Goal: Task Accomplishment & Management: Use online tool/utility

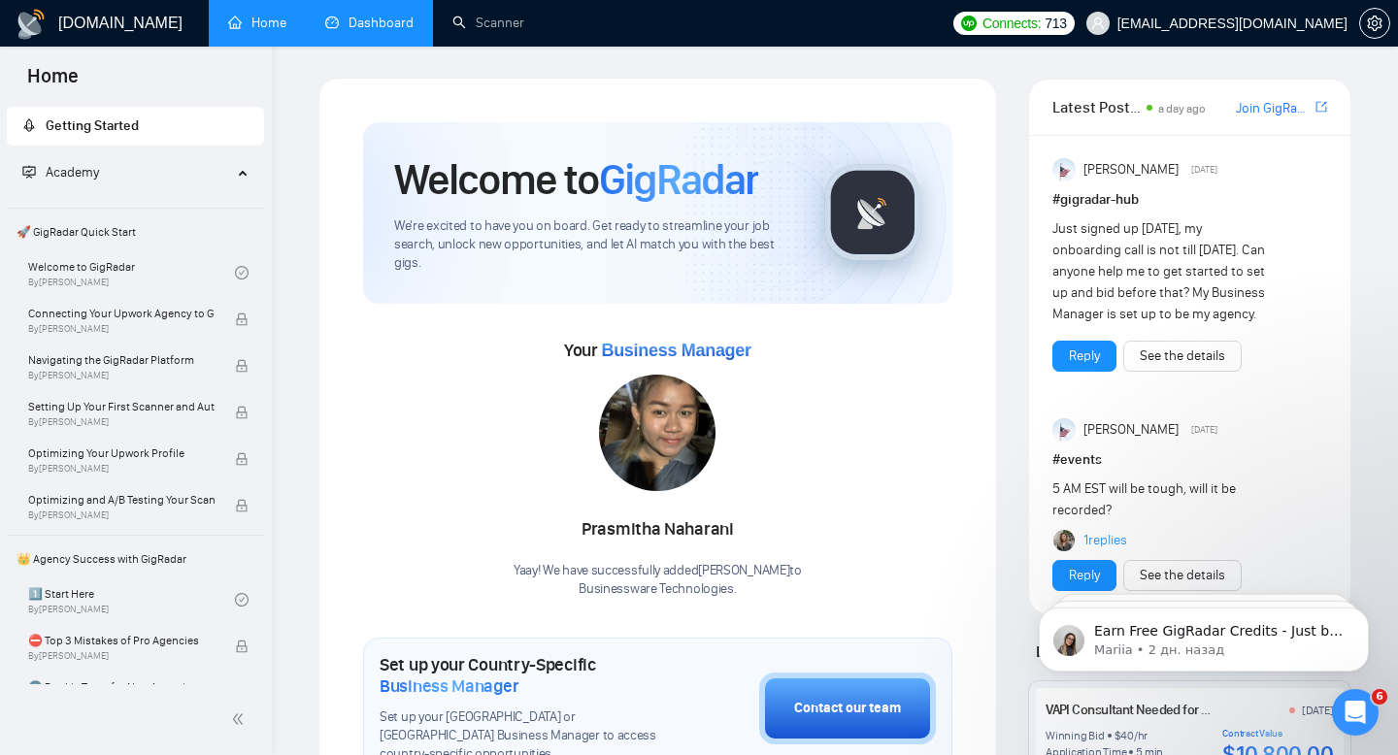
click at [363, 21] on link "Dashboard" at bounding box center [369, 23] width 88 height 17
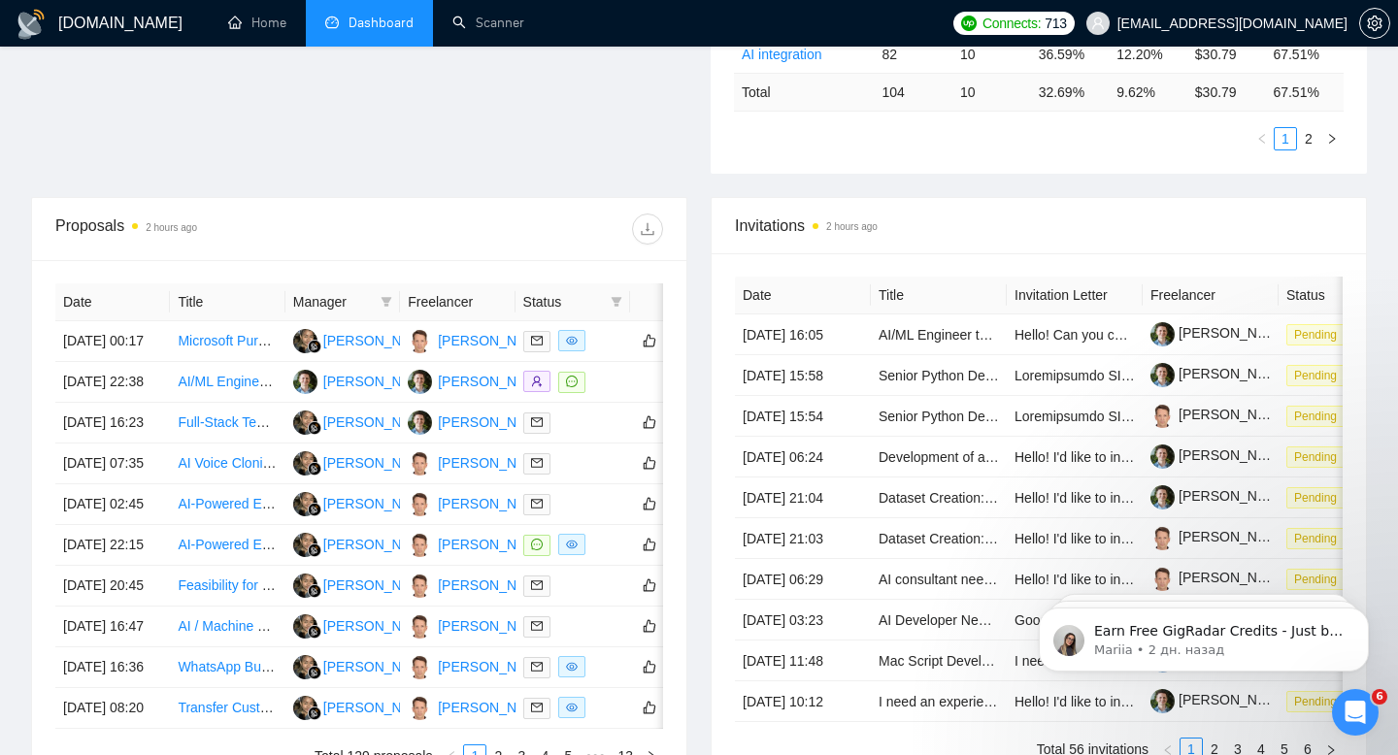
scroll to position [613, 0]
click at [384, 299] on icon "filter" at bounding box center [386, 301] width 11 height 10
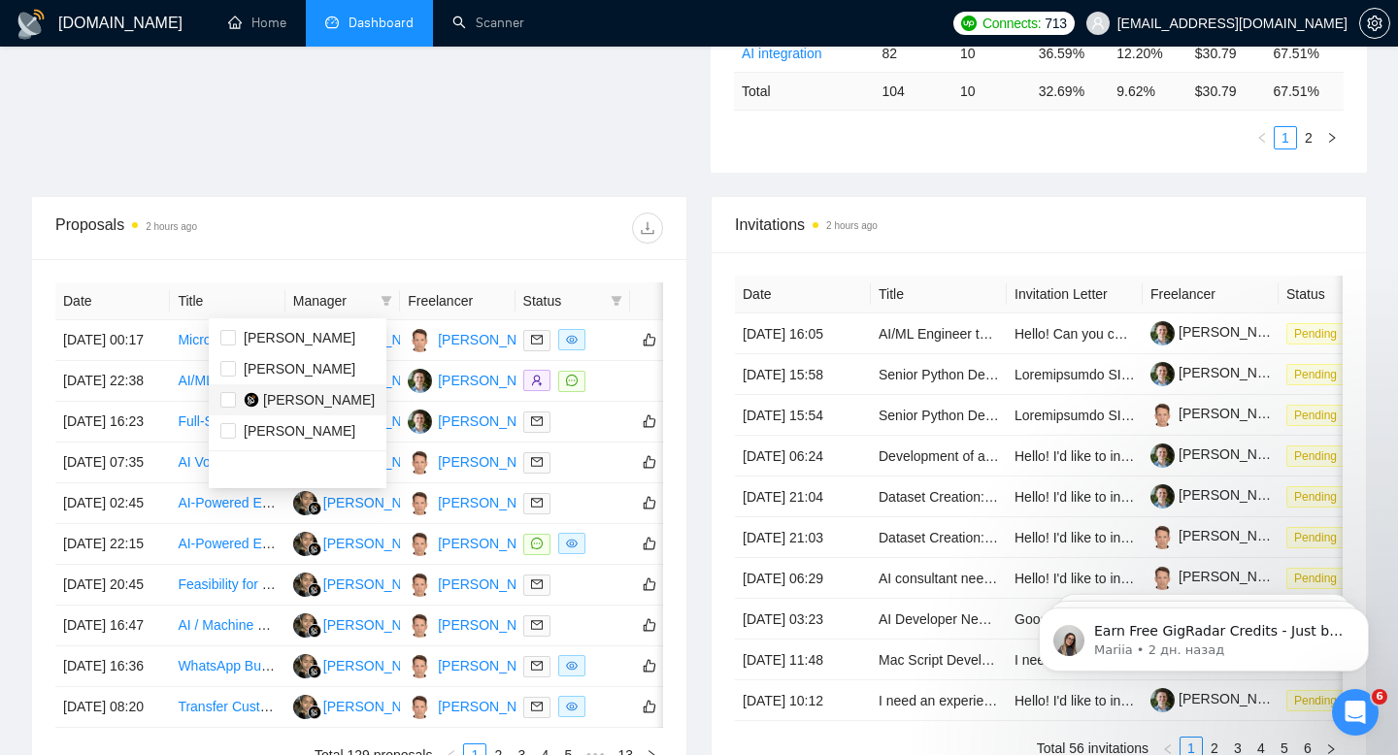
click at [307, 401] on span "Prasmitha Naharani" at bounding box center [319, 400] width 112 height 16
checkbox input "true"
click at [328, 239] on div "Proposals 2 hours ago" at bounding box center [207, 228] width 304 height 31
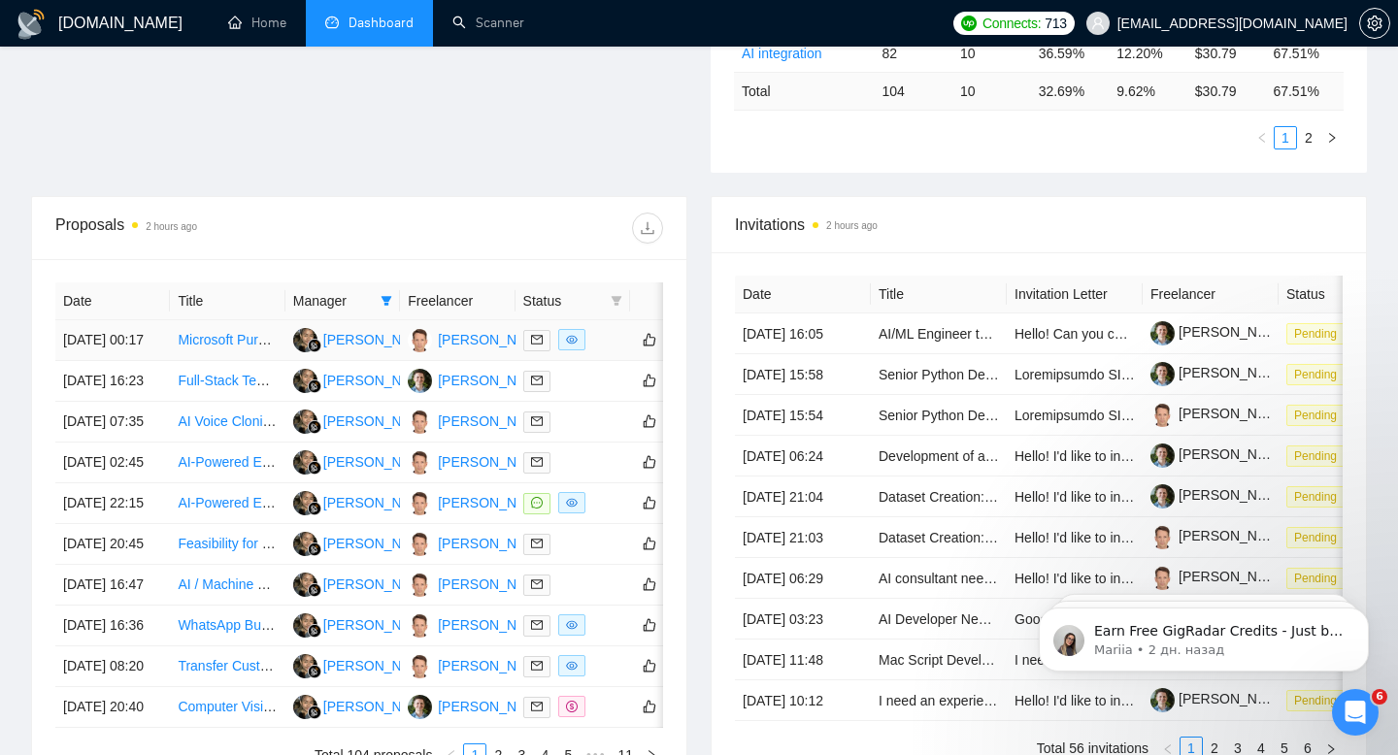
scroll to position [281, 0]
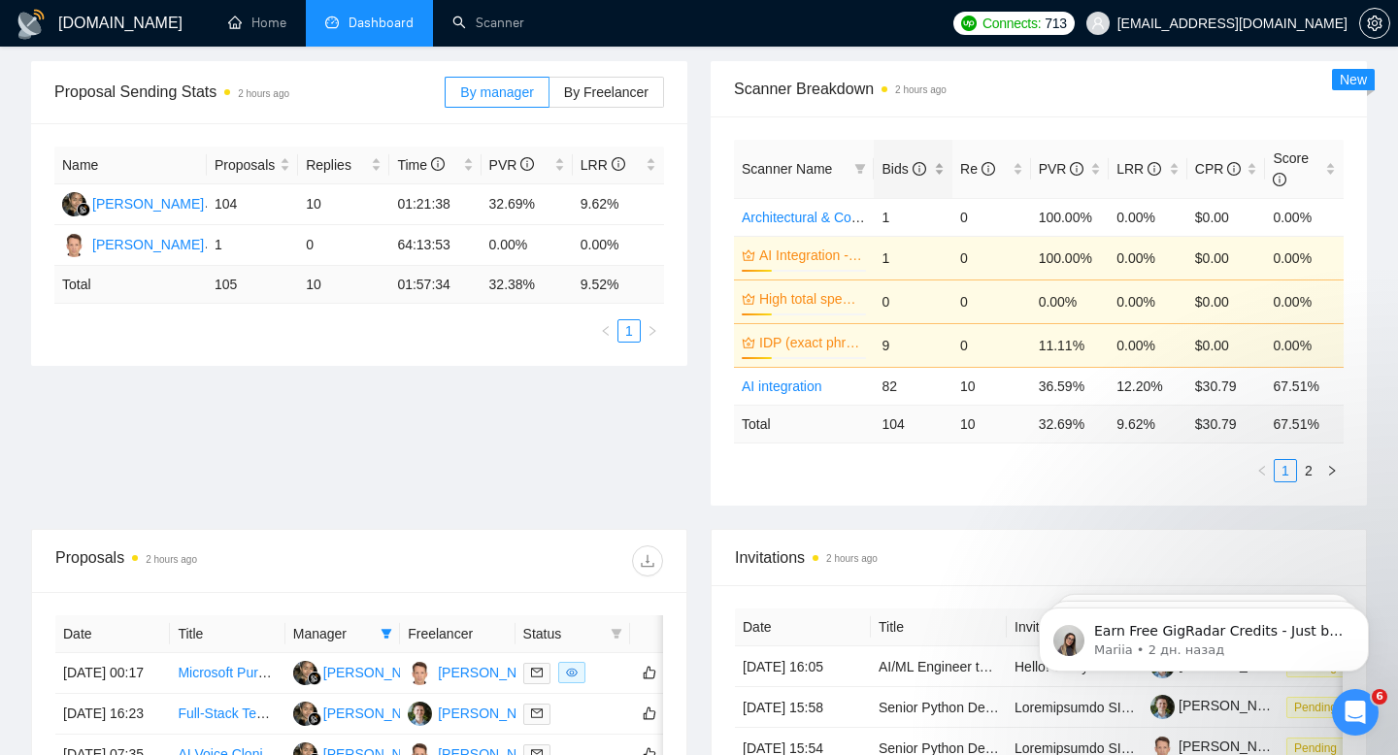
click at [903, 168] on span "Bids" at bounding box center [903, 169] width 44 height 16
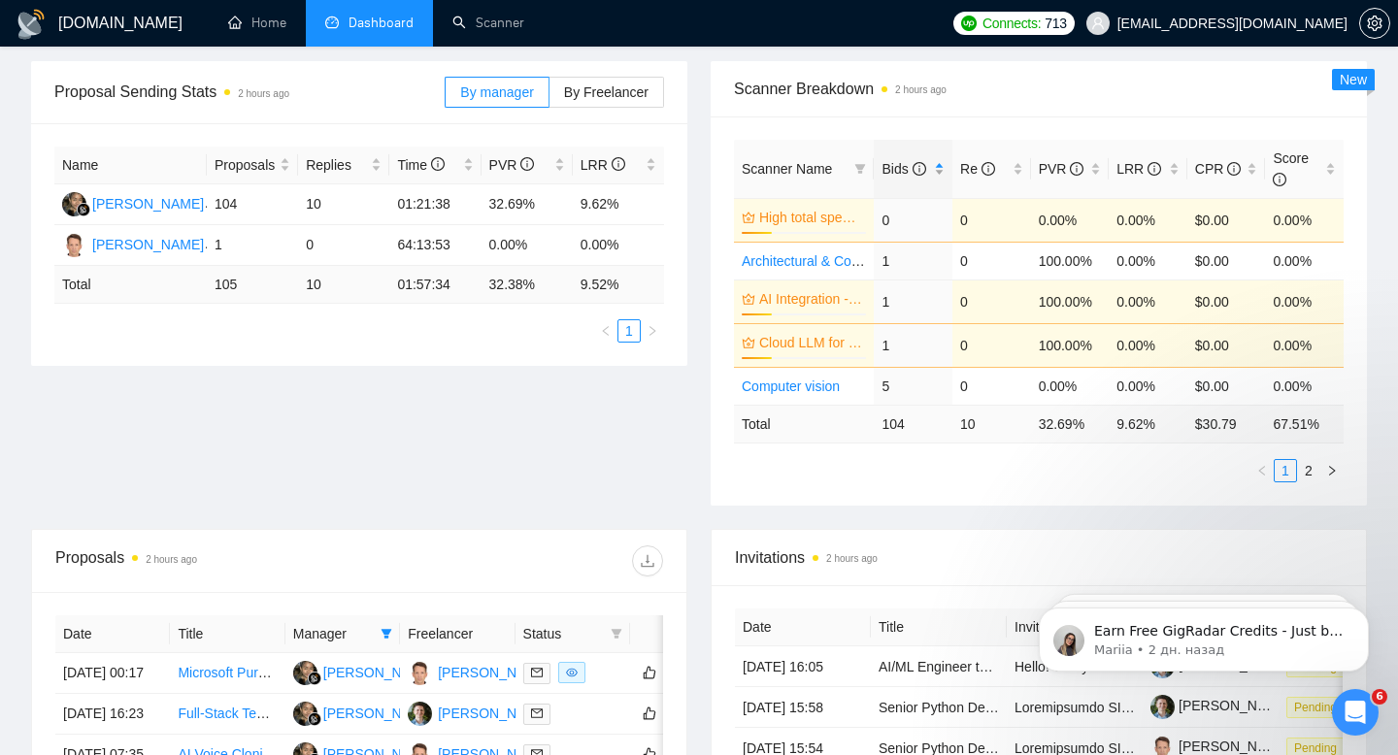
click at [903, 168] on span "Bids" at bounding box center [903, 169] width 44 height 16
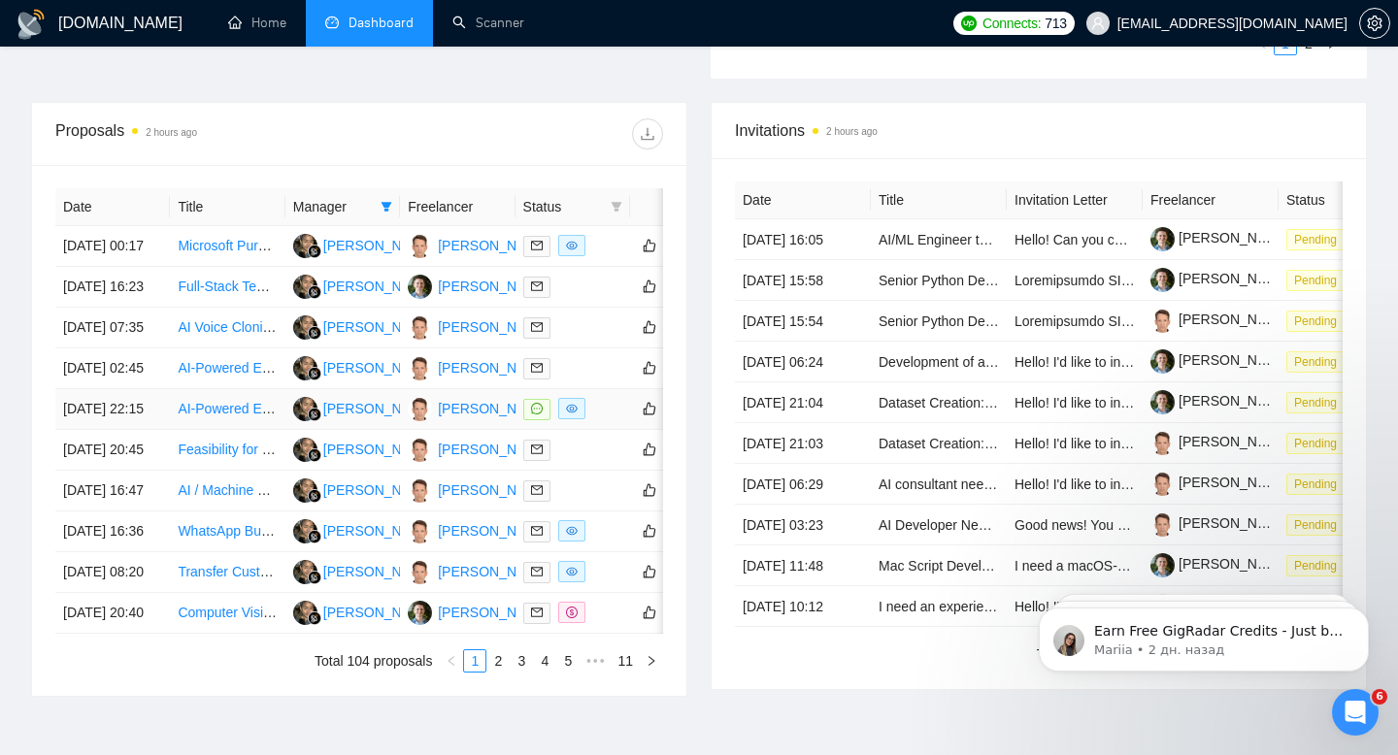
scroll to position [676, 0]
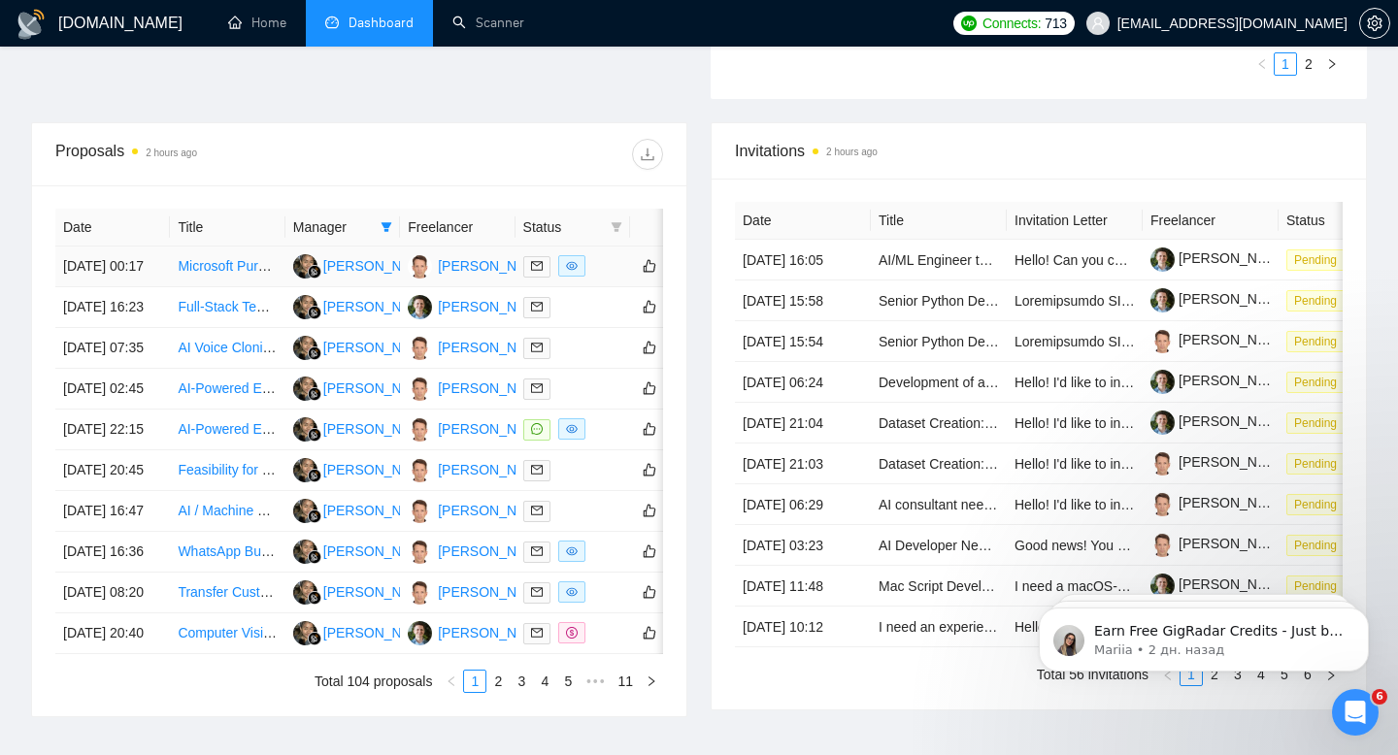
click at [606, 278] on div at bounding box center [572, 266] width 99 height 22
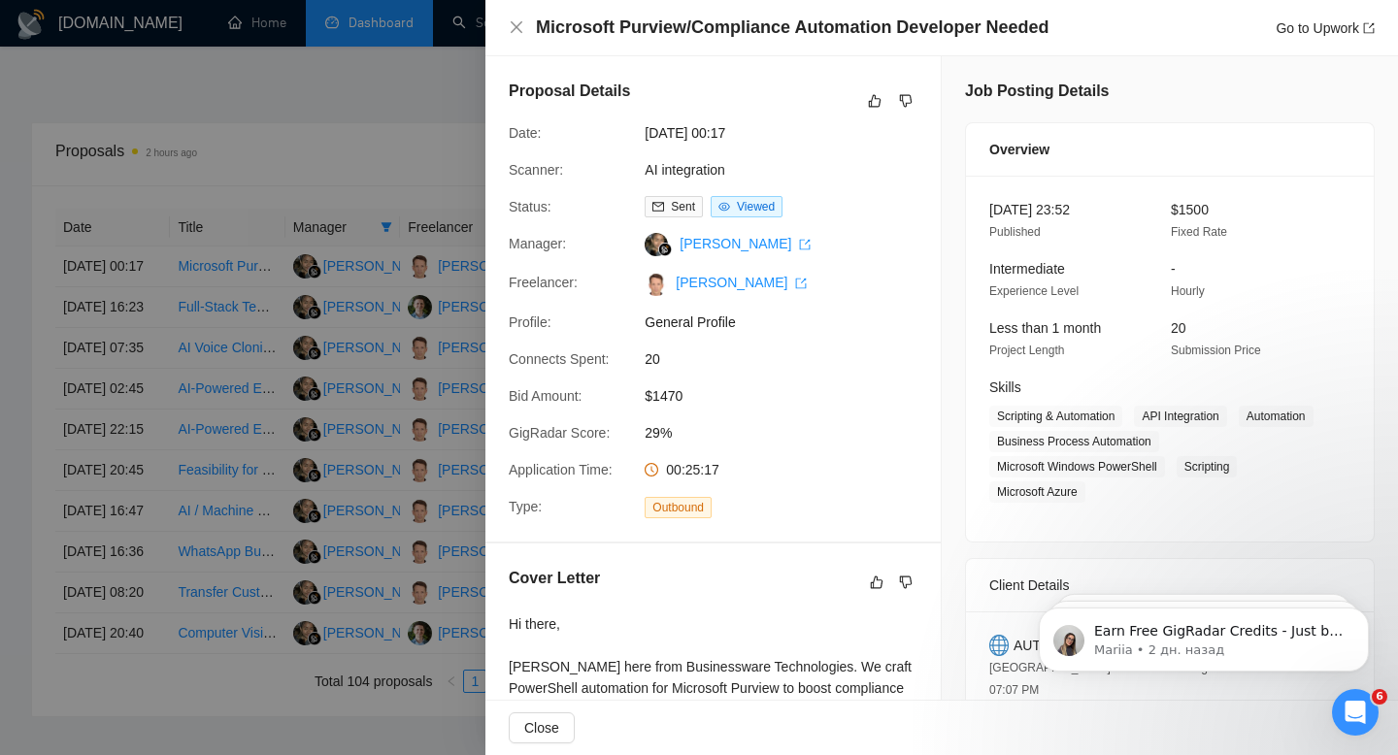
click at [434, 149] on div at bounding box center [699, 377] width 1398 height 755
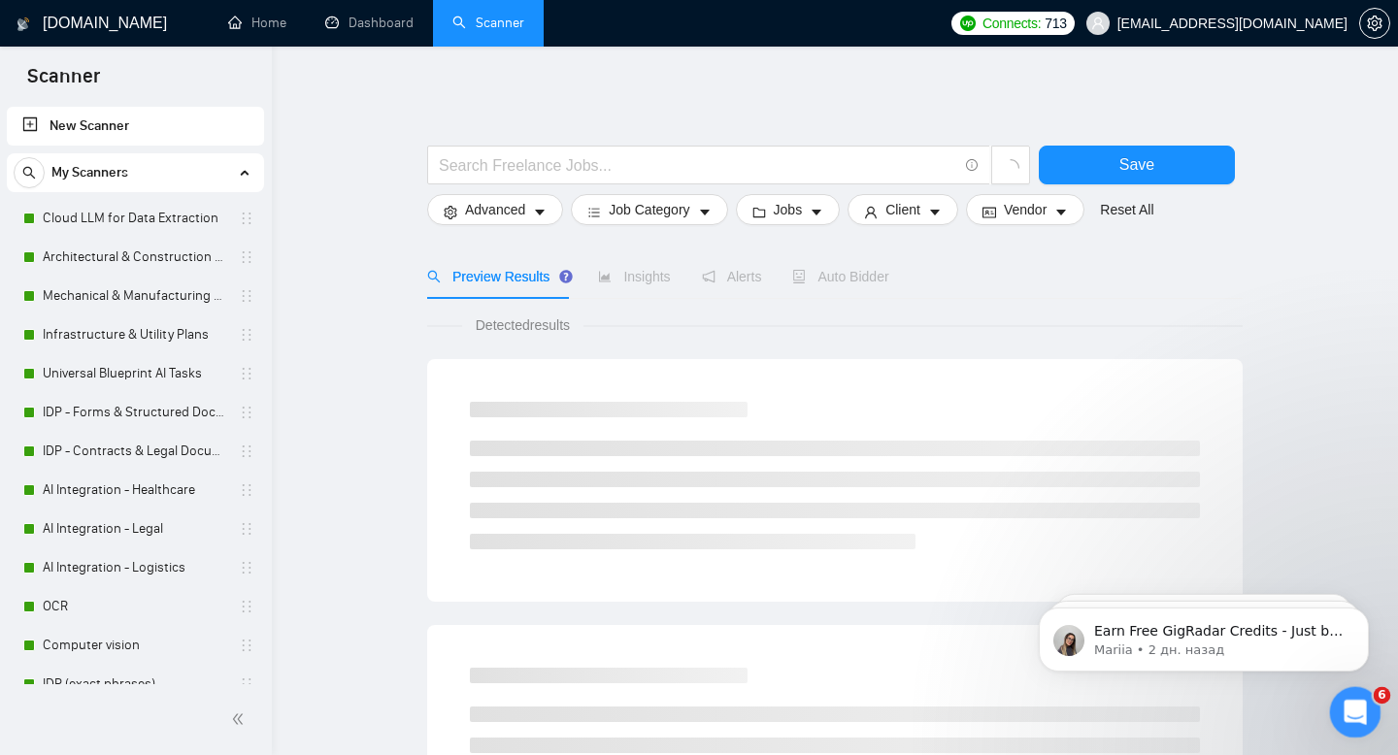
click at [1351, 700] on icon "Открыть службу сообщений Intercom" at bounding box center [1353, 710] width 32 height 32
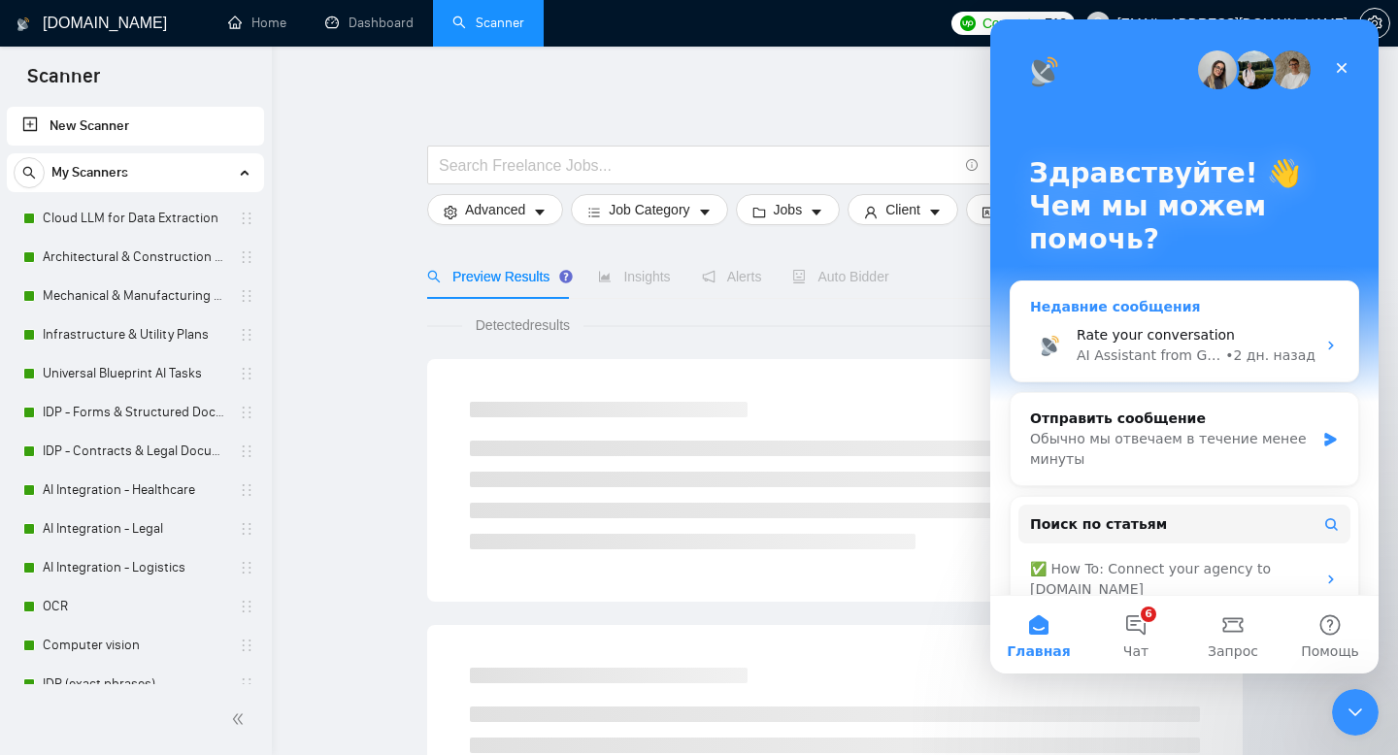
click at [1305, 315] on div "Rate your conversation AI Assistant from GigRadar 📡 • 2 дн. назад" at bounding box center [1183, 346] width 347 height 72
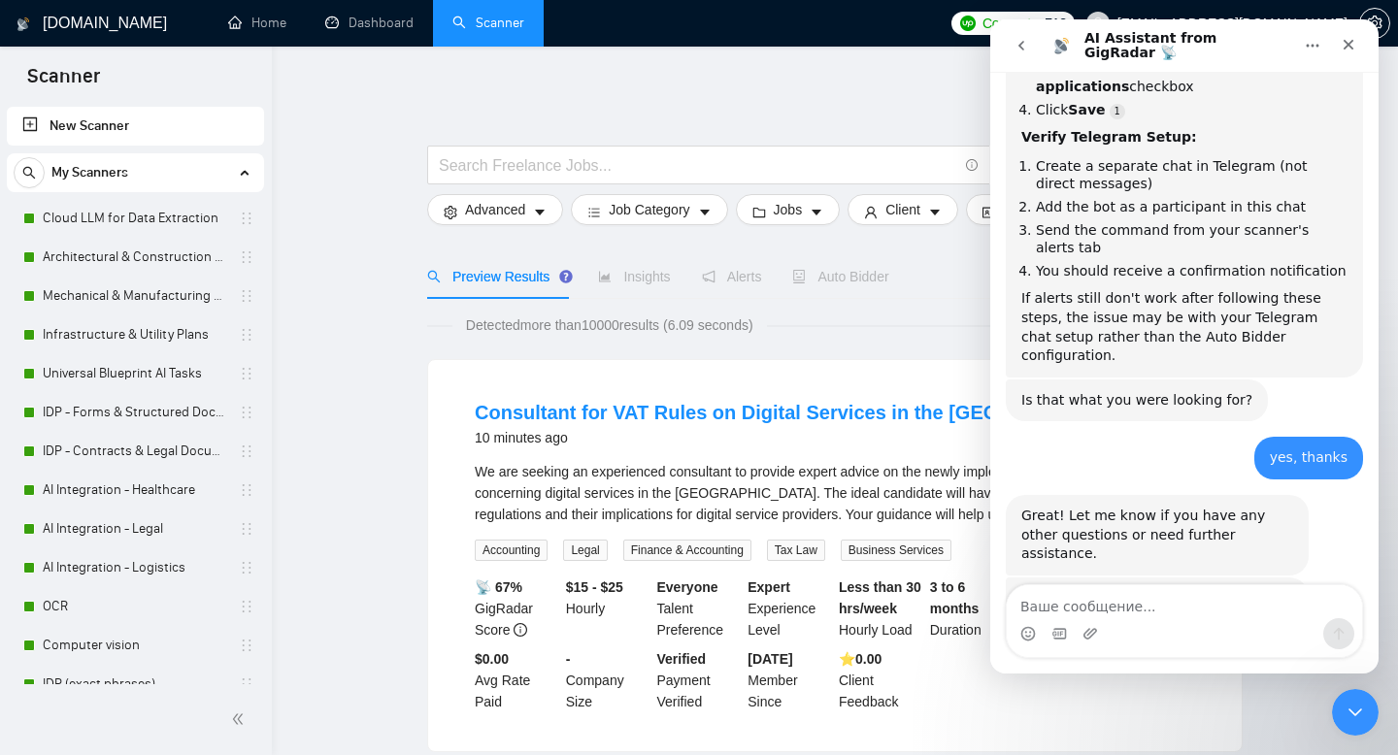
scroll to position [418, 0]
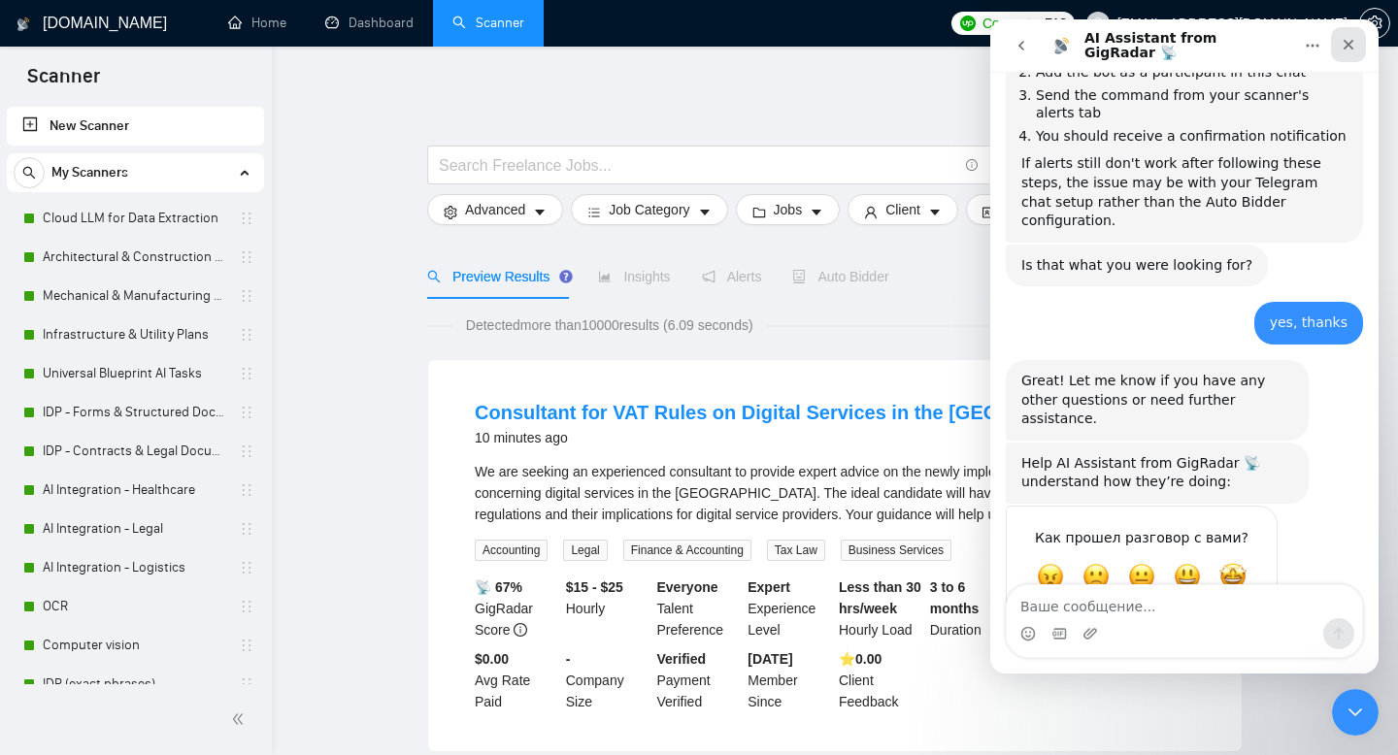
click at [1348, 45] on icon "Закрыть" at bounding box center [1348, 45] width 11 height 11
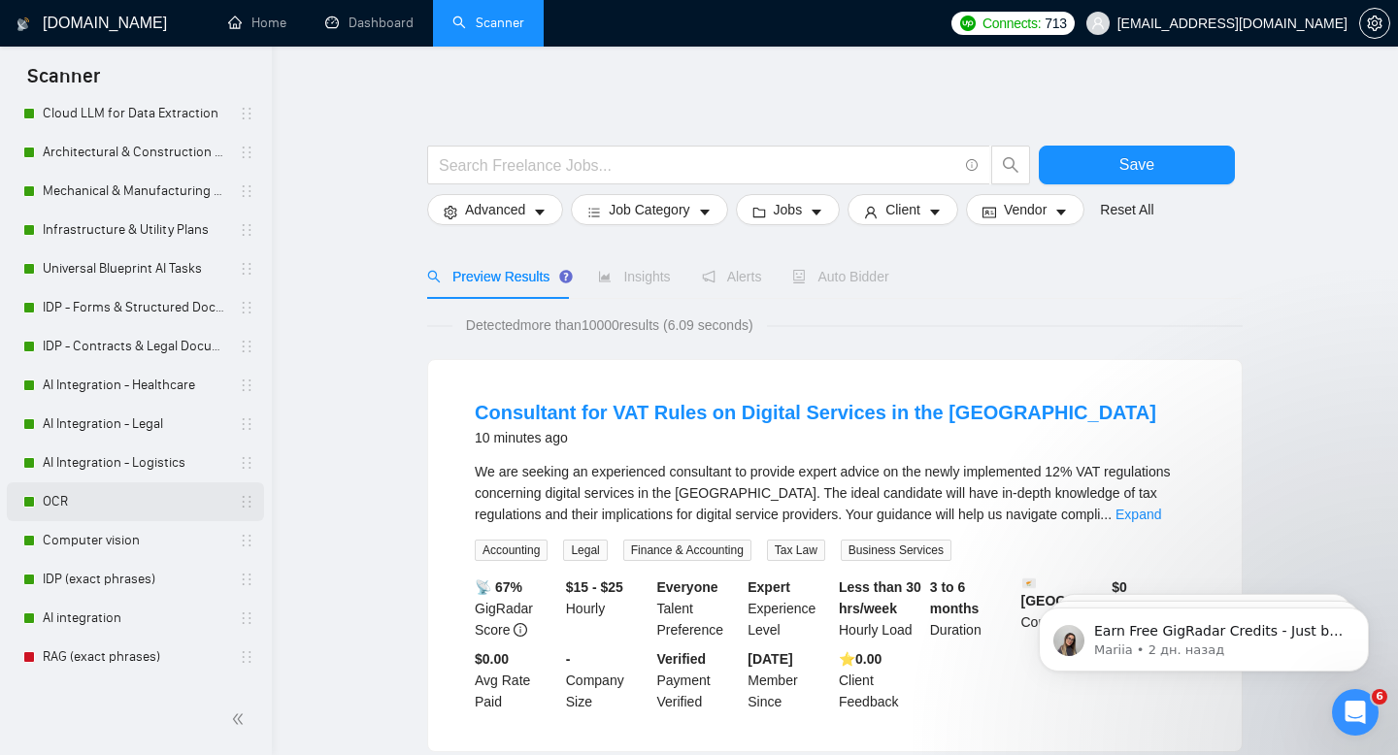
scroll to position [108, 0]
click at [91, 615] on link "AI integration" at bounding box center [135, 615] width 184 height 39
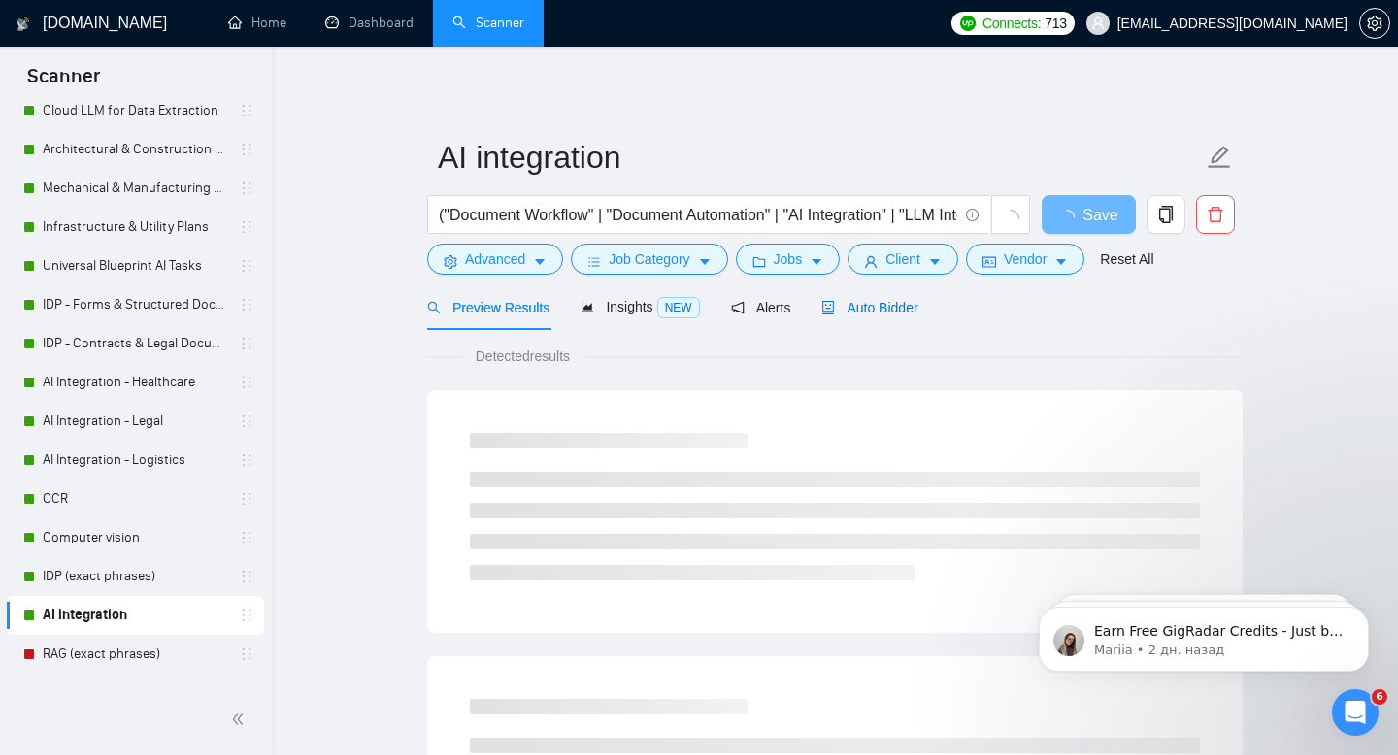
click at [889, 303] on span "Auto Bidder" at bounding box center [869, 308] width 96 height 16
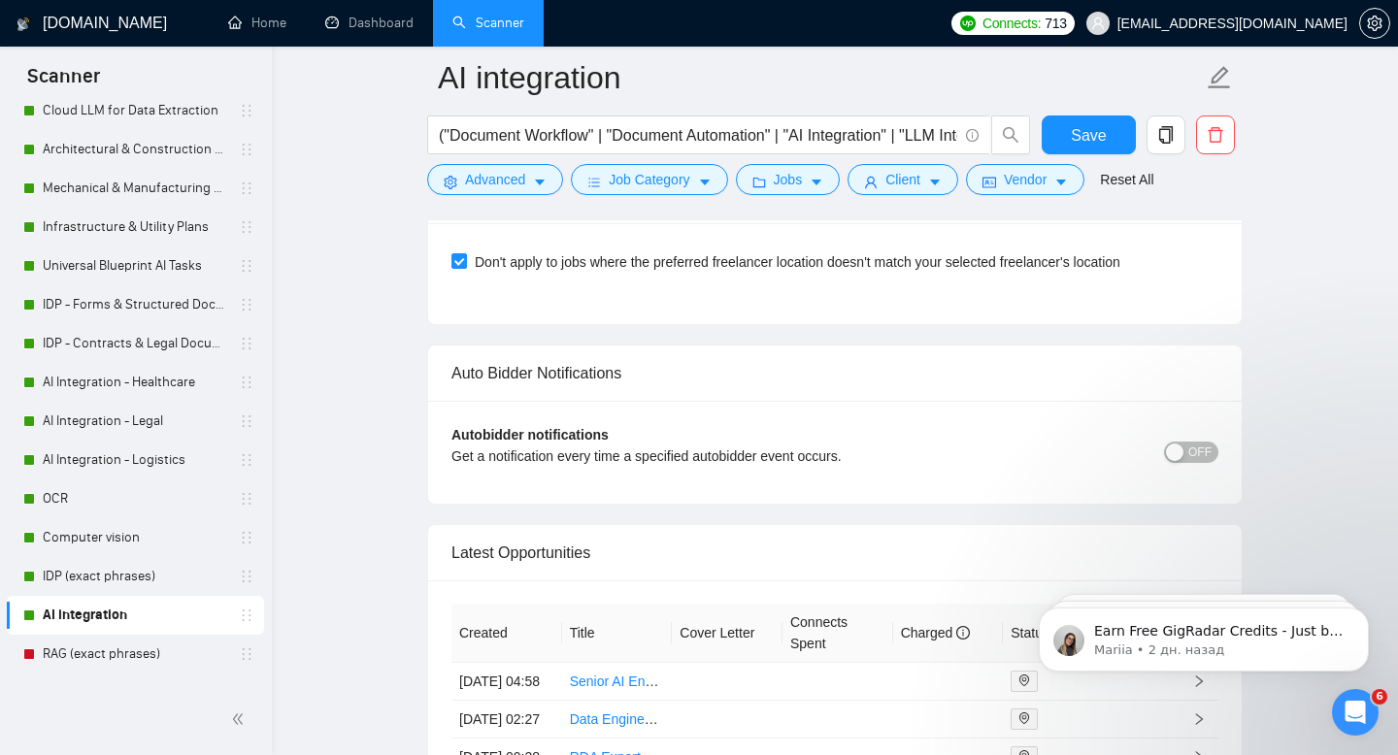
scroll to position [4585, 0]
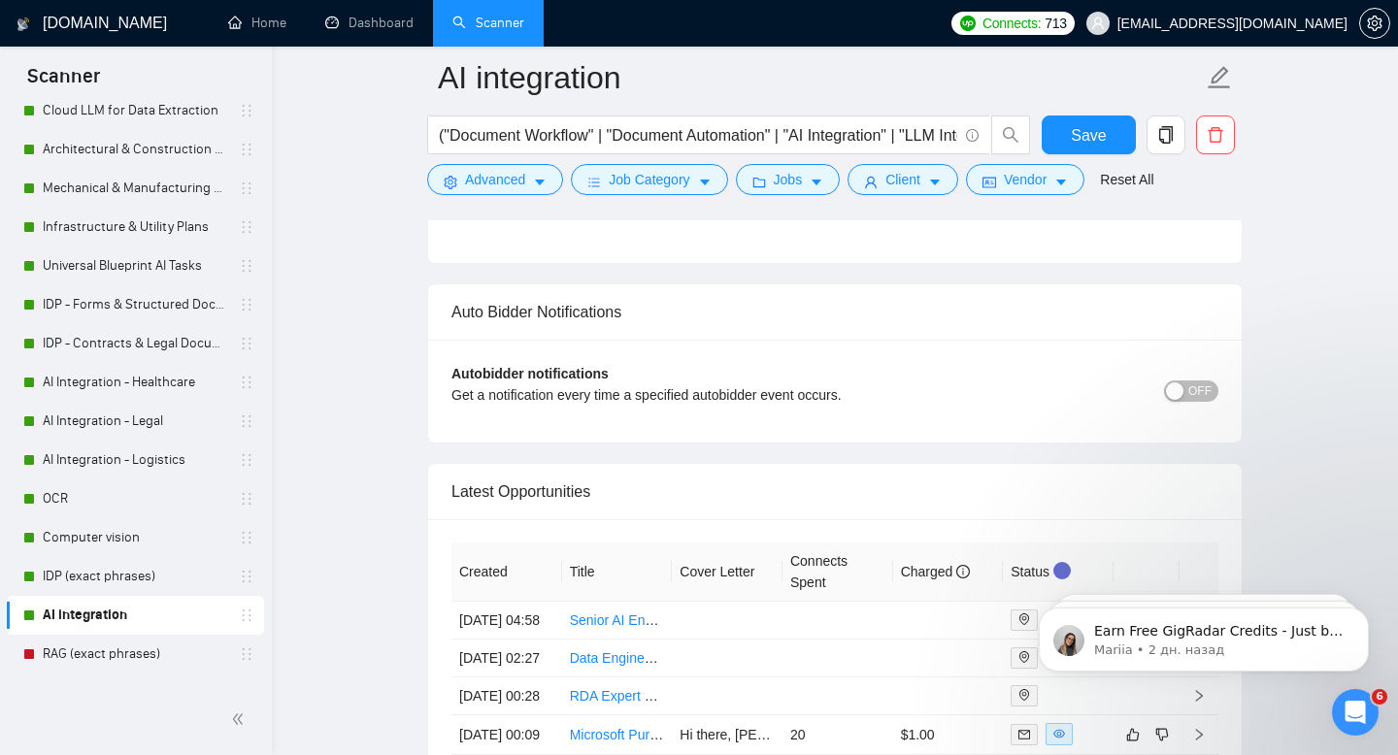
click at [1197, 391] on span "OFF" at bounding box center [1199, 390] width 23 height 21
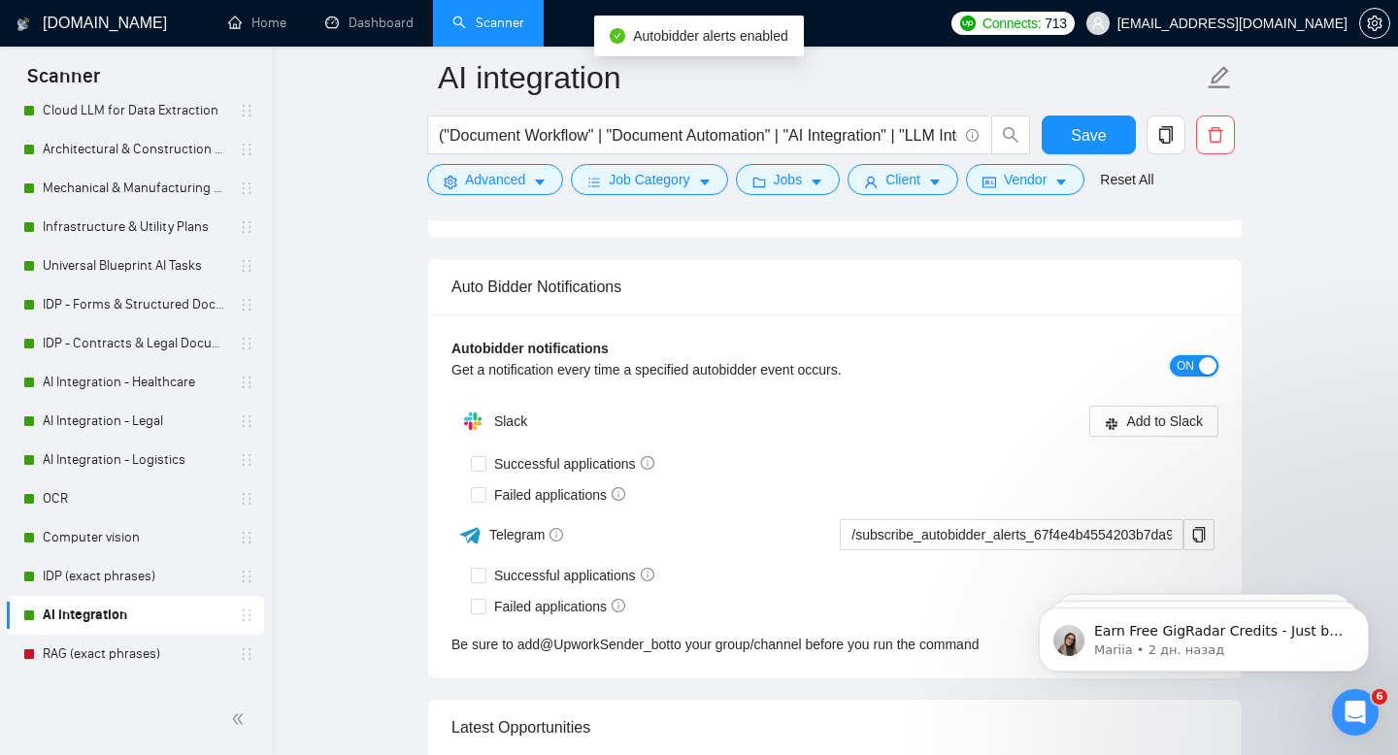
scroll to position [4675, 0]
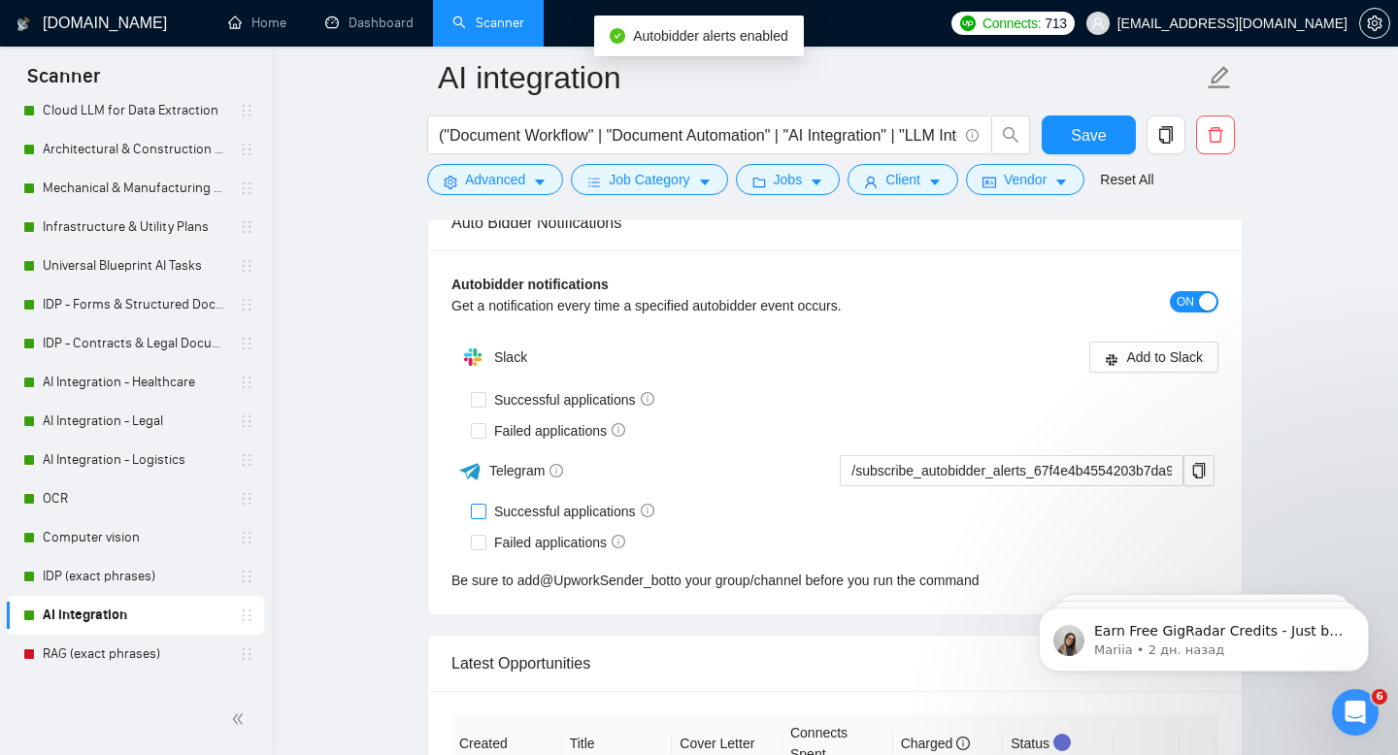
click at [480, 512] on input "Successful applications" at bounding box center [478, 511] width 14 height 14
checkbox input "true"
click at [479, 546] on input "Failed applications" at bounding box center [478, 542] width 14 height 14
checkbox input "true"
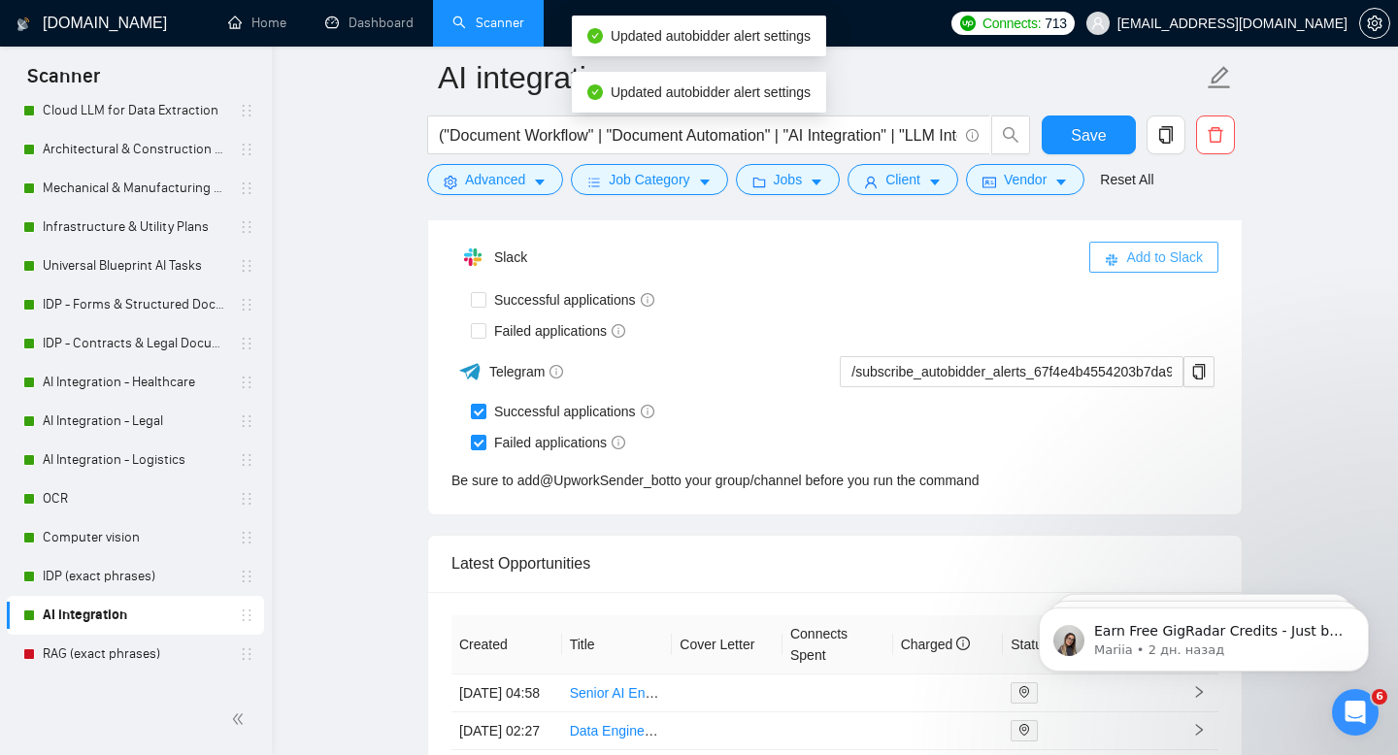
click at [1203, 273] on button "Add to Slack" at bounding box center [1153, 257] width 129 height 31
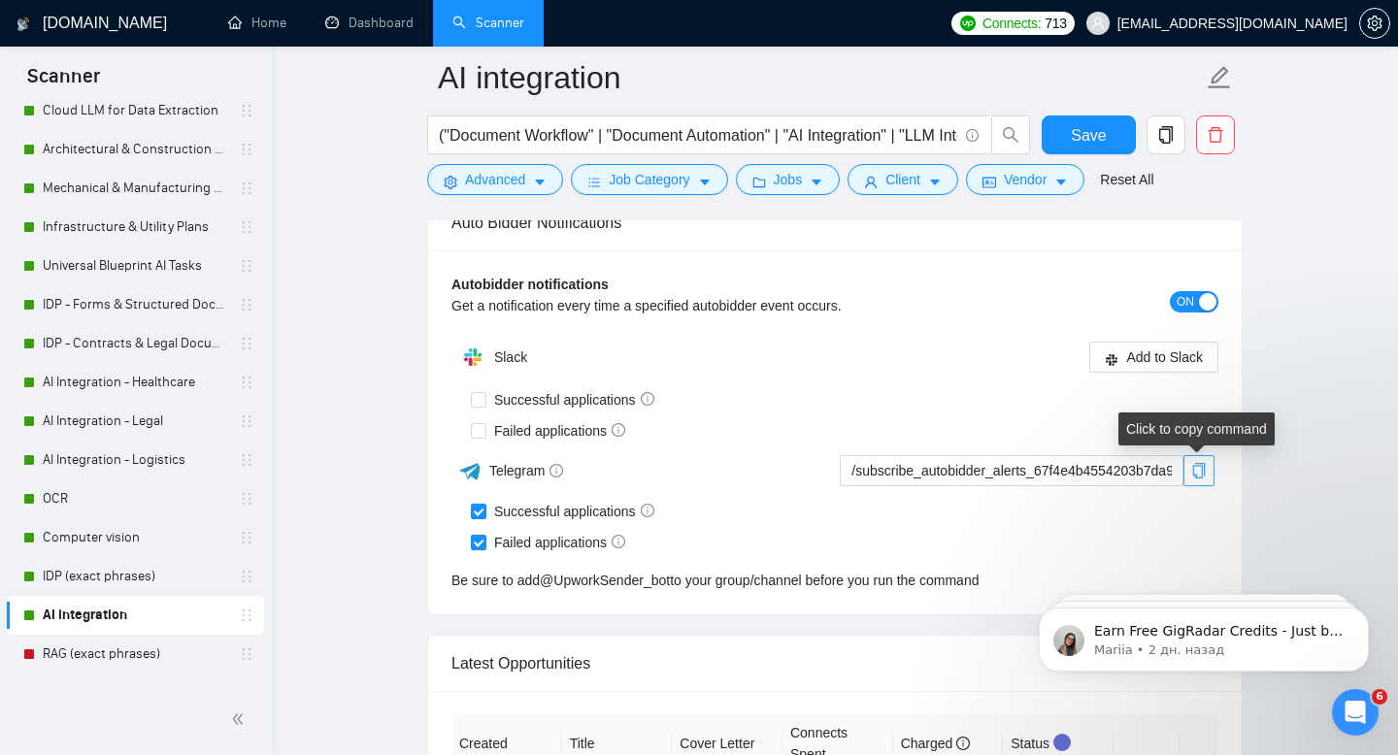
click at [1203, 477] on icon "copy" at bounding box center [1199, 471] width 16 height 16
click at [1091, 124] on span "Save" at bounding box center [1088, 135] width 35 height 24
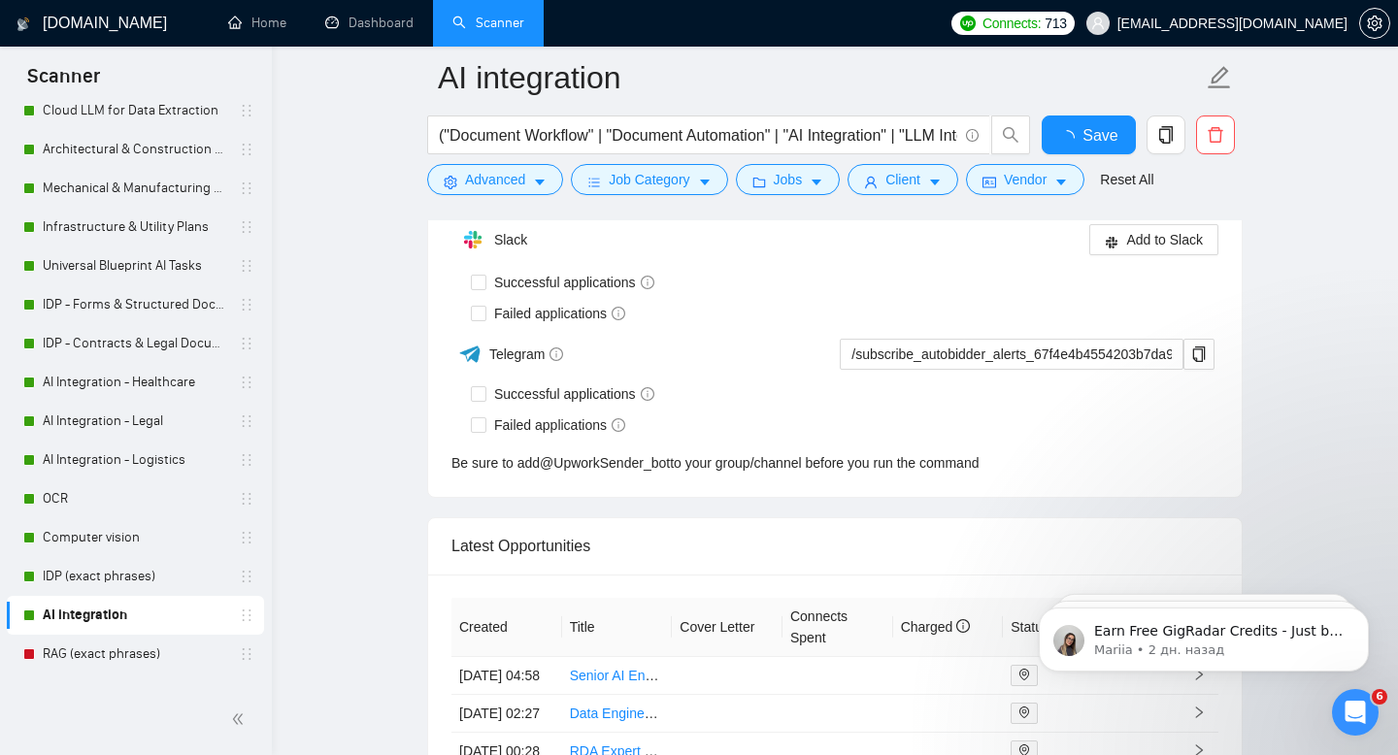
checkbox input "true"
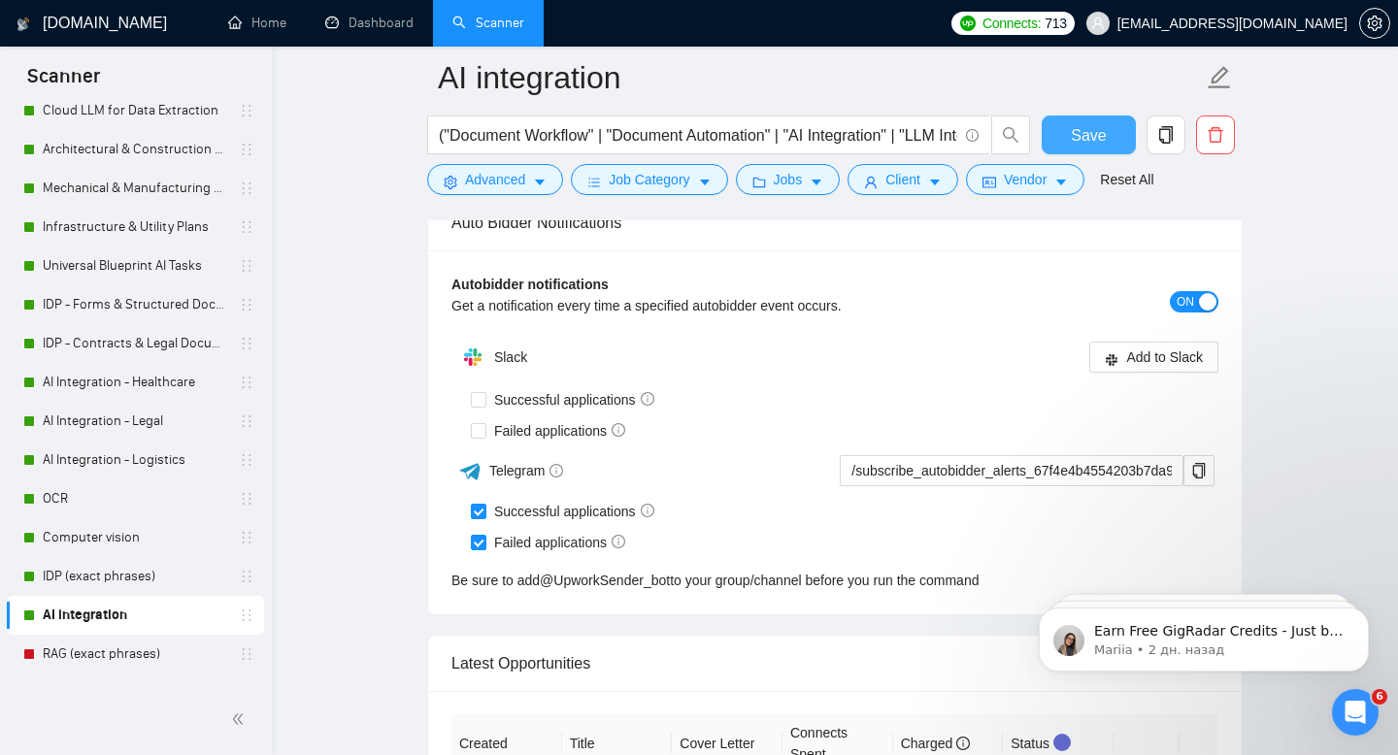
click at [1087, 134] on span "Save" at bounding box center [1088, 135] width 35 height 24
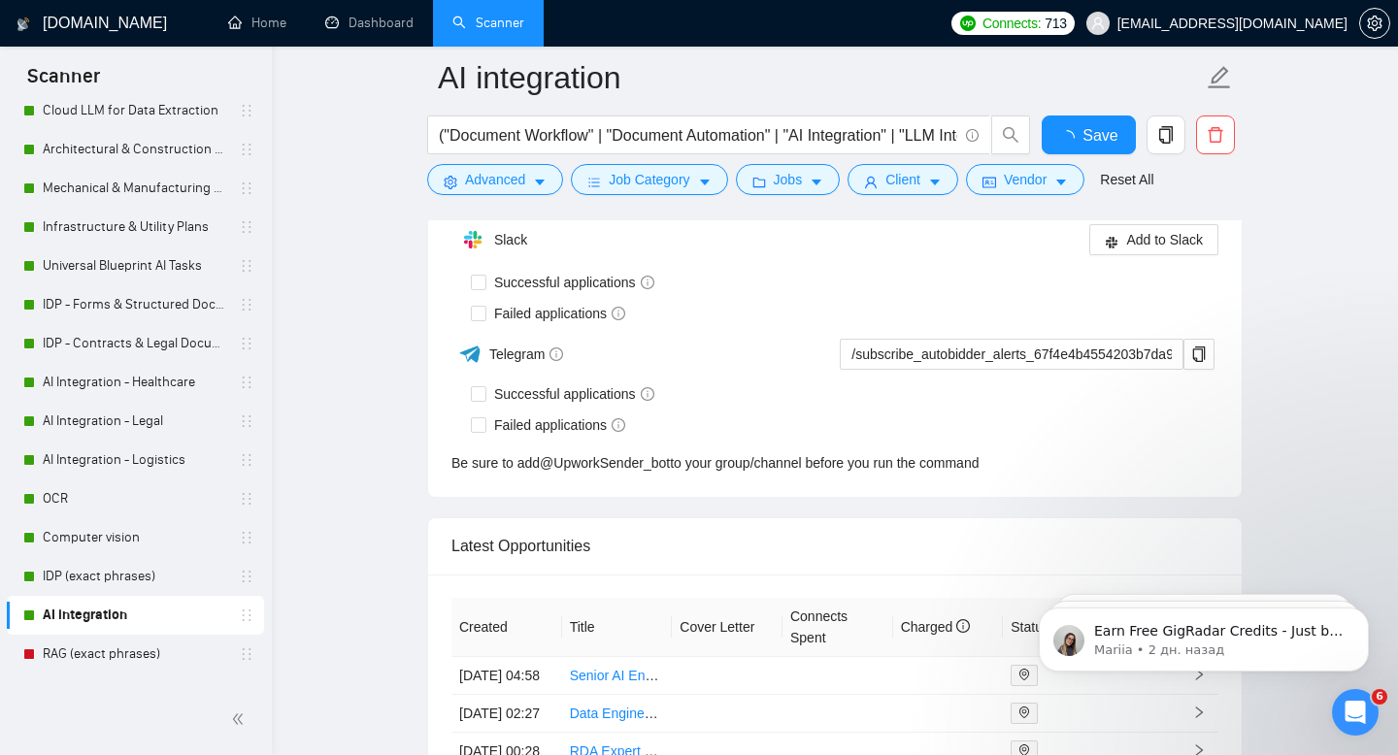
checkbox input "true"
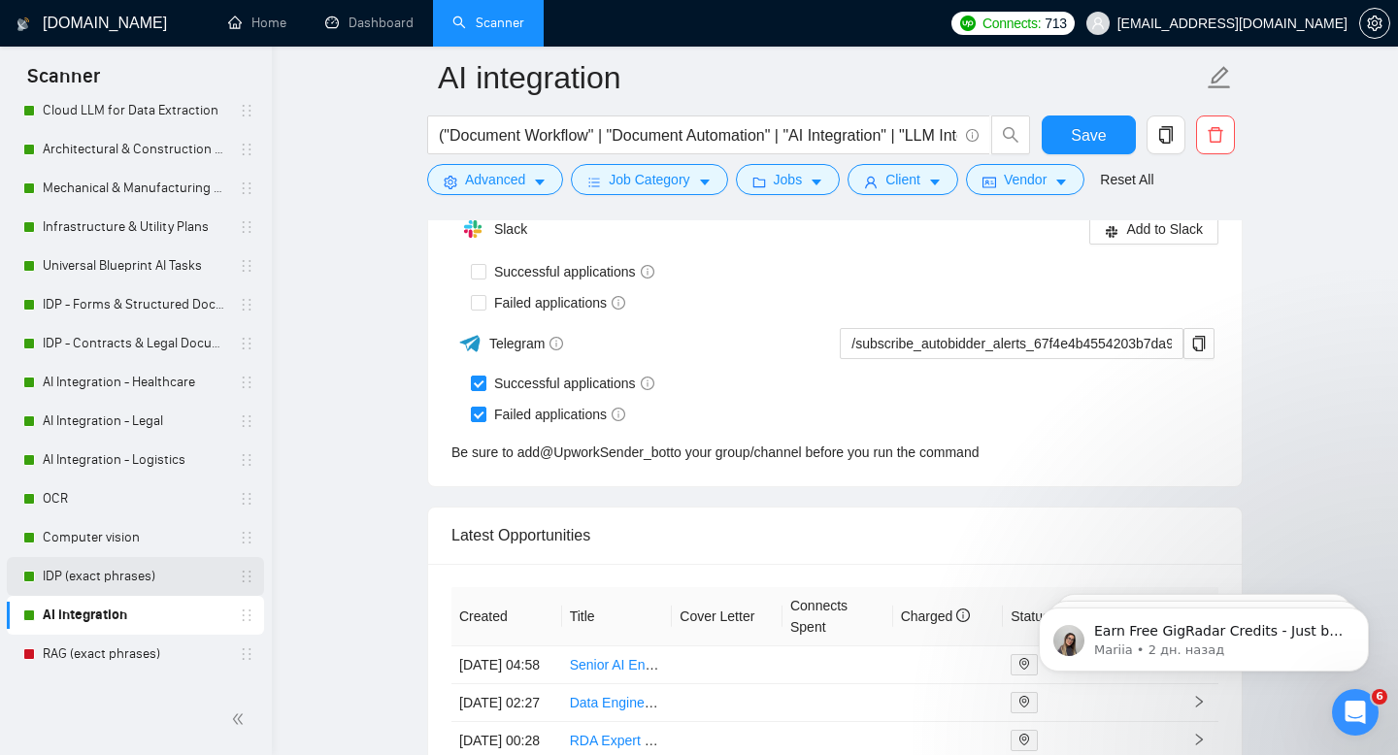
scroll to position [4154, 0]
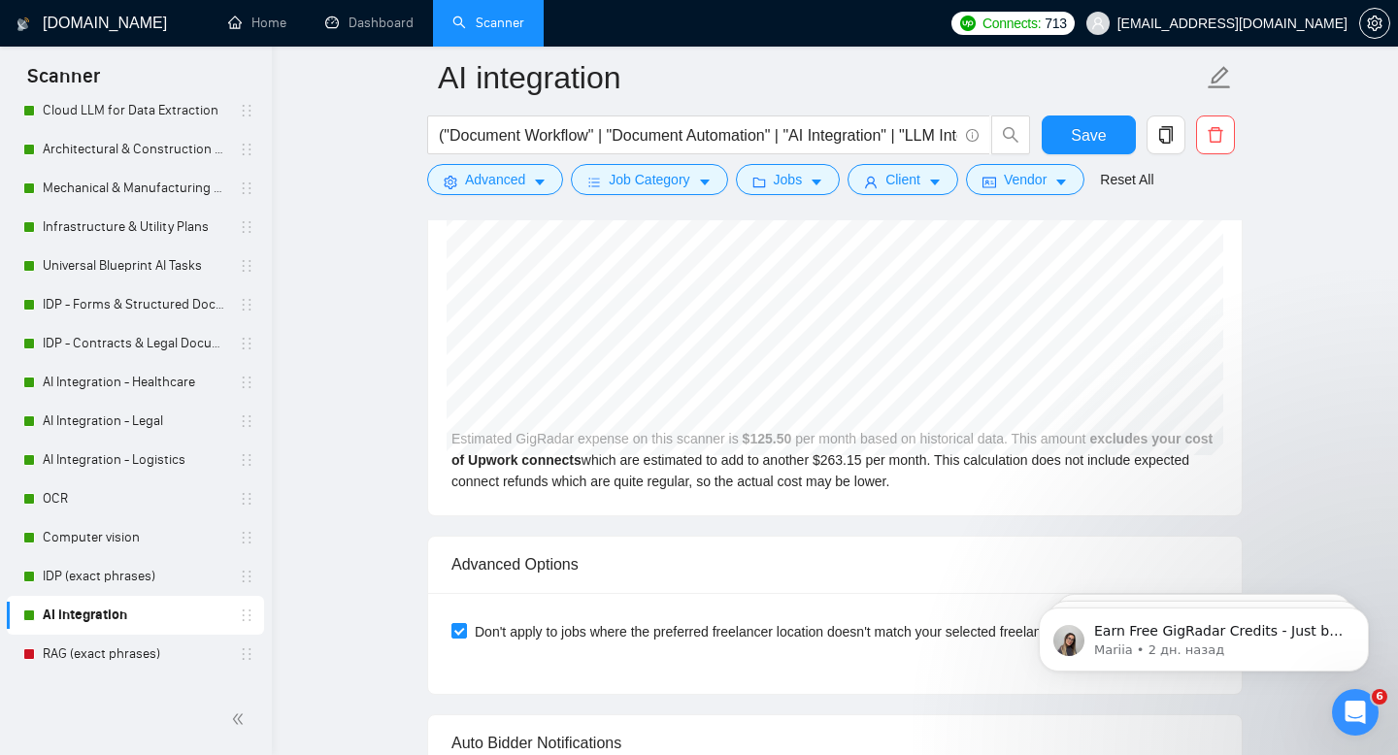
click at [96, 652] on link "RAG (exact phrases)" at bounding box center [135, 654] width 184 height 39
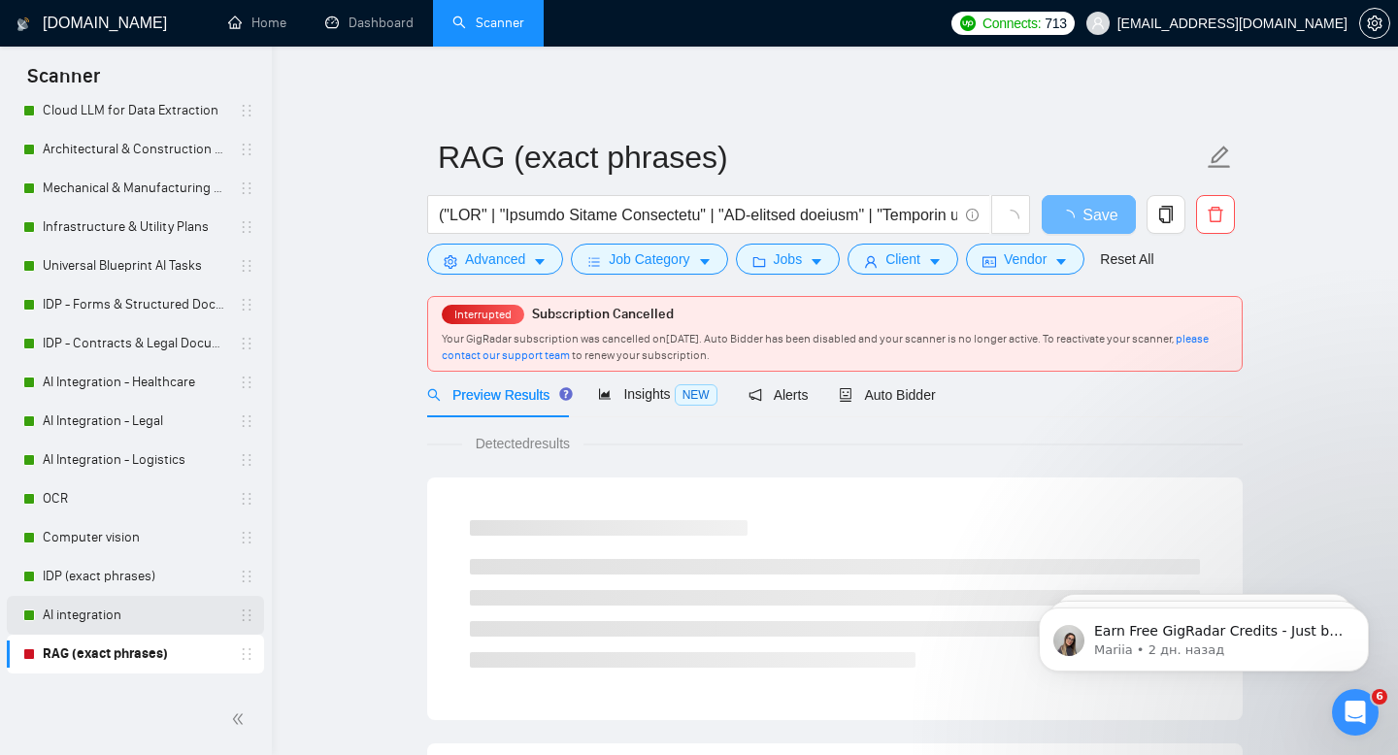
click at [103, 612] on link "AI integration" at bounding box center [135, 615] width 184 height 39
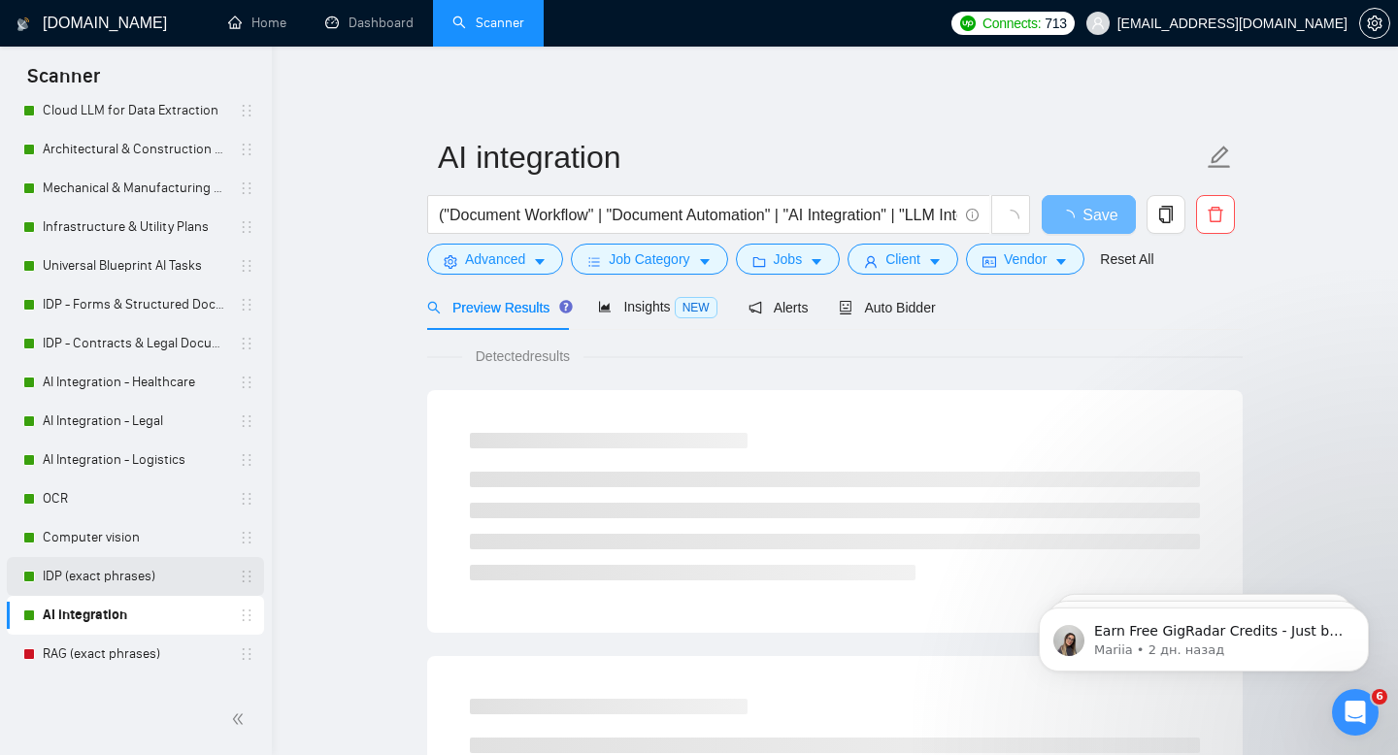
click at [104, 572] on link "IDP (exact phrases)" at bounding box center [135, 576] width 184 height 39
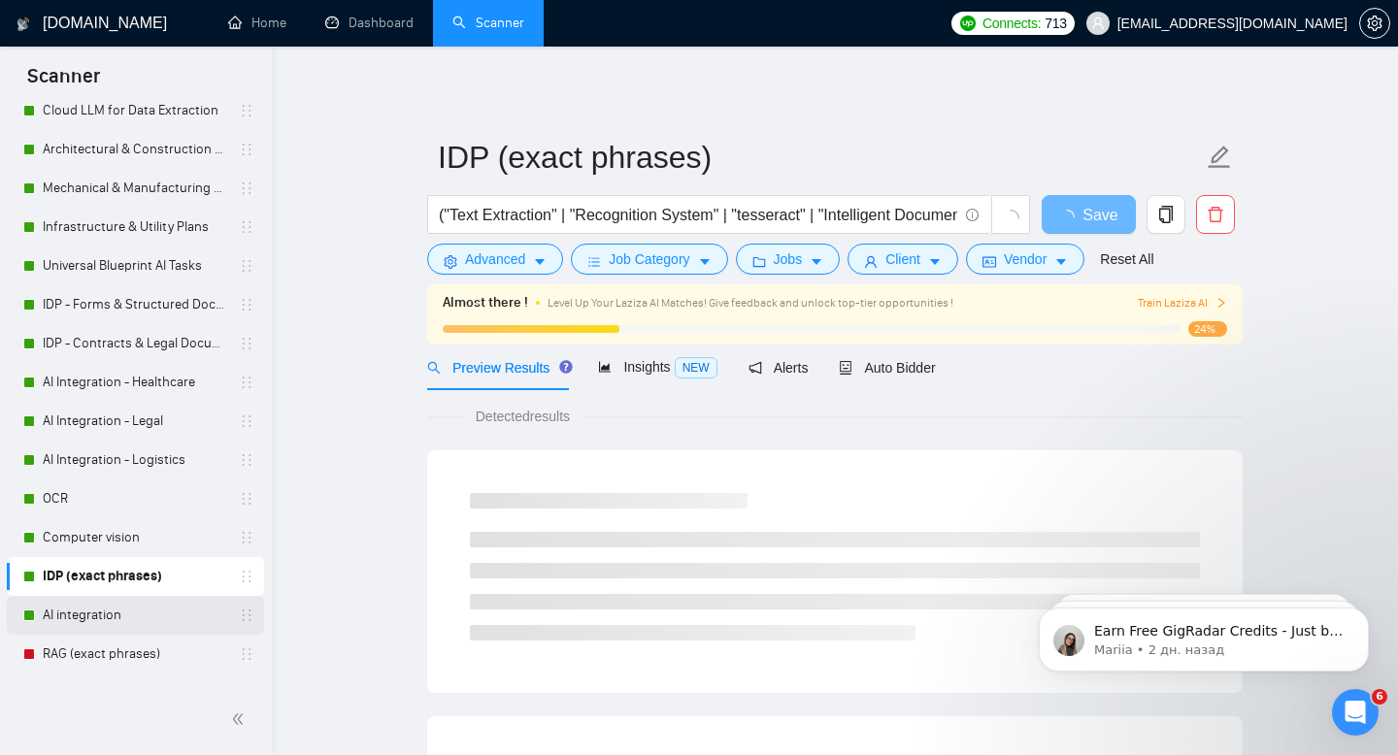
click at [81, 619] on link "AI integration" at bounding box center [135, 615] width 184 height 39
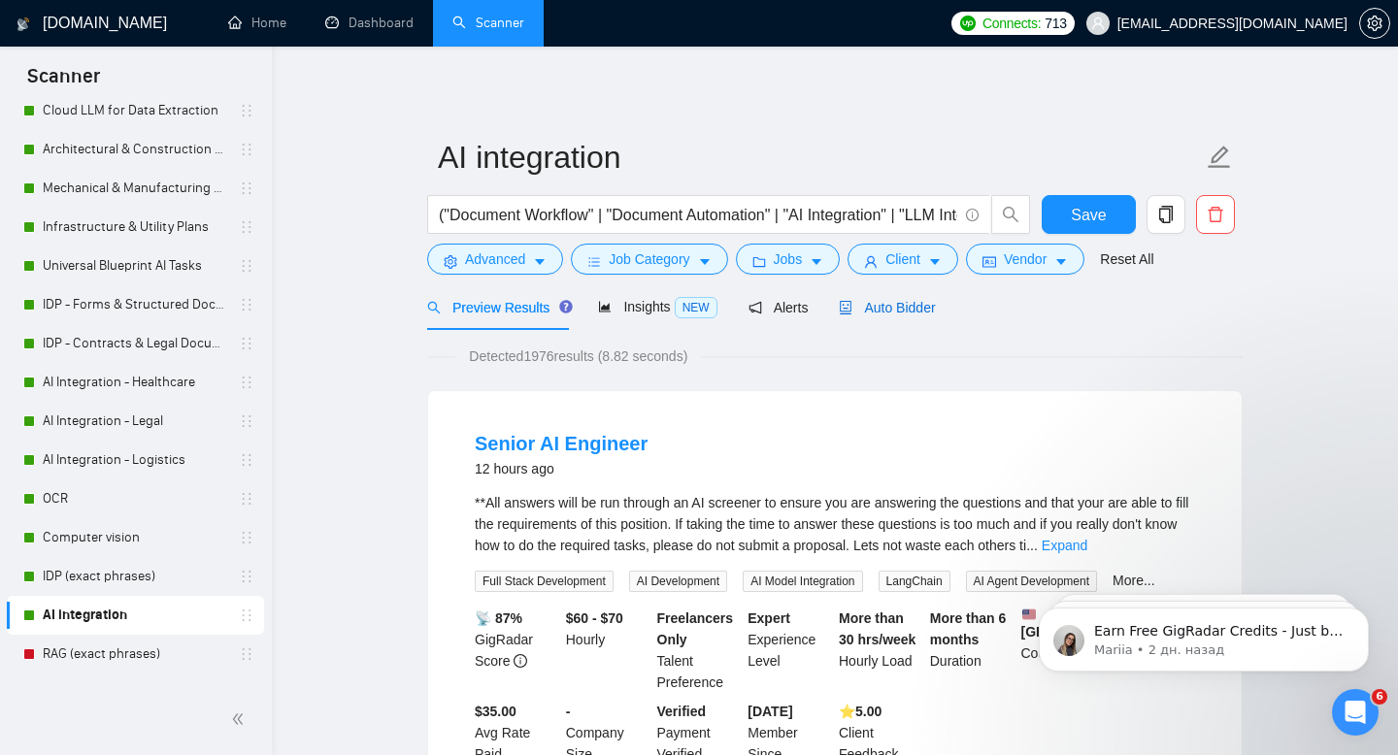
click at [887, 309] on span "Auto Bidder" at bounding box center [887, 308] width 96 height 16
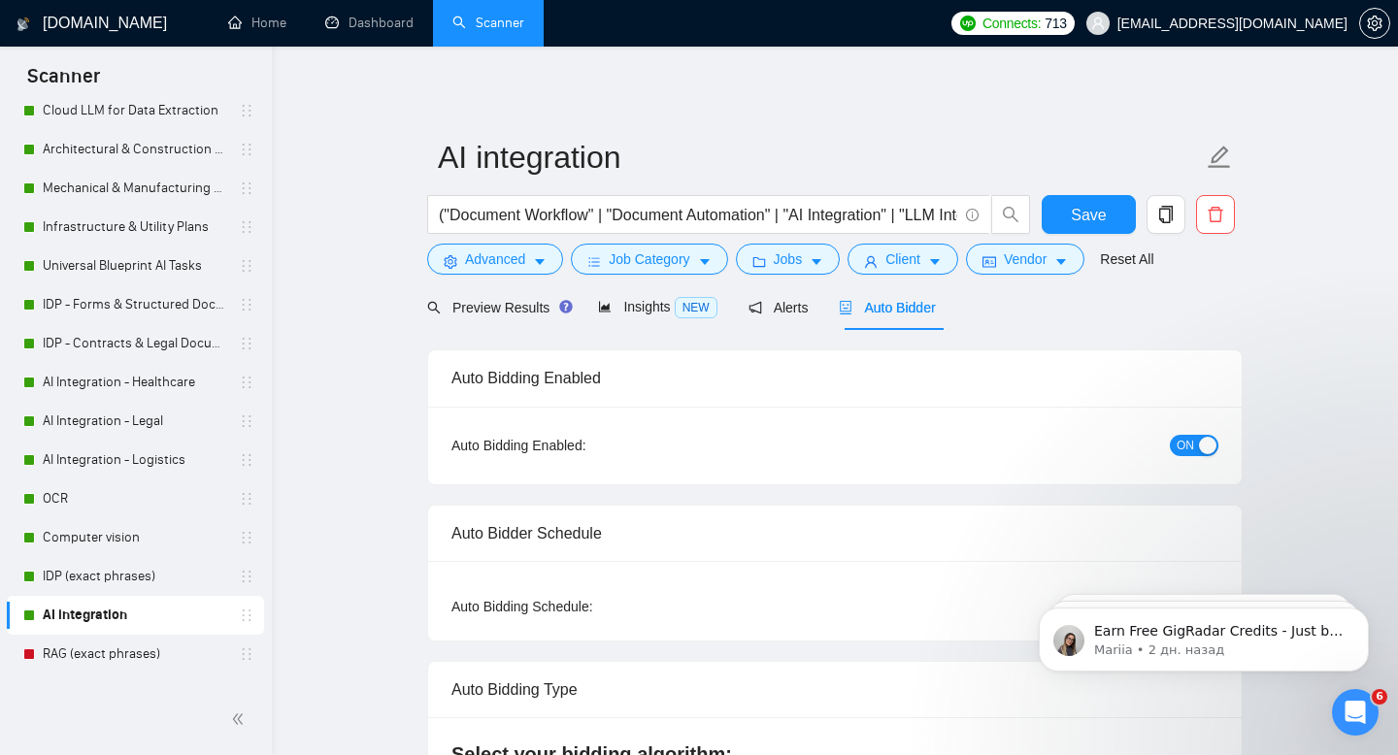
checkbox input "true"
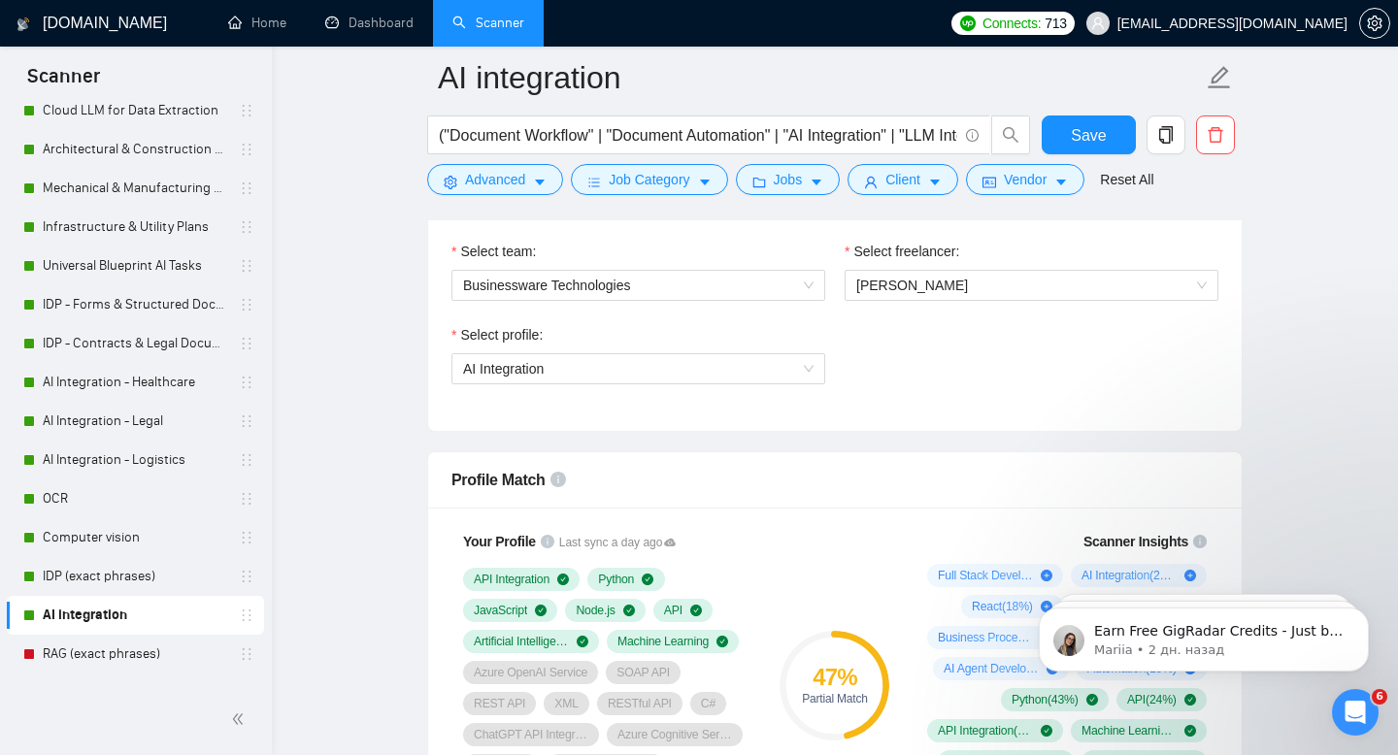
scroll to position [881, 0]
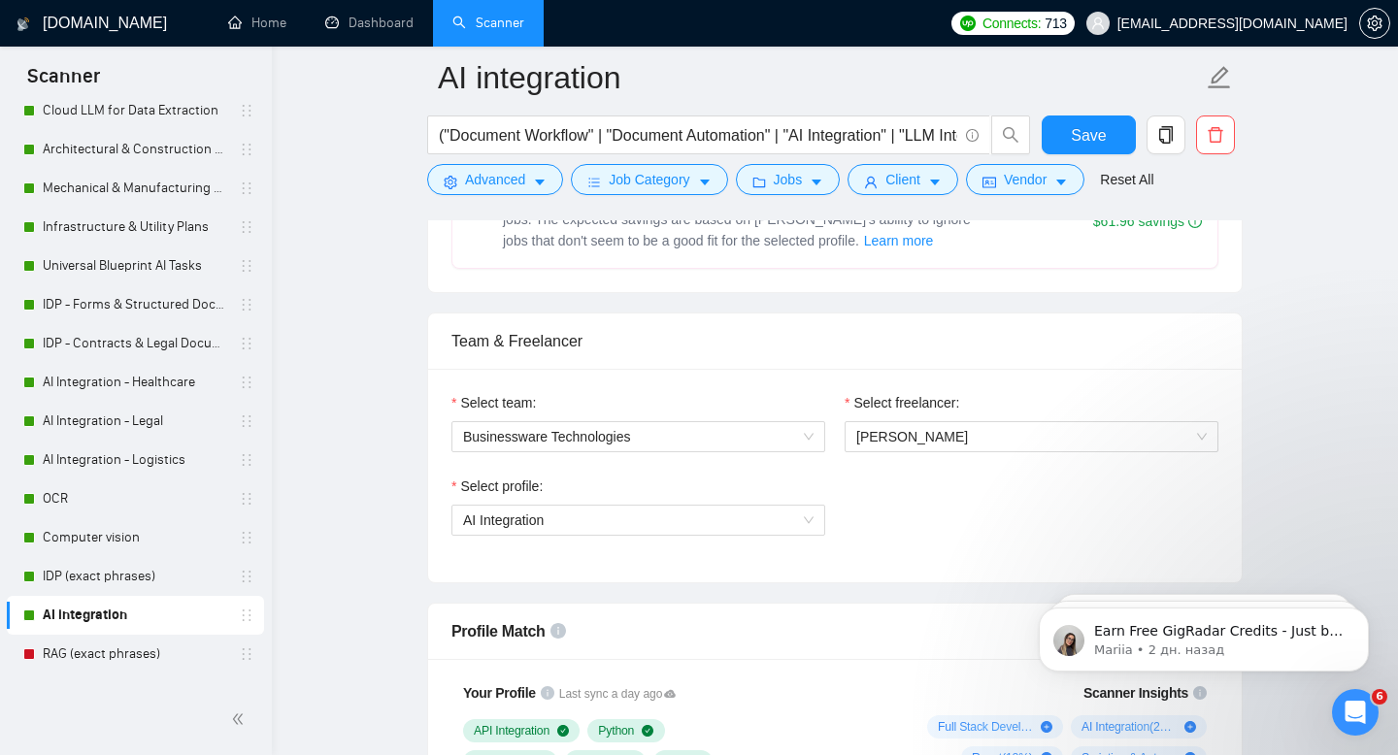
click at [889, 550] on div "Select profile: AI Integration" at bounding box center [835, 517] width 786 height 83
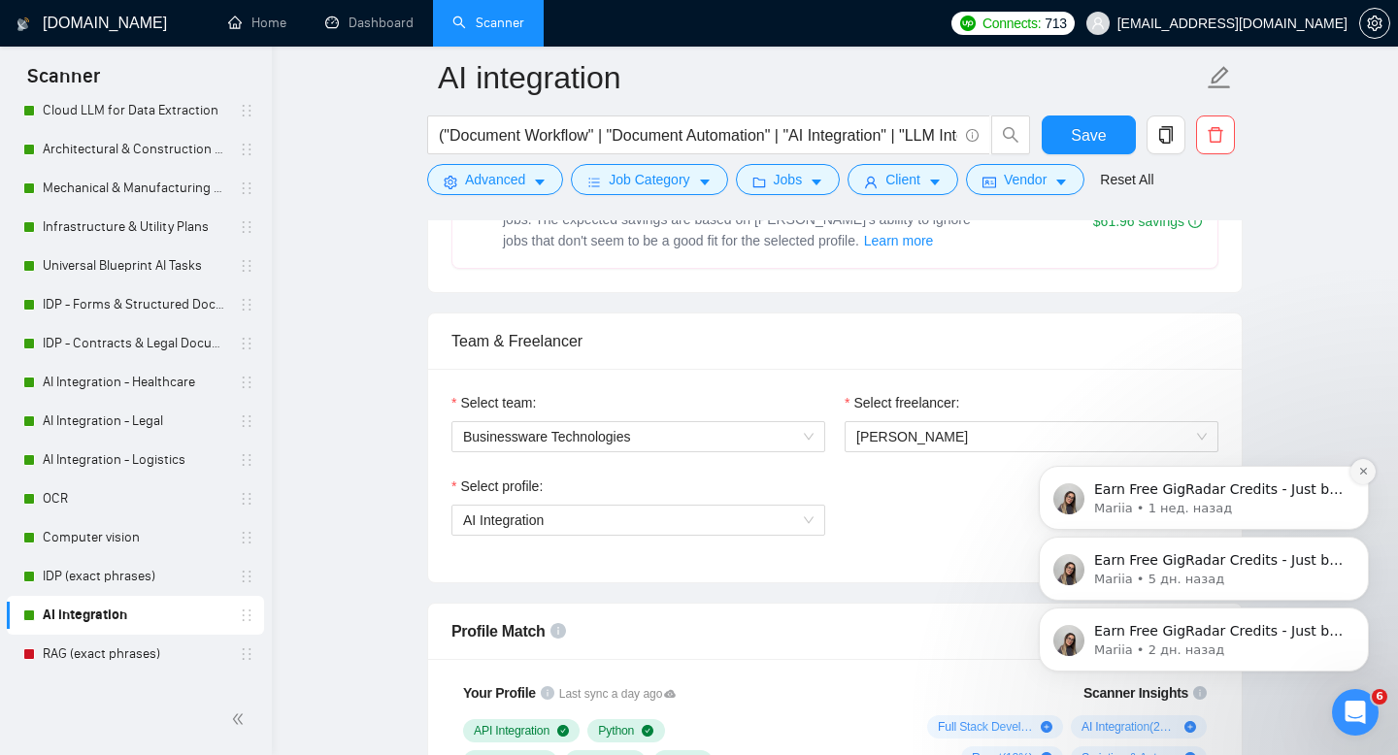
click at [1364, 470] on icon "Dismiss notification" at bounding box center [1362, 471] width 7 height 7
click at [1358, 541] on icon "Dismiss notification" at bounding box center [1363, 542] width 11 height 11
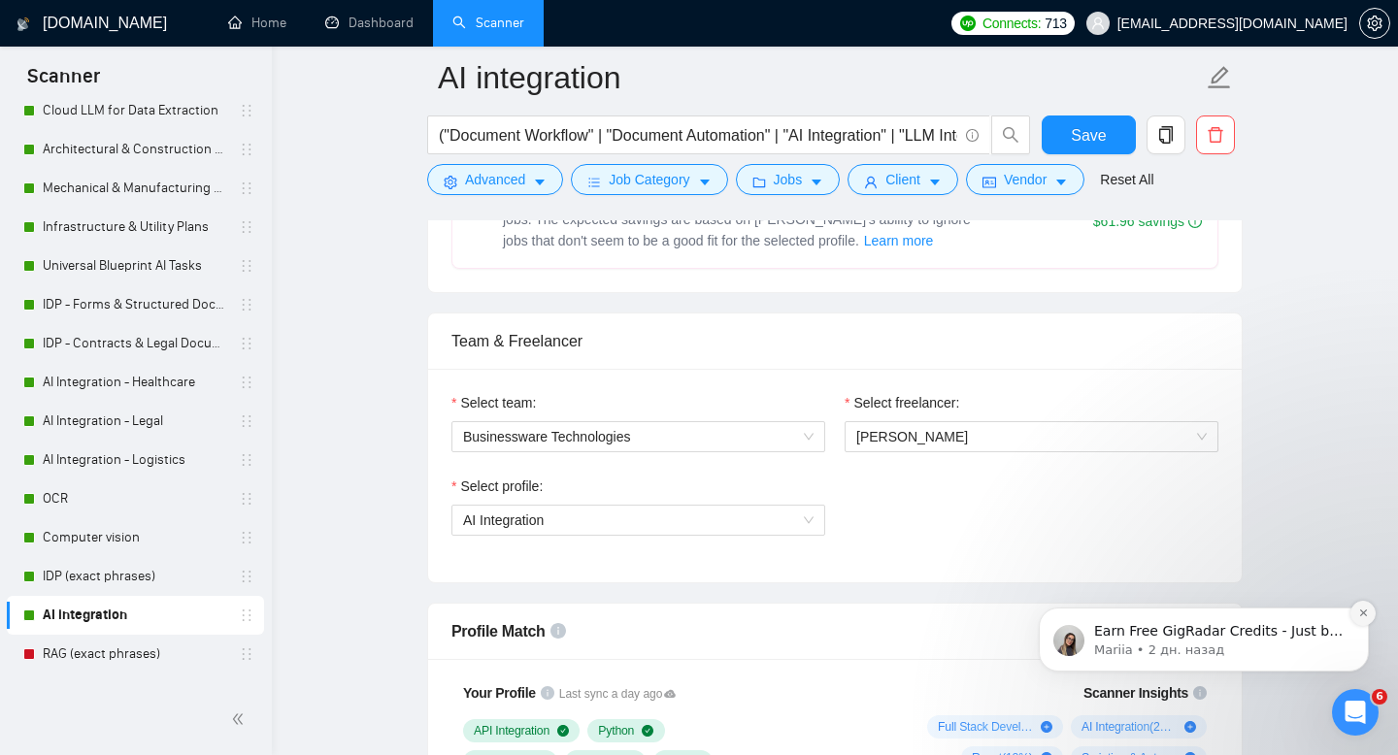
click at [1355, 612] on button "Dismiss notification" at bounding box center [1362, 613] width 25 height 25
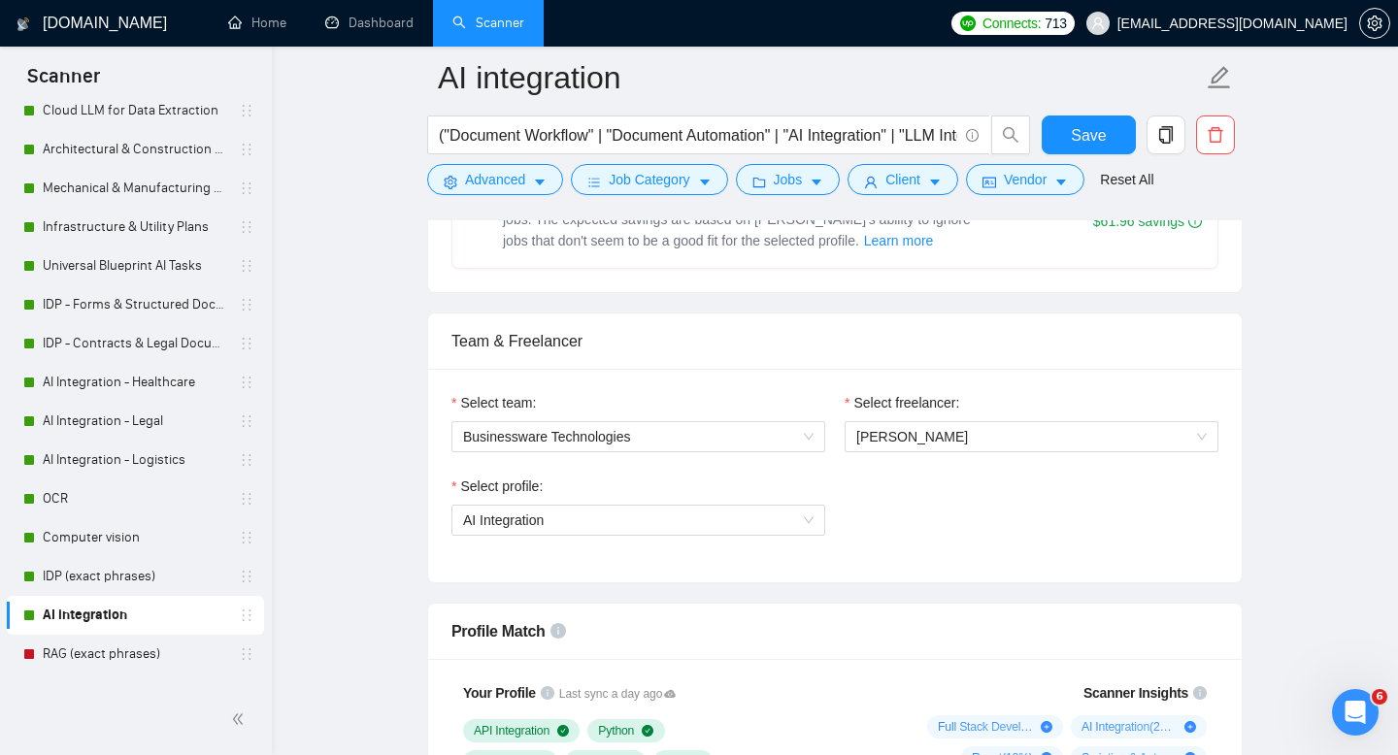
click at [1148, 574] on div "Select team: Businessware Technologies Select freelancer: Dmitry Glotov Select …" at bounding box center [834, 476] width 813 height 214
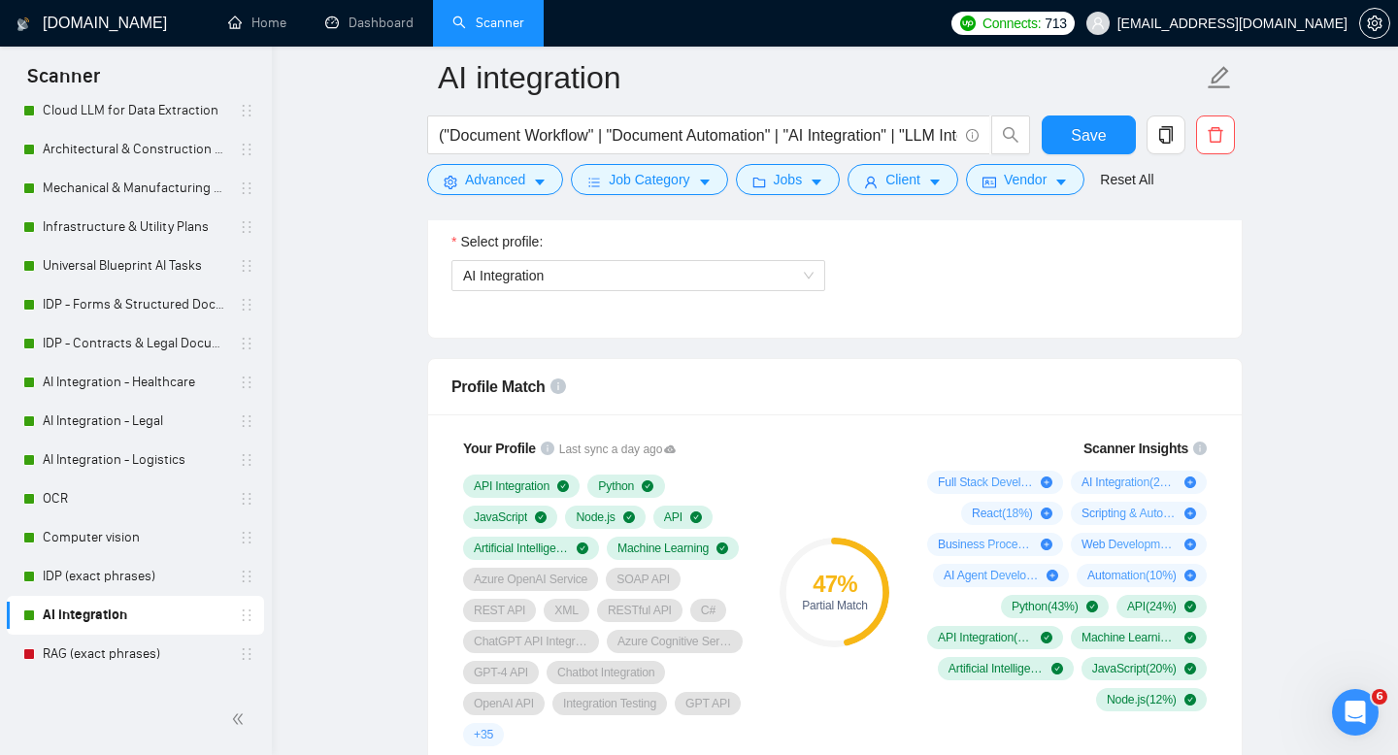
scroll to position [1220, 0]
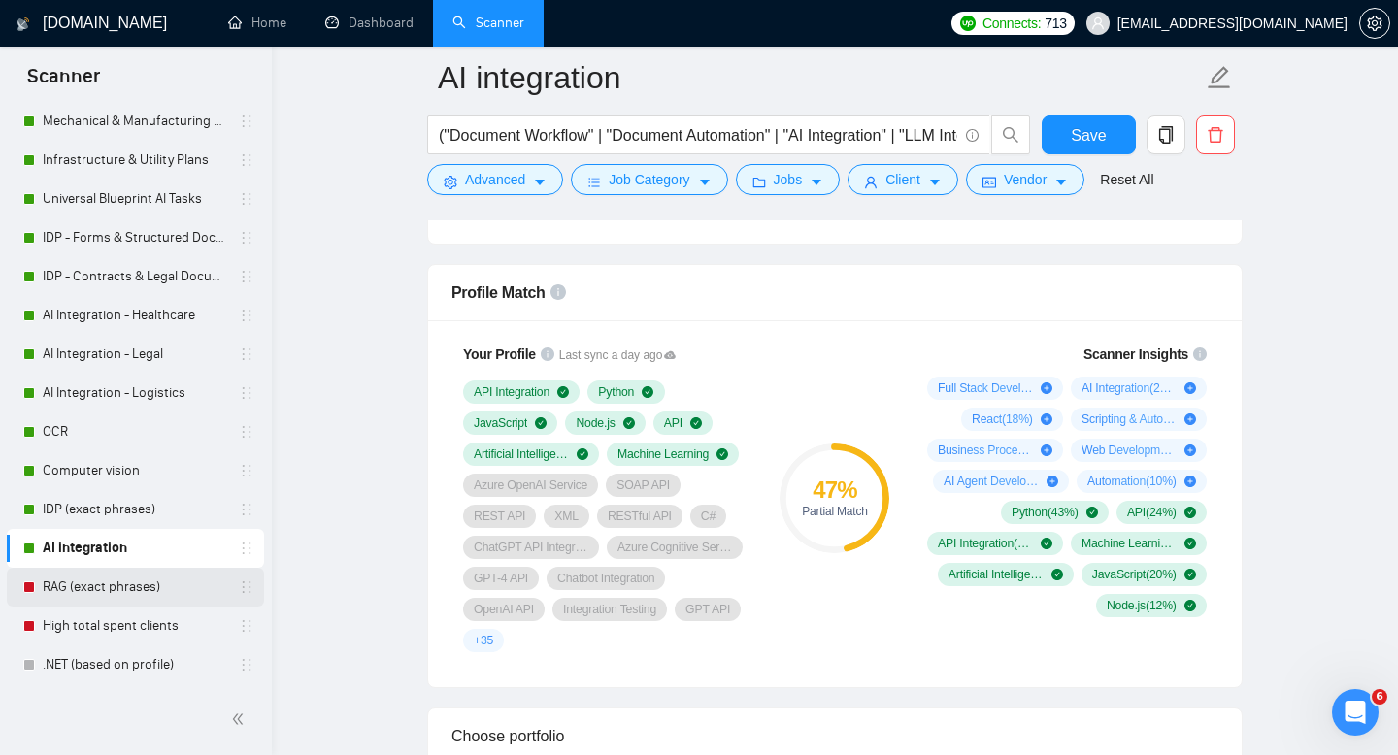
click at [113, 582] on link "RAG (exact phrases)" at bounding box center [135, 587] width 184 height 39
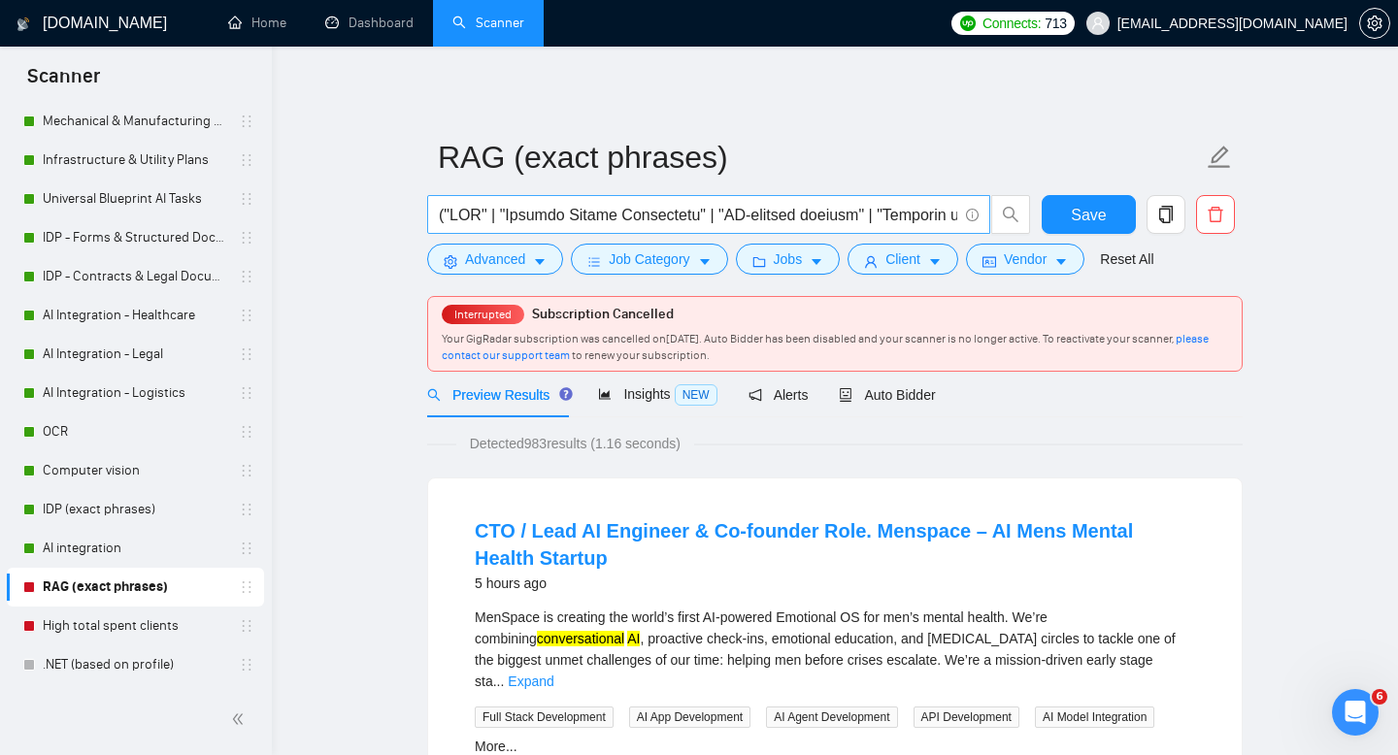
click at [799, 217] on input "text" at bounding box center [698, 215] width 518 height 24
click at [894, 391] on span "Auto Bidder" at bounding box center [887, 395] width 96 height 16
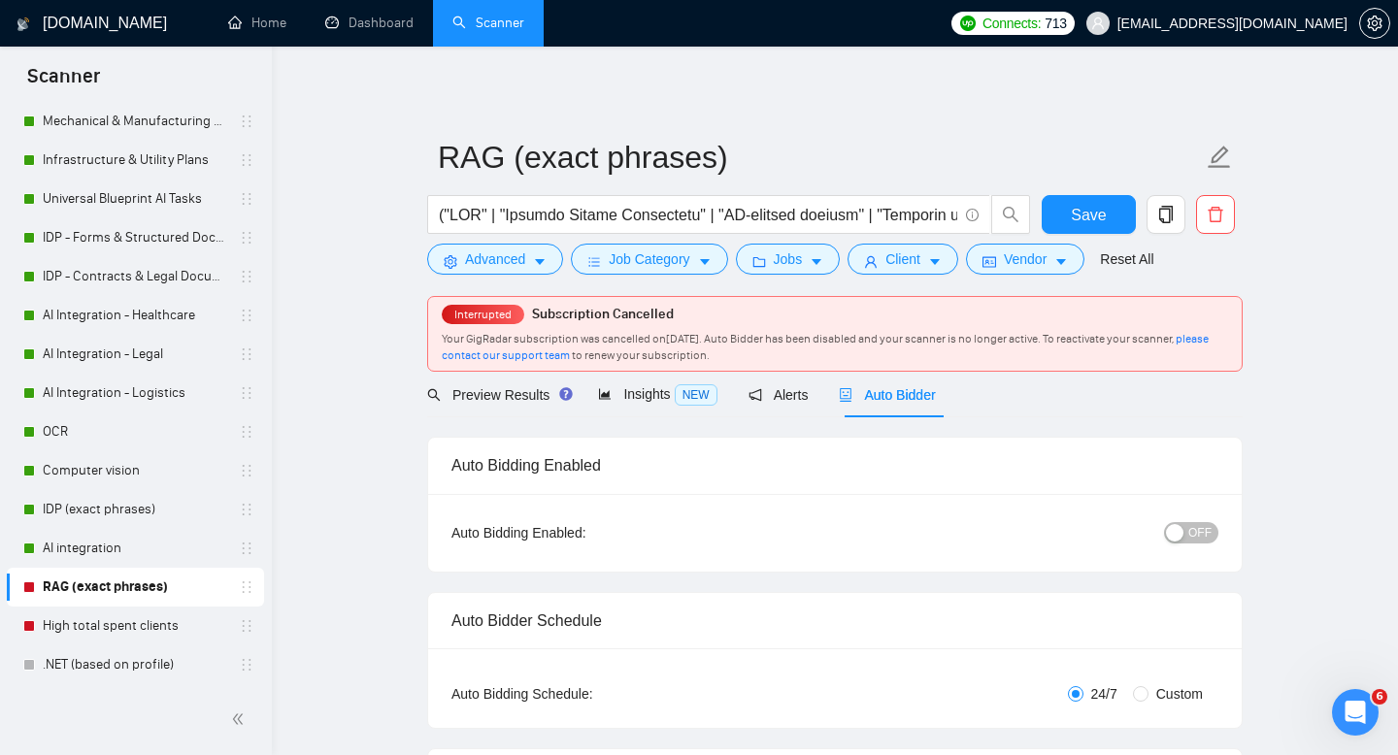
checkbox input "true"
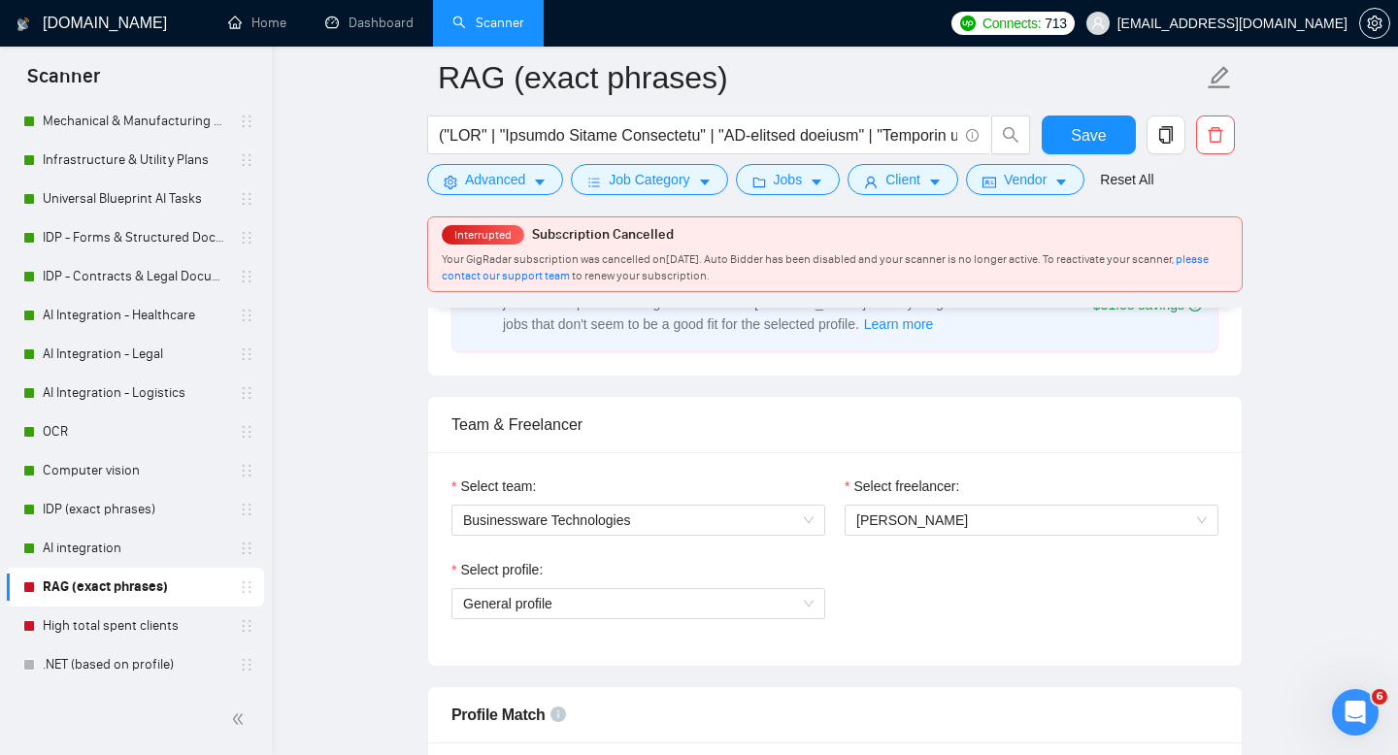
scroll to position [641, 0]
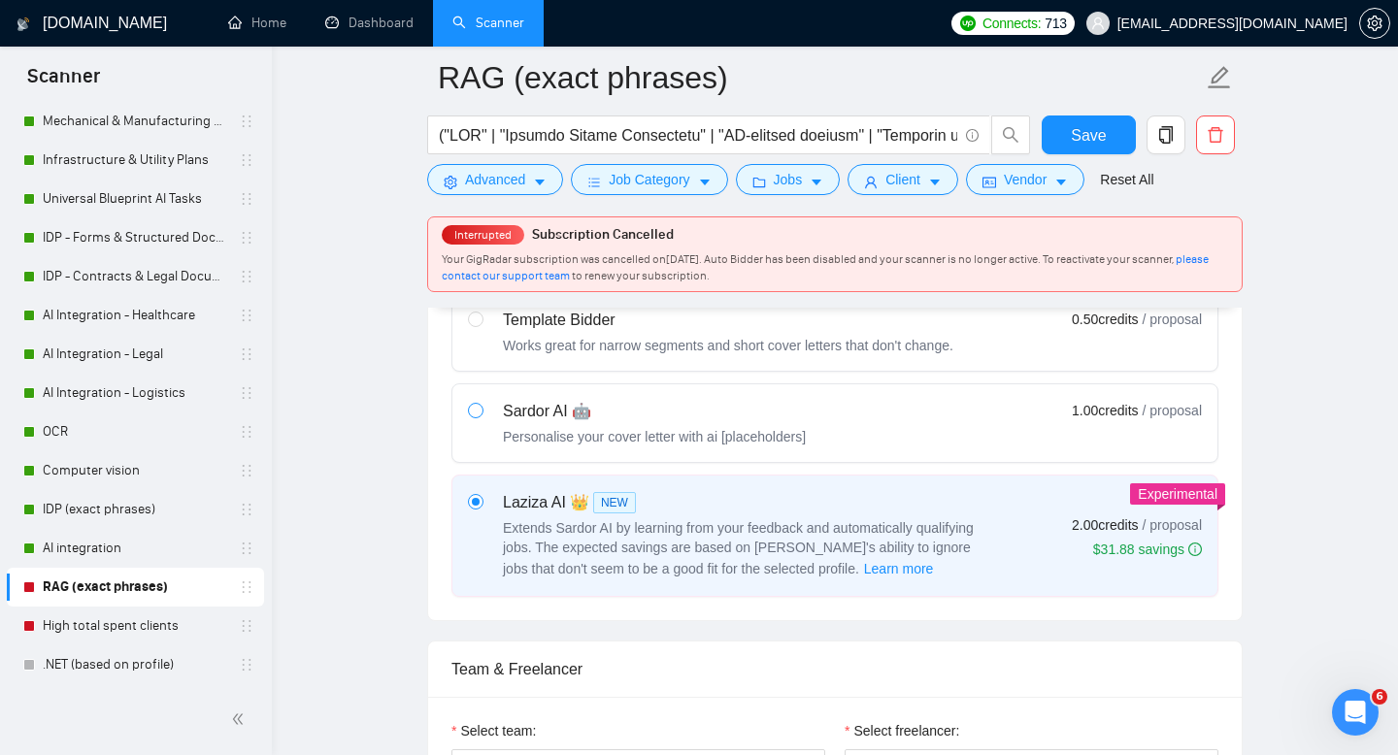
click at [473, 416] on span at bounding box center [476, 411] width 16 height 16
click at [473, 416] on input "radio" at bounding box center [475, 410] width 14 height 14
radio input "true"
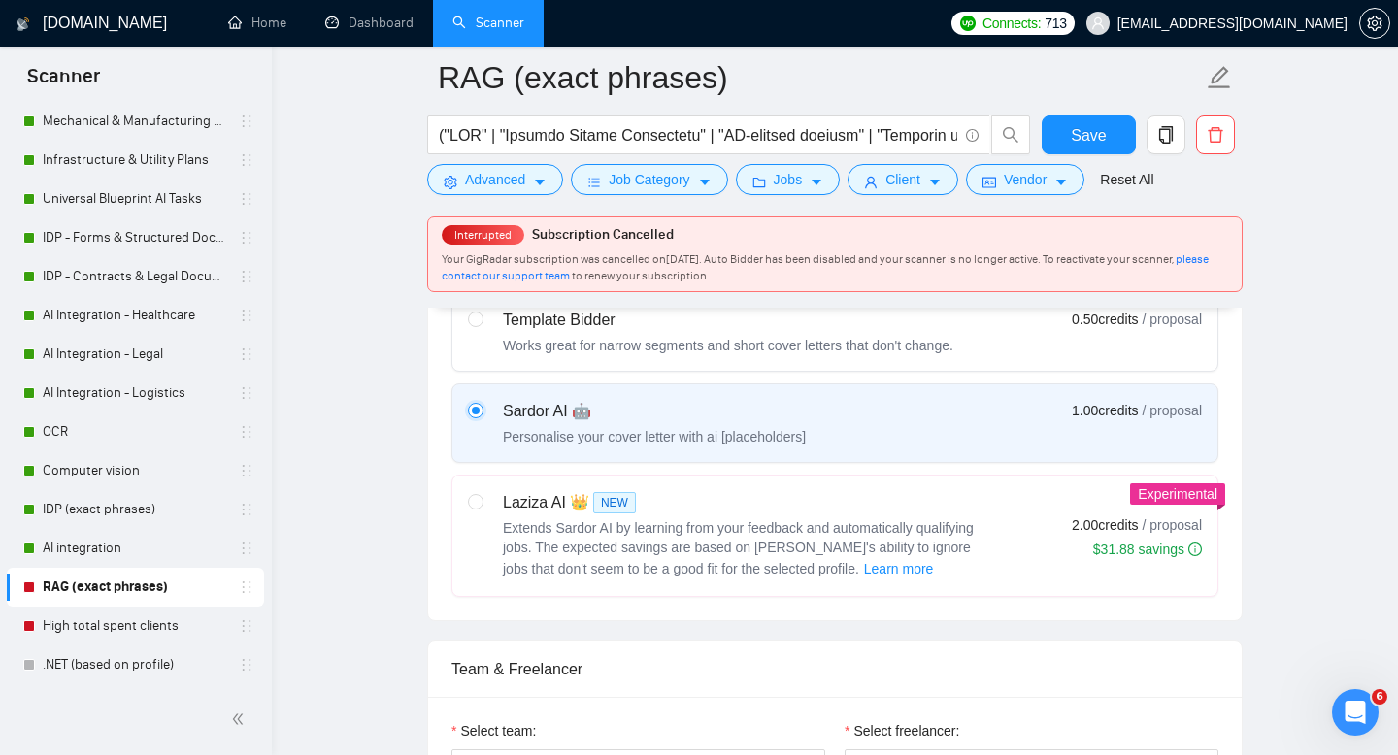
radio input "false"
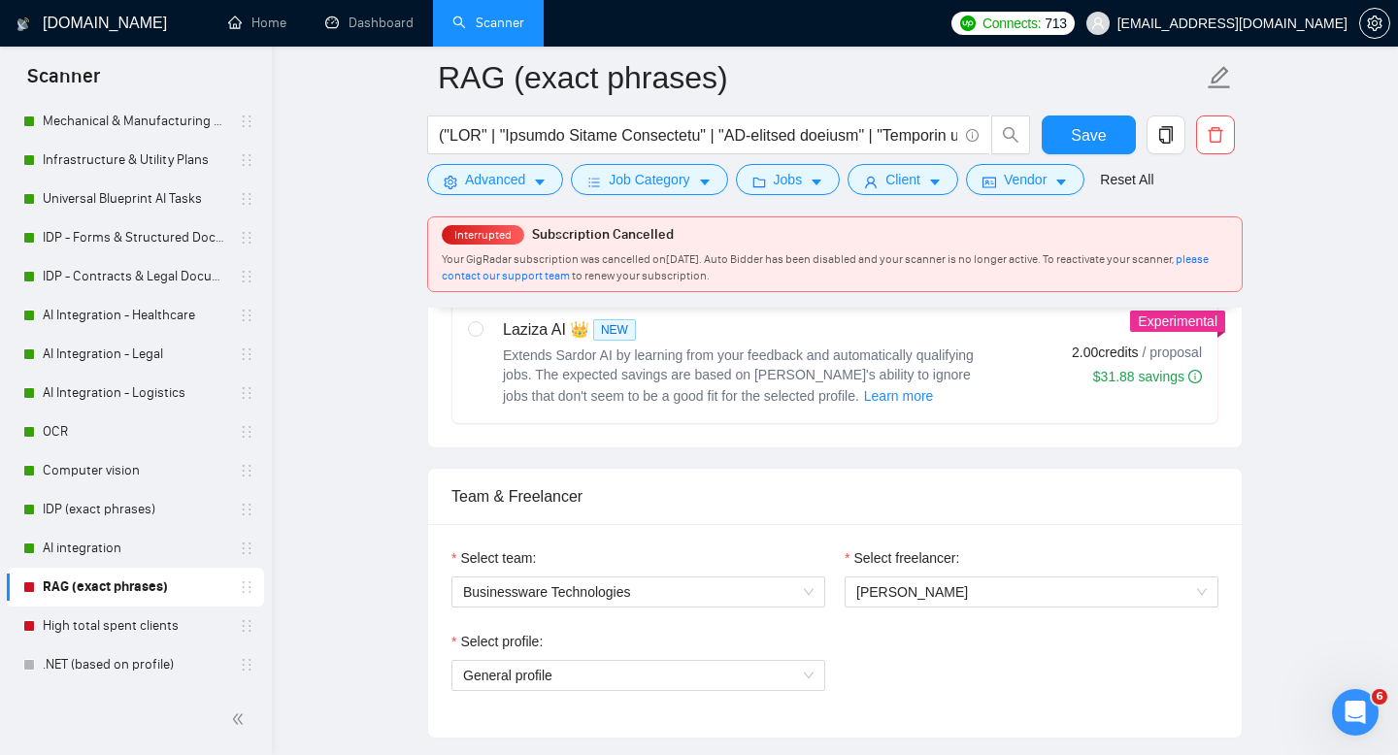
scroll to position [841, 0]
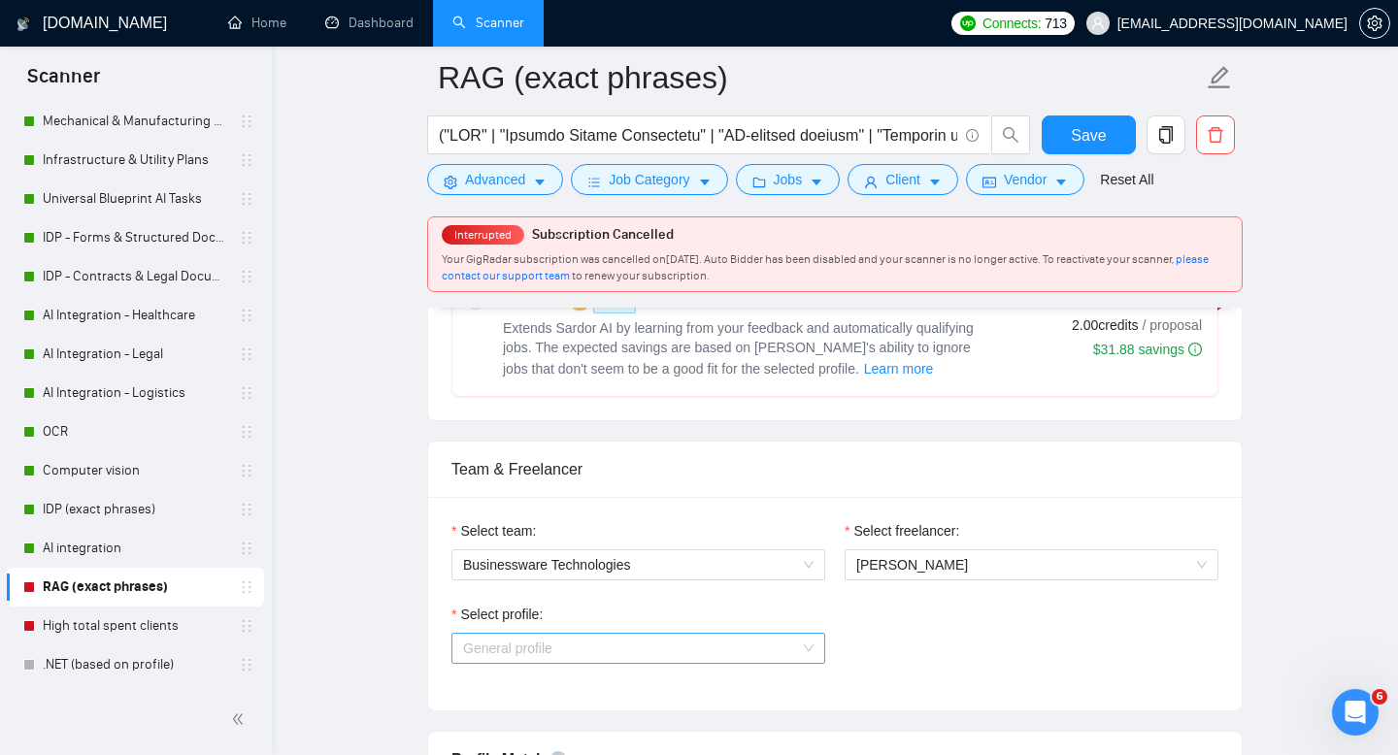
click at [760, 634] on span "General profile" at bounding box center [638, 648] width 350 height 29
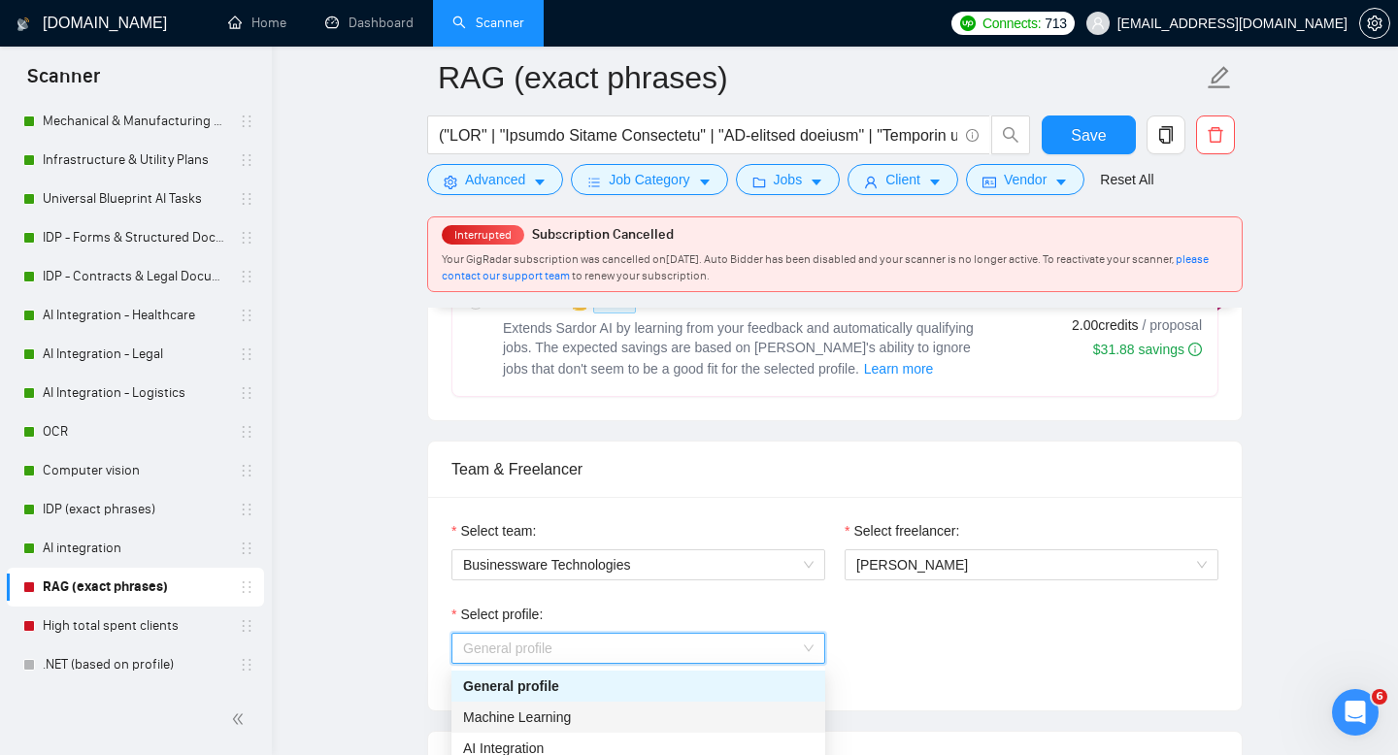
click at [640, 711] on div "Machine Learning" at bounding box center [638, 717] width 350 height 21
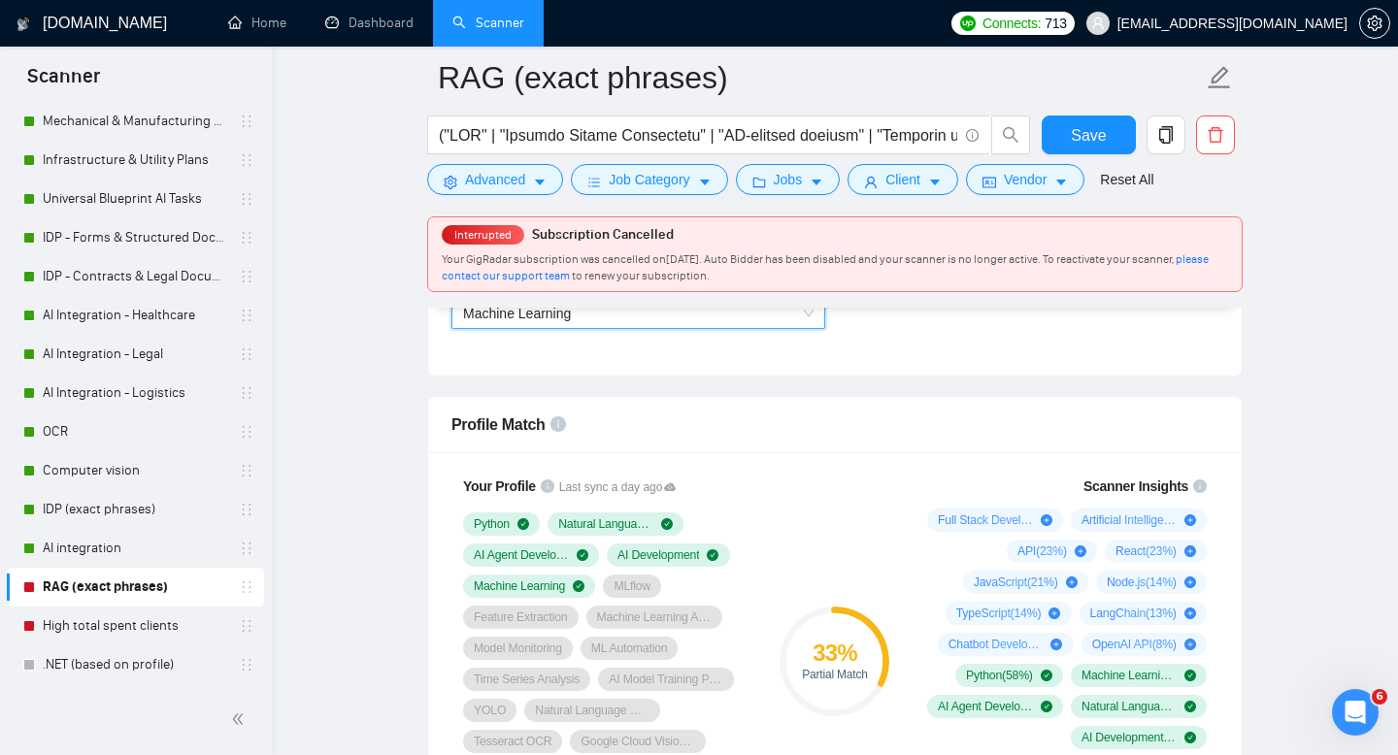
scroll to position [1163, 0]
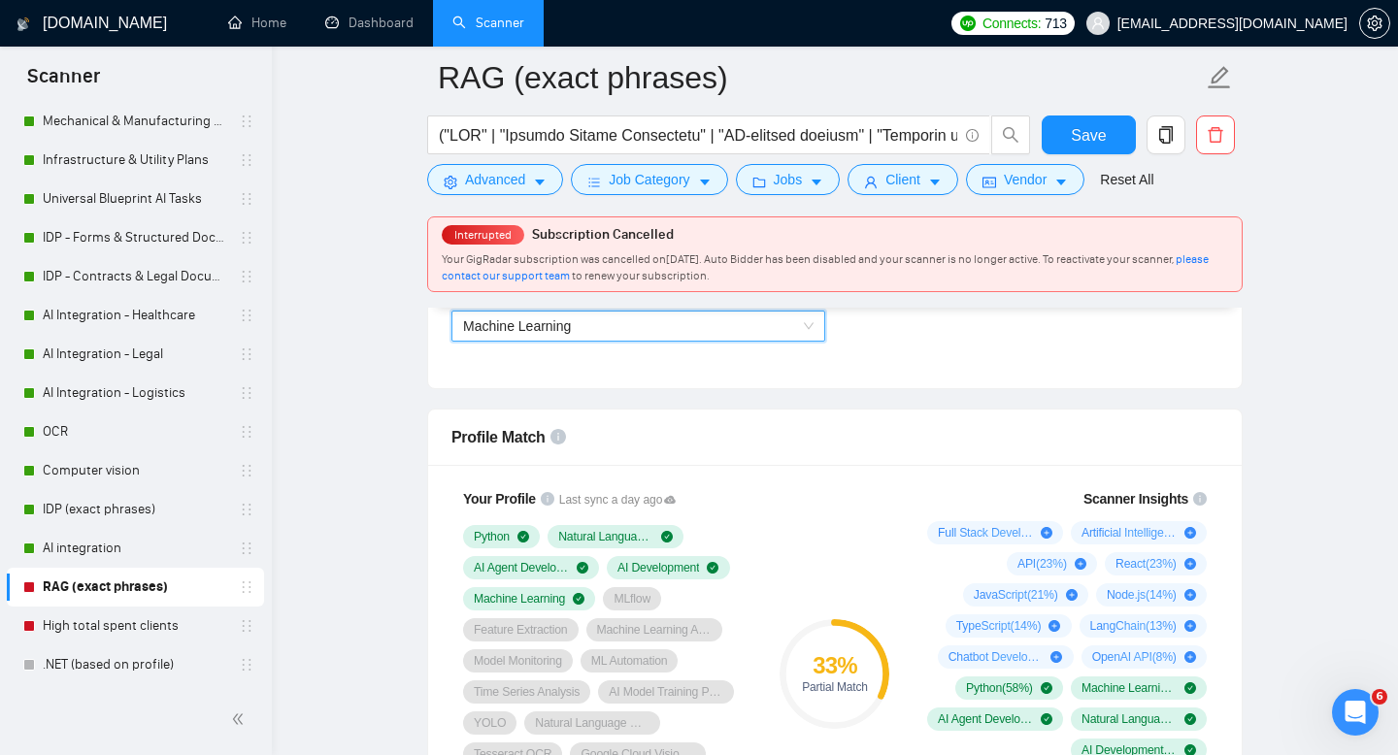
click at [729, 335] on span "Machine Learning" at bounding box center [638, 326] width 350 height 29
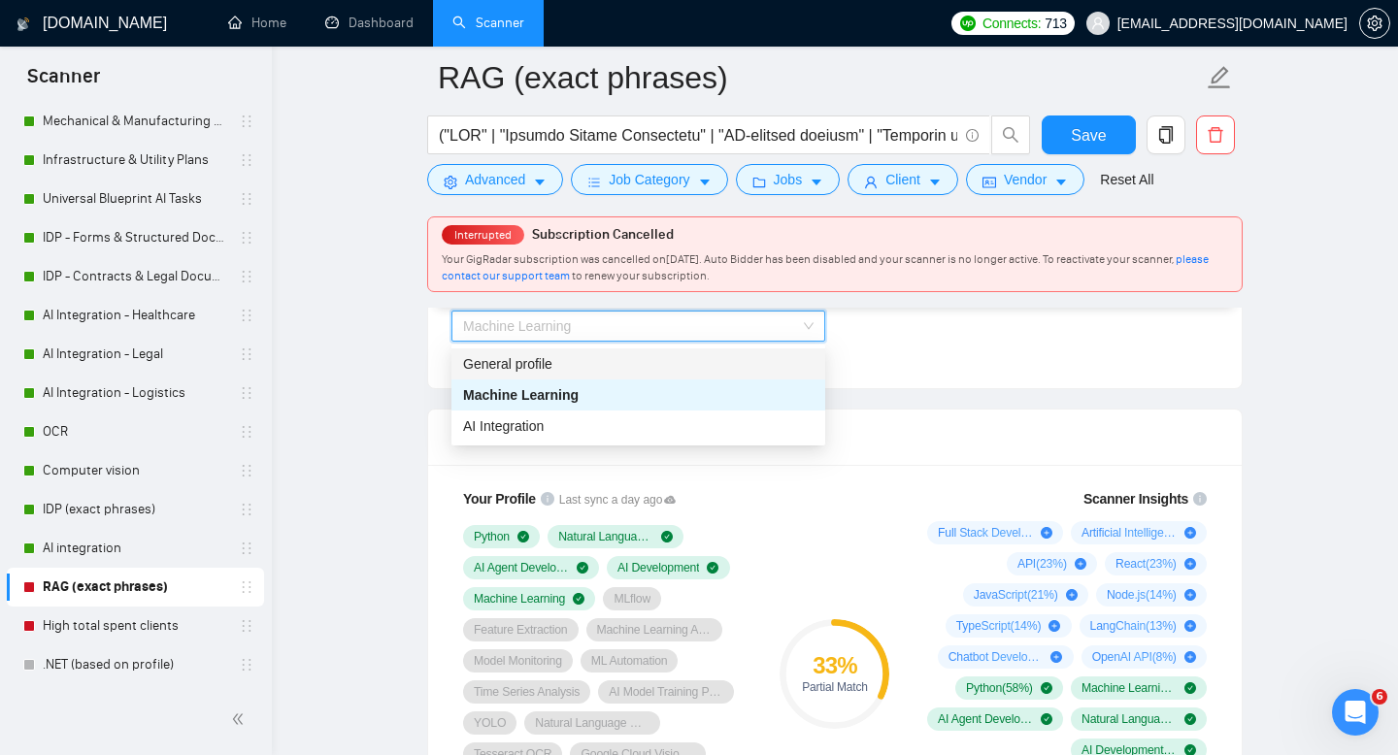
click at [675, 351] on div "General profile" at bounding box center [638, 363] width 374 height 31
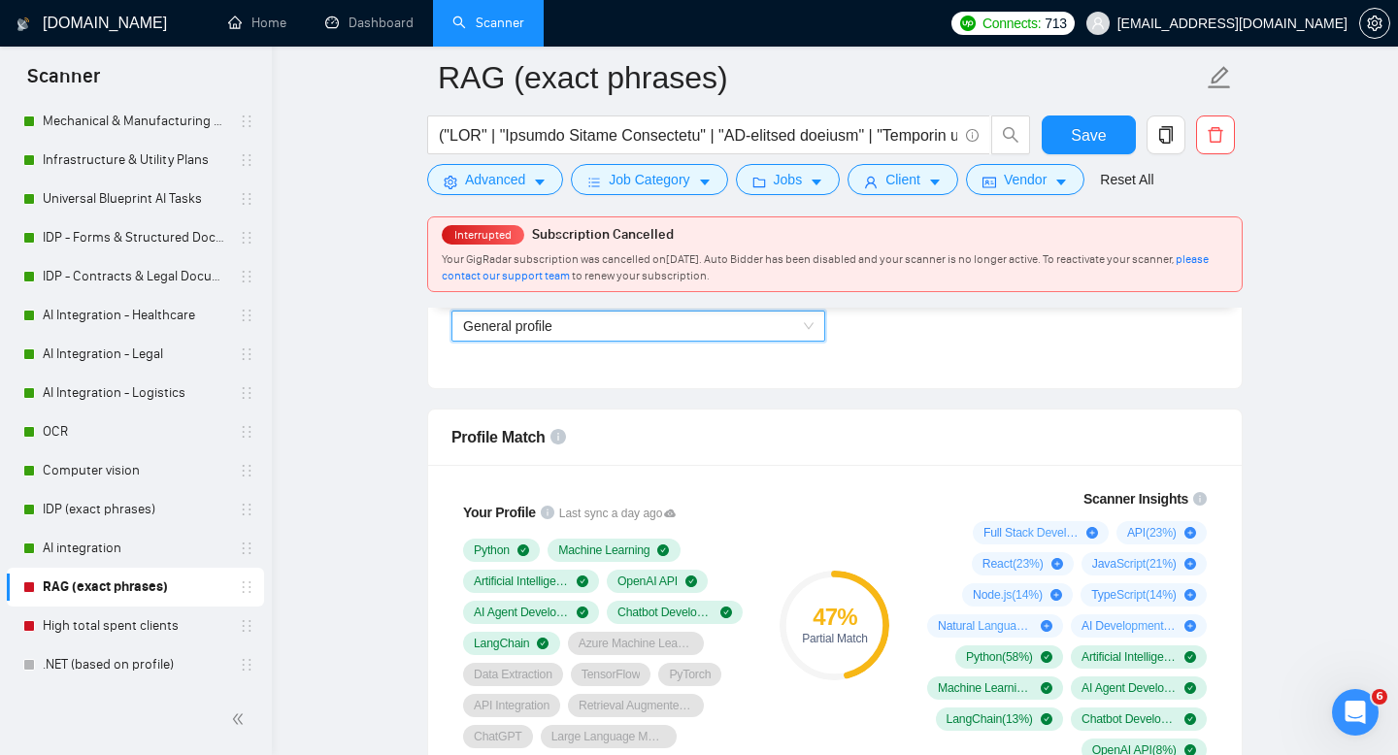
click at [680, 327] on span "General profile" at bounding box center [638, 326] width 350 height 29
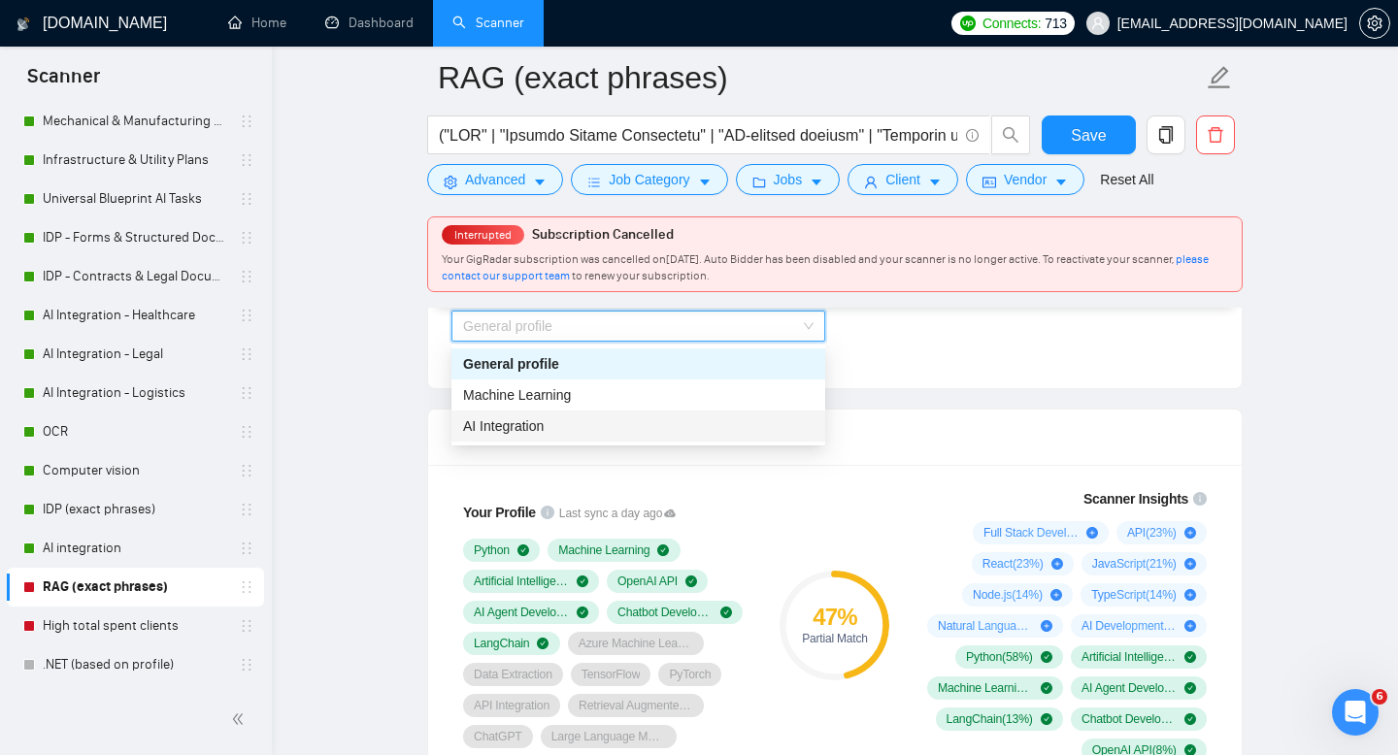
click at [655, 431] on div "AI Integration" at bounding box center [638, 425] width 350 height 21
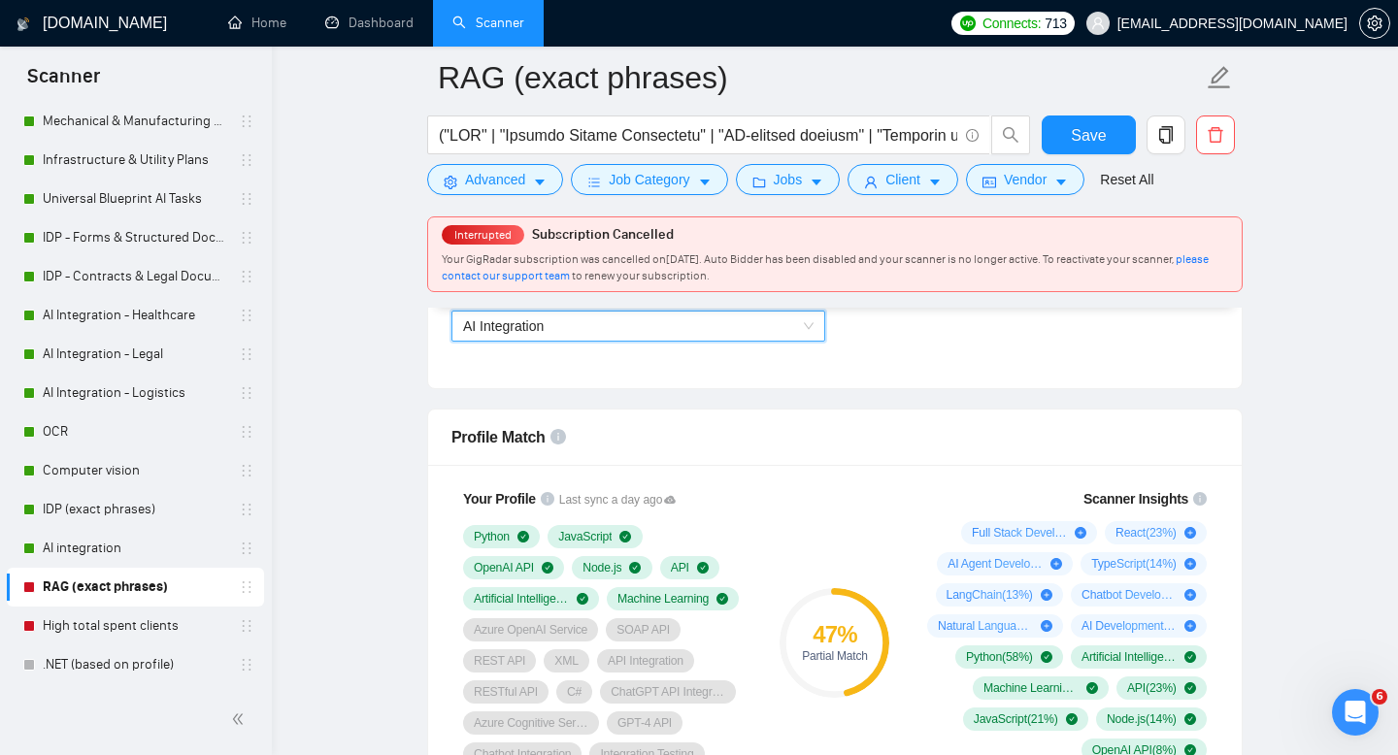
click at [676, 334] on span "AI Integration" at bounding box center [638, 326] width 350 height 29
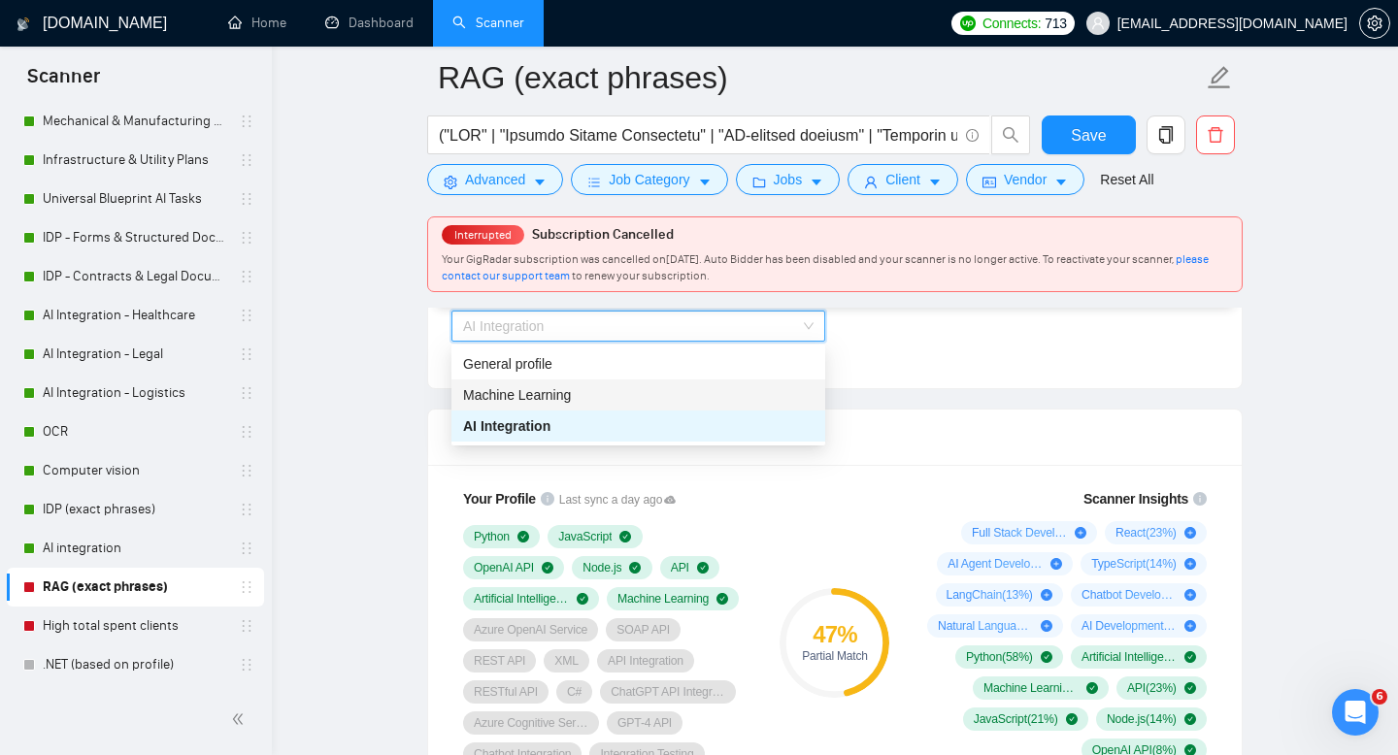
click at [634, 393] on div "Machine Learning" at bounding box center [638, 394] width 350 height 21
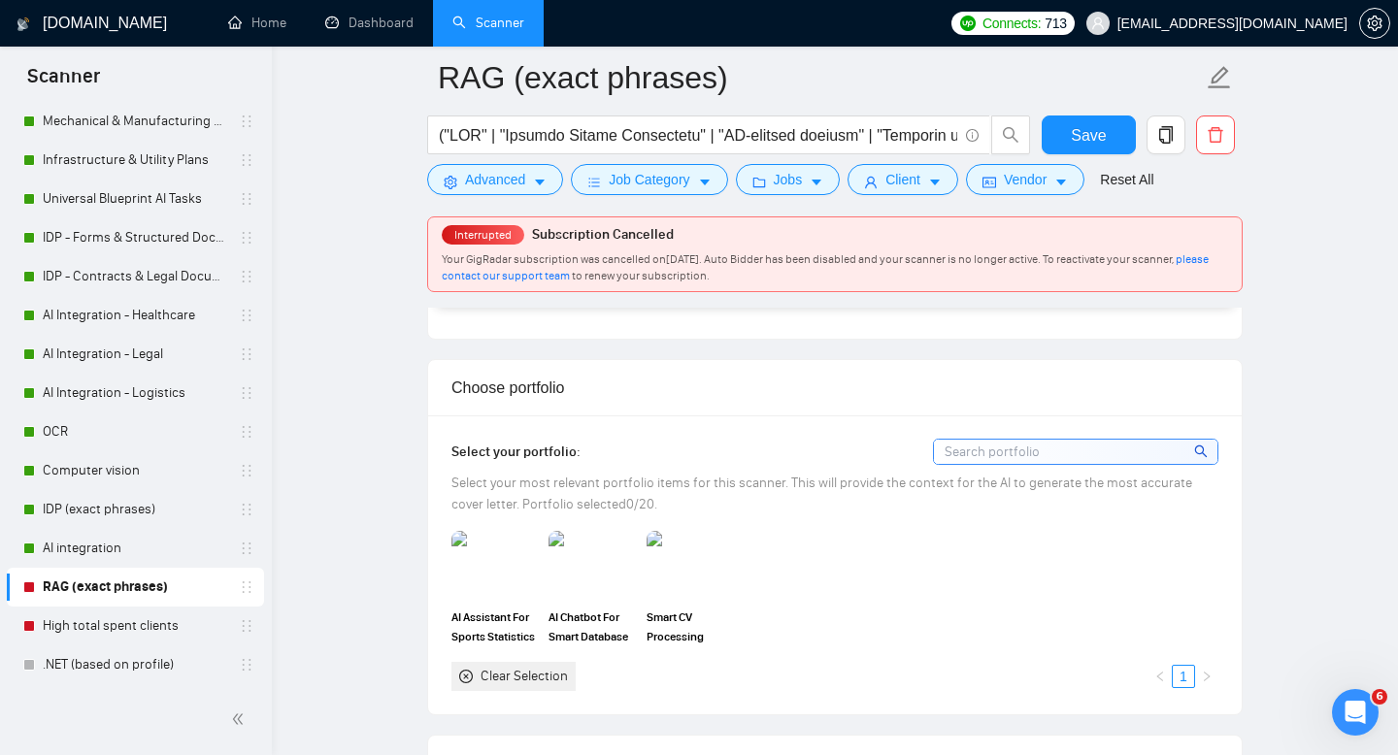
scroll to position [1935, 0]
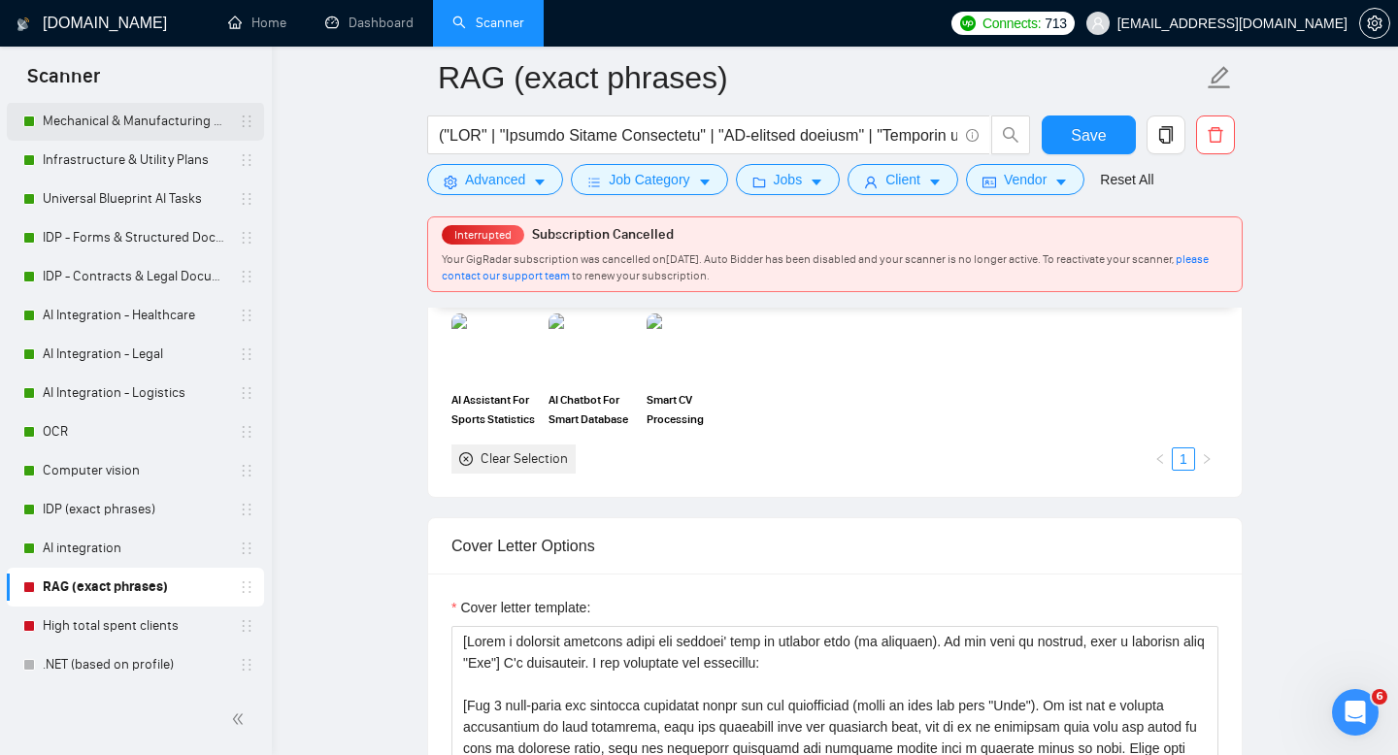
click at [128, 130] on link "Mechanical & Manufacturing Blueprints" at bounding box center [135, 121] width 184 height 39
click at [1077, 131] on span "Save" at bounding box center [1088, 135] width 35 height 24
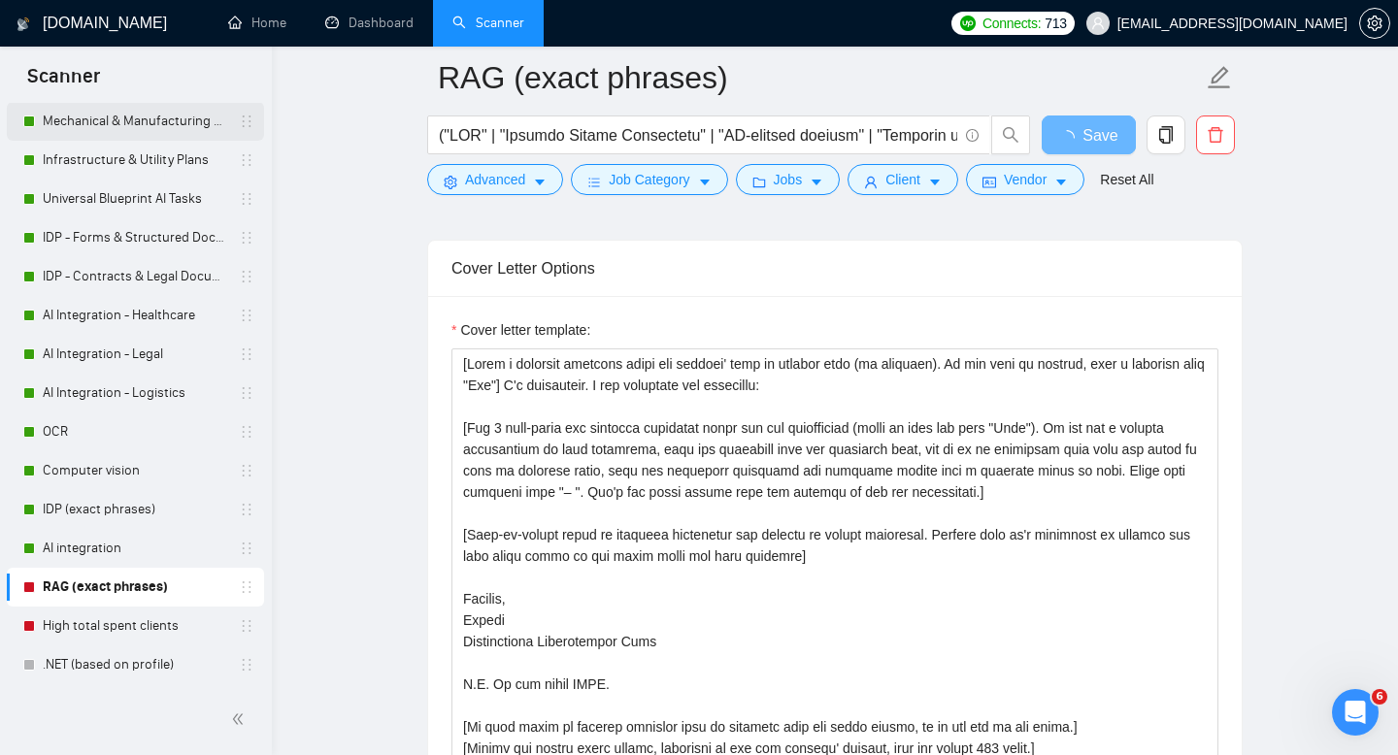
click at [160, 123] on link "Mechanical & Manufacturing Blueprints" at bounding box center [135, 121] width 184 height 39
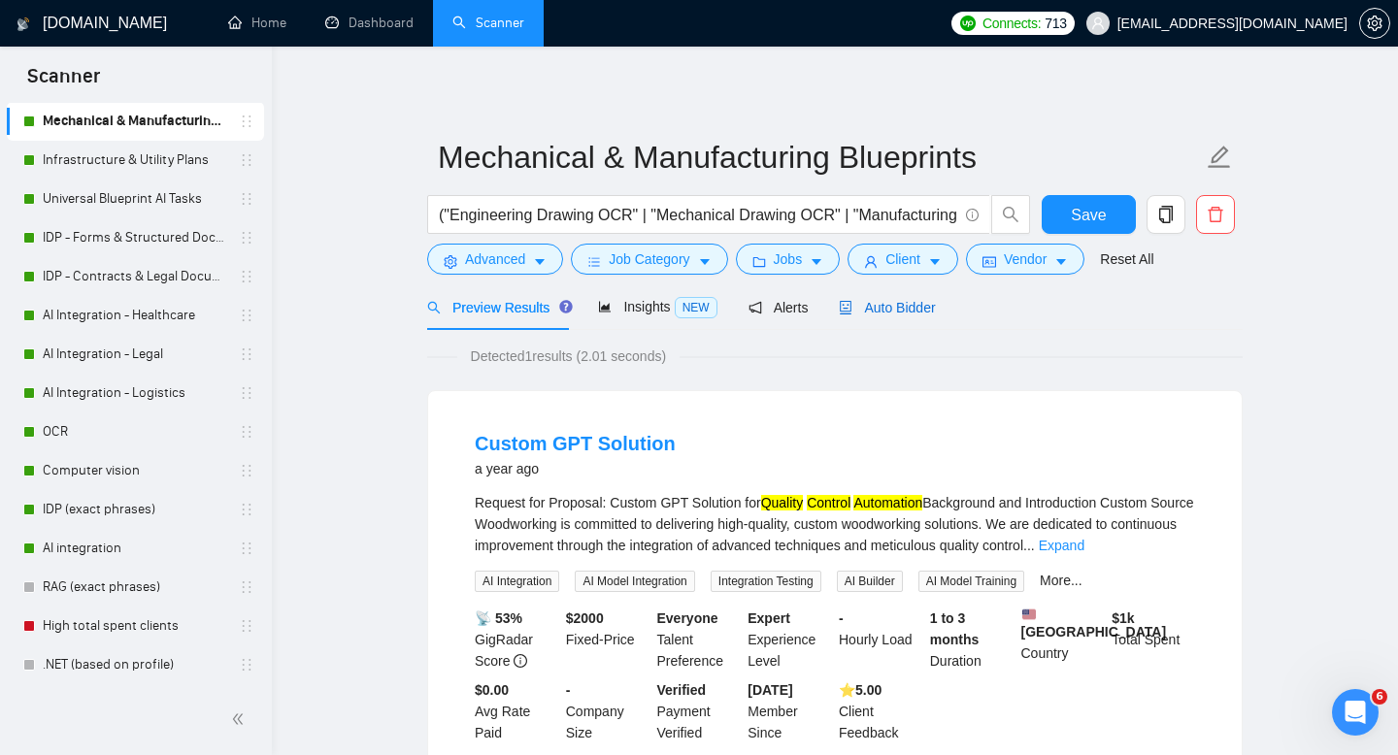
click at [891, 302] on span "Auto Bidder" at bounding box center [887, 308] width 96 height 16
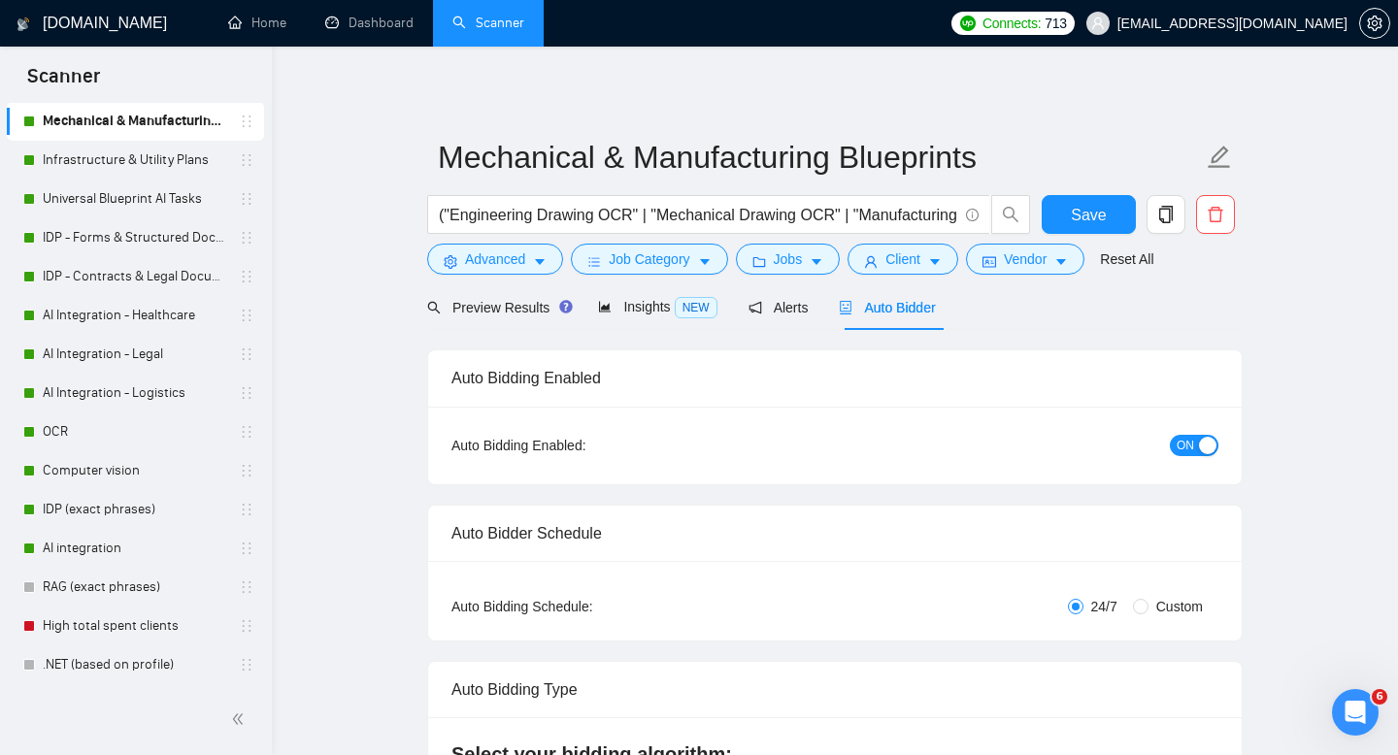
checkbox input "true"
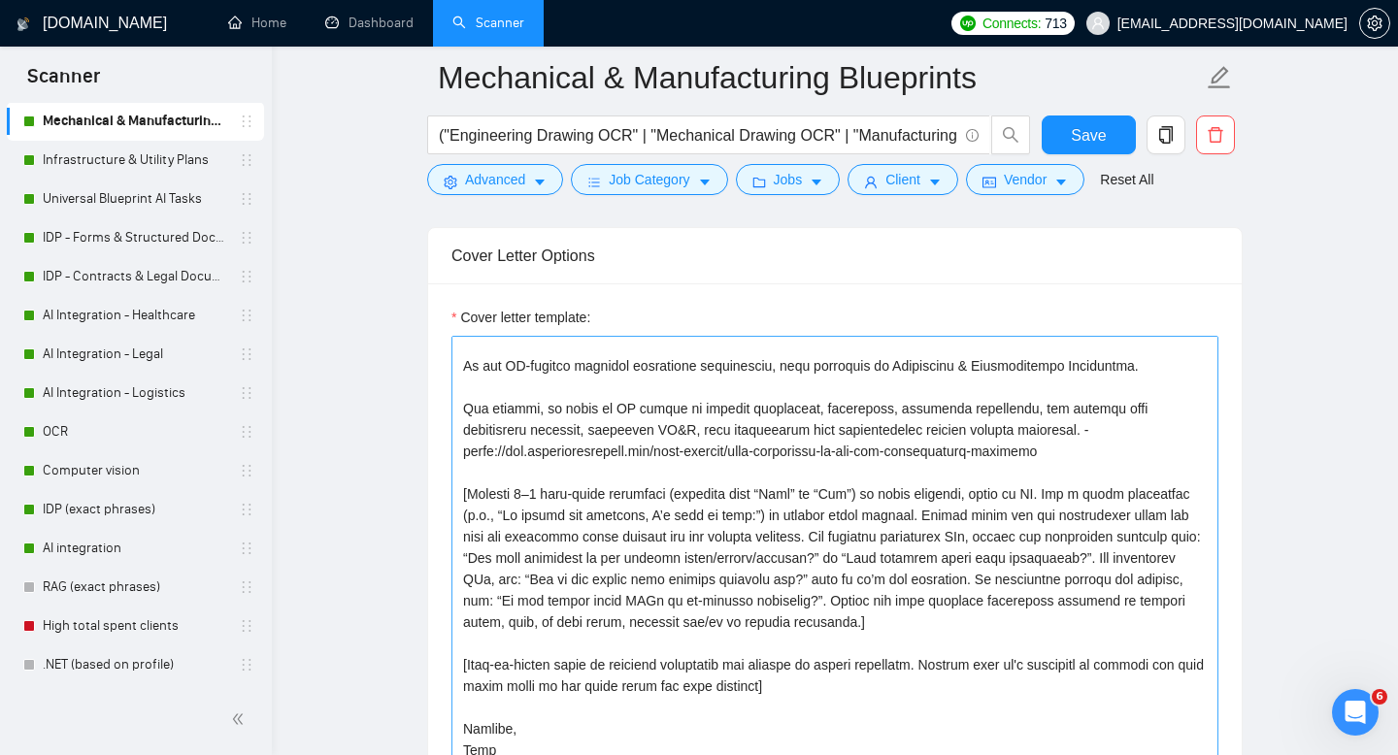
scroll to position [116, 0]
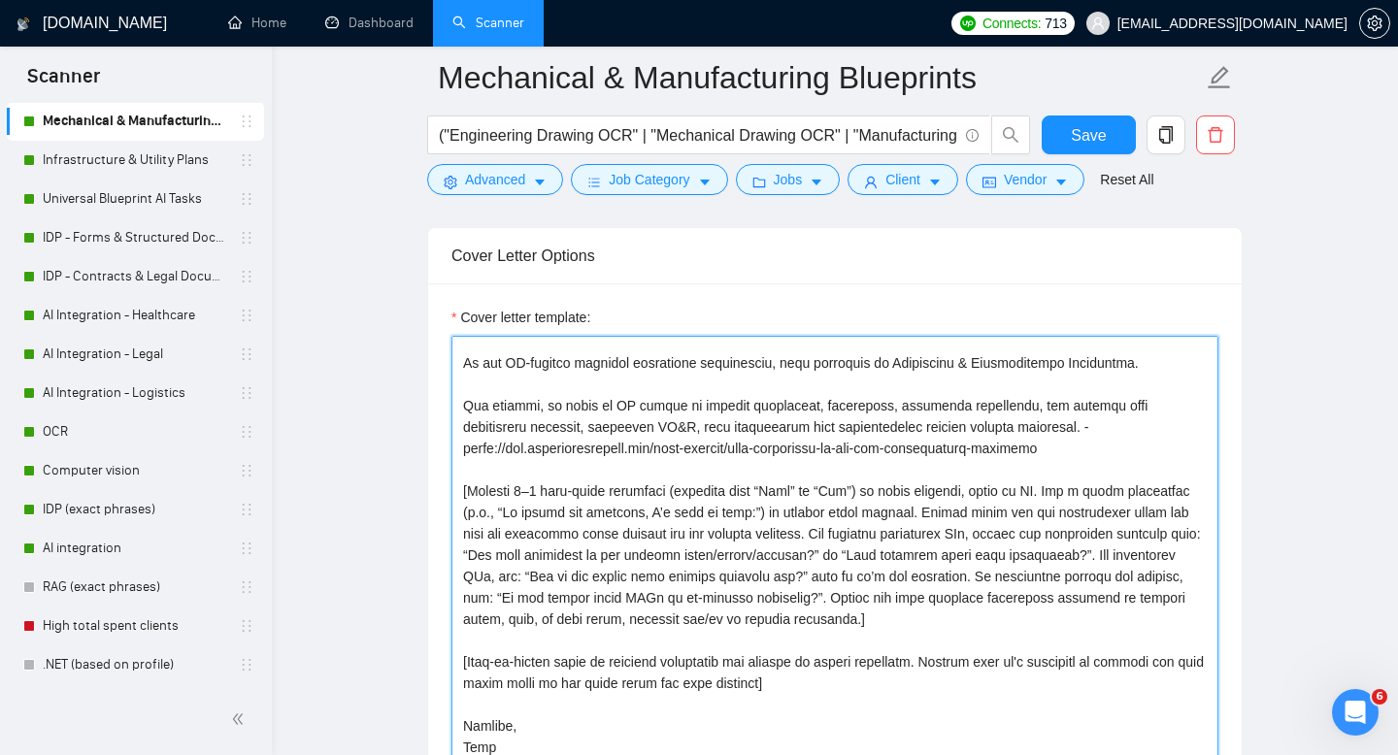
click at [789, 581] on textarea "Cover letter template:" at bounding box center [834, 554] width 767 height 437
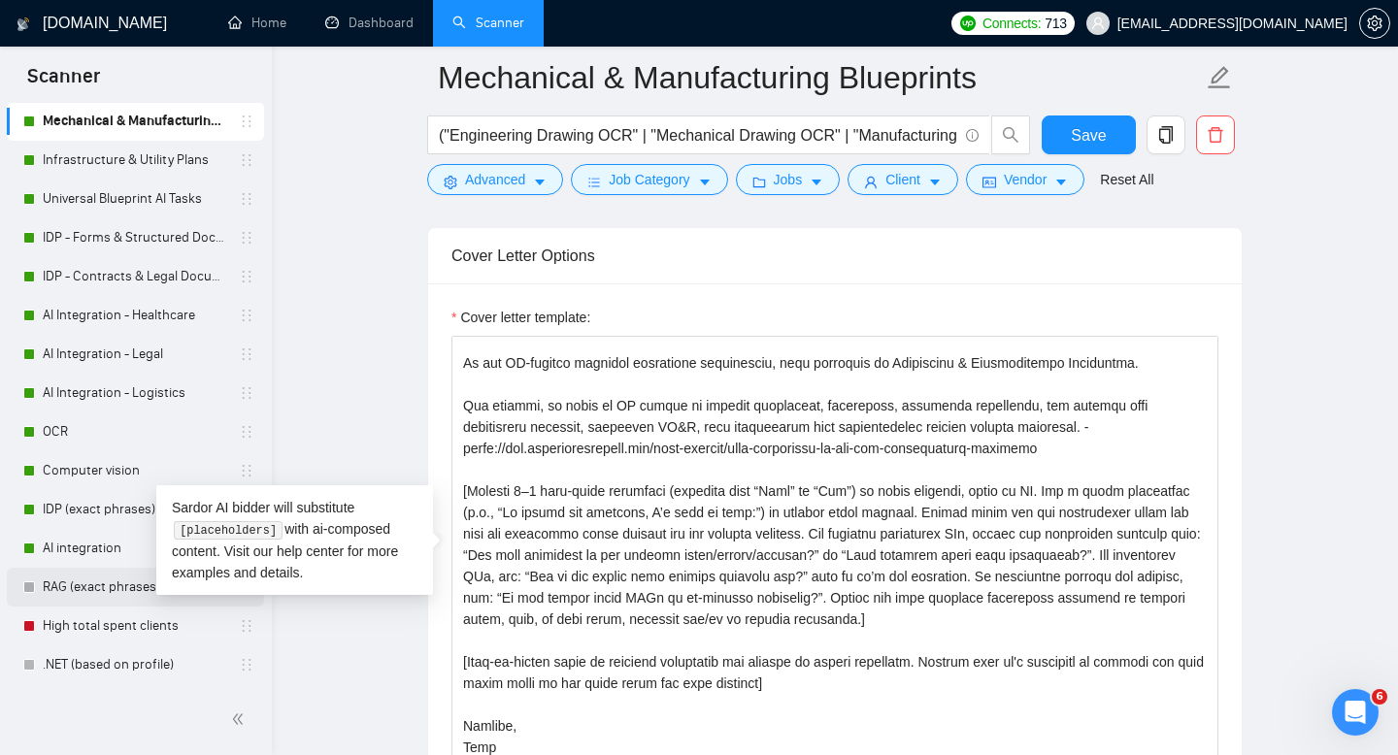
click at [89, 579] on link "RAG (exact phrases)" at bounding box center [135, 587] width 184 height 39
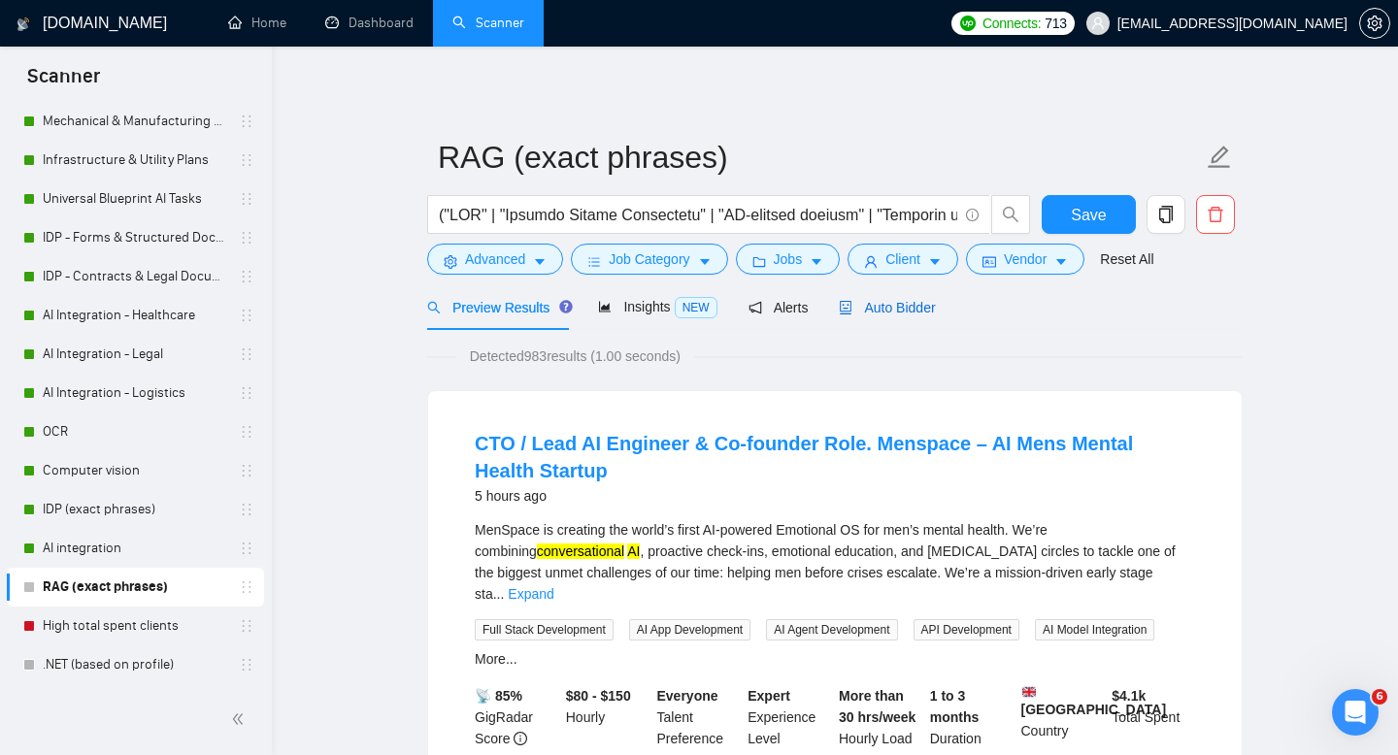
click at [903, 313] on span "Auto Bidder" at bounding box center [887, 308] width 96 height 16
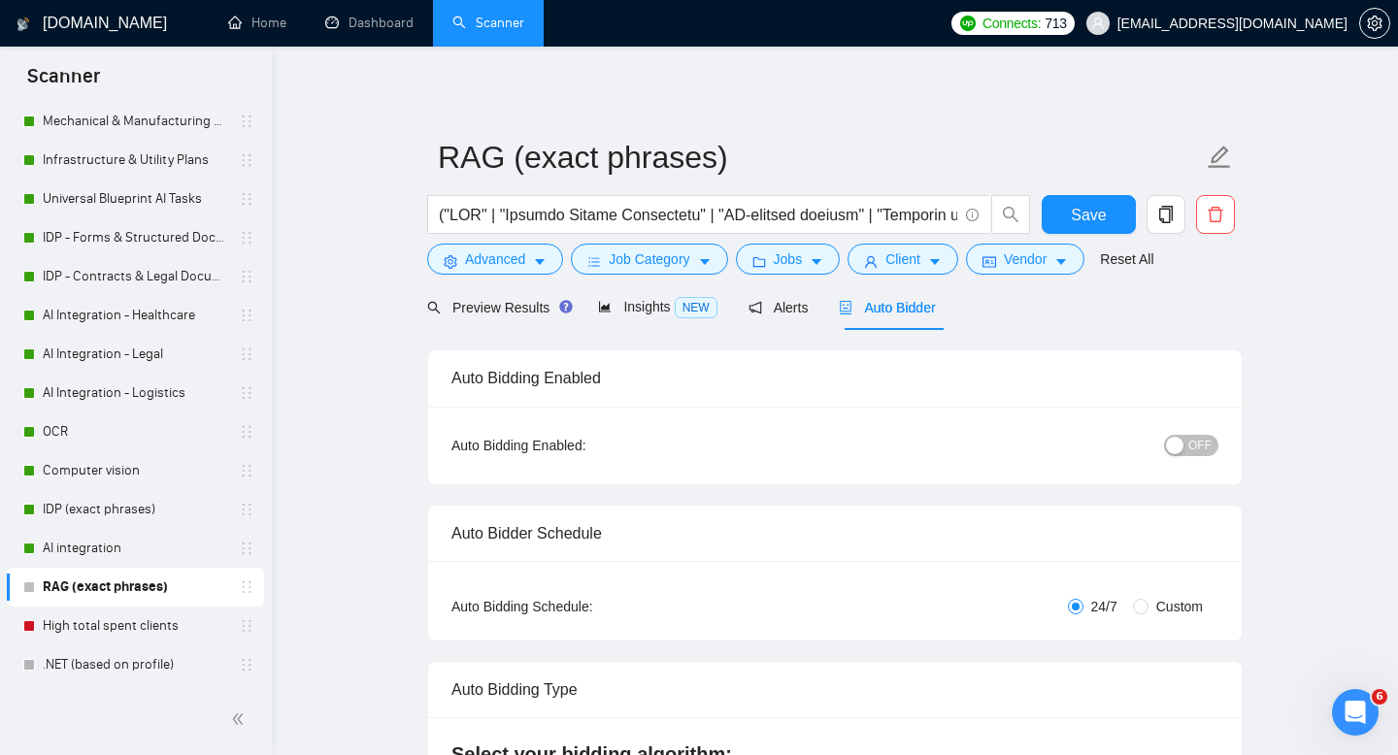
checkbox input "true"
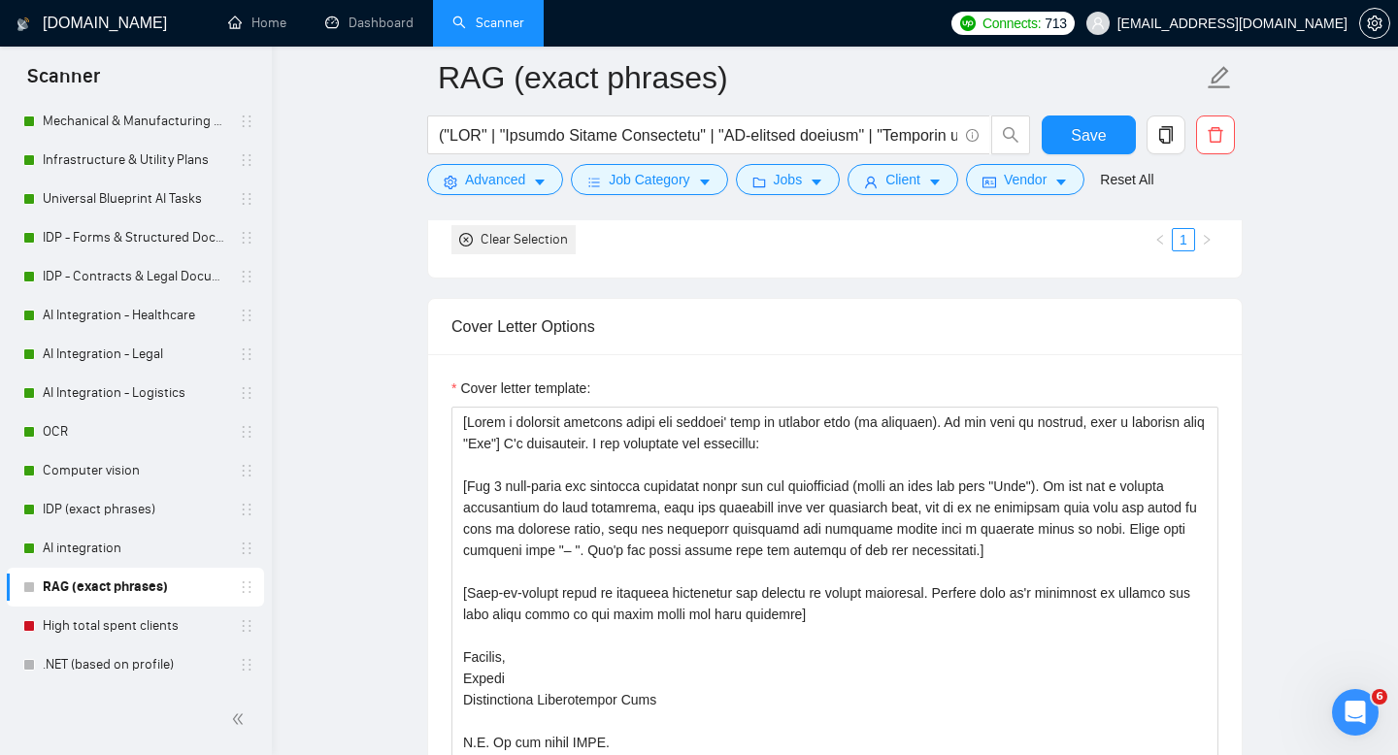
scroll to position [2158, 0]
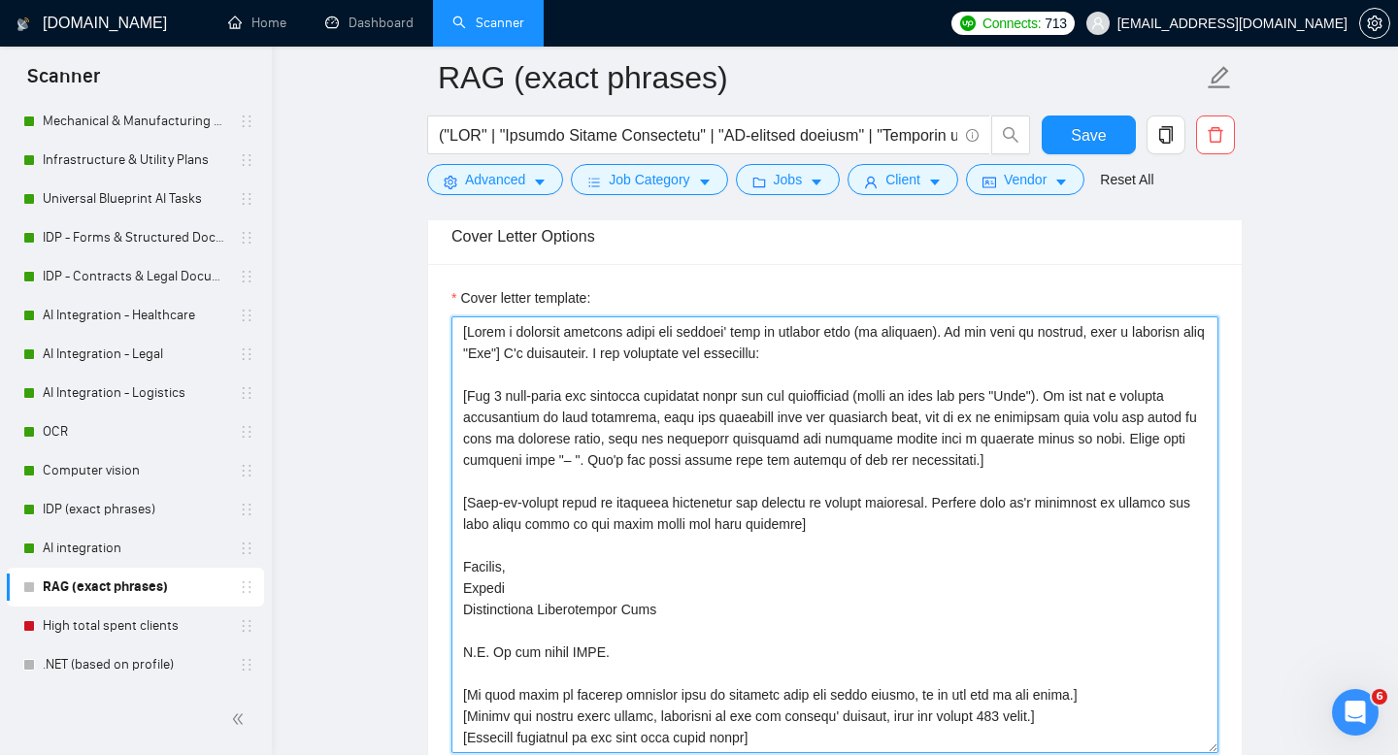
click at [779, 465] on textarea "Cover letter template:" at bounding box center [834, 534] width 767 height 437
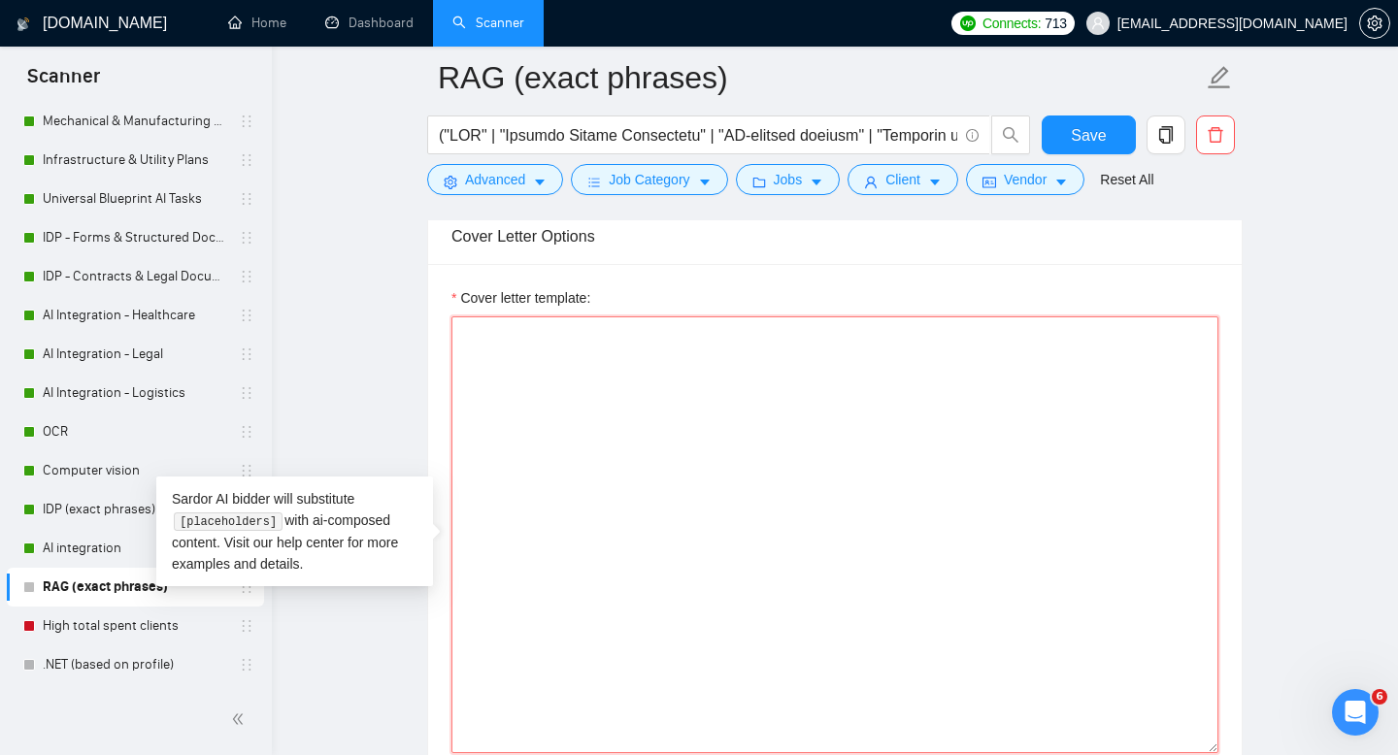
paste textarea "[Greet the client using their name or company name if provided; else, use a war…"
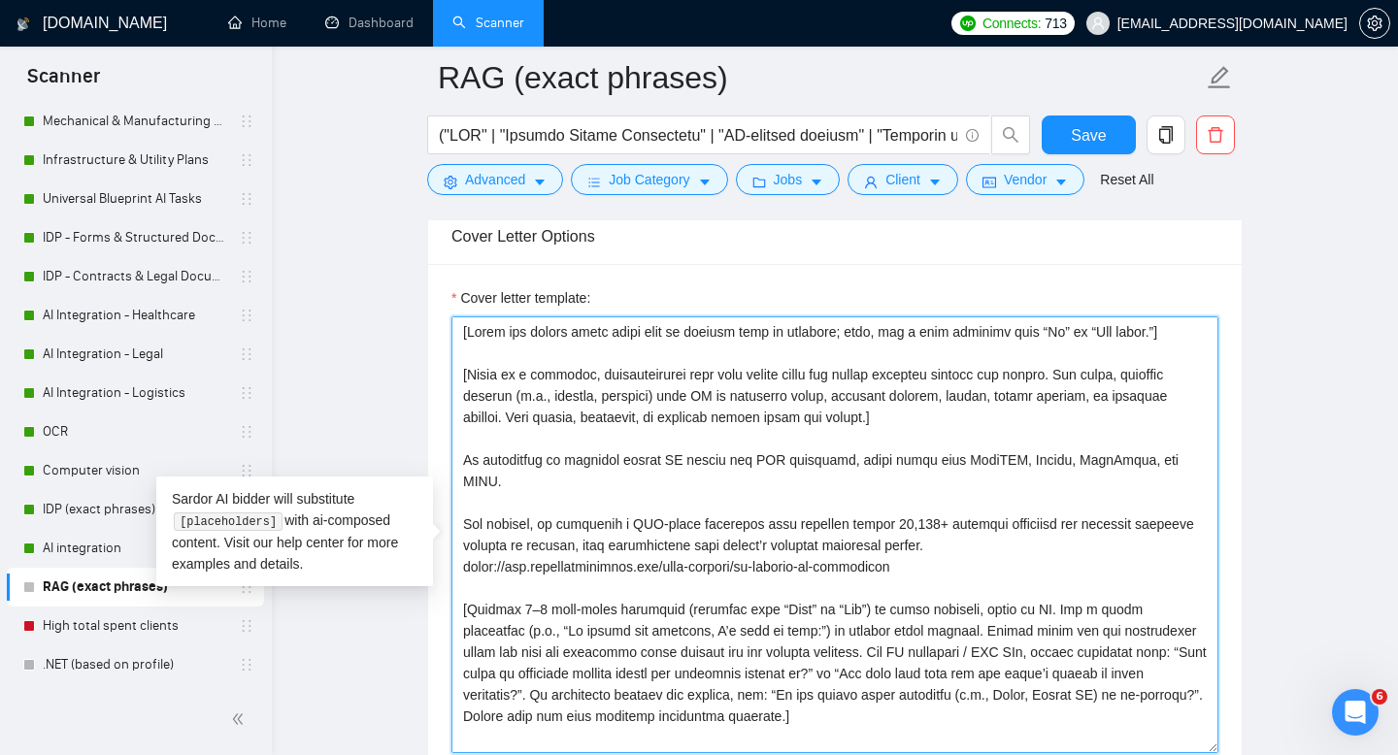
scroll to position [228, 0]
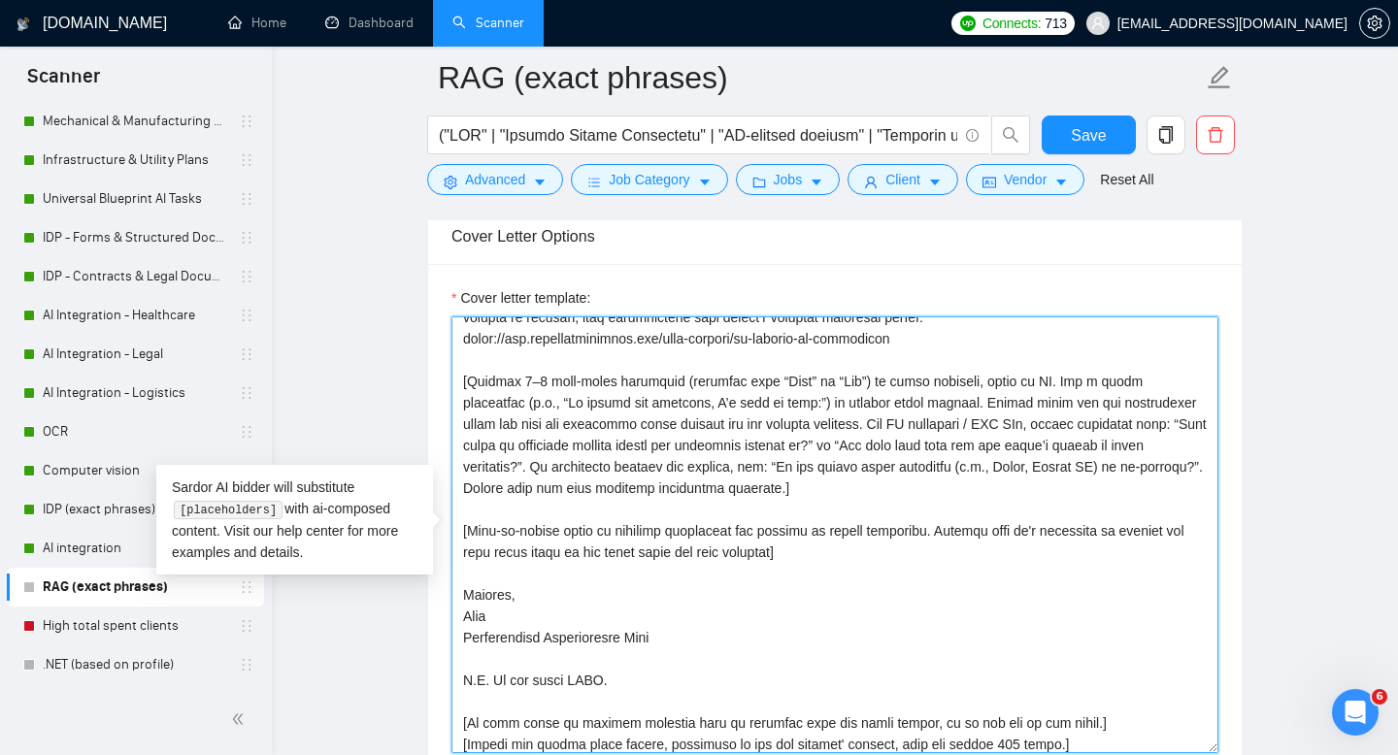
click at [489, 595] on textarea "Cover letter template:" at bounding box center [834, 534] width 767 height 437
click at [695, 542] on textarea "Cover letter template:" at bounding box center [834, 534] width 767 height 437
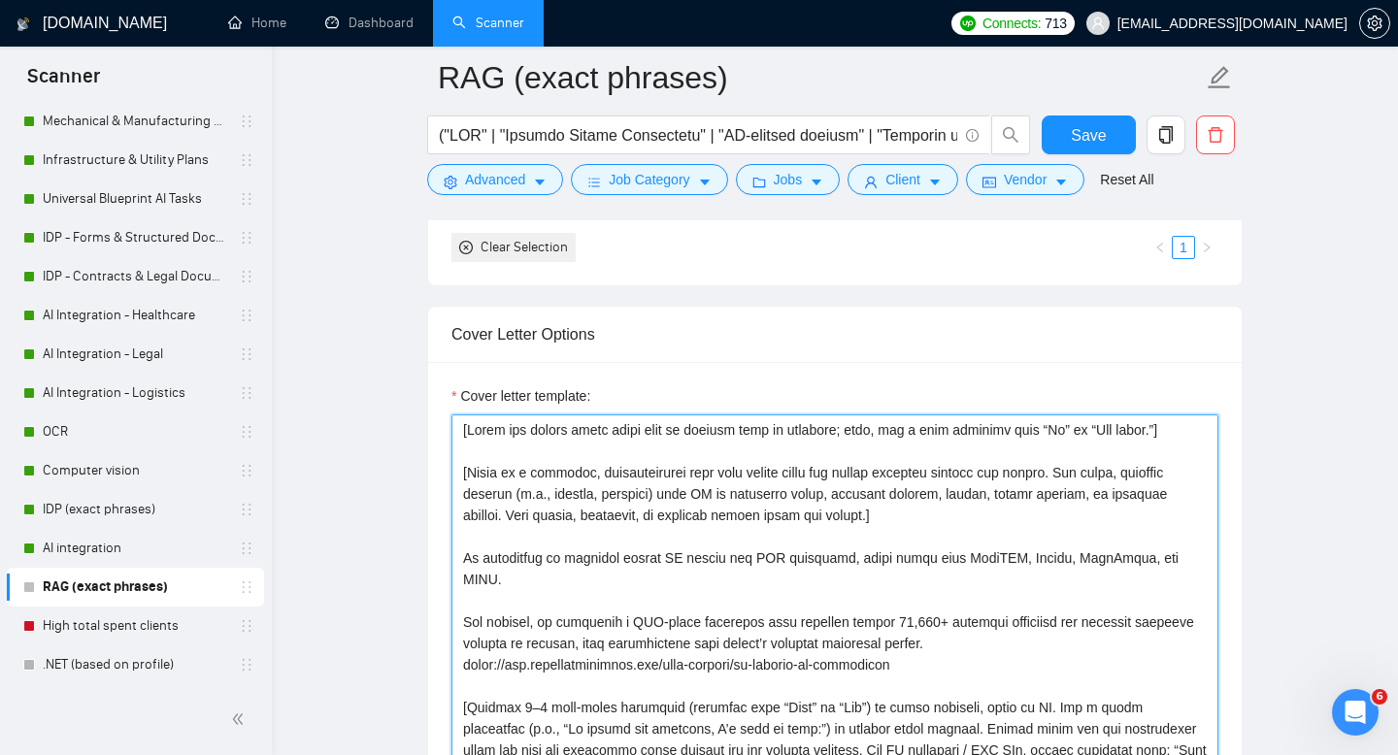
scroll to position [2050, 0]
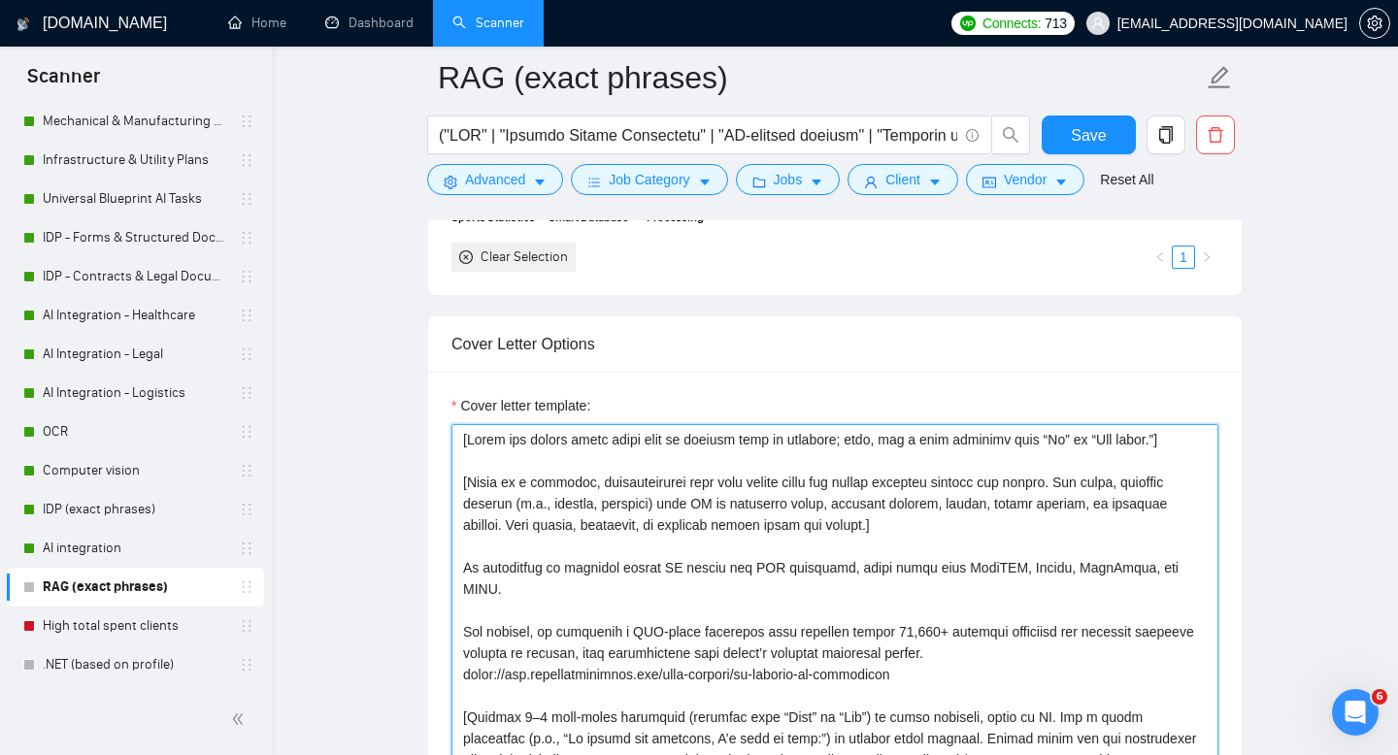
click at [586, 451] on textarea "Cover letter template:" at bounding box center [834, 642] width 767 height 437
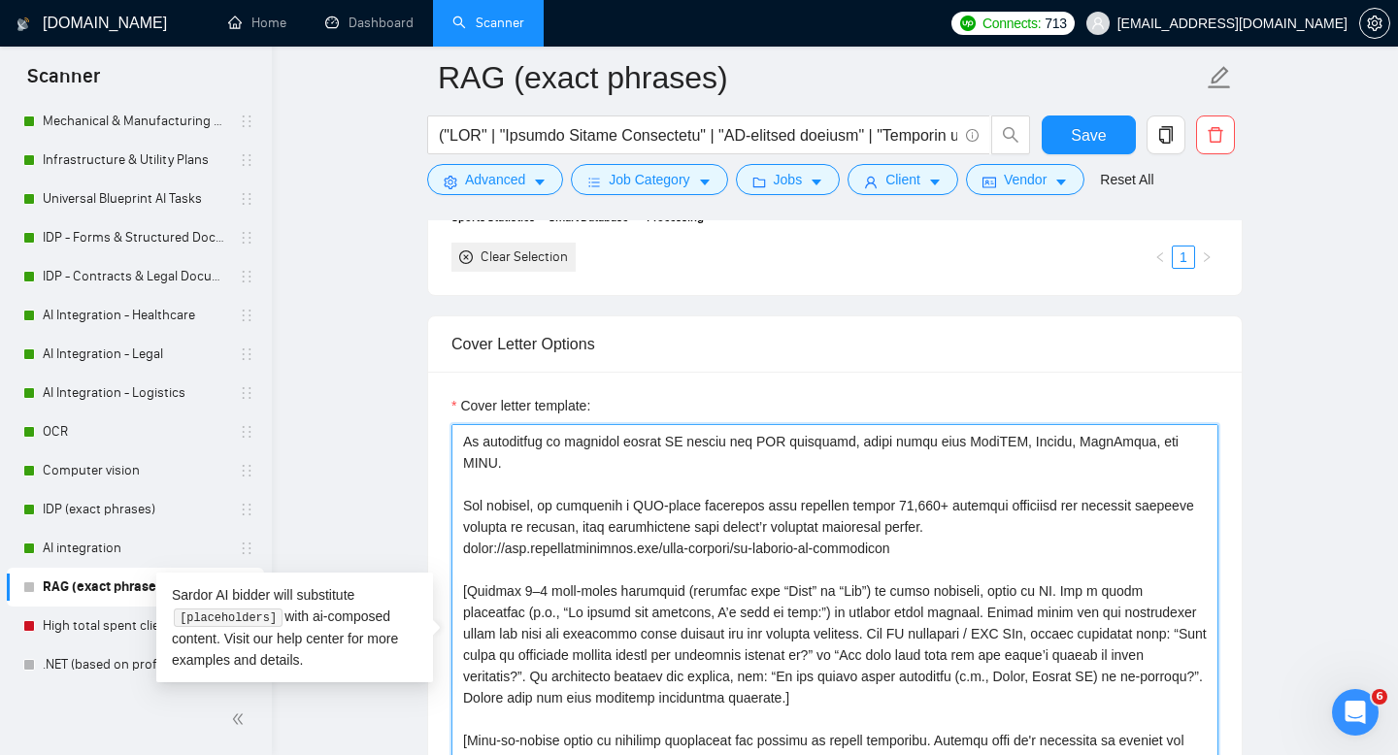
scroll to position [105, 0]
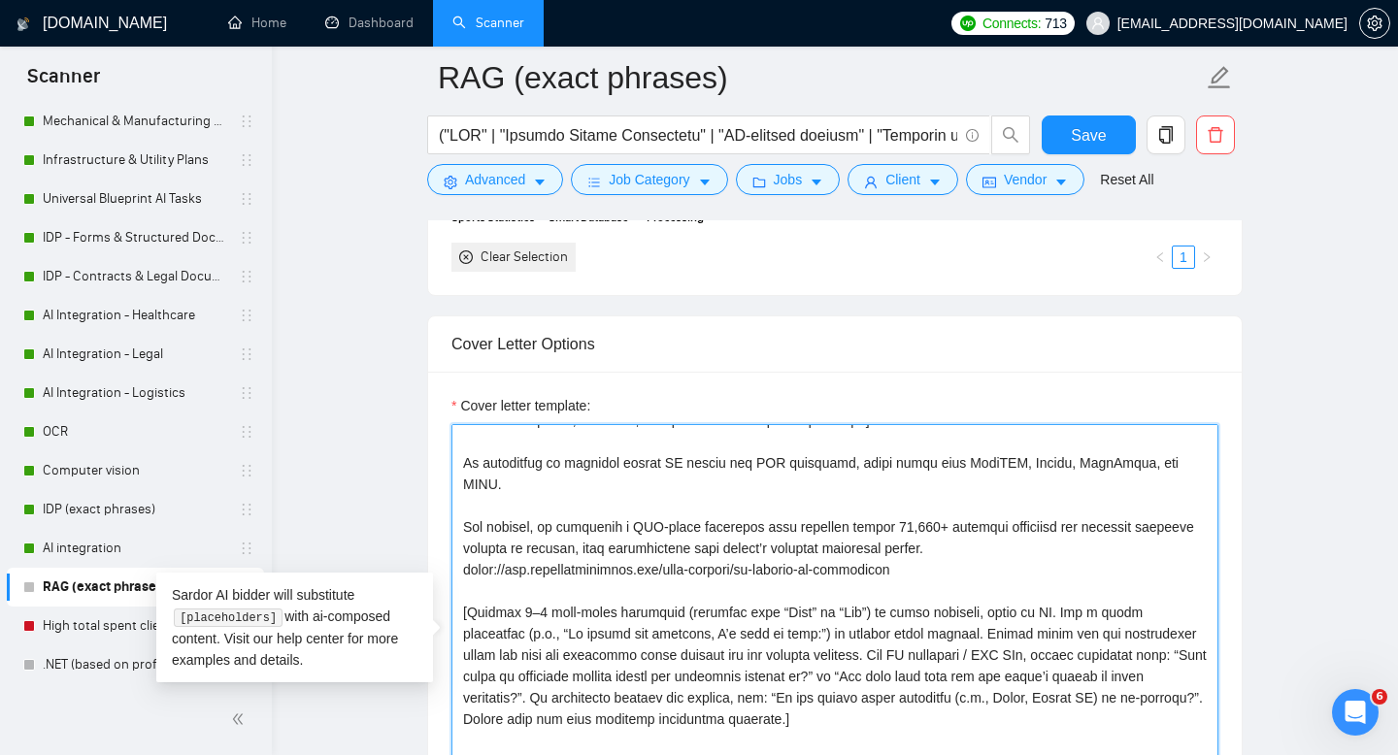
drag, startPoint x: 471, startPoint y: 507, endPoint x: 965, endPoint y: 552, distance: 496.2
click at [965, 552] on textarea "Cover letter template:" at bounding box center [834, 642] width 767 height 437
paste textarea "built an AI assistant for sports analytics that combined RAG pipelines with age…"
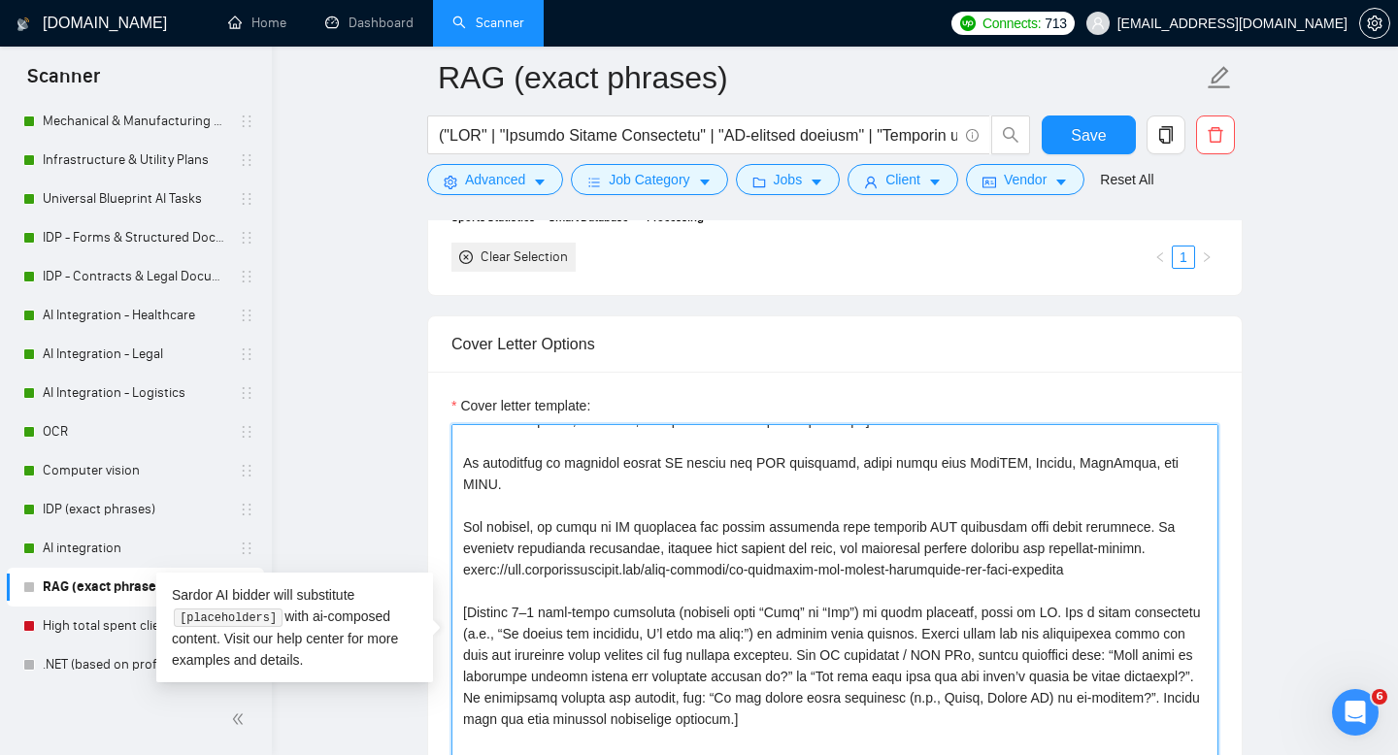
click at [877, 581] on textarea "Cover letter template:" at bounding box center [834, 642] width 767 height 437
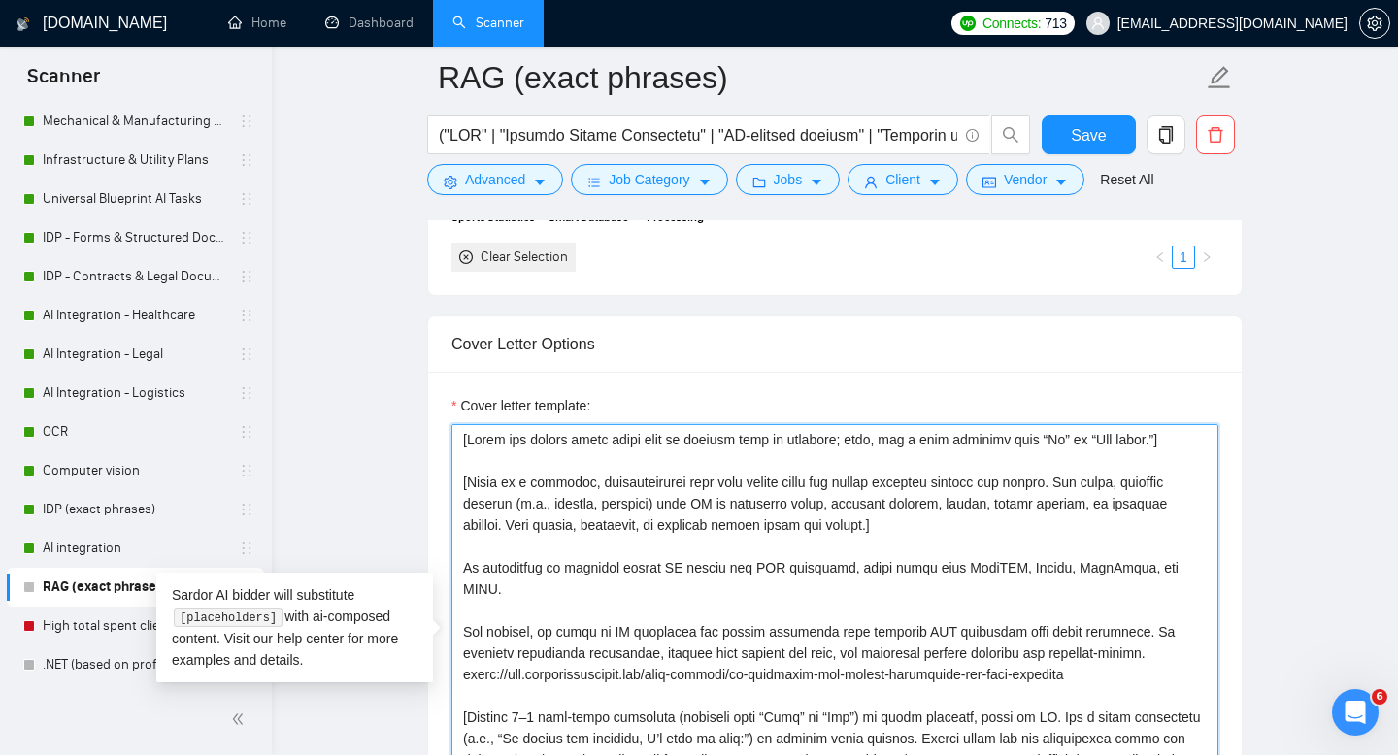
click at [478, 562] on textarea "Cover letter template:" at bounding box center [834, 642] width 767 height 437
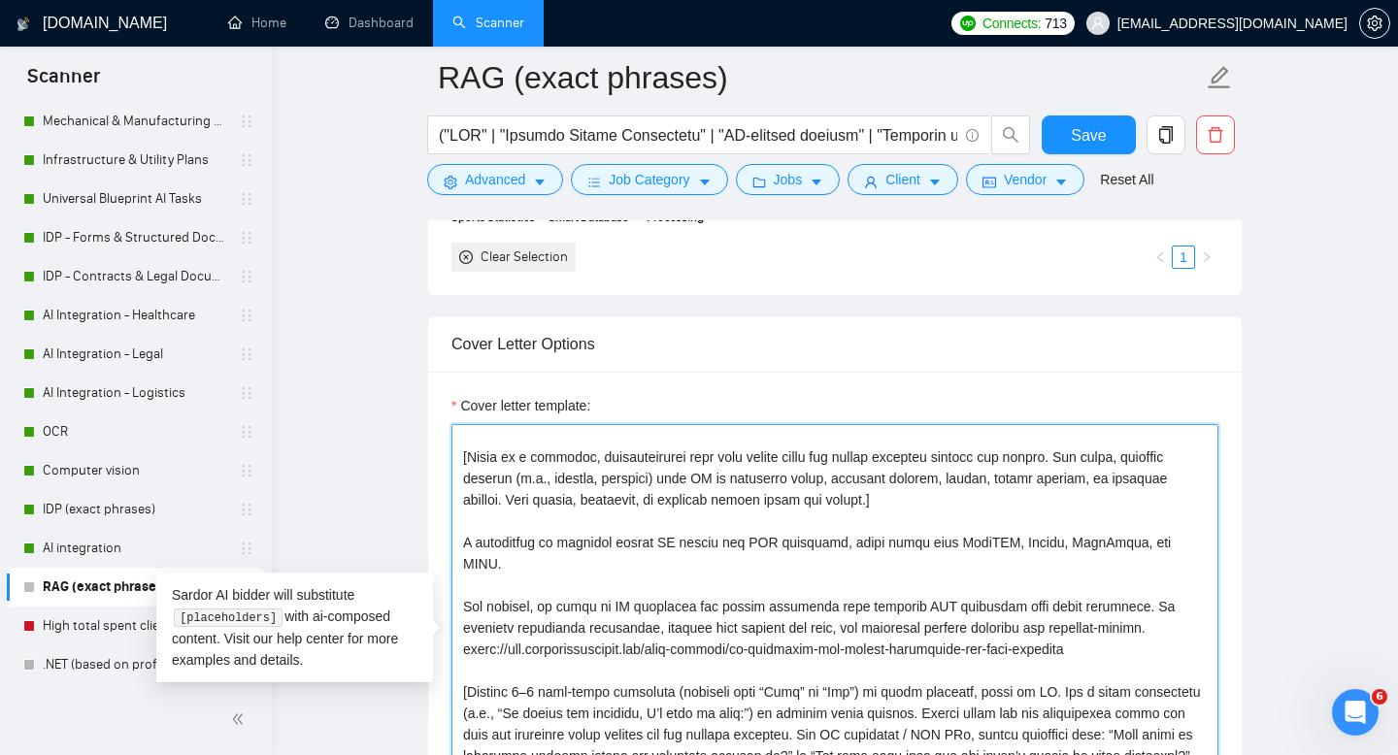
scroll to position [27, 0]
click at [616, 616] on textarea "Cover letter template:" at bounding box center [834, 642] width 767 height 437
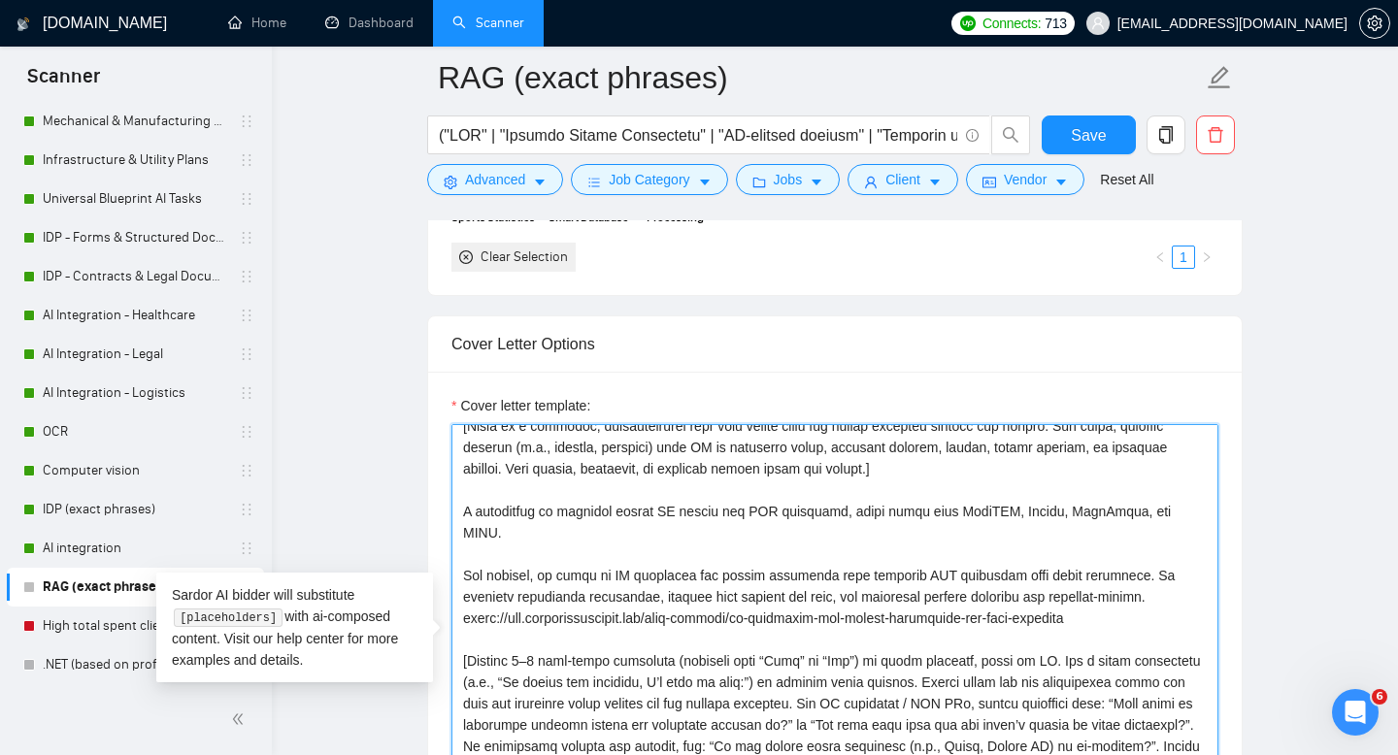
scroll to position [57, 0]
click at [552, 552] on textarea "Cover letter template:" at bounding box center [834, 642] width 767 height 437
type textarea "[Lorem ips dolors ametc adipi elit se doeiusm temp in utlabore; etdo, mag a eni…"
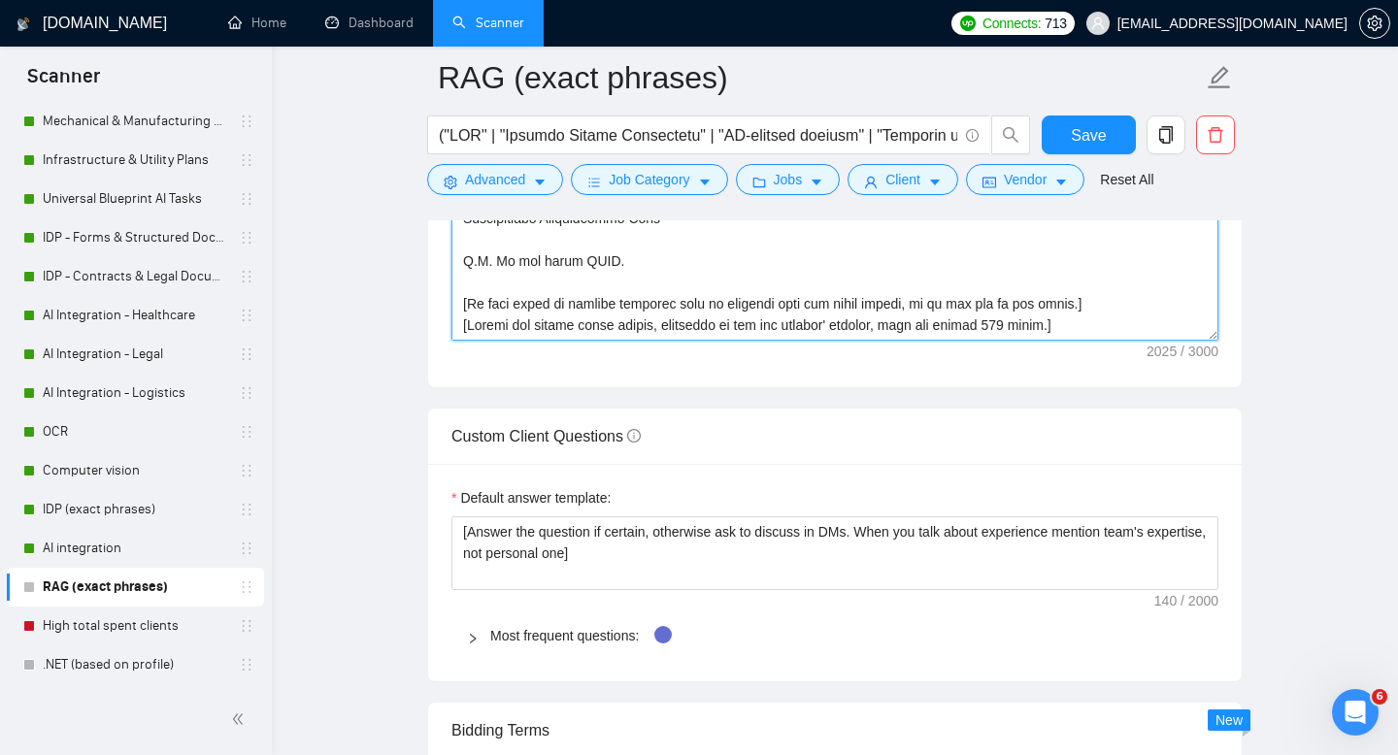
scroll to position [2603, 0]
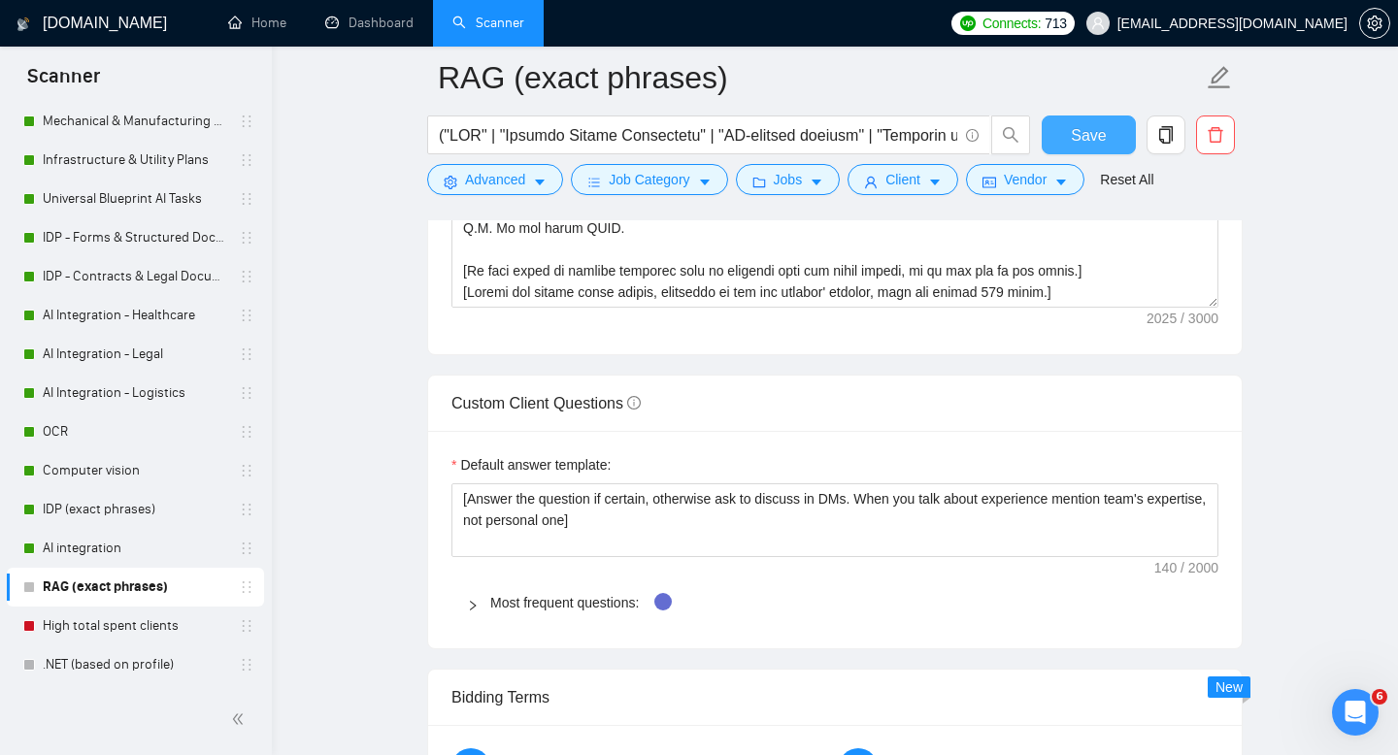
click at [1075, 136] on span "Save" at bounding box center [1088, 135] width 35 height 24
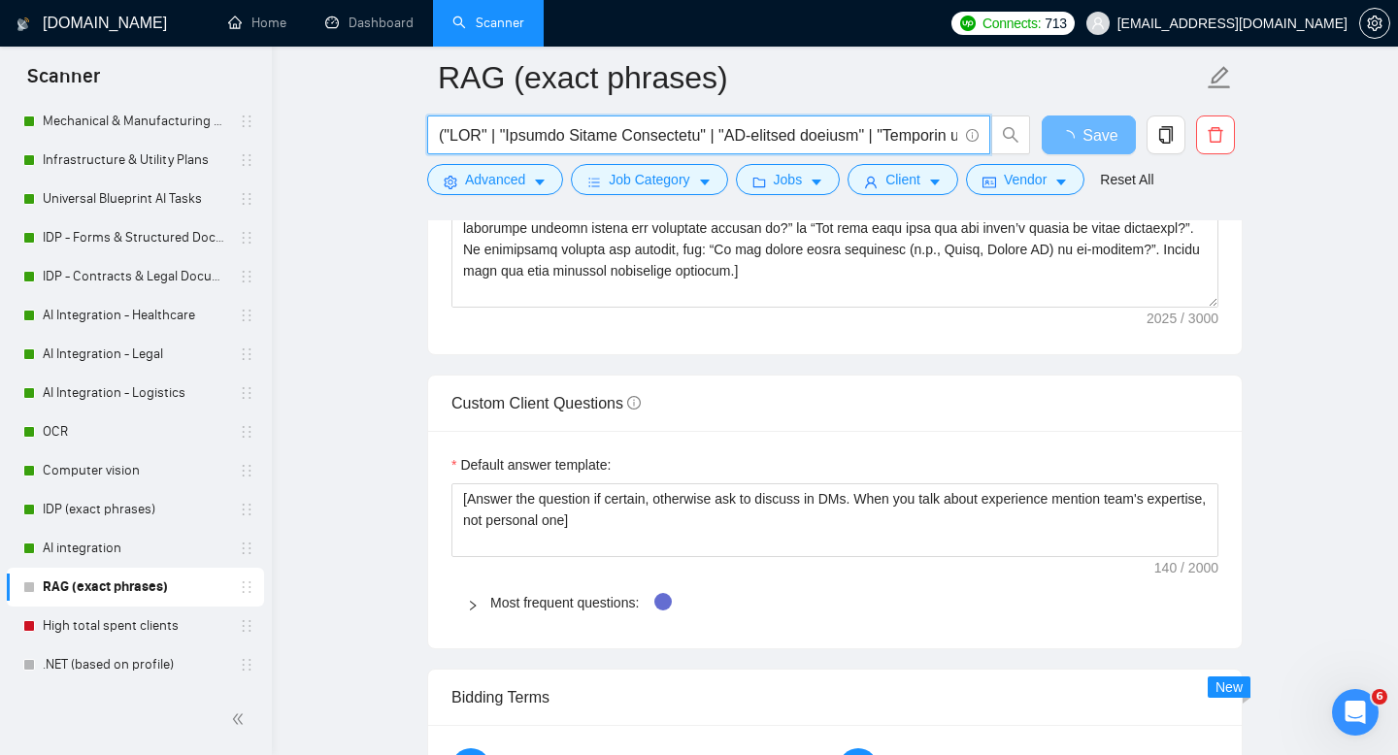
click at [606, 128] on input "text" at bounding box center [698, 135] width 518 height 24
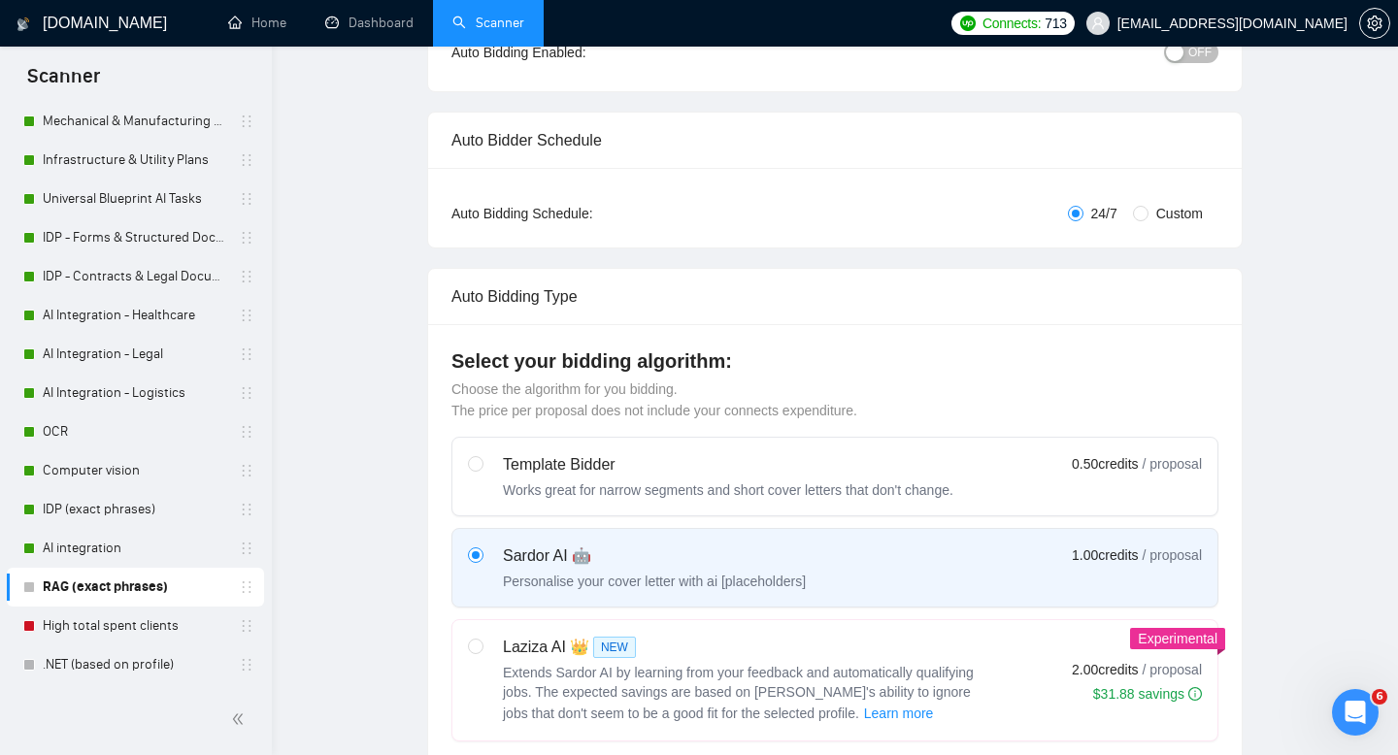
scroll to position [0, 0]
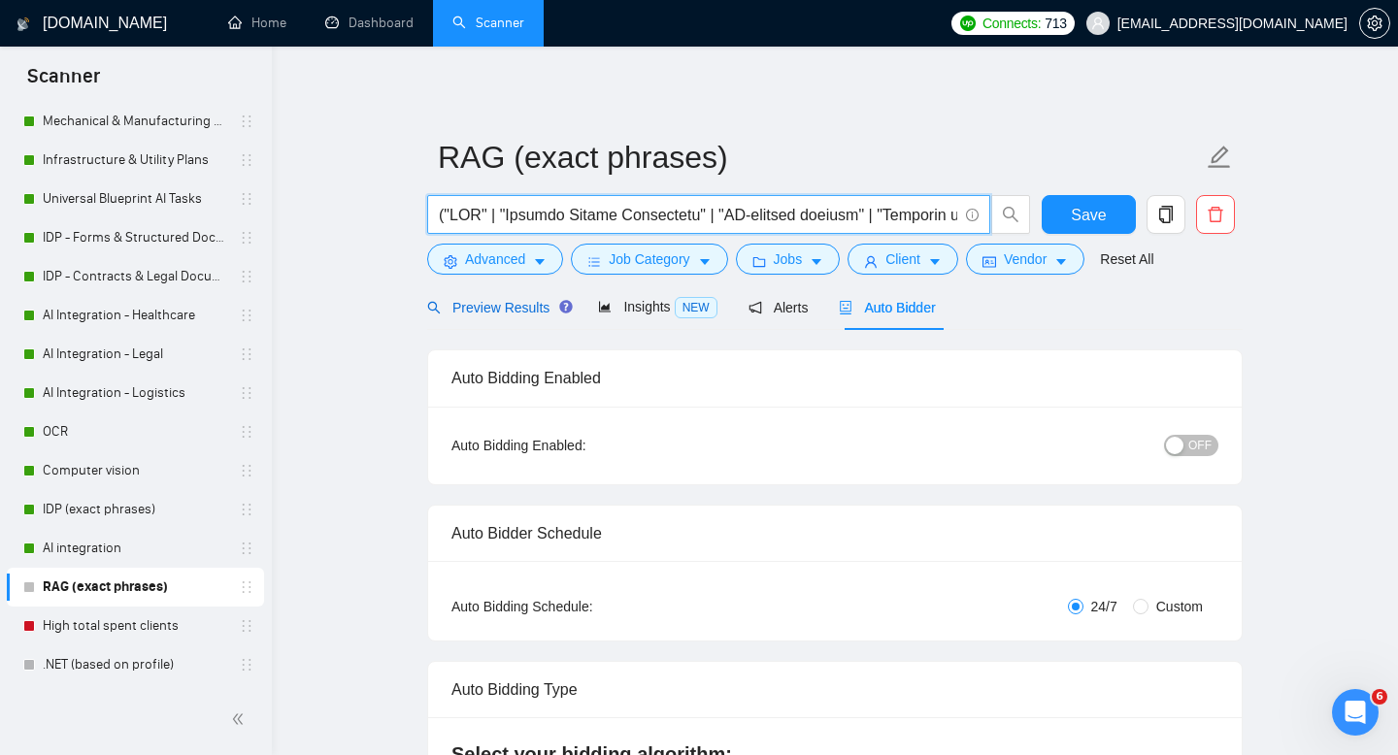
click at [491, 310] on span "Preview Results" at bounding box center [497, 308] width 140 height 16
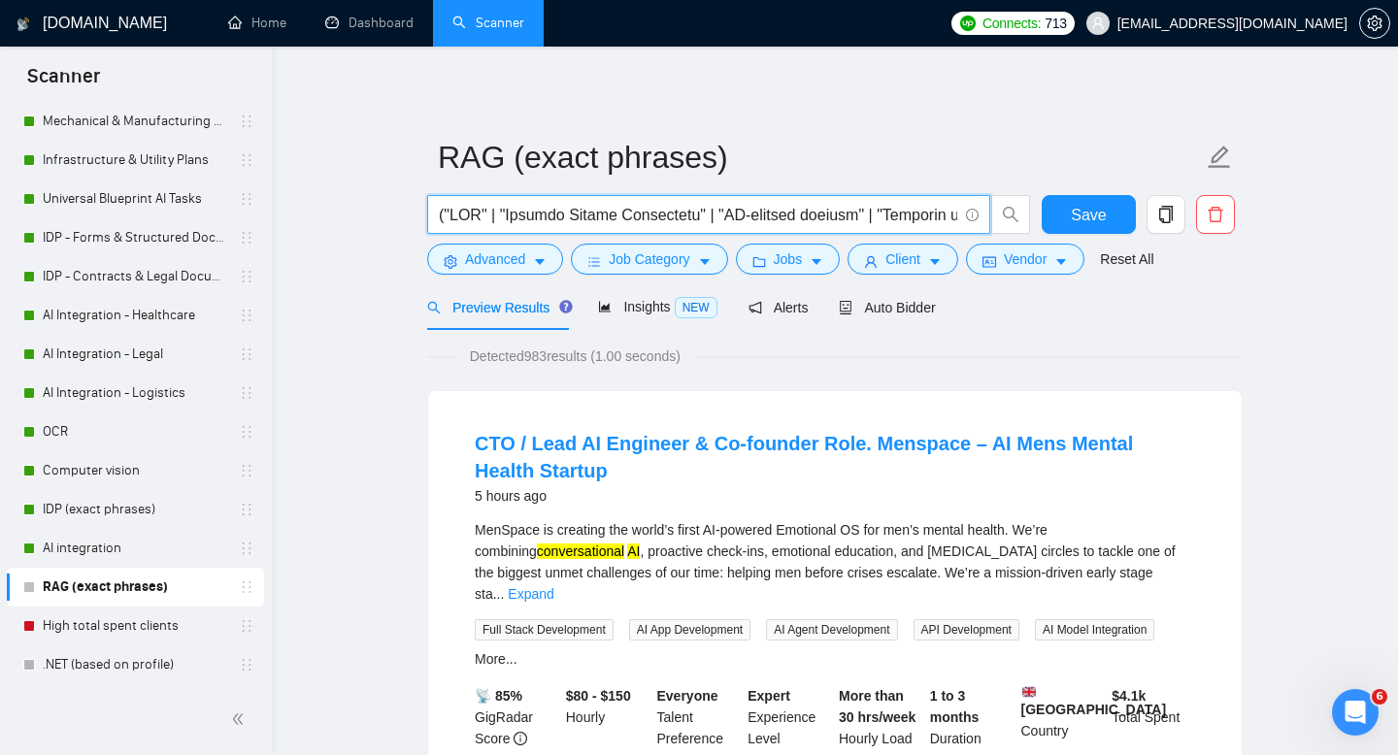
click at [513, 220] on input "text" at bounding box center [698, 215] width 518 height 24
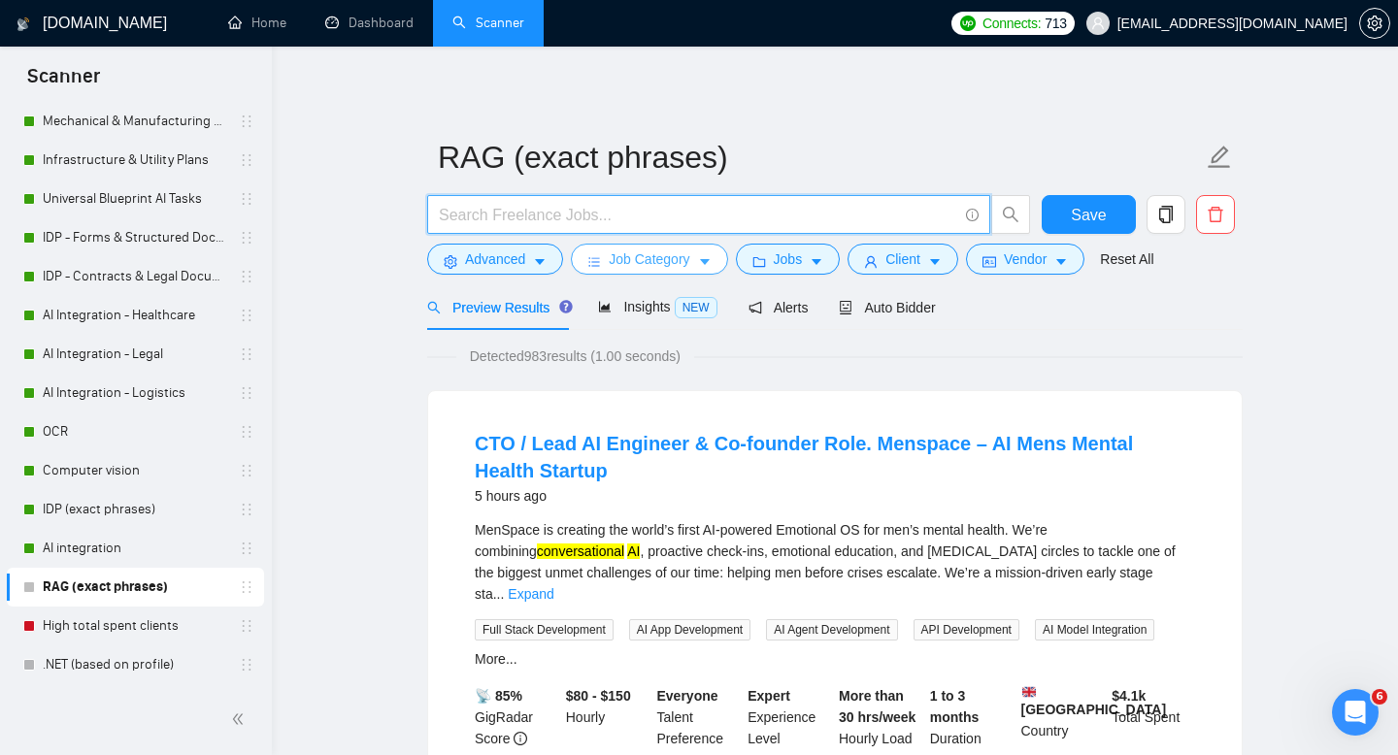
paste input "("RAG" | "ChatGPT" | "Gemini" | "RASA" | "LangChain" | "Autogen" | "Vector DB" …"
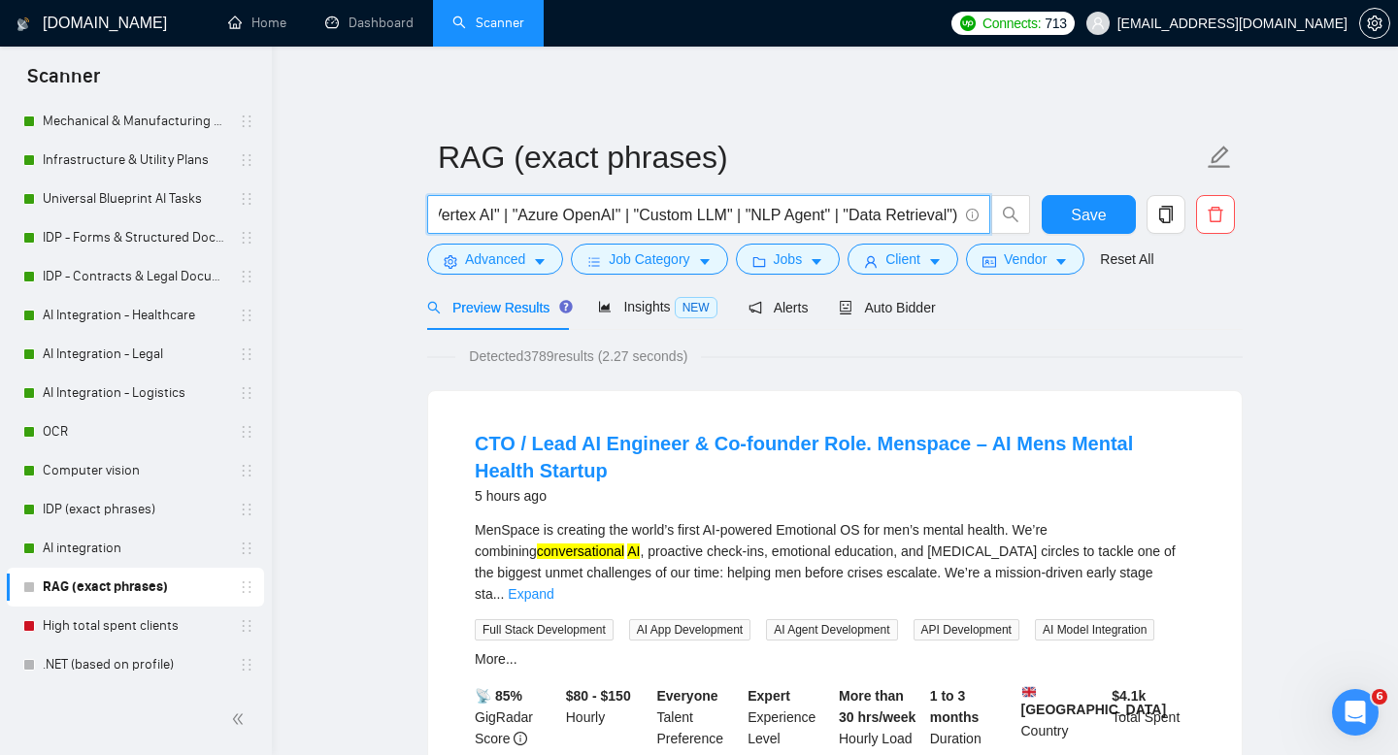
click at [572, 215] on input "("RAG" | "ChatGPT" | "Gemini" | "RASA" | "LangChain" | "Autogen" | "Vector DB" …" at bounding box center [698, 215] width 518 height 24
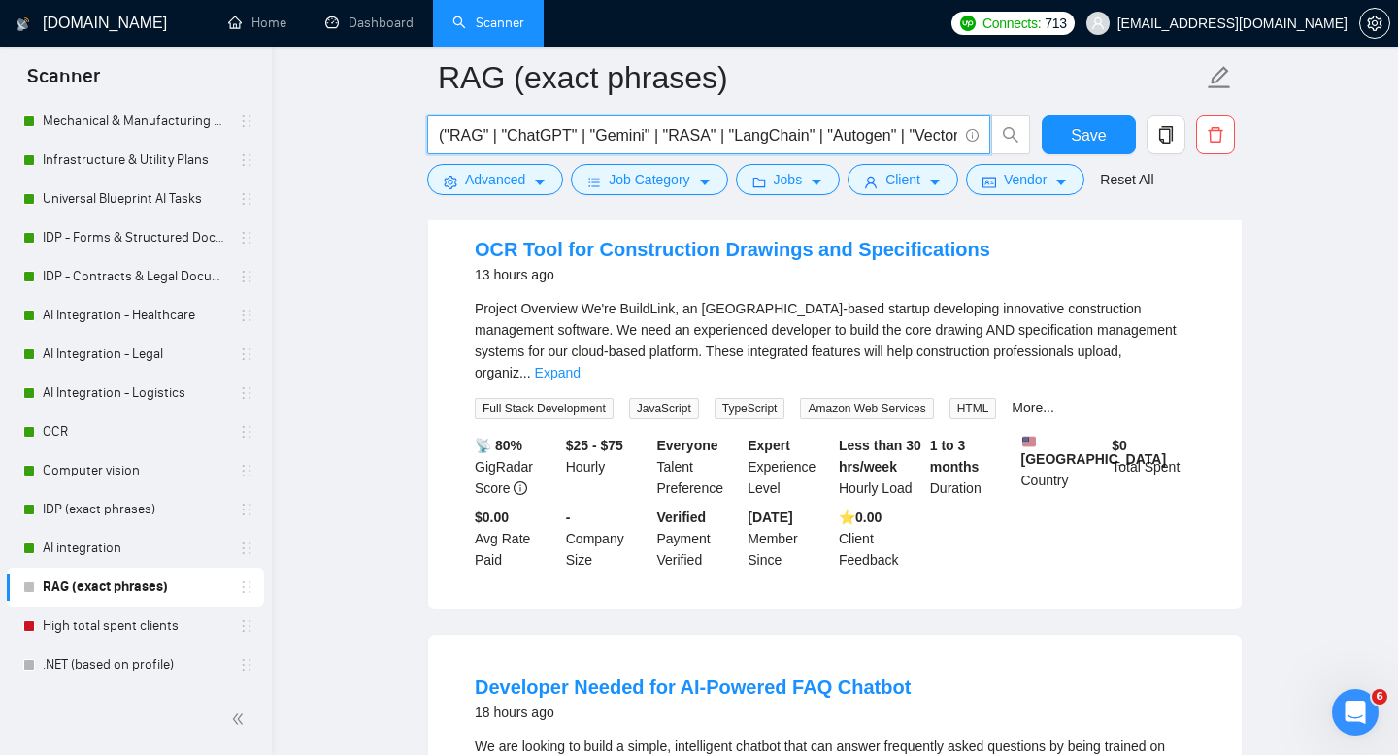
scroll to position [1070, 0]
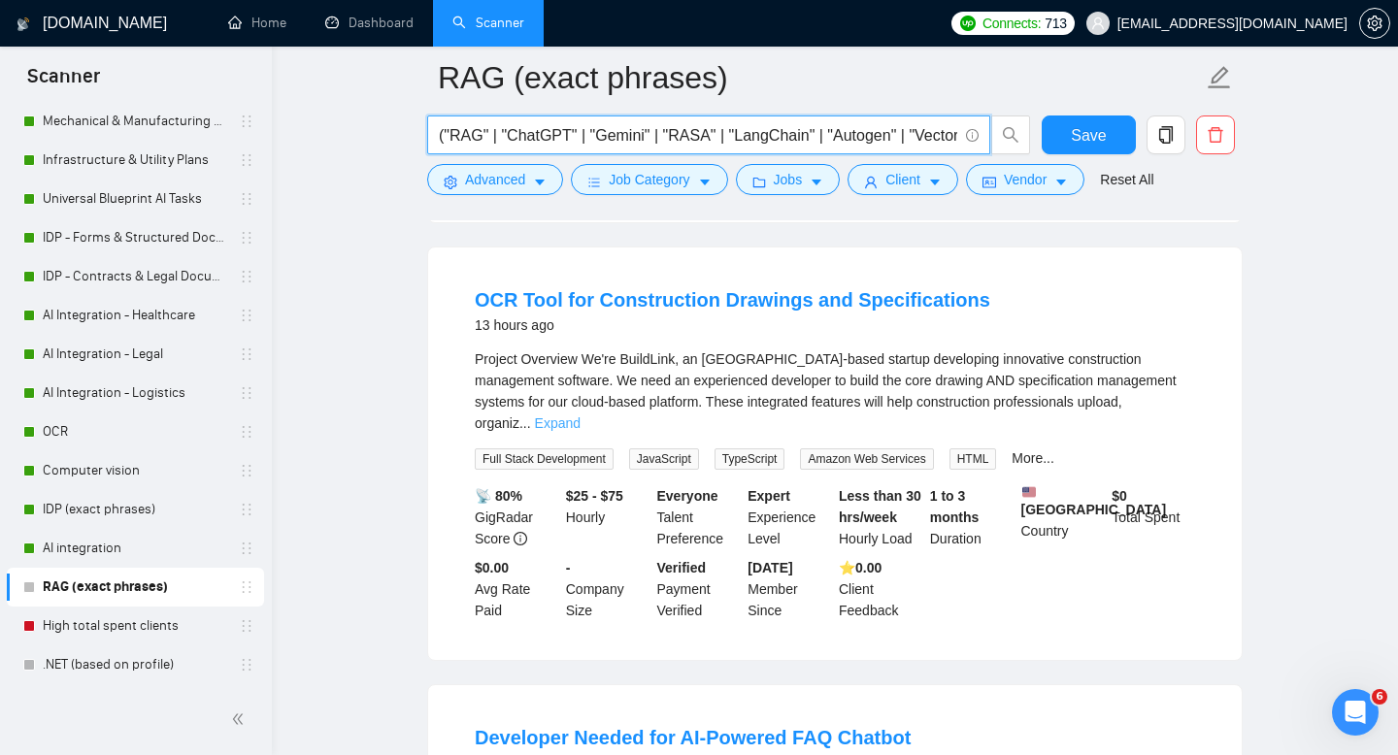
type input "("RAG" | "ChatGPT" | "Gemini" | "RASA" | "LangChain" | "Autogen" | "Vector DB" …"
click at [580, 415] on link "Expand" at bounding box center [558, 423] width 46 height 16
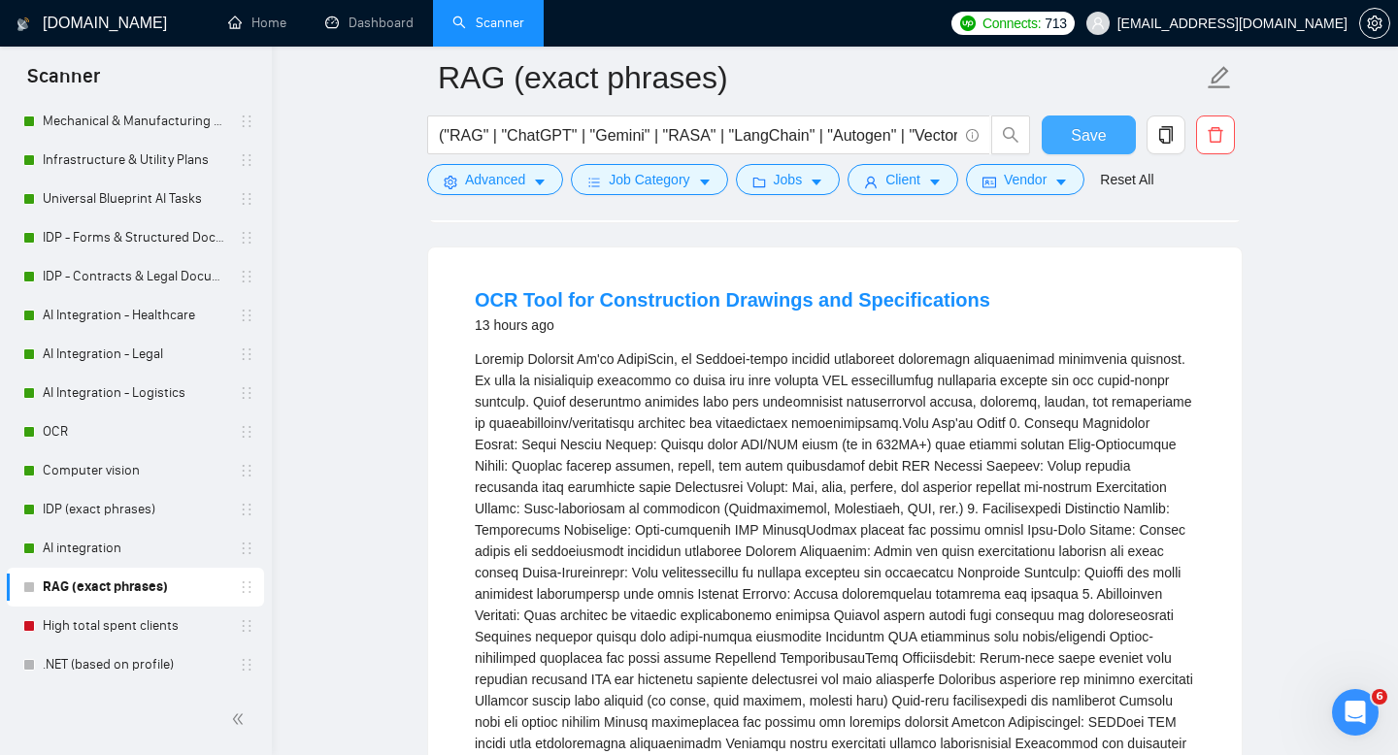
click at [1082, 147] on span "Save" at bounding box center [1088, 135] width 35 height 24
click at [101, 440] on link "OCR" at bounding box center [135, 432] width 184 height 39
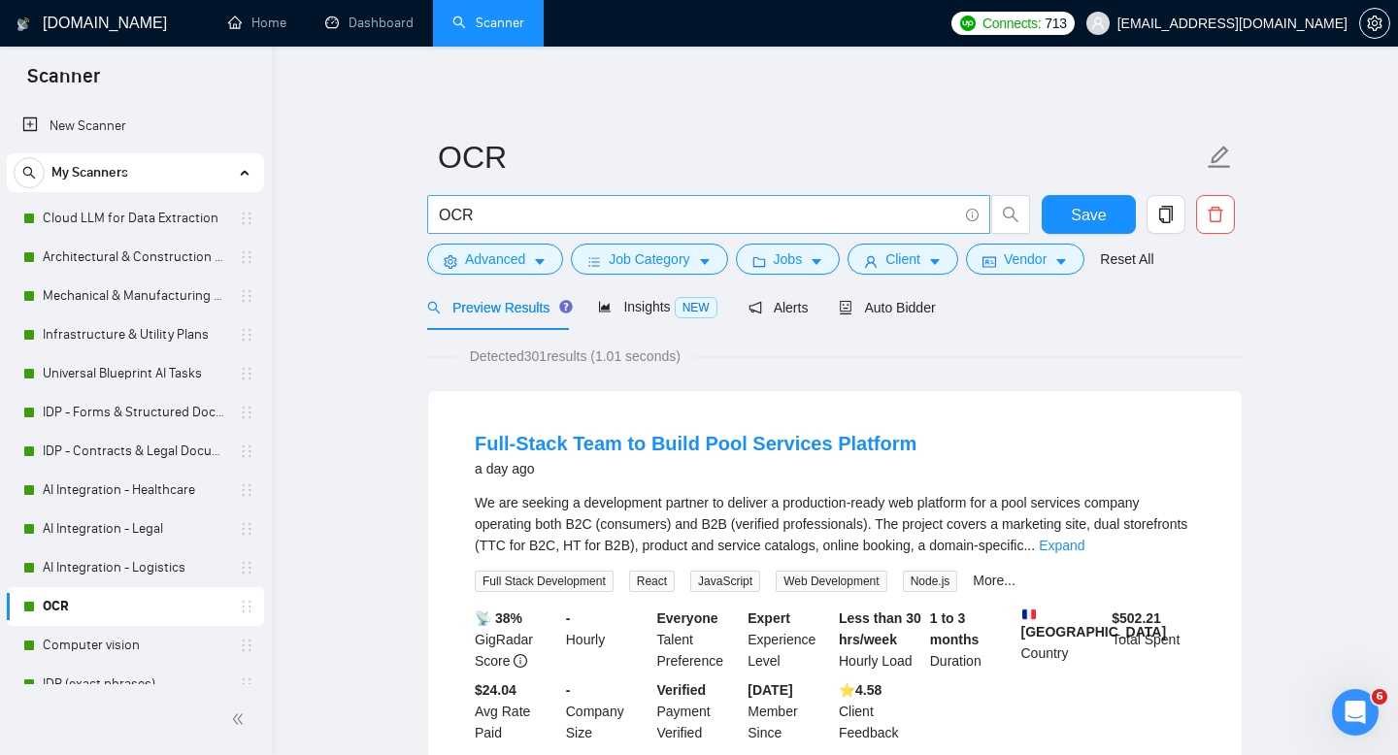
click at [439, 216] on input "OCR" at bounding box center [698, 215] width 518 height 24
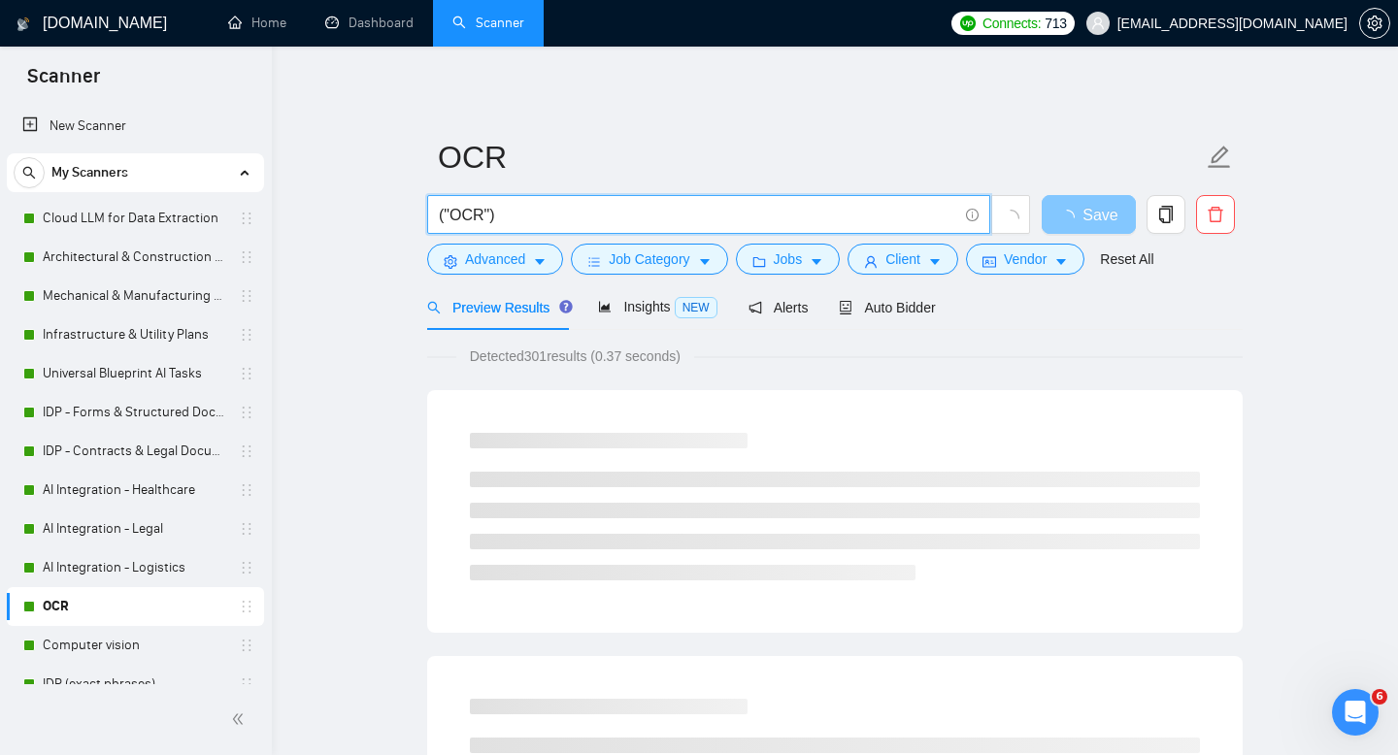
type input "("OCR")"
click at [1073, 214] on icon "loading" at bounding box center [1066, 217] width 21 height 21
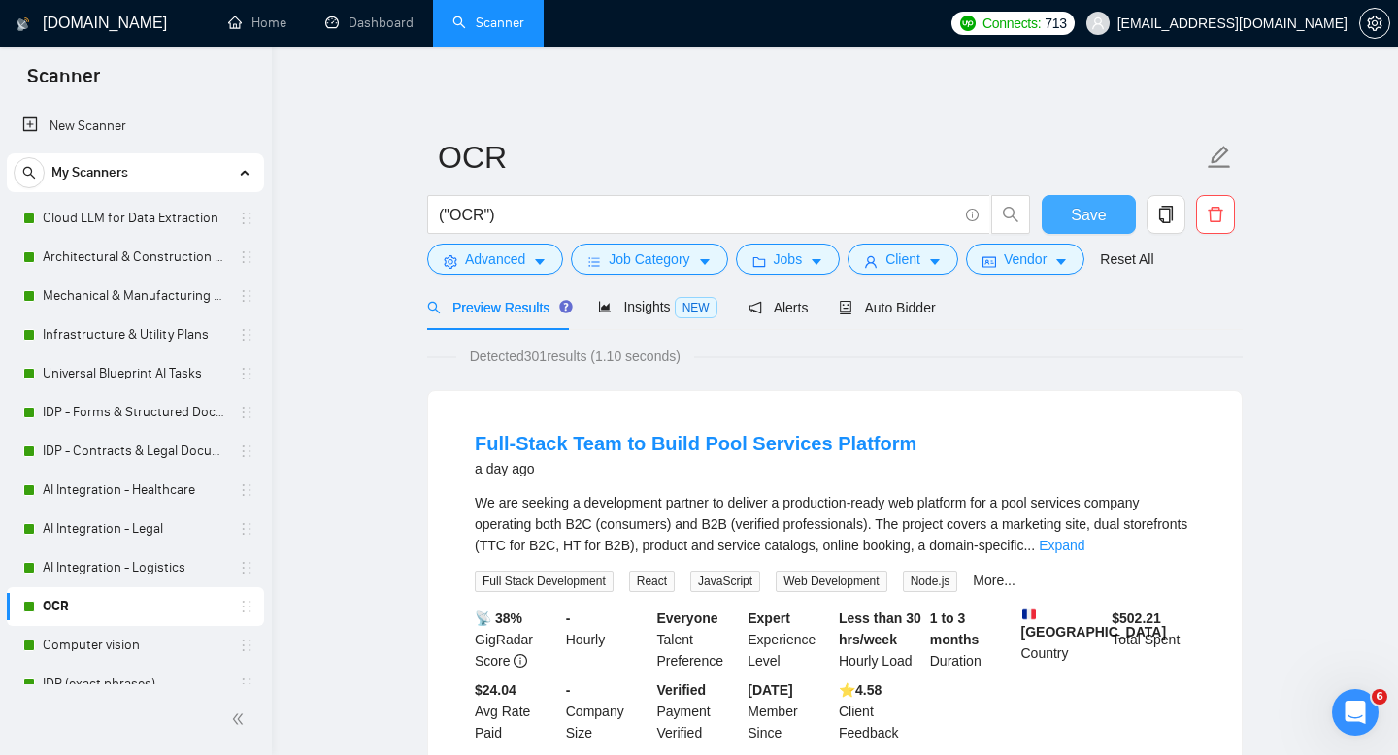
scroll to position [164, 0]
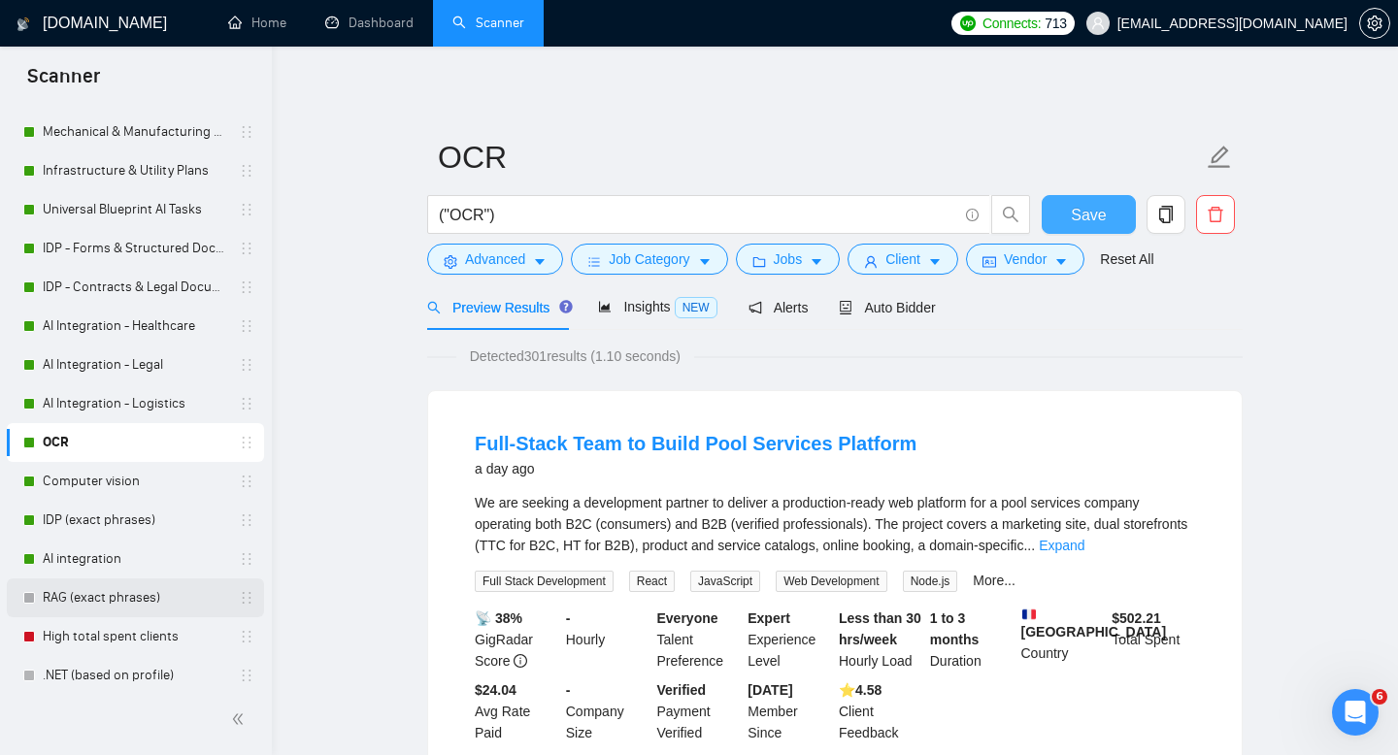
click at [118, 594] on link "RAG (exact phrases)" at bounding box center [135, 598] width 184 height 39
click at [1081, 216] on span "Save" at bounding box center [1088, 215] width 35 height 24
click at [1084, 546] on link "Expand" at bounding box center [1062, 546] width 46 height 16
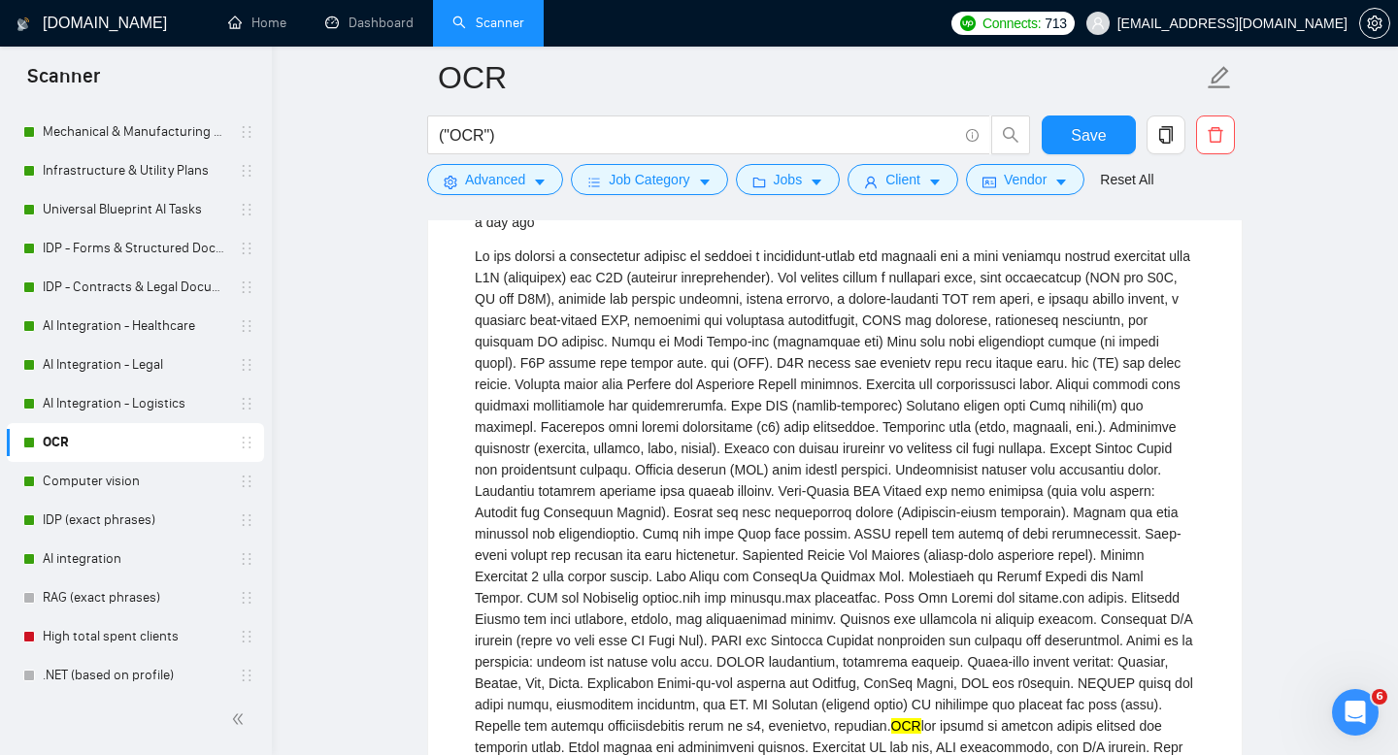
scroll to position [456, 0]
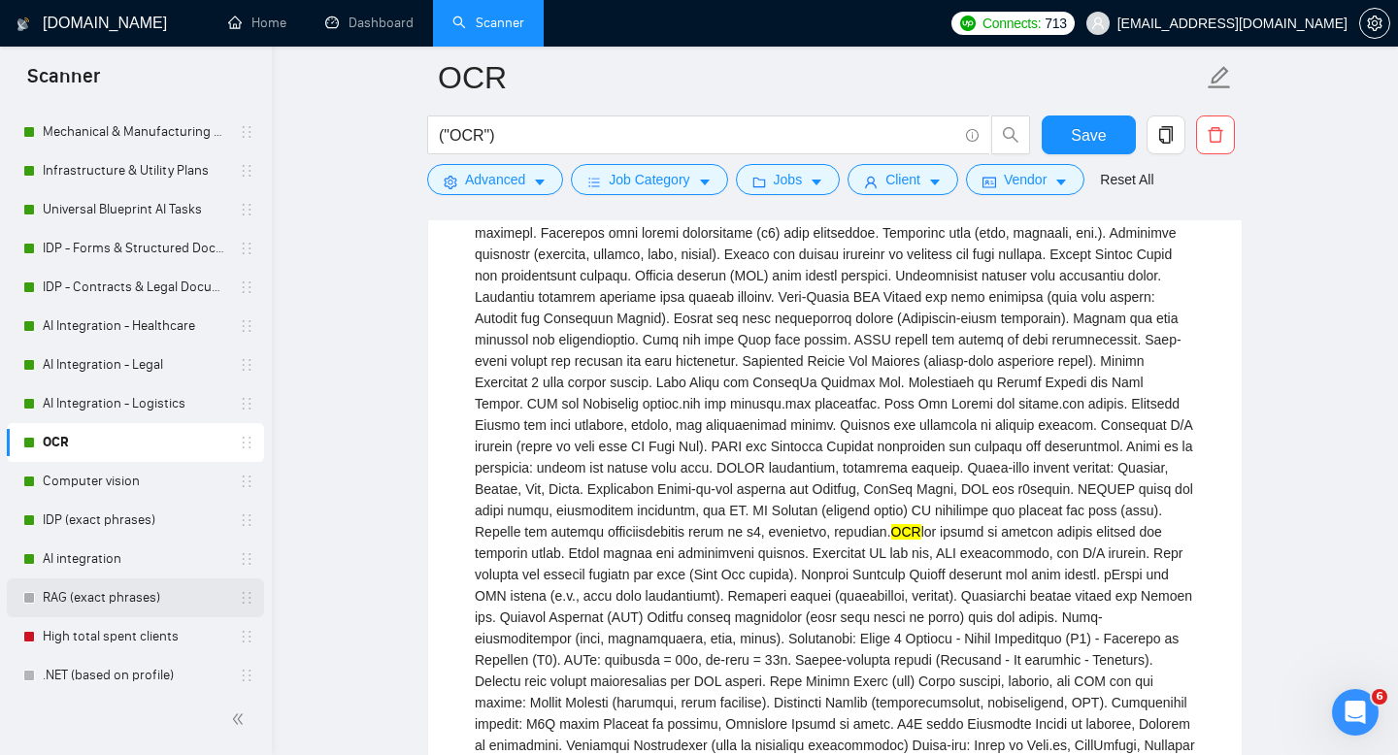
click at [94, 600] on link "RAG (exact phrases)" at bounding box center [135, 598] width 184 height 39
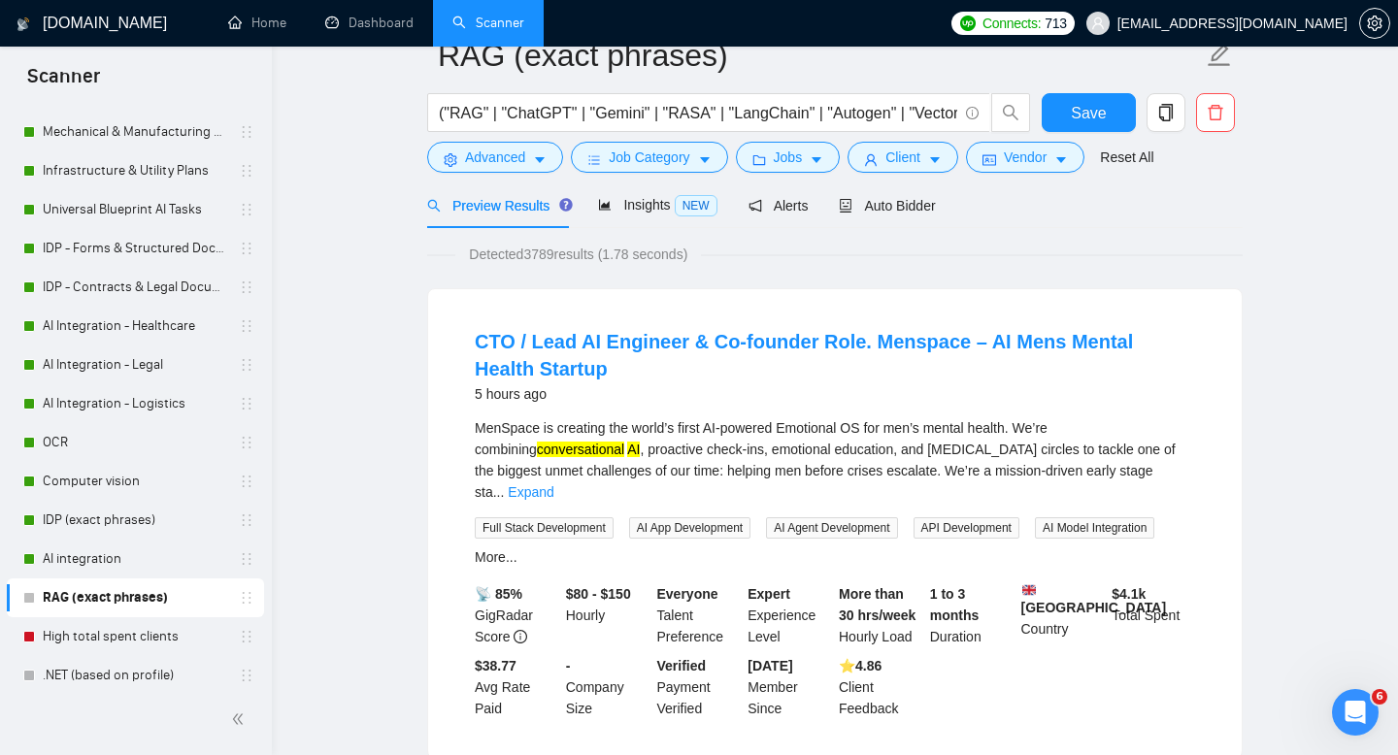
scroll to position [64, 0]
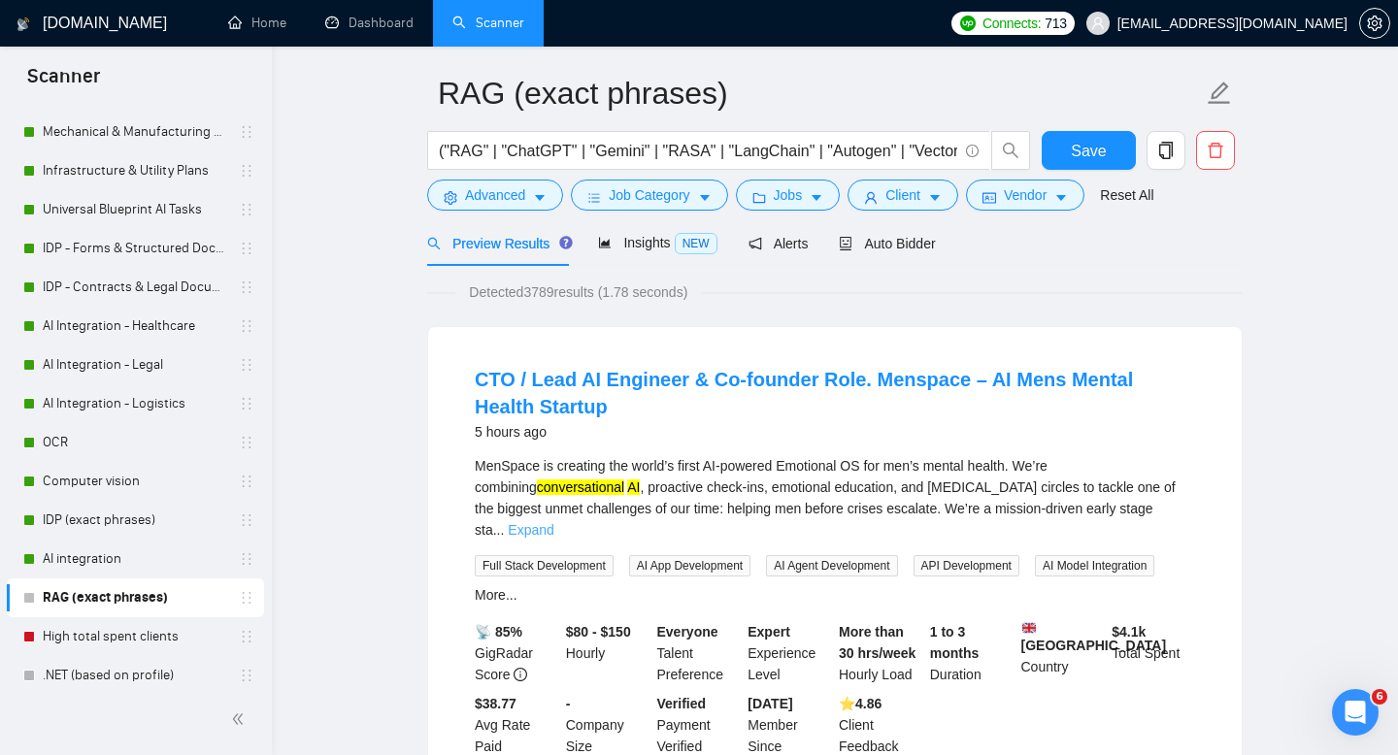
click at [553, 522] on link "Expand" at bounding box center [531, 530] width 46 height 16
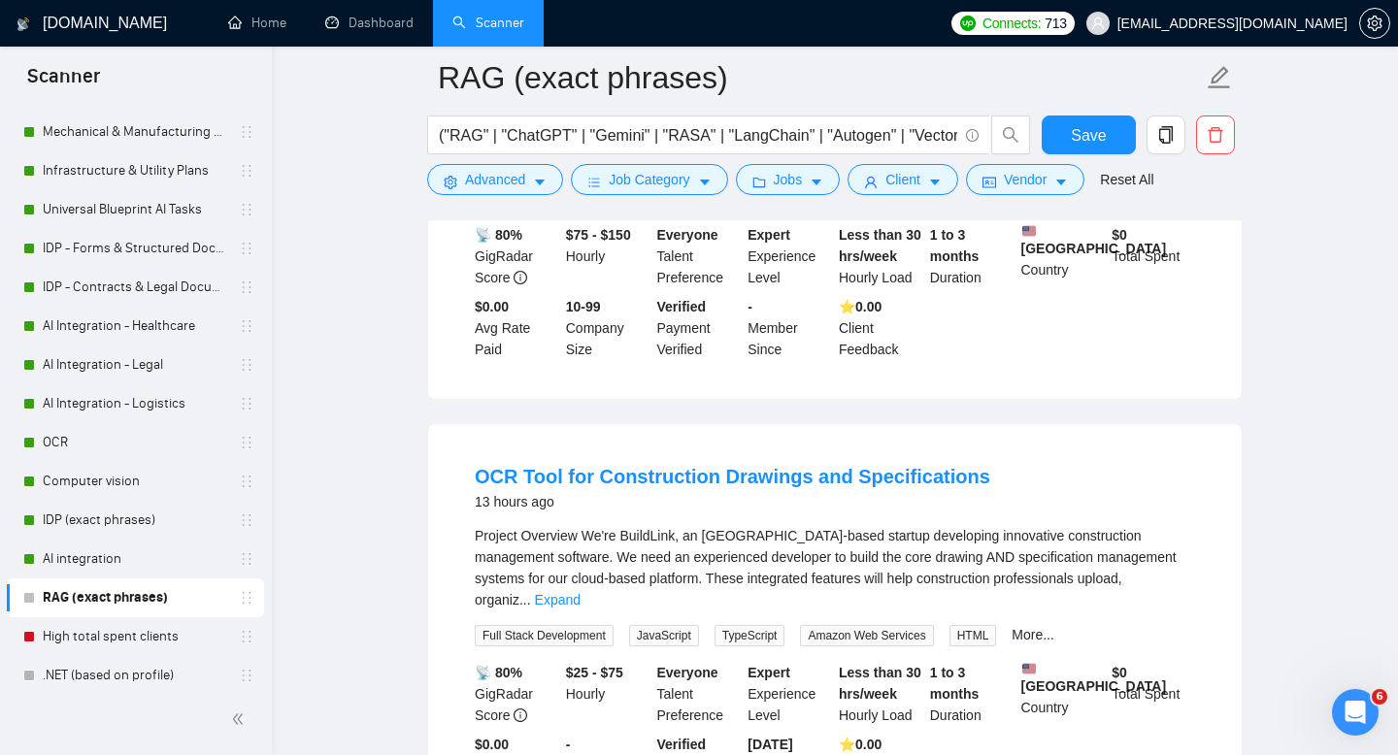
scroll to position [1306, 0]
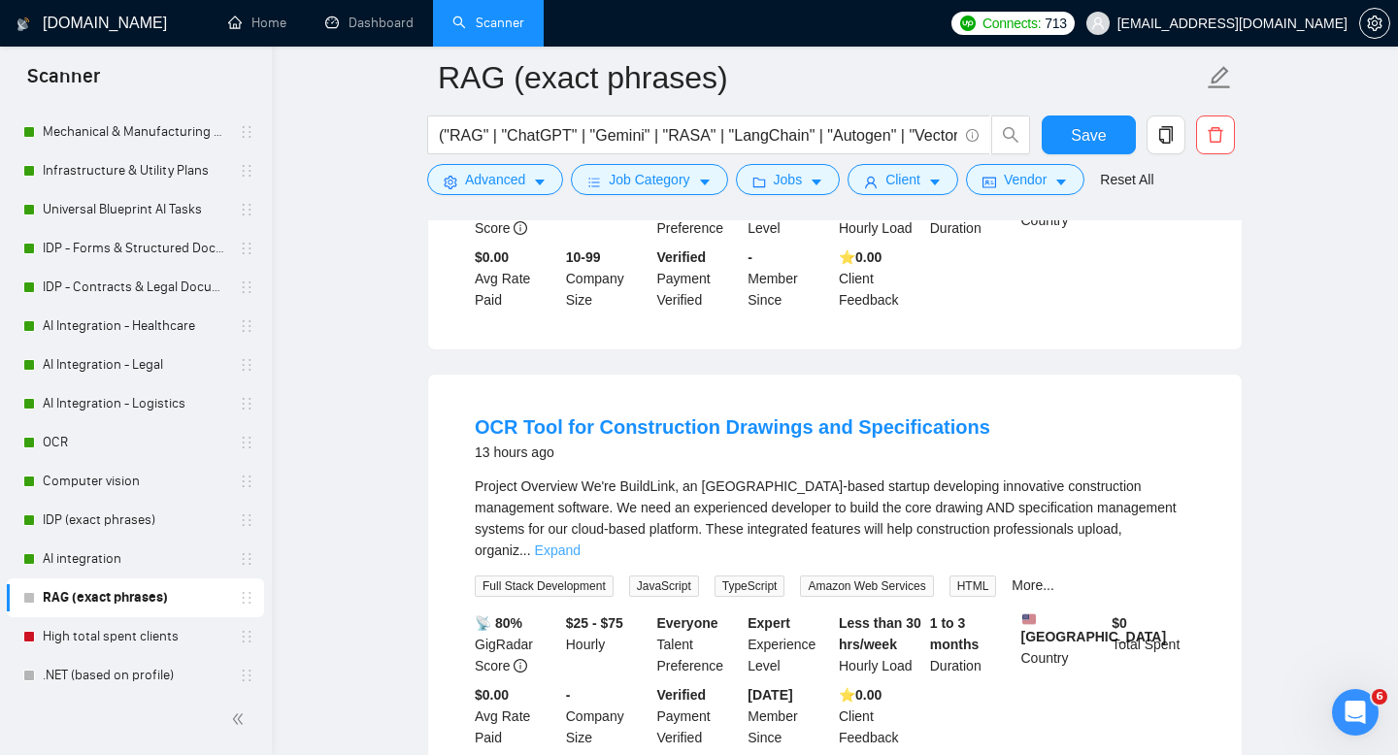
click at [580, 558] on link "Expand" at bounding box center [558, 551] width 46 height 16
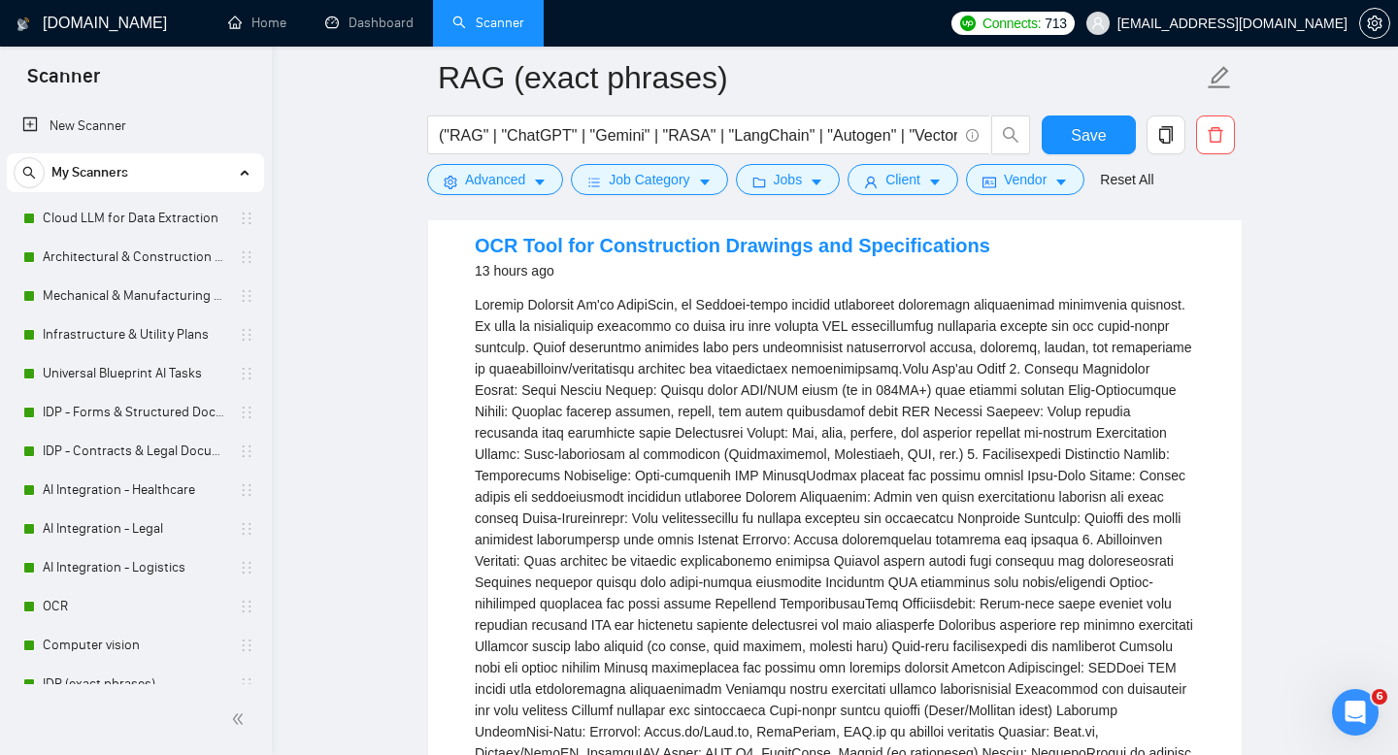
scroll to position [1504, 0]
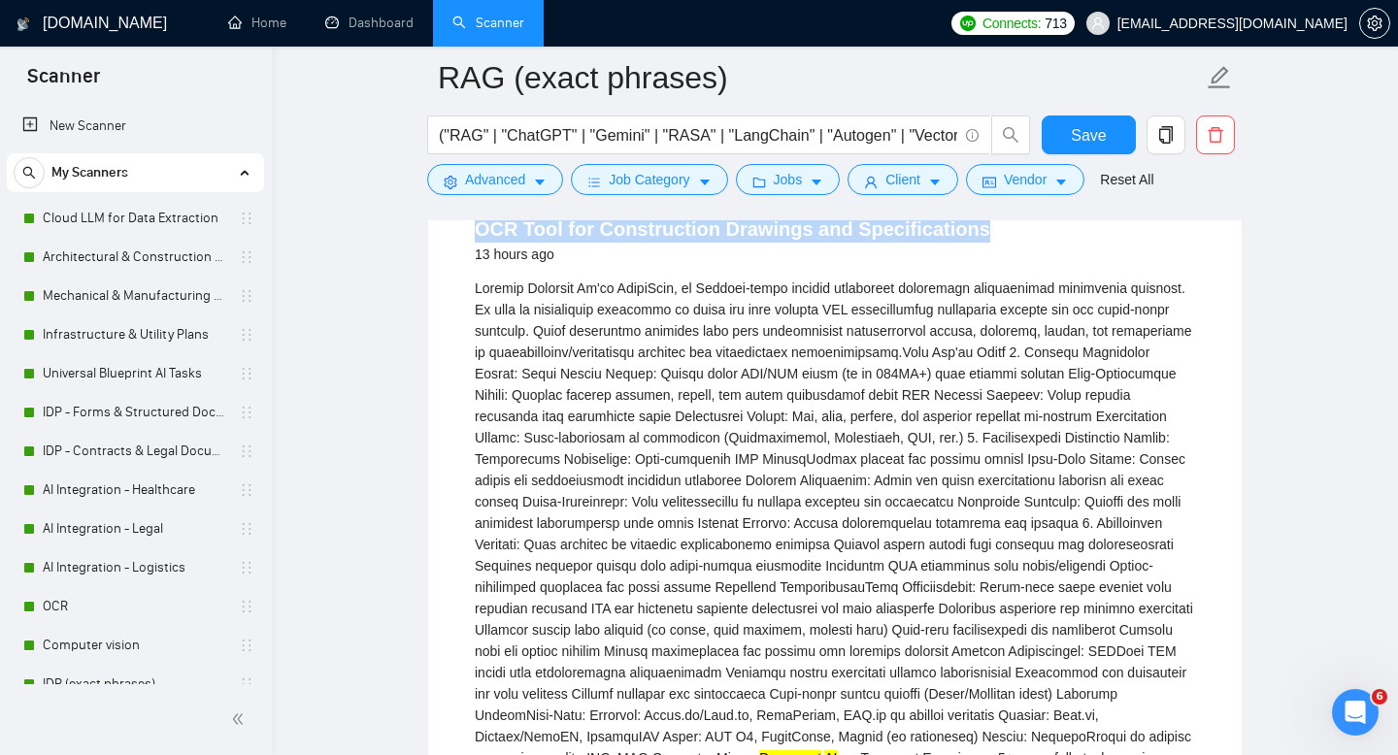
click at [732, 240] on link "OCR Tool for Construction Drawings and Specifications" at bounding box center [732, 228] width 515 height 21
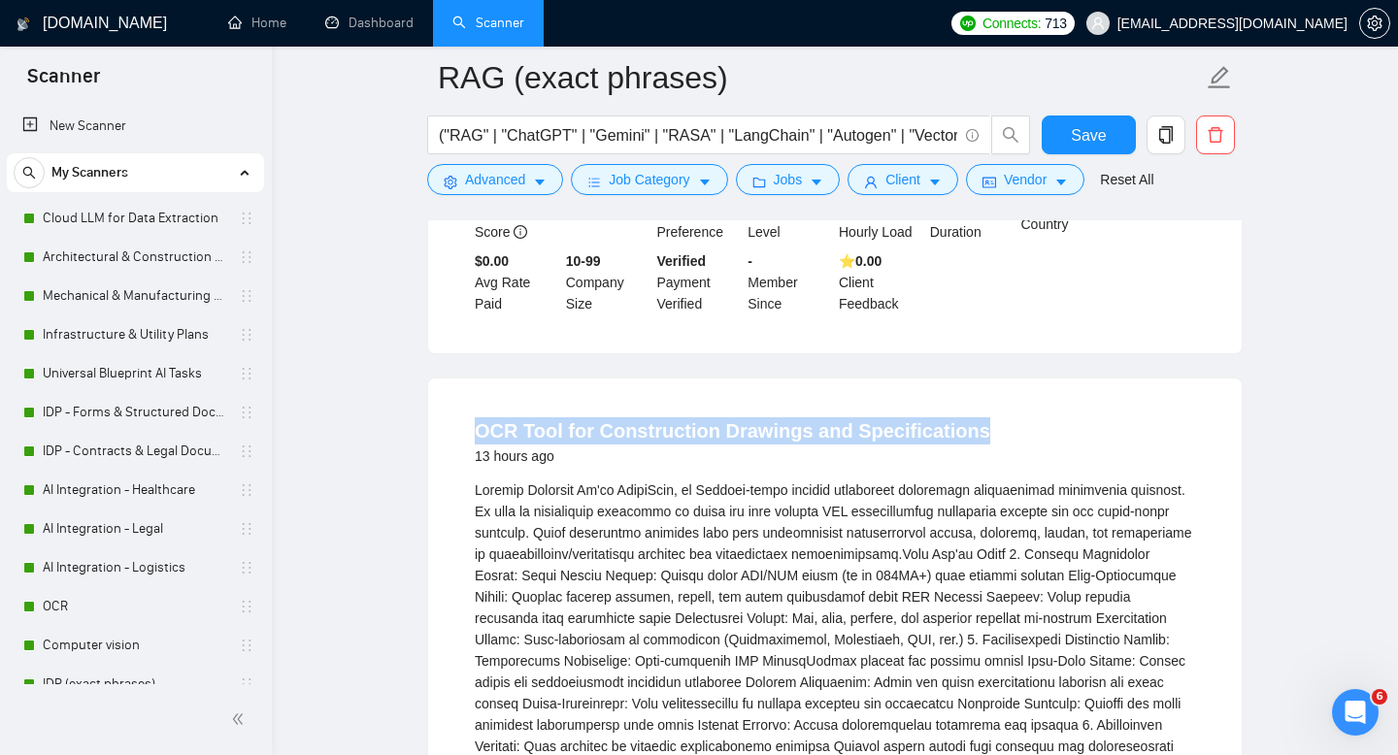
scroll to position [1317, 0]
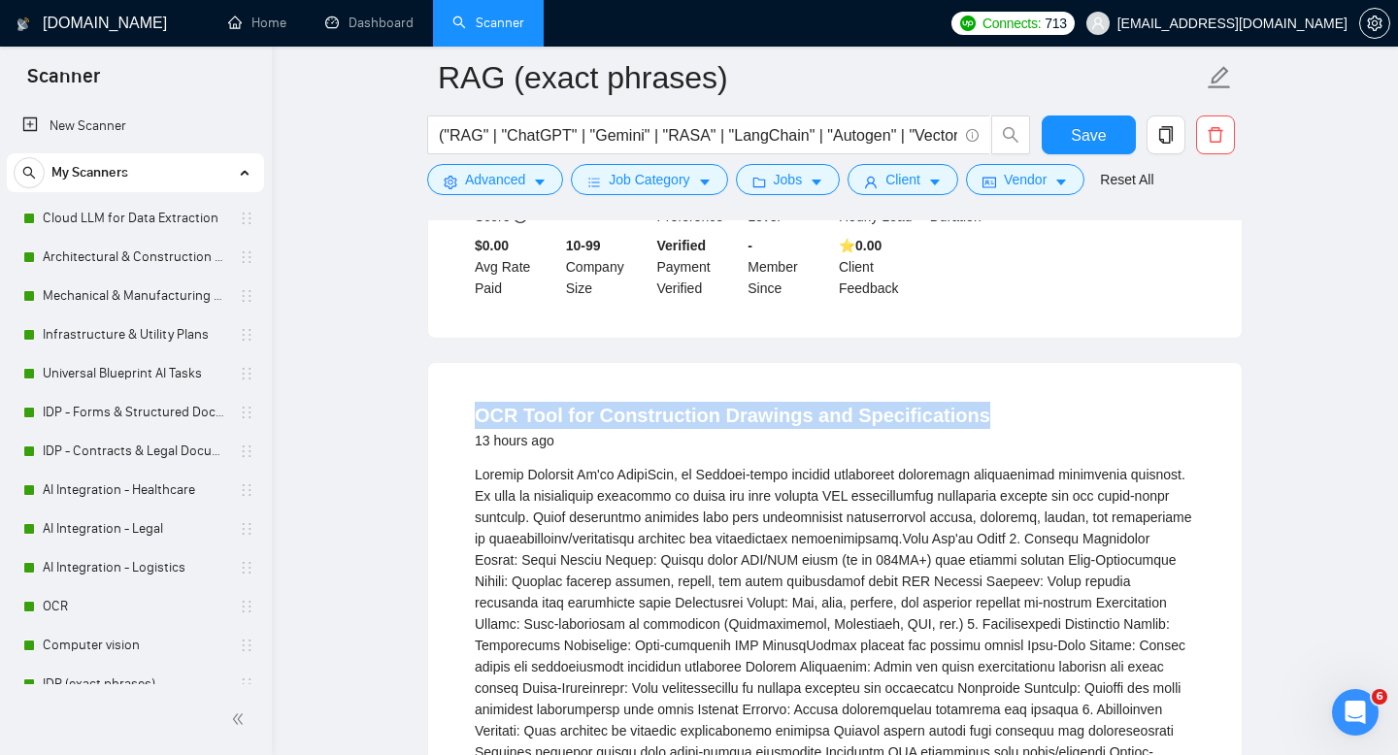
click at [545, 491] on div "Document AI , or Tesseract Experience: 5+ years full-stack, previous SaaS/docum…" at bounding box center [835, 752] width 720 height 577
drag, startPoint x: 470, startPoint y: 445, endPoint x: 796, endPoint y: 442, distance: 326.2
copy link "OCR Tool for Construction Drawings"
click at [110, 612] on link "OCR" at bounding box center [135, 606] width 184 height 39
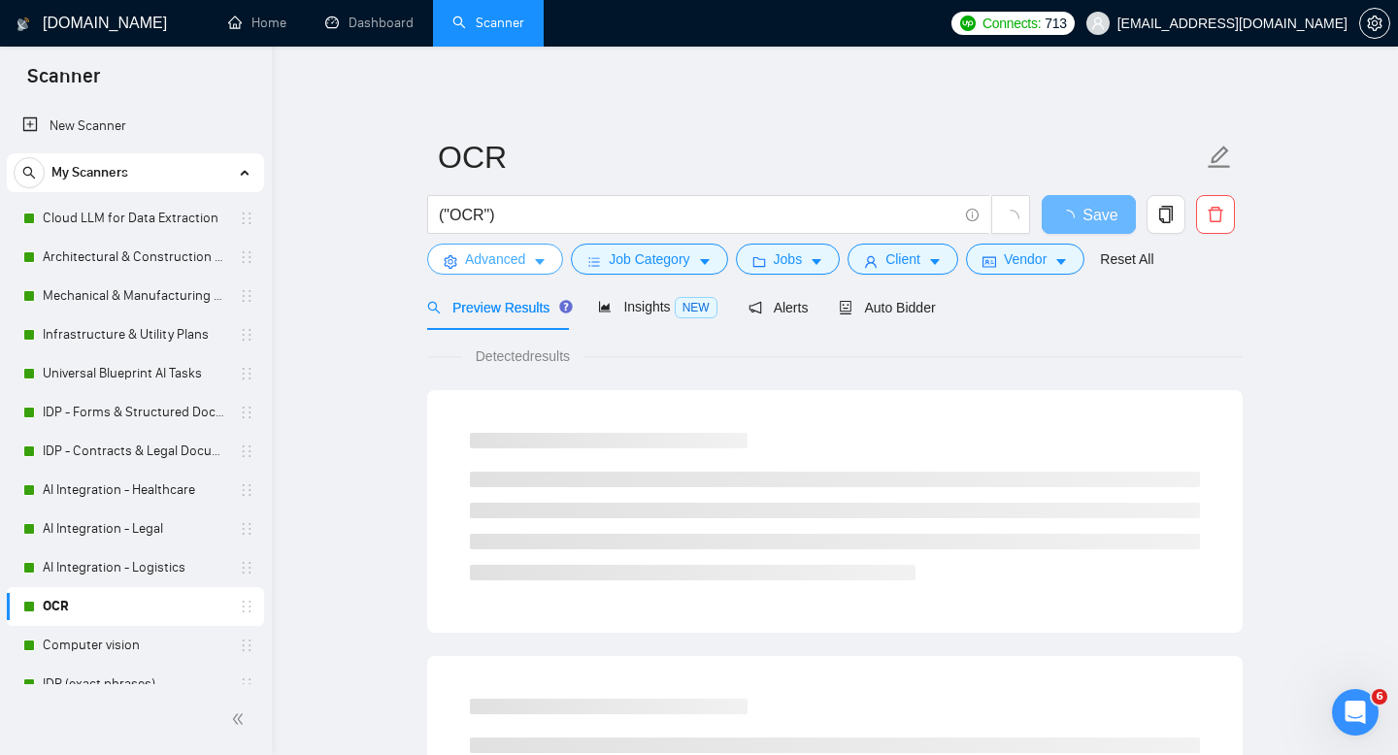
click at [514, 259] on span "Advanced" at bounding box center [495, 258] width 60 height 21
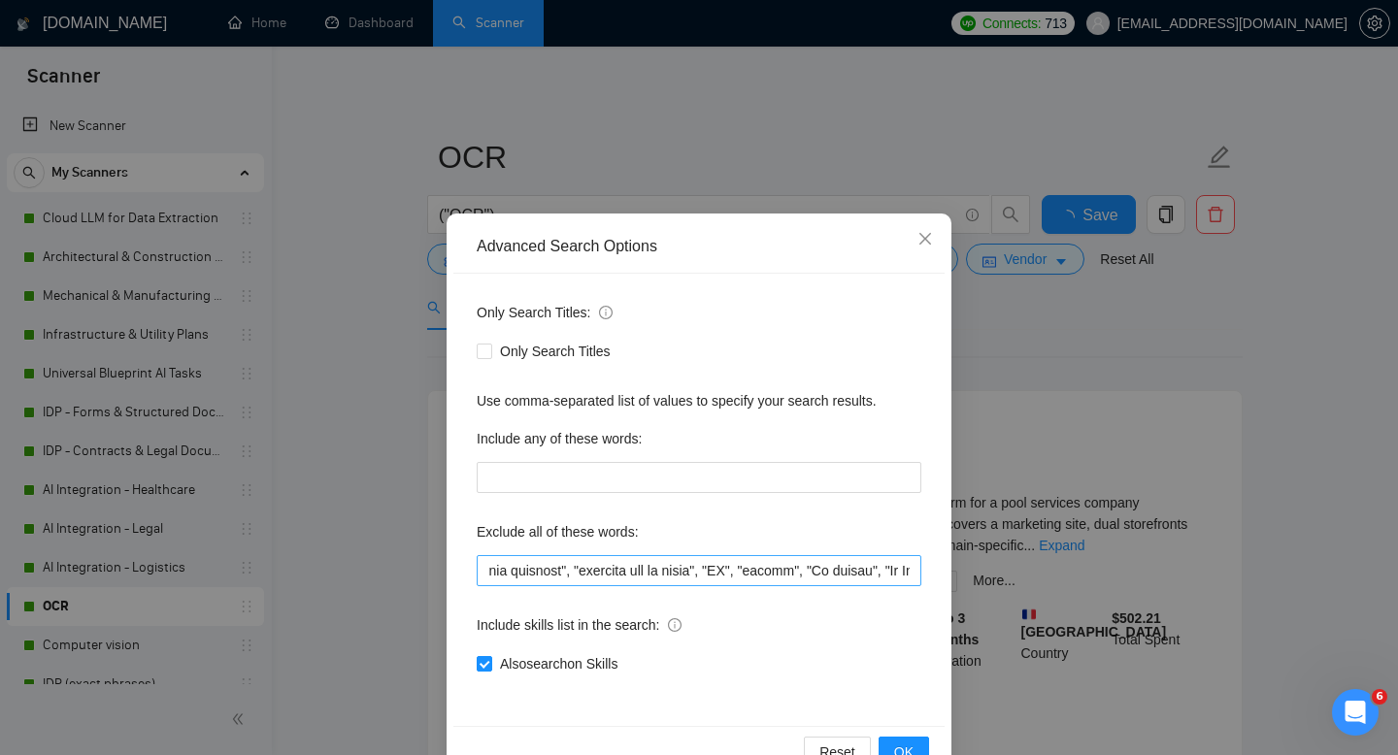
scroll to position [0, 821]
drag, startPoint x: 545, startPoint y: 570, endPoint x: 576, endPoint y: 569, distance: 31.1
click at [576, 569] on input "text" at bounding box center [699, 570] width 445 height 31
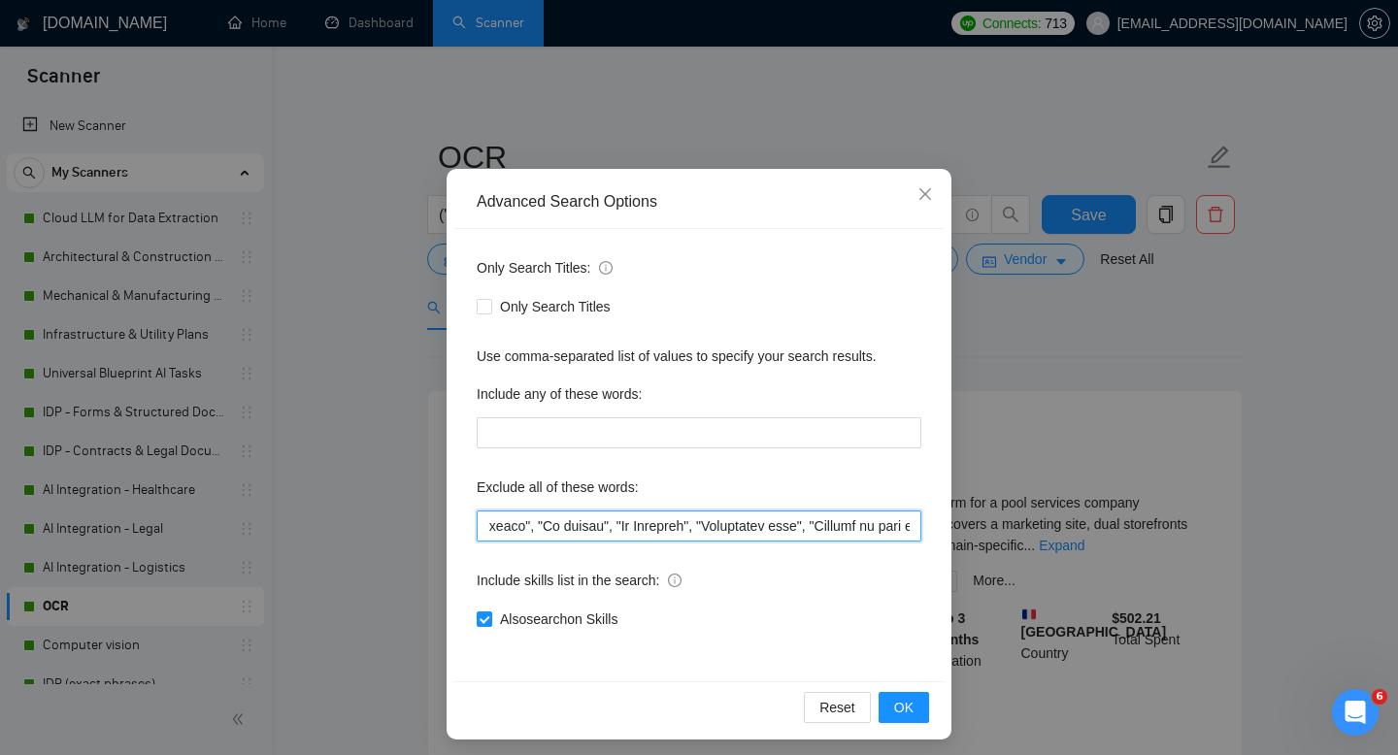
scroll to position [52, 0]
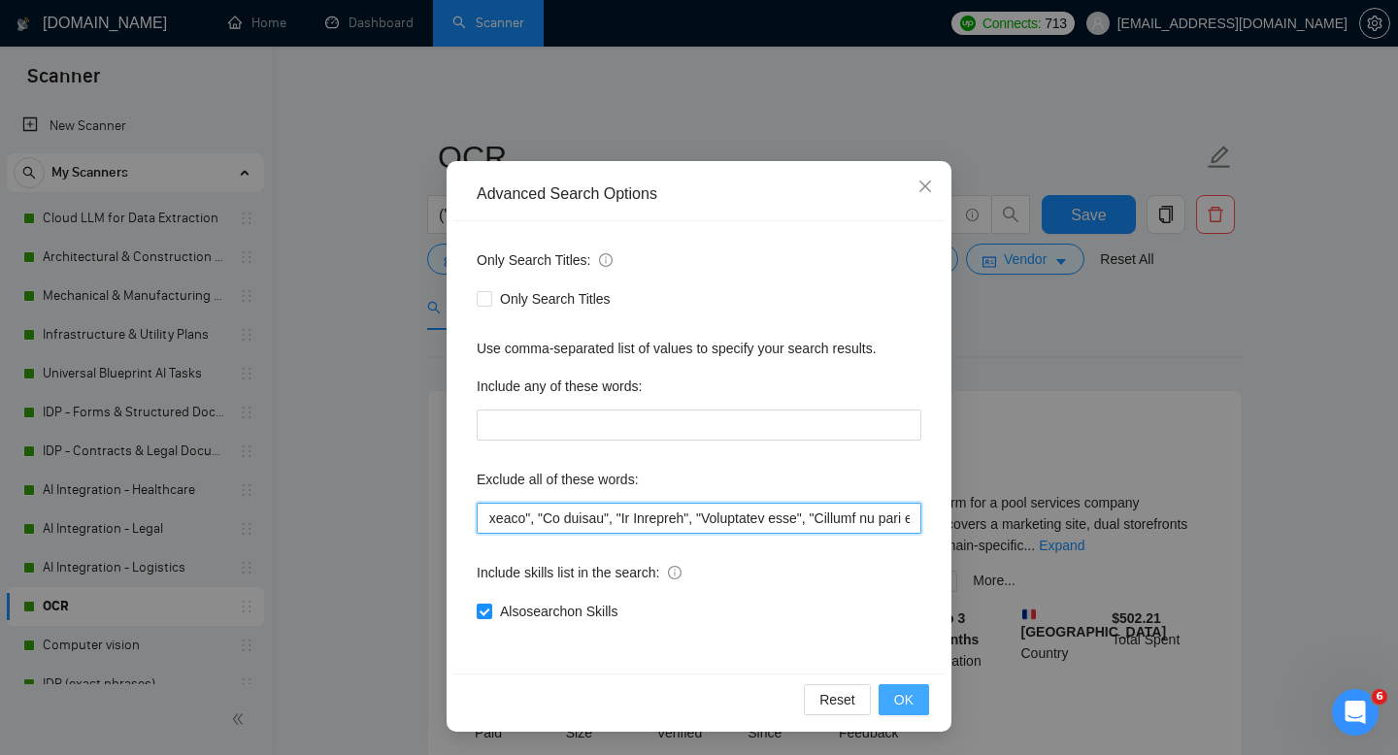
type input ""No agencies", "to join our team", "part of a team", "join us", "agency environ…"
click at [899, 695] on span "OK" at bounding box center [903, 699] width 19 height 21
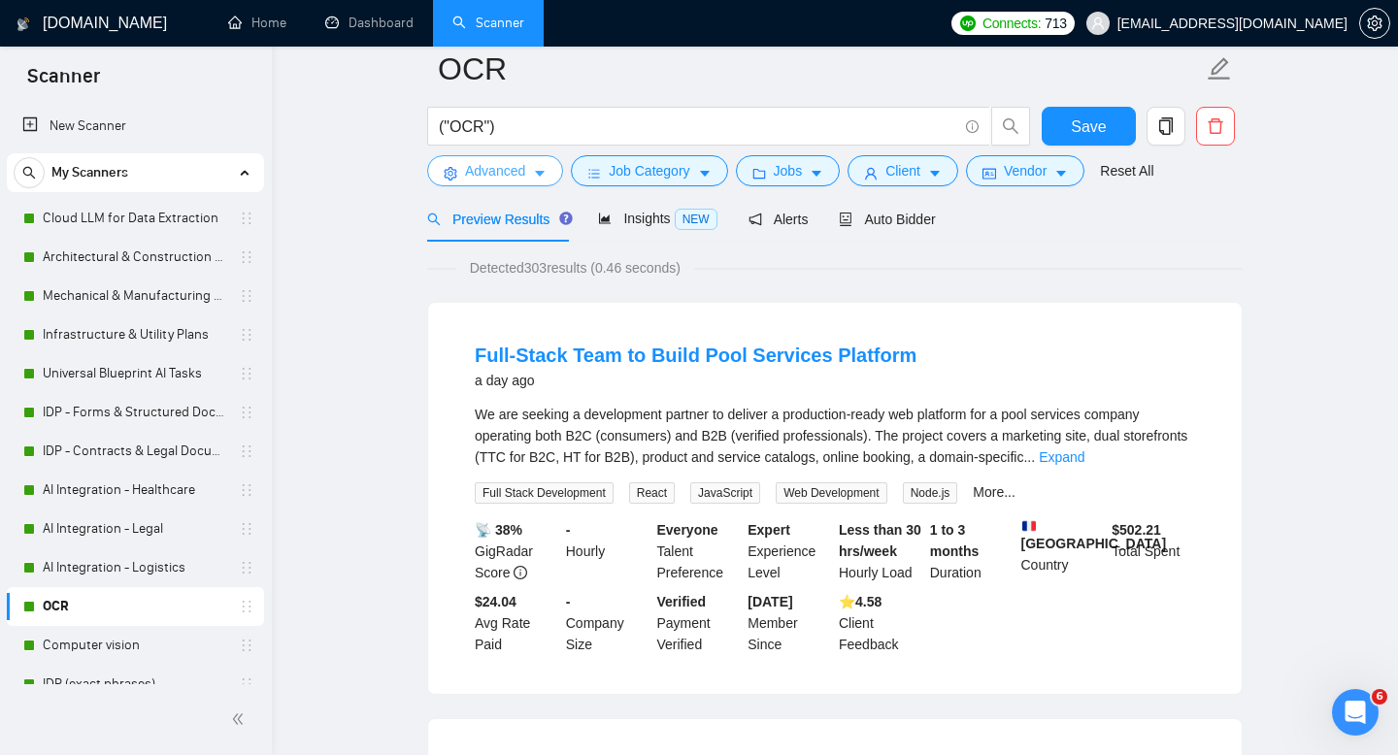
scroll to position [0, 0]
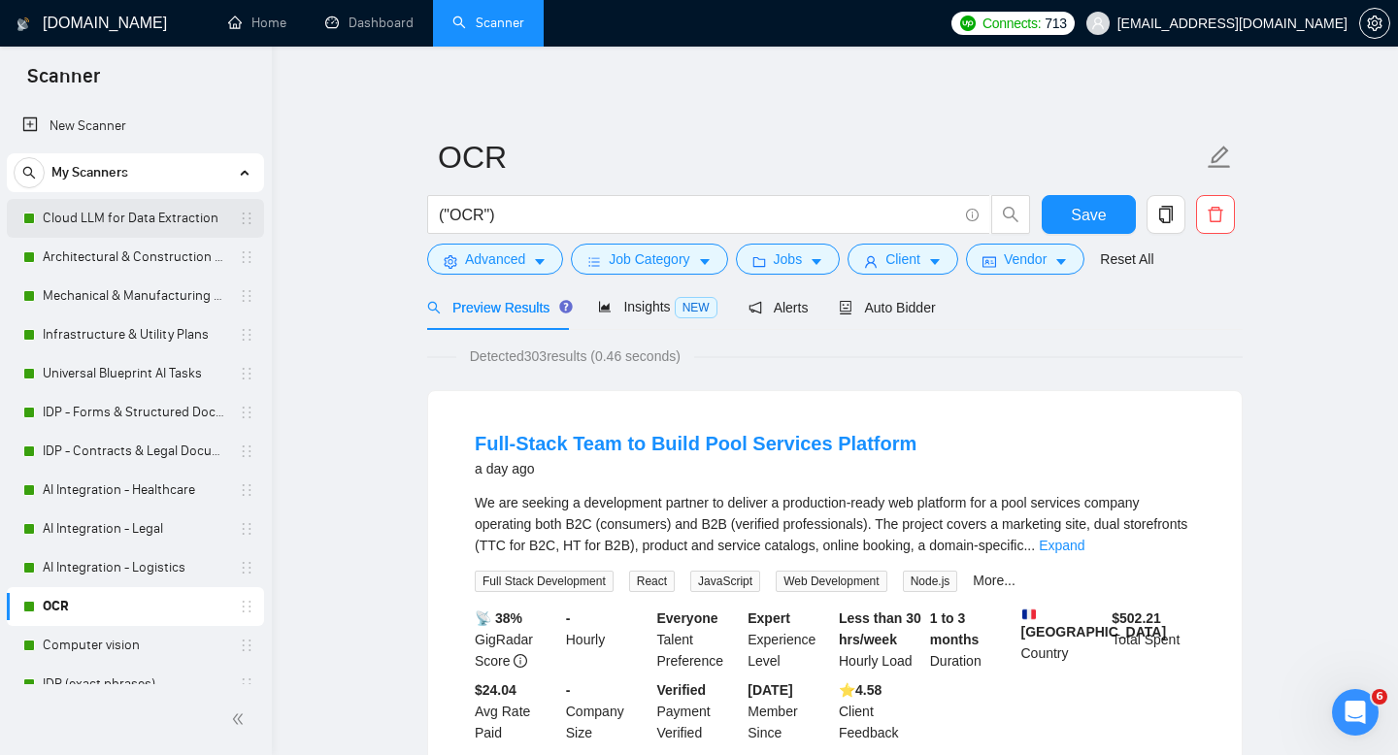
click at [121, 218] on link "Cloud LLM for Data Extraction" at bounding box center [135, 218] width 184 height 39
click at [1075, 209] on span "Save" at bounding box center [1088, 215] width 35 height 24
click at [106, 209] on link "Cloud LLM for Data Extraction" at bounding box center [135, 218] width 184 height 39
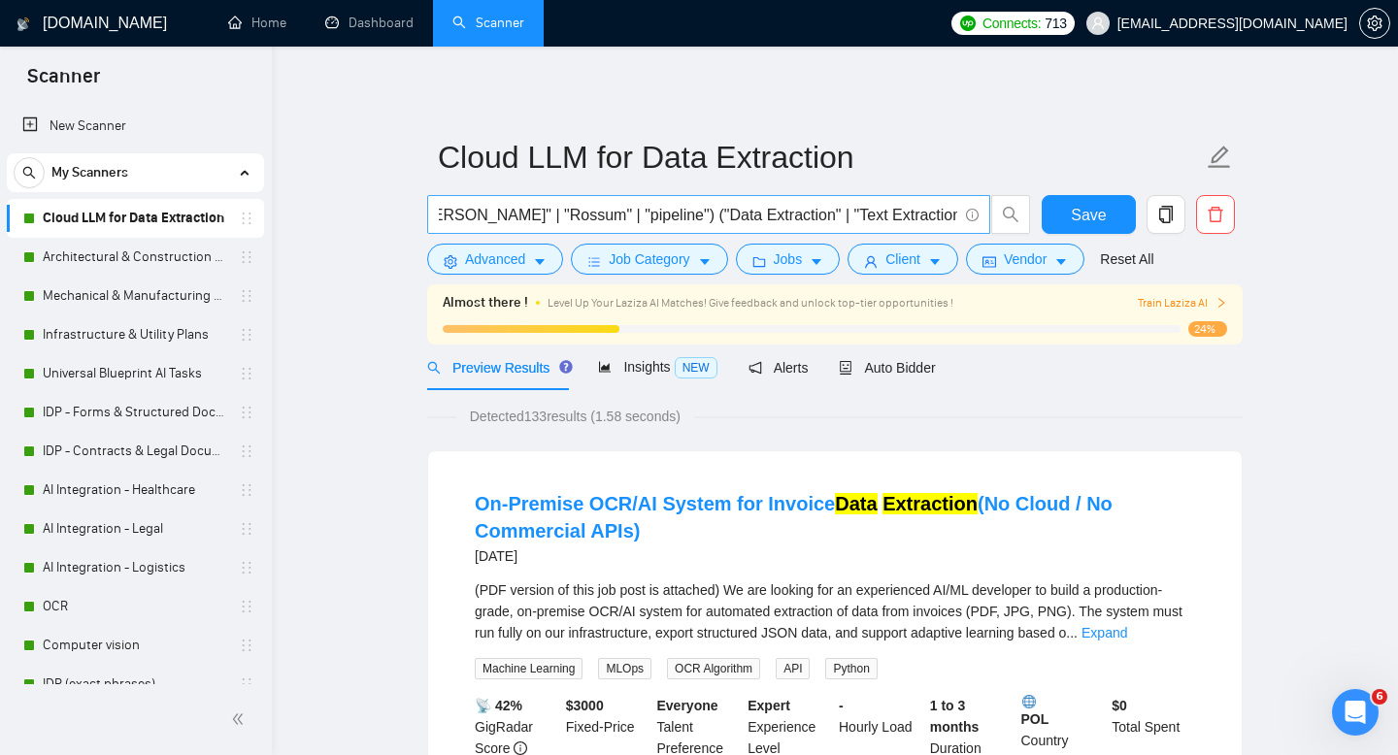
scroll to position [0, 1138]
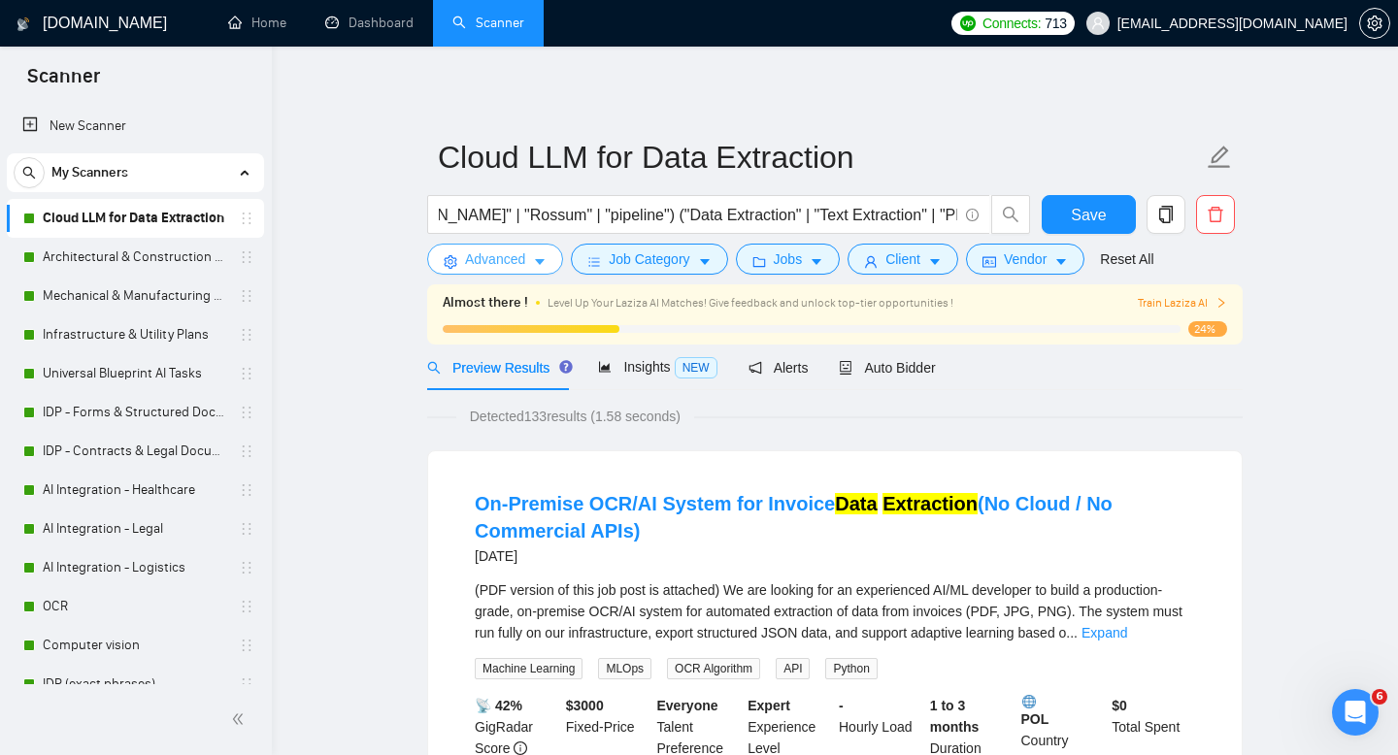
click at [480, 259] on span "Advanced" at bounding box center [495, 258] width 60 height 21
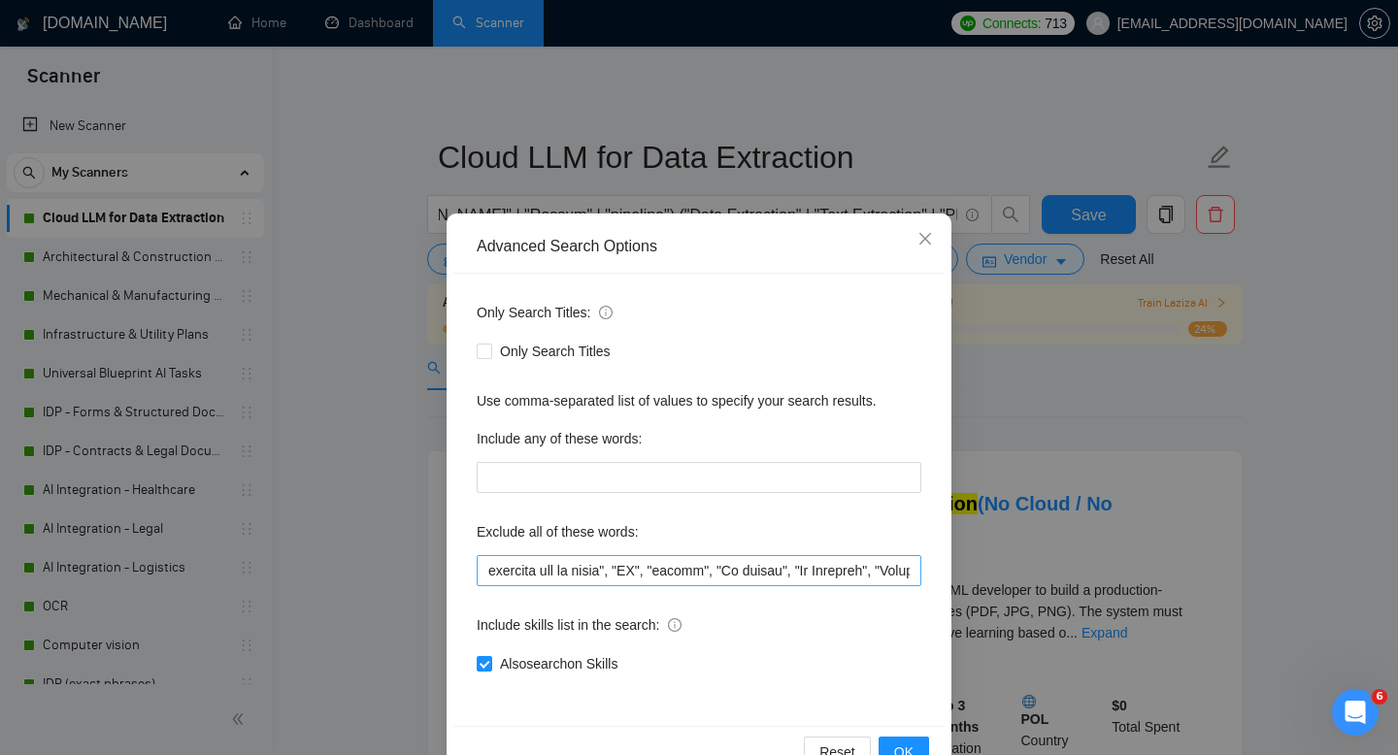
scroll to position [0, 694]
drag, startPoint x: 672, startPoint y: 575, endPoint x: 769, endPoint y: 573, distance: 97.1
click at [769, 573] on input "text" at bounding box center [699, 570] width 445 height 31
drag, startPoint x: 558, startPoint y: 571, endPoint x: 673, endPoint y: 566, distance: 114.6
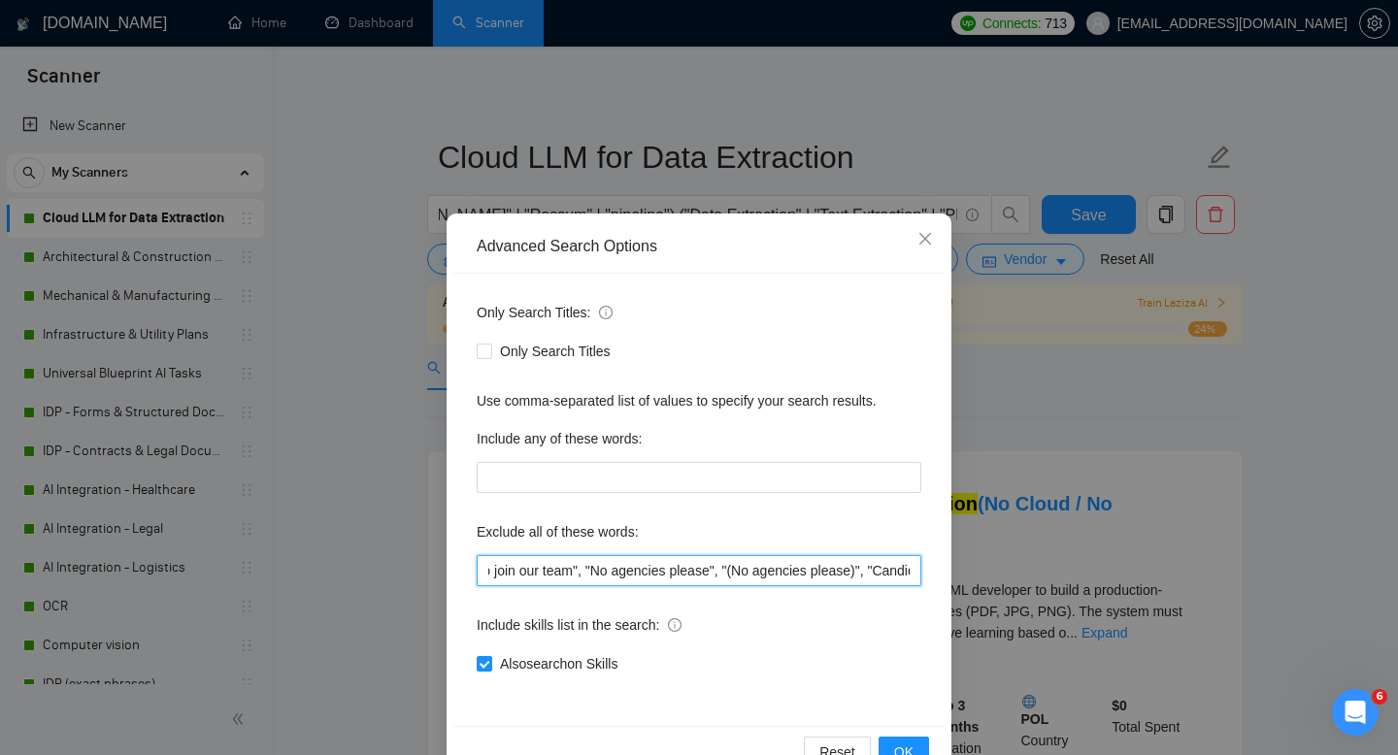
click at [673, 566] on input ""No agencies", "to join our team", "part of a team", "join us", "agency environ…" at bounding box center [699, 570] width 445 height 31
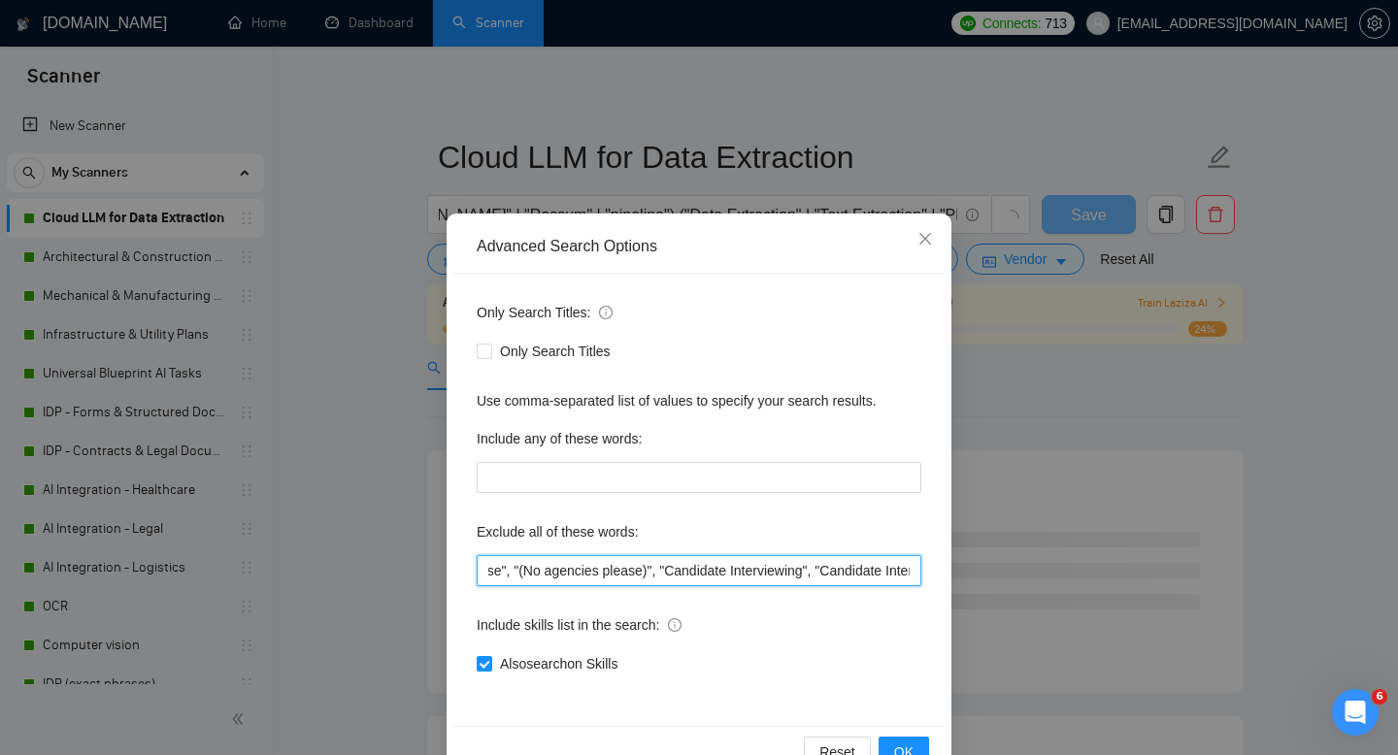
scroll to position [0, 1782]
click at [651, 572] on input ""No agencies", "to join our team", "part of a team", "join us", "agency environ…" at bounding box center [699, 570] width 445 height 31
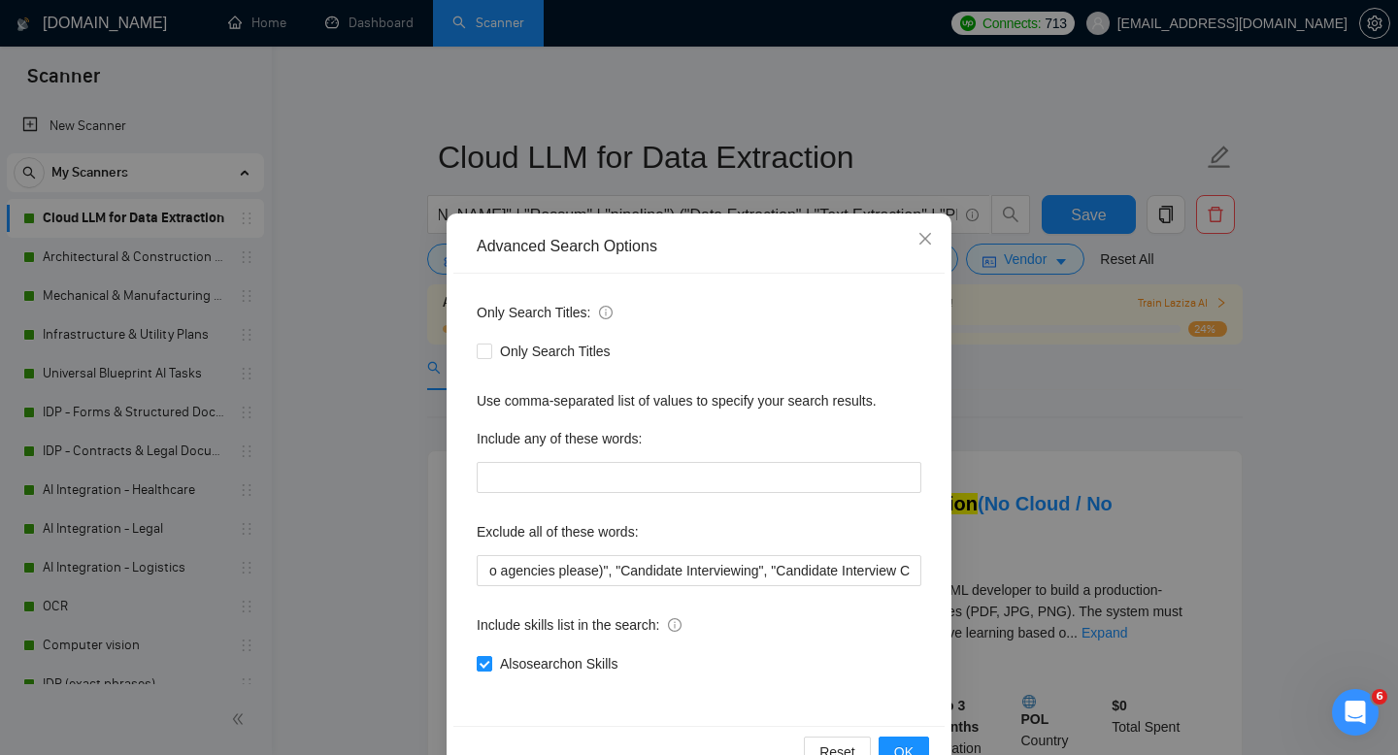
scroll to position [0, 0]
paste input "("no agencies" | "no agency" | "freelancers only" | "individual only" )"
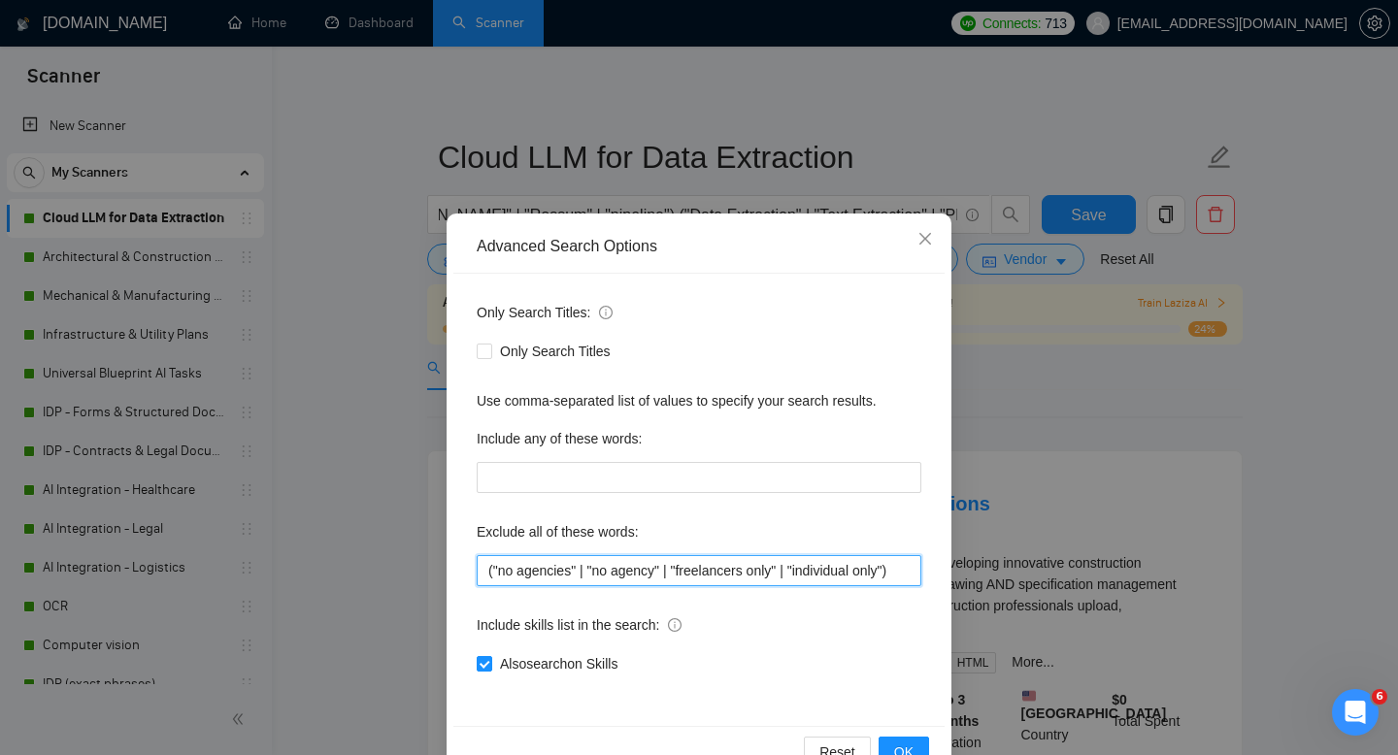
scroll to position [0, 2]
type input "("no agencies" | "no agency" | "freelancers only" | "individual only")"
click at [908, 744] on span "OK" at bounding box center [903, 752] width 19 height 21
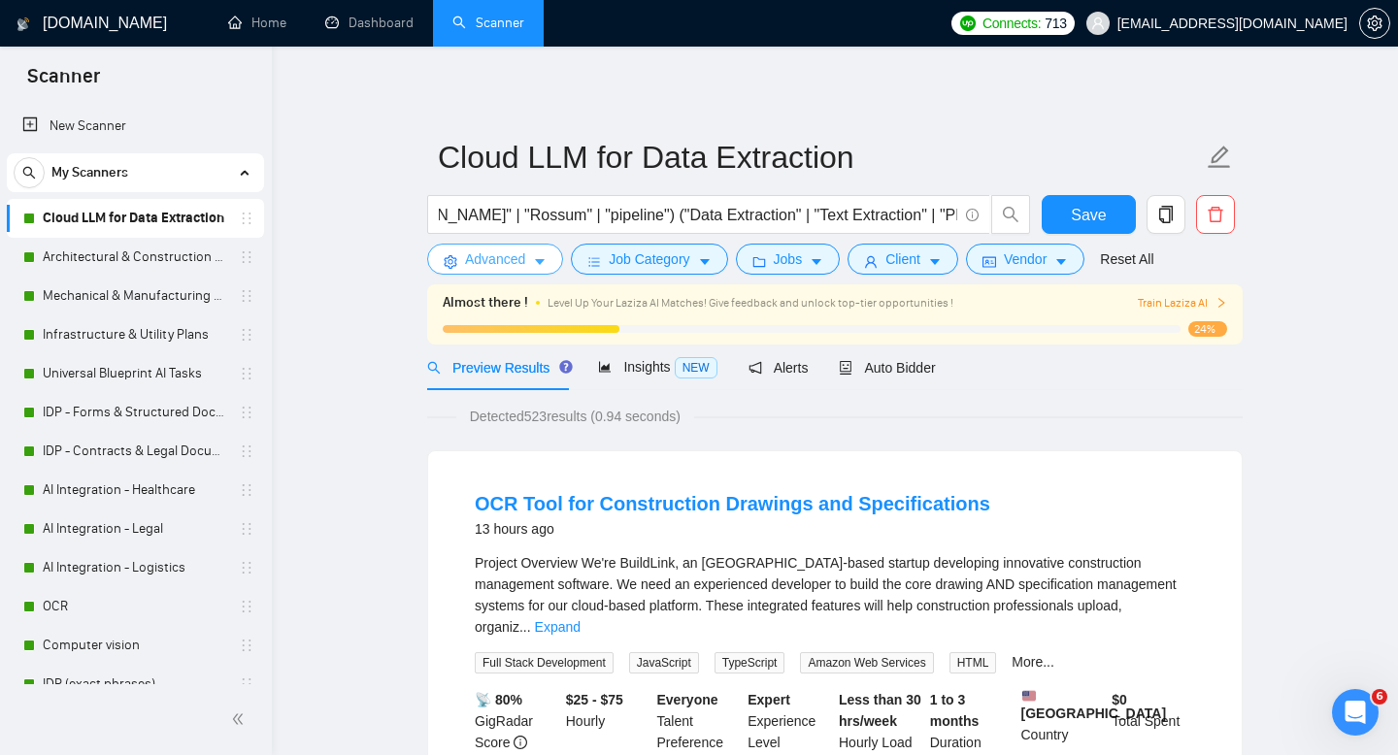
click at [511, 260] on span "Advanced" at bounding box center [495, 258] width 60 height 21
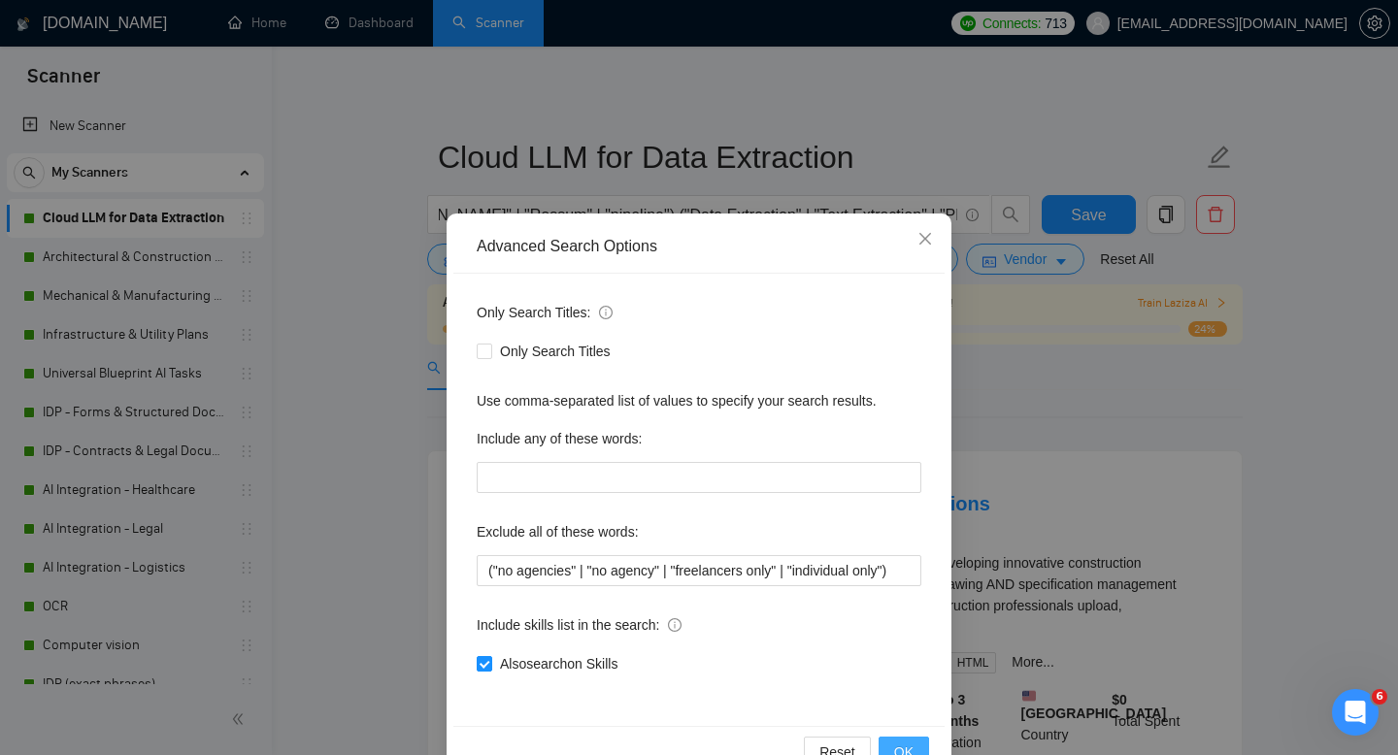
click at [902, 754] on span "OK" at bounding box center [903, 752] width 19 height 21
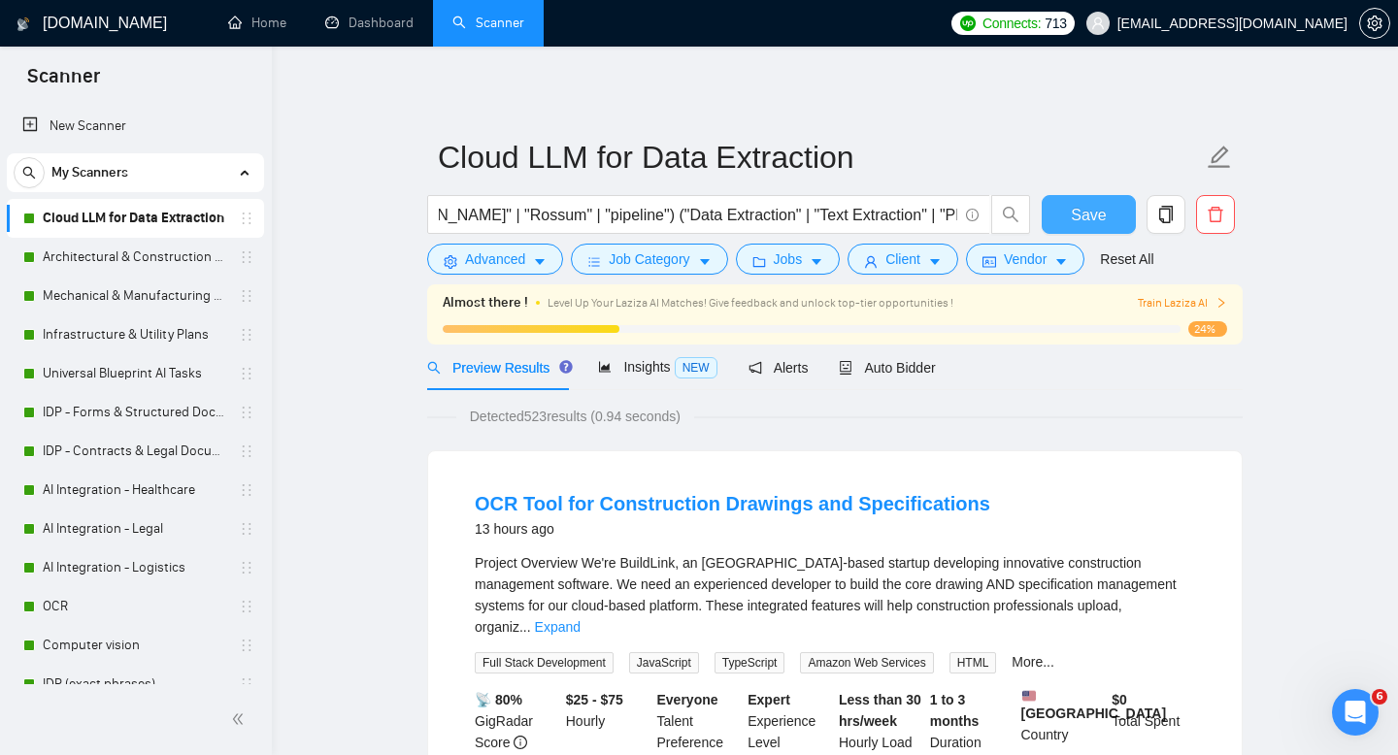
click at [1079, 215] on span "Save" at bounding box center [1088, 215] width 35 height 24
click at [580, 619] on link "Expand" at bounding box center [558, 627] width 46 height 16
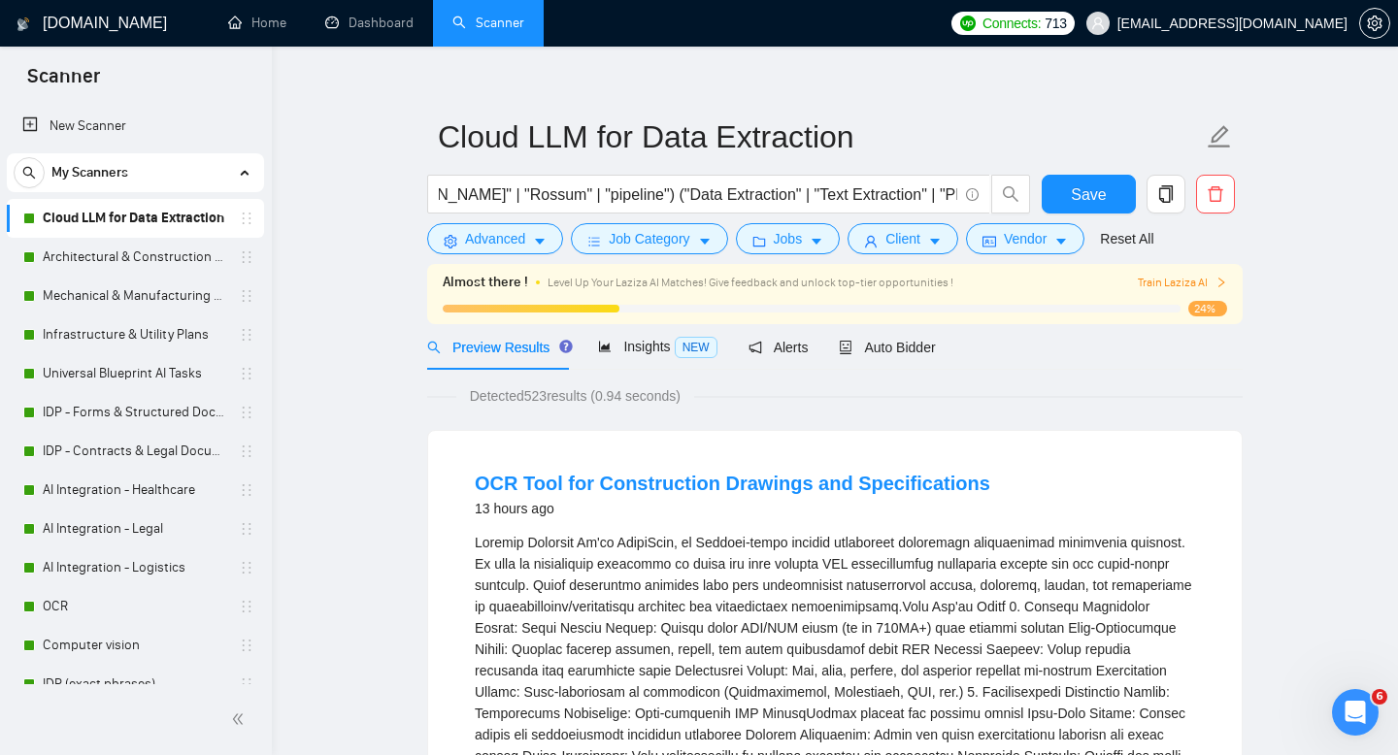
scroll to position [14, 0]
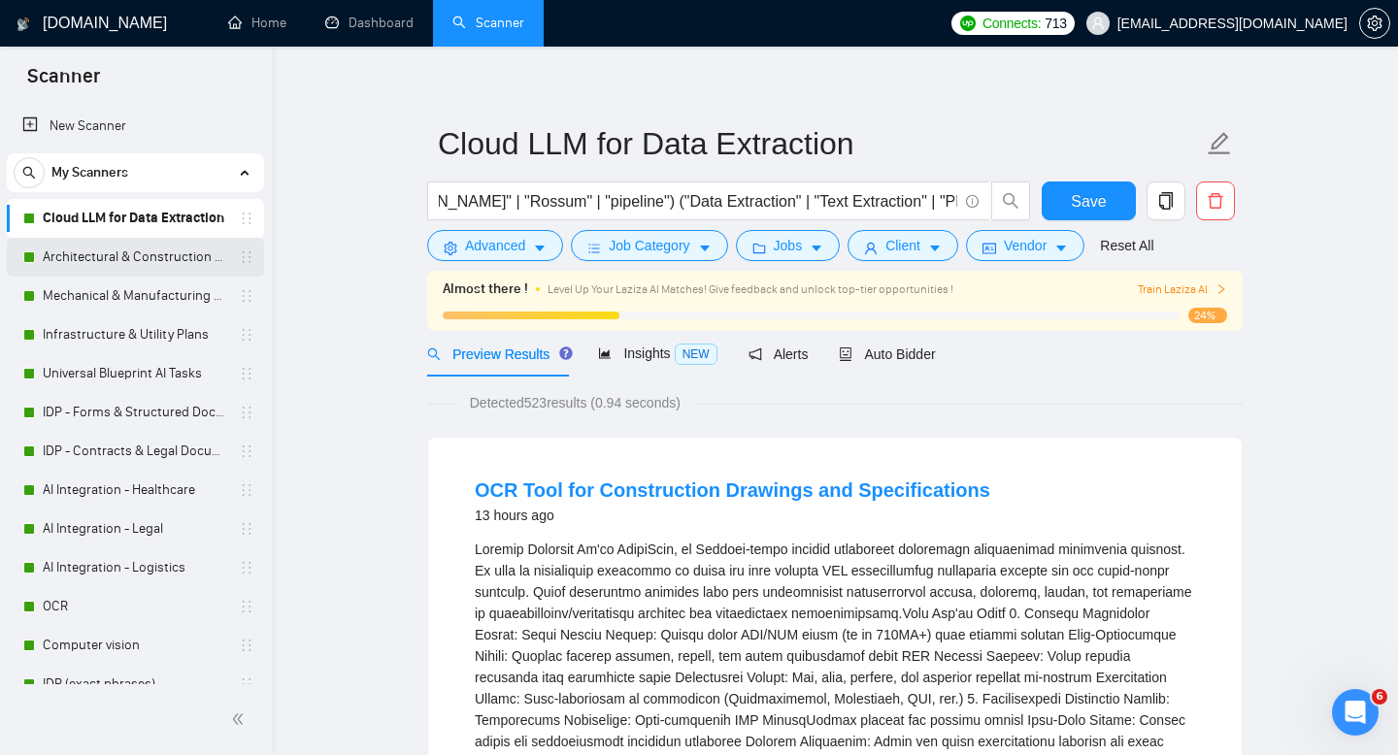
click at [166, 256] on link "Architectural & Construction Blueprints" at bounding box center [135, 257] width 184 height 39
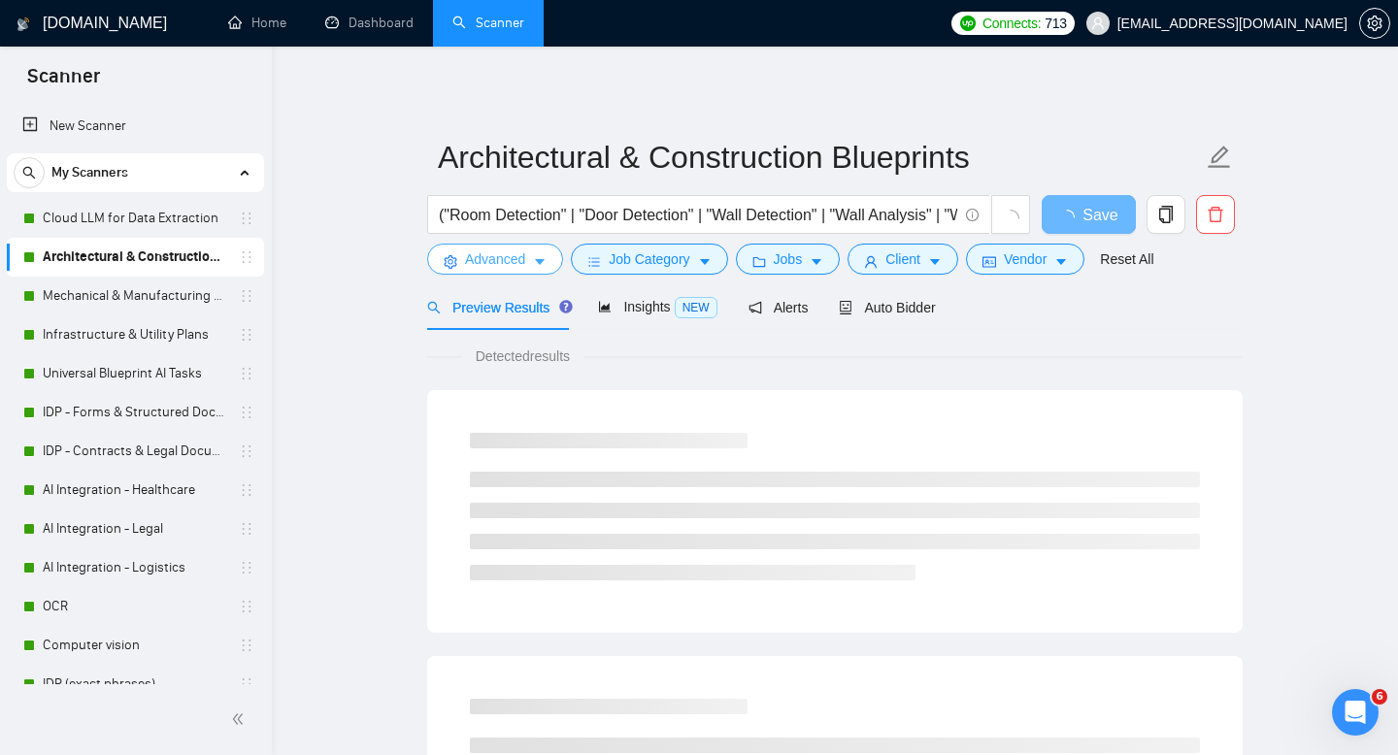
click at [511, 263] on span "Advanced" at bounding box center [495, 258] width 60 height 21
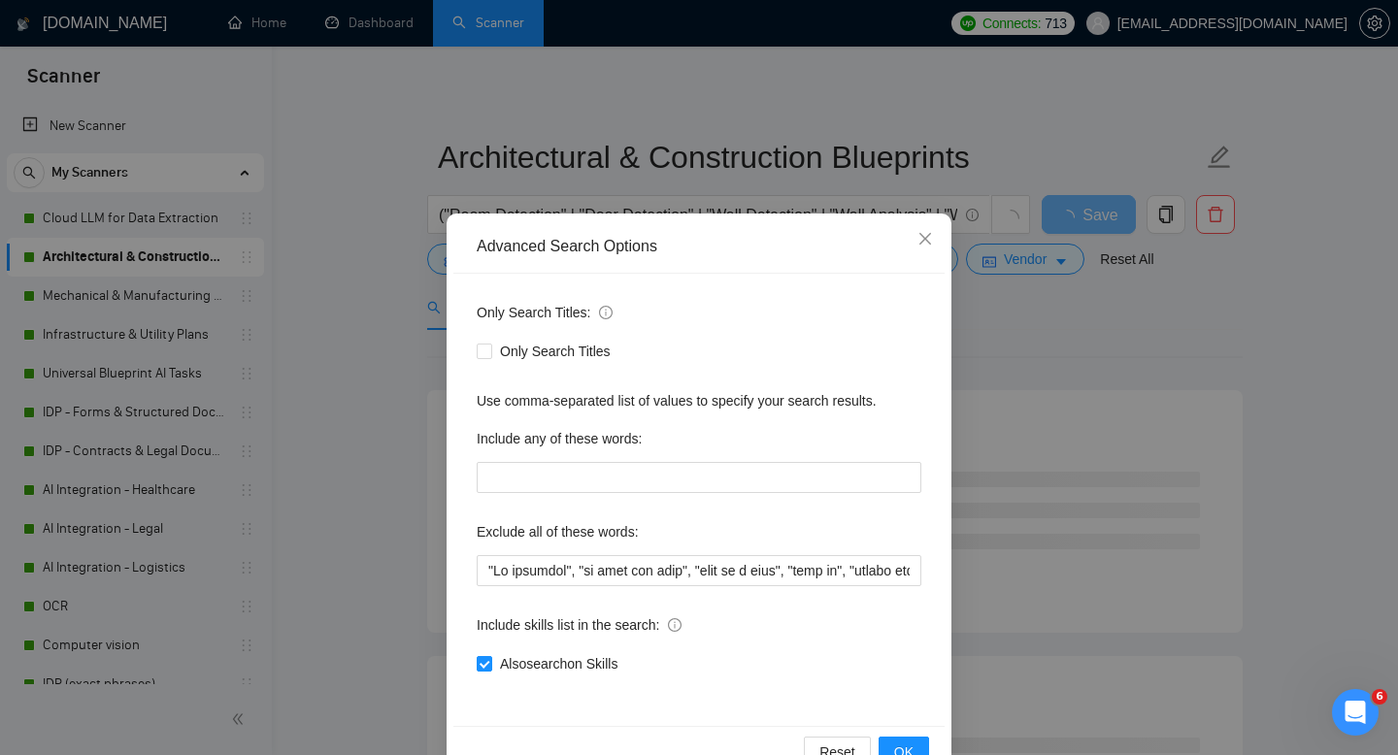
click at [382, 287] on div "Advanced Search Options Only Search Titles: Only Search Titles Use comma-separa…" at bounding box center [699, 377] width 1398 height 755
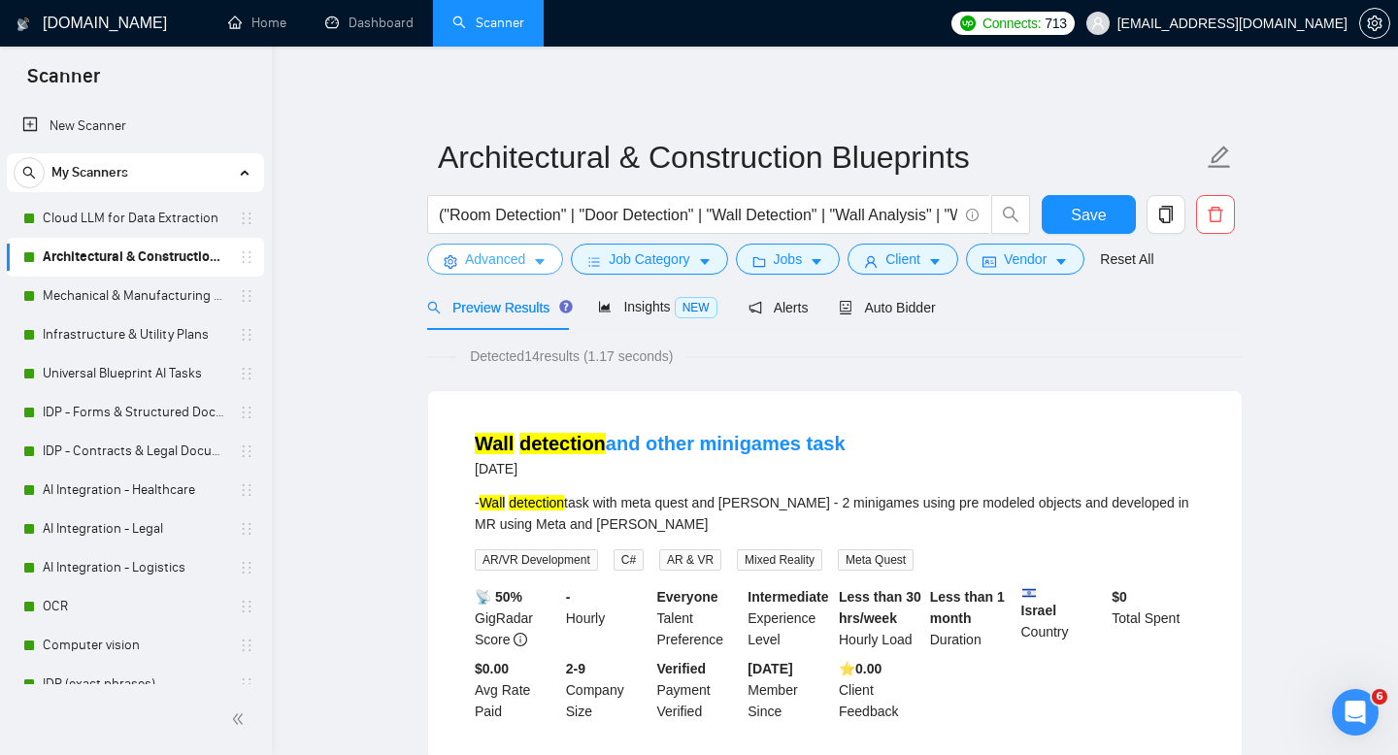
click at [494, 263] on span "Advanced" at bounding box center [495, 258] width 60 height 21
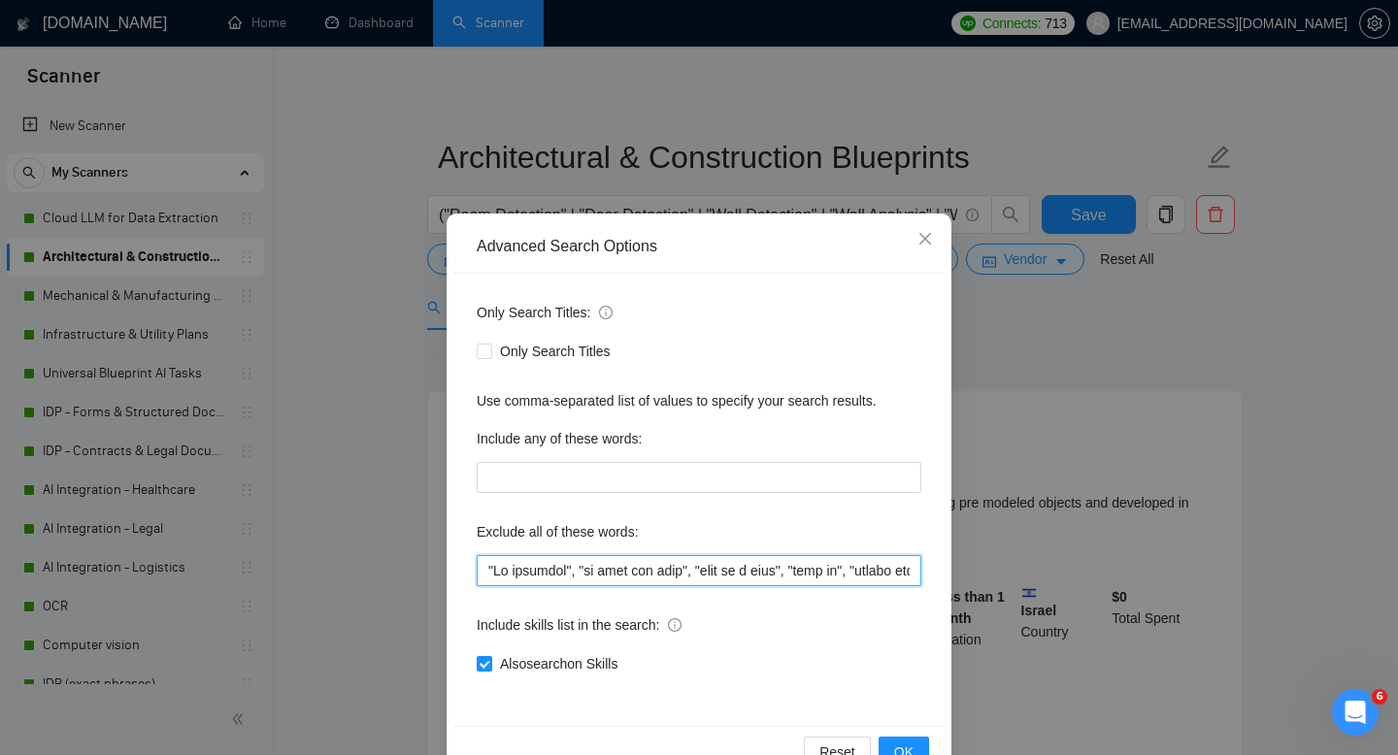
click at [589, 564] on input "text" at bounding box center [699, 570] width 445 height 31
paste input "("no agencies" | "no agency" | "freelancers only" | "individual only")"
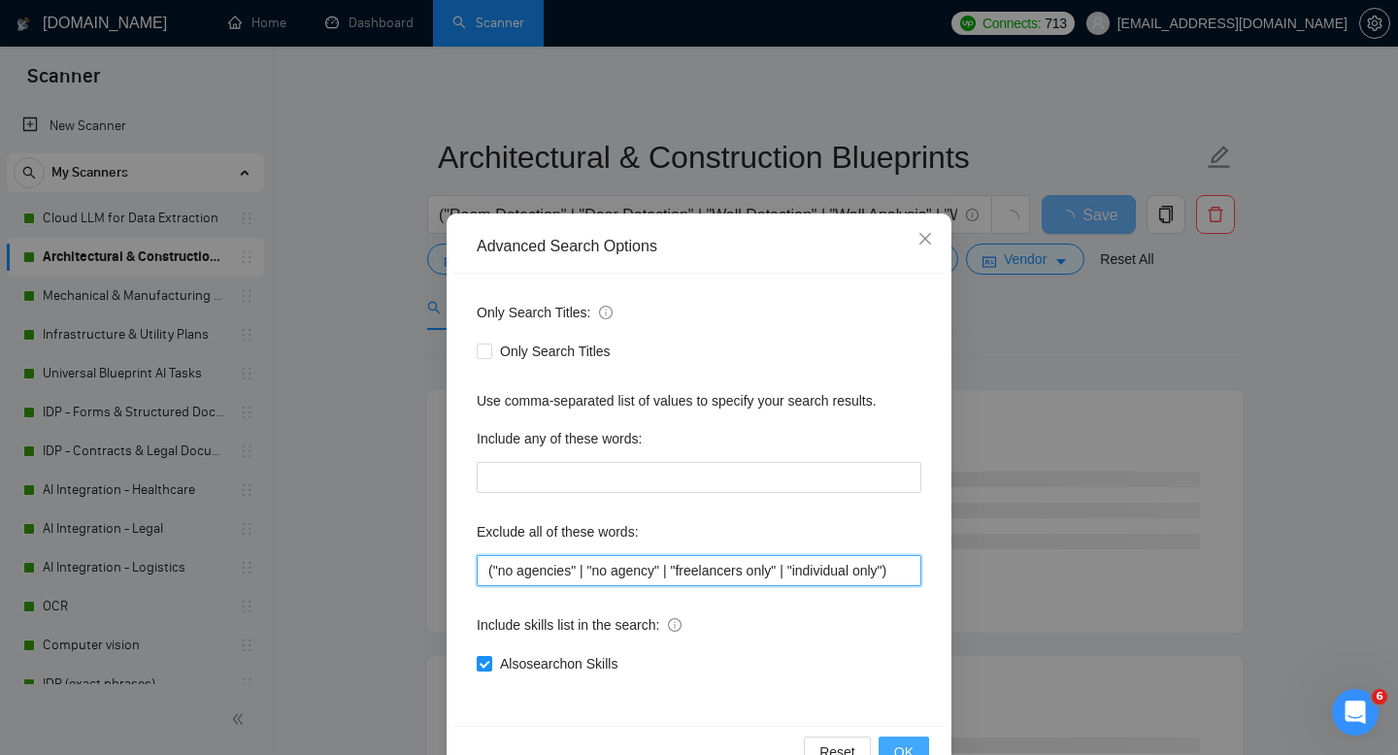
type input "("no agencies" | "no agency" | "freelancers only" | "individual only")"
click at [905, 744] on span "OK" at bounding box center [903, 752] width 19 height 21
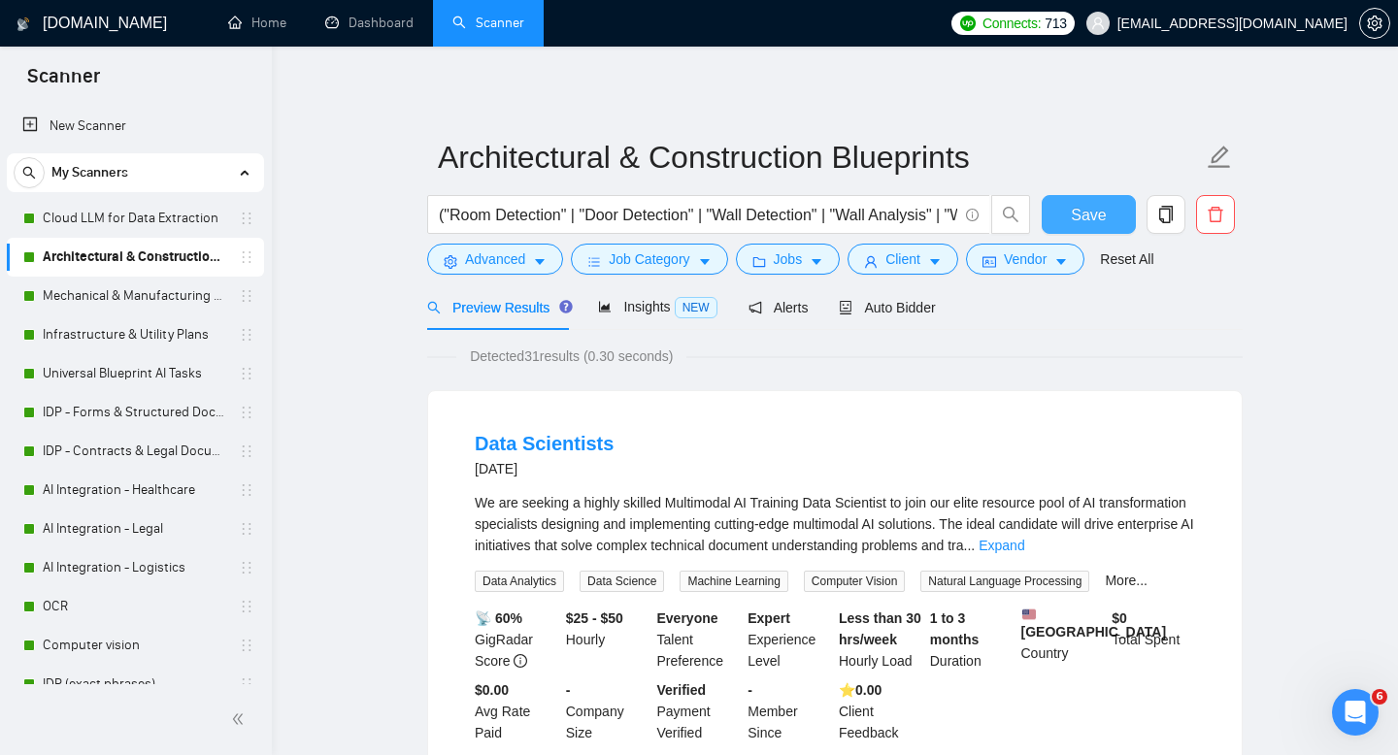
click at [1090, 219] on span "Save" at bounding box center [1088, 215] width 35 height 24
click at [111, 296] on link "Mechanical & Manufacturing Blueprints" at bounding box center [135, 296] width 184 height 39
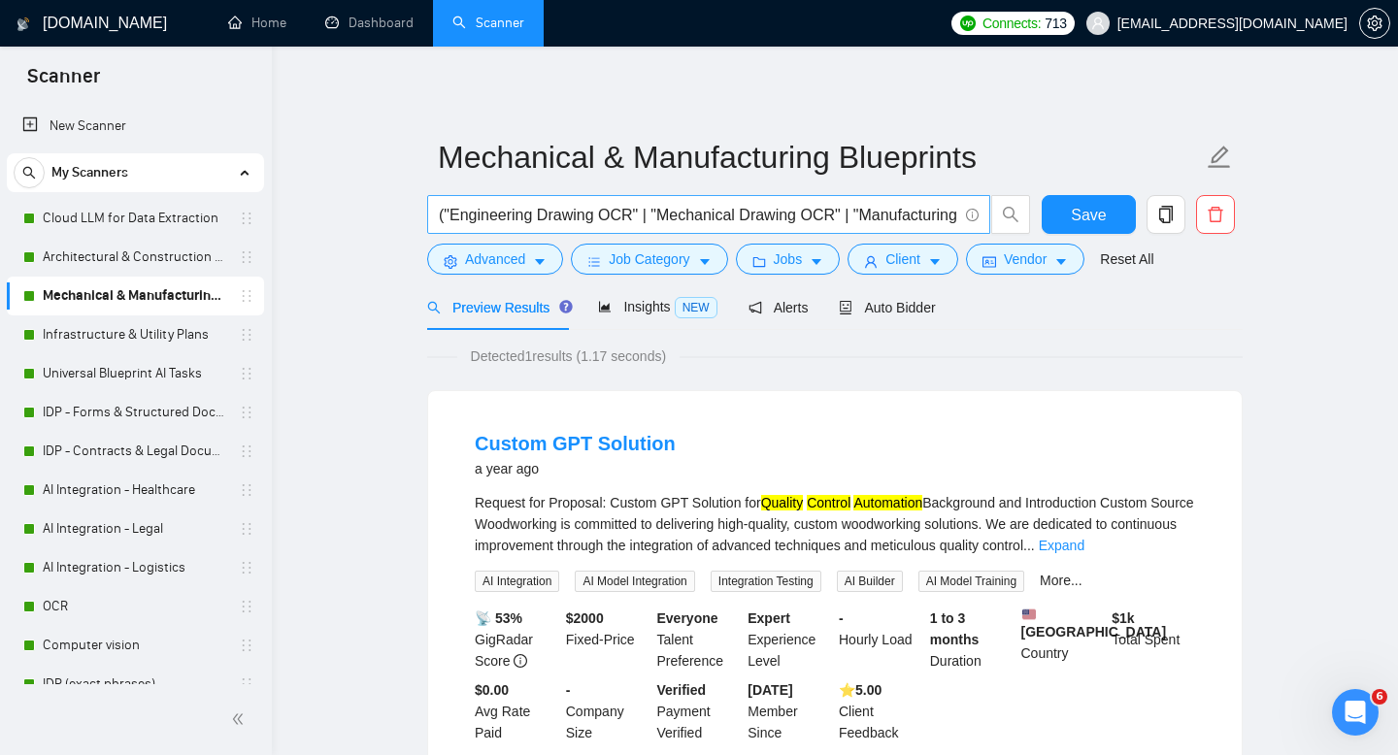
click at [479, 209] on input "("Engineering Drawing OCR" | "Mechanical Drawing OCR" | "Manufacturing Drawing …" at bounding box center [698, 215] width 518 height 24
click at [479, 260] on span "Advanced" at bounding box center [495, 258] width 60 height 21
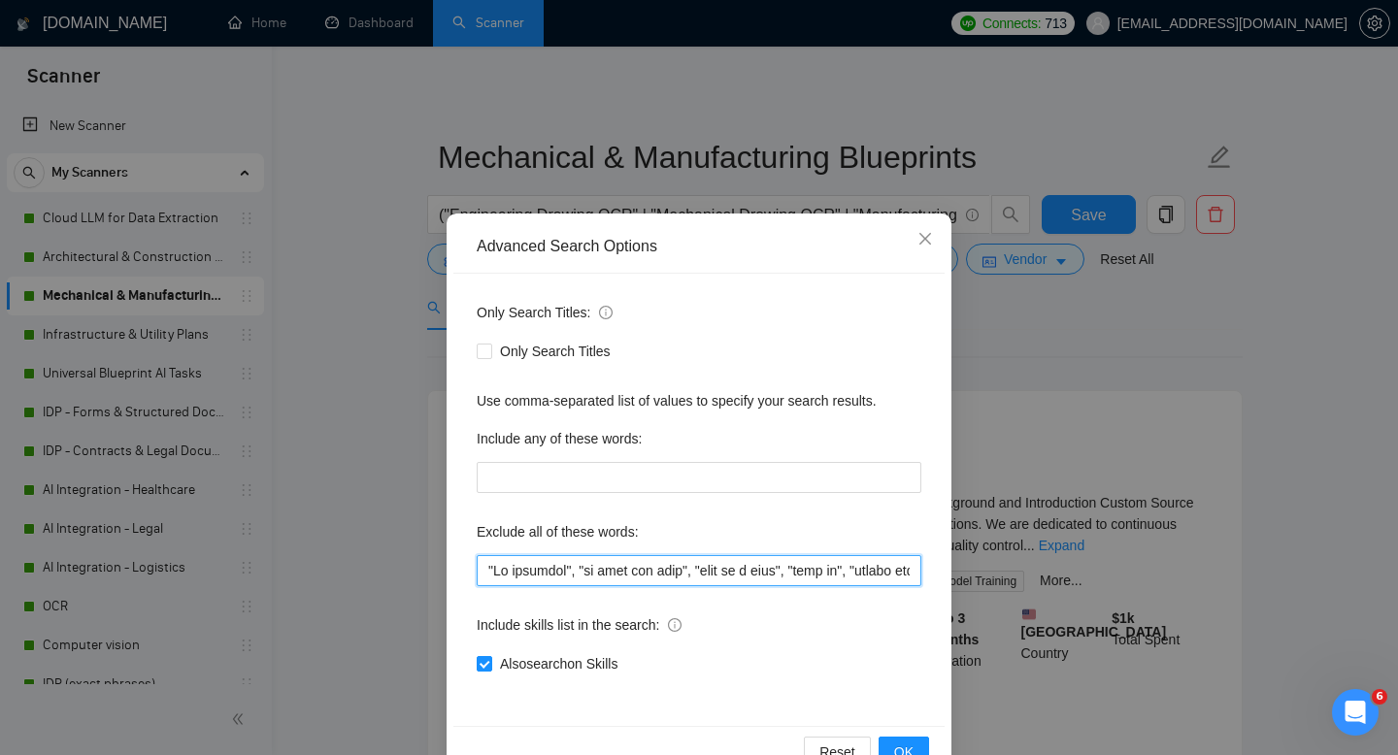
click at [557, 570] on input "text" at bounding box center [699, 570] width 445 height 31
paste input "("no agencies" | "no agency" | "freelancers only" | "individual only")"
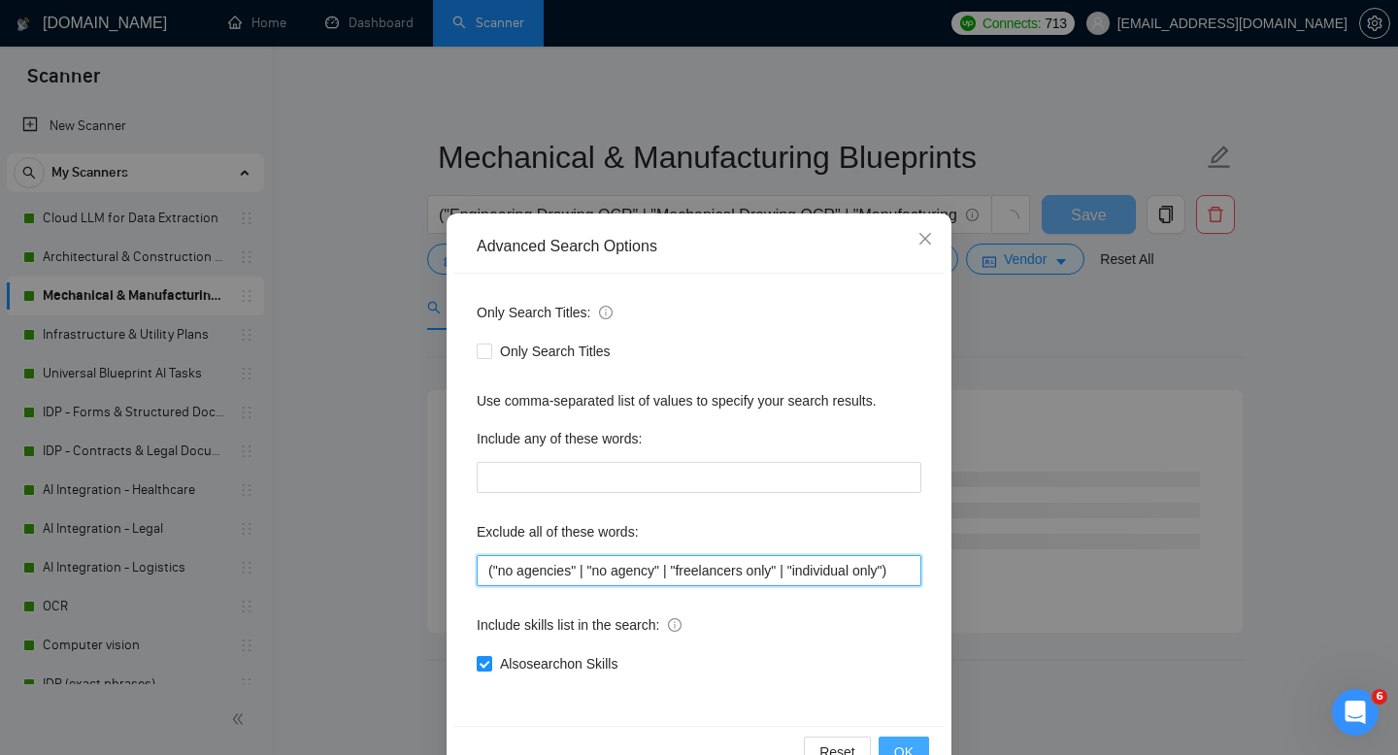
type input "("no agencies" | "no agency" | "freelancers only" | "individual only")"
click at [911, 745] on span "OK" at bounding box center [903, 752] width 19 height 21
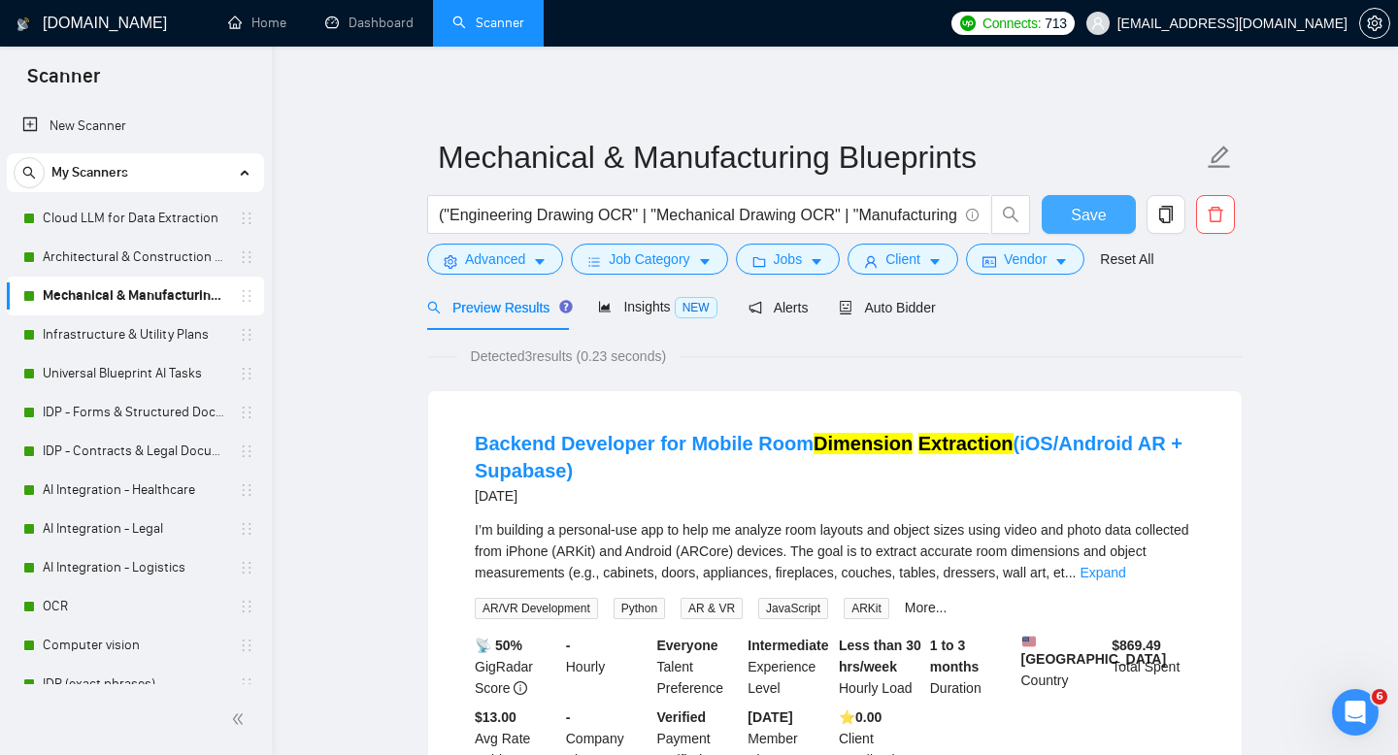
click at [1091, 211] on span "Save" at bounding box center [1088, 215] width 35 height 24
click at [137, 329] on link "Infrastructure & Utility Plans" at bounding box center [135, 334] width 184 height 39
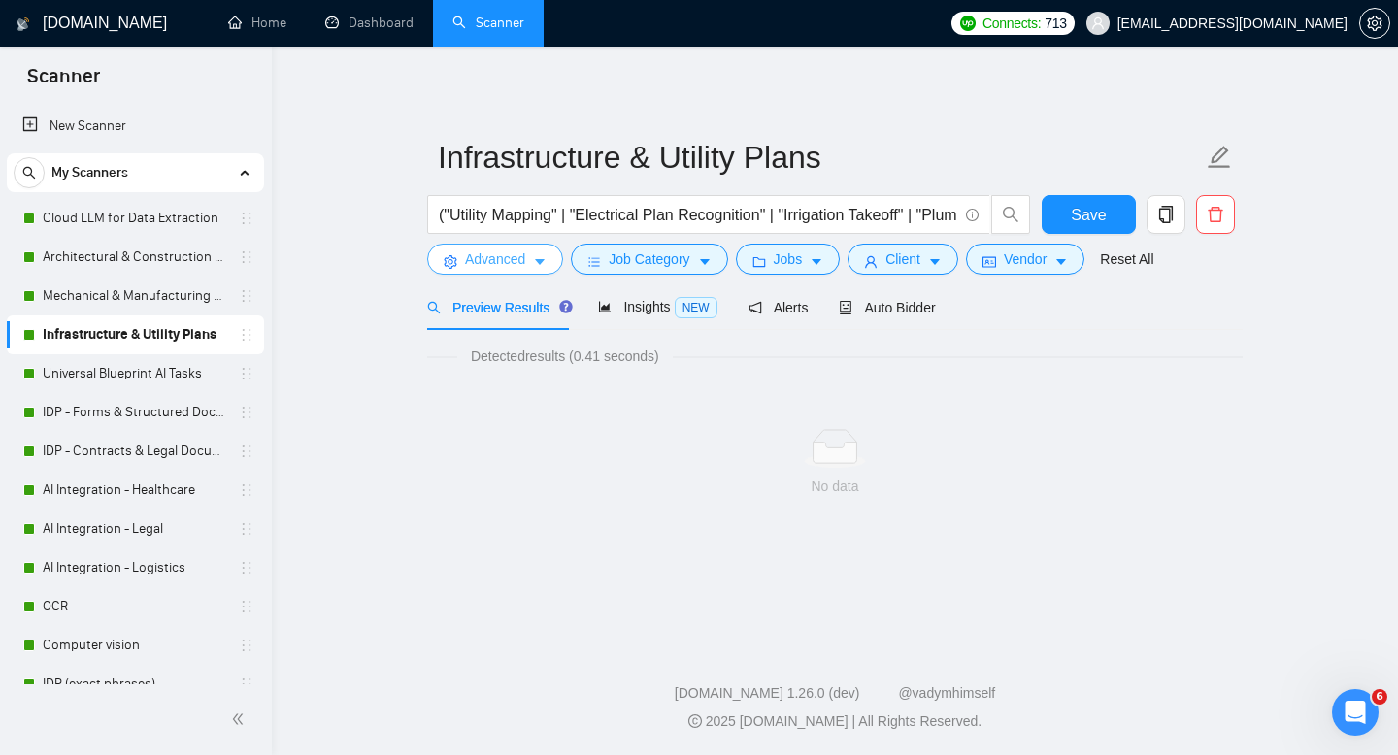
click at [504, 253] on span "Advanced" at bounding box center [495, 258] width 60 height 21
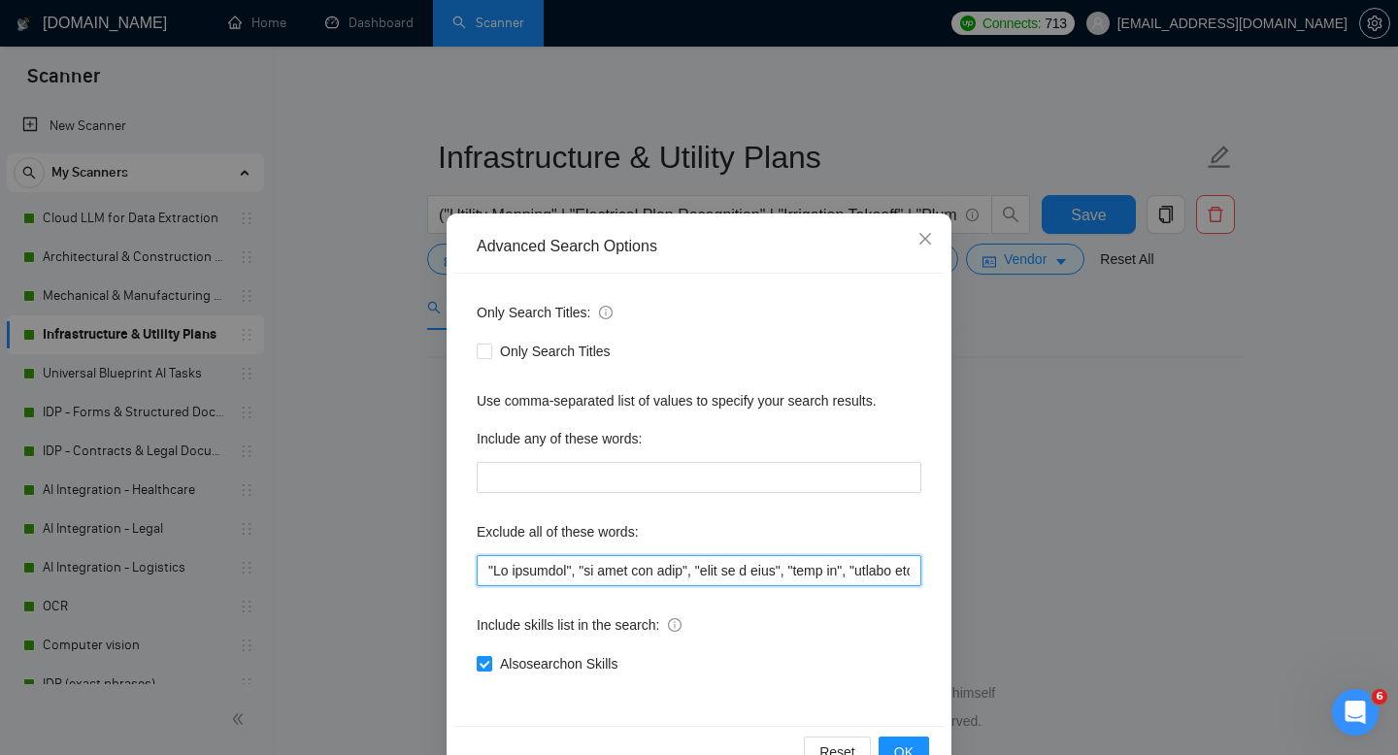
click at [501, 577] on input "text" at bounding box center [699, 570] width 445 height 31
paste input "("no agencies" | "no agency" | "freelancers only" | "individual only")"
type input "("no agencies" | "no agency" | "freelancers only" | "individual only")"
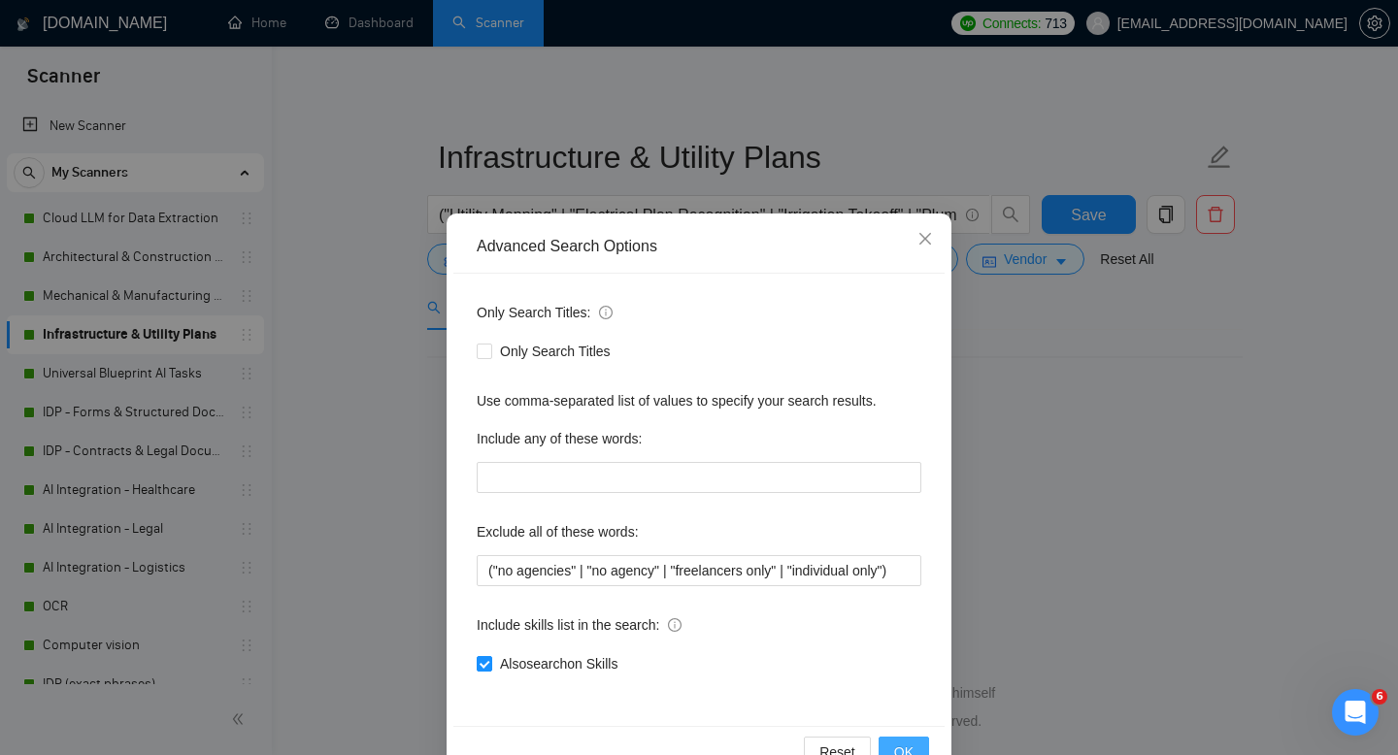
click at [904, 748] on span "OK" at bounding box center [903, 752] width 19 height 21
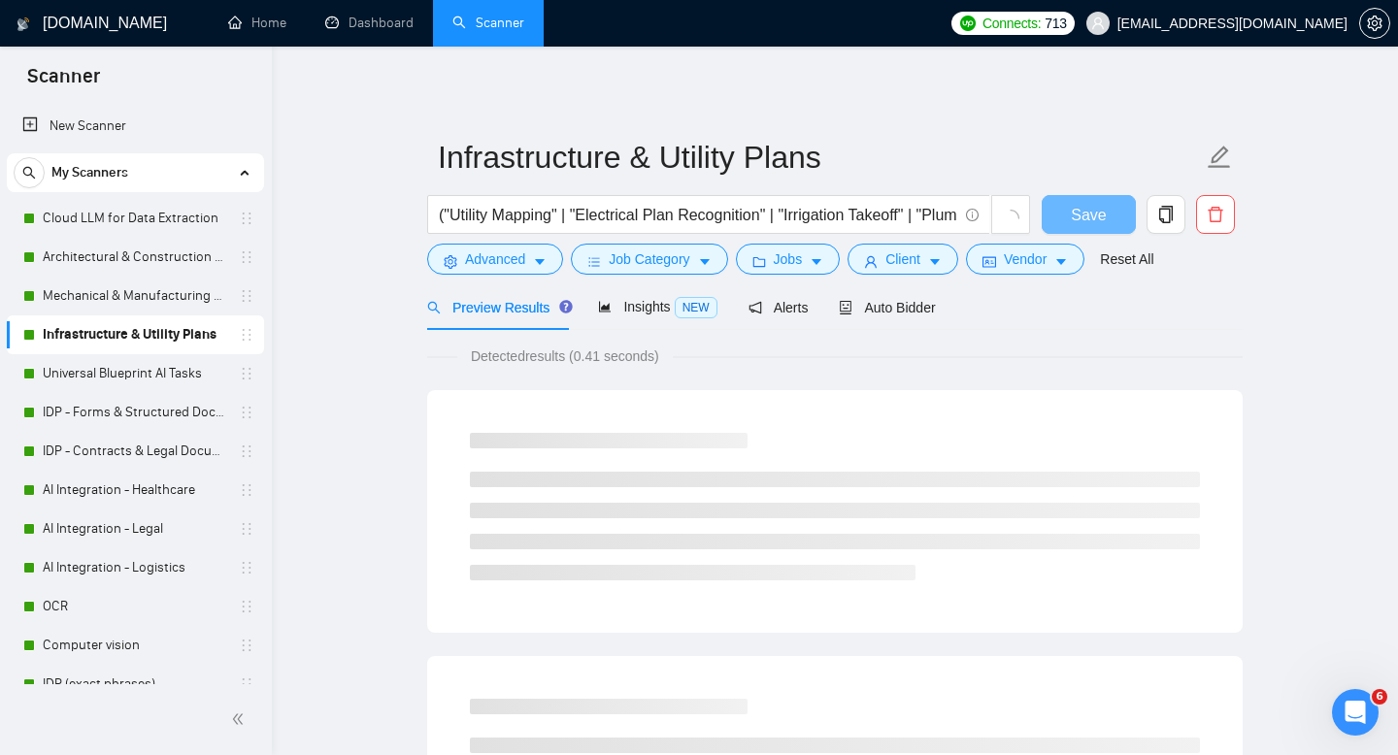
scroll to position [0, 0]
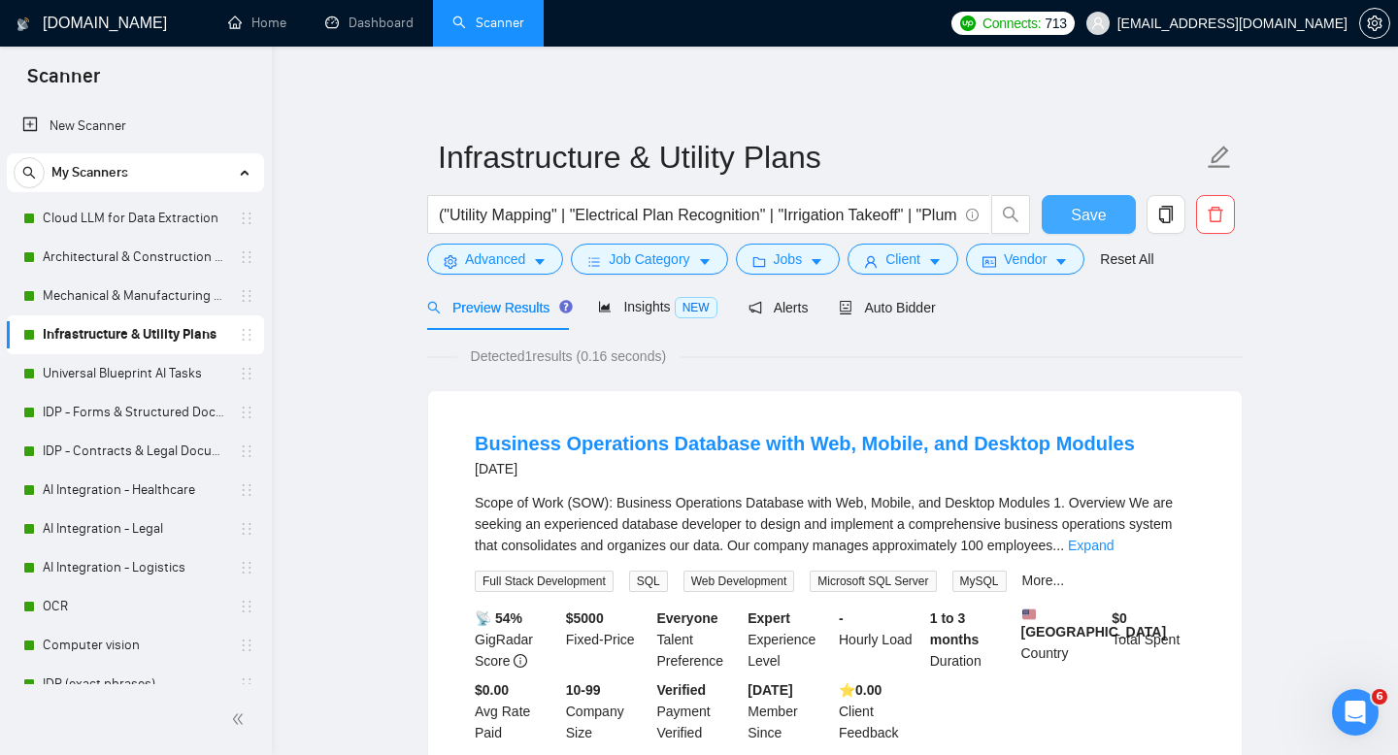
click at [1085, 215] on span "Save" at bounding box center [1088, 215] width 35 height 24
click at [148, 382] on link "Universal Blueprint AI Tasks" at bounding box center [135, 373] width 184 height 39
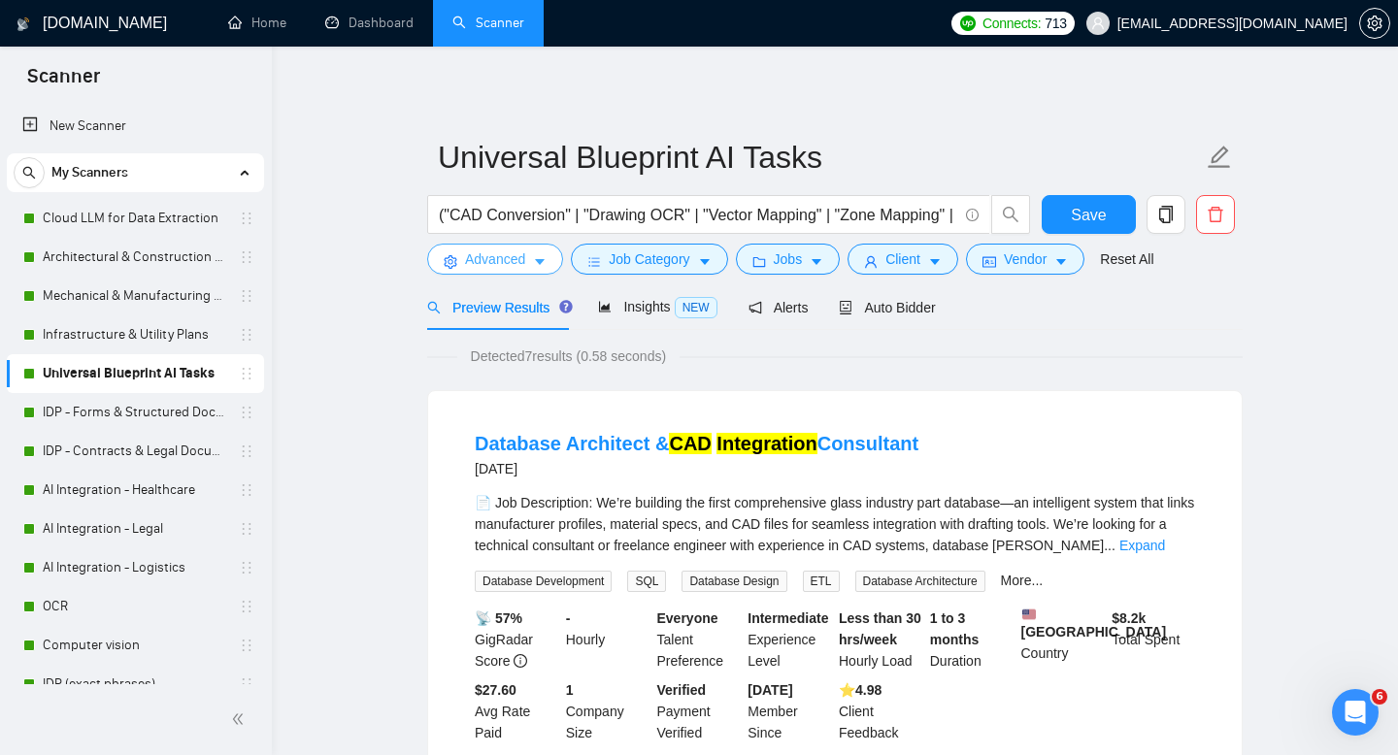
click at [498, 257] on span "Advanced" at bounding box center [495, 258] width 60 height 21
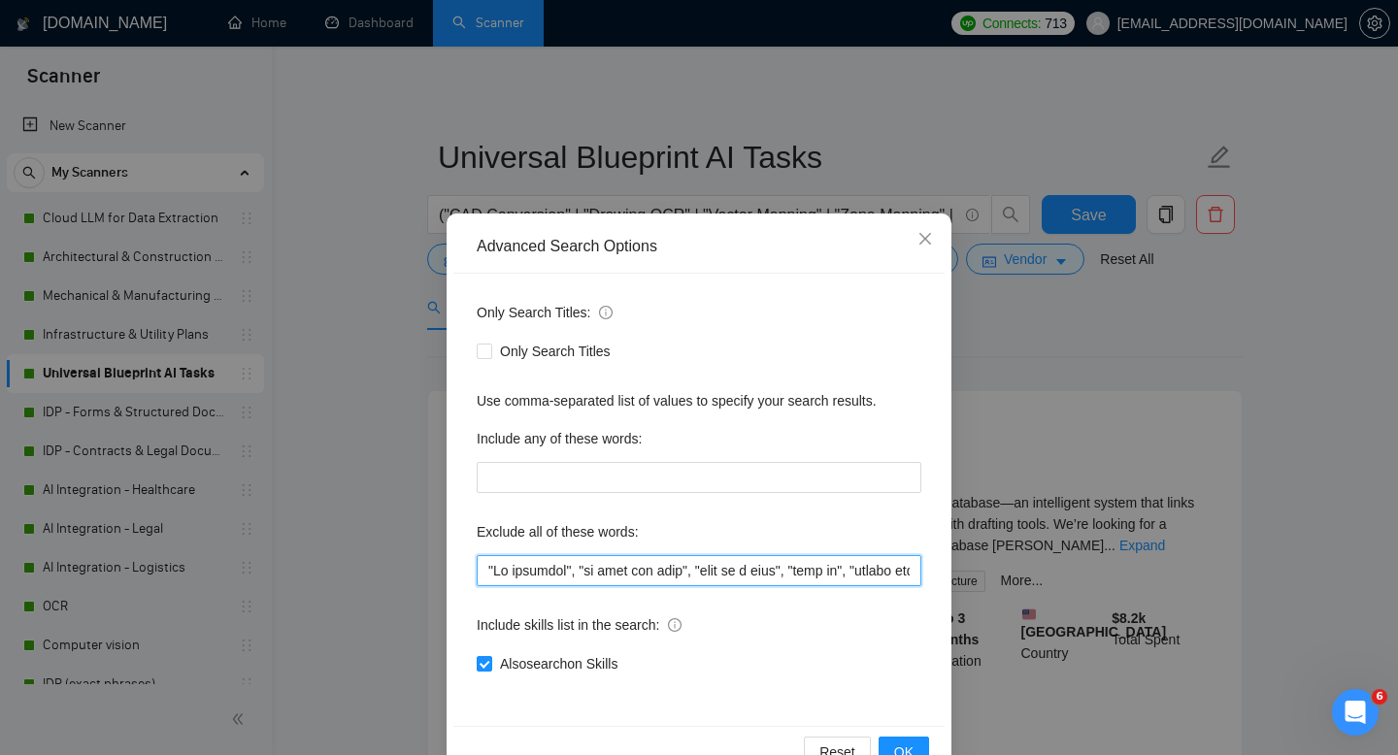
click at [585, 561] on input "text" at bounding box center [699, 570] width 445 height 31
paste input "("no agencies" | "no agency" | "freelancers only" | "individual only")"
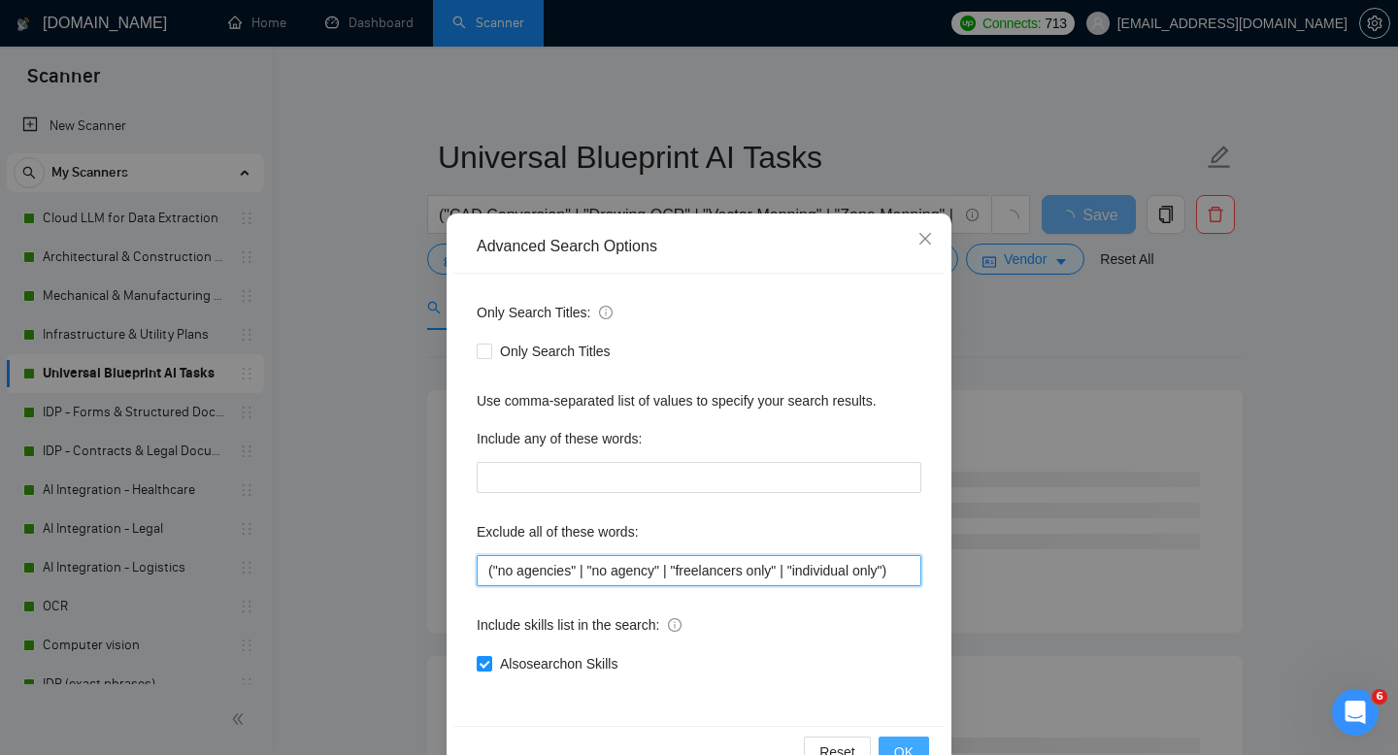
type input "("no agencies" | "no agency" | "freelancers only" | "individual only")"
click at [906, 751] on span "OK" at bounding box center [903, 752] width 19 height 21
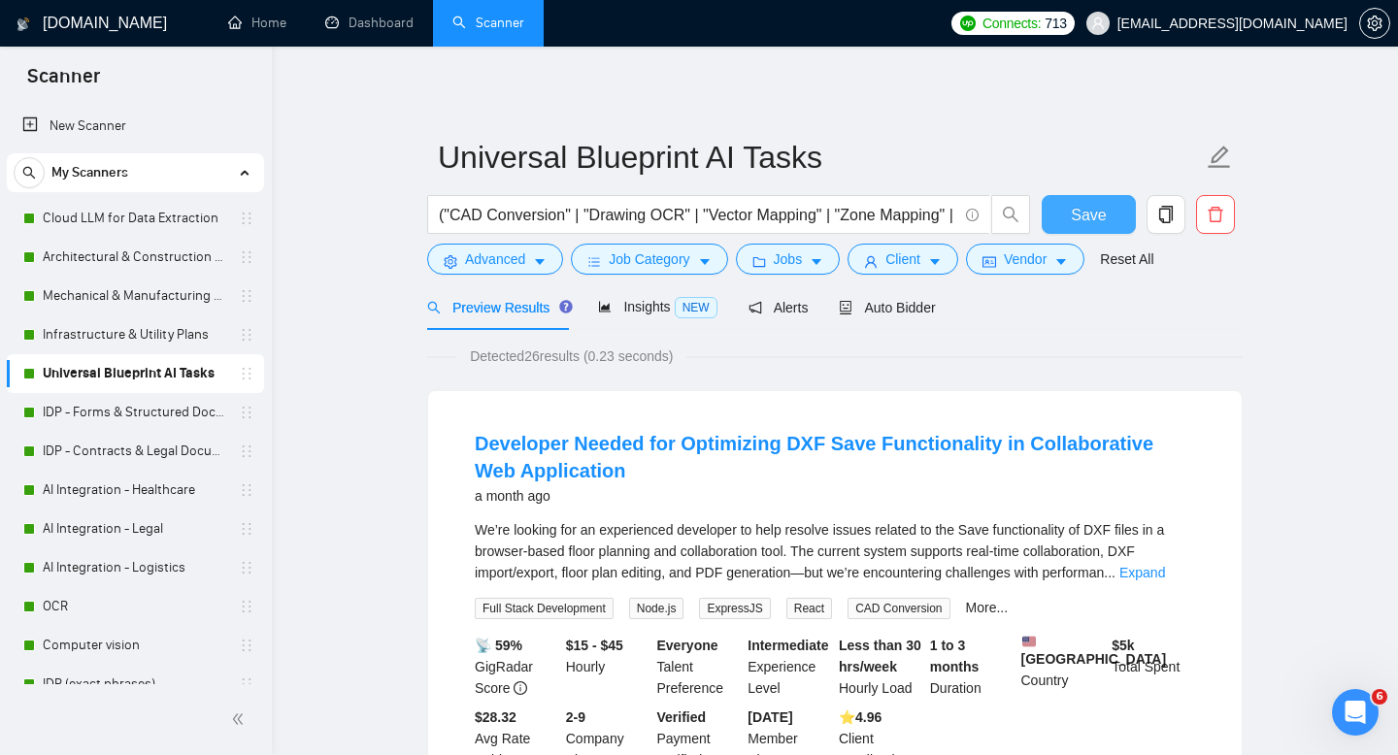
click at [1093, 212] on span "Save" at bounding box center [1088, 215] width 35 height 24
click at [91, 411] on link "IDP - Forms & Structured Documents" at bounding box center [135, 412] width 184 height 39
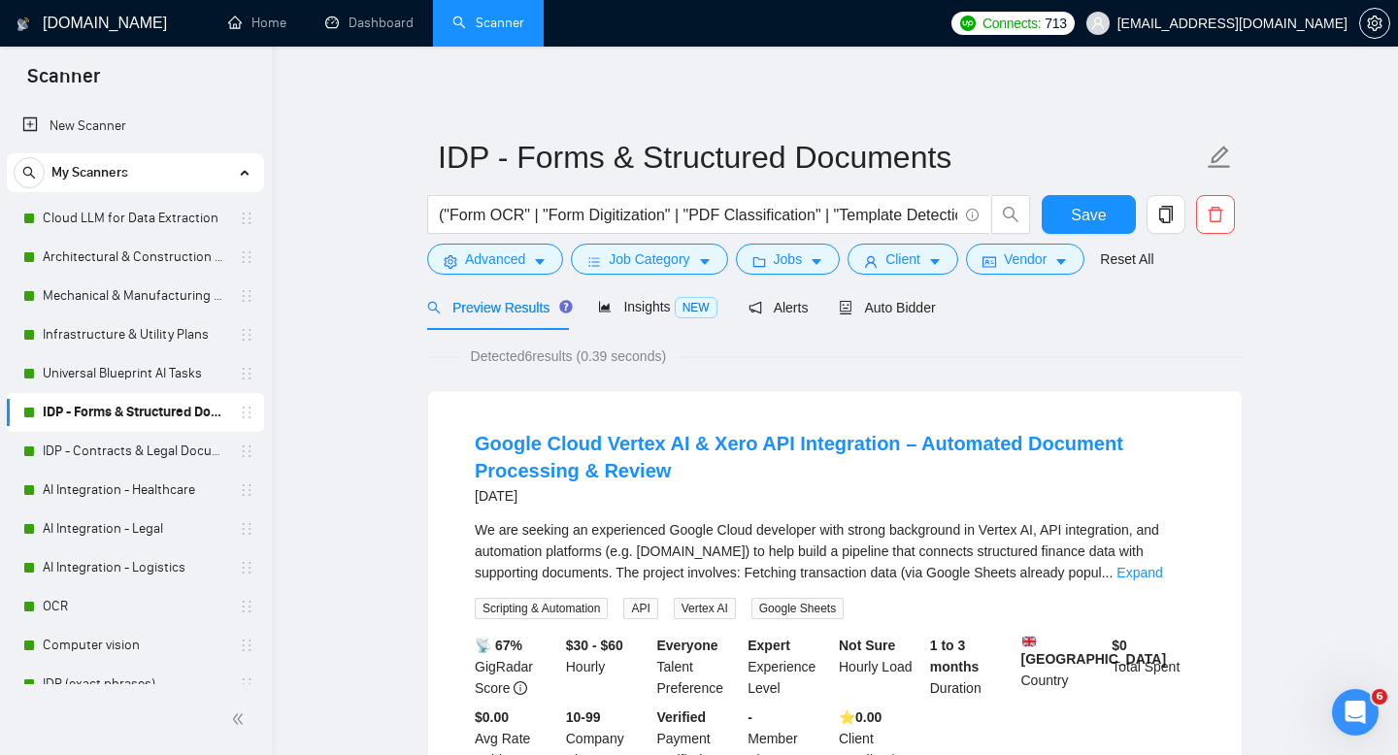
click at [503, 305] on span "Preview Results" at bounding box center [497, 308] width 140 height 16
click at [512, 255] on span "Advanced" at bounding box center [495, 258] width 60 height 21
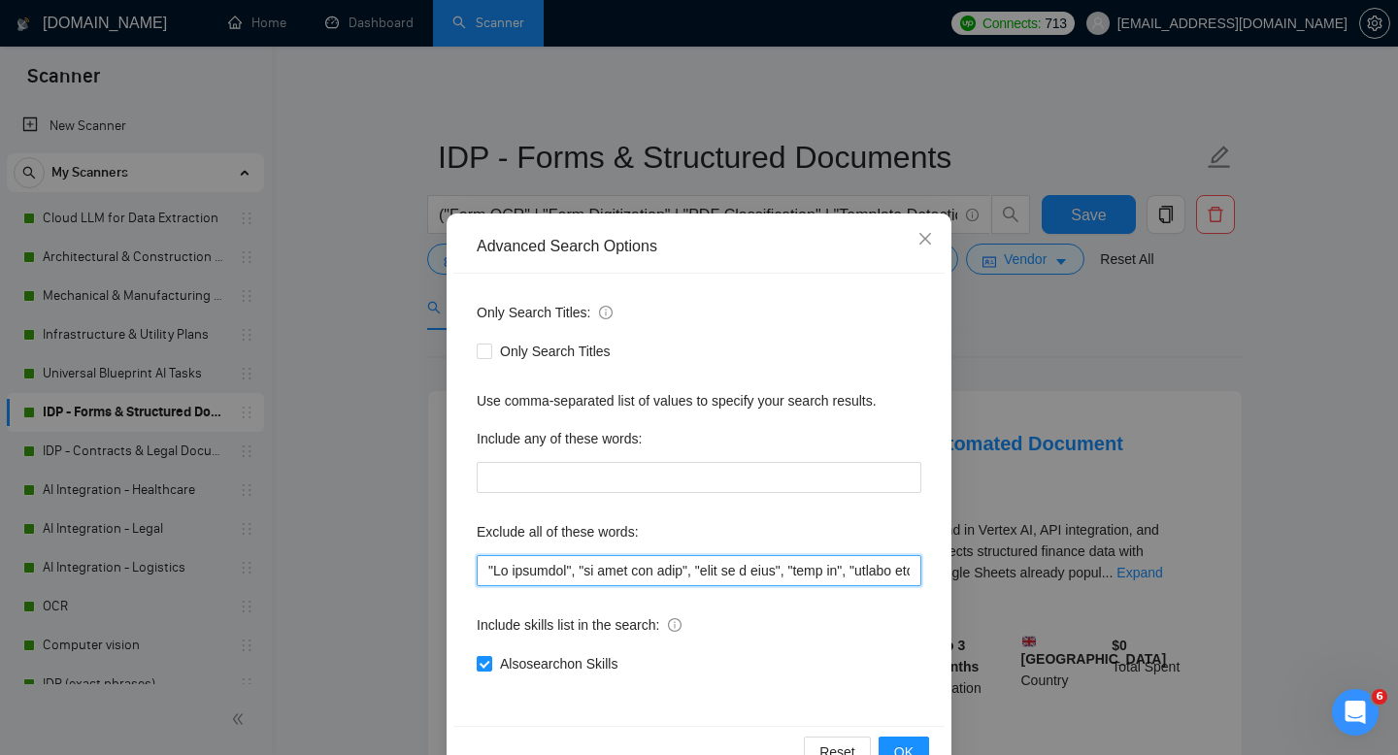
click at [533, 566] on input "text" at bounding box center [699, 570] width 445 height 31
paste input "("no agencies" | "no agency" | "freelancers only" | "individual only")"
type input "("no agencies" | "no agency" | "freelancers only" | "individual only")"
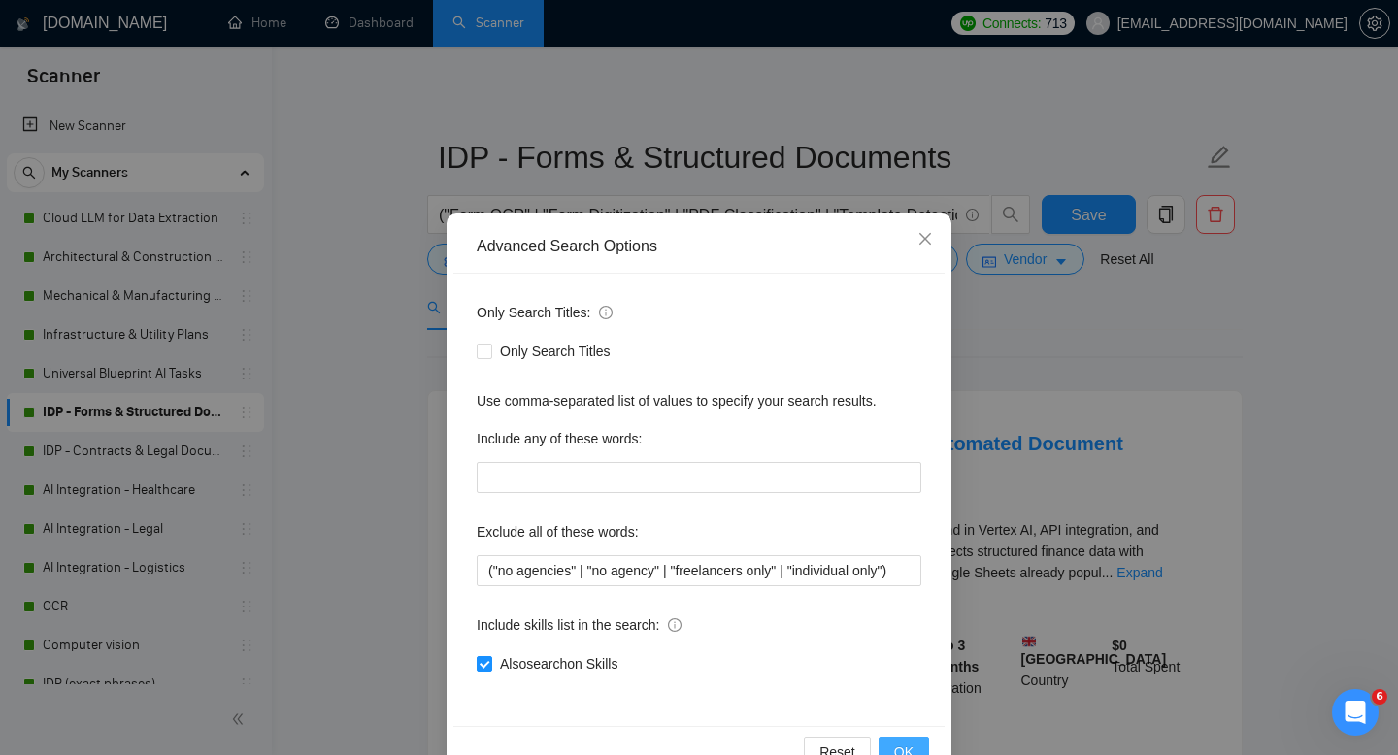
click at [908, 743] on span "OK" at bounding box center [903, 752] width 19 height 21
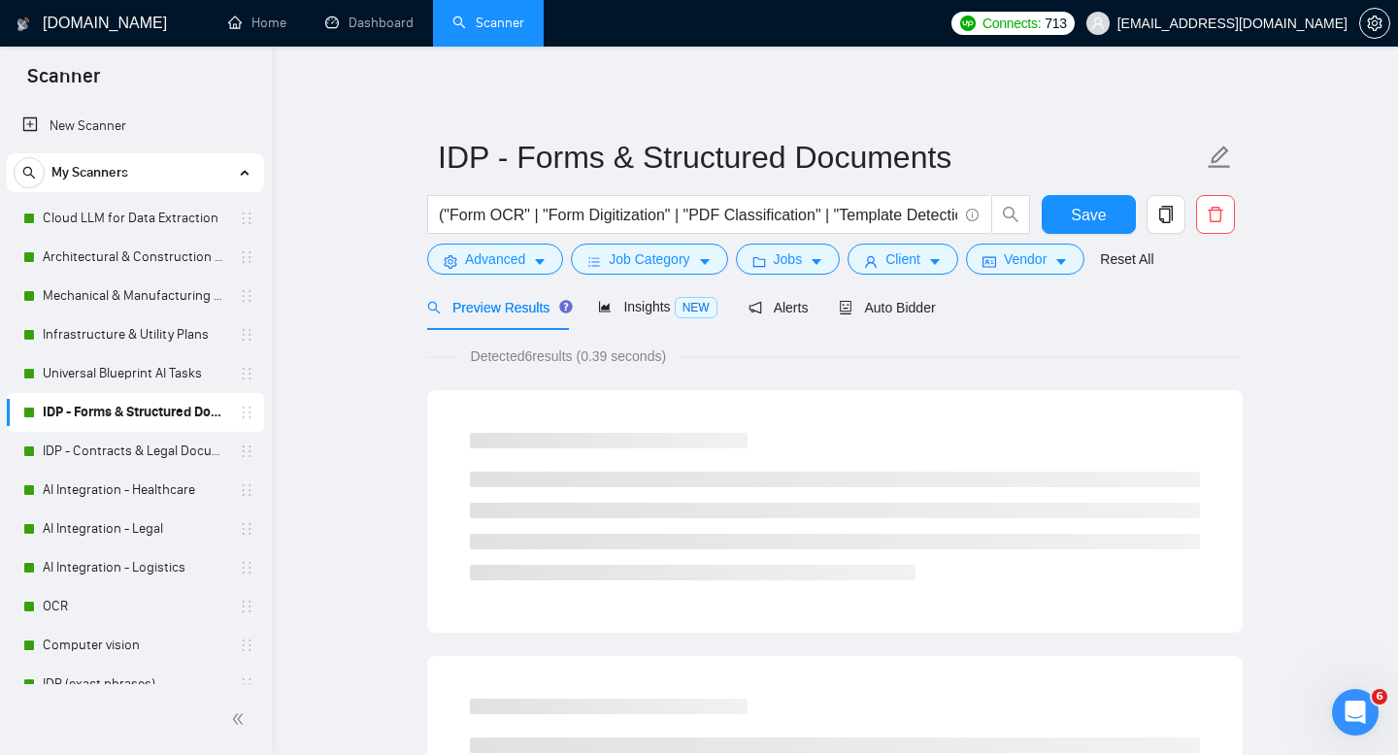
scroll to position [0, 0]
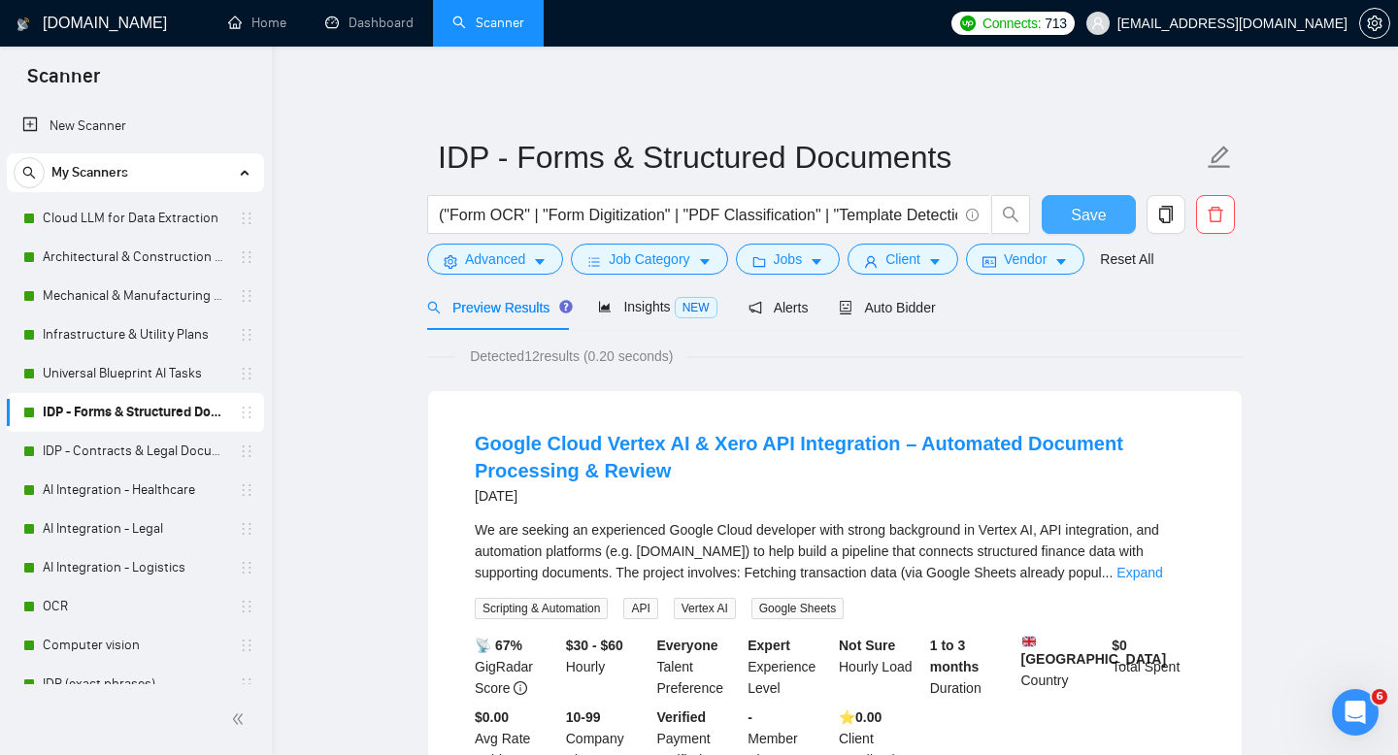
click at [1086, 211] on span "Save" at bounding box center [1088, 215] width 35 height 24
click at [493, 259] on span "Advanced" at bounding box center [495, 258] width 60 height 21
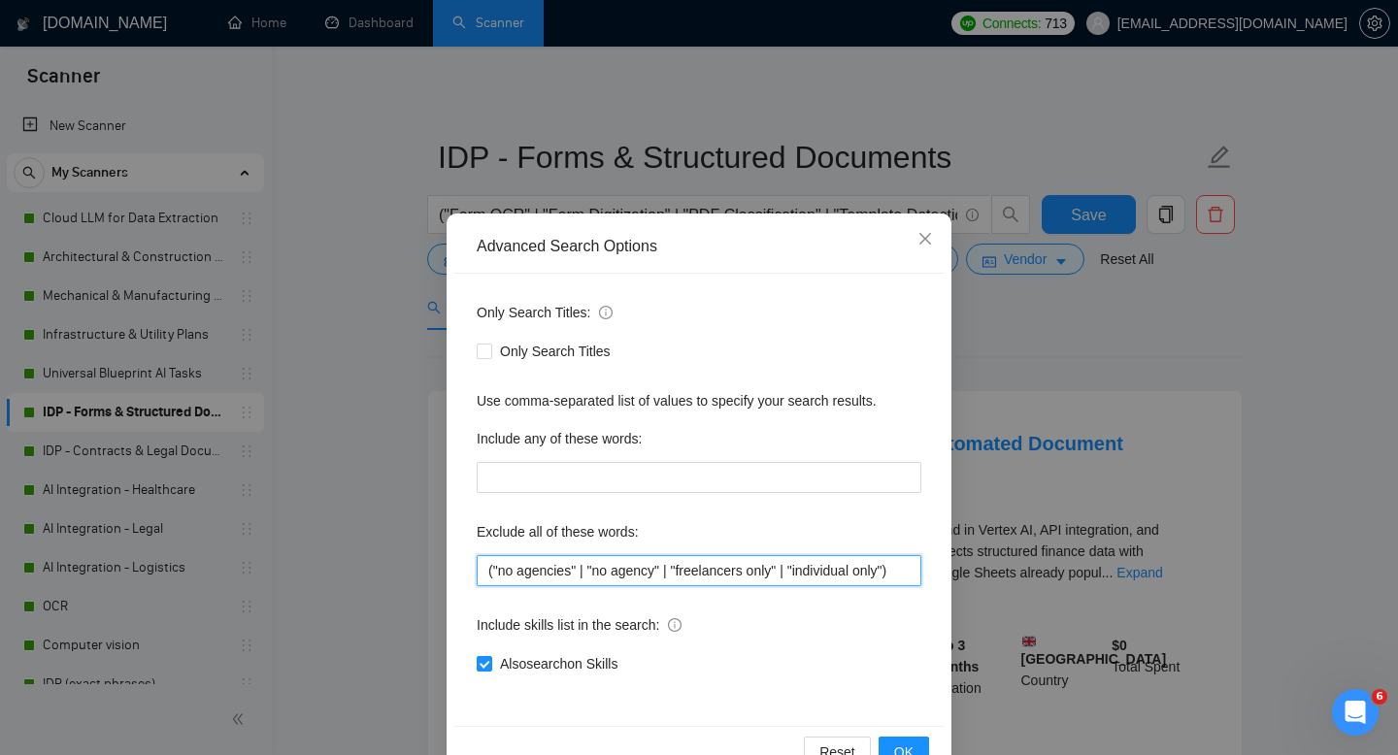
click at [568, 579] on input "("no agencies" | "no agency" | "freelancers only" | "individual only")" at bounding box center [699, 570] width 445 height 31
paste input "("no agencies" | "no agency" | "freelancers only" | "individual only")"
type input "("no agencies" | "no agency" | "freelancers only" | "individual only")"
click at [910, 747] on span "OK" at bounding box center [903, 752] width 19 height 21
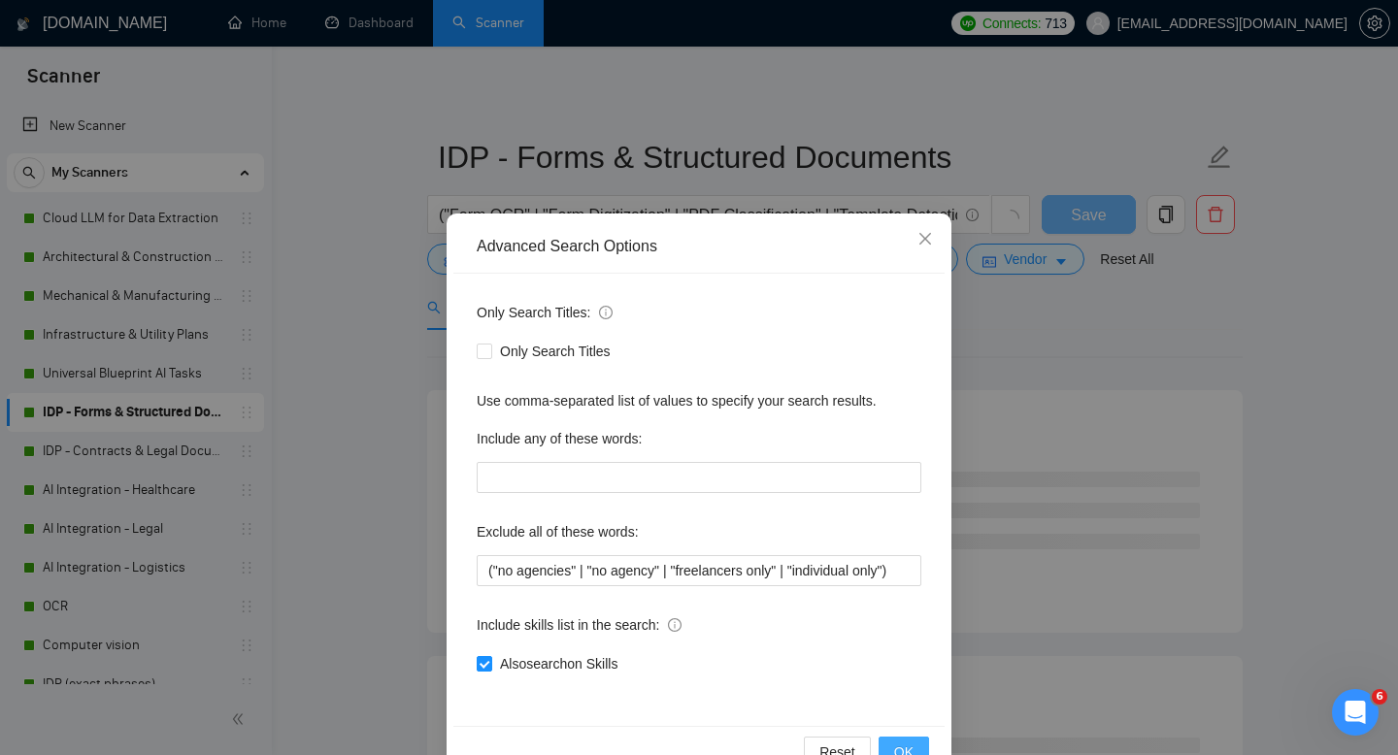
scroll to position [0, 0]
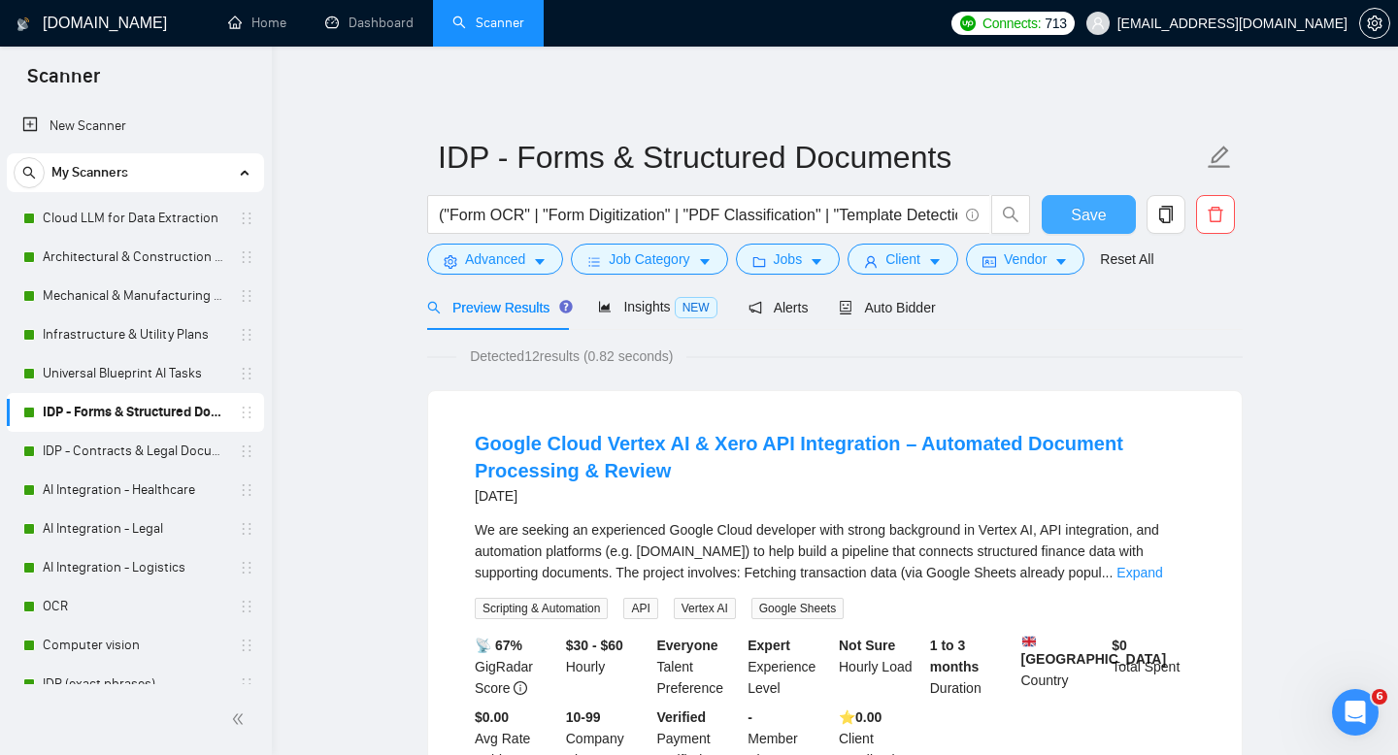
click at [1089, 217] on span "Save" at bounding box center [1088, 215] width 35 height 24
click at [125, 447] on link "IDP - Contracts & Legal Documents" at bounding box center [135, 451] width 184 height 39
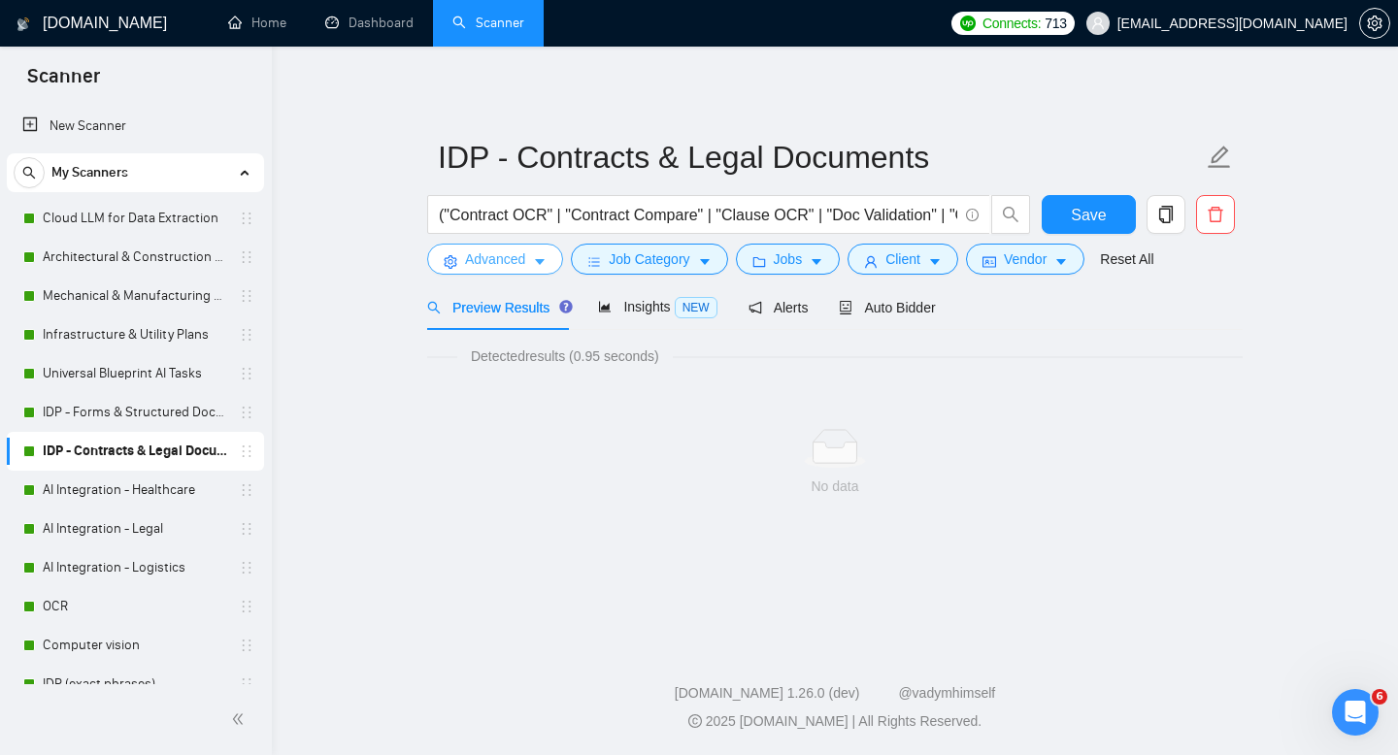
click at [523, 260] on span "Advanced" at bounding box center [495, 258] width 60 height 21
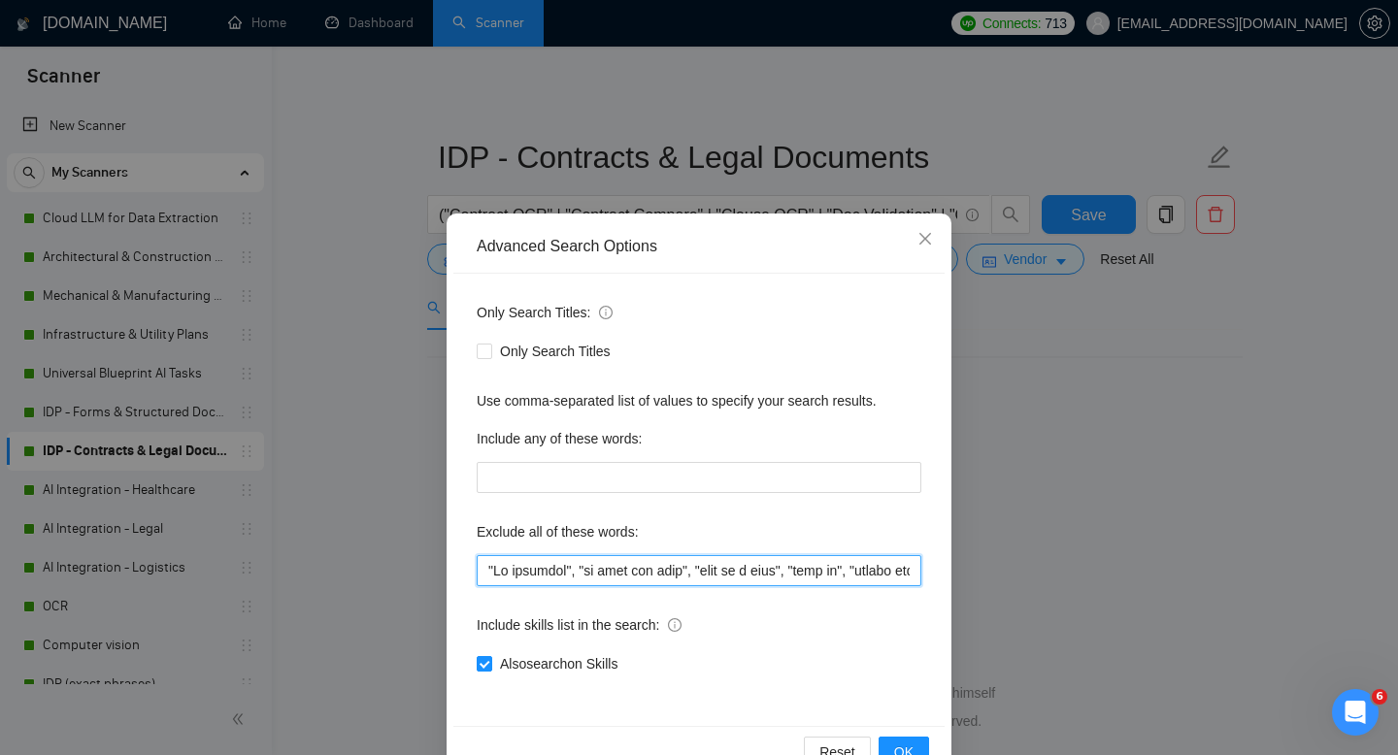
click at [552, 555] on input "text" at bounding box center [699, 570] width 445 height 31
paste input "("no agencies" | "no agency" | "freelancers only" | "individual only")"
type input "("no agencies" | "no agency" | "freelancers only" | "individual only")"
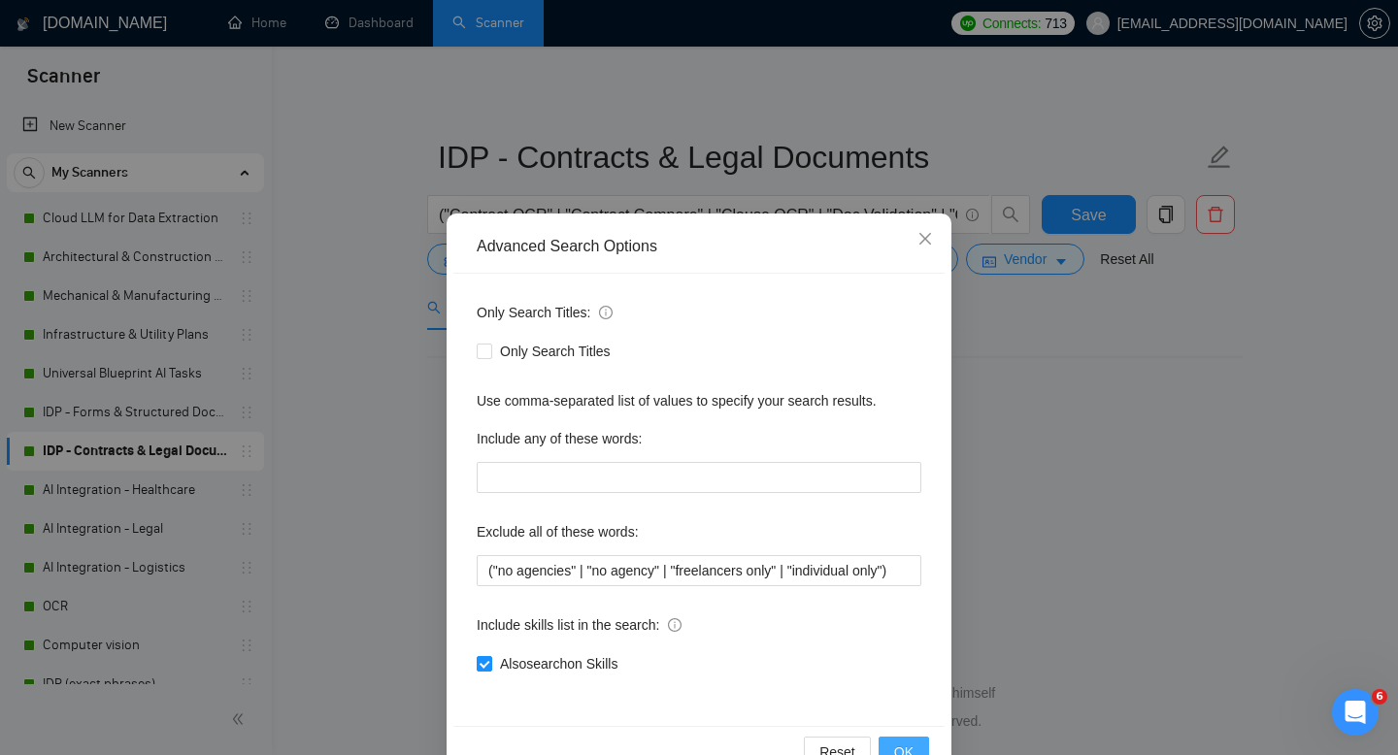
click at [905, 749] on span "OK" at bounding box center [903, 752] width 19 height 21
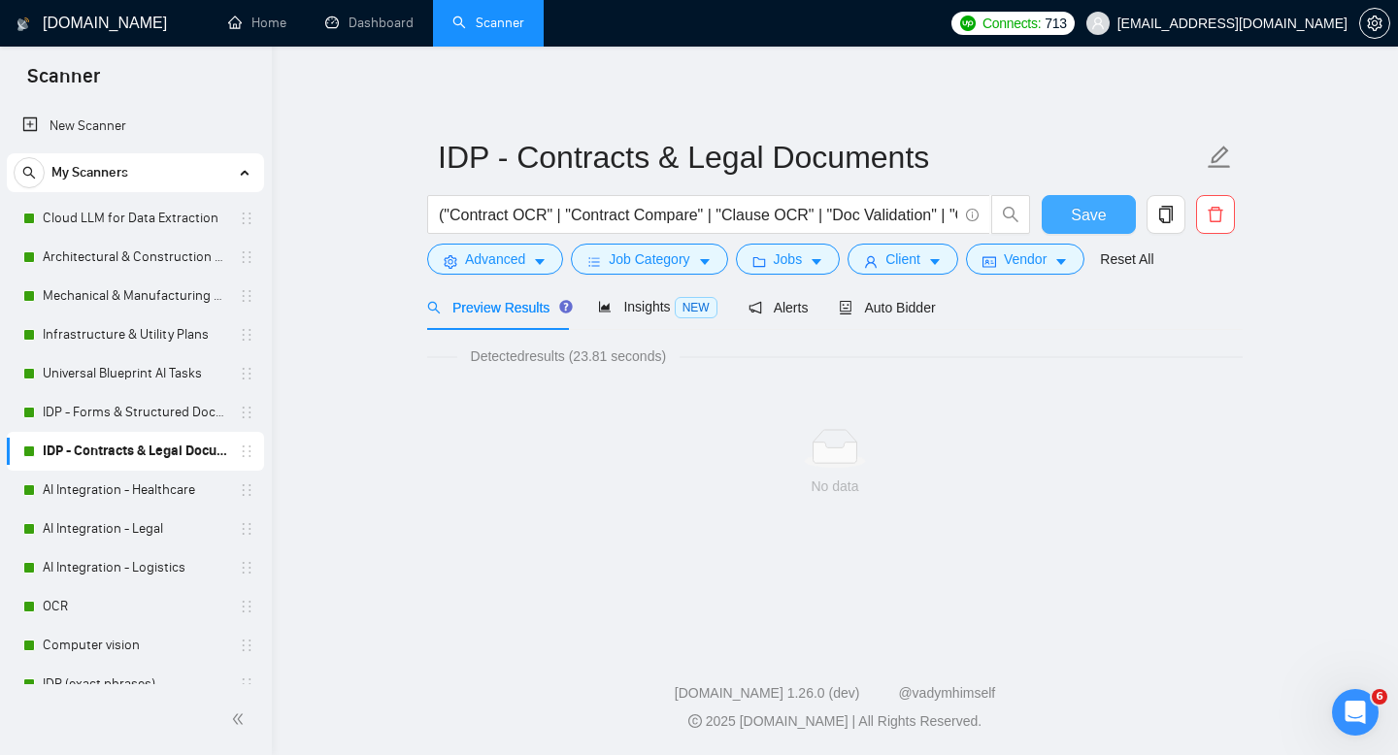
click at [1075, 216] on span "Save" at bounding box center [1088, 215] width 35 height 24
click at [89, 489] on link "AI Integration - Healthcare" at bounding box center [135, 490] width 184 height 39
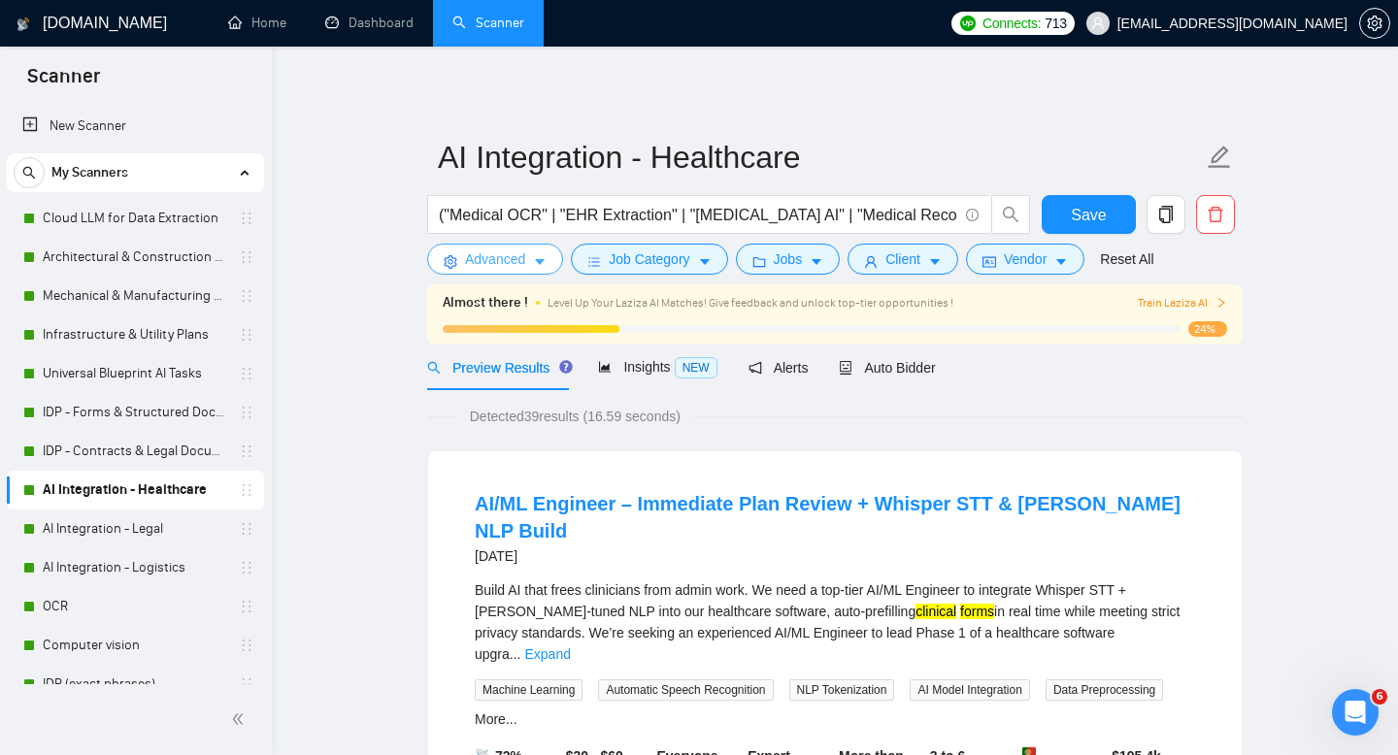
click at [506, 256] on span "Advanced" at bounding box center [495, 258] width 60 height 21
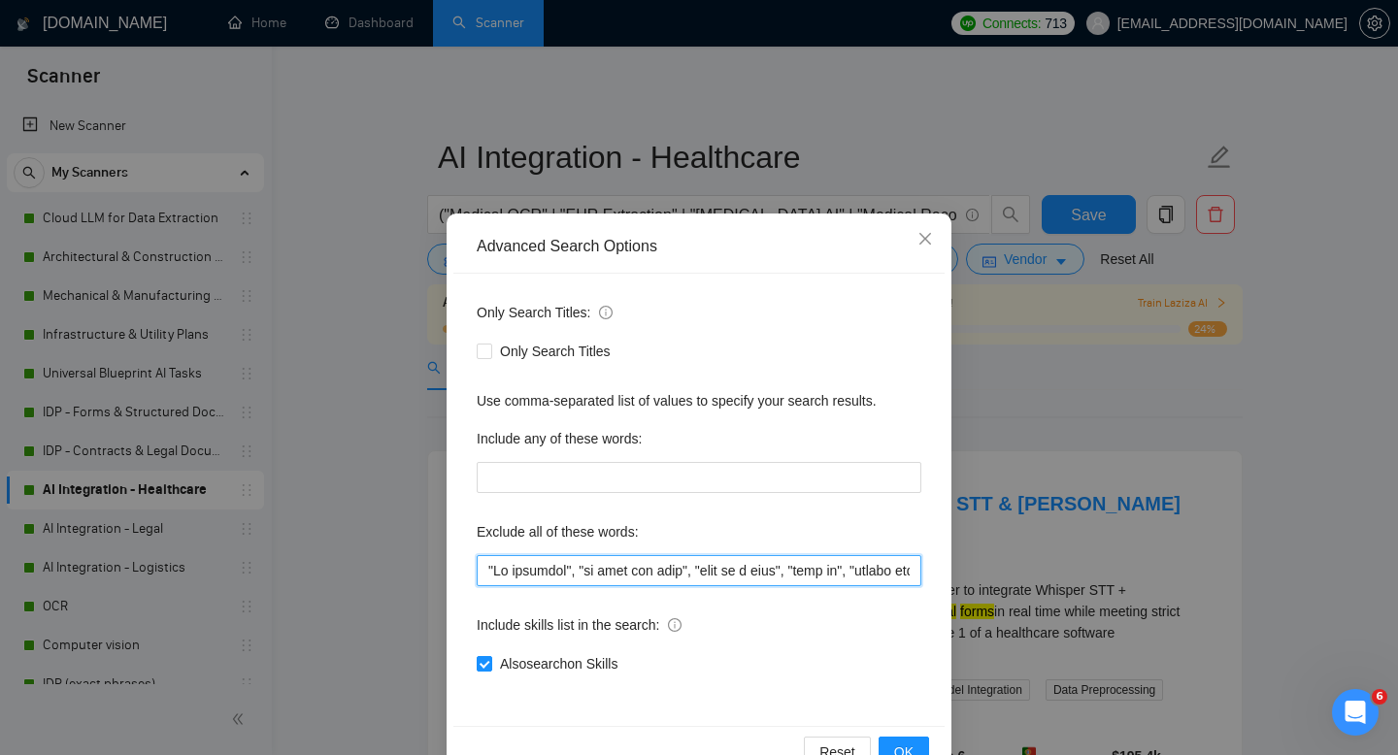
click at [562, 570] on input "text" at bounding box center [699, 570] width 445 height 31
paste input "("no agencies" | "no agency" | "freelancers only" | "individual only")"
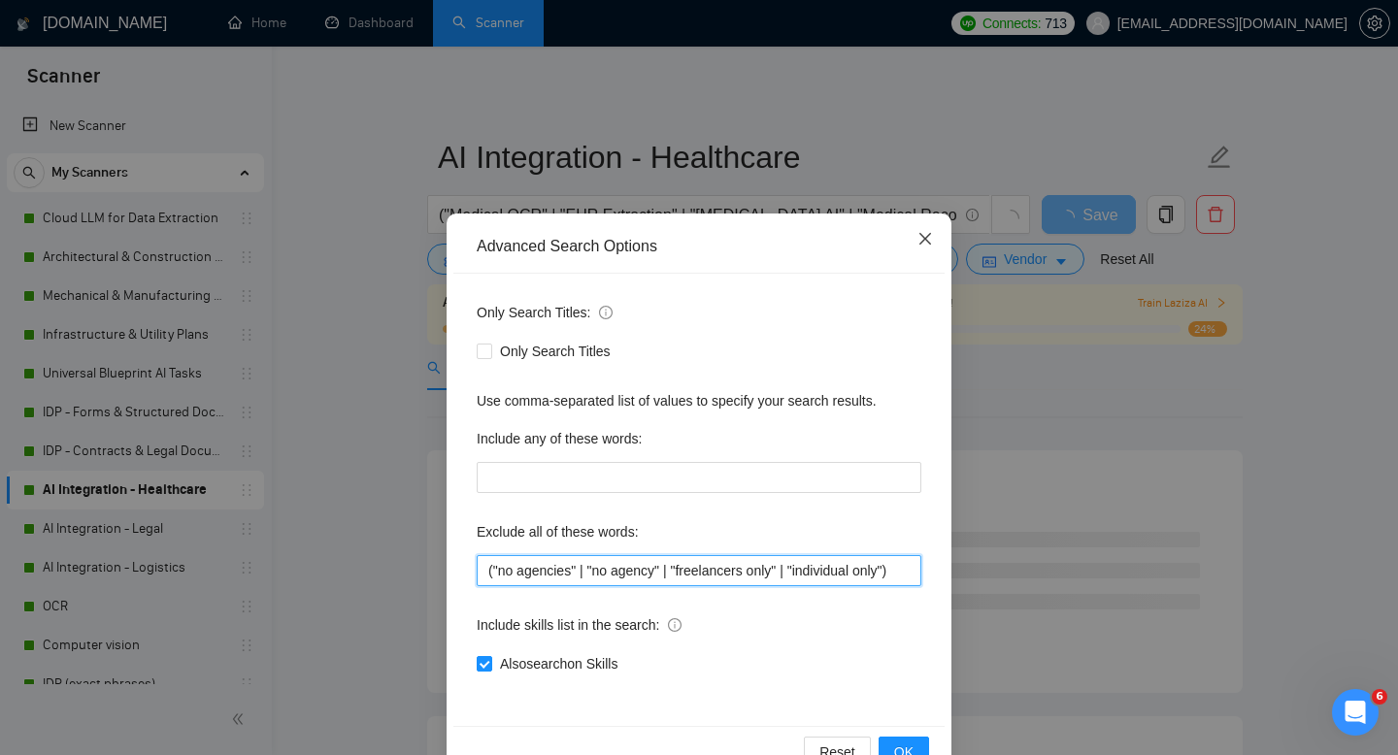
type input "("no agencies" | "no agency" | "freelancers only" | "individual only")"
click at [925, 244] on icon "close" at bounding box center [925, 239] width 16 height 16
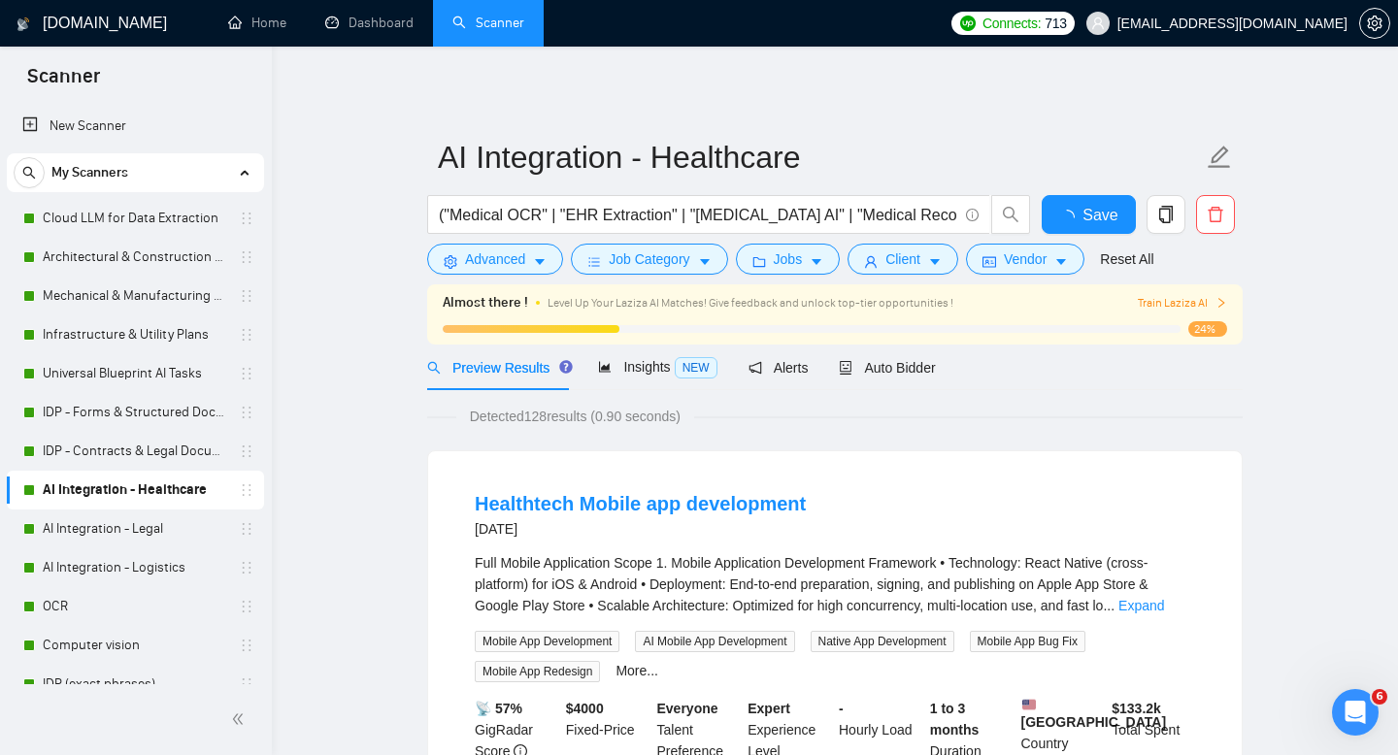
scroll to position [0, 0]
click at [495, 262] on span "Advanced" at bounding box center [495, 258] width 60 height 21
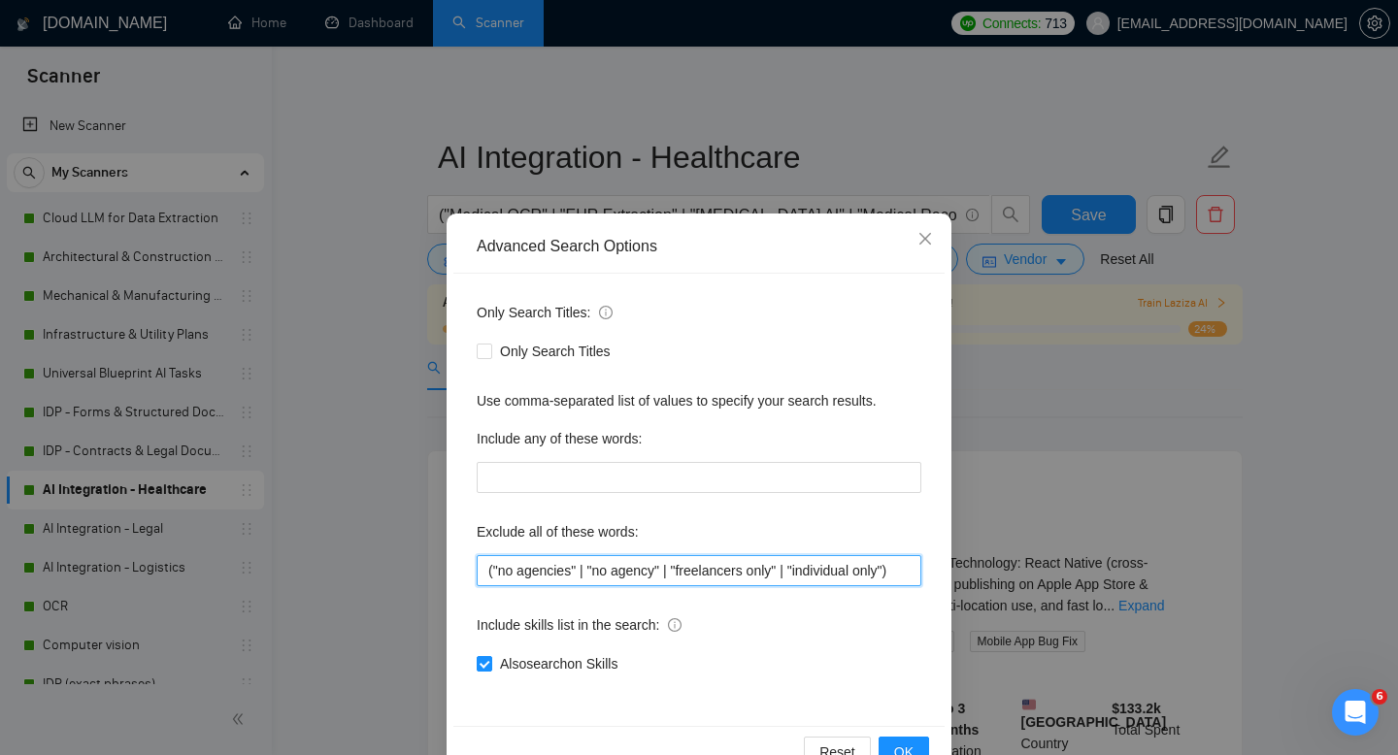
click at [567, 567] on input "("no agencies" | "no agency" | "freelancers only" | "individual only")" at bounding box center [699, 570] width 445 height 31
paste input "("no agencies" | "no agency" | "freelancers only" | "individual only")"
type input "("no agencies" | "no agency" | "freelancers only" | "individual only")"
click at [903, 750] on span "OK" at bounding box center [903, 752] width 19 height 21
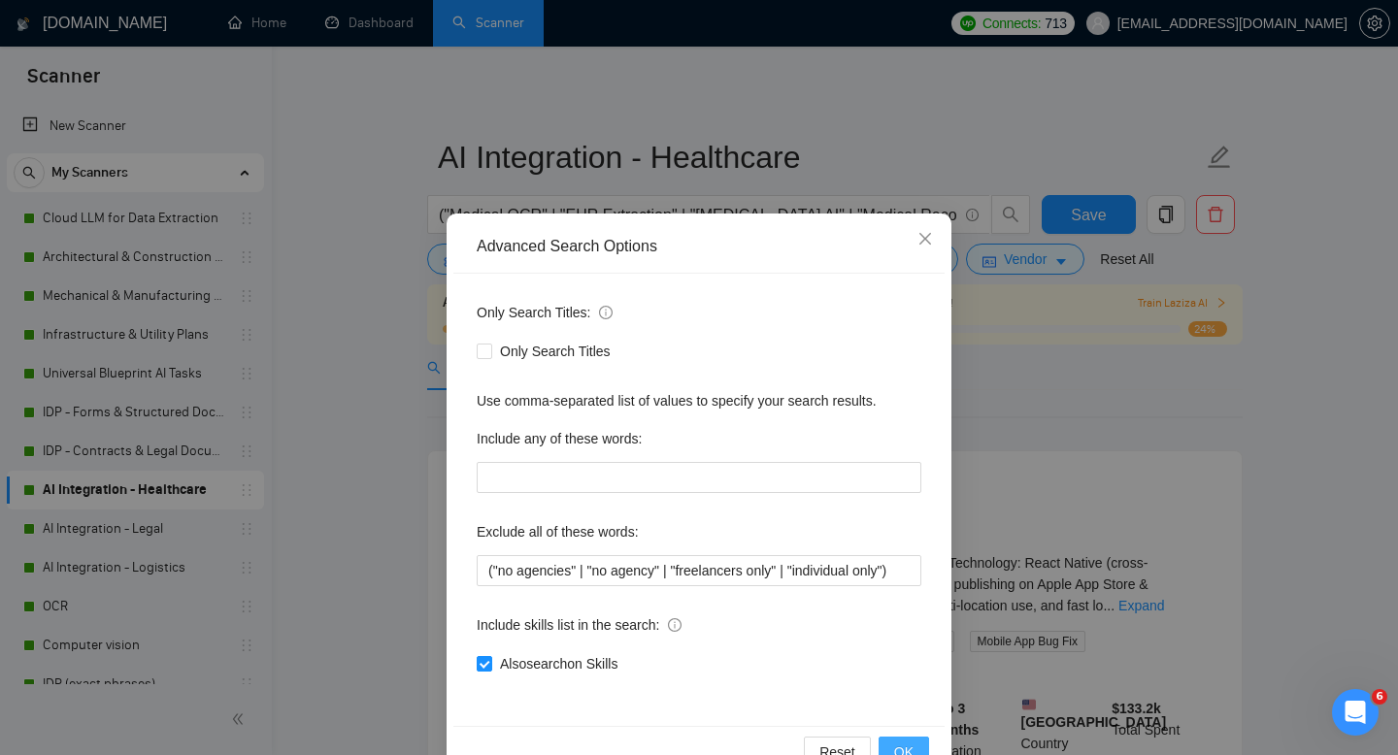
scroll to position [0, 0]
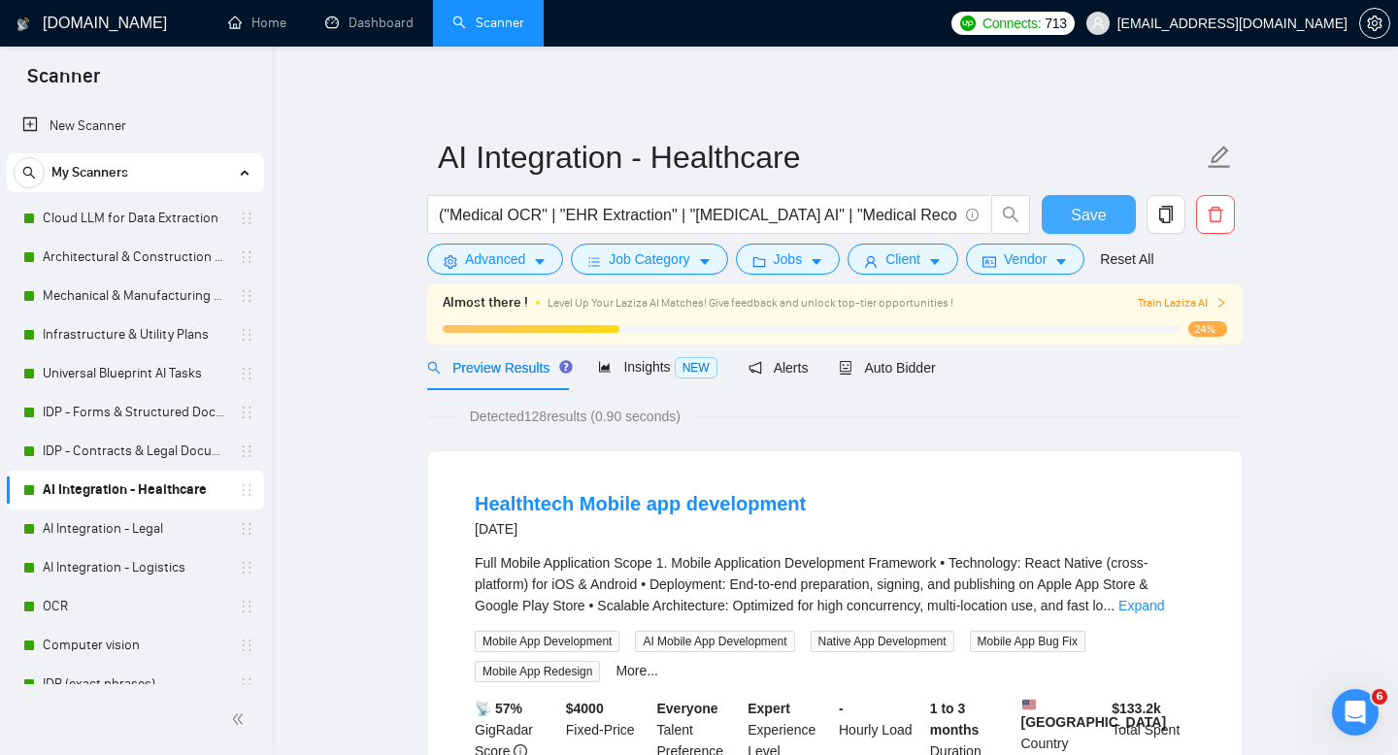
click at [1082, 211] on span "Save" at bounding box center [1088, 215] width 35 height 24
click at [89, 532] on link "AI Integration - Legal" at bounding box center [135, 529] width 184 height 39
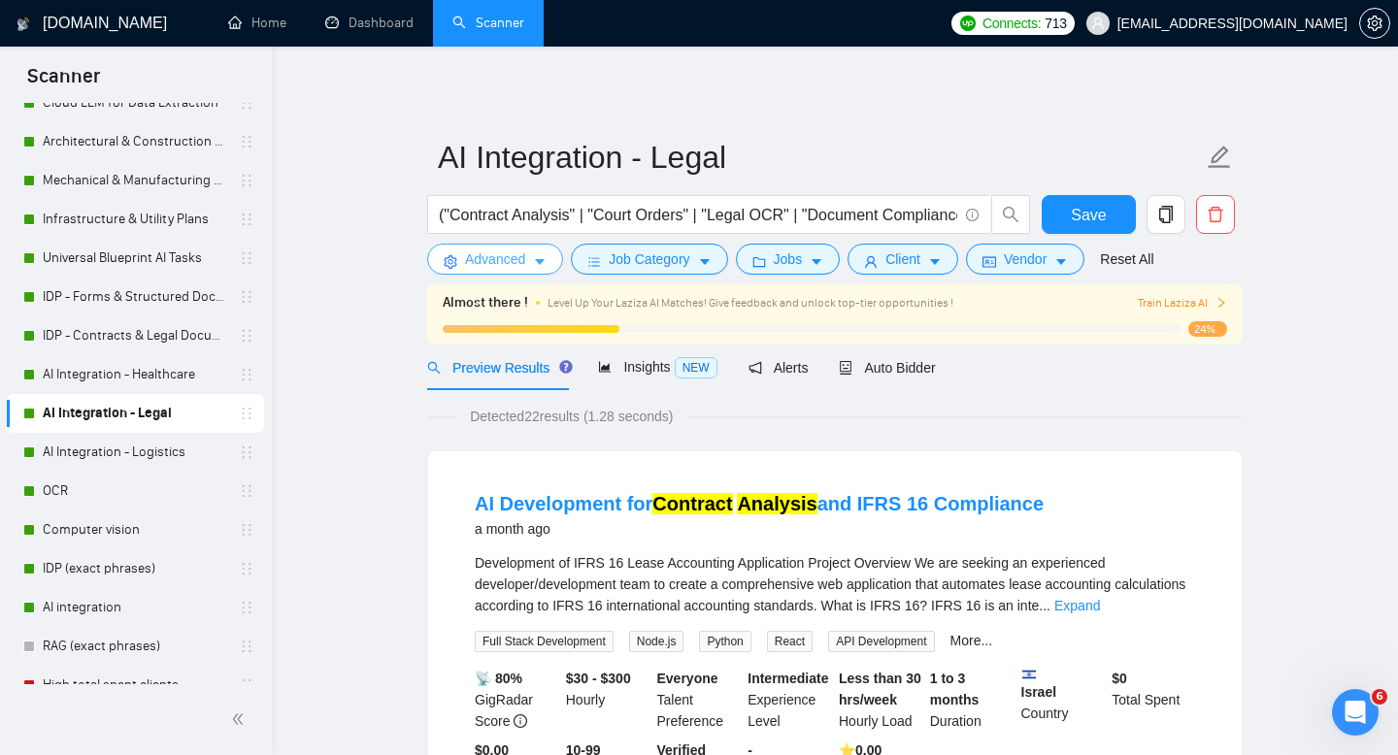
click at [482, 257] on span "Advanced" at bounding box center [495, 258] width 60 height 21
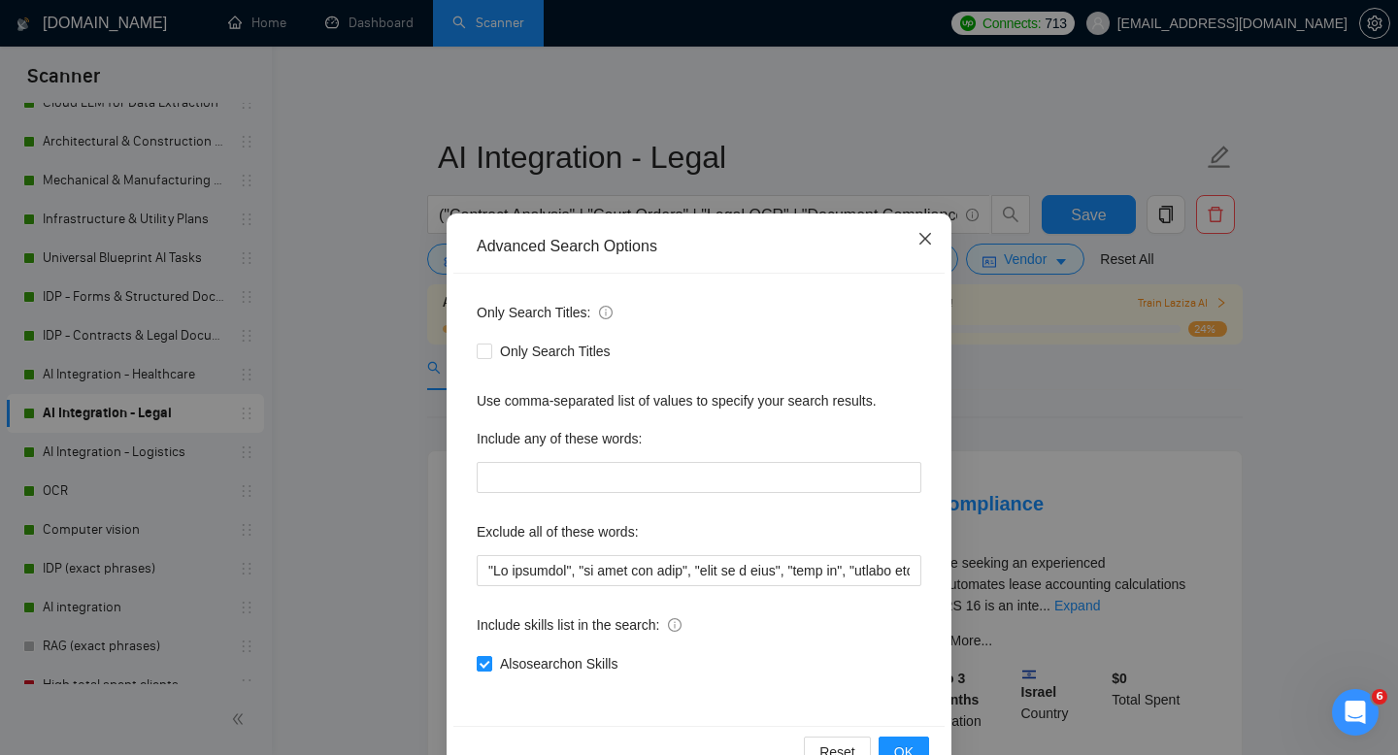
click at [928, 242] on icon "close" at bounding box center [925, 239] width 12 height 12
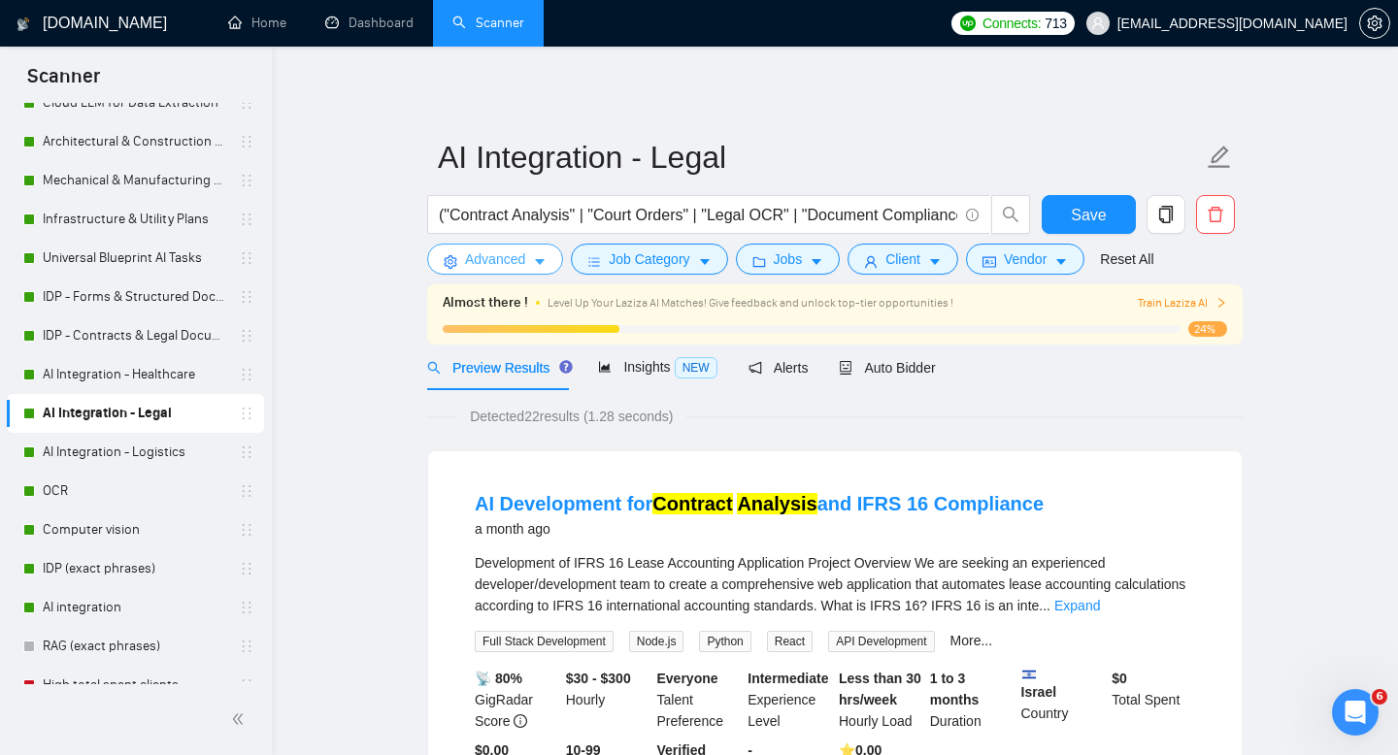
click at [488, 259] on span "Advanced" at bounding box center [495, 258] width 60 height 21
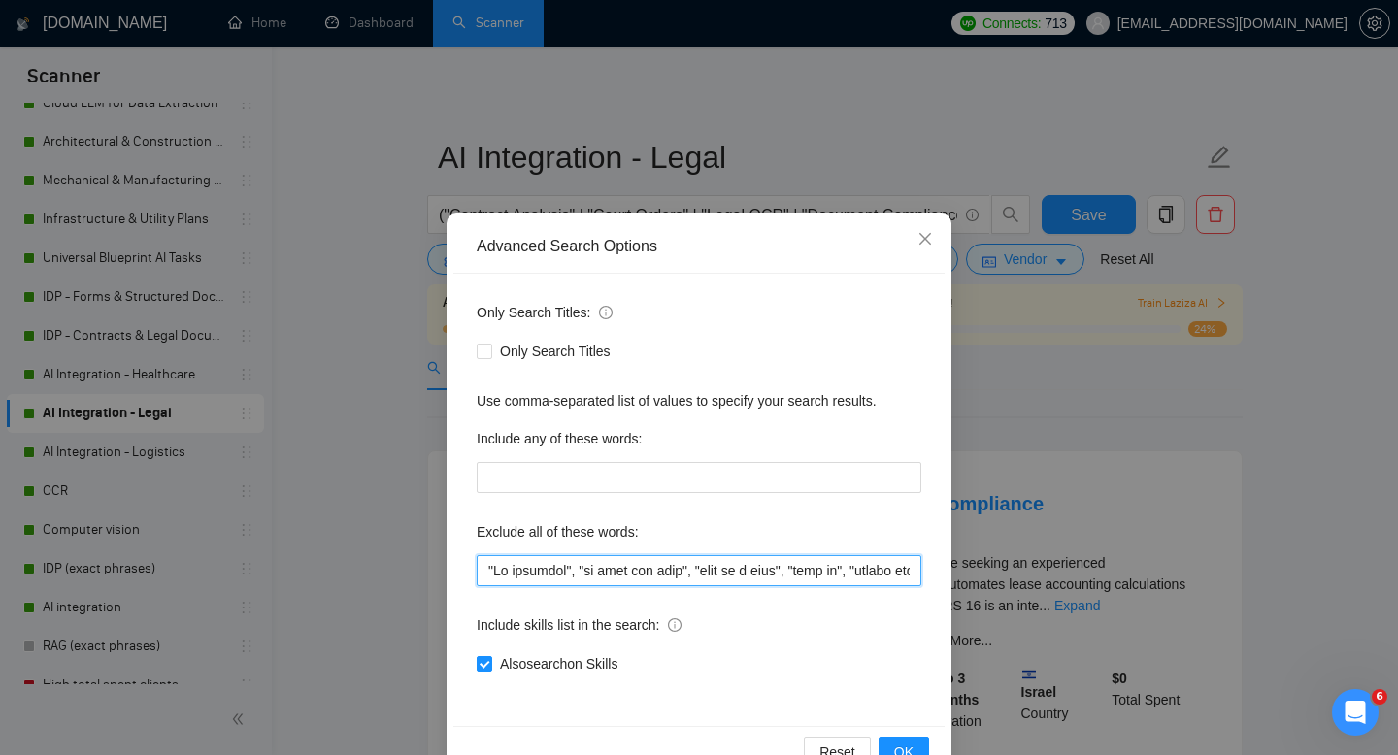
click at [525, 578] on input "text" at bounding box center [699, 570] width 445 height 31
paste input "("no agencies" | "no agency" | "freelancers only" | "individual only")"
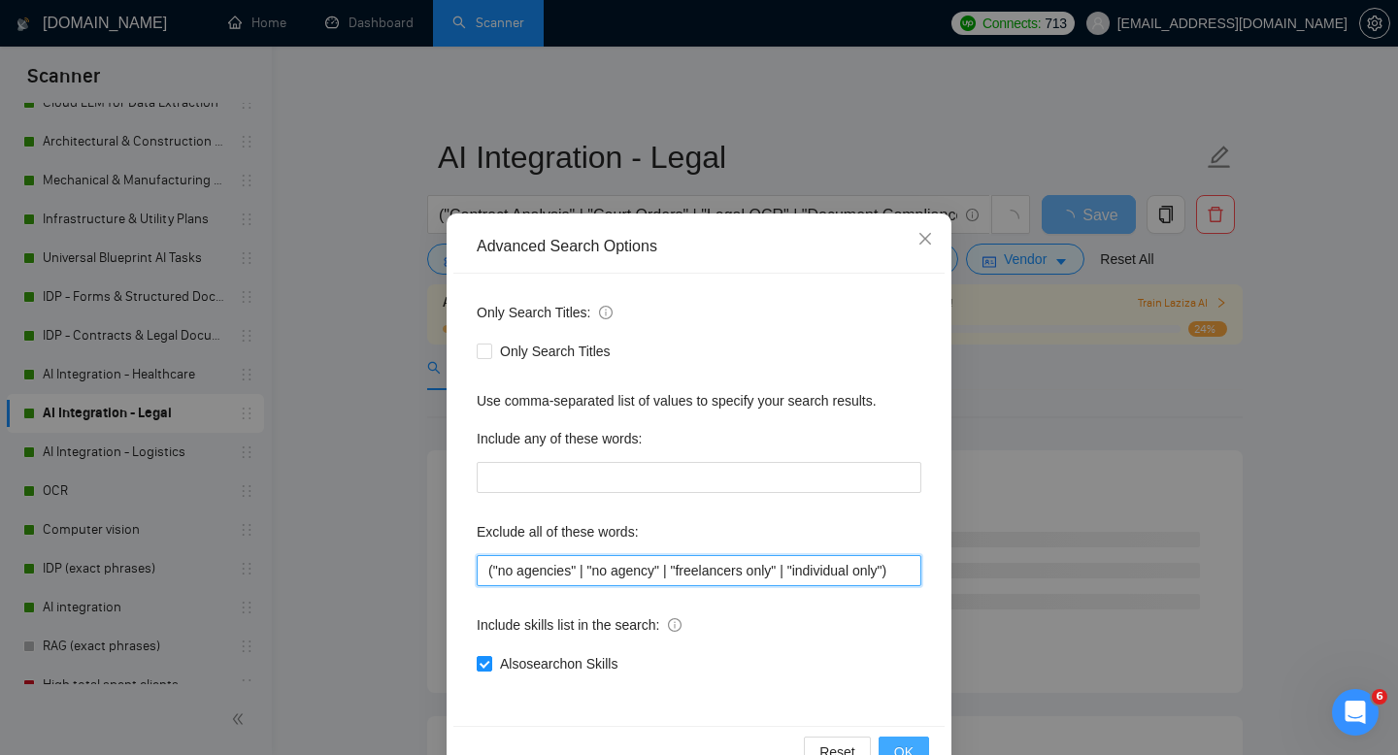
type input "("no agencies" | "no agency" | "freelancers only" | "individual only")"
click at [900, 748] on span "OK" at bounding box center [903, 752] width 19 height 21
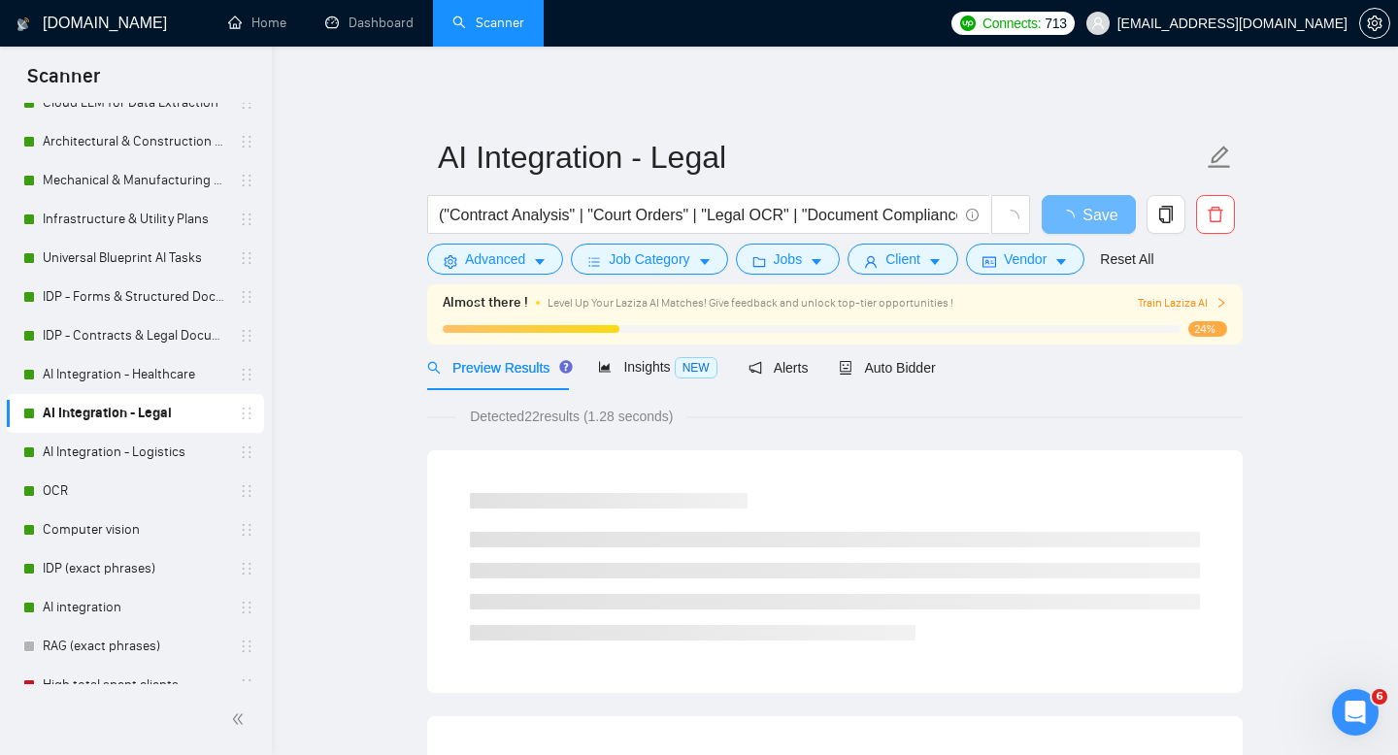
scroll to position [0, 0]
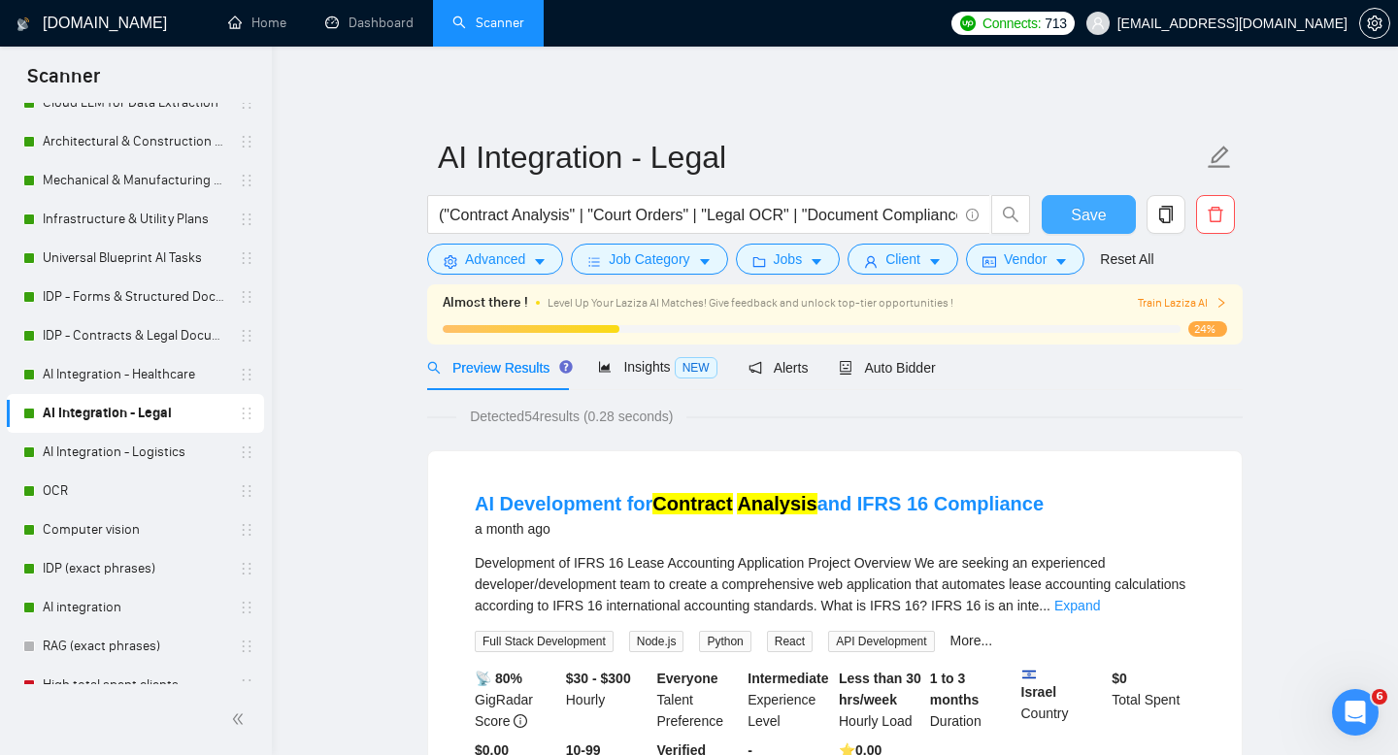
click at [1080, 205] on span "Save" at bounding box center [1088, 215] width 35 height 24
click at [1102, 220] on span "Save" at bounding box center [1088, 215] width 35 height 24
click at [138, 450] on link "AI Integration - Logistics" at bounding box center [135, 452] width 184 height 39
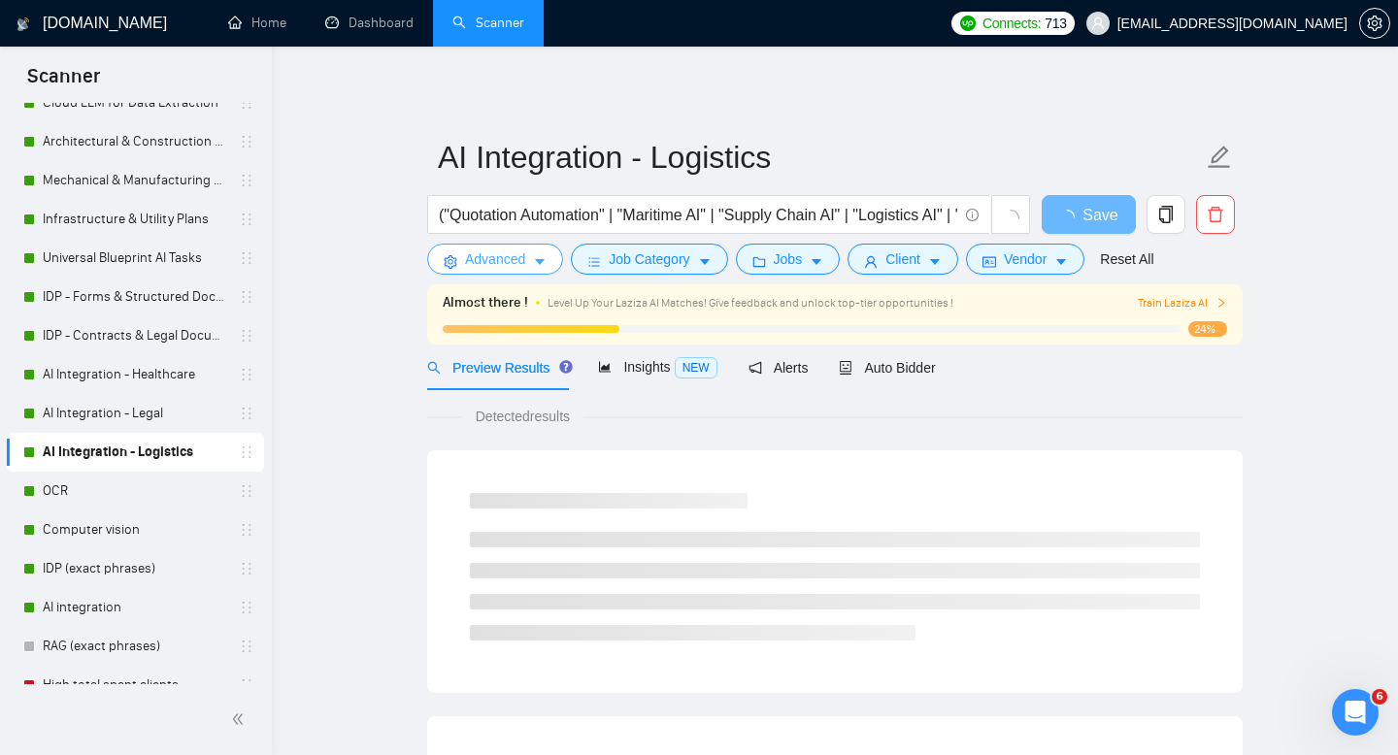
click at [514, 259] on span "Advanced" at bounding box center [495, 258] width 60 height 21
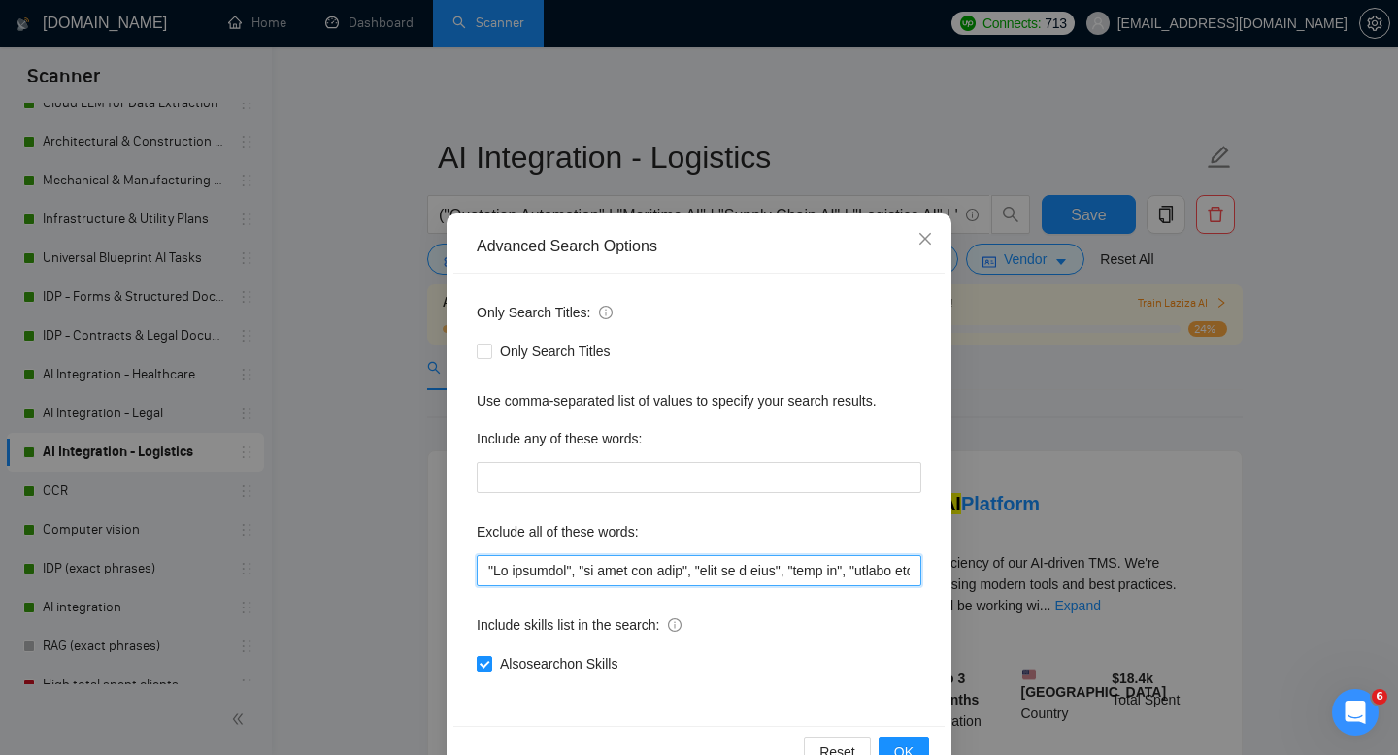
click at [581, 556] on input "text" at bounding box center [699, 570] width 445 height 31
paste input "("no agencies" | "no agency" | "freelancers only" | "individual only")"
type input "("no agencies" | "no agency" | "freelancers only" | "individual only")"
click at [904, 653] on div "Also search on Skills" at bounding box center [699, 663] width 445 height 21
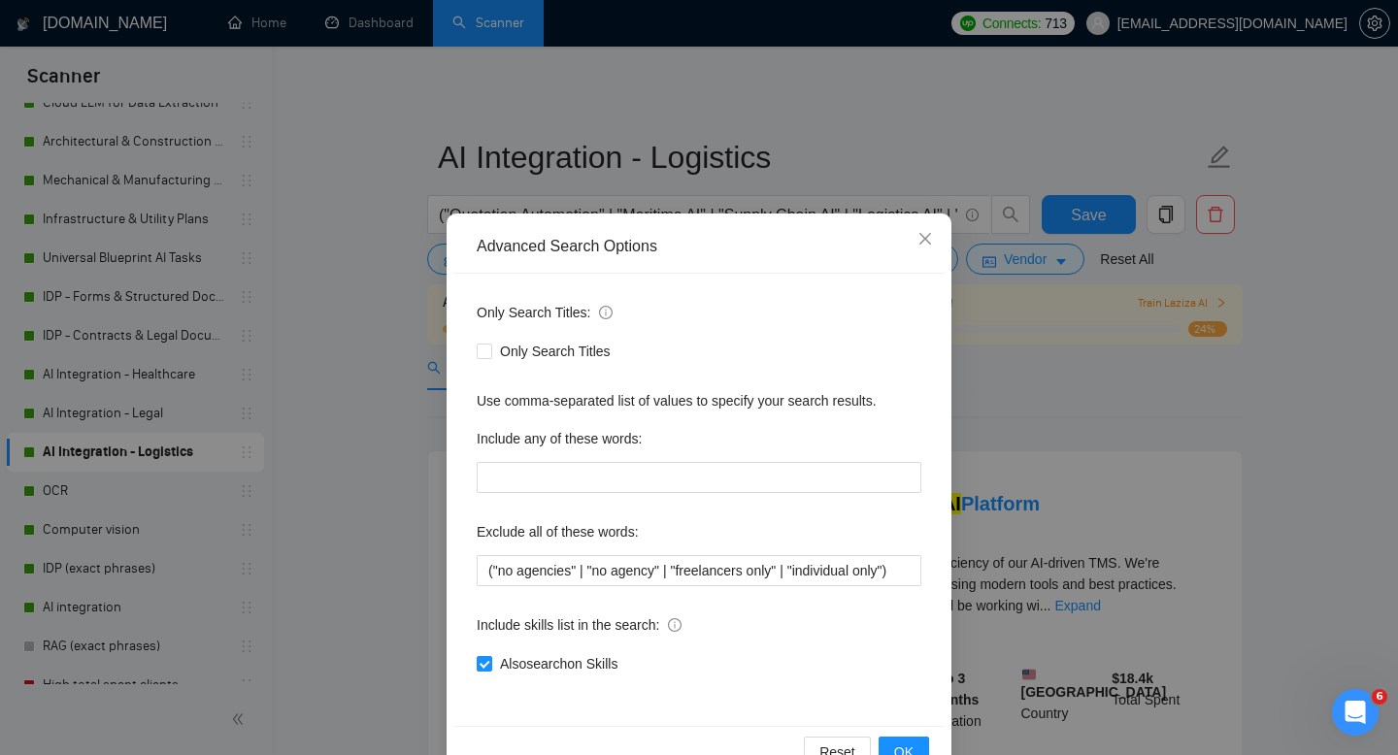
scroll to position [52, 0]
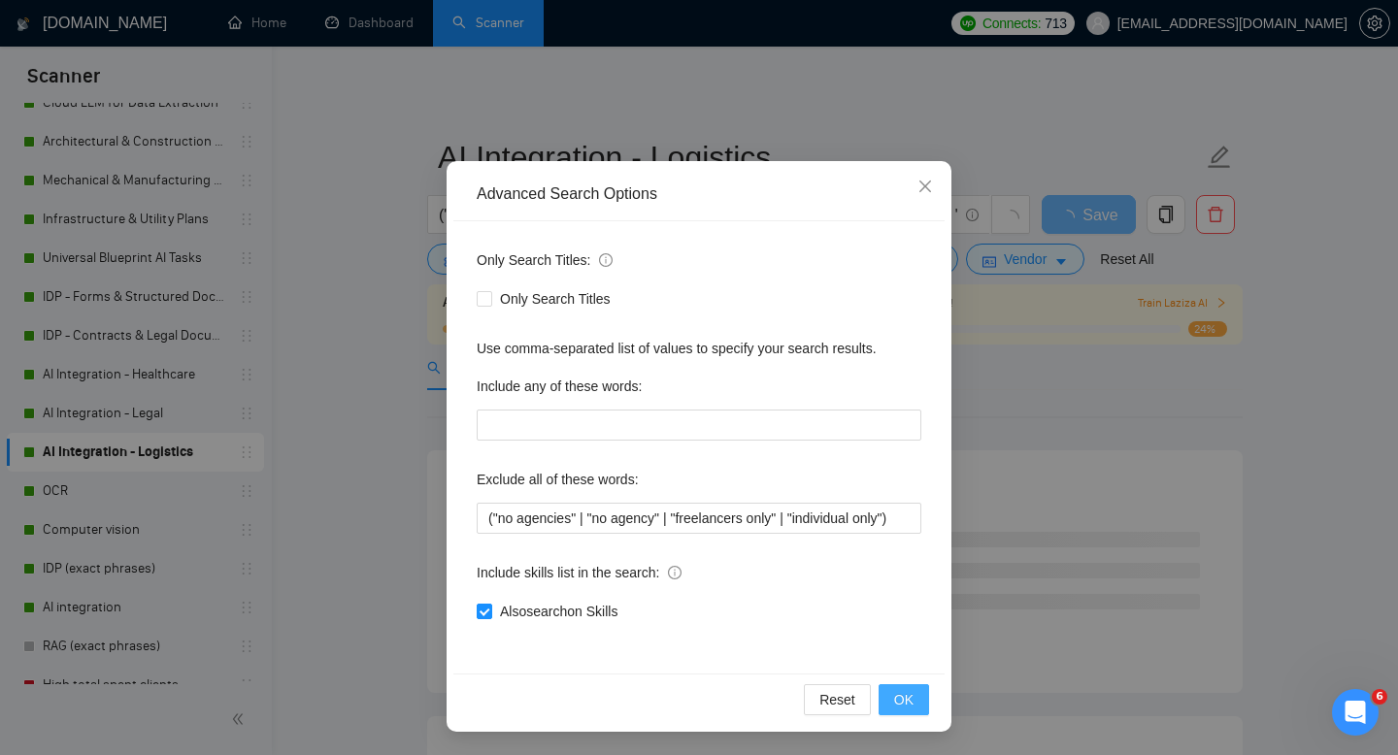
click at [905, 706] on span "OK" at bounding box center [903, 699] width 19 height 21
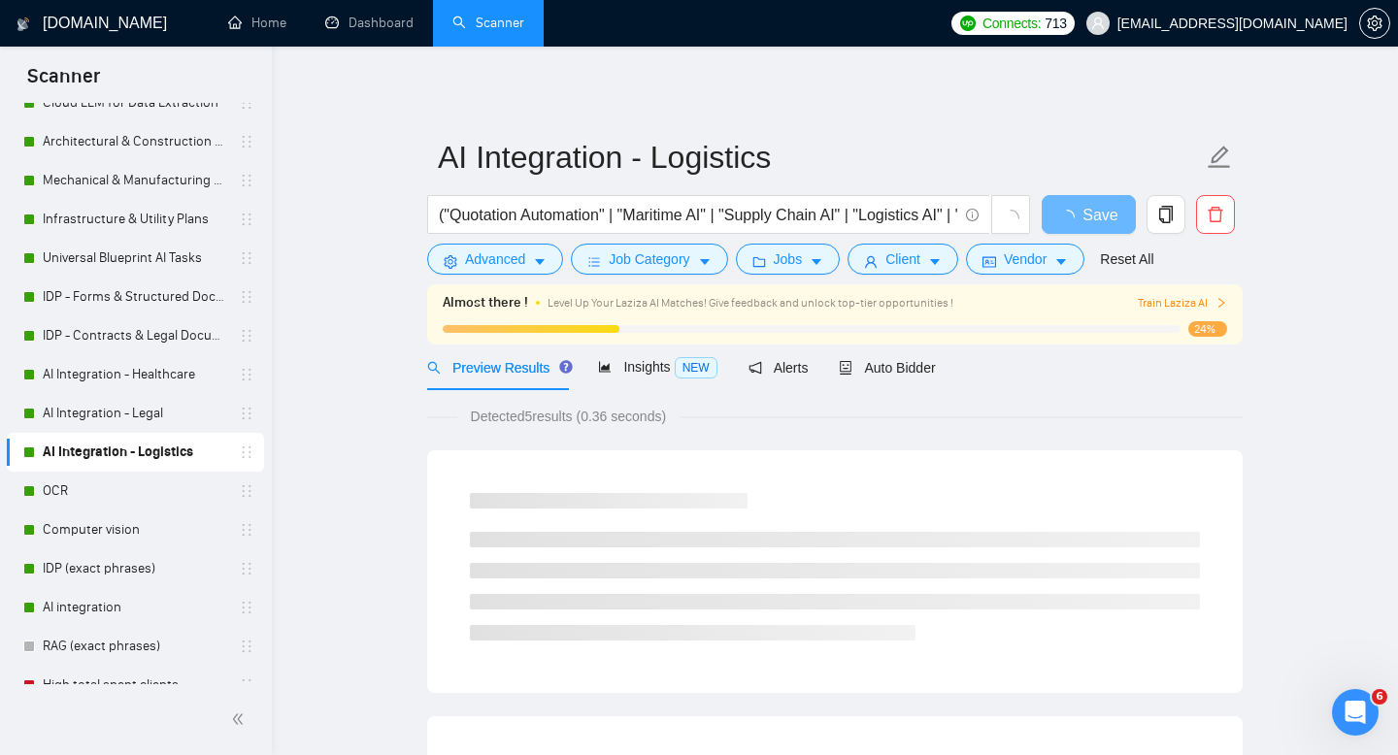
scroll to position [0, 0]
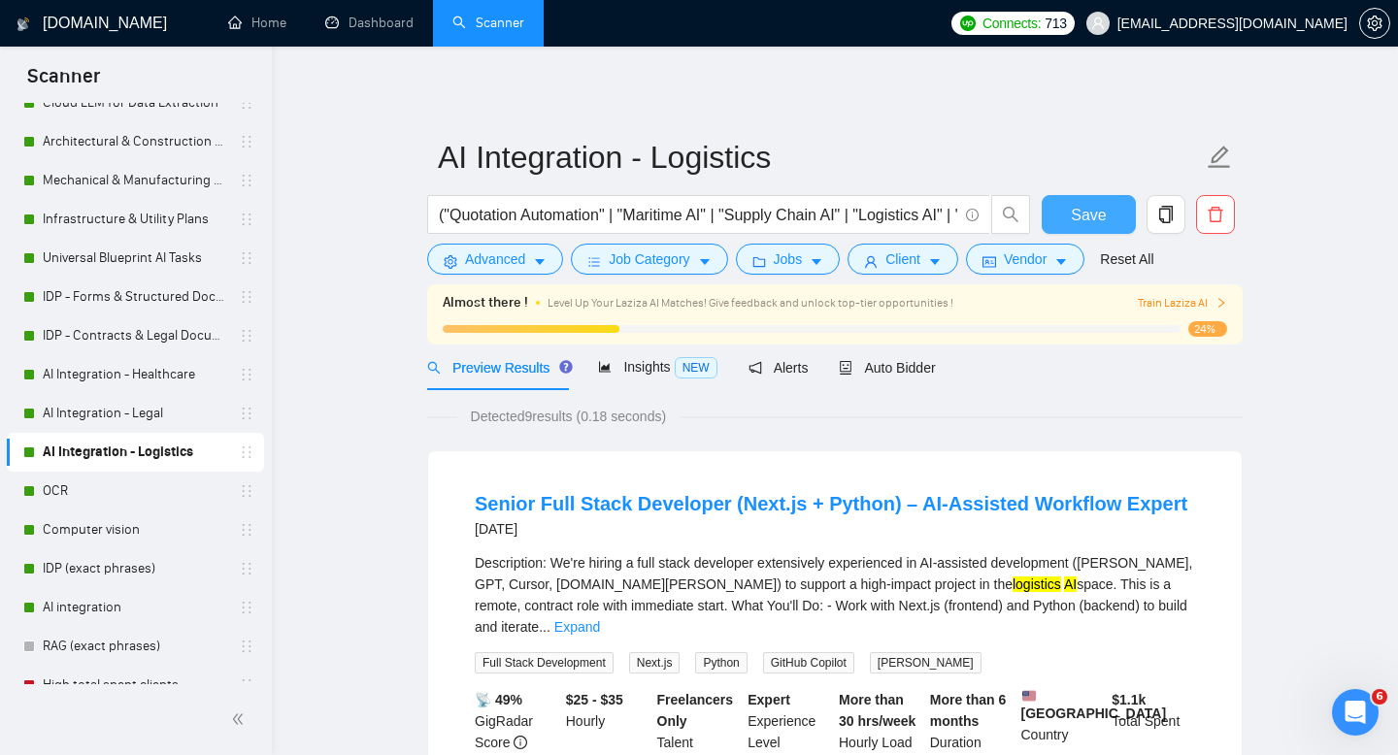
click at [1079, 215] on span "Save" at bounding box center [1088, 215] width 35 height 24
click at [904, 364] on span "Auto Bidder" at bounding box center [887, 368] width 96 height 16
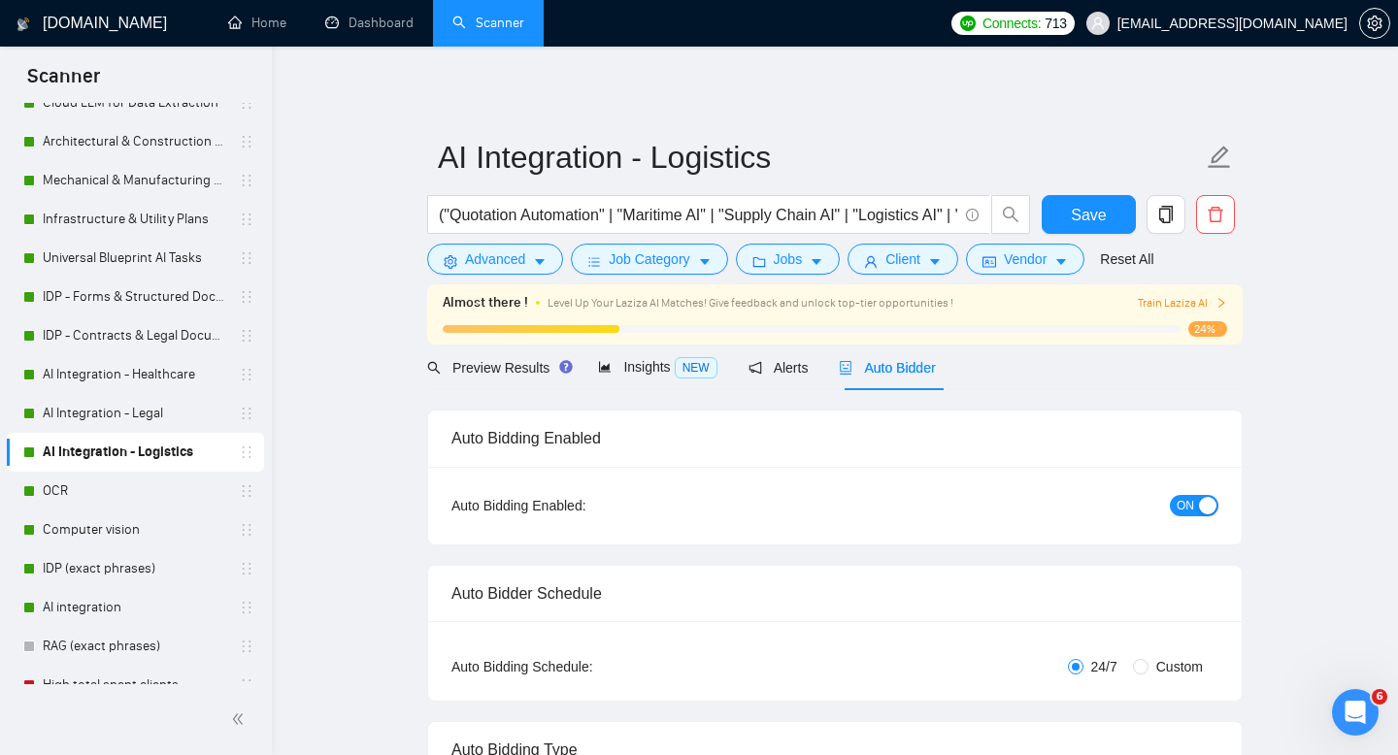
checkbox input "true"
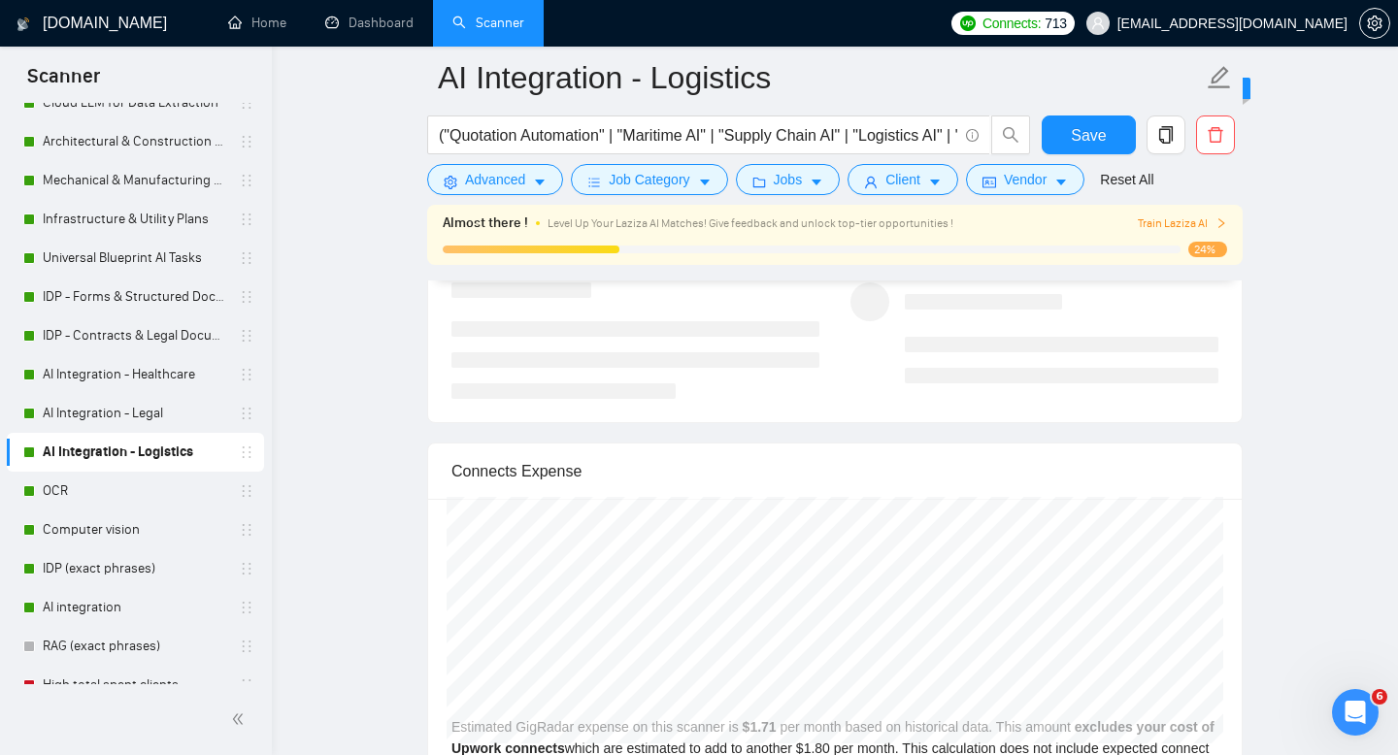
scroll to position [3687, 0]
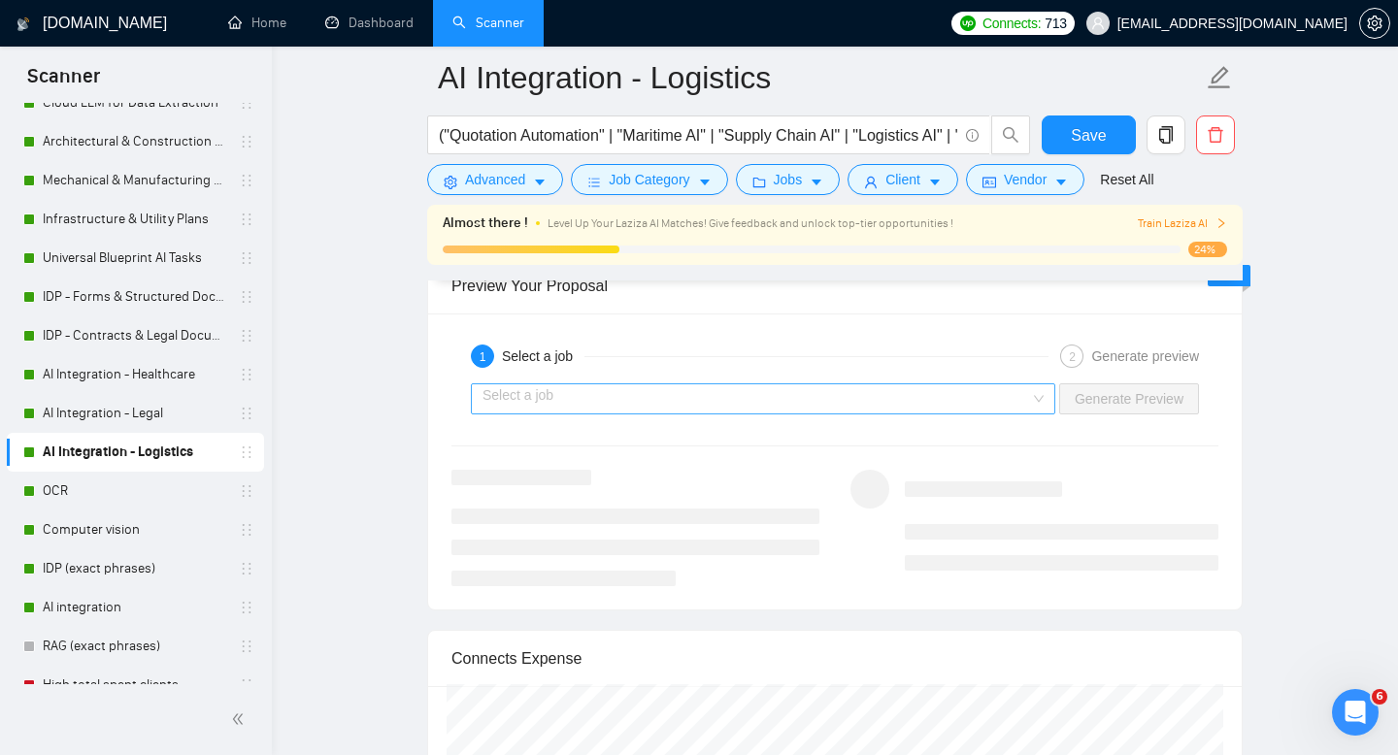
click at [876, 392] on input "search" at bounding box center [755, 398] width 547 height 29
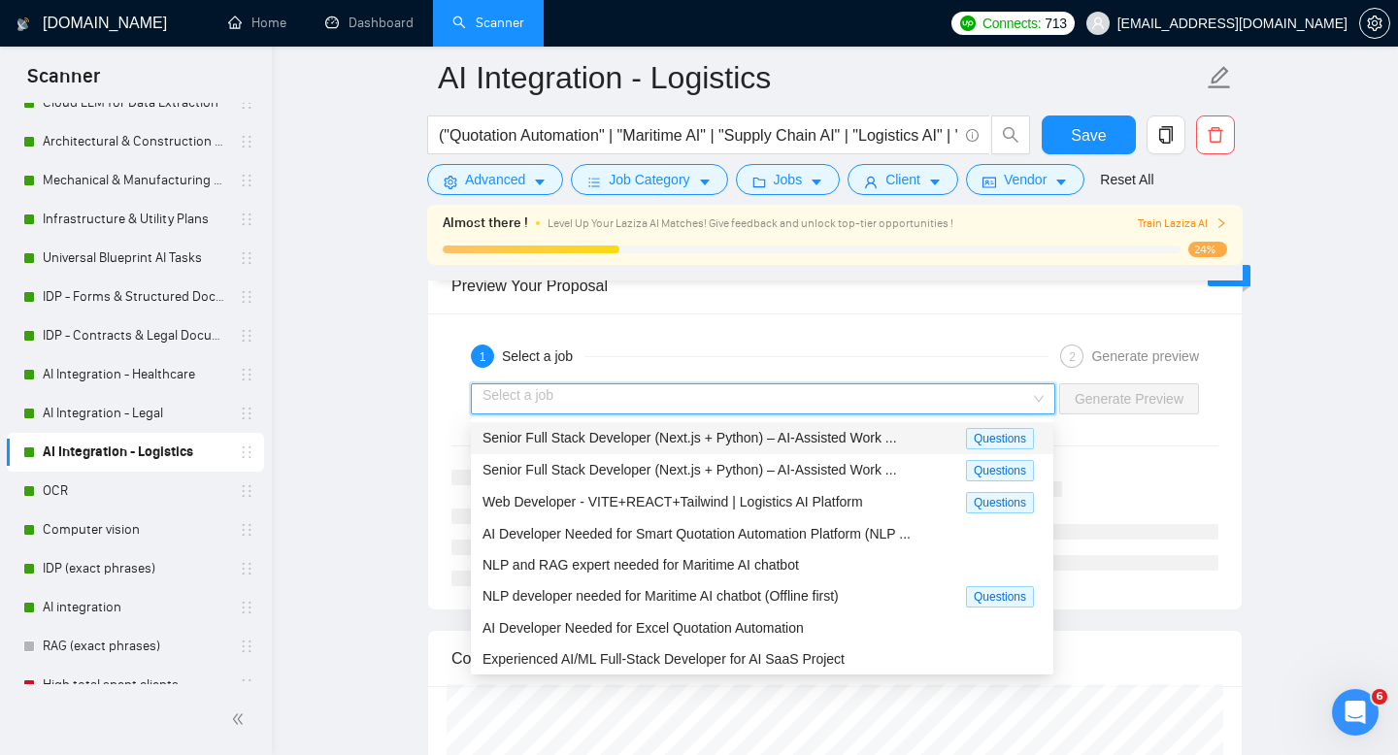
click at [647, 444] on span "Senior Full Stack Developer (Next.js + Python) – AI-Assisted Work ..." at bounding box center [689, 438] width 414 height 16
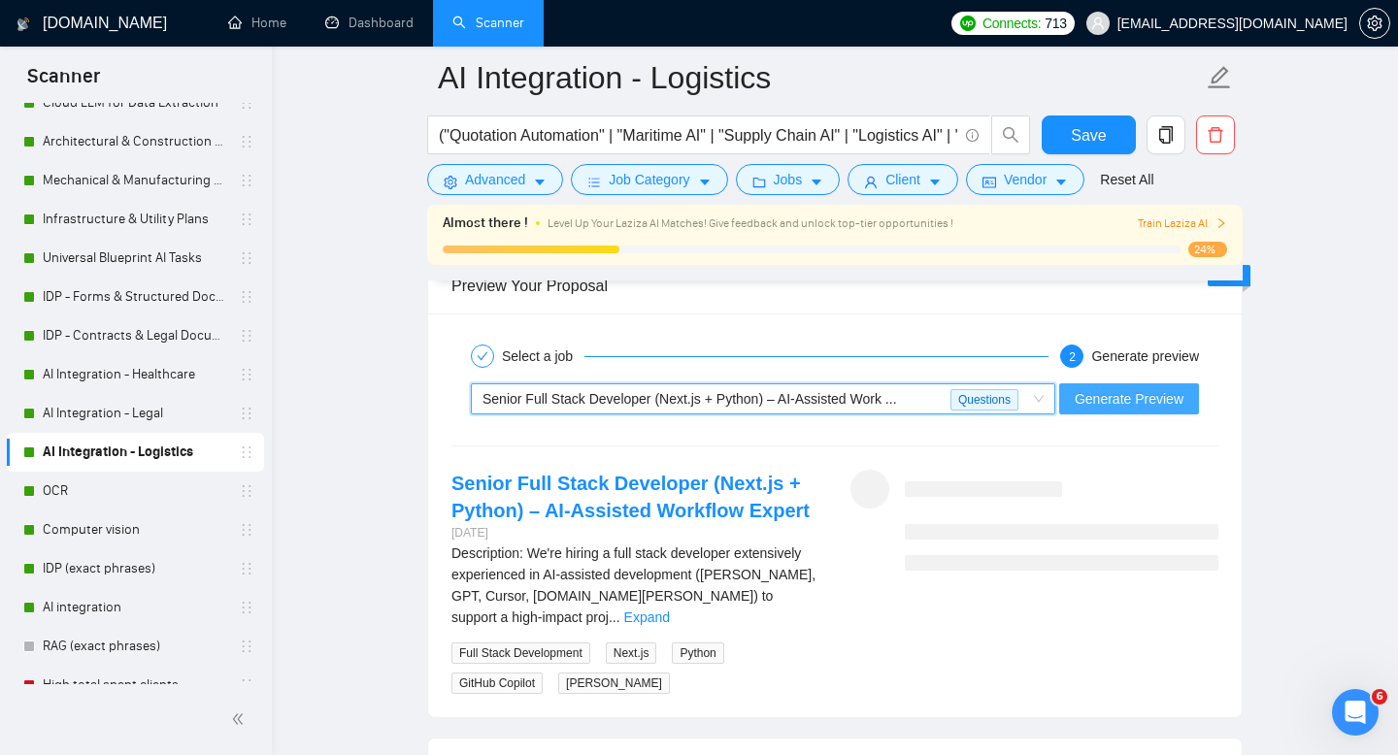
click at [1103, 396] on span "Generate Preview" at bounding box center [1129, 398] width 109 height 21
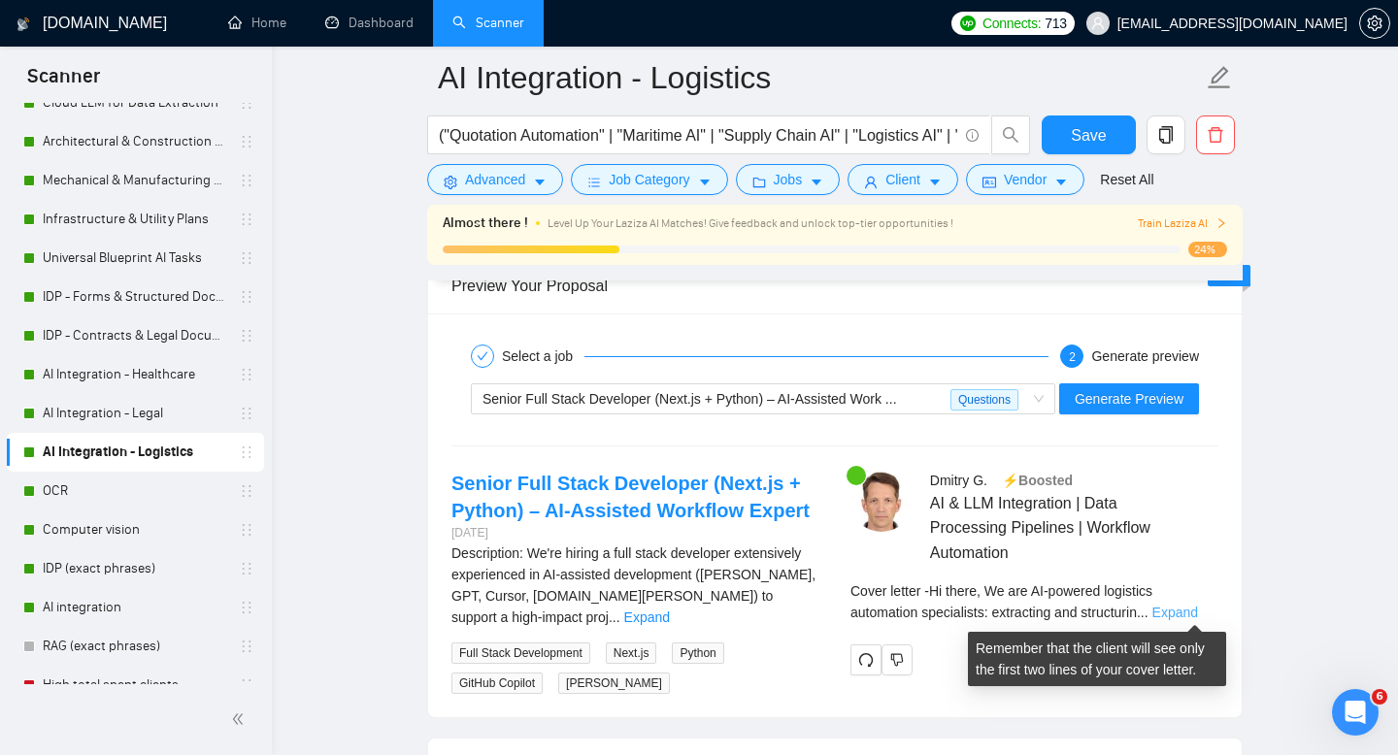
click at [1188, 612] on link "Expand" at bounding box center [1175, 613] width 46 height 16
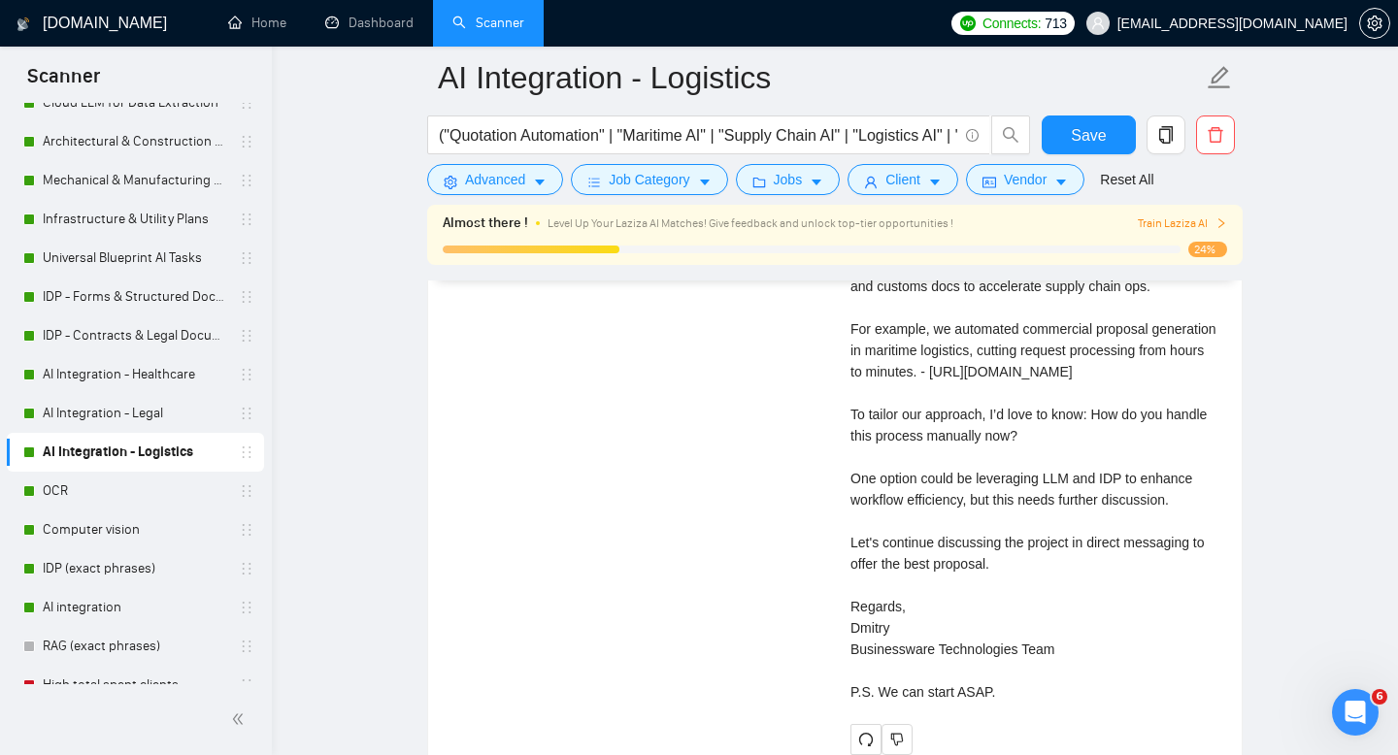
scroll to position [4481, 0]
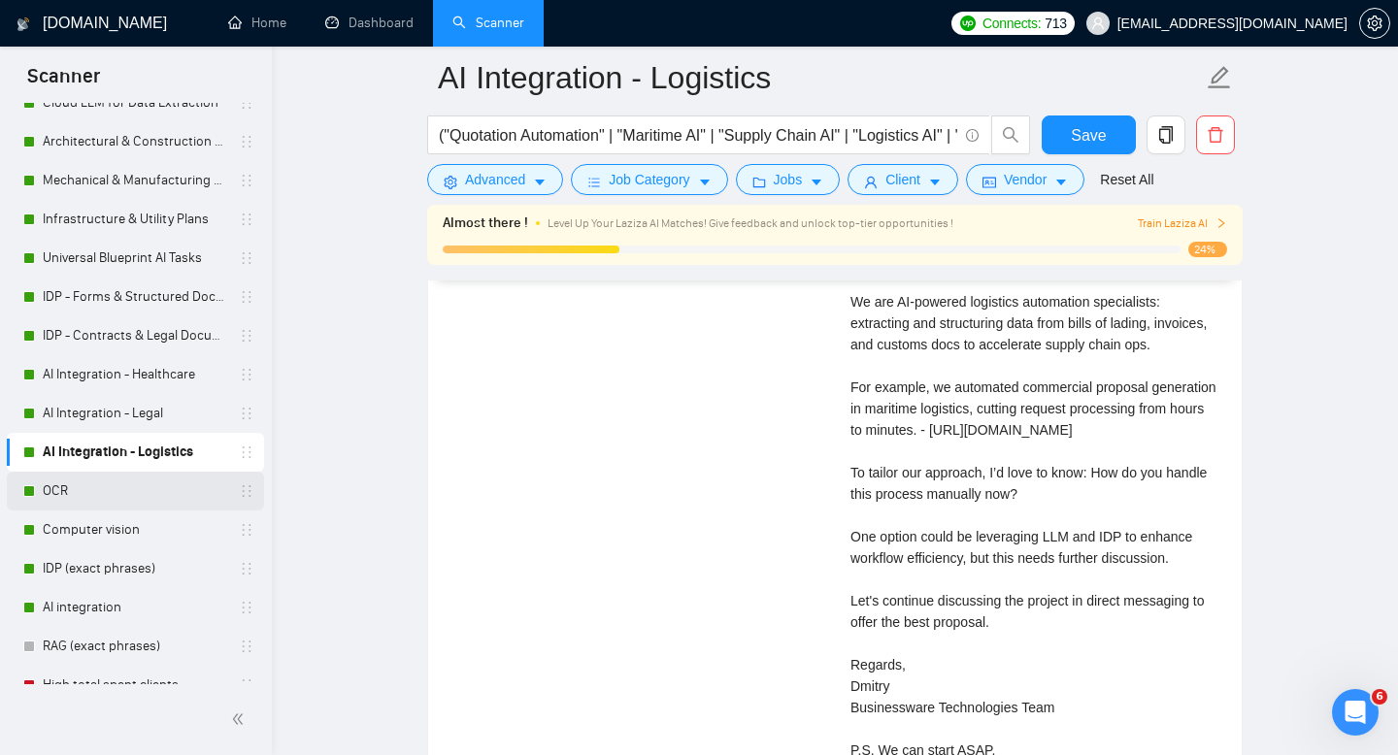
click at [43, 495] on link "OCR" at bounding box center [135, 491] width 184 height 39
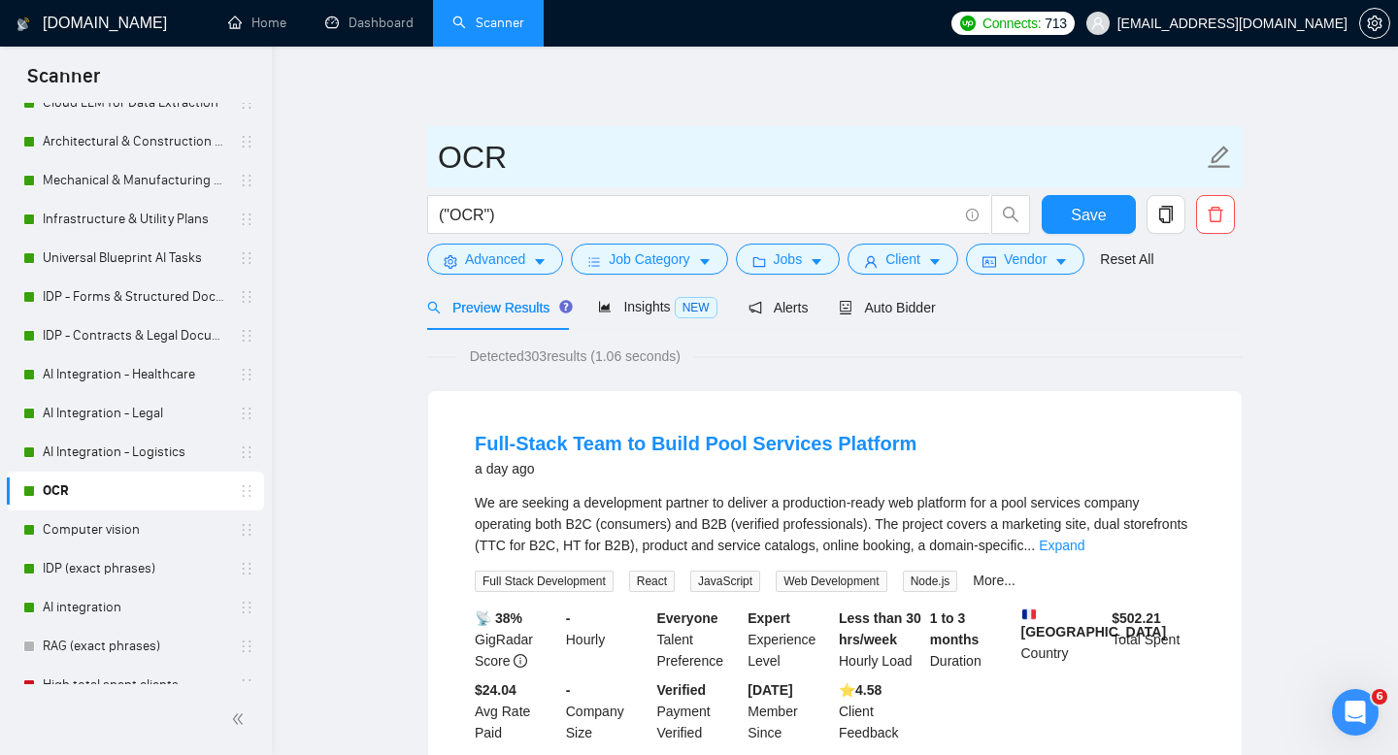
click at [526, 184] on span "OCR" at bounding box center [834, 156] width 815 height 61
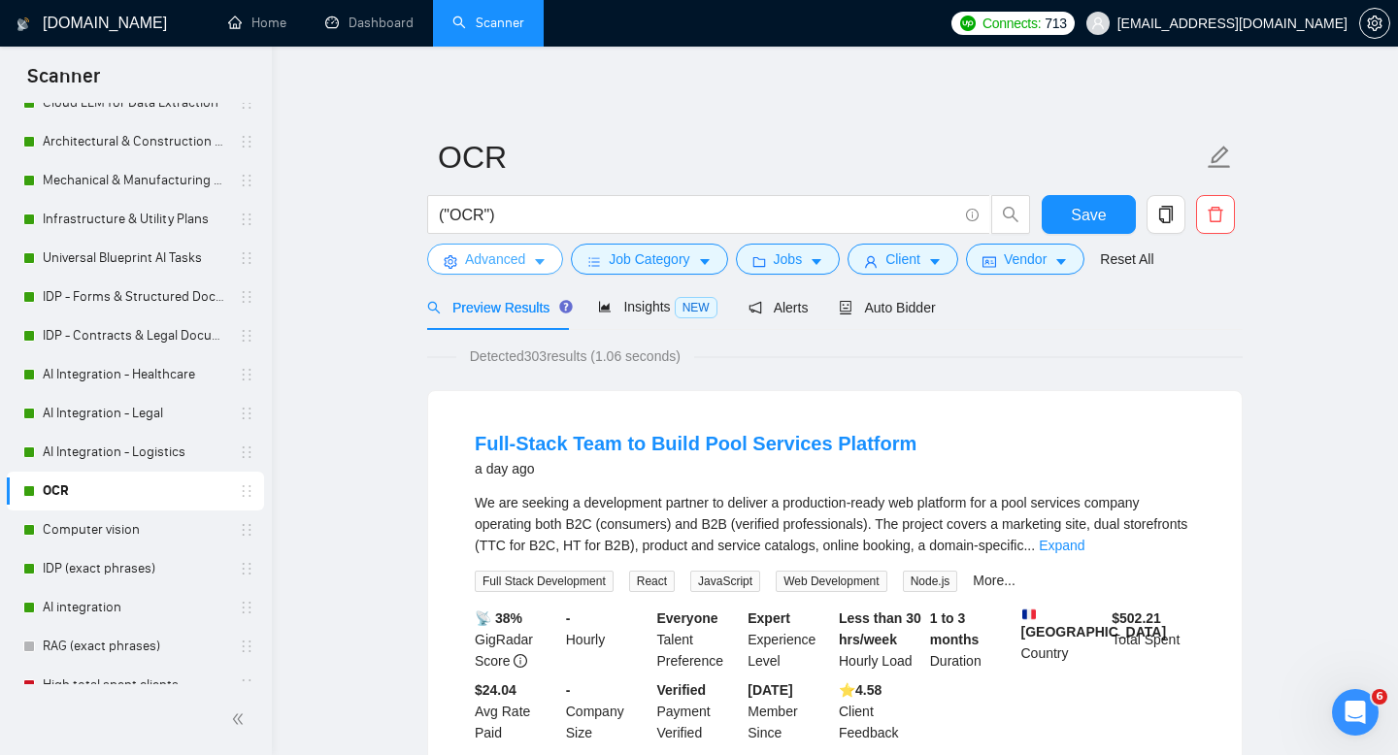
click at [521, 254] on span "Advanced" at bounding box center [495, 258] width 60 height 21
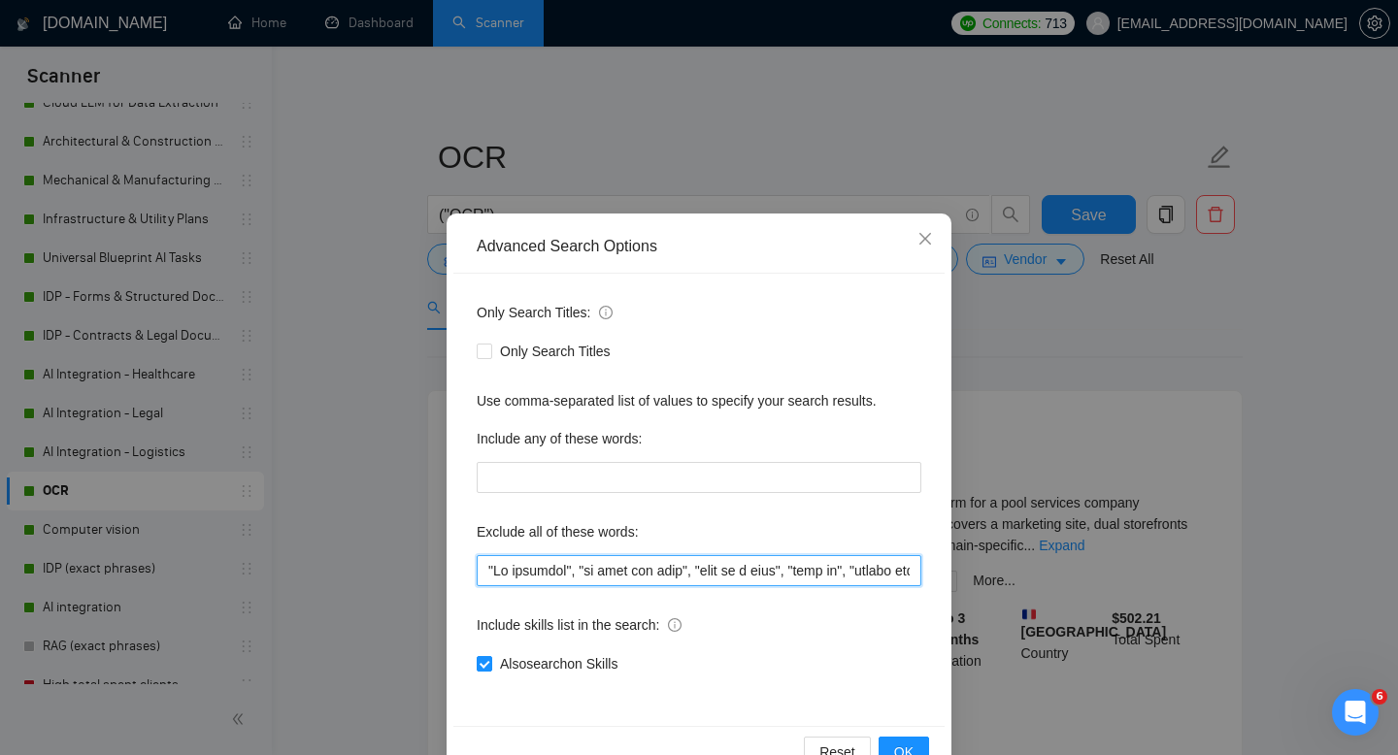
click at [592, 571] on input "text" at bounding box center [699, 570] width 445 height 31
paste input "("no agencies" | "no agency" | "freelancers only" | "individual only")"
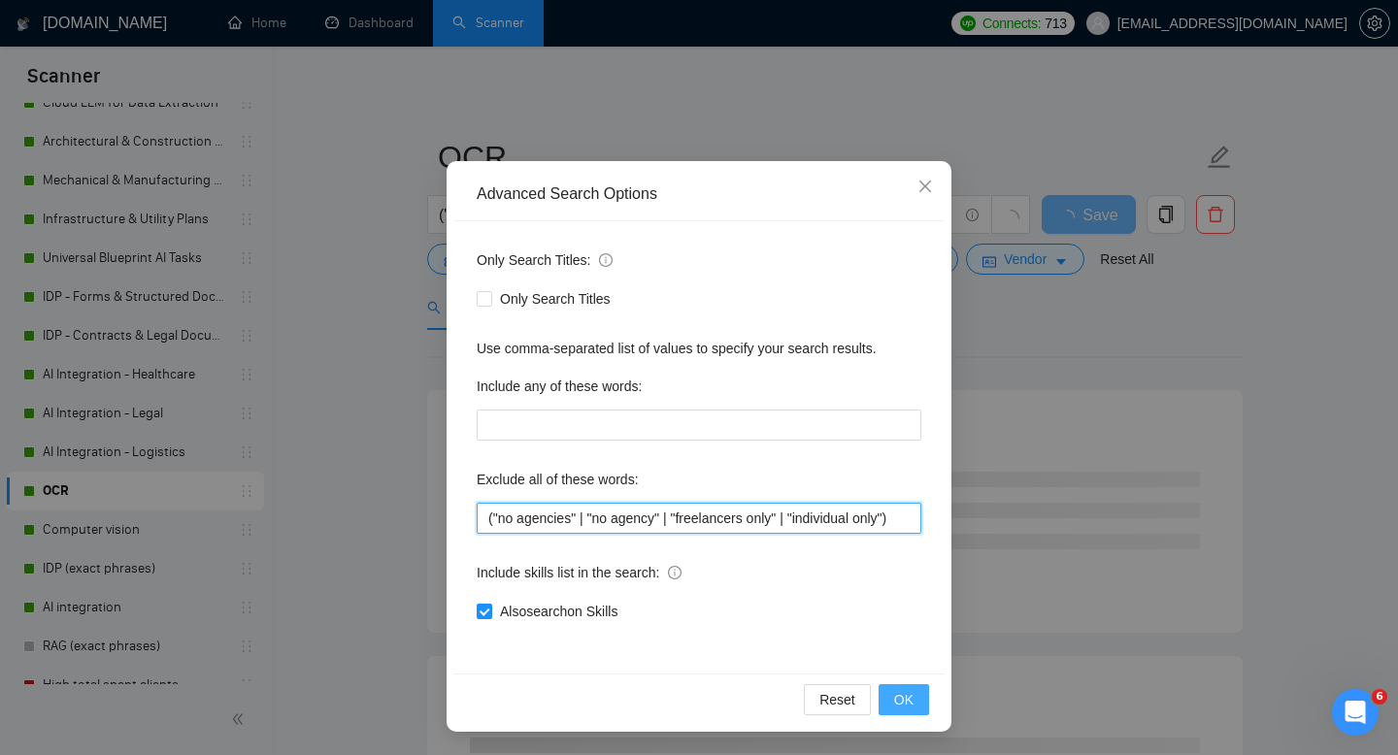
type input "("no agencies" | "no agency" | "freelancers only" | "individual only")"
click at [911, 704] on span "OK" at bounding box center [903, 699] width 19 height 21
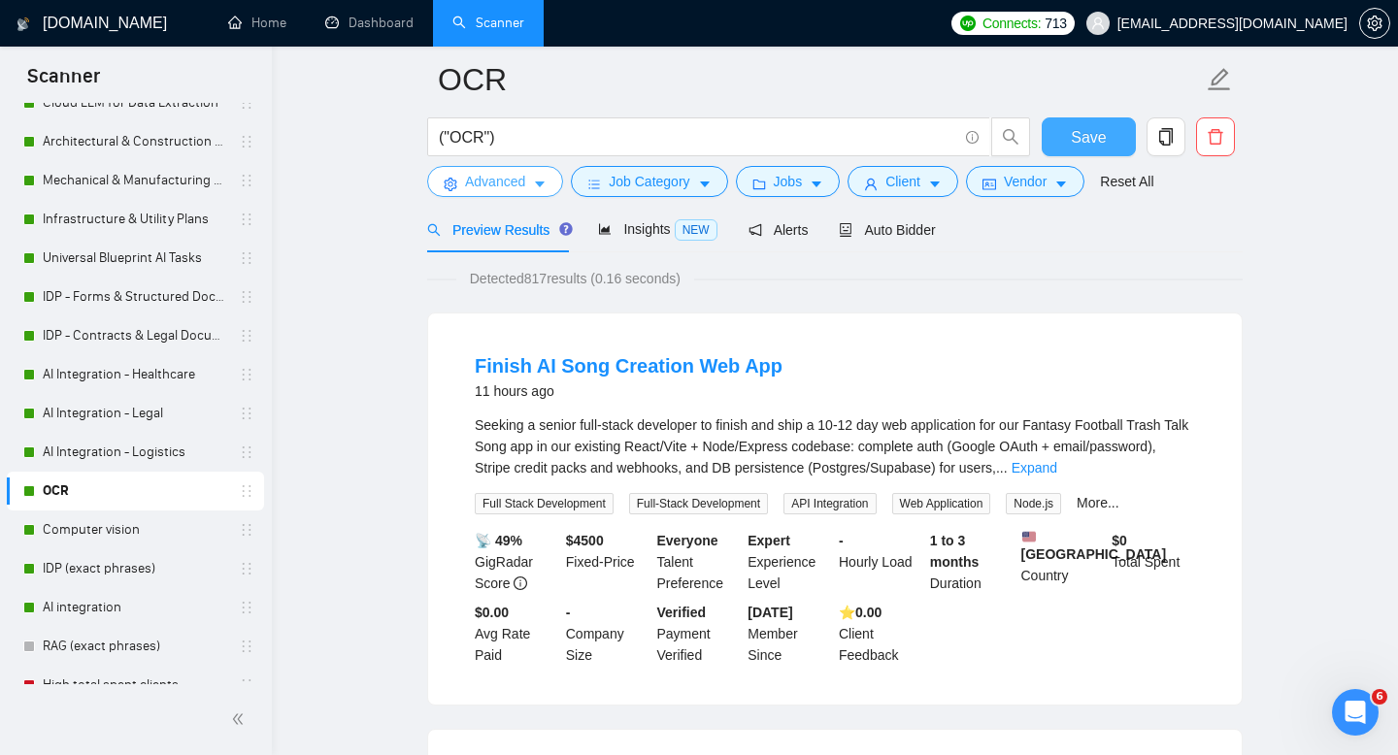
scroll to position [49, 0]
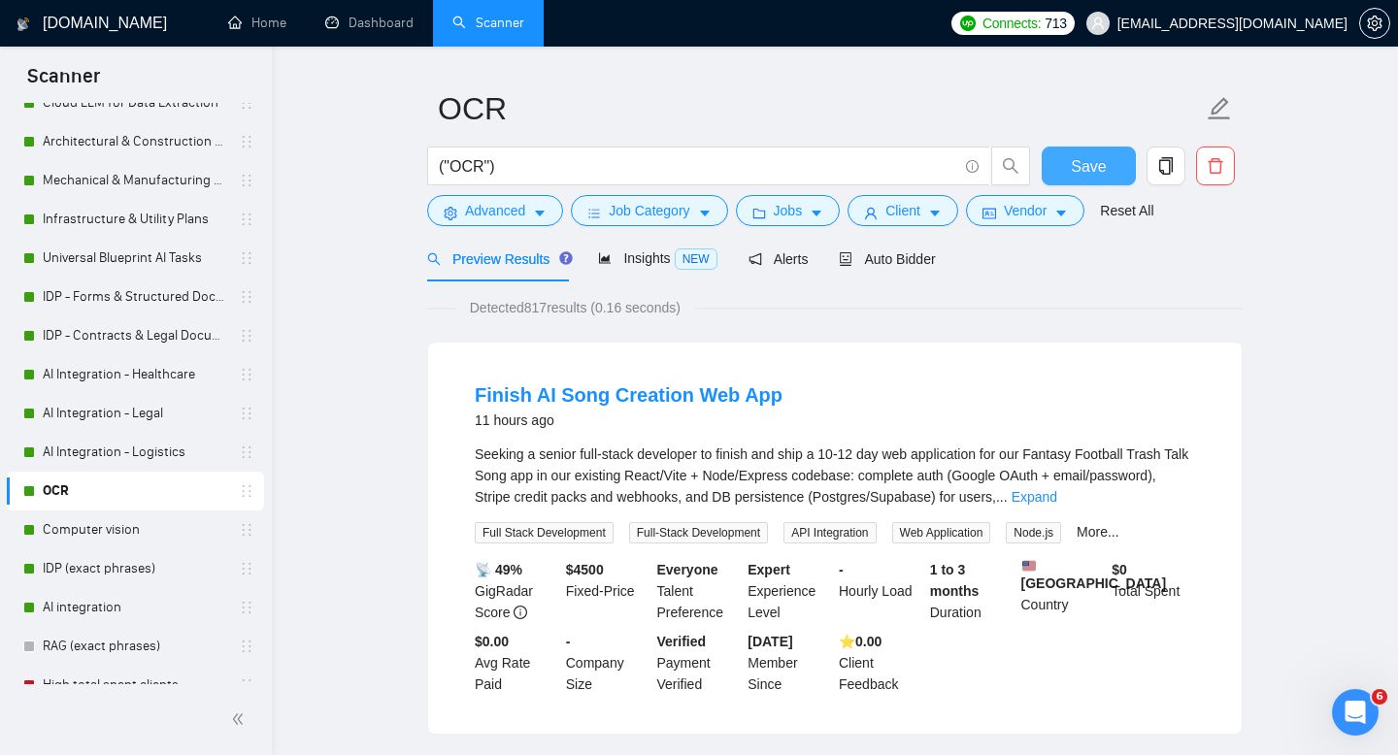
click at [1079, 164] on span "Save" at bounding box center [1088, 166] width 35 height 24
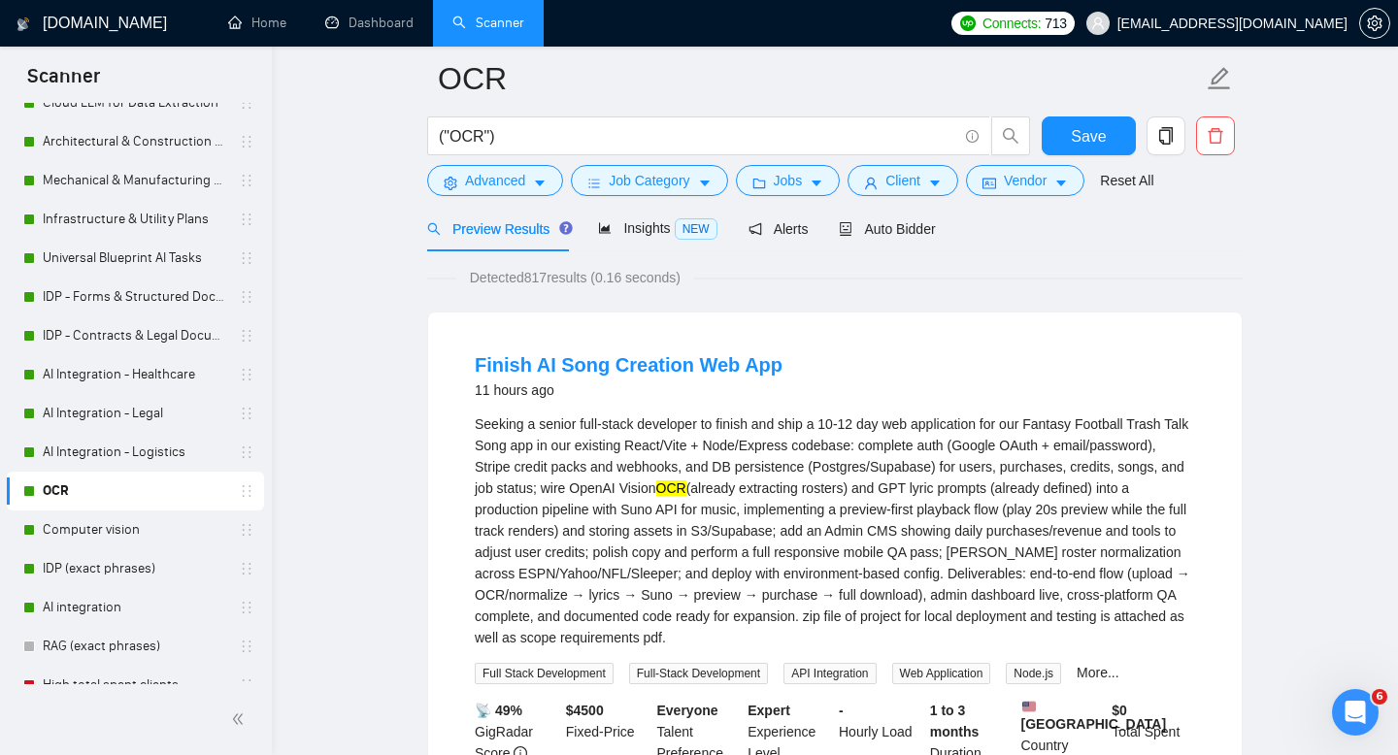
scroll to position [80, 0]
click at [60, 532] on link "Computer vision" at bounding box center [135, 530] width 184 height 39
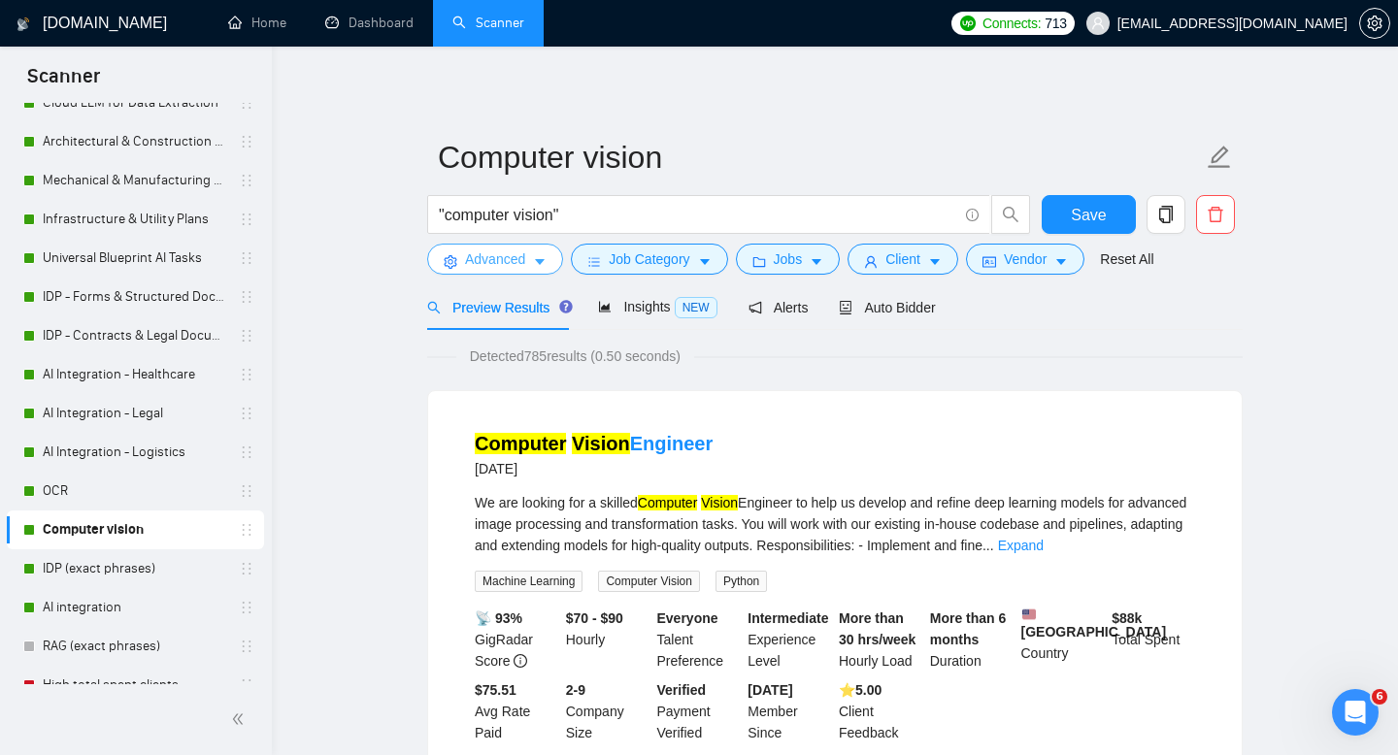
click at [514, 258] on span "Advanced" at bounding box center [495, 258] width 60 height 21
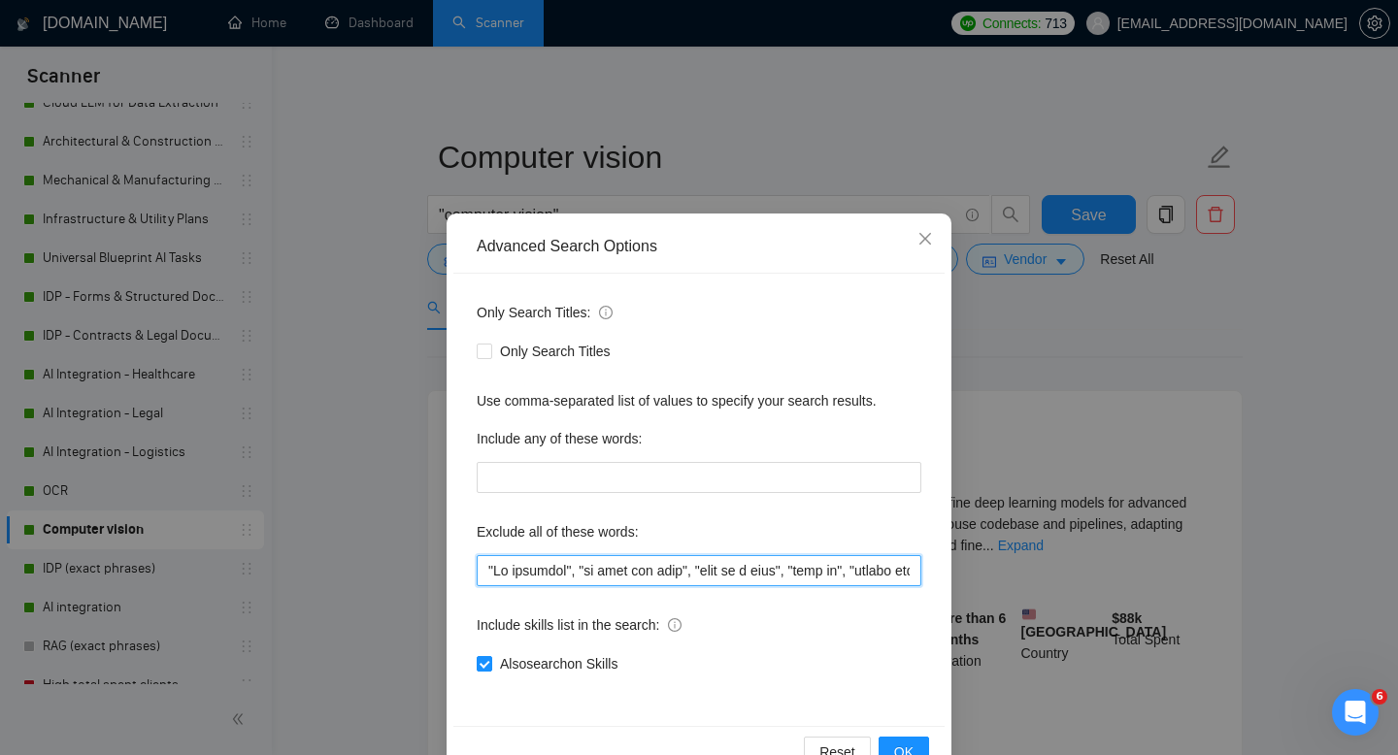
click at [536, 570] on input "text" at bounding box center [699, 570] width 445 height 31
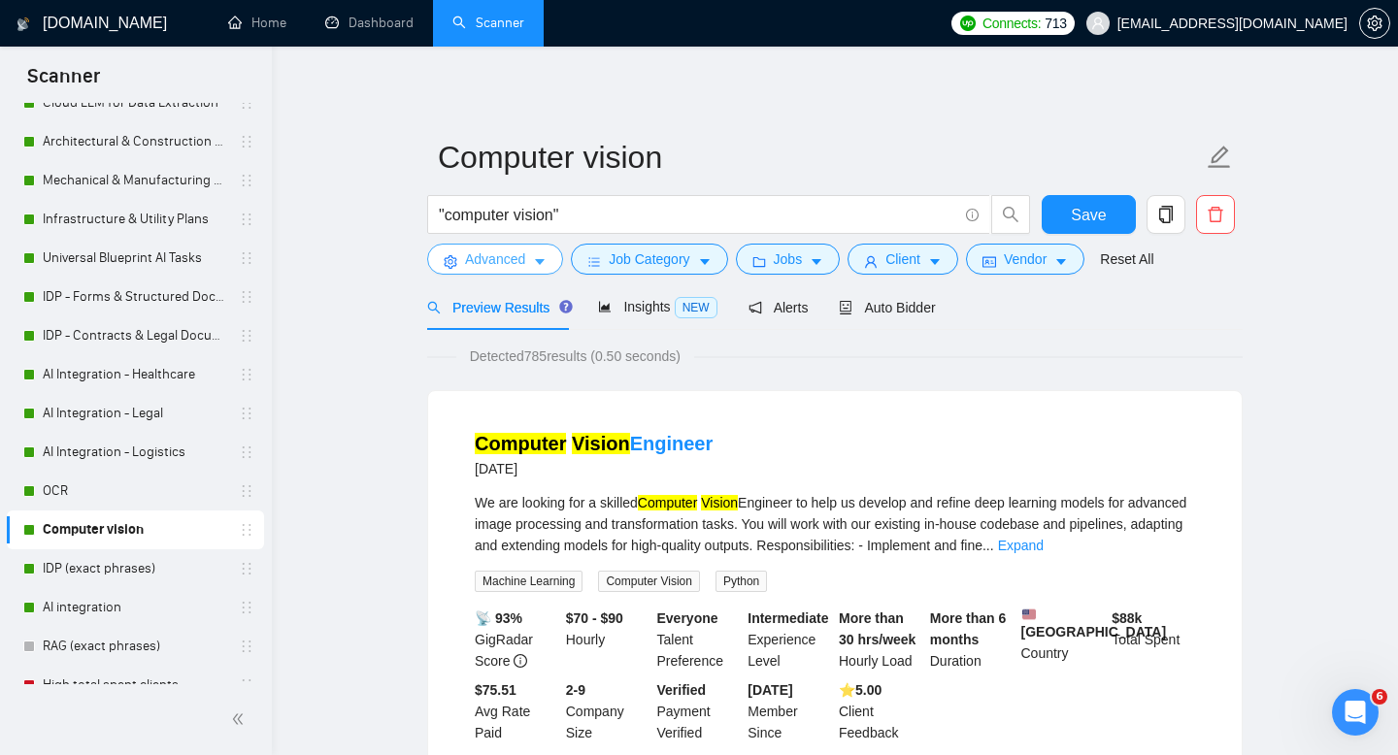
click at [499, 262] on span "Advanced" at bounding box center [495, 258] width 60 height 21
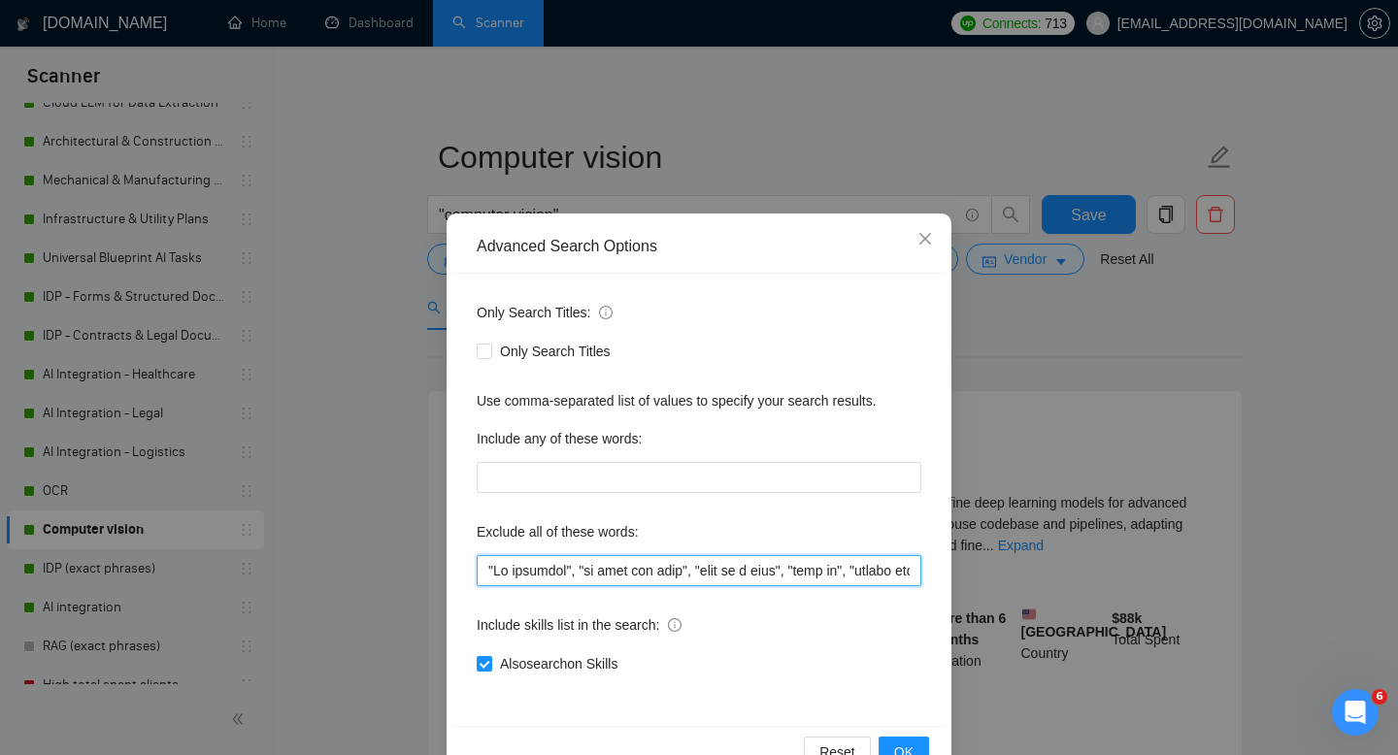
click at [552, 576] on input "text" at bounding box center [699, 570] width 445 height 31
paste input "("no agencies" | "no agency" | "freelancers only" | "individual only")"
type input "("no agencies" | "no agency" | "freelancers only" | "individual only")"
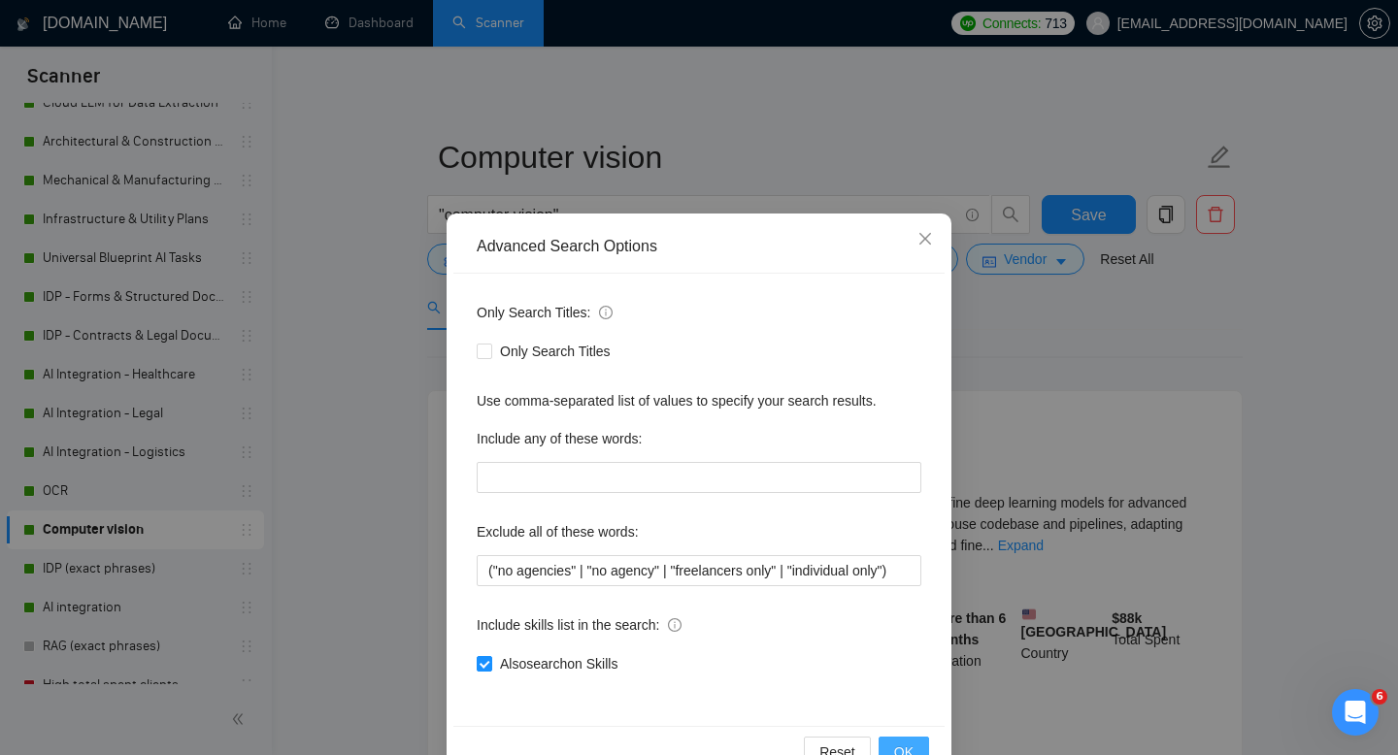
click at [910, 748] on span "OK" at bounding box center [903, 752] width 19 height 21
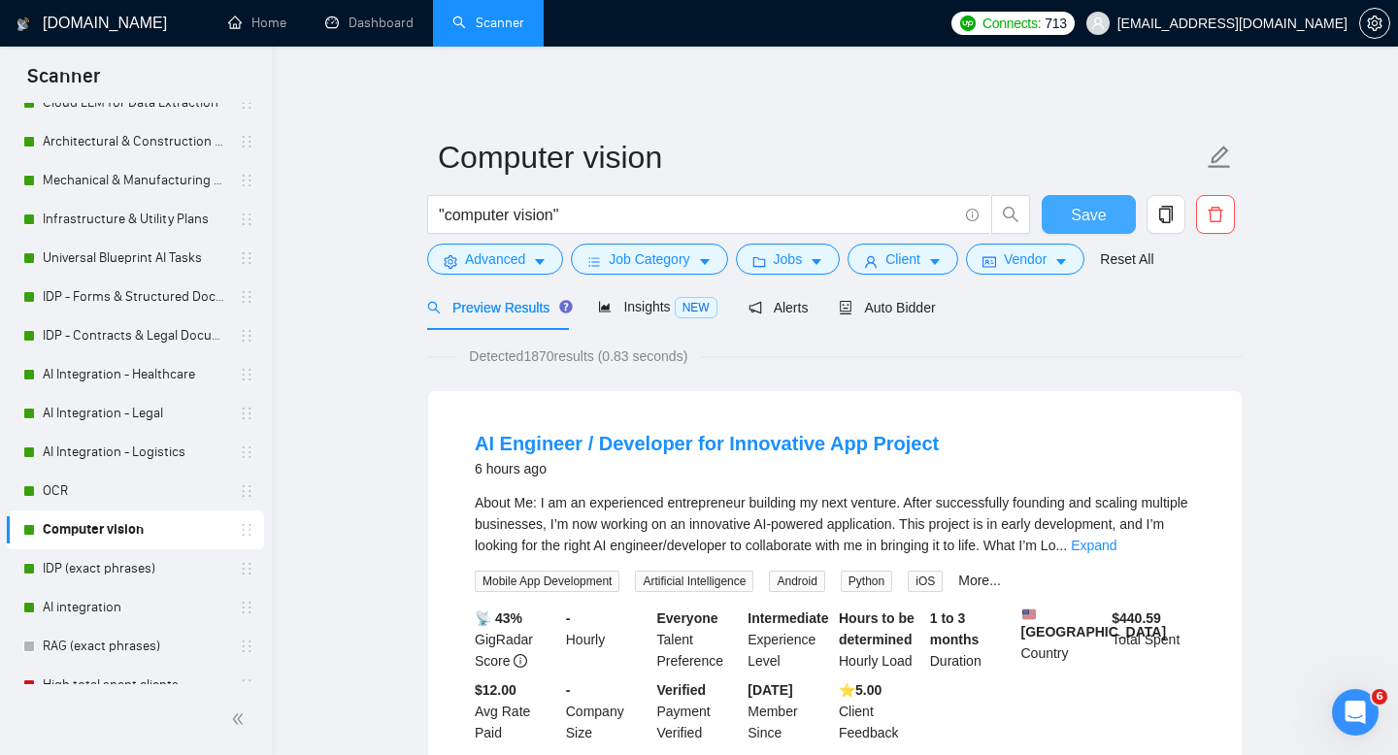
click at [1090, 215] on span "Save" at bounding box center [1088, 215] width 35 height 24
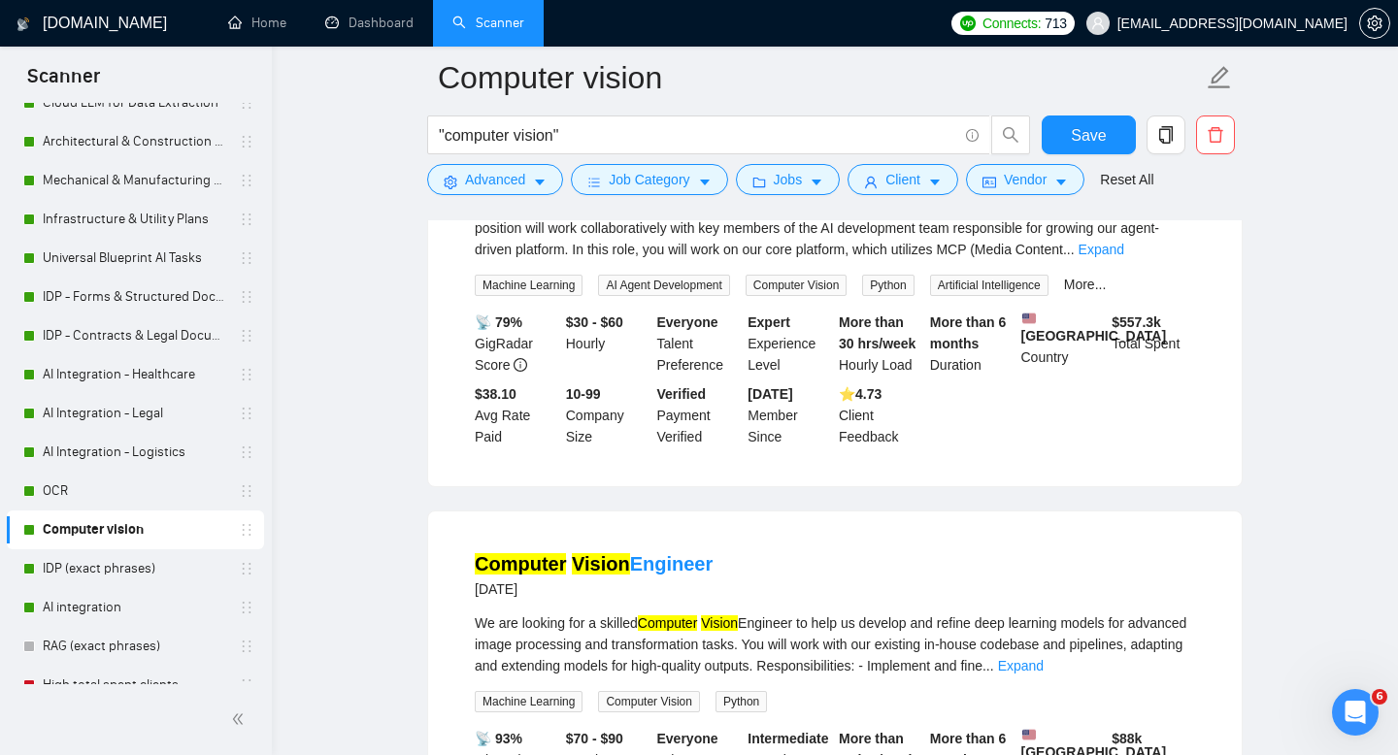
scroll to position [1403, 0]
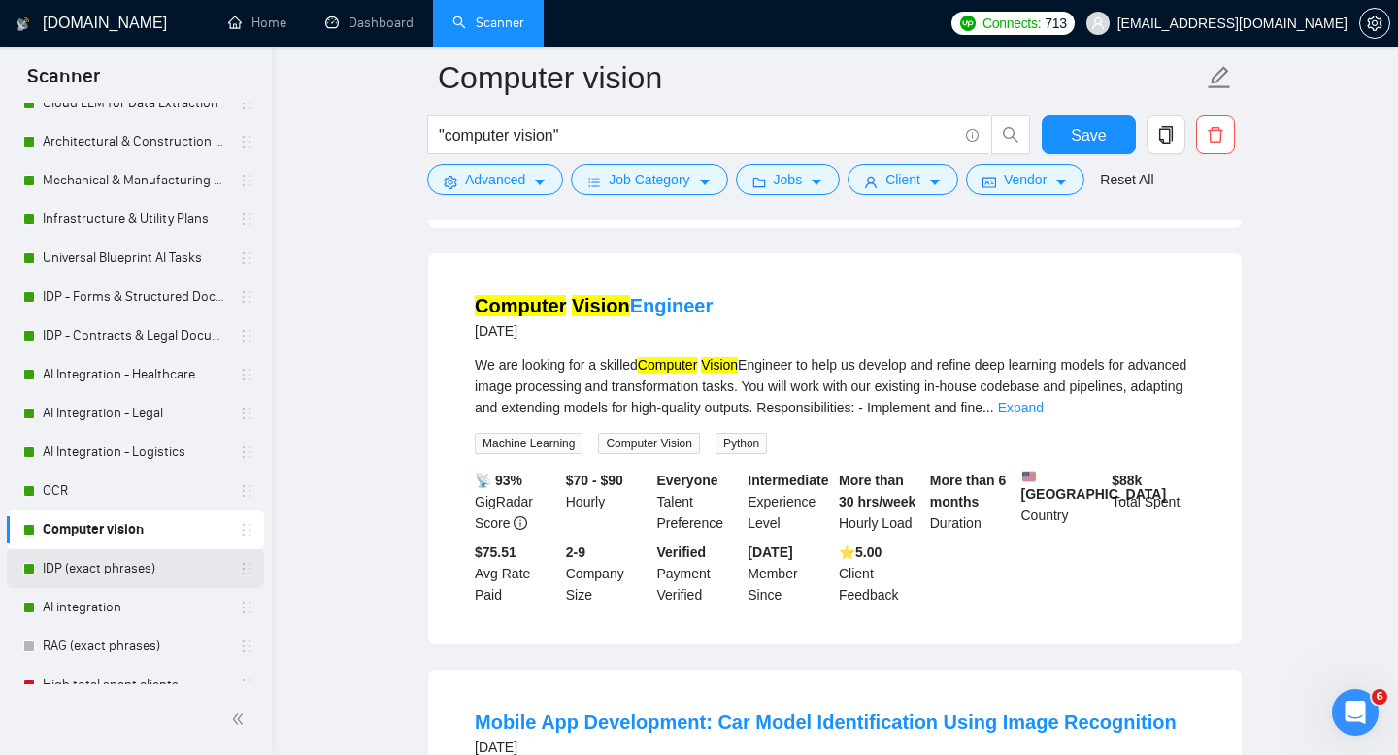
click at [81, 573] on link "IDP (exact phrases)" at bounding box center [135, 568] width 184 height 39
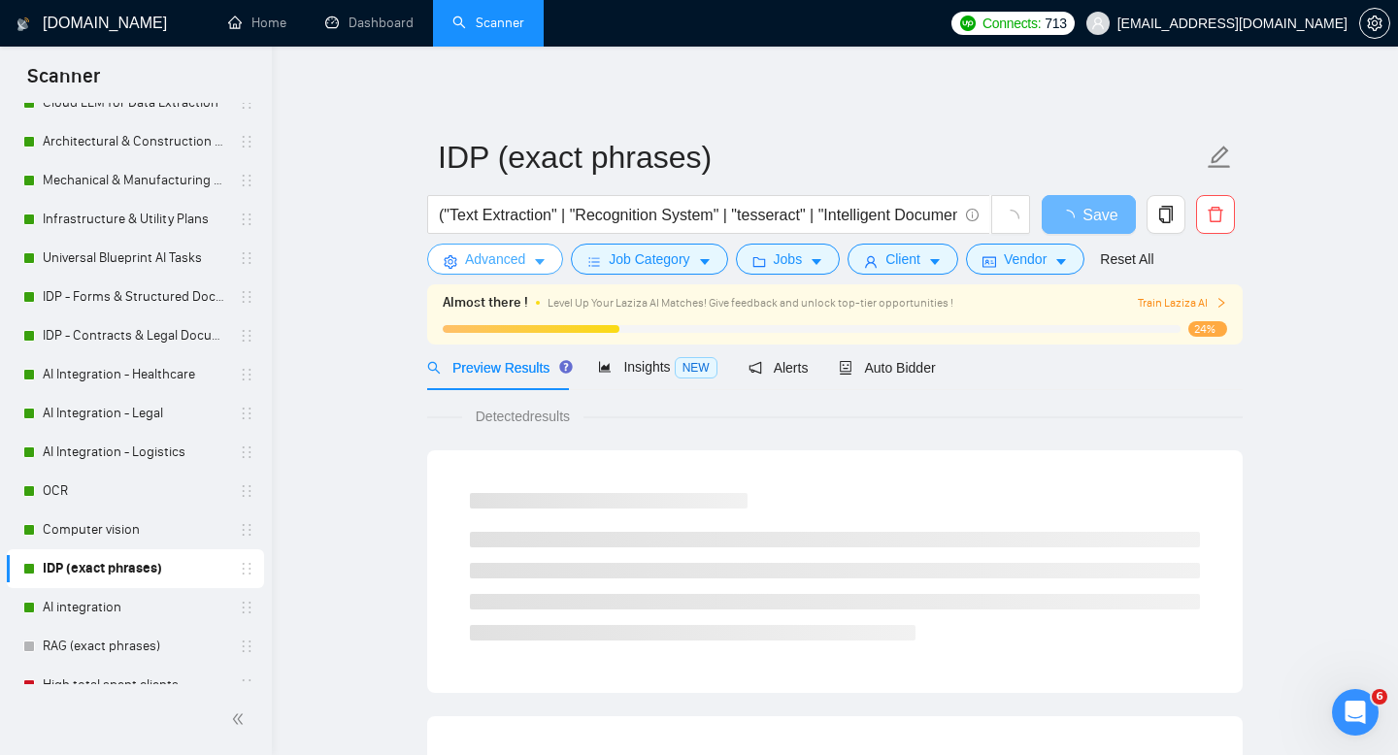
click at [493, 261] on span "Advanced" at bounding box center [495, 258] width 60 height 21
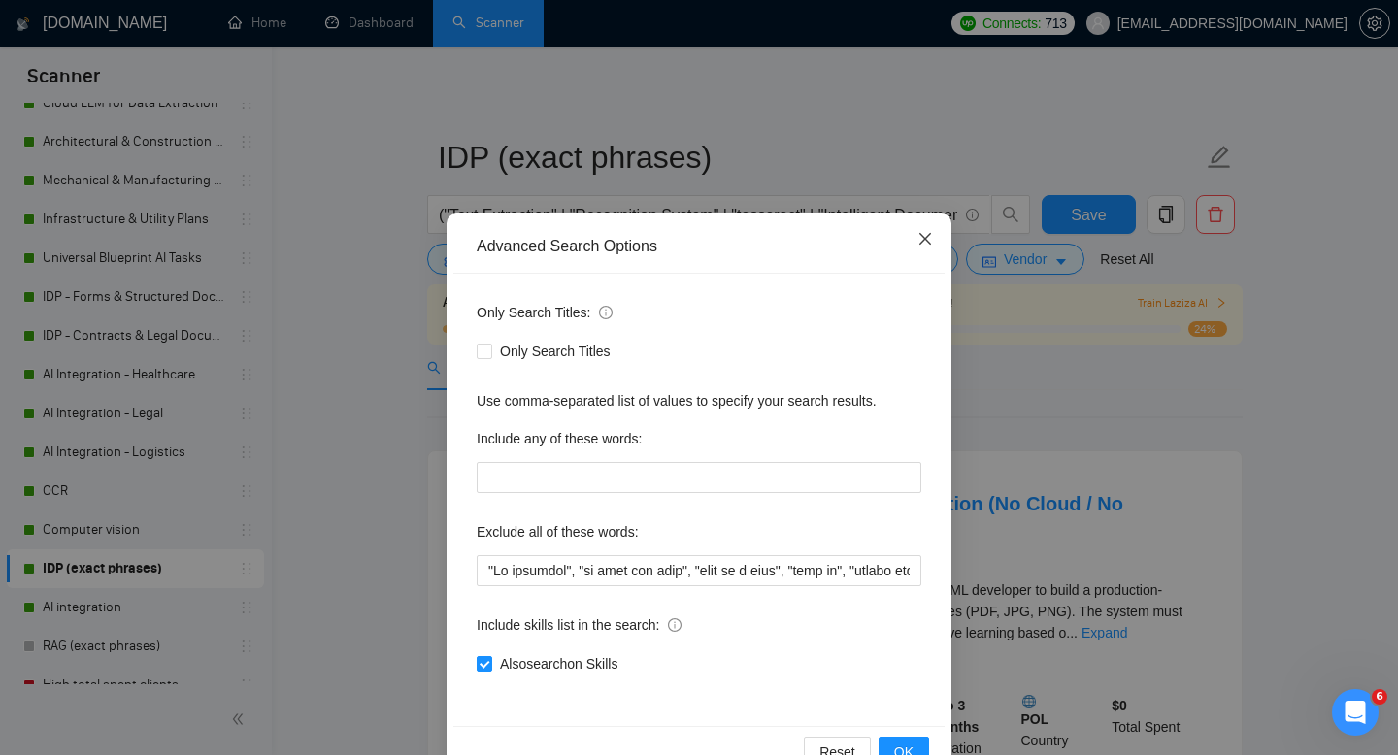
click at [928, 242] on icon "close" at bounding box center [925, 239] width 12 height 12
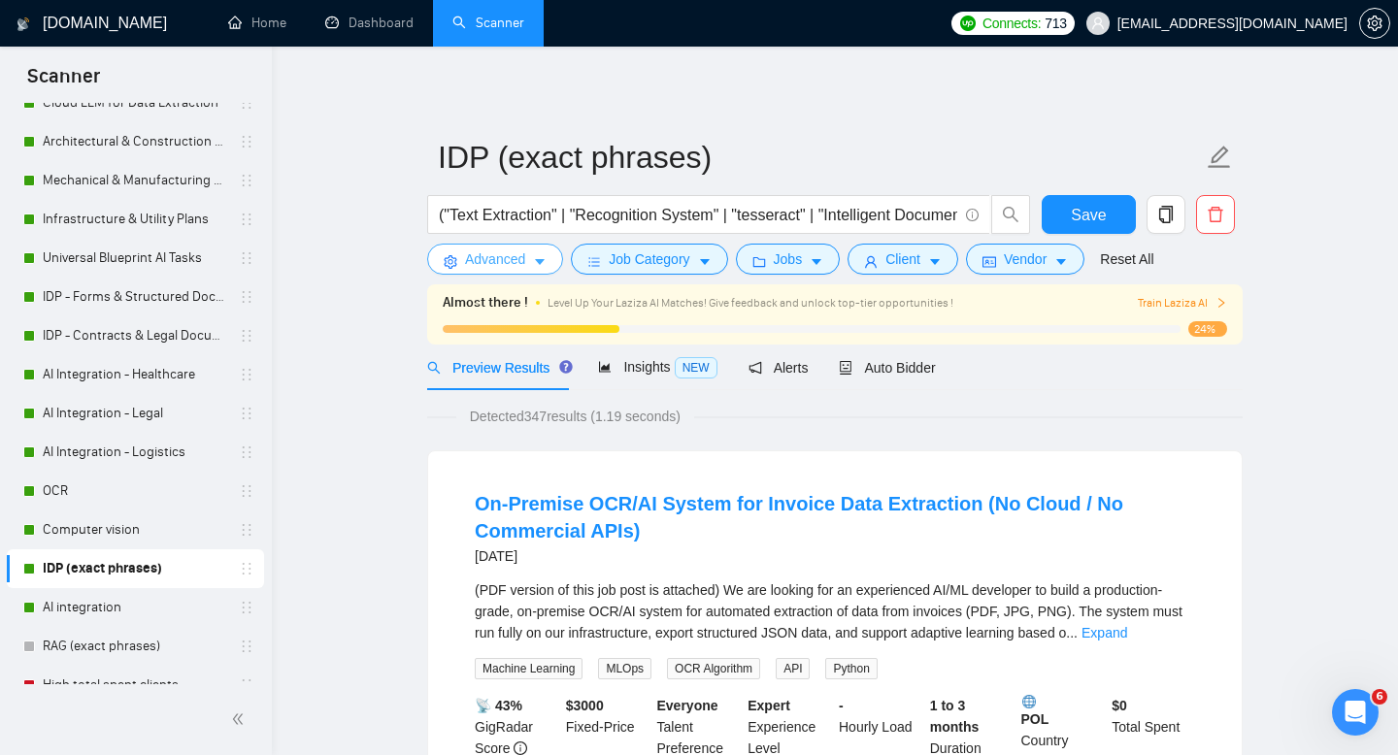
click at [487, 256] on span "Advanced" at bounding box center [495, 258] width 60 height 21
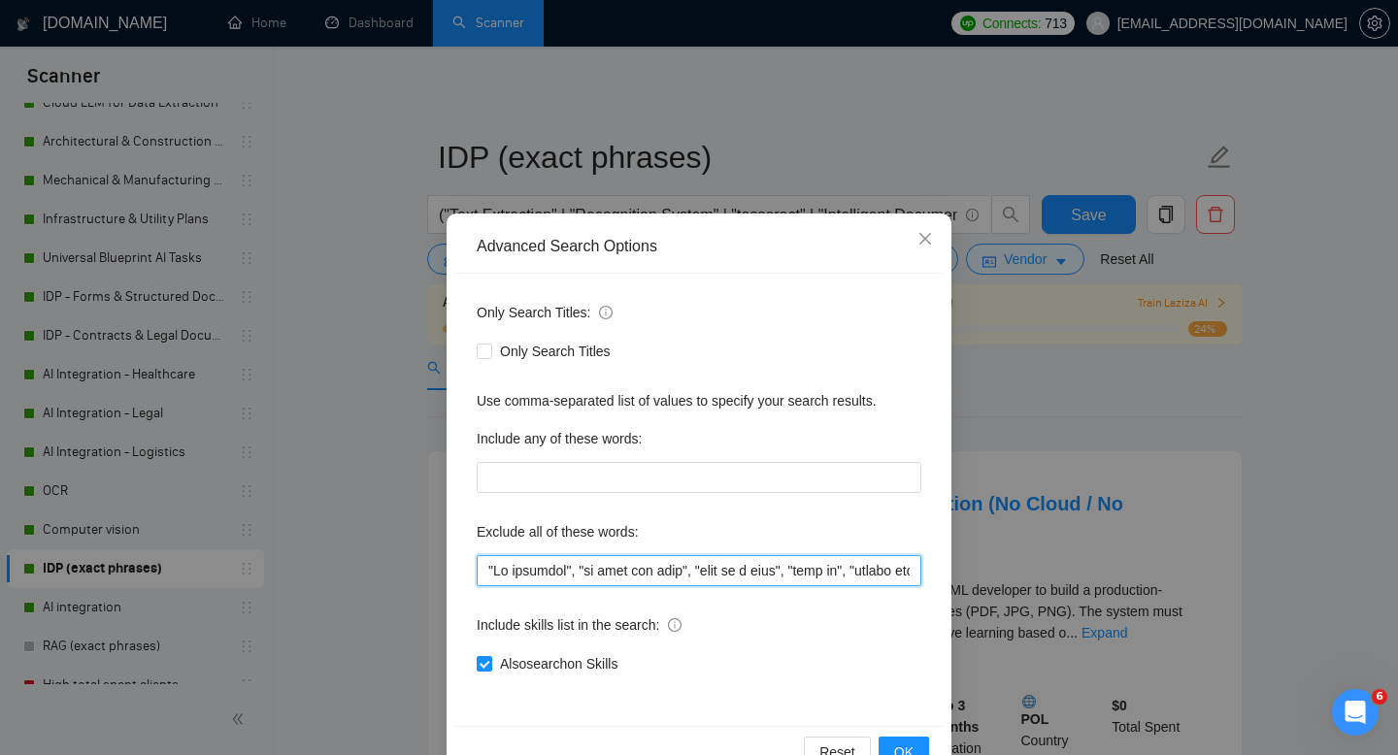
click at [525, 584] on input "text" at bounding box center [699, 570] width 445 height 31
click at [551, 573] on input "text" at bounding box center [699, 570] width 445 height 31
paste input "("no agencies" | "no agency" | "freelancers only" | "individual only")"
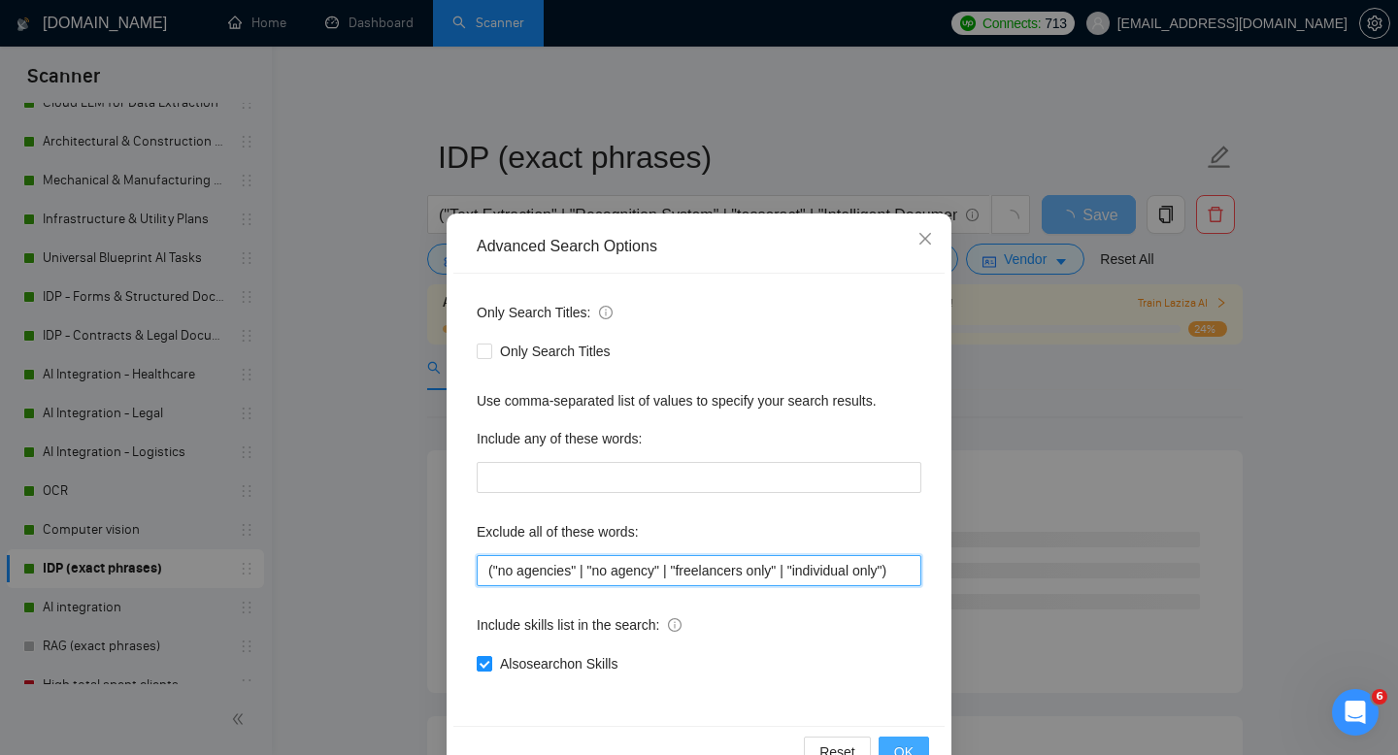
type input "("no agencies" | "no agency" | "freelancers only" | "individual only")"
click at [909, 746] on span "OK" at bounding box center [903, 752] width 19 height 21
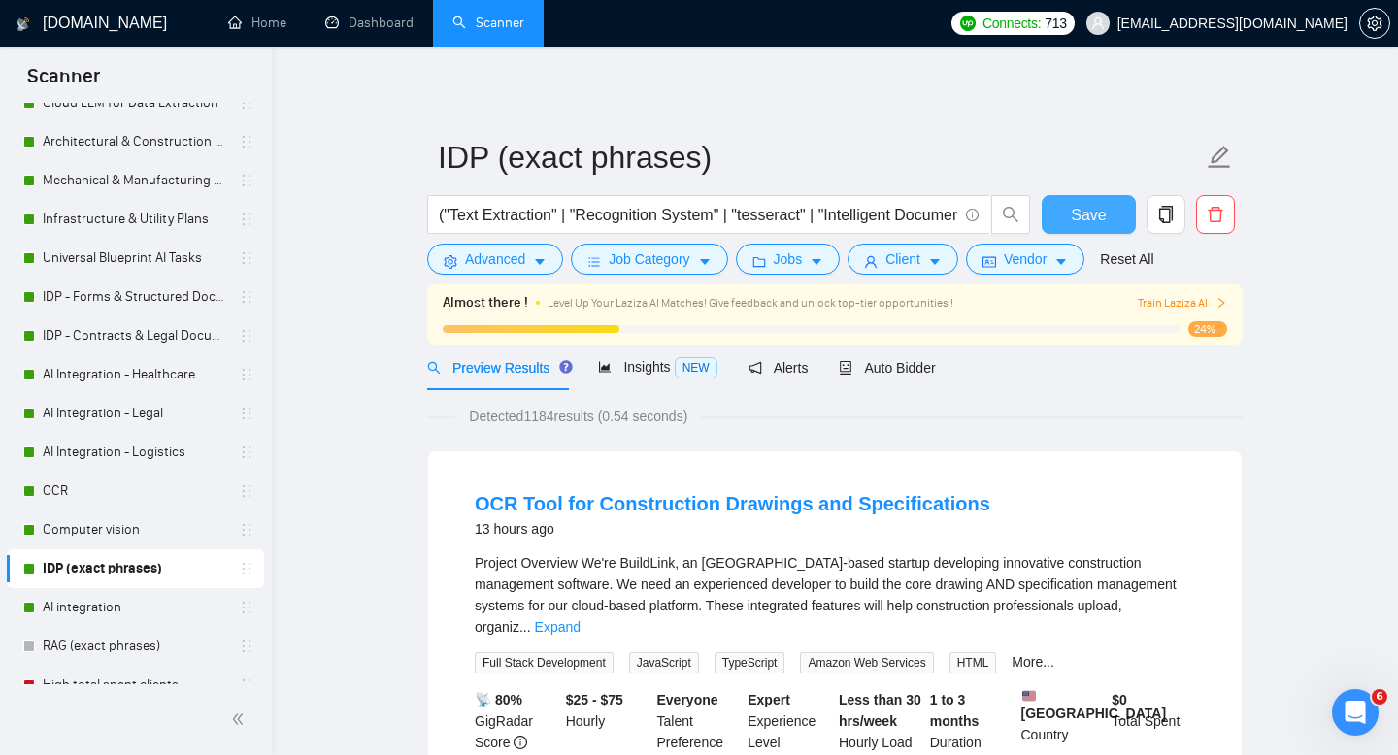
click at [1106, 214] on button "Save" at bounding box center [1089, 214] width 94 height 39
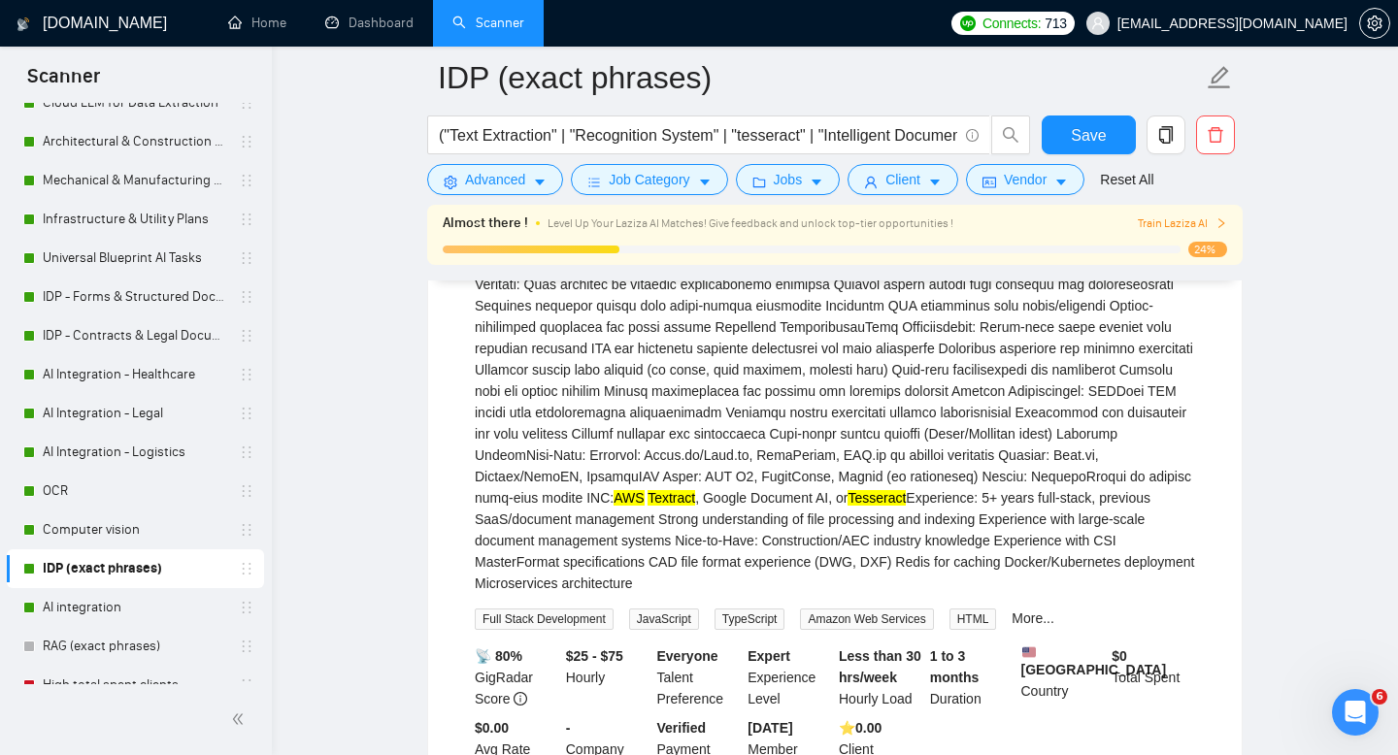
scroll to position [725, 0]
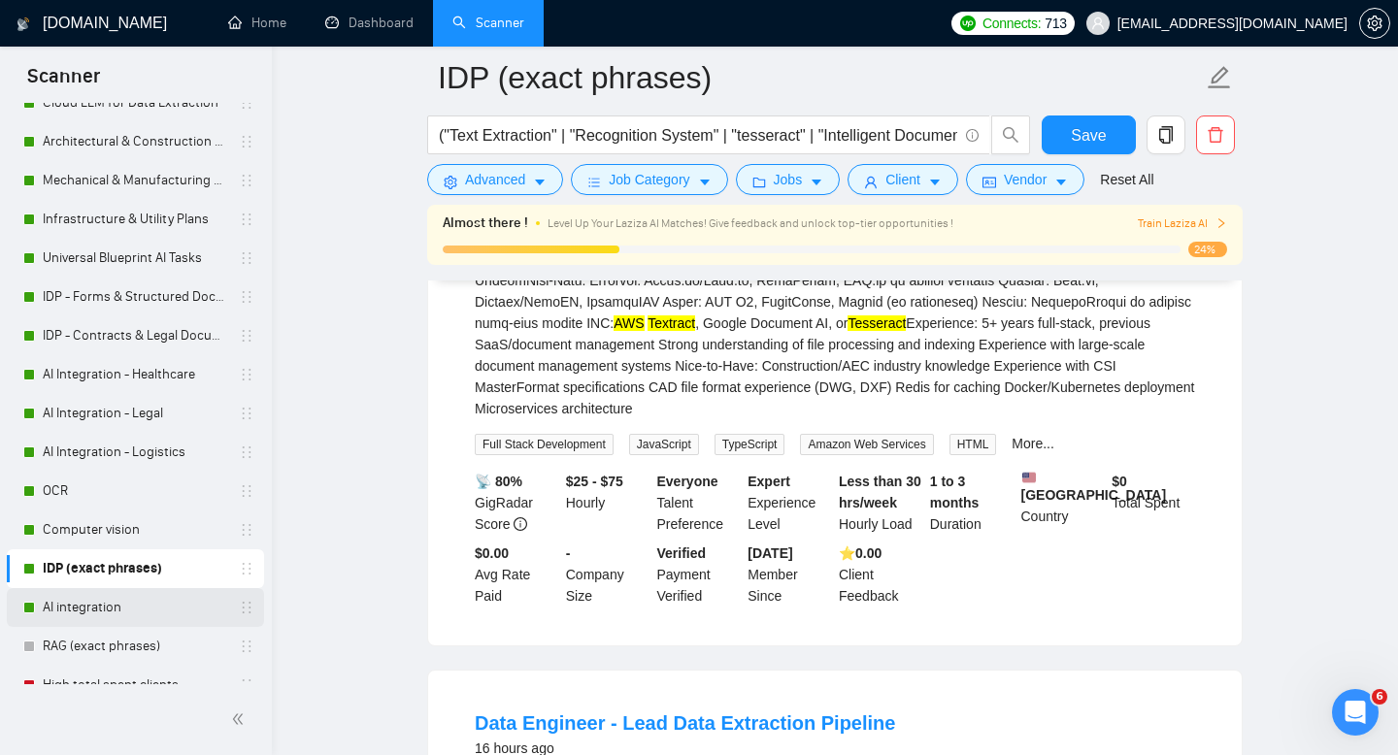
click at [71, 605] on link "AI integration" at bounding box center [135, 607] width 184 height 39
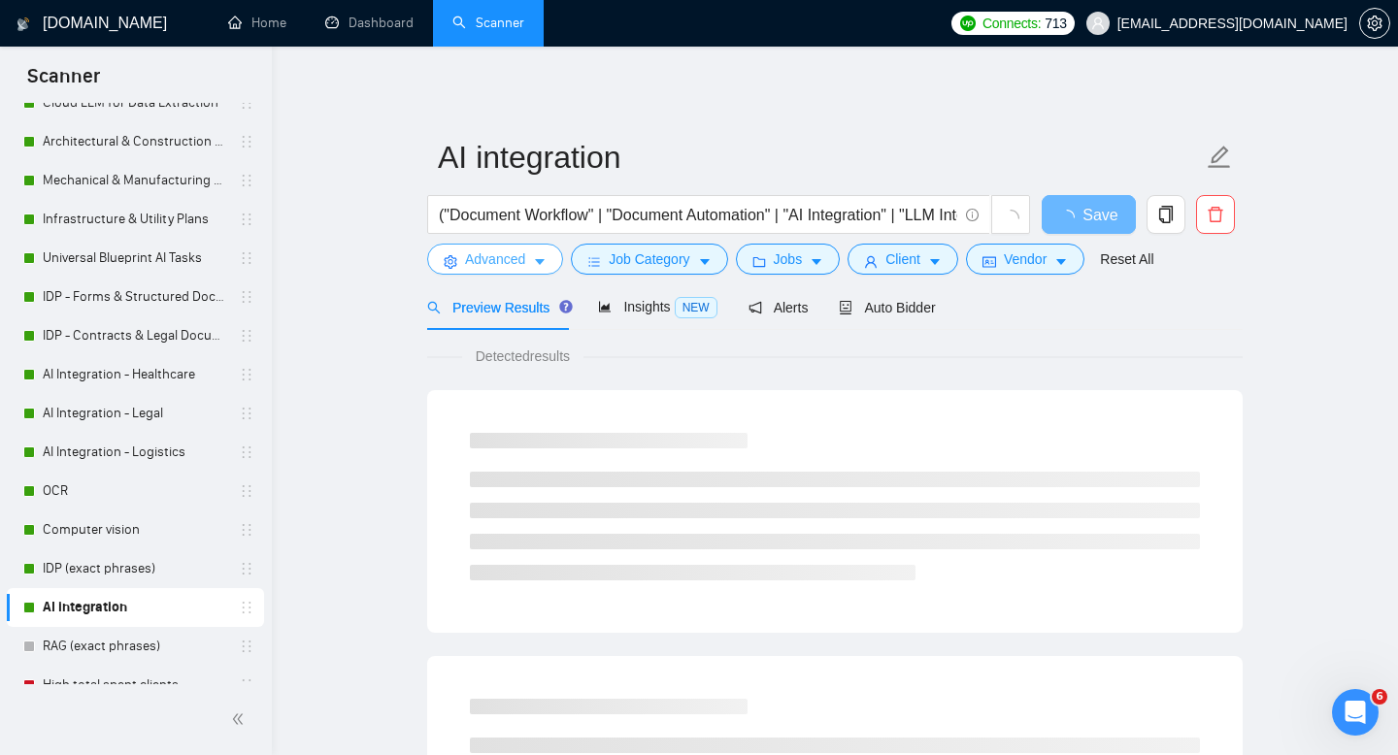
click at [475, 260] on span "Advanced" at bounding box center [495, 258] width 60 height 21
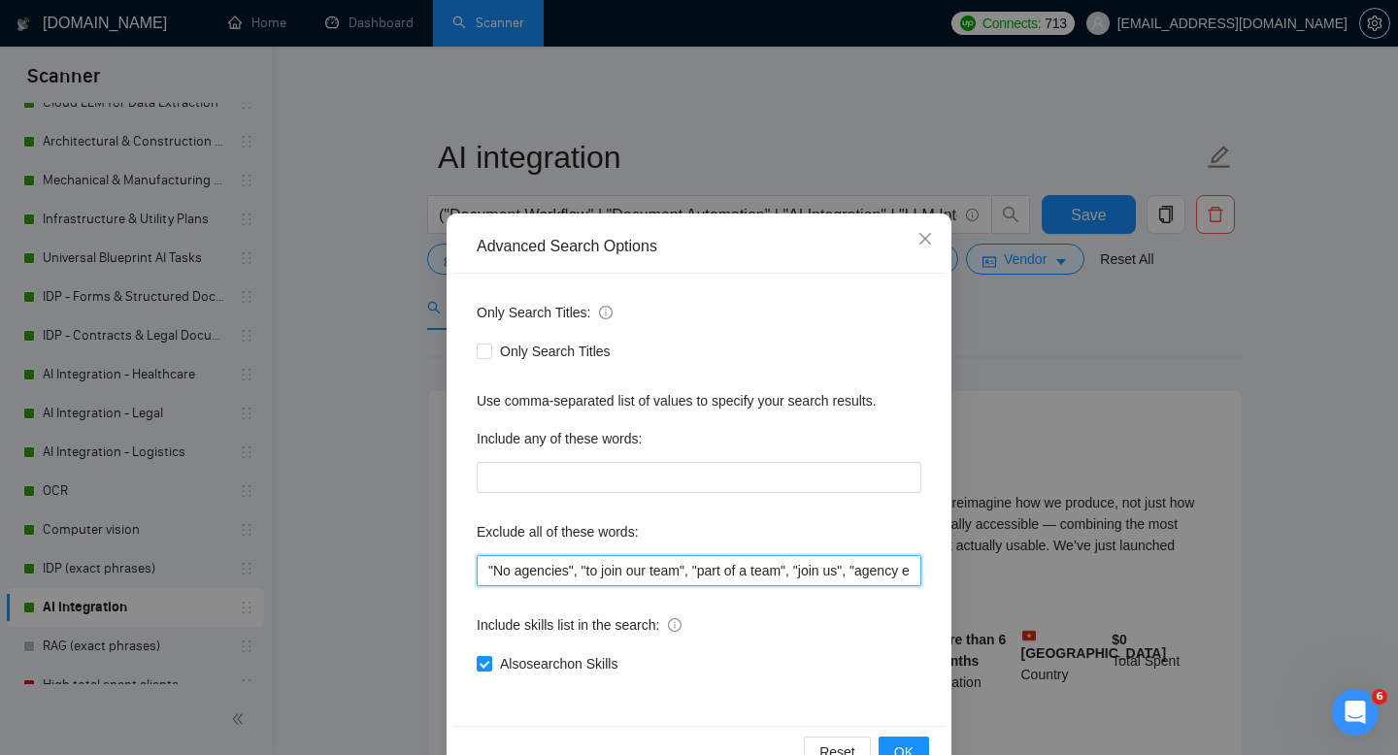
click at [572, 573] on input ""No agencies", "to join our team", "part of a team", "join us", "agency environ…" at bounding box center [699, 570] width 445 height 31
paste input "("no agencies" | "no agency" | "freelancers only" | "individual only")"
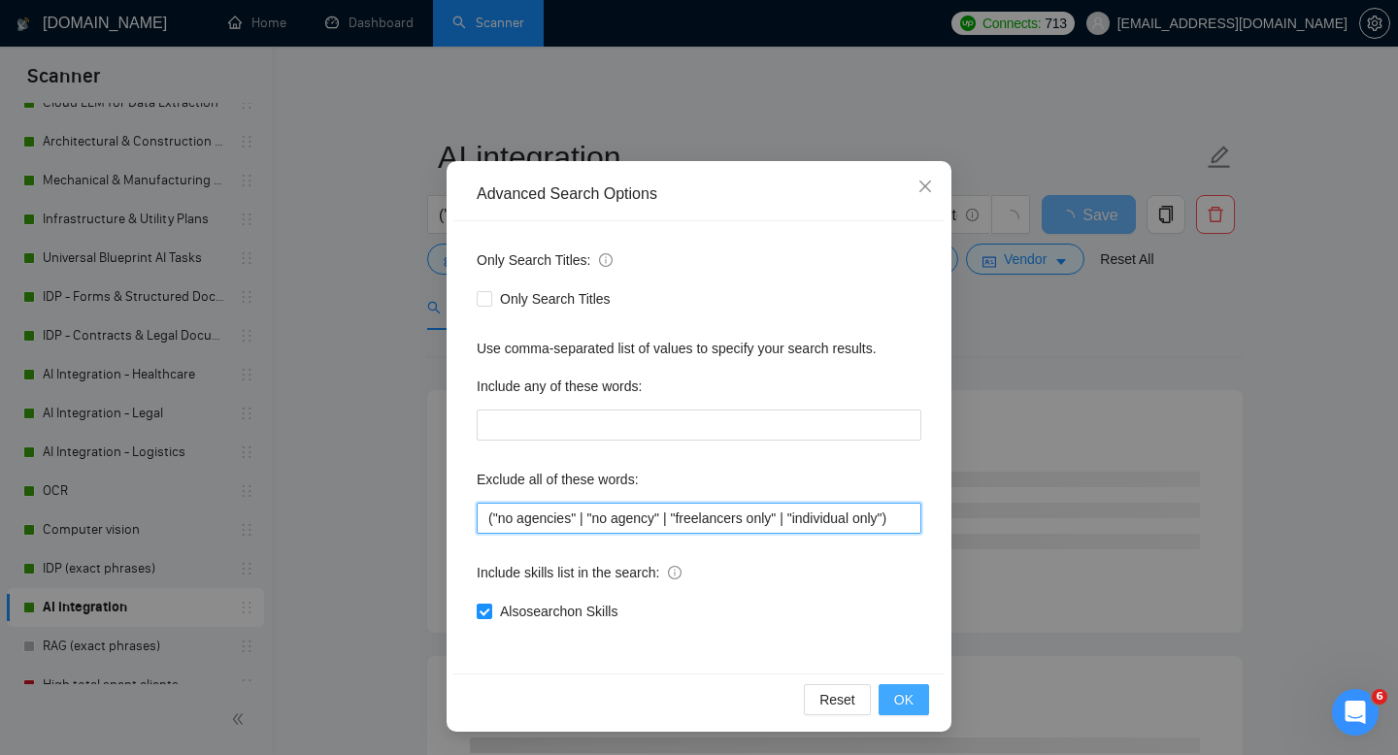
type input "("no agencies" | "no agency" | "freelancers only" | "individual only")"
click at [906, 703] on span "OK" at bounding box center [903, 699] width 19 height 21
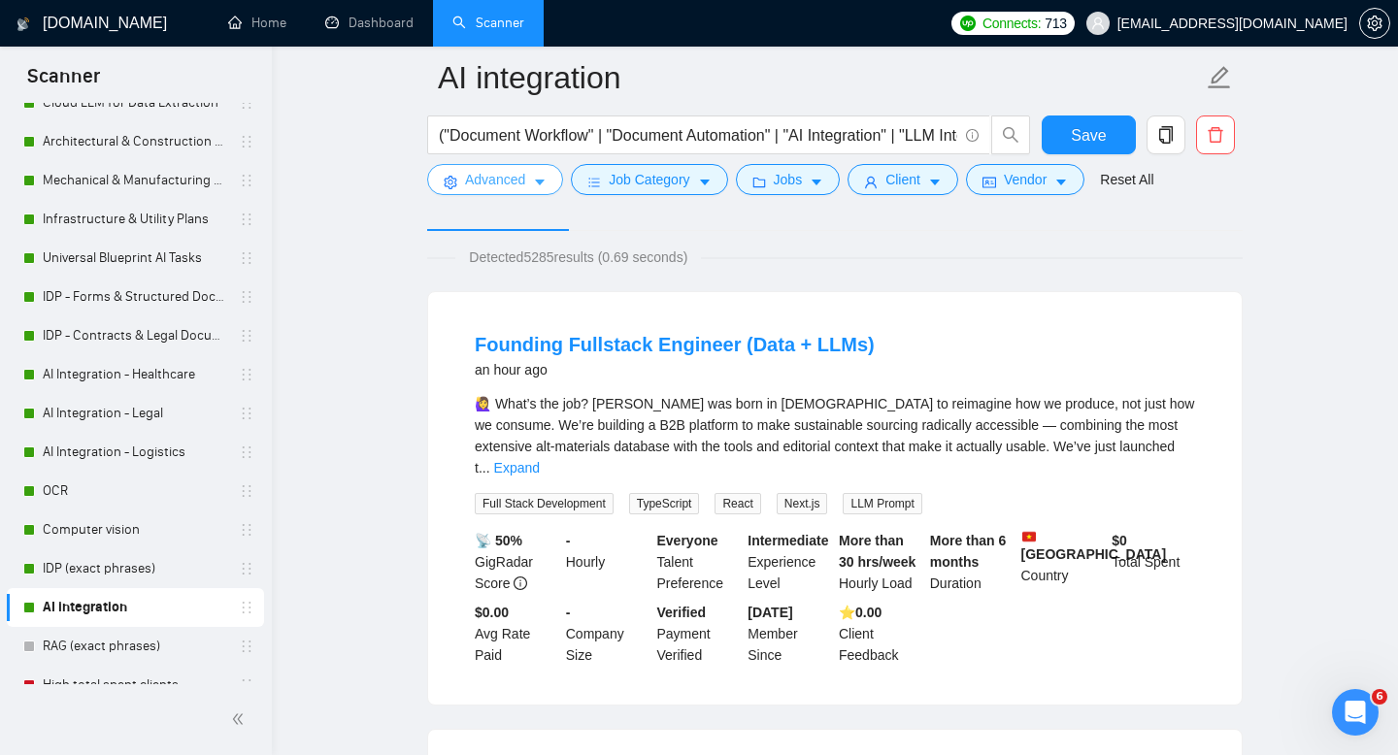
scroll to position [0, 0]
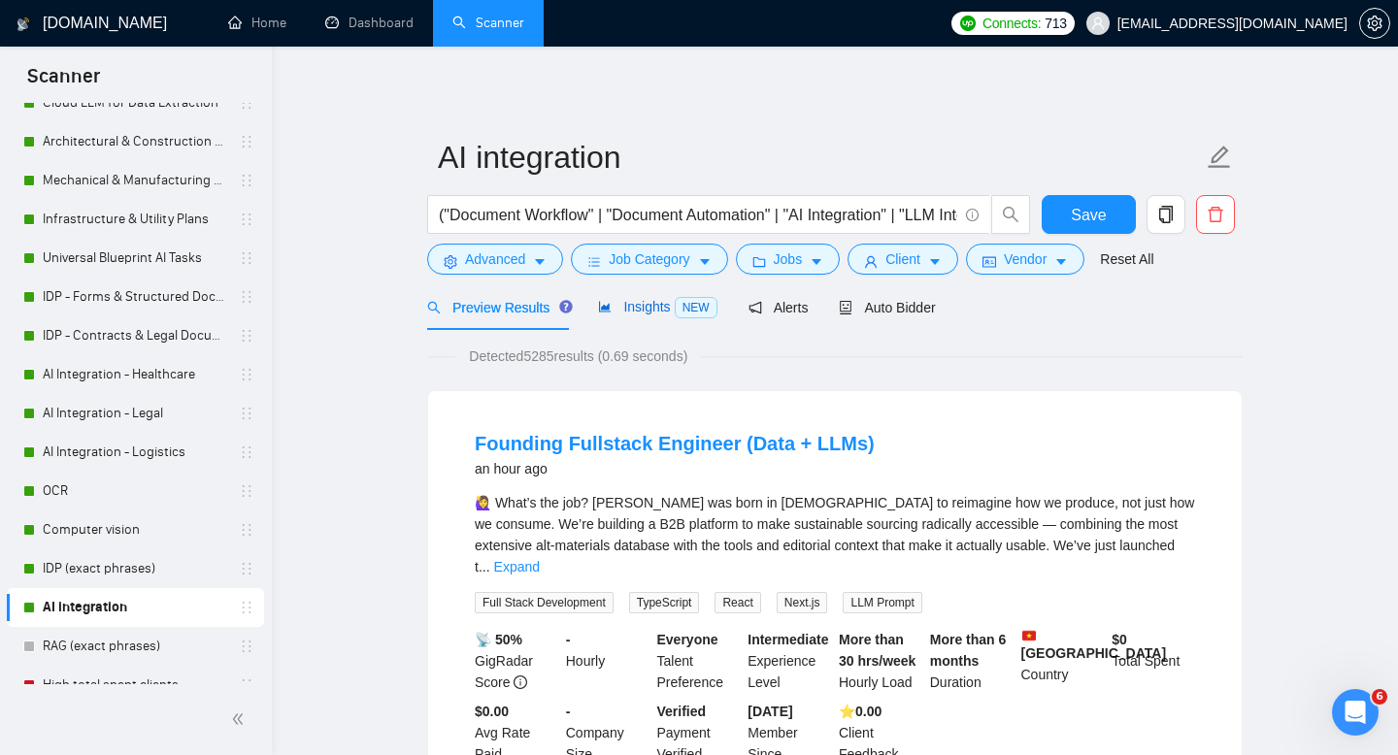
click at [639, 305] on span "Insights NEW" at bounding box center [657, 307] width 118 height 16
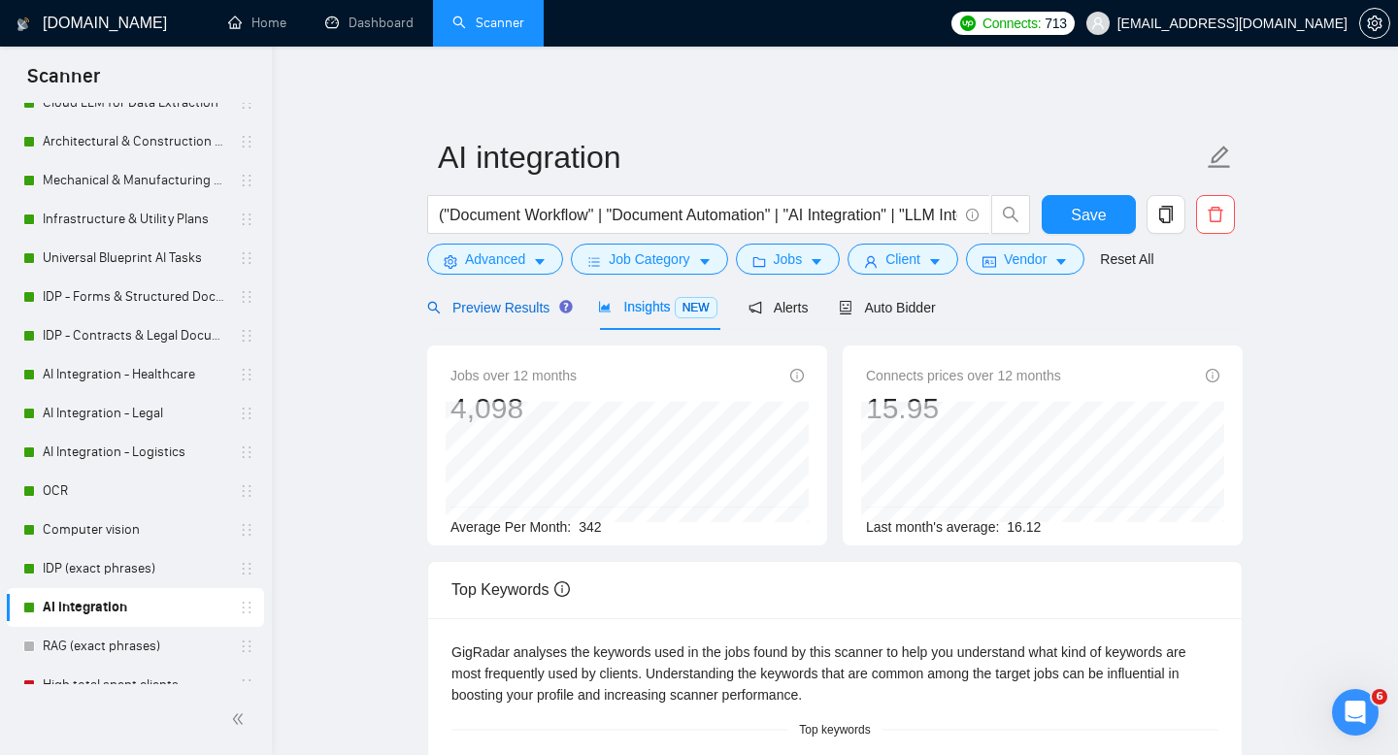
click at [506, 304] on span "Preview Results" at bounding box center [497, 308] width 140 height 16
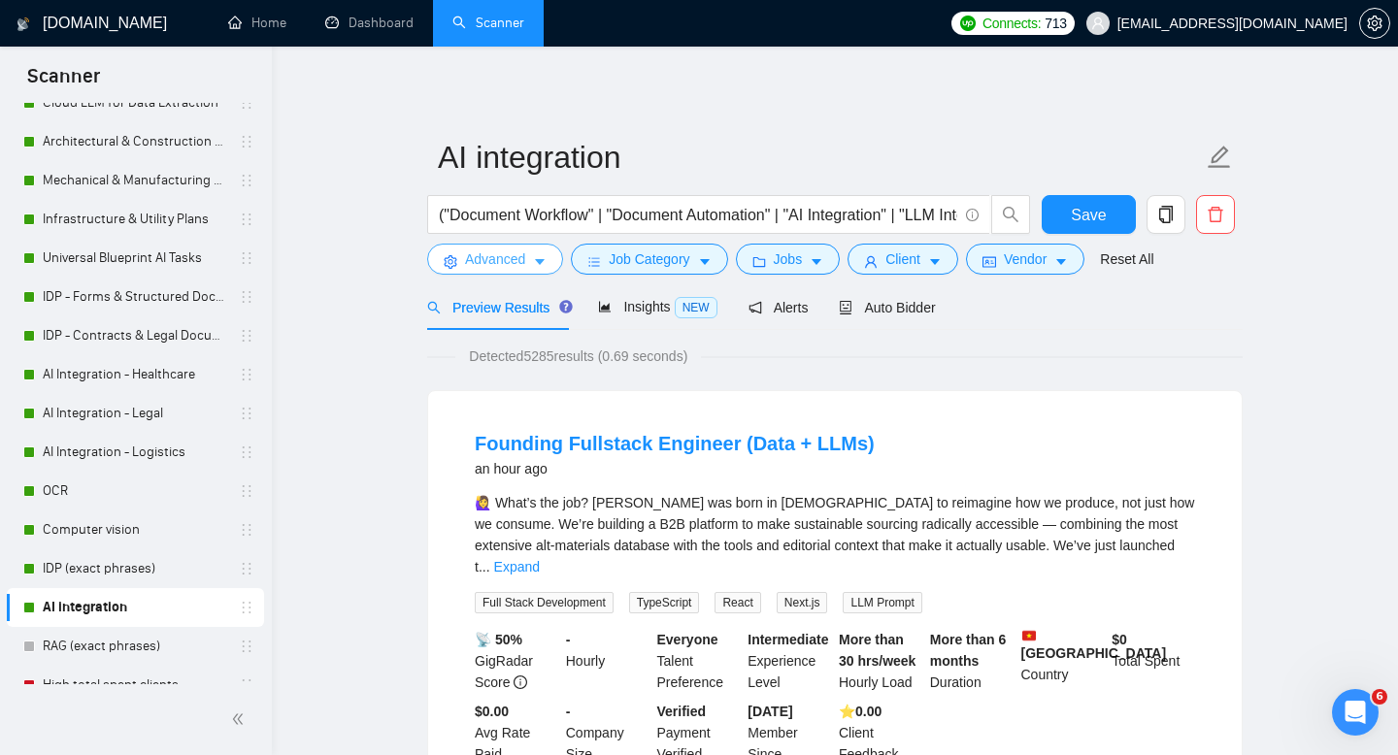
click at [507, 258] on span "Advanced" at bounding box center [495, 258] width 60 height 21
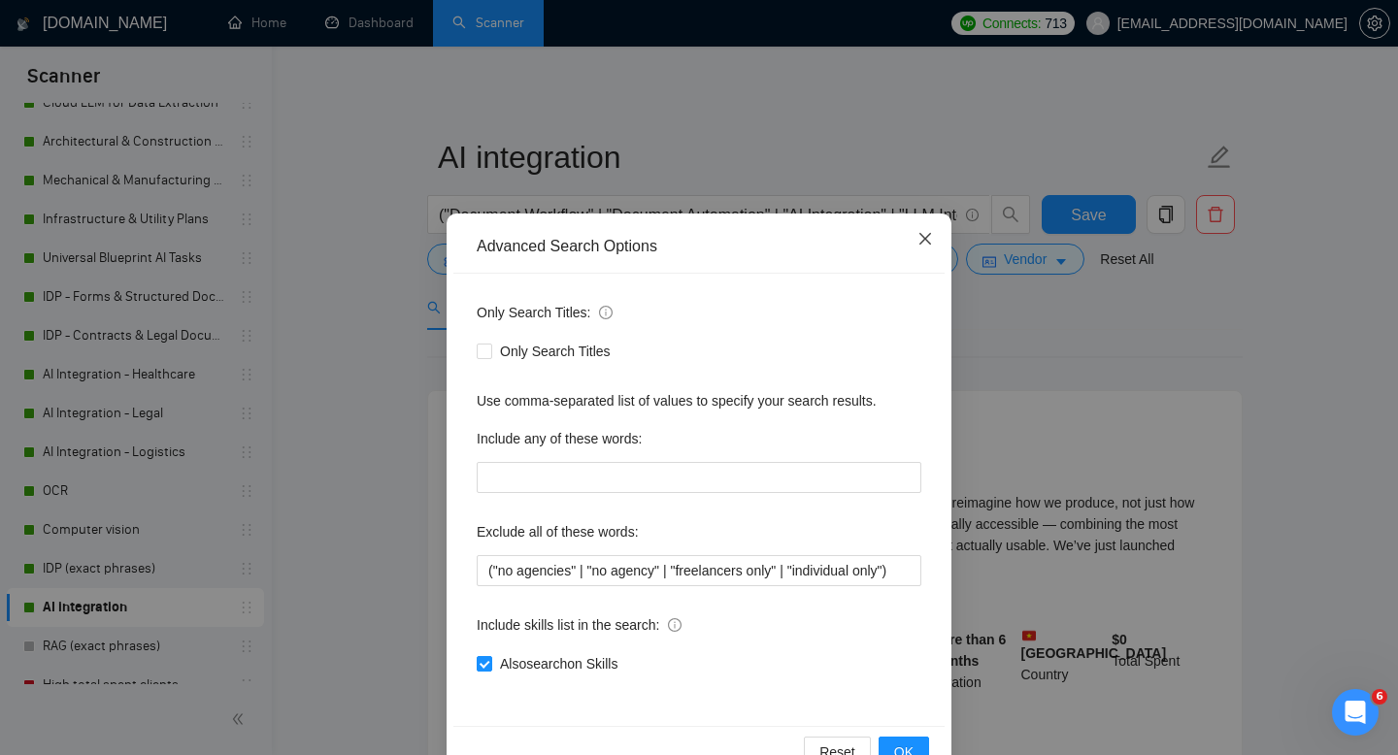
click at [925, 241] on icon "close" at bounding box center [925, 239] width 16 height 16
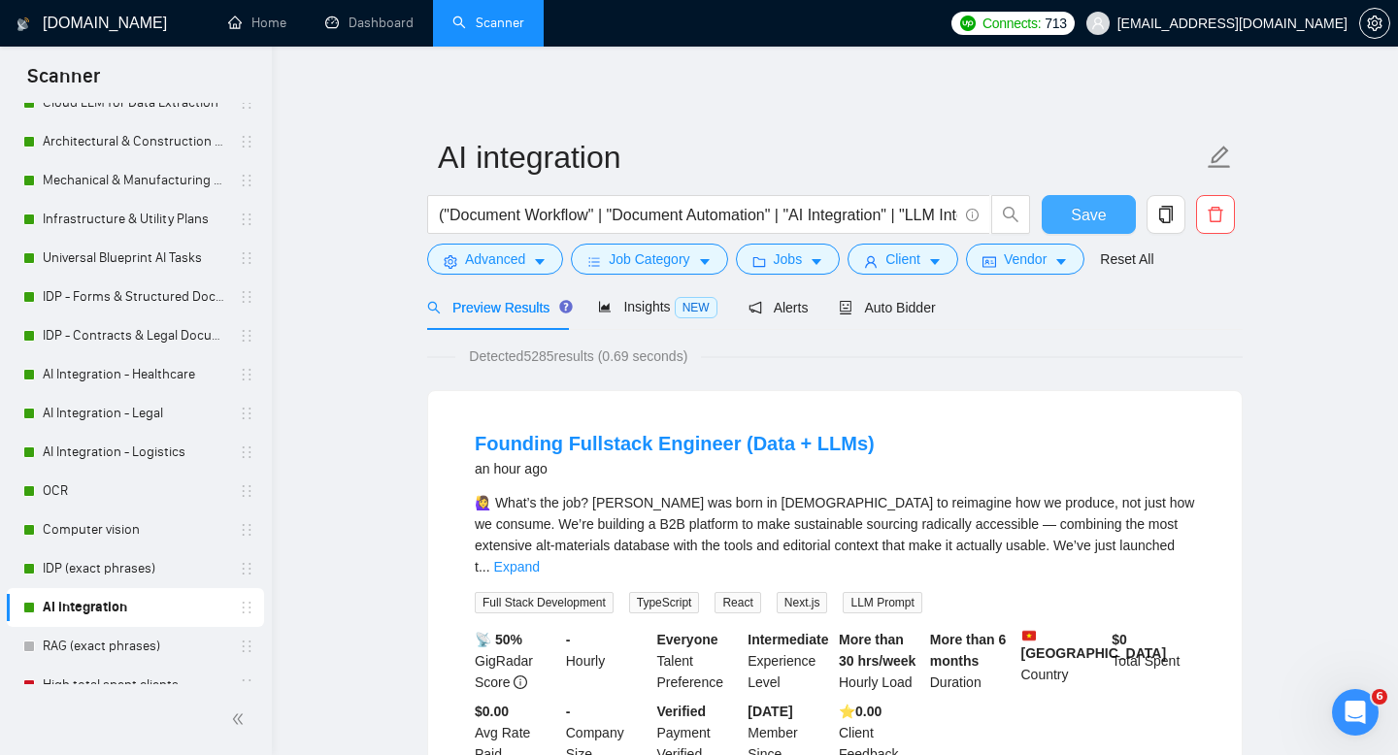
click at [1093, 209] on span "Save" at bounding box center [1088, 215] width 35 height 24
click at [895, 310] on span "Auto Bidder" at bounding box center [887, 308] width 96 height 16
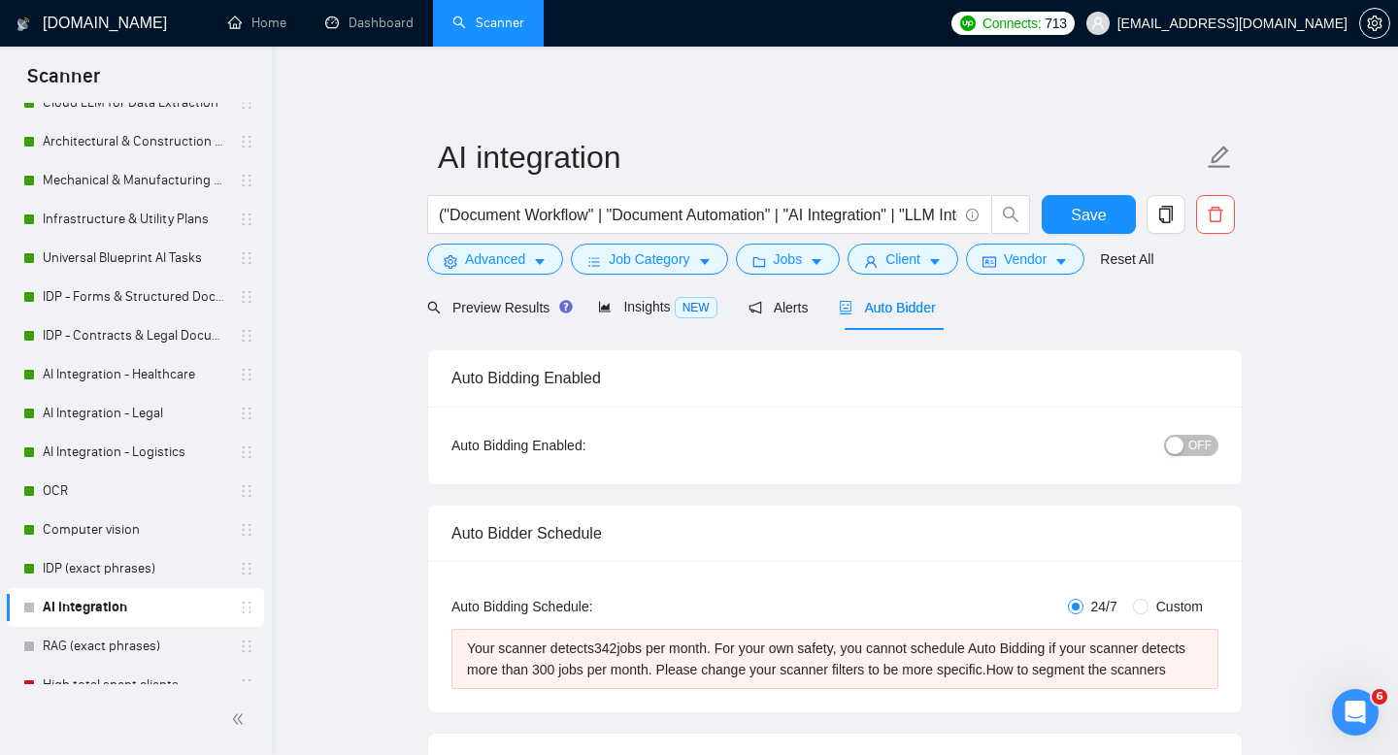
checkbox input "true"
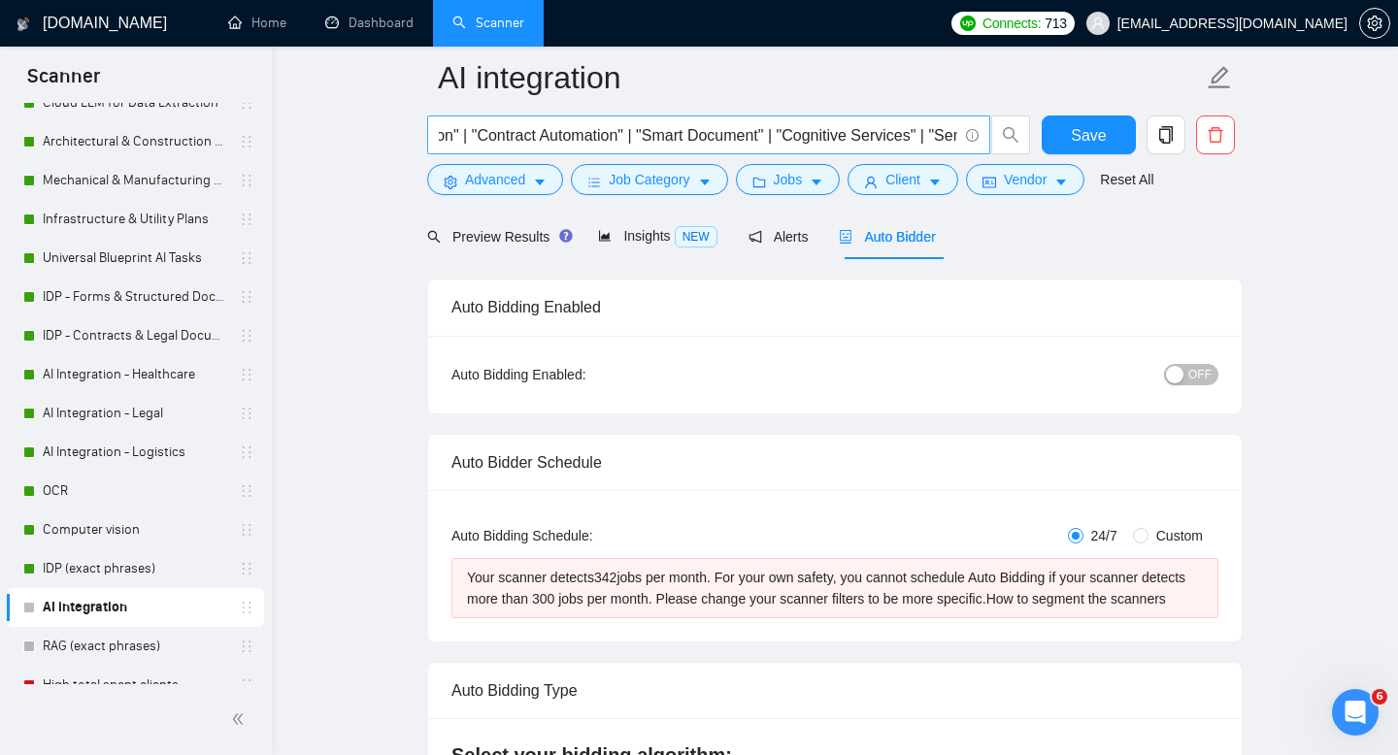
scroll to position [0, 1042]
click at [53, 487] on link "OCR" at bounding box center [135, 491] width 184 height 39
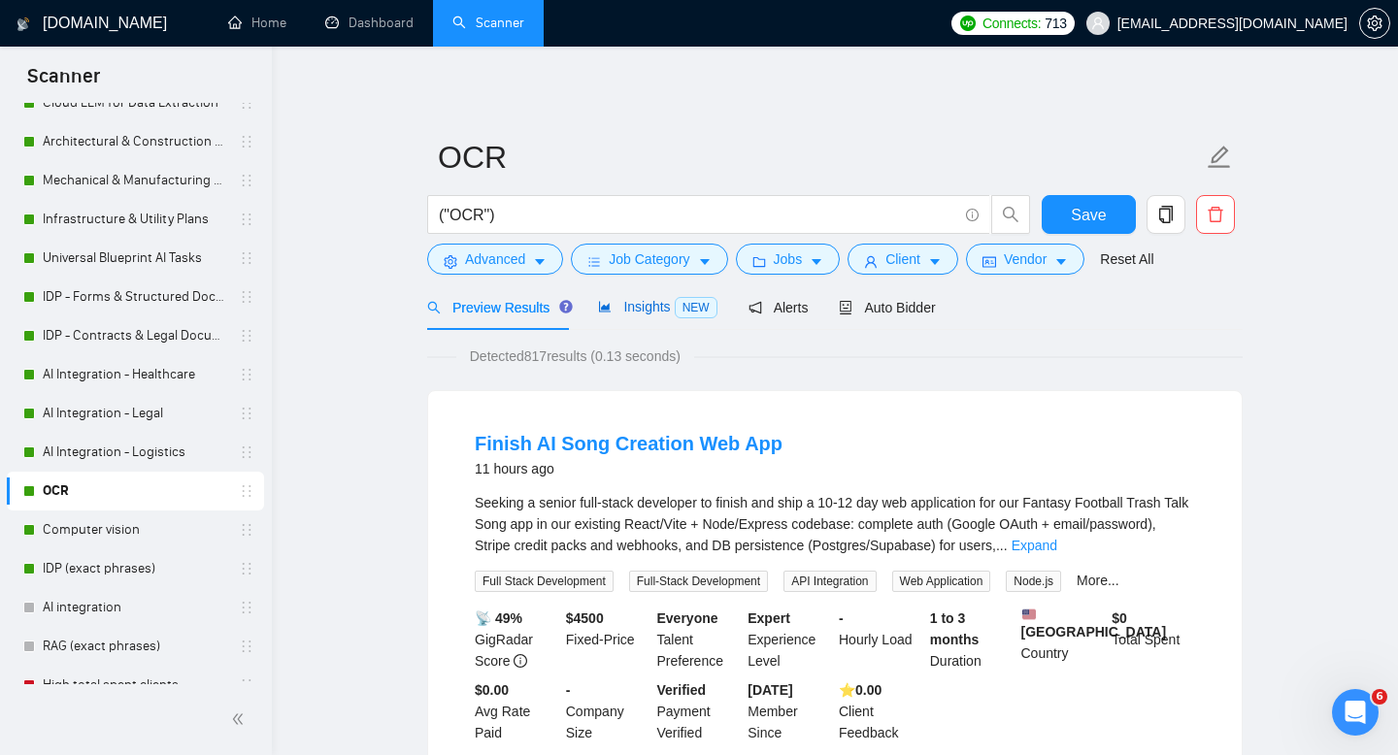
click at [658, 306] on span "Insights NEW" at bounding box center [657, 307] width 118 height 16
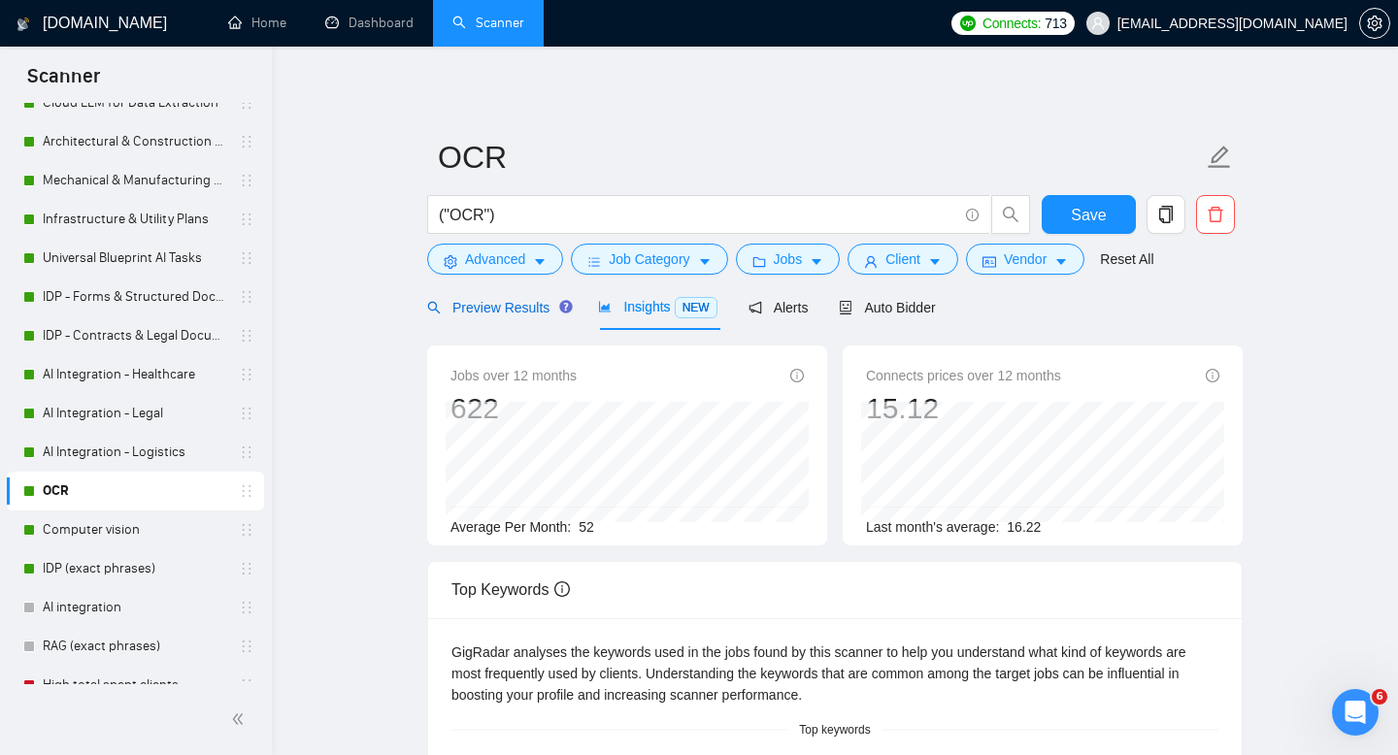
click at [481, 314] on span "Preview Results" at bounding box center [497, 308] width 140 height 16
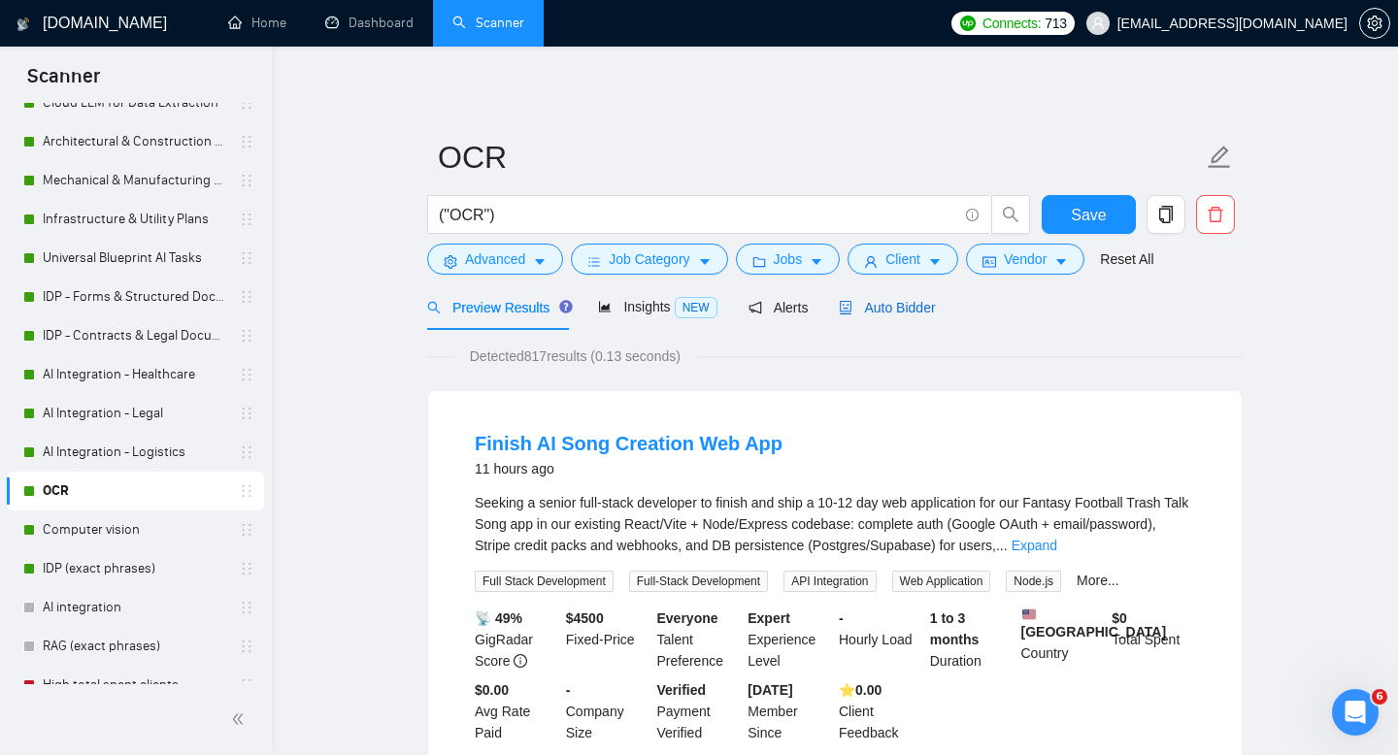
click at [910, 314] on span "Auto Bidder" at bounding box center [887, 308] width 96 height 16
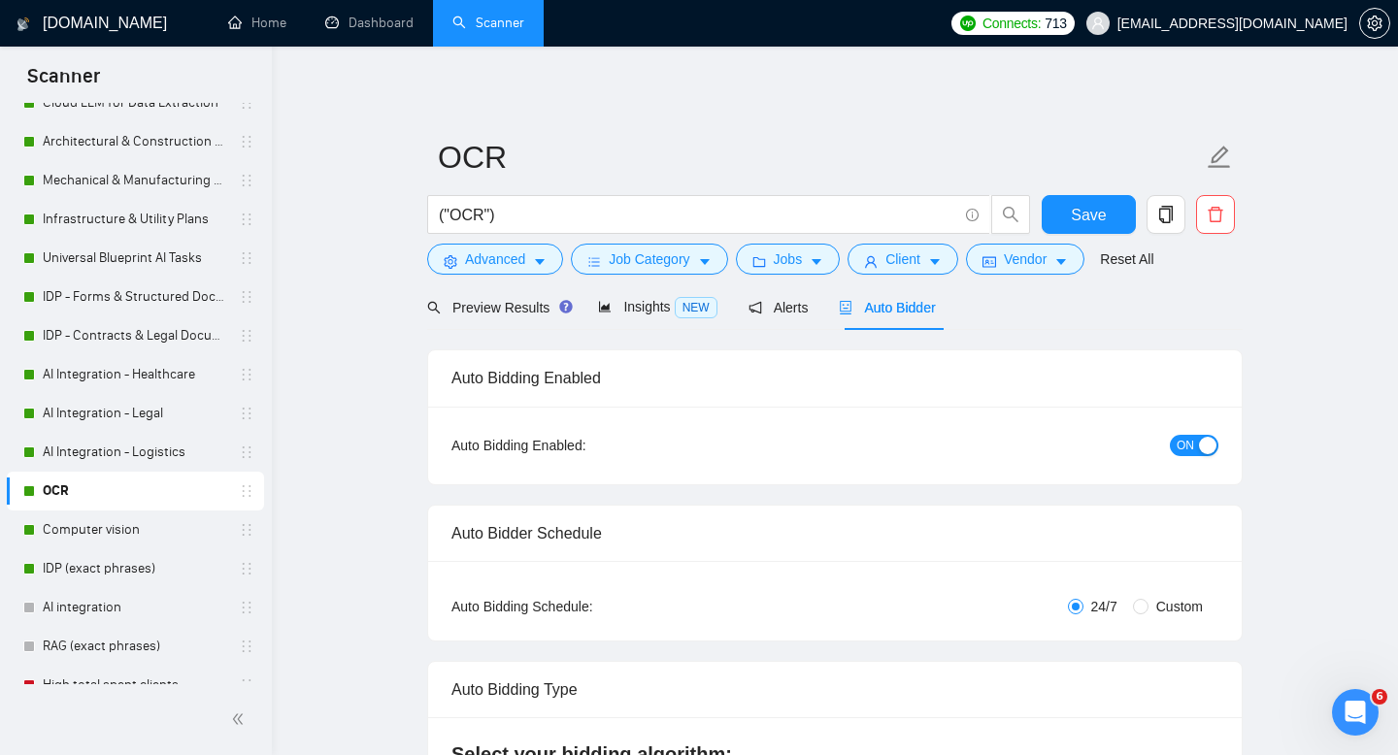
checkbox input "true"
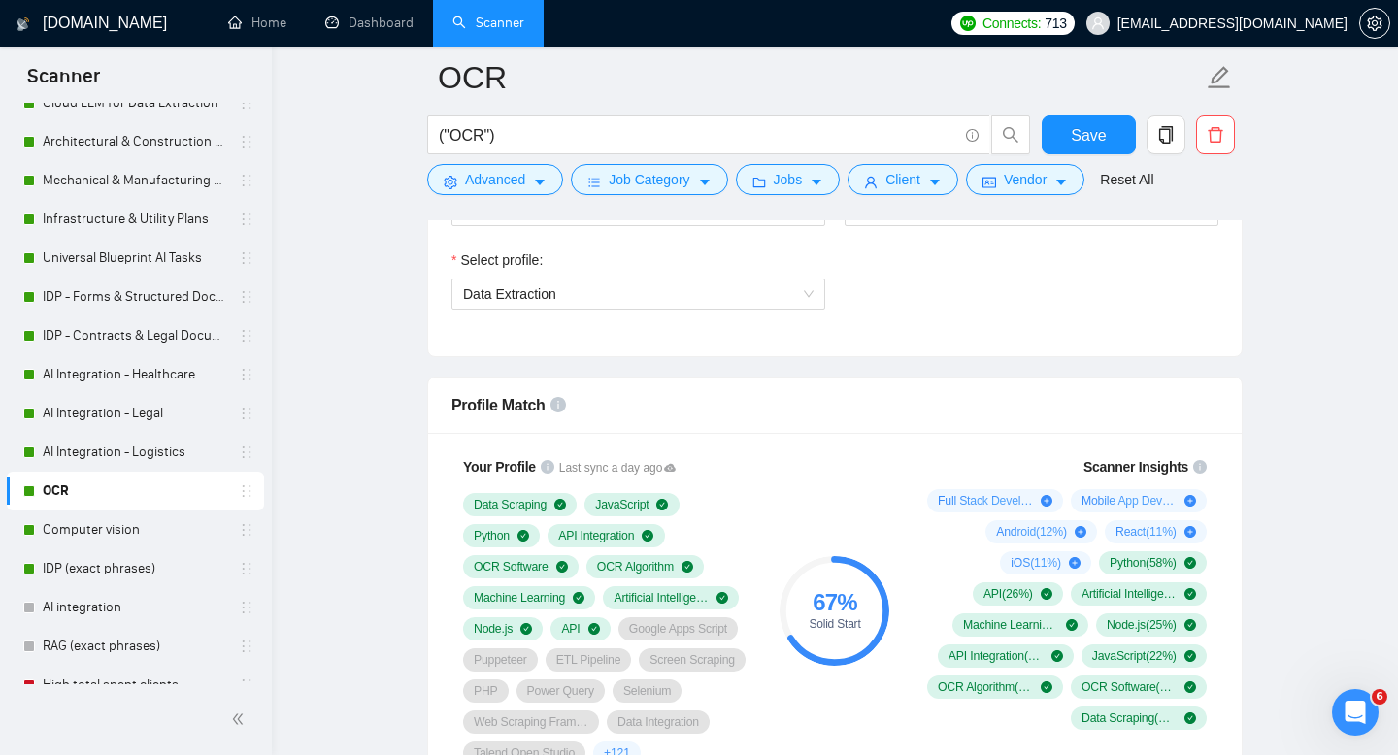
scroll to position [984, 0]
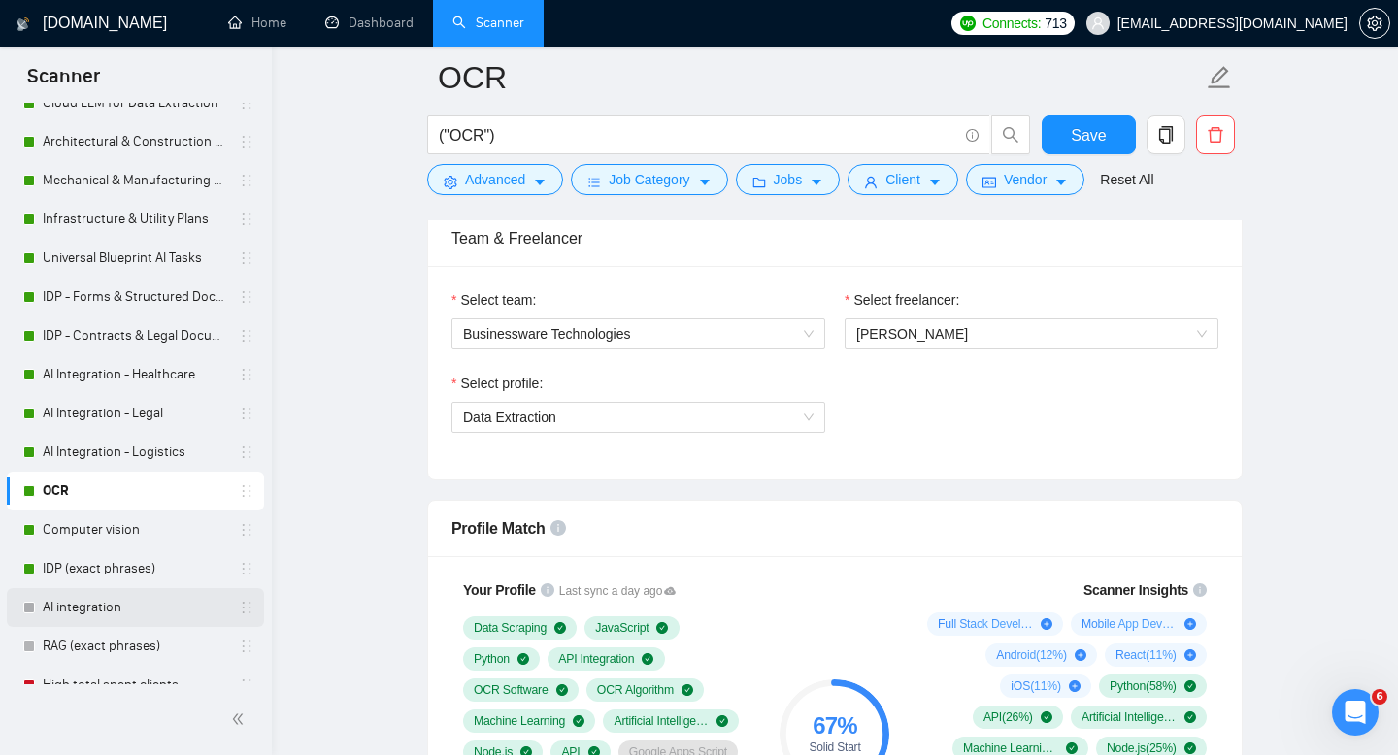
click at [78, 612] on link "AI integration" at bounding box center [135, 607] width 184 height 39
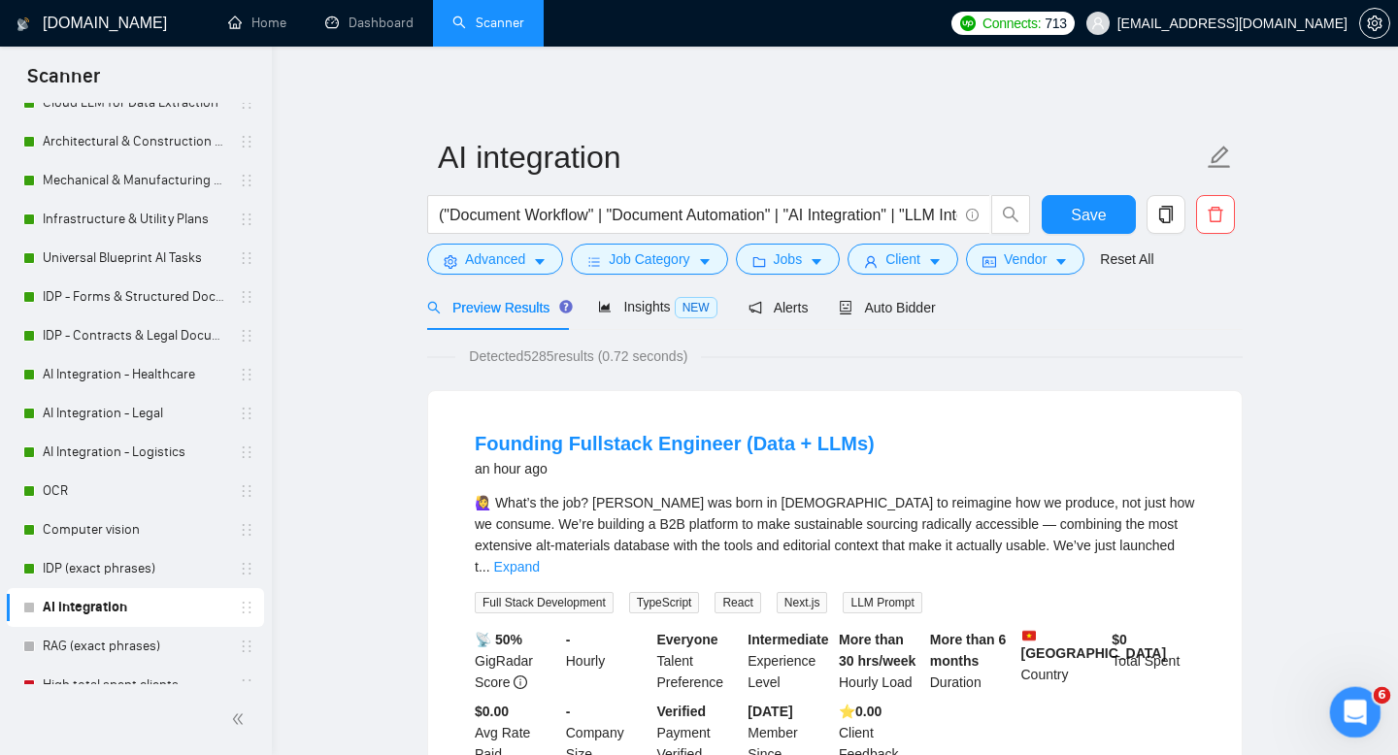
click at [1361, 703] on icon "Открыть службу сообщений Intercom" at bounding box center [1353, 710] width 32 height 32
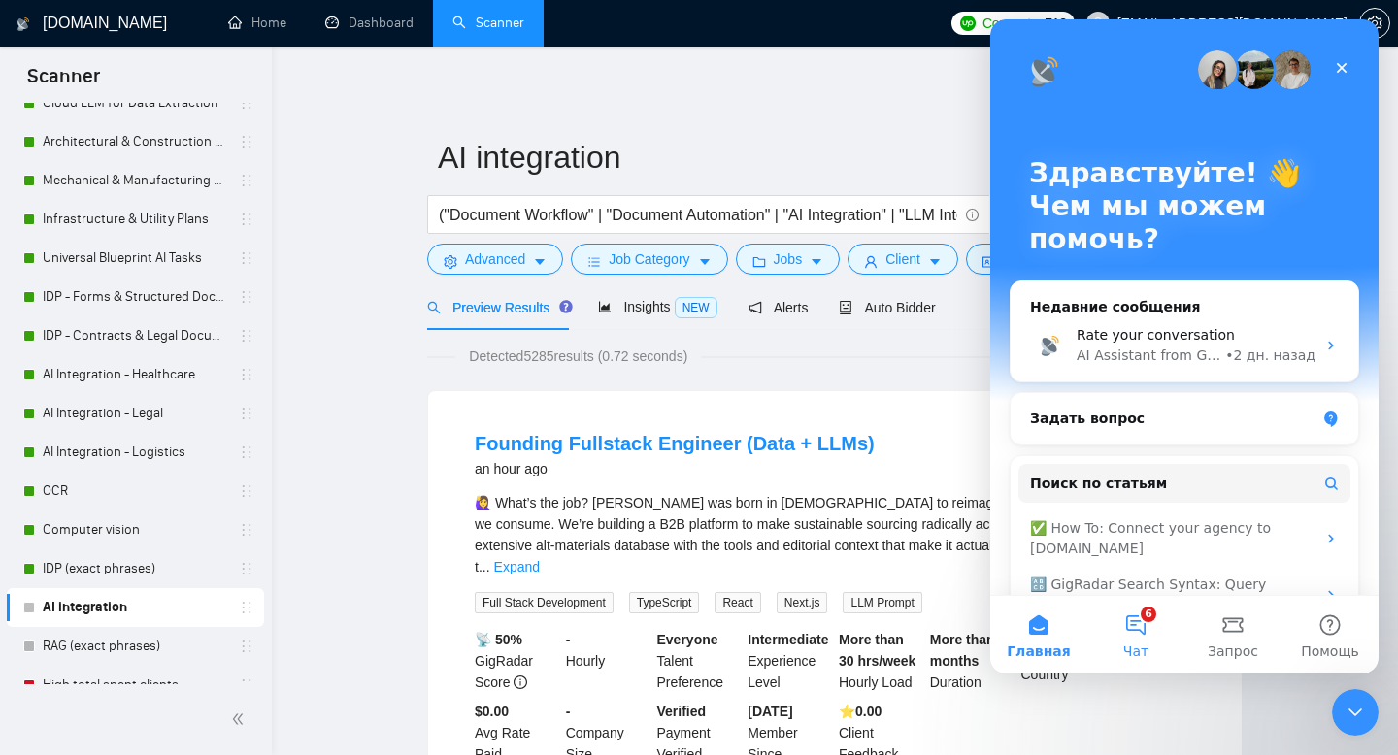
click at [1138, 627] on button "6 Чат" at bounding box center [1135, 635] width 97 height 78
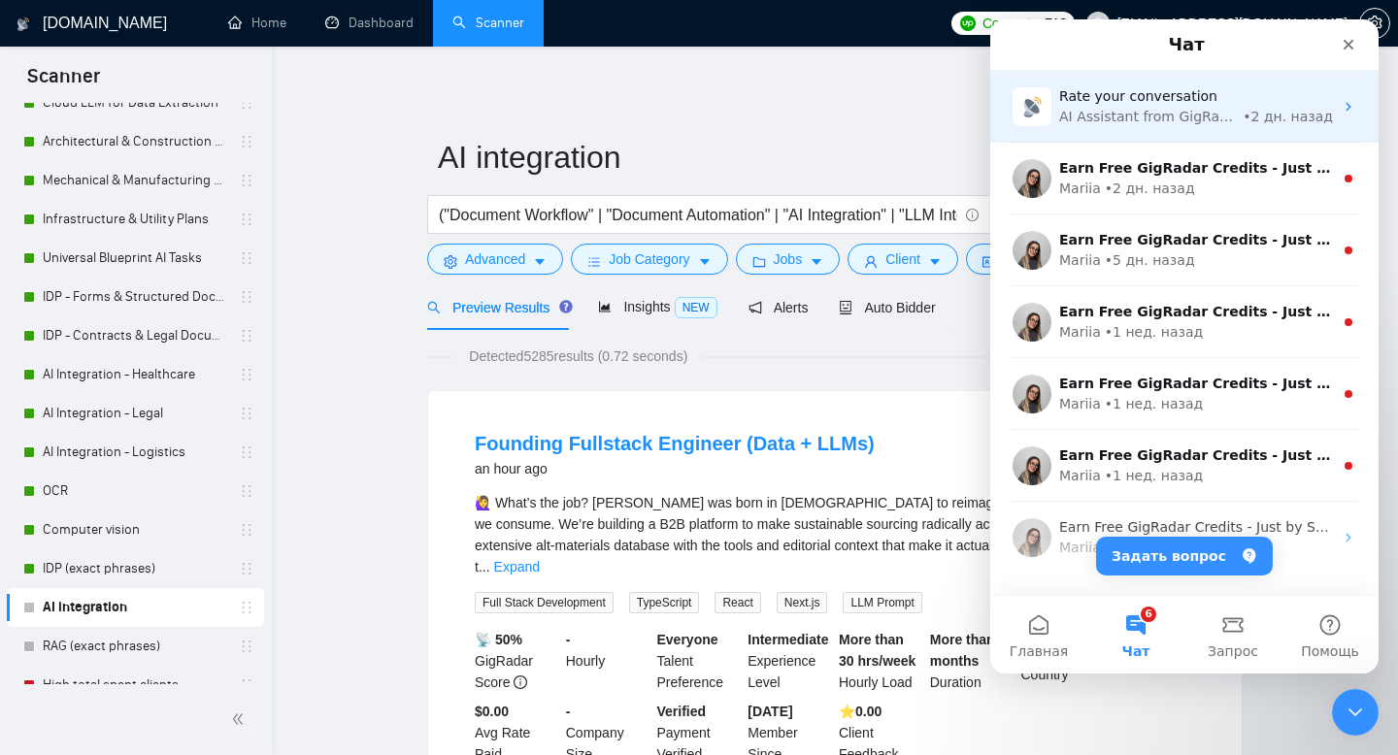
click at [1165, 100] on span "Rate your conversation" at bounding box center [1138, 96] width 158 height 16
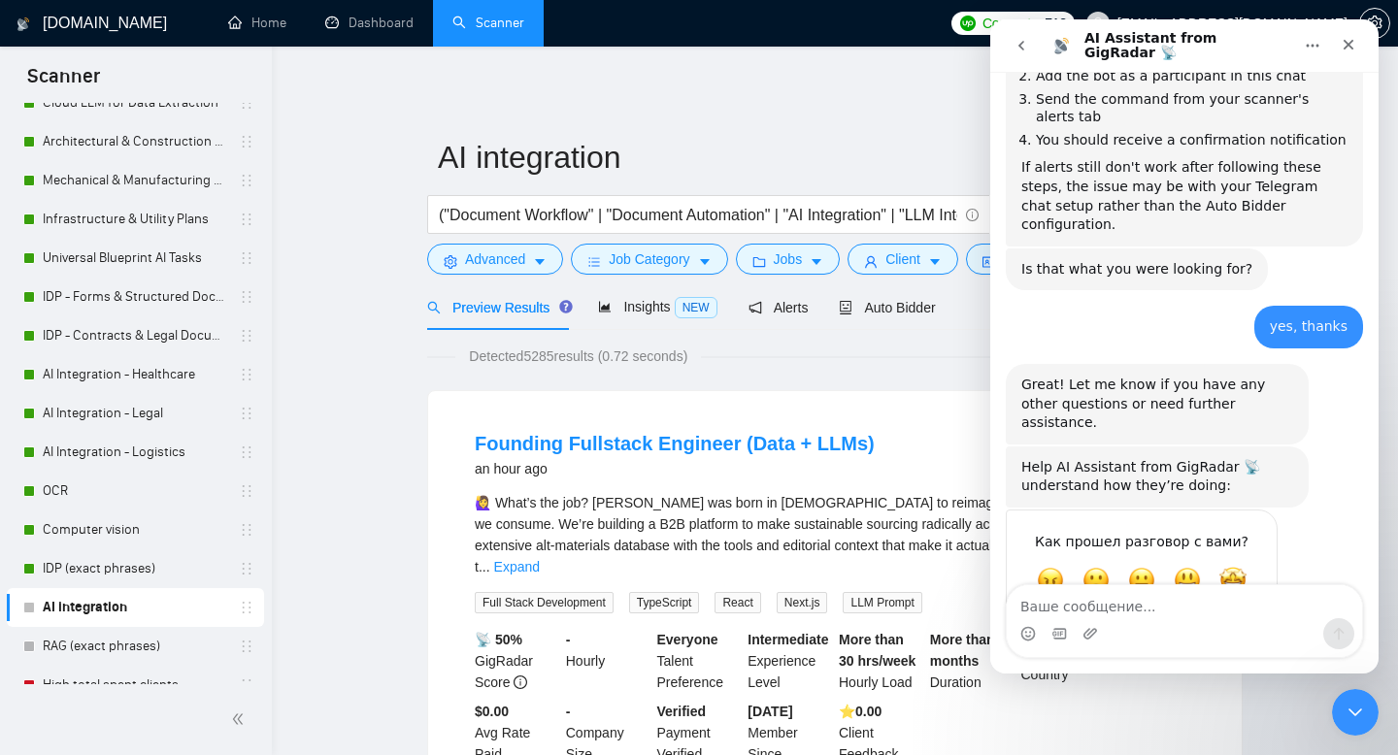
scroll to position [418, 0]
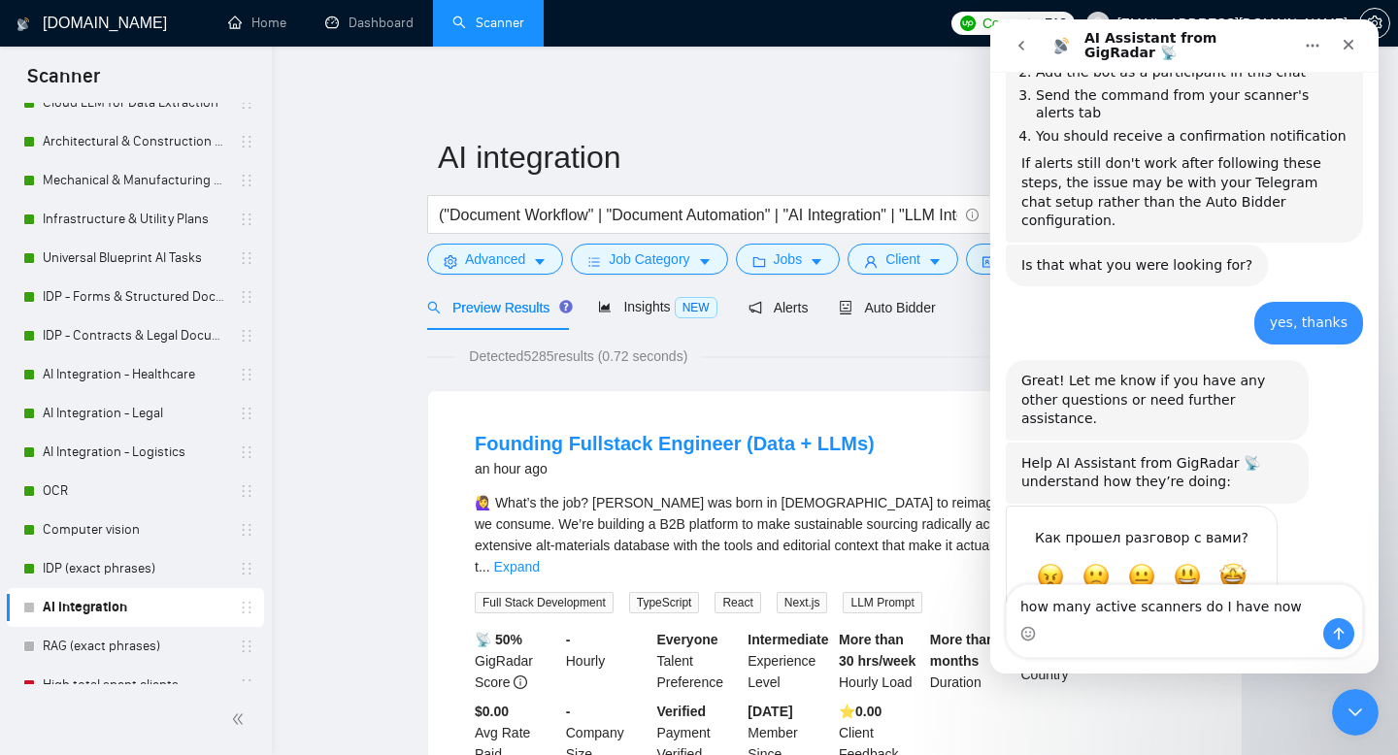
type textarea "how many active scanners do I have now?"
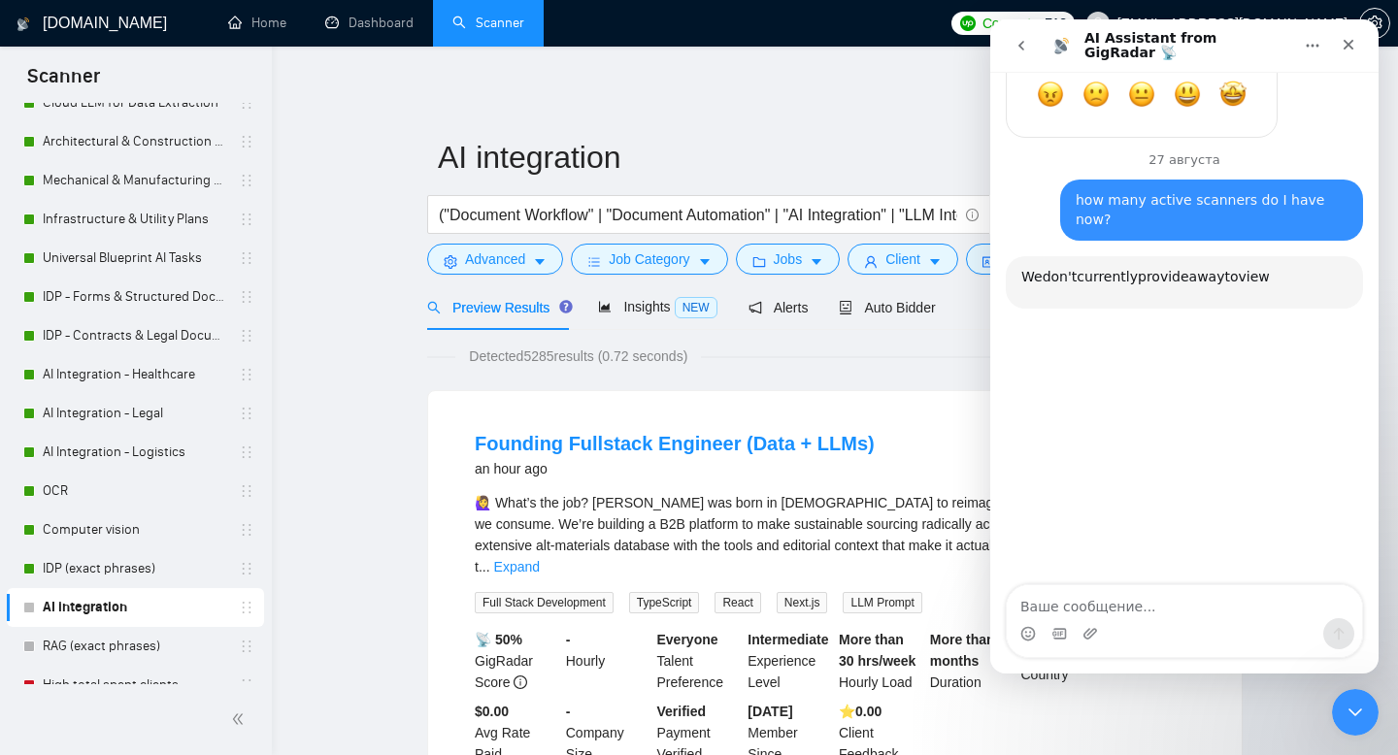
scroll to position [964, 0]
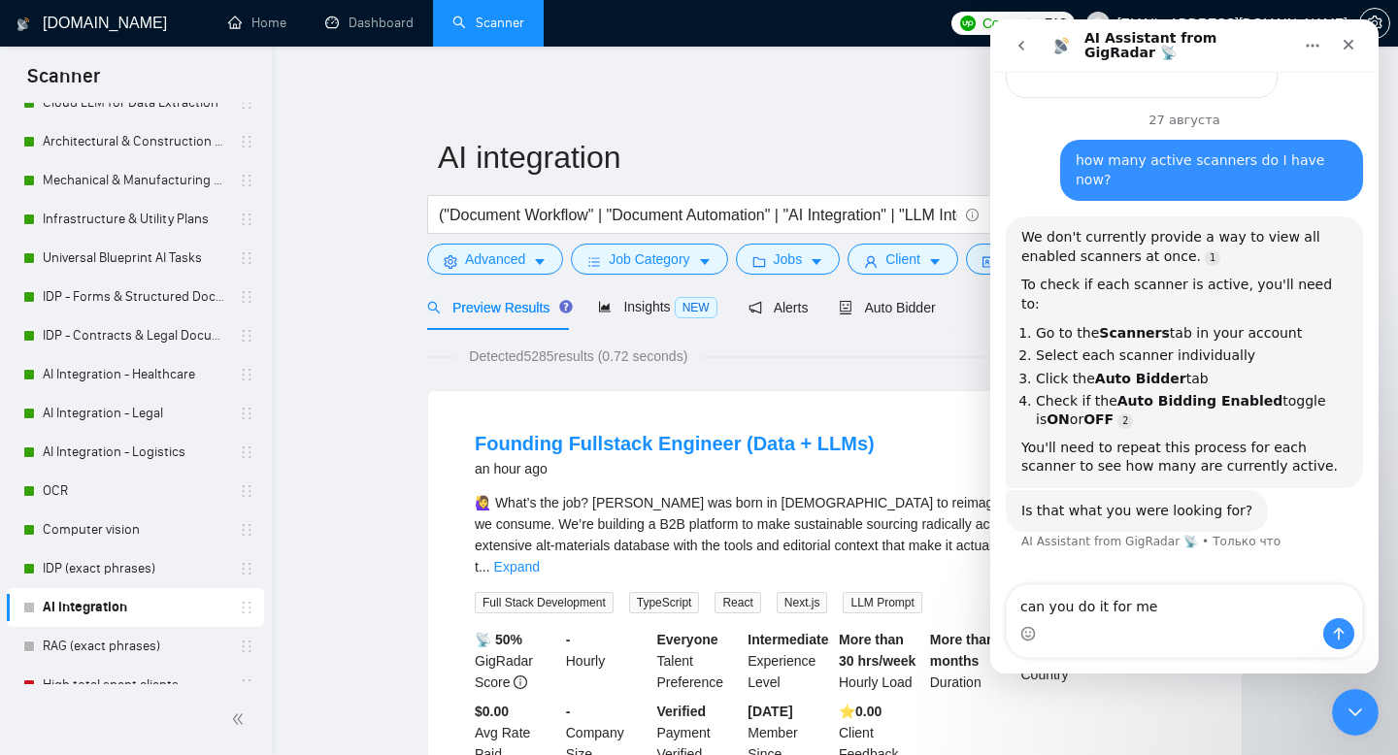
type textarea "can you do it for me?"
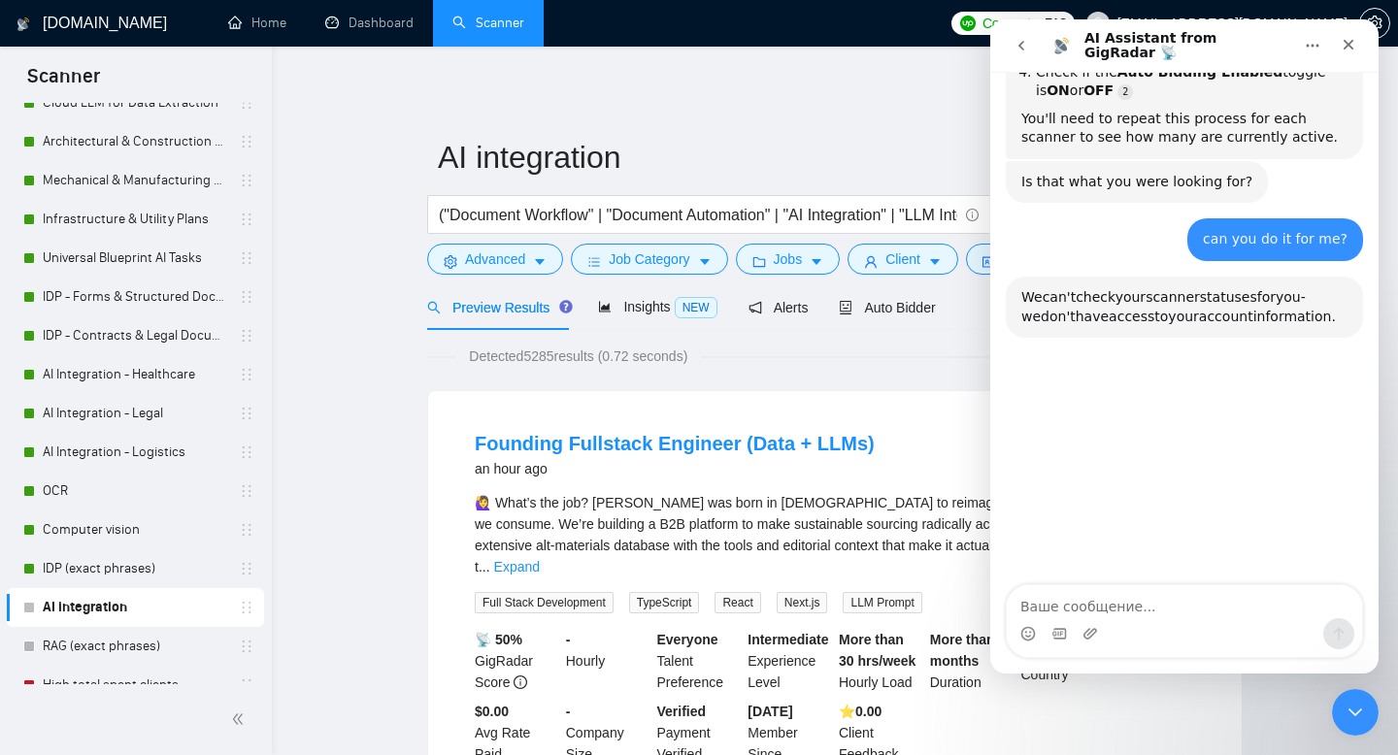
scroll to position [1353, 0]
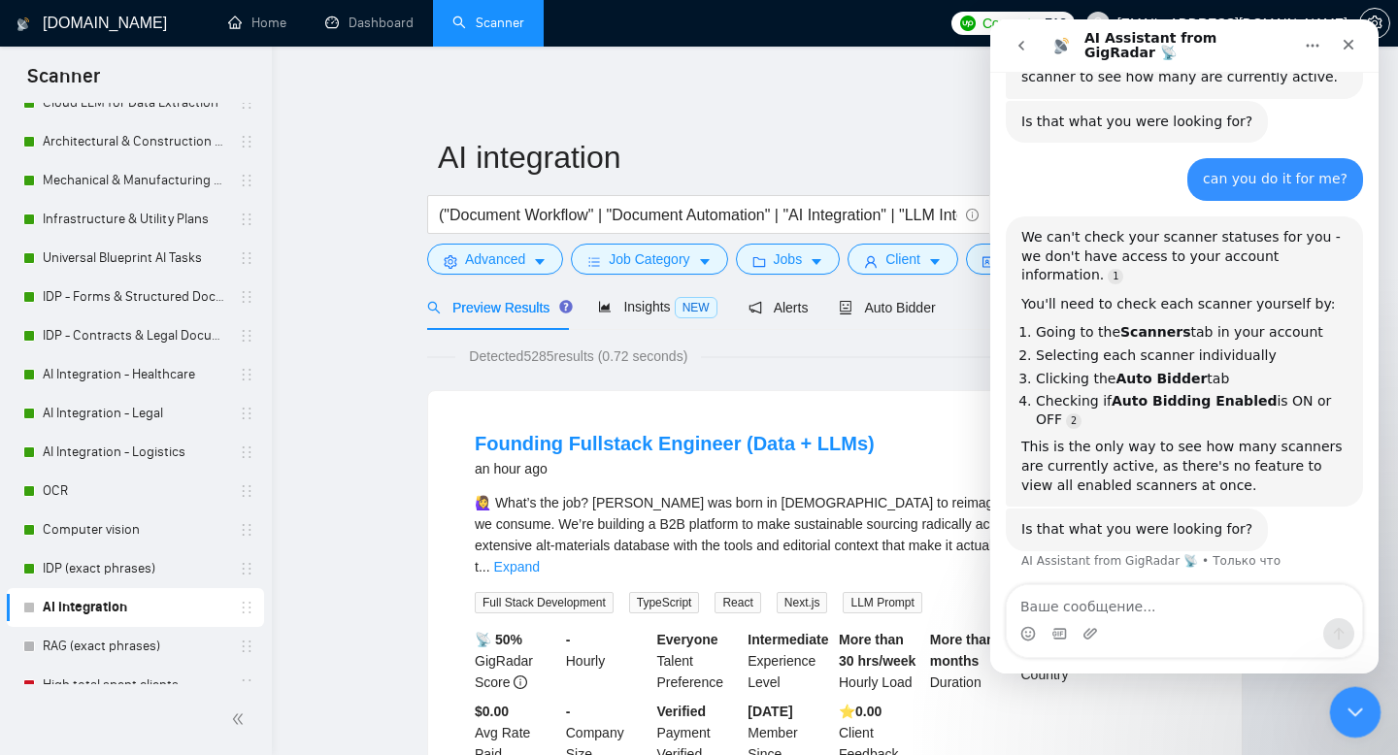
click at [1343, 708] on icon "Закрыть службу сообщений Intercom" at bounding box center [1351, 709] width 23 height 23
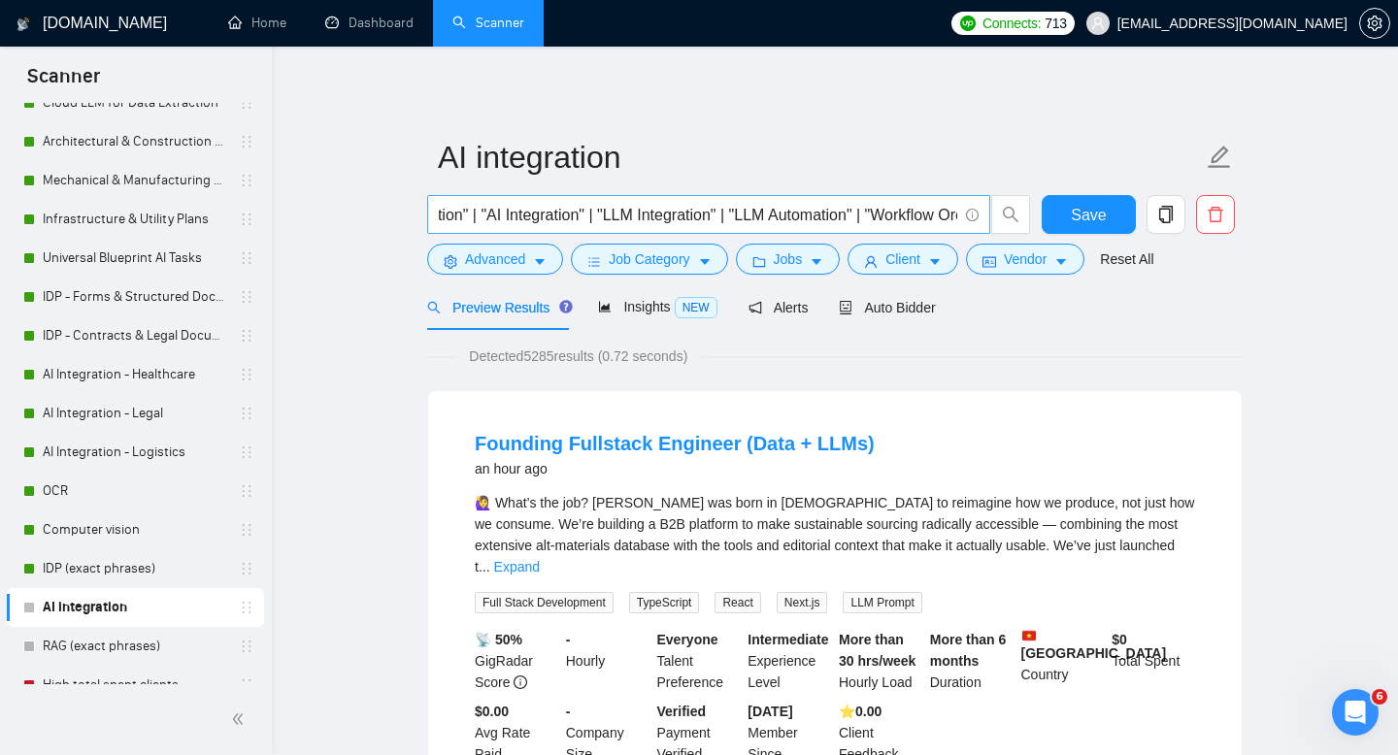
scroll to position [0, 331]
drag, startPoint x: 585, startPoint y: 213, endPoint x: 852, endPoint y: 224, distance: 267.2
click at [852, 224] on input "("Document Workflow" | "Document Automation" | "AI Integration" | "LLM Integrat…" at bounding box center [698, 215] width 518 height 24
click at [646, 300] on span "Insights NEW" at bounding box center [657, 307] width 118 height 16
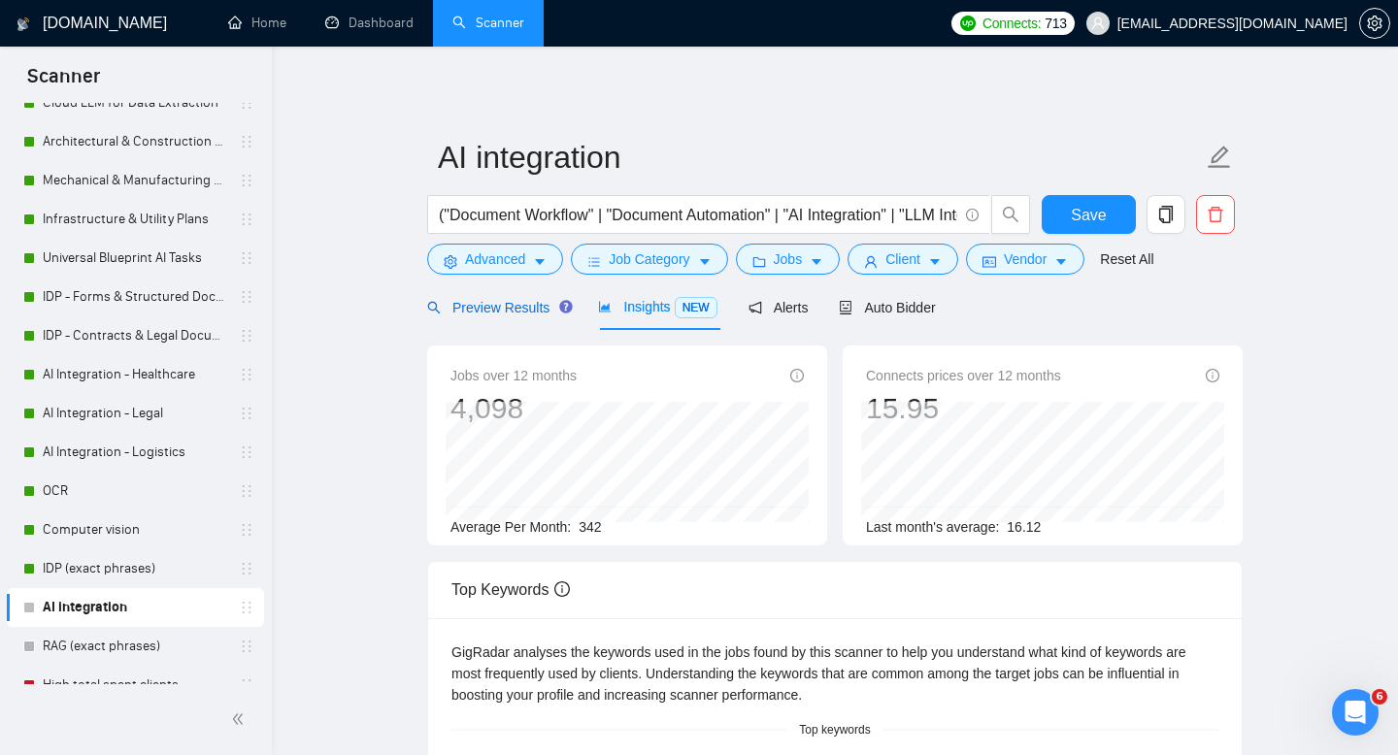
click at [486, 313] on span "Preview Results" at bounding box center [497, 308] width 140 height 16
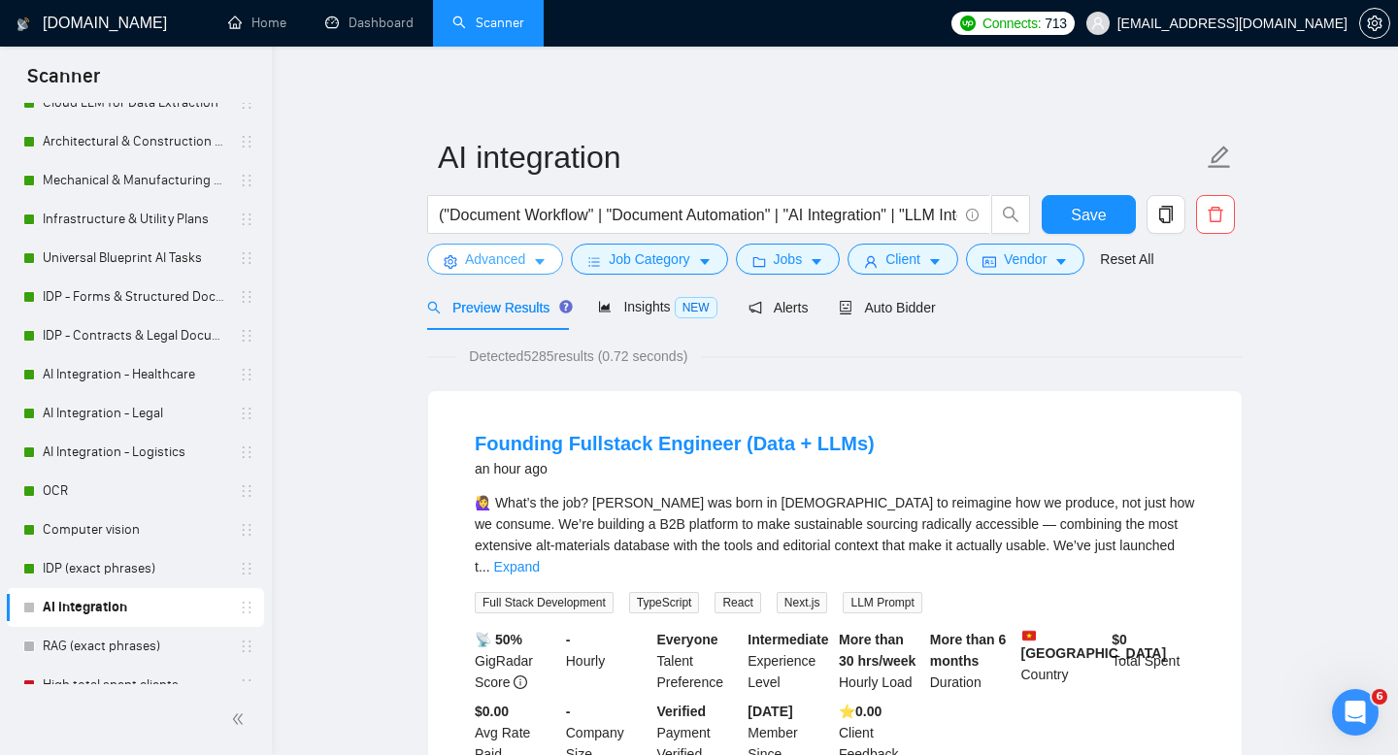
click at [481, 267] on span "Advanced" at bounding box center [495, 258] width 60 height 21
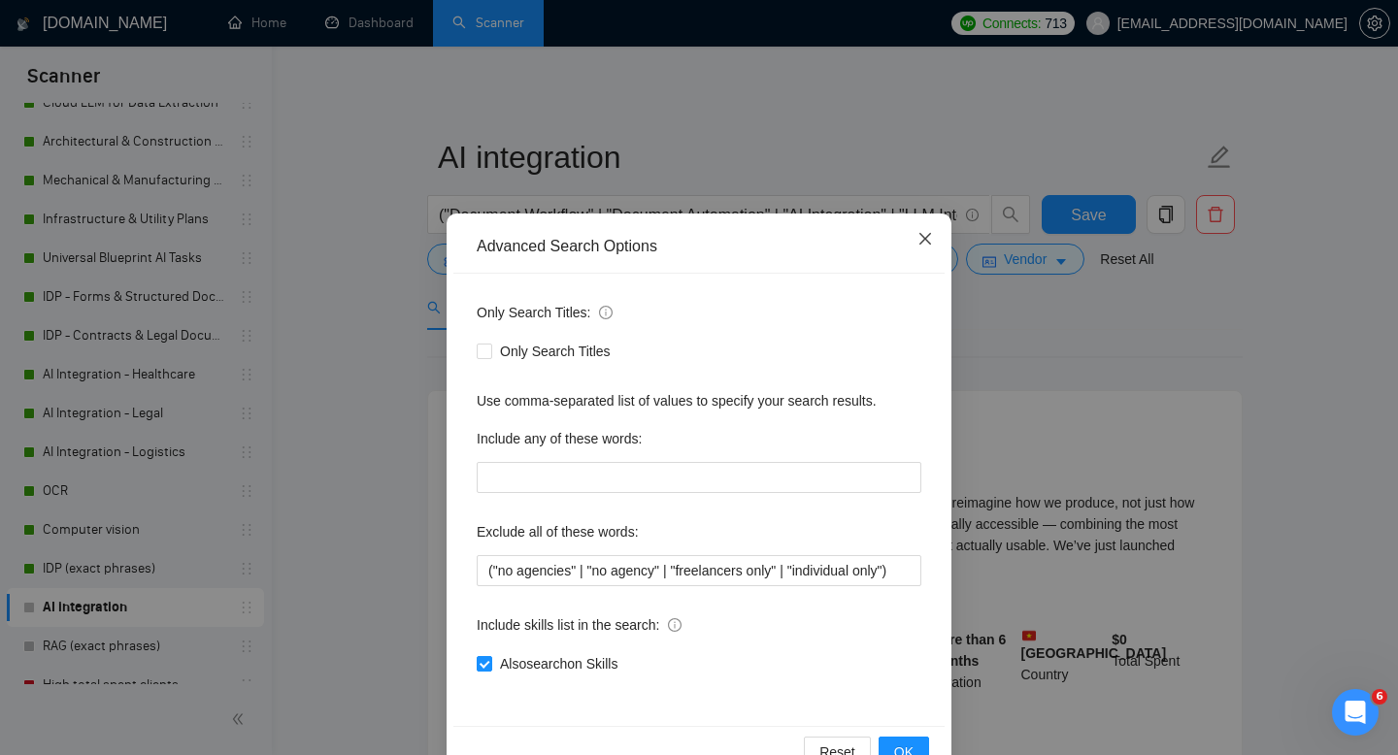
click at [926, 236] on icon "close" at bounding box center [925, 239] width 16 height 16
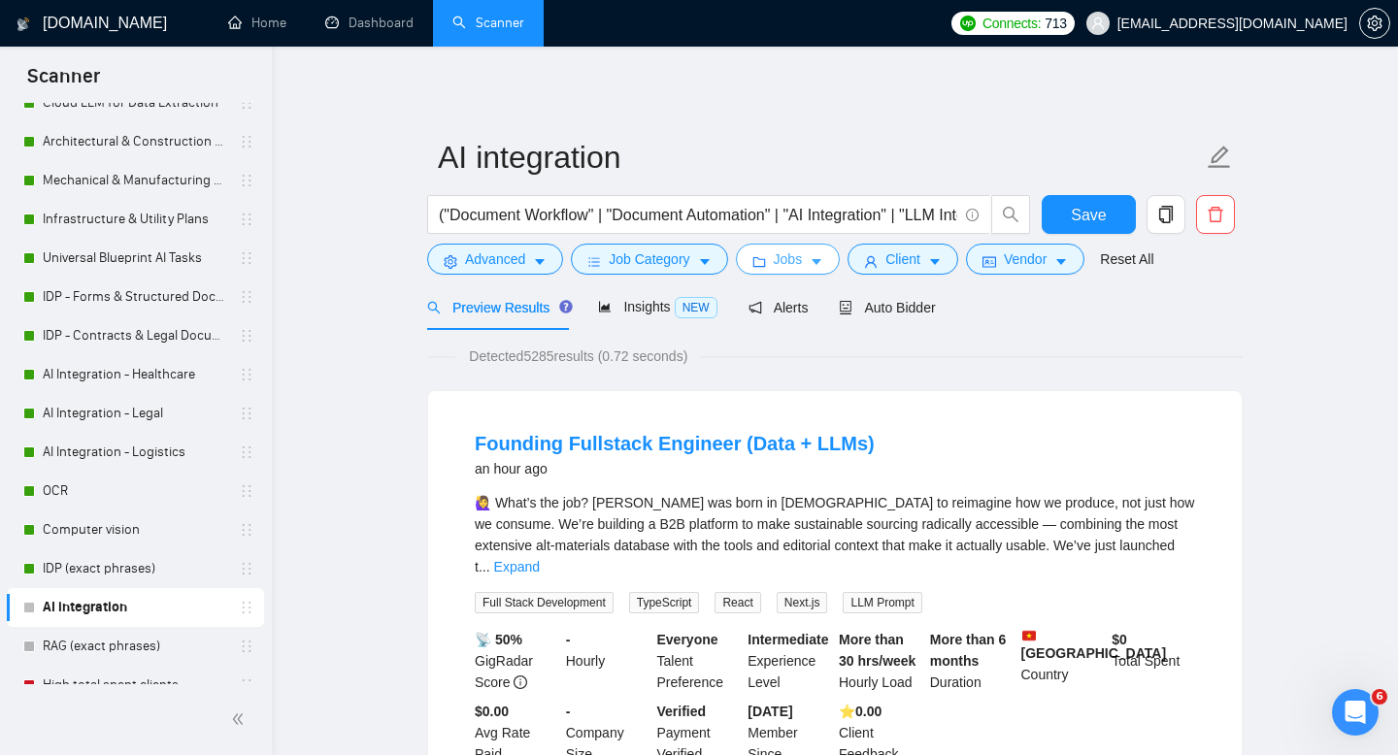
click at [803, 263] on span "Jobs" at bounding box center [788, 258] width 29 height 21
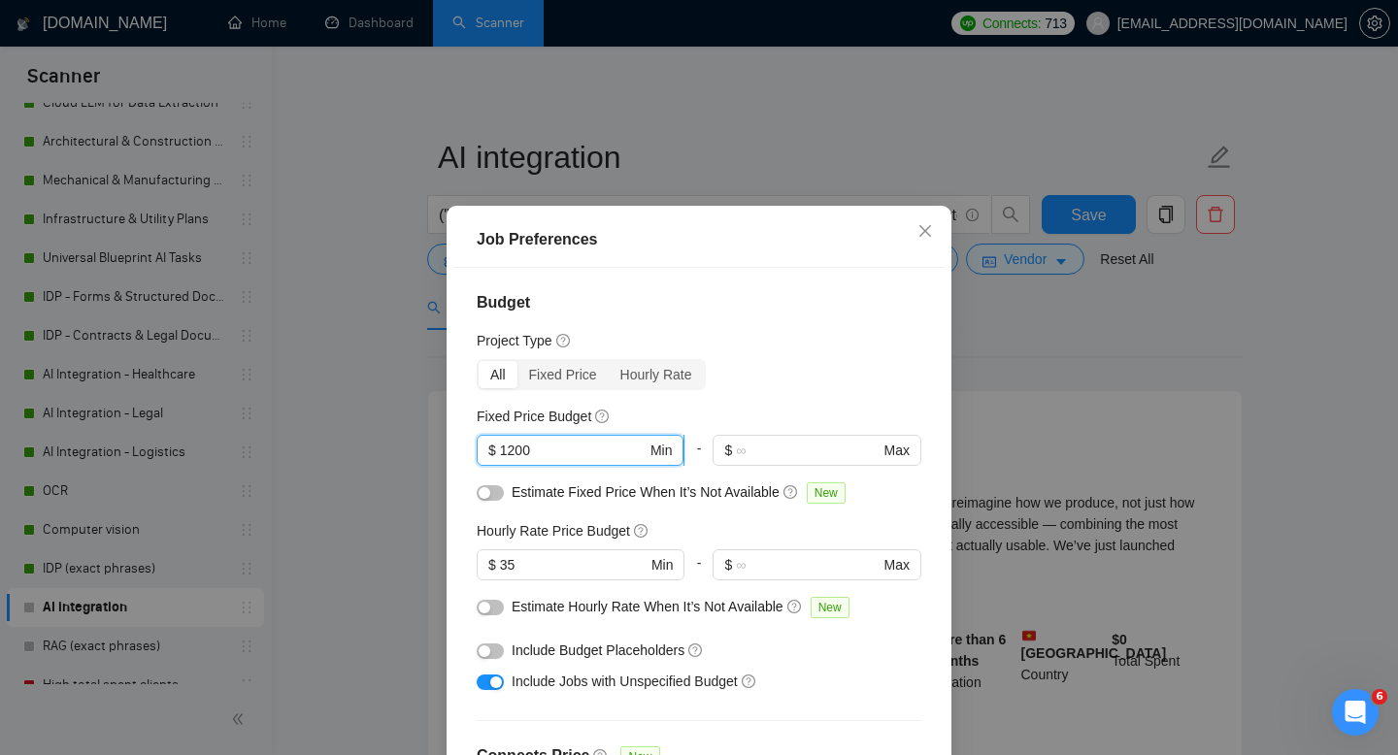
click at [517, 450] on input "1200" at bounding box center [573, 450] width 147 height 21
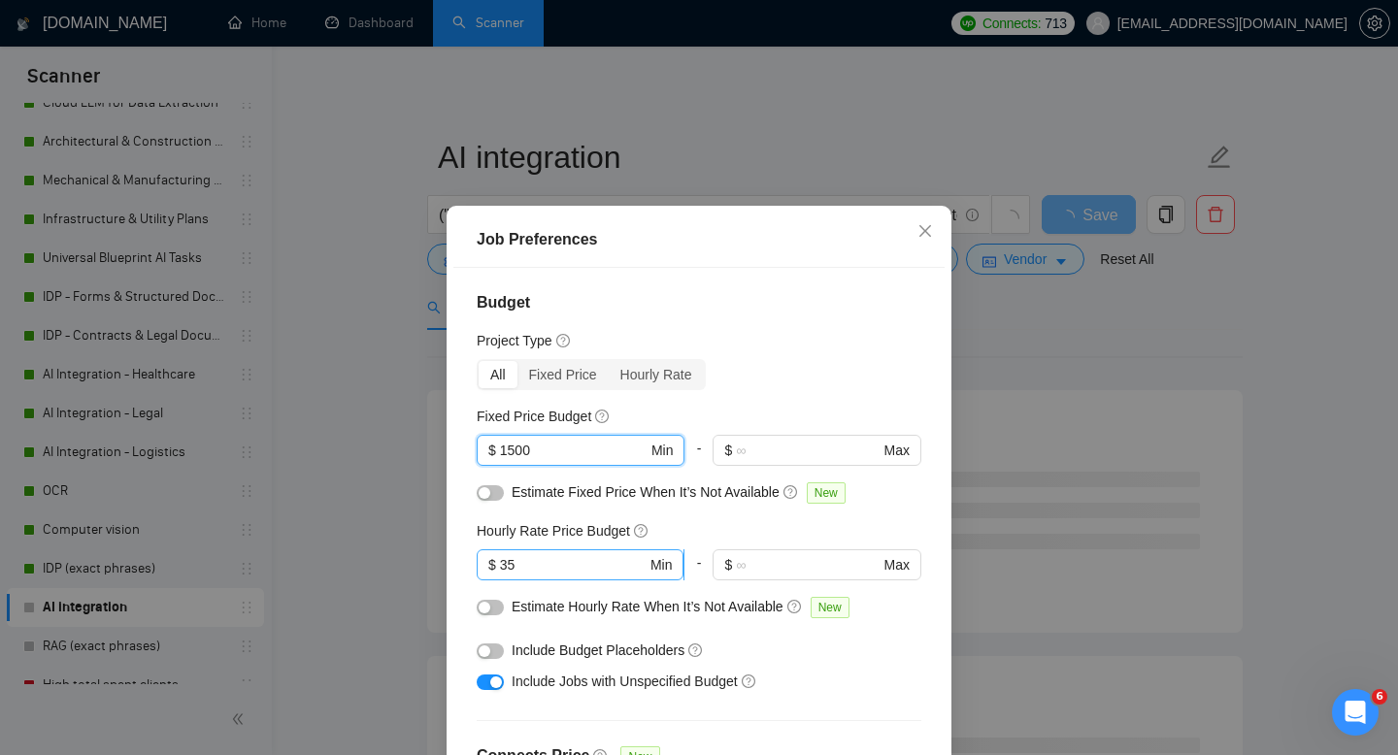
type input "1500"
drag, startPoint x: 501, startPoint y: 566, endPoint x: 525, endPoint y: 566, distance: 24.3
click at [525, 566] on input "35" at bounding box center [573, 564] width 147 height 21
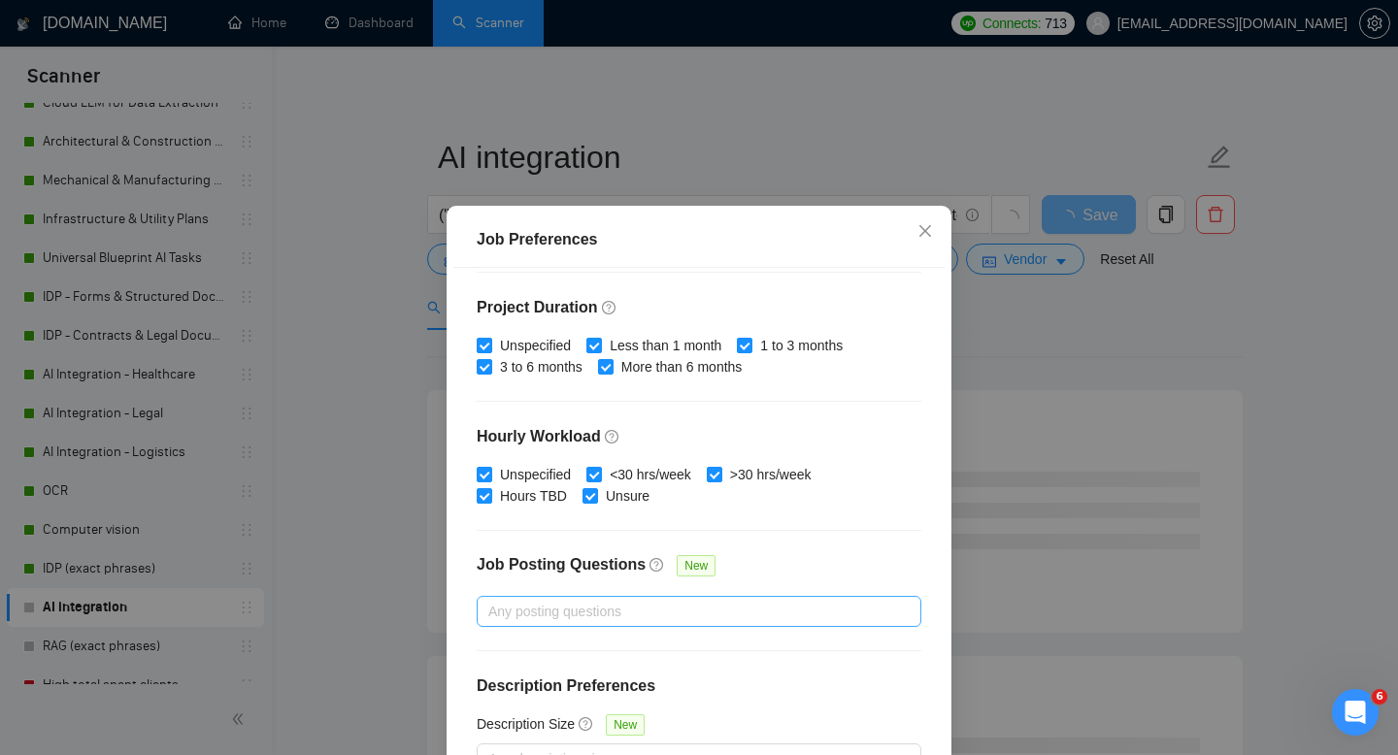
scroll to position [127, 0]
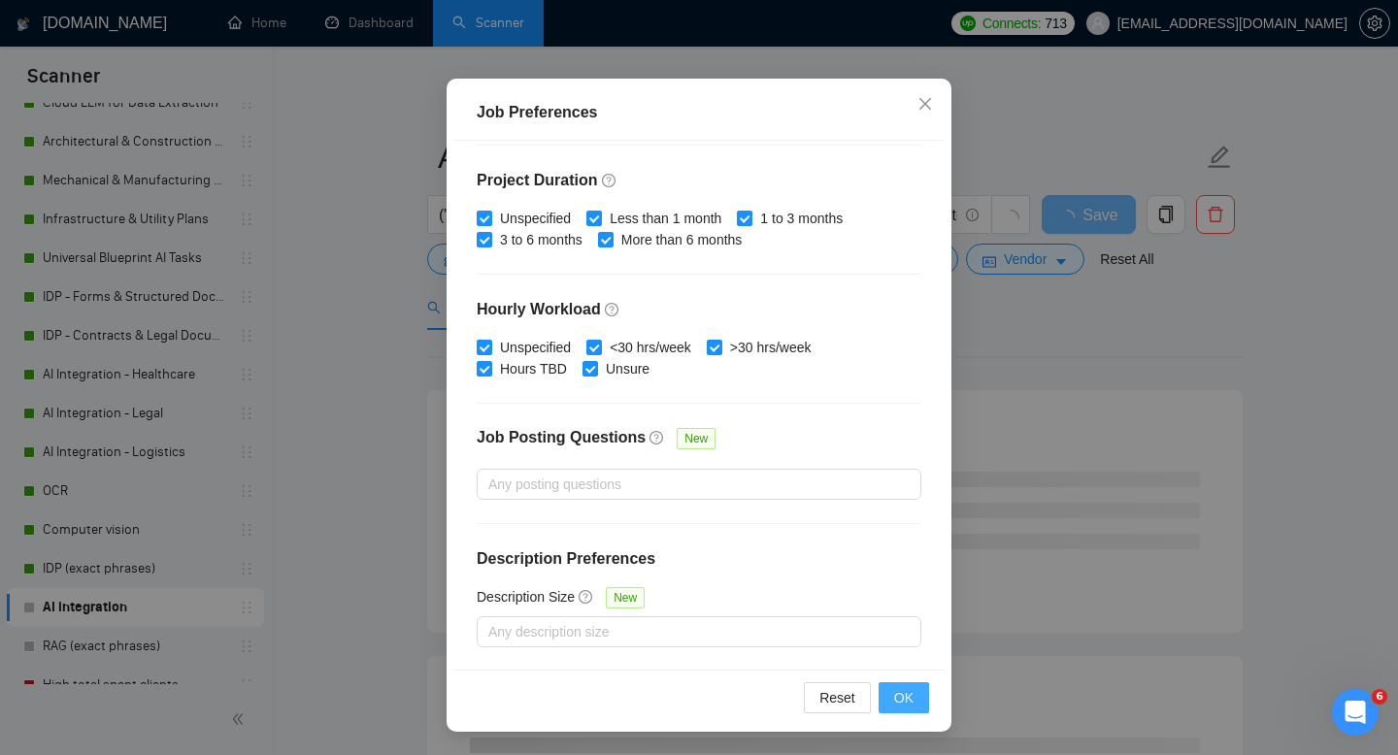
type input "40"
click at [904, 694] on span "OK" at bounding box center [903, 697] width 19 height 21
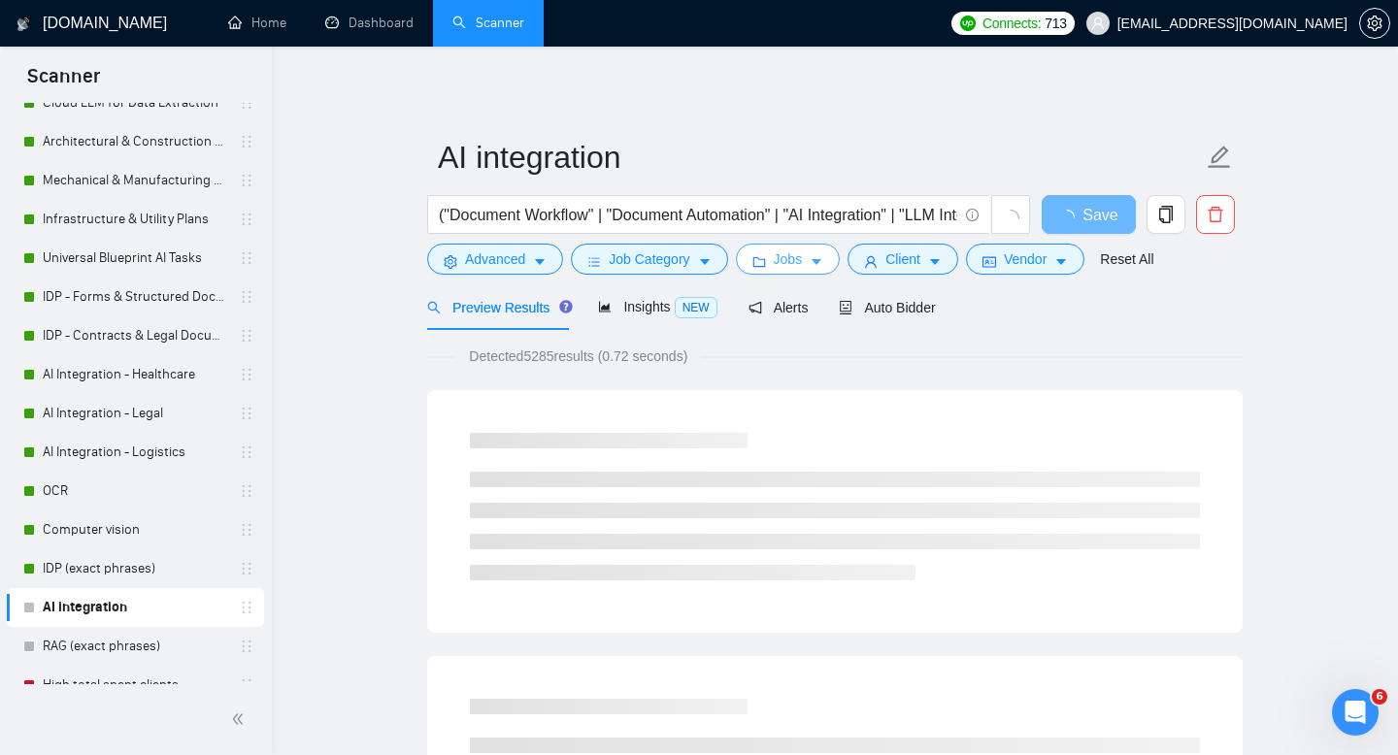
scroll to position [0, 0]
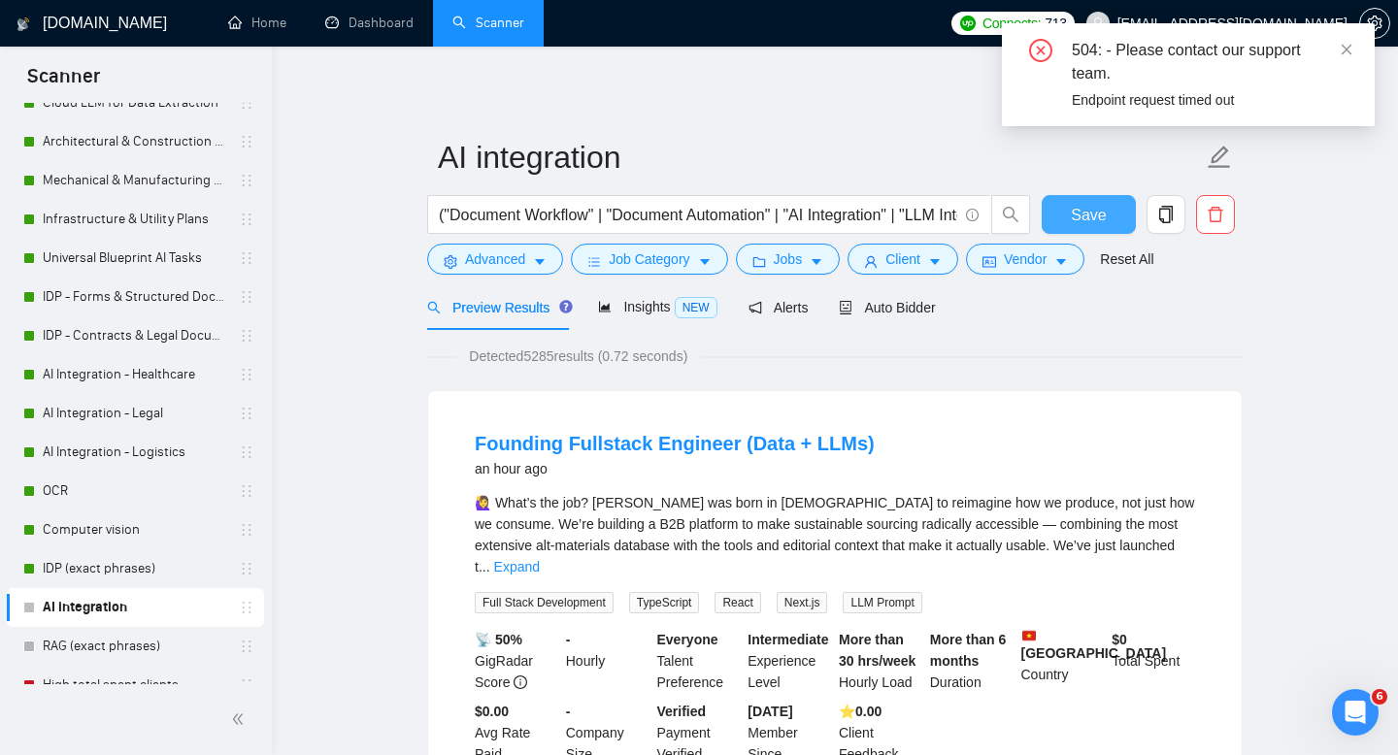
click at [1092, 214] on span "Save" at bounding box center [1088, 215] width 35 height 24
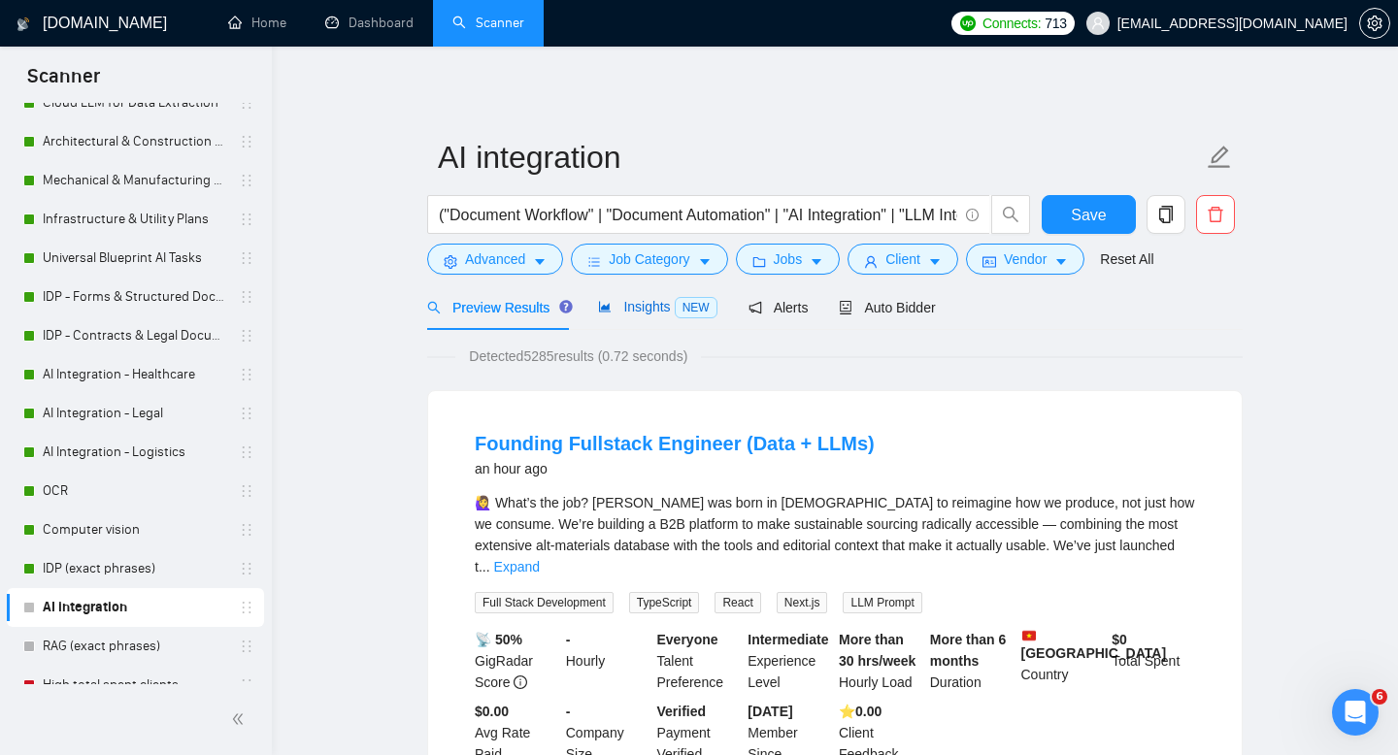
click at [666, 308] on span "Insights NEW" at bounding box center [657, 307] width 118 height 16
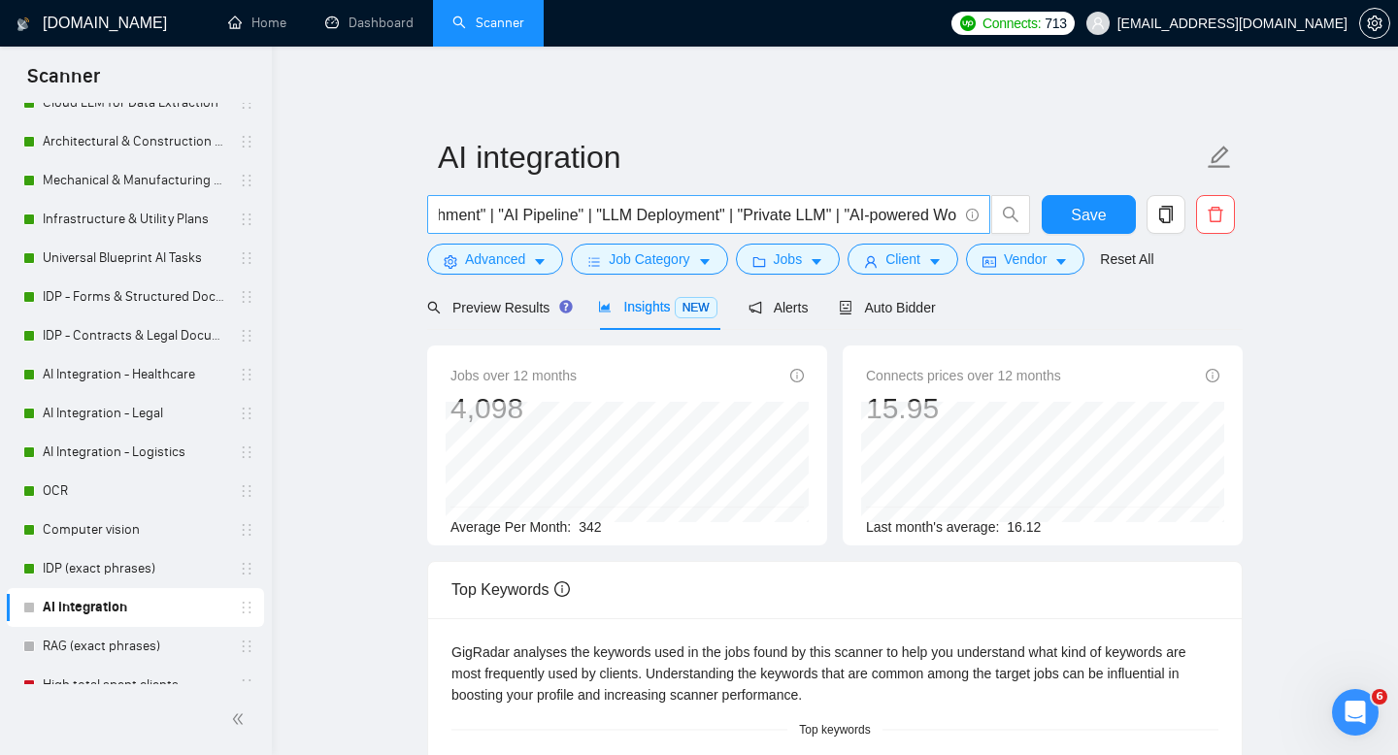
scroll to position [0, 1992]
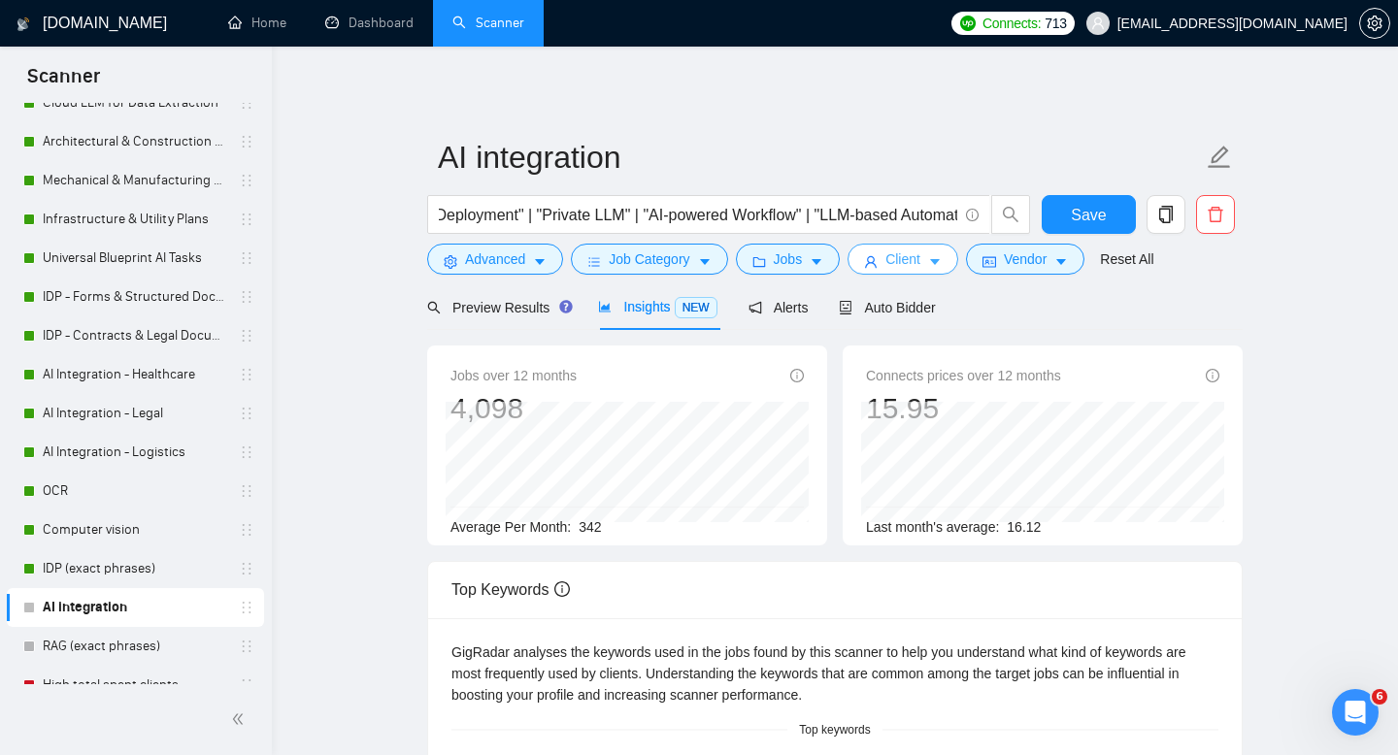
click at [914, 257] on span "Client" at bounding box center [902, 258] width 35 height 21
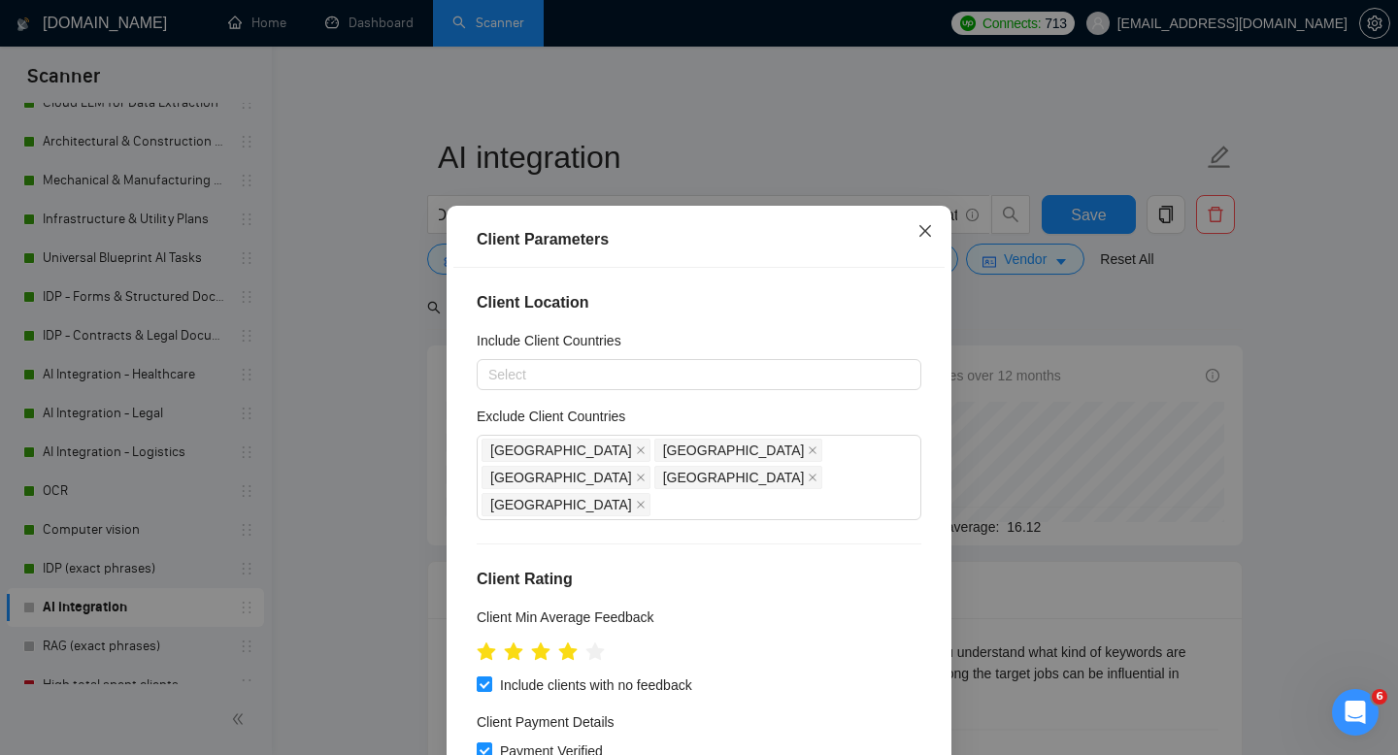
click at [926, 228] on icon "close" at bounding box center [925, 231] width 16 height 16
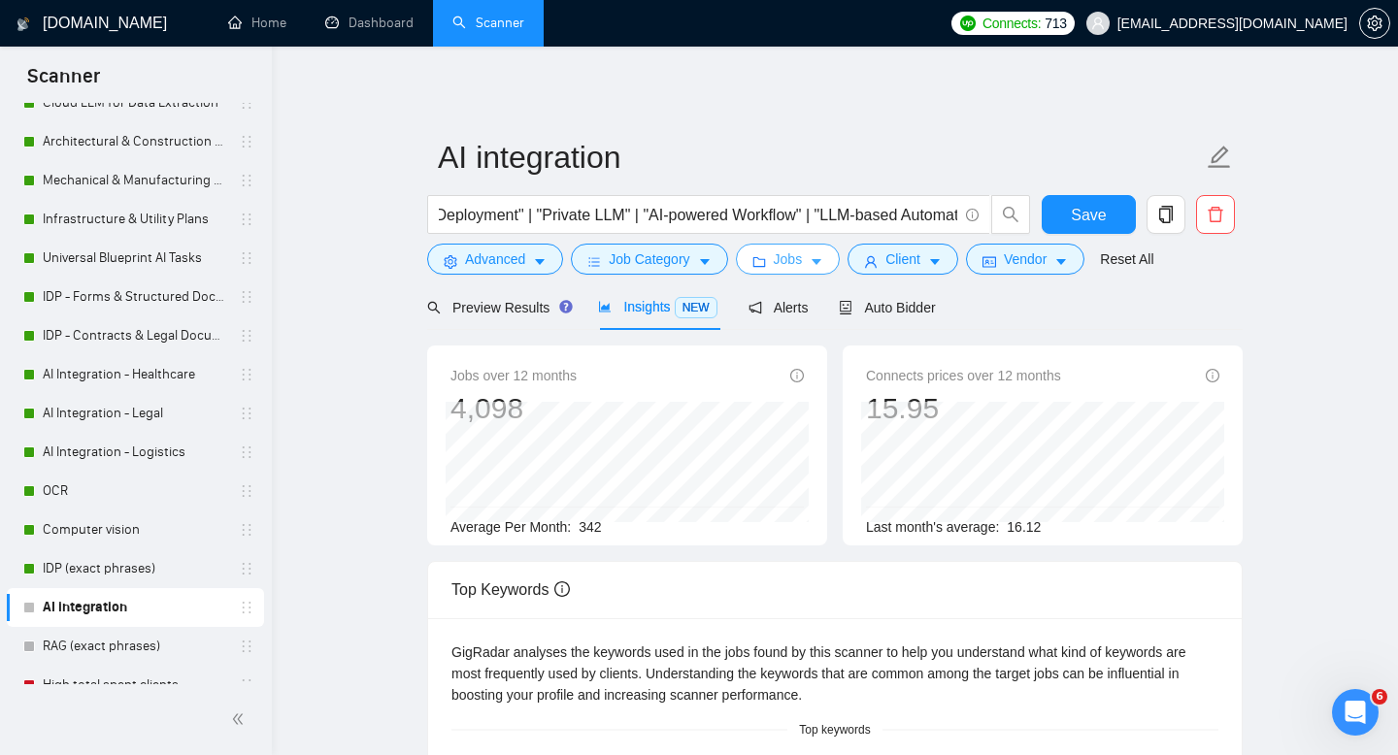
click at [794, 256] on span "Jobs" at bounding box center [788, 258] width 29 height 21
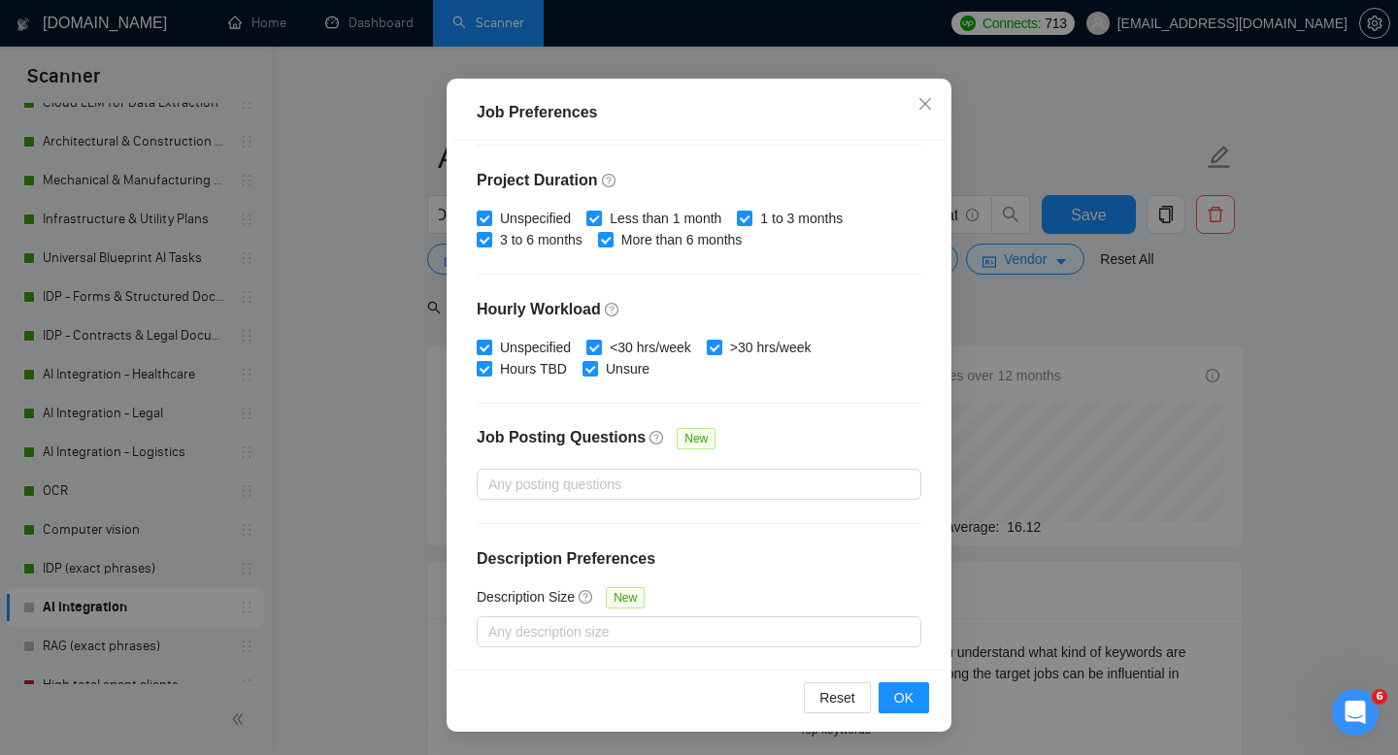
click at [1012, 407] on div "Job Preferences Budget Project Type All Fixed Price Hourly Rate Fixed Price Bud…" at bounding box center [699, 377] width 1398 height 755
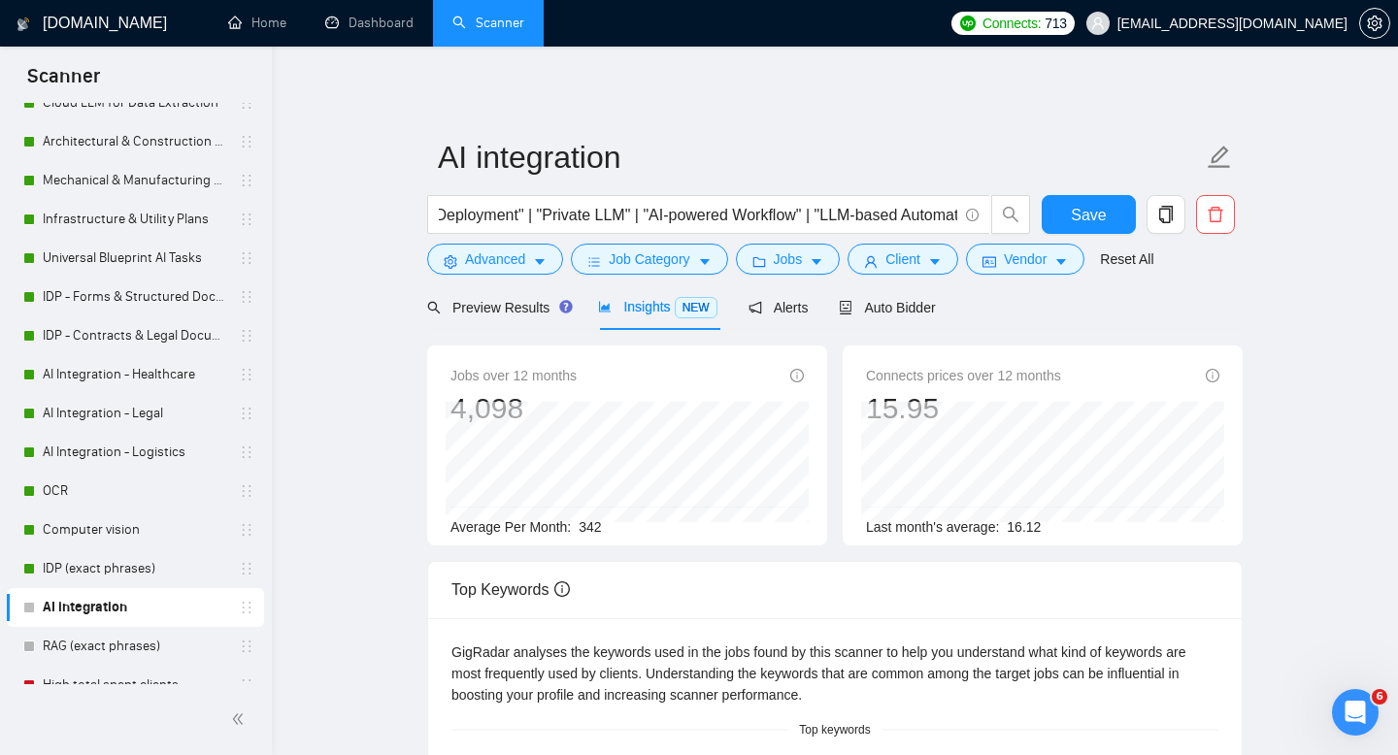
scroll to position [38, 0]
click at [657, 262] on span "Job Category" at bounding box center [649, 258] width 81 height 21
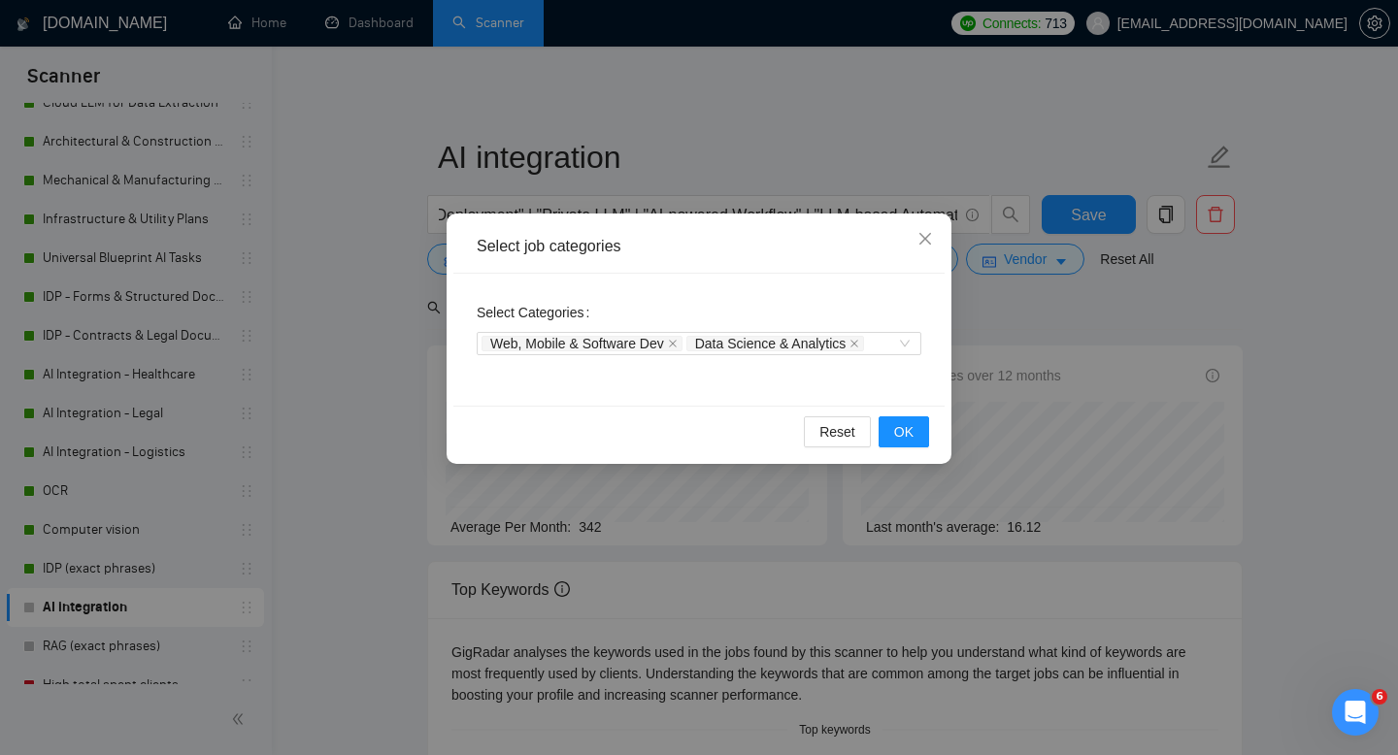
click at [1025, 308] on div "Select job categories Select Categories Web, Mobile & Software Dev Data Science…" at bounding box center [699, 377] width 1398 height 755
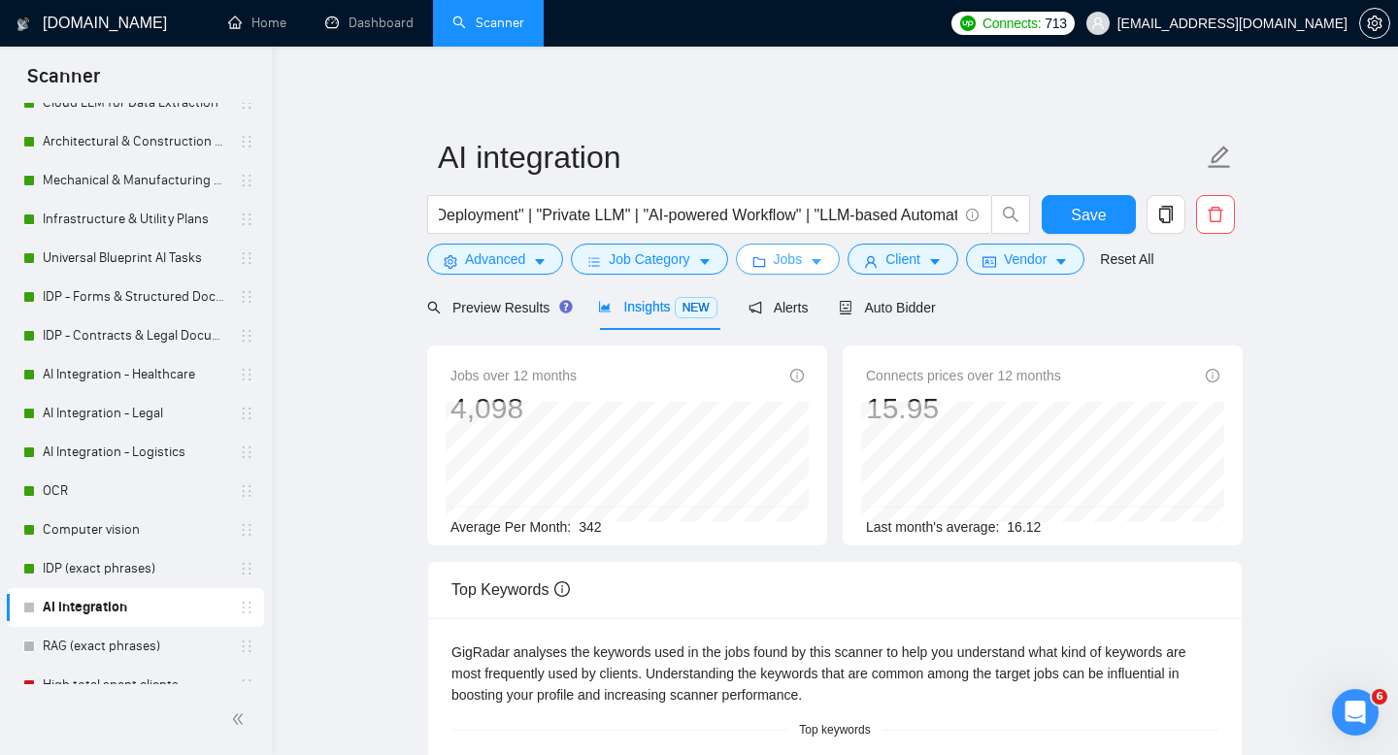
click at [797, 260] on span "Jobs" at bounding box center [788, 258] width 29 height 21
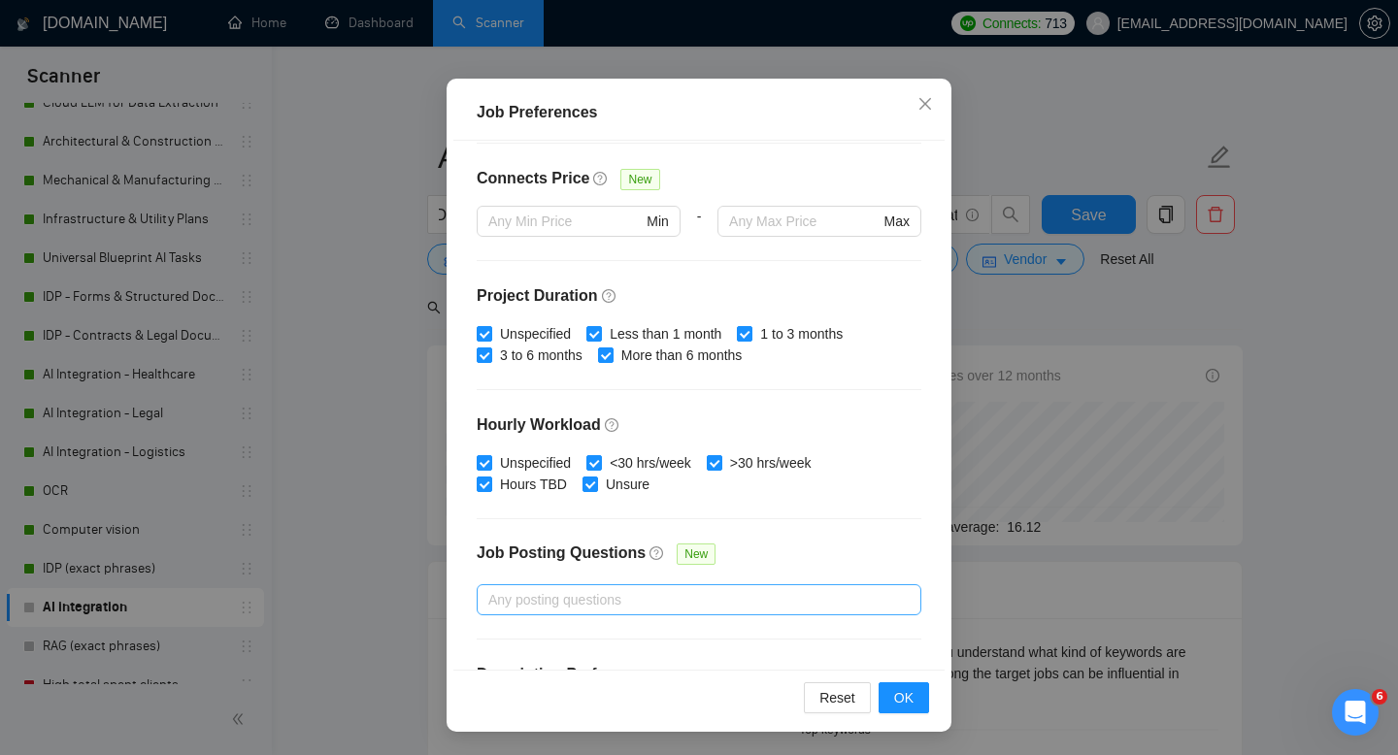
scroll to position [321, 0]
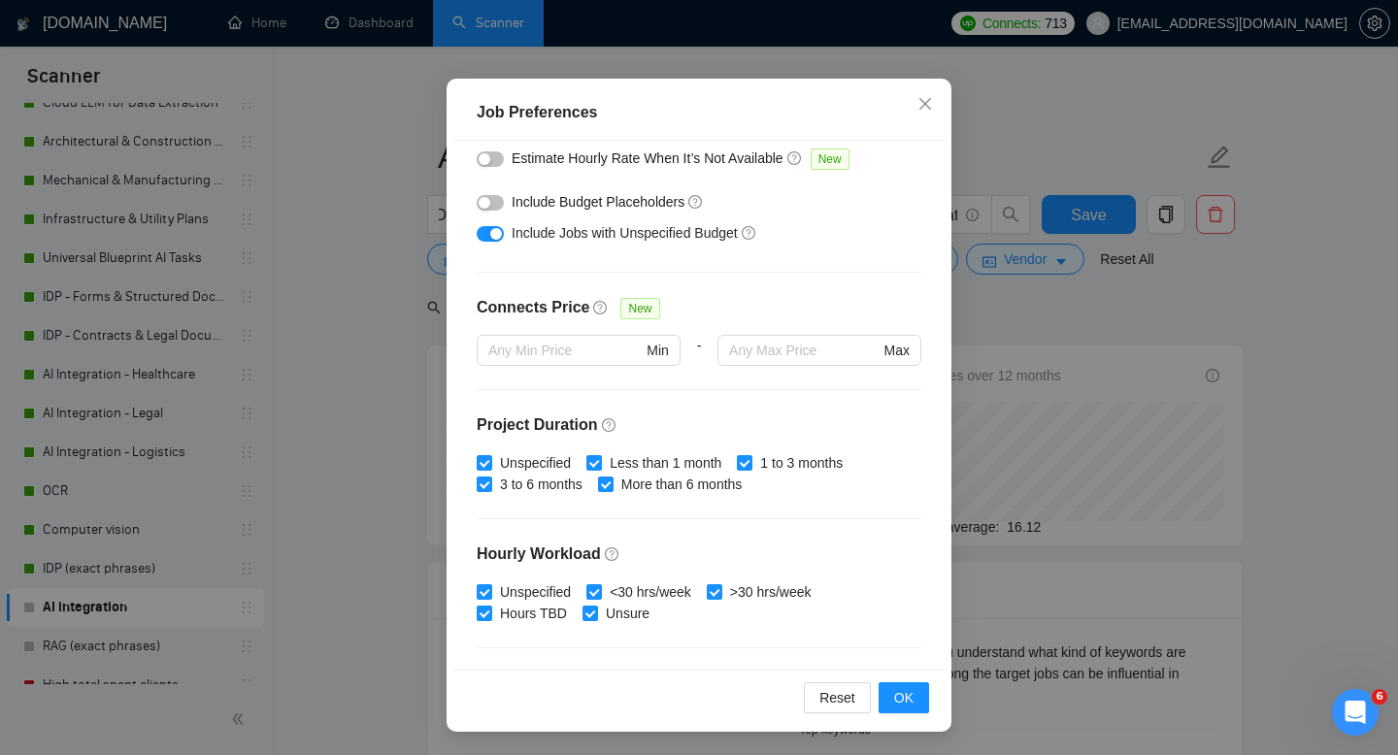
click at [1084, 413] on div "Job Preferences Budget Project Type All Fixed Price Hourly Rate Fixed Price Bud…" at bounding box center [699, 377] width 1398 height 755
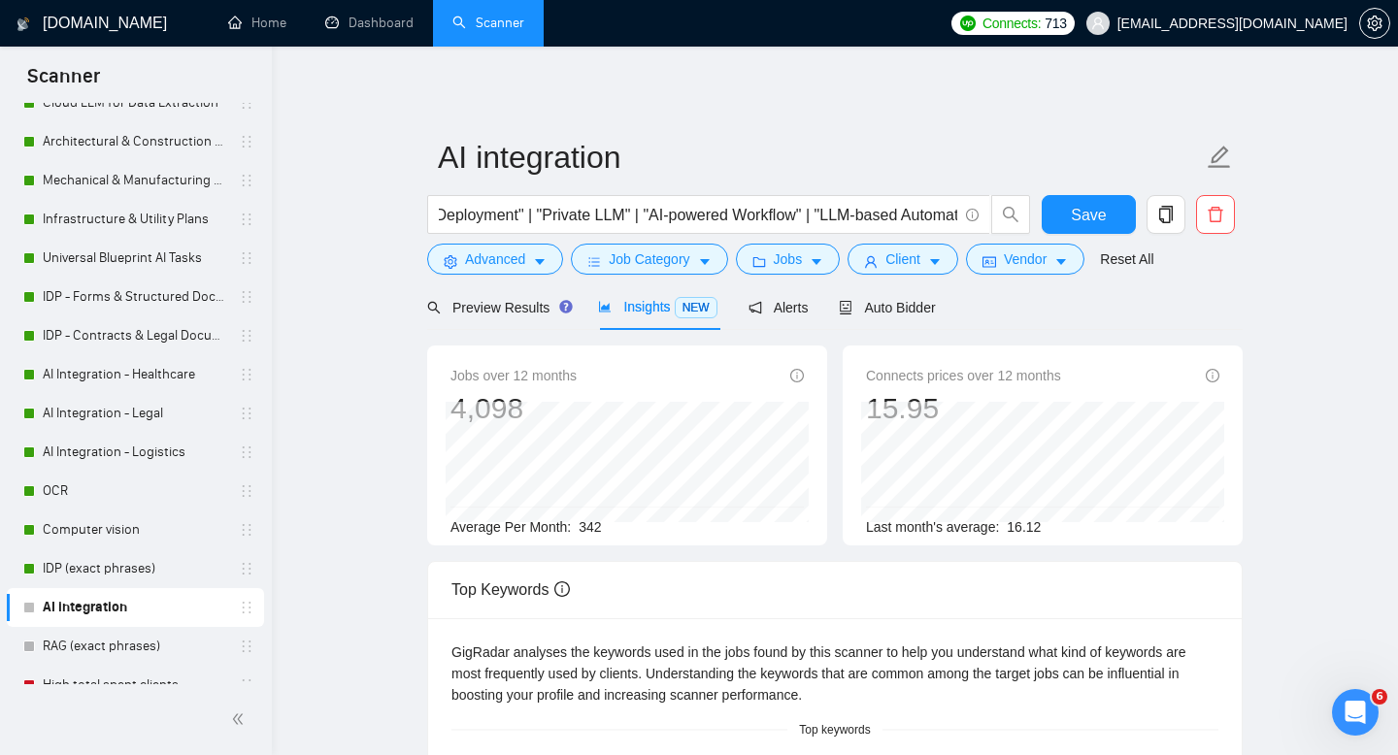
scroll to position [38, 0]
click at [803, 270] on button "Jobs" at bounding box center [788, 259] width 105 height 31
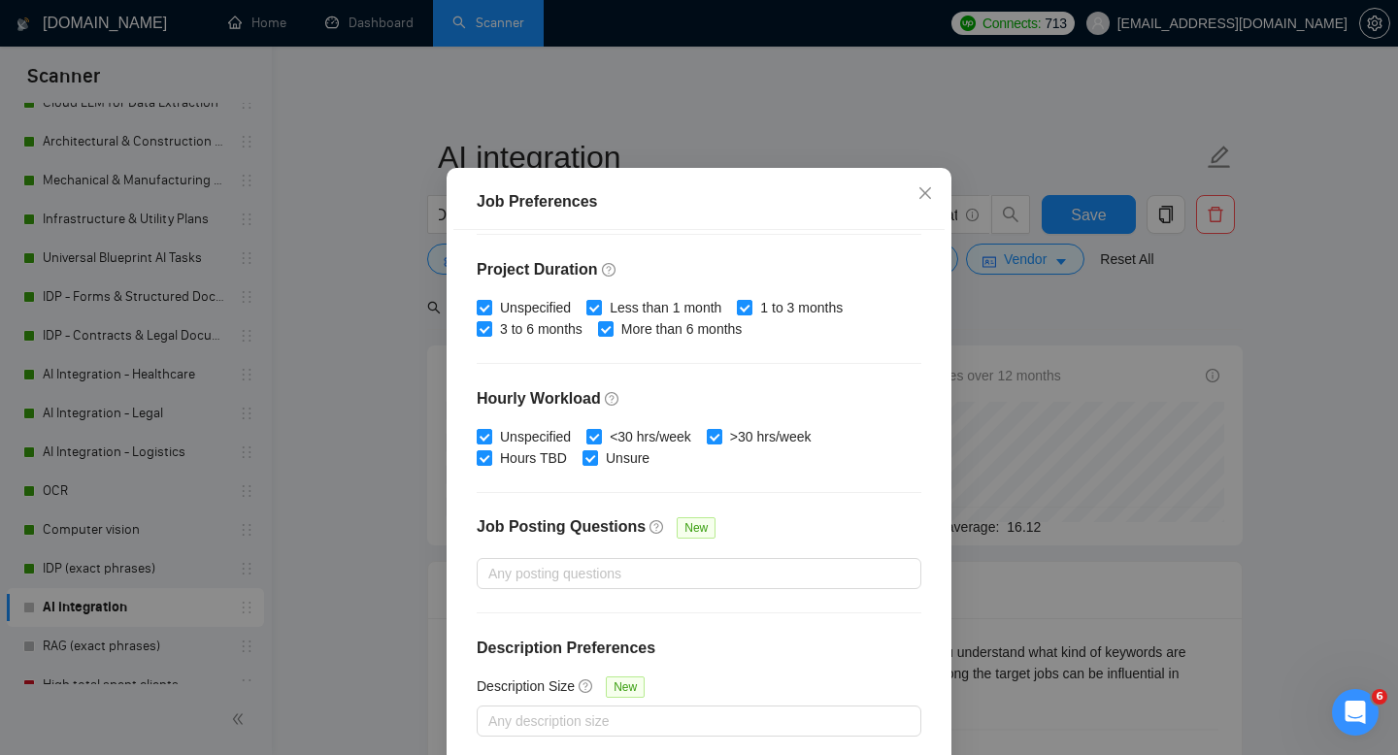
scroll to position [127, 0]
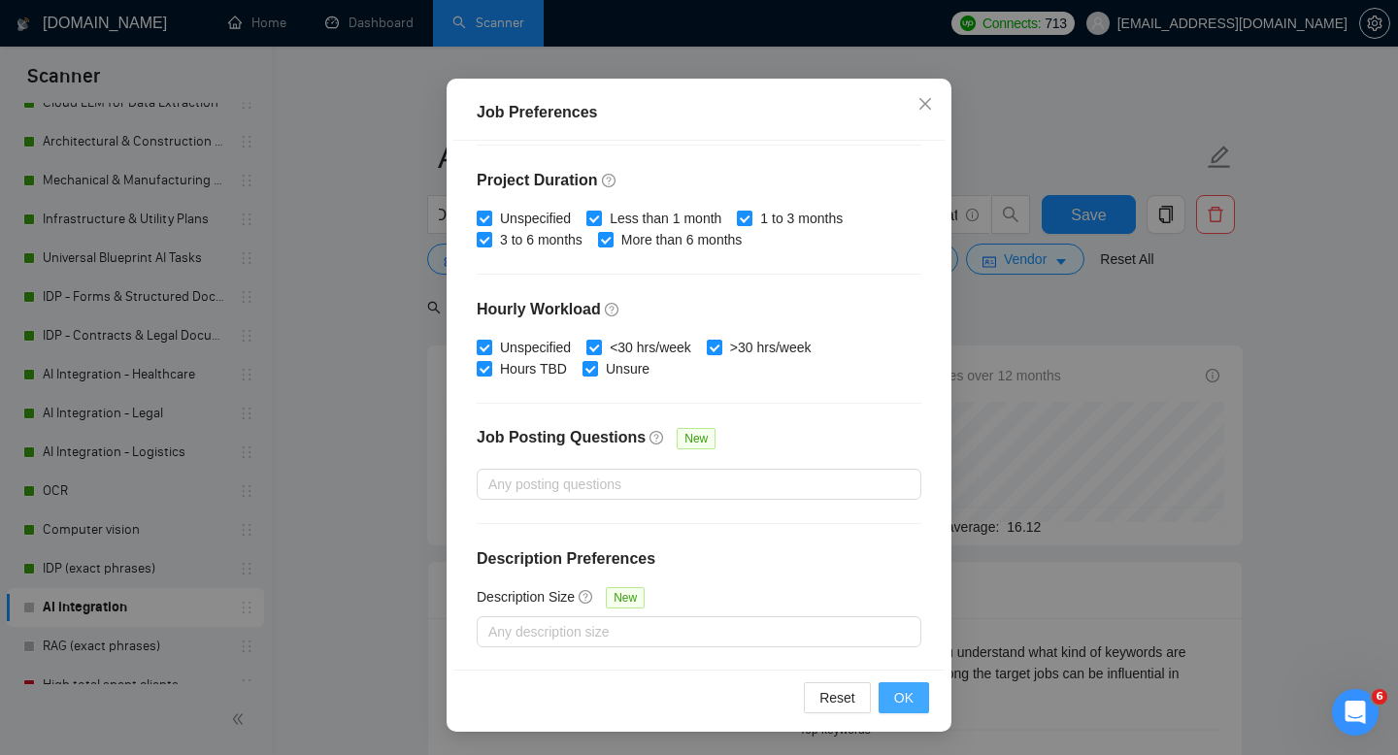
click at [904, 700] on span "OK" at bounding box center [903, 697] width 19 height 21
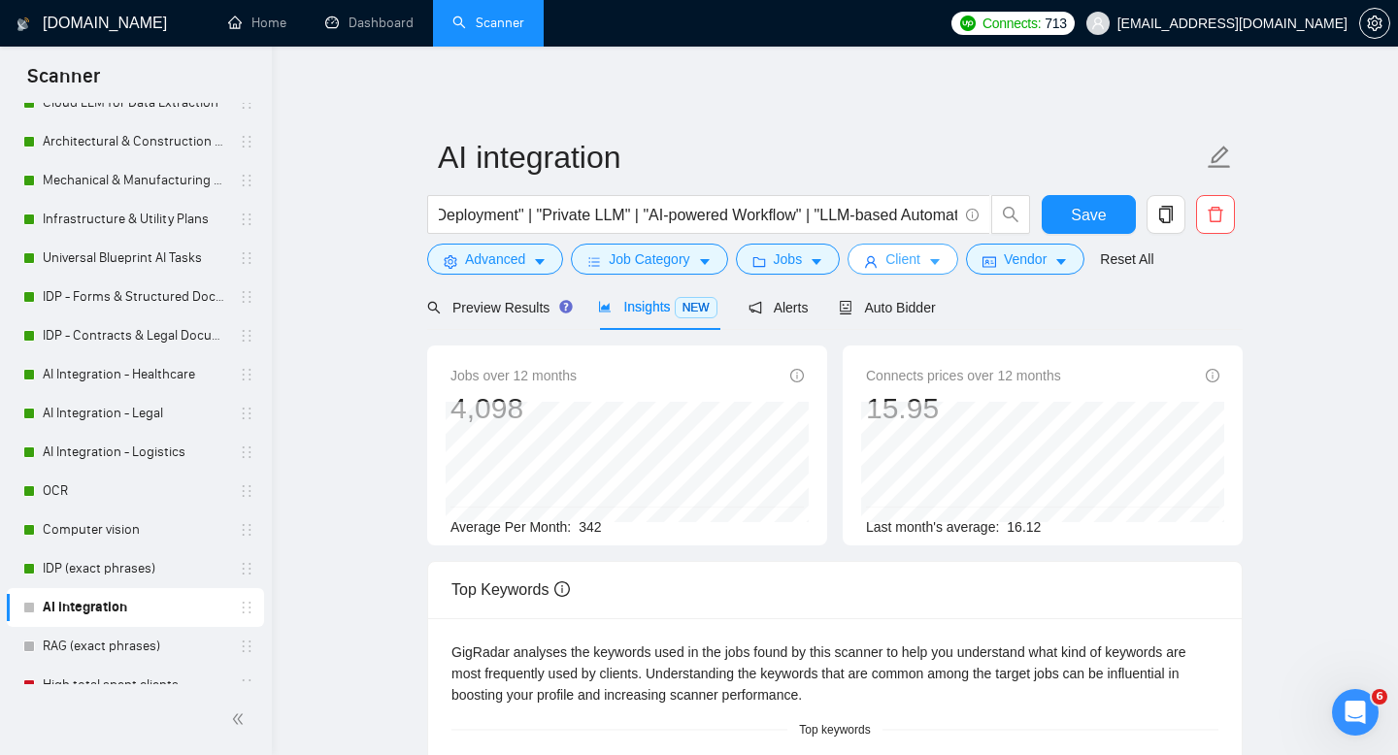
click at [902, 250] on span "Client" at bounding box center [902, 258] width 35 height 21
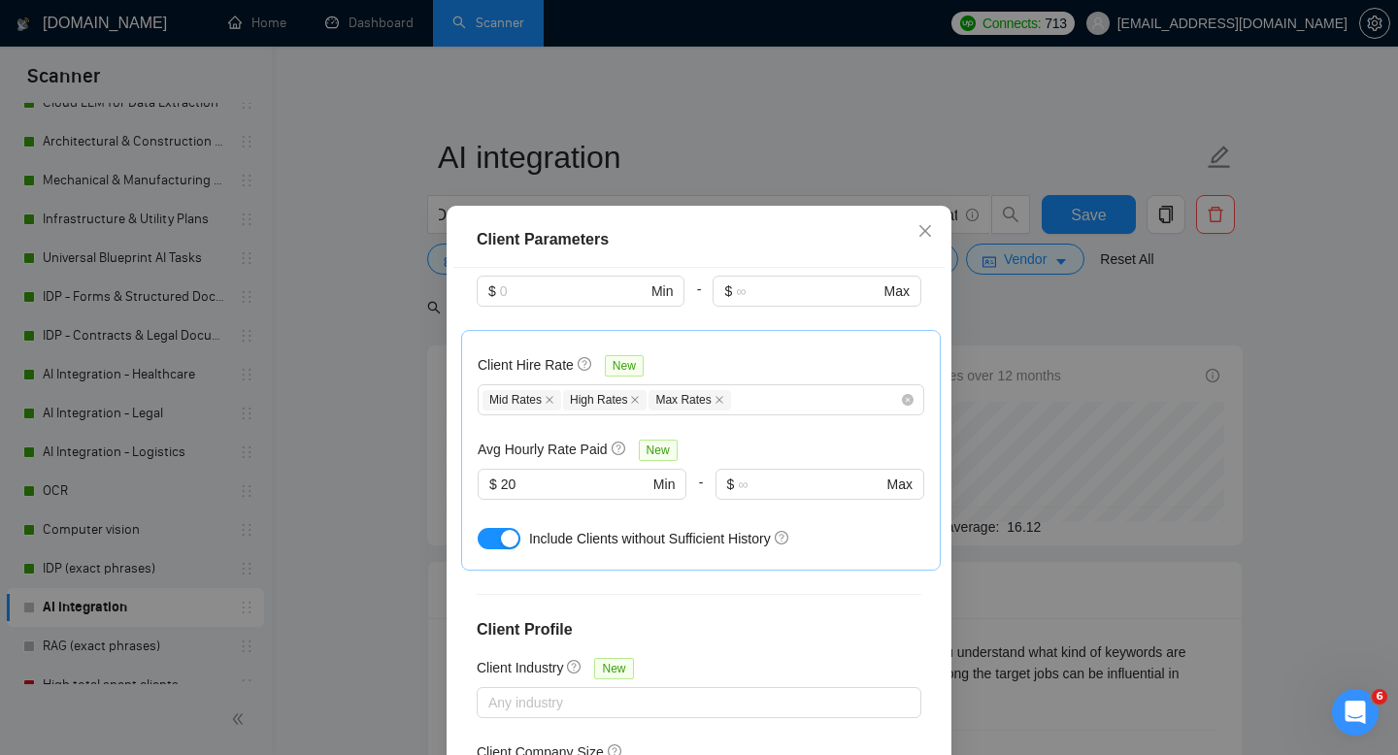
scroll to position [640, 0]
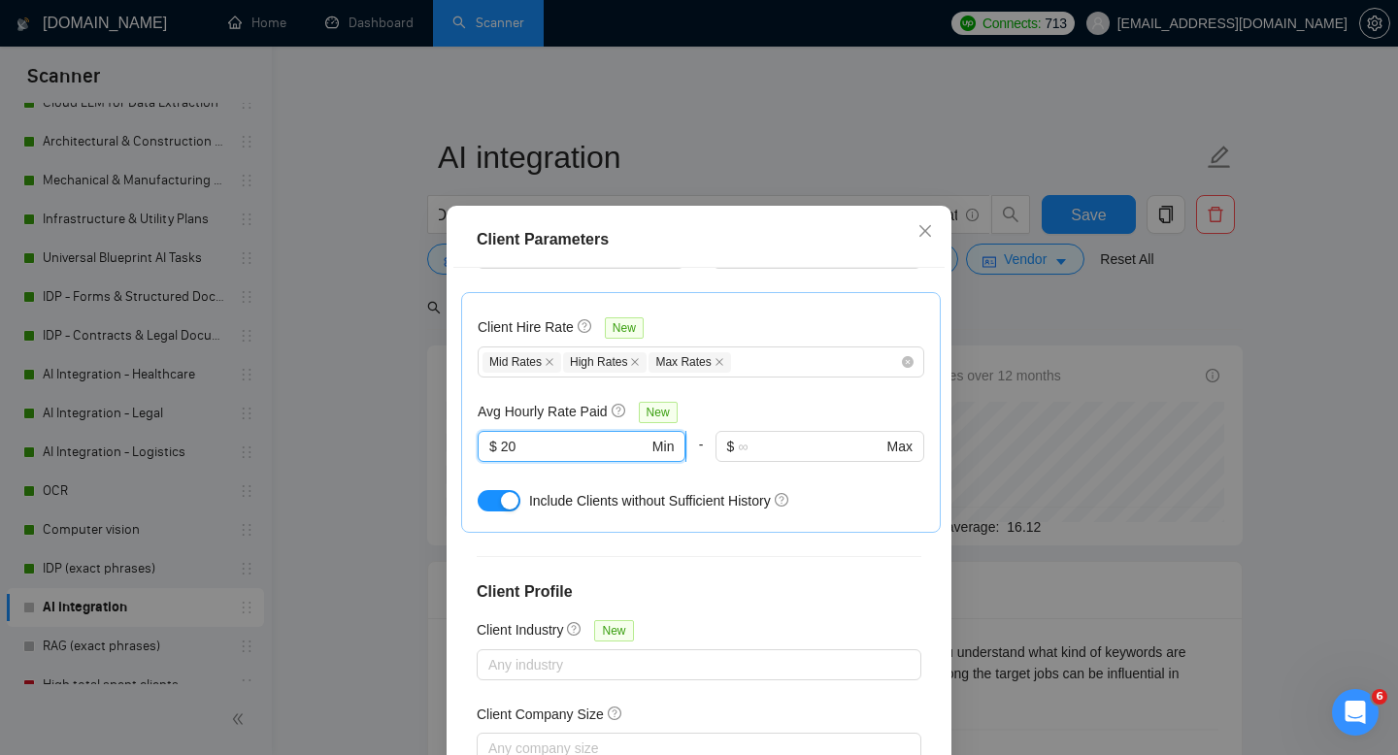
drag, startPoint x: 507, startPoint y: 417, endPoint x: 495, endPoint y: 413, distance: 12.6
click at [495, 431] on span "$ 20 Min" at bounding box center [582, 446] width 208 height 31
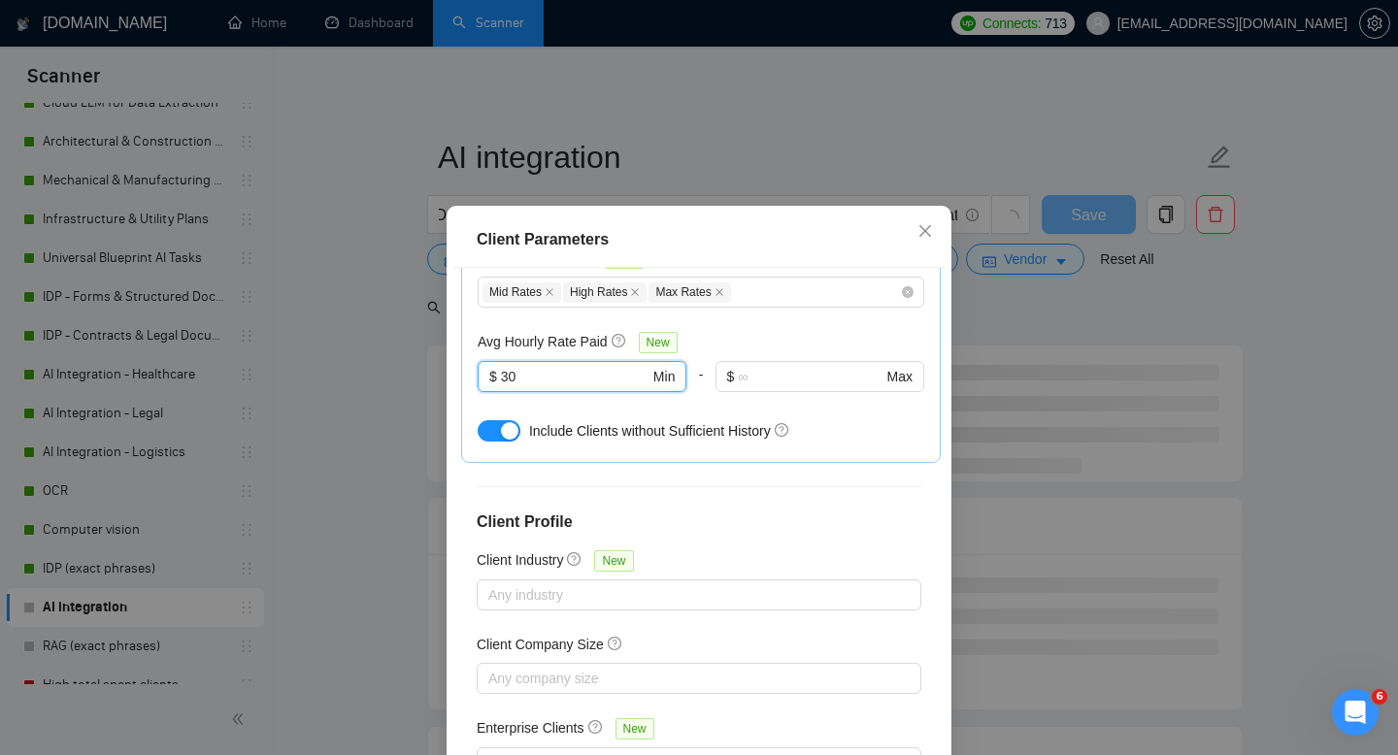
scroll to position [127, 0]
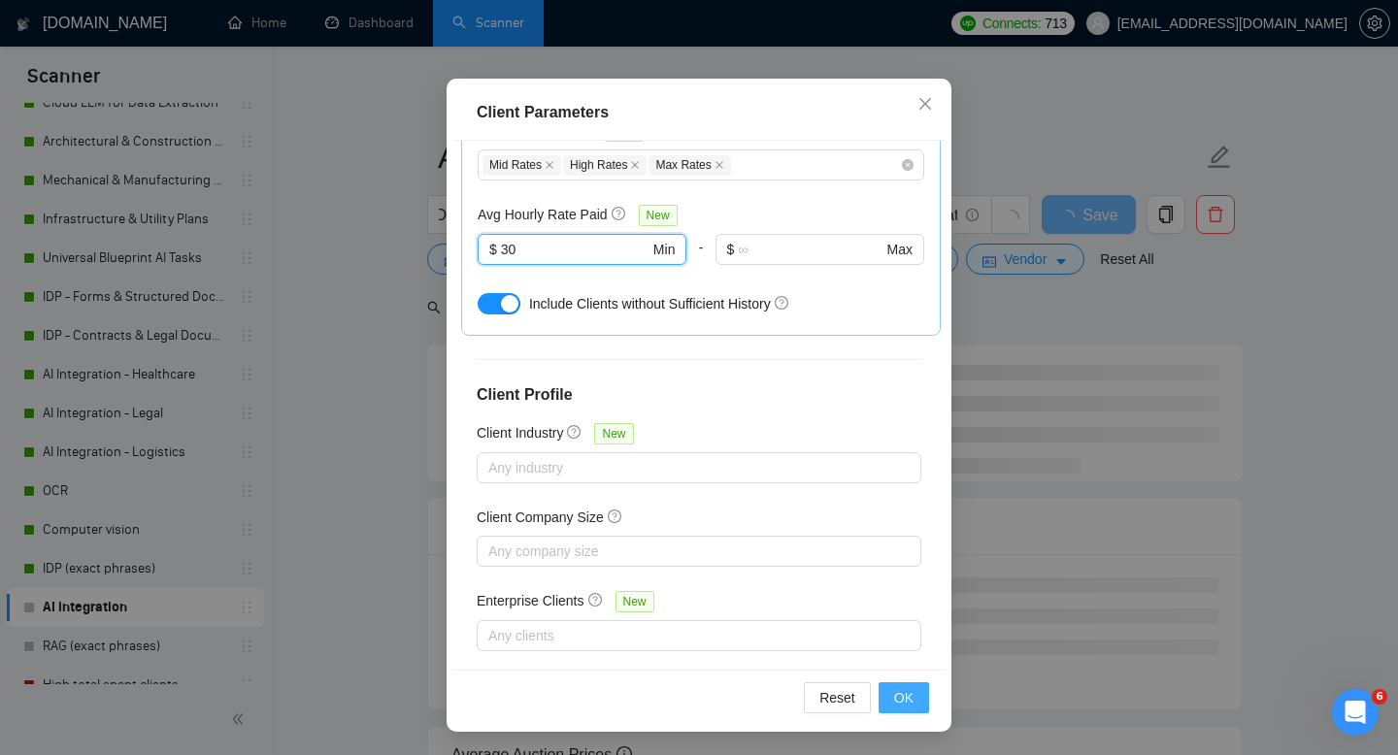
type input "30"
click at [904, 698] on span "OK" at bounding box center [903, 697] width 19 height 21
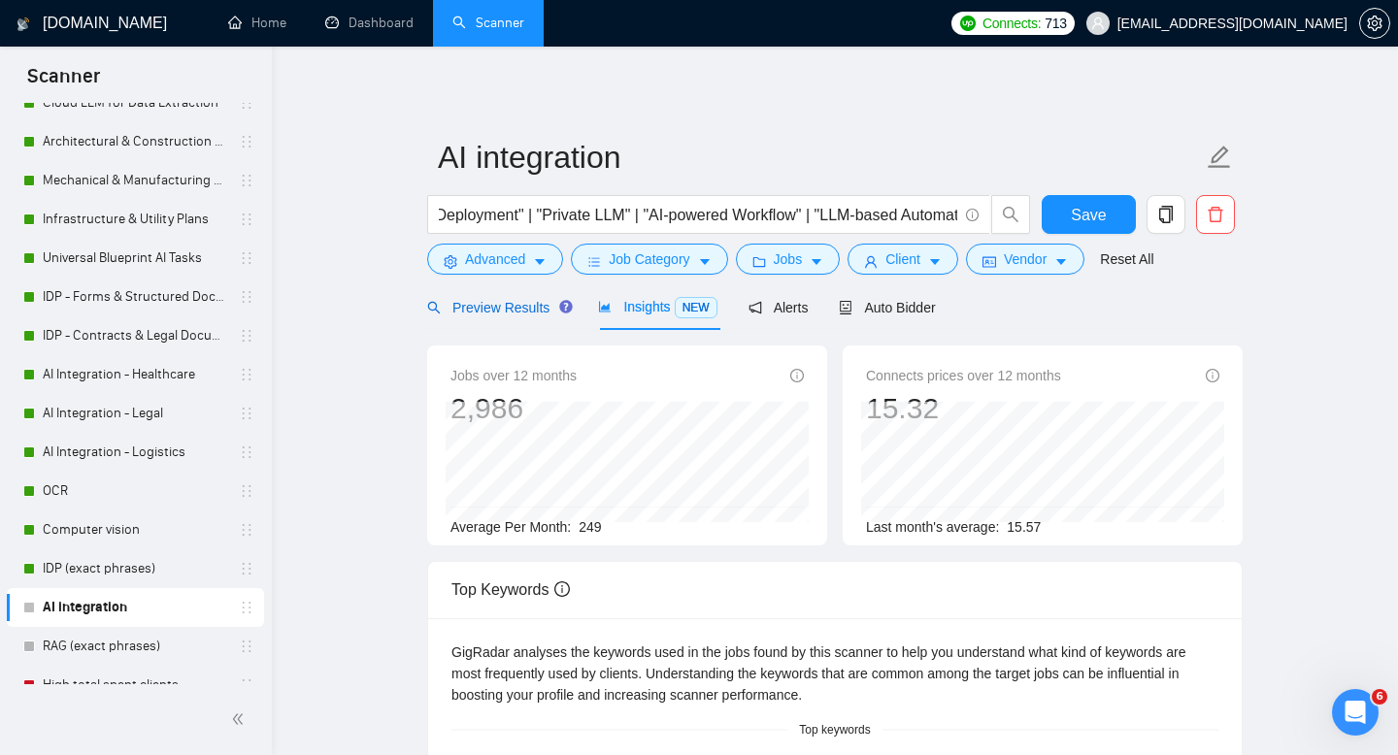
click at [509, 303] on span "Preview Results" at bounding box center [497, 308] width 140 height 16
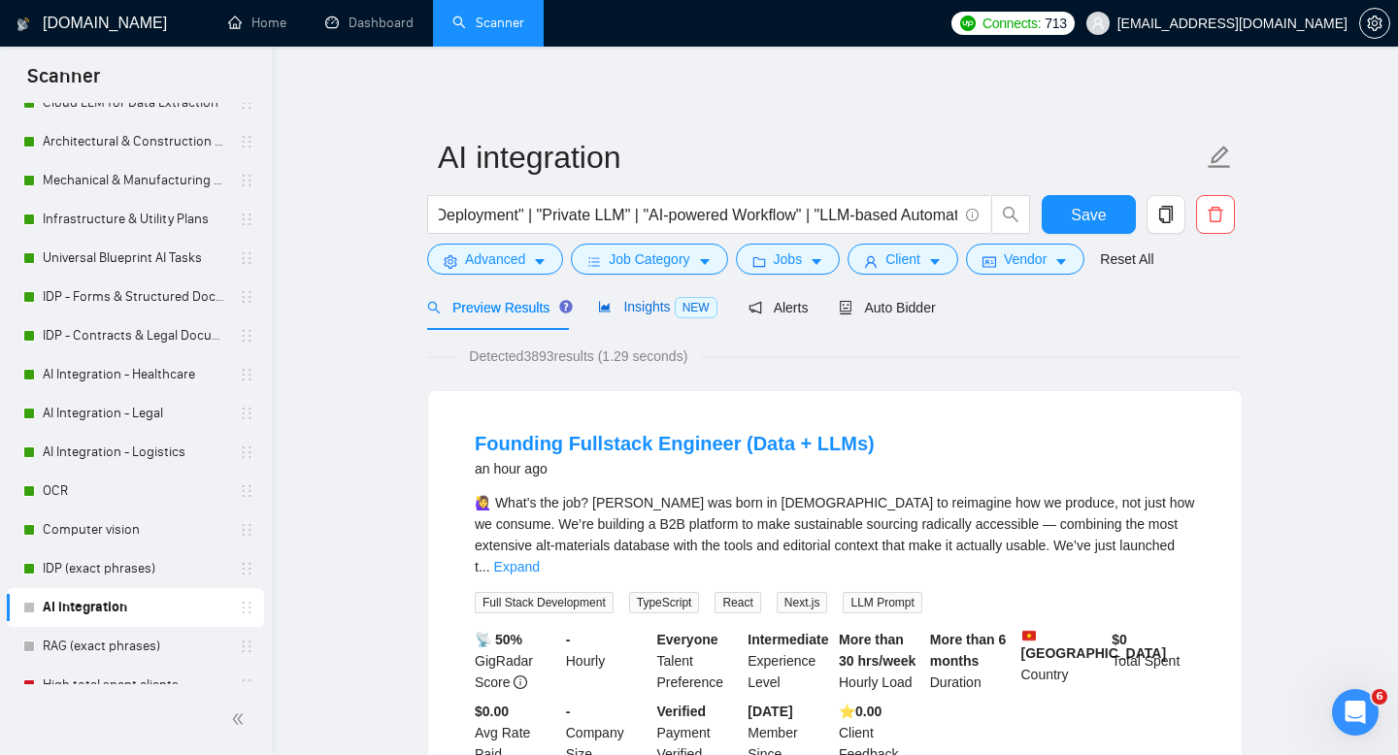
click at [639, 314] on span "Insights NEW" at bounding box center [657, 307] width 118 height 16
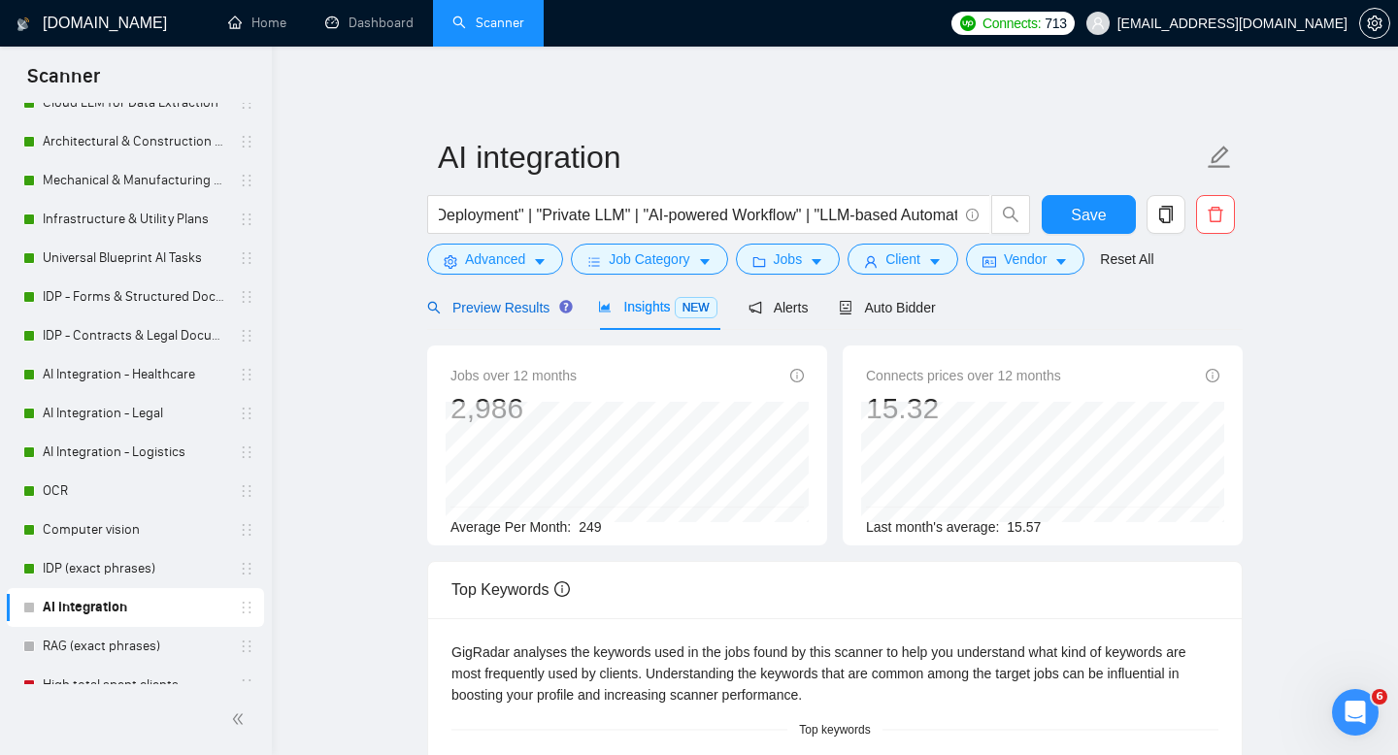
click at [505, 308] on span "Preview Results" at bounding box center [497, 308] width 140 height 16
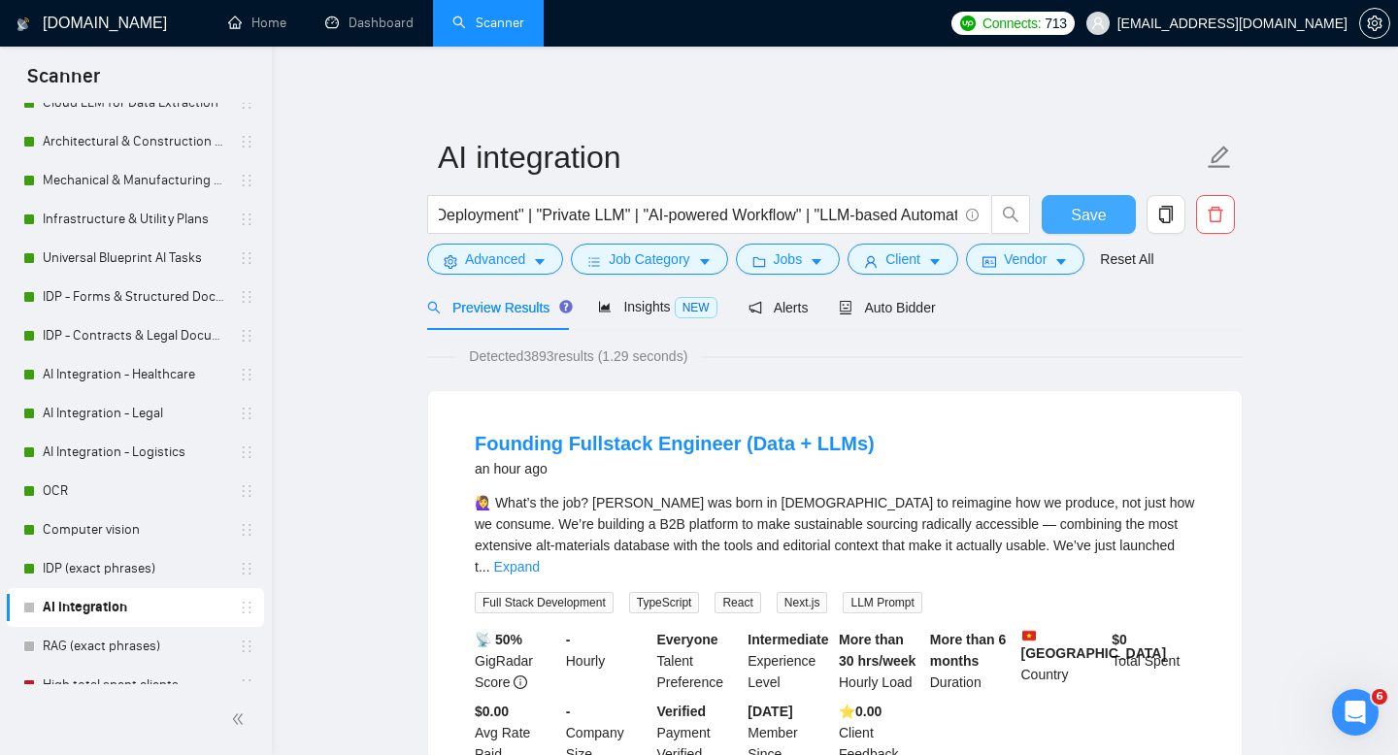
click at [1087, 221] on span "Save" at bounding box center [1088, 215] width 35 height 24
click at [487, 263] on span "Advanced" at bounding box center [495, 258] width 60 height 21
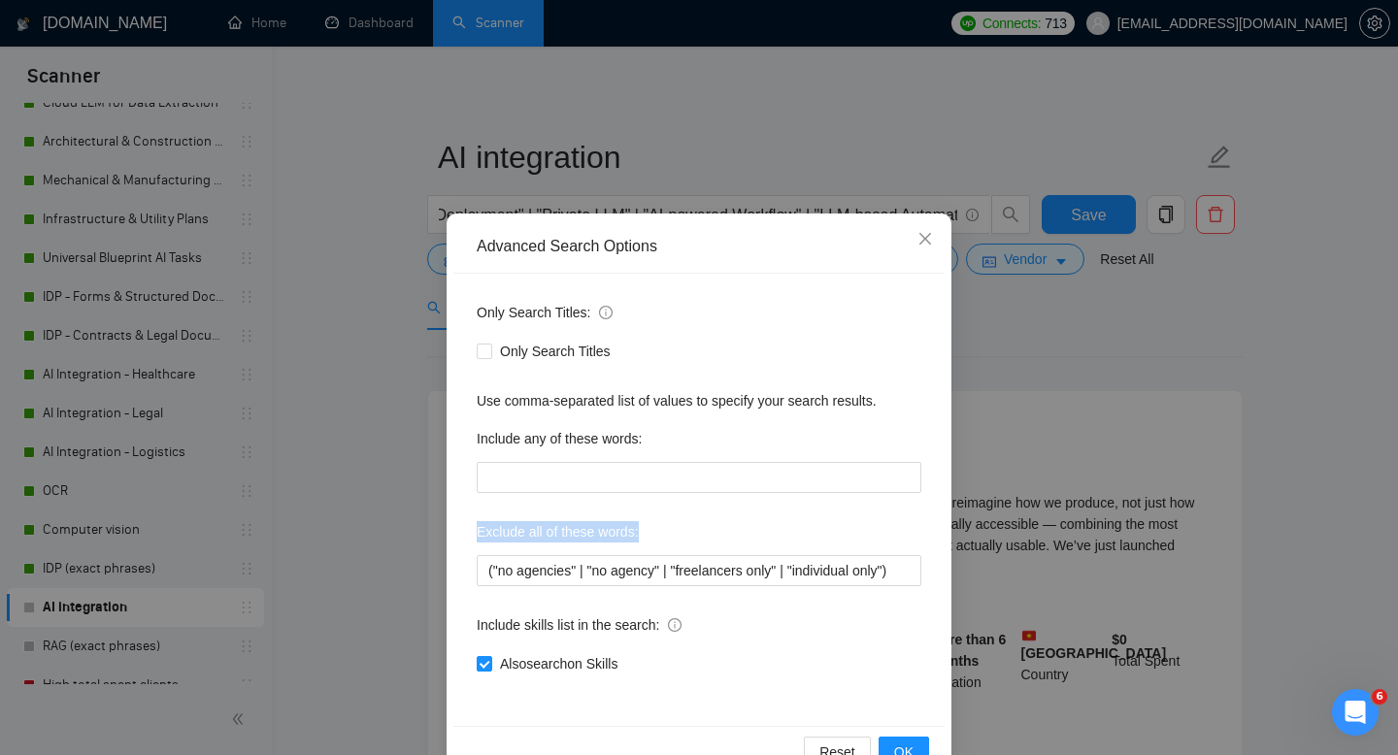
drag, startPoint x: 473, startPoint y: 533, endPoint x: 661, endPoint y: 535, distance: 188.3
click at [661, 535] on div "Only Search Titles: Only Search Titles Use comma-separated list of values to sp…" at bounding box center [698, 500] width 491 height 452
copy label "Exclude all of these words:"
click at [507, 572] on input "("no agencies" | "no agency" | "freelancers only" | "individual only")" at bounding box center [699, 570] width 445 height 31
click at [927, 237] on icon "close" at bounding box center [925, 239] width 12 height 12
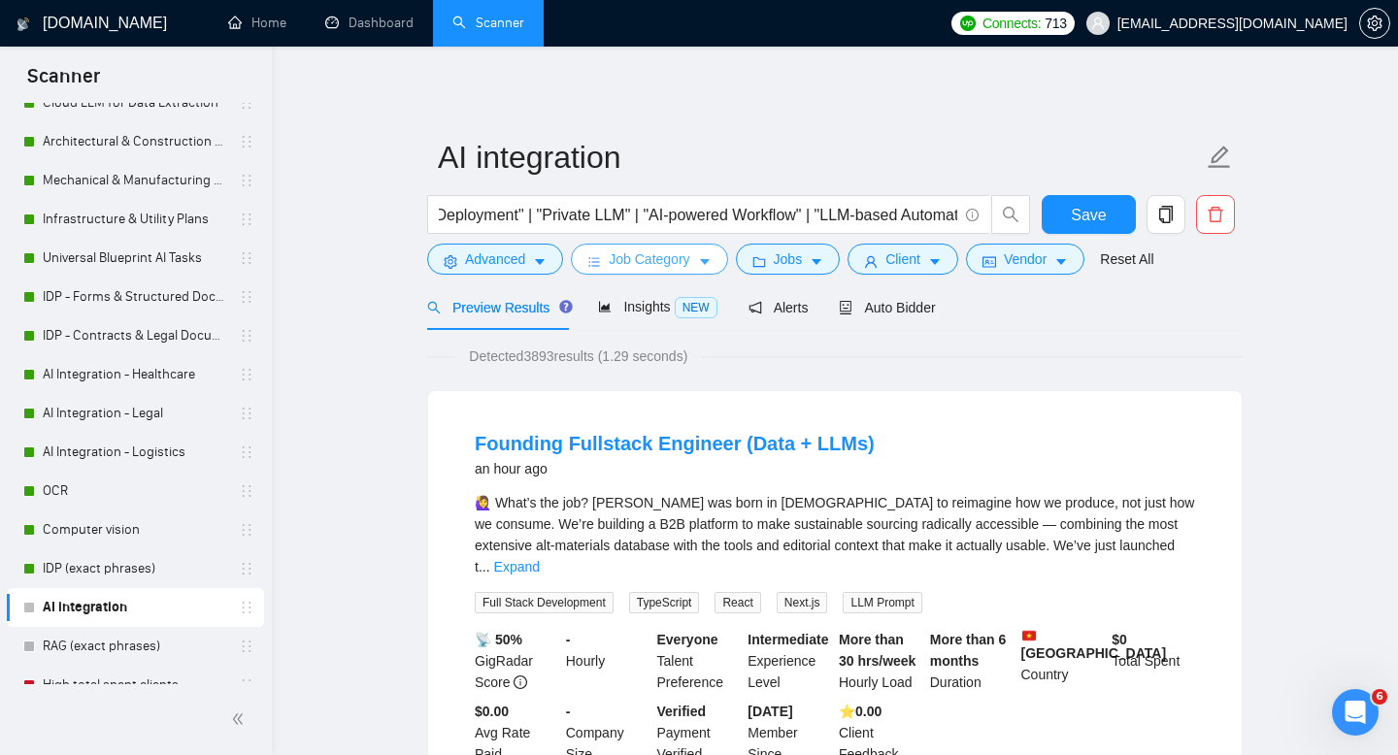
click at [625, 263] on span "Job Category" at bounding box center [649, 258] width 81 height 21
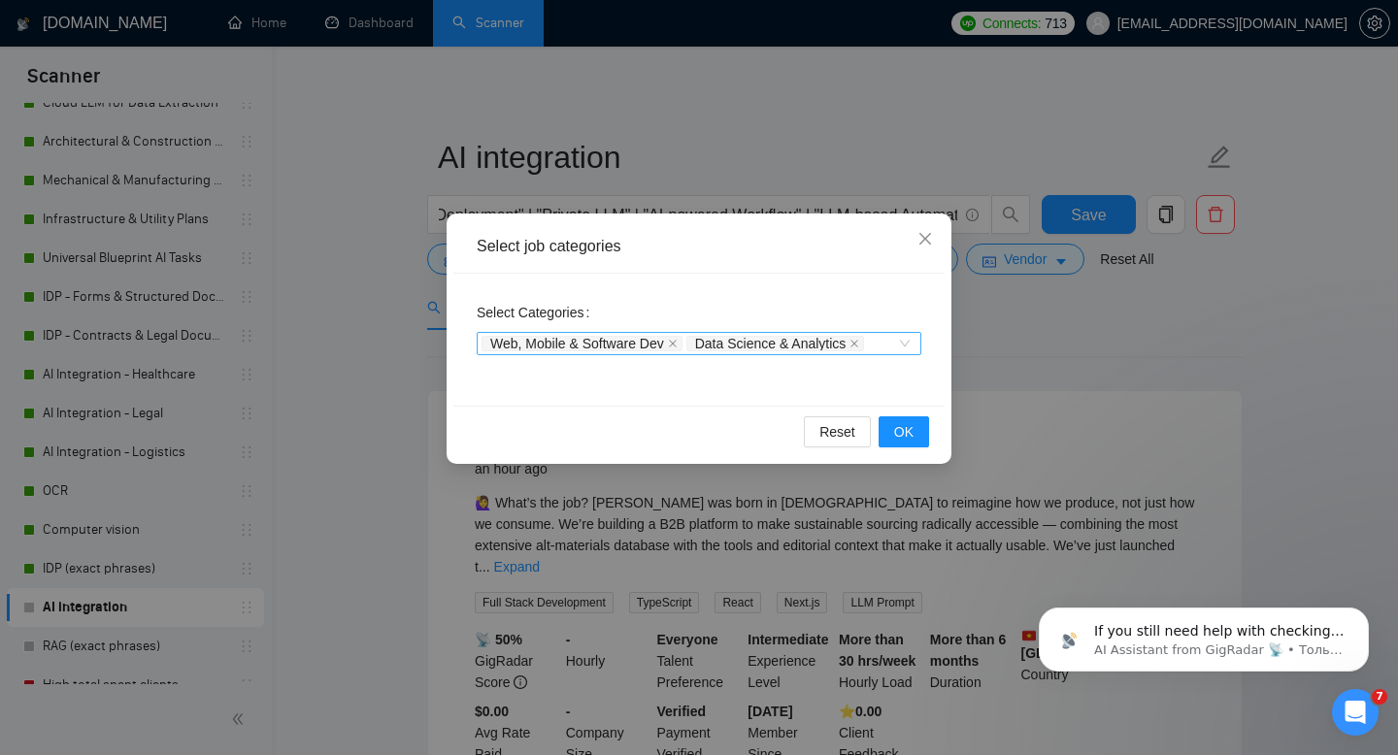
scroll to position [1370, 0]
drag, startPoint x: 475, startPoint y: 310, endPoint x: 617, endPoint y: 309, distance: 142.7
click at [617, 309] on div "Select Categories Web, Mobile & Software Dev Data Science & Analytics" at bounding box center [698, 340] width 491 height 132
copy label "Select Categories"
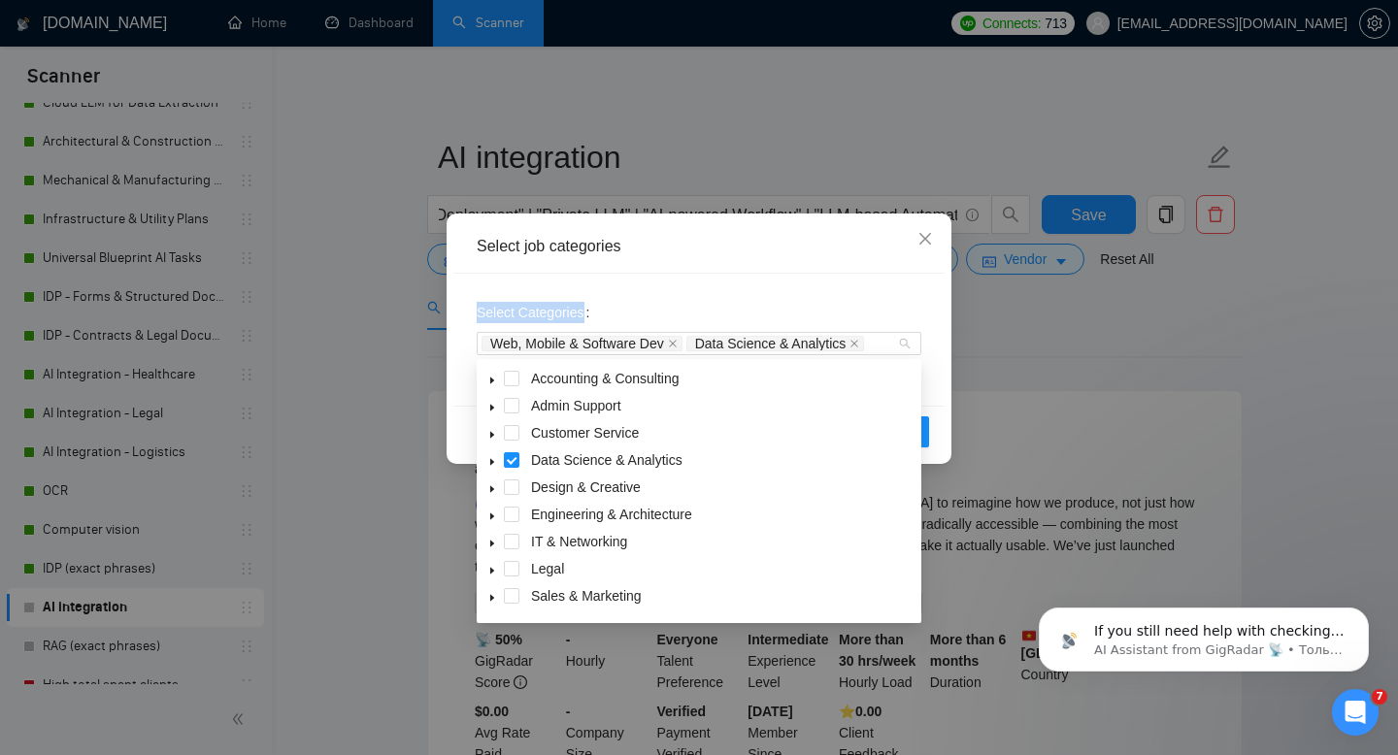
drag, startPoint x: 886, startPoint y: 345, endPoint x: 421, endPoint y: 301, distance: 467.0
click at [421, 301] on div "Select job categories Select Categories Web, Mobile & Software Dev Data Science…" at bounding box center [699, 377] width 1398 height 755
click at [928, 234] on icon "close" at bounding box center [925, 239] width 16 height 16
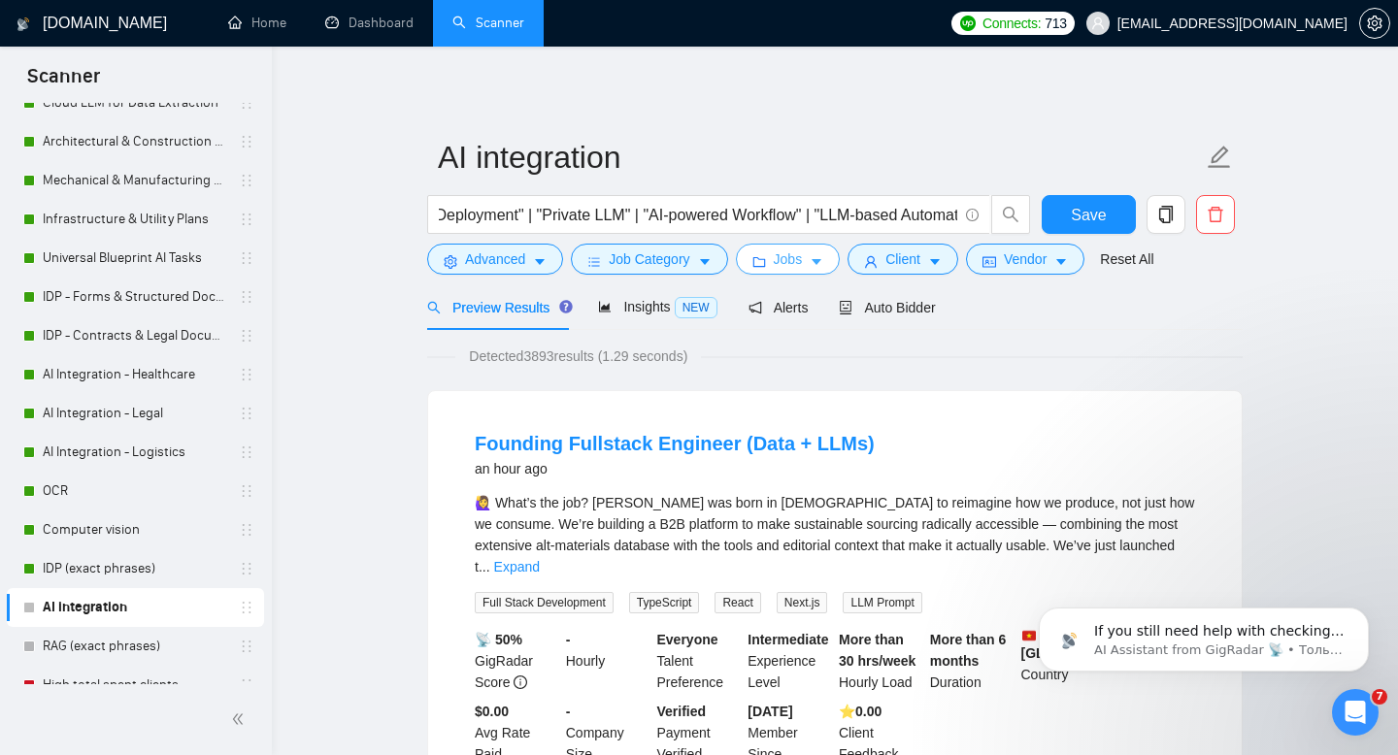
click at [766, 257] on icon "folder" at bounding box center [759, 262] width 14 height 14
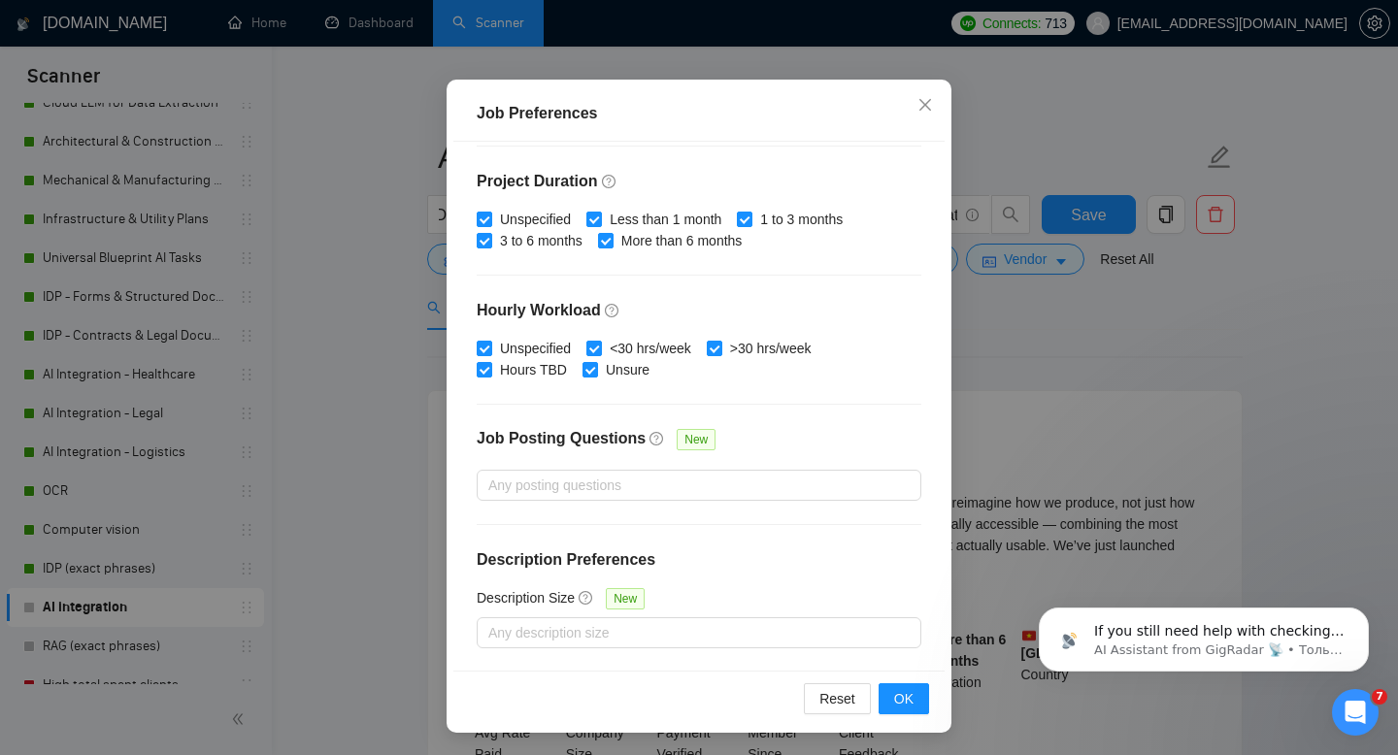
scroll to position [127, 0]
click at [922, 101] on icon "close" at bounding box center [925, 104] width 12 height 12
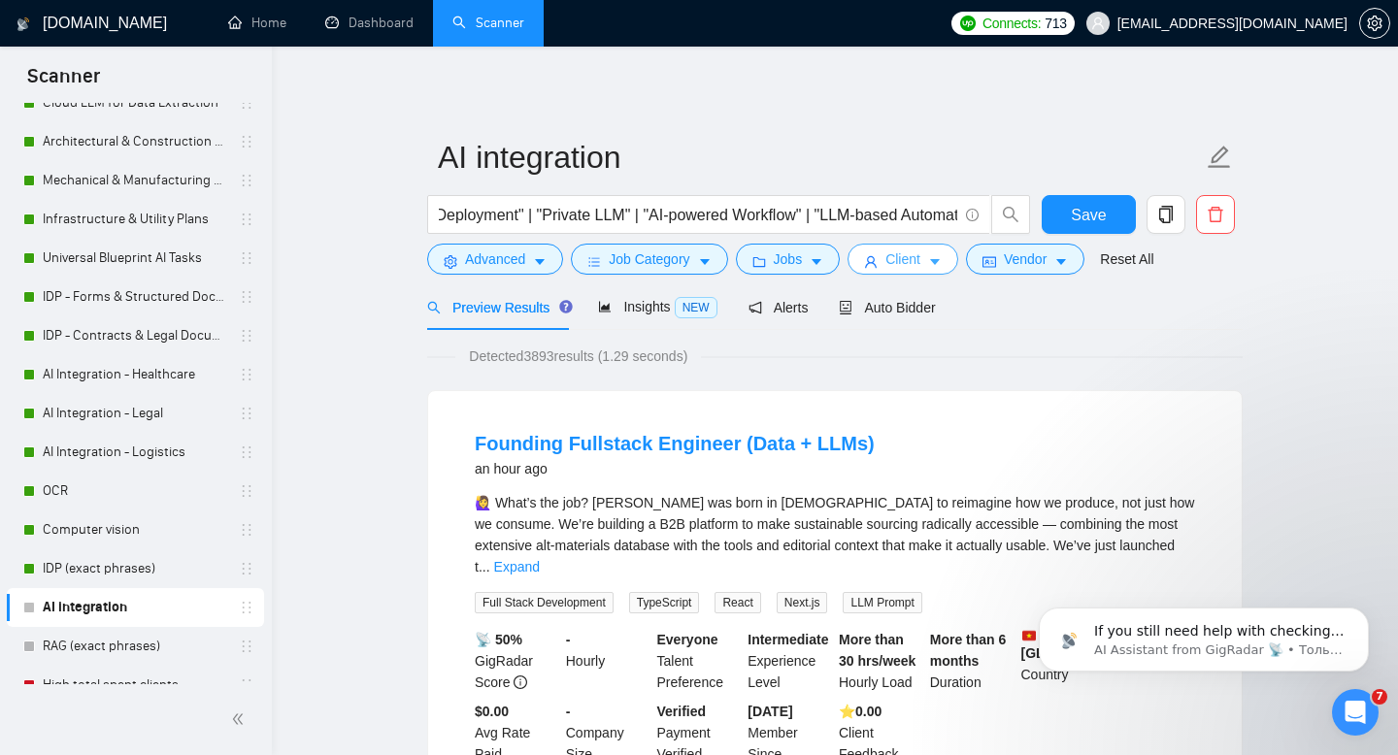
click at [913, 258] on span "Client" at bounding box center [902, 258] width 35 height 21
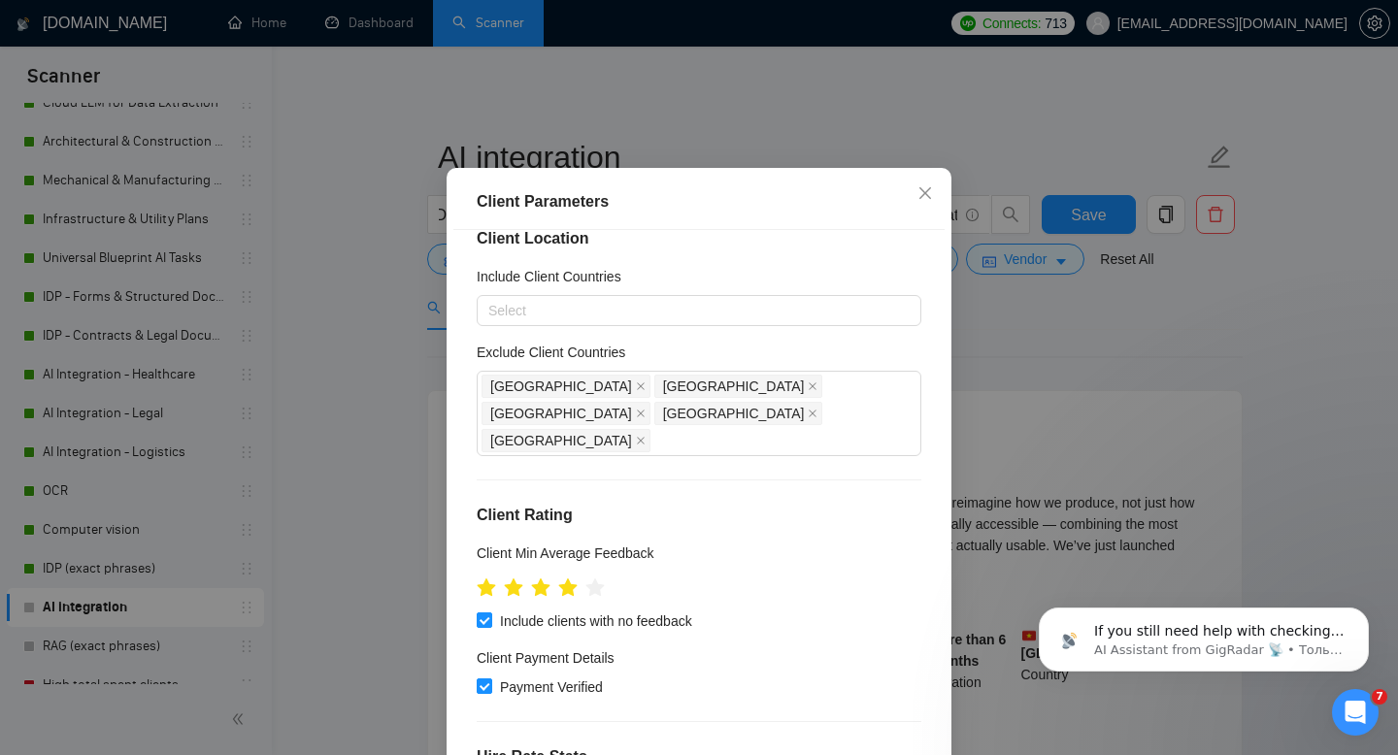
scroll to position [0, 0]
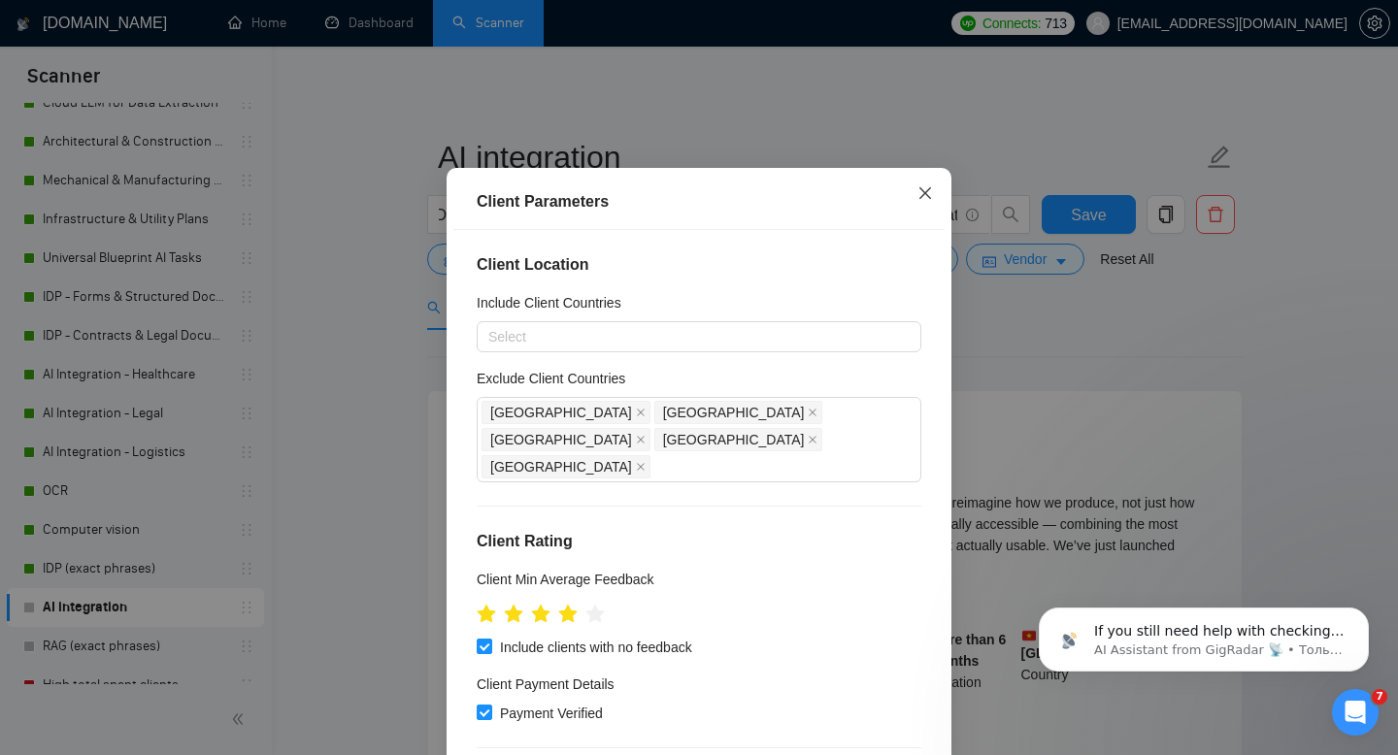
click at [915, 220] on span "Close" at bounding box center [925, 194] width 52 height 52
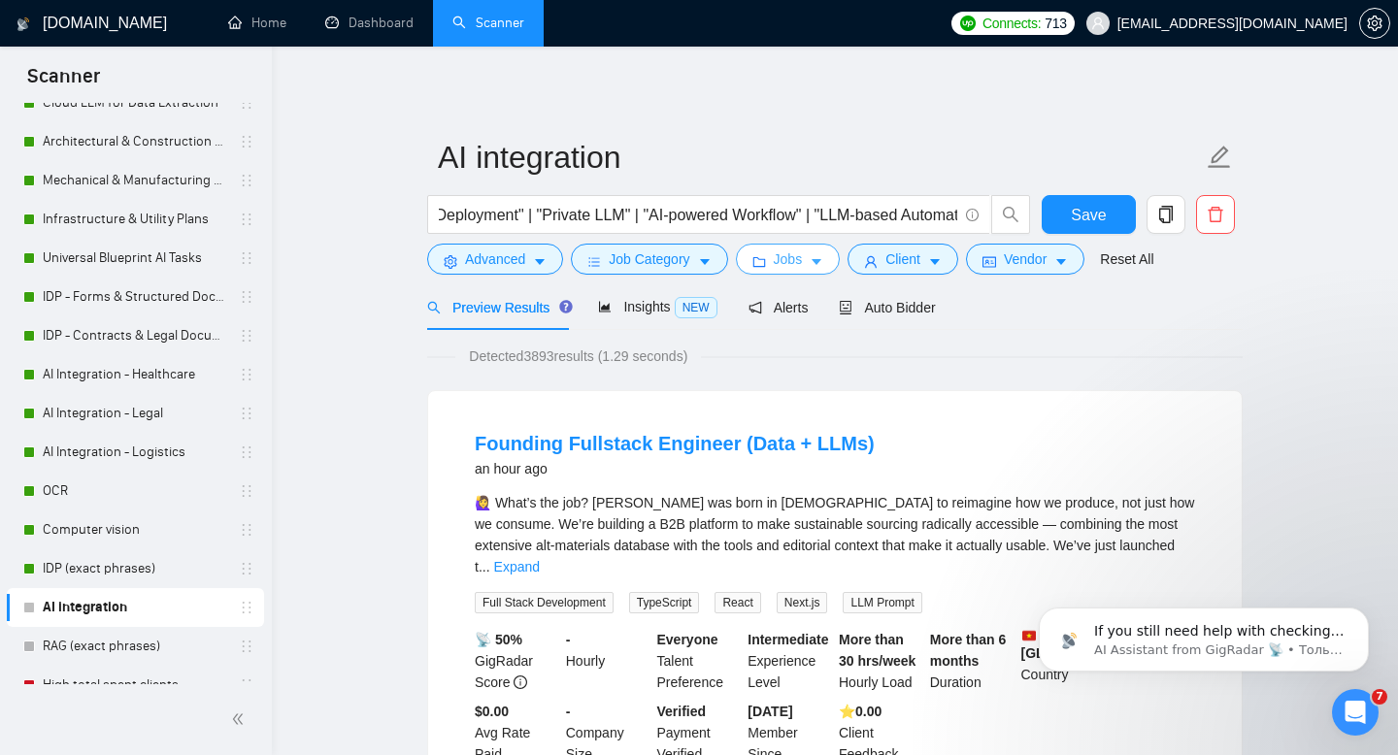
click at [803, 261] on span "Jobs" at bounding box center [788, 258] width 29 height 21
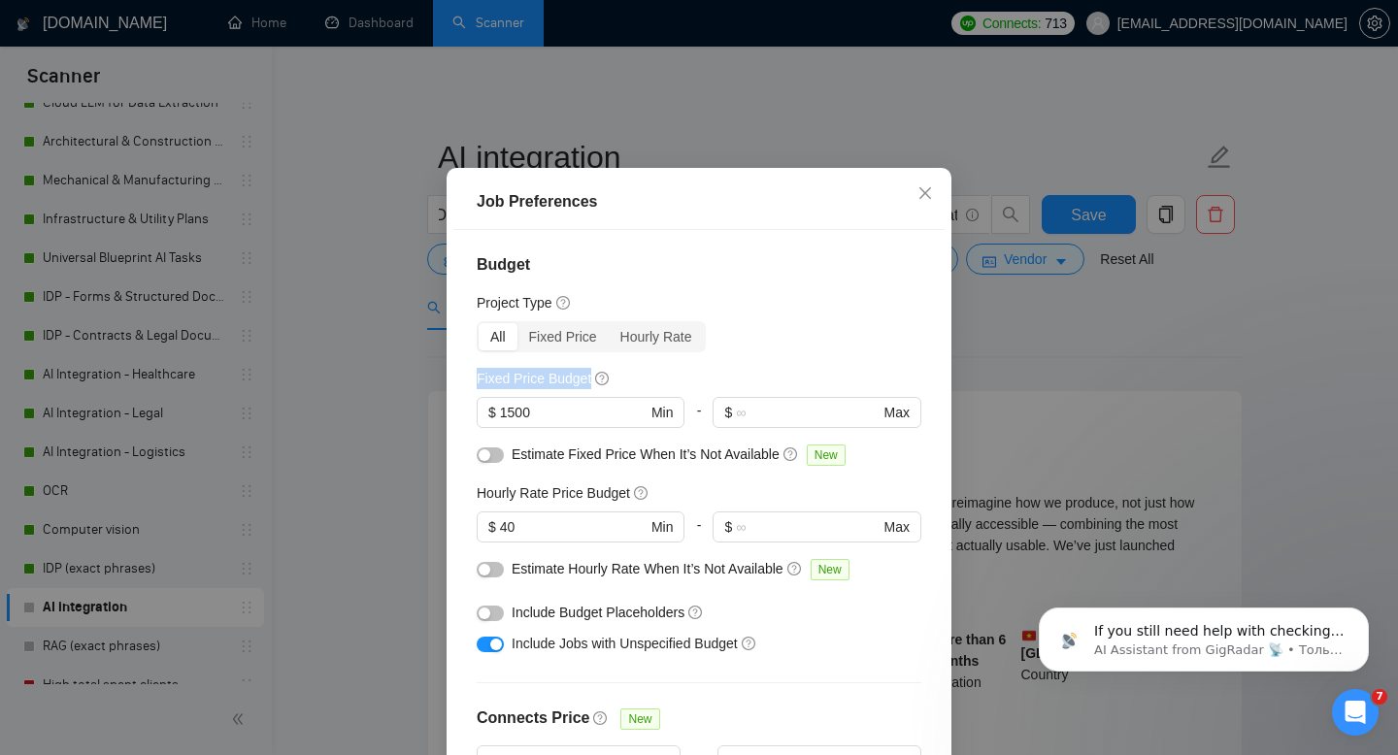
drag, startPoint x: 477, startPoint y: 418, endPoint x: 593, endPoint y: 416, distance: 116.5
click at [591, 389] on h5 "Fixed Price Budget" at bounding box center [534, 378] width 115 height 21
copy h5 "Fixed Price Budget"
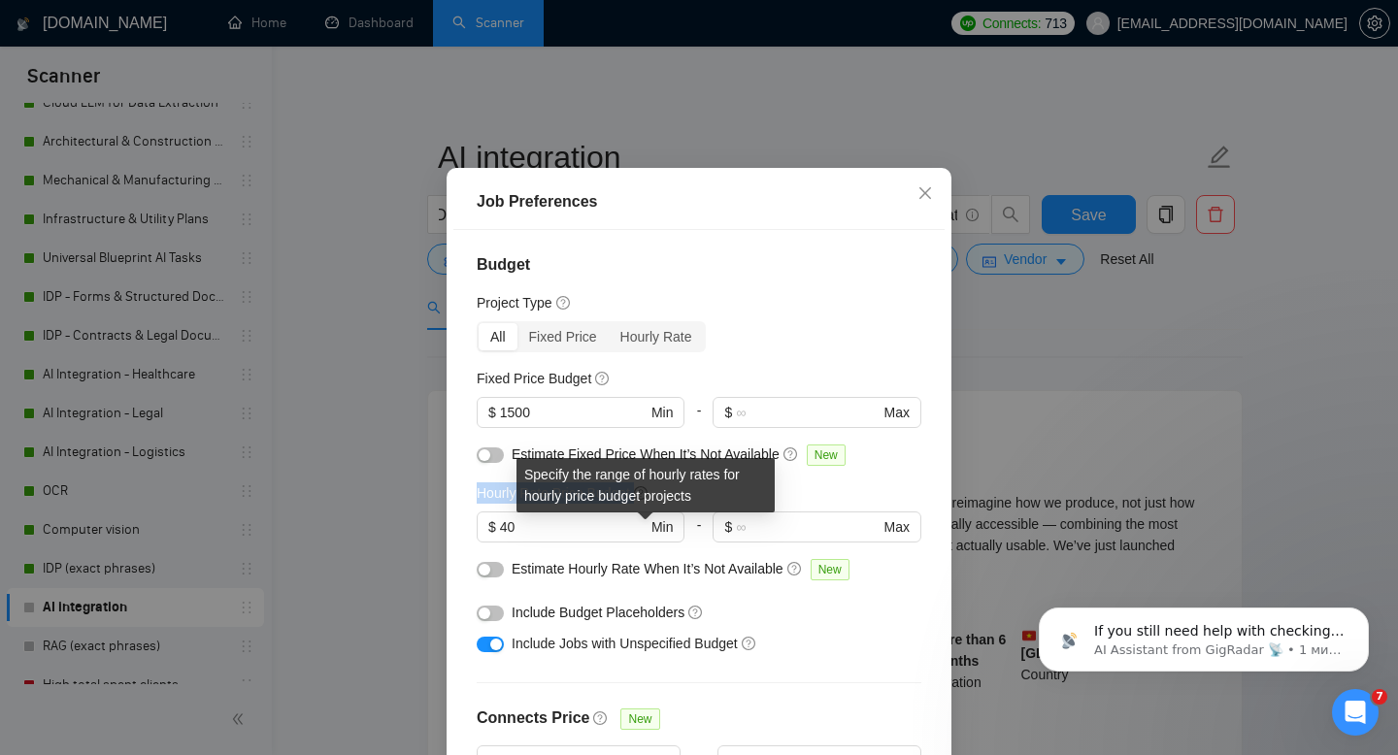
drag, startPoint x: 476, startPoint y: 533, endPoint x: 637, endPoint y: 526, distance: 161.3
click at [638, 504] on div "Hourly Rate Price Budget" at bounding box center [563, 492] width 173 height 21
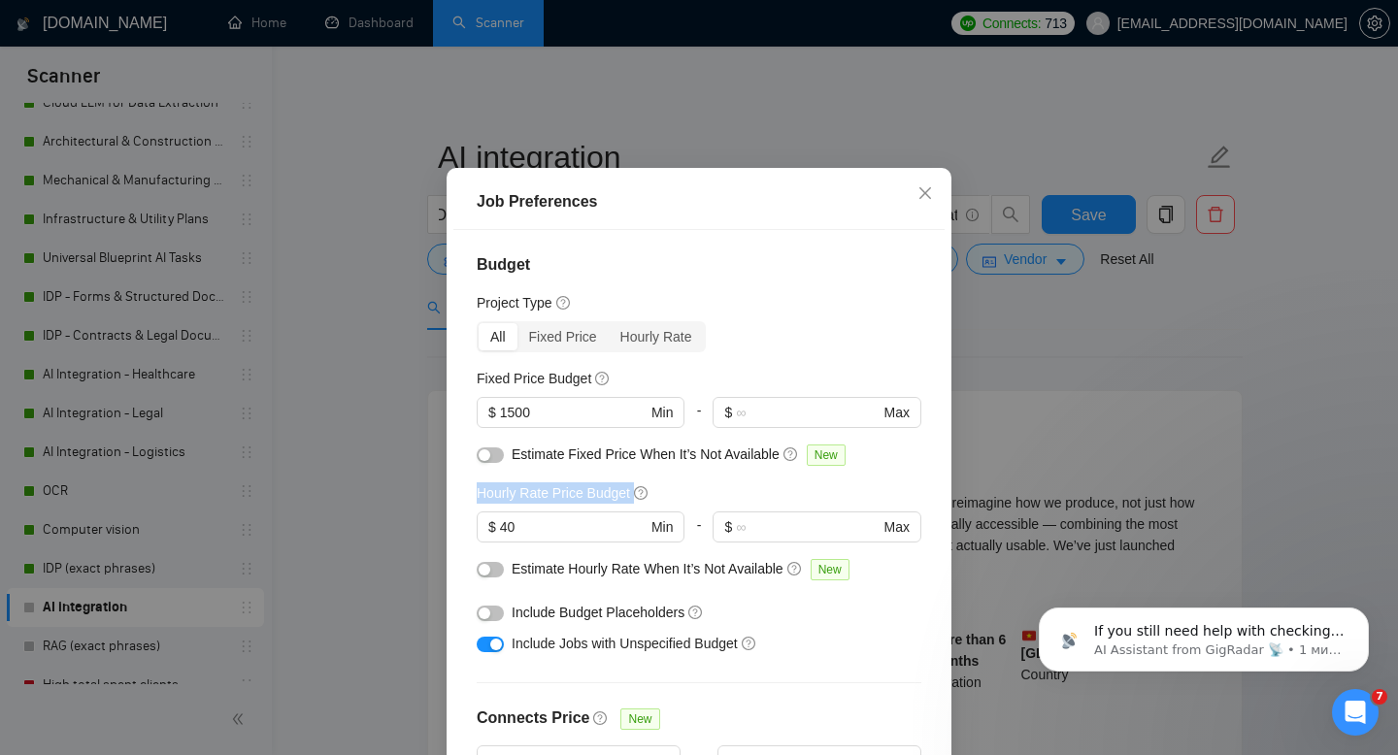
copy div "Hourly Rate Price Budget"
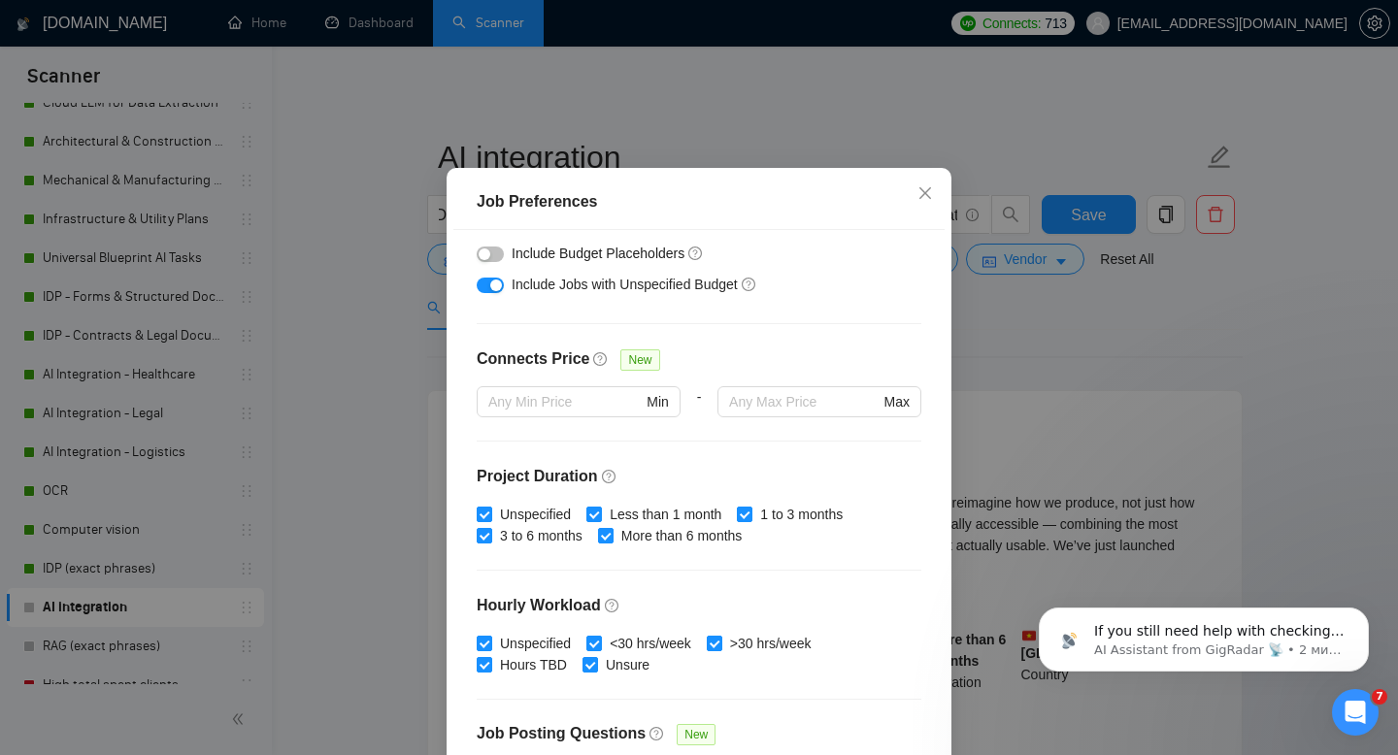
scroll to position [362, 0]
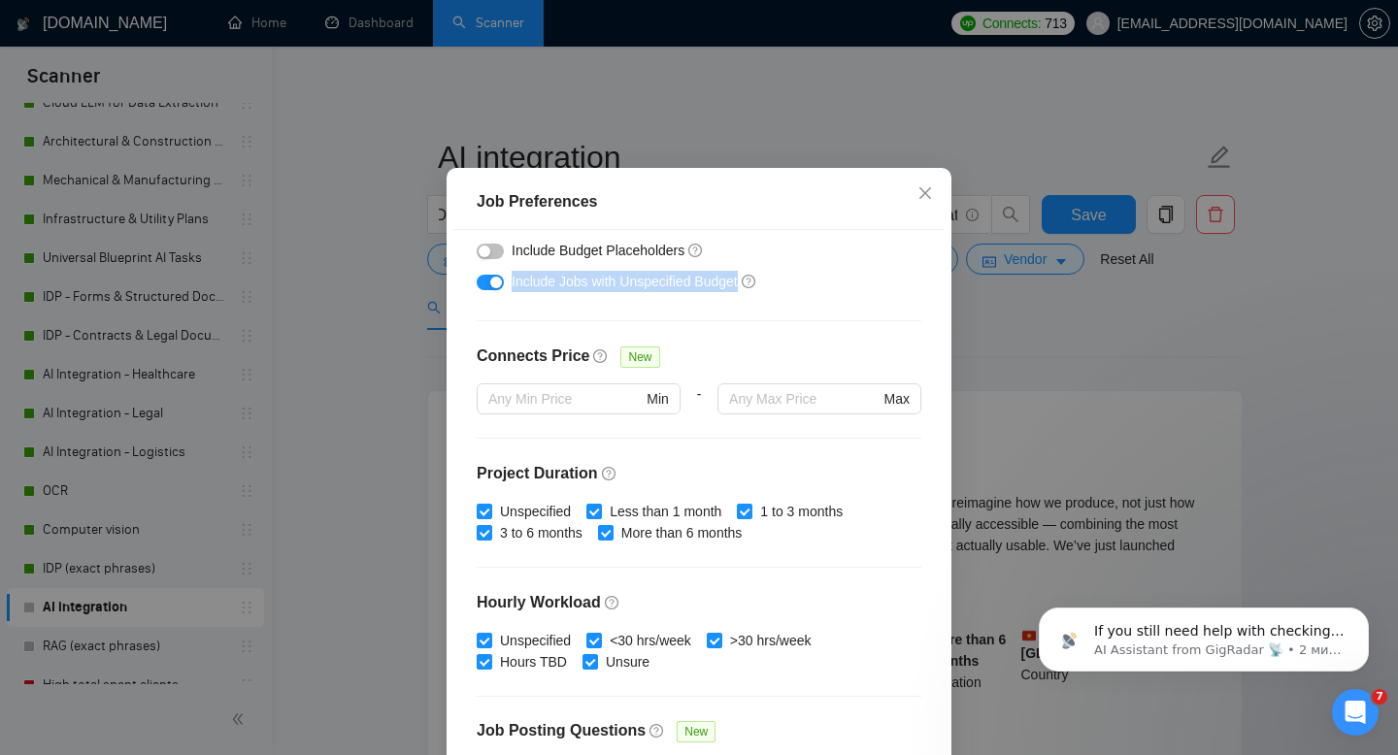
drag, startPoint x: 510, startPoint y: 318, endPoint x: 794, endPoint y: 334, distance: 284.8
click at [794, 297] on div "Include Jobs with Unspecified Budget" at bounding box center [699, 281] width 445 height 31
copy span "Include Jobs with Unspecified Budget"
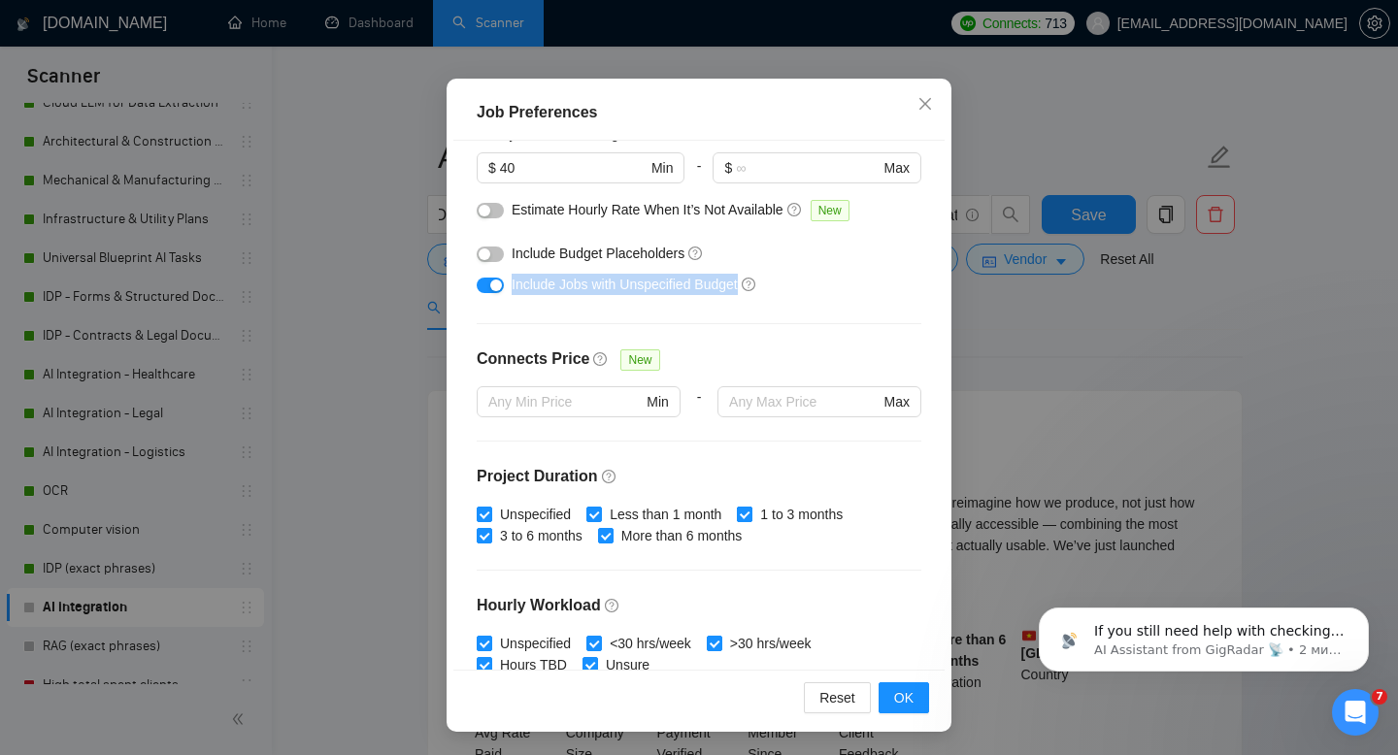
scroll to position [566, 0]
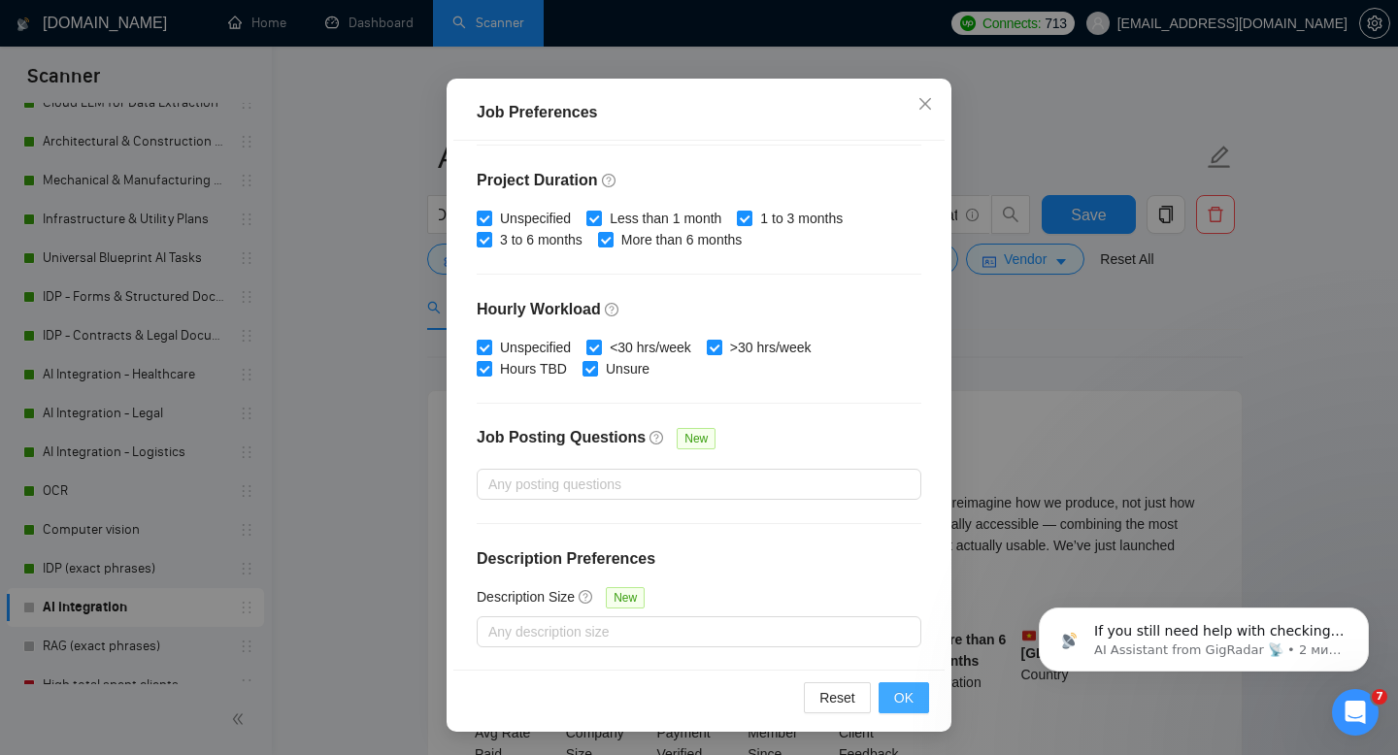
click at [911, 701] on span "OK" at bounding box center [903, 697] width 19 height 21
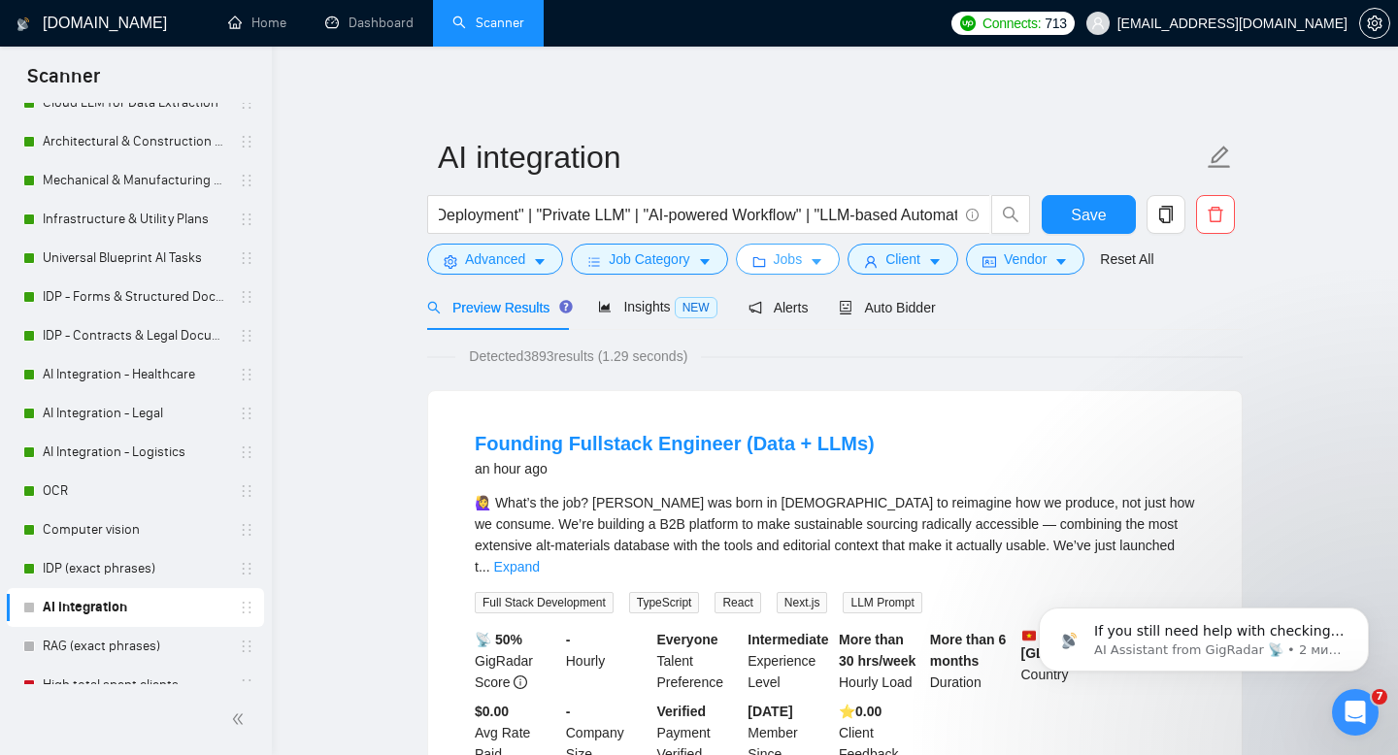
scroll to position [0, 0]
click at [914, 262] on span "Client" at bounding box center [902, 258] width 35 height 21
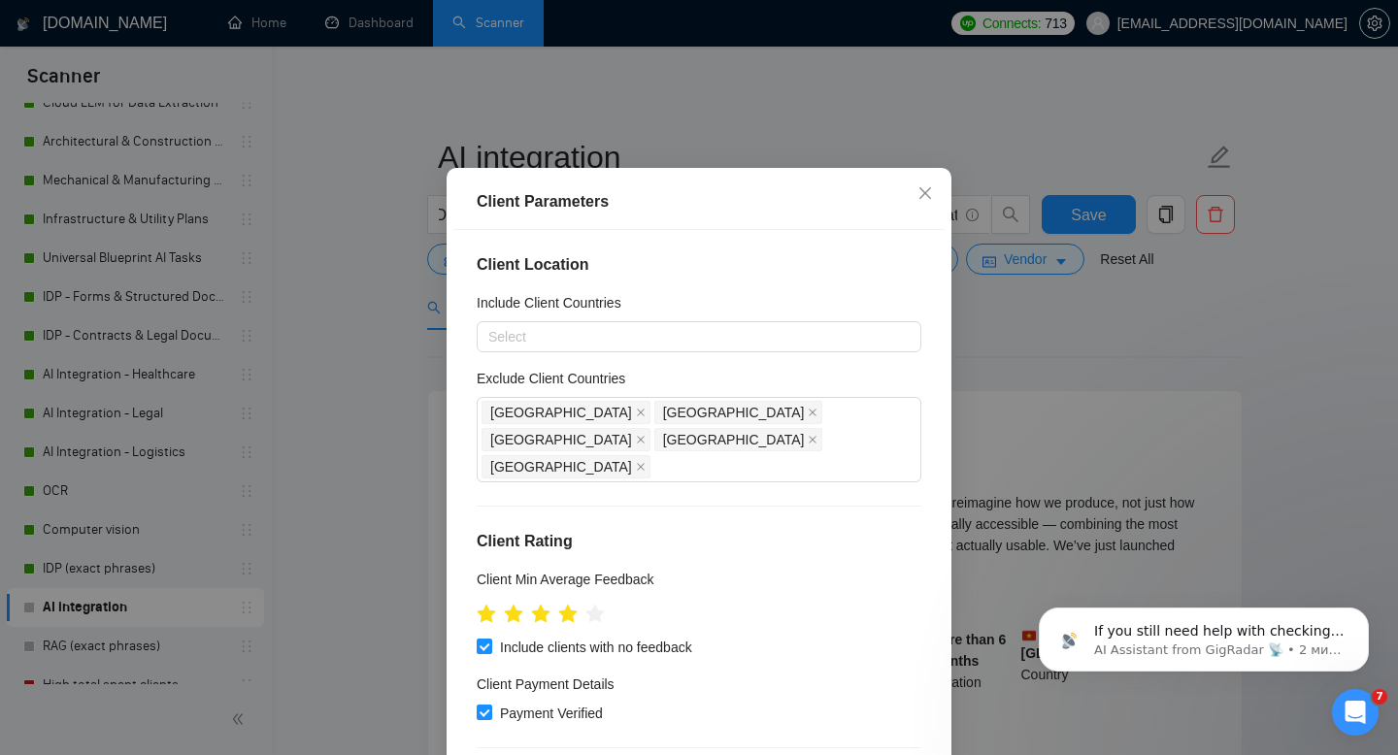
scroll to position [23, 0]
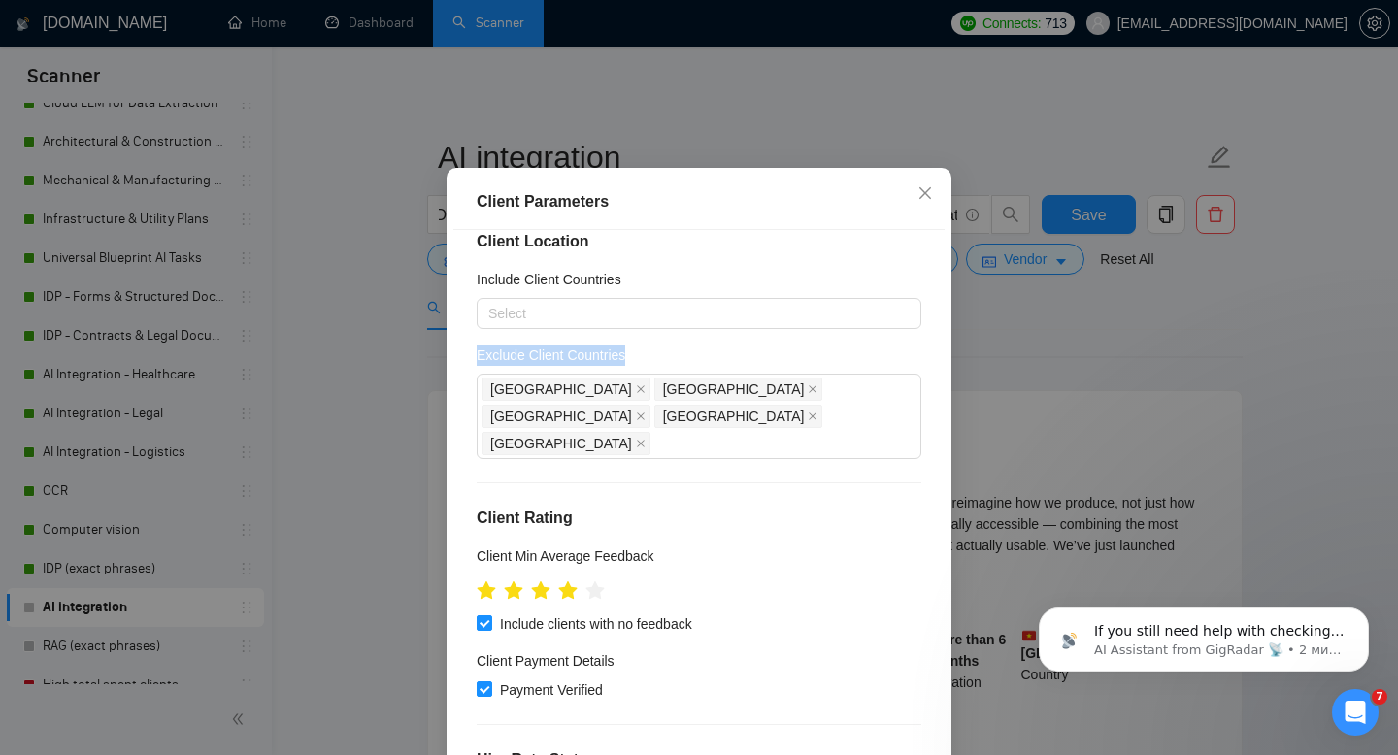
drag, startPoint x: 468, startPoint y: 392, endPoint x: 657, endPoint y: 393, distance: 189.3
click at [657, 393] on div "Client Location Include Client Countries Select Exclude Client Countries Africa…" at bounding box center [698, 494] width 491 height 529
copy h5 "Exclude Client Countries"
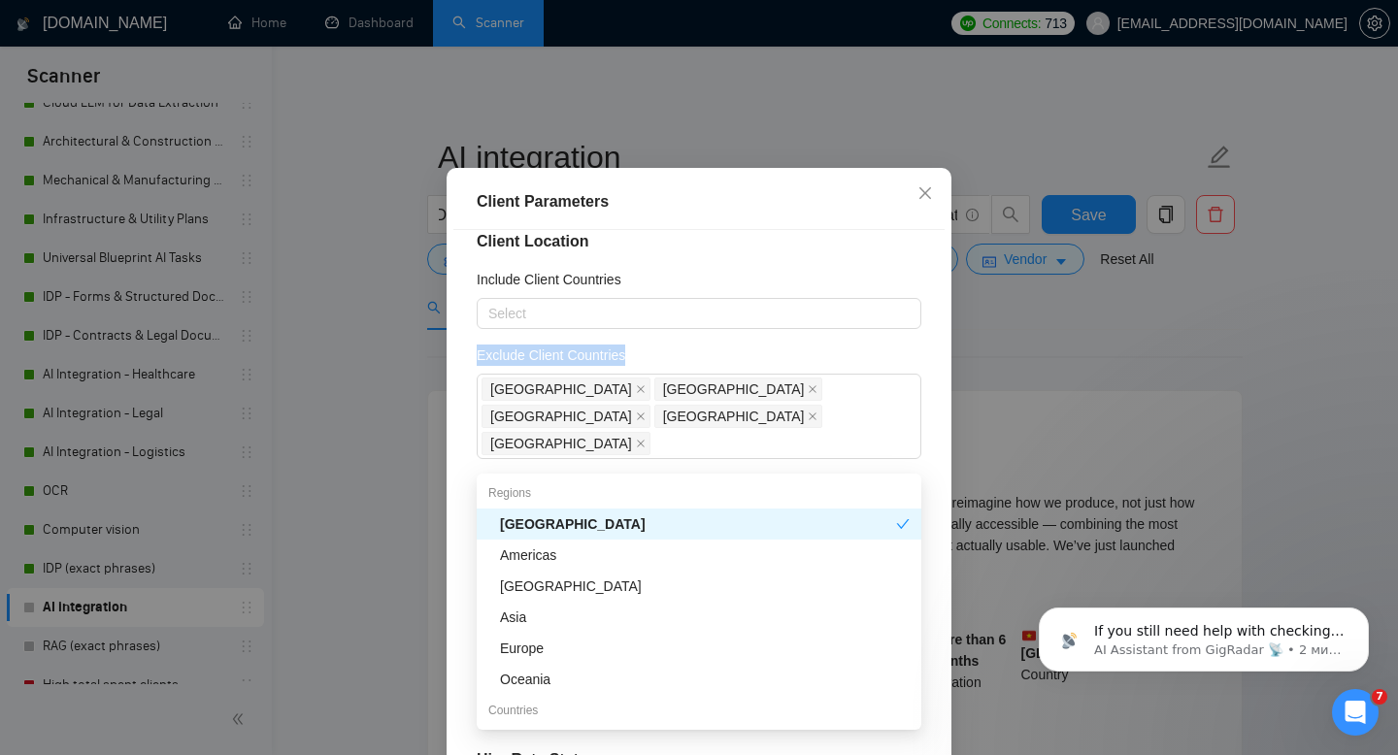
drag, startPoint x: 619, startPoint y: 451, endPoint x: 474, endPoint y: 415, distance: 150.0
click at [474, 415] on div "Client Location Include Client Countries Select Exclude Client Countries Africa…" at bounding box center [698, 494] width 491 height 529
click at [449, 418] on div "Client Parameters Client Location Include Client Countries Select Exclude Clien…" at bounding box center [699, 494] width 505 height 653
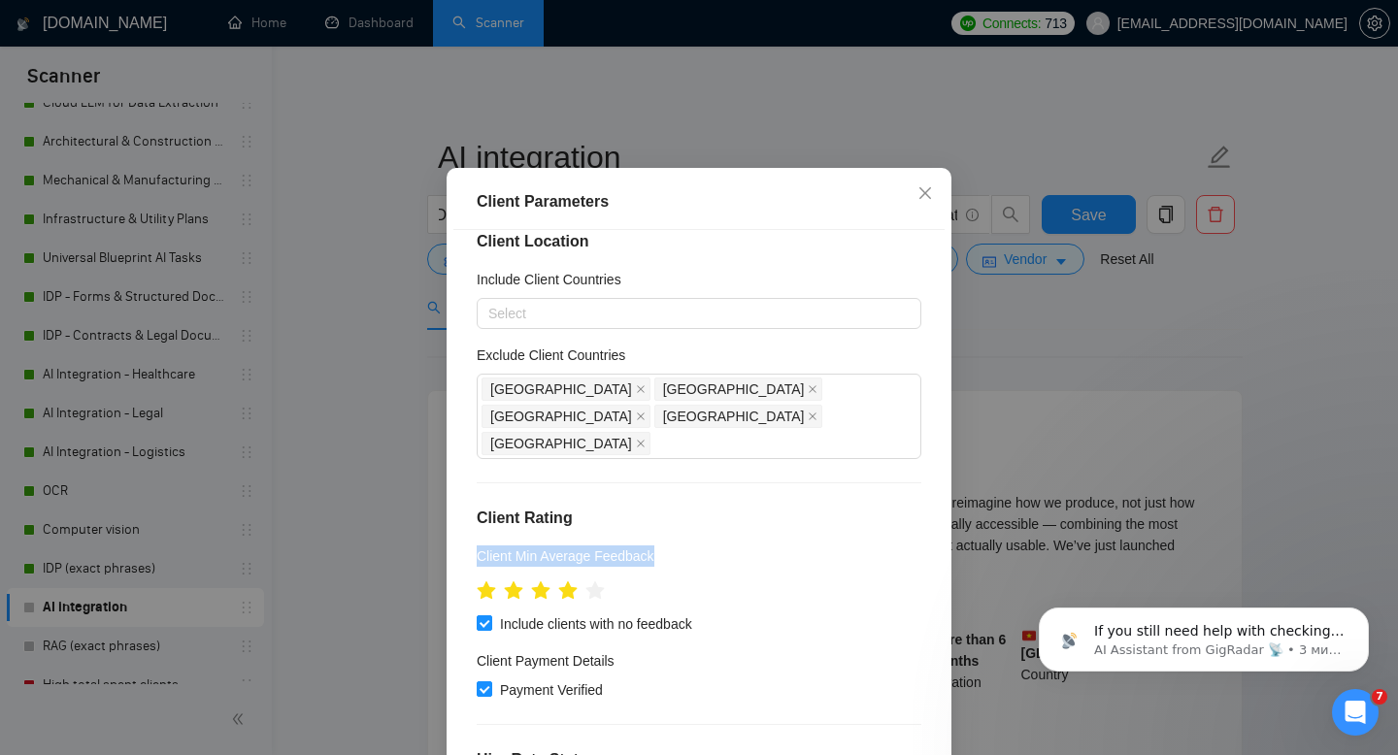
drag, startPoint x: 478, startPoint y: 564, endPoint x: 676, endPoint y: 565, distance: 198.0
click at [676, 565] on div "Client Min Average Feedback" at bounding box center [699, 560] width 445 height 29
copy h5 "Client Min Average Feedback"
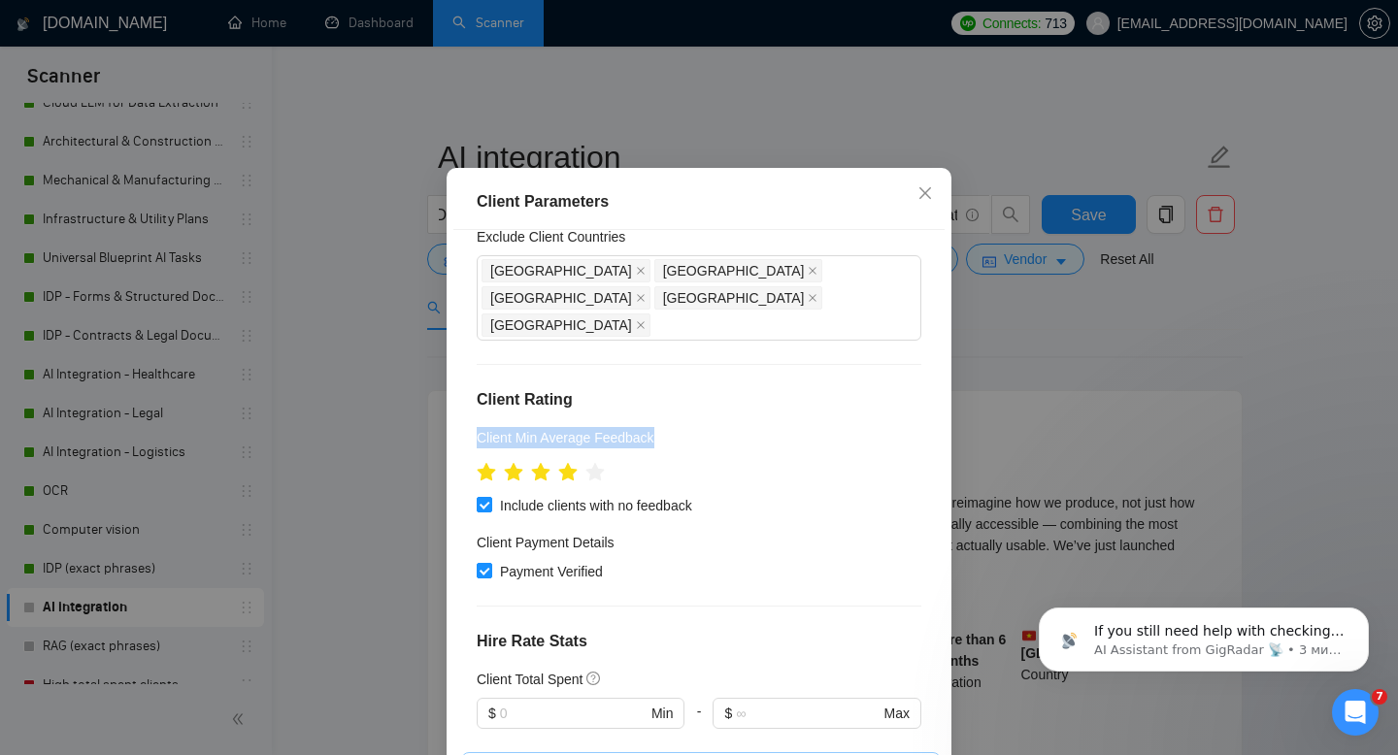
scroll to position [149, 0]
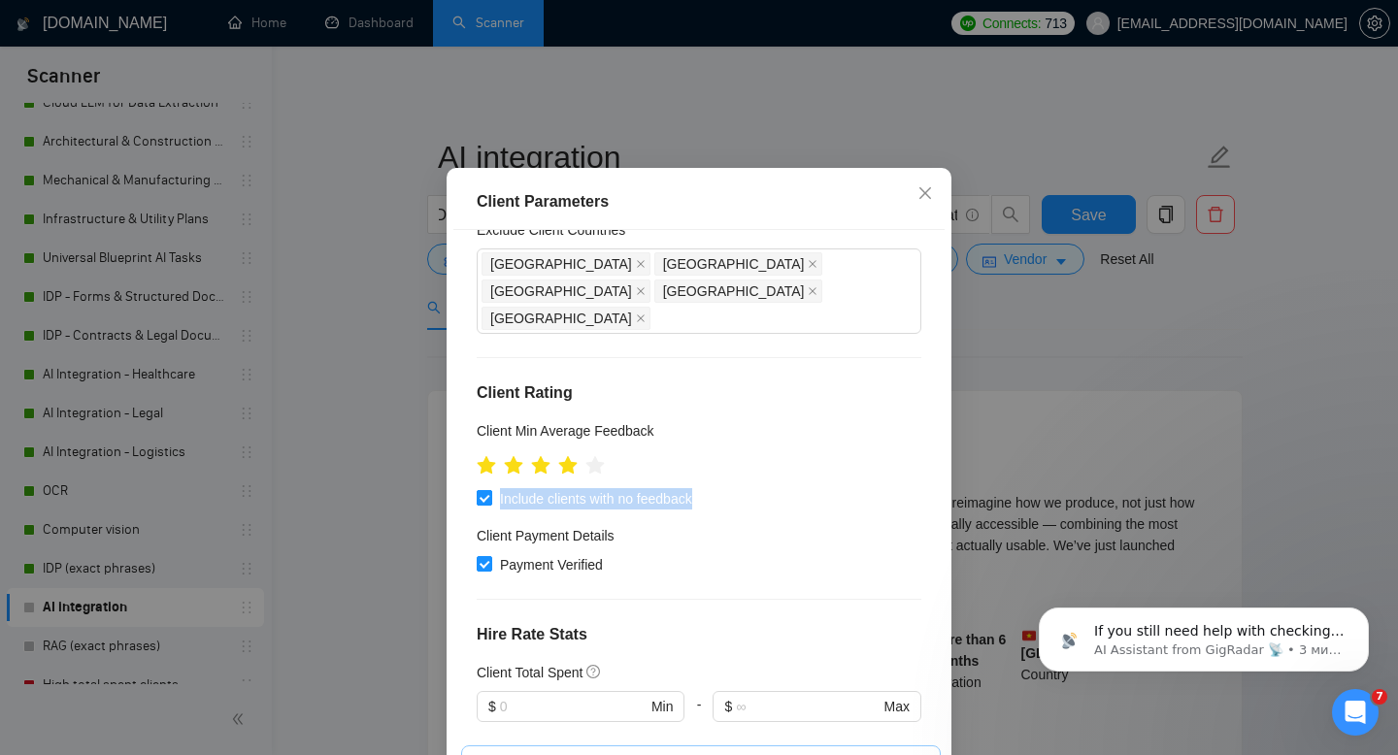
drag, startPoint x: 711, startPoint y: 512, endPoint x: 499, endPoint y: 518, distance: 212.7
click at [499, 510] on div "Include clients with no feedback" at bounding box center [699, 498] width 445 height 21
copy span "Include clients with no feedback"
drag, startPoint x: 625, startPoint y: 575, endPoint x: 515, endPoint y: 575, distance: 109.7
click at [515, 576] on div "Payment Verified" at bounding box center [699, 564] width 445 height 21
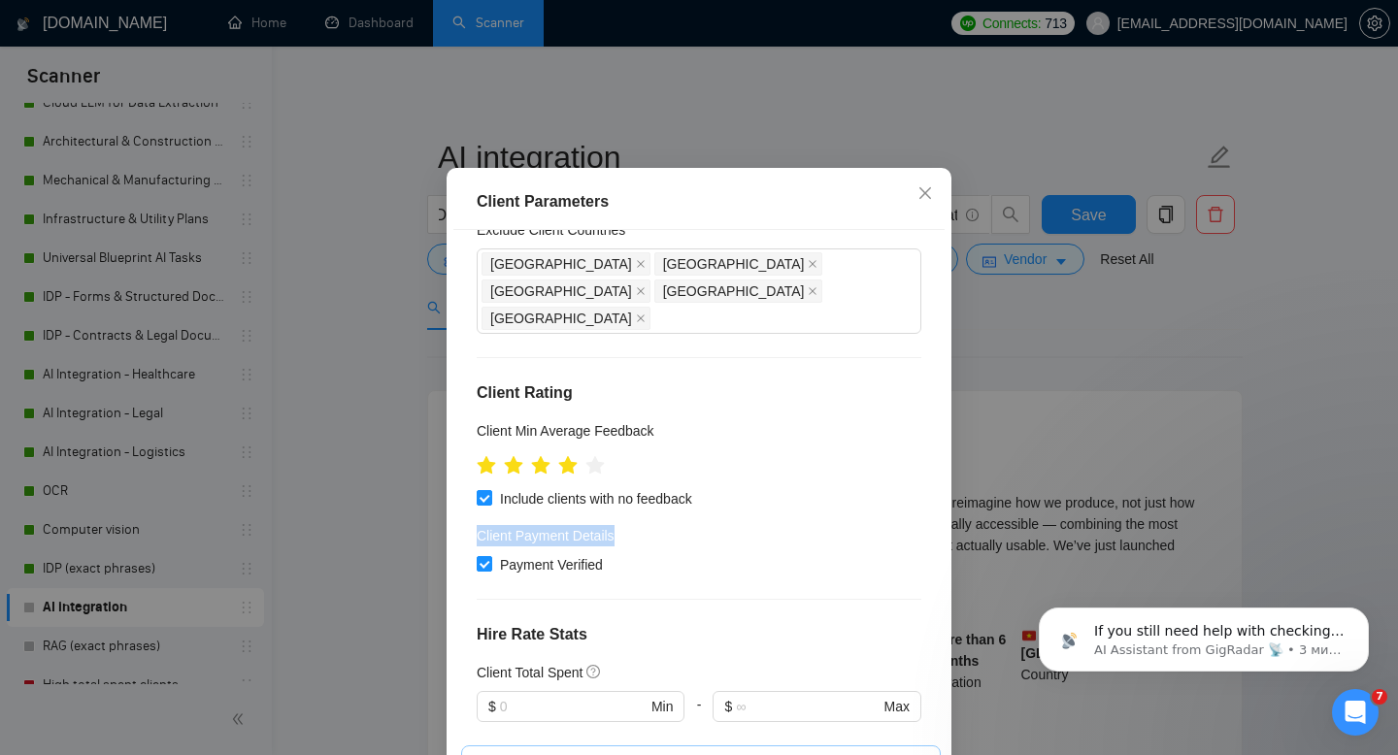
drag, startPoint x: 472, startPoint y: 546, endPoint x: 642, endPoint y: 545, distance: 169.9
click at [642, 545] on div "Client Location Include Client Countries Select Exclude Client Countries Africa…" at bounding box center [698, 494] width 491 height 529
copy h4 "Client Payment Details"
drag, startPoint x: 623, startPoint y: 577, endPoint x: 503, endPoint y: 577, distance: 120.4
click at [503, 576] on div "Payment Verified" at bounding box center [699, 564] width 445 height 21
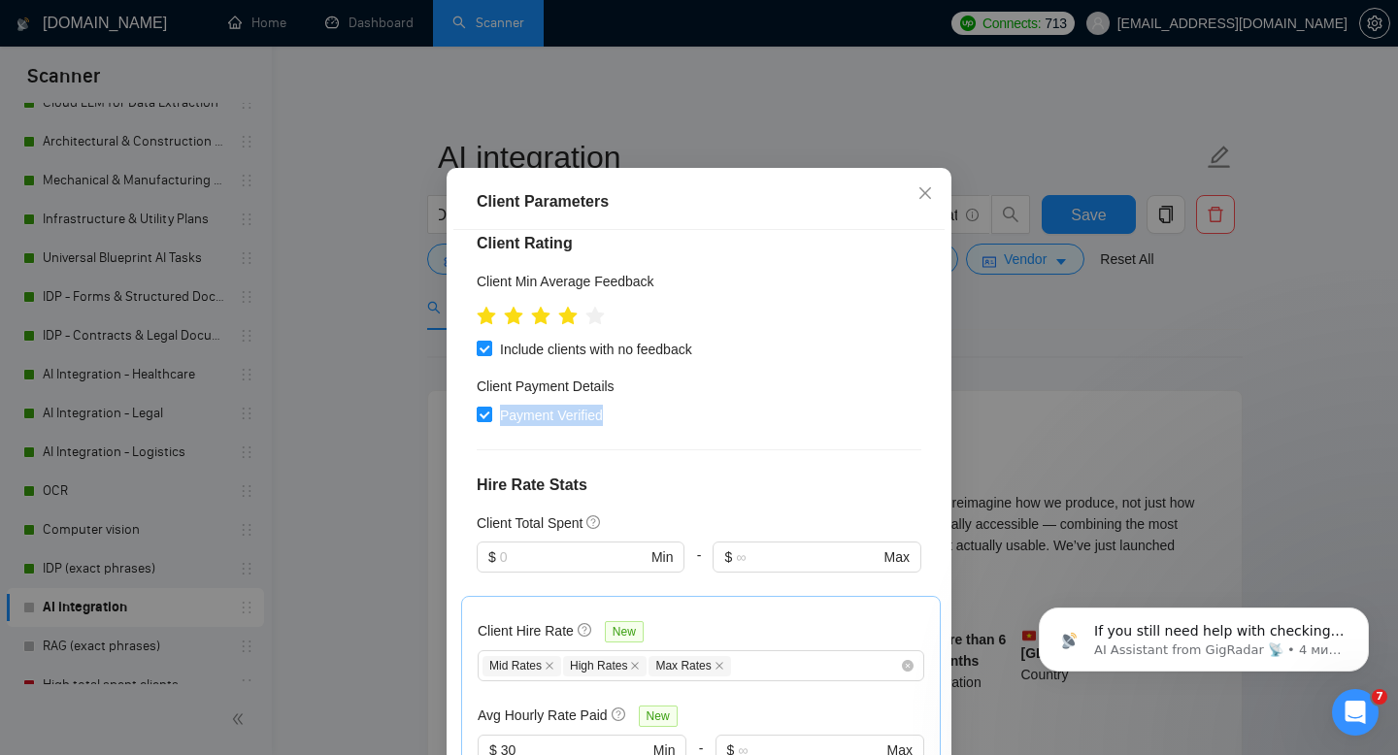
scroll to position [347, 0]
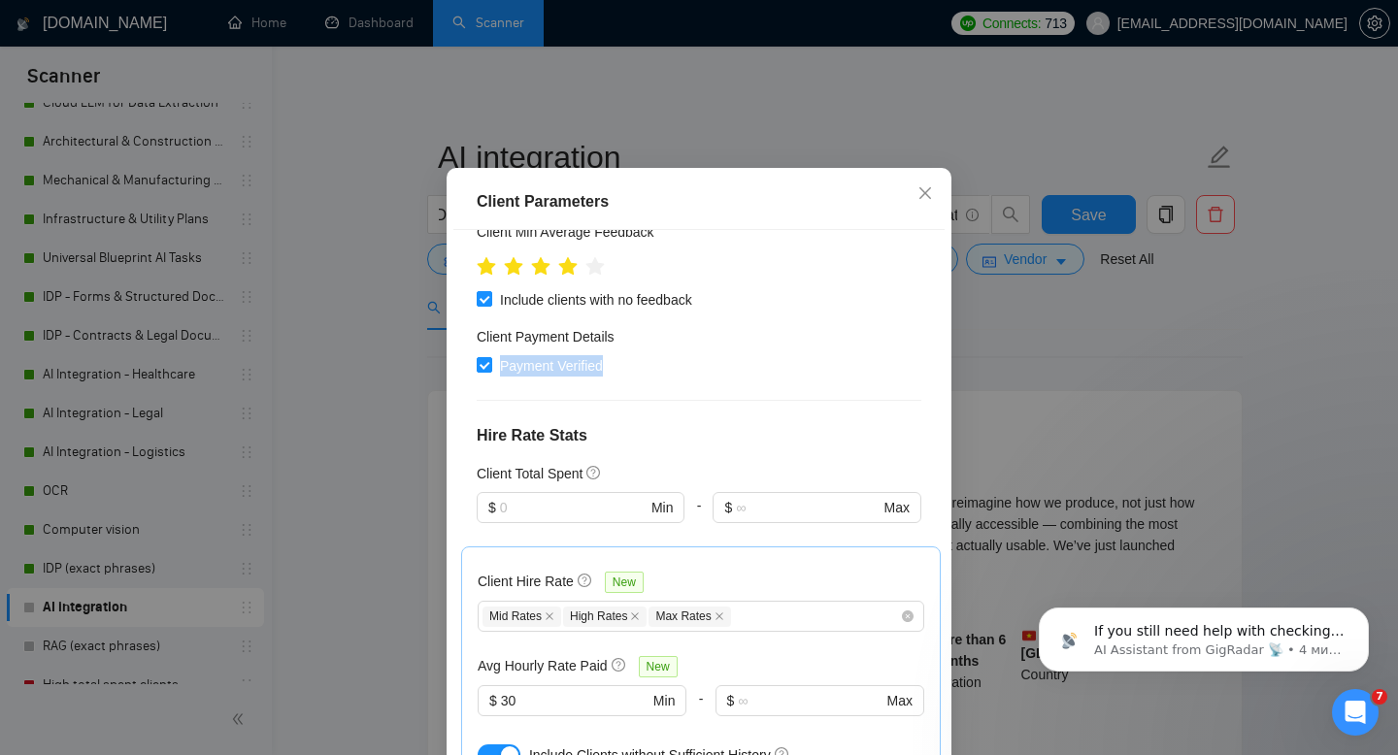
click at [684, 447] on h4 "Hire Rate Stats" at bounding box center [699, 435] width 445 height 23
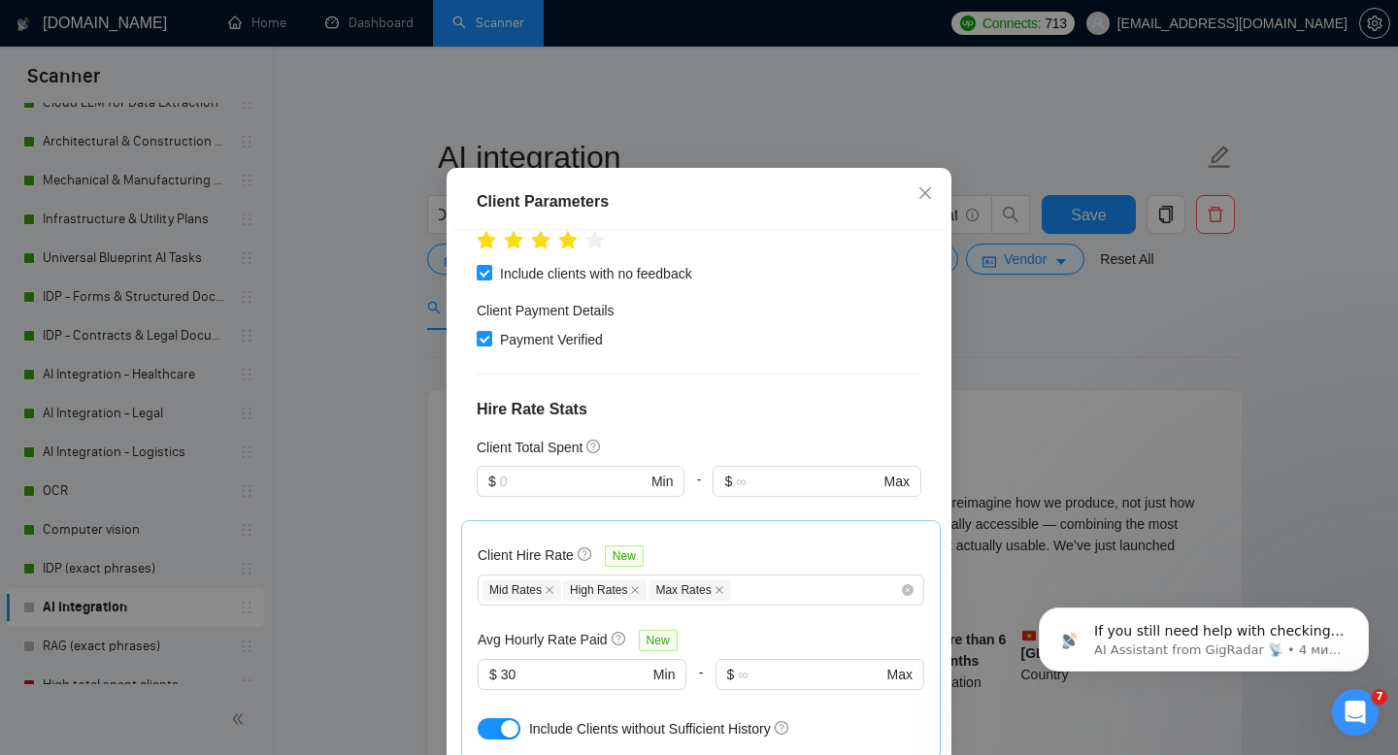
scroll to position [376, 0]
drag, startPoint x: 471, startPoint y: 458, endPoint x: 585, endPoint y: 459, distance: 114.5
click at [585, 459] on div "Client Location Include Client Countries Select Exclude Client Countries Africa…" at bounding box center [698, 494] width 491 height 529
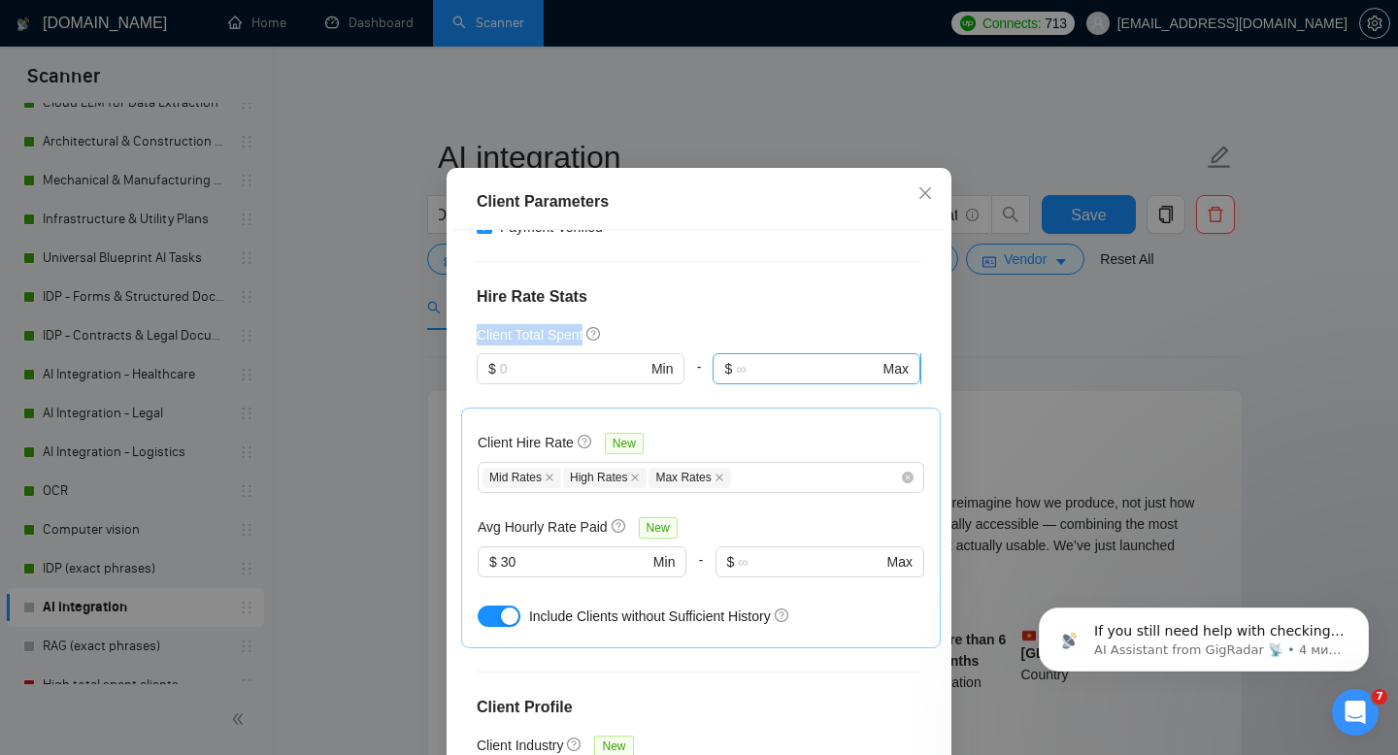
scroll to position [496, 0]
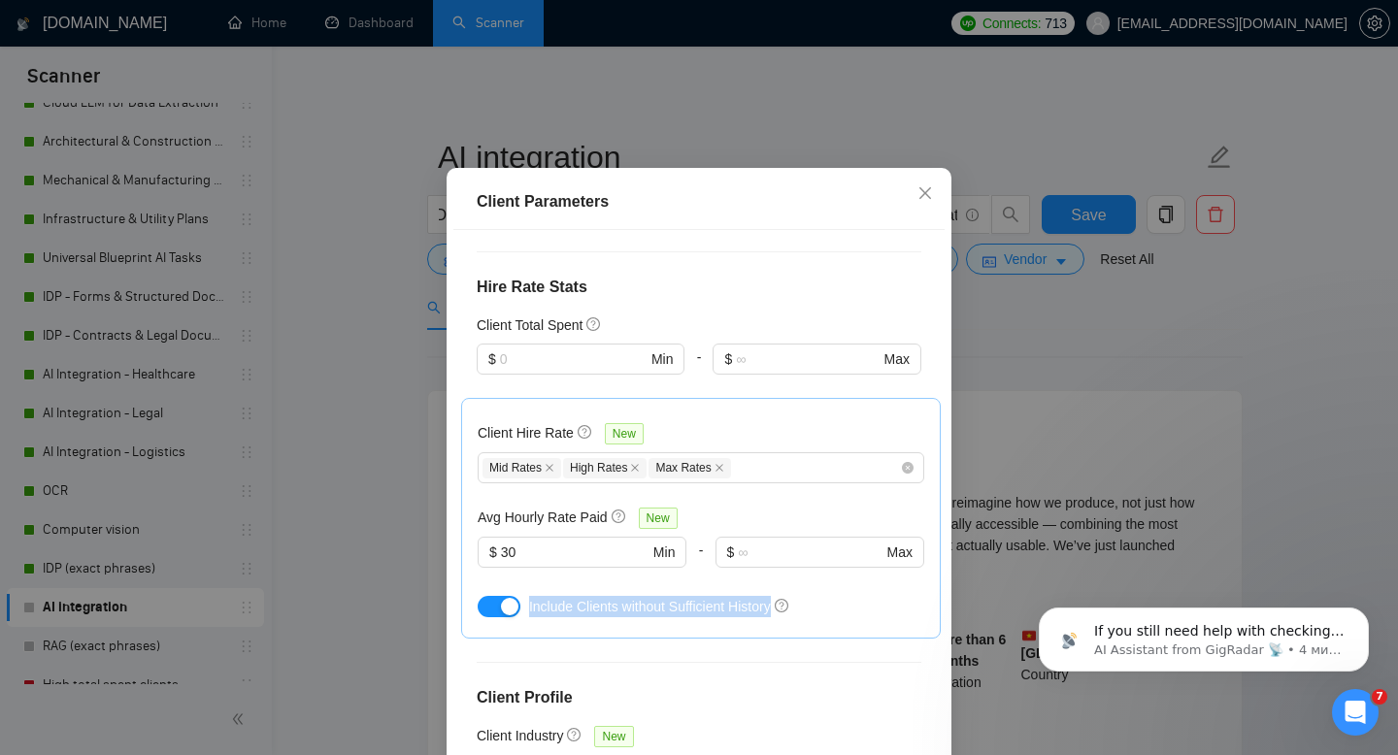
drag, startPoint x: 528, startPoint y: 616, endPoint x: 785, endPoint y: 616, distance: 257.2
click at [785, 617] on div "Include Clients without Sufficient History" at bounding box center [726, 606] width 395 height 21
drag, startPoint x: 479, startPoint y: 529, endPoint x: 608, endPoint y: 528, distance: 129.1
click at [607, 528] on h5 "Avg Hourly Rate Paid" at bounding box center [543, 517] width 130 height 21
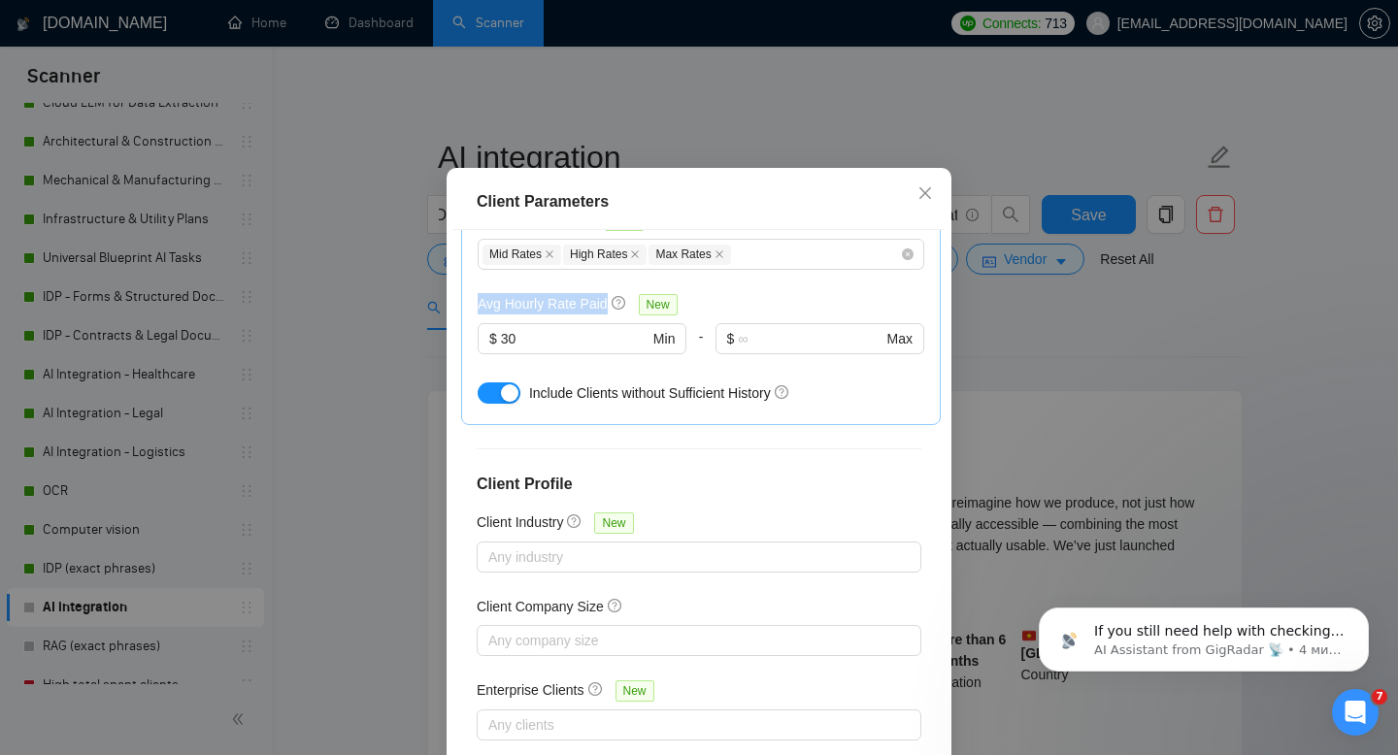
scroll to position [127, 0]
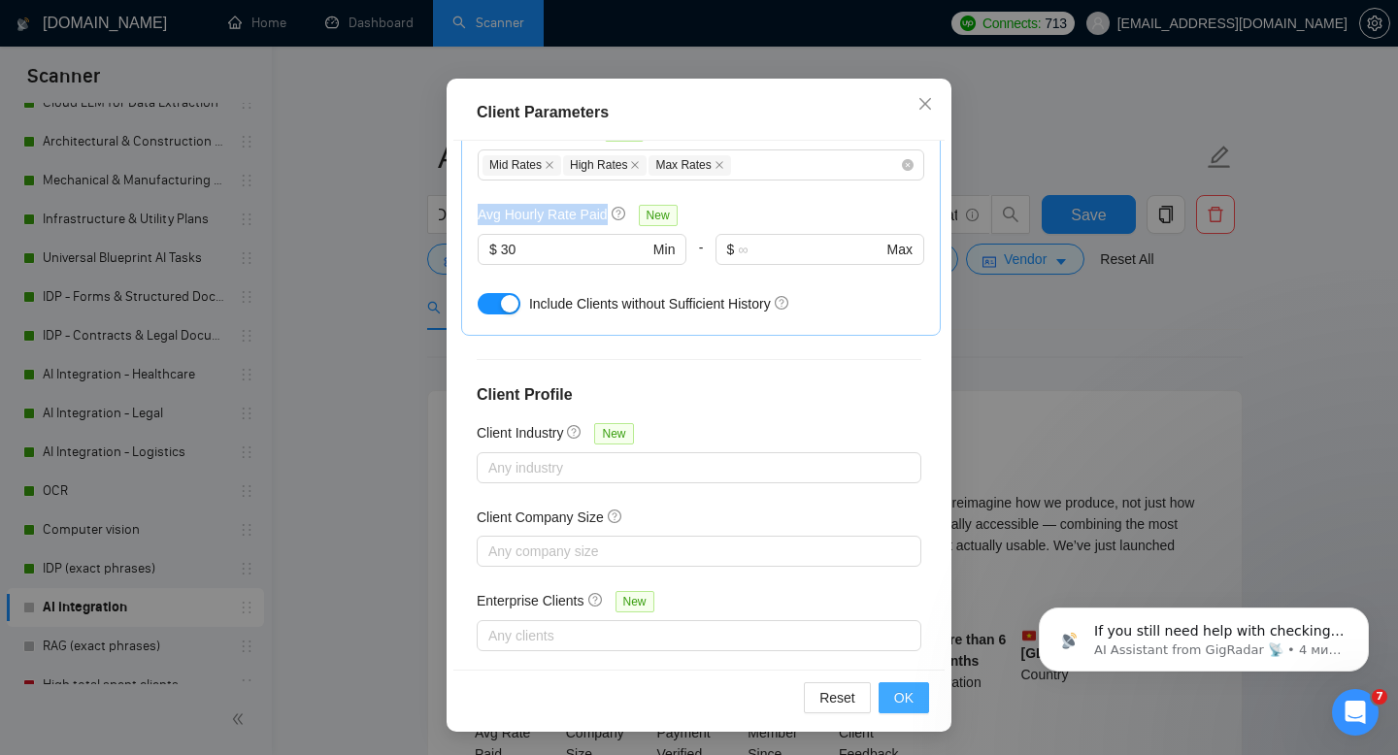
click at [899, 697] on span "OK" at bounding box center [903, 697] width 19 height 21
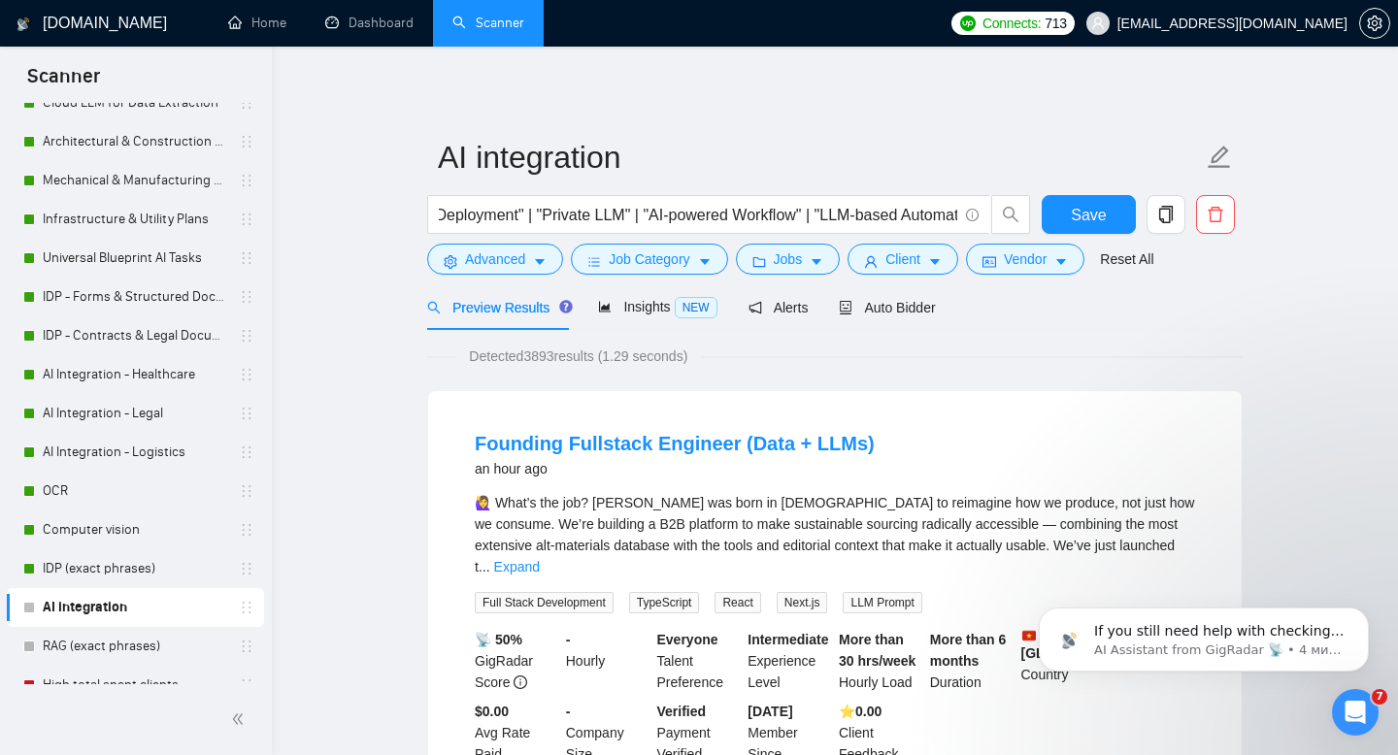
scroll to position [38, 0]
click at [1023, 262] on span "Vendor" at bounding box center [1025, 258] width 43 height 21
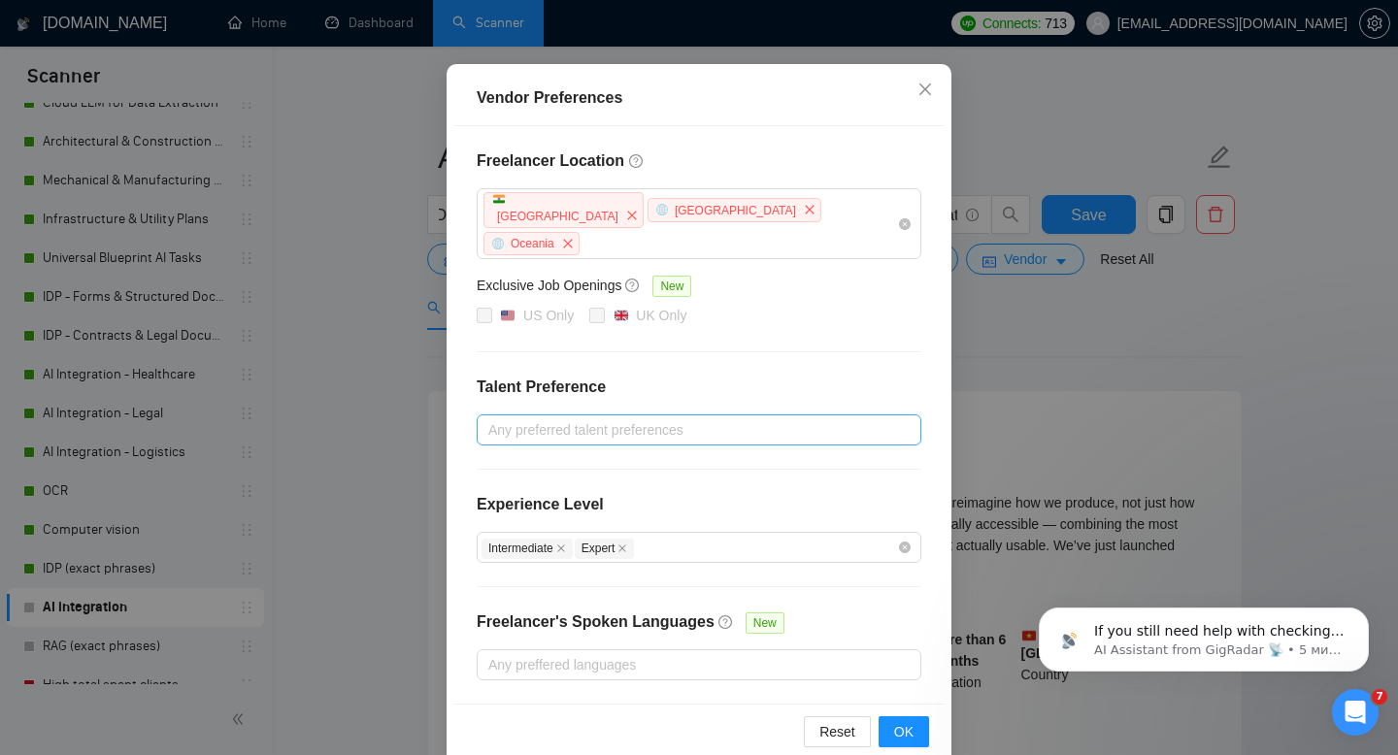
scroll to position [155, 0]
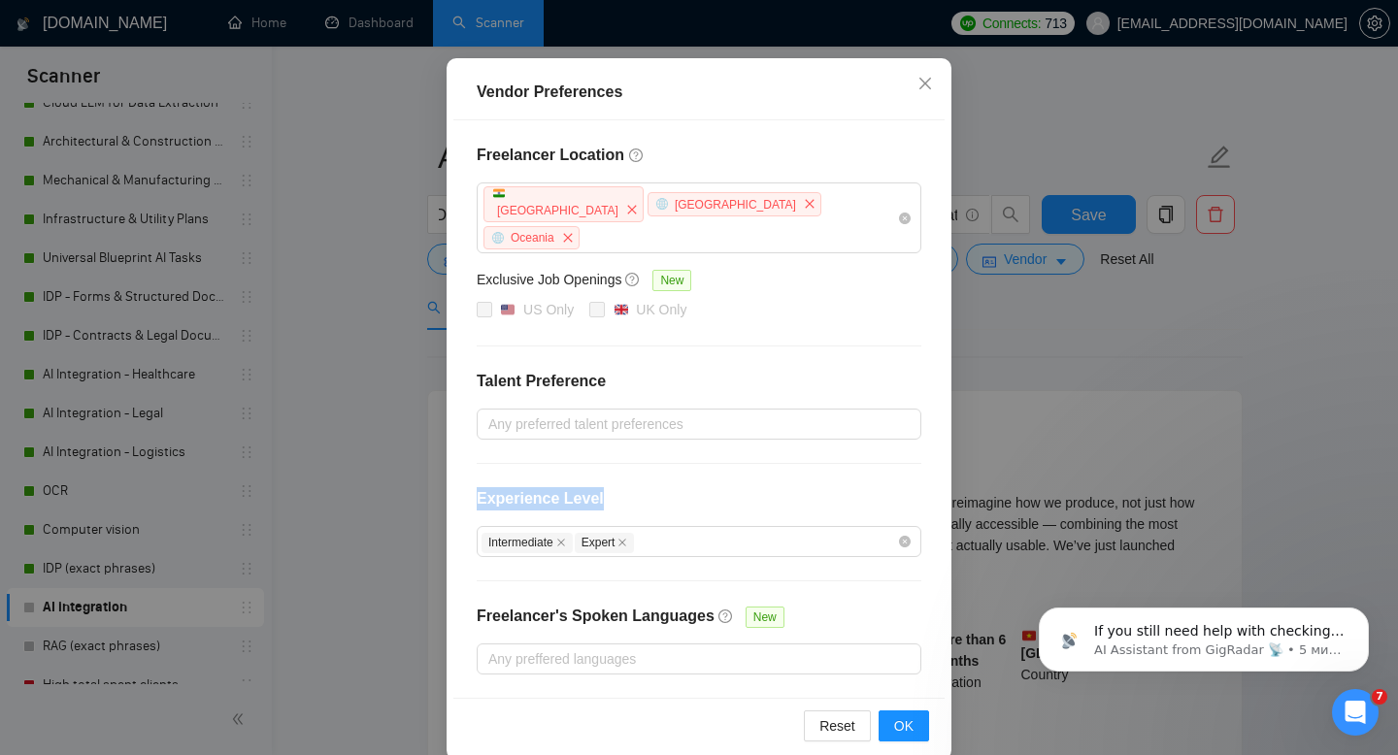
drag, startPoint x: 476, startPoint y: 473, endPoint x: 659, endPoint y: 473, distance: 183.5
click at [658, 487] on div "Experience Level" at bounding box center [699, 506] width 445 height 39
click at [910, 715] on span "OK" at bounding box center [903, 725] width 19 height 21
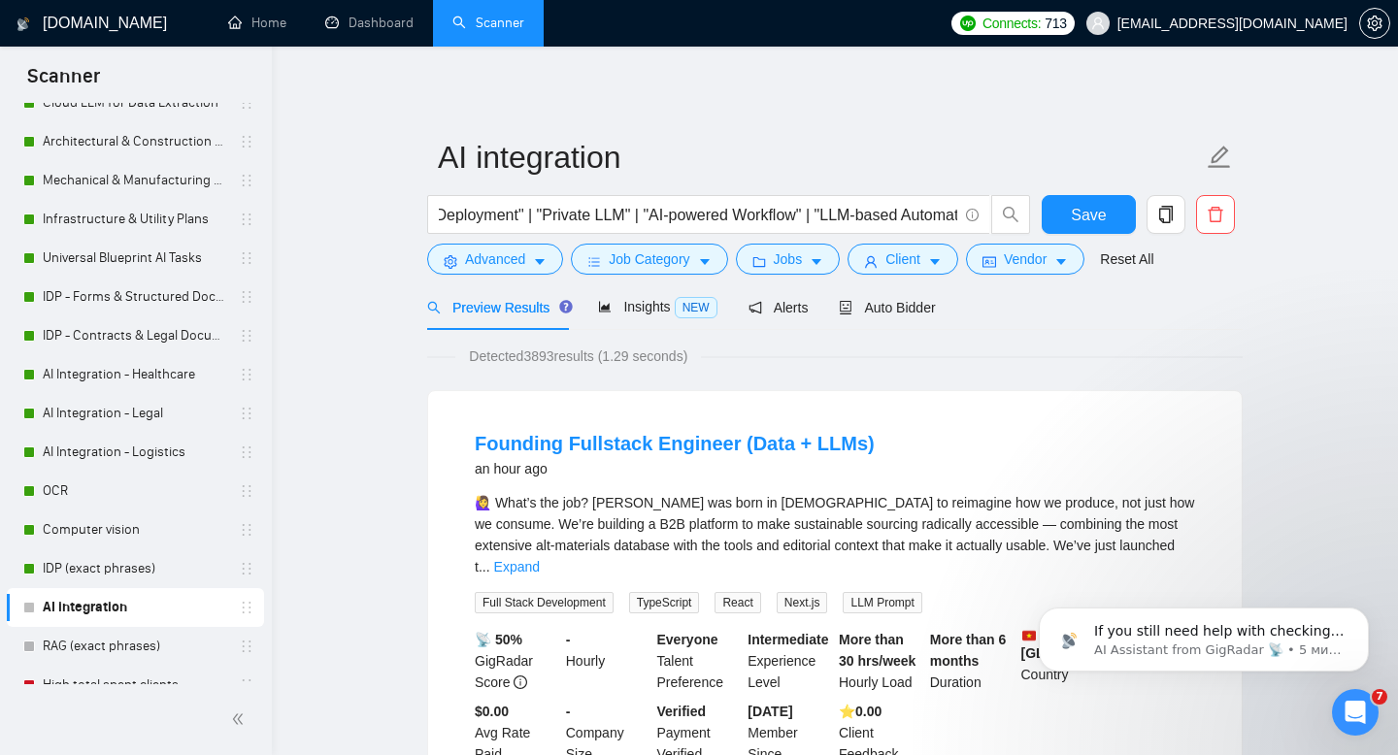
scroll to position [58, 0]
click at [920, 446] on div "Founding Fullstack Engineer (Data + LLMs) an hour ago" at bounding box center [835, 455] width 720 height 50
click at [637, 305] on span "Insights NEW" at bounding box center [657, 307] width 118 height 16
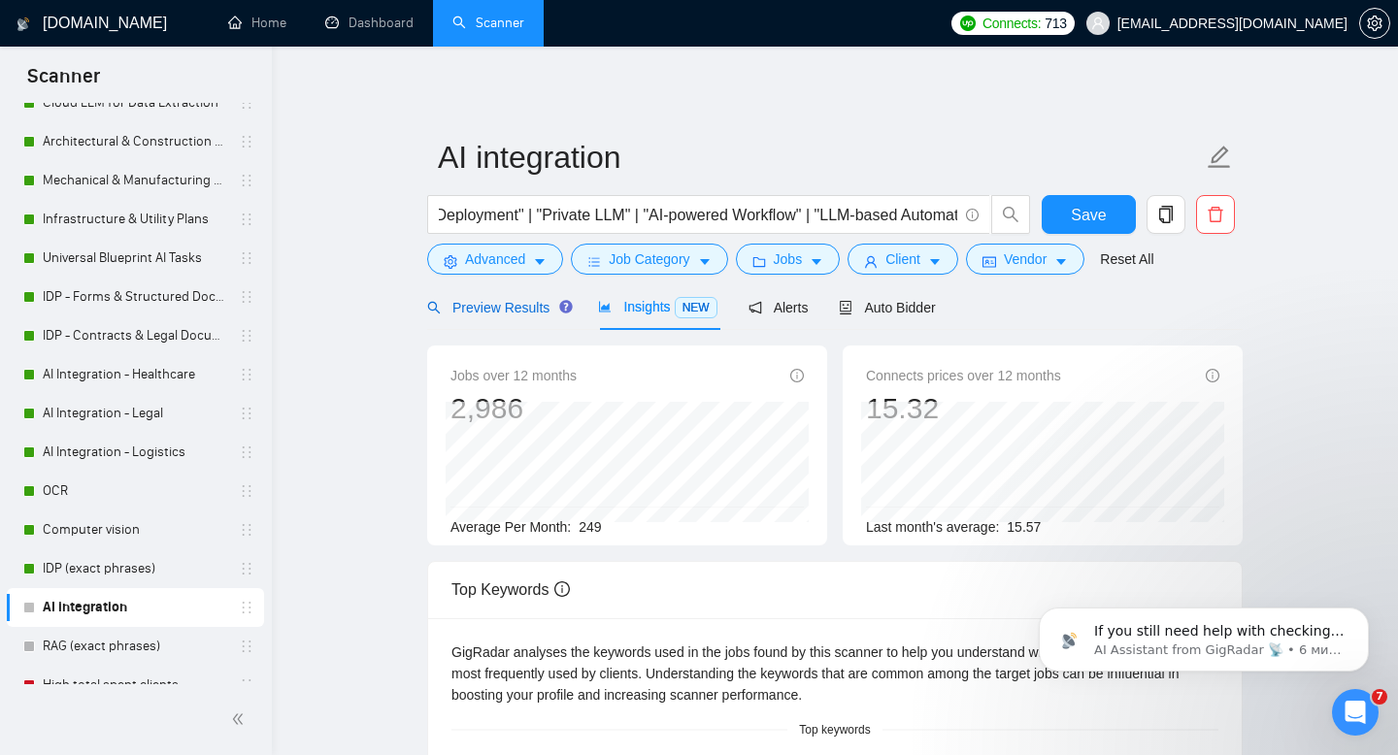
click at [507, 310] on span "Preview Results" at bounding box center [497, 308] width 140 height 16
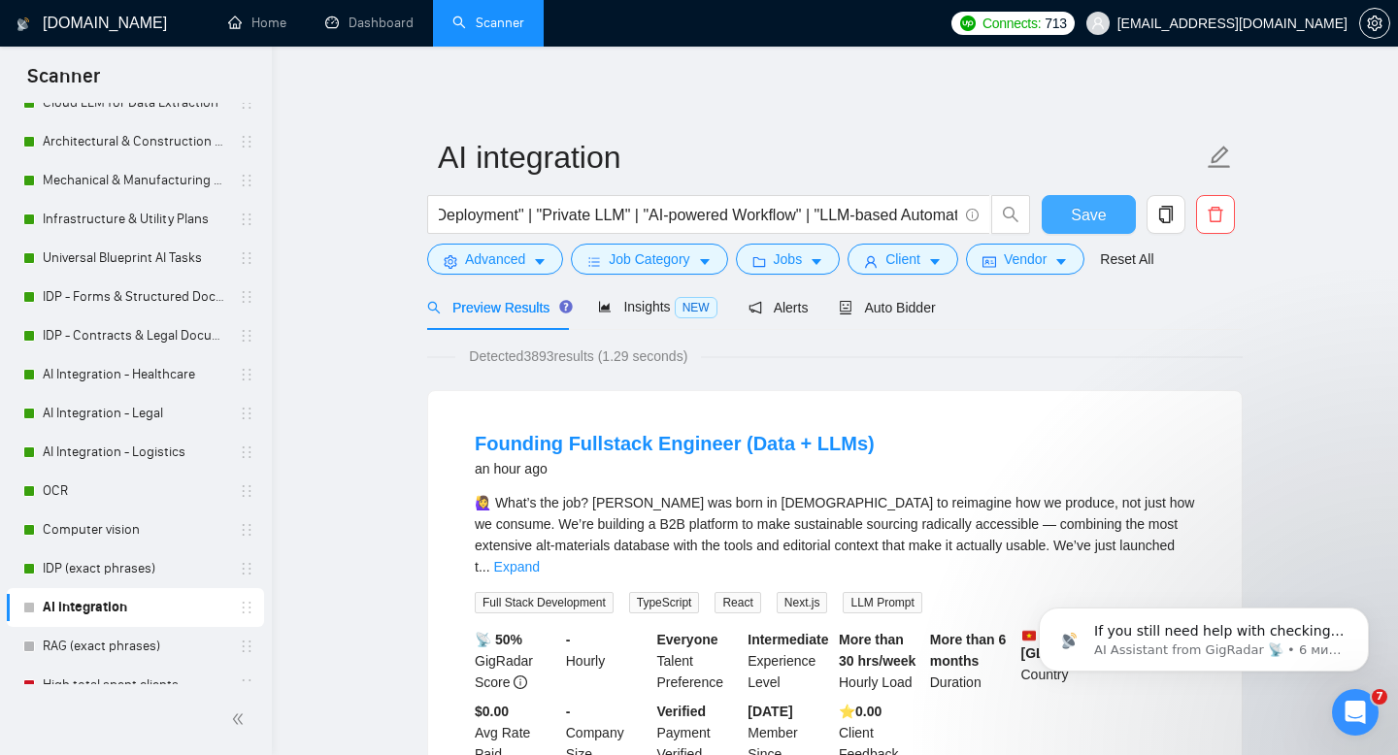
click at [1086, 211] on span "Save" at bounding box center [1088, 215] width 35 height 24
click at [647, 304] on span "Insights NEW" at bounding box center [657, 307] width 118 height 16
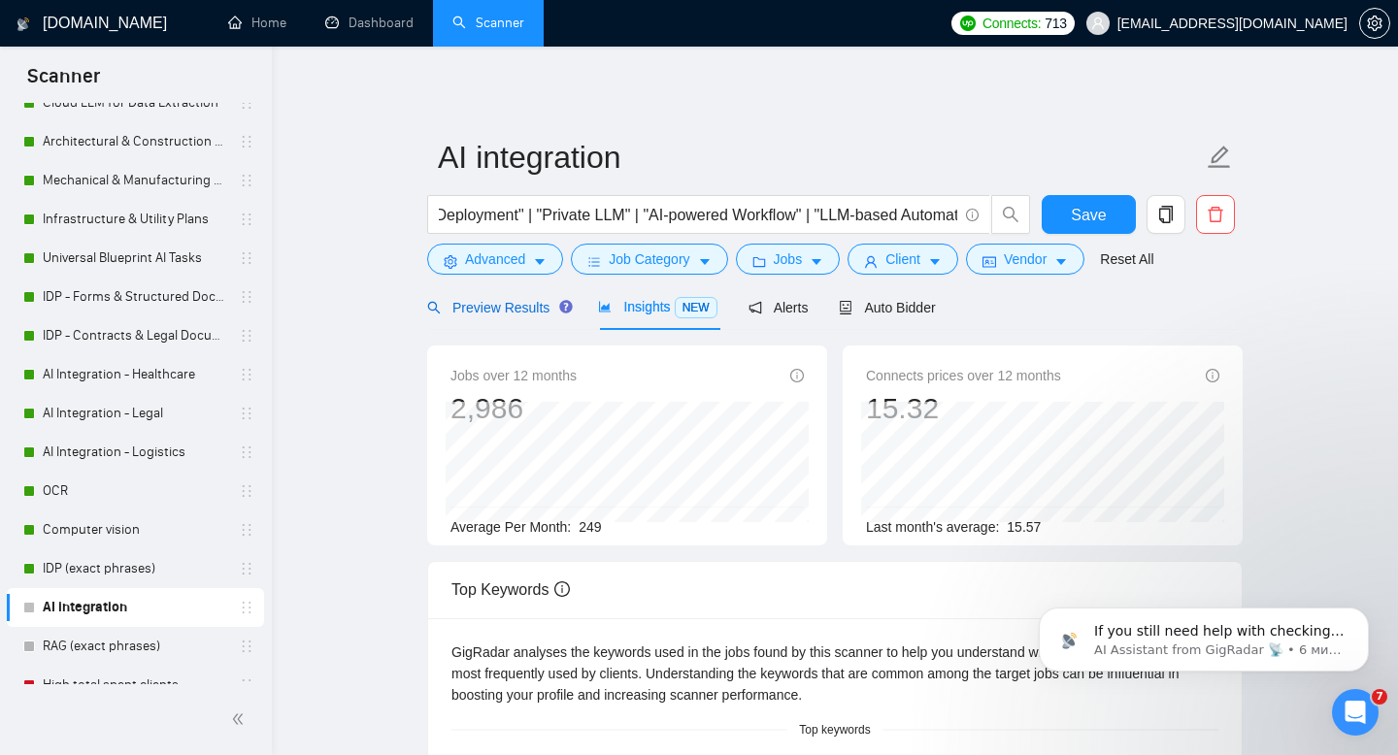
click at [467, 301] on span "Preview Results" at bounding box center [497, 308] width 140 height 16
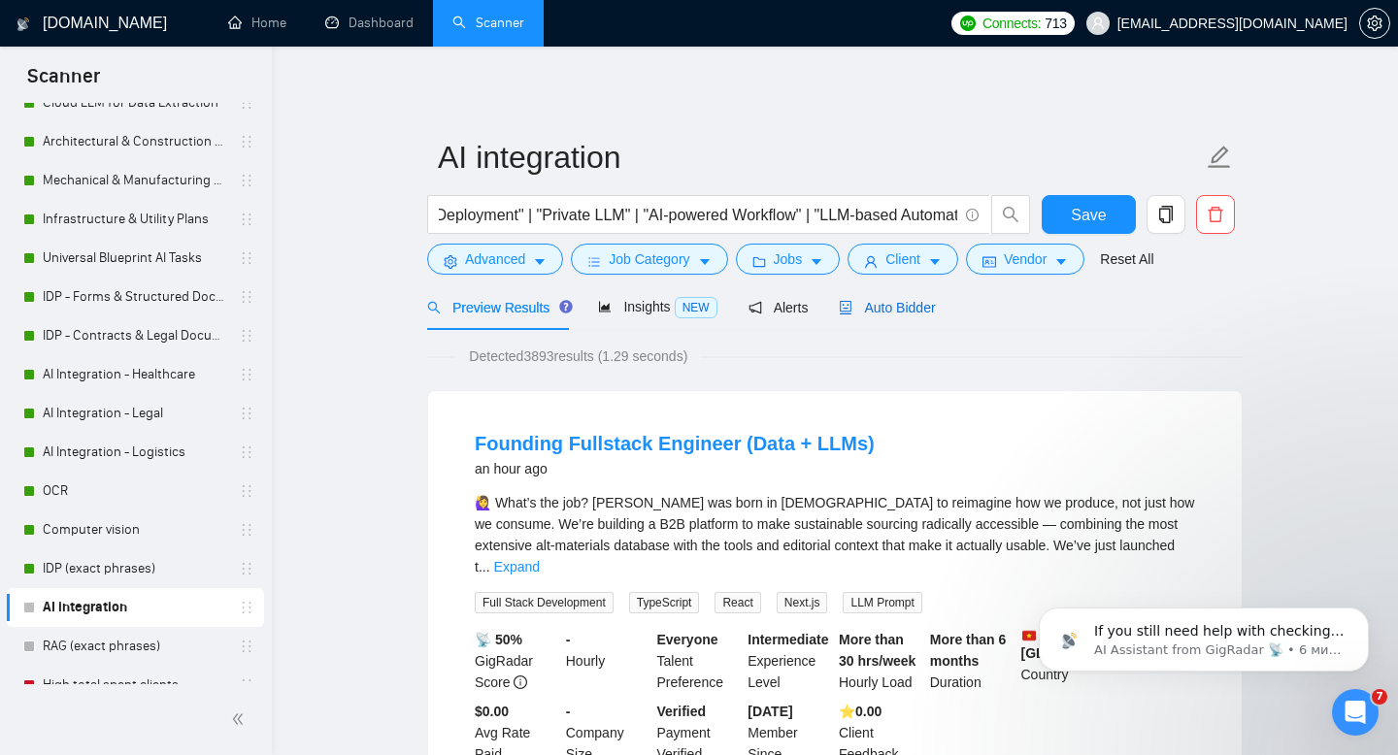
click at [894, 303] on span "Auto Bidder" at bounding box center [887, 308] width 96 height 16
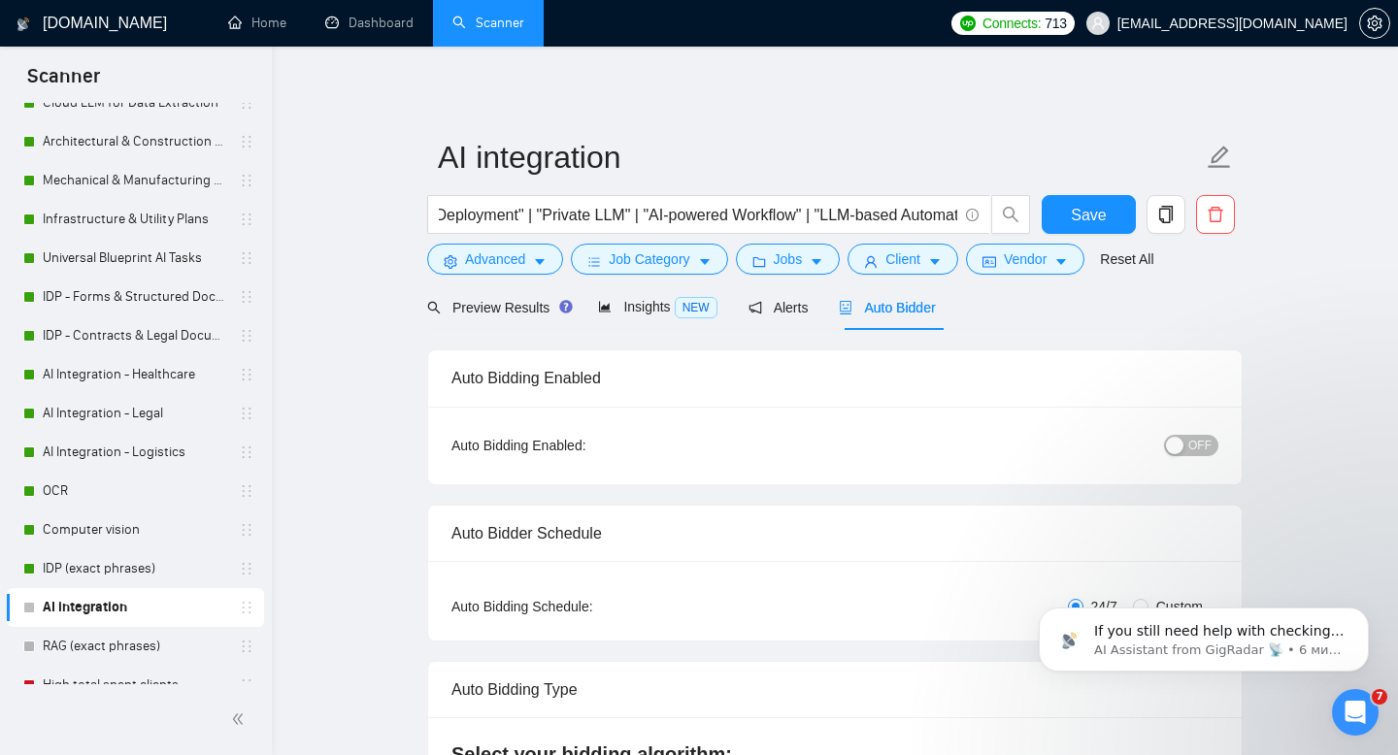
checkbox input "true"
click at [501, 303] on span "Preview Results" at bounding box center [497, 308] width 140 height 16
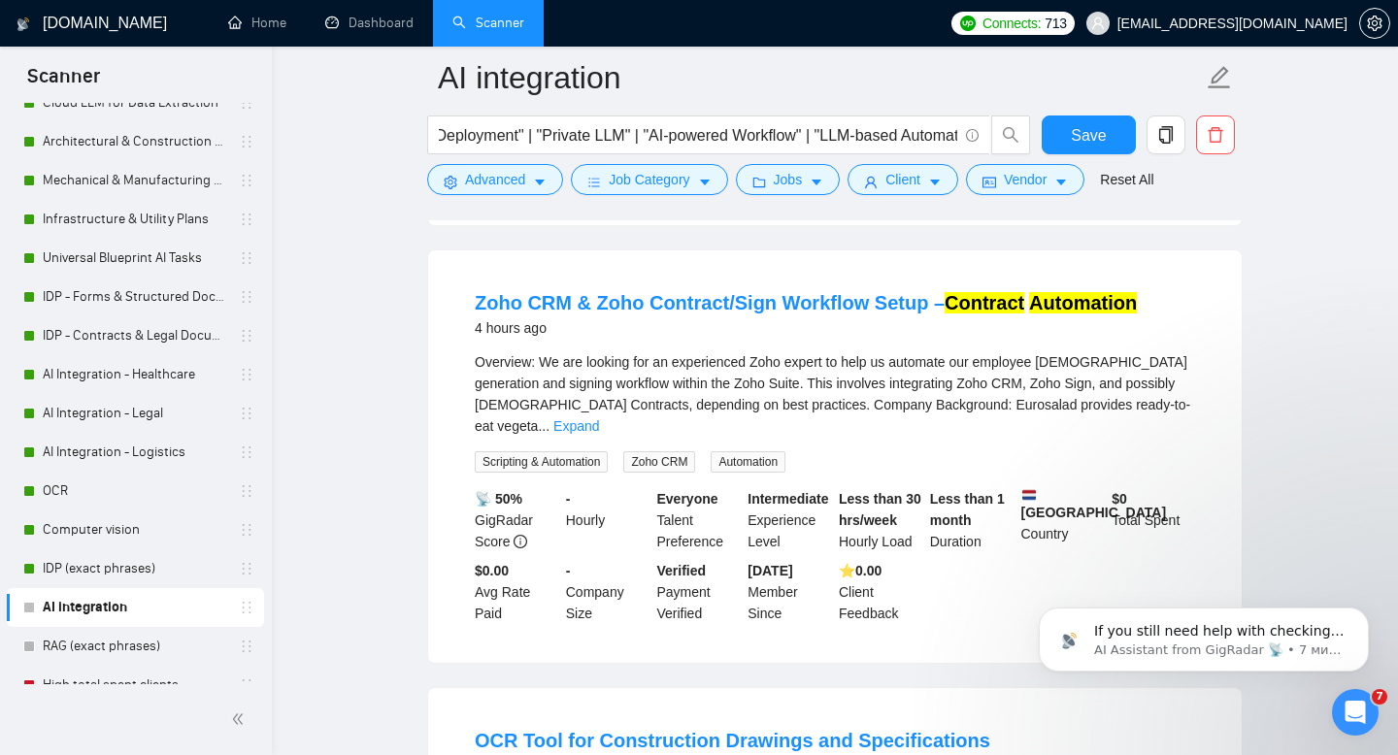
scroll to position [623, 0]
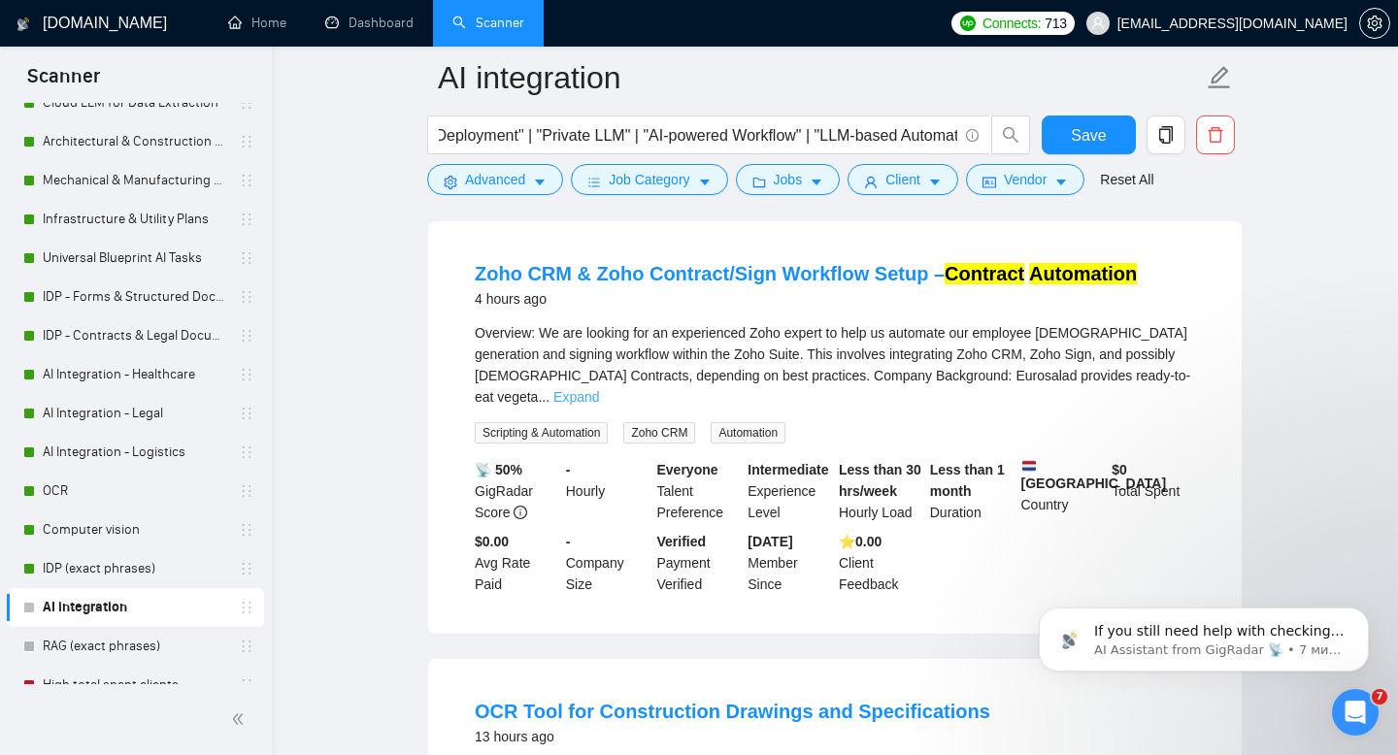
click at [599, 389] on link "Expand" at bounding box center [576, 397] width 46 height 16
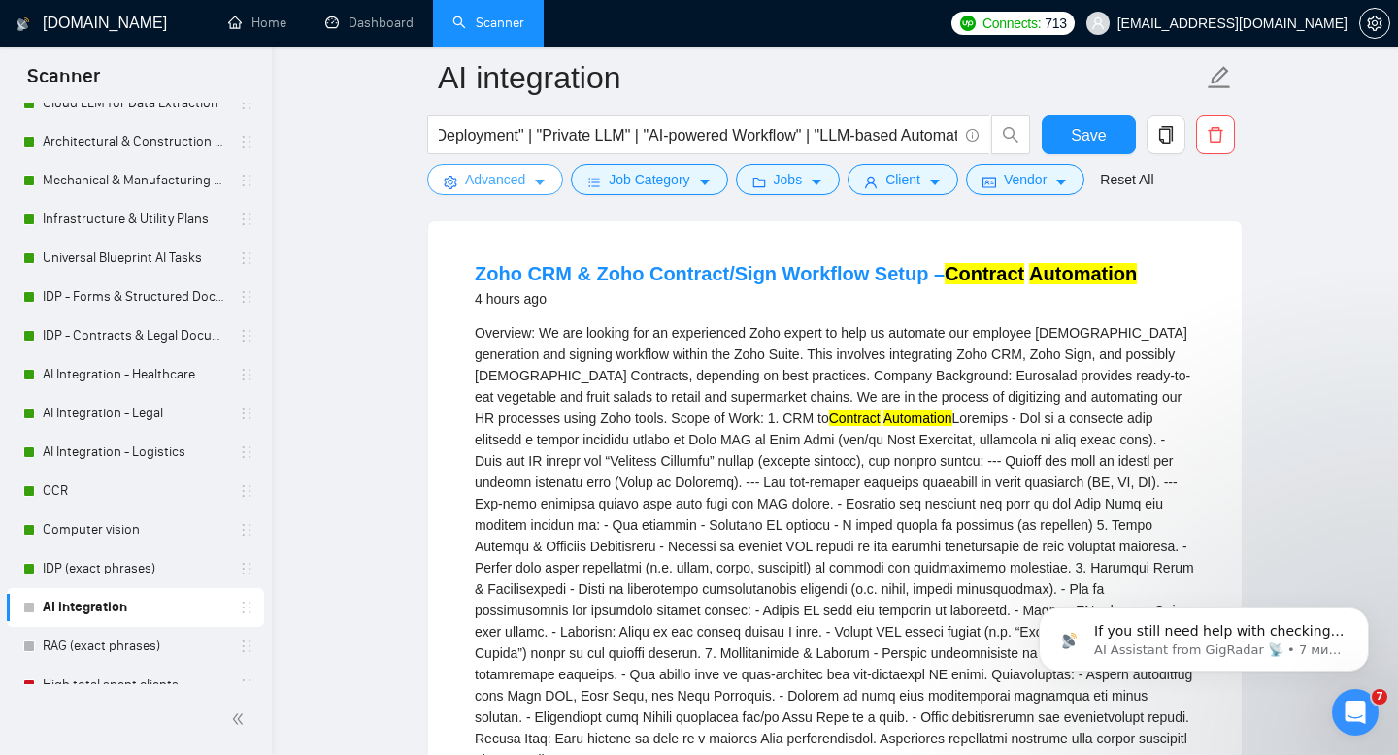
click at [511, 177] on span "Advanced" at bounding box center [495, 179] width 60 height 21
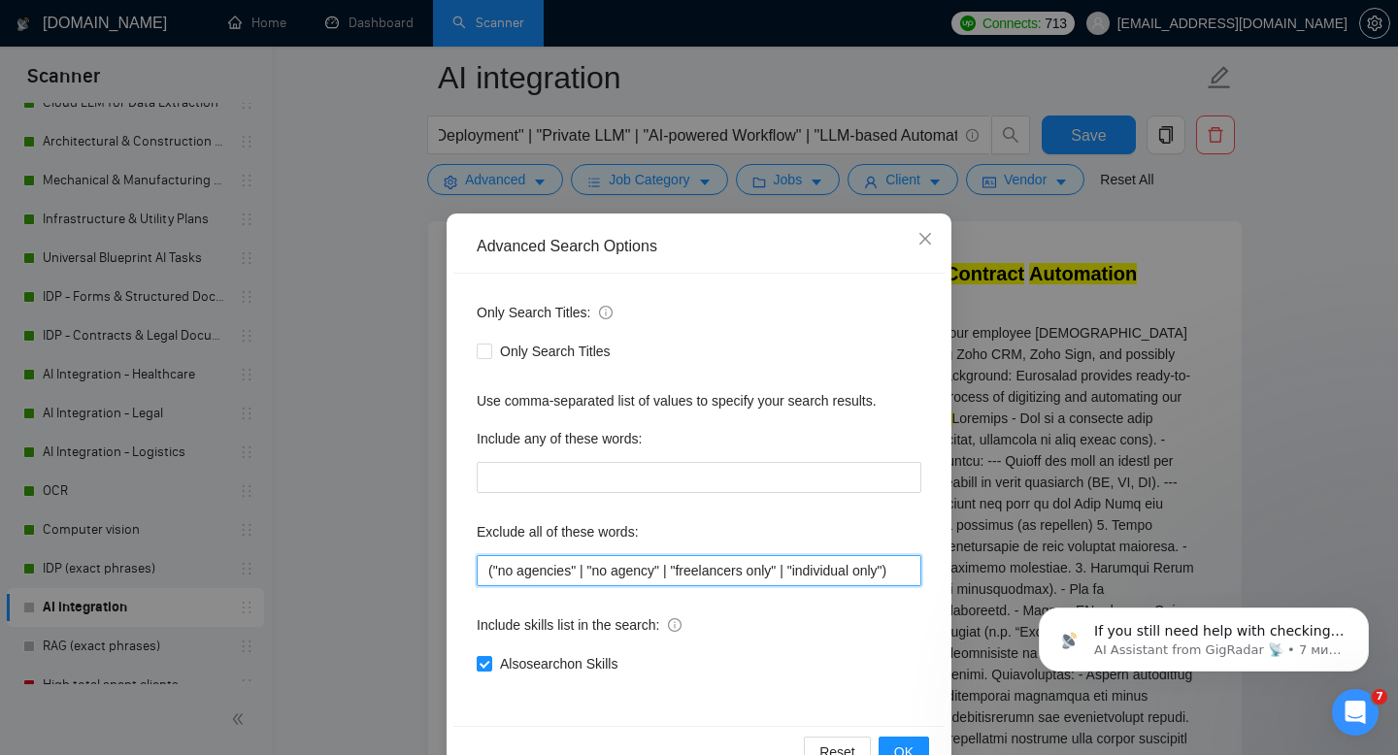
click at [658, 575] on input "("no agencies" | "no agency" | "freelancers only" | "individual only")" at bounding box center [699, 570] width 445 height 31
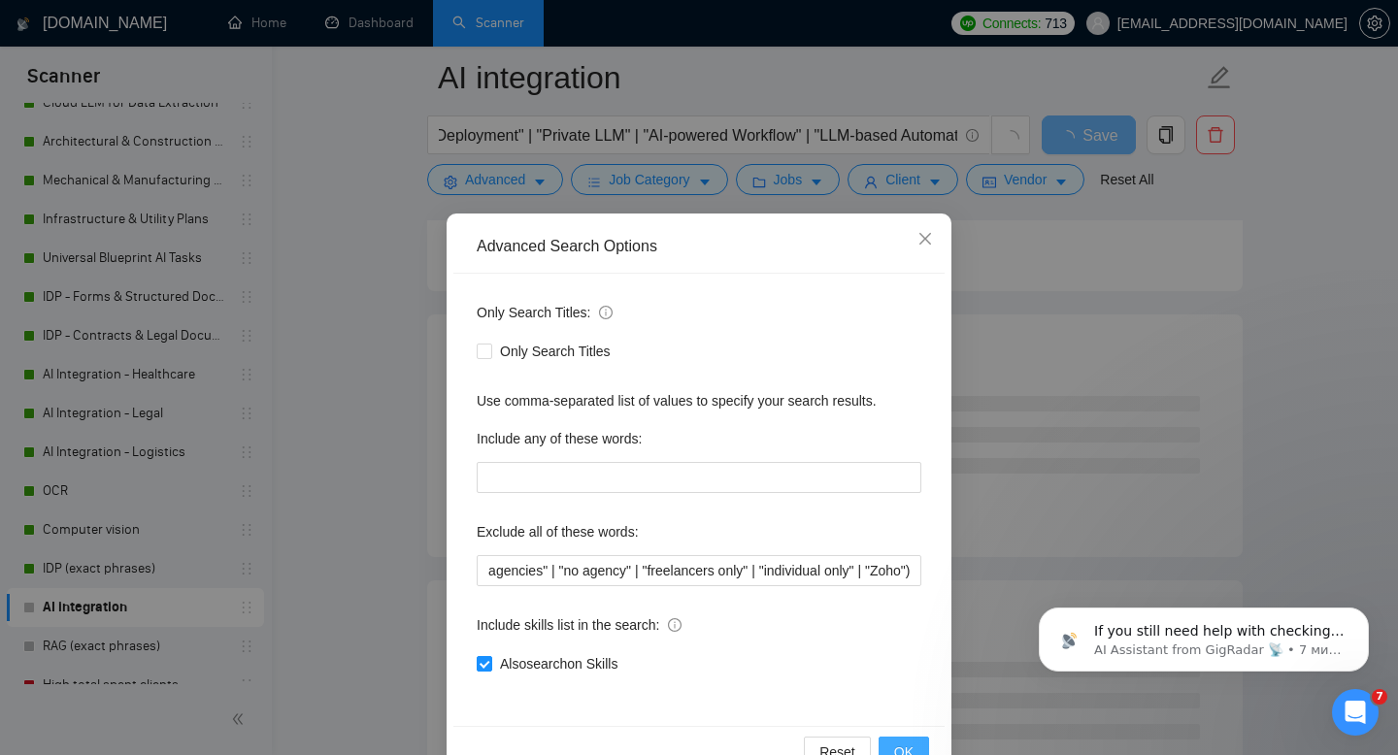
click at [906, 748] on span "OK" at bounding box center [903, 752] width 19 height 21
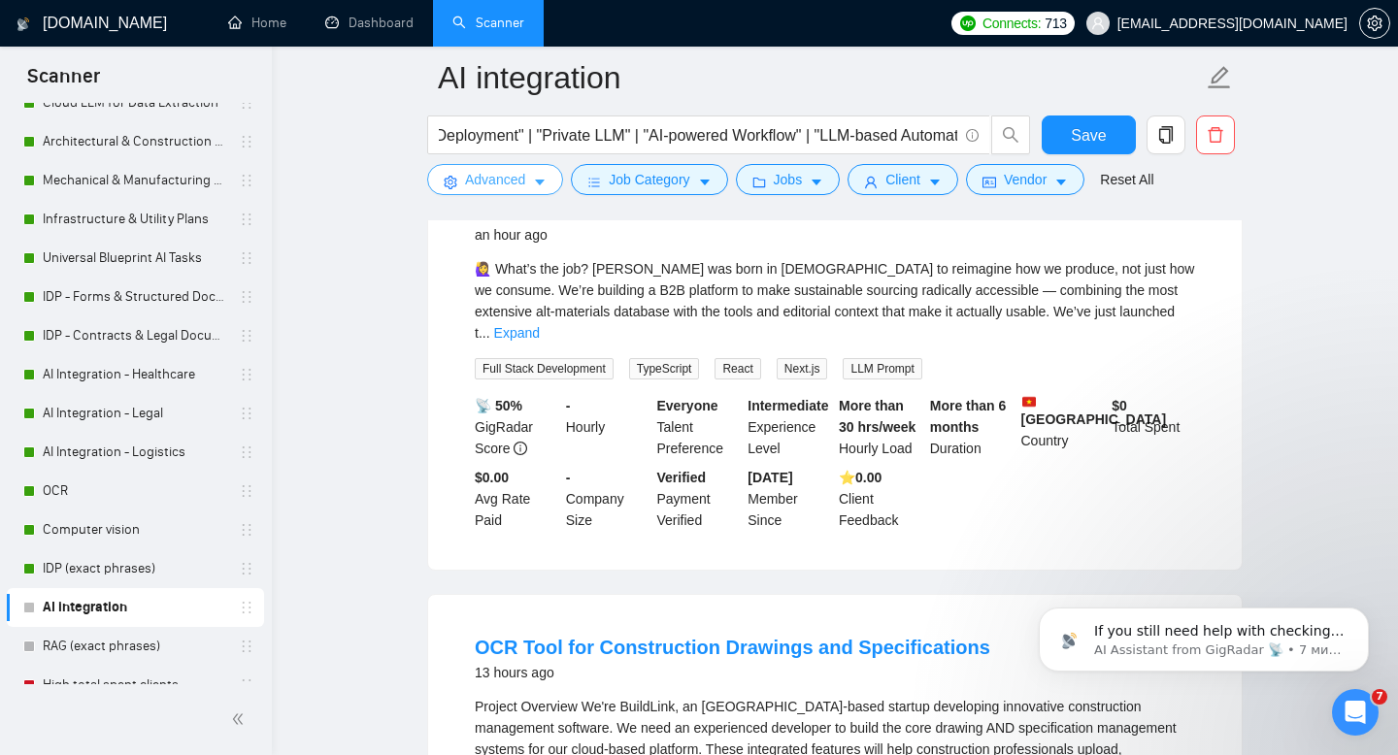
scroll to position [86, 0]
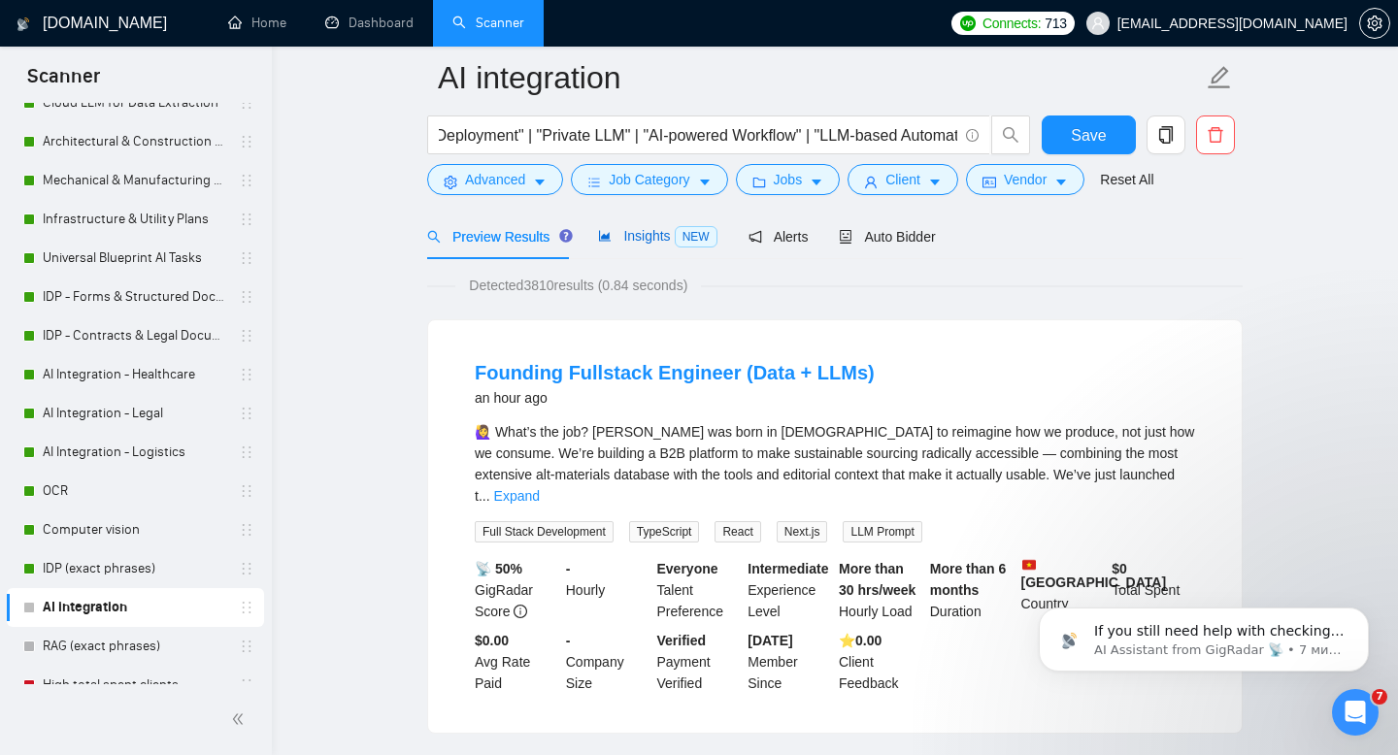
click at [644, 238] on span "Insights NEW" at bounding box center [657, 236] width 118 height 16
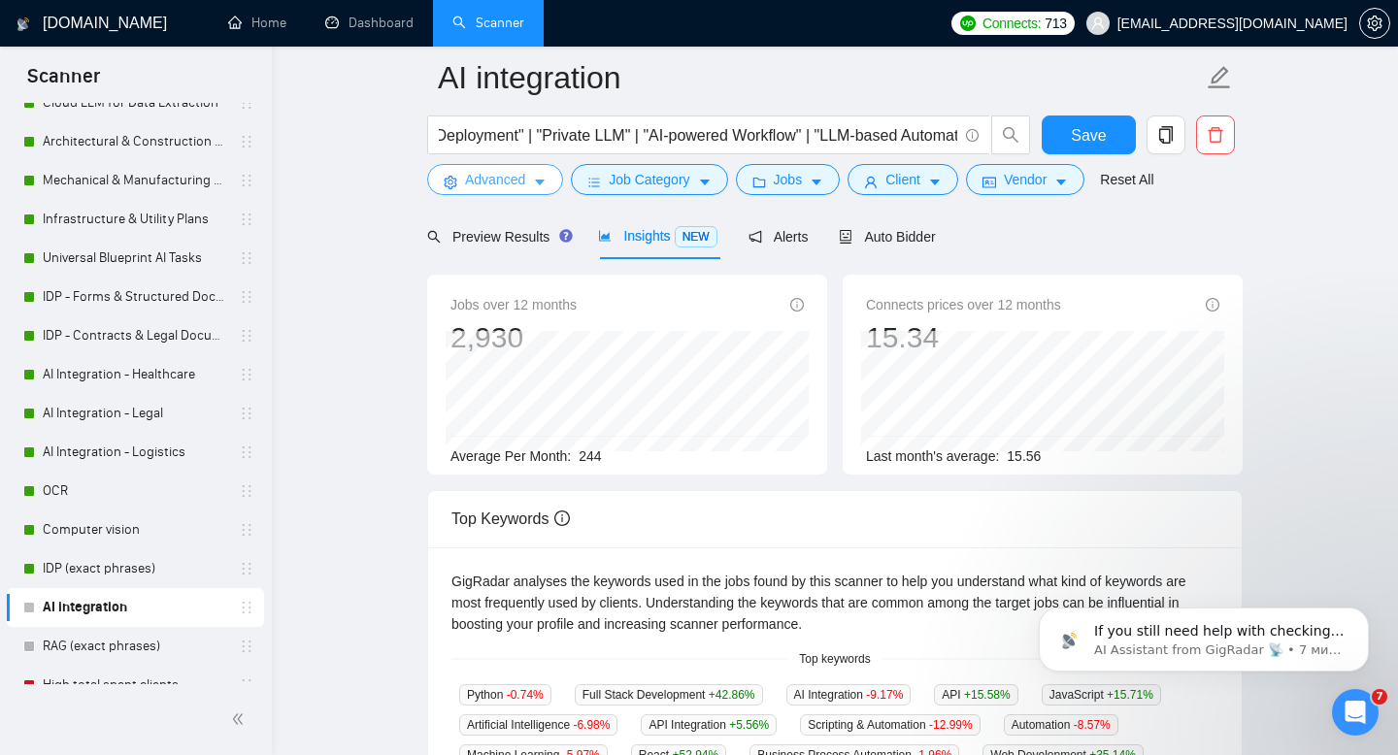
click at [516, 180] on span "Advanced" at bounding box center [495, 179] width 60 height 21
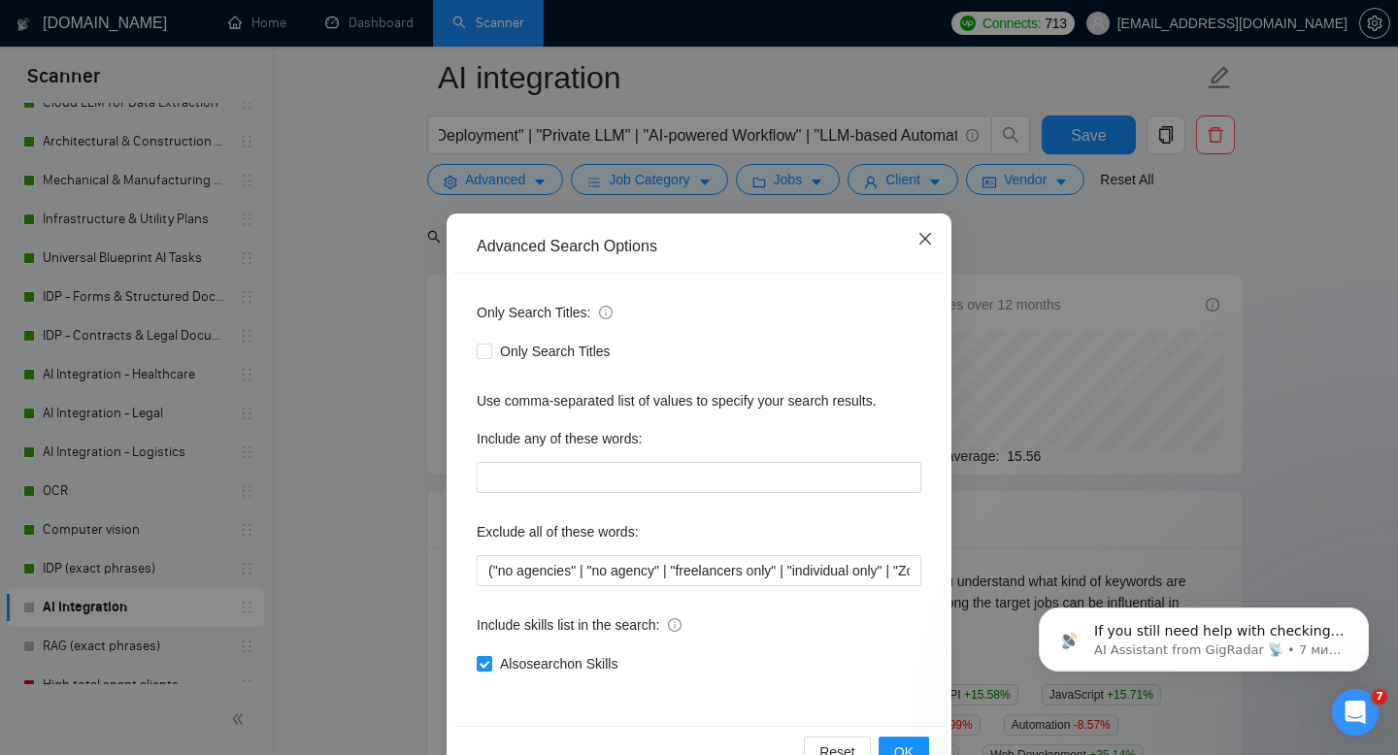
click at [926, 231] on icon "close" at bounding box center [925, 239] width 16 height 16
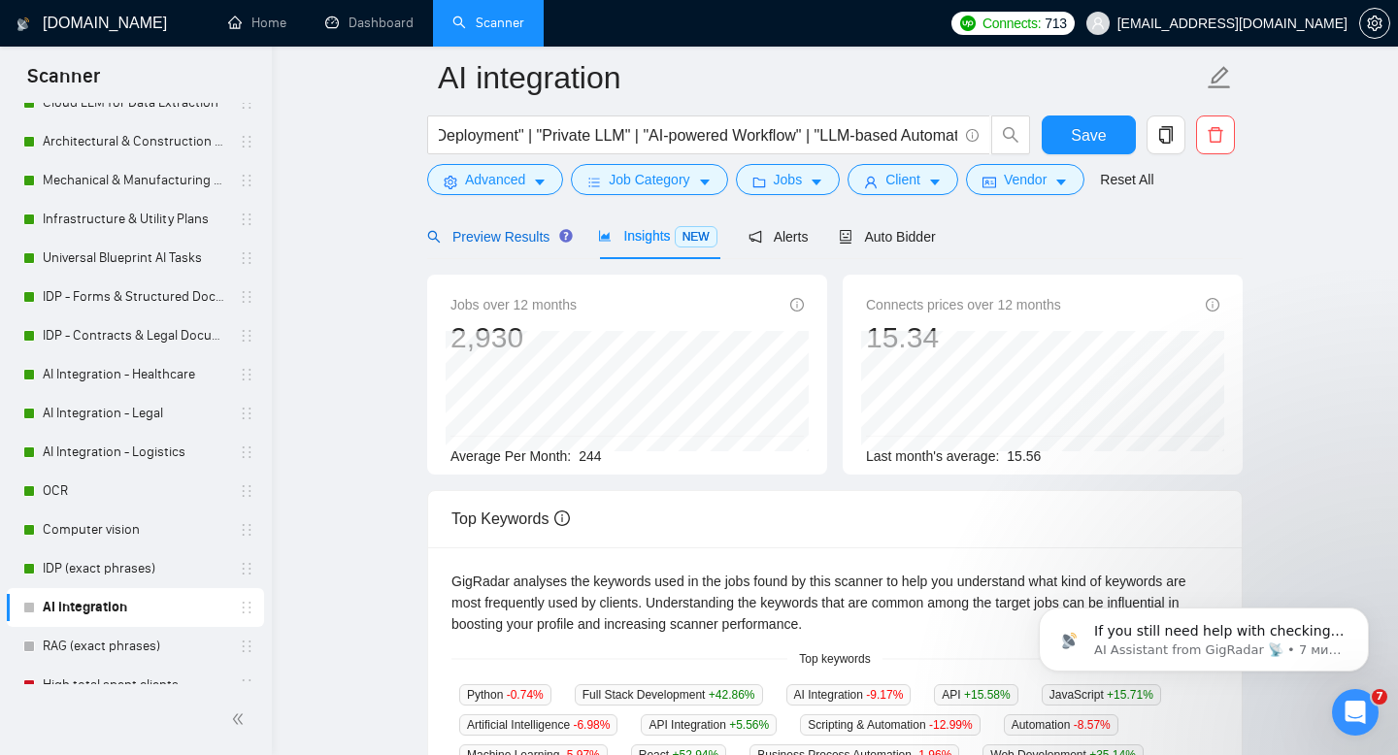
click at [489, 226] on div "Preview Results" at bounding box center [497, 236] width 140 height 21
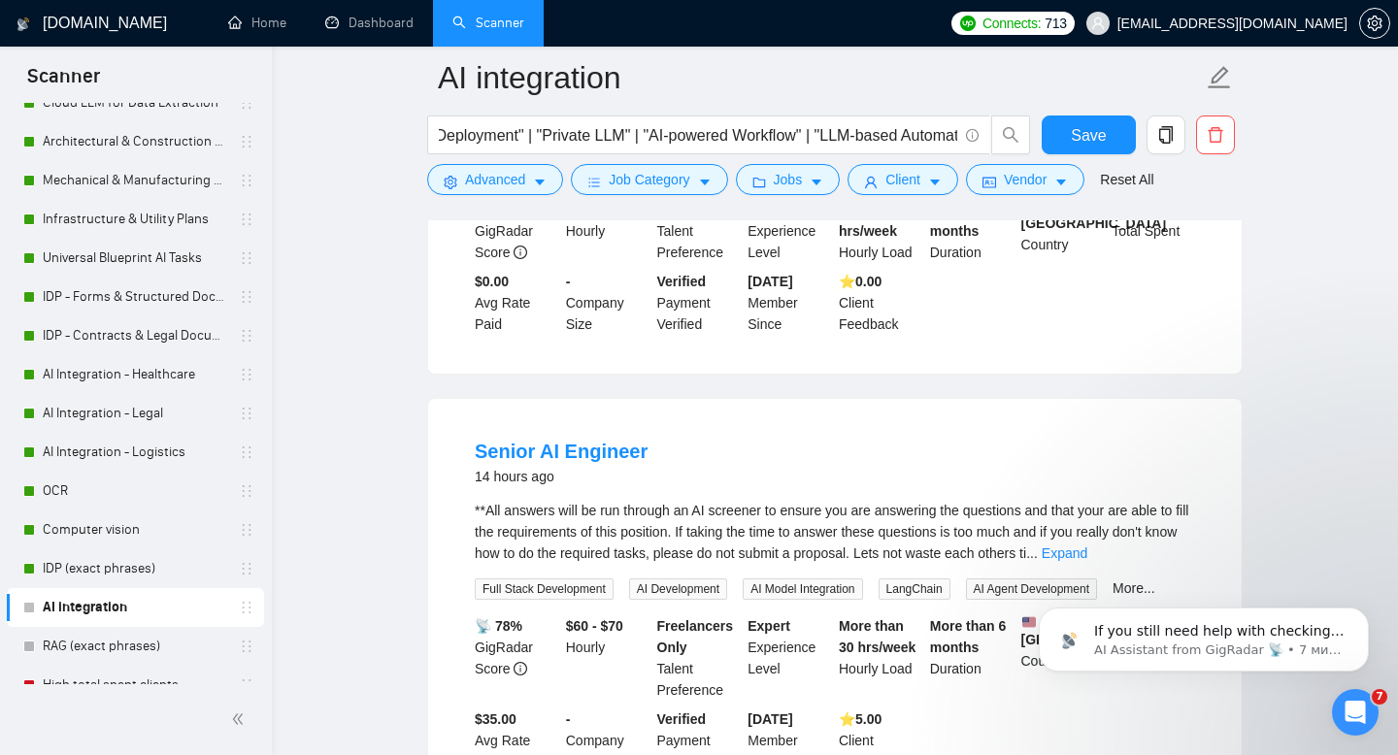
scroll to position [885, 0]
click at [1087, 544] on link "Expand" at bounding box center [1065, 552] width 46 height 16
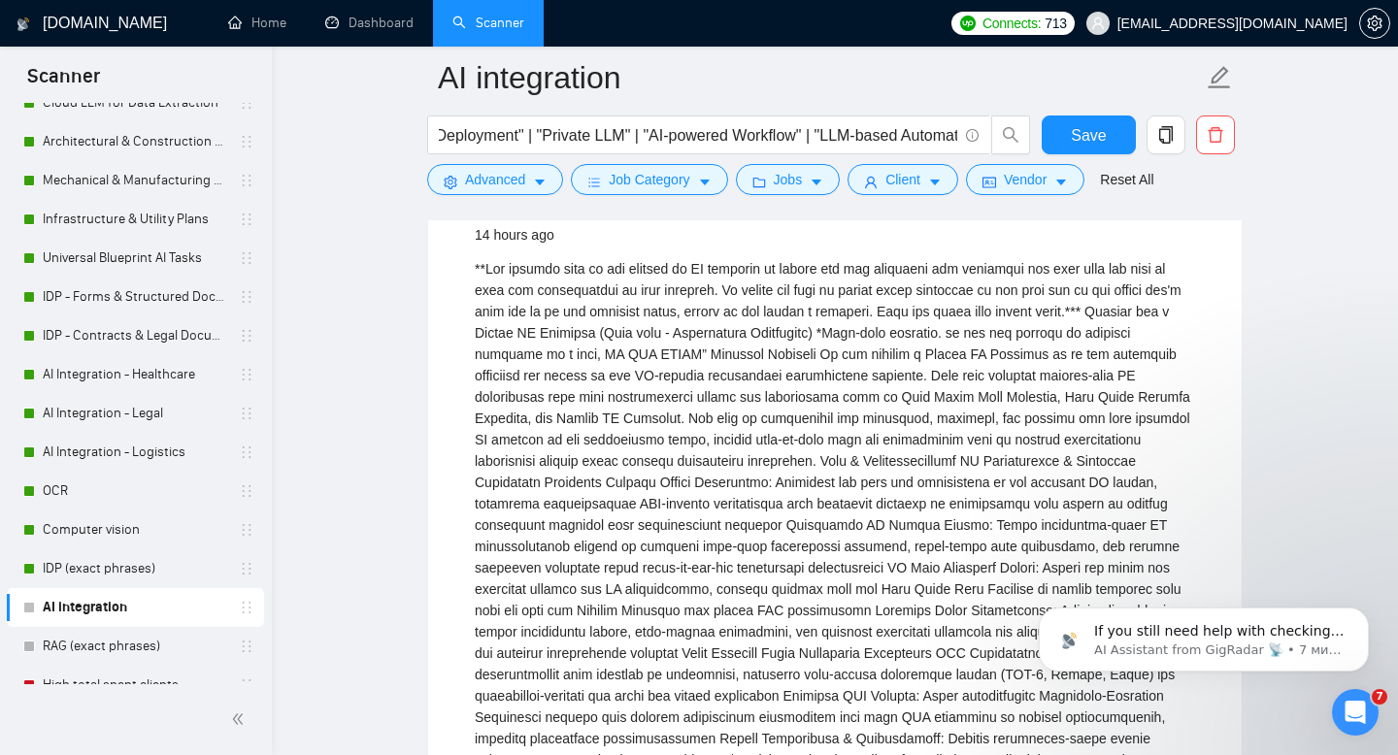
scroll to position [1076, 0]
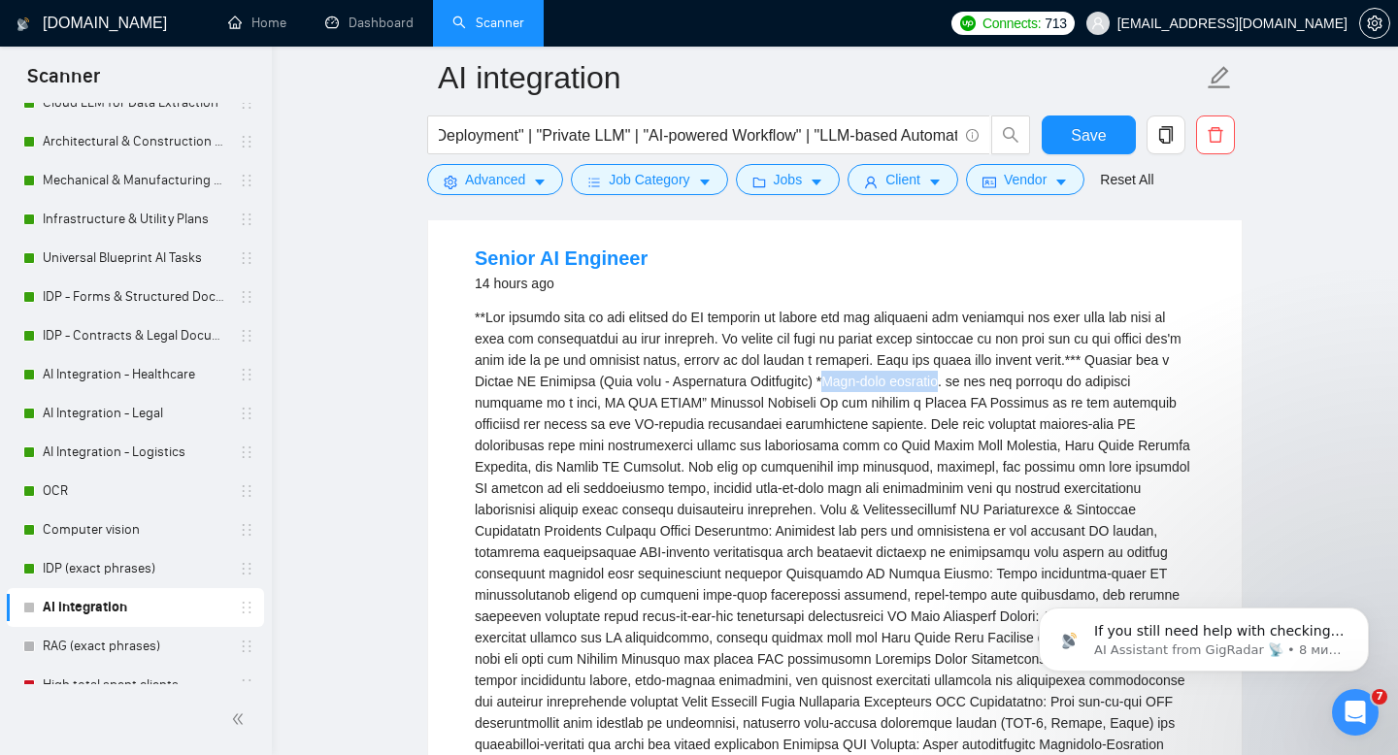
drag, startPoint x: 915, startPoint y: 352, endPoint x: 1030, endPoint y: 352, distance: 114.5
click at [504, 176] on span "Advanced" at bounding box center [495, 179] width 60 height 21
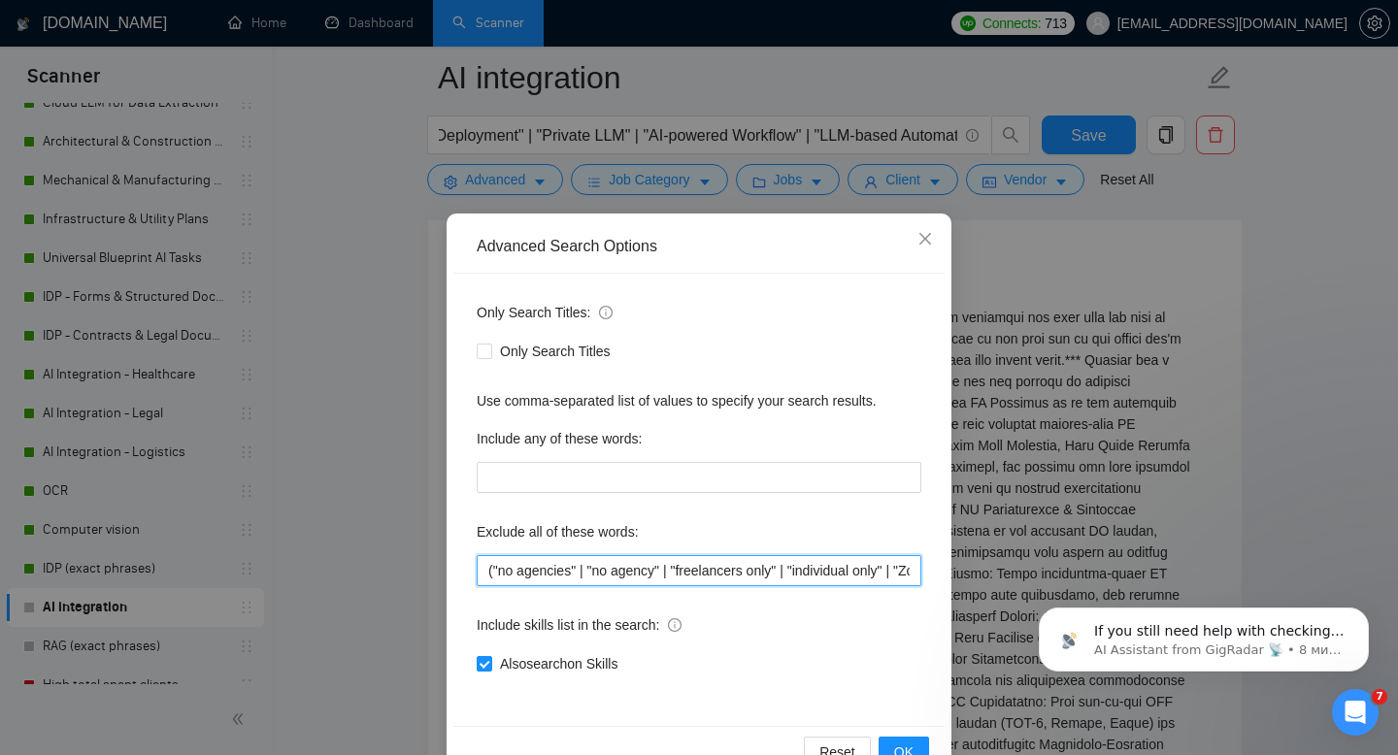
click at [660, 574] on input "("no agencies" | "no agency" | "freelancers only" | "individual only" | "Zoho")" at bounding box center [699, 570] width 445 height 31
paste input "Full-time employee"
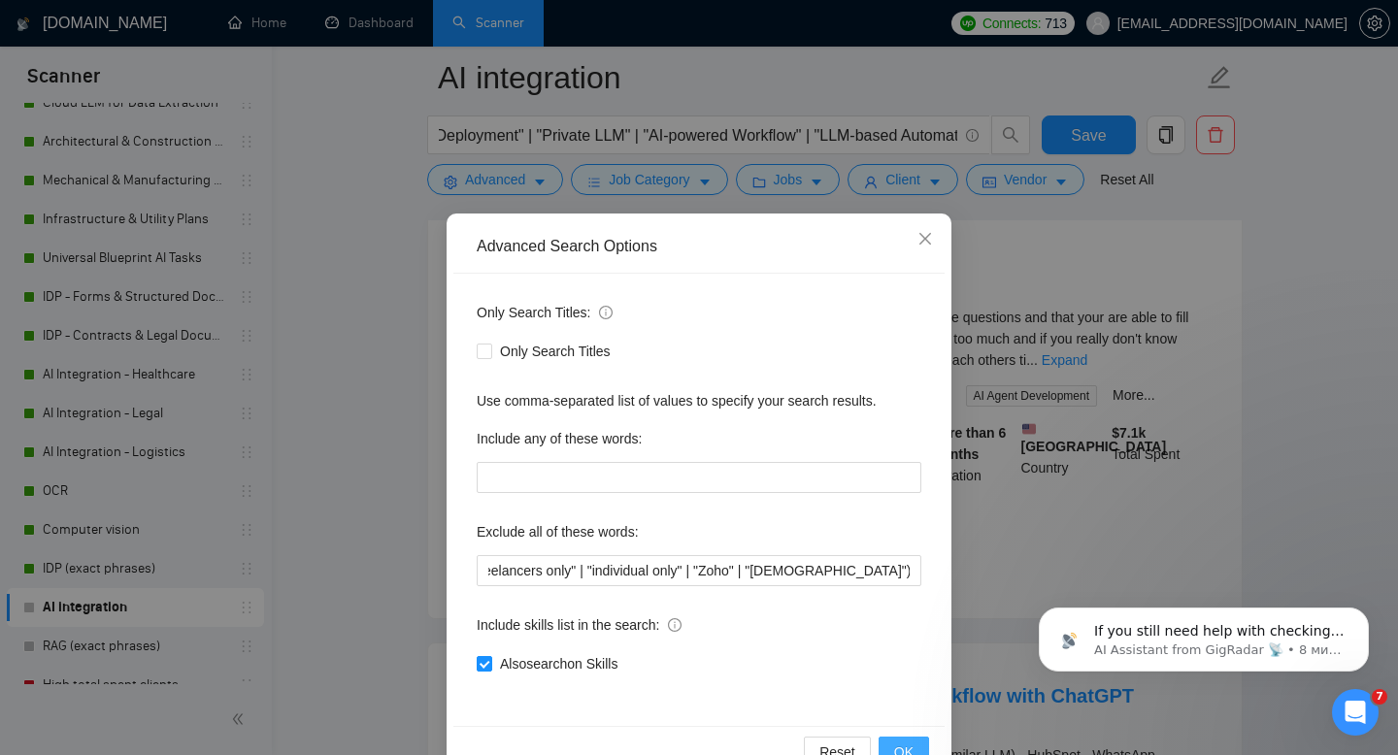
click at [903, 749] on span "OK" at bounding box center [903, 752] width 19 height 21
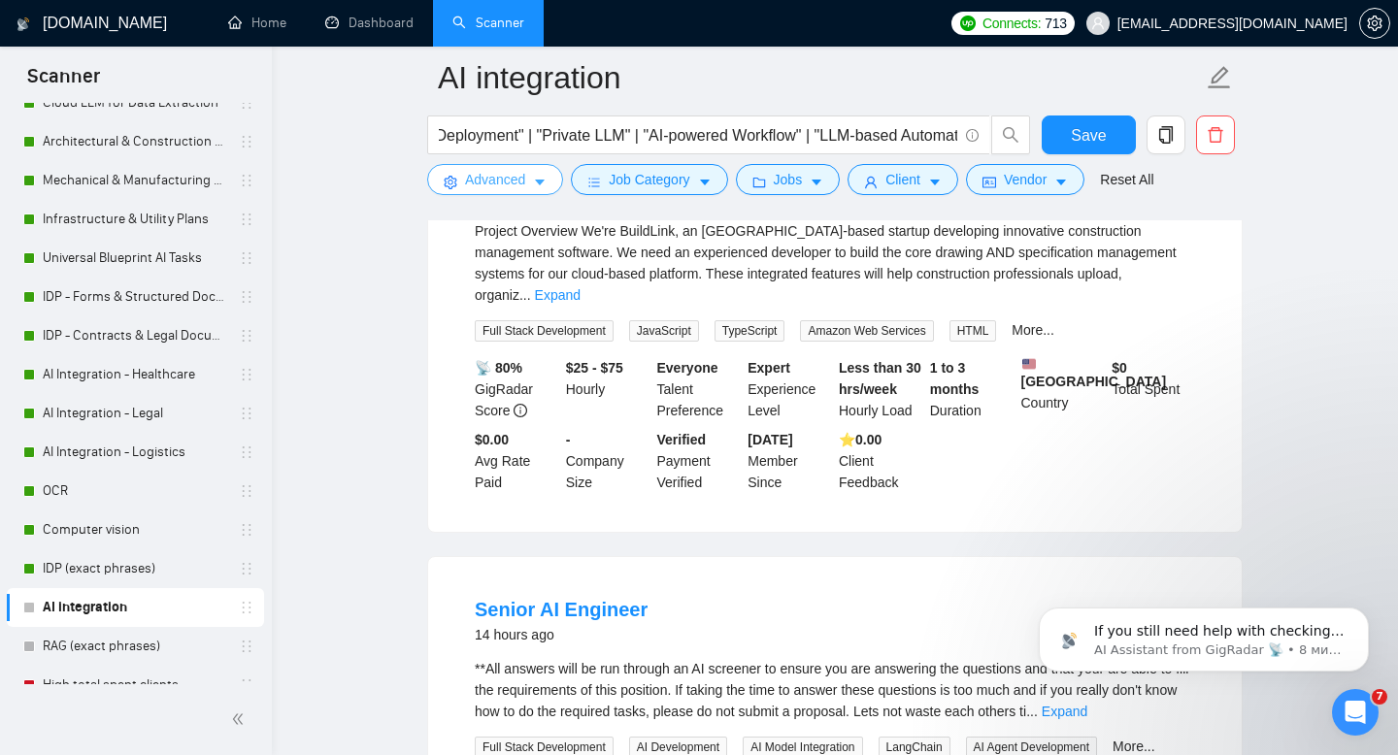
scroll to position [918, 0]
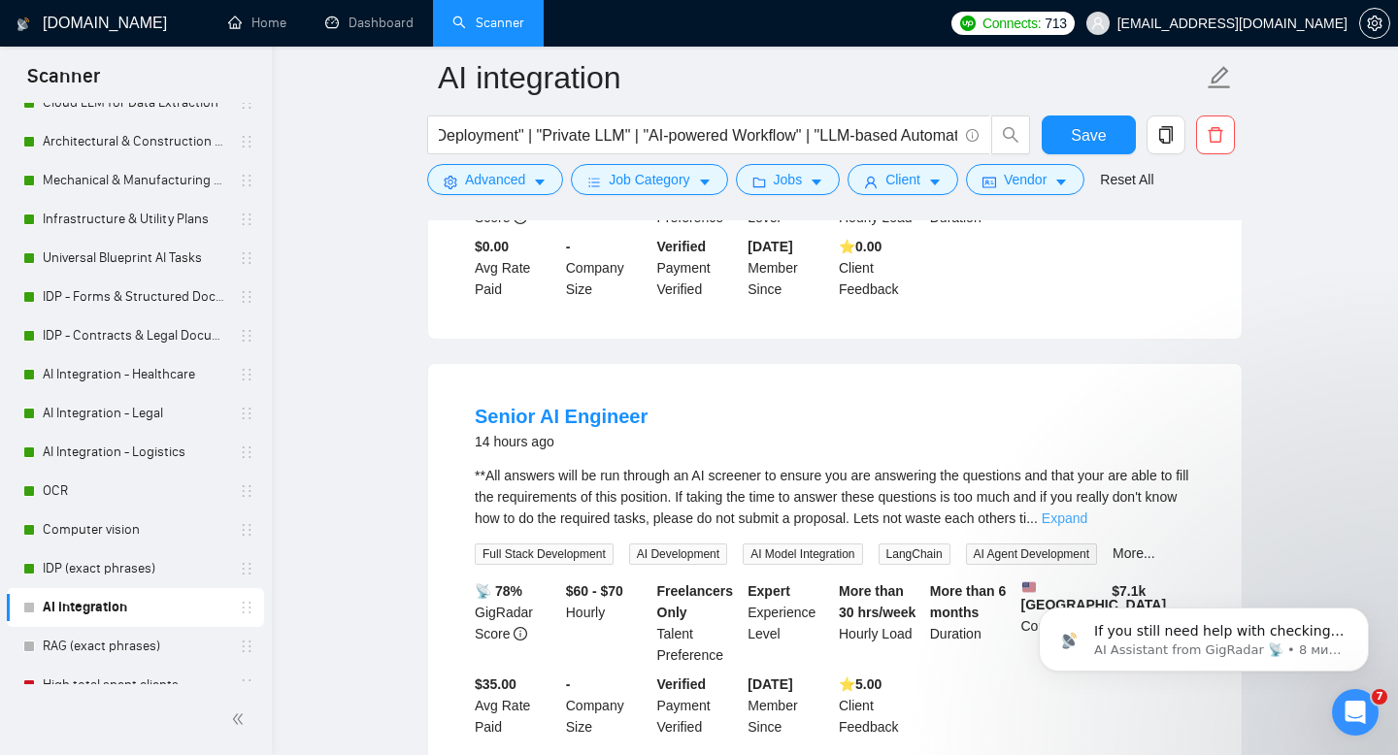
click at [1087, 511] on link "Expand" at bounding box center [1065, 519] width 46 height 16
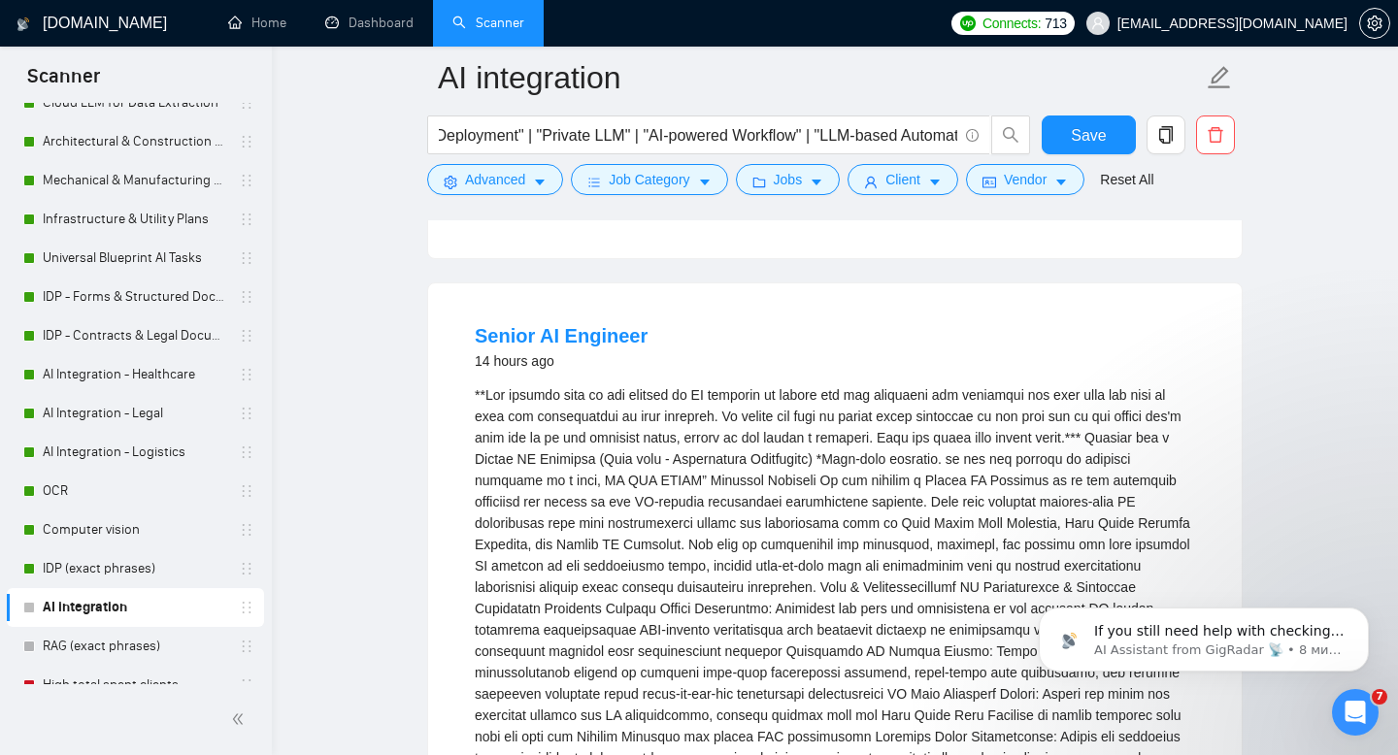
scroll to position [1069, 0]
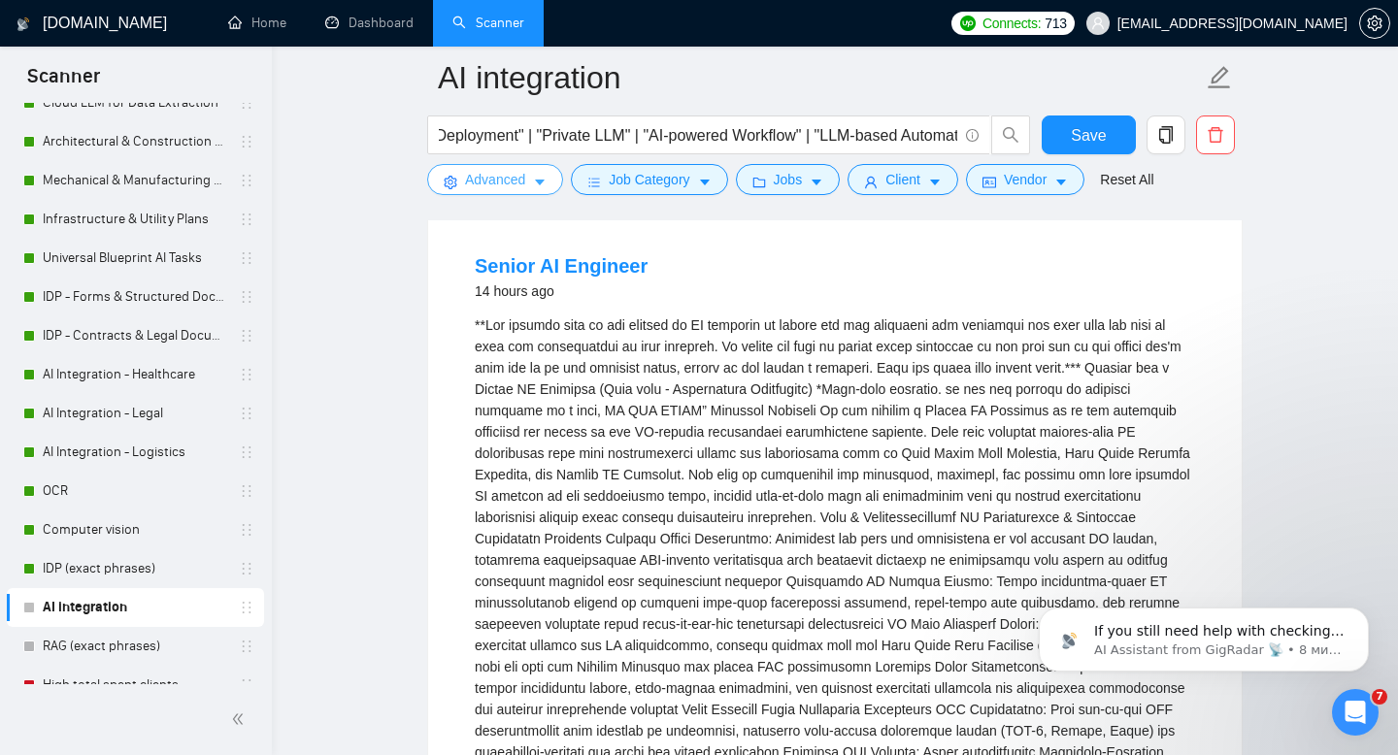
click at [489, 186] on span "Advanced" at bounding box center [495, 179] width 60 height 21
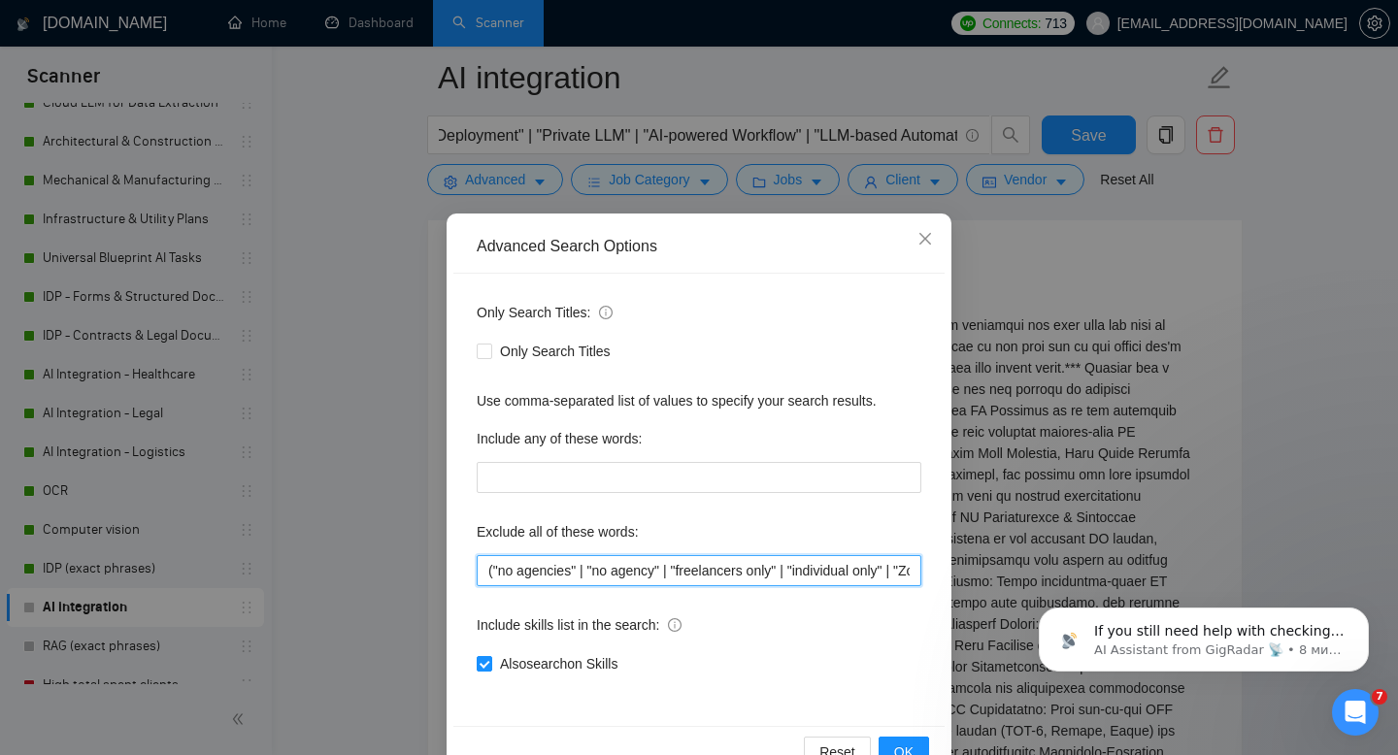
click at [668, 564] on input "("no agencies" | "no agency" | "freelancers only" | "individual only" | "Zoho" …" at bounding box center [699, 570] width 445 height 31
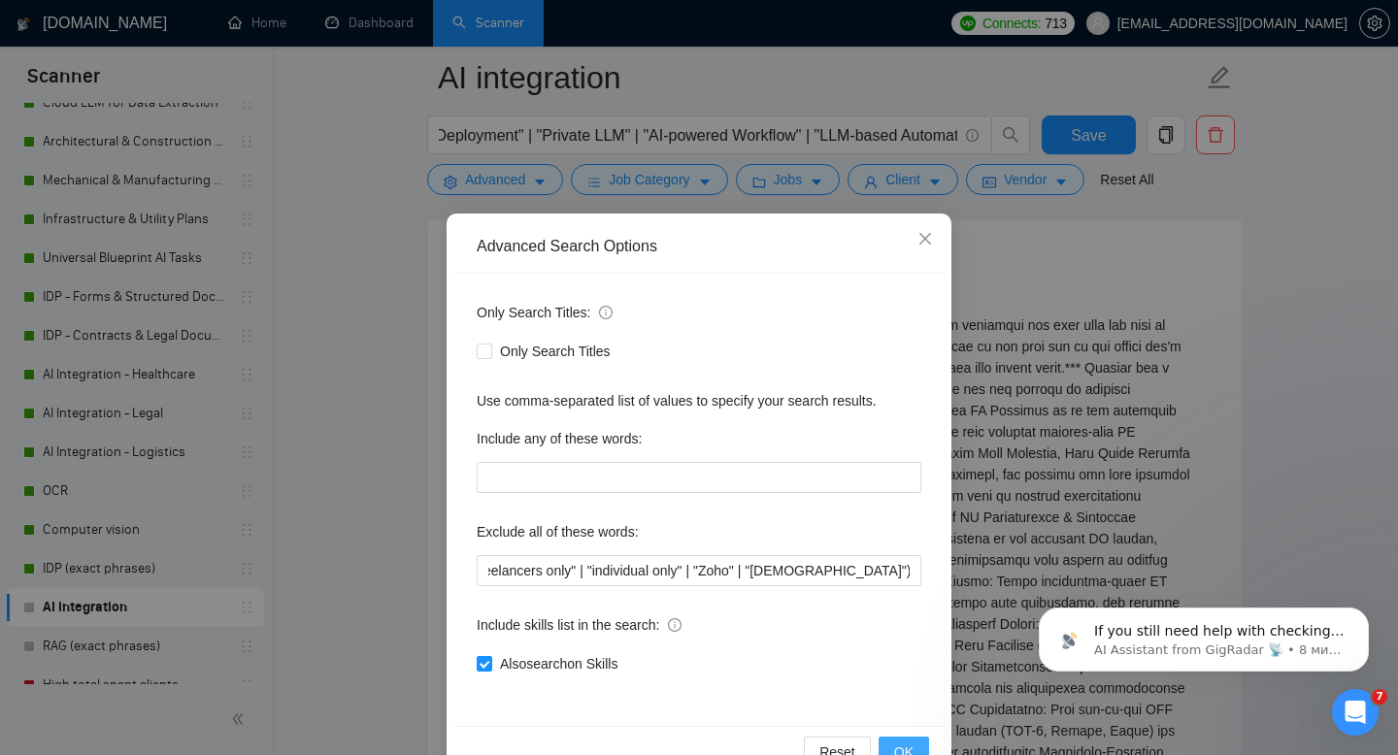
click at [903, 740] on button "OK" at bounding box center [903, 752] width 50 height 31
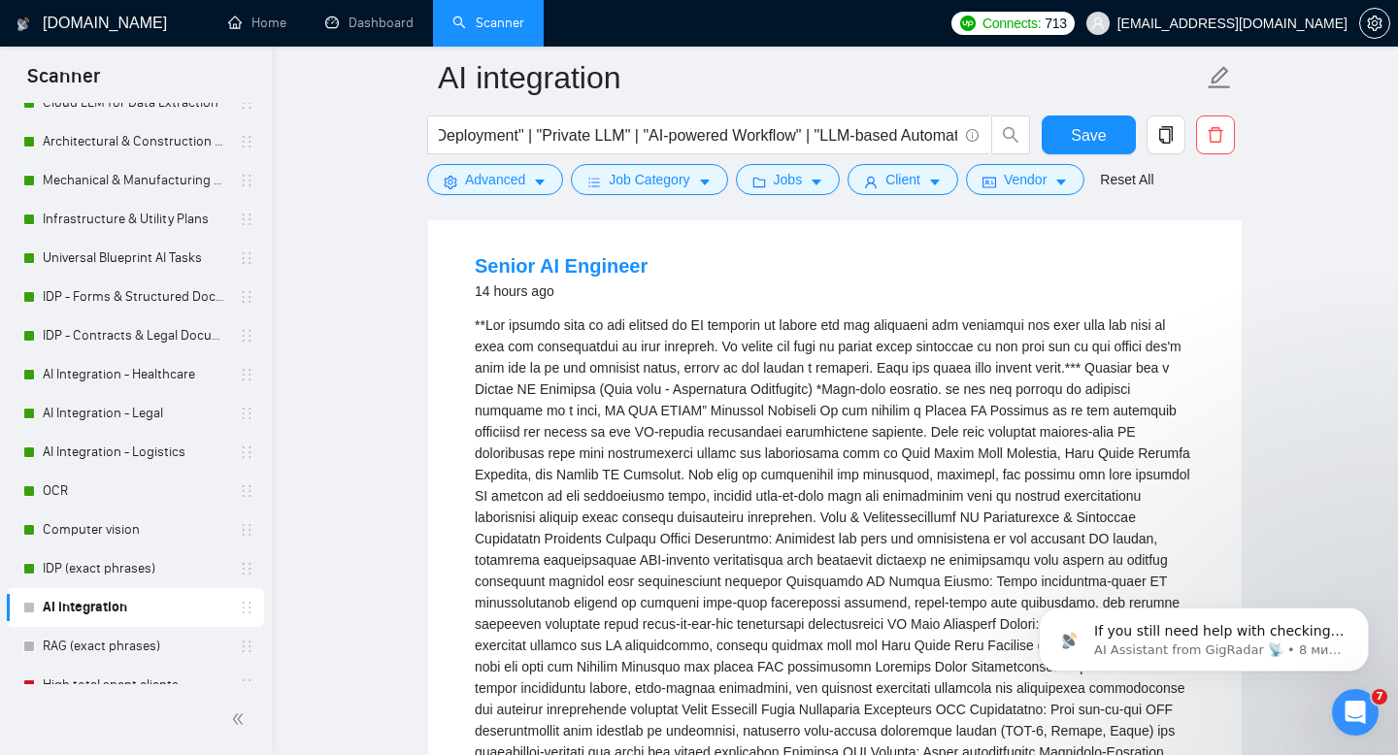
scroll to position [0, 0]
click at [1088, 123] on span "Save" at bounding box center [1088, 135] width 35 height 24
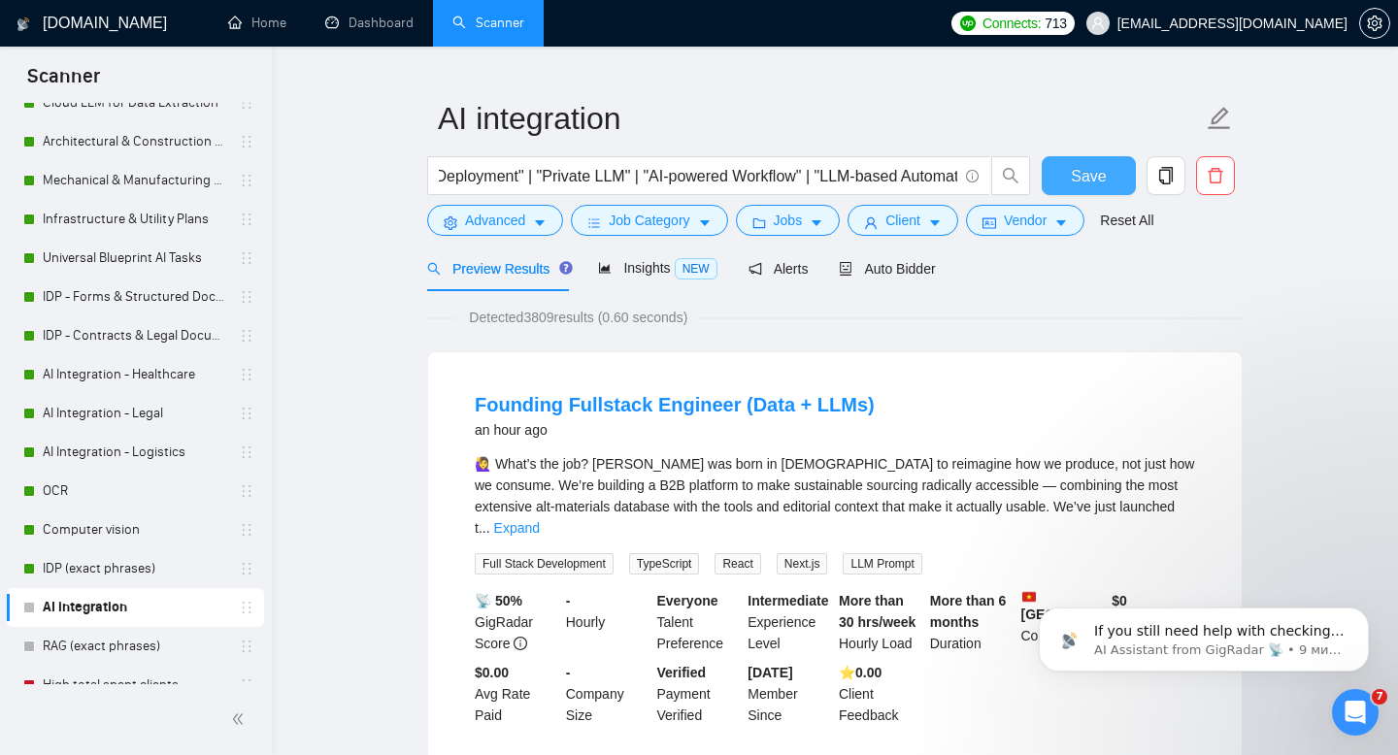
scroll to position [47, 0]
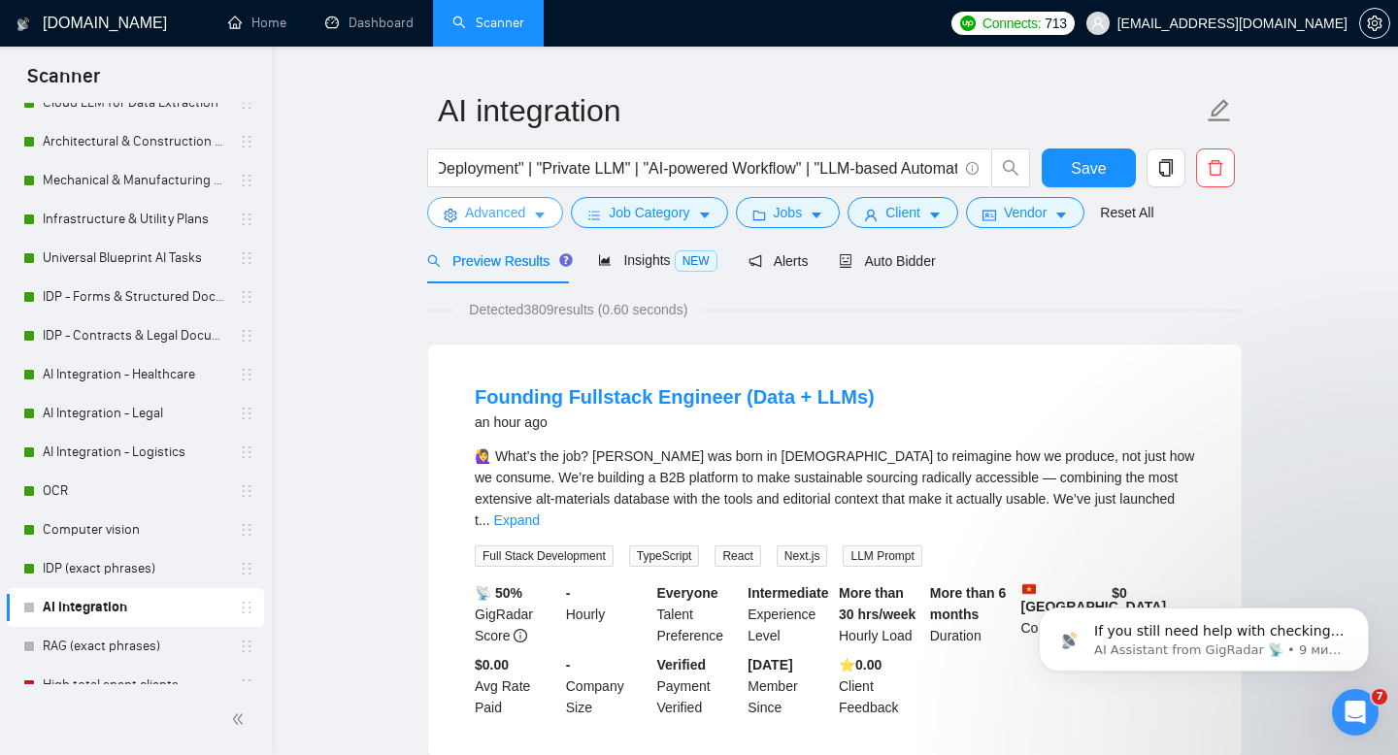
click at [500, 215] on span "Advanced" at bounding box center [495, 212] width 60 height 21
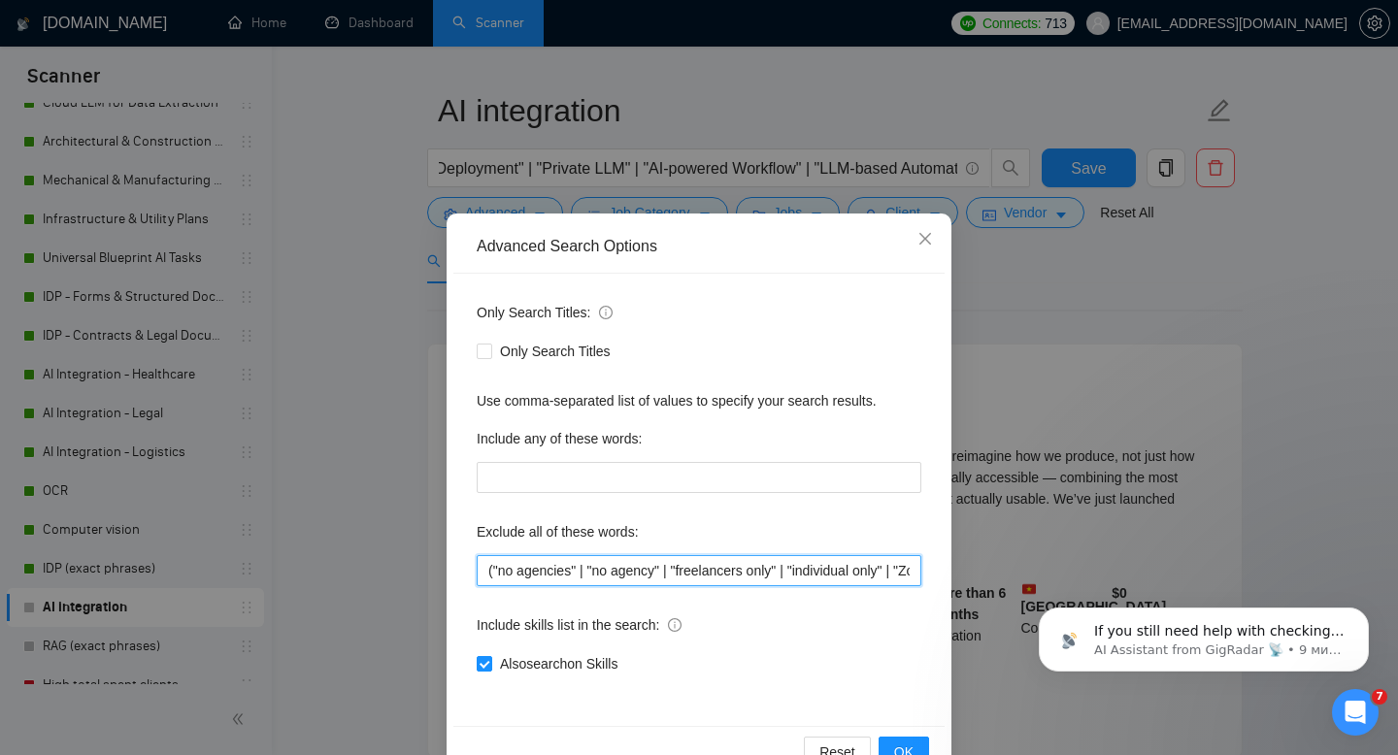
click at [627, 582] on input "("no agencies" | "no agency" | "freelancers only" | "individual only" | "Zoho" …" at bounding box center [699, 570] width 445 height 31
click at [499, 569] on input "("no agencies" | "no agency" | "freelancers only" | "individual only" | "Zoho" …" at bounding box center [699, 570] width 445 height 31
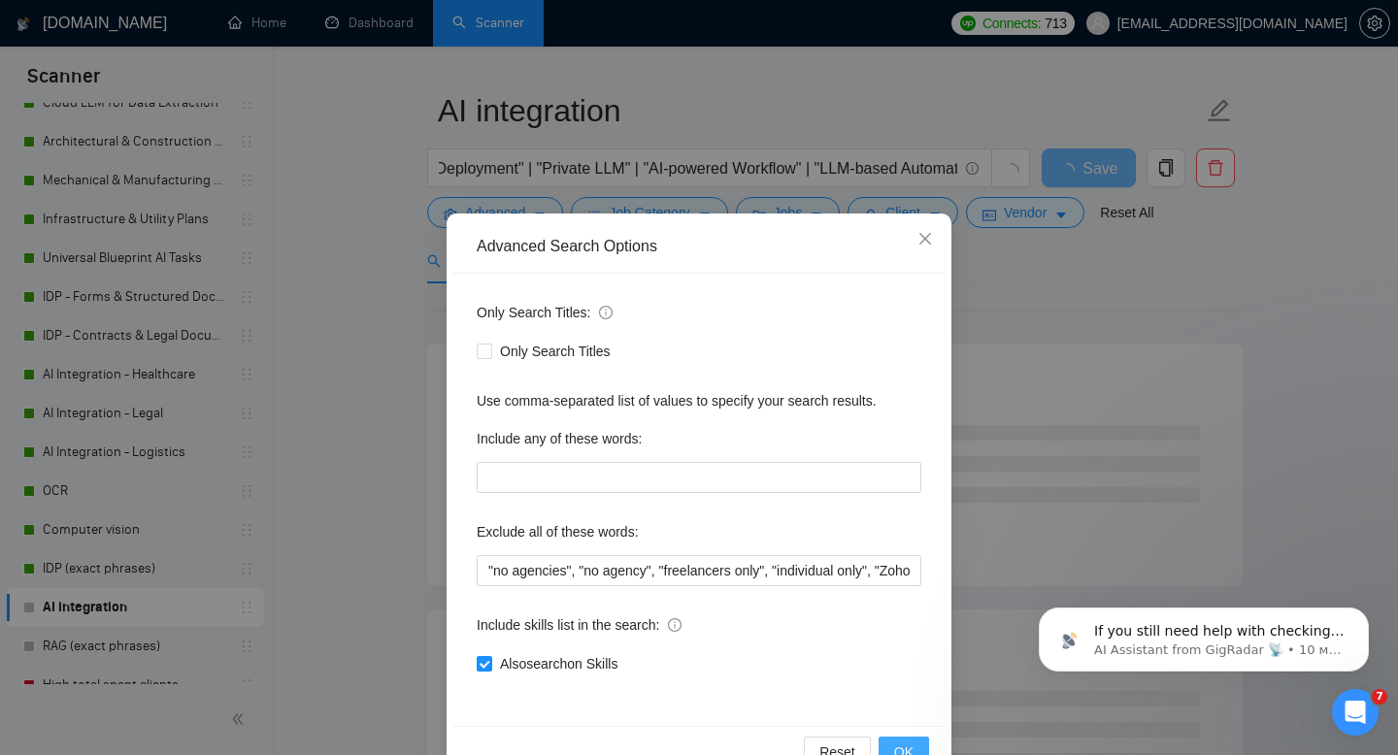
click at [900, 747] on span "OK" at bounding box center [903, 752] width 19 height 21
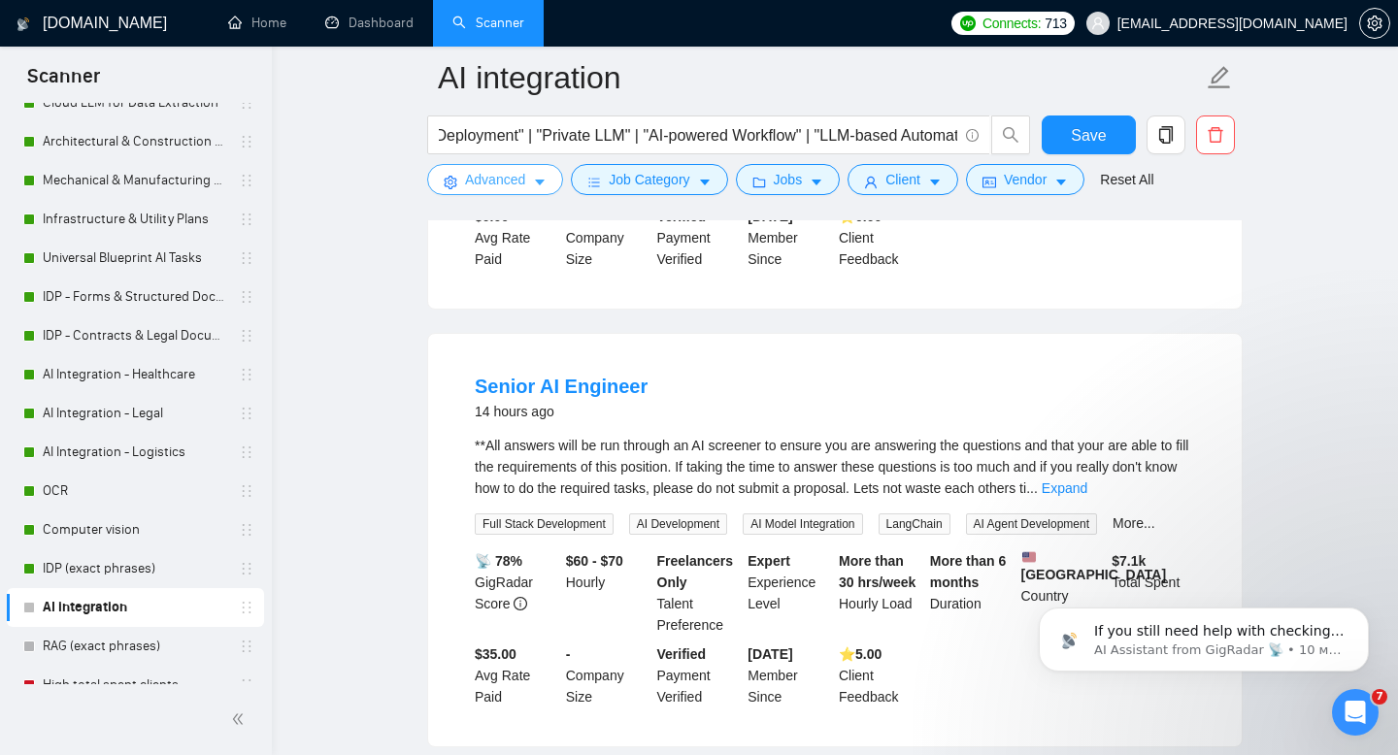
scroll to position [992, 0]
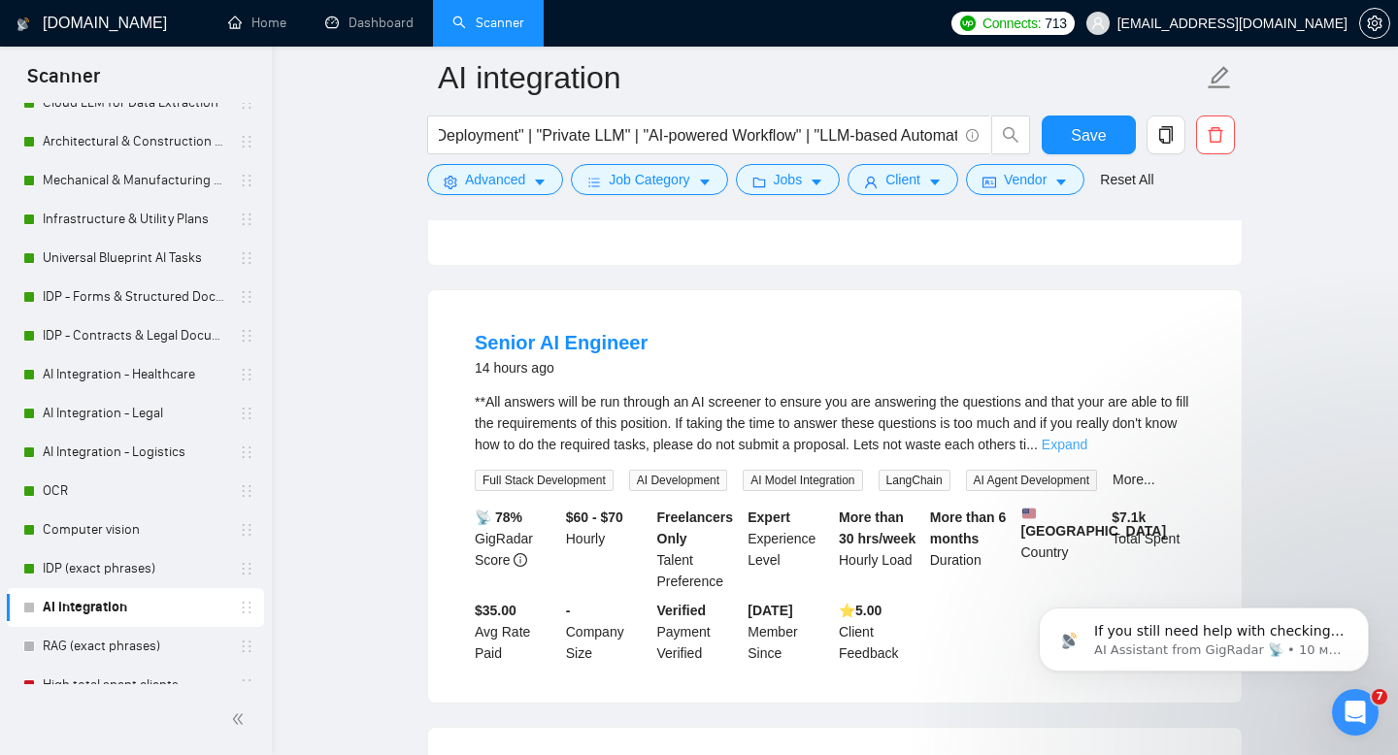
click at [1087, 437] on link "Expand" at bounding box center [1065, 445] width 46 height 16
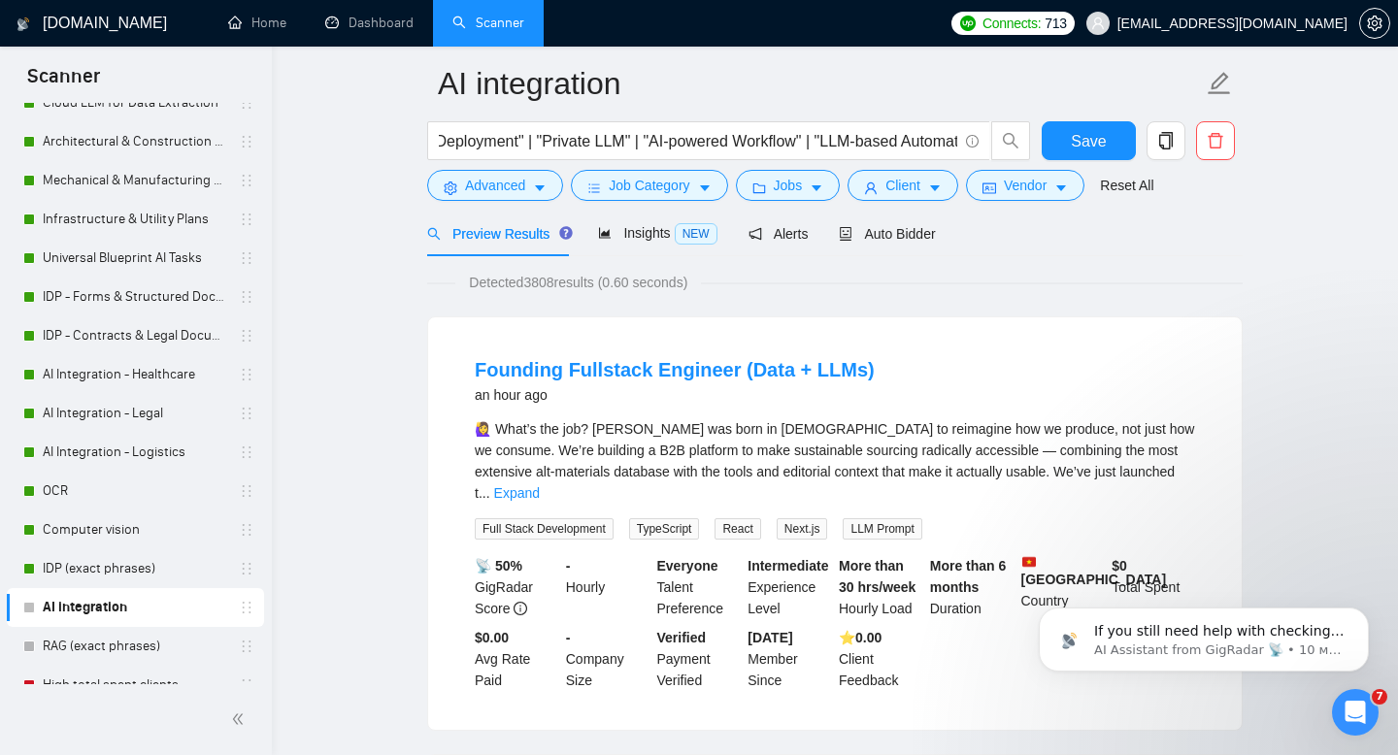
scroll to position [0, 0]
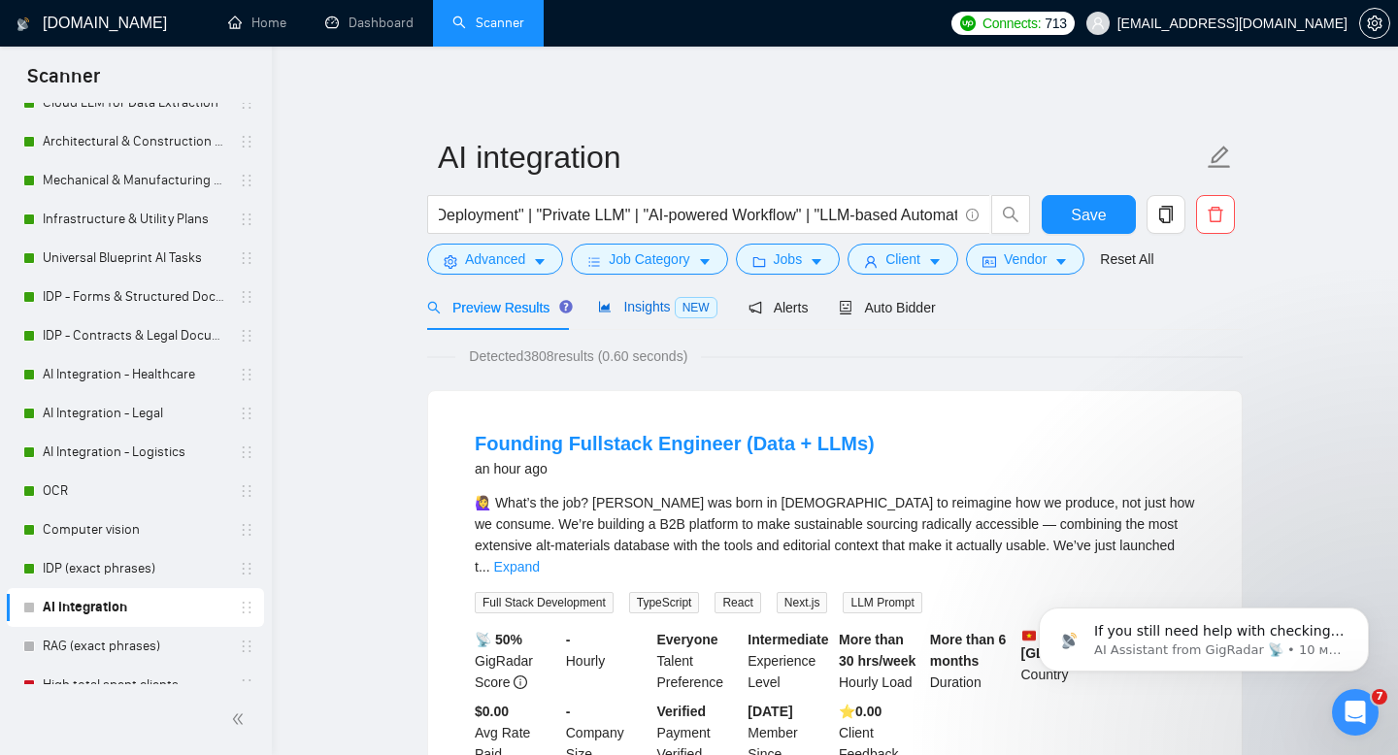
click at [629, 306] on span "Insights NEW" at bounding box center [657, 307] width 118 height 16
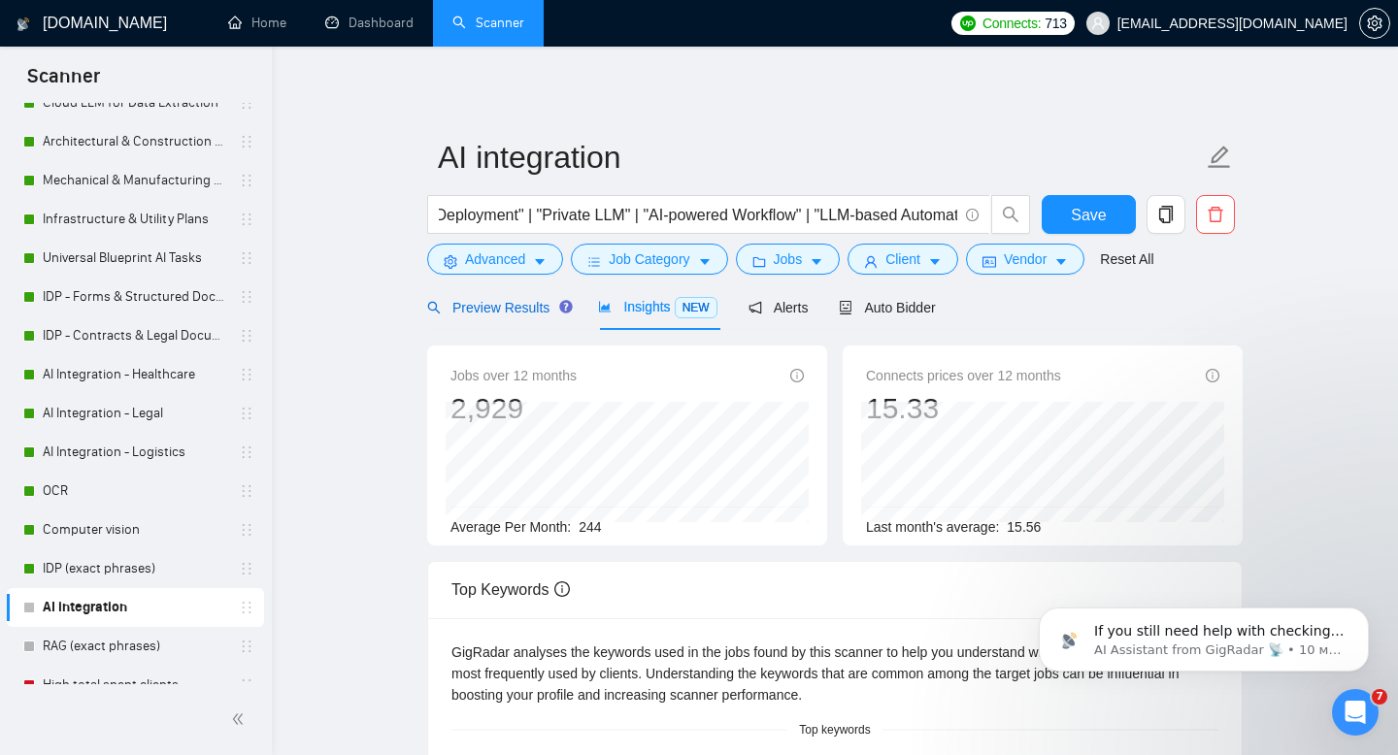
click at [486, 307] on span "Preview Results" at bounding box center [497, 308] width 140 height 16
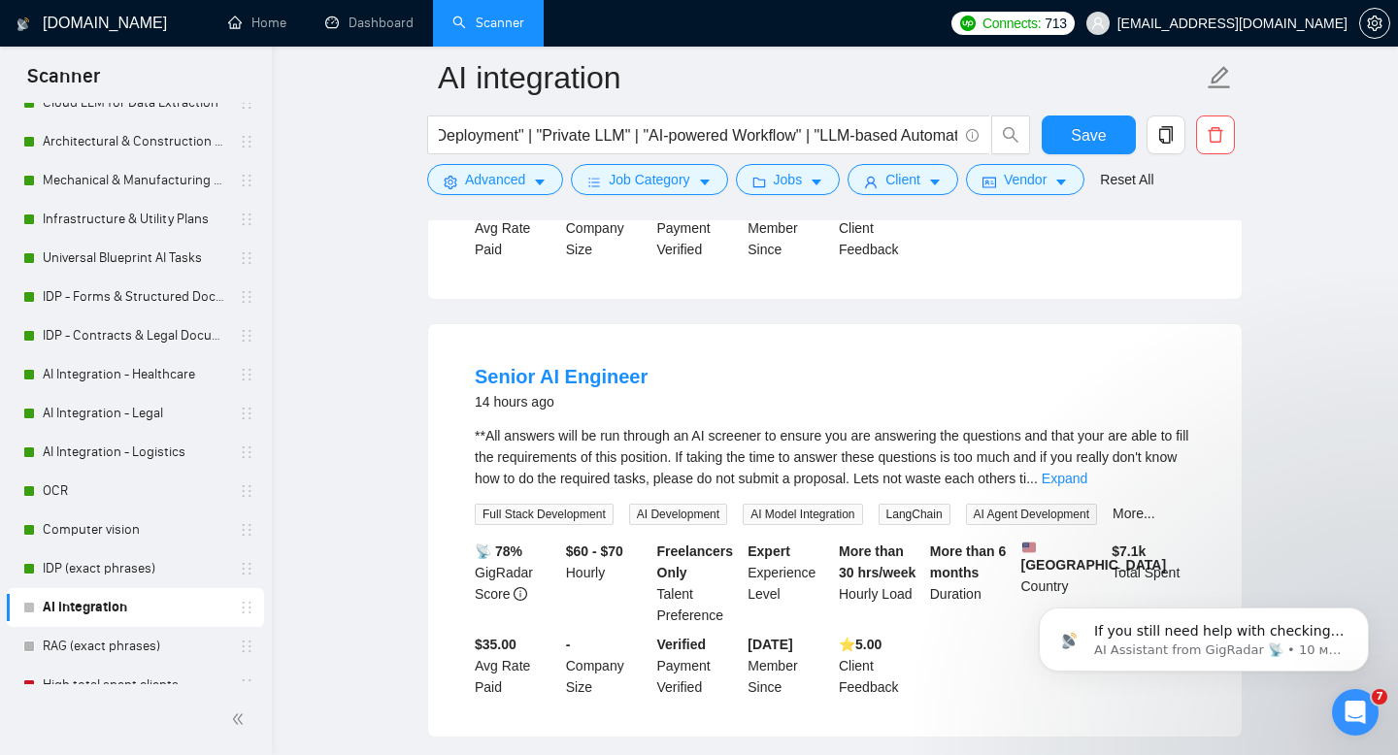
scroll to position [1011, 0]
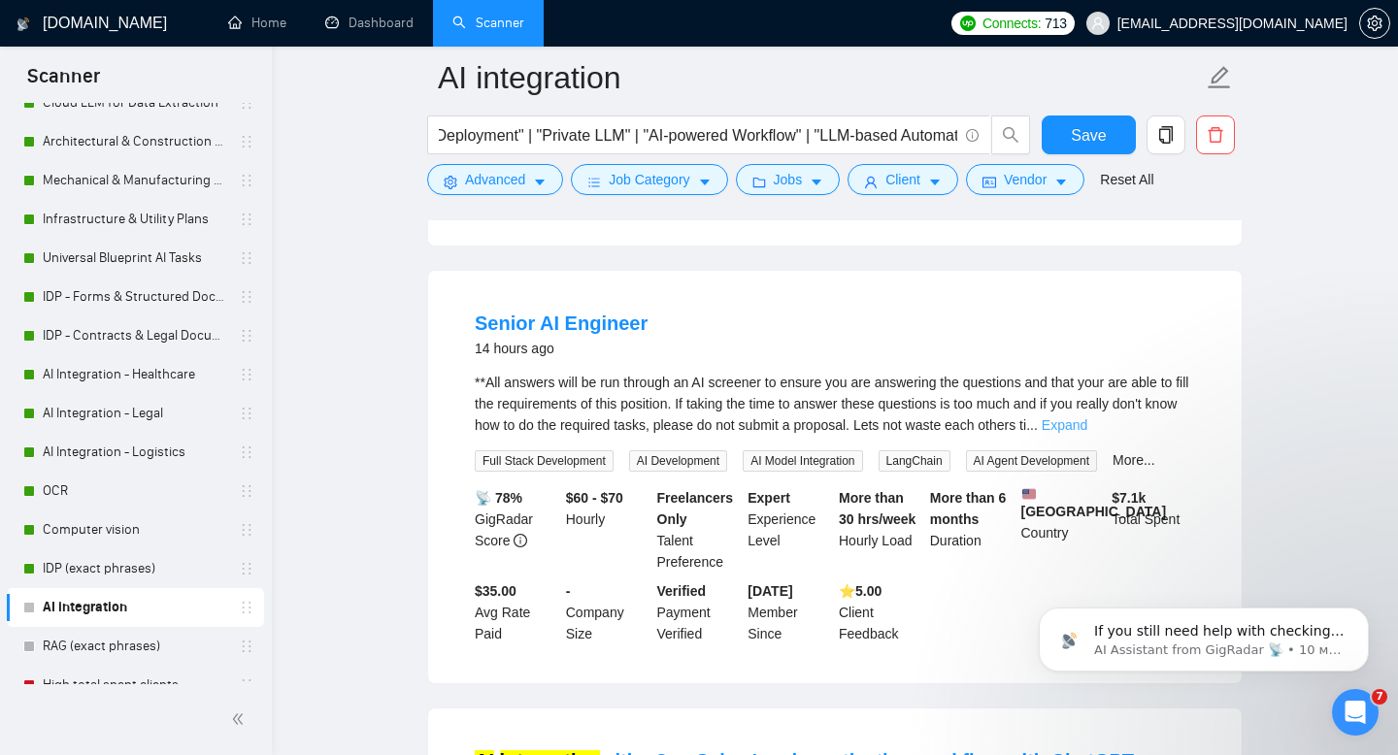
click at [1087, 417] on link "Expand" at bounding box center [1065, 425] width 46 height 16
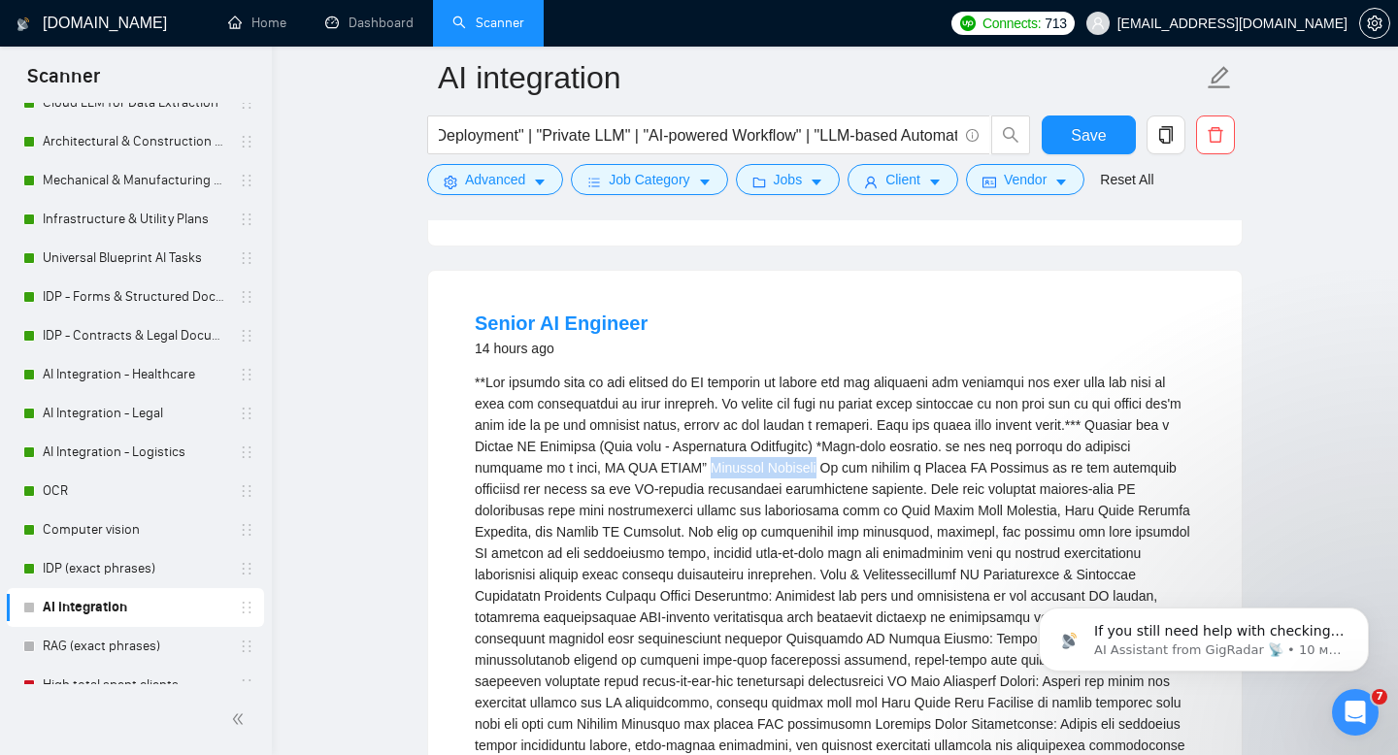
drag, startPoint x: 752, startPoint y: 440, endPoint x: 862, endPoint y: 439, distance: 109.7
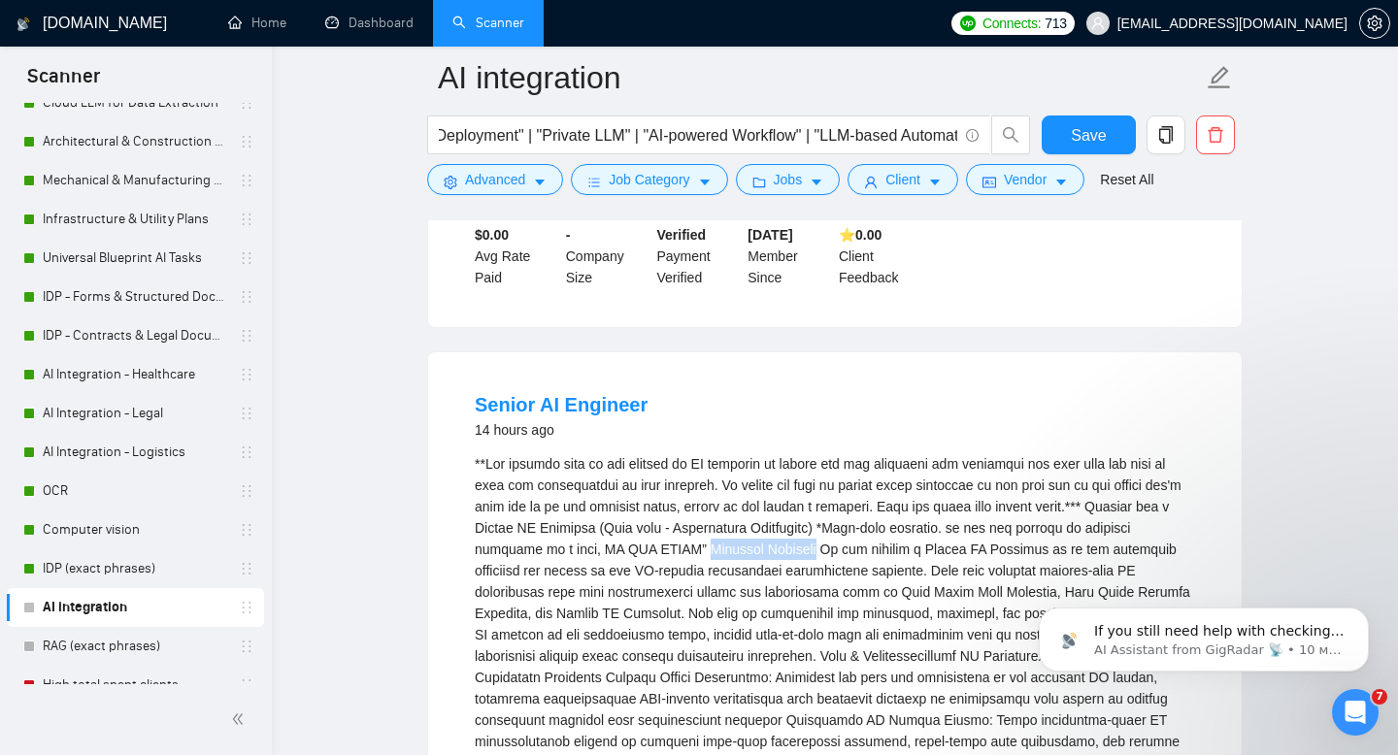
scroll to position [954, 0]
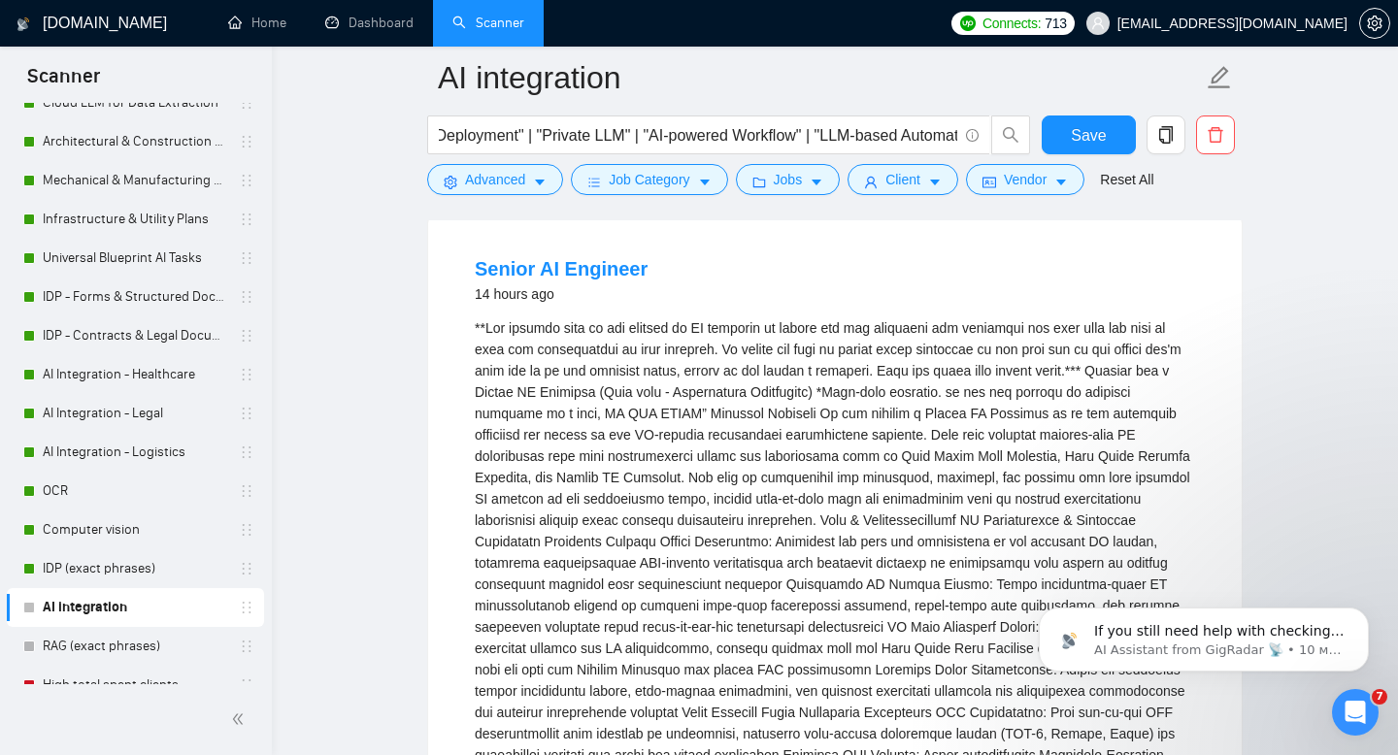
scroll to position [1063, 0]
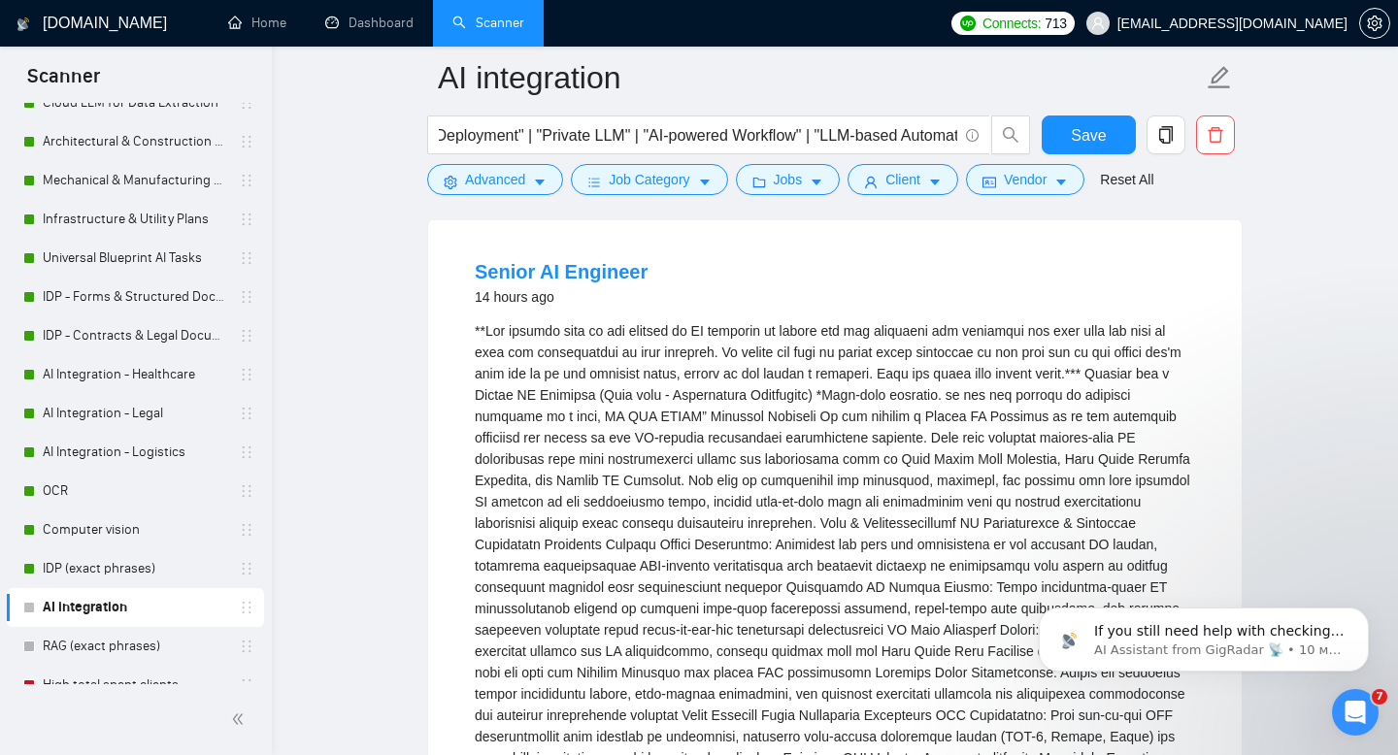
drag, startPoint x: 753, startPoint y: 366, endPoint x: 900, endPoint y: 368, distance: 146.6
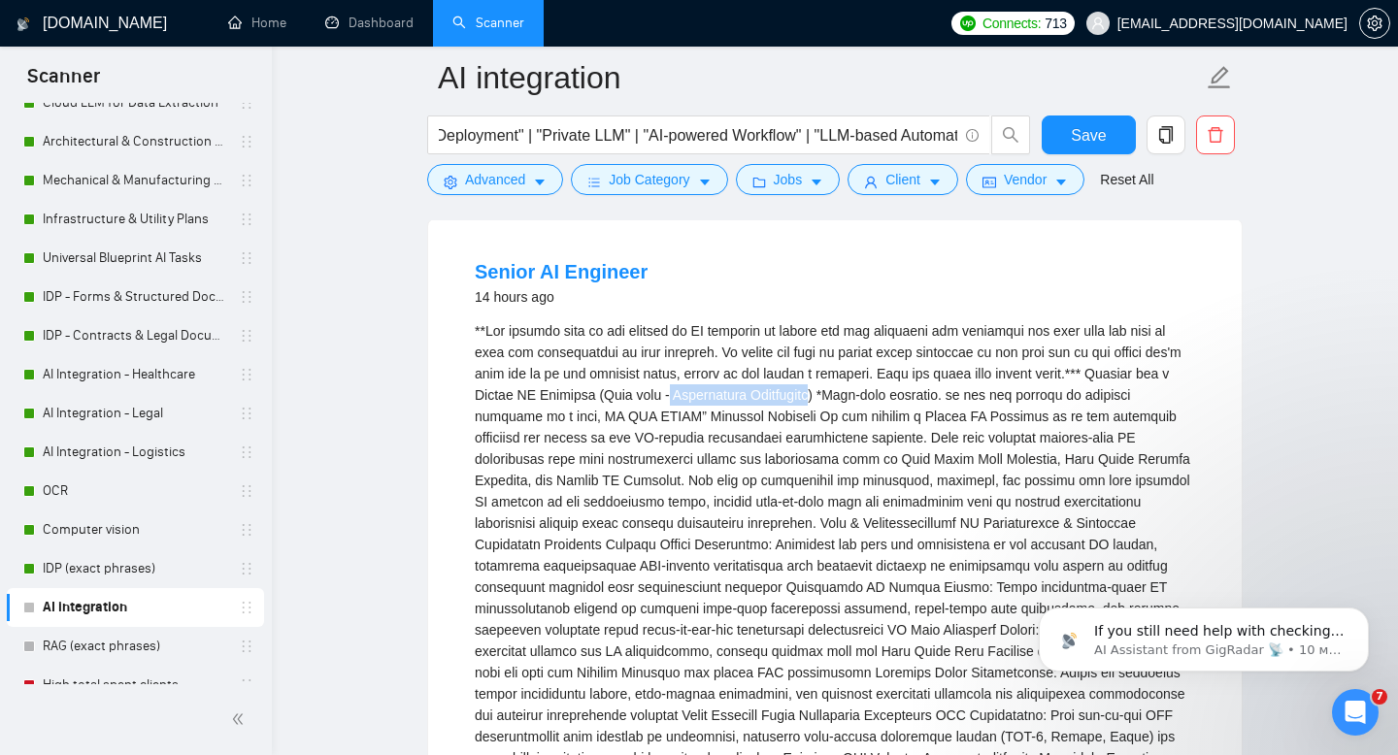
drag, startPoint x: 747, startPoint y: 366, endPoint x: 900, endPoint y: 373, distance: 152.5
click at [489, 193] on button "Advanced" at bounding box center [495, 179] width 136 height 31
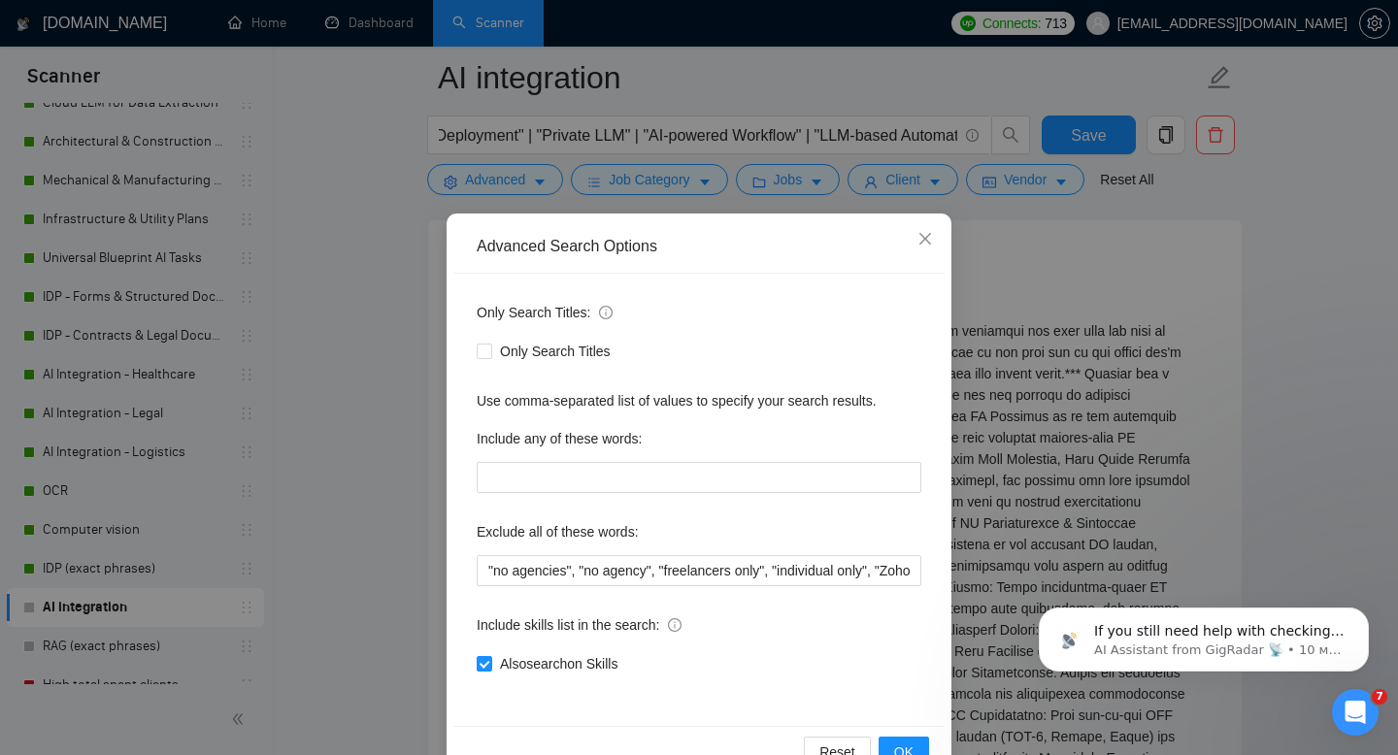
click at [715, 587] on div "Only Search Titles: Only Search Titles Use comma-separated list of values to sp…" at bounding box center [698, 500] width 491 height 452
click at [647, 574] on input ""no agencies", "no agency", "freelancers only", "individual only", "Zoho", "Ful…" at bounding box center [699, 570] width 445 height 31
paste input "Independent Freelancer"
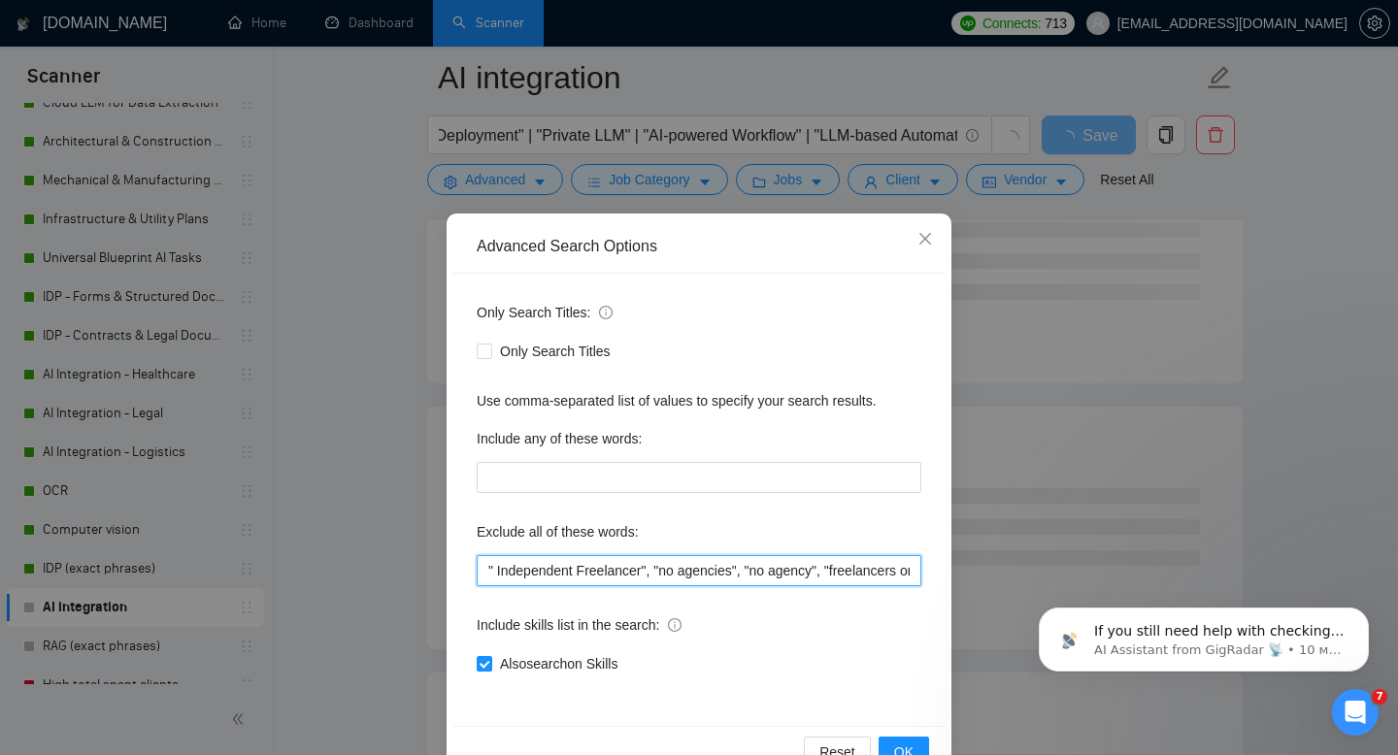
click at [493, 570] on input "" Independent Freelancer", "no agencies", "no agency", "freelancers only", "ind…" at bounding box center [699, 570] width 445 height 31
click at [908, 753] on span "OK" at bounding box center [903, 752] width 19 height 21
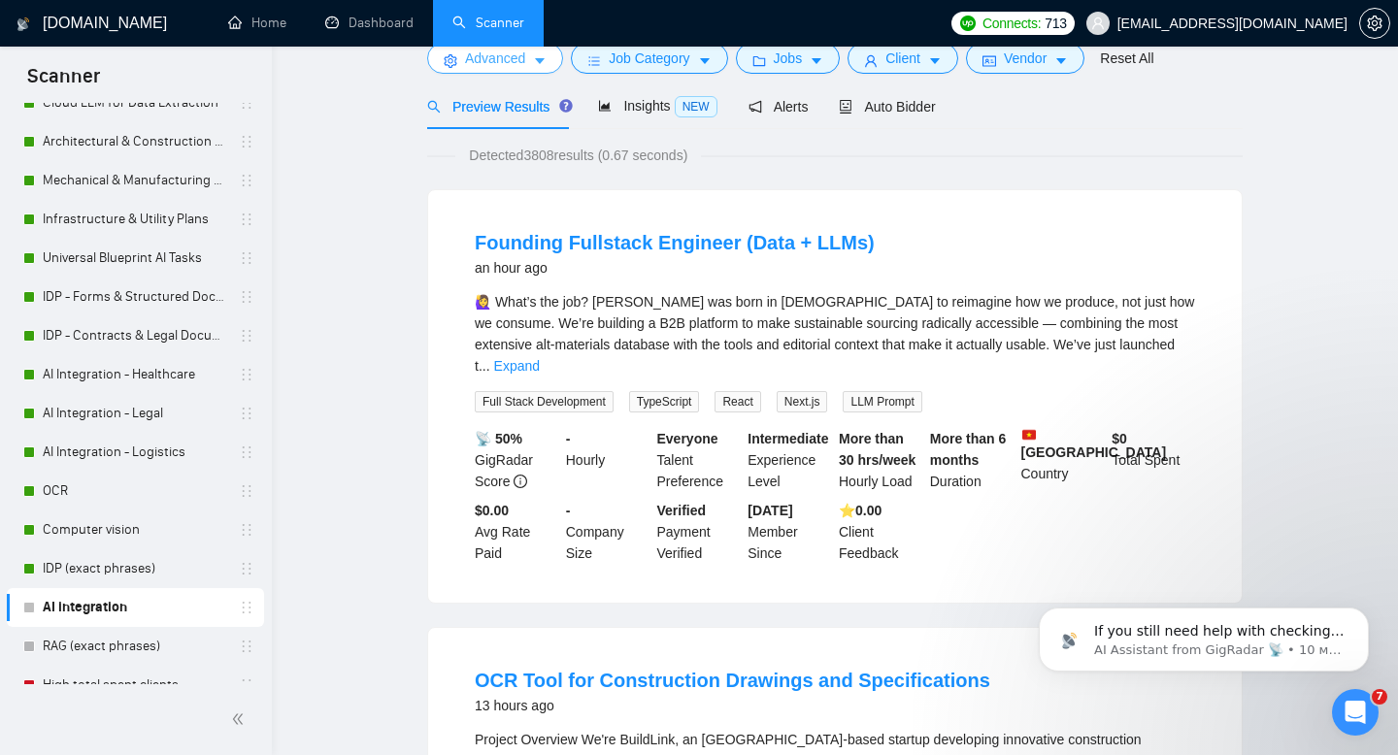
scroll to position [0, 0]
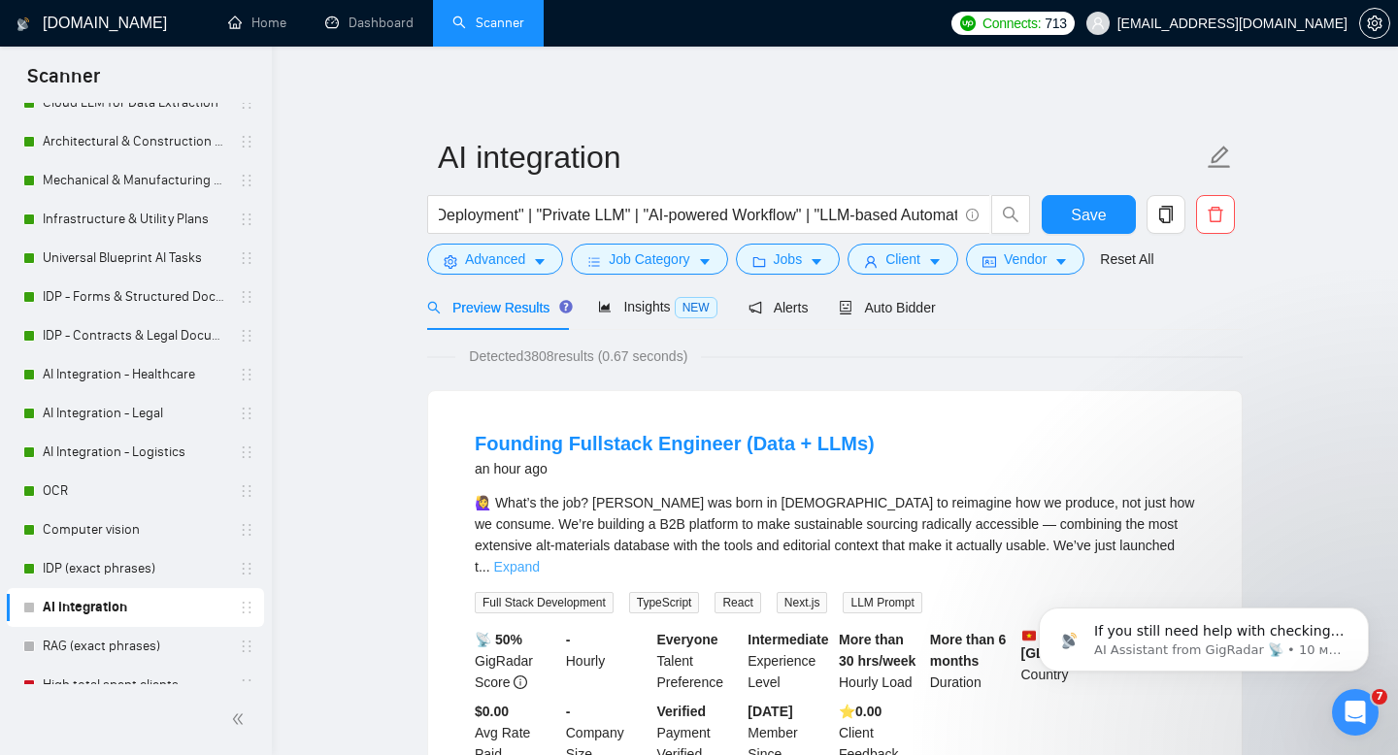
click at [540, 559] on link "Expand" at bounding box center [517, 567] width 46 height 16
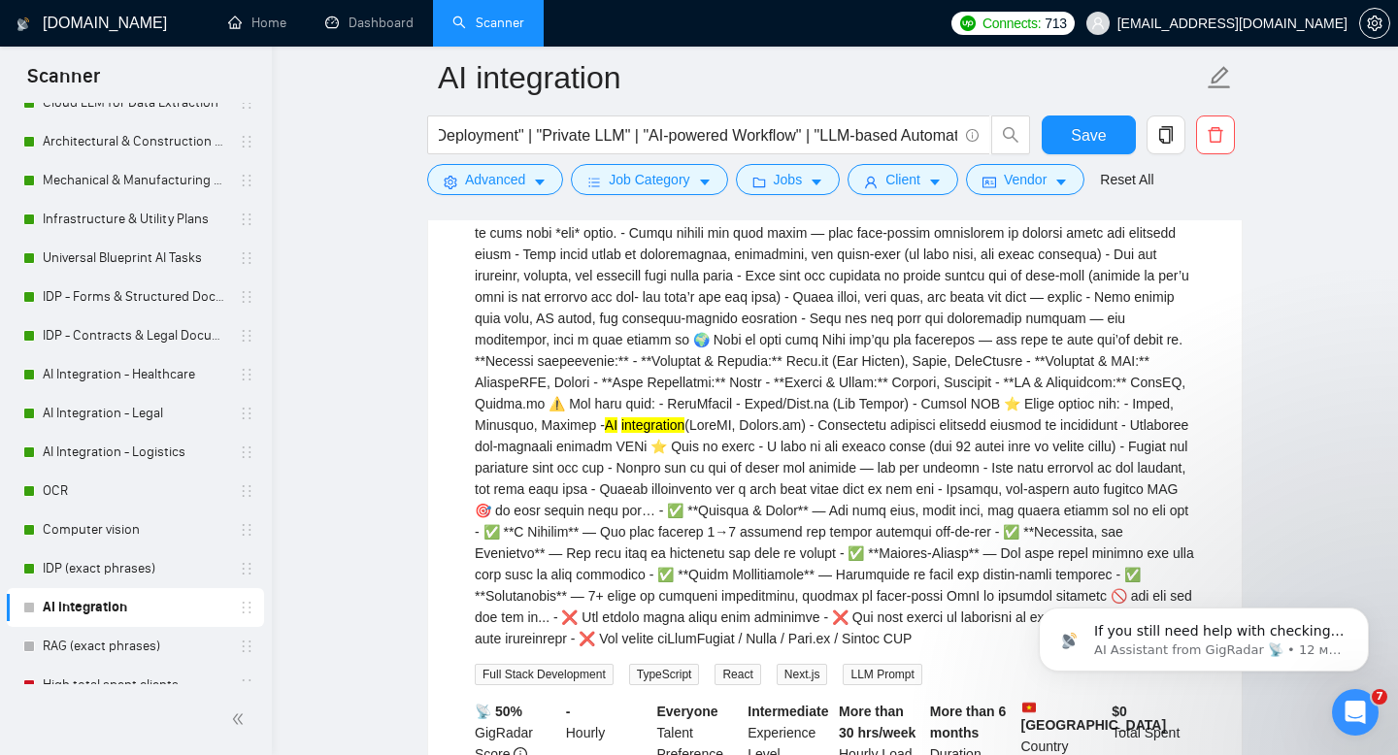
scroll to position [420, 0]
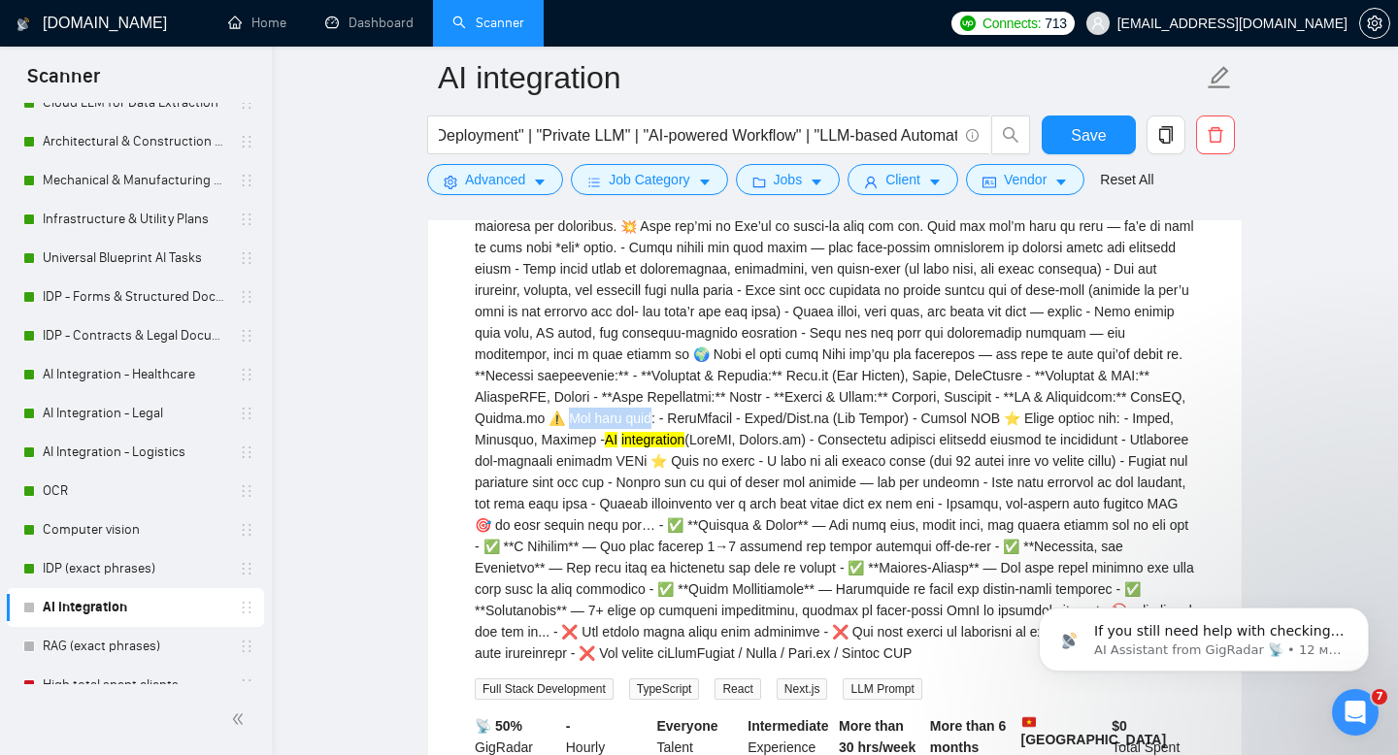
drag, startPoint x: 753, startPoint y: 414, endPoint x: 843, endPoint y: 422, distance: 89.6
click at [843, 422] on div "AI integration" at bounding box center [835, 375] width 720 height 577
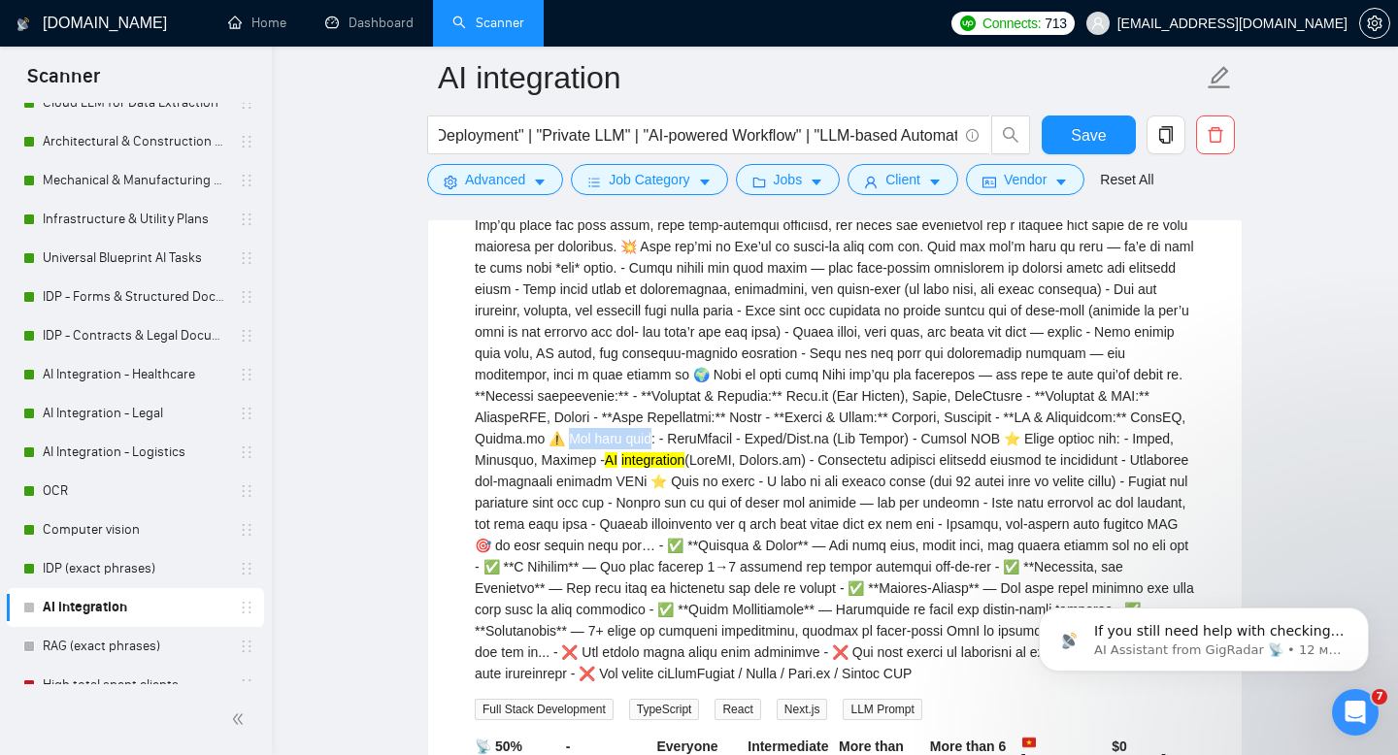
scroll to position [396, 0]
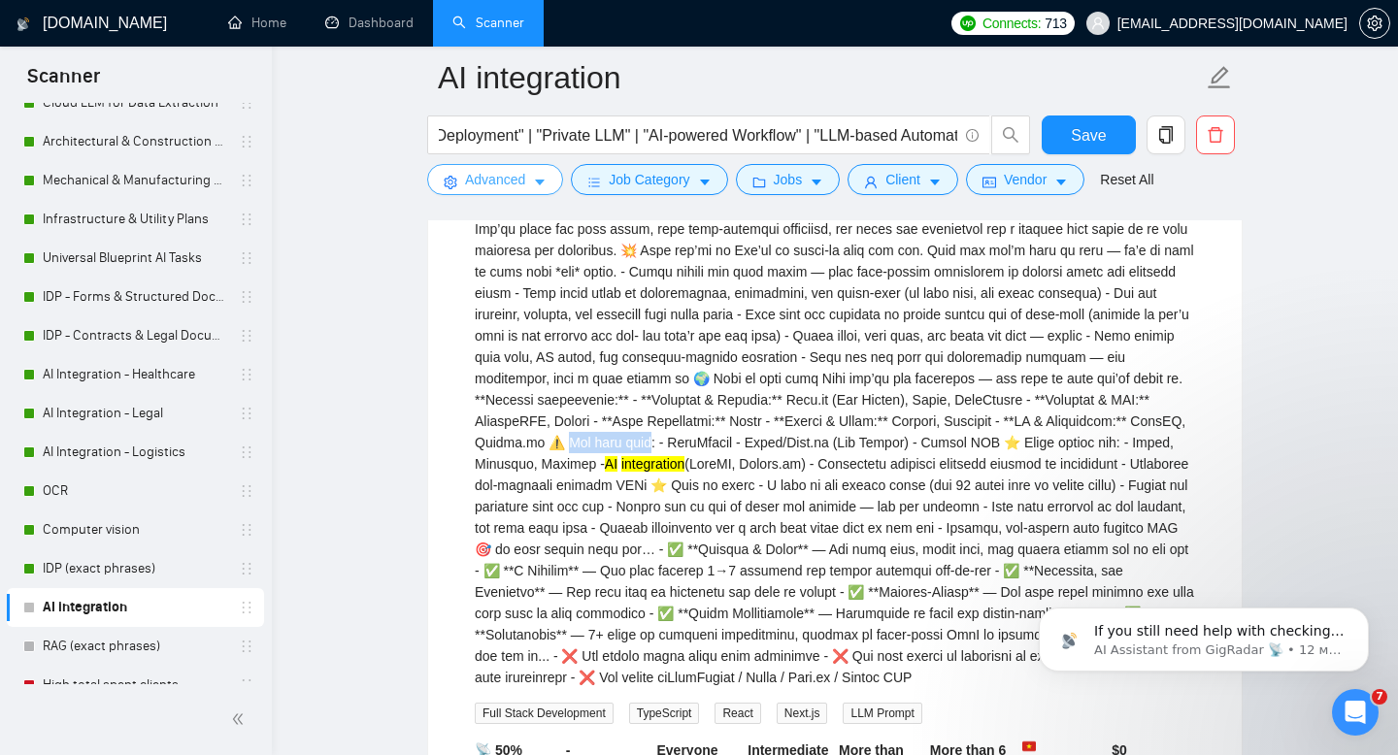
click at [509, 178] on span "Advanced" at bounding box center [495, 179] width 60 height 21
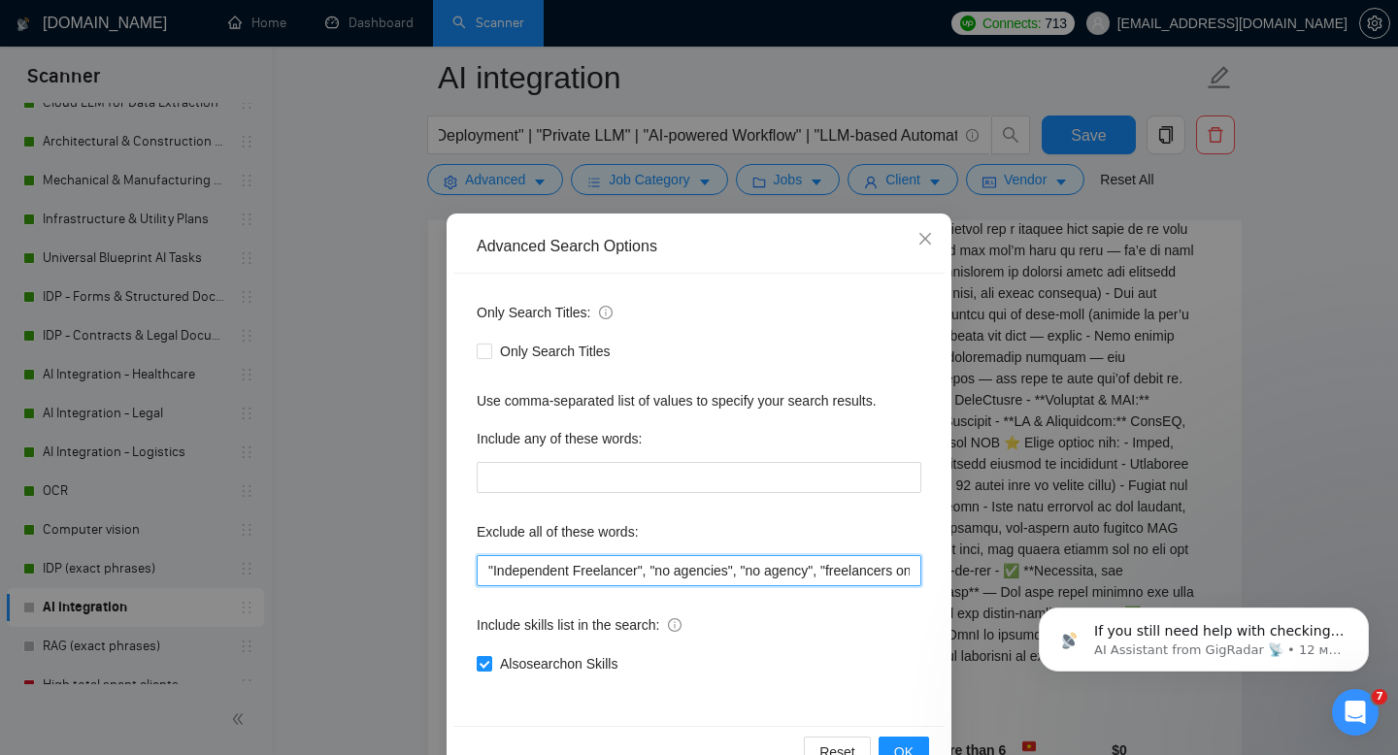
click at [543, 568] on input ""Independent Freelancer", "no agencies", "no agency", "freelancers only", "indi…" at bounding box center [699, 570] width 445 height 31
paste input "You must have"
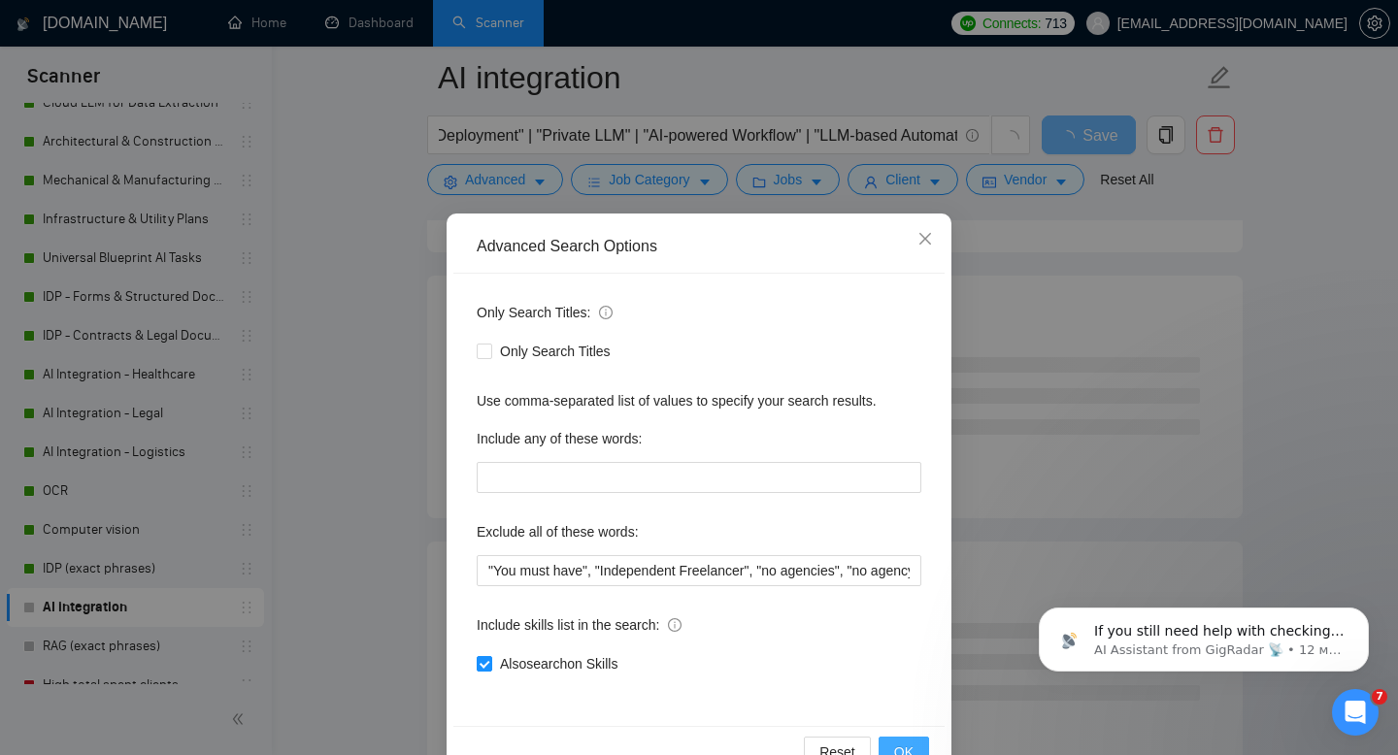
click at [898, 744] on span "OK" at bounding box center [903, 752] width 19 height 21
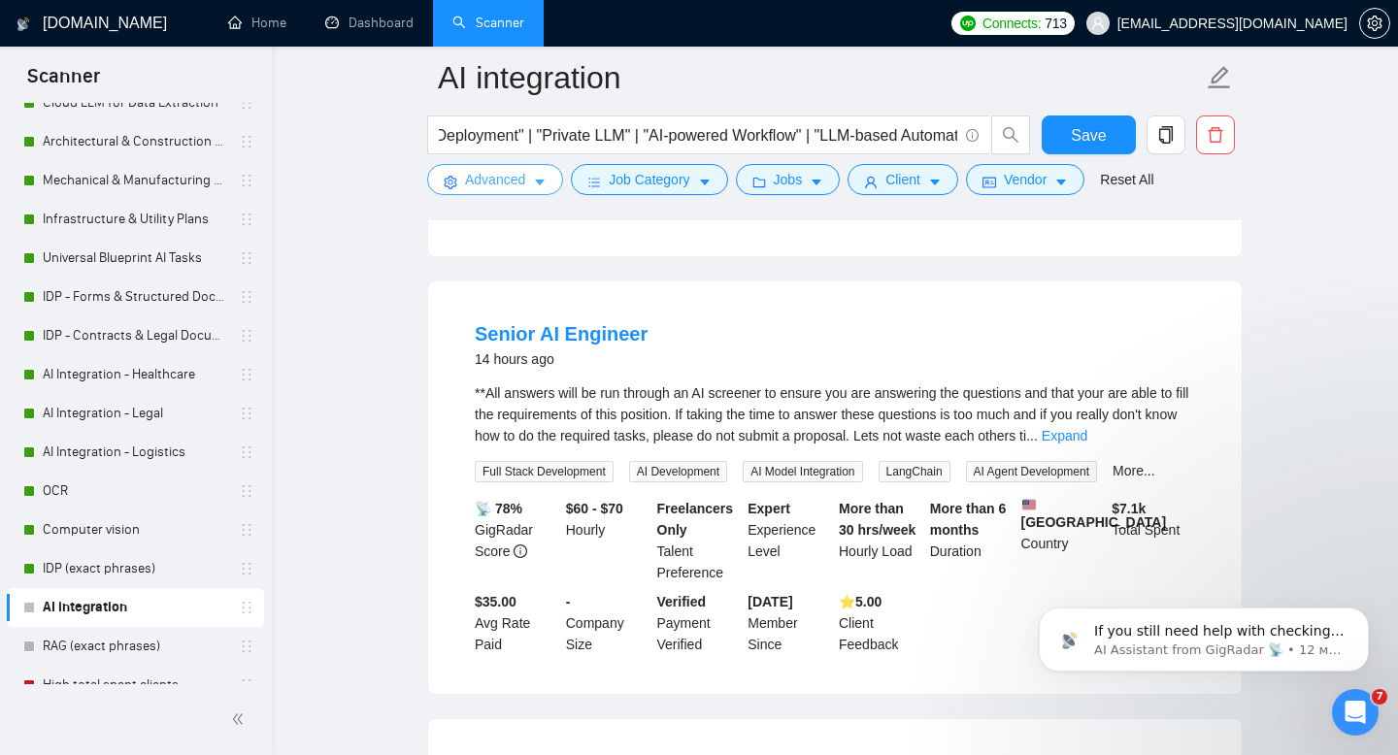
scroll to position [535, 0]
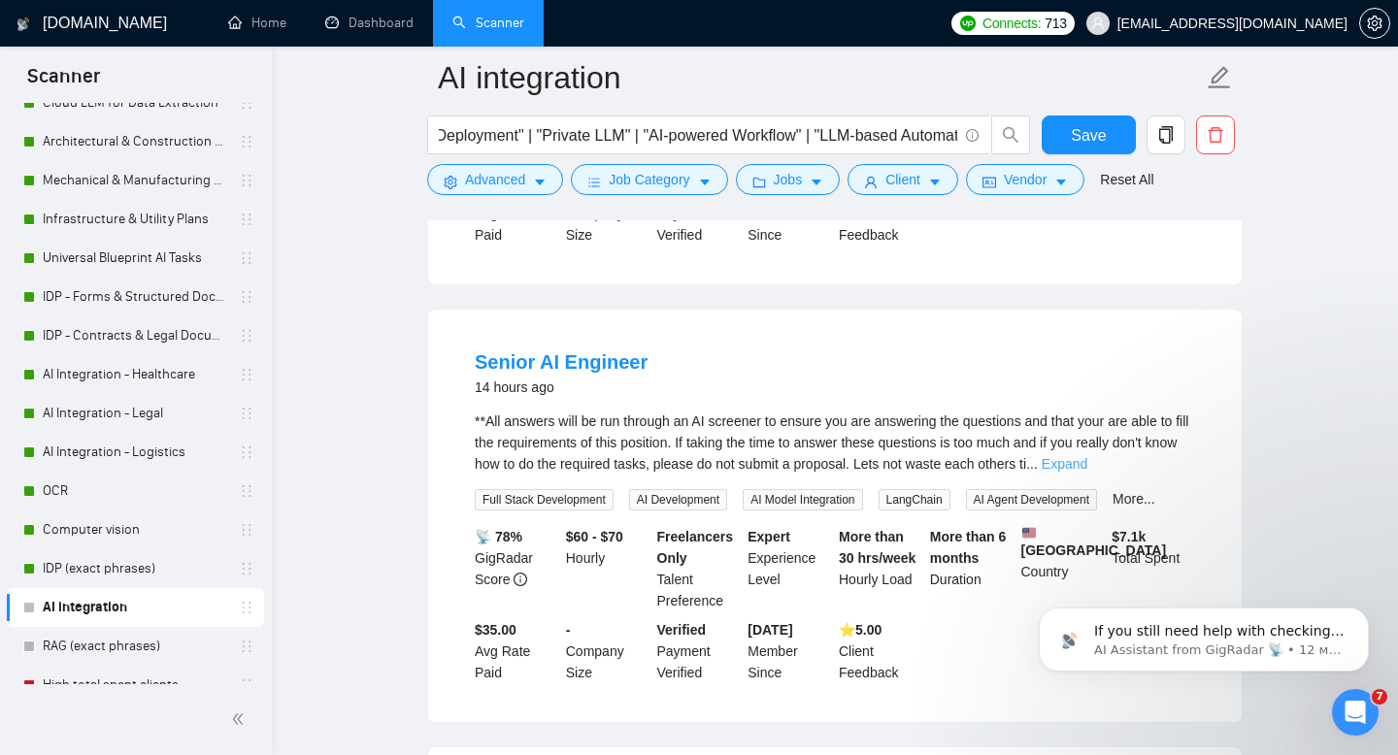
click at [1087, 458] on link "Expand" at bounding box center [1065, 464] width 46 height 16
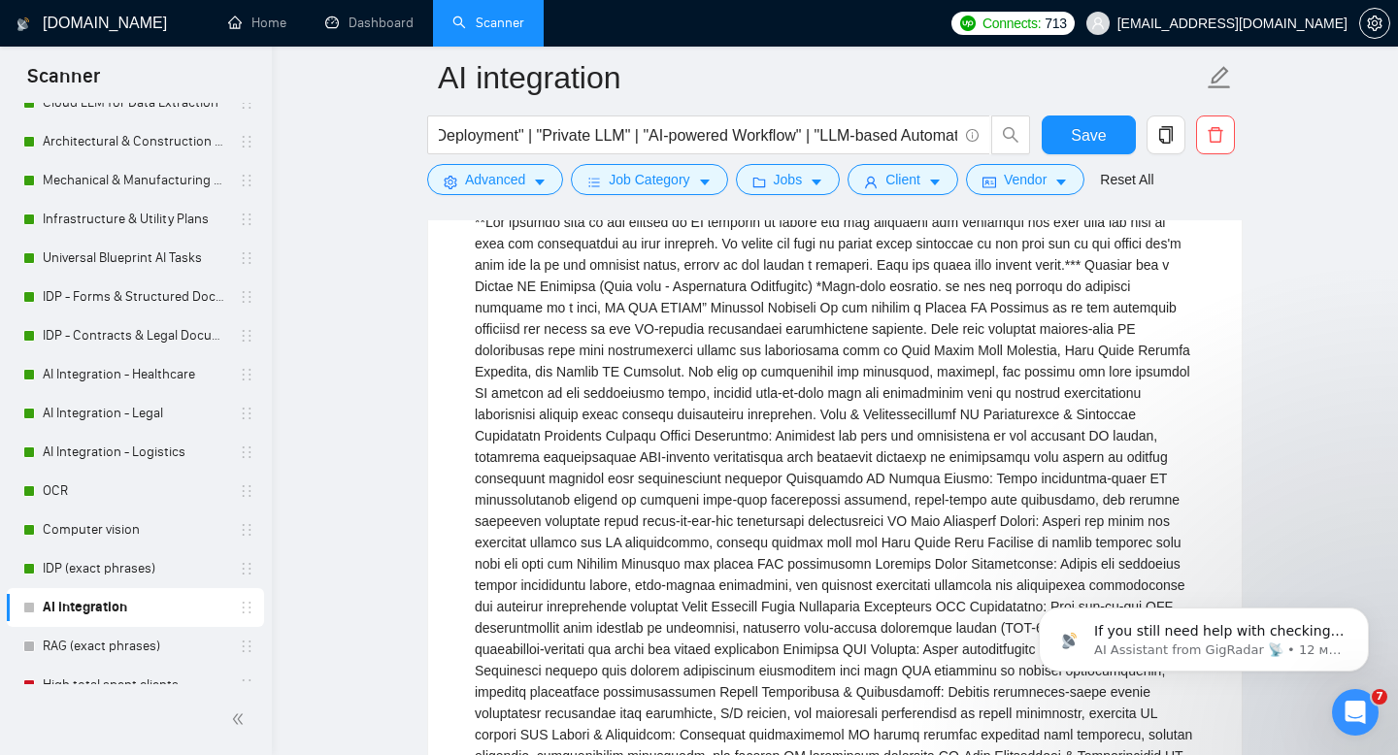
scroll to position [614, 0]
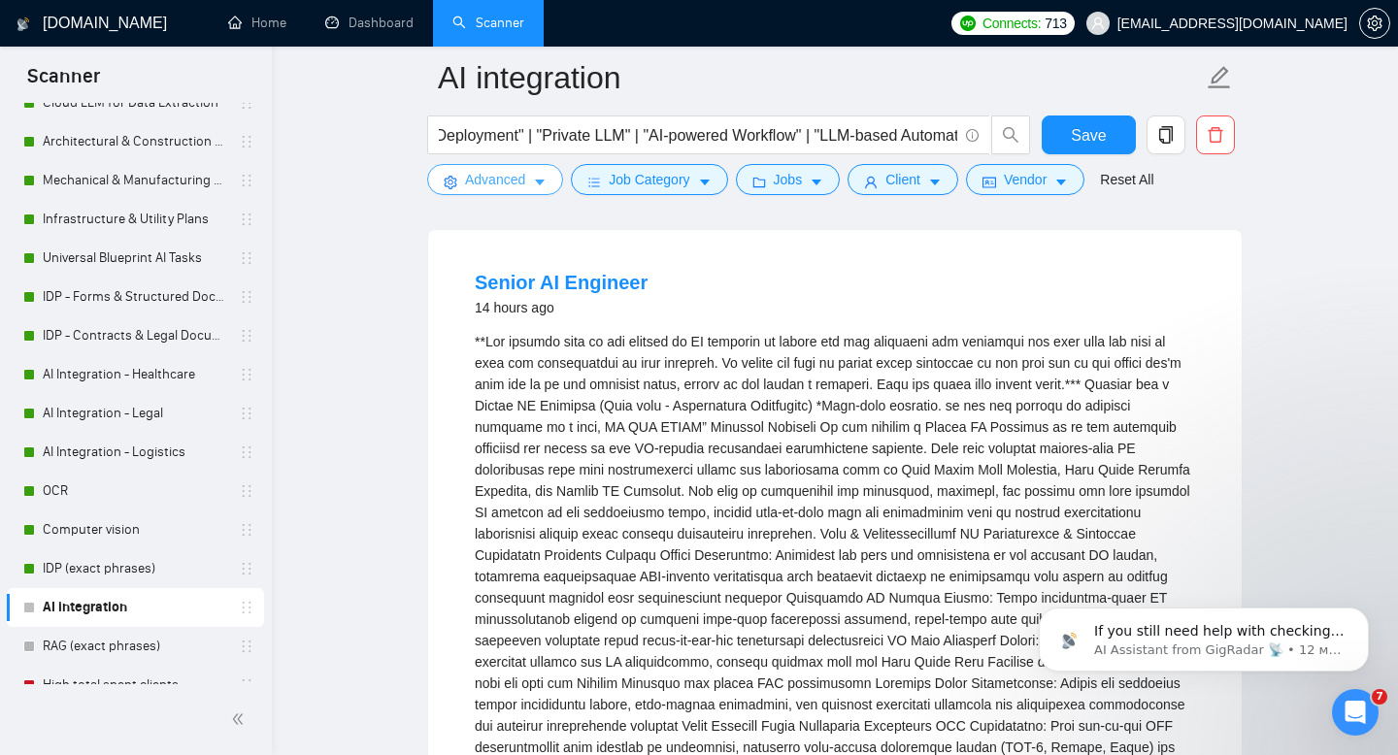
click at [514, 177] on span "Advanced" at bounding box center [495, 179] width 60 height 21
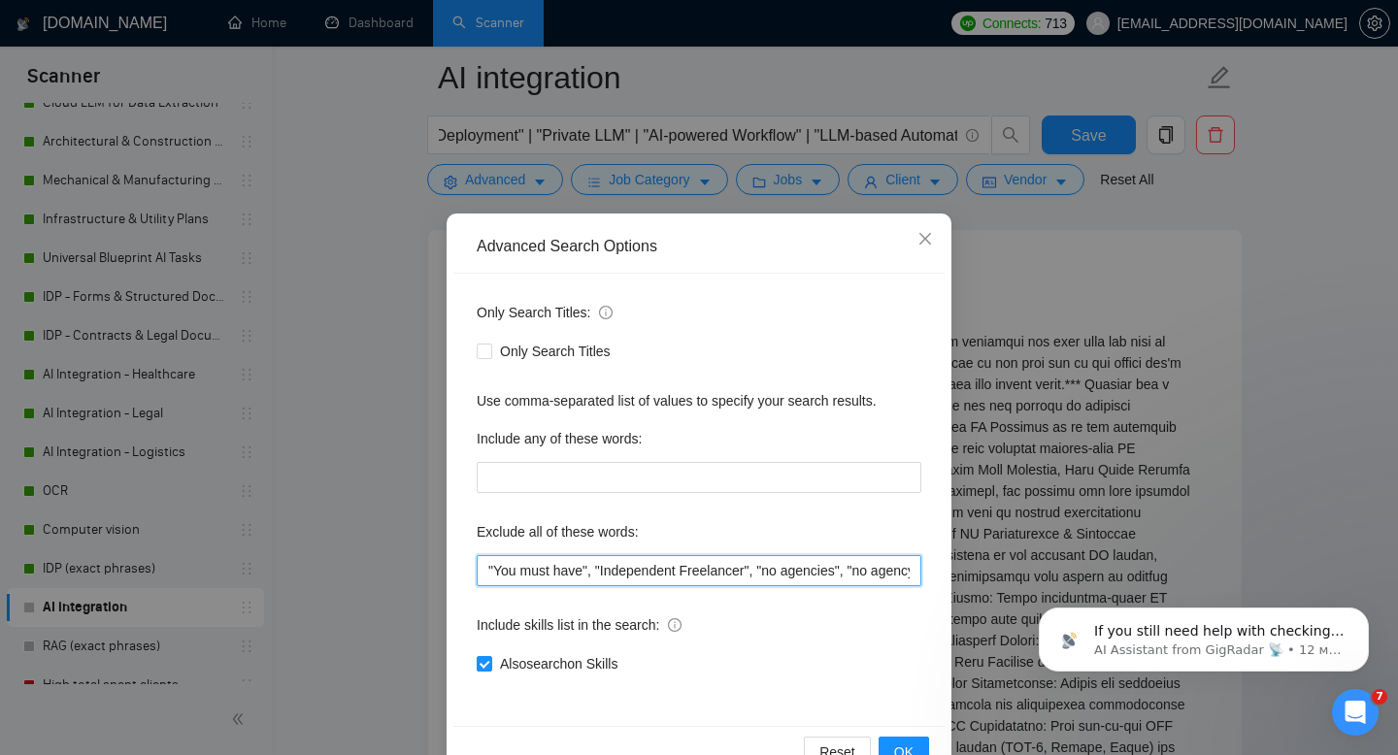
click at [595, 572] on input ""You must have", "Independent Freelancer", "no agencies", "no agency", "freelan…" at bounding box center [699, 570] width 445 height 31
click at [896, 745] on span "OK" at bounding box center [903, 752] width 19 height 21
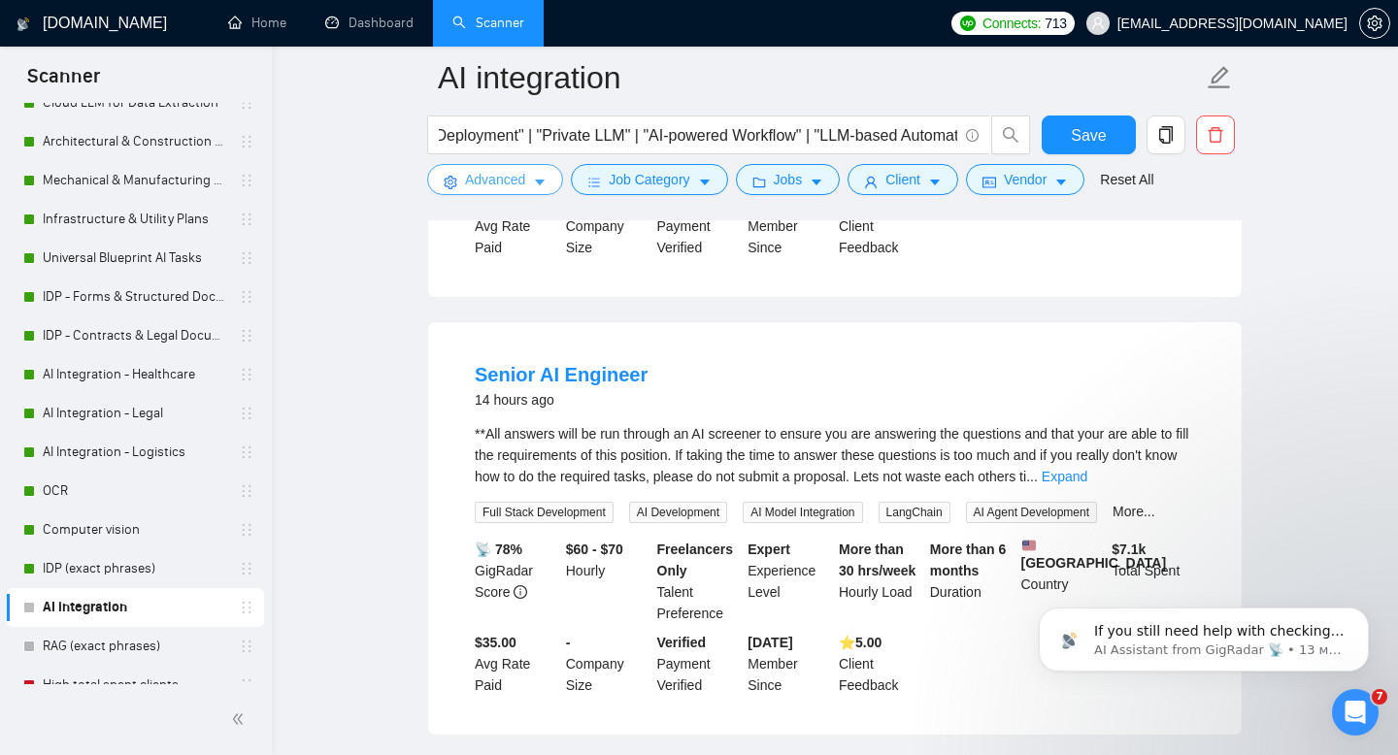
scroll to position [596, 0]
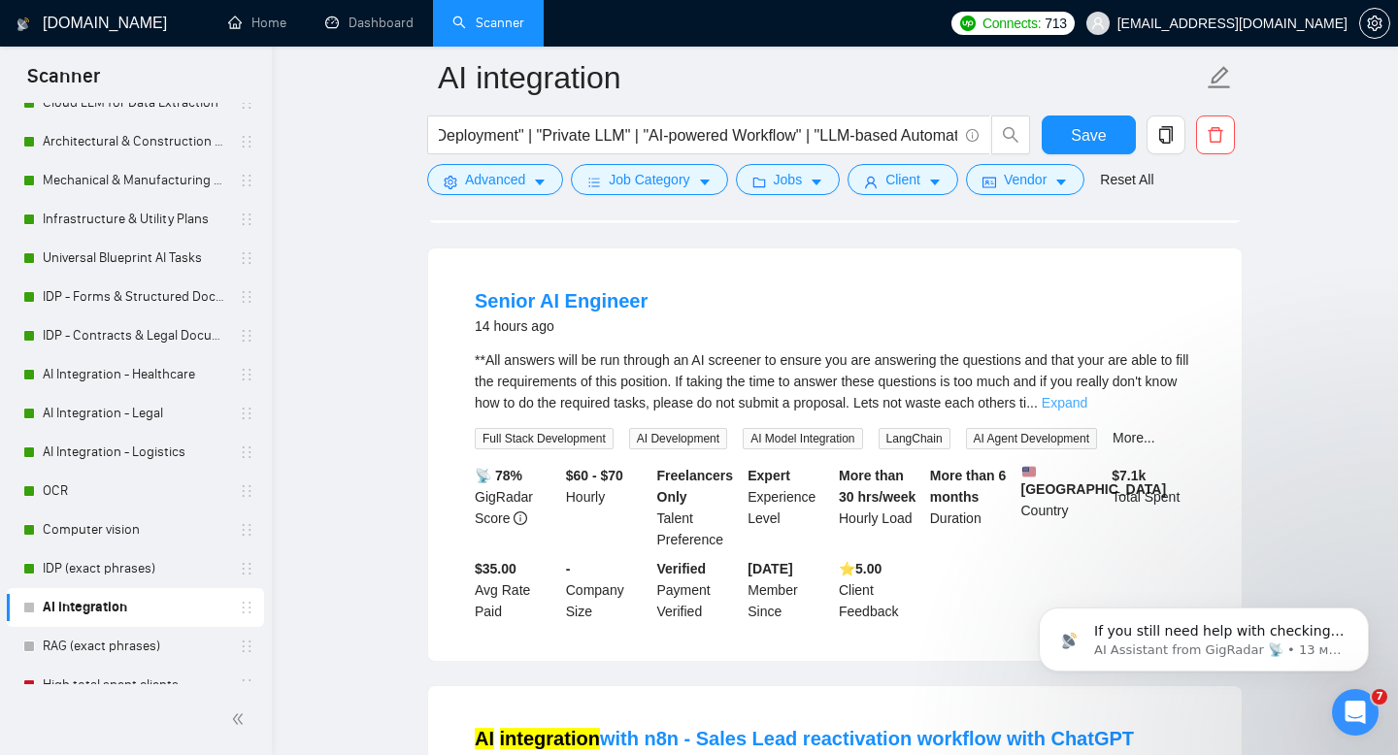
click at [1087, 395] on link "Expand" at bounding box center [1065, 403] width 46 height 16
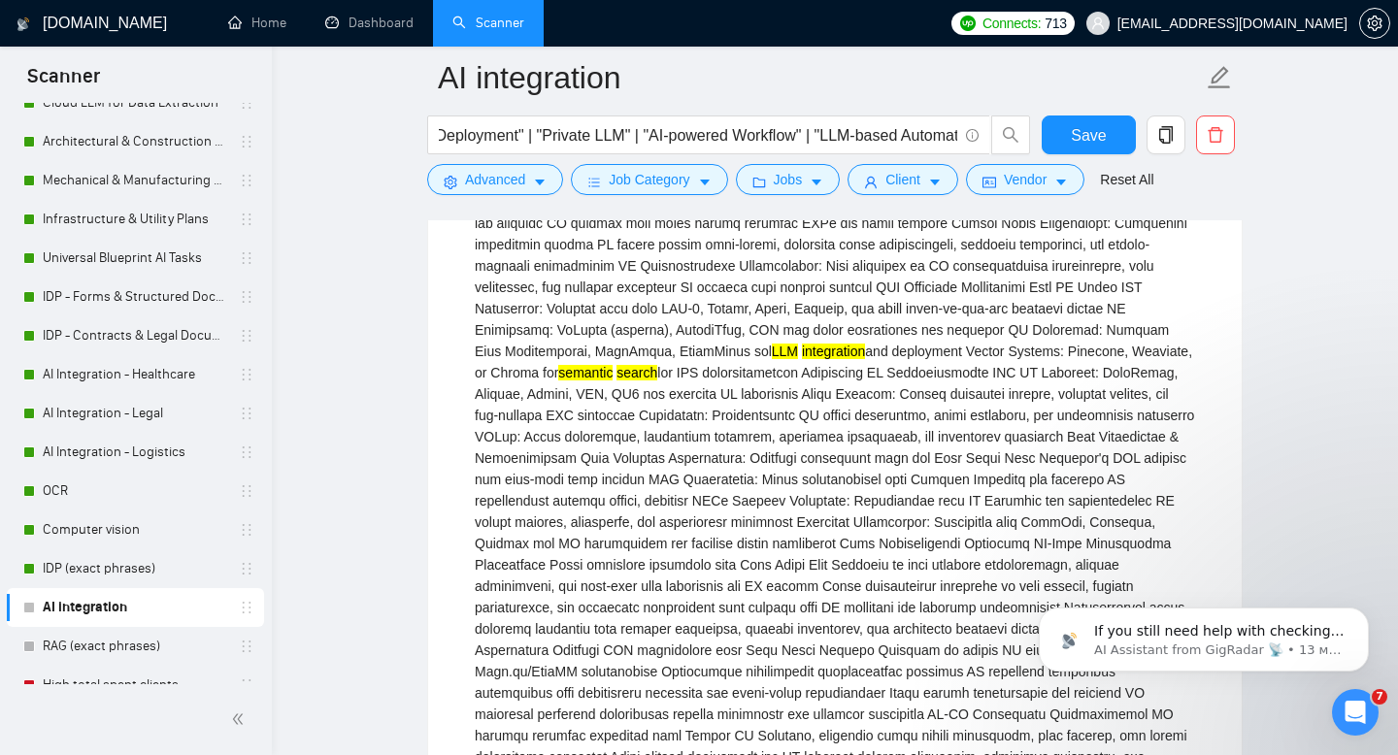
scroll to position [2603, 0]
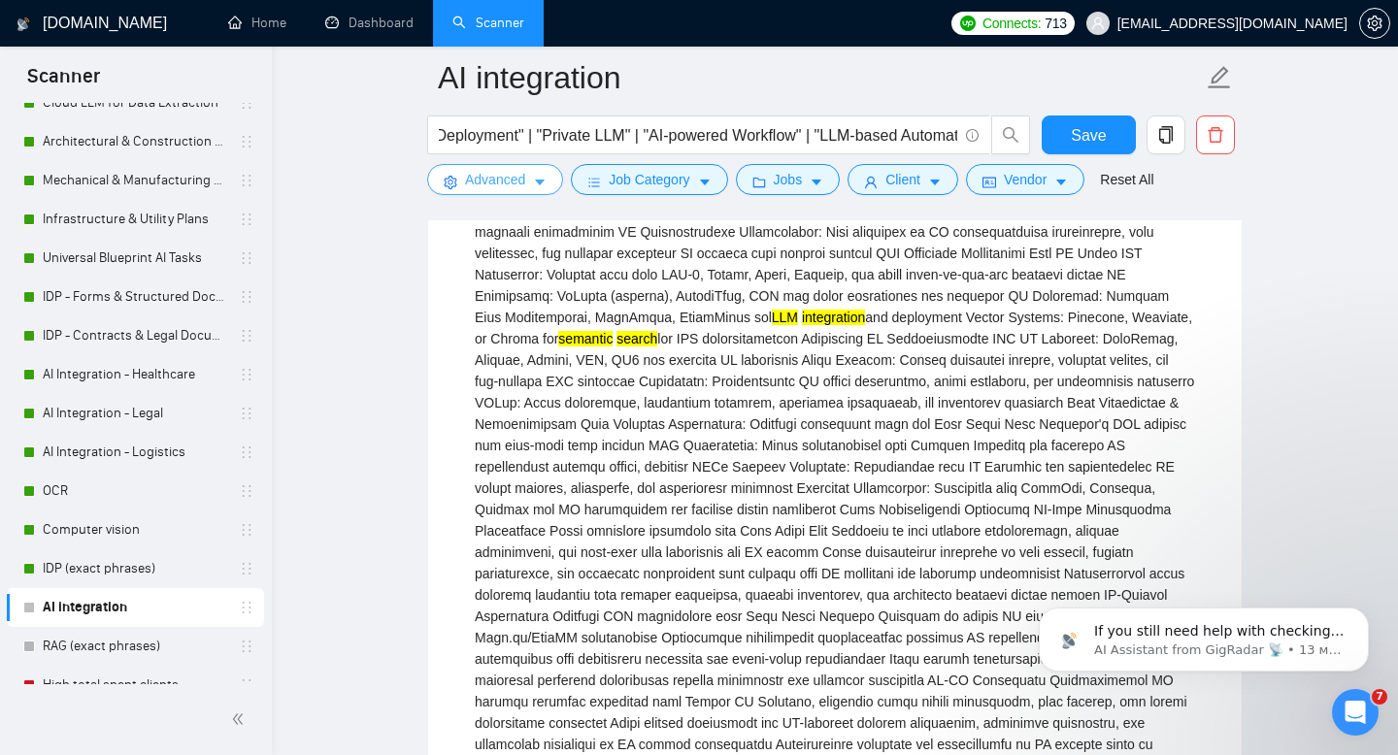
click at [512, 181] on span "Advanced" at bounding box center [495, 179] width 60 height 21
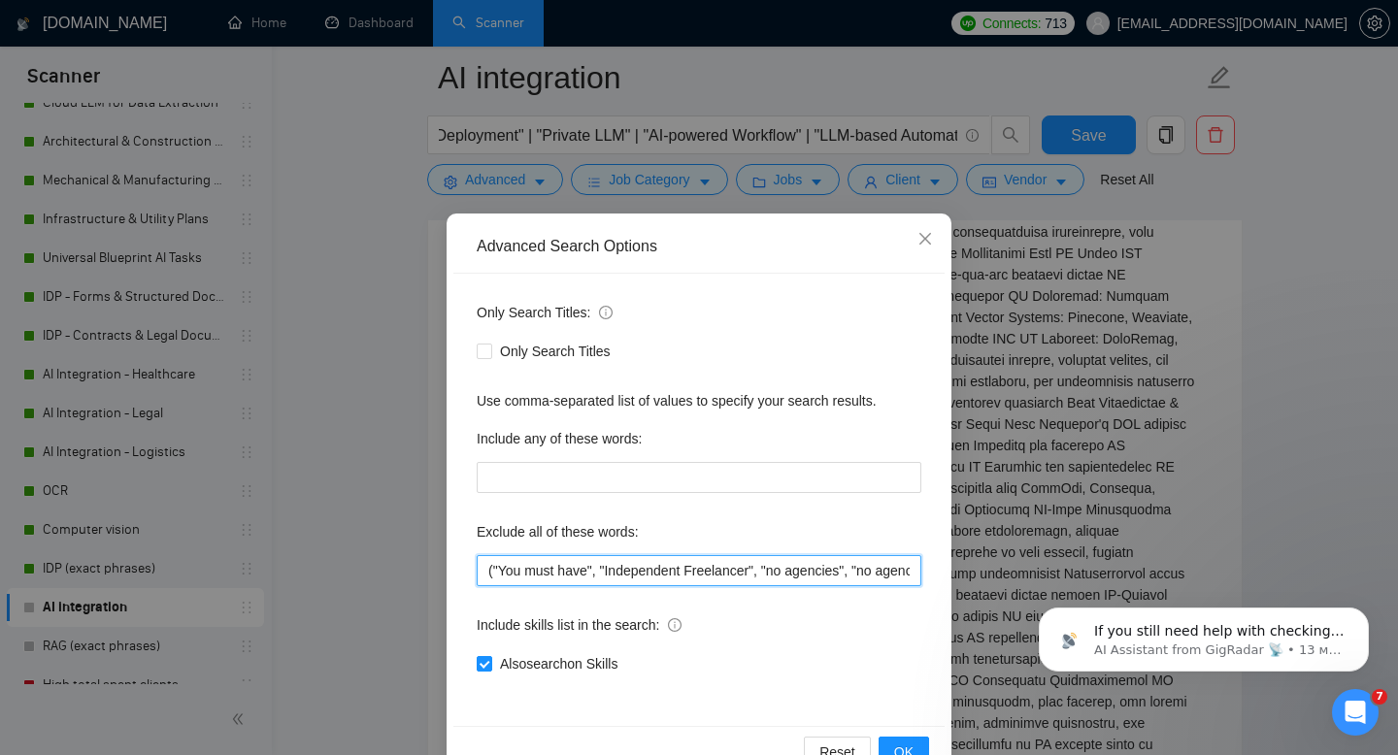
click at [495, 570] on input "("You must have", "Independent Freelancer", "no agencies", "no agency", "freela…" at bounding box center [699, 570] width 445 height 31
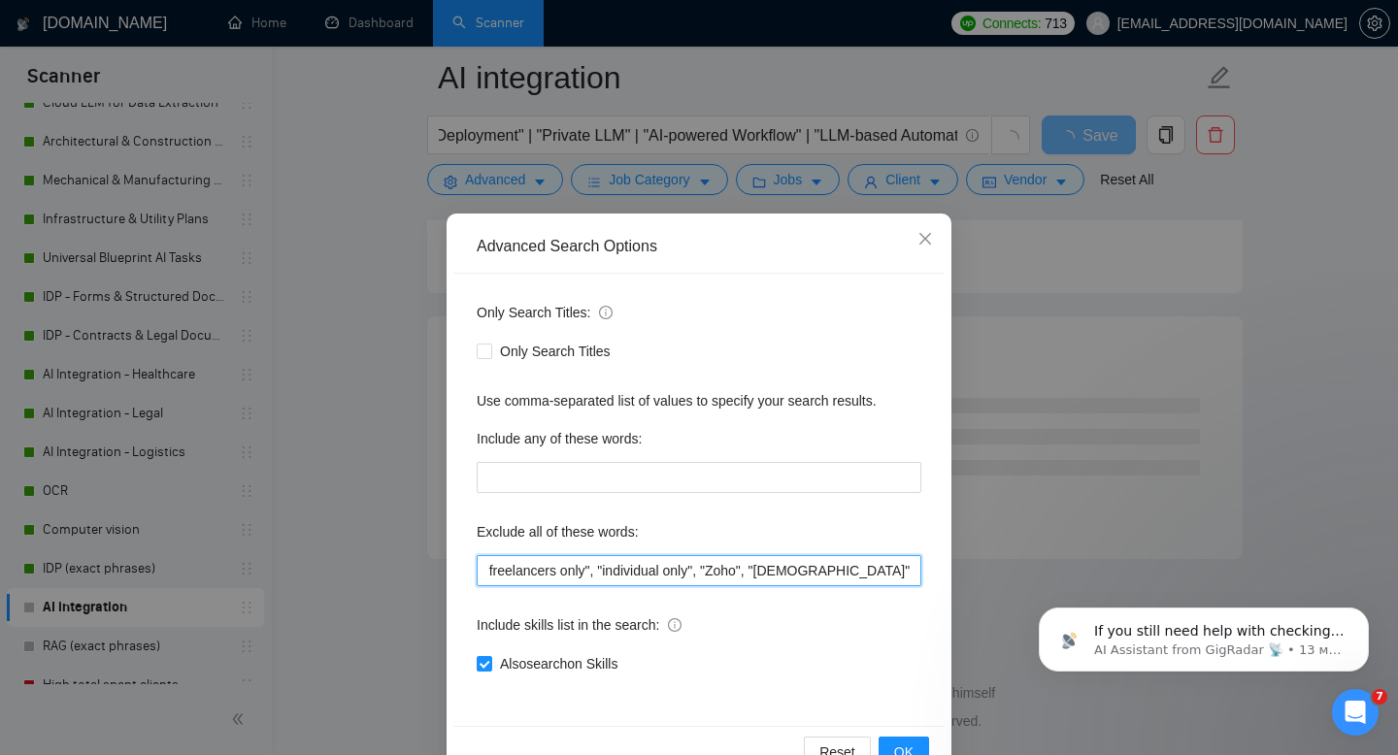
scroll to position [50, 0]
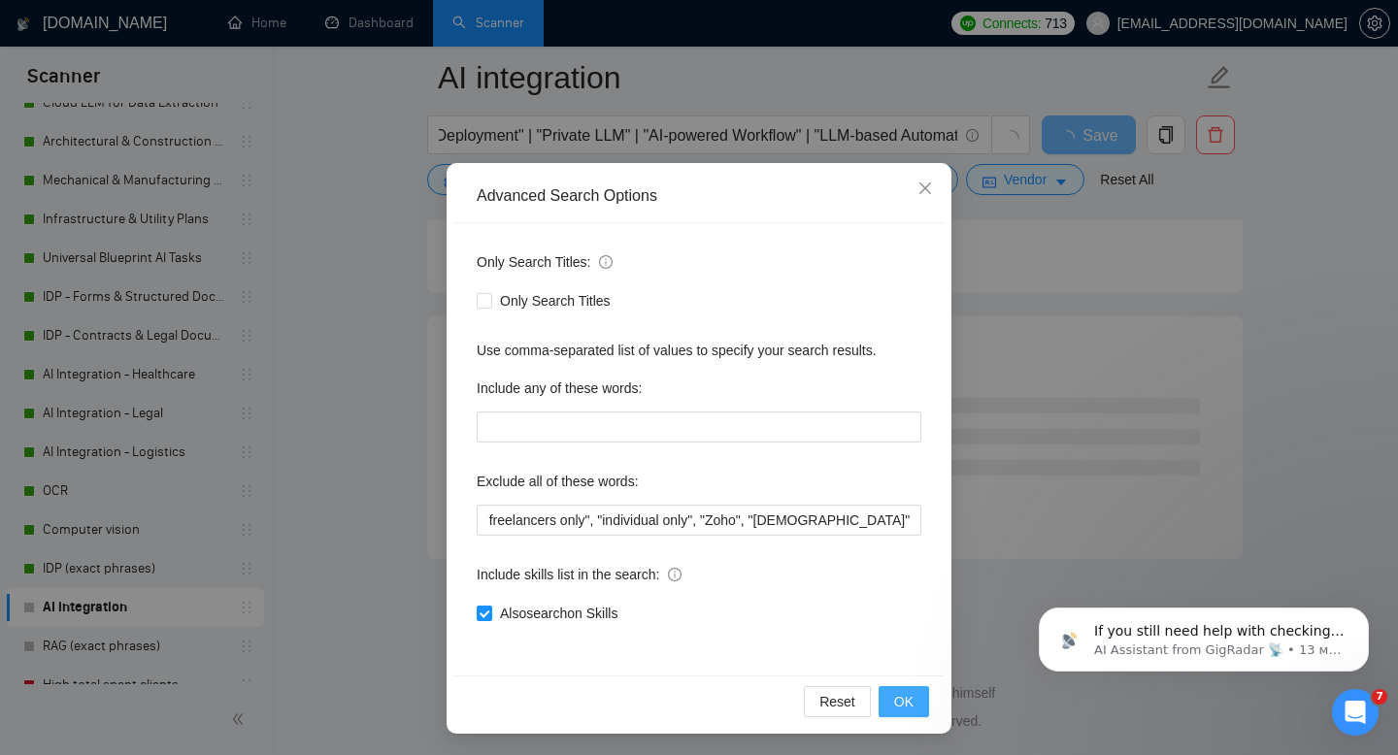
click at [901, 701] on span "OK" at bounding box center [903, 701] width 19 height 21
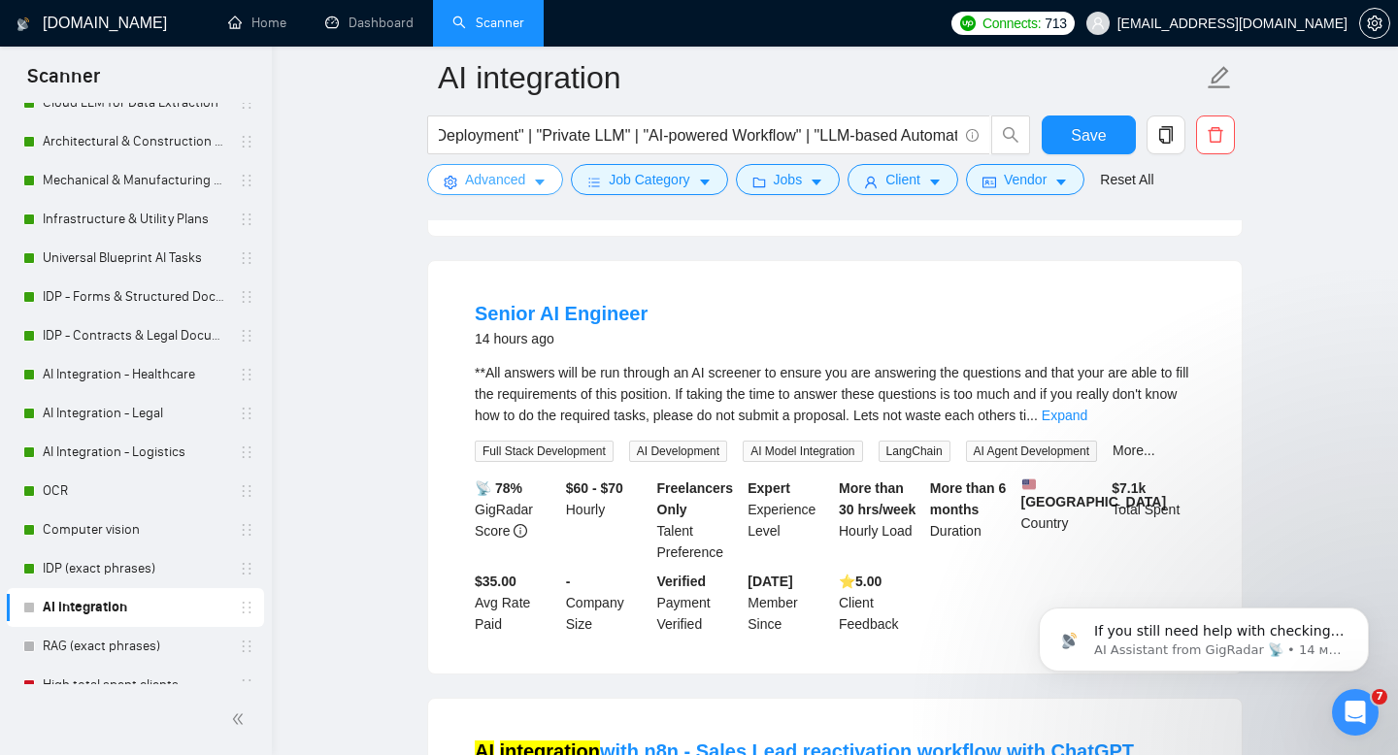
scroll to position [589, 0]
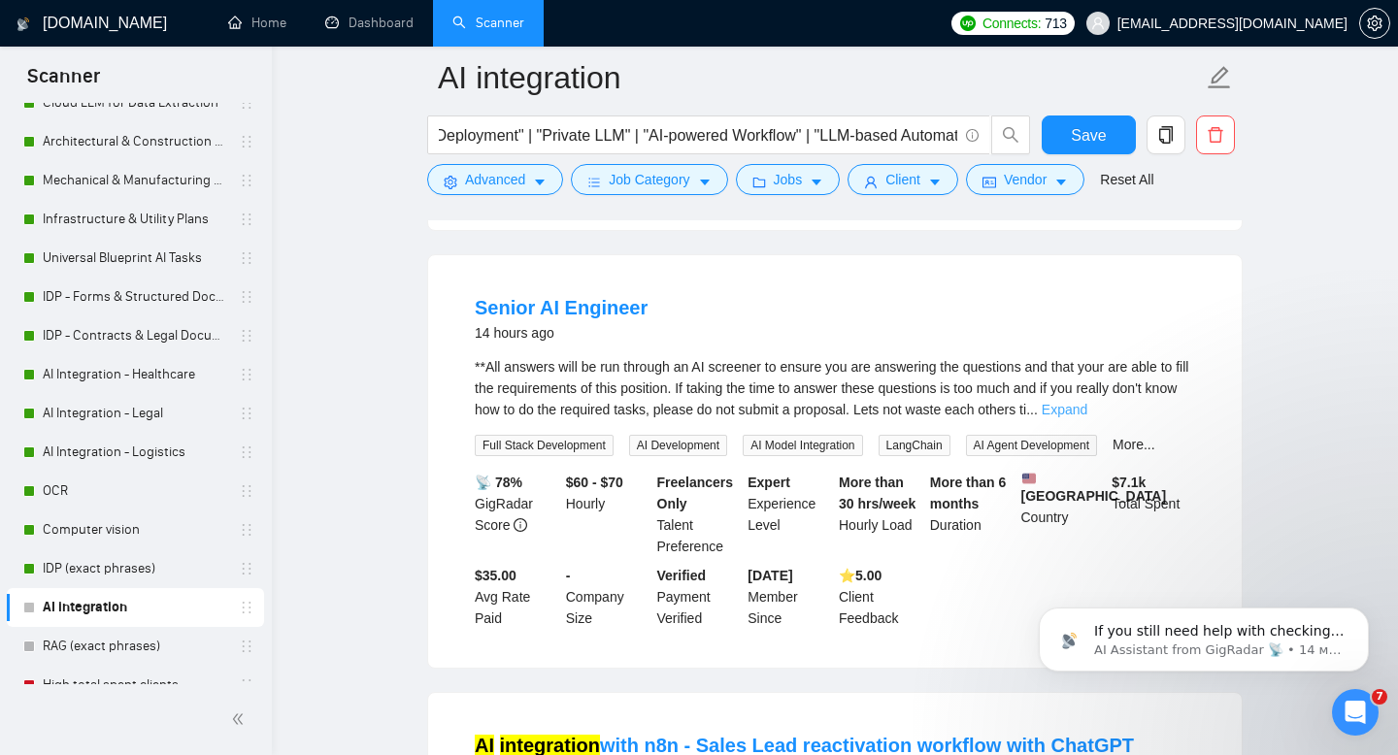
click at [1087, 402] on link "Expand" at bounding box center [1065, 410] width 46 height 16
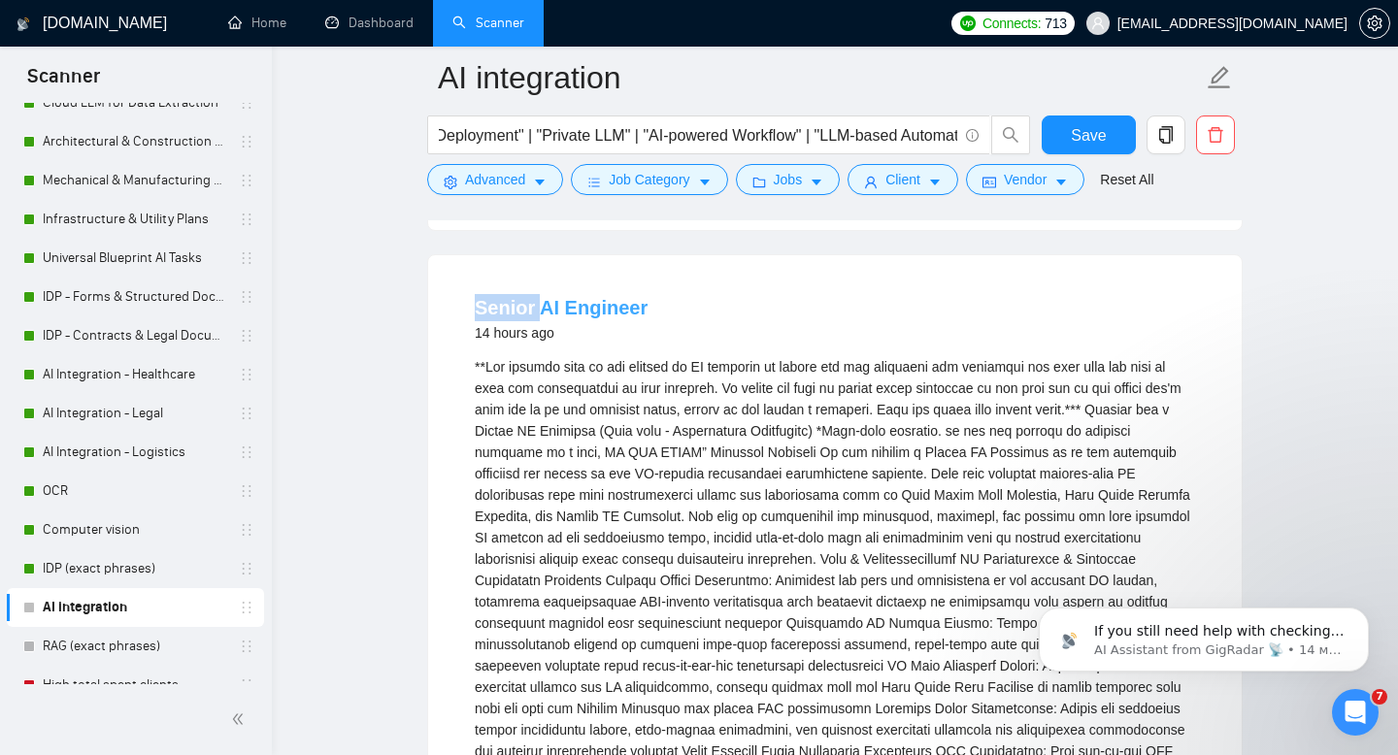
drag, startPoint x: 454, startPoint y: 302, endPoint x: 535, endPoint y: 302, distance: 80.6
click at [504, 175] on span "Advanced" at bounding box center [495, 179] width 60 height 21
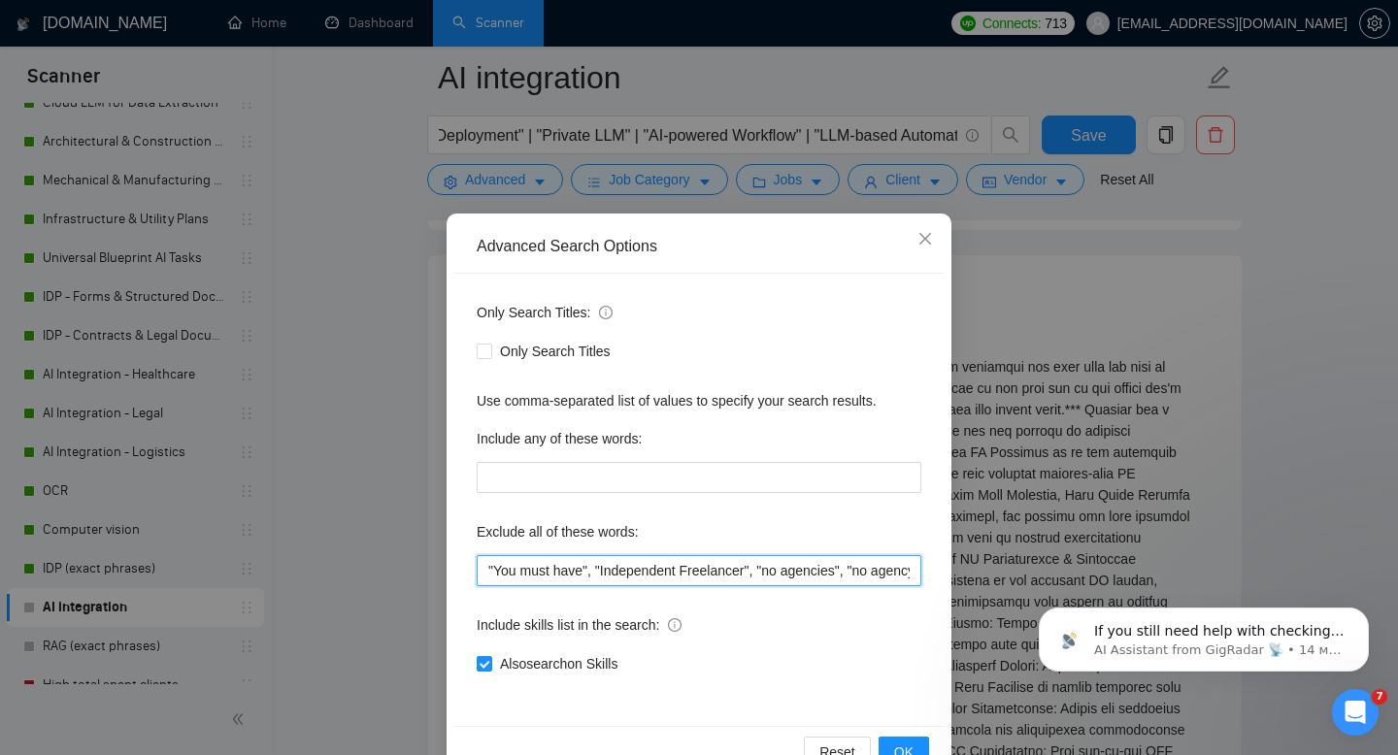
click at [519, 568] on input ""You must have", "Independent Freelancer", "no agencies", "no agency", "freelan…" at bounding box center [699, 570] width 445 height 31
paste input "Senior"
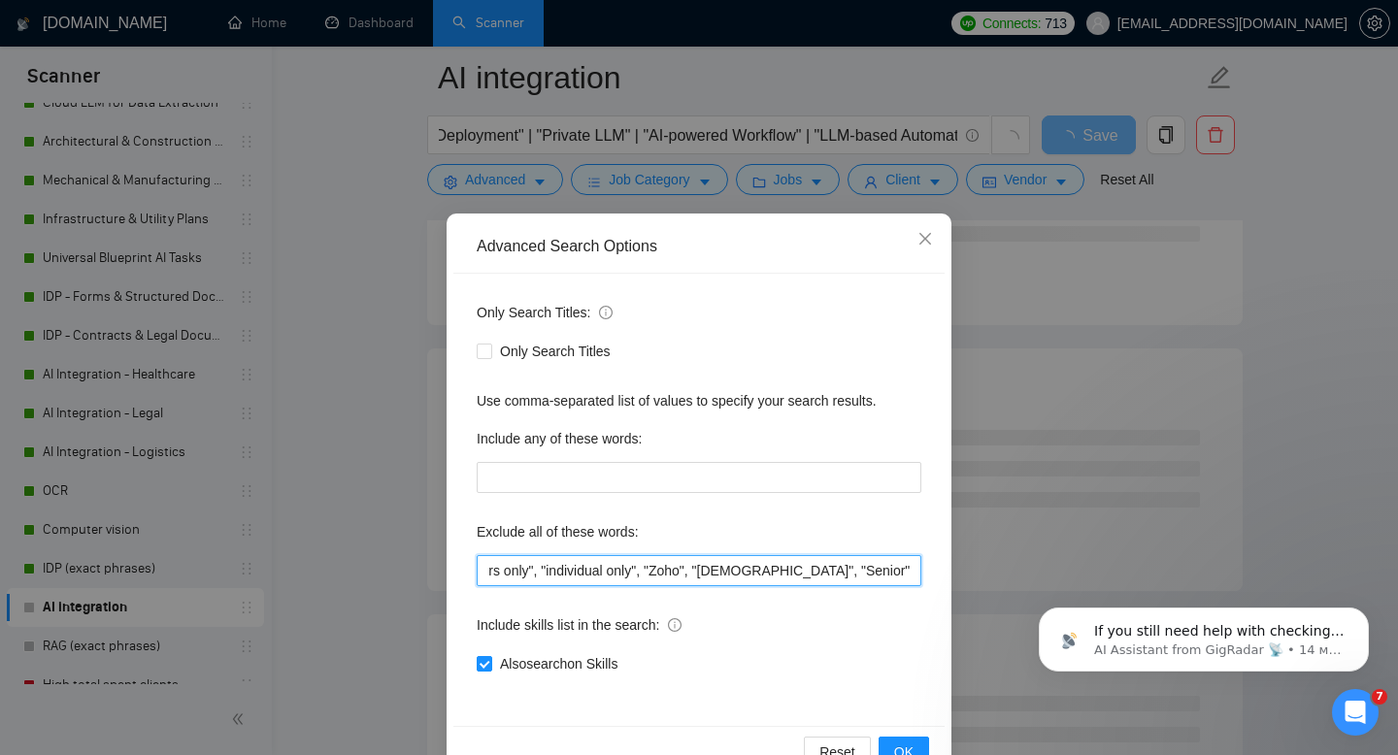
scroll to position [0, 506]
click at [900, 747] on span "OK" at bounding box center [903, 752] width 19 height 21
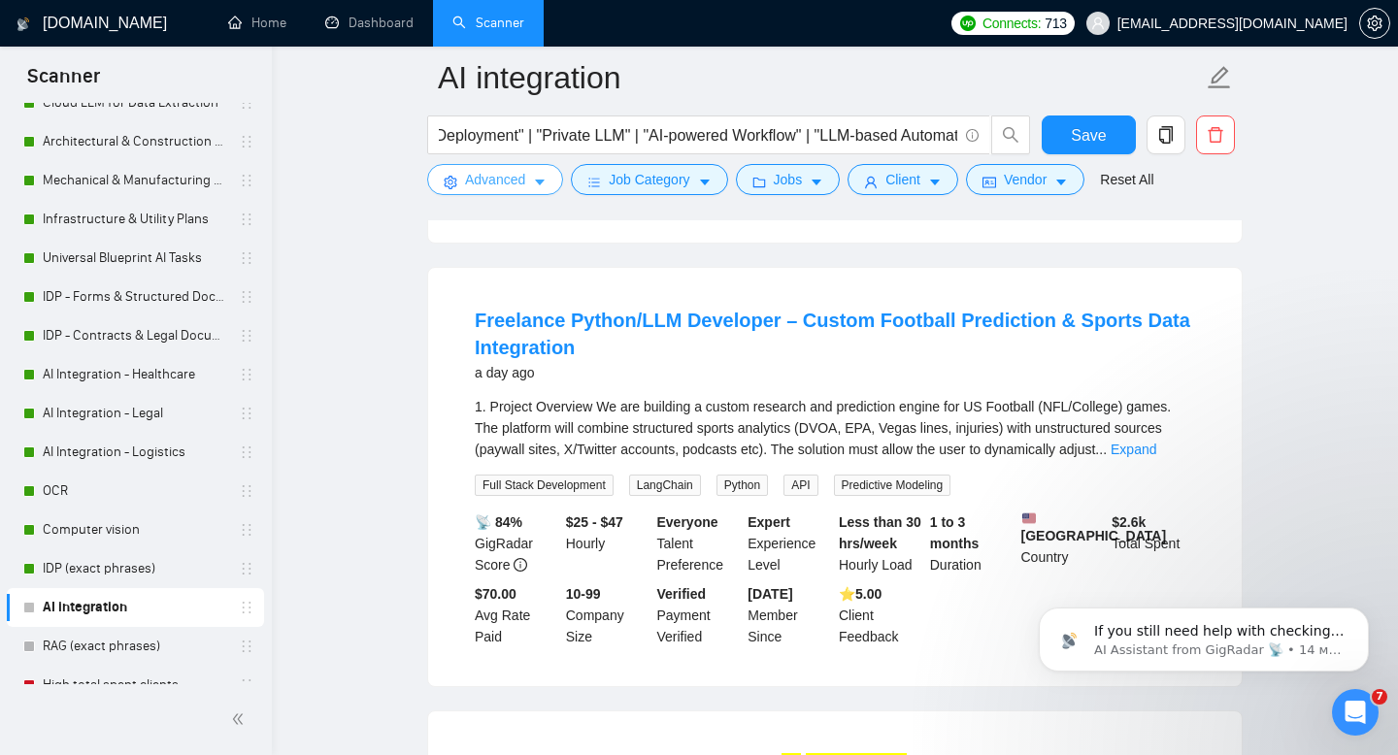
scroll to position [3202, 0]
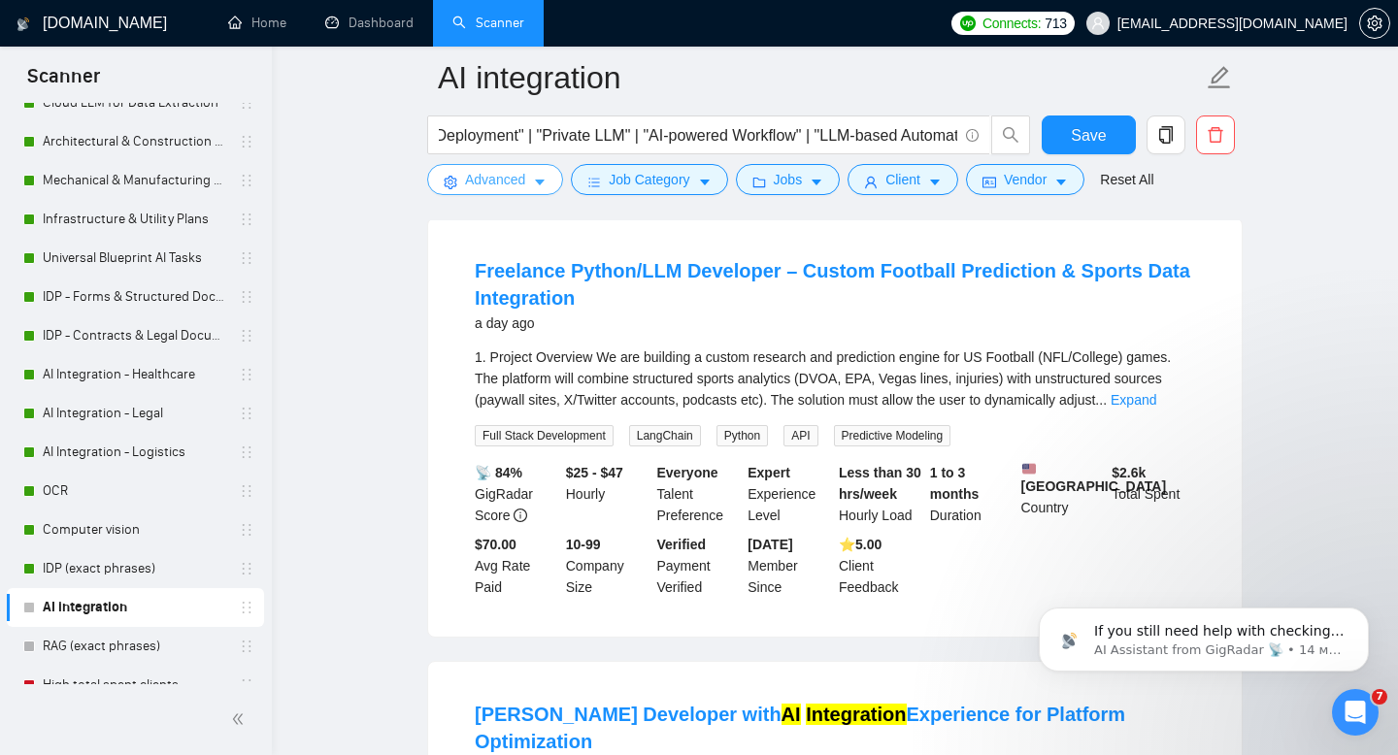
click at [495, 183] on span "Advanced" at bounding box center [495, 179] width 60 height 21
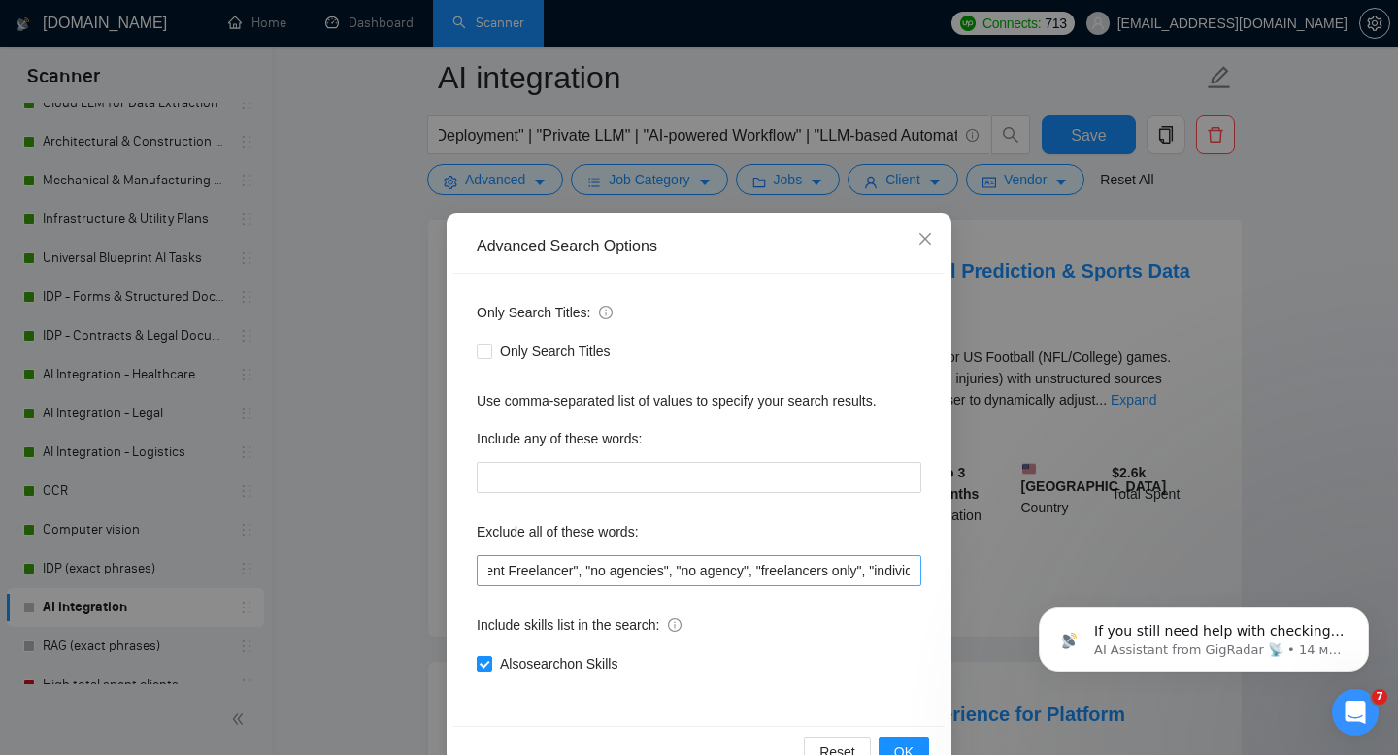
scroll to position [0, 506]
click at [889, 575] on input ""You must have", "Independent Freelancer", "no agencies", "no agency", "freelan…" at bounding box center [699, 570] width 445 height 31
click at [871, 571] on input ""You must have", "Independent Freelancer", "no agencies", "no agency", "freelan…" at bounding box center [699, 570] width 445 height 31
click at [734, 570] on input ""You must have", "Independent Freelancer", "no agencies", "no agency", "freelan…" at bounding box center [699, 570] width 445 height 31
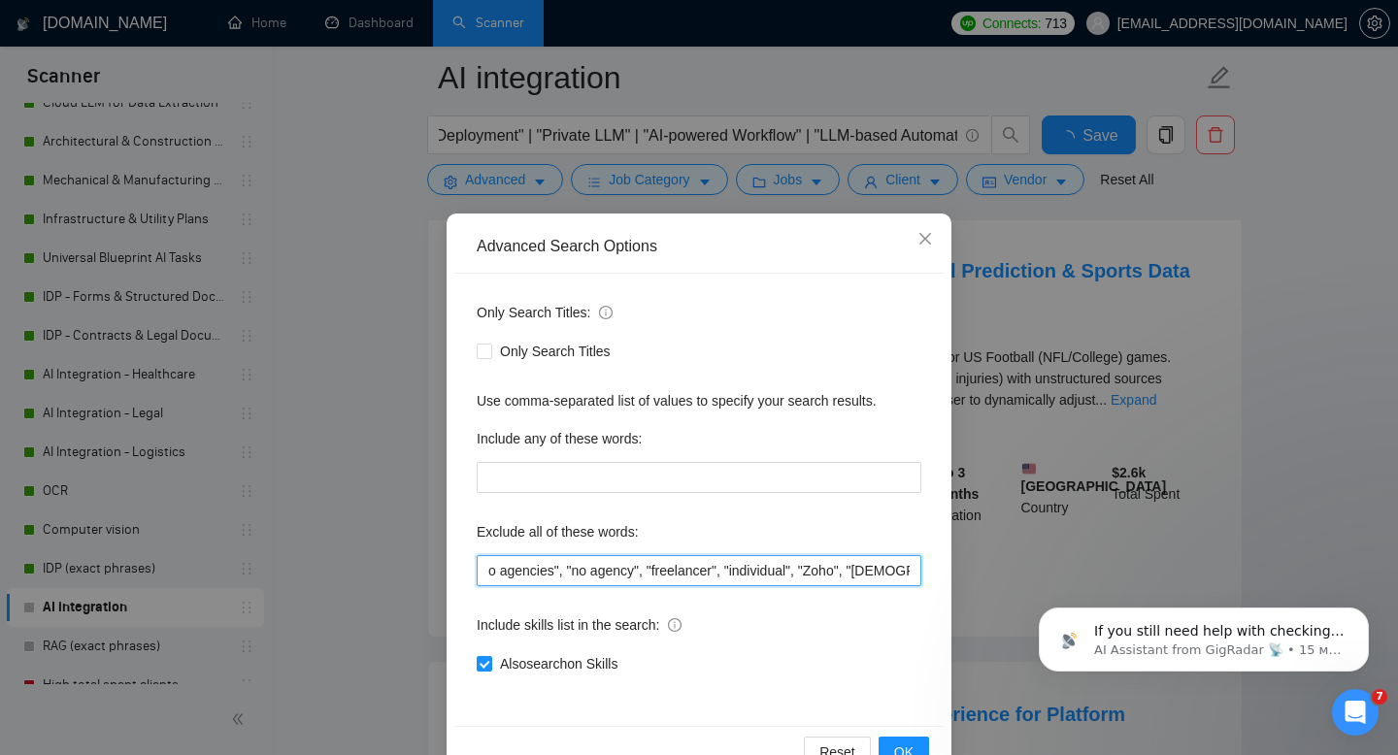
scroll to position [0, 439]
drag, startPoint x: 724, startPoint y: 571, endPoint x: 785, endPoint y: 572, distance: 61.2
click at [785, 572] on input ""You must have", "Independent Freelancer", "no agencies", "no agency", "freelan…" at bounding box center [699, 570] width 445 height 31
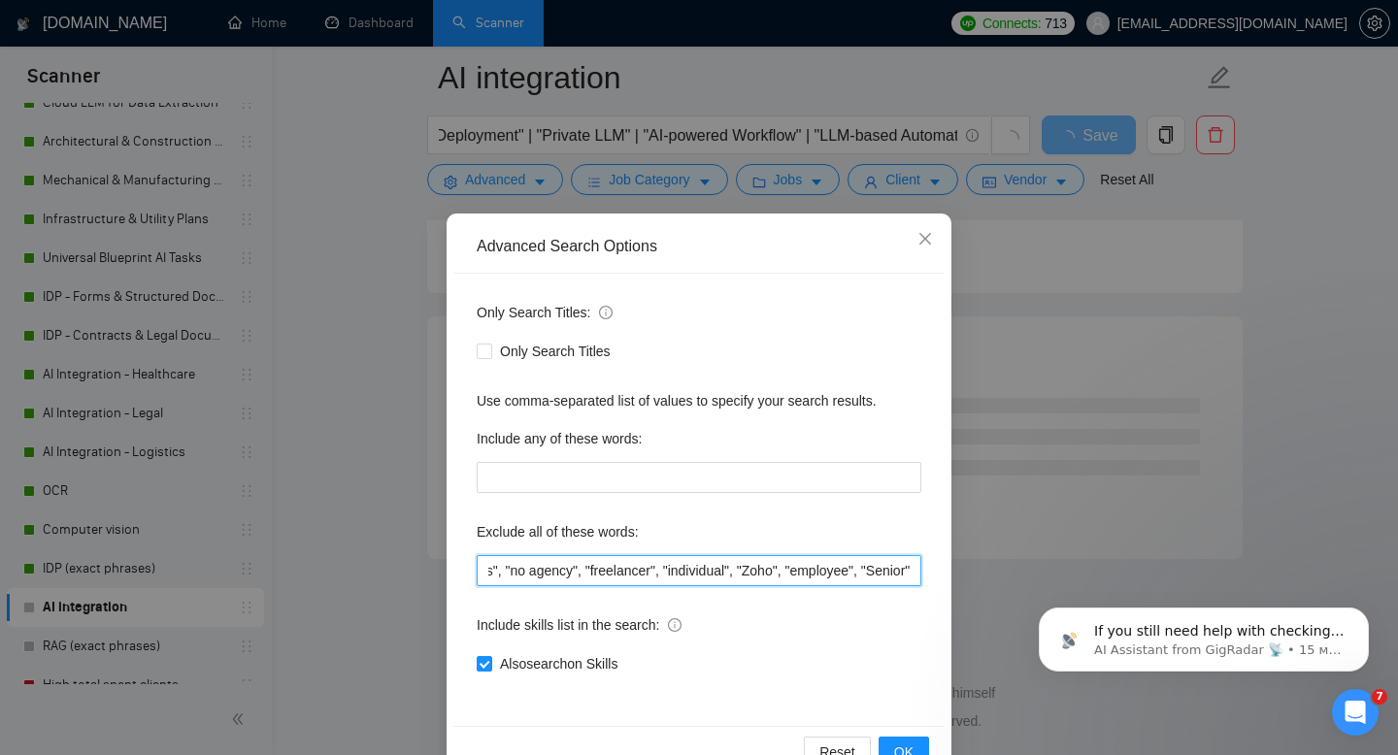
scroll to position [2483, 0]
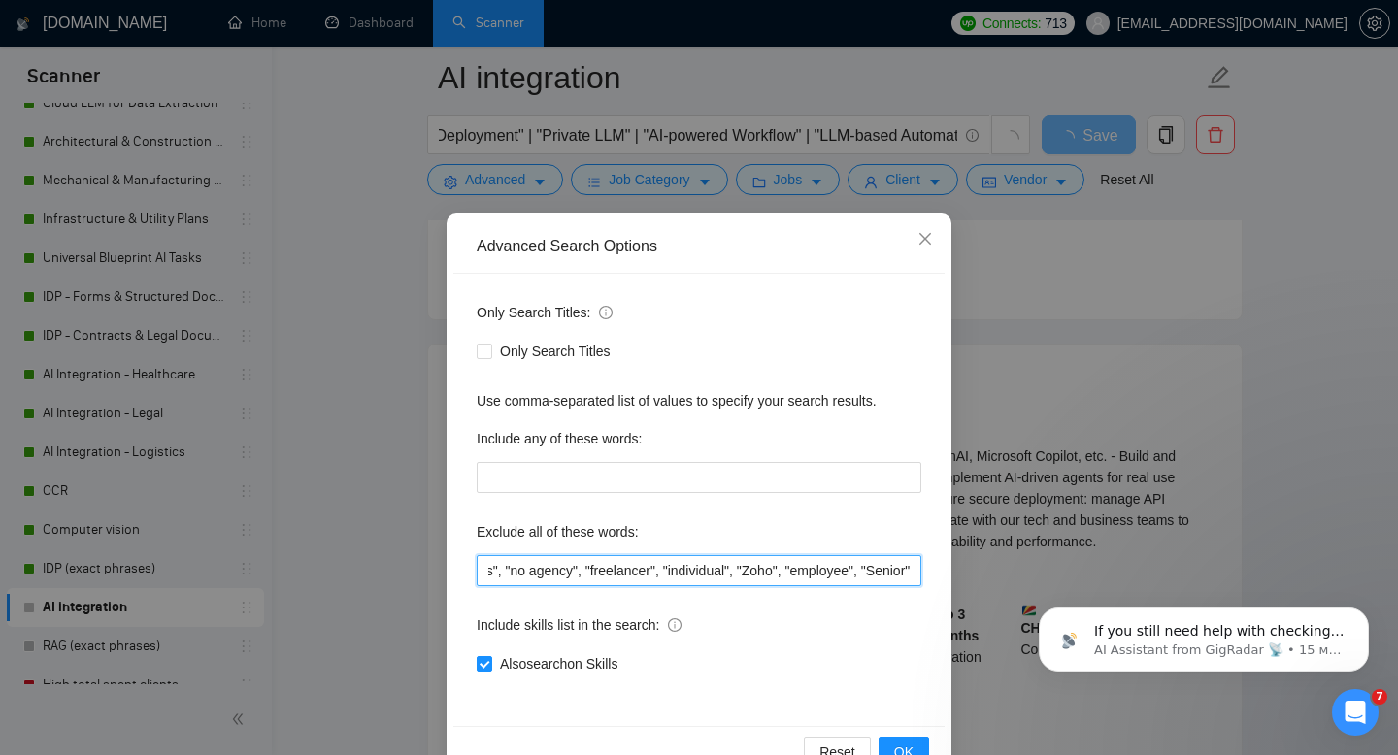
click at [819, 566] on input ""You must have", "Independent Freelancer", "no agencies", "no agency", "freelan…" at bounding box center [699, 570] width 445 height 31
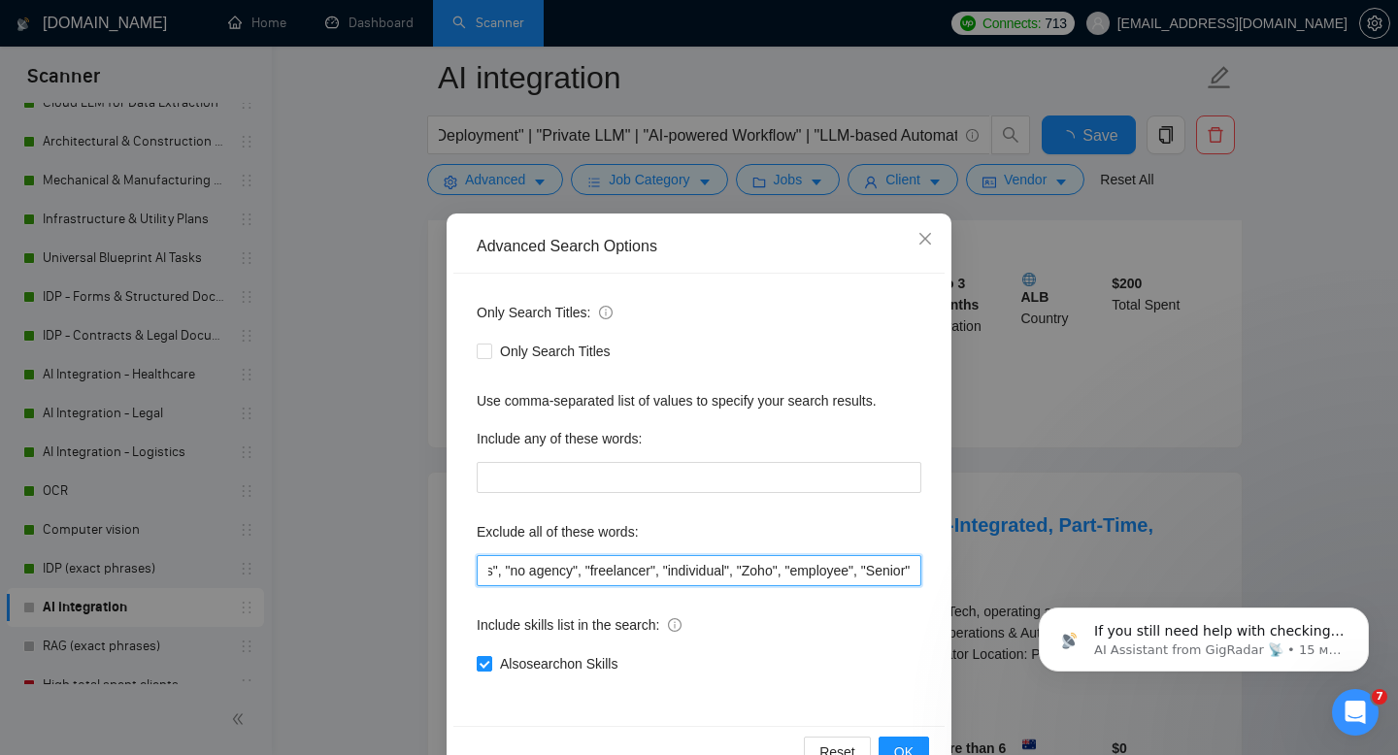
scroll to position [3202, 0]
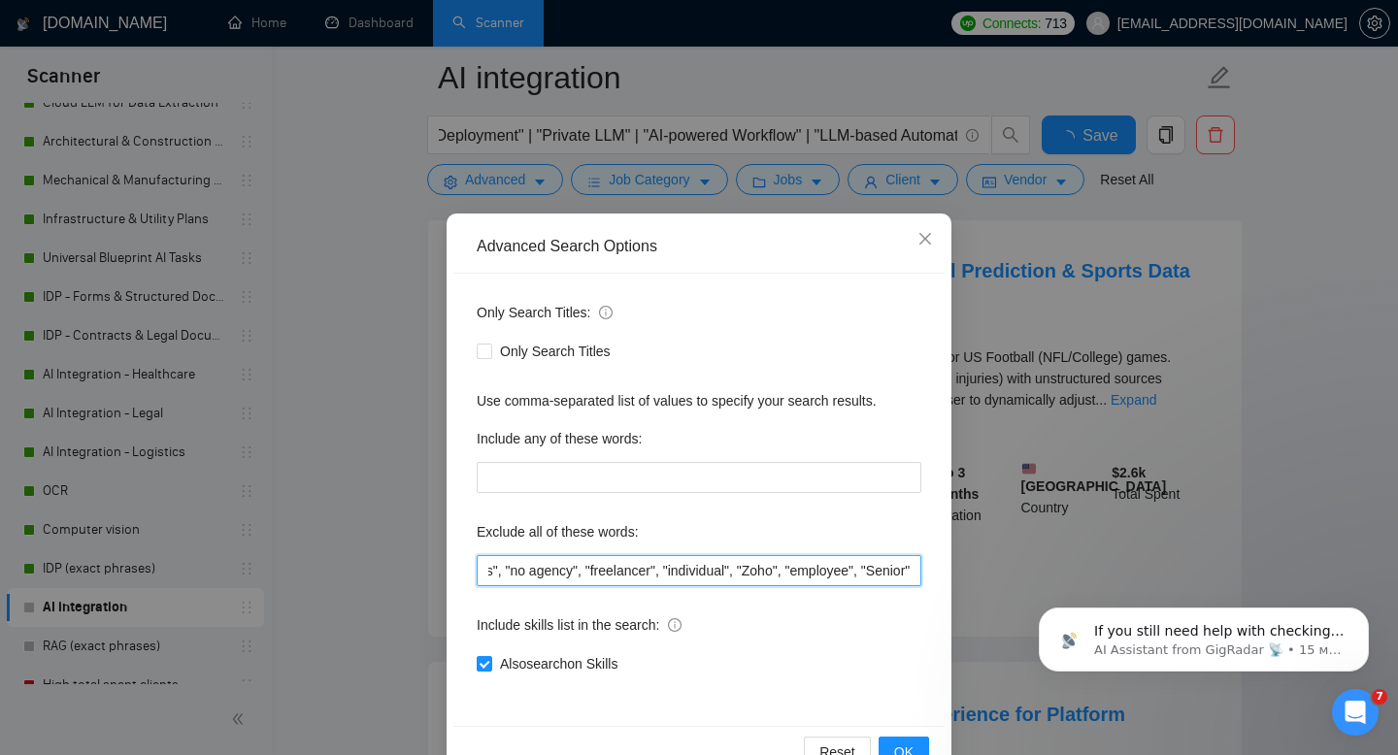
click at [819, 566] on input ""You must have", "Independent Freelancer", "no agencies", "no agency", "freelan…" at bounding box center [699, 570] width 445 height 31
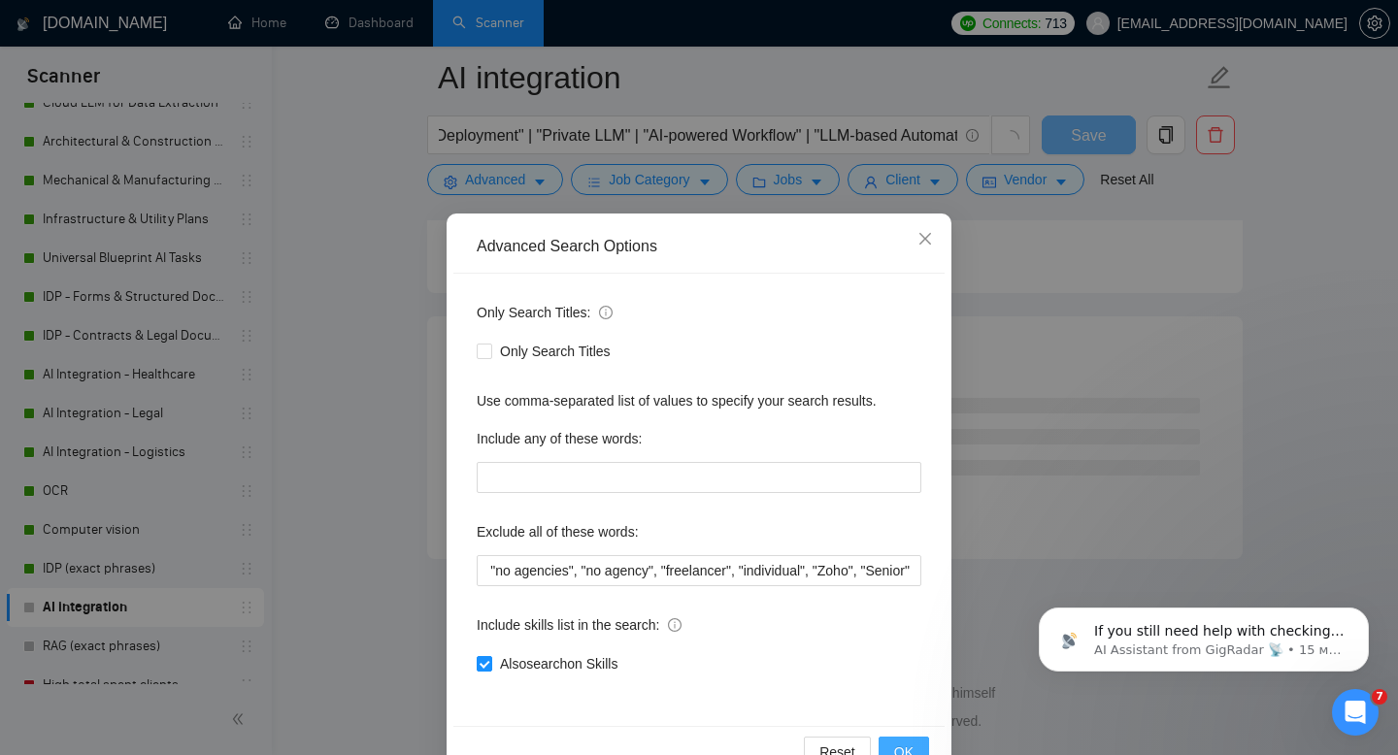
scroll to position [2483, 0]
click at [905, 746] on span "OK" at bounding box center [903, 752] width 19 height 21
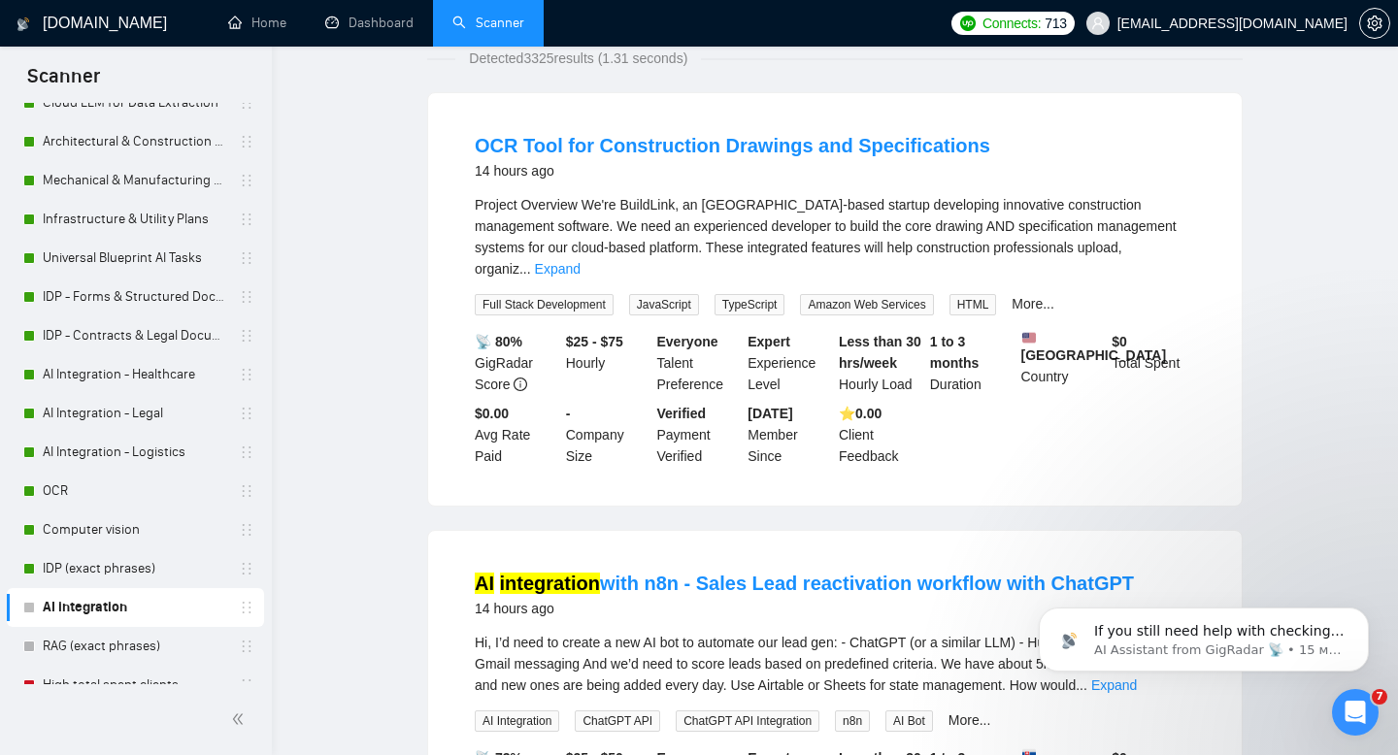
scroll to position [0, 0]
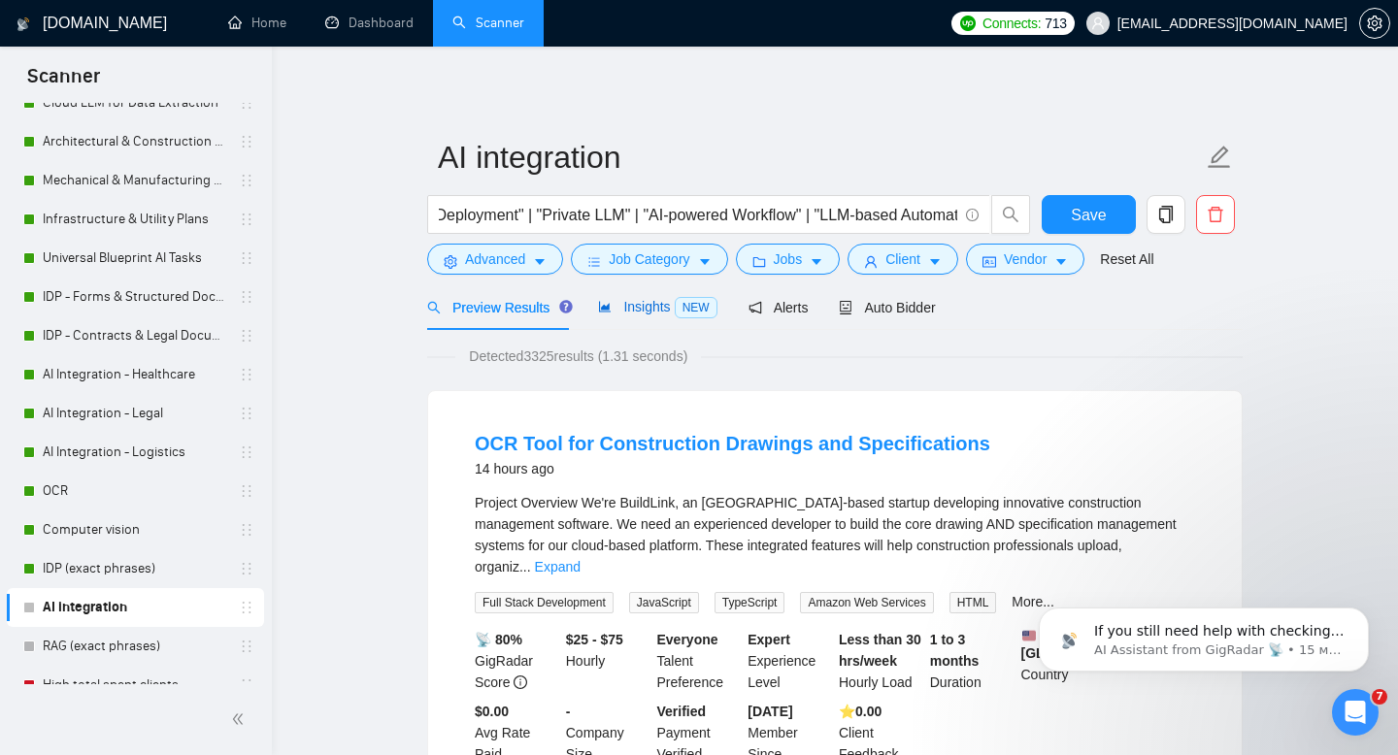
click at [646, 310] on span "Insights NEW" at bounding box center [657, 307] width 118 height 16
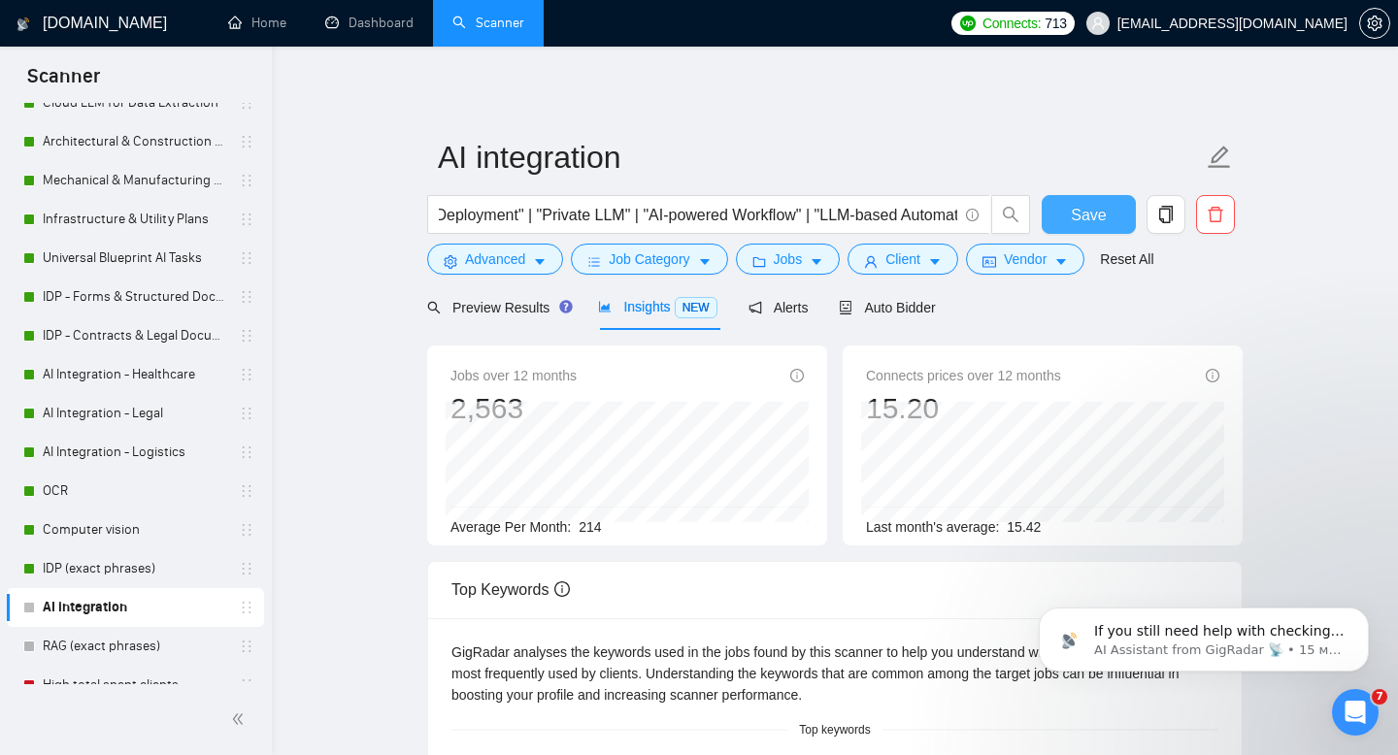
click at [1108, 212] on button "Save" at bounding box center [1089, 214] width 94 height 39
click at [505, 307] on span "Preview Results" at bounding box center [497, 308] width 140 height 16
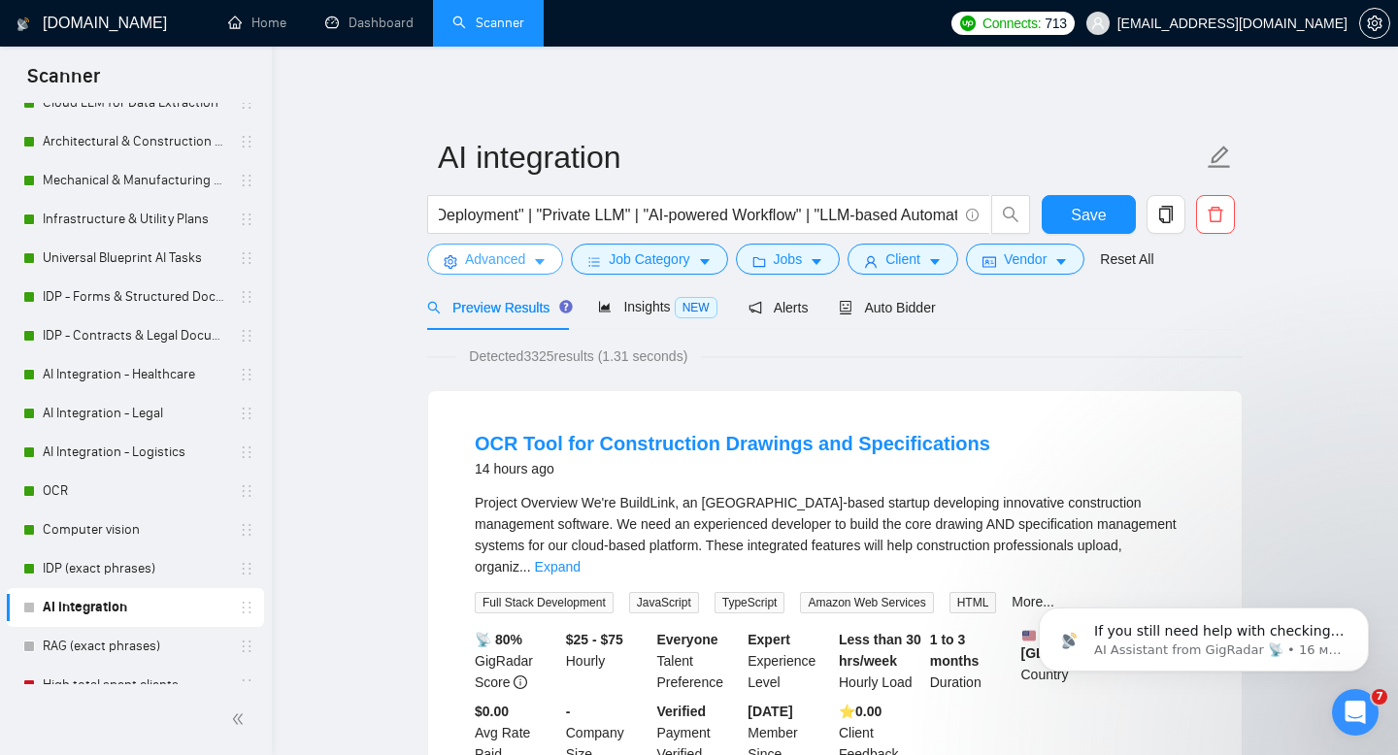
click at [495, 257] on span "Advanced" at bounding box center [495, 258] width 60 height 21
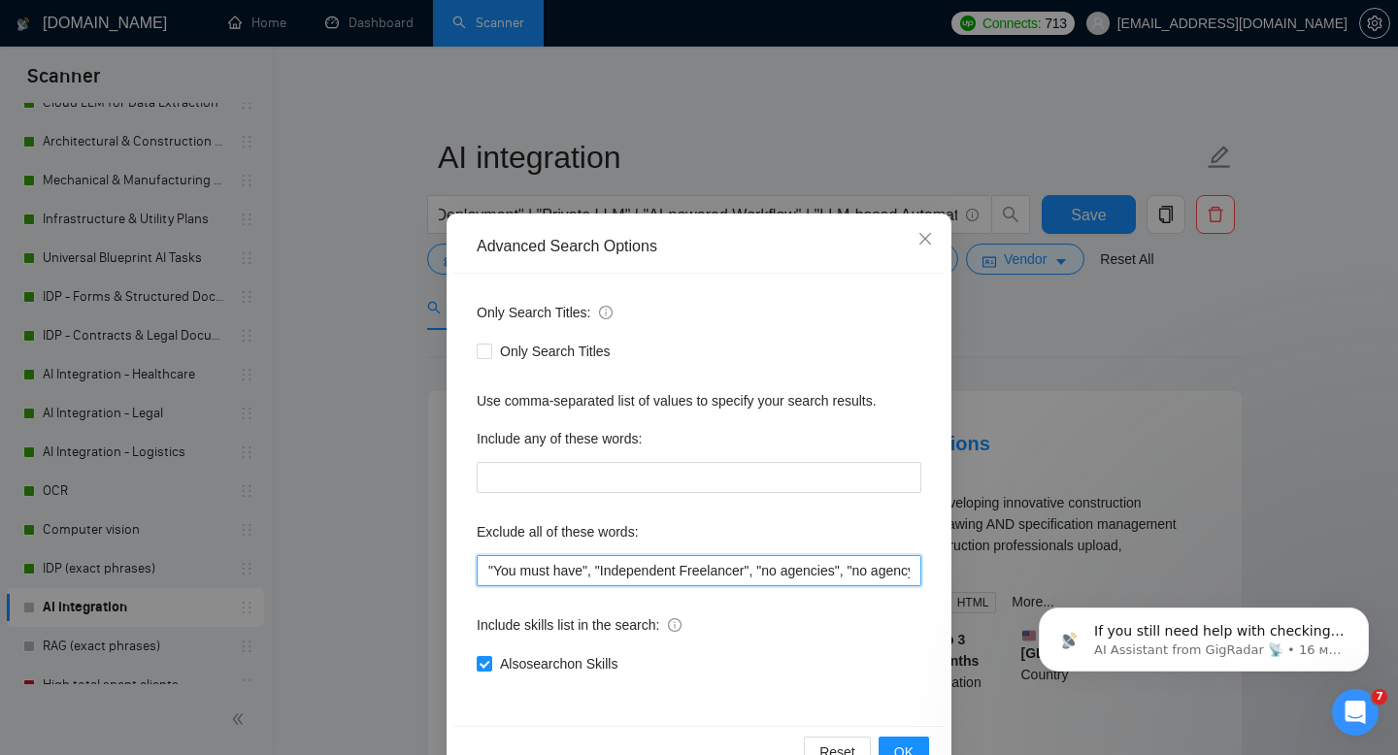
click at [715, 577] on input ""You must have", "Independent Freelancer", "no agencies", "no agency", "freelan…" at bounding box center [699, 570] width 445 height 31
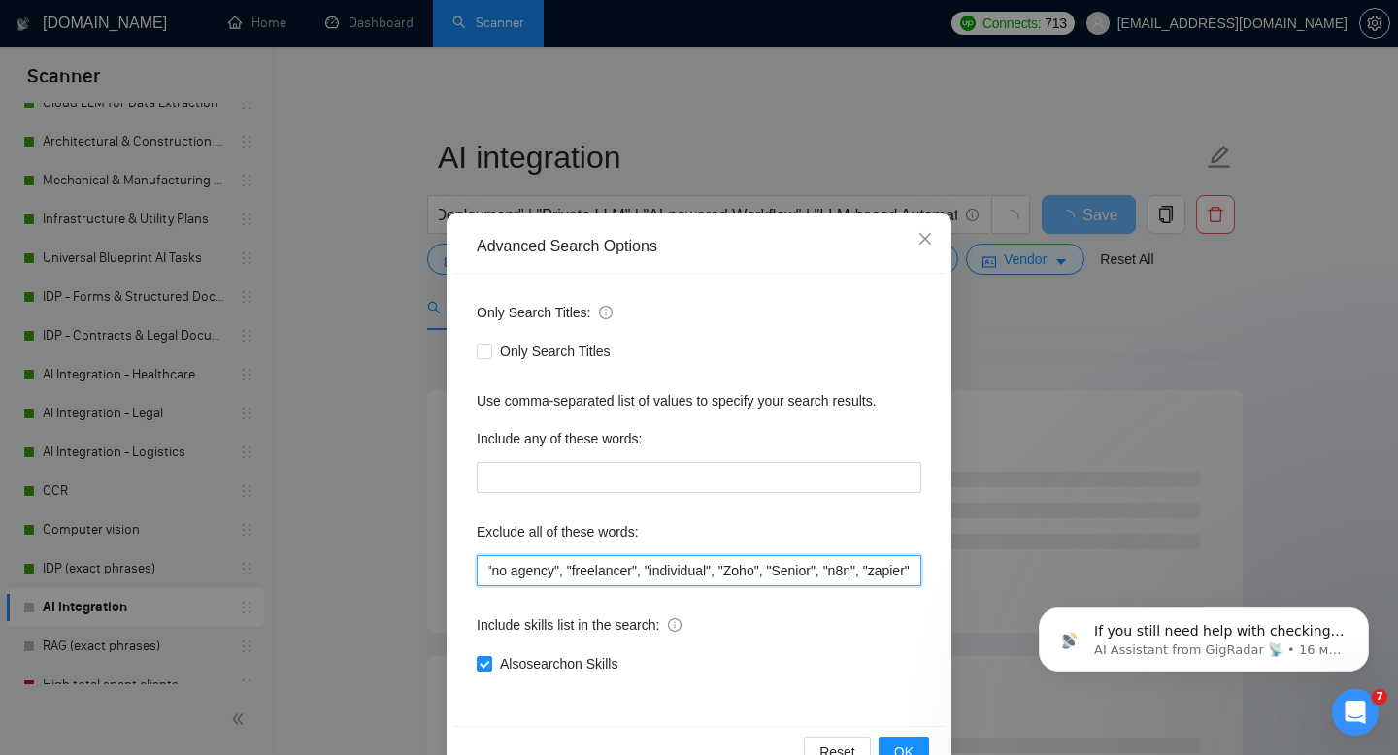
scroll to position [0, 401]
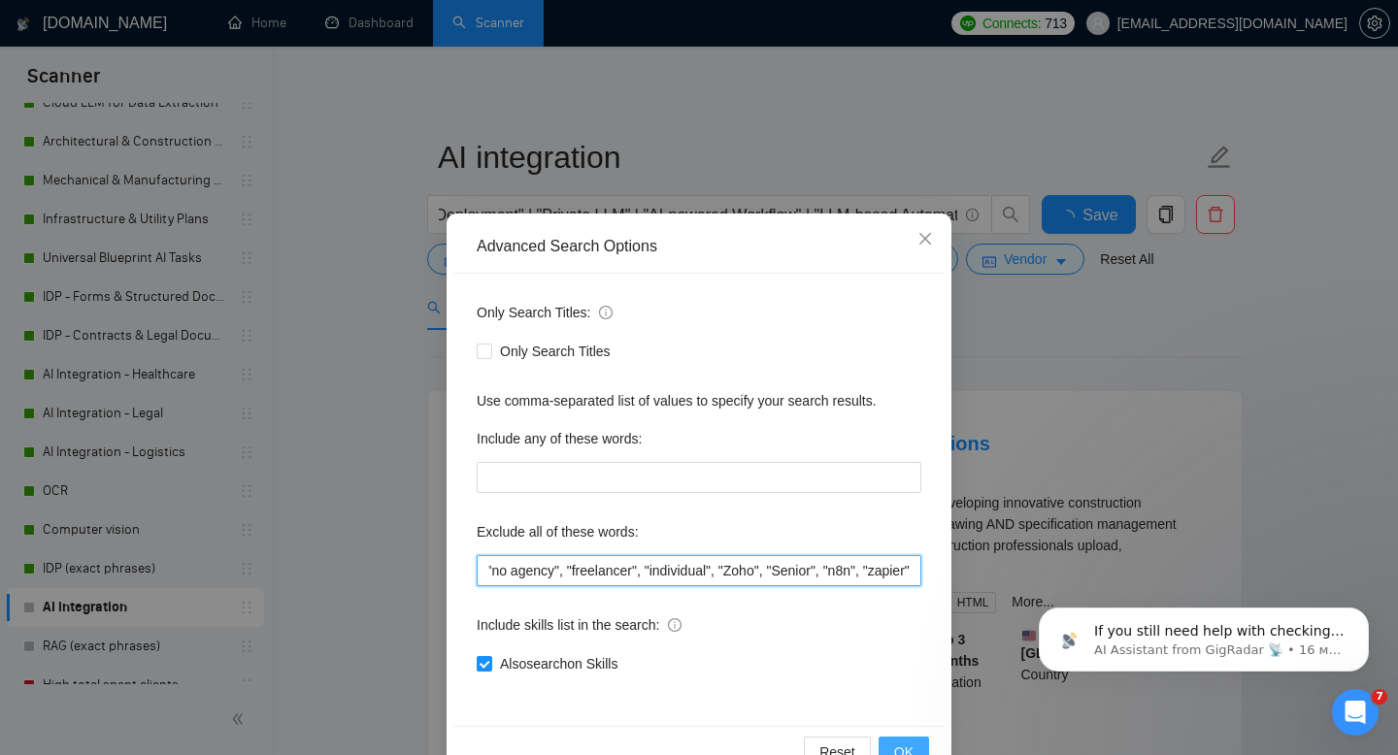
type input ""You must have", "Independent Freelancer", "no agencies", "no agency", "freelan…"
click at [902, 747] on span "OK" at bounding box center [903, 752] width 19 height 21
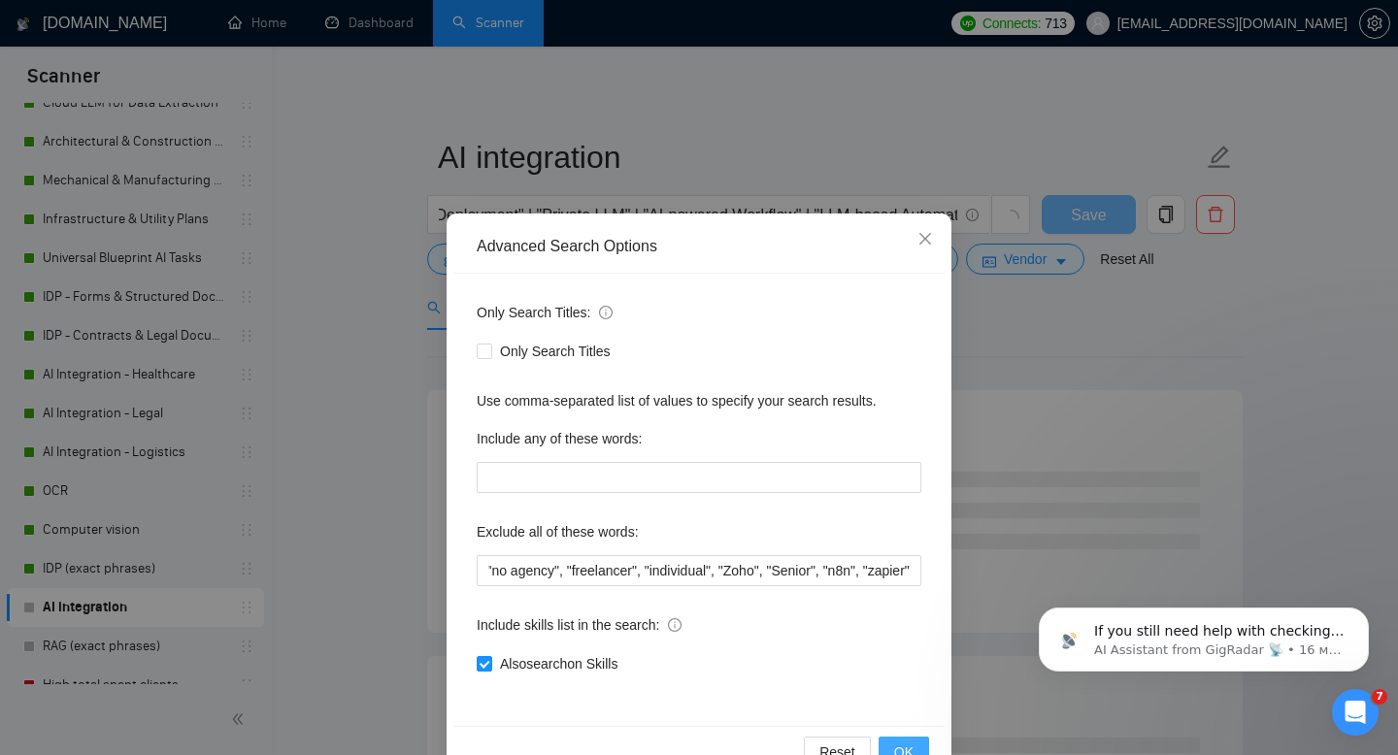
scroll to position [0, 0]
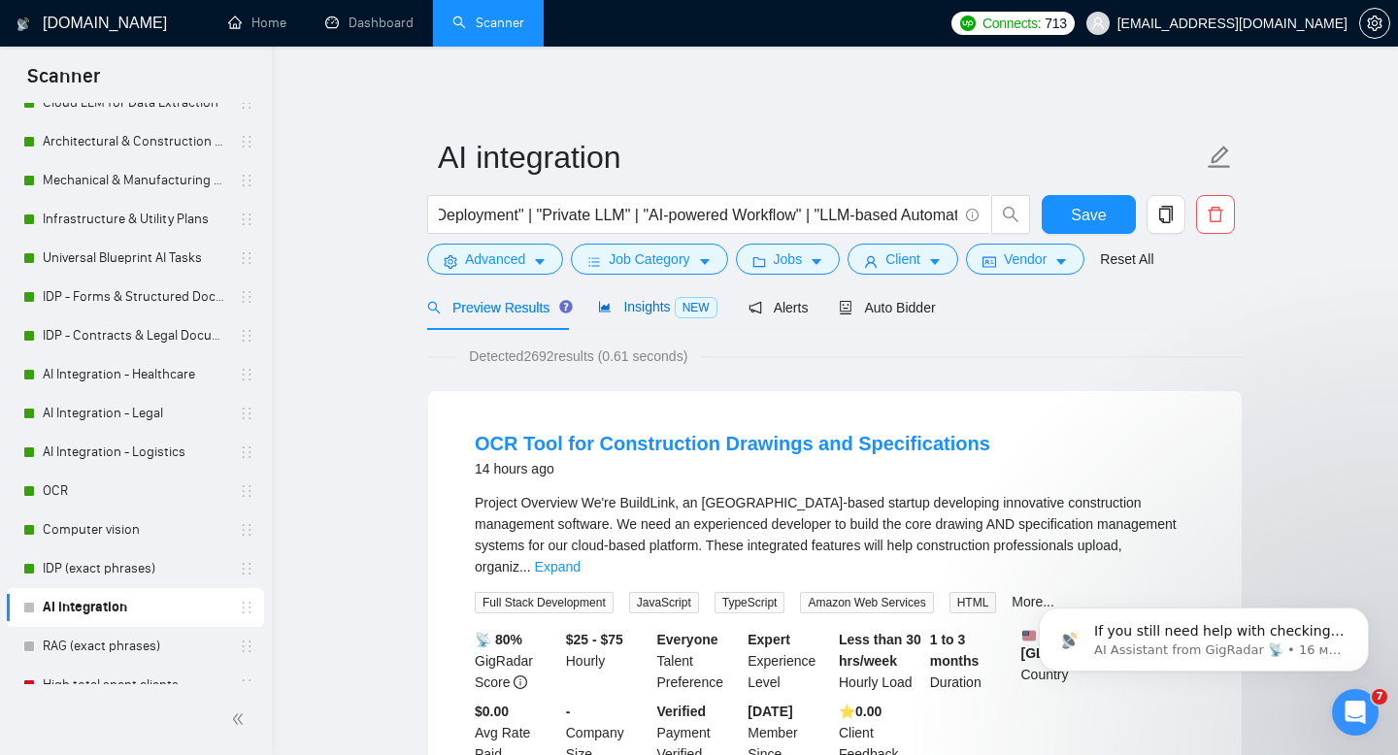
click at [649, 307] on span "Insights NEW" at bounding box center [657, 307] width 118 height 16
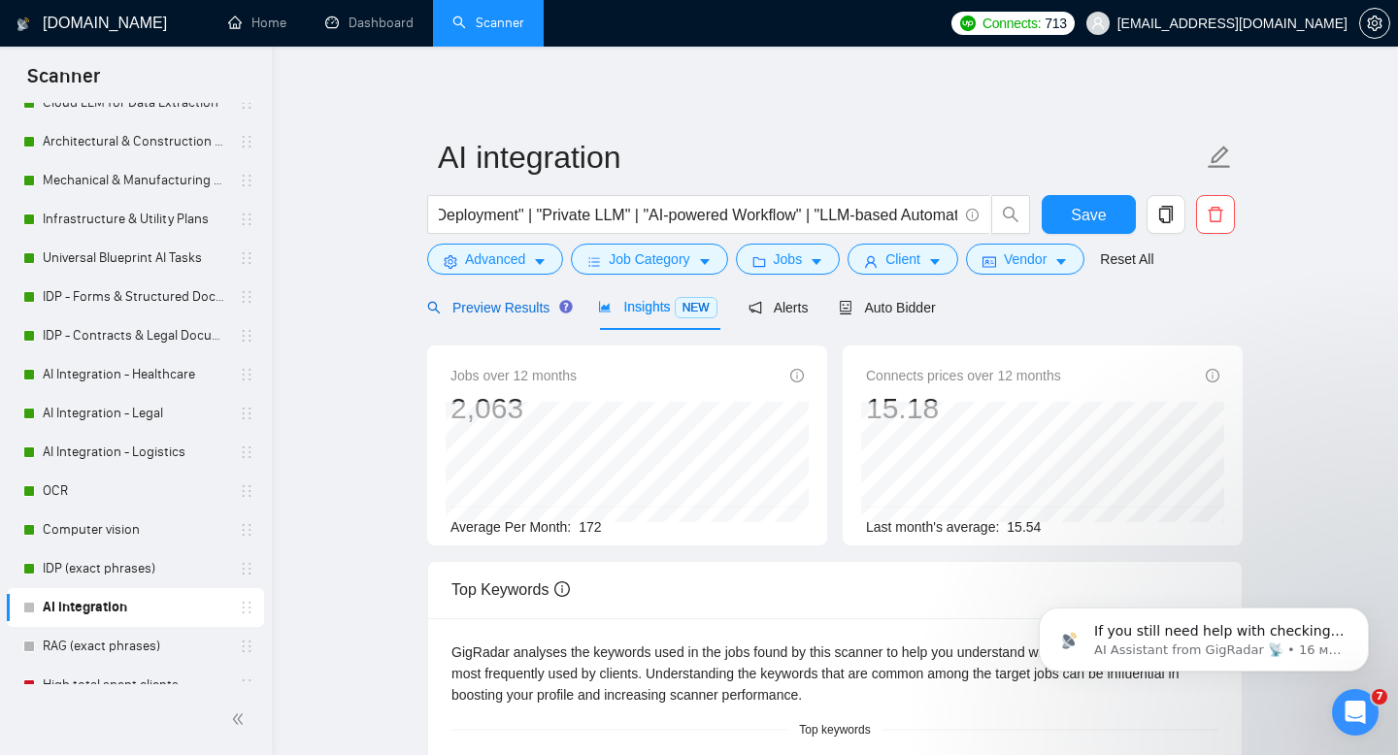
click at [466, 306] on span "Preview Results" at bounding box center [497, 308] width 140 height 16
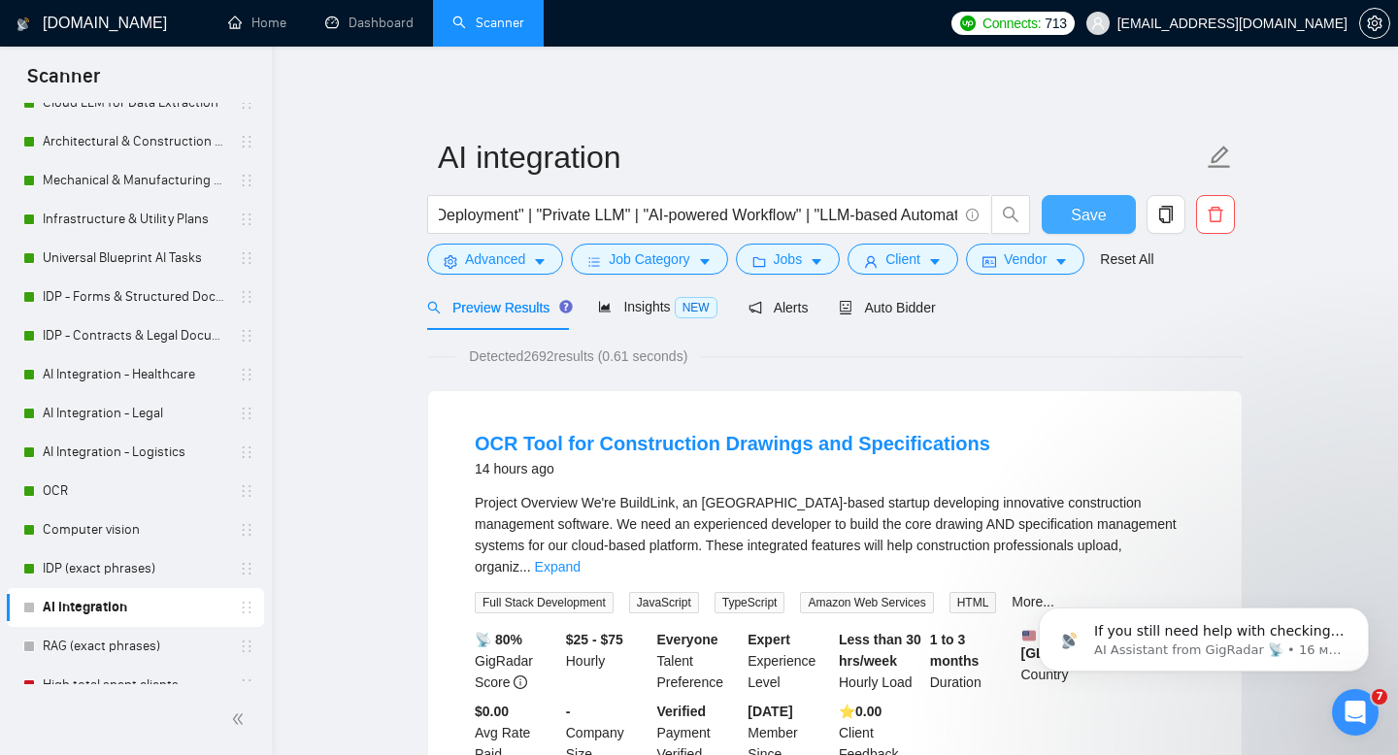
click at [1092, 211] on span "Save" at bounding box center [1088, 215] width 35 height 24
click at [500, 268] on span "Advanced" at bounding box center [495, 258] width 60 height 21
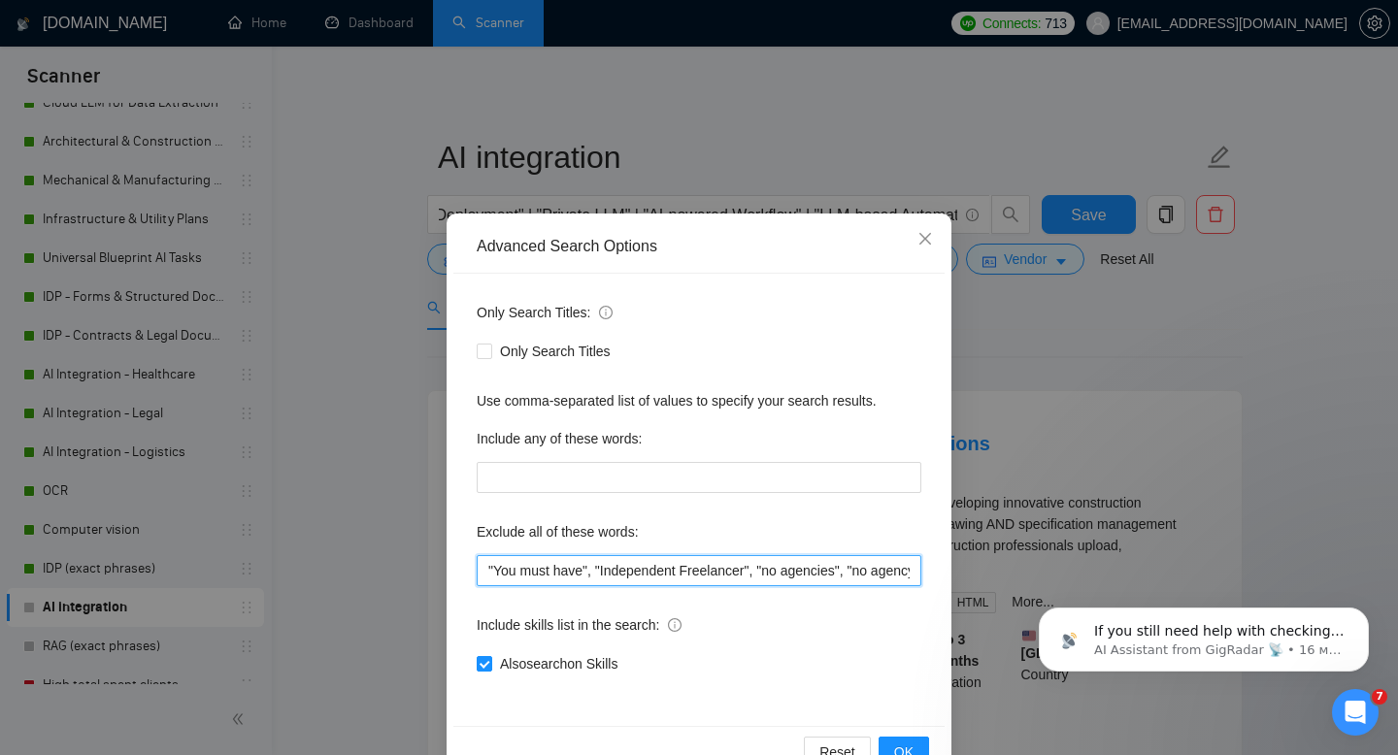
click at [595, 565] on input ""You must have", "Independent Freelancer", "no agencies", "no agency", "freelan…" at bounding box center [699, 570] width 445 height 31
click at [912, 753] on span "OK" at bounding box center [903, 752] width 19 height 21
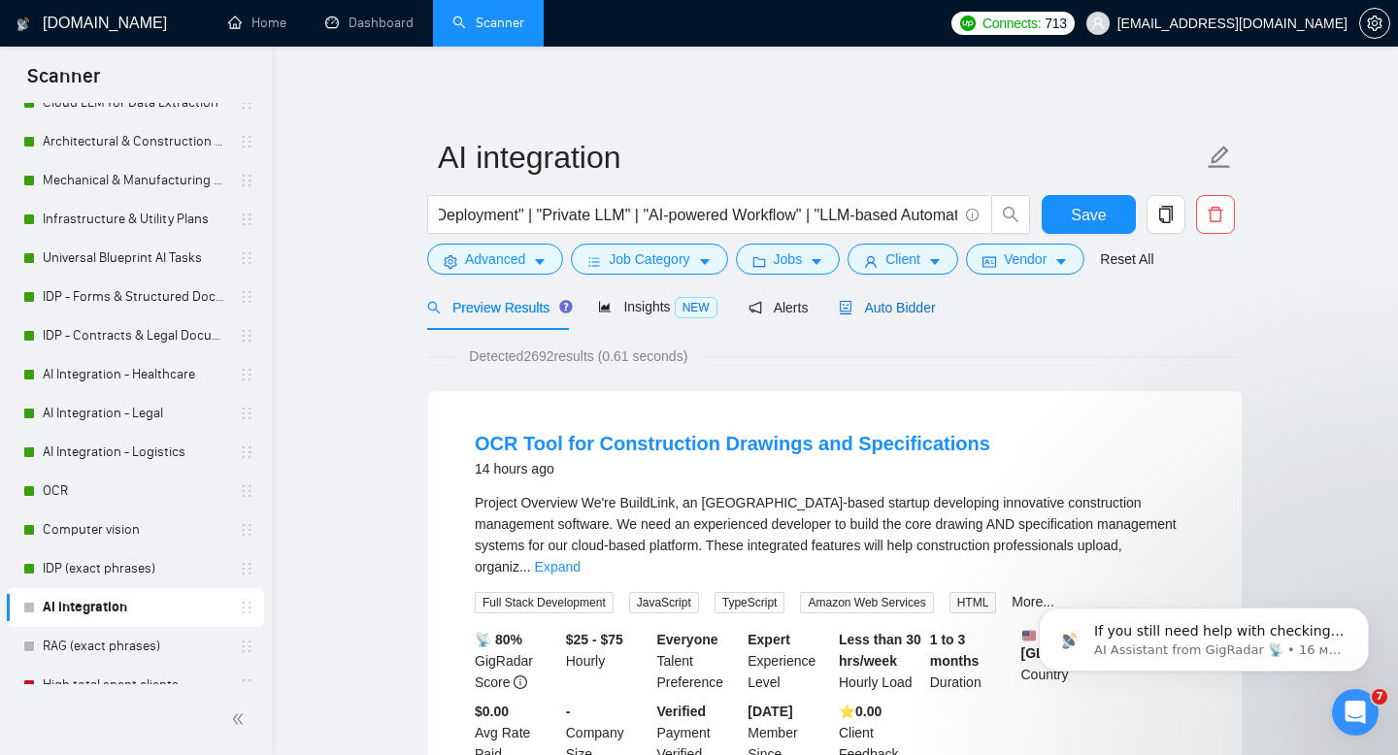
click at [910, 308] on span "Auto Bidder" at bounding box center [887, 308] width 96 height 16
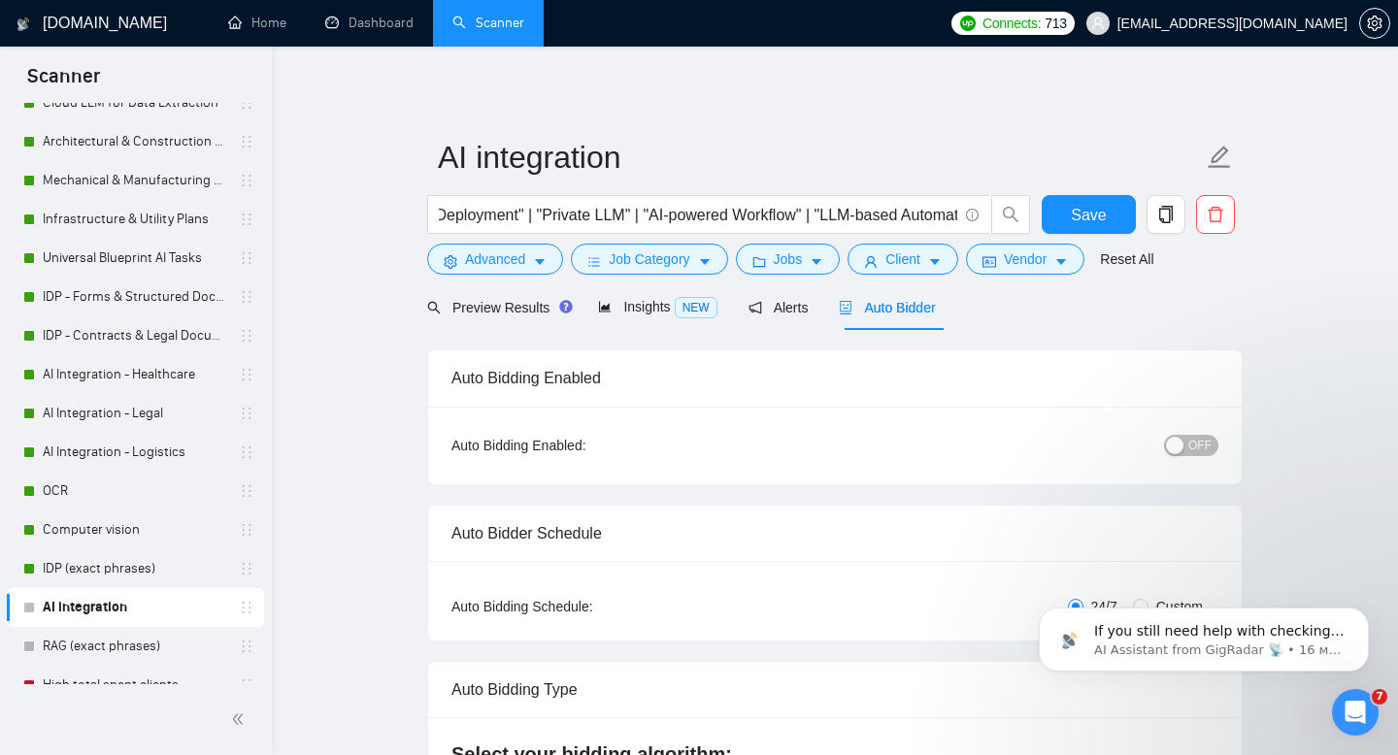
checkbox input "true"
click at [1200, 435] on span "OFF" at bounding box center [1199, 445] width 23 height 21
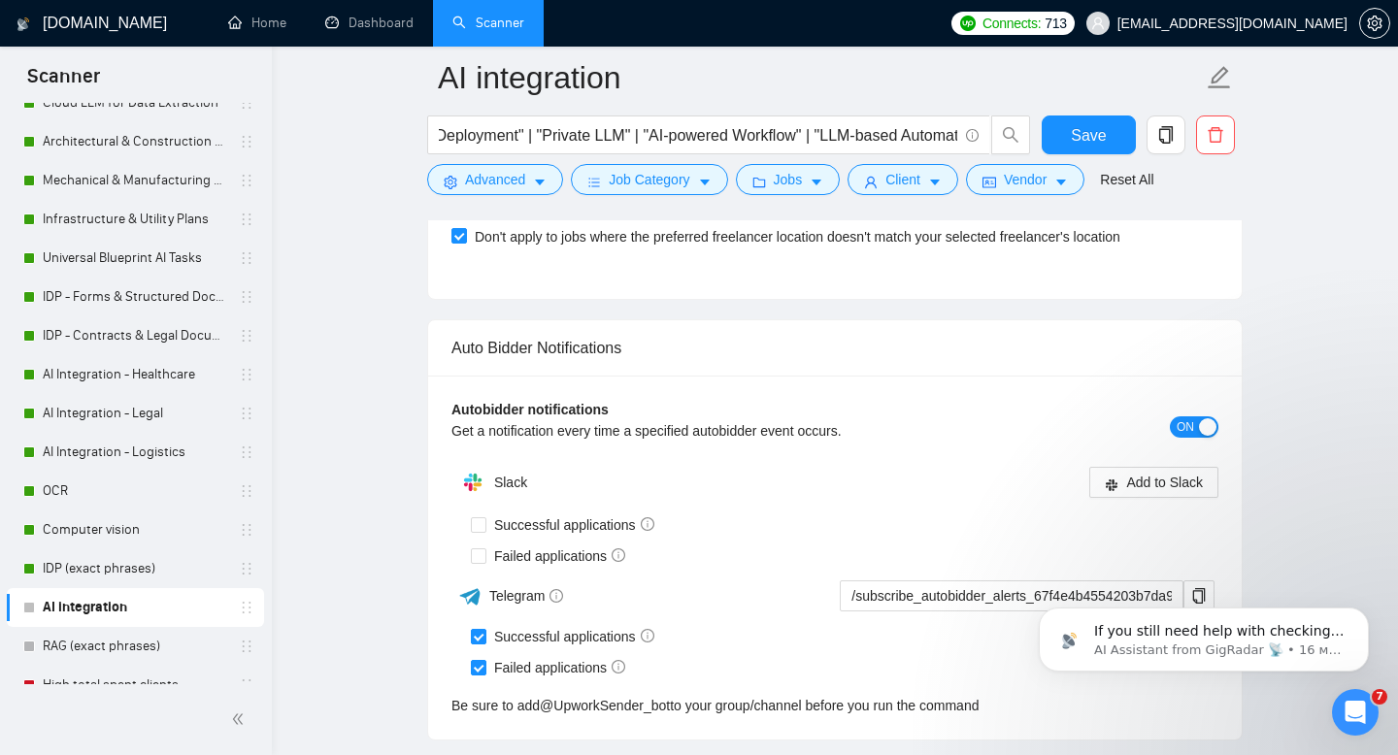
scroll to position [4590, 0]
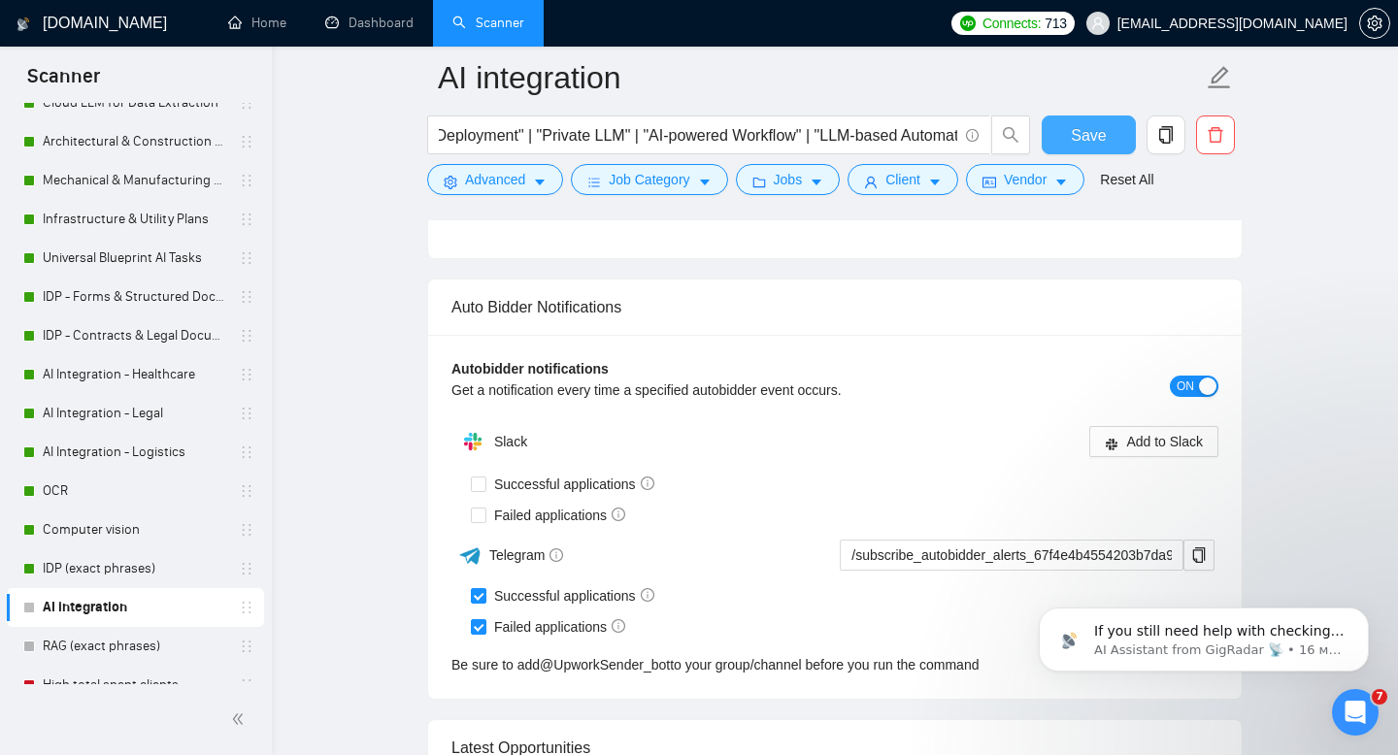
click at [1093, 128] on span "Save" at bounding box center [1088, 135] width 35 height 24
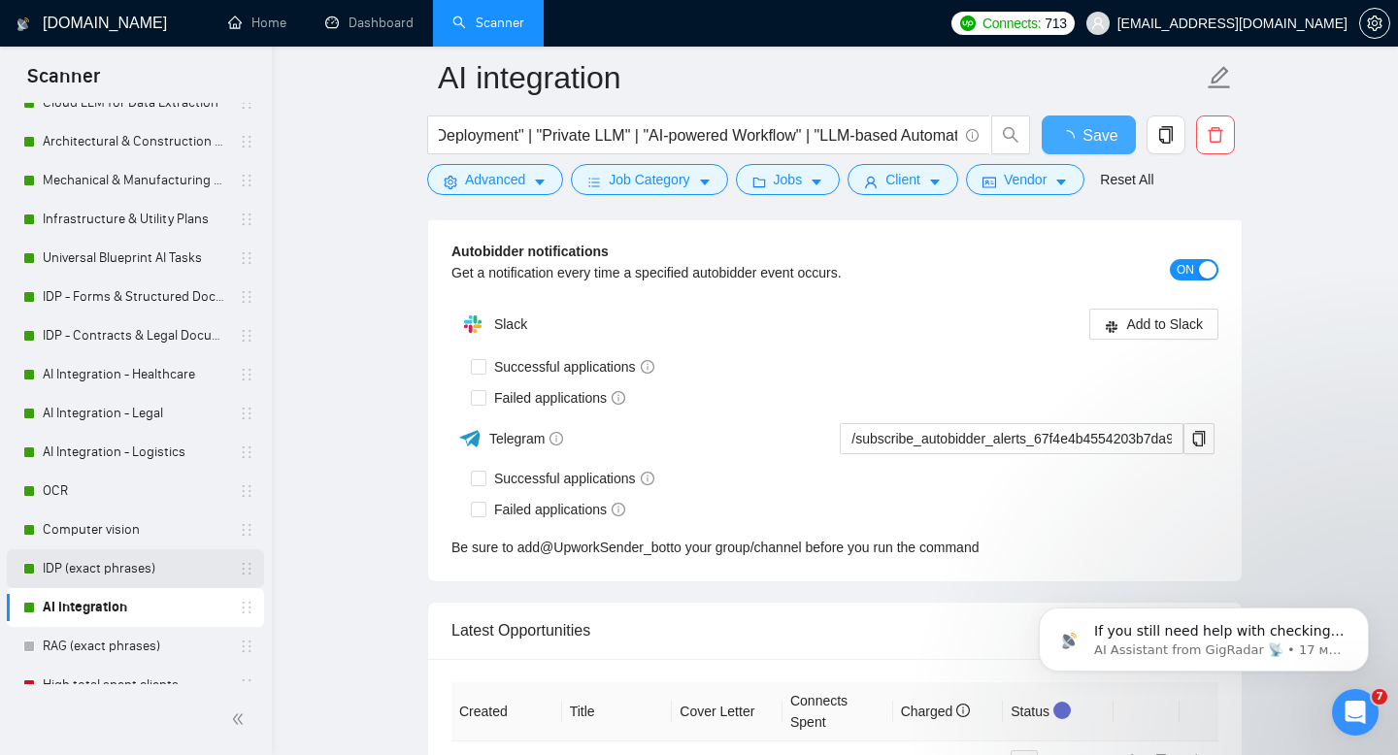
checkbox input "true"
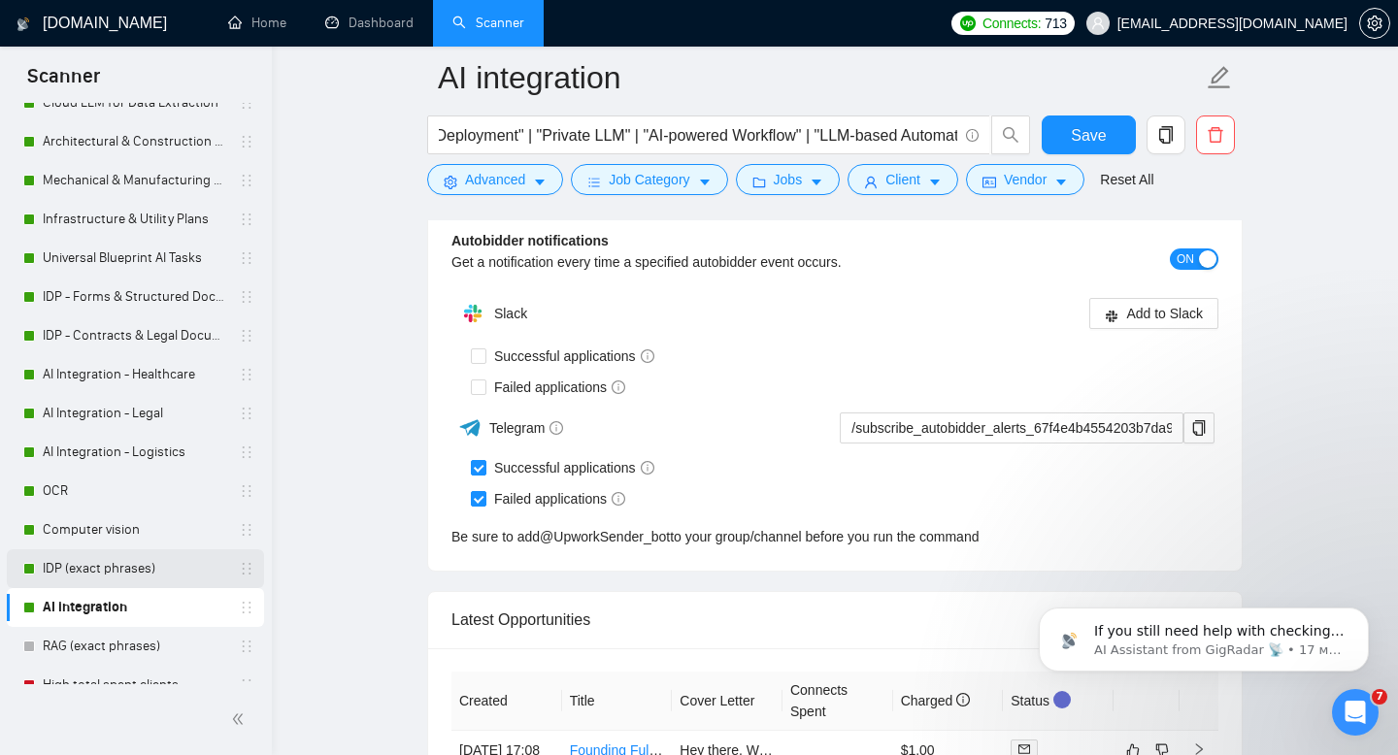
click at [86, 564] on link "IDP (exact phrases)" at bounding box center [135, 568] width 184 height 39
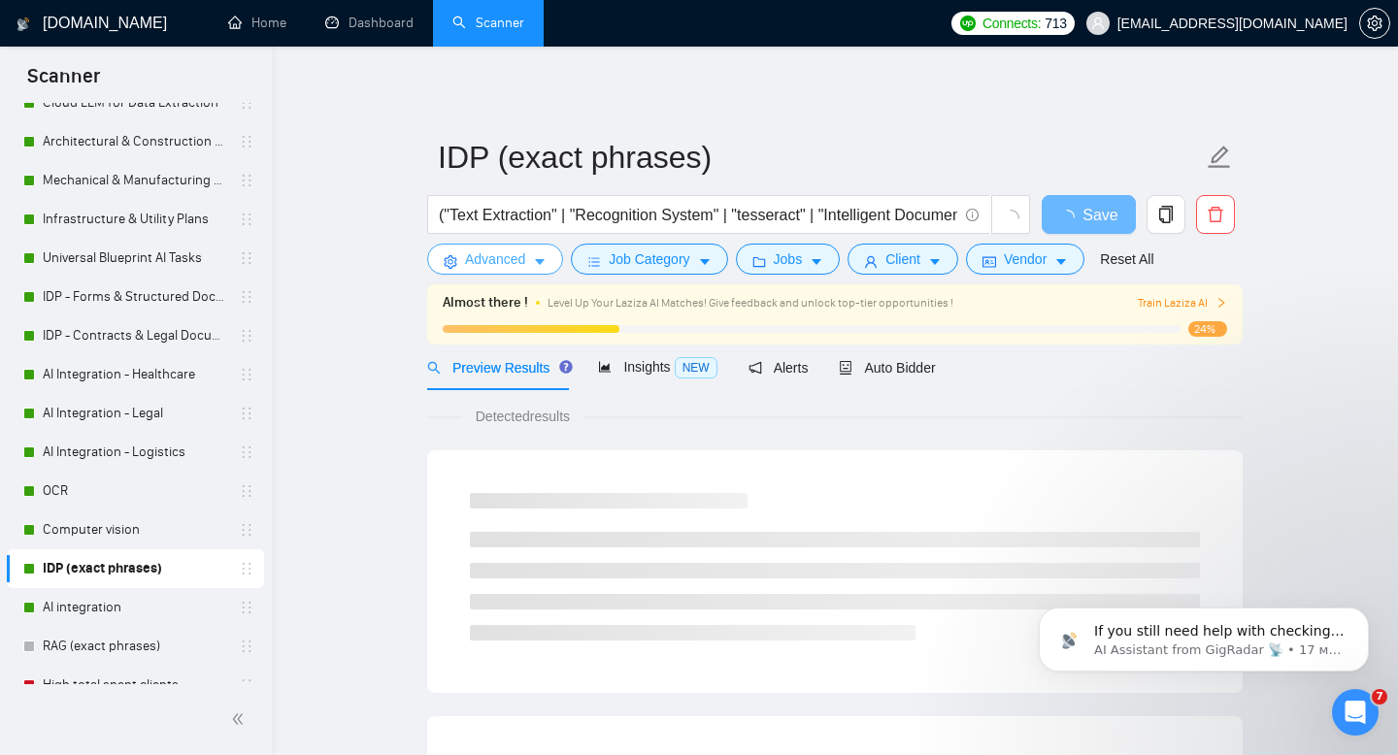
click at [500, 253] on span "Advanced" at bounding box center [495, 258] width 60 height 21
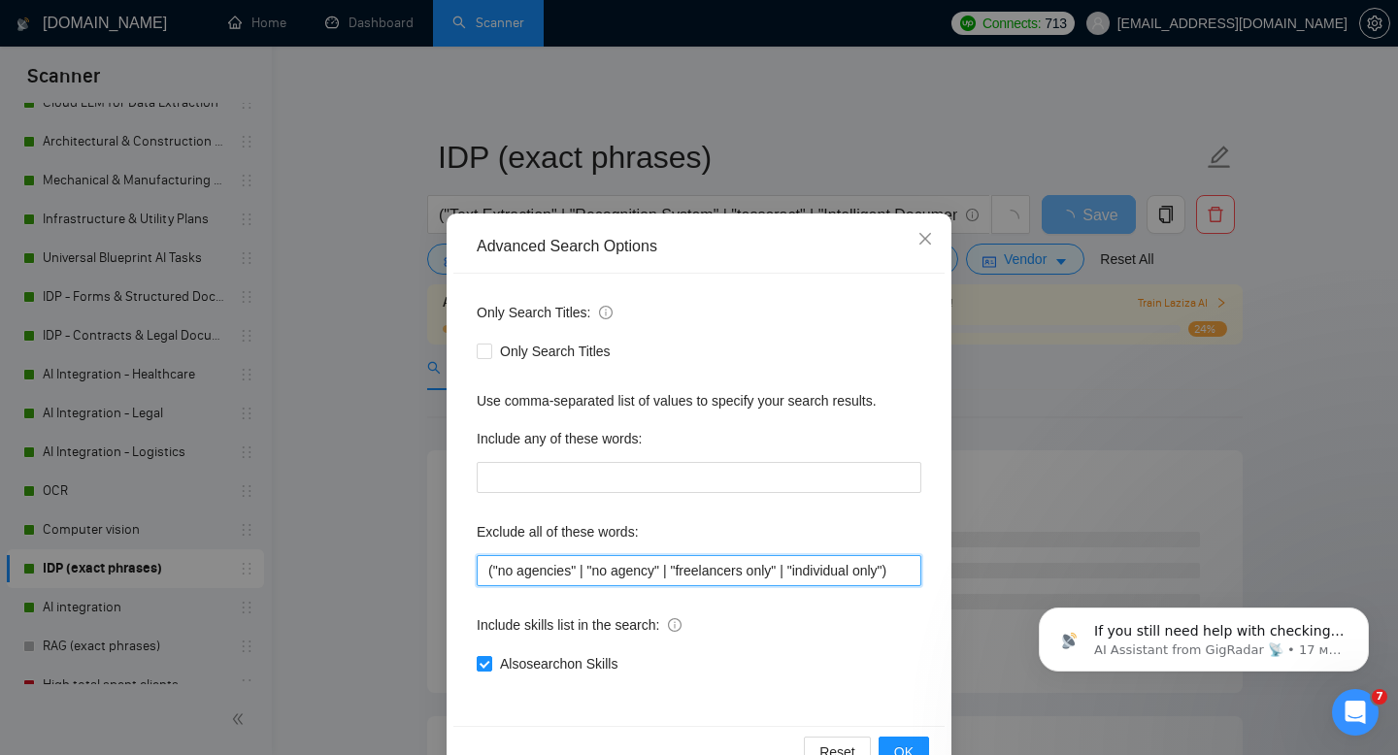
click at [682, 577] on input "("no agencies" | "no agency" | "freelancers only" | "individual only")" at bounding box center [699, 570] width 445 height 31
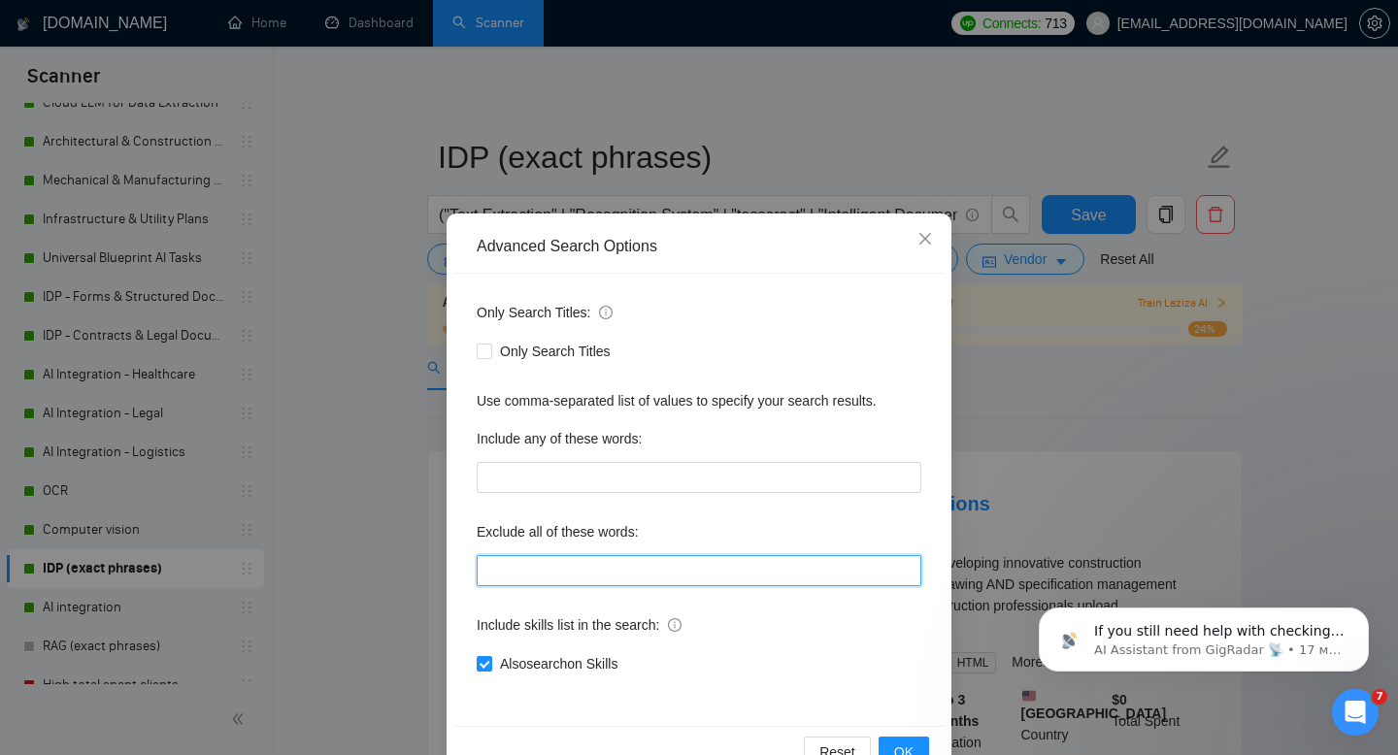
paste input ""You must have", "Independent Freelancer", "no agencies", "no agency", "freelan…"
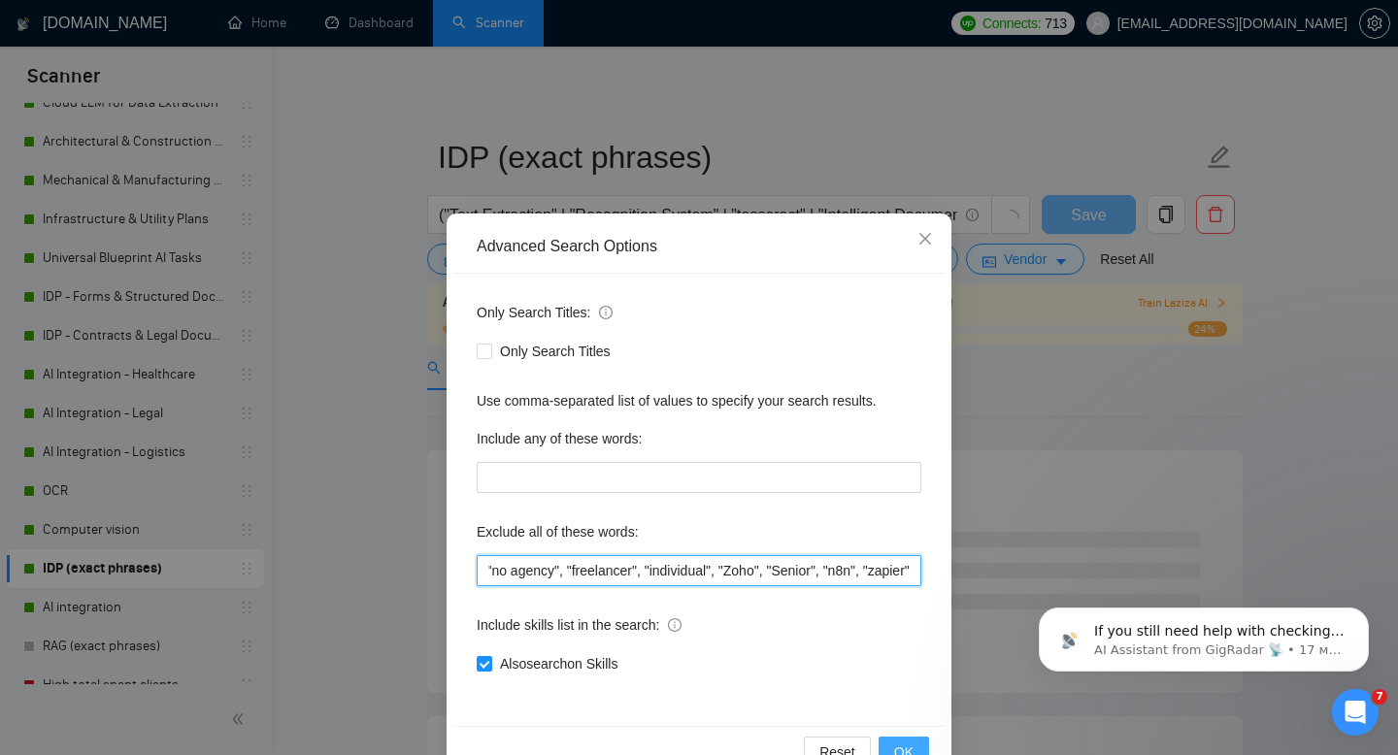
type input ""You must have", "Independent Freelancer", "no agencies", "no agency", "freelan…"
click at [898, 746] on span "OK" at bounding box center [903, 752] width 19 height 21
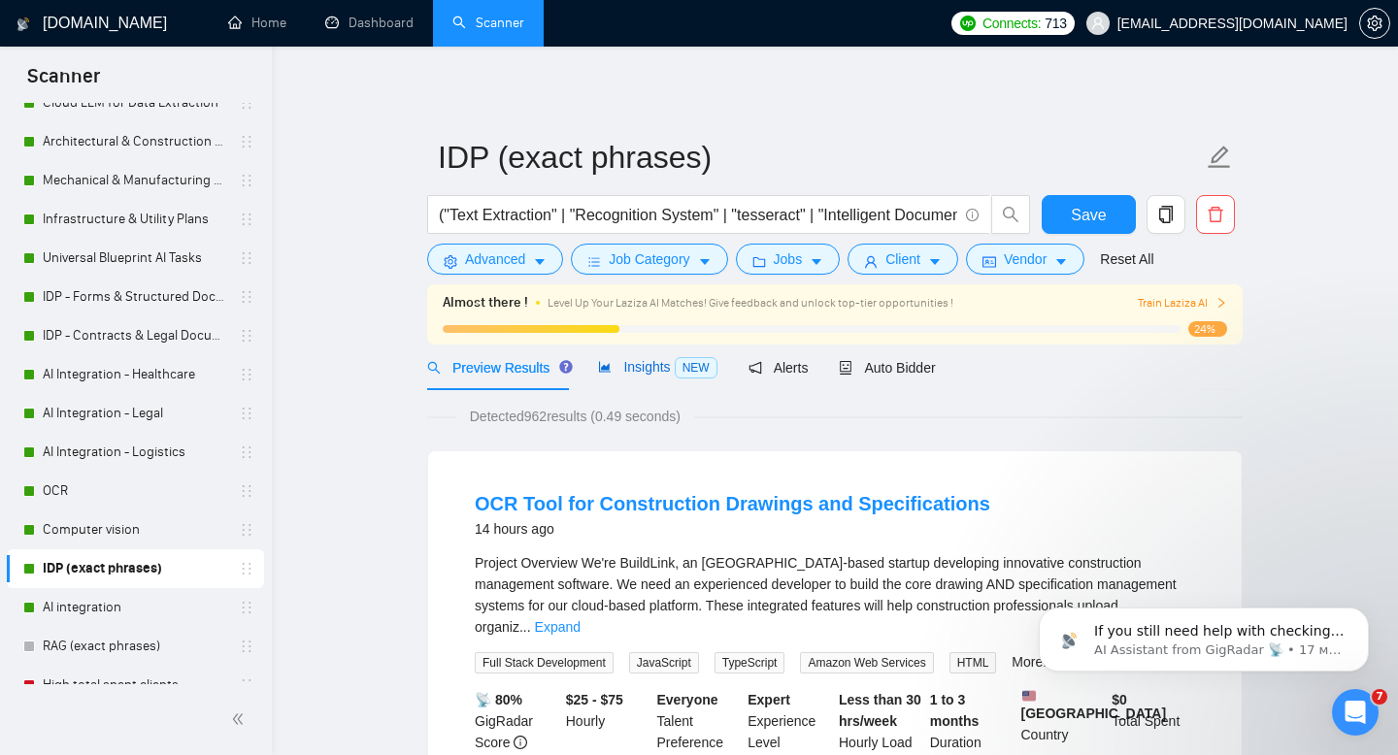
click at [653, 373] on span "Insights NEW" at bounding box center [657, 367] width 118 height 16
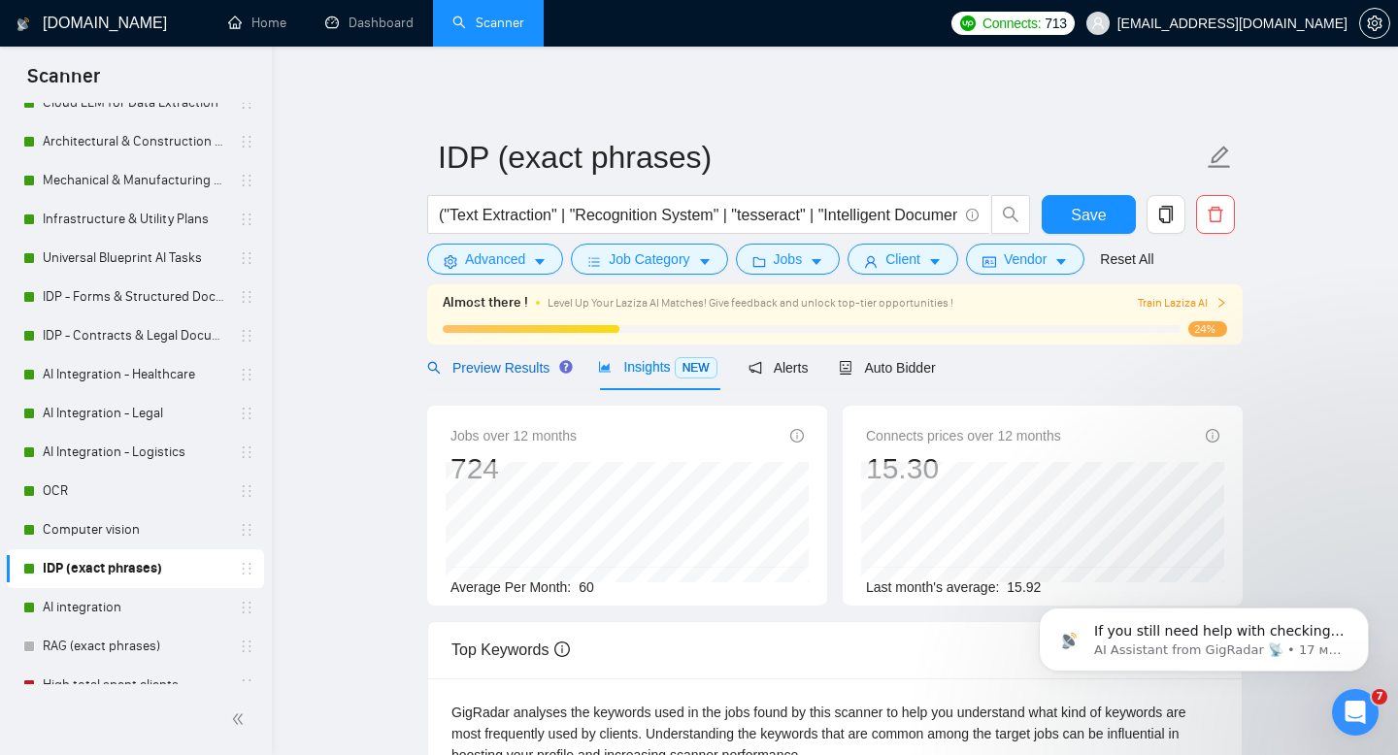
click at [508, 364] on span "Preview Results" at bounding box center [497, 368] width 140 height 16
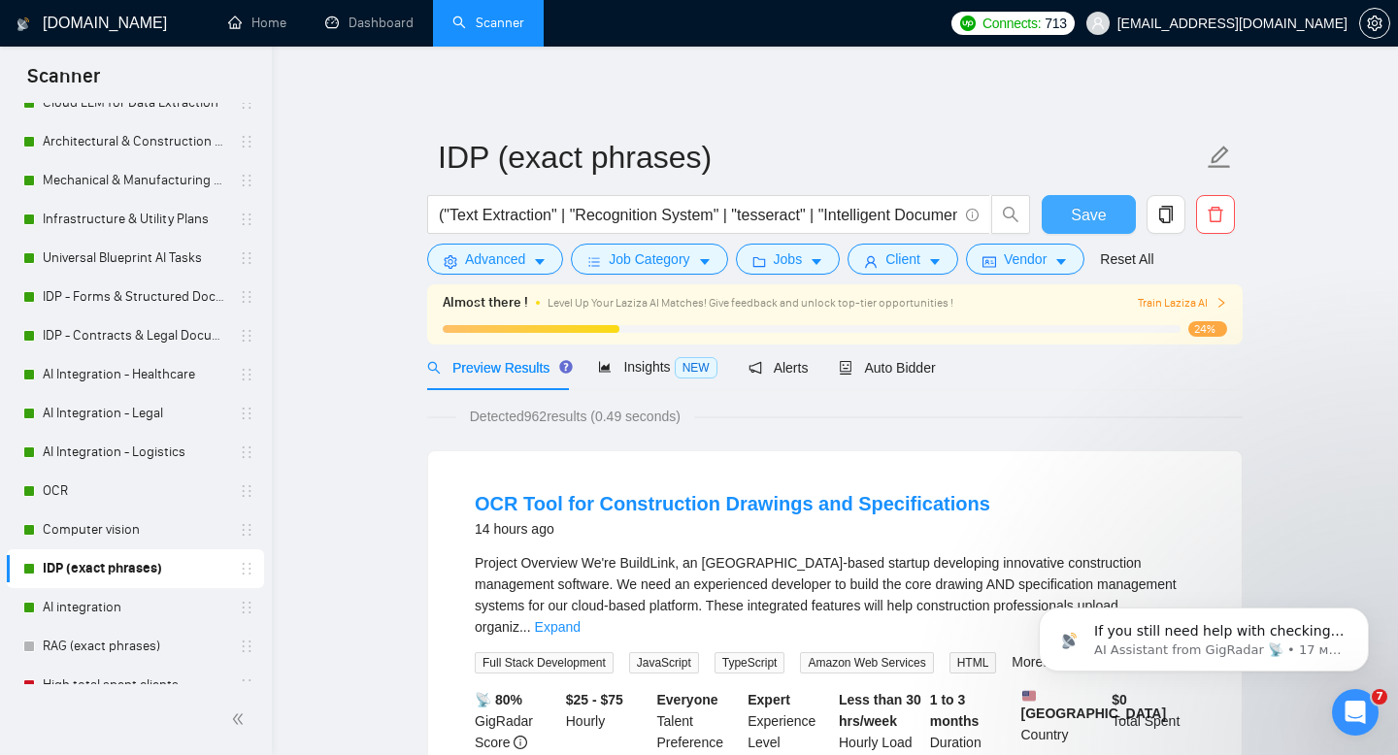
click at [1086, 218] on span "Save" at bounding box center [1088, 215] width 35 height 24
click at [92, 528] on link "Computer vision" at bounding box center [135, 530] width 184 height 39
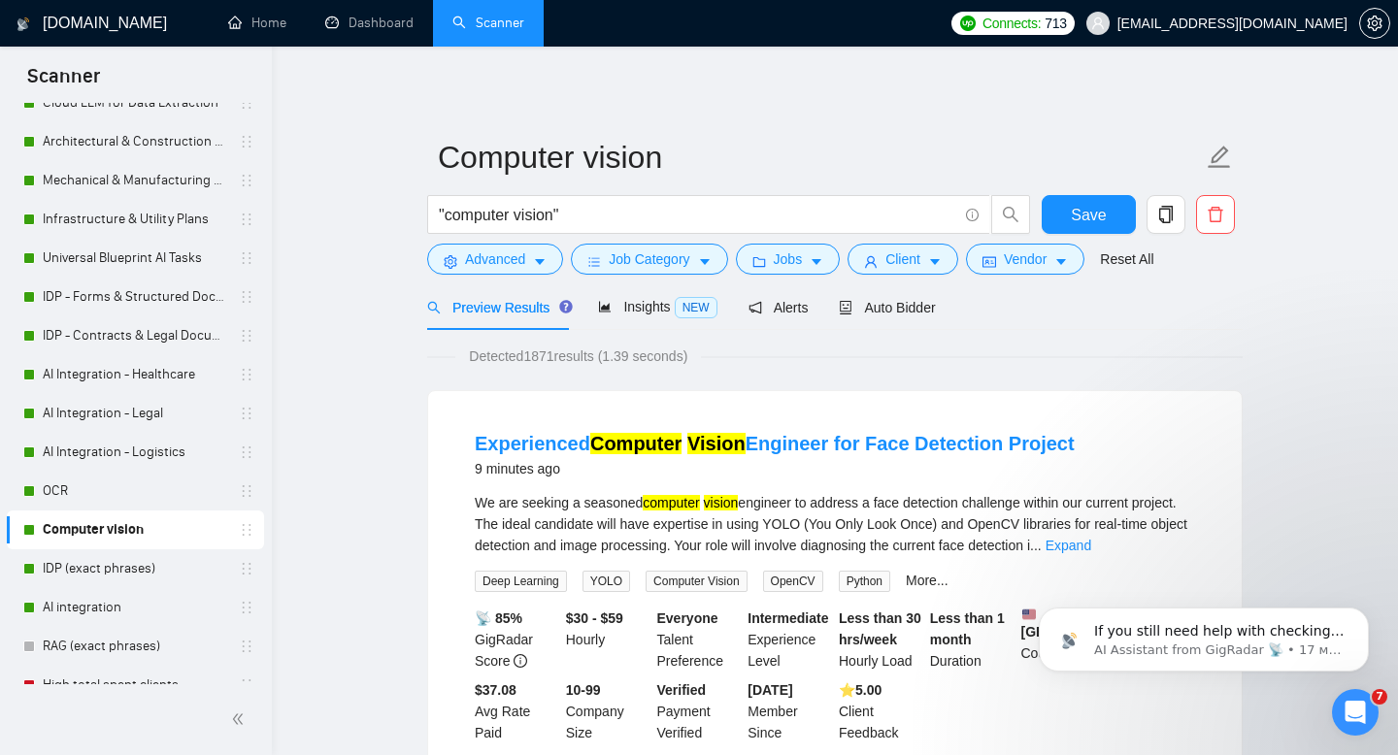
click at [524, 316] on div "Preview Results" at bounding box center [497, 307] width 140 height 21
click at [516, 263] on span "Advanced" at bounding box center [495, 258] width 60 height 21
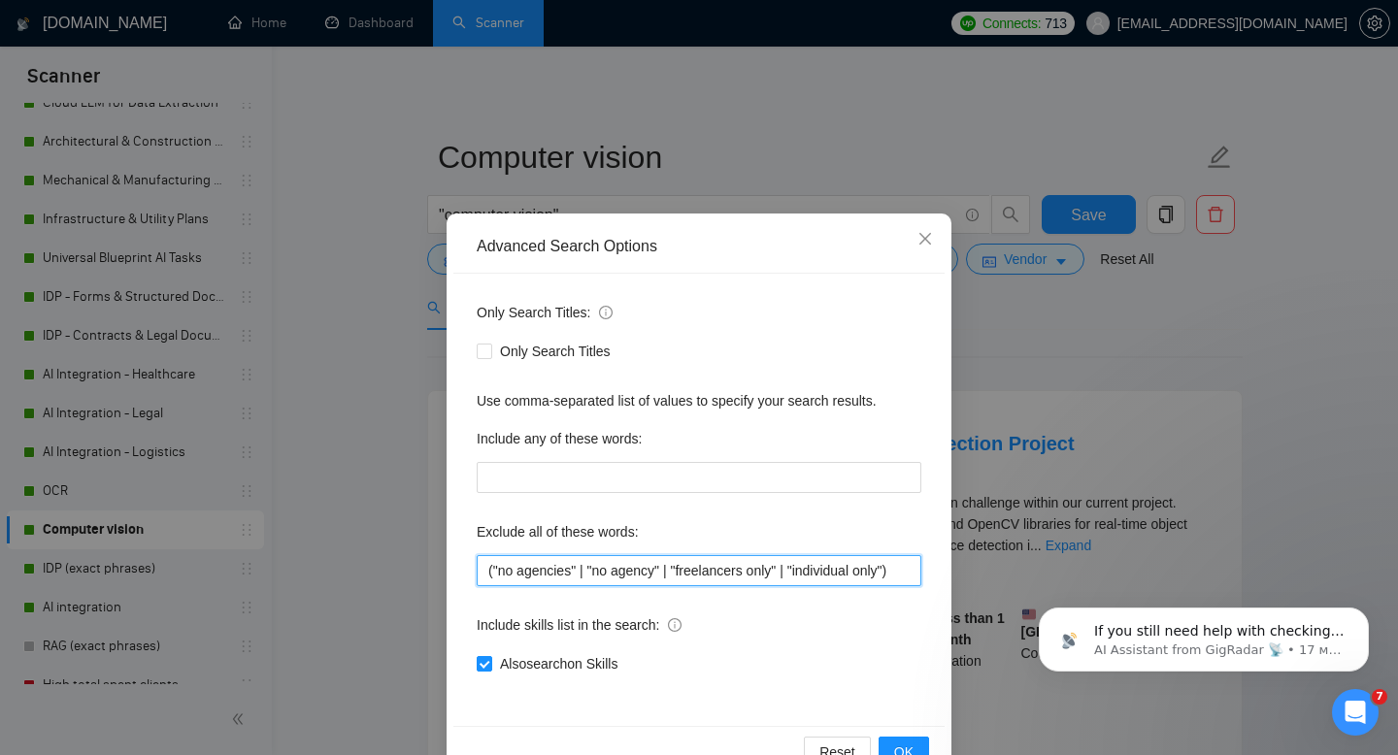
click at [546, 560] on input "("no agencies" | "no agency" | "freelancers only" | "individual only")" at bounding box center [699, 570] width 445 height 31
paste input ""You must have", "Independent Freelancer", "no agencies", "no agency", "freelan…"
type input ""You must have", "Independent Freelancer", "no agencies", "no agency", "freelan…"
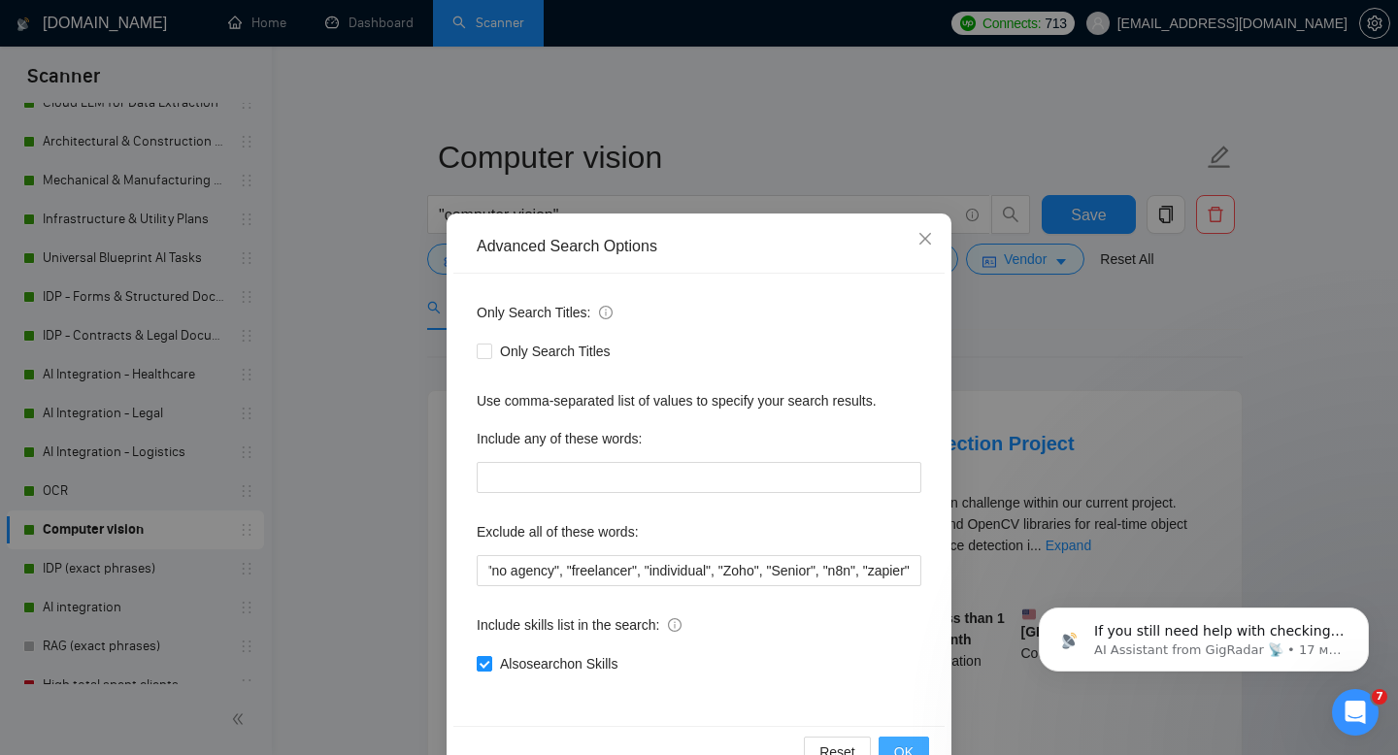
click at [906, 745] on span "OK" at bounding box center [903, 752] width 19 height 21
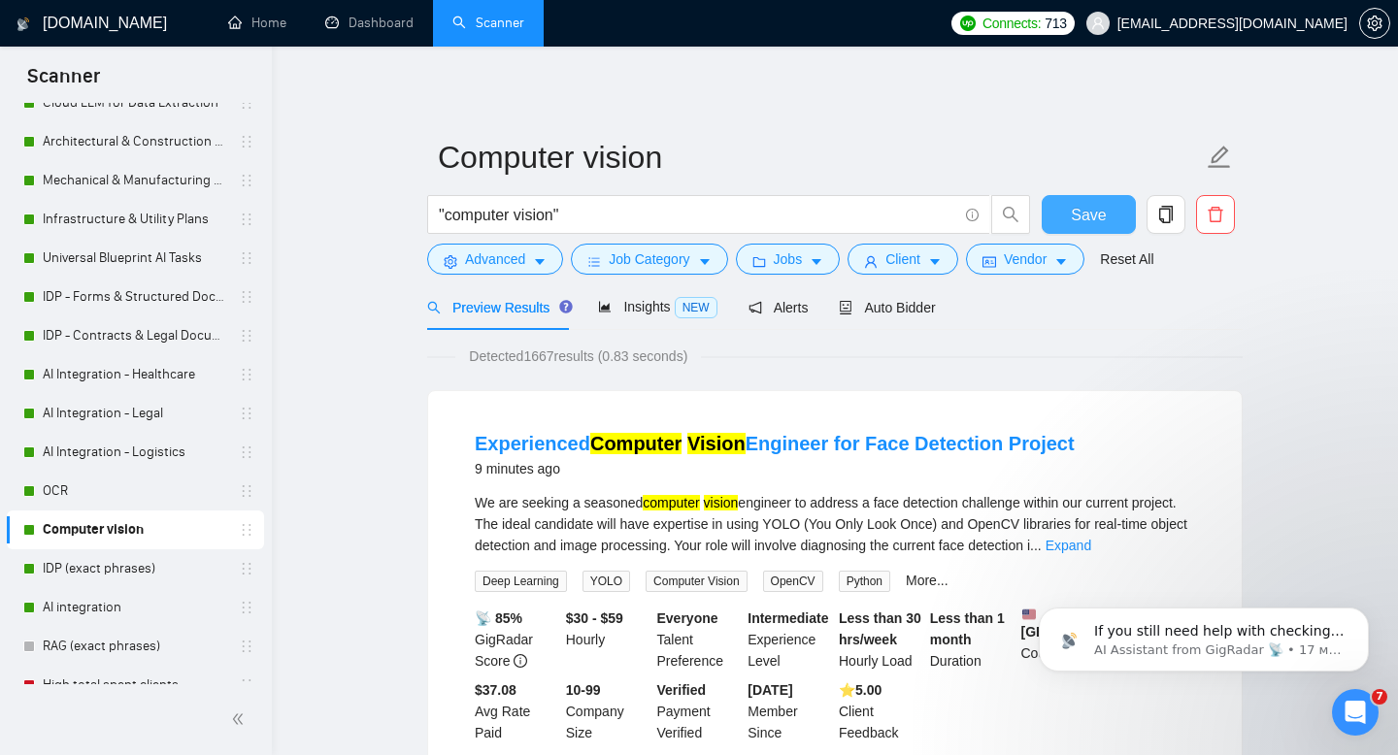
click at [1084, 215] on span "Save" at bounding box center [1088, 215] width 35 height 24
click at [651, 309] on span "Insights NEW" at bounding box center [657, 307] width 118 height 16
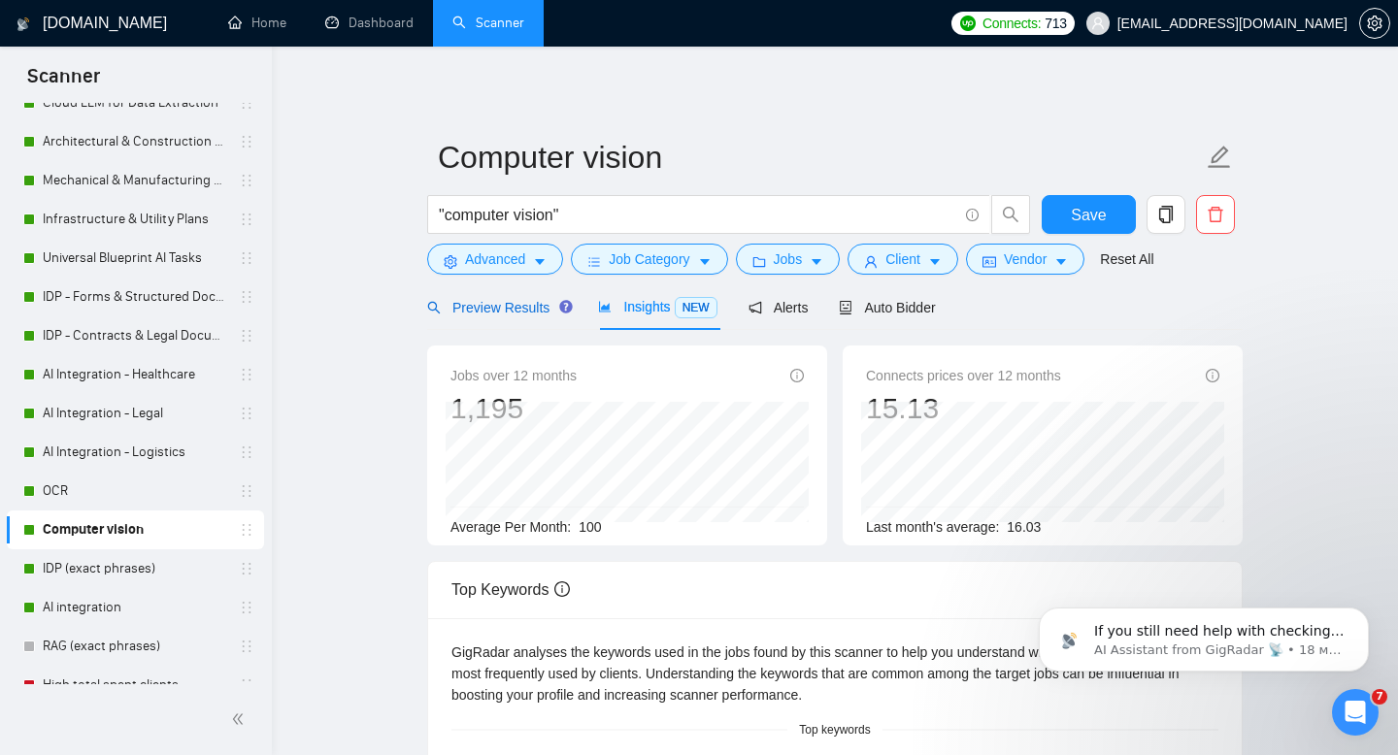
click at [509, 305] on span "Preview Results" at bounding box center [497, 308] width 140 height 16
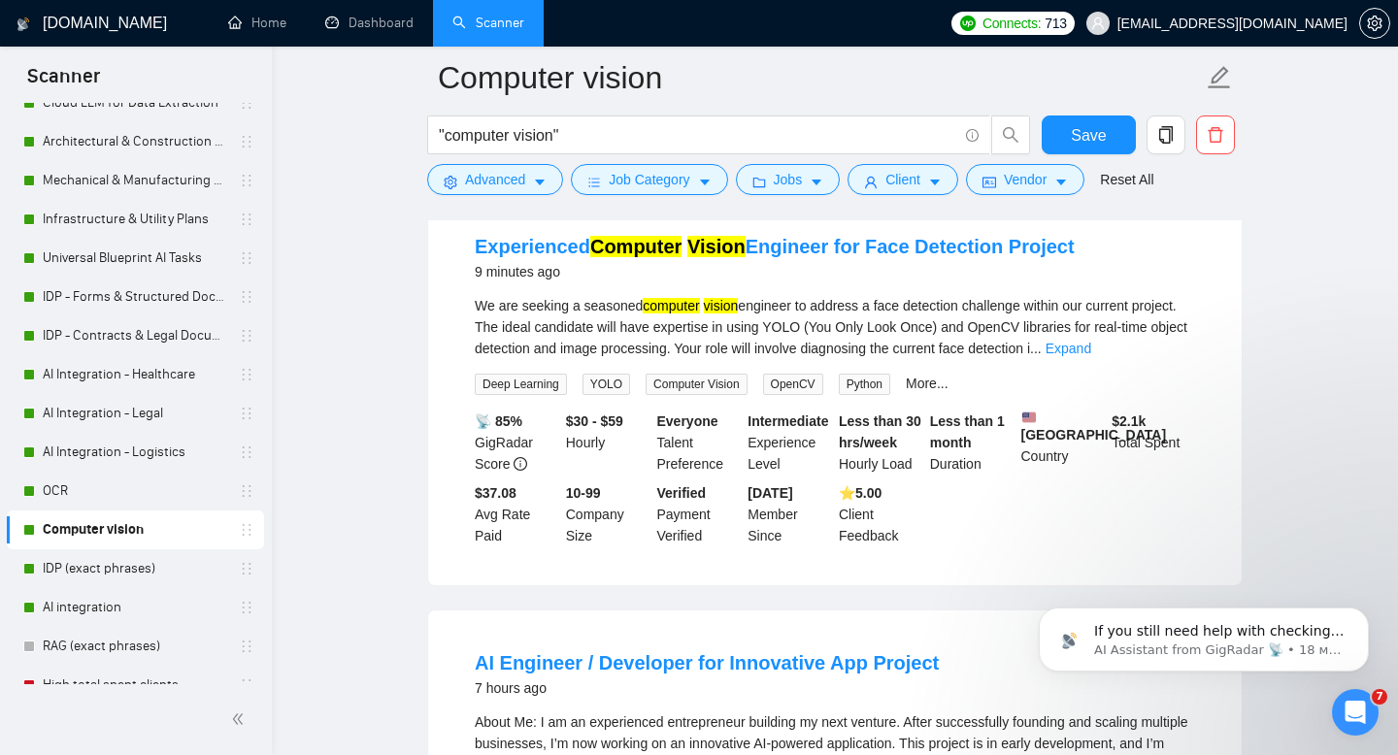
scroll to position [211, 0]
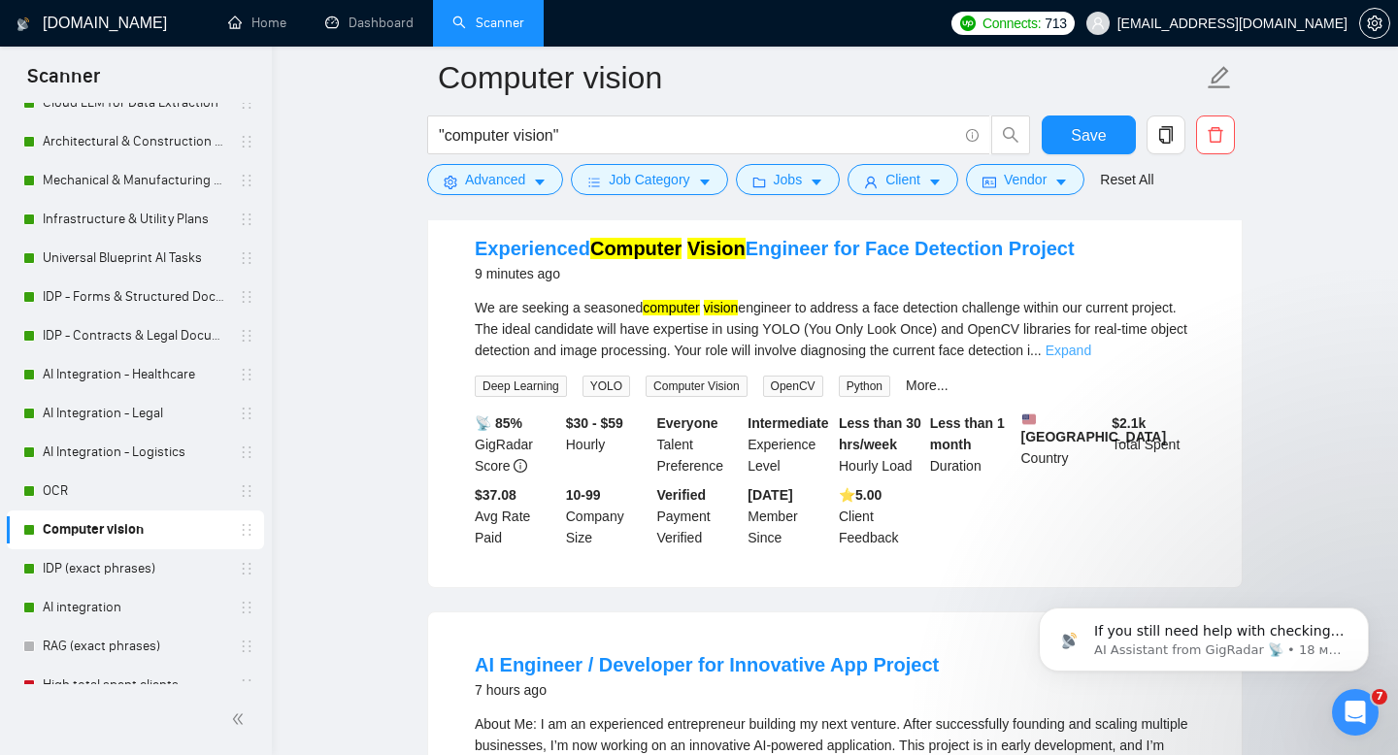
click at [1091, 350] on link "Expand" at bounding box center [1068, 351] width 46 height 16
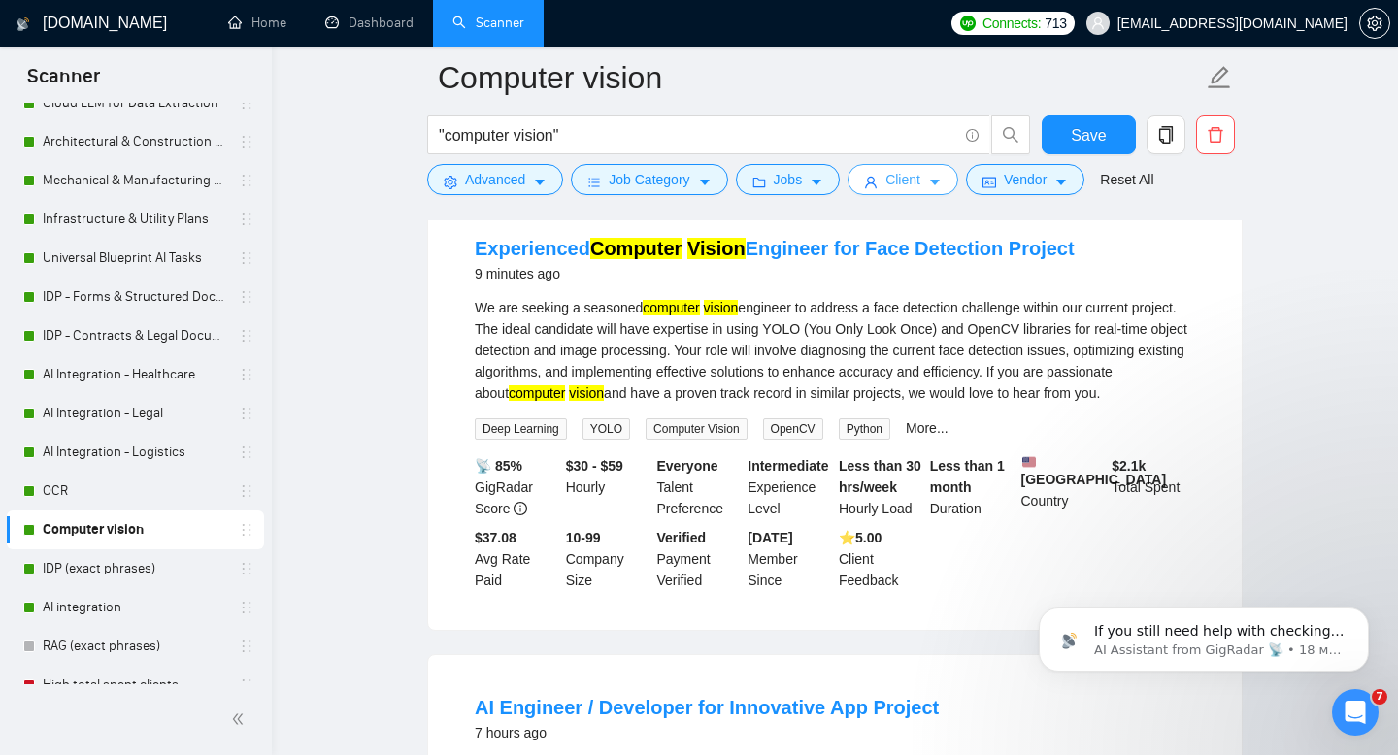
click at [894, 187] on span "Client" at bounding box center [902, 179] width 35 height 21
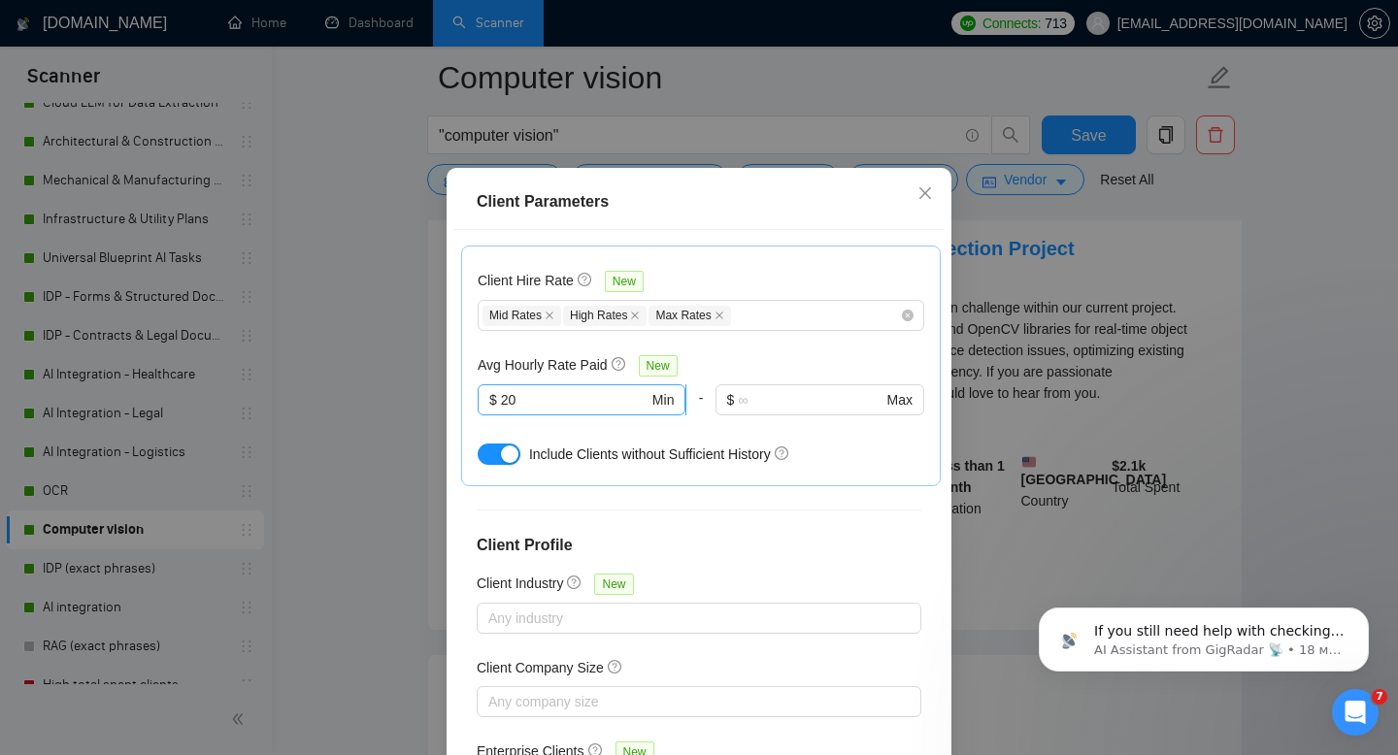
scroll to position [646, 0]
drag, startPoint x: 509, startPoint y: 414, endPoint x: 497, endPoint y: 417, distance: 12.3
click at [497, 414] on span "$ 20 Min" at bounding box center [582, 401] width 208 height 31
type input "30"
click at [929, 557] on div "Client Location Include Client Countries Select Exclude Client Countries Africa…" at bounding box center [698, 494] width 491 height 529
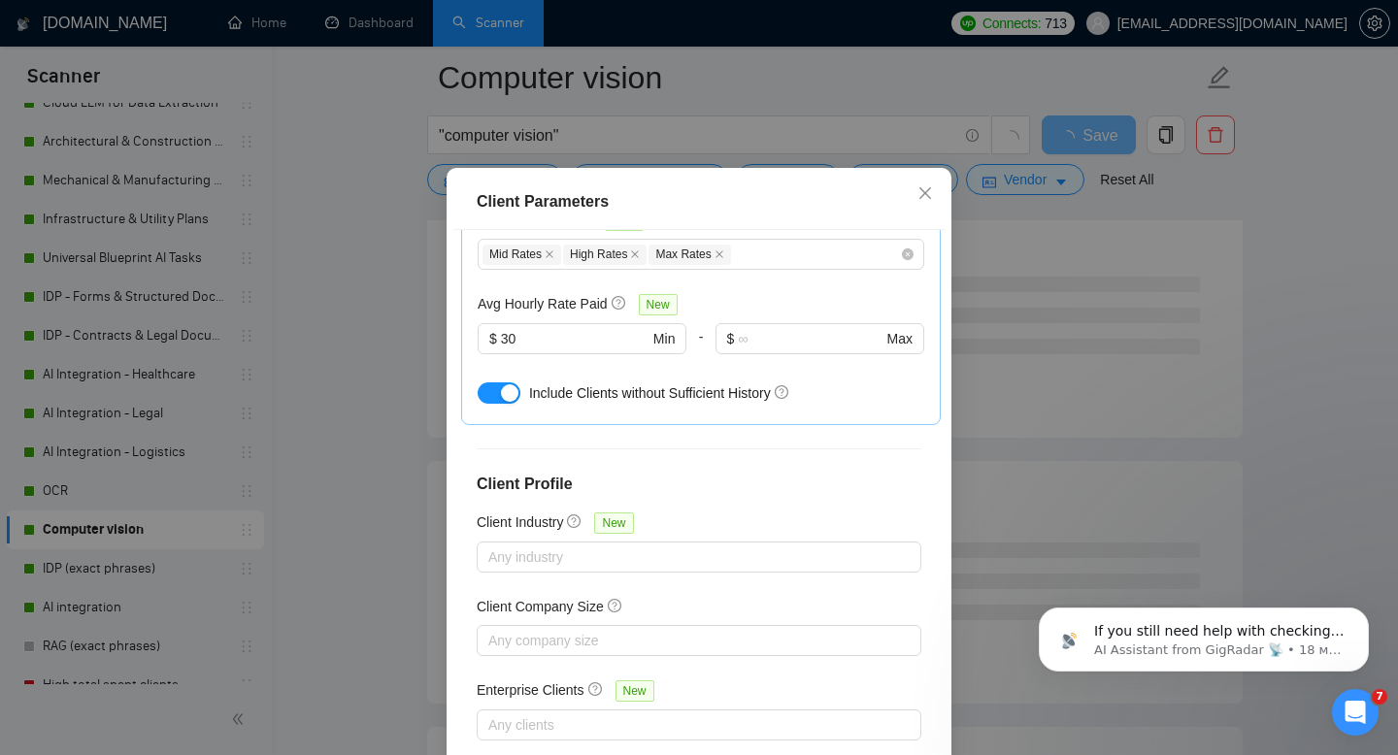
scroll to position [127, 0]
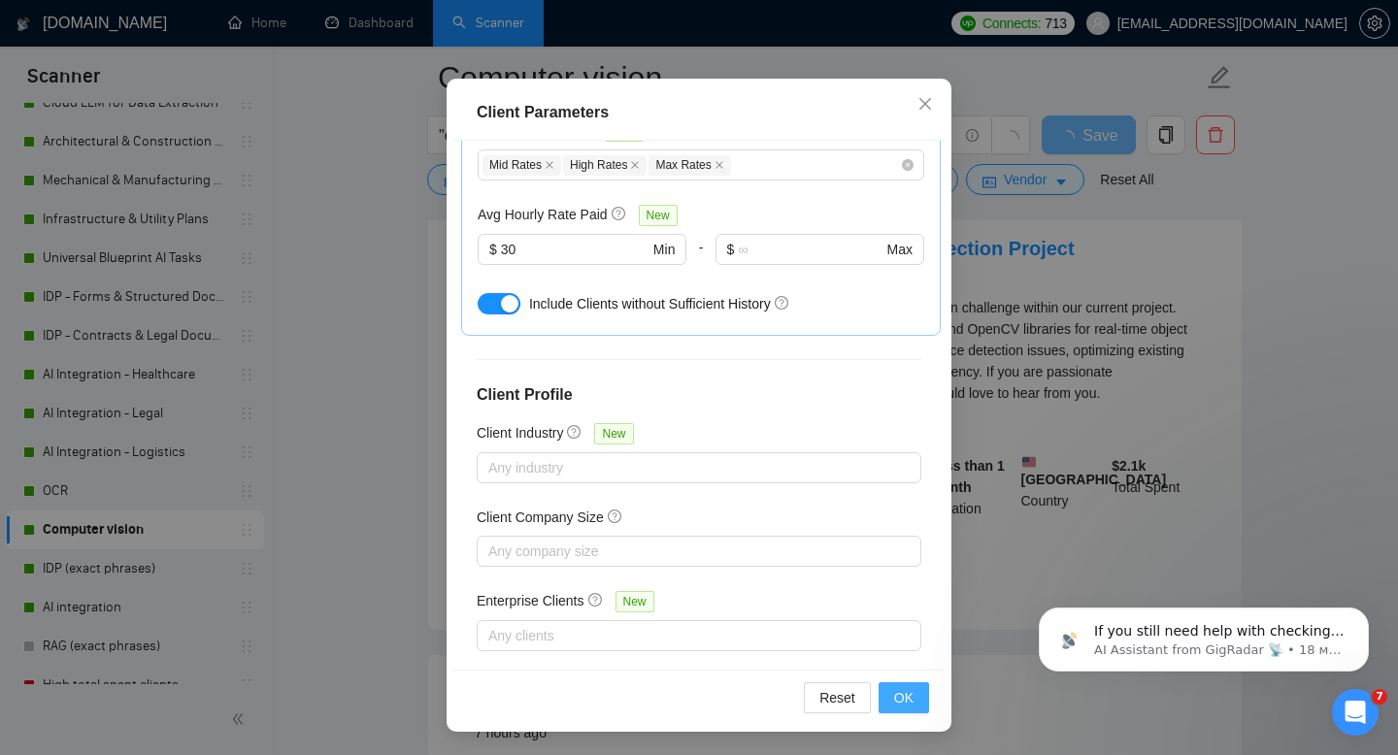
click at [913, 703] on button "OK" at bounding box center [903, 697] width 50 height 31
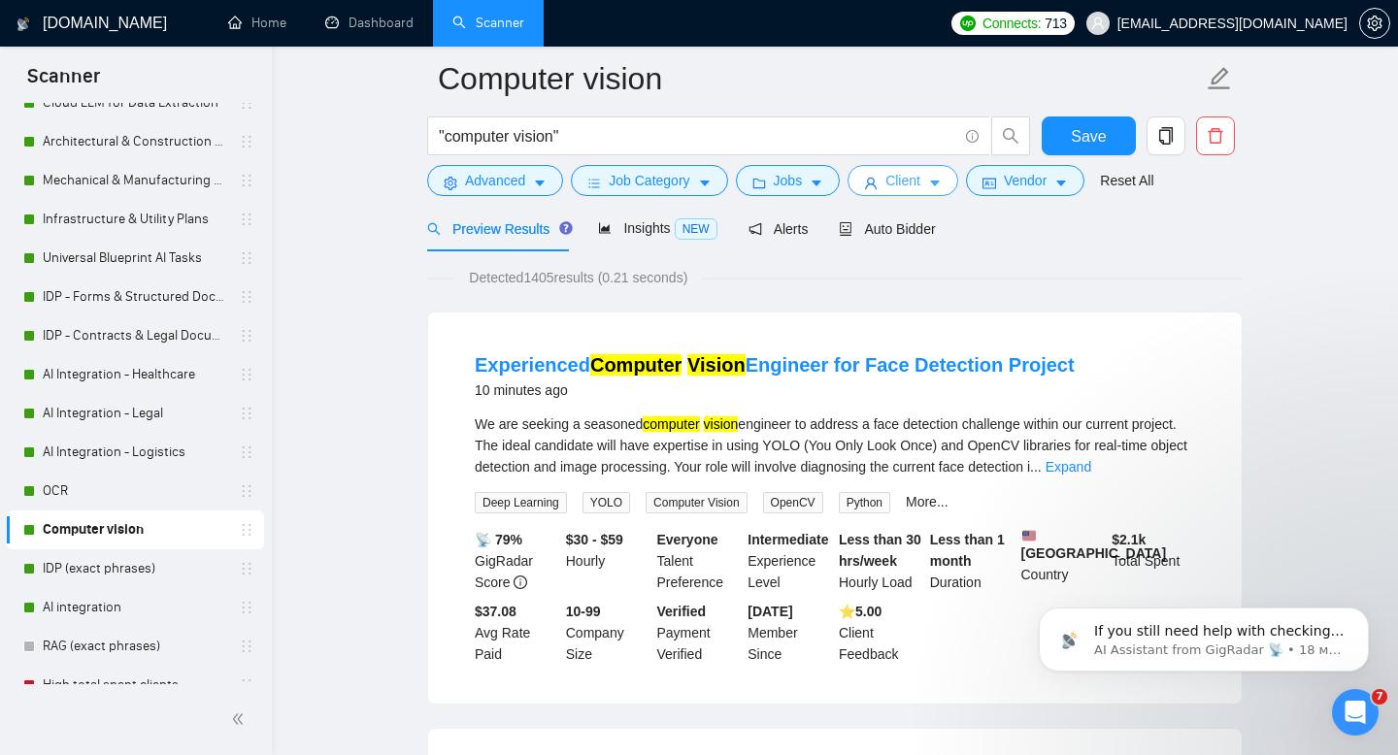
scroll to position [60, 0]
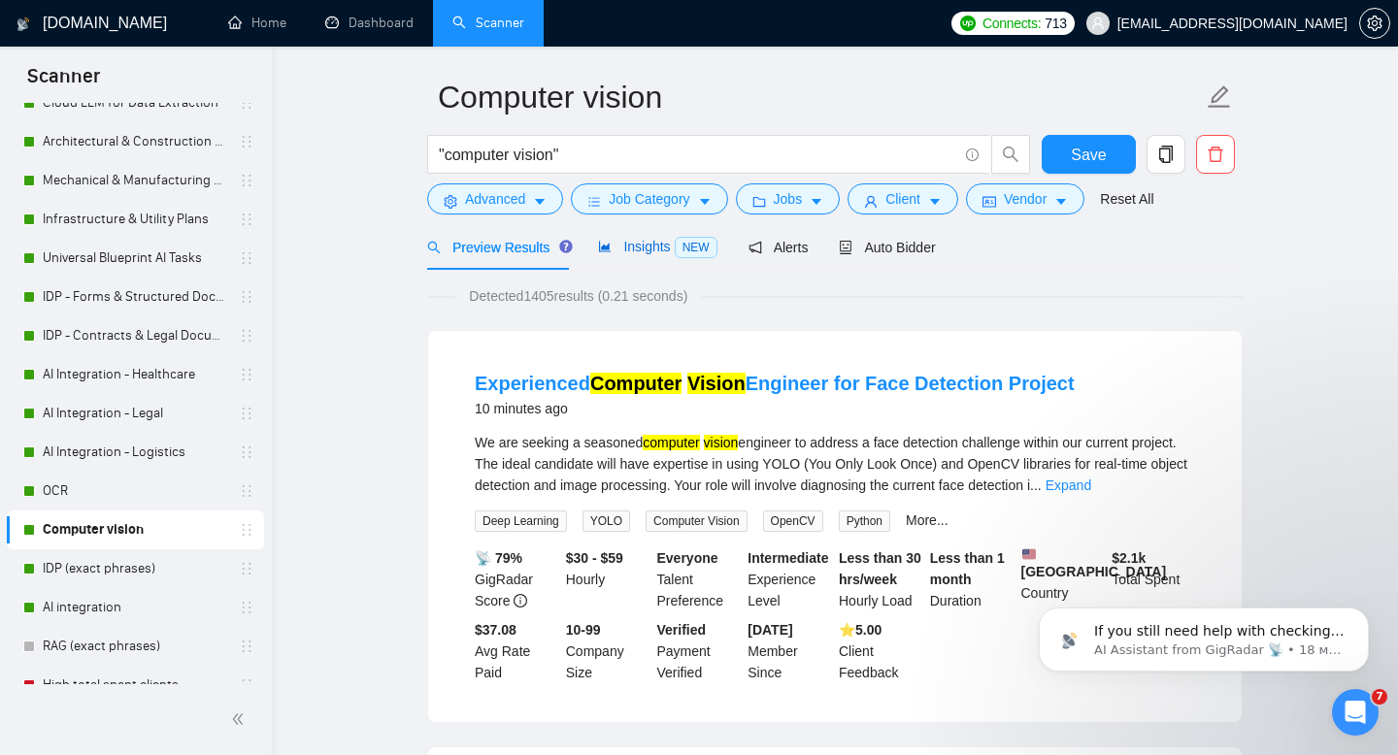
click at [653, 248] on span "Insights NEW" at bounding box center [657, 247] width 118 height 16
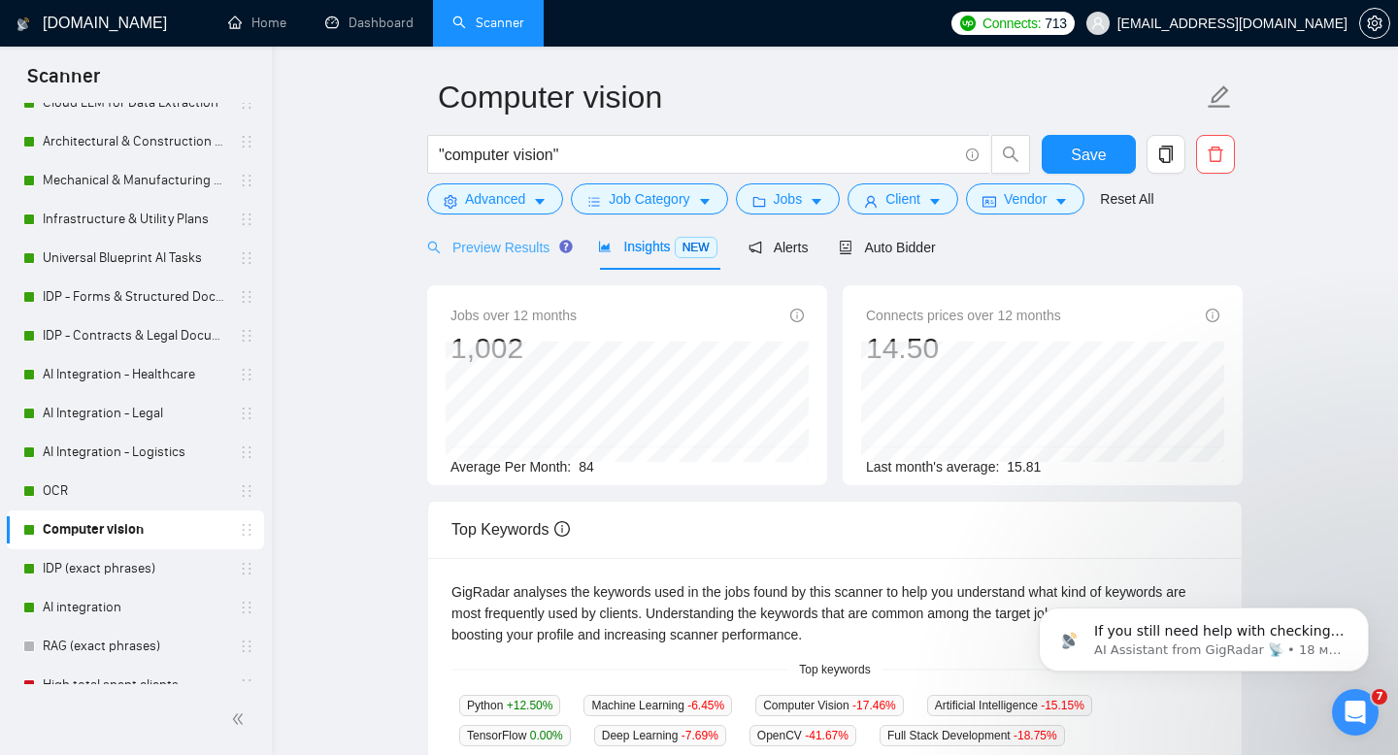
click at [482, 262] on div "Preview Results" at bounding box center [497, 247] width 140 height 46
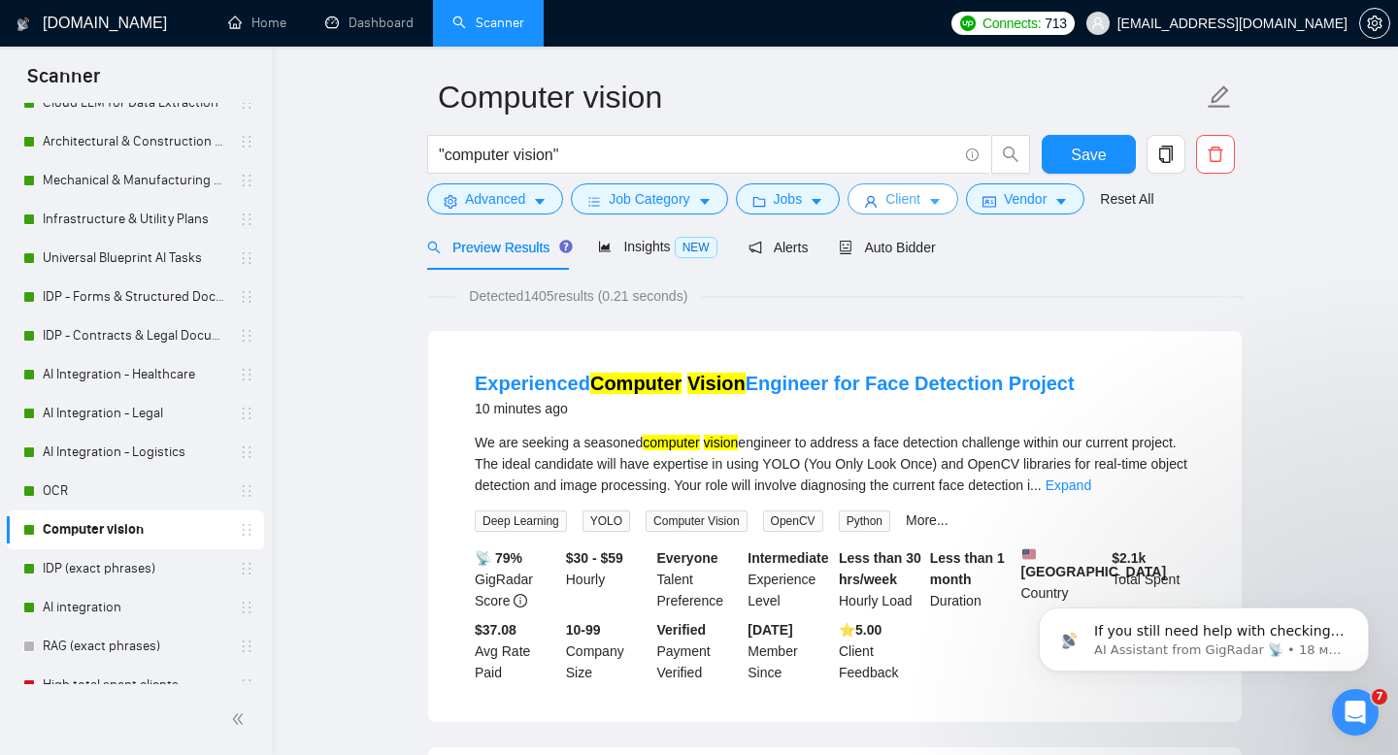
click at [898, 205] on span "Client" at bounding box center [902, 198] width 35 height 21
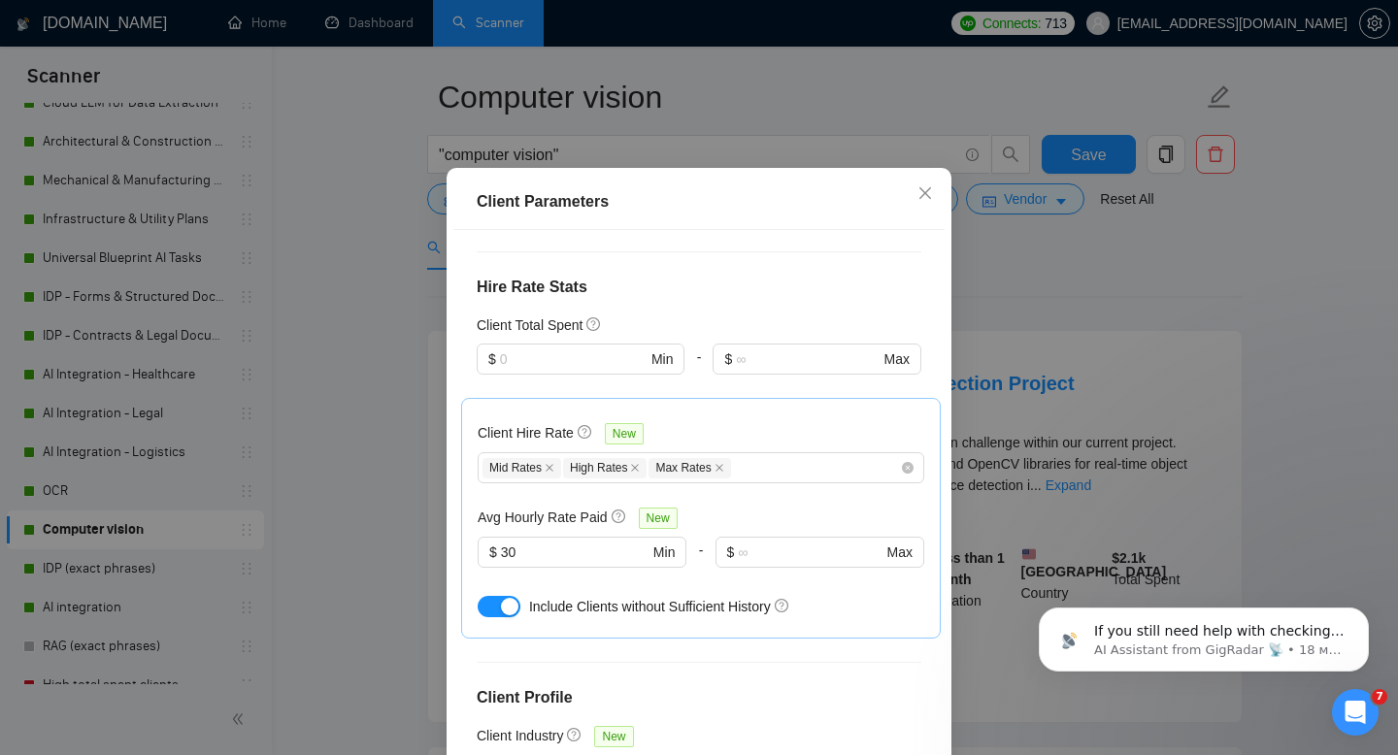
scroll to position [433, 0]
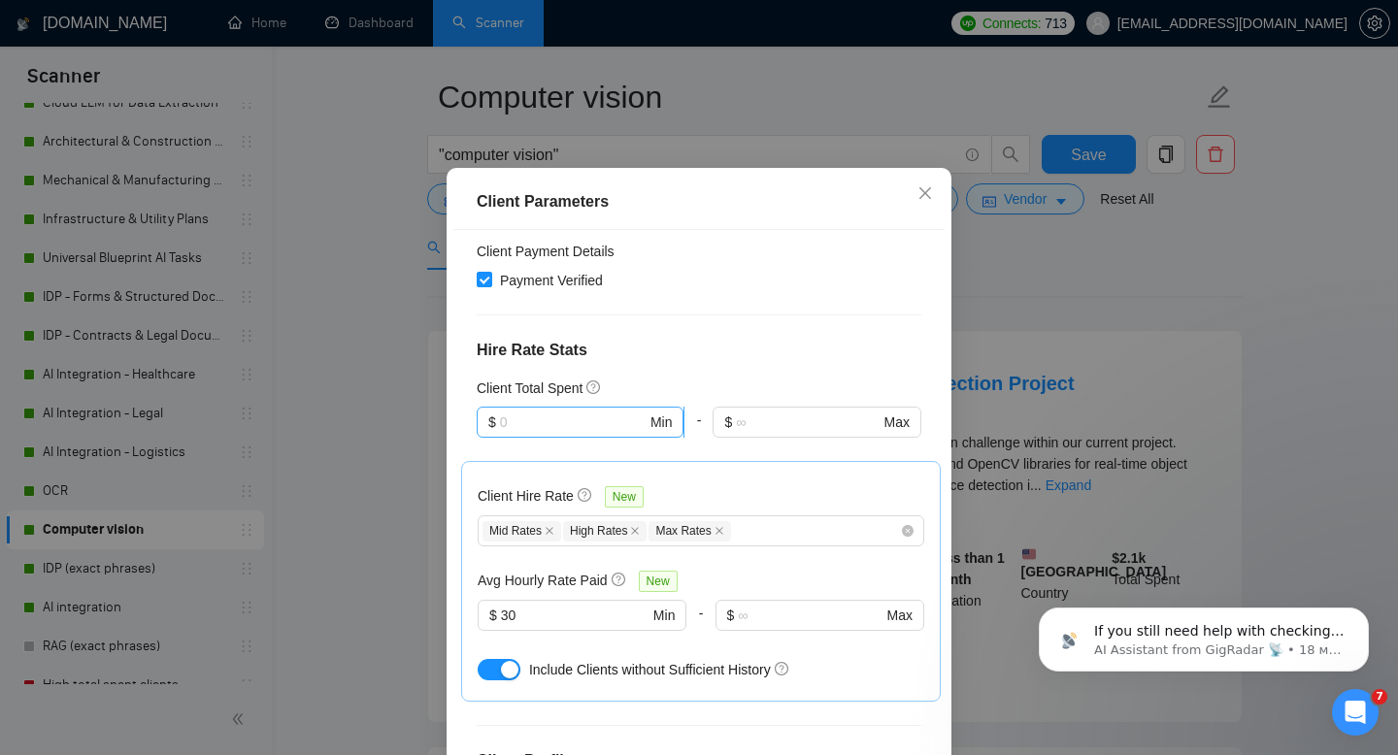
click at [585, 425] on input "text" at bounding box center [573, 422] width 147 height 21
type input "1500"
click at [688, 337] on div "Client Location Include Client Countries Select Exclude Client Countries Africa…" at bounding box center [698, 494] width 491 height 529
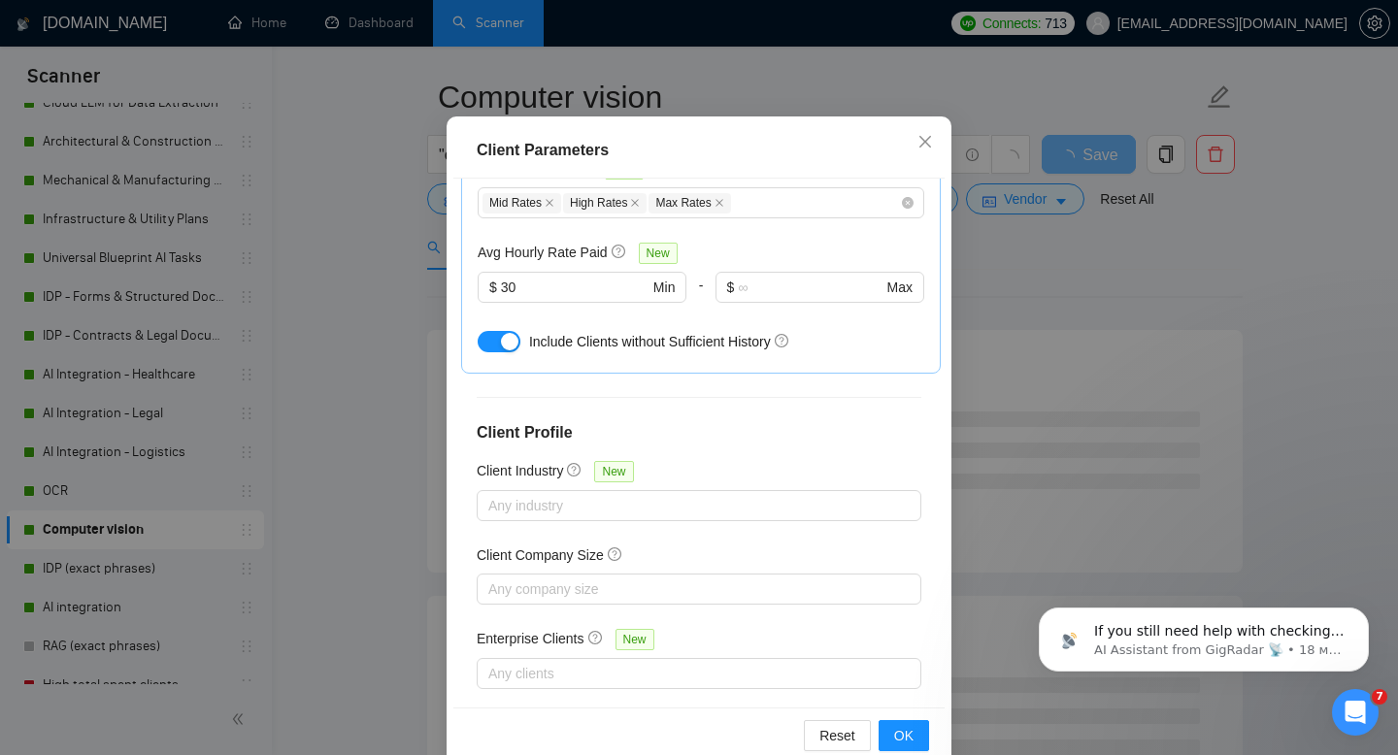
scroll to position [127, 0]
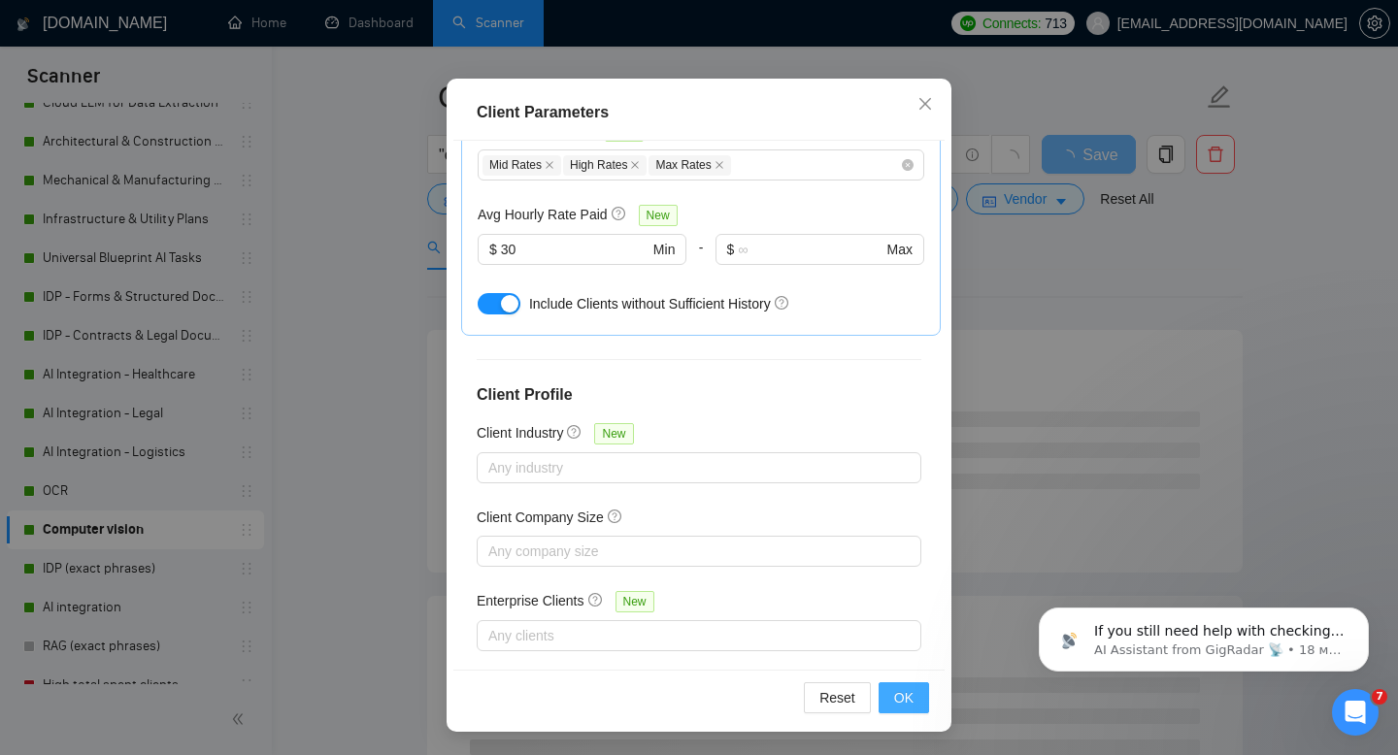
click at [914, 685] on button "OK" at bounding box center [903, 697] width 50 height 31
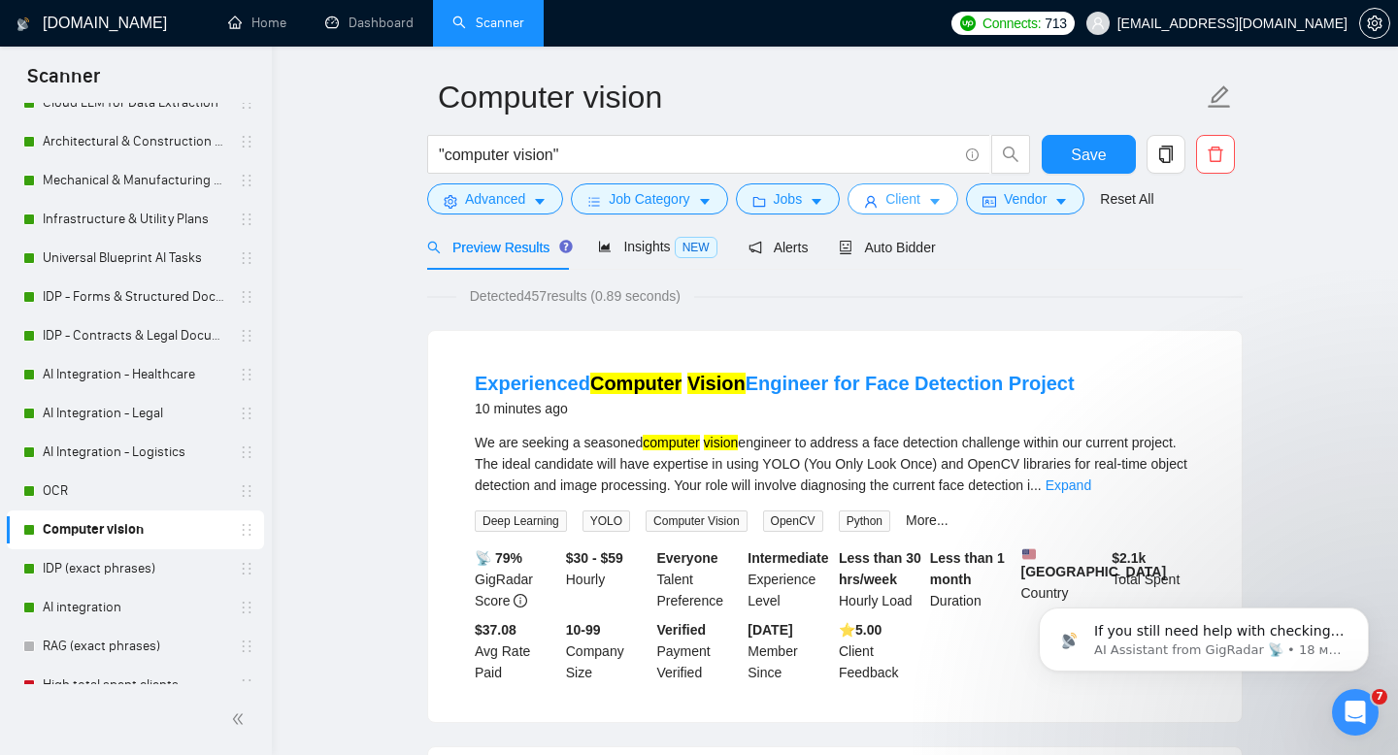
scroll to position [0, 0]
click at [650, 241] on span "Insights NEW" at bounding box center [657, 247] width 118 height 16
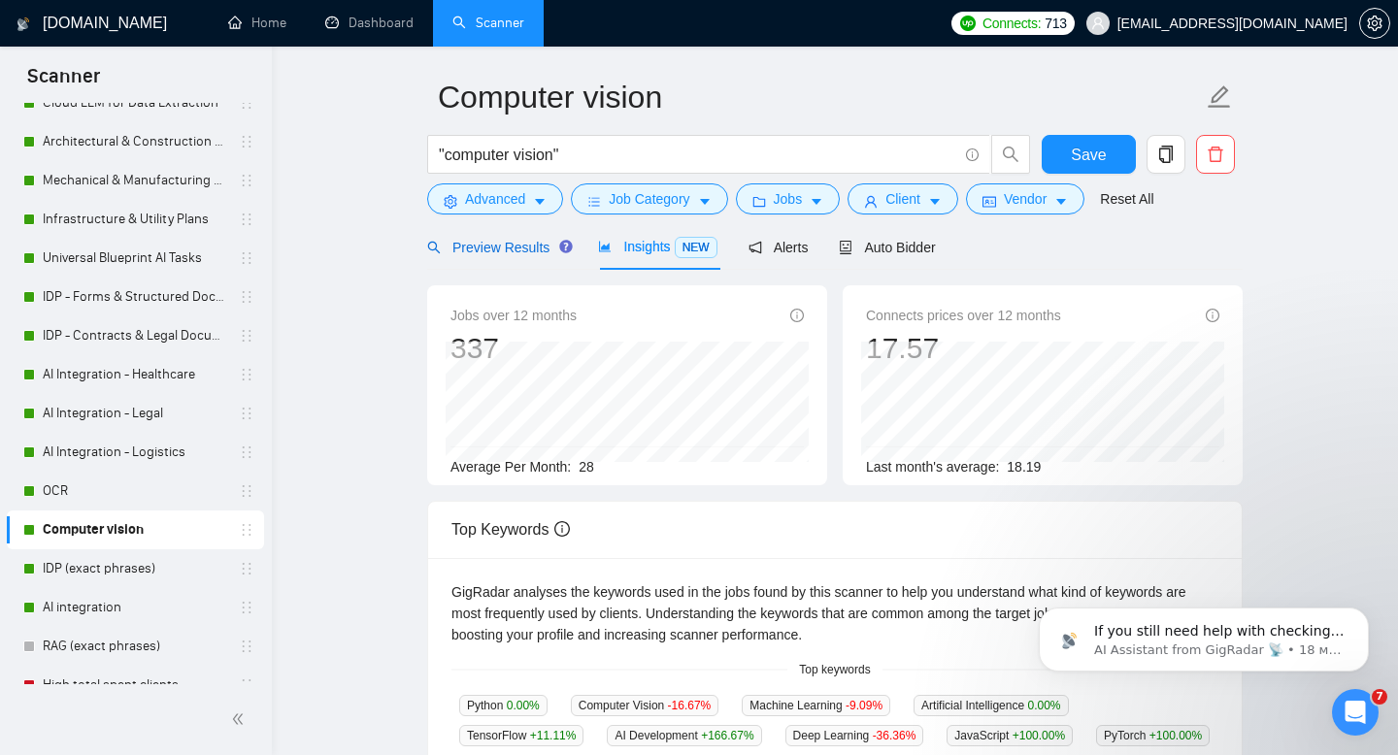
click at [516, 240] on span "Preview Results" at bounding box center [497, 248] width 140 height 16
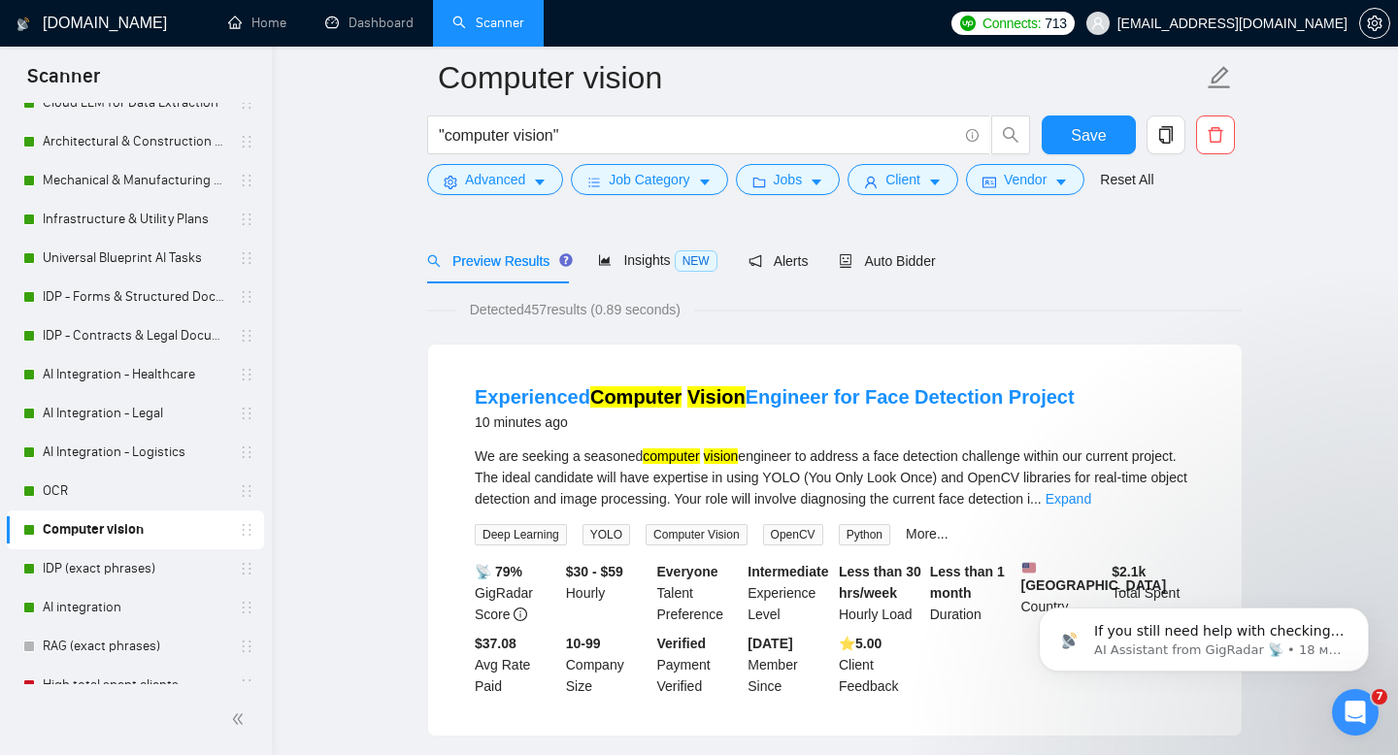
scroll to position [269, 0]
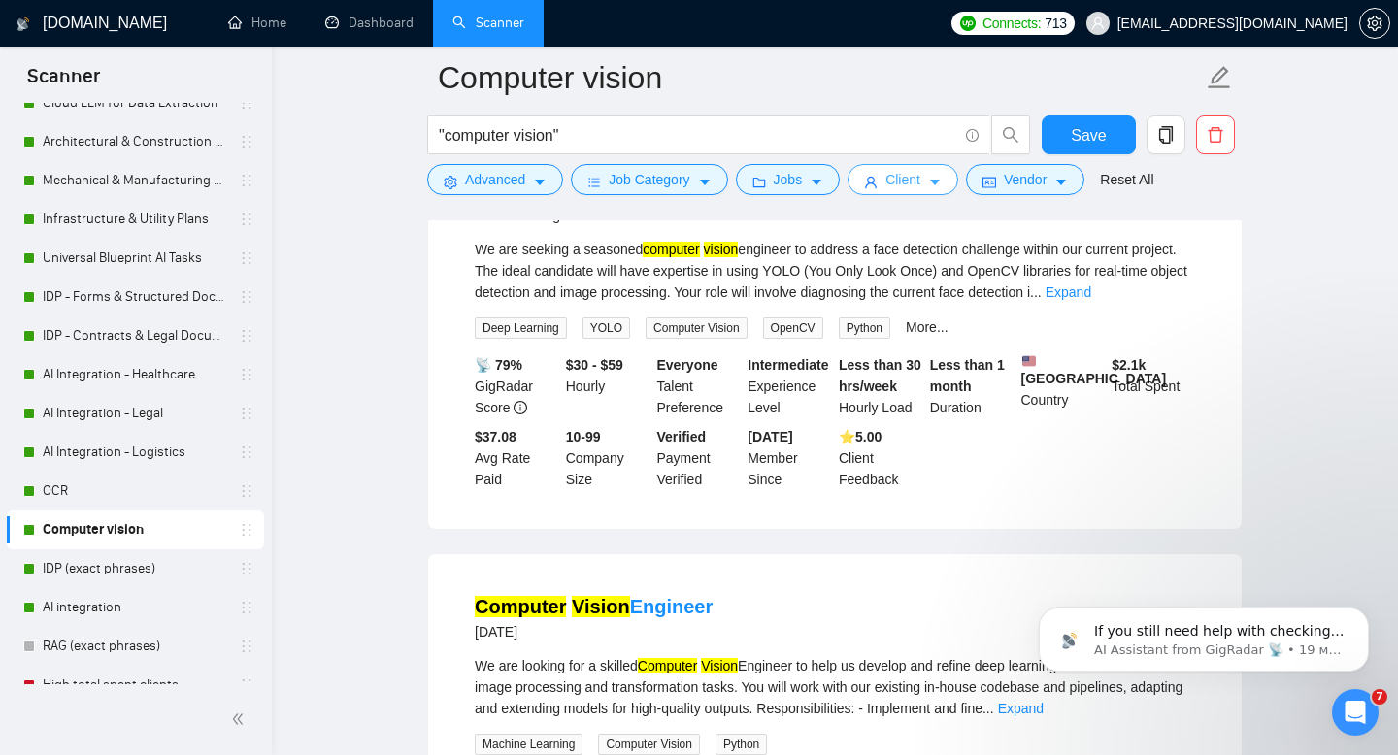
click at [907, 177] on span "Client" at bounding box center [902, 179] width 35 height 21
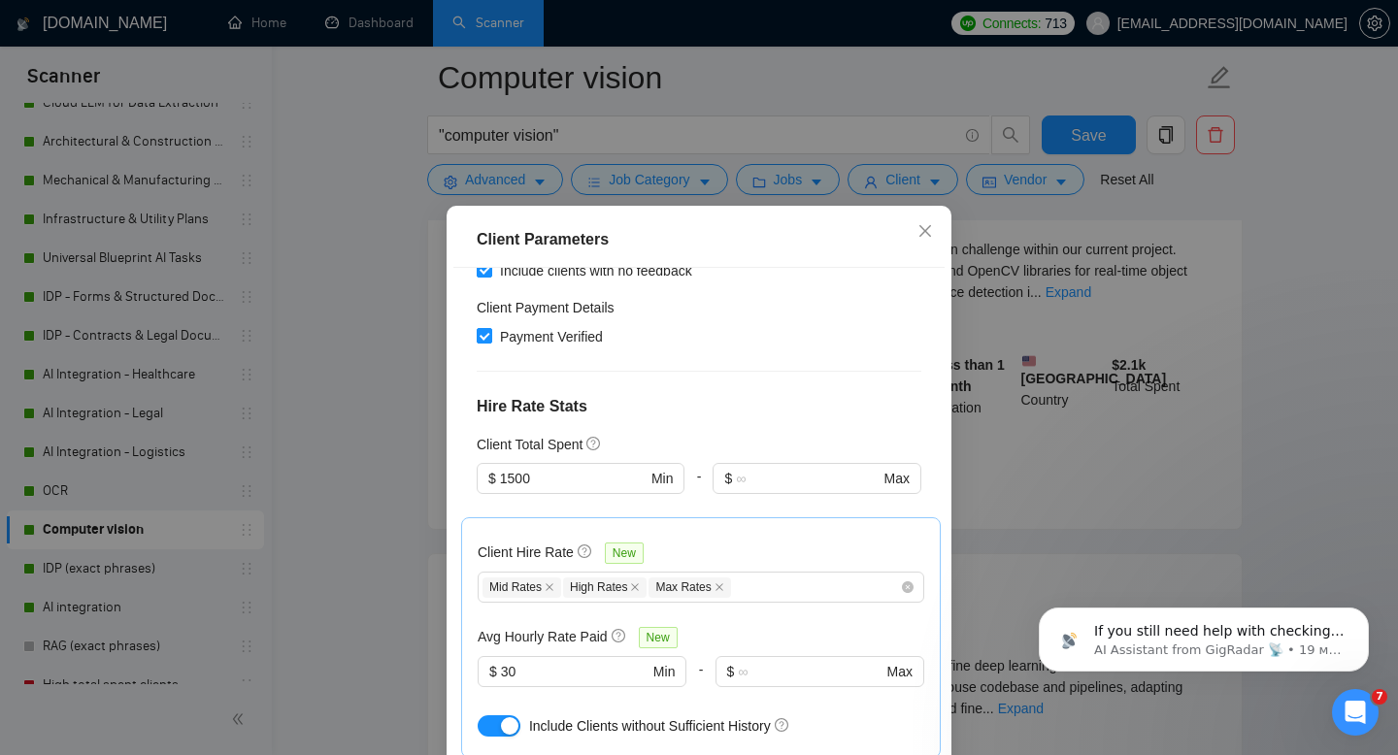
scroll to position [374, 0]
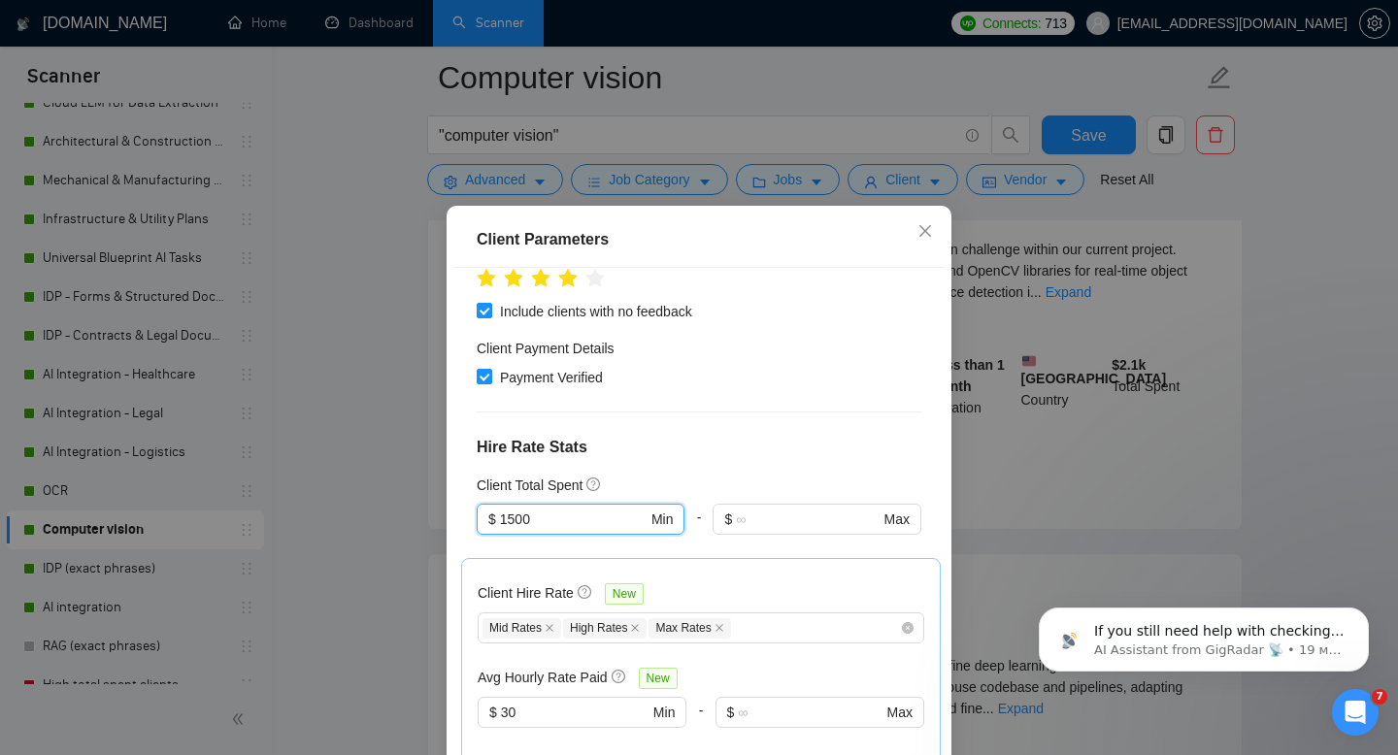
drag, startPoint x: 567, startPoint y: 495, endPoint x: 461, endPoint y: 490, distance: 105.9
click at [461, 490] on div "Client Location Include Client Countries Select Exclude Client Countries Africa…" at bounding box center [698, 532] width 491 height 529
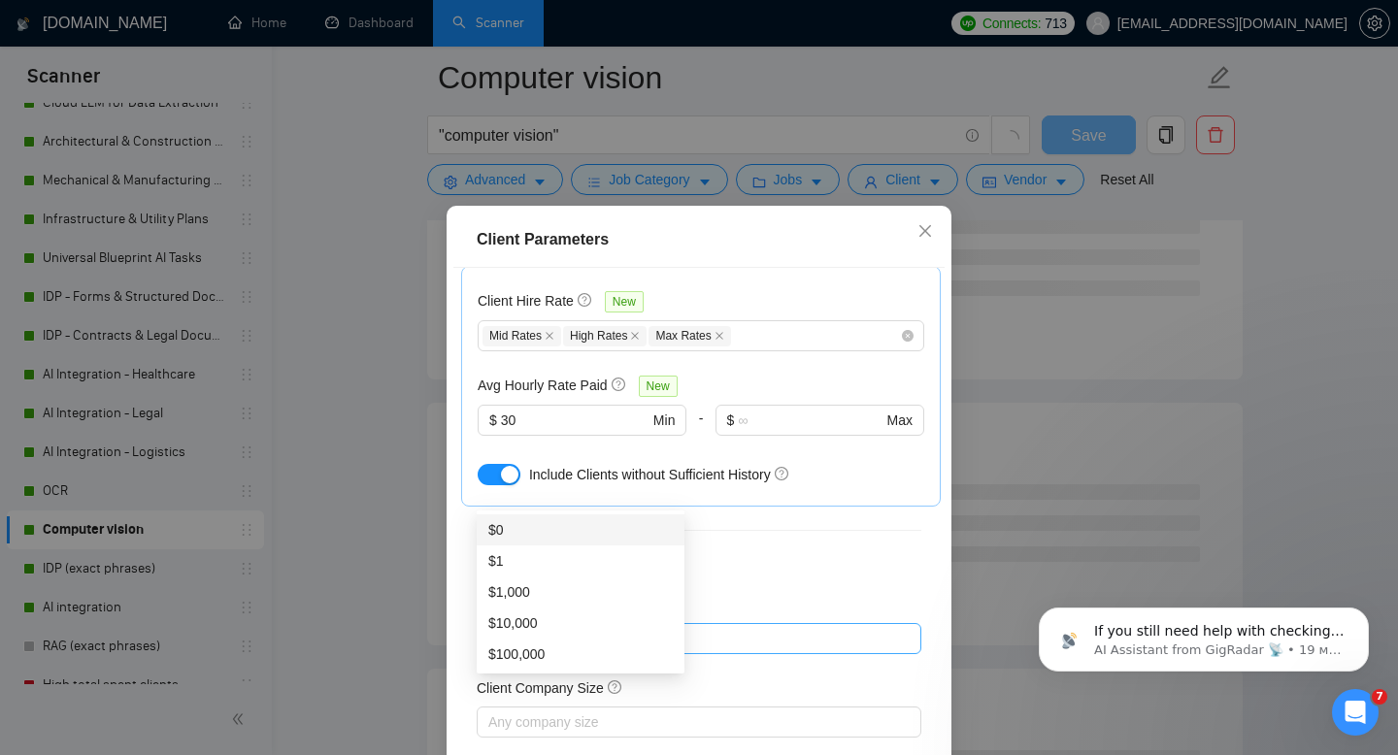
scroll to position [670, 0]
click at [850, 550] on h4 "Client Profile" at bounding box center [699, 561] width 445 height 23
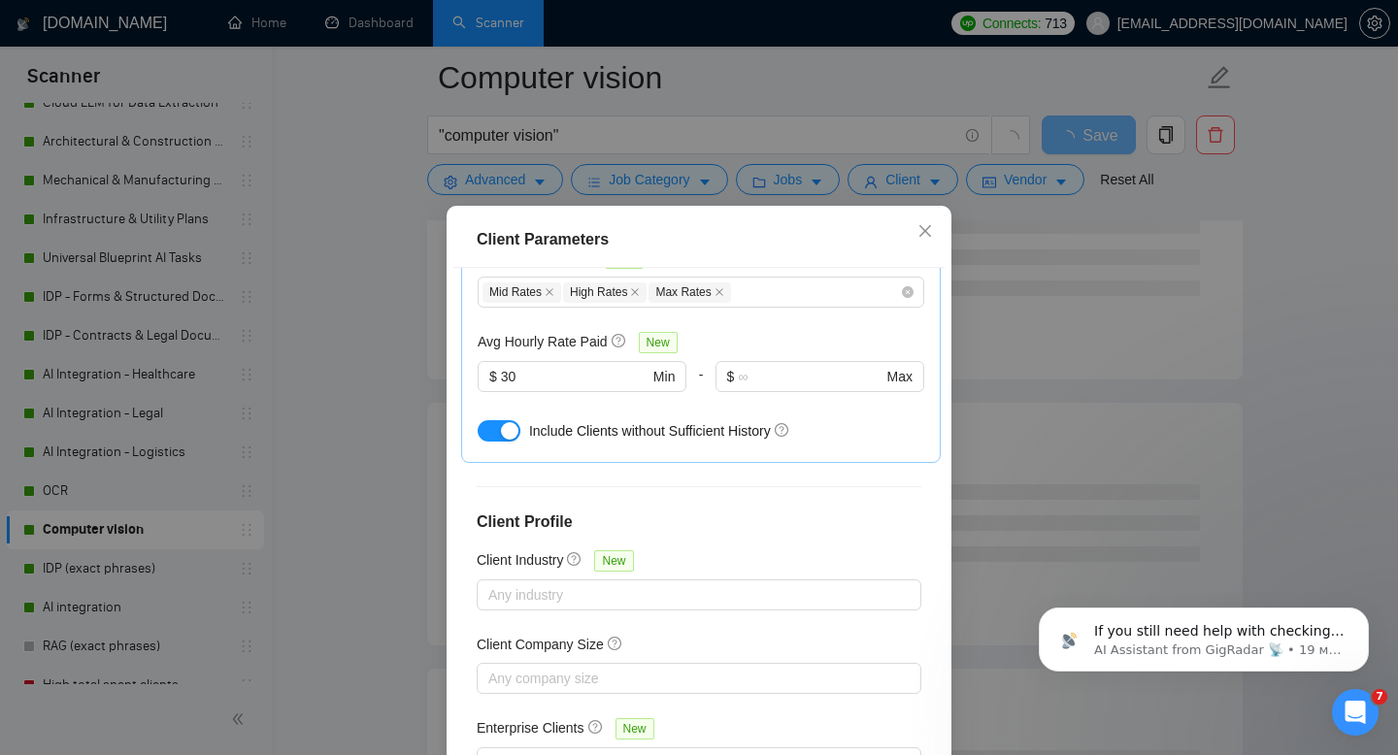
scroll to position [127, 0]
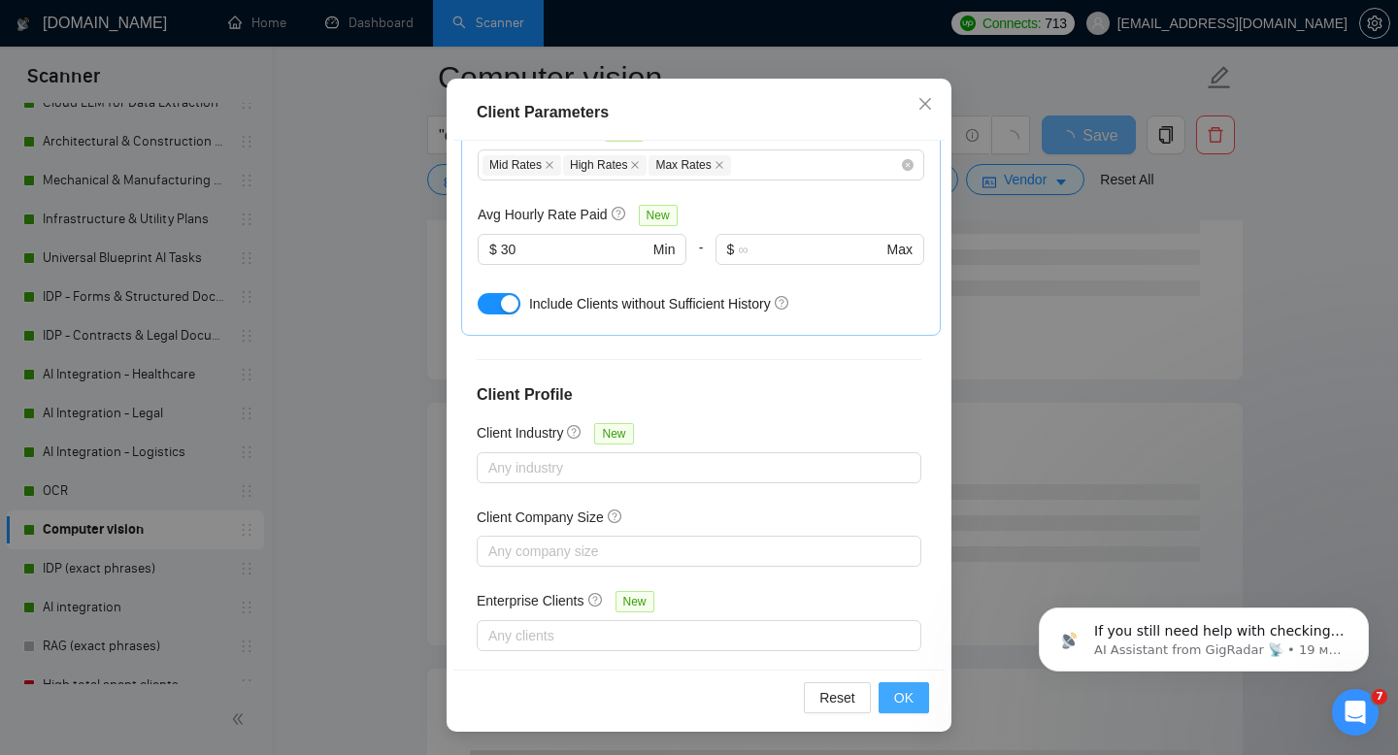
click at [903, 693] on span "OK" at bounding box center [903, 697] width 19 height 21
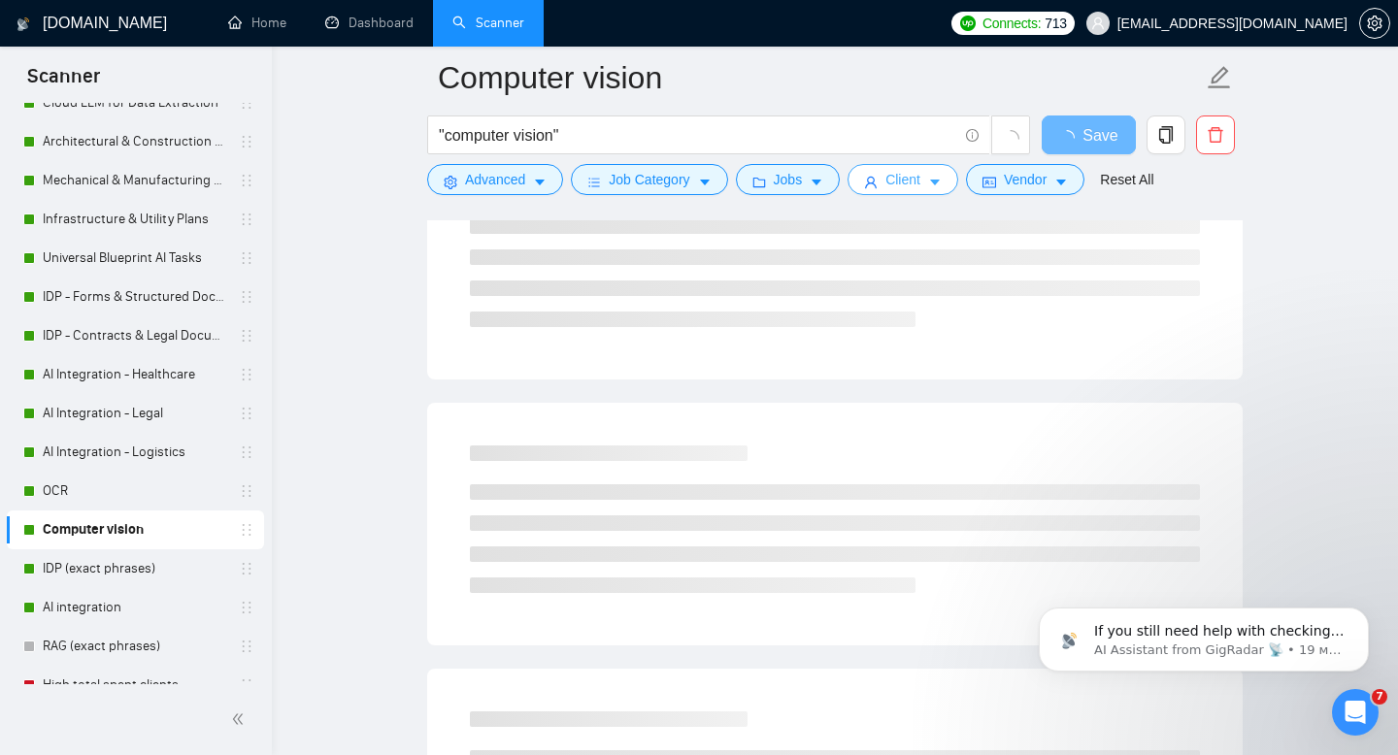
scroll to position [0, 0]
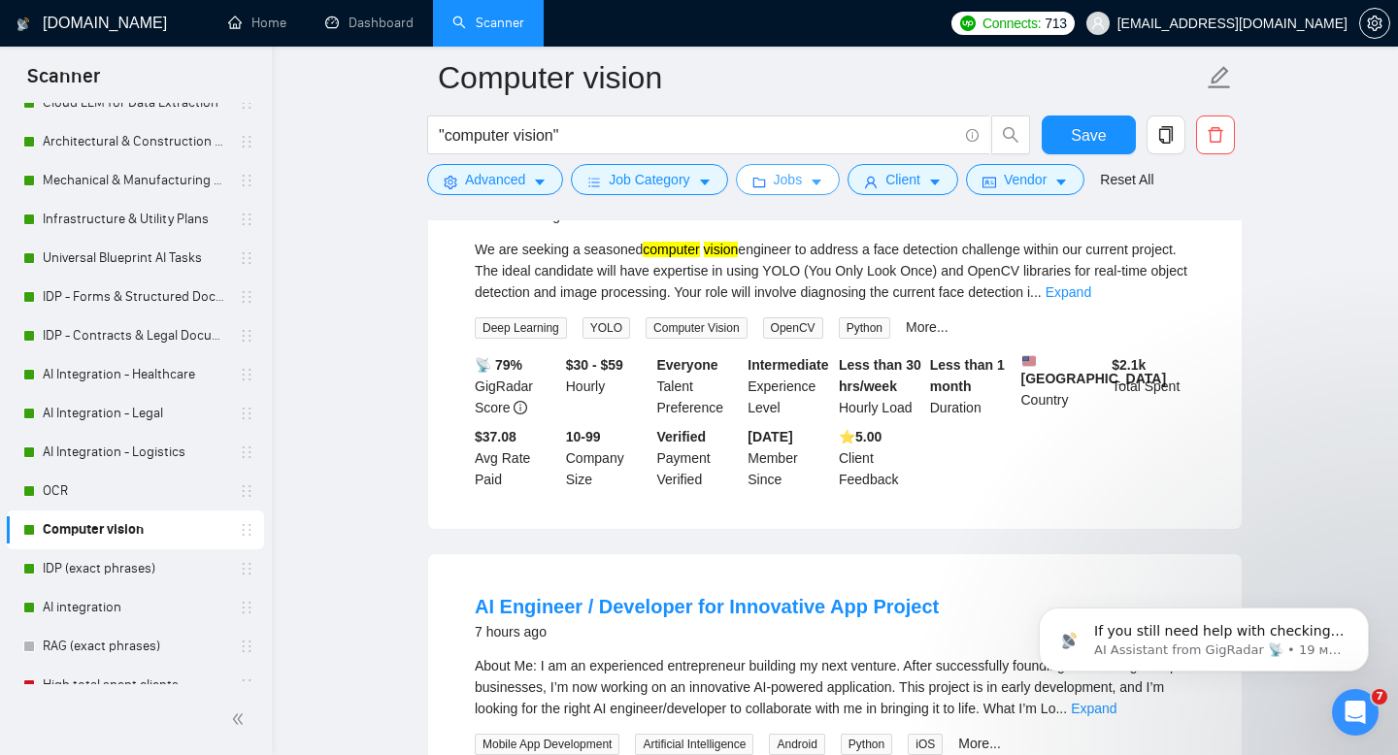
click at [803, 186] on span "Jobs" at bounding box center [788, 179] width 29 height 21
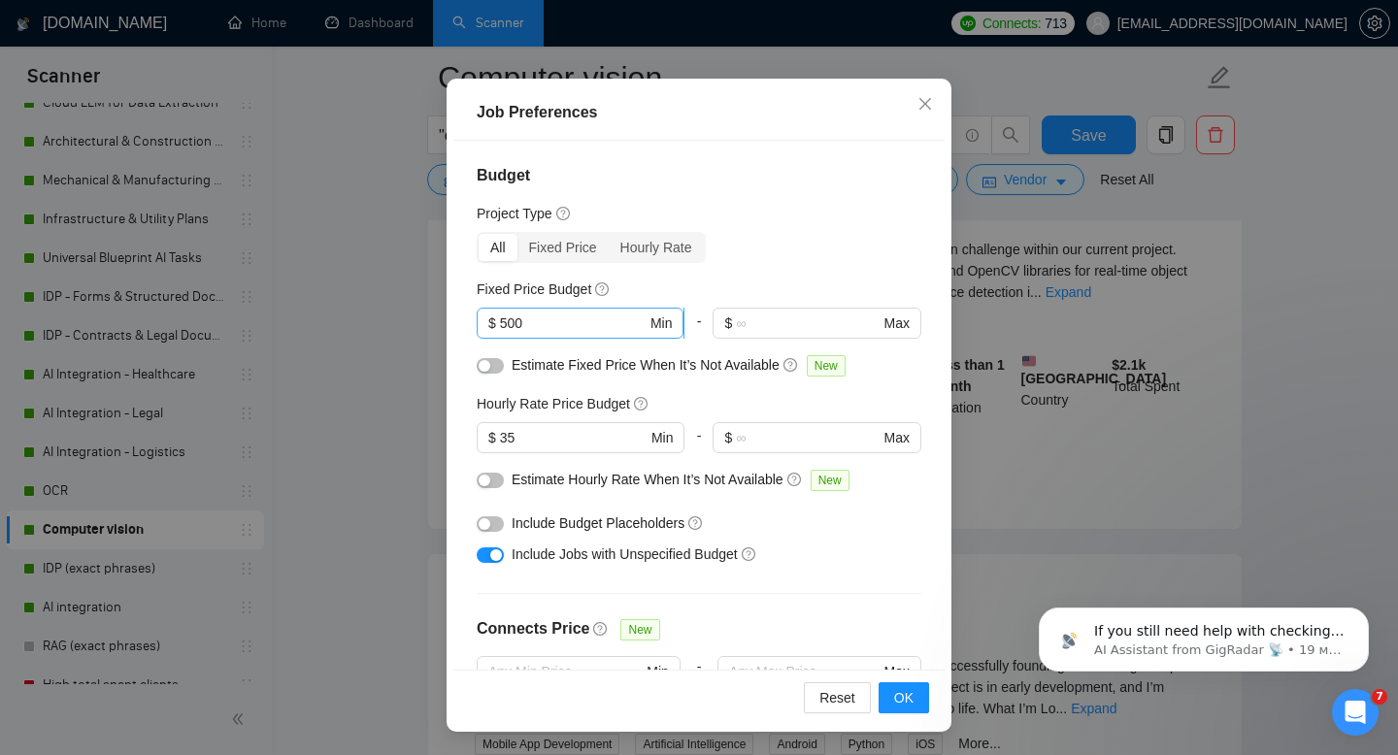
click at [505, 321] on input "500" at bounding box center [573, 323] width 147 height 21
type input "1500"
drag, startPoint x: 523, startPoint y: 434, endPoint x: 463, endPoint y: 434, distance: 60.2
click at [463, 432] on div "Budget Project Type All Fixed Price Hourly Rate Fixed Price Budget $ 1500 Min -…" at bounding box center [698, 405] width 491 height 529
type input "40"
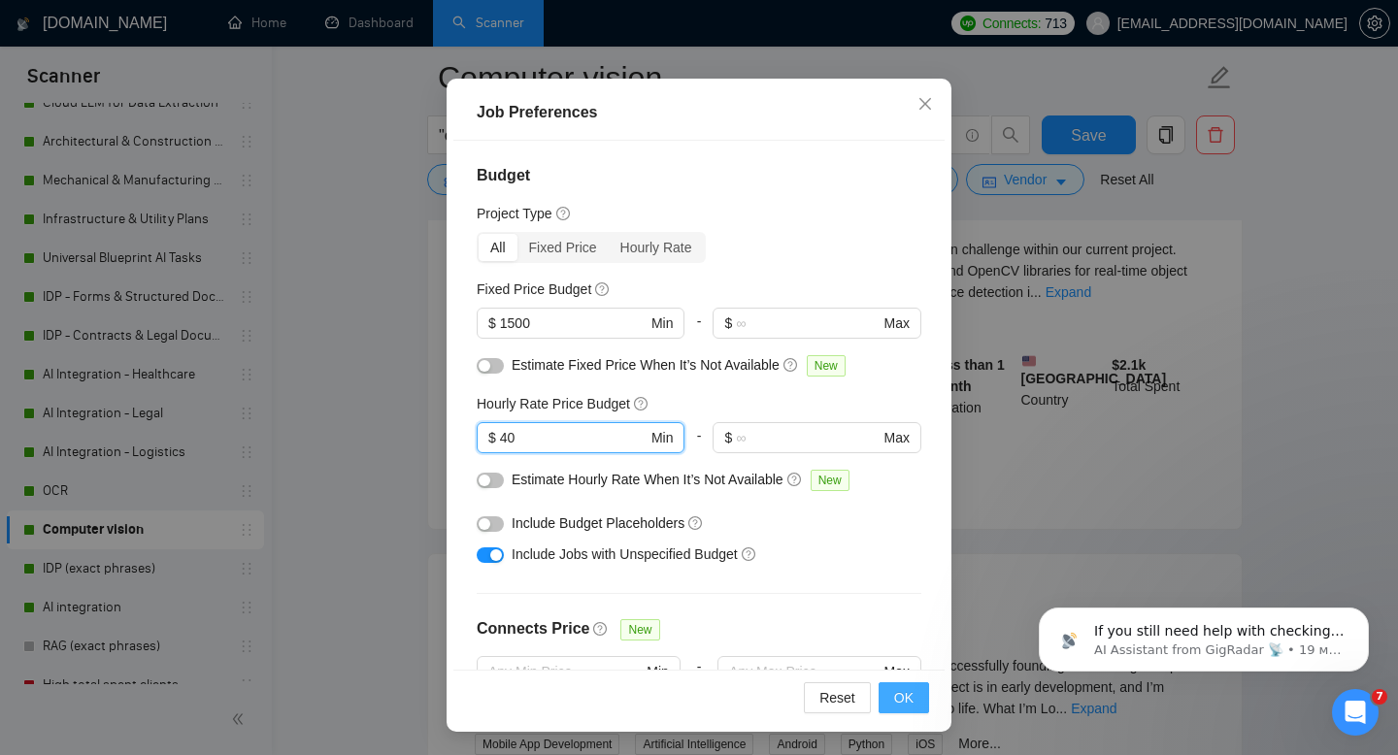
click at [911, 704] on span "OK" at bounding box center [903, 697] width 19 height 21
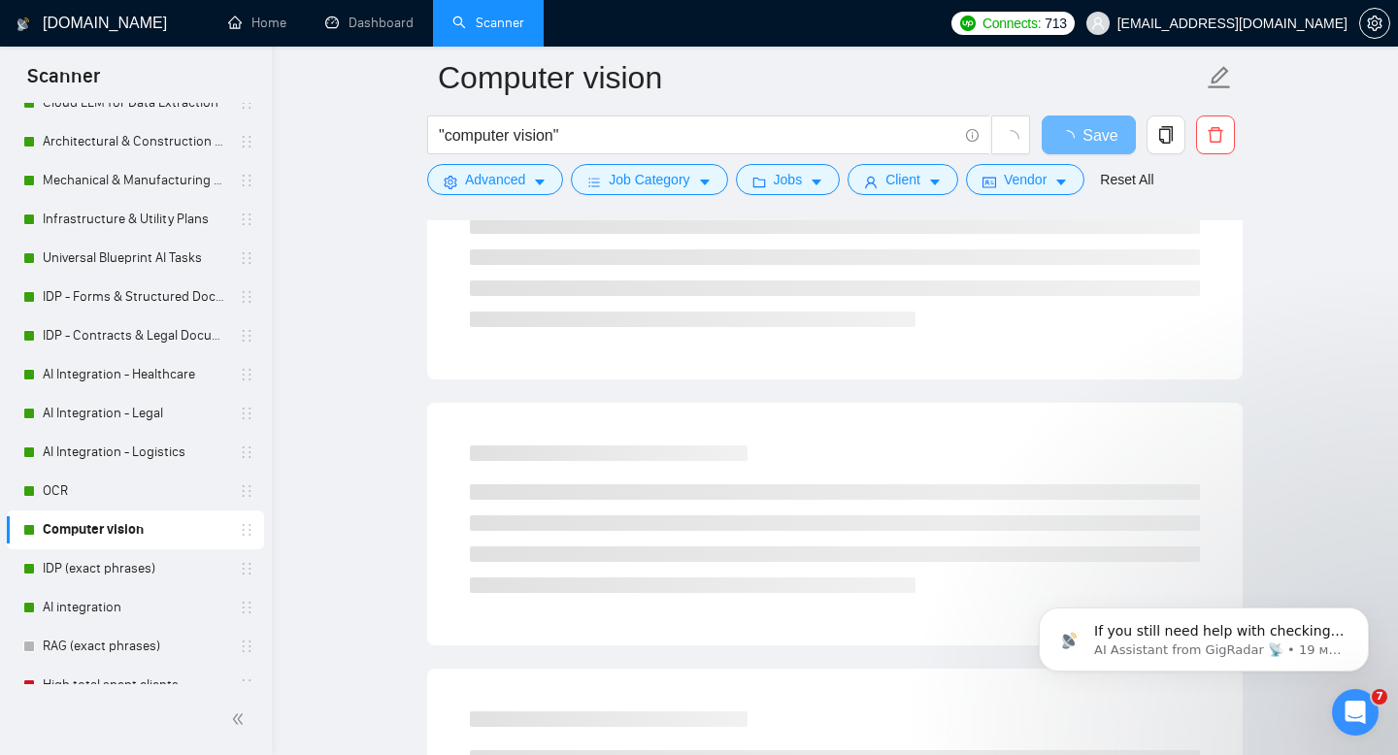
scroll to position [38, 0]
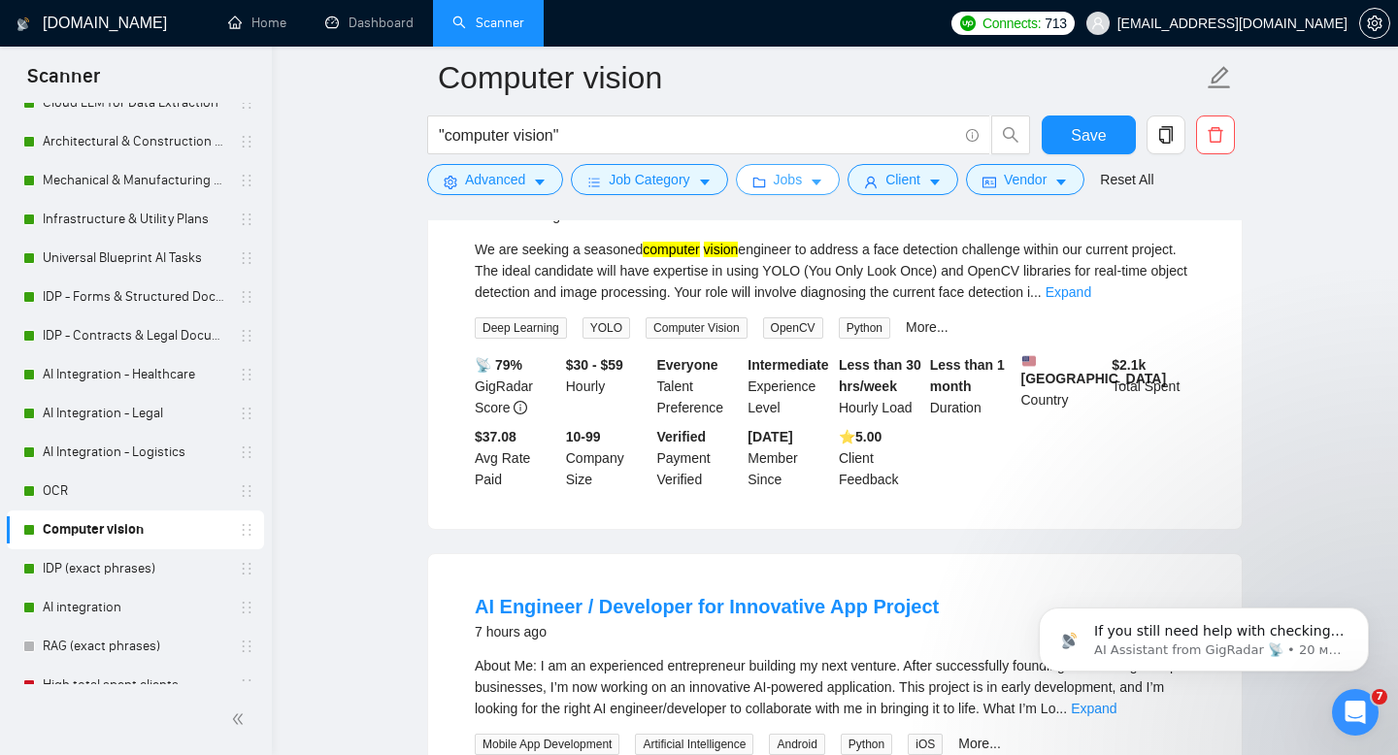
click at [790, 182] on span "Jobs" at bounding box center [788, 179] width 29 height 21
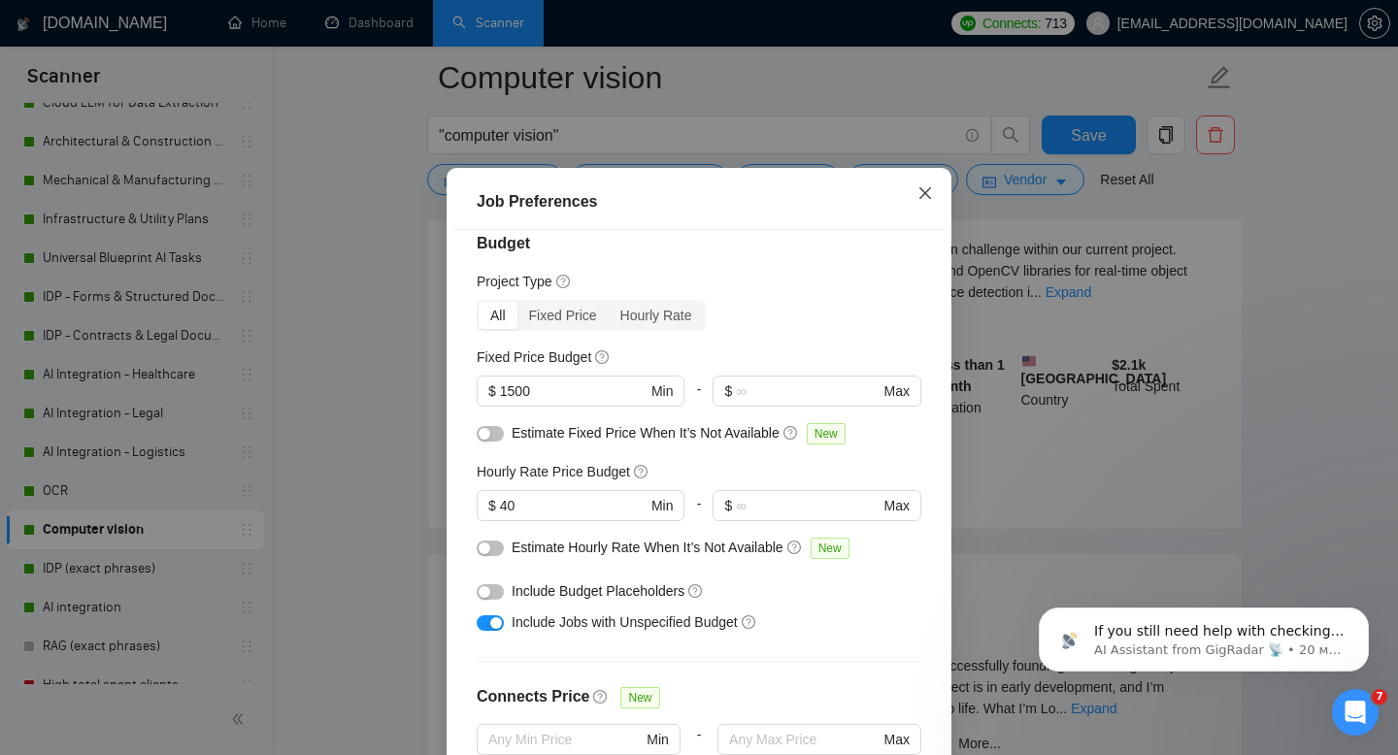
scroll to position [16, 0]
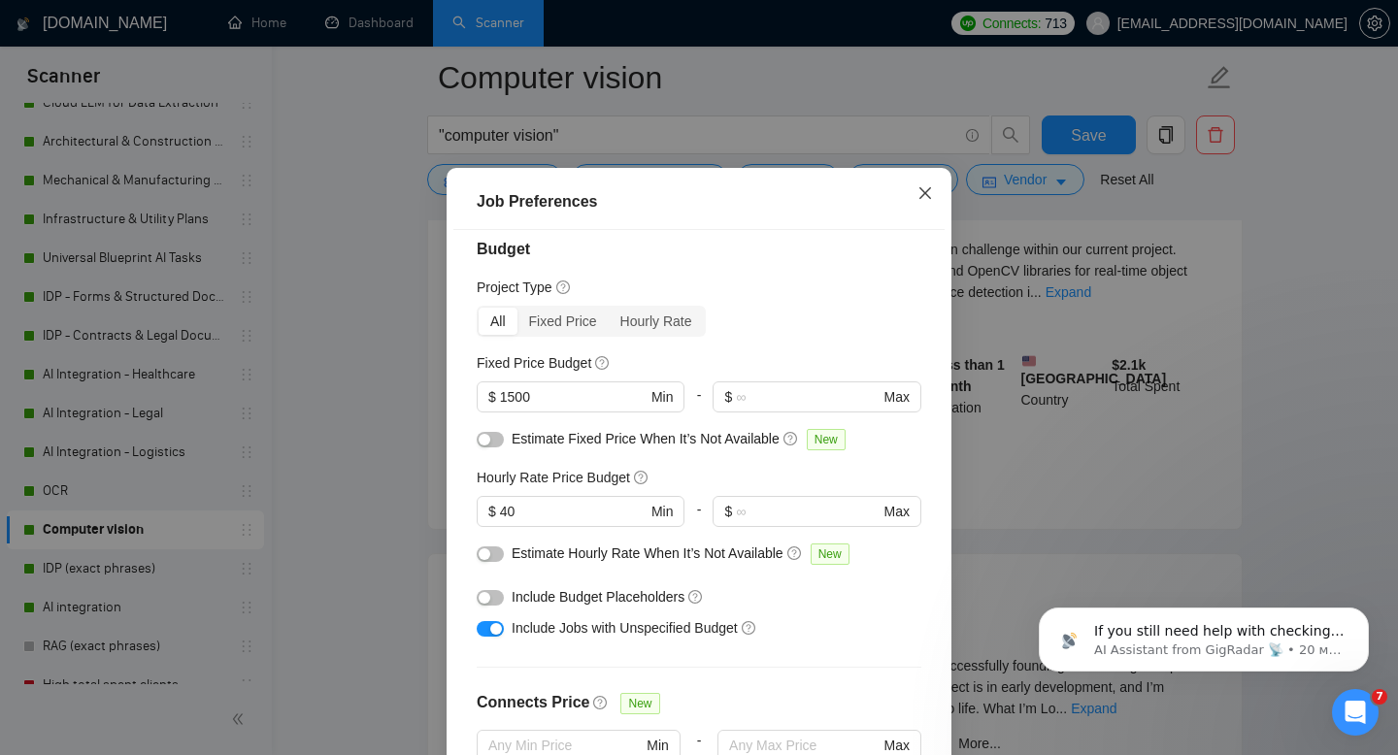
click at [923, 201] on icon "close" at bounding box center [925, 193] width 16 height 16
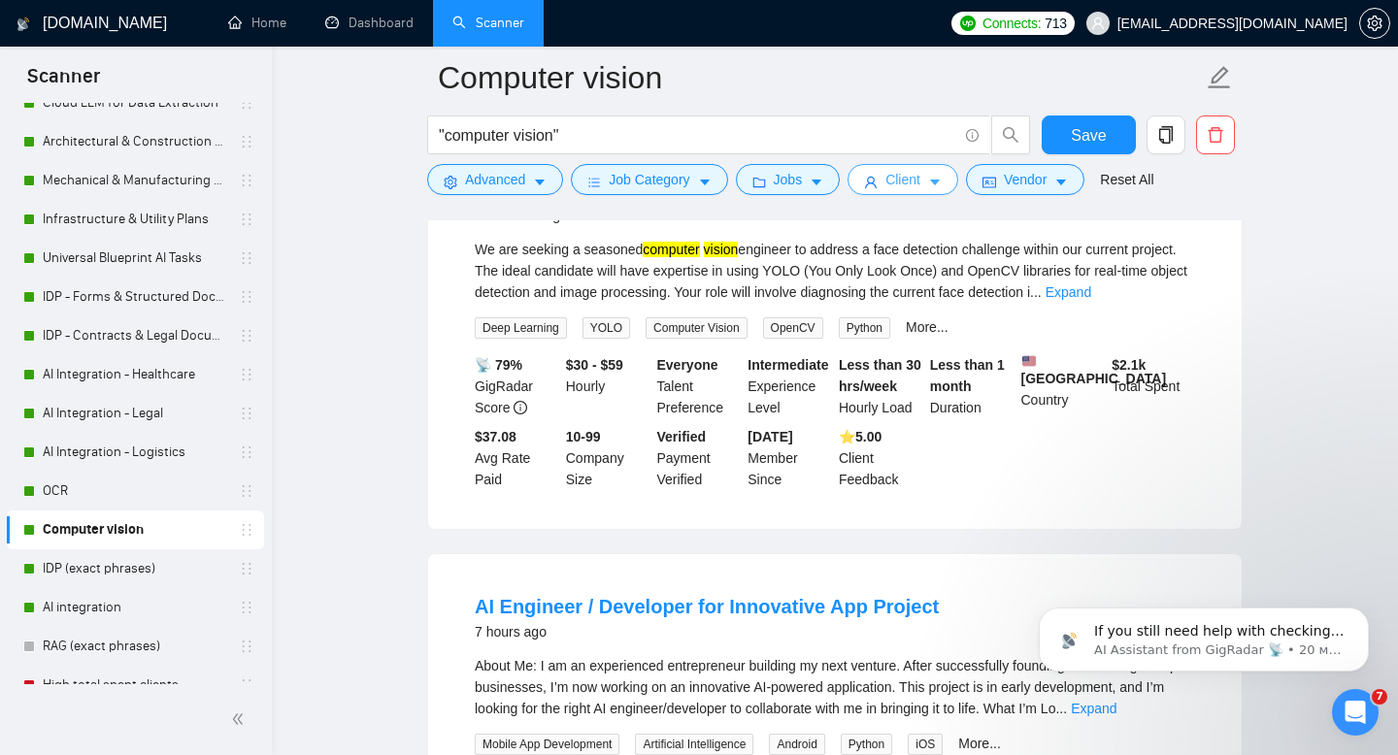
click at [918, 180] on span "Client" at bounding box center [902, 179] width 35 height 21
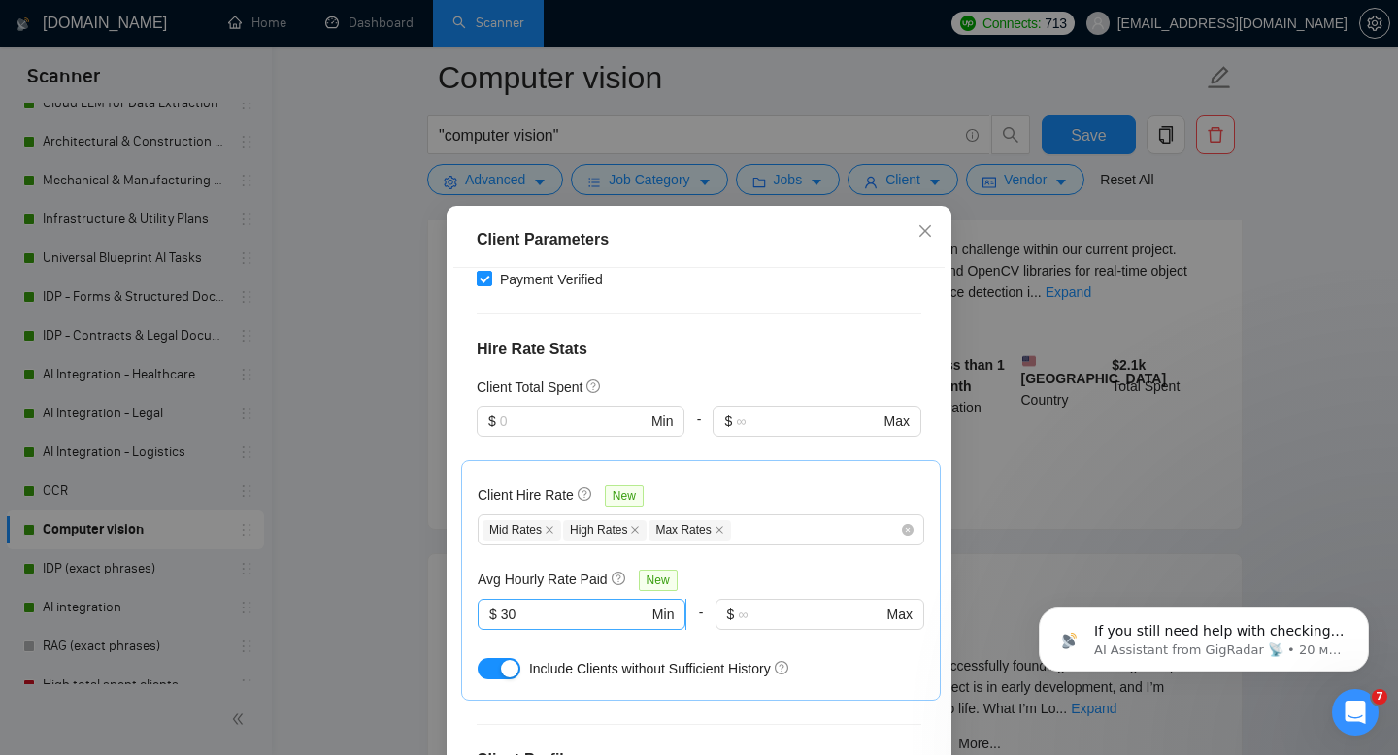
scroll to position [444, 0]
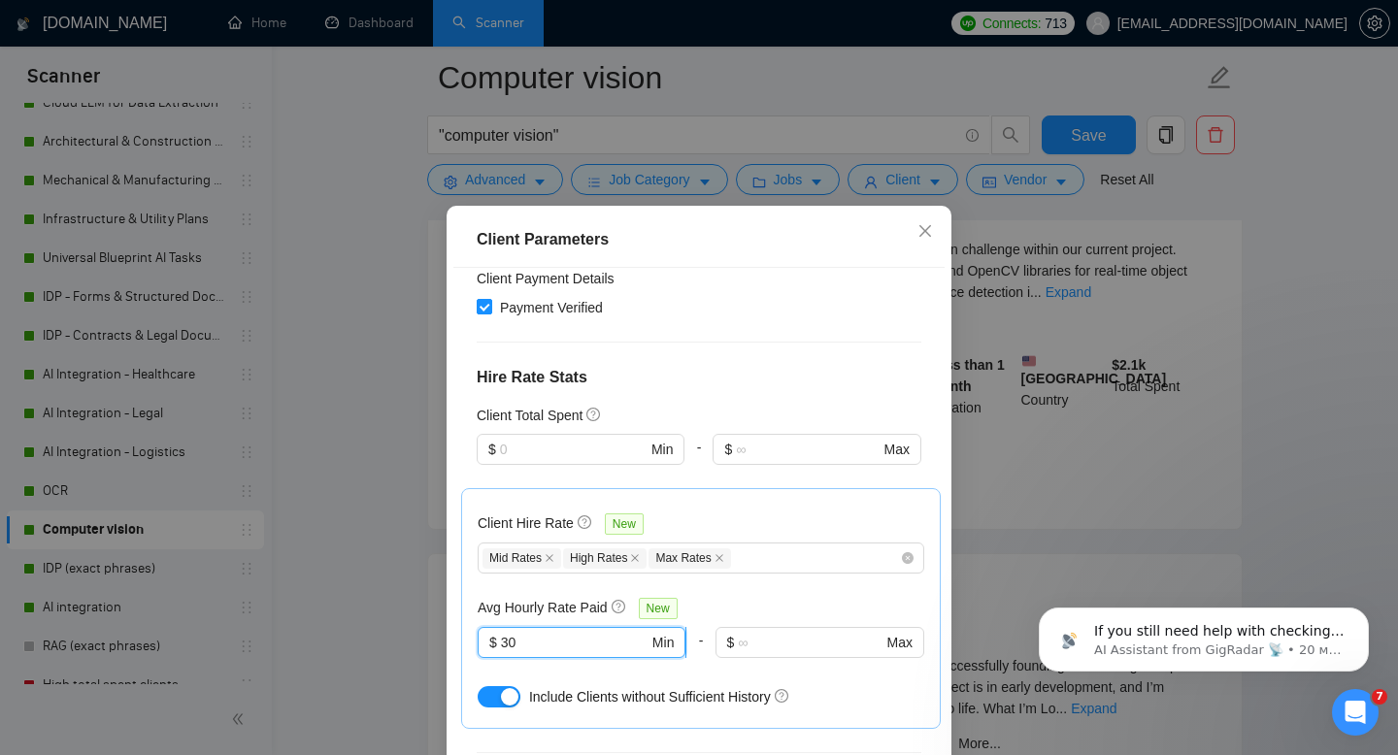
click at [502, 632] on input "30" at bounding box center [575, 642] width 148 height 21
type input "40"
click at [790, 559] on div "Client Hire Rate New Mid Rates High Rates Max Rates Avg Hourly Rate Paid New 40…" at bounding box center [701, 609] width 447 height 208
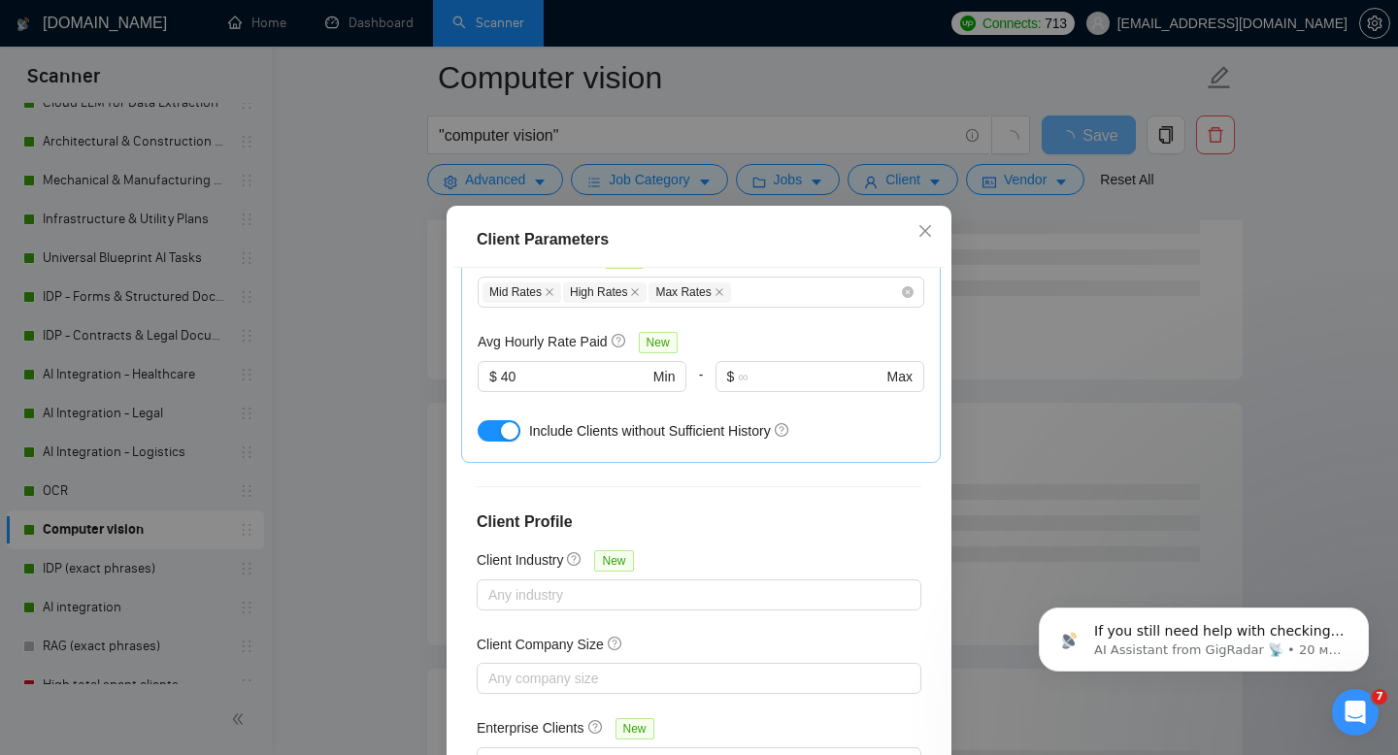
scroll to position [127, 0]
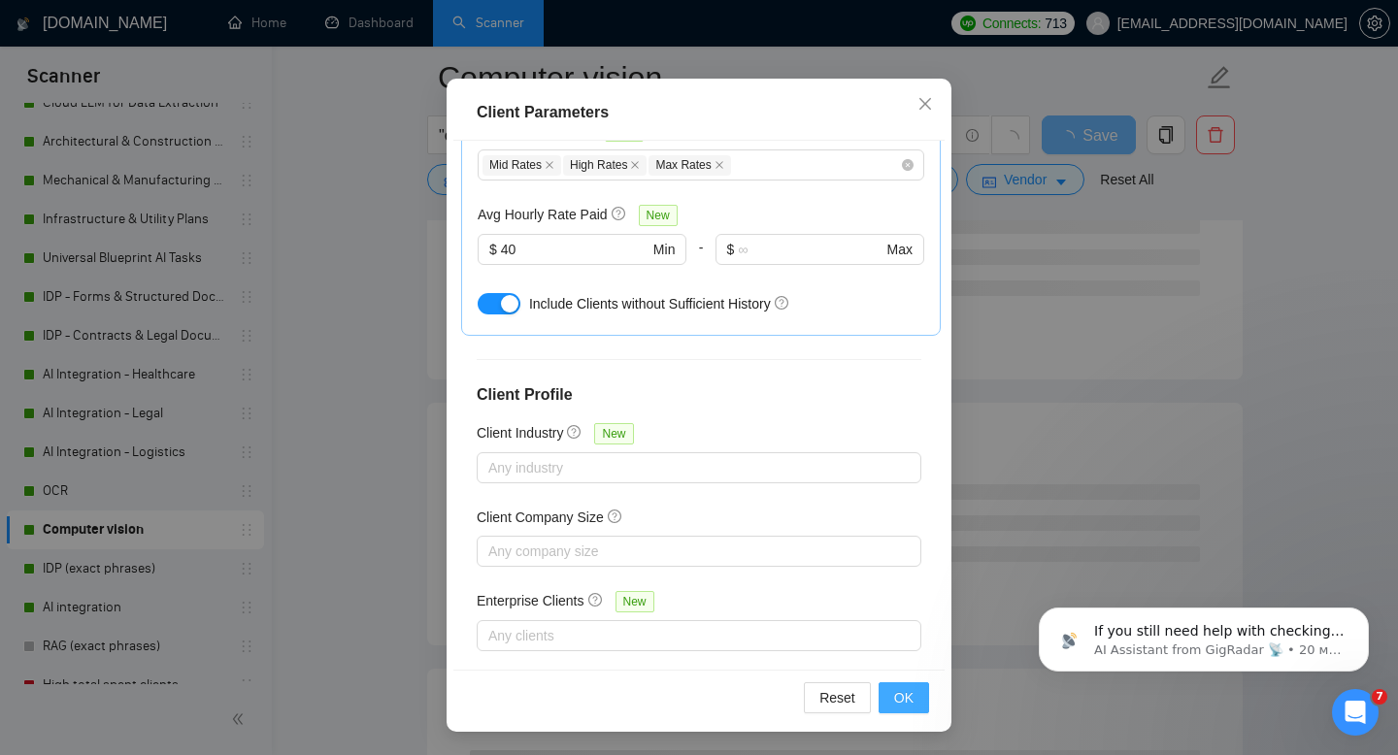
click at [911, 698] on span "OK" at bounding box center [903, 697] width 19 height 21
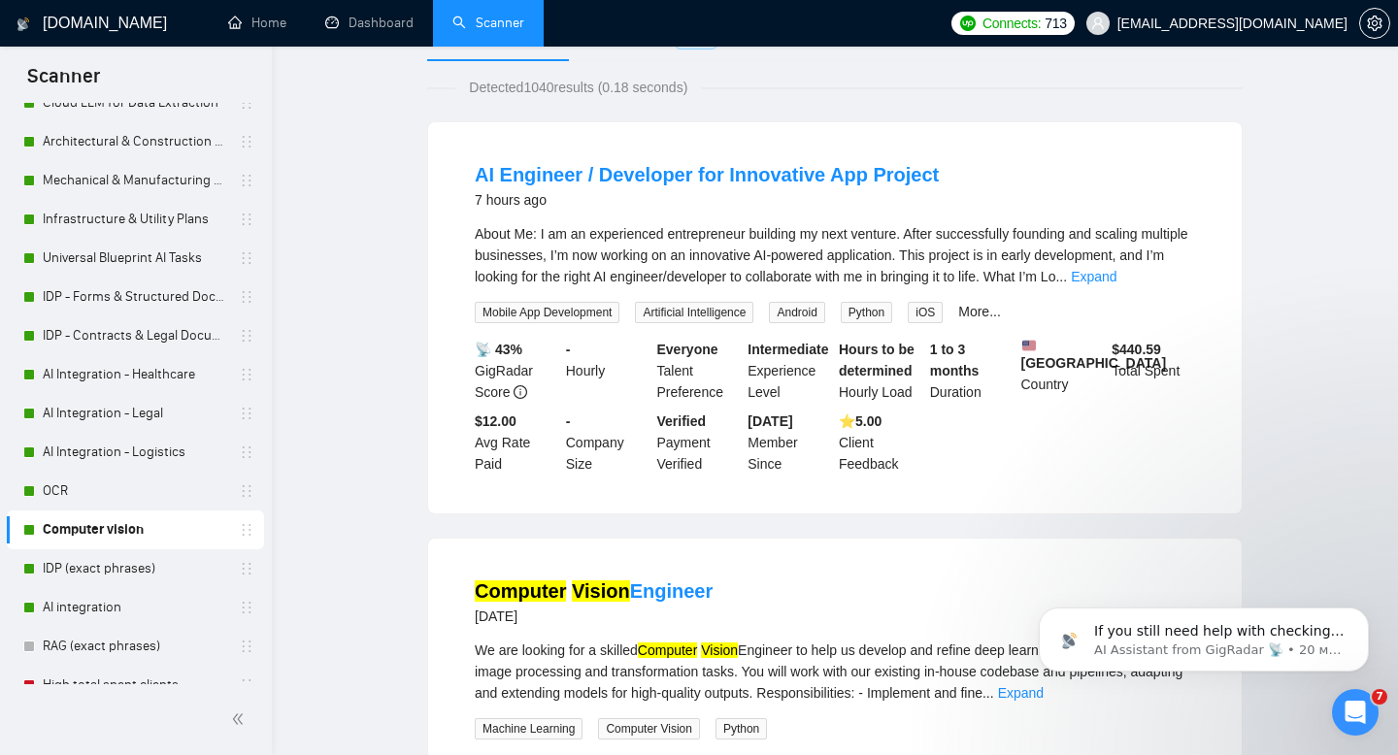
scroll to position [0, 0]
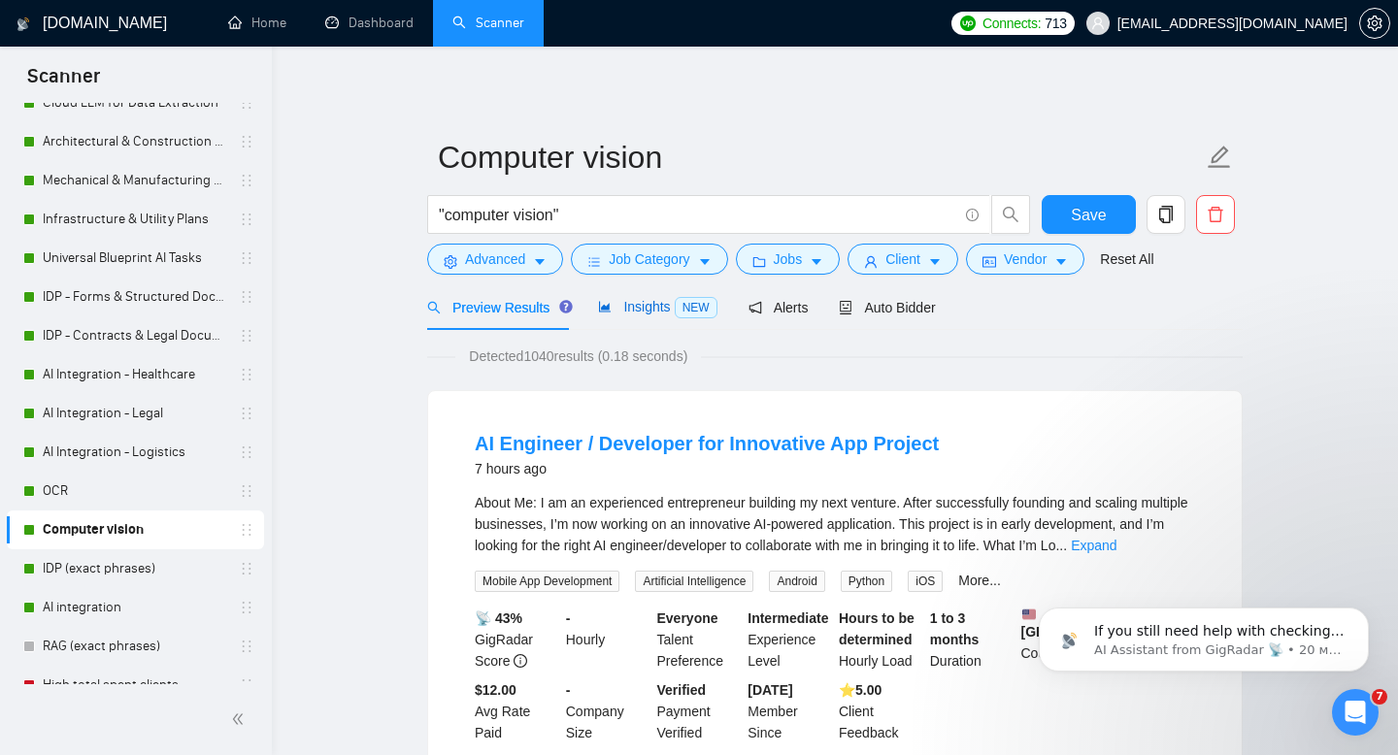
click at [641, 312] on span "Insights NEW" at bounding box center [657, 307] width 118 height 16
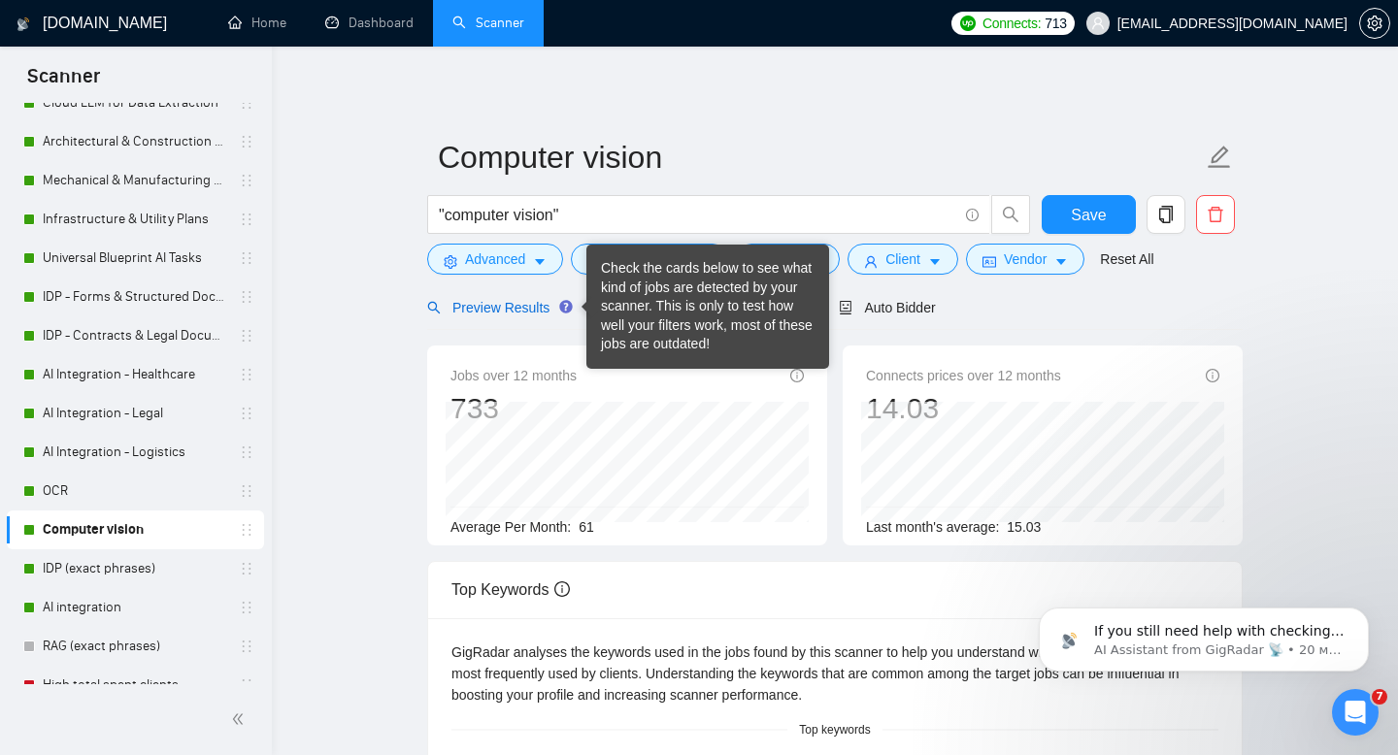
click at [538, 311] on span "Preview Results" at bounding box center [497, 308] width 140 height 16
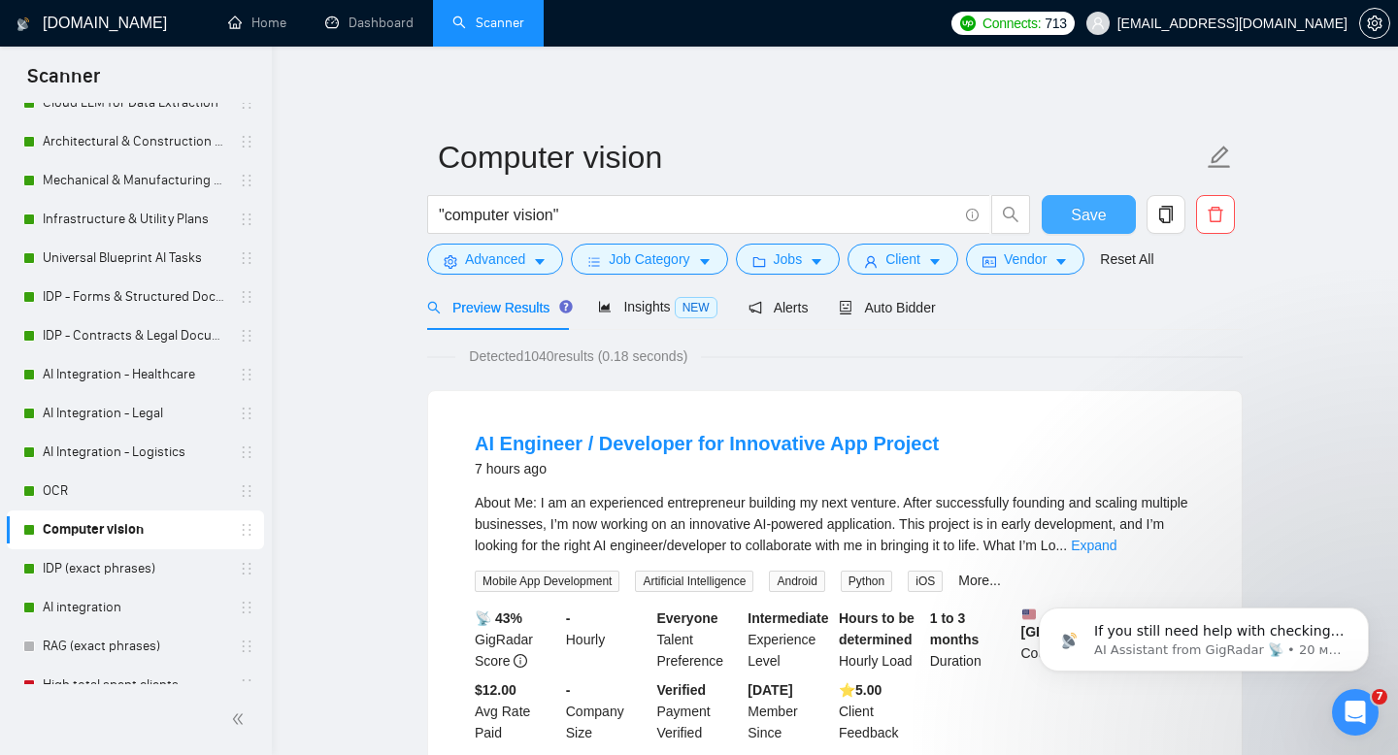
click at [1103, 213] on span "Save" at bounding box center [1088, 215] width 35 height 24
click at [77, 482] on link "OCR" at bounding box center [135, 491] width 184 height 39
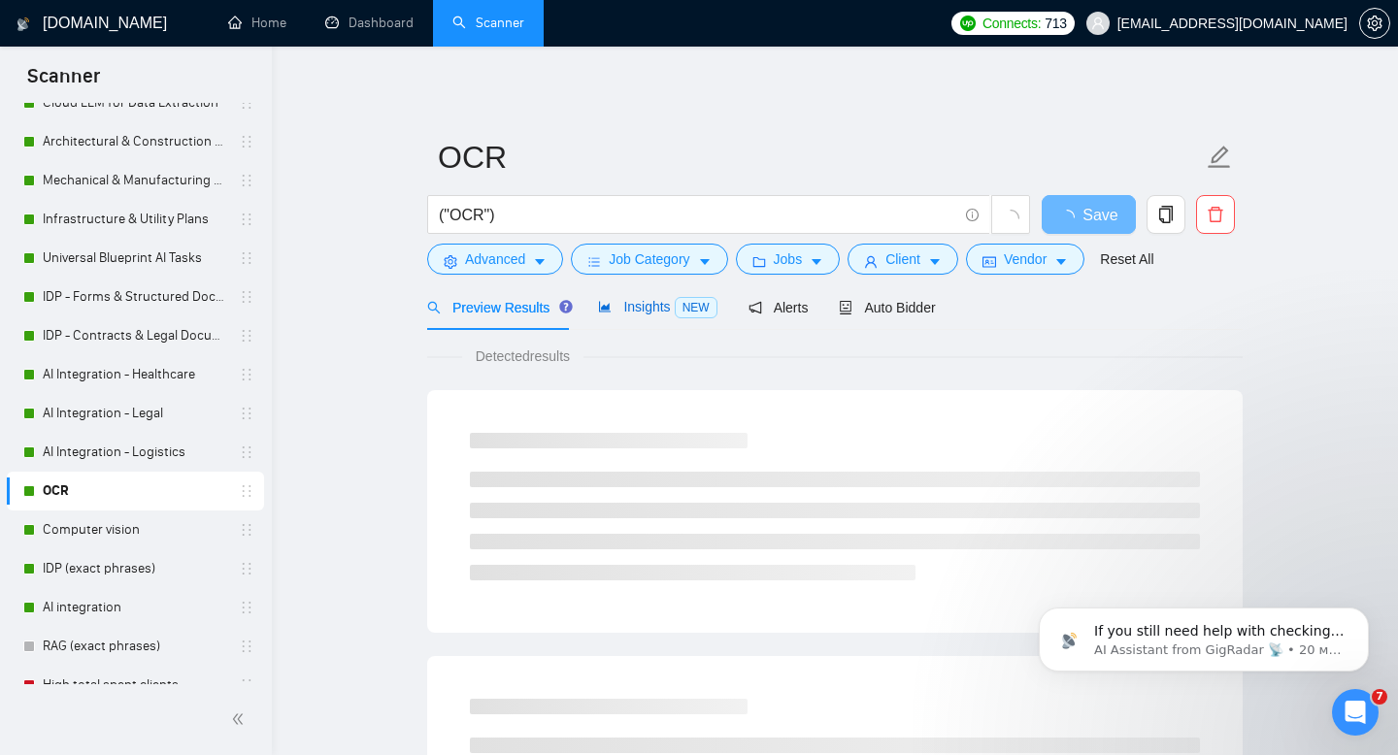
click at [649, 312] on span "Insights NEW" at bounding box center [657, 307] width 118 height 16
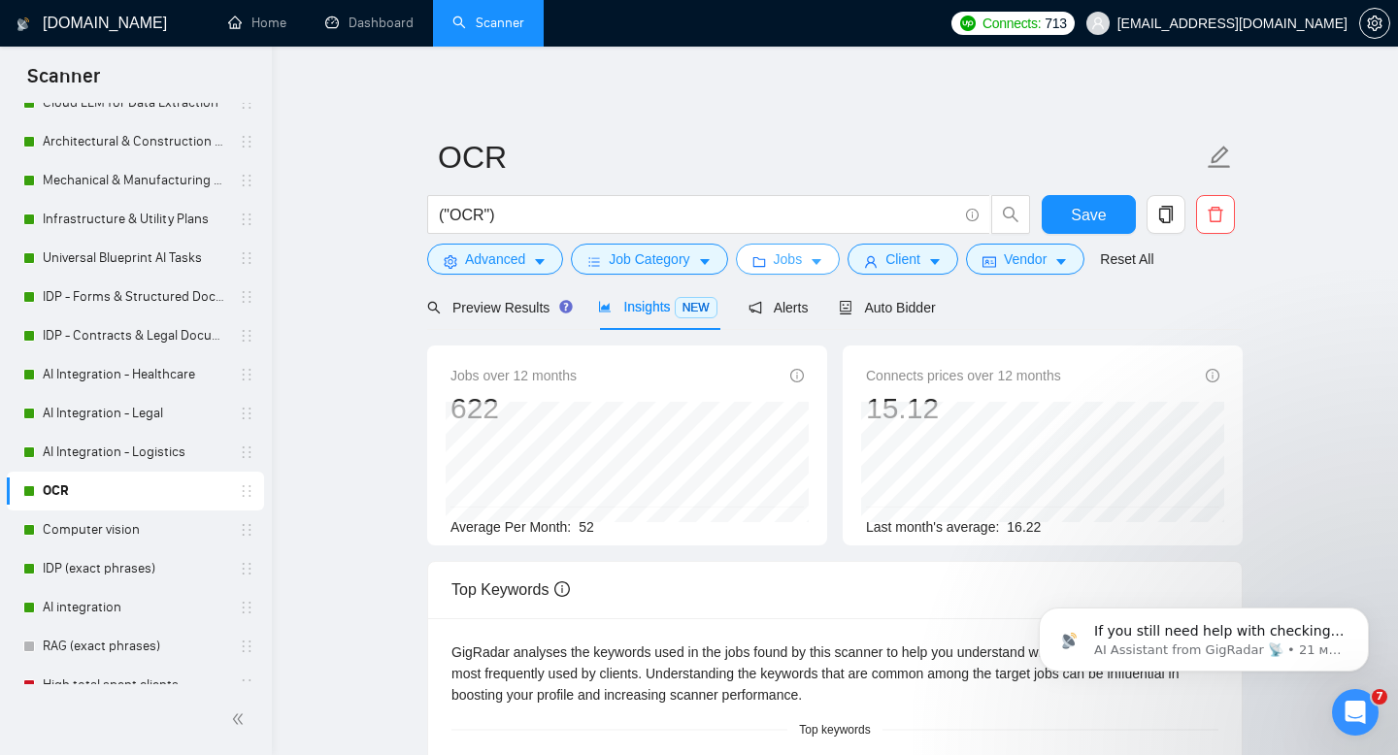
click at [800, 256] on span "Jobs" at bounding box center [788, 258] width 29 height 21
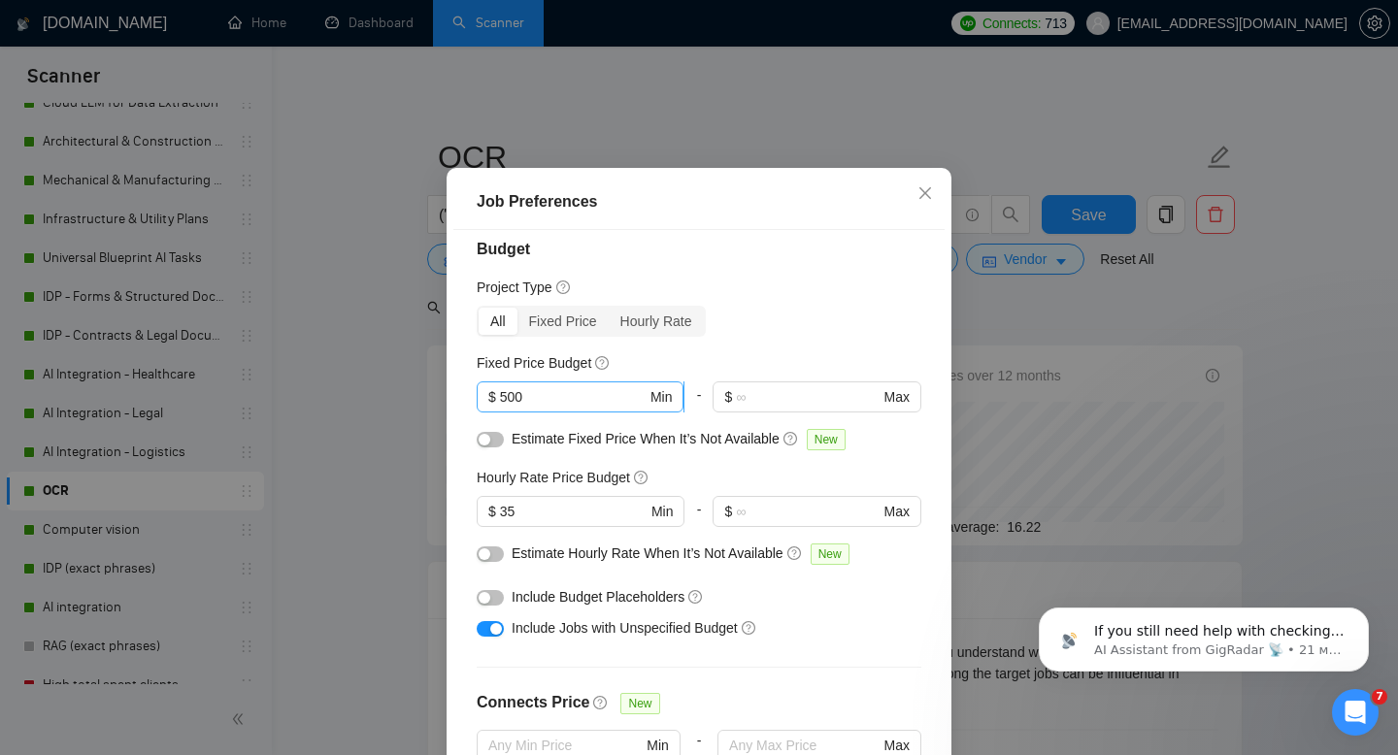
click at [505, 408] on input "500" at bounding box center [573, 396] width 147 height 21
type input "1500"
click at [536, 522] on input "35" at bounding box center [573, 511] width 147 height 21
type input "3"
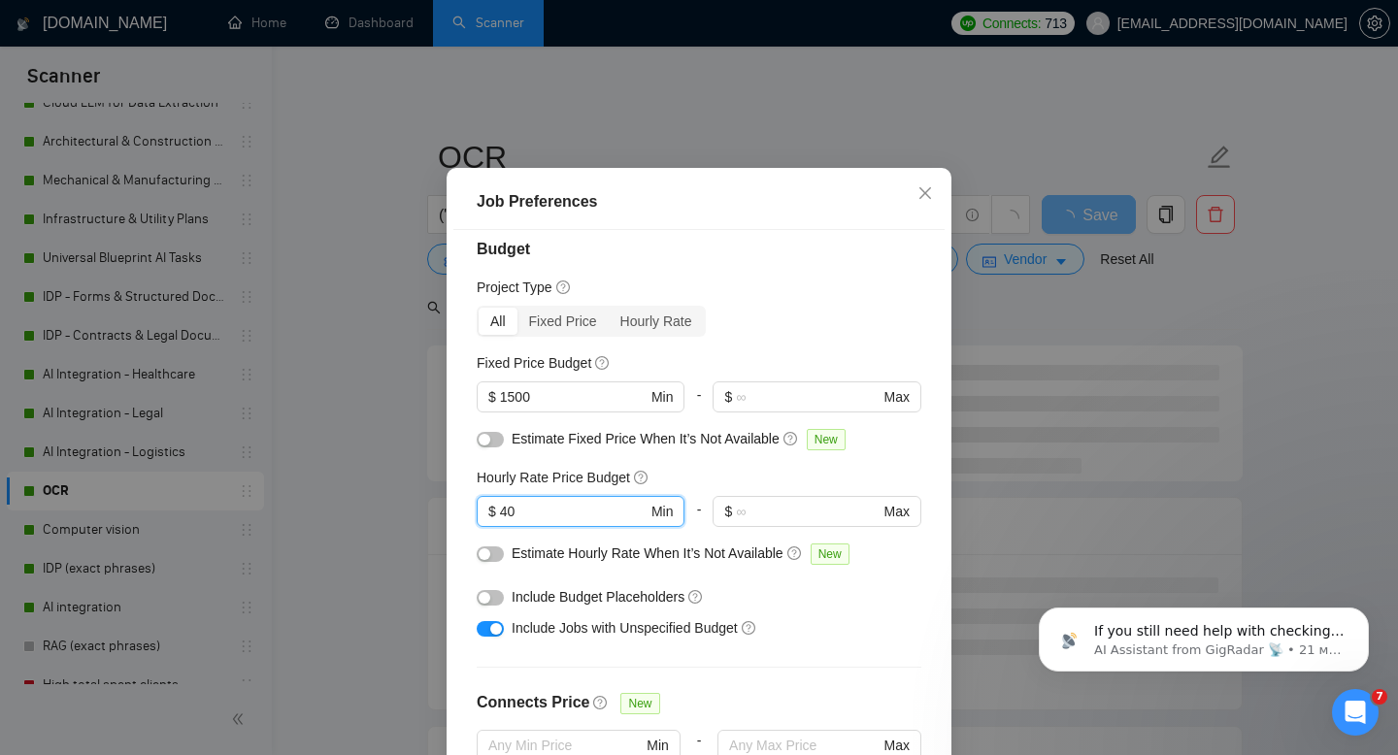
type input "40"
click at [924, 601] on div "Budget Project Type All Fixed Price Hourly Rate Fixed Price Budget $ 1500 Min -…" at bounding box center [698, 494] width 491 height 529
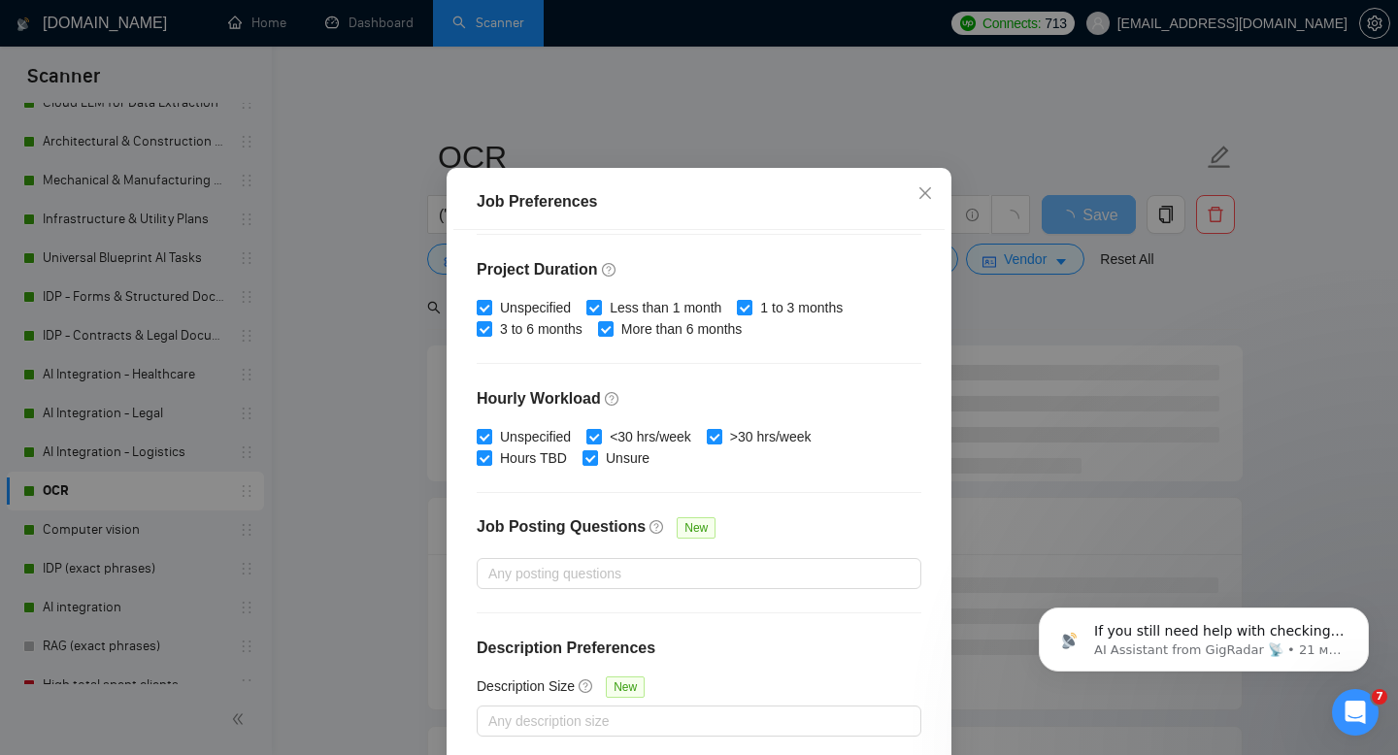
scroll to position [127, 0]
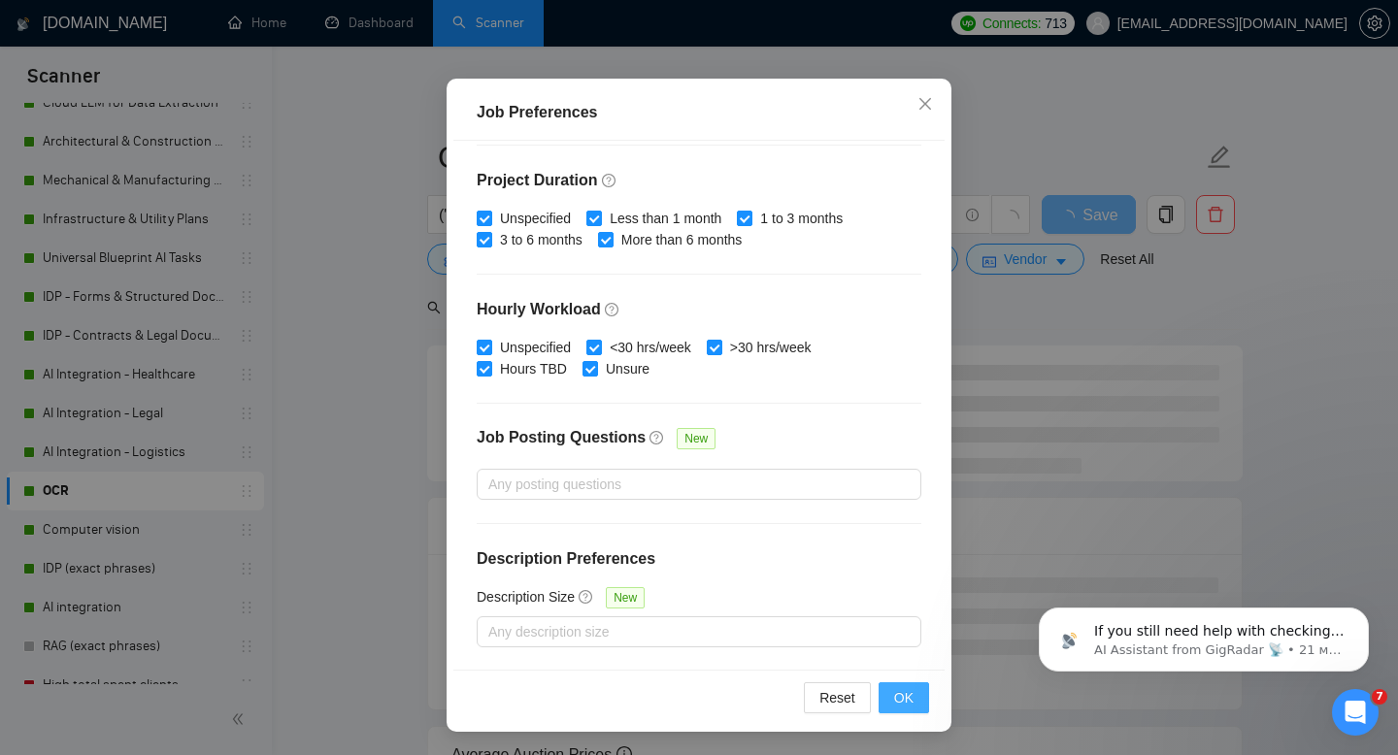
click at [905, 693] on span "OK" at bounding box center [903, 697] width 19 height 21
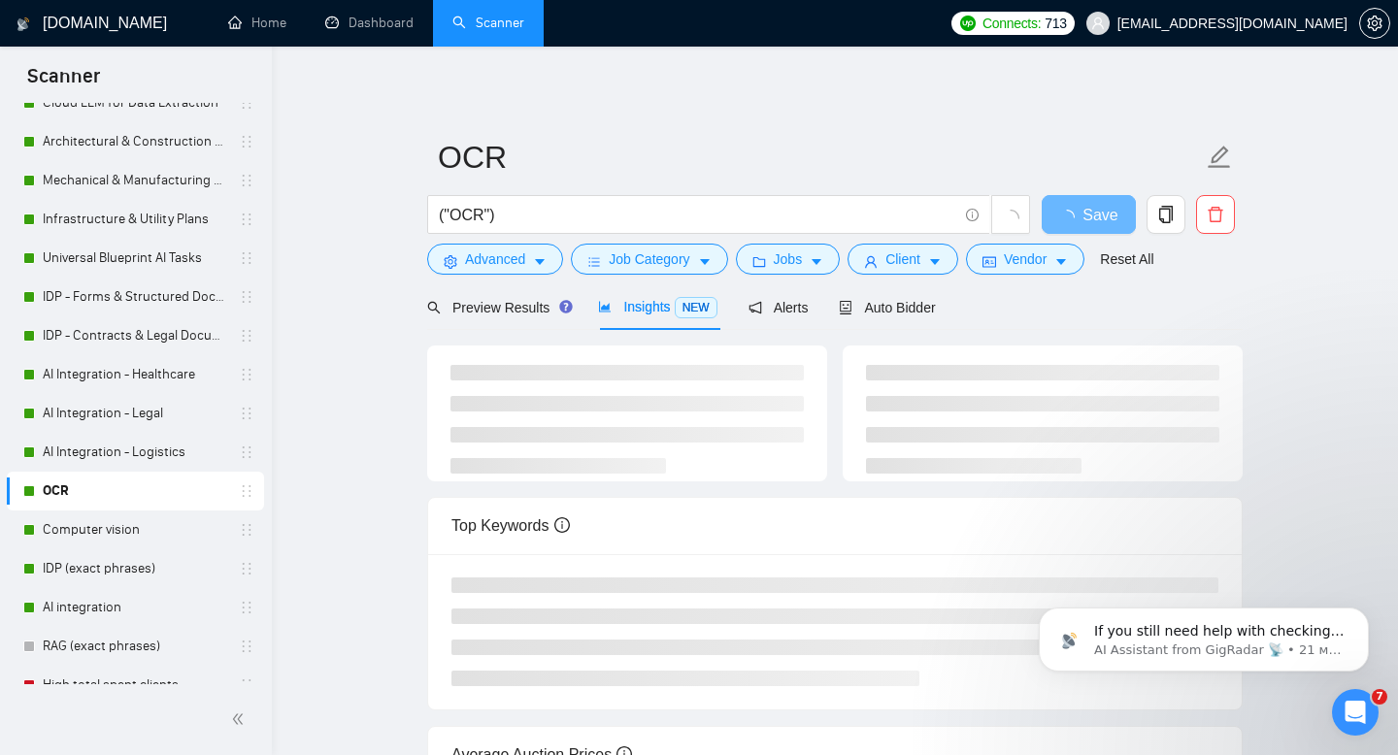
scroll to position [38, 0]
click at [895, 256] on span "Client" at bounding box center [902, 258] width 35 height 21
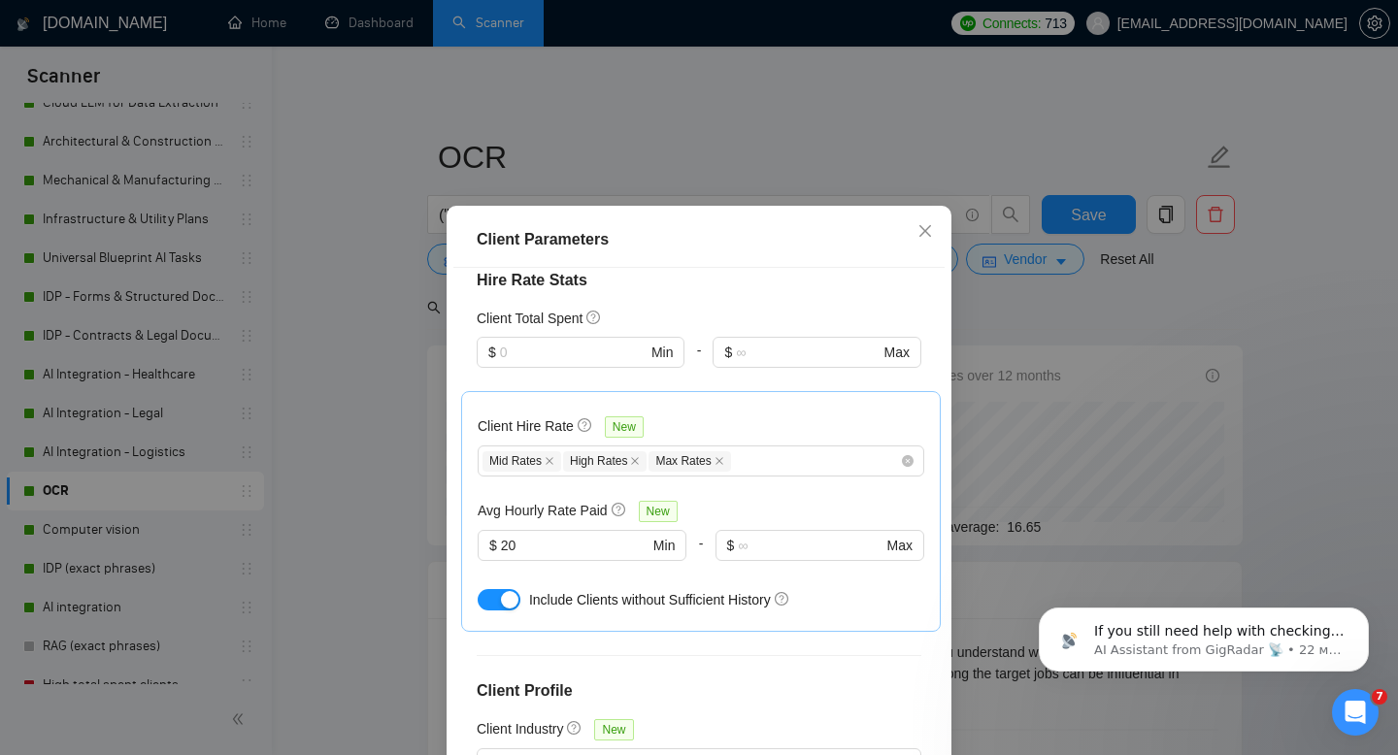
scroll to position [513, 0]
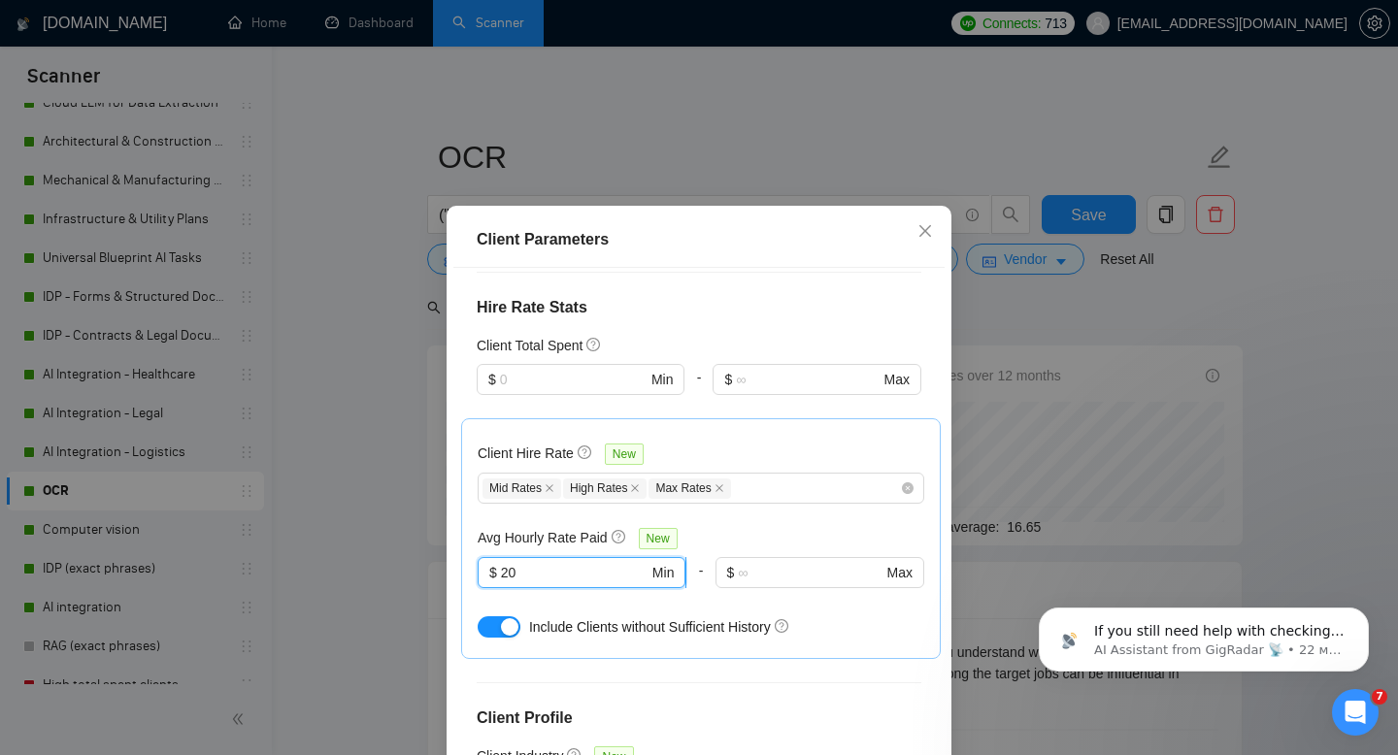
click at [499, 557] on span "$ 20 Min" at bounding box center [582, 572] width 208 height 31
type input "40"
click at [943, 643] on div "Client Location Include Client Countries Select Exclude Client Countries Africa…" at bounding box center [698, 532] width 491 height 529
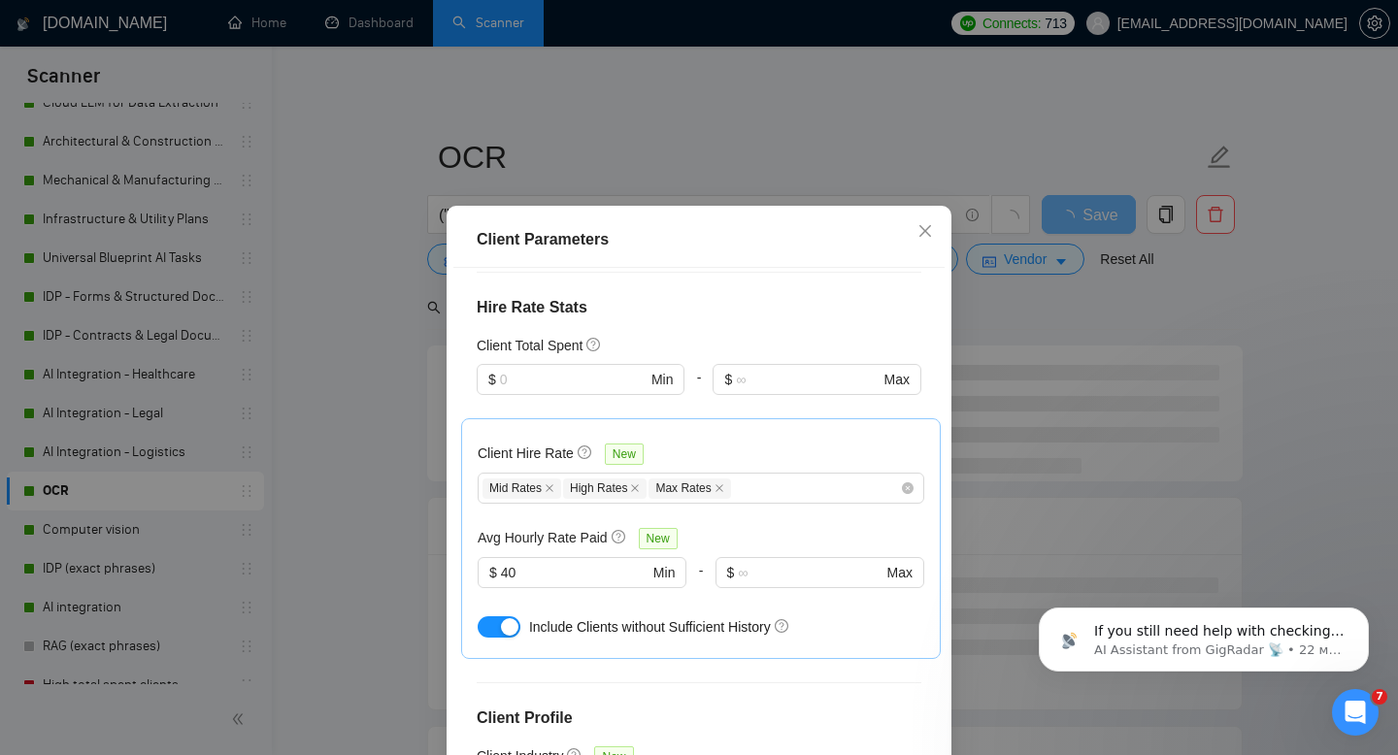
scroll to position [127, 0]
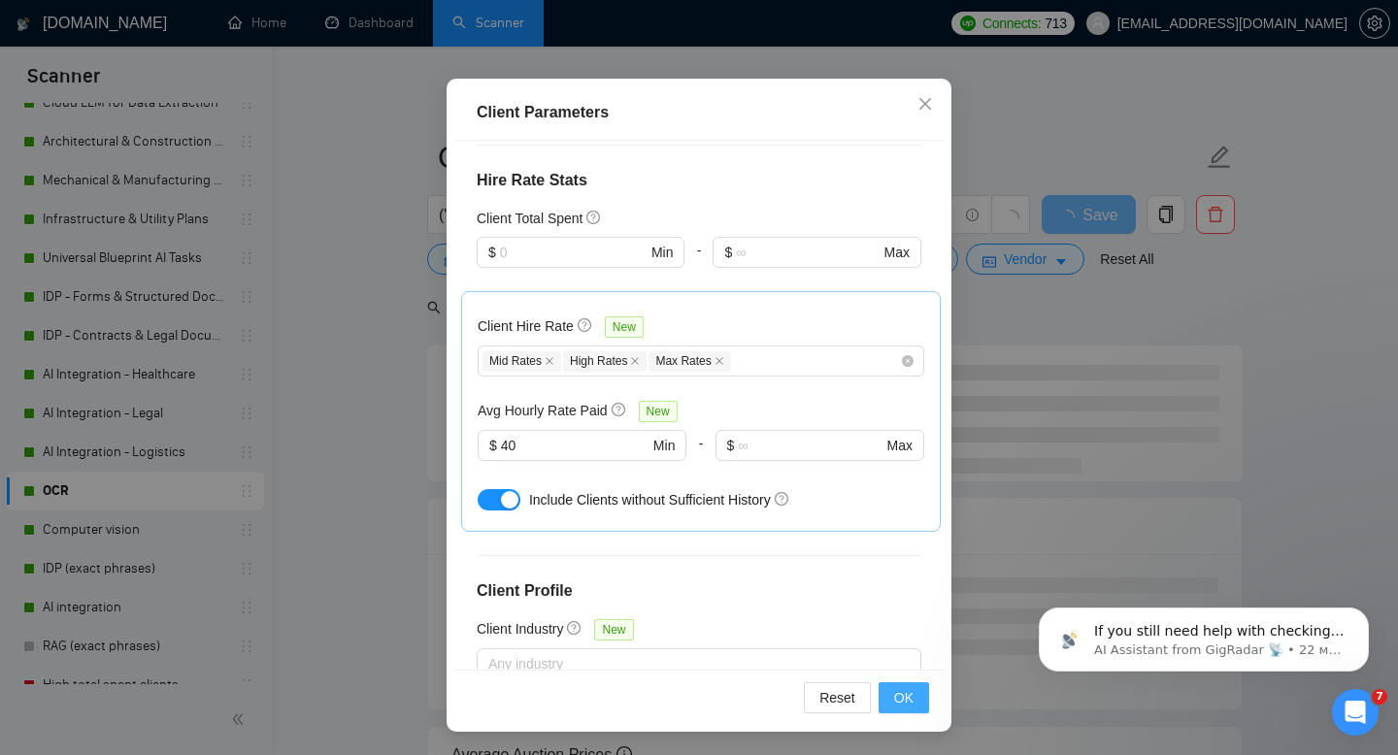
click at [909, 705] on span "OK" at bounding box center [903, 697] width 19 height 21
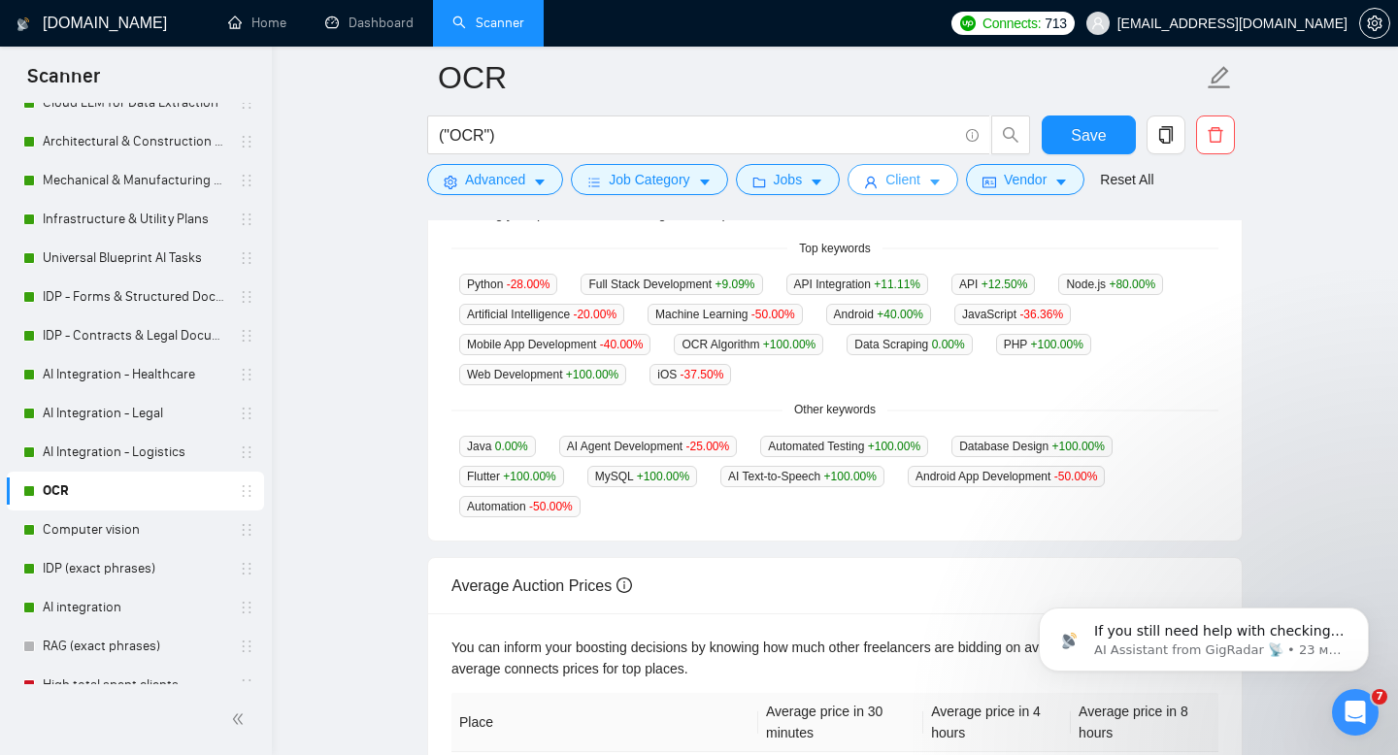
scroll to position [0, 0]
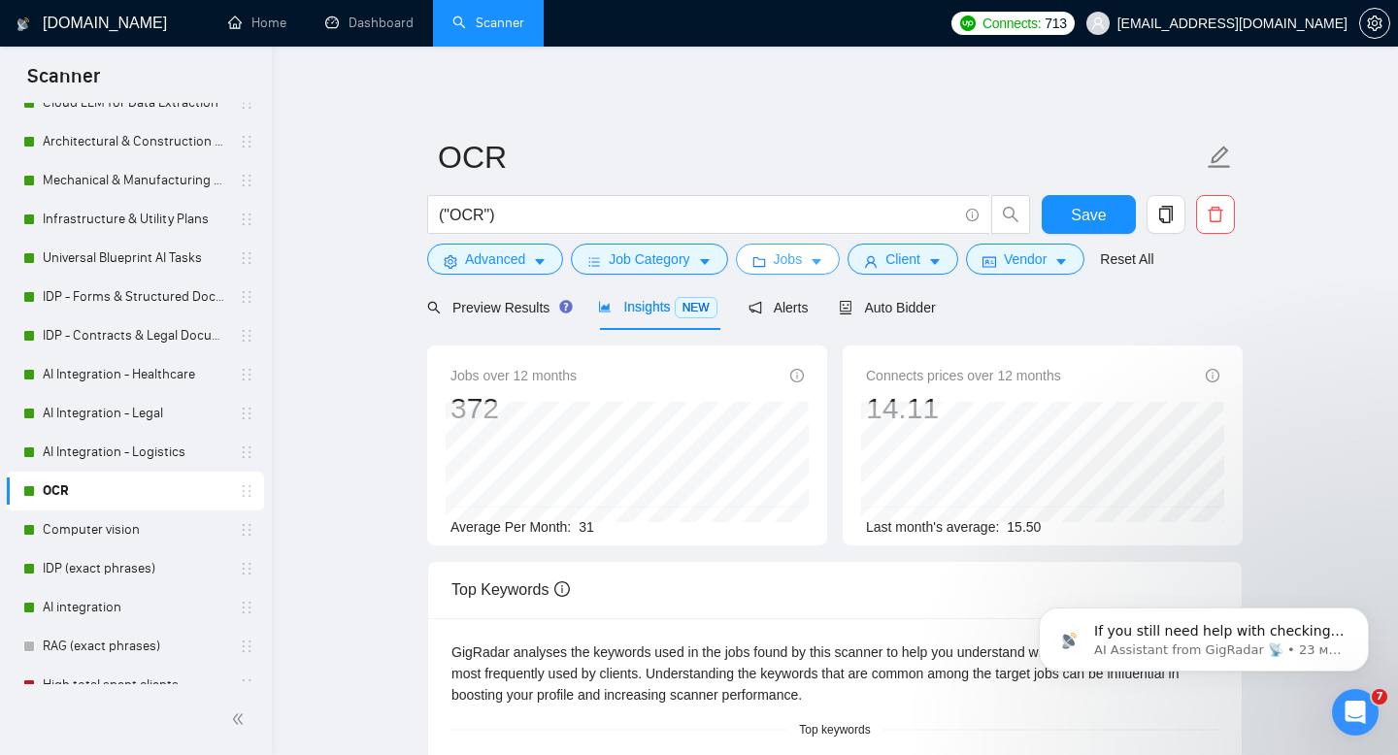
click at [793, 259] on span "Jobs" at bounding box center [788, 258] width 29 height 21
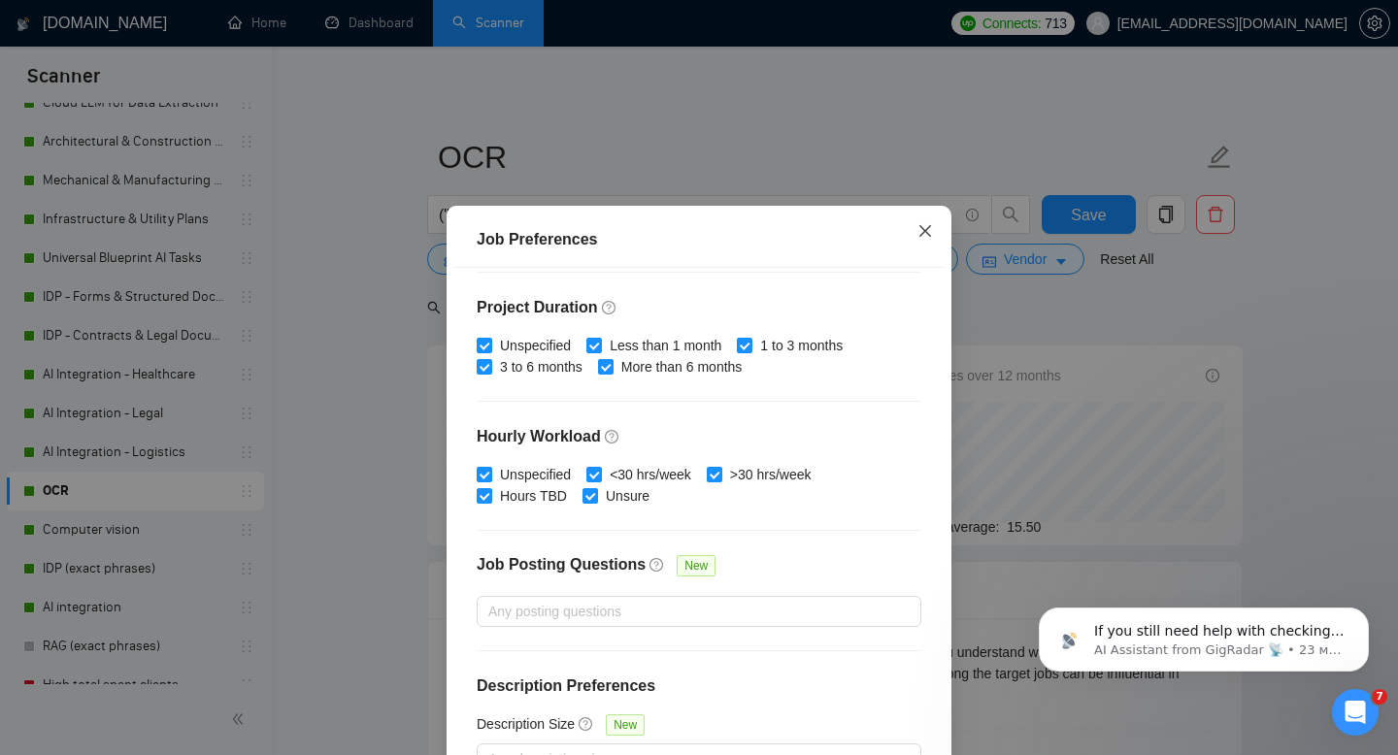
click at [925, 228] on icon "close" at bounding box center [925, 231] width 16 height 16
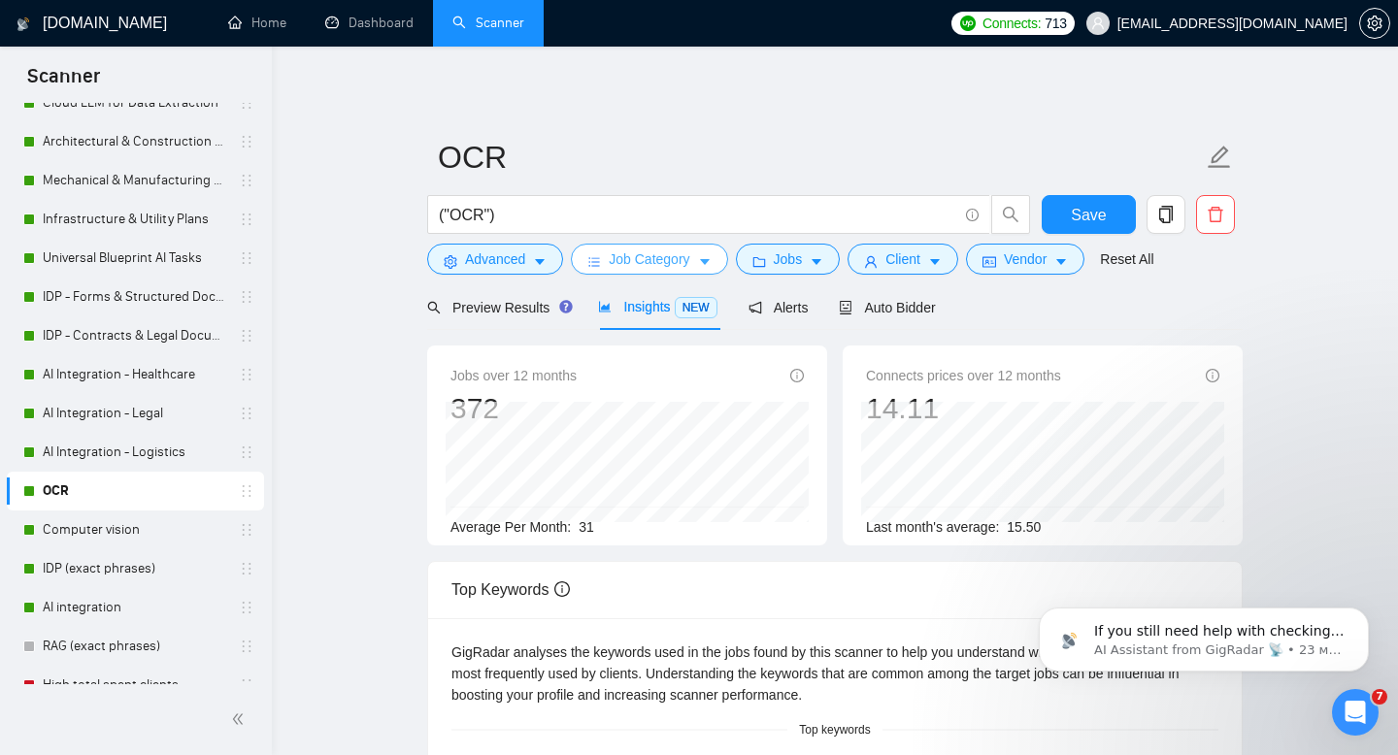
click at [662, 257] on span "Job Category" at bounding box center [649, 258] width 81 height 21
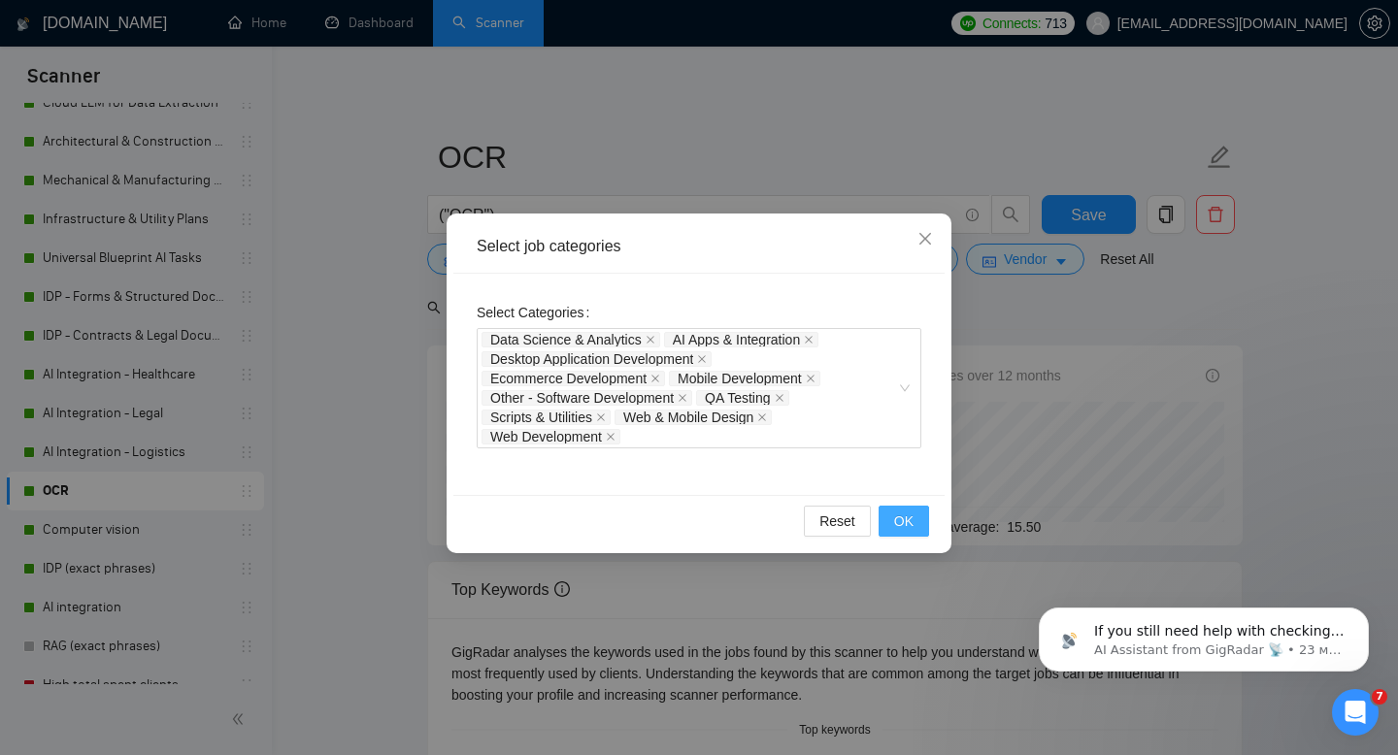
click at [915, 524] on button "OK" at bounding box center [903, 521] width 50 height 31
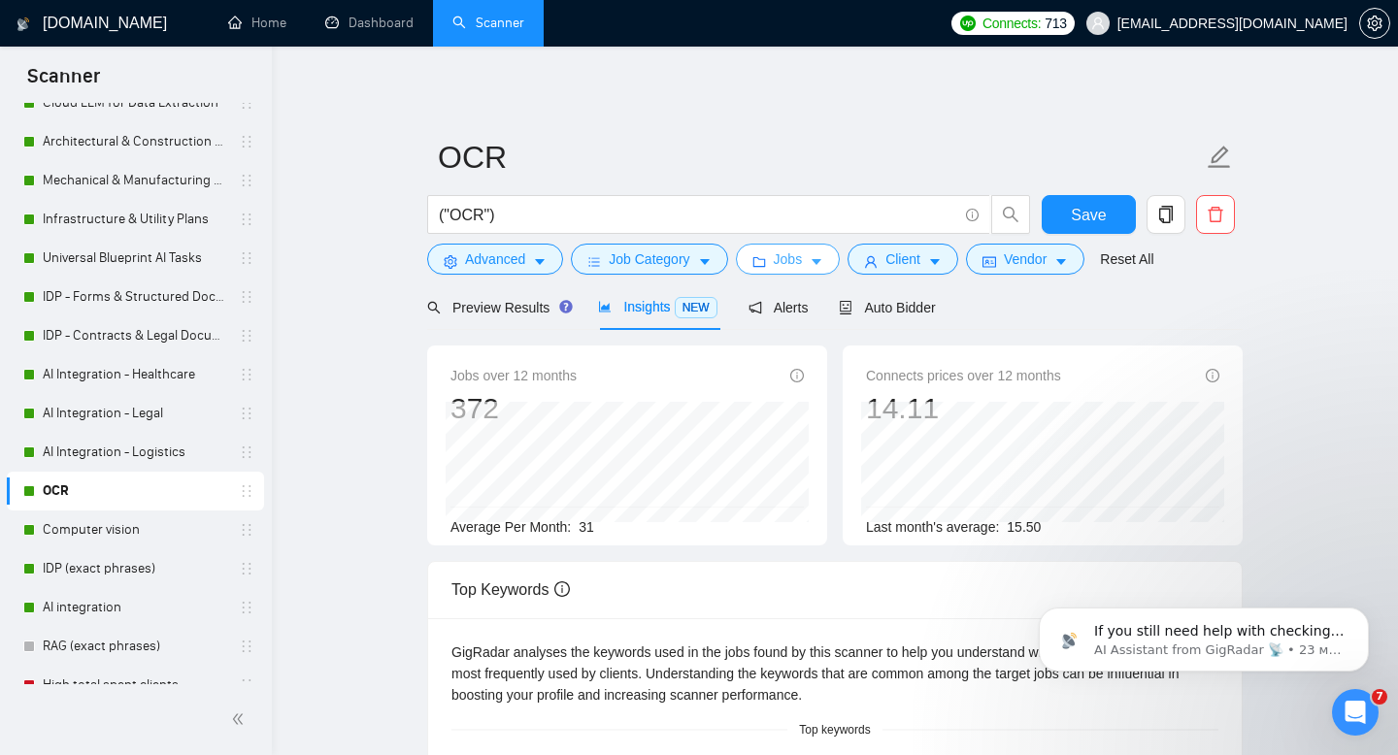
click at [784, 262] on span "Jobs" at bounding box center [788, 258] width 29 height 21
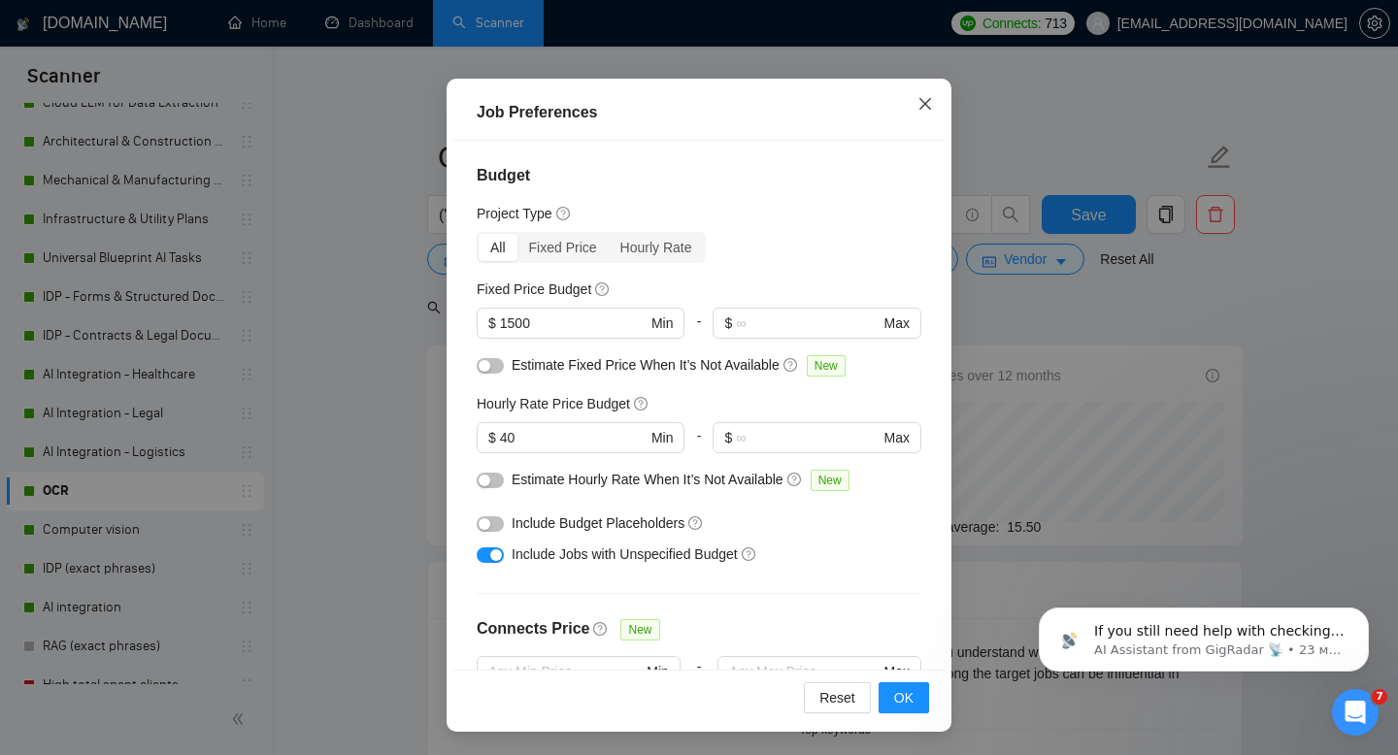
click at [925, 107] on icon "close" at bounding box center [925, 104] width 12 height 12
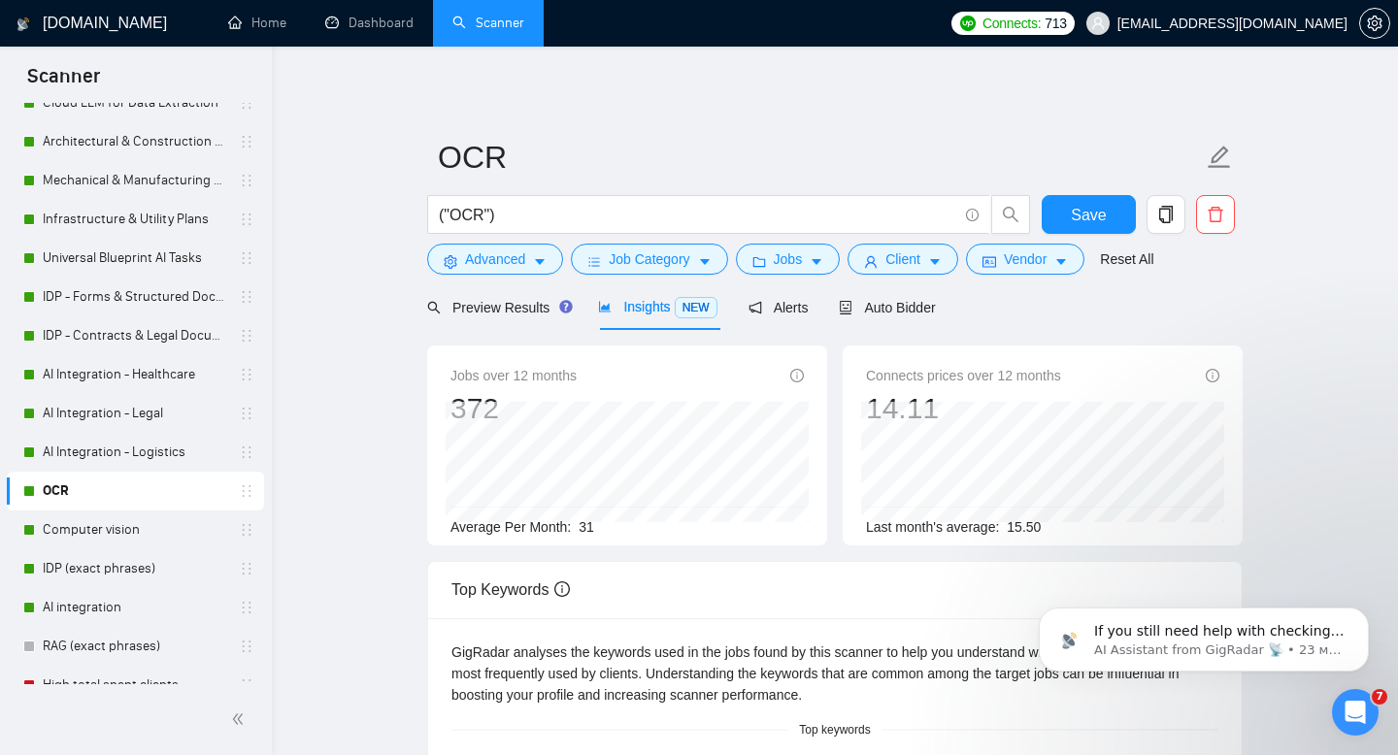
scroll to position [38, 0]
click at [919, 269] on span "Client" at bounding box center [902, 258] width 35 height 21
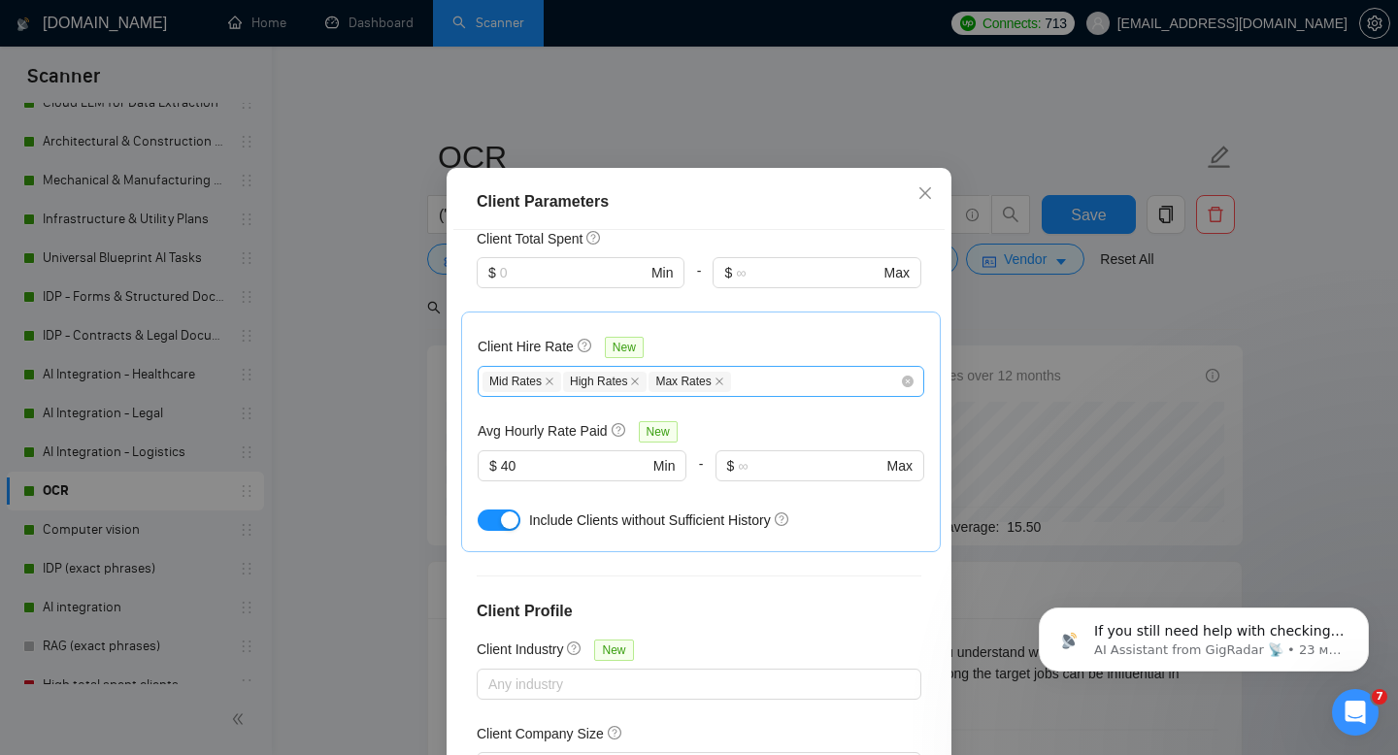
scroll to position [710, 0]
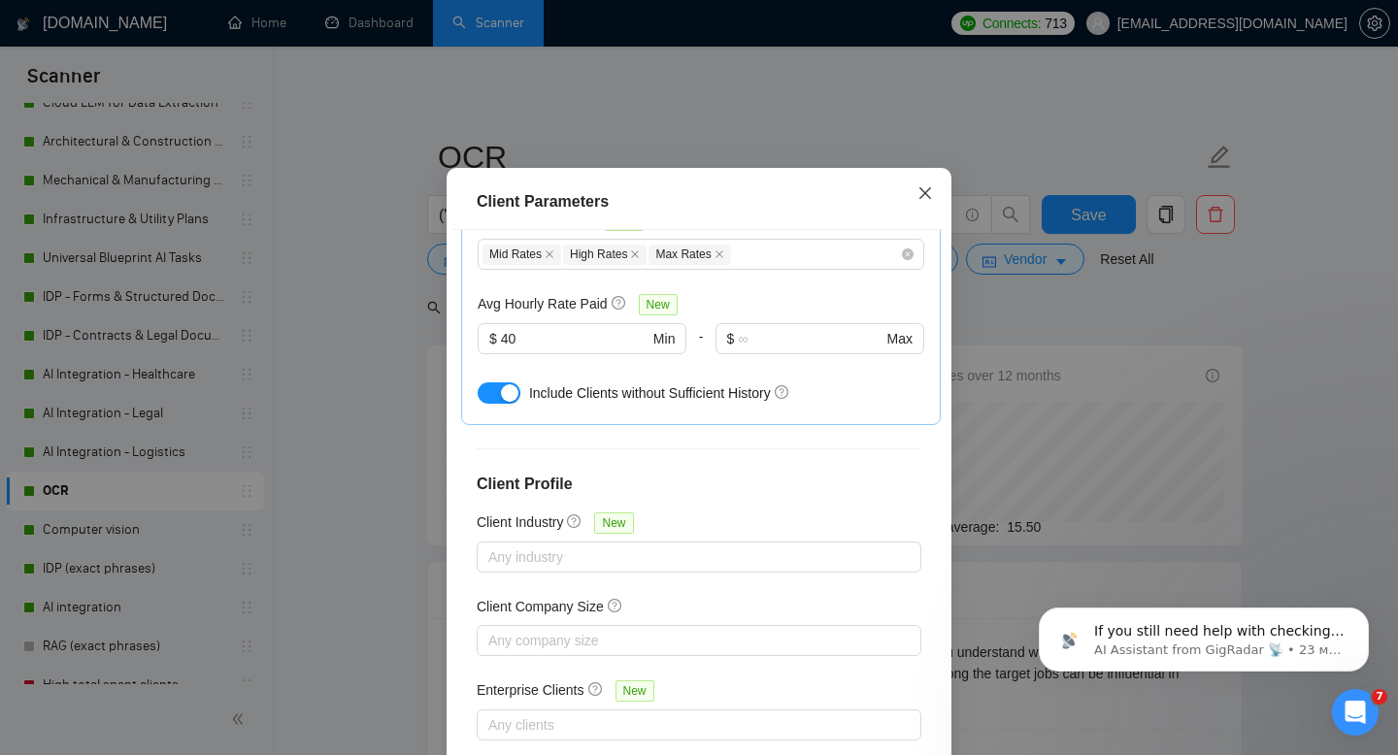
click at [925, 199] on icon "close" at bounding box center [925, 193] width 12 height 12
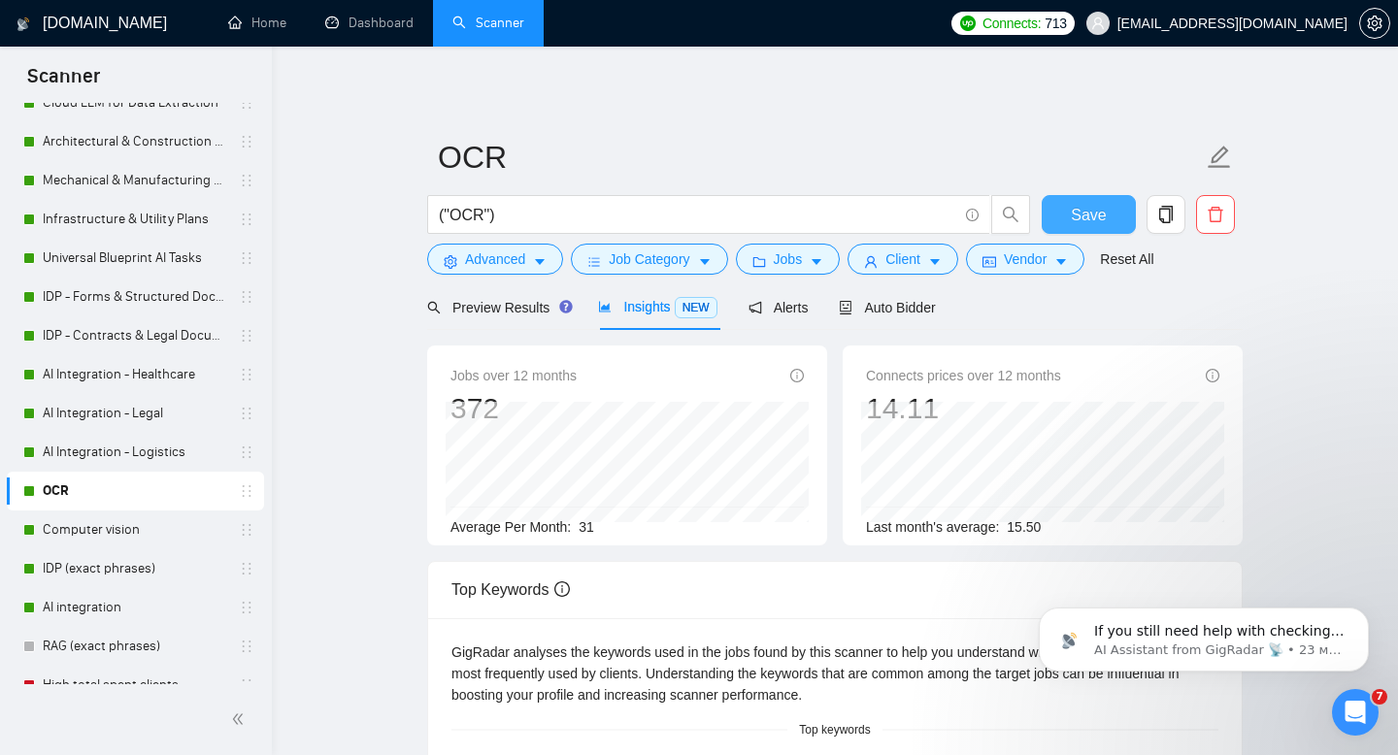
click at [1084, 213] on span "Save" at bounding box center [1088, 215] width 35 height 24
click at [83, 570] on link "IDP (exact phrases)" at bounding box center [135, 568] width 184 height 39
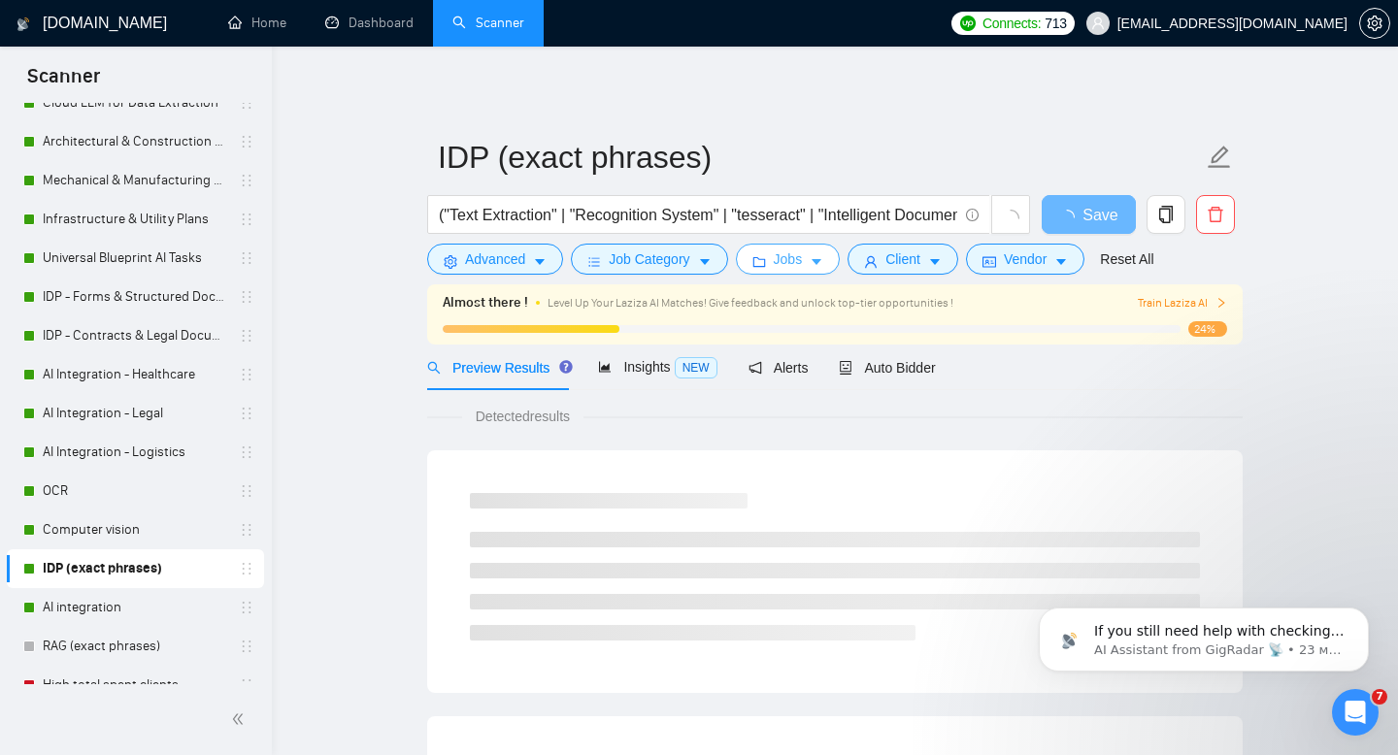
click at [782, 256] on span "Jobs" at bounding box center [788, 258] width 29 height 21
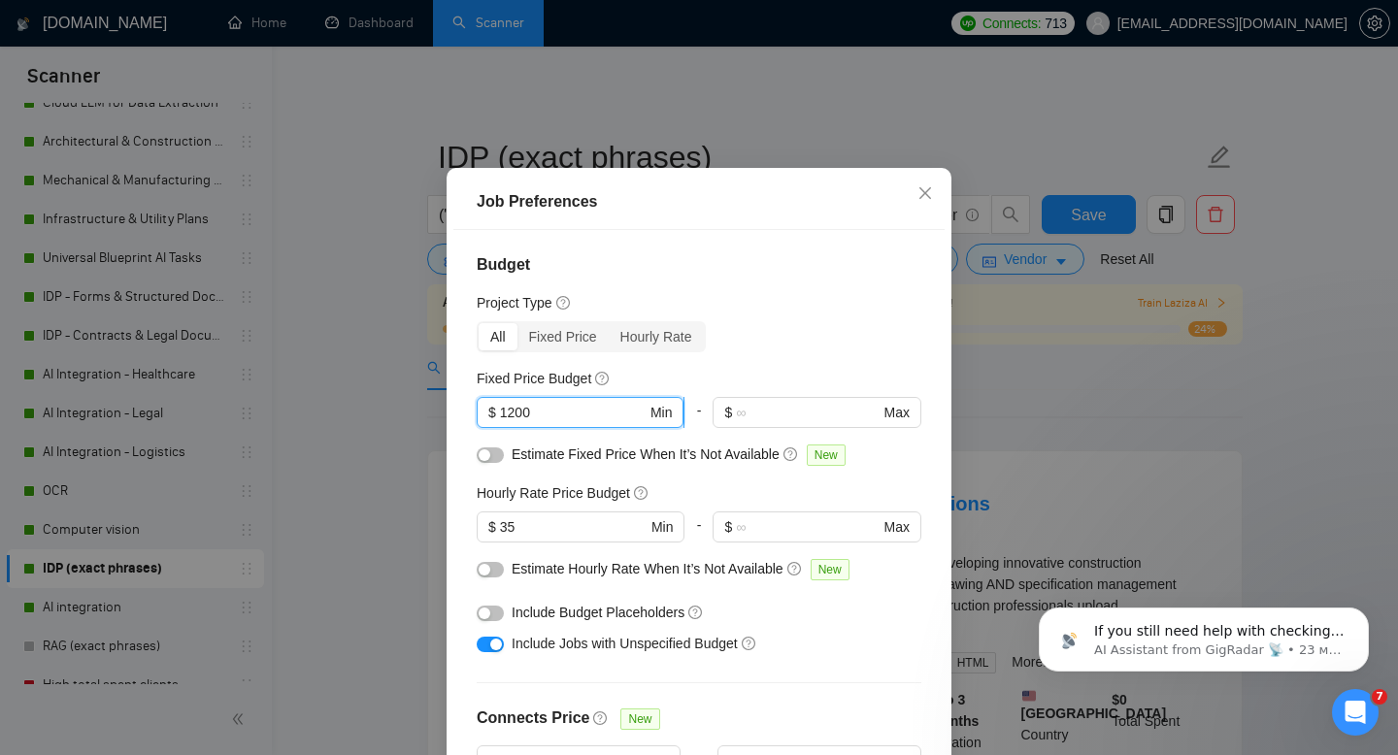
click at [507, 423] on input "1200" at bounding box center [573, 412] width 147 height 21
type input "1500"
drag, startPoint x: 522, startPoint y: 558, endPoint x: 486, endPoint y: 561, distance: 36.0
click at [486, 543] on span "$ 35 Min" at bounding box center [580, 527] width 207 height 31
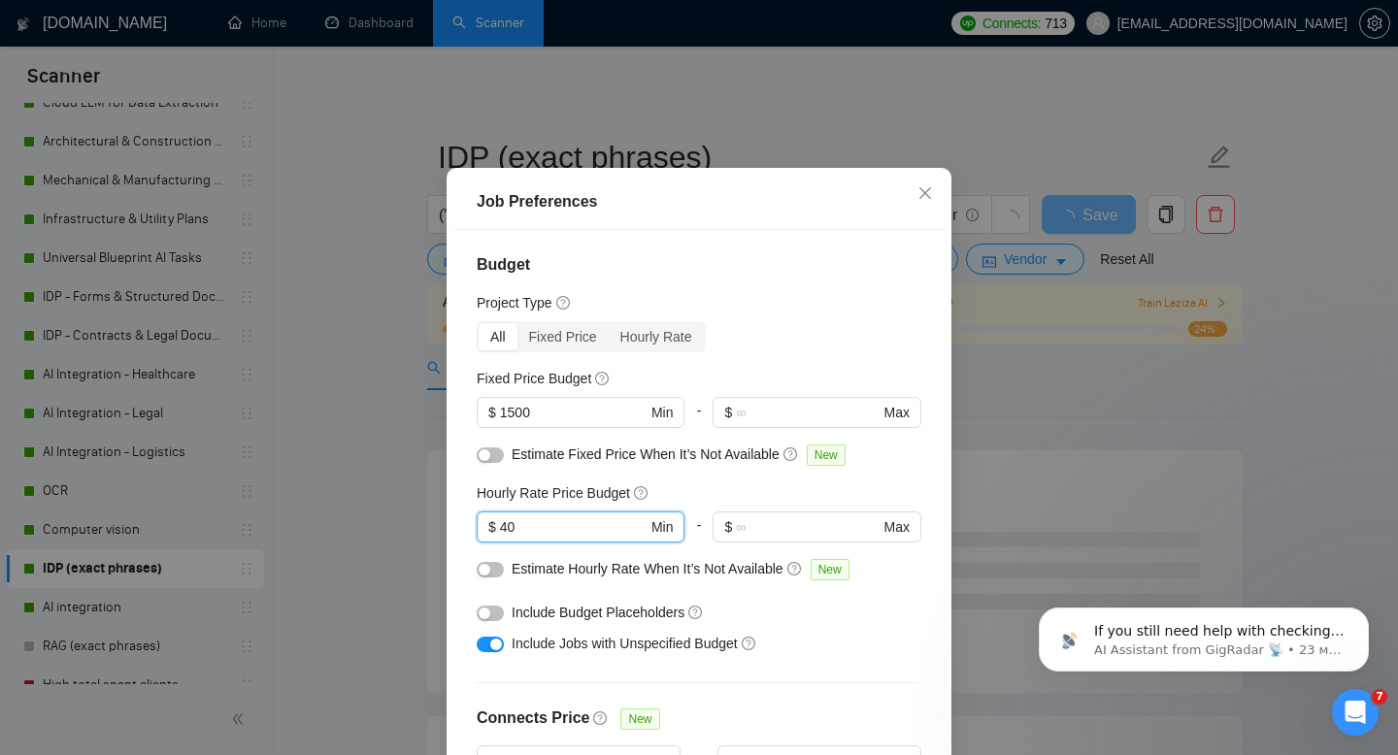
scroll to position [566, 0]
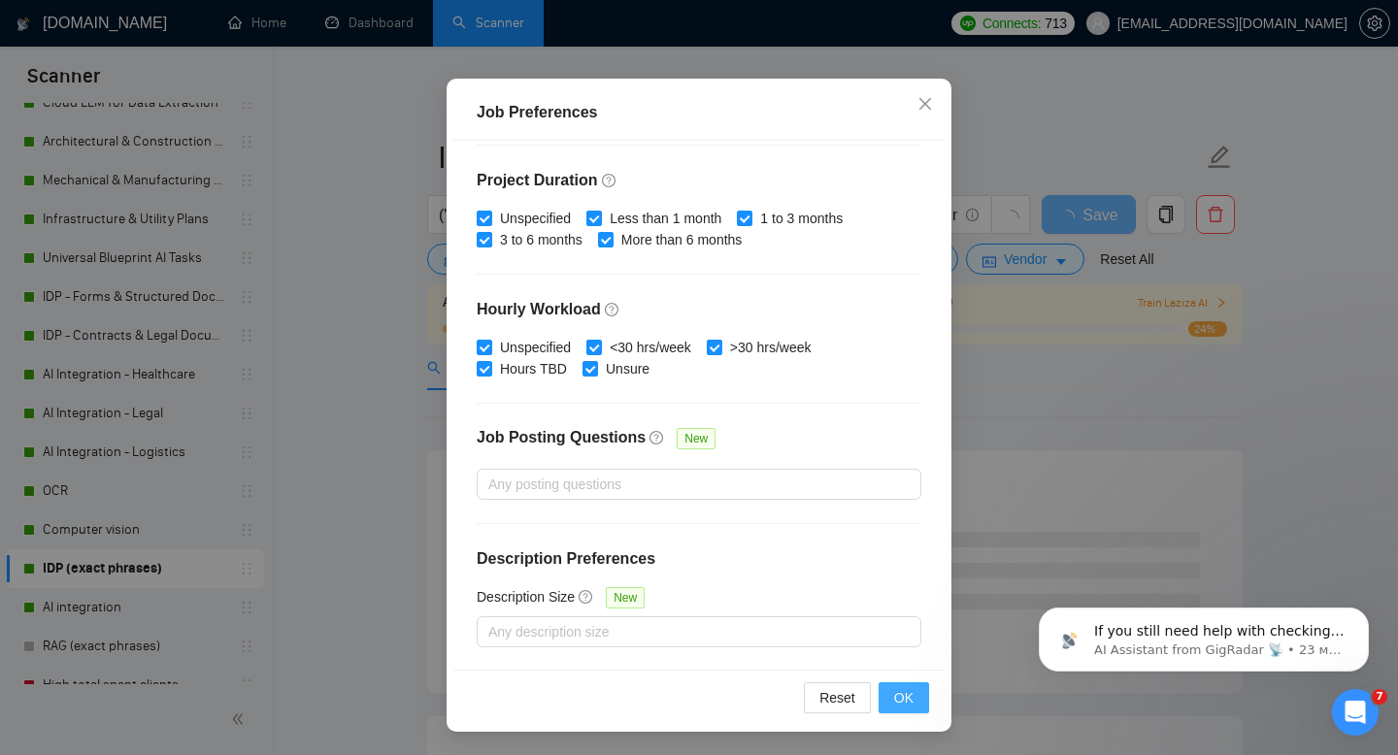
type input "40"
click at [906, 707] on span "OK" at bounding box center [903, 697] width 19 height 21
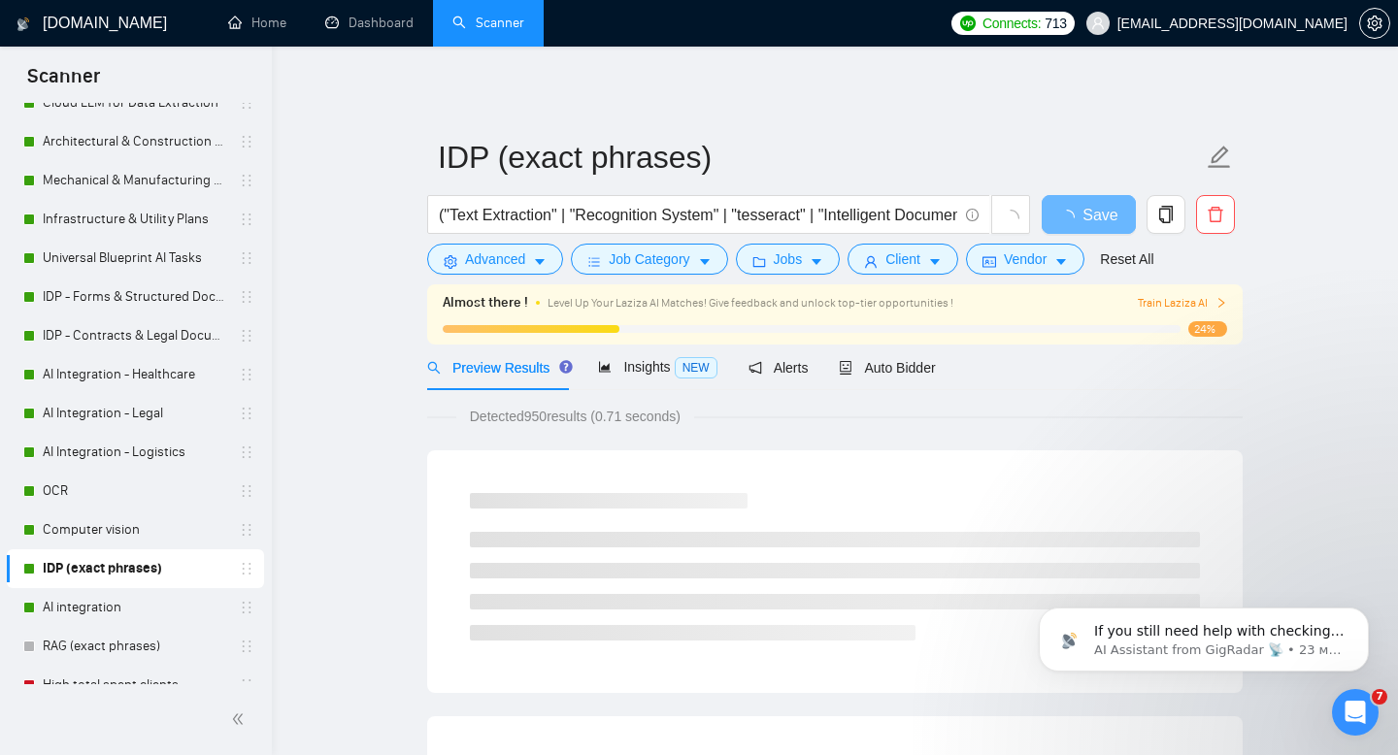
scroll to position [38, 0]
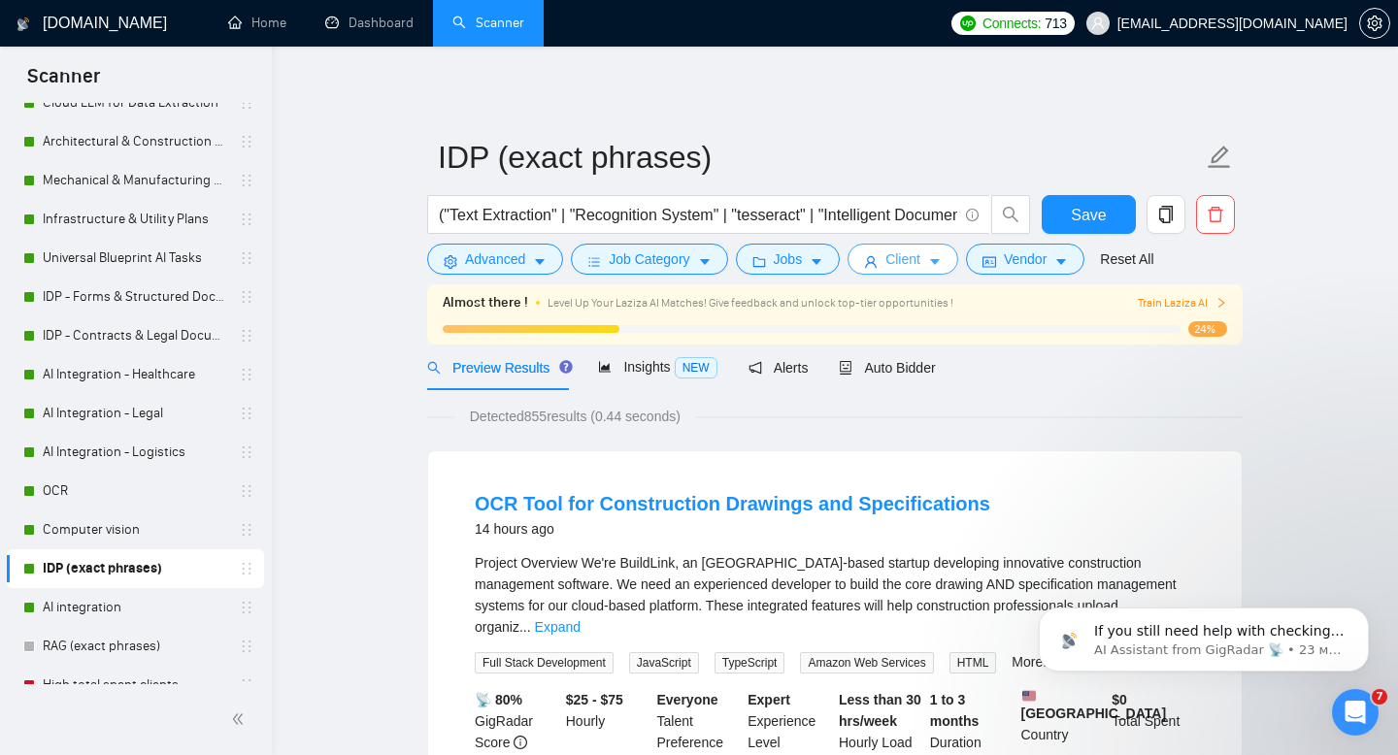
click at [920, 257] on span "Client" at bounding box center [902, 258] width 35 height 21
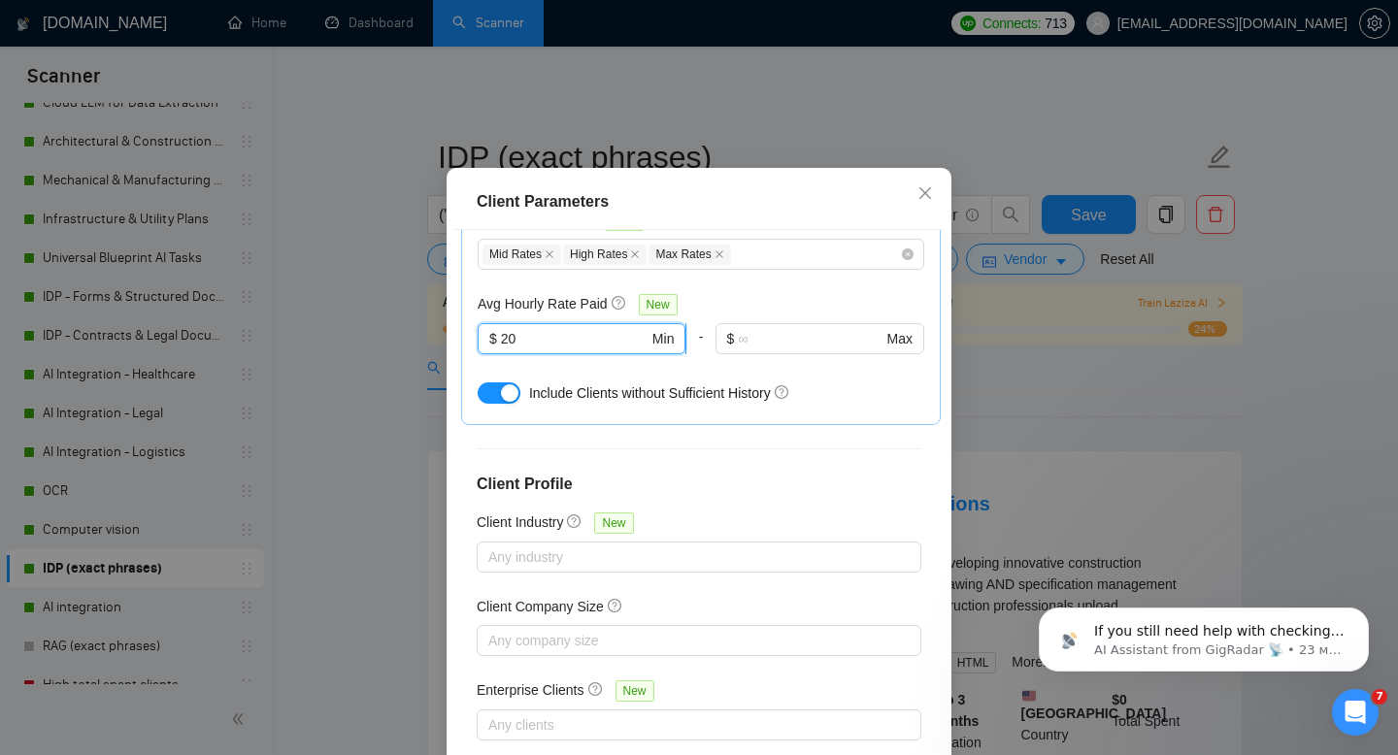
click at [508, 348] on input "20" at bounding box center [575, 338] width 148 height 21
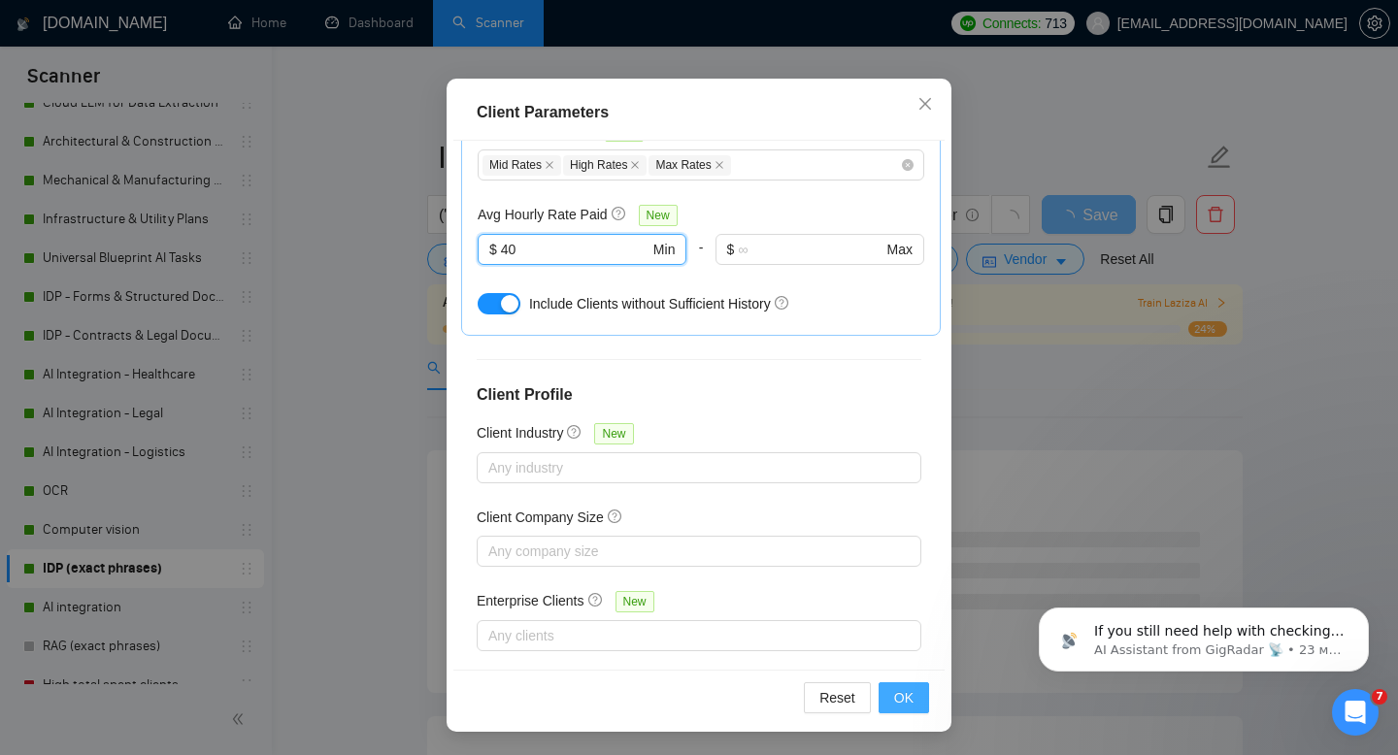
type input "40"
click at [910, 691] on span "OK" at bounding box center [903, 697] width 19 height 21
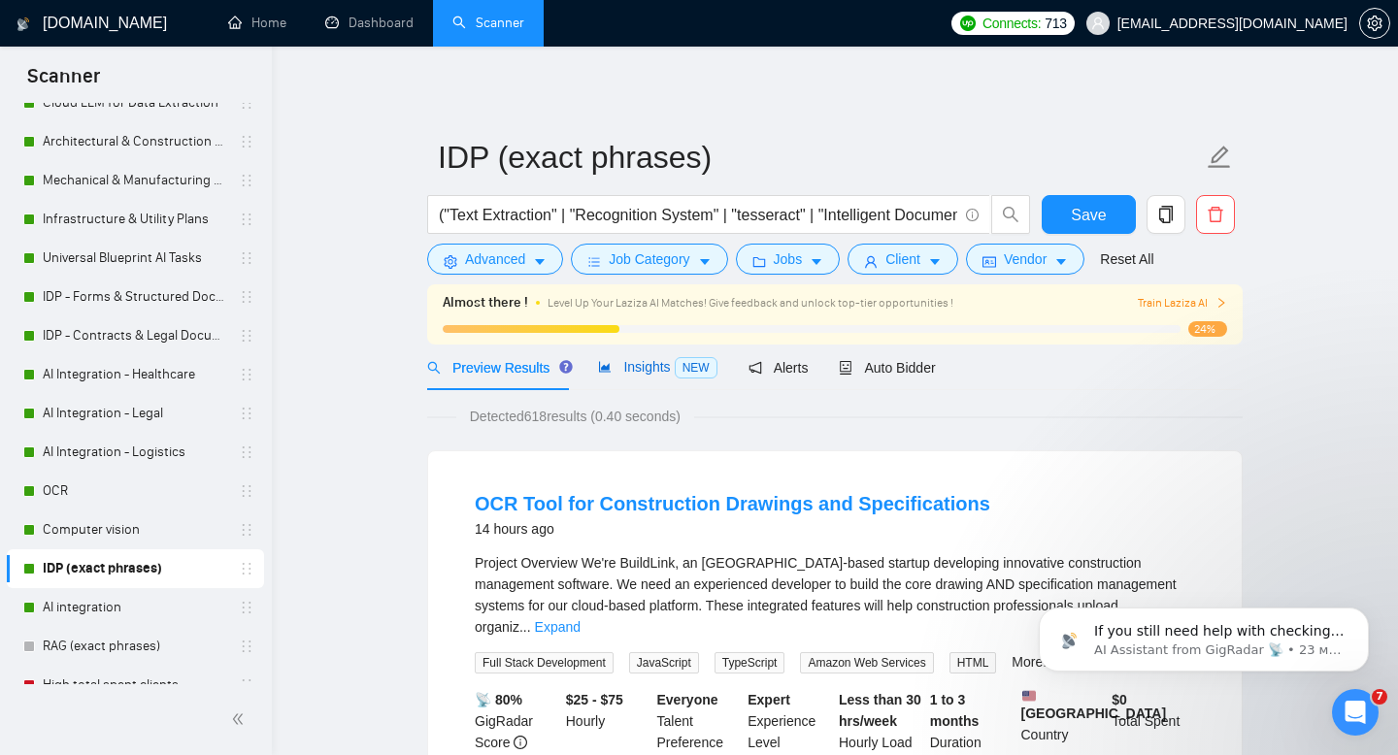
click at [677, 373] on span "Insights NEW" at bounding box center [657, 367] width 118 height 16
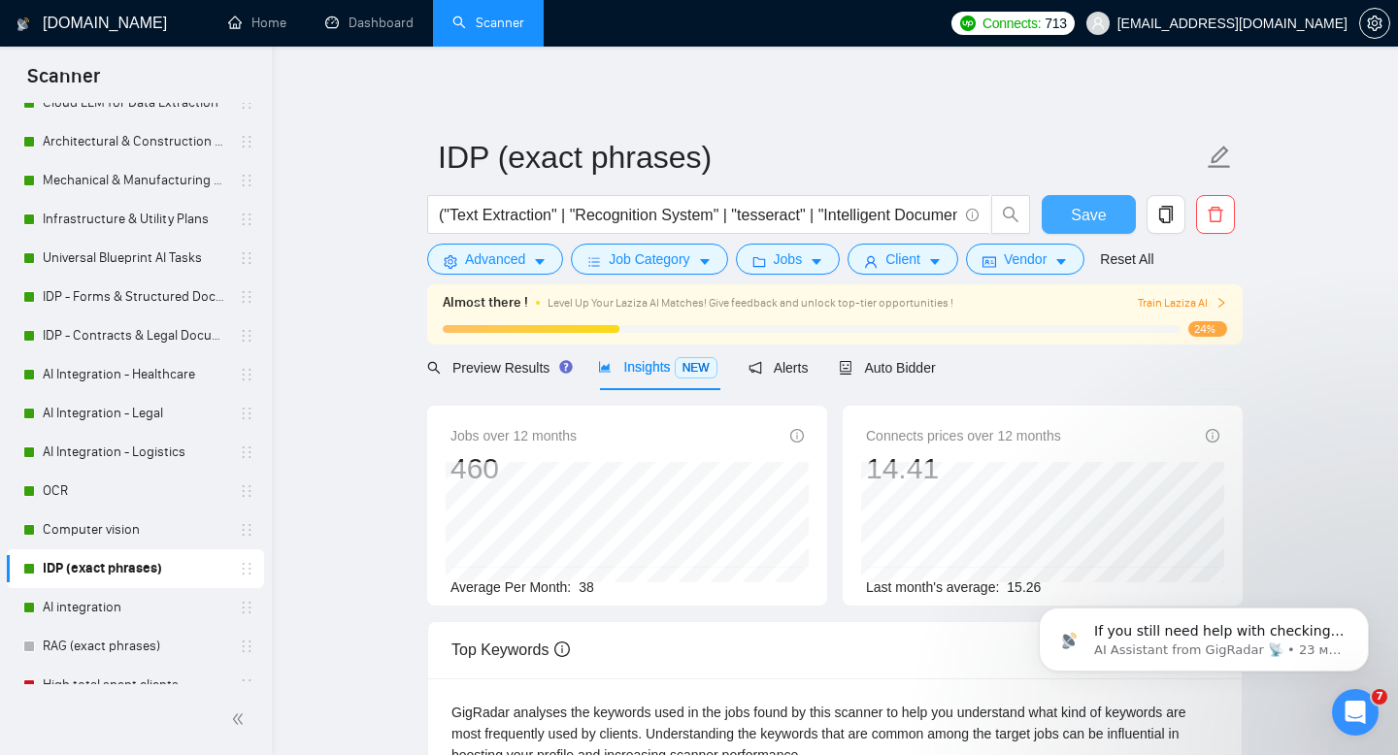
click at [1100, 218] on span "Save" at bounding box center [1088, 215] width 35 height 24
click at [105, 613] on link "AI integration" at bounding box center [135, 607] width 184 height 39
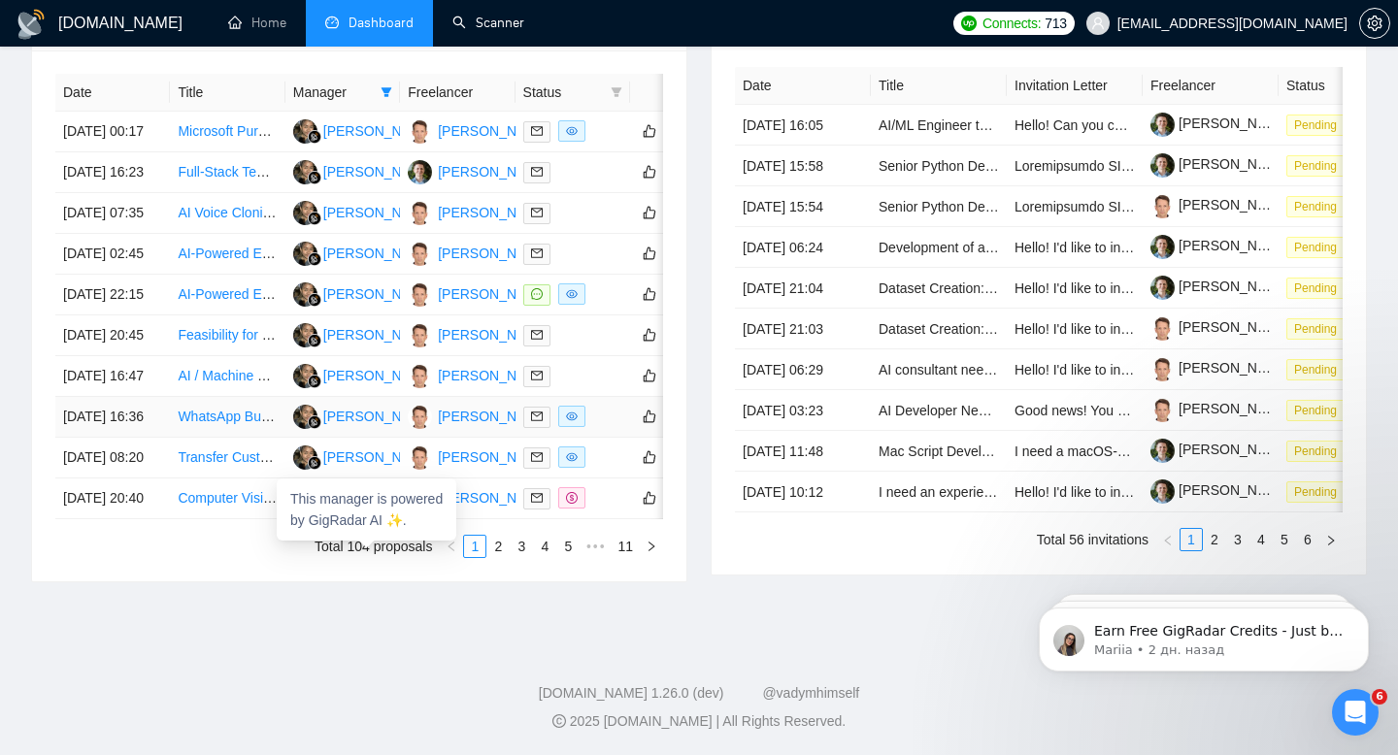
scroll to position [736, 0]
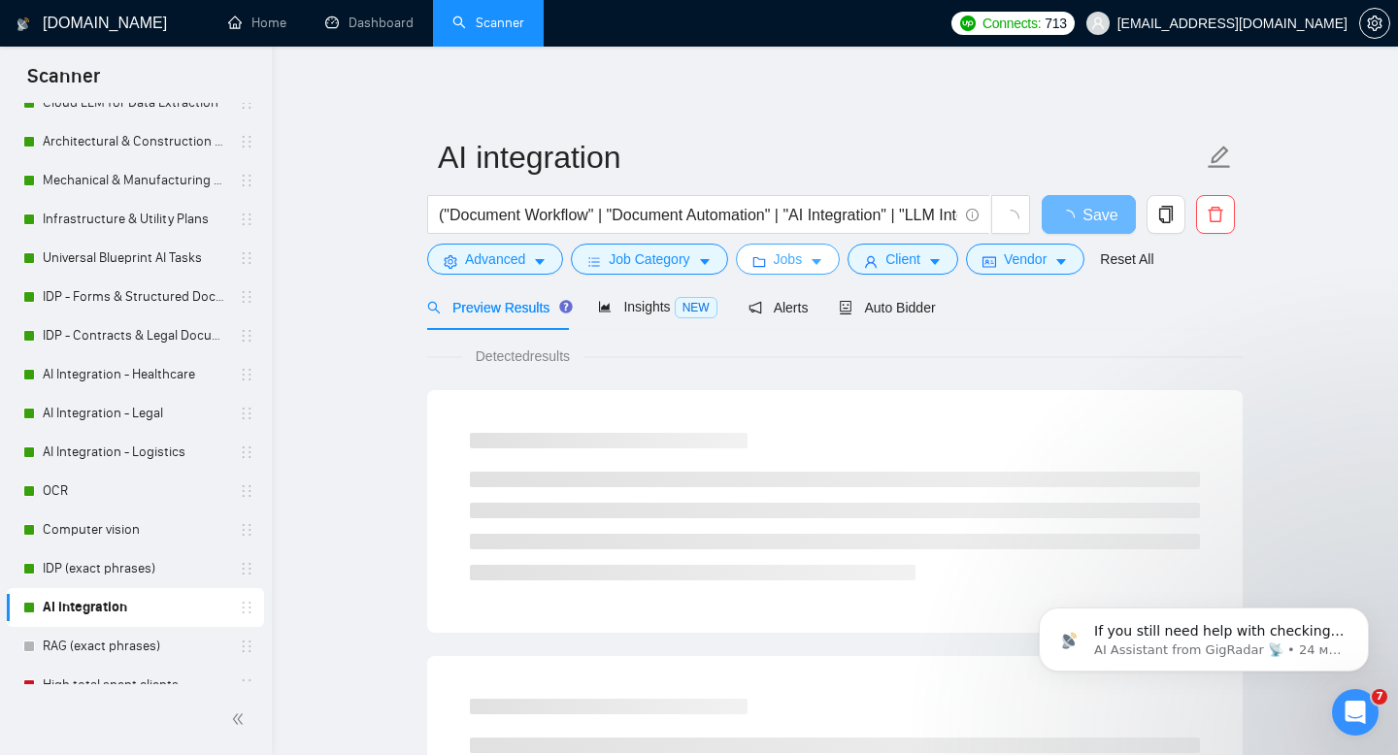
scroll to position [1370, 0]
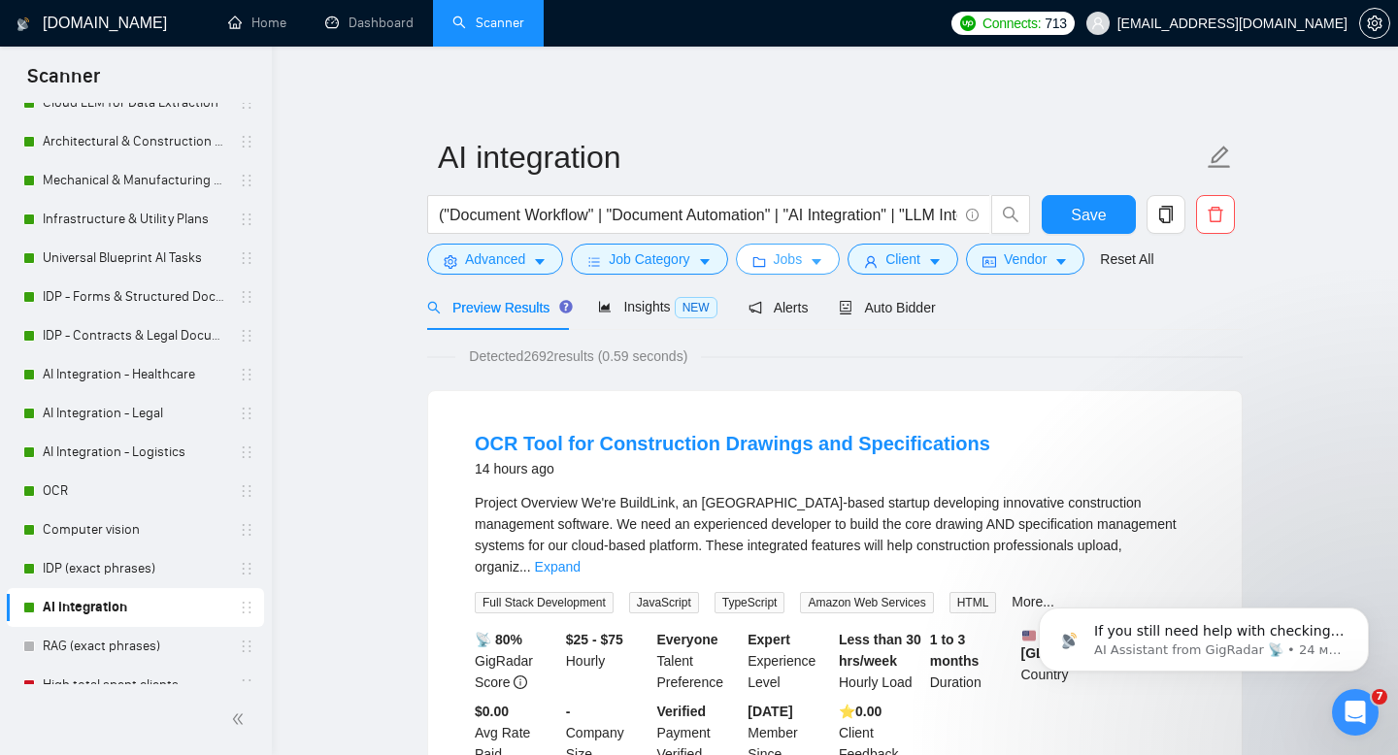
click at [800, 261] on span "Jobs" at bounding box center [788, 258] width 29 height 21
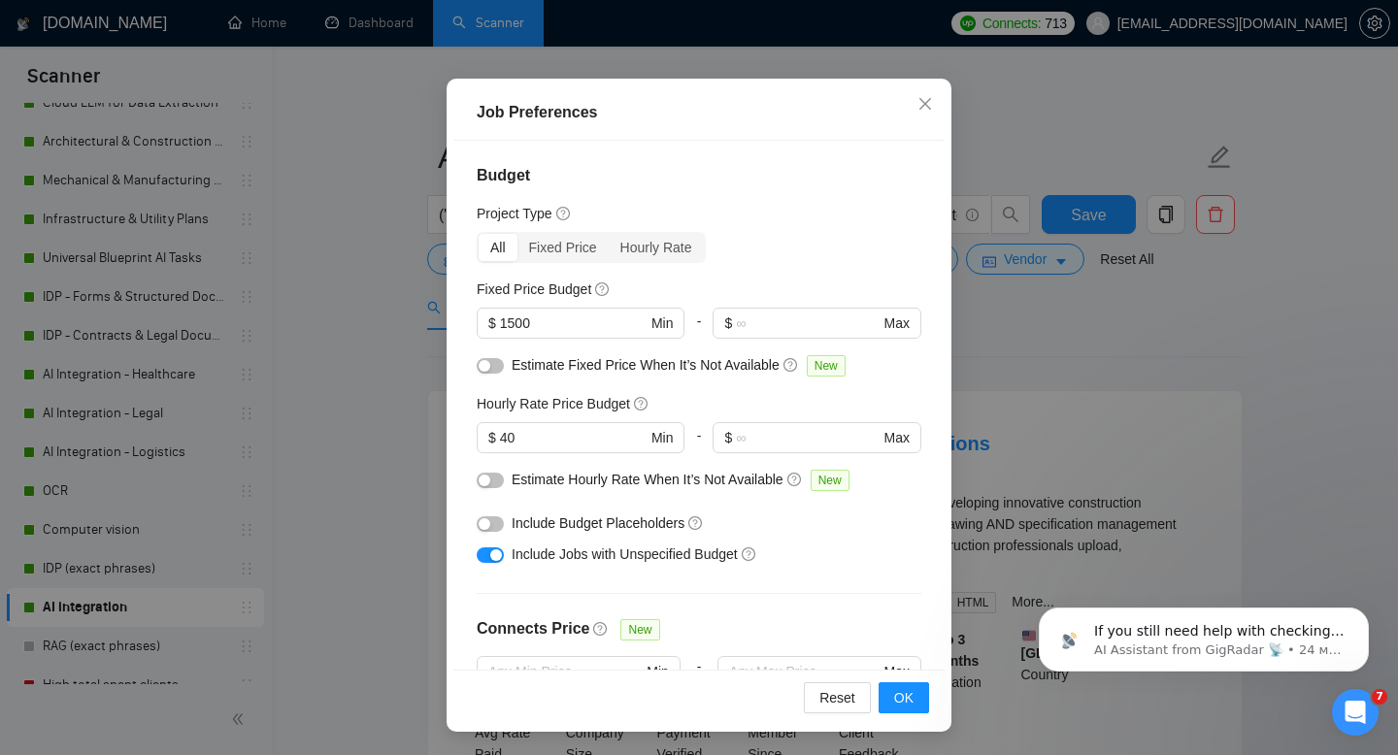
scroll to position [0, 0]
click at [922, 101] on icon "close" at bounding box center [925, 104] width 16 height 16
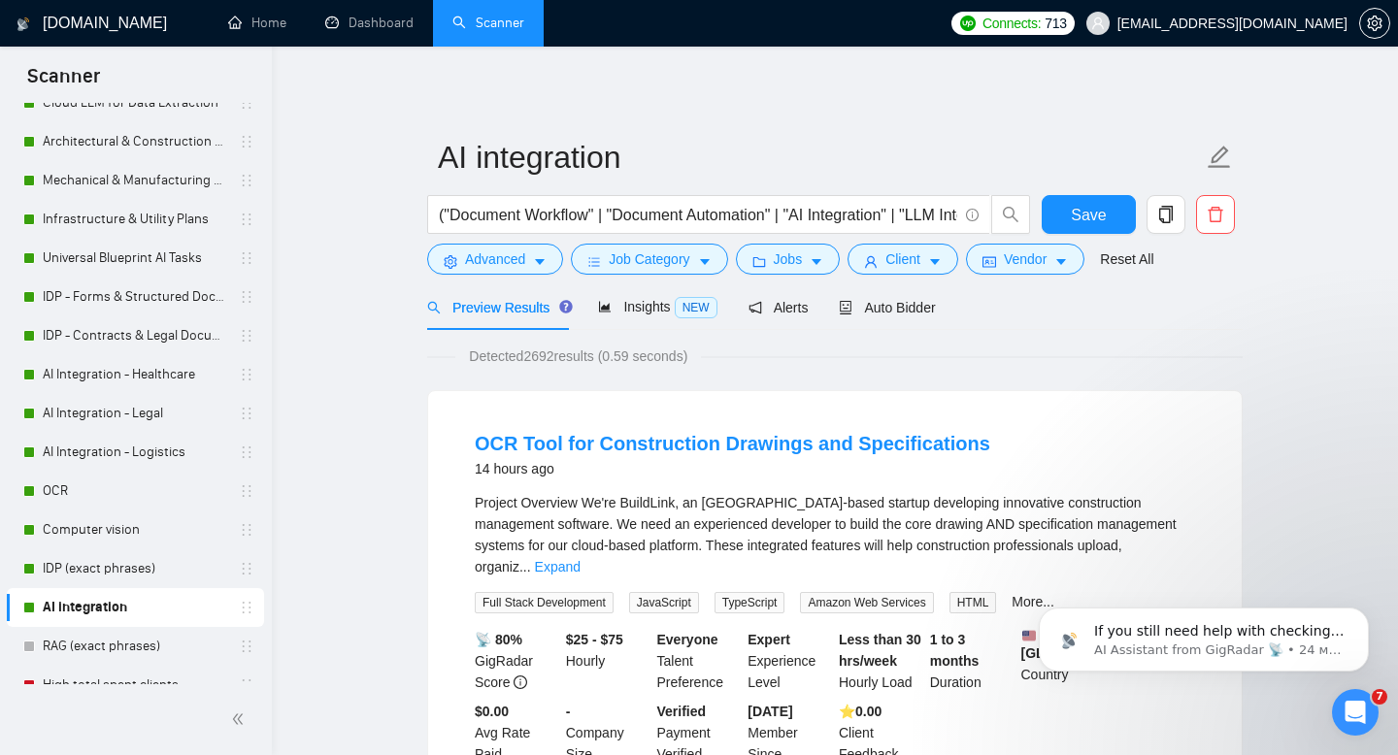
scroll to position [38, 0]
click at [912, 258] on span "Client" at bounding box center [902, 258] width 35 height 21
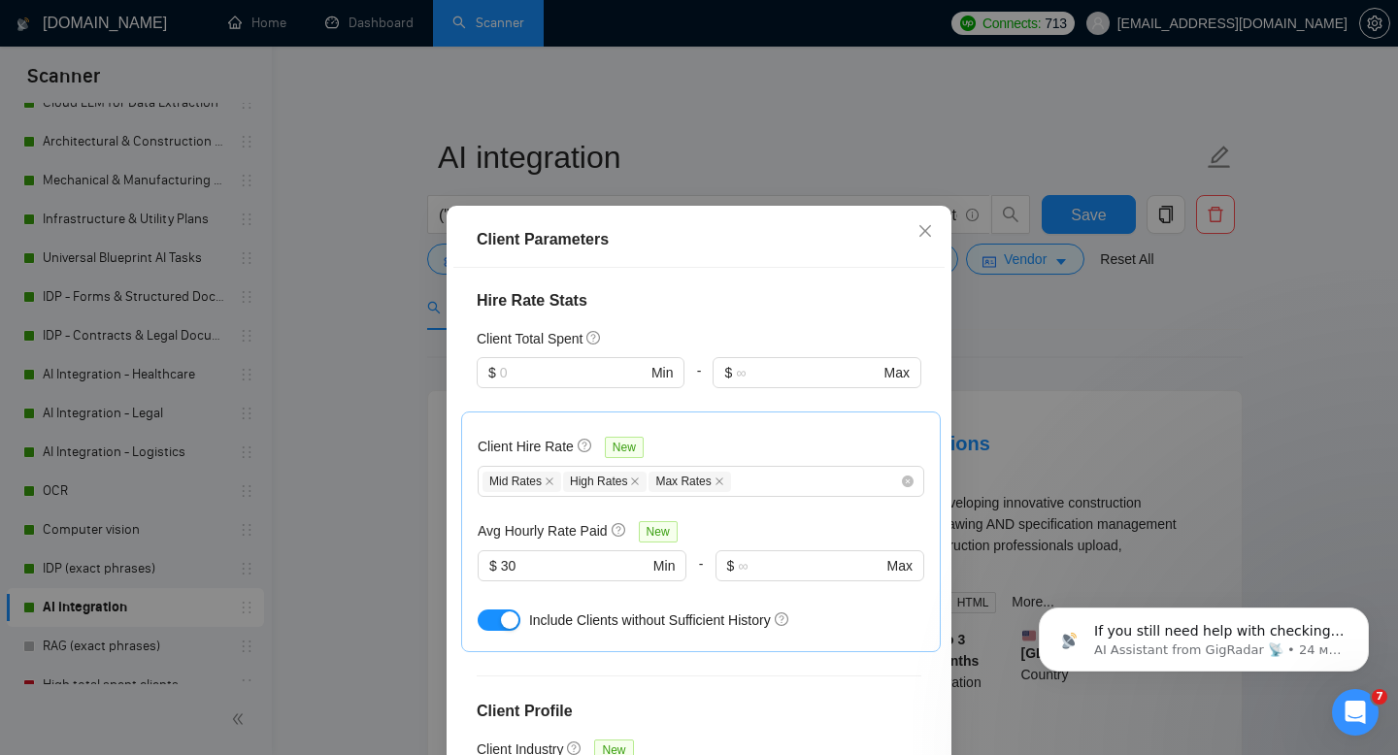
scroll to position [497, 0]
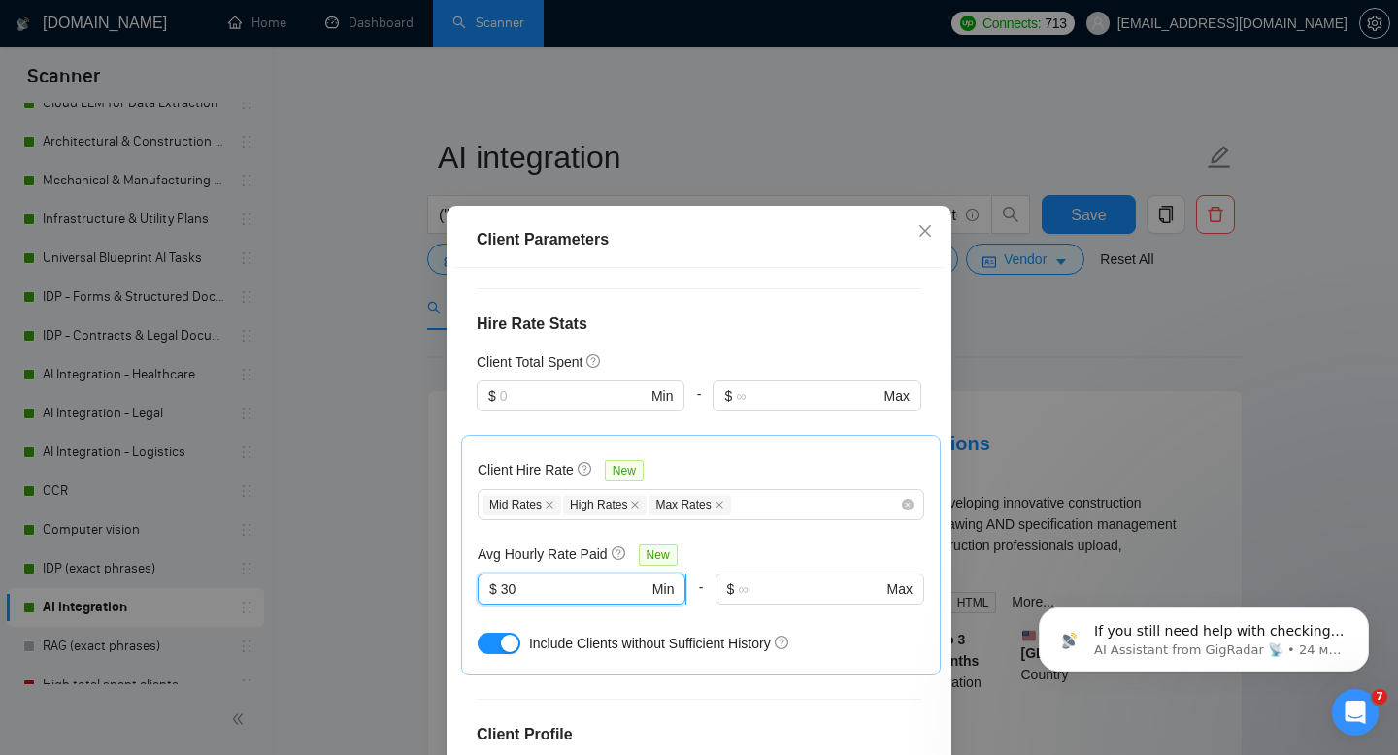
click at [499, 574] on span "$ 30 Min" at bounding box center [582, 589] width 208 height 31
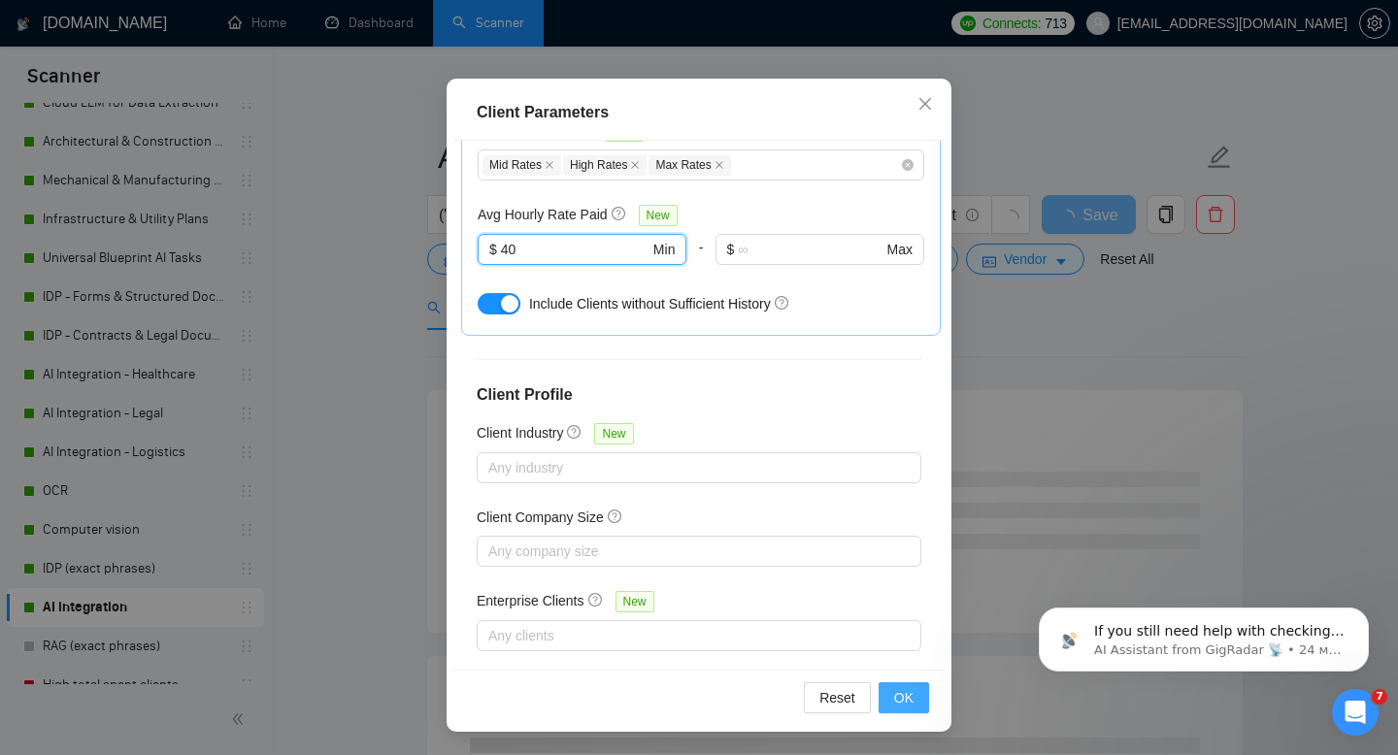
type input "40"
click at [912, 696] on span "OK" at bounding box center [903, 697] width 19 height 21
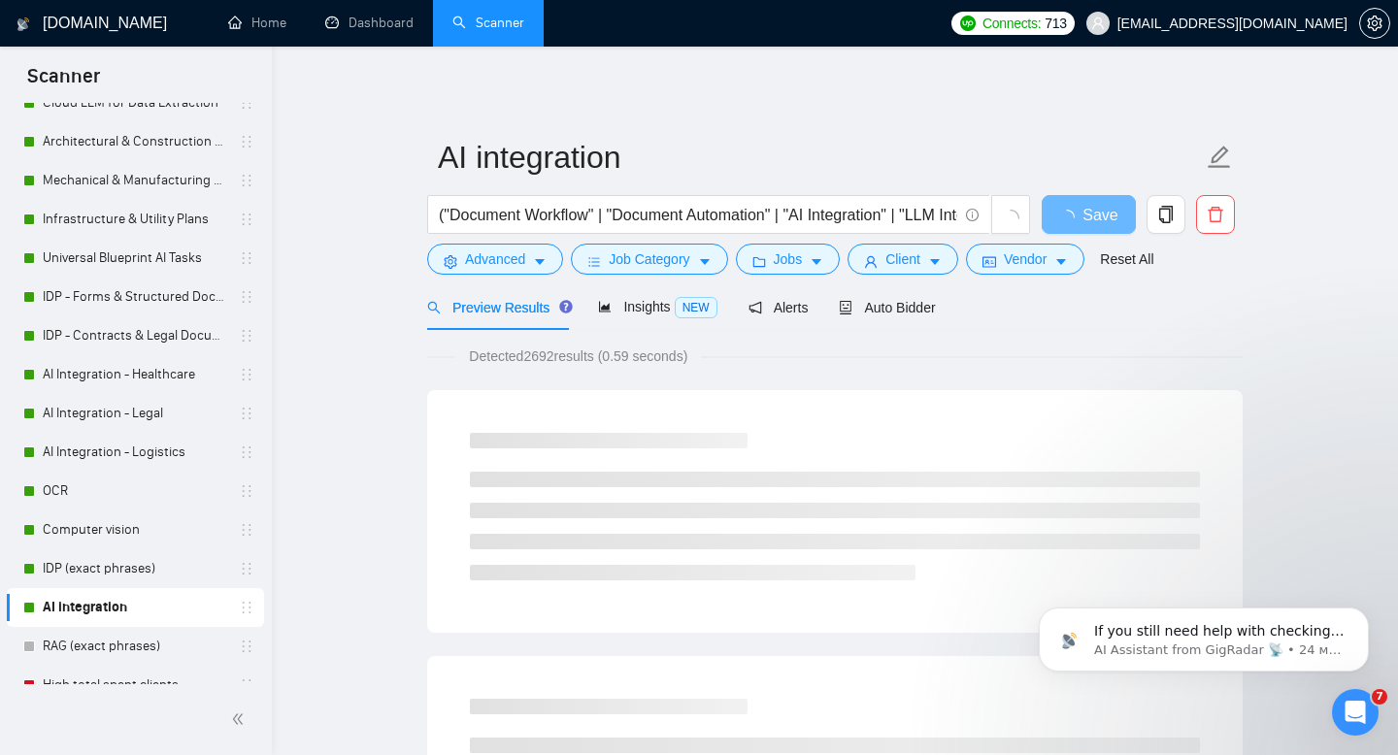
scroll to position [38, 0]
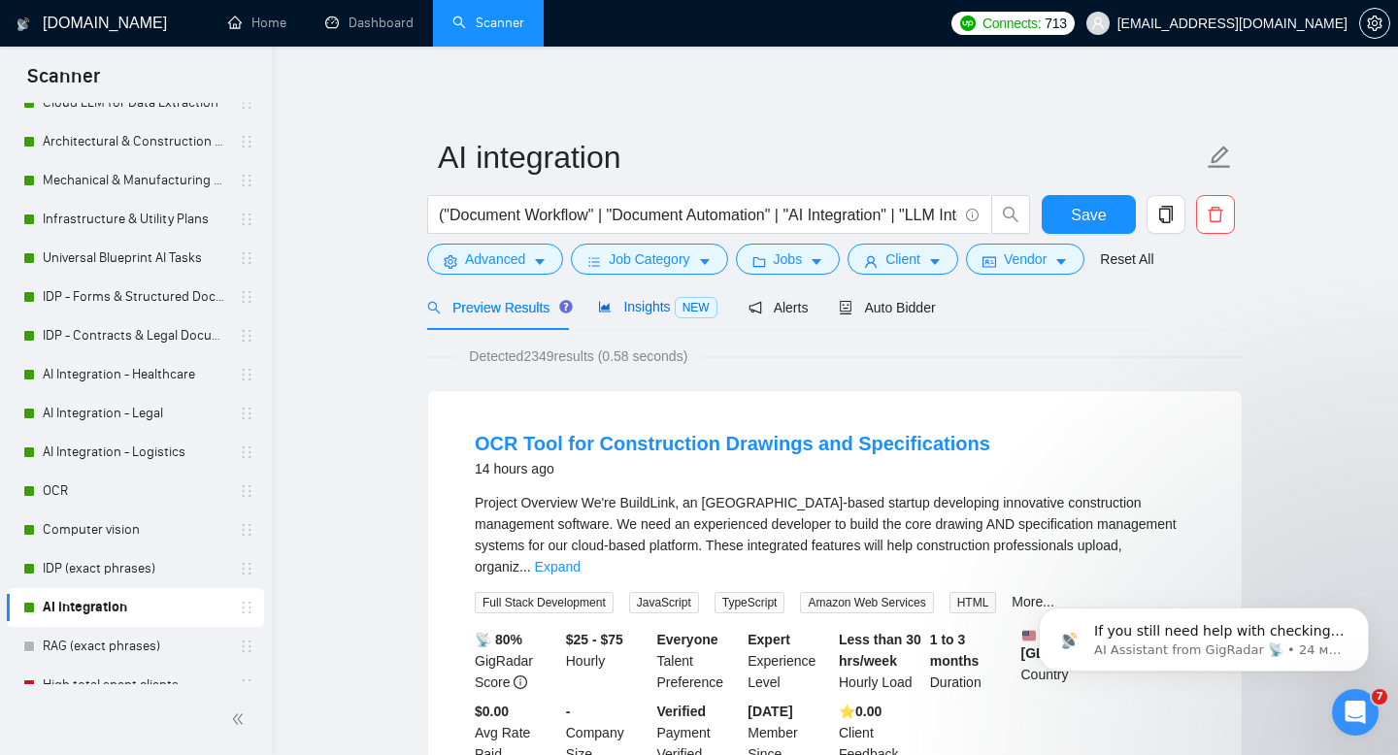
click at [653, 308] on span "Insights NEW" at bounding box center [657, 307] width 118 height 16
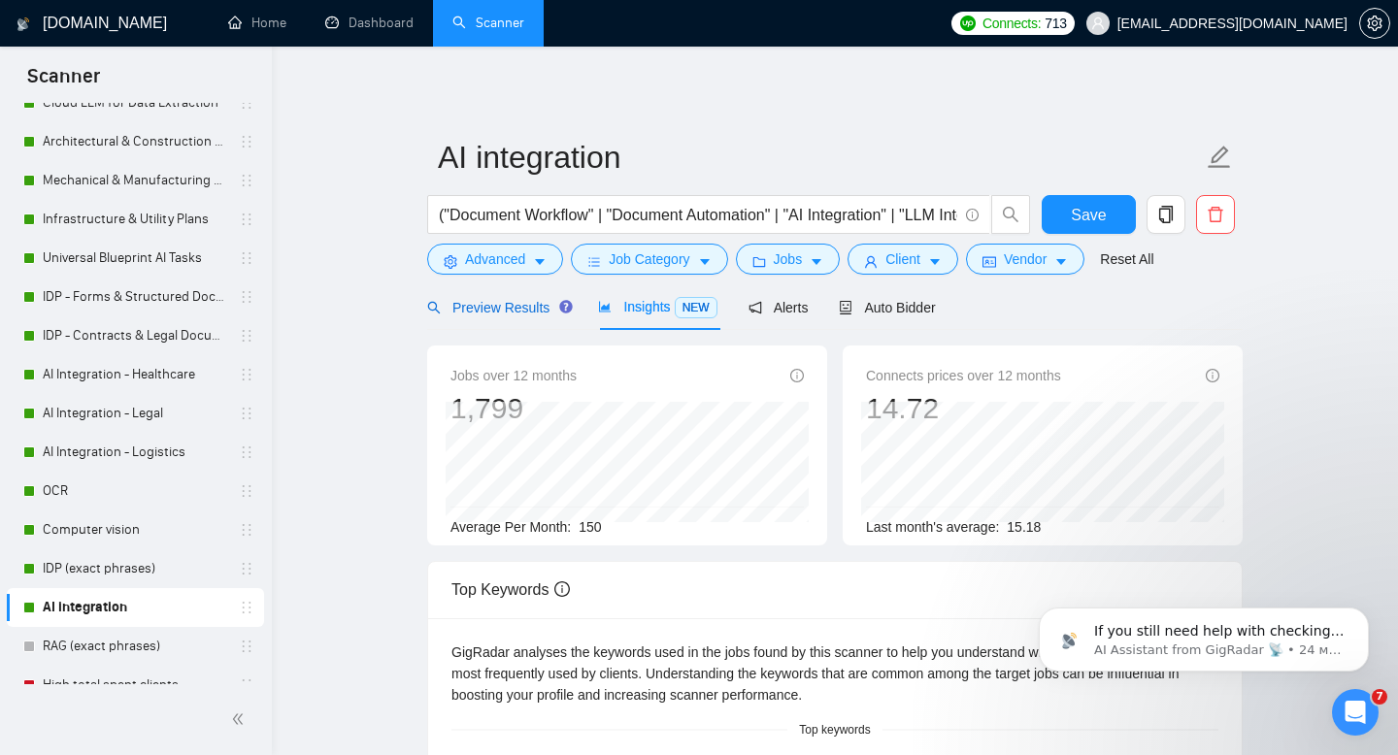
click at [539, 312] on span "Preview Results" at bounding box center [497, 308] width 140 height 16
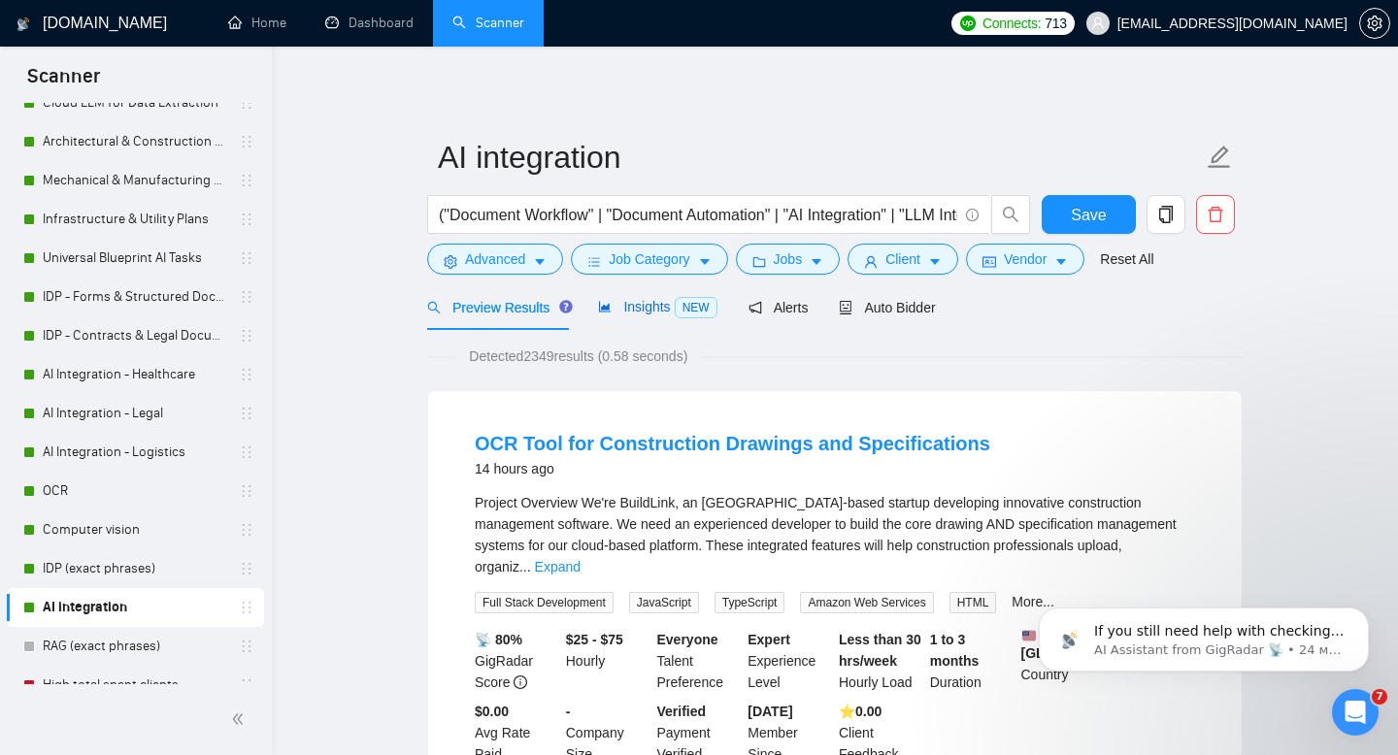
click at [641, 308] on span "Insights NEW" at bounding box center [657, 307] width 118 height 16
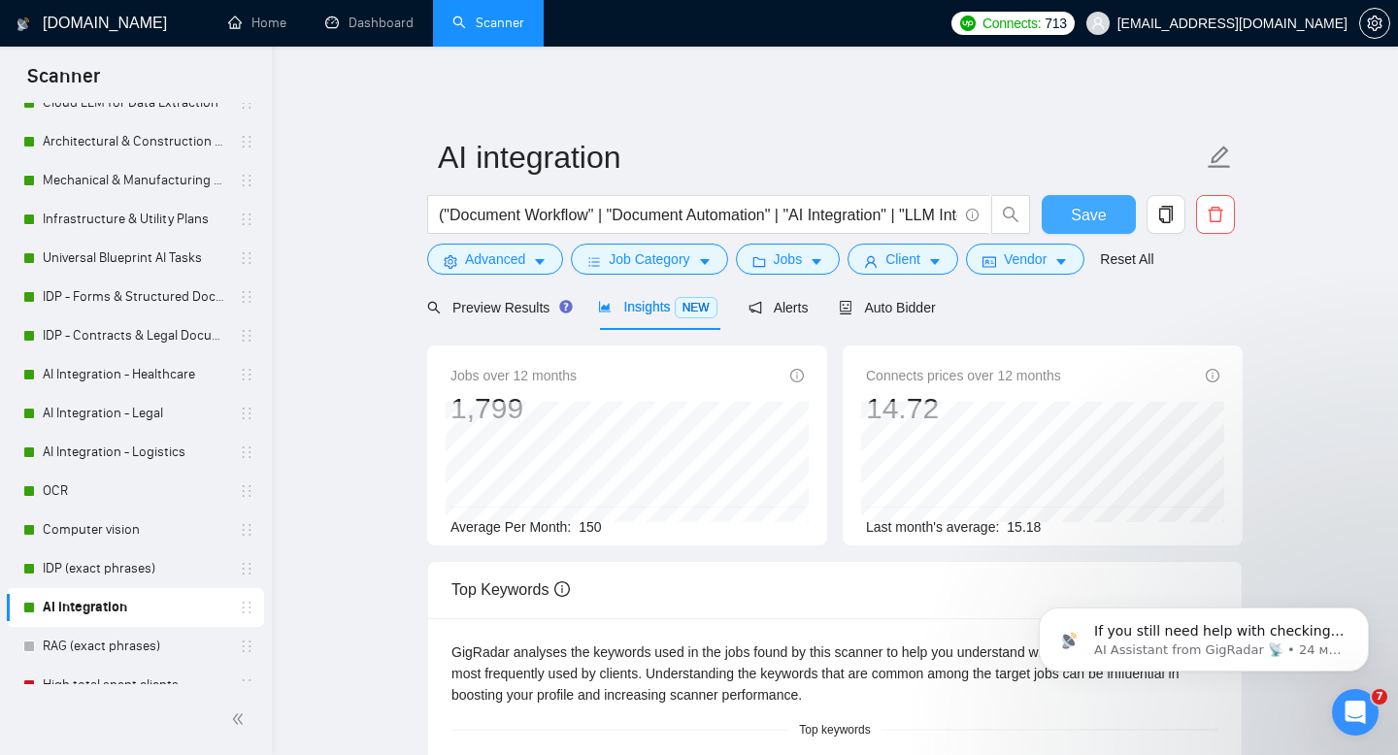
click at [1097, 216] on span "Save" at bounding box center [1088, 215] width 35 height 24
click at [497, 306] on span "Preview Results" at bounding box center [497, 308] width 140 height 16
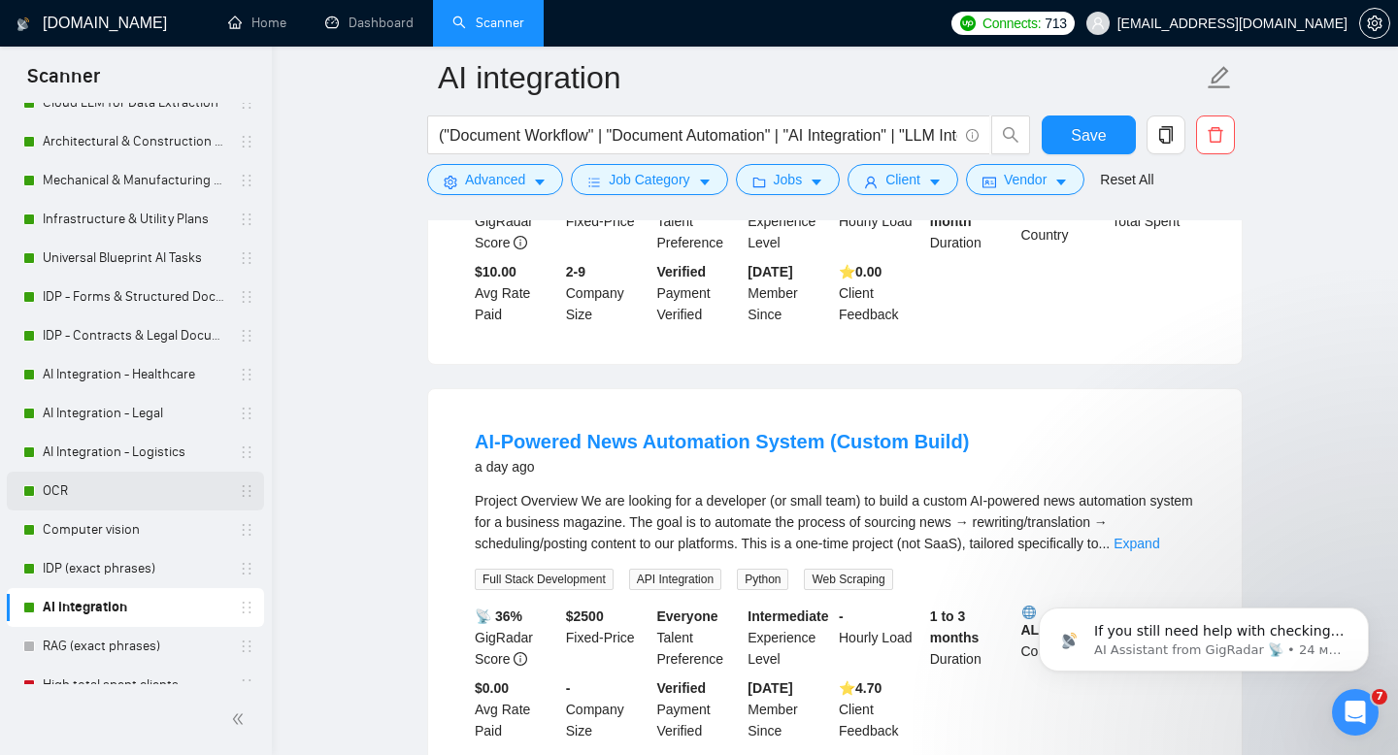
scroll to position [175, 0]
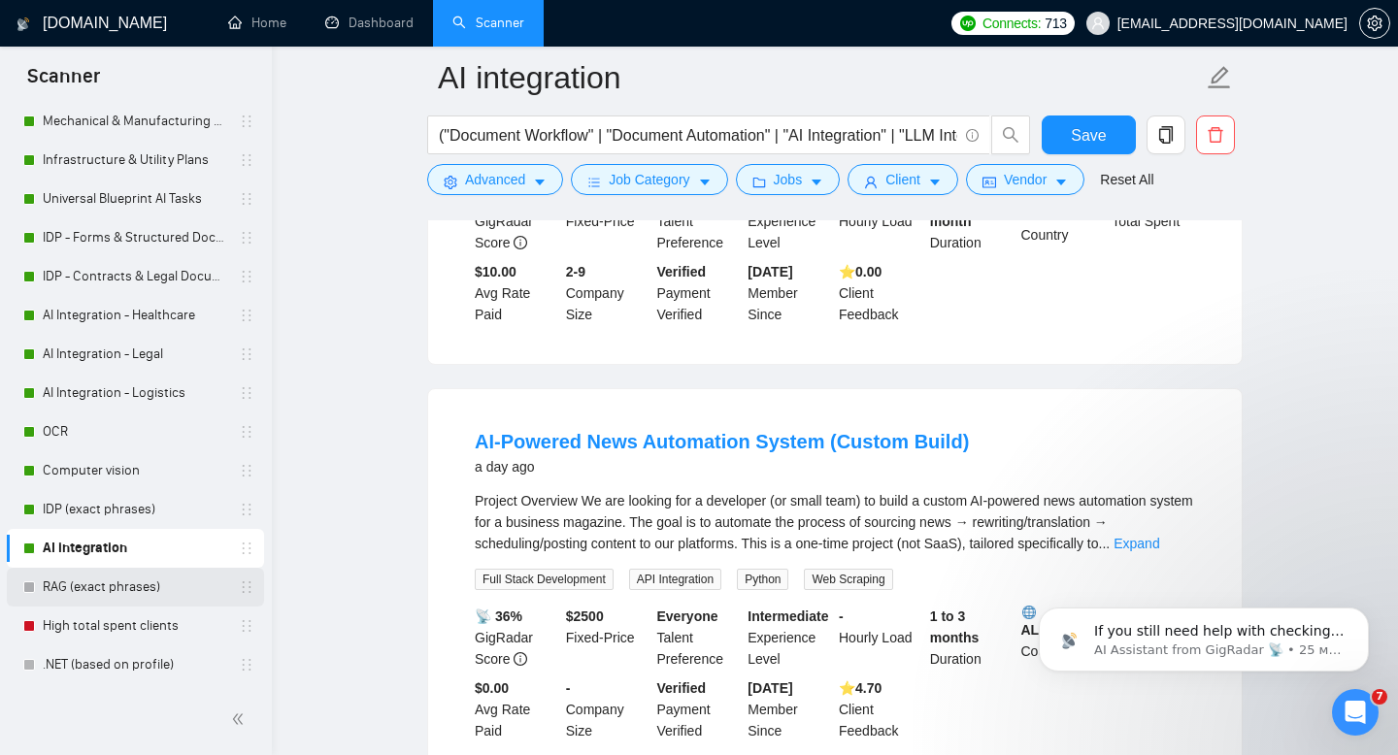
click at [109, 583] on link "RAG (exact phrases)" at bounding box center [135, 587] width 184 height 39
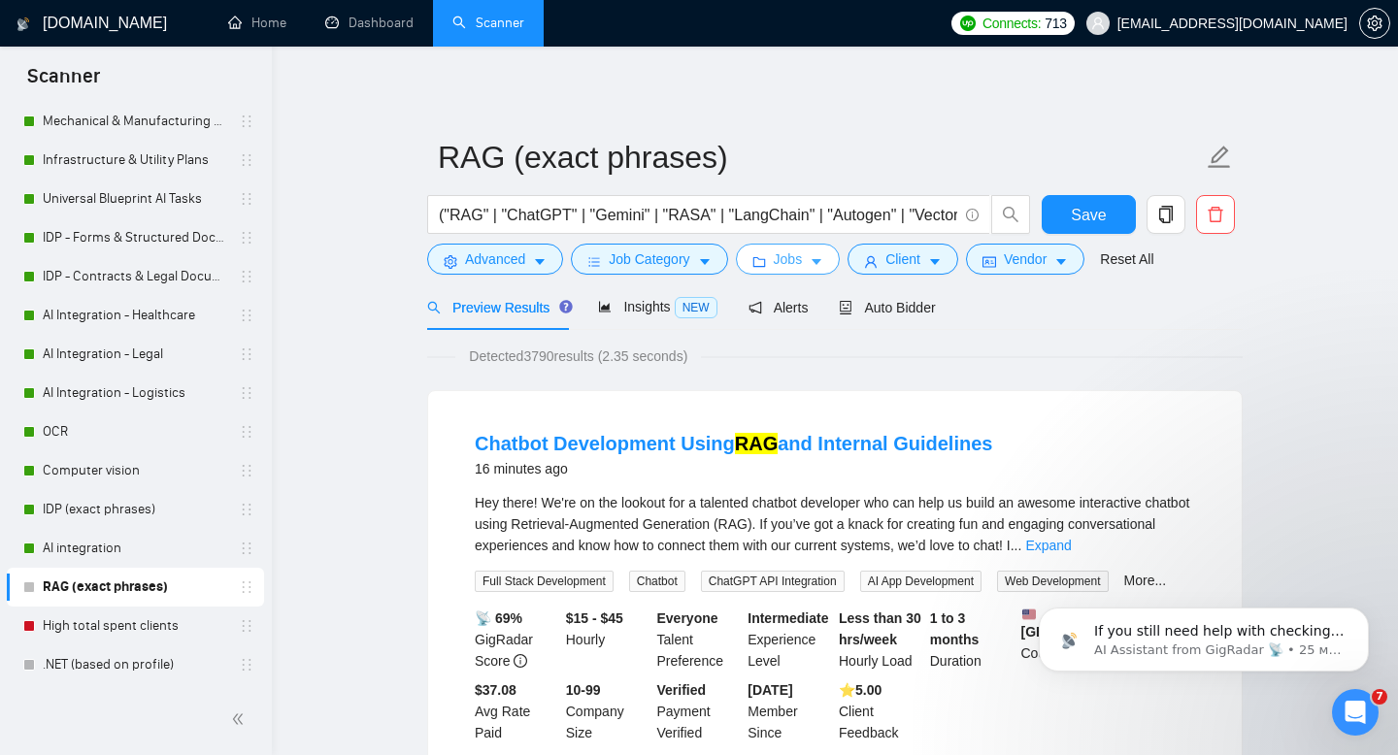
click at [809, 259] on button "Jobs" at bounding box center [788, 259] width 105 height 31
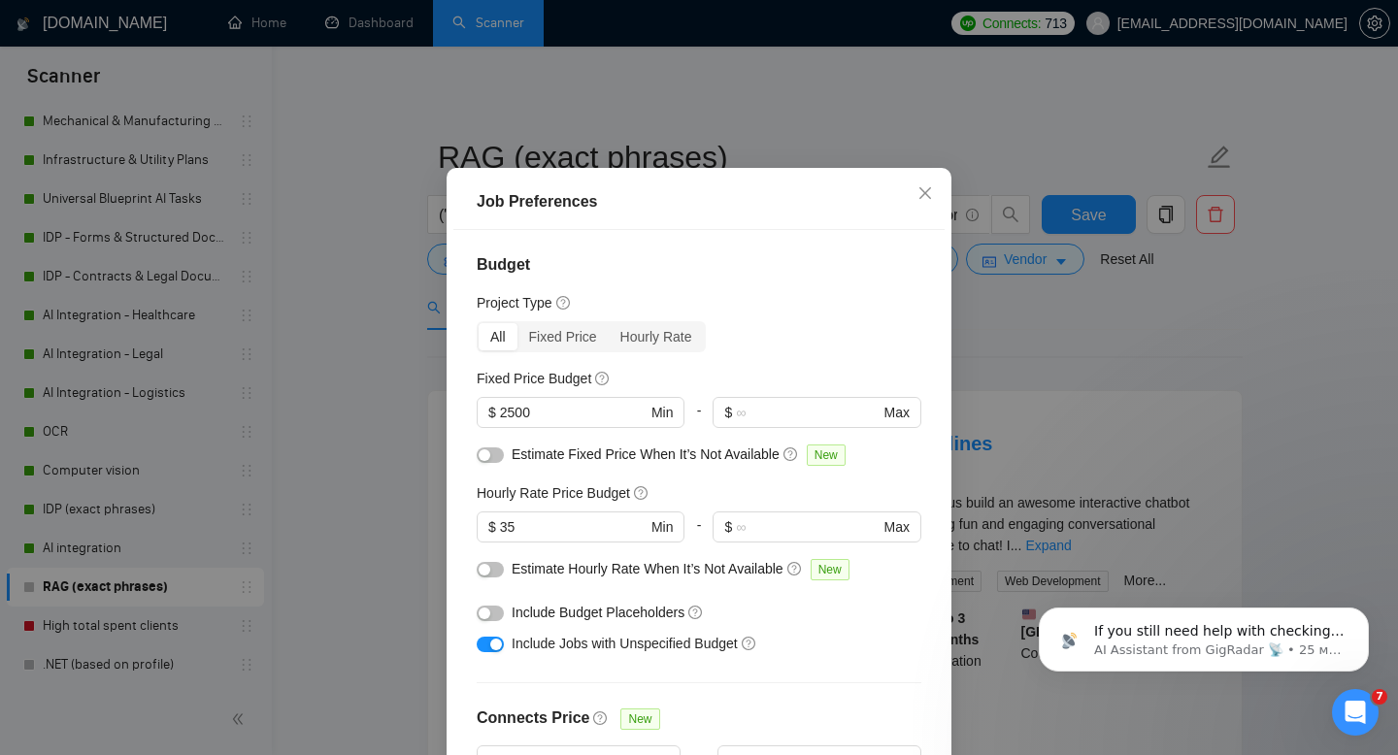
click at [263, 412] on div "Job Preferences Budget Project Type All Fixed Price Hourly Rate Fixed Price Bud…" at bounding box center [699, 377] width 1398 height 755
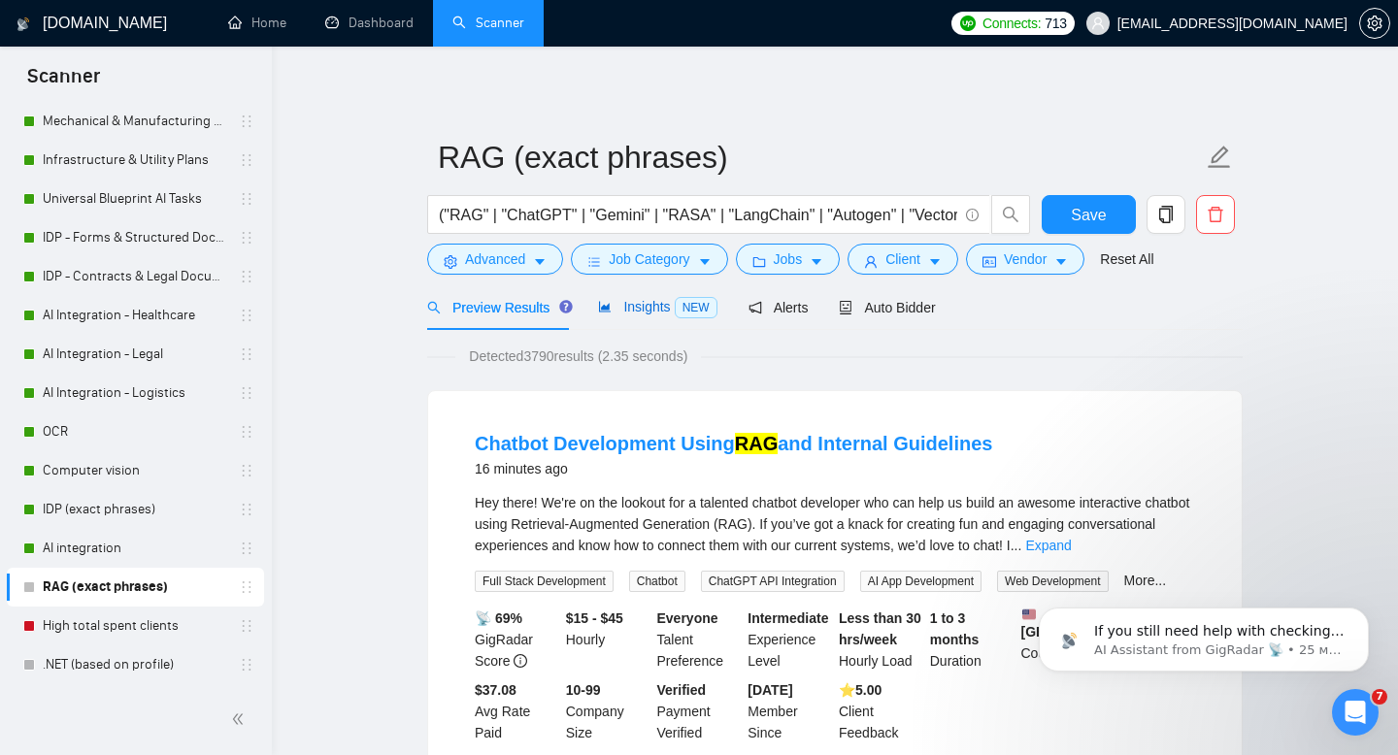
click at [652, 304] on span "Insights NEW" at bounding box center [657, 307] width 118 height 16
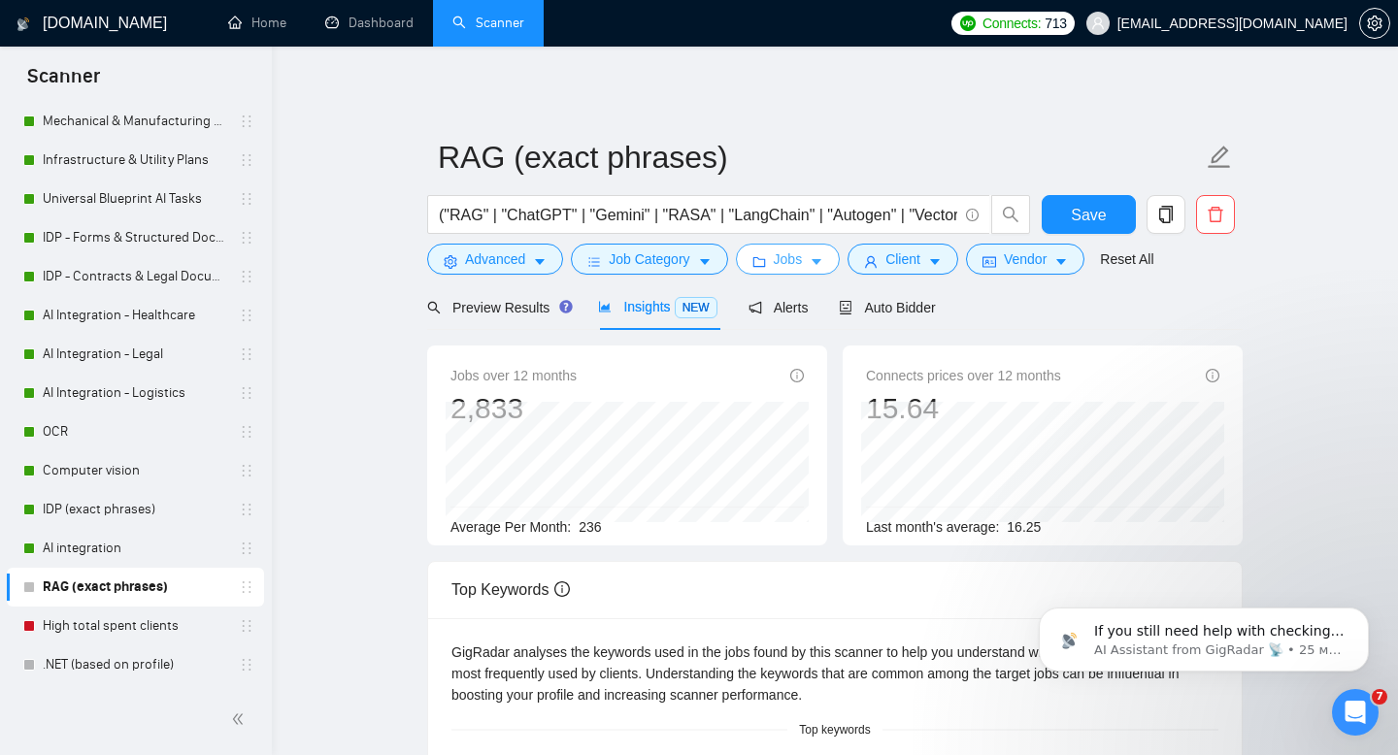
click at [784, 255] on span "Jobs" at bounding box center [788, 258] width 29 height 21
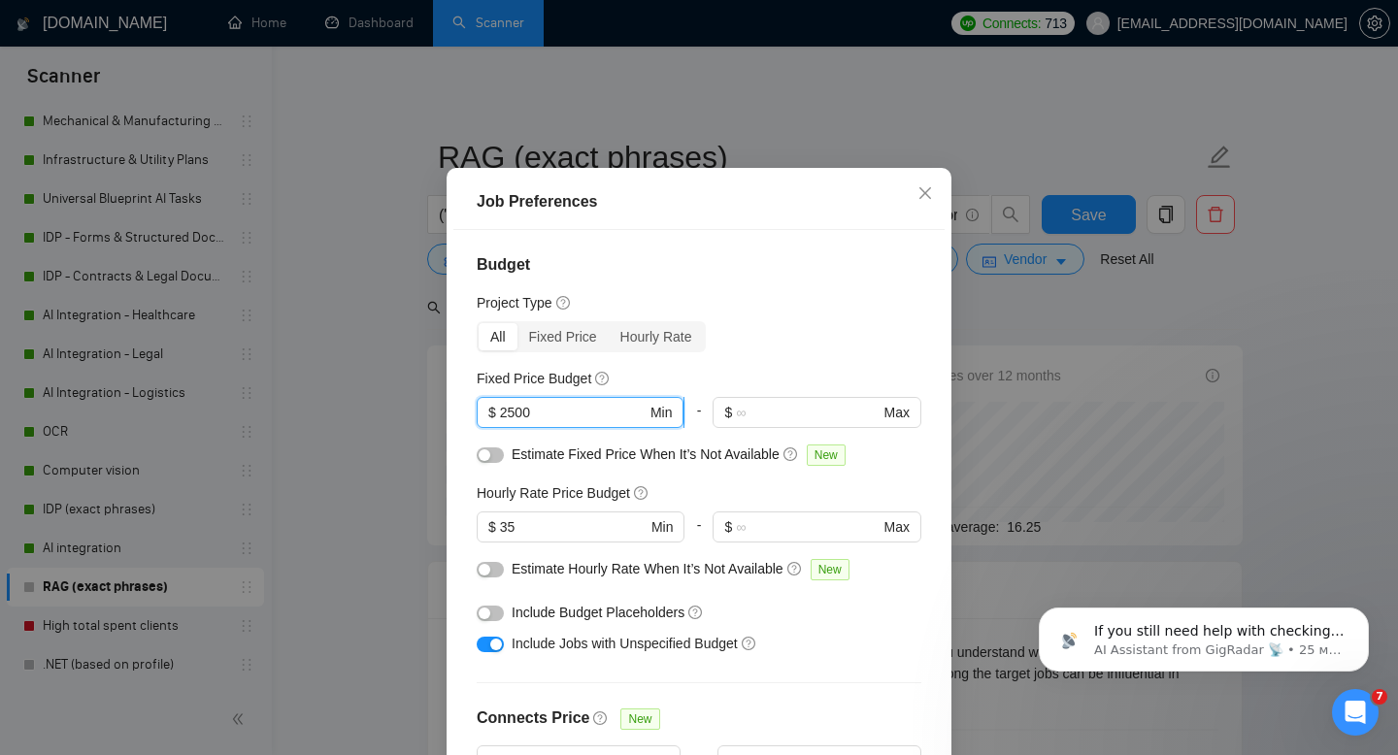
click at [503, 423] on input "2500" at bounding box center [573, 412] width 147 height 21
type input "1500"
drag, startPoint x: 498, startPoint y: 566, endPoint x: 553, endPoint y: 569, distance: 55.4
click at [553, 543] on span "$ 35 Min" at bounding box center [580, 527] width 207 height 31
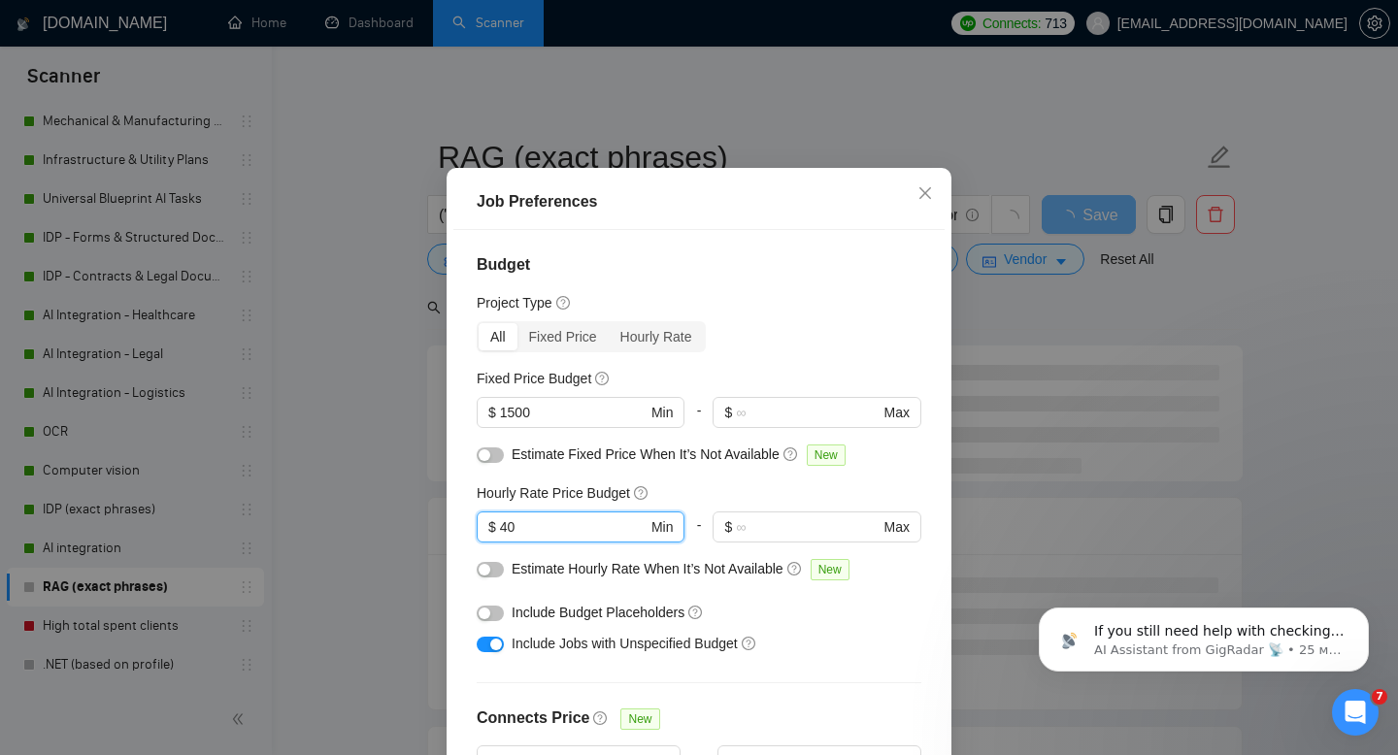
type input "40"
click at [915, 659] on div "Include Jobs with Unspecified Budget" at bounding box center [699, 643] width 445 height 31
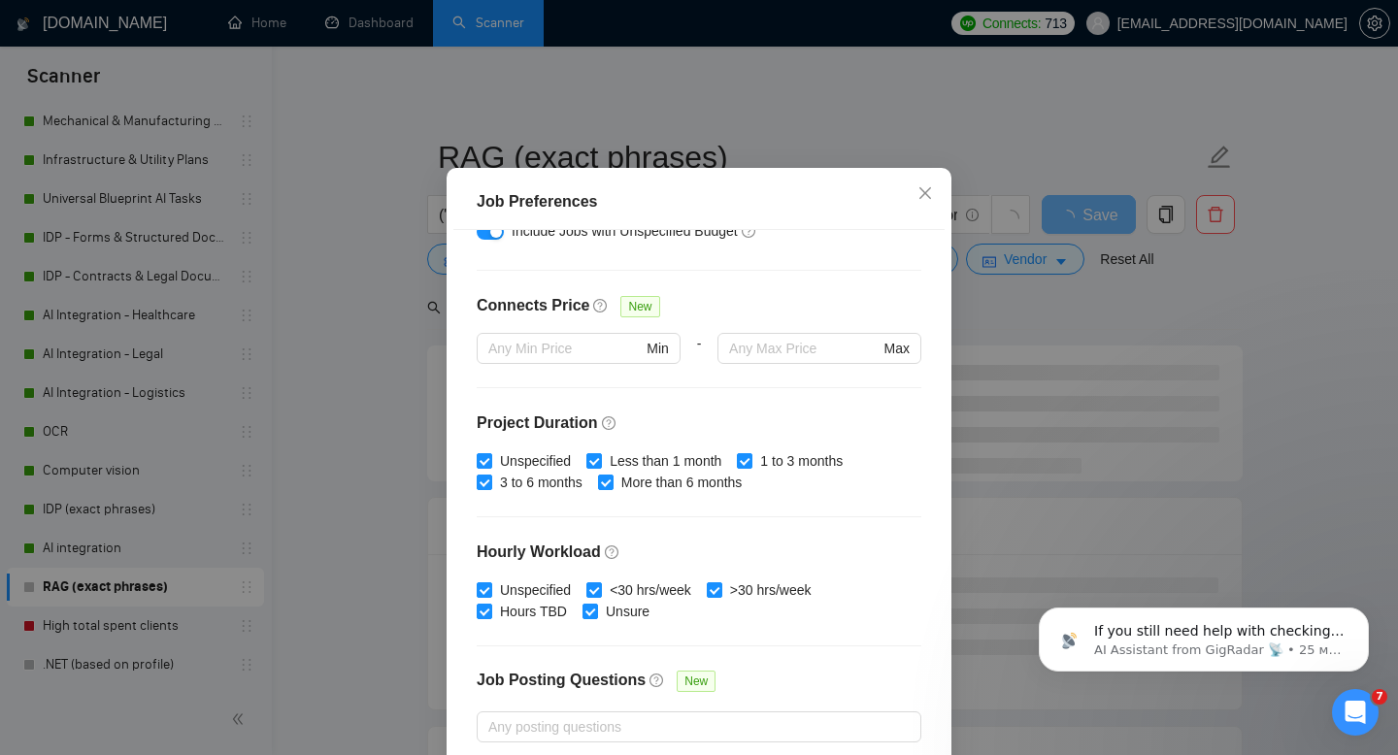
scroll to position [566, 0]
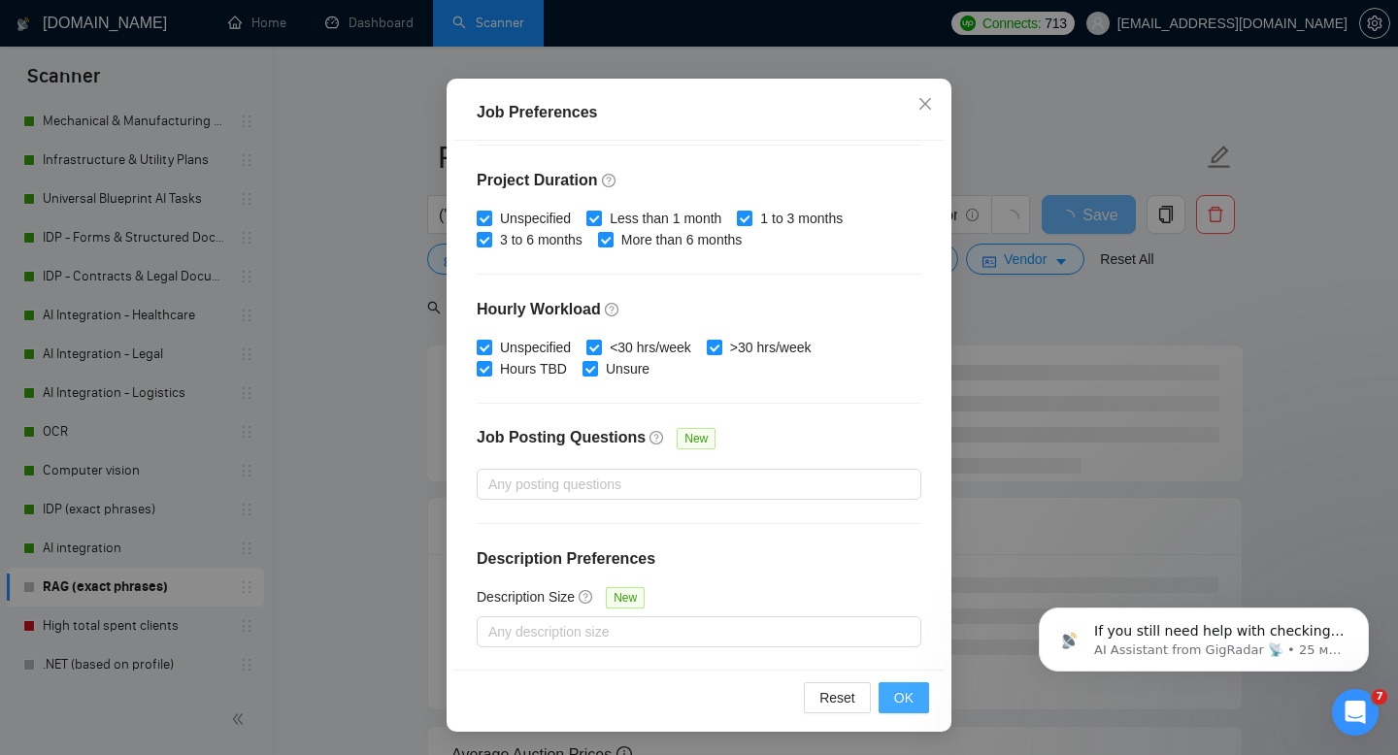
click at [904, 691] on span "OK" at bounding box center [903, 697] width 19 height 21
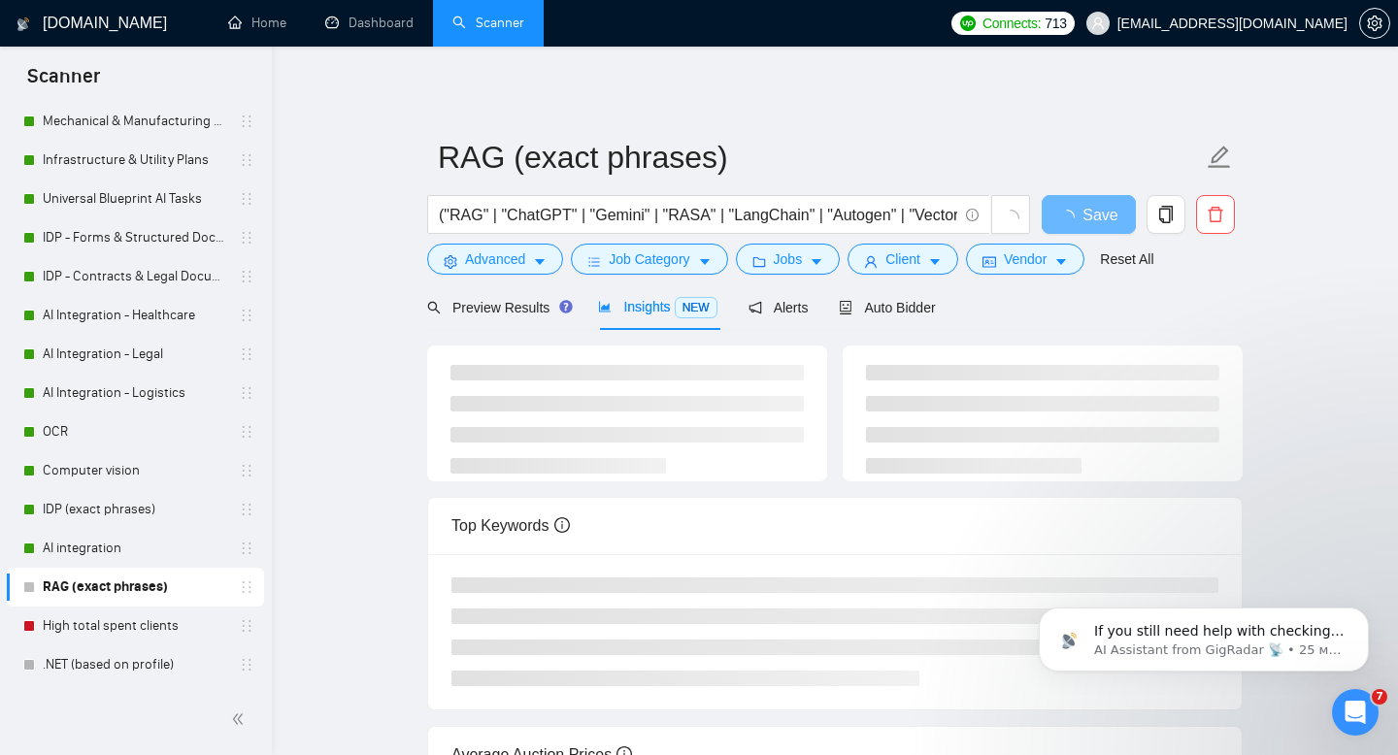
scroll to position [38, 0]
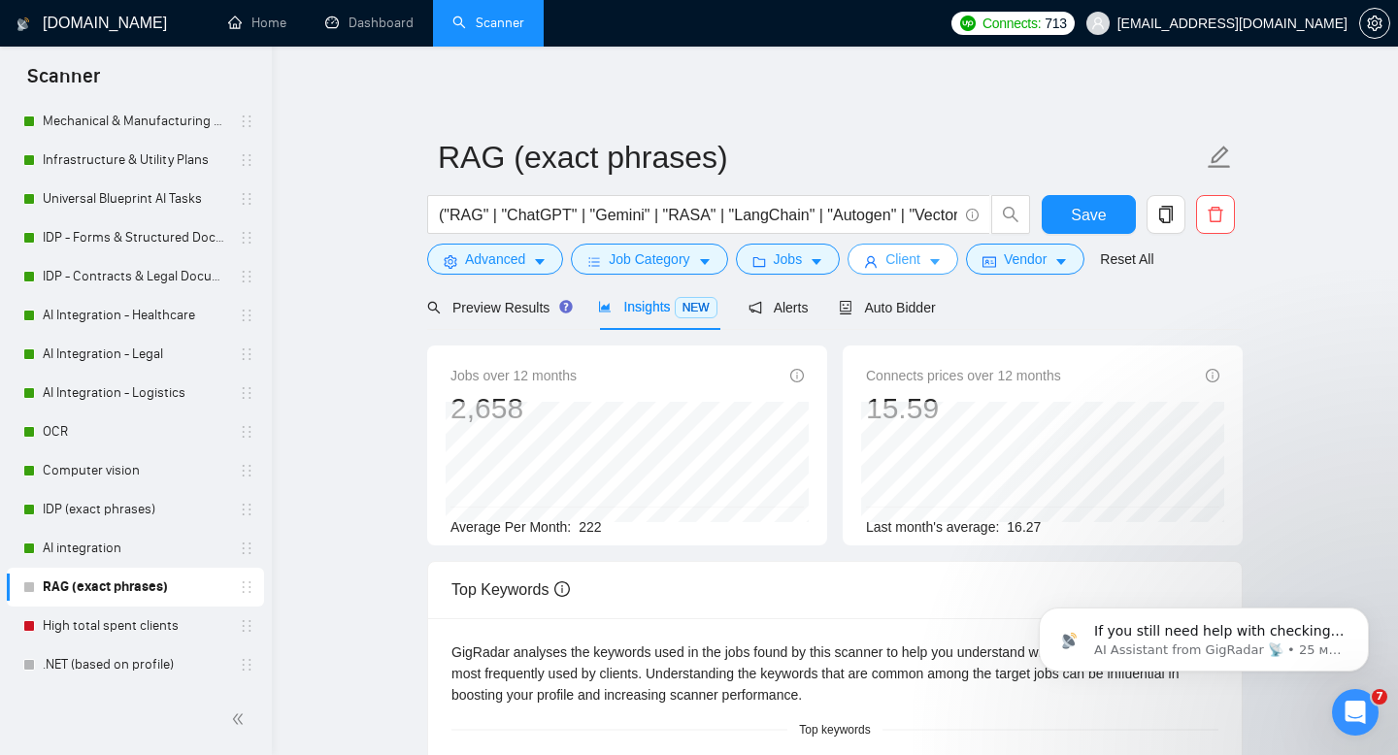
click at [916, 258] on span "Client" at bounding box center [902, 258] width 35 height 21
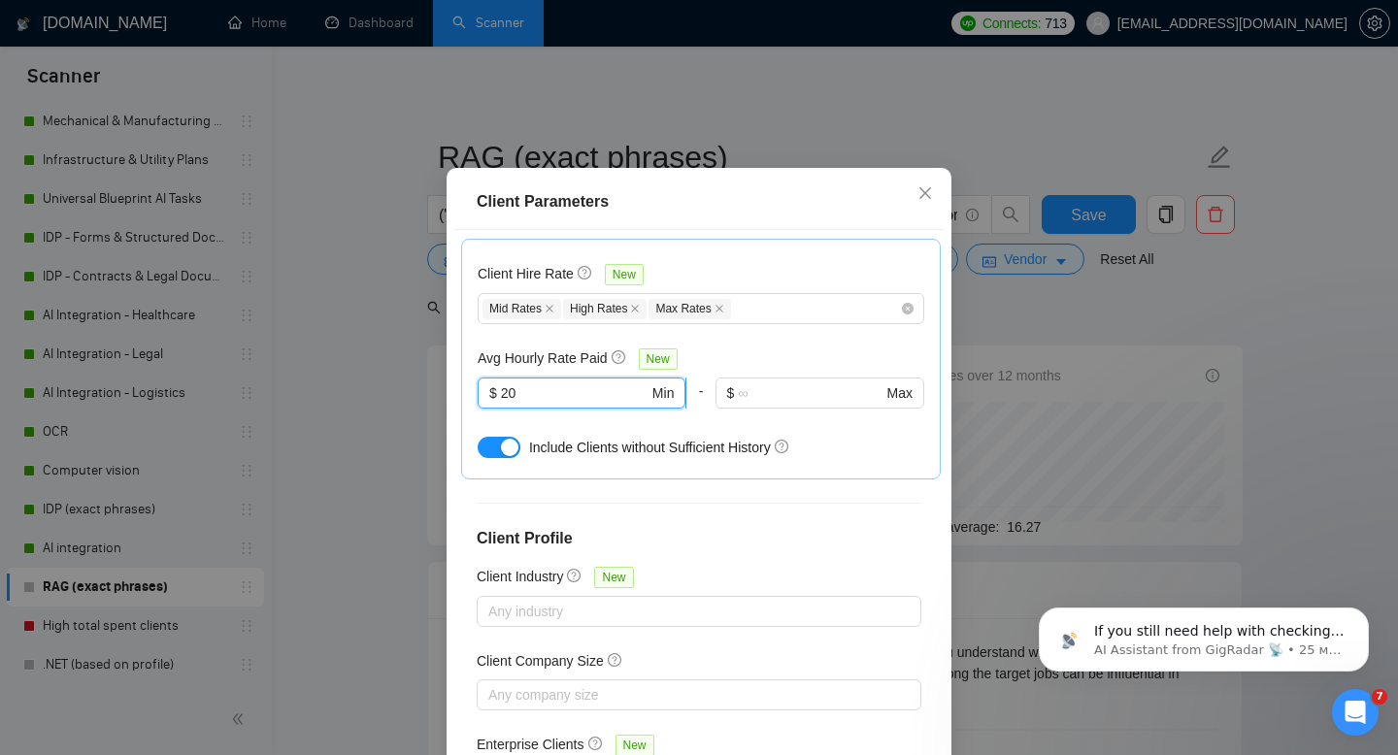
drag, startPoint x: 501, startPoint y: 376, endPoint x: 559, endPoint y: 379, distance: 58.3
click at [559, 382] on input "20" at bounding box center [575, 392] width 148 height 21
type input "40"
click at [931, 554] on div "Client Location Include Client Countries [GEOGRAPHIC_DATA] [GEOGRAPHIC_DATA] [G…" at bounding box center [698, 494] width 491 height 529
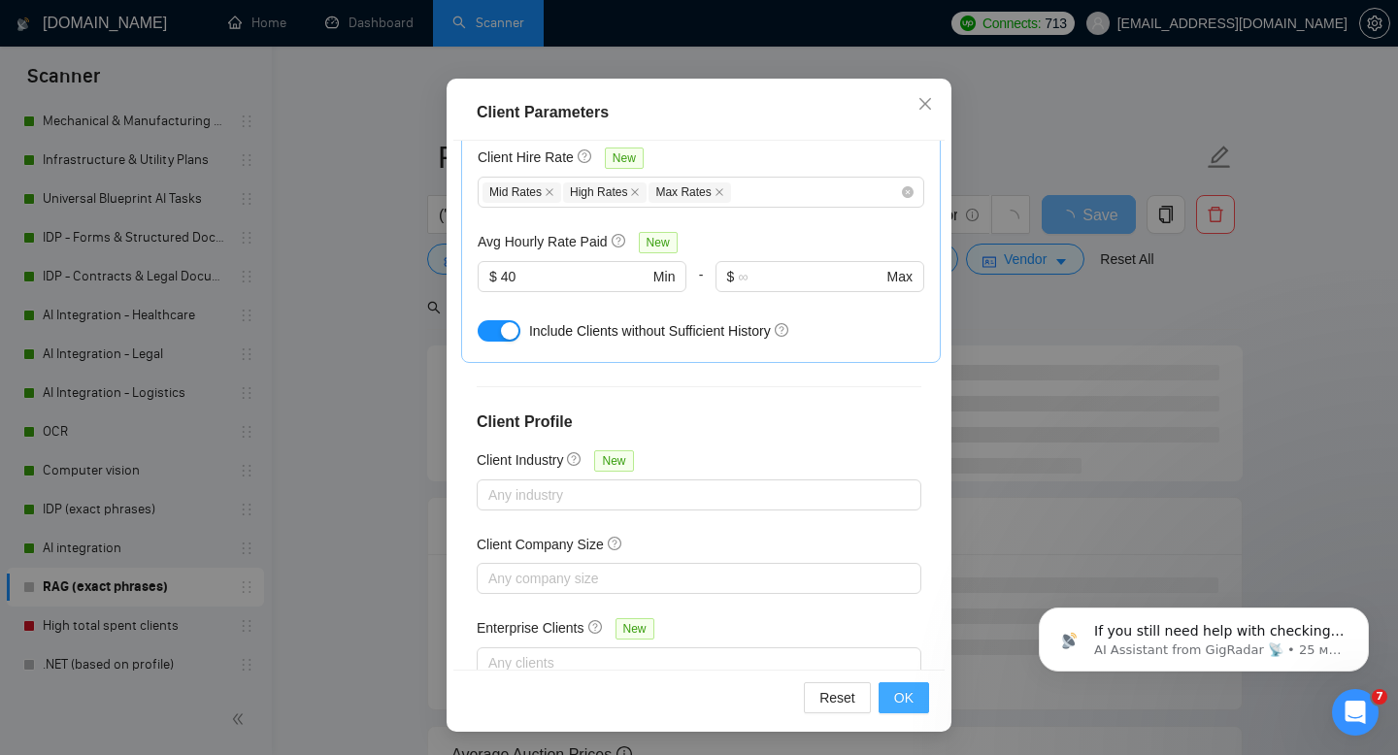
click at [913, 698] on button "OK" at bounding box center [903, 697] width 50 height 31
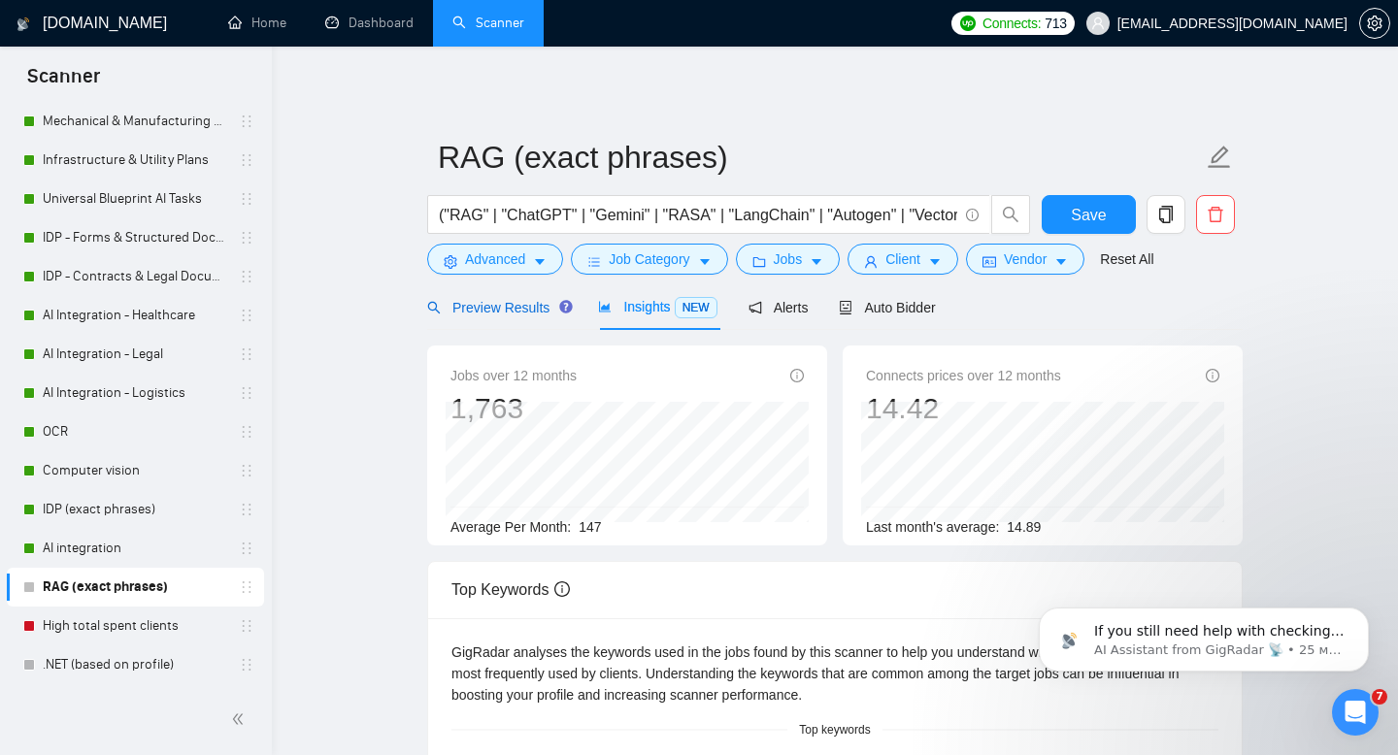
click at [523, 311] on span "Preview Results" at bounding box center [497, 308] width 140 height 16
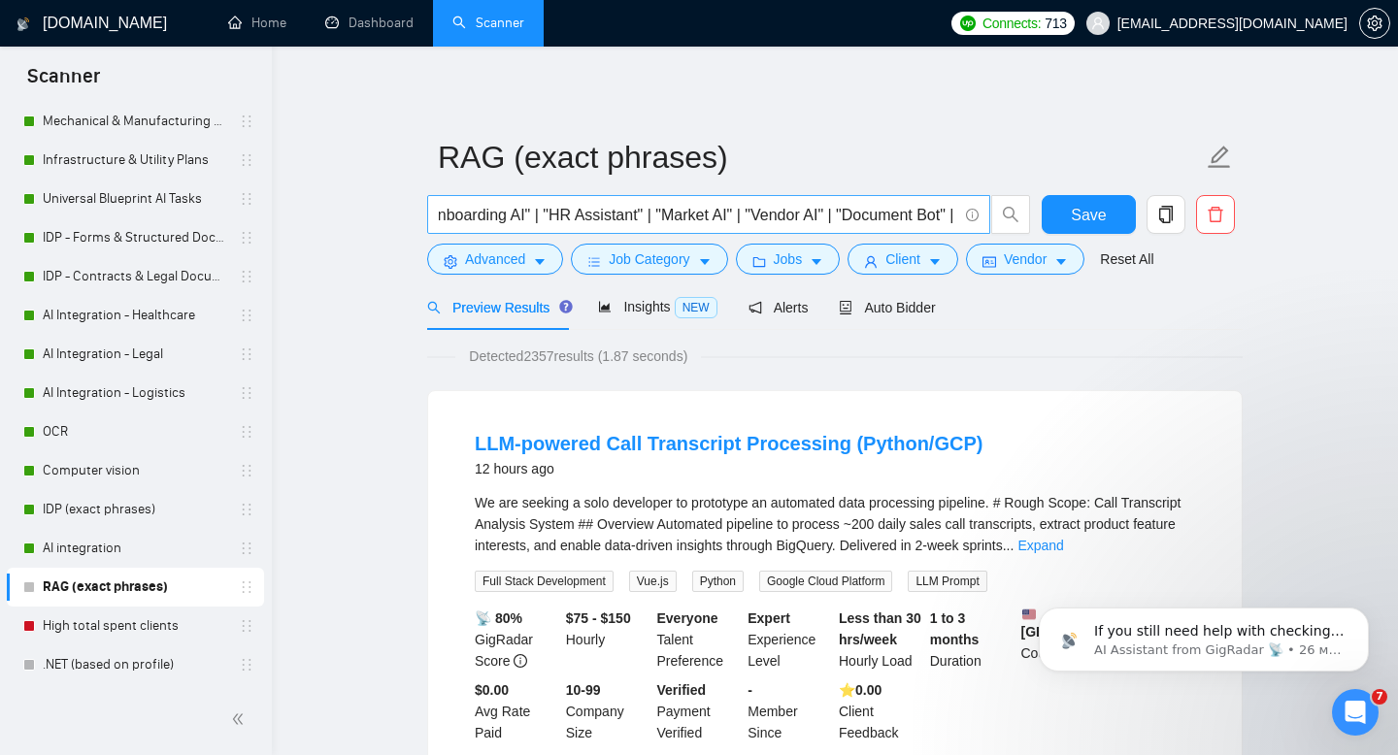
scroll to position [0, 2512]
click at [651, 309] on span "Insights NEW" at bounding box center [657, 307] width 118 height 16
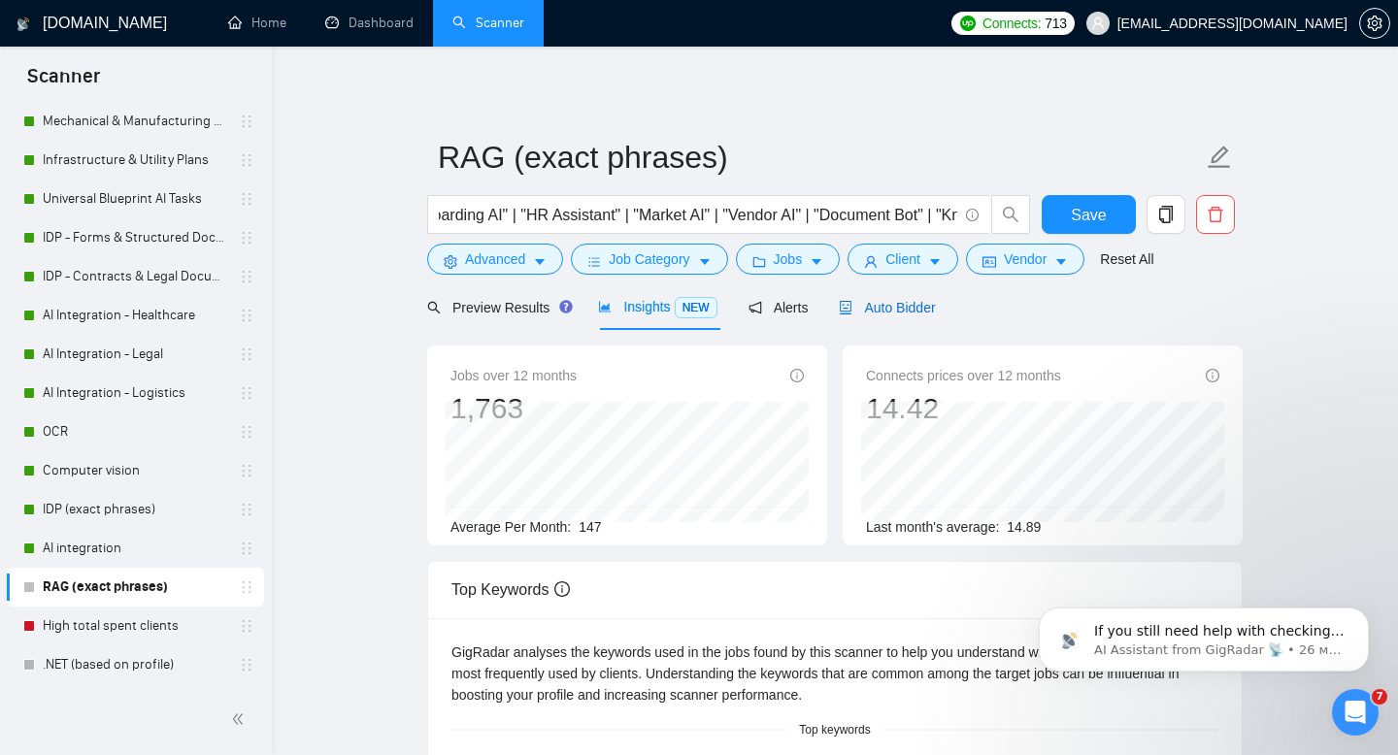
click at [910, 314] on span "Auto Bidder" at bounding box center [887, 308] width 96 height 16
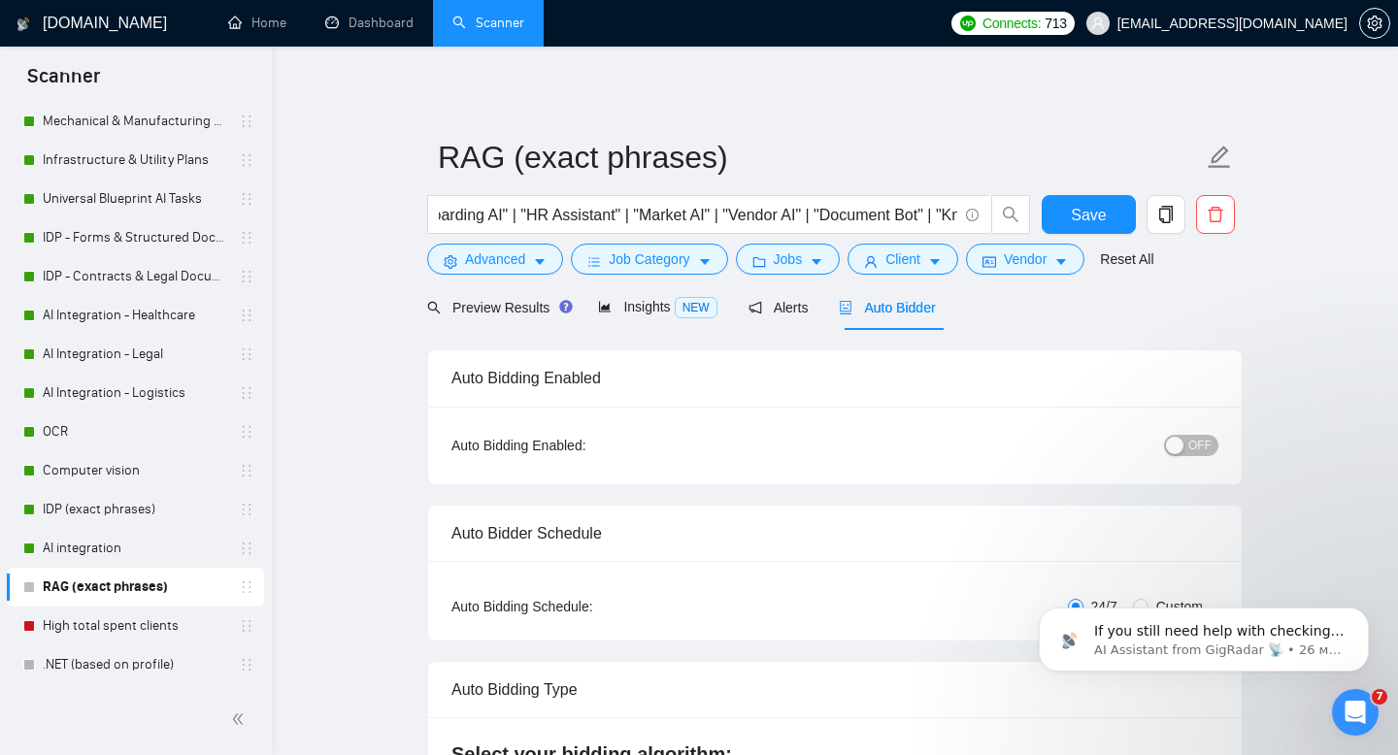
checkbox input "true"
click at [1195, 438] on span "OFF" at bounding box center [1199, 445] width 23 height 21
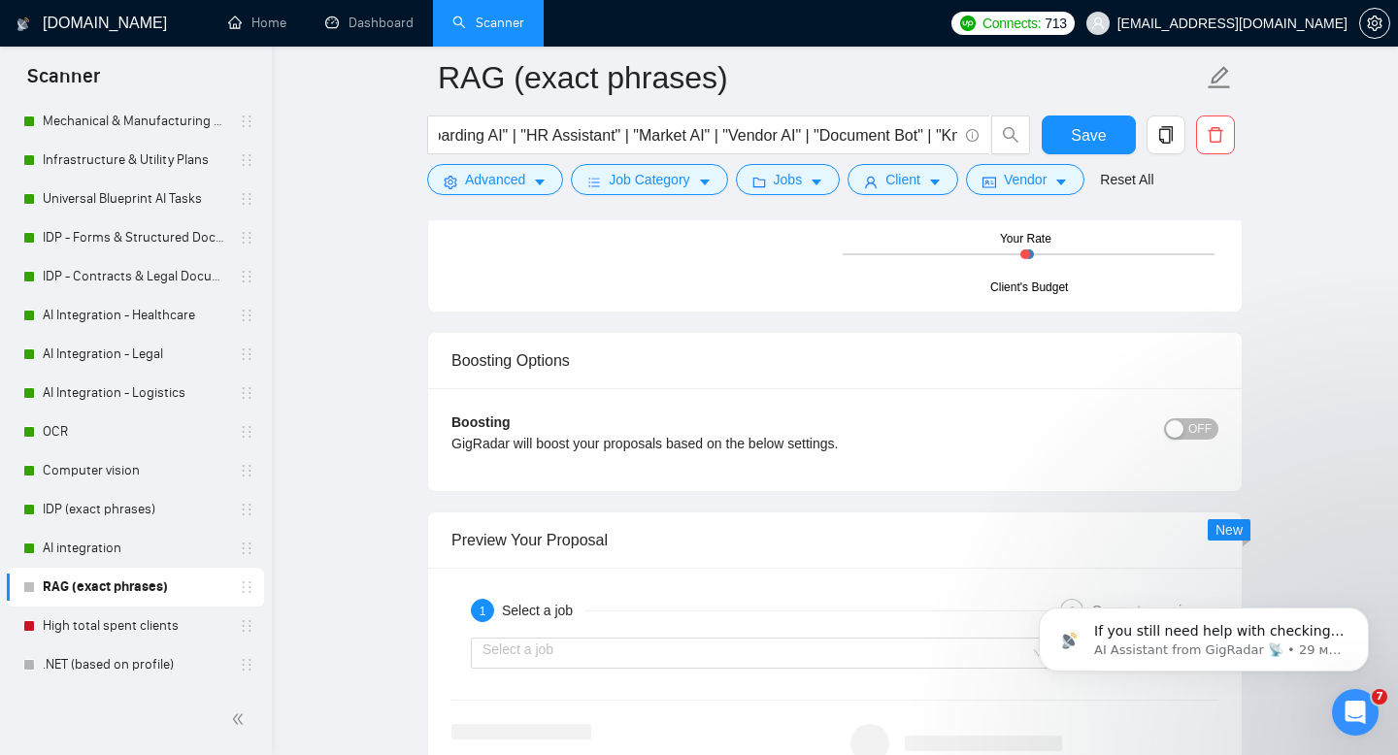
scroll to position [3410, 0]
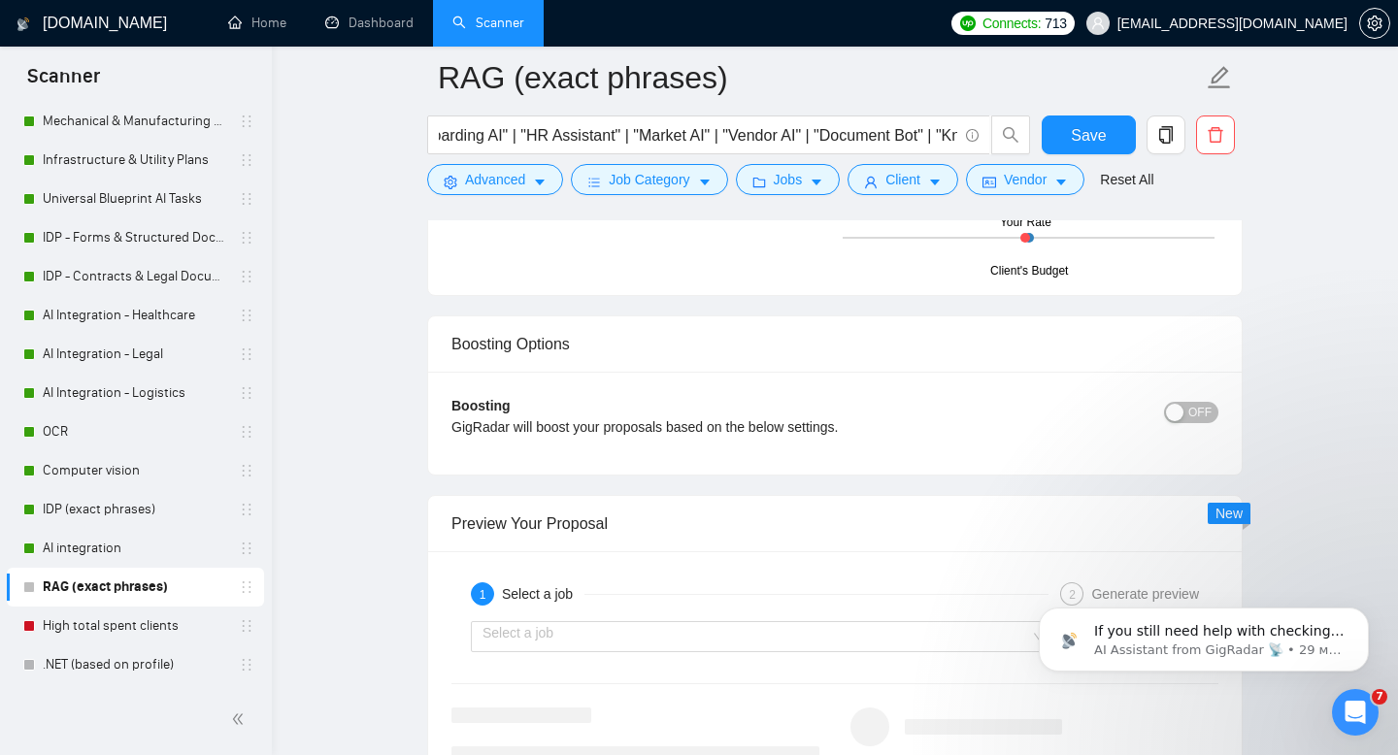
click at [1196, 404] on span "OFF" at bounding box center [1199, 412] width 23 height 21
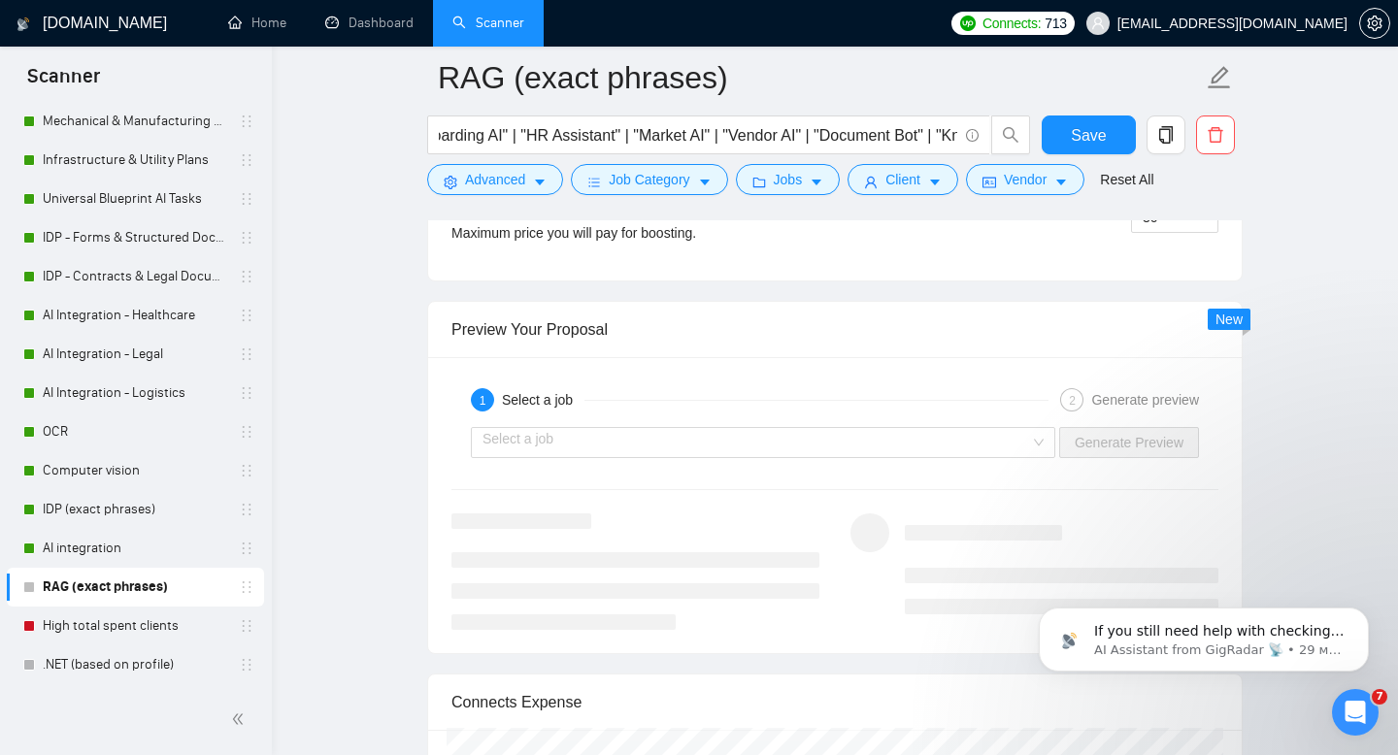
scroll to position [3638, 0]
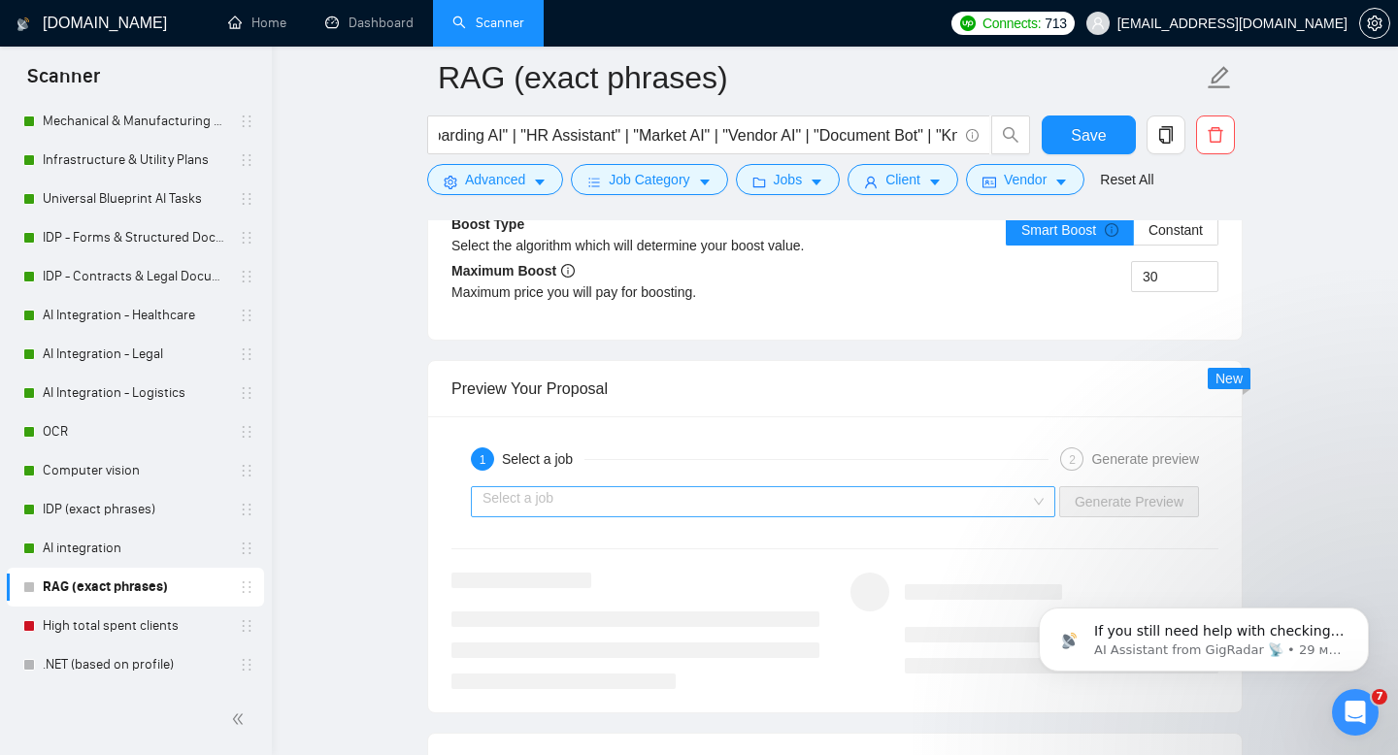
click at [756, 498] on input "search" at bounding box center [755, 501] width 547 height 29
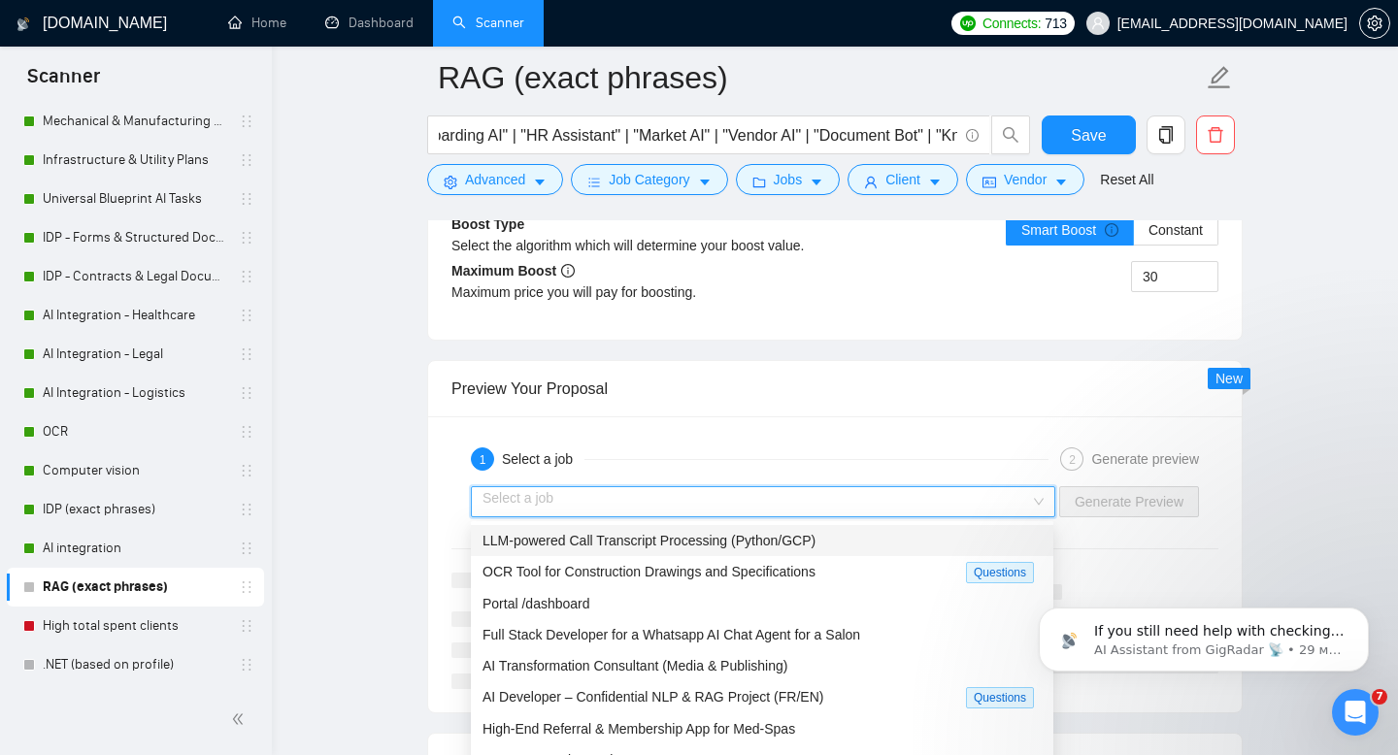
click at [611, 540] on span "LLM-powered Call Transcript Processing (Python/GCP)" at bounding box center [648, 541] width 333 height 16
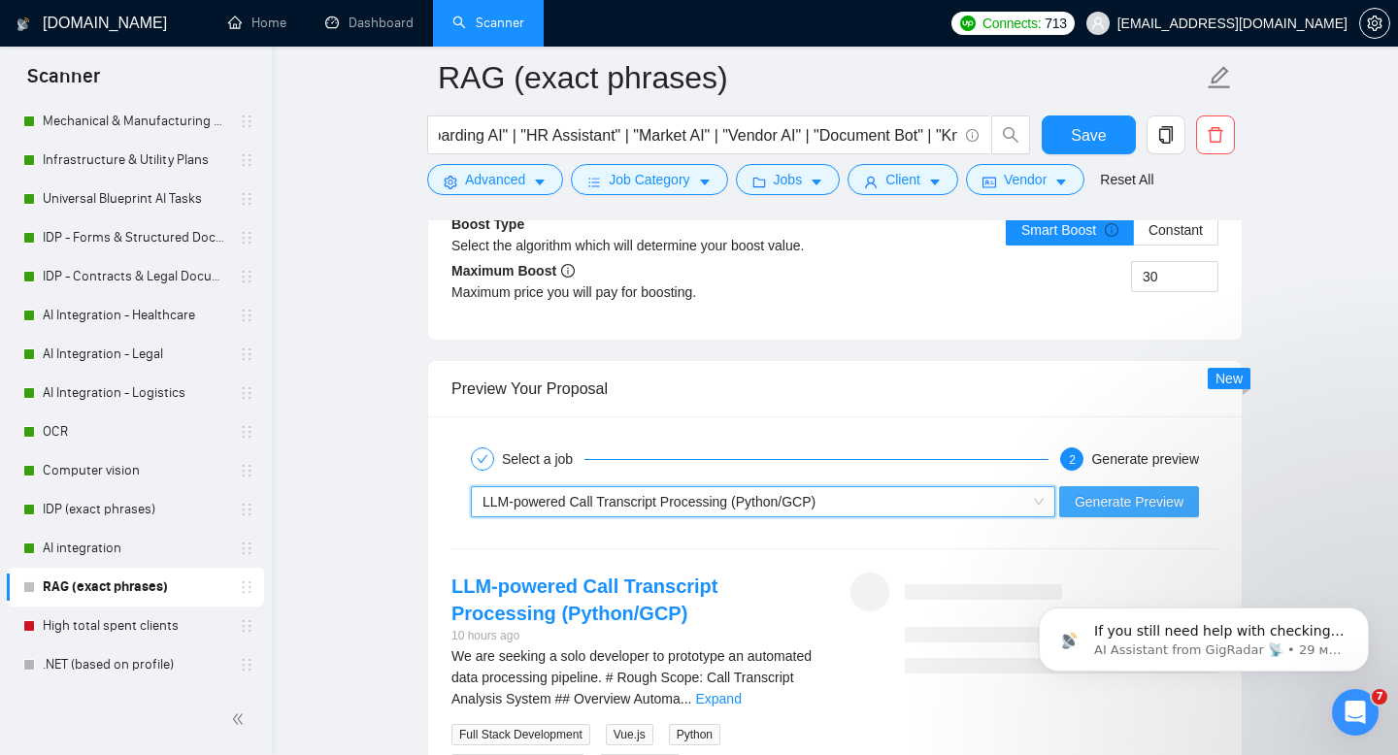
click at [1131, 509] on span "Generate Preview" at bounding box center [1129, 501] width 109 height 21
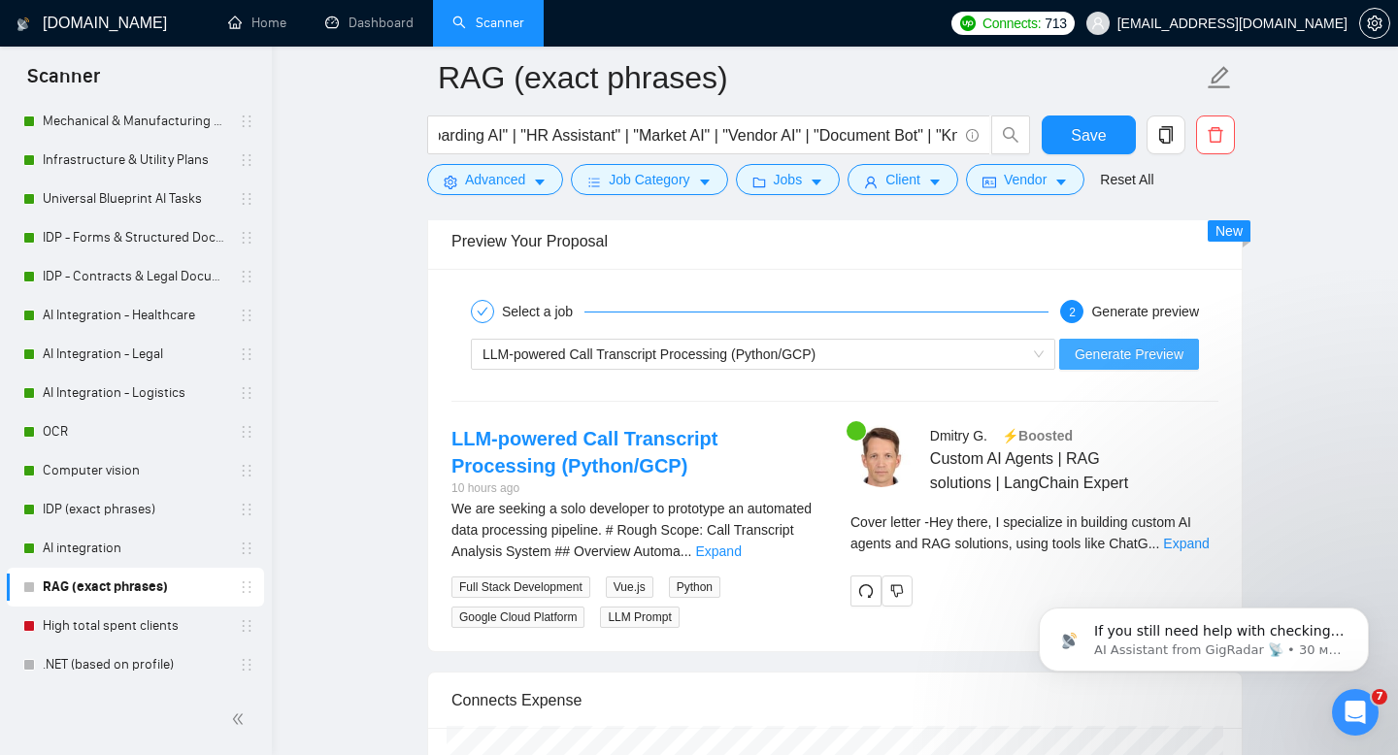
scroll to position [3838, 0]
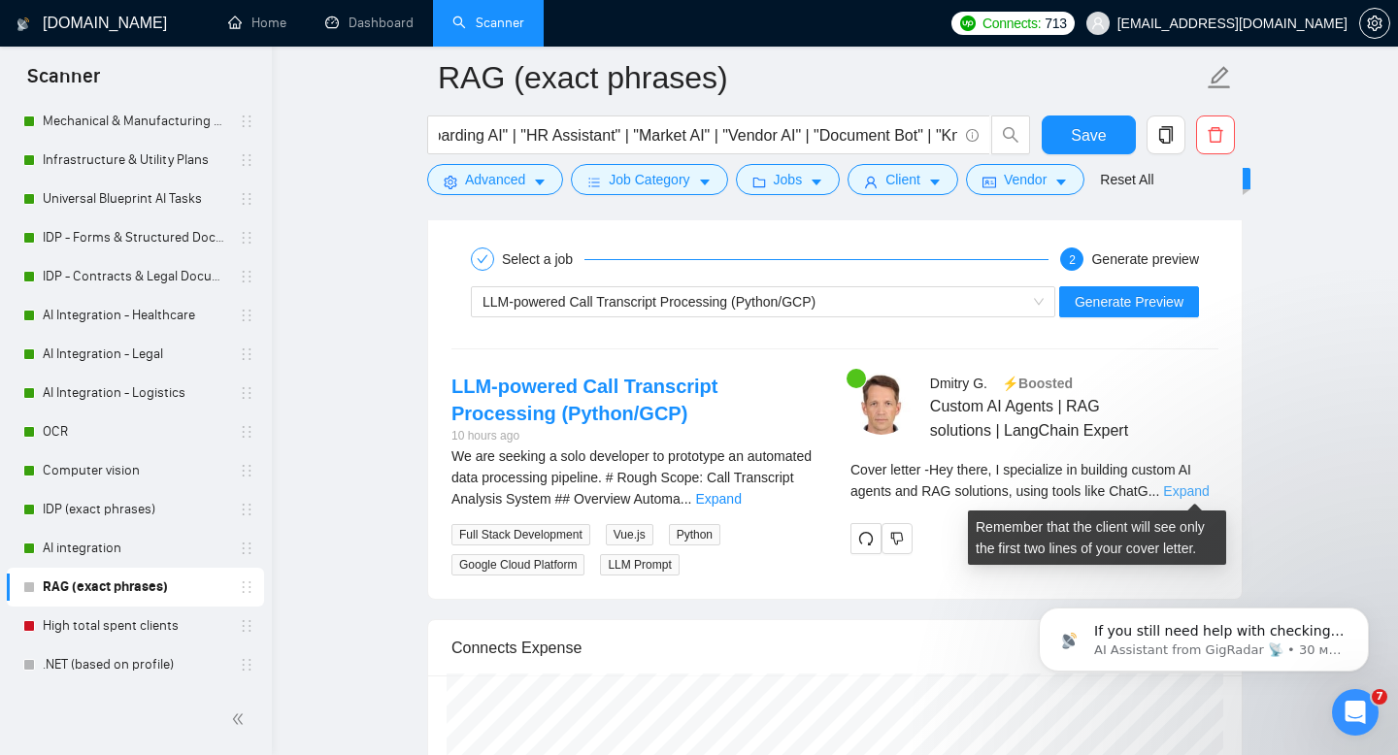
click at [1188, 487] on link "Expand" at bounding box center [1186, 491] width 46 height 16
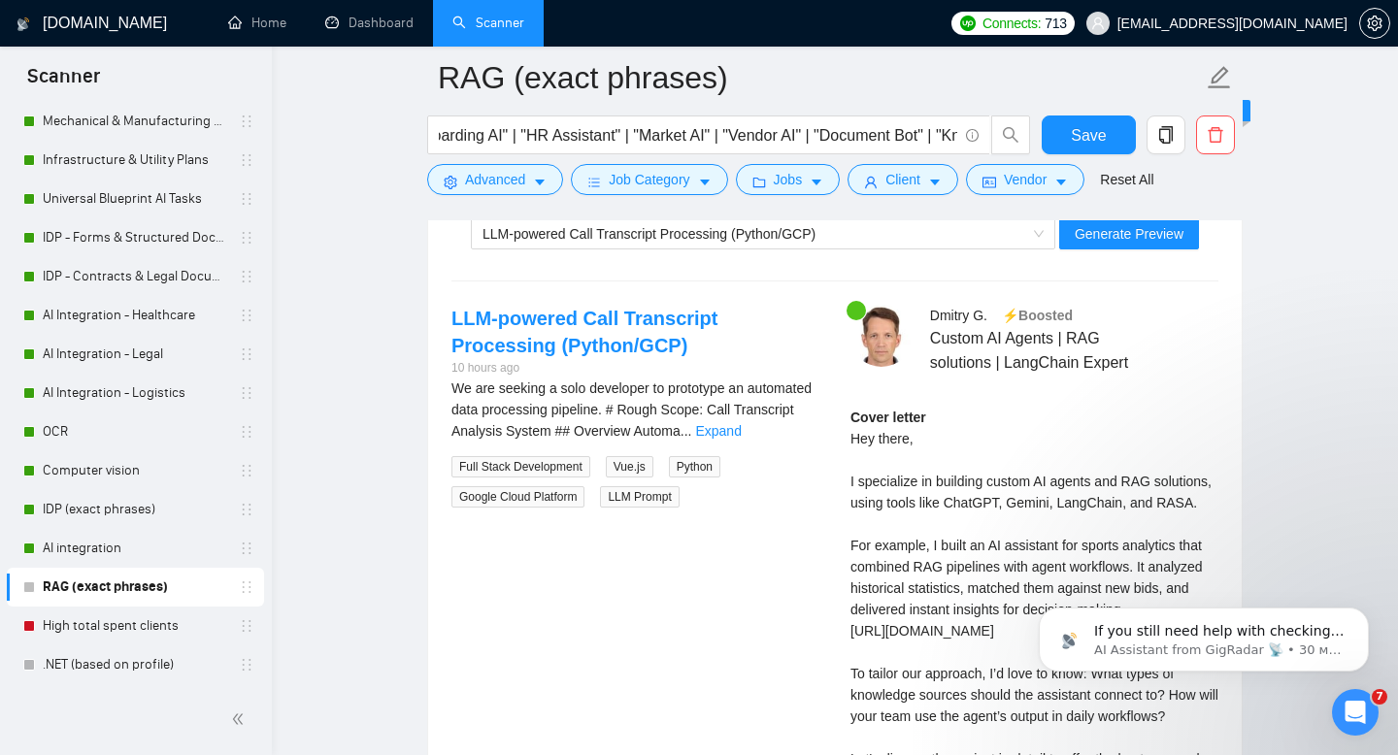
scroll to position [3881, 0]
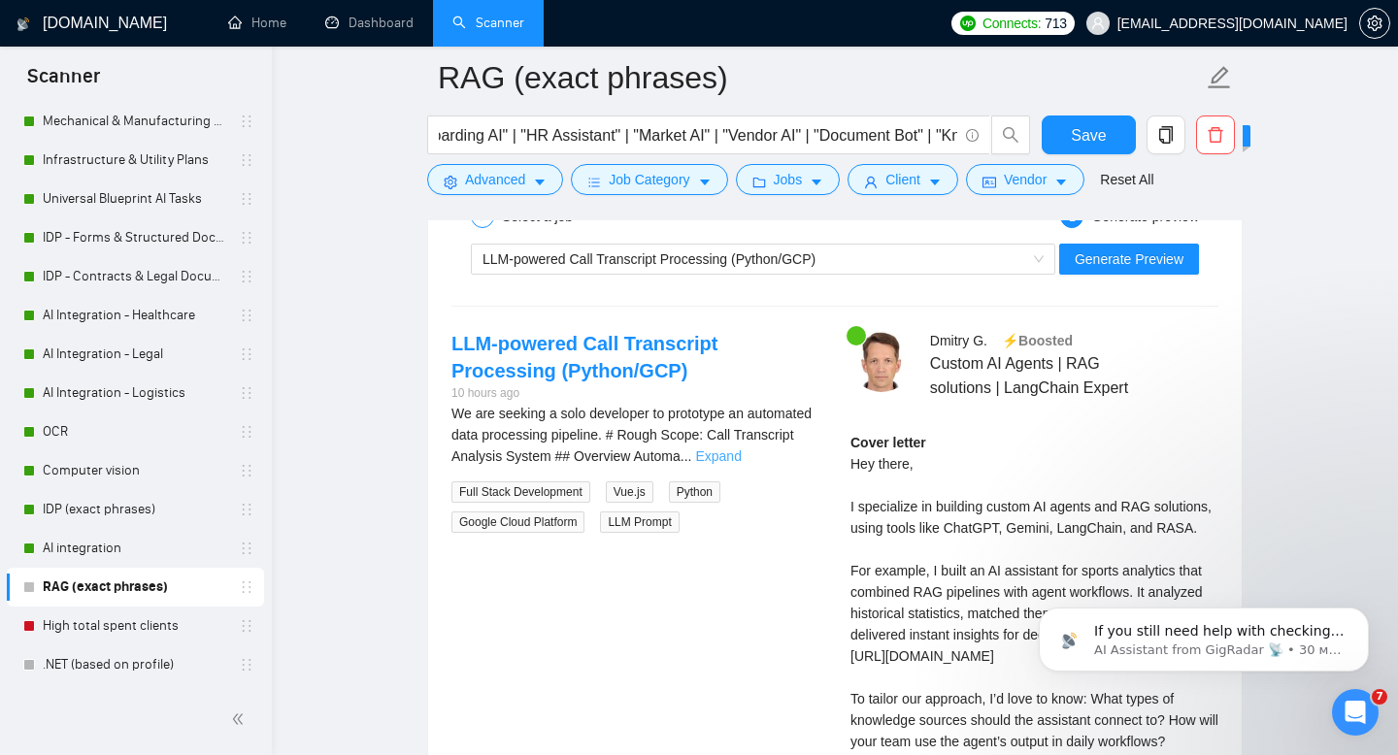
click at [741, 456] on link "Expand" at bounding box center [718, 456] width 46 height 16
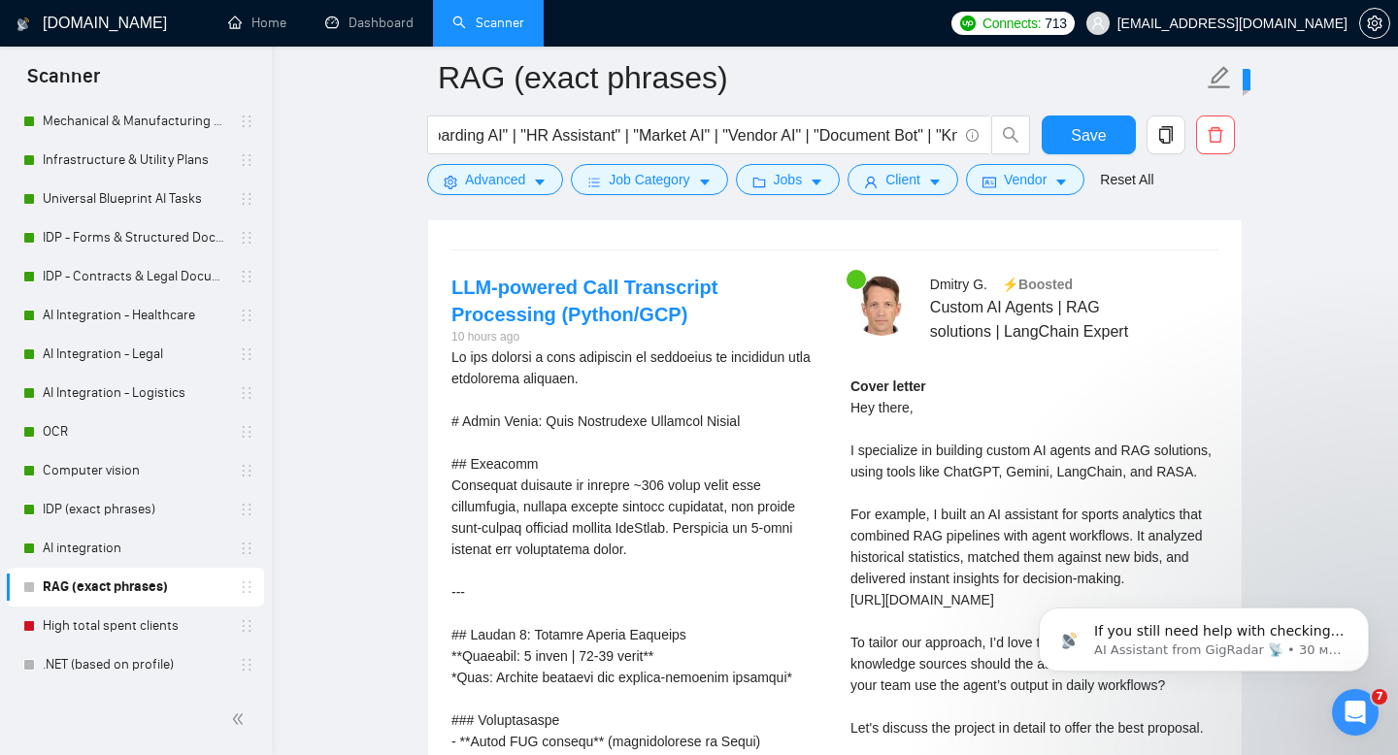
scroll to position [3939, 0]
drag, startPoint x: 562, startPoint y: 354, endPoint x: 653, endPoint y: 359, distance: 91.4
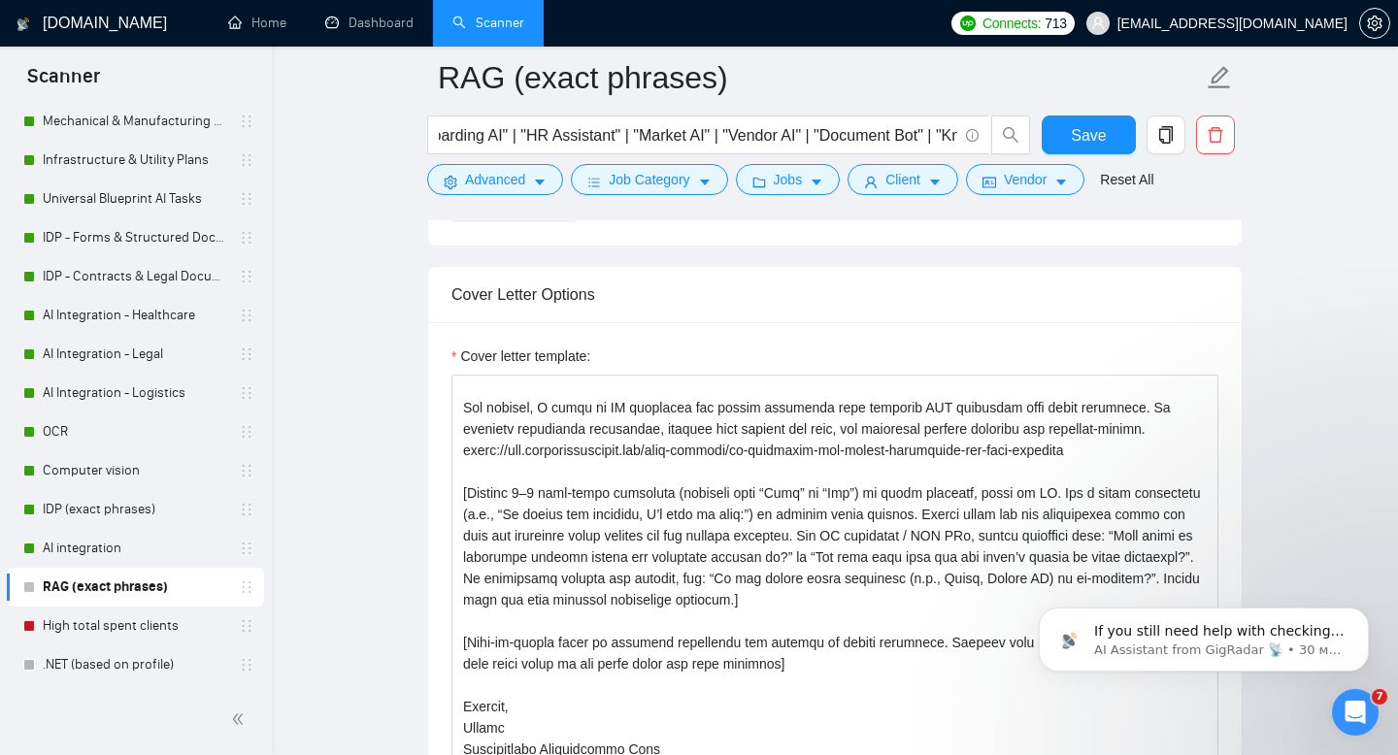
scroll to position [176, 0]
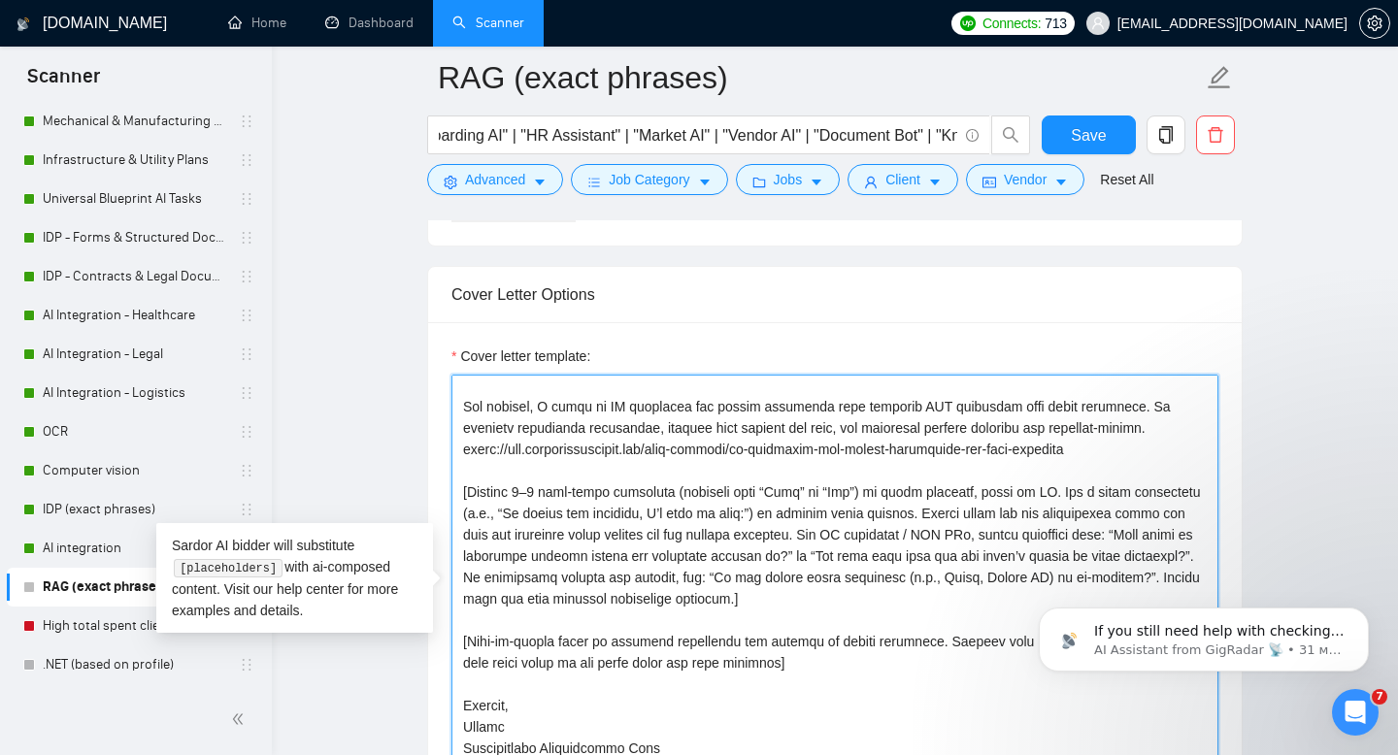
drag, startPoint x: 462, startPoint y: 474, endPoint x: 608, endPoint y: 494, distance: 147.0
click at [608, 494] on textarea "Cover letter template:" at bounding box center [834, 593] width 767 height 437
click at [711, 527] on textarea "Cover letter template:" at bounding box center [834, 593] width 767 height 437
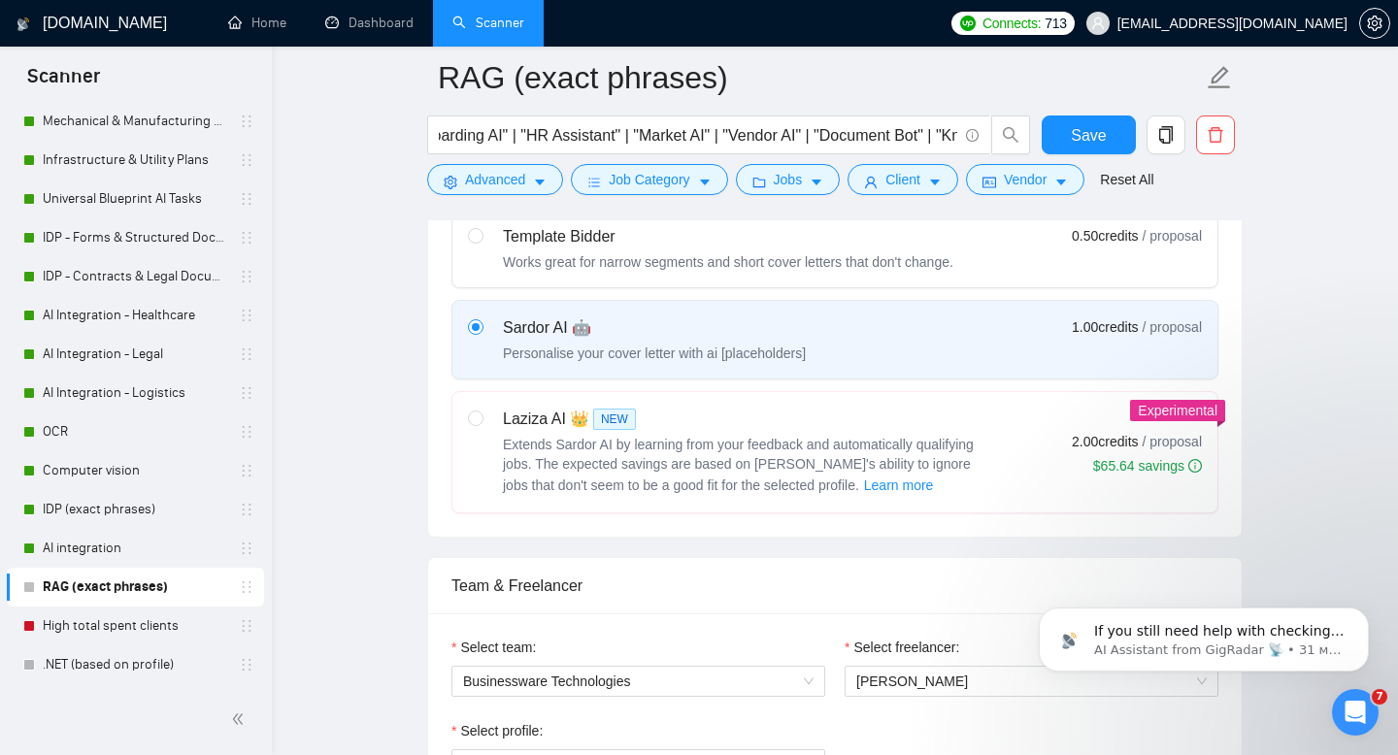
scroll to position [612, 0]
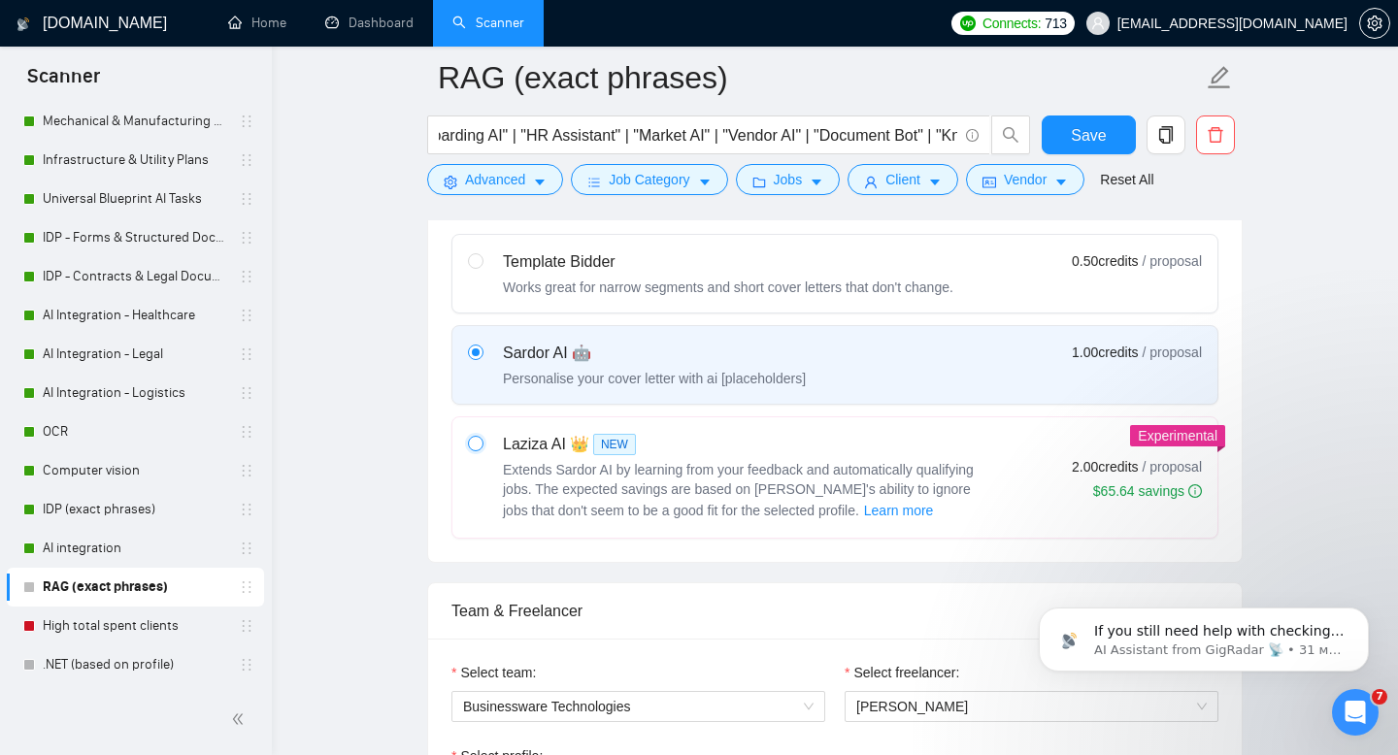
click at [472, 445] on input "radio" at bounding box center [475, 443] width 14 height 14
radio input "true"
radio input "false"
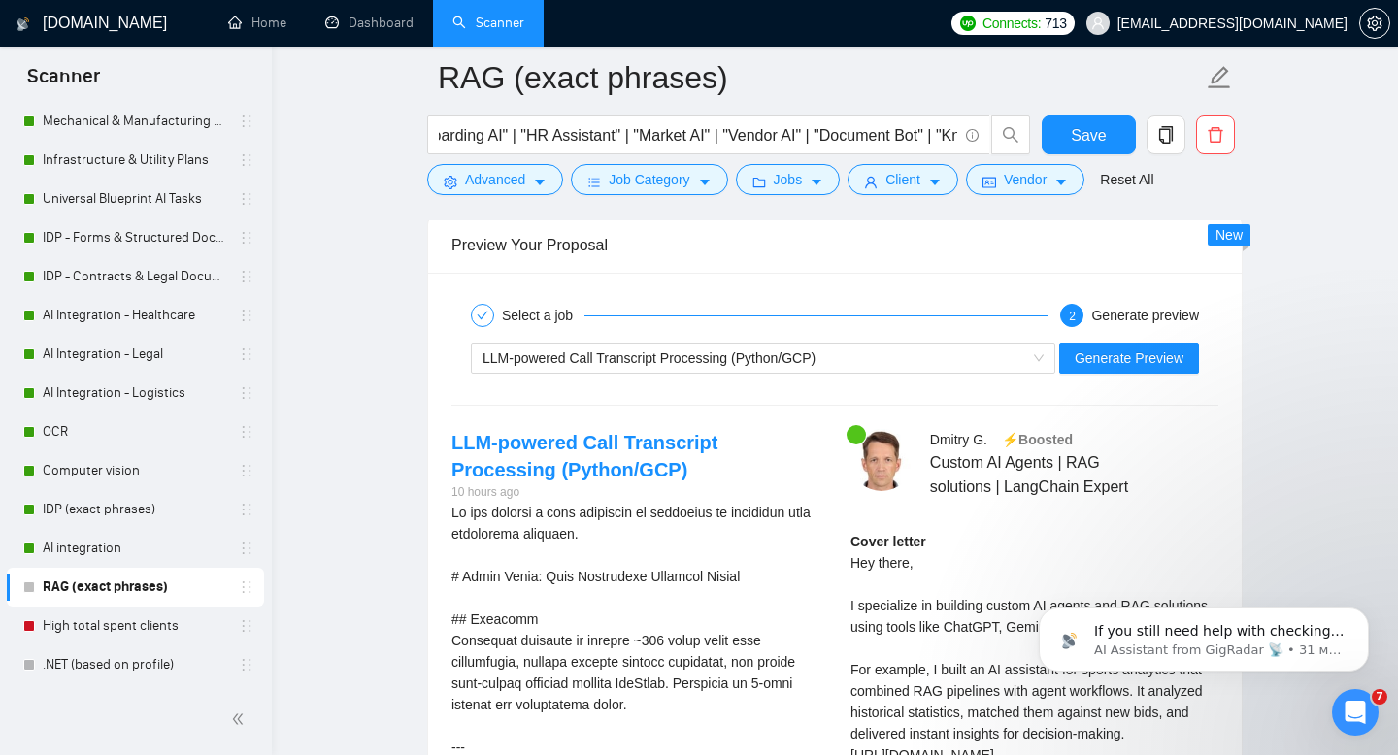
scroll to position [3765, 0]
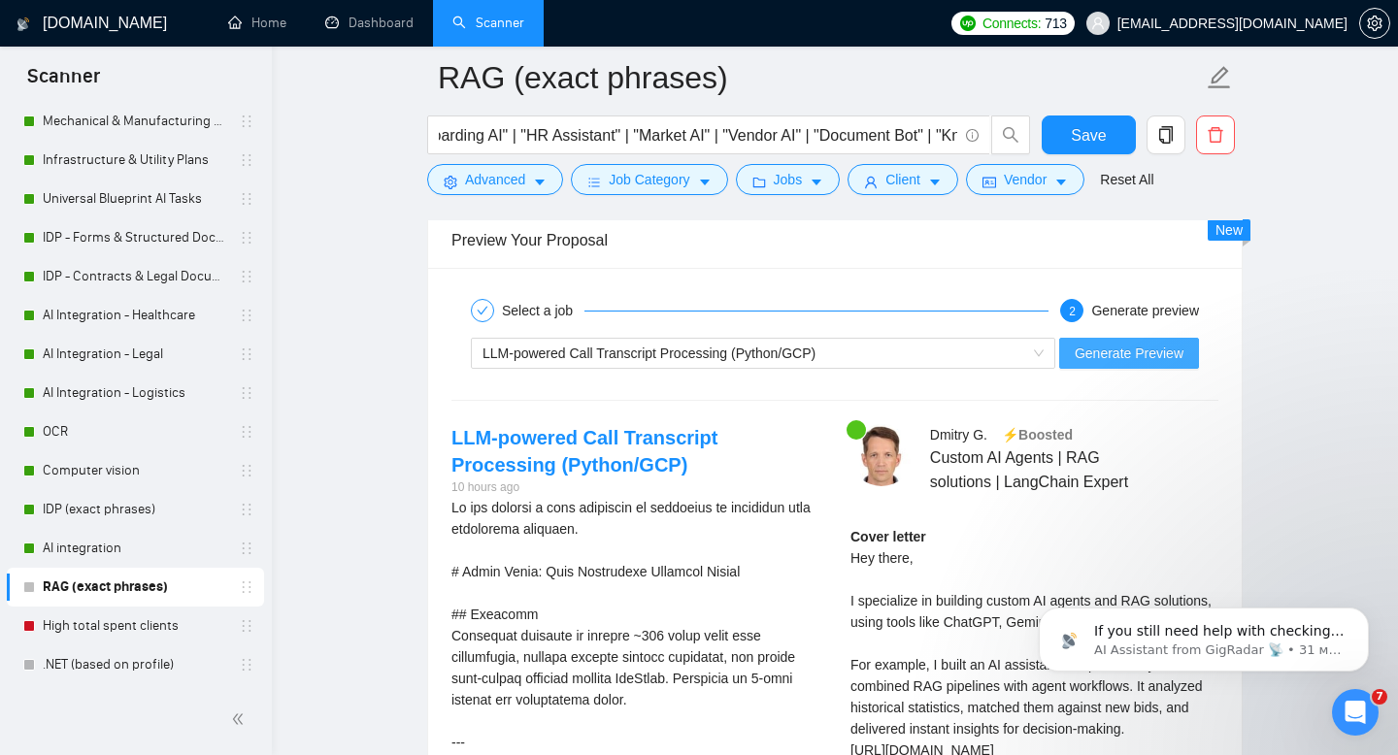
click at [1103, 359] on span "Generate Preview" at bounding box center [1129, 353] width 109 height 21
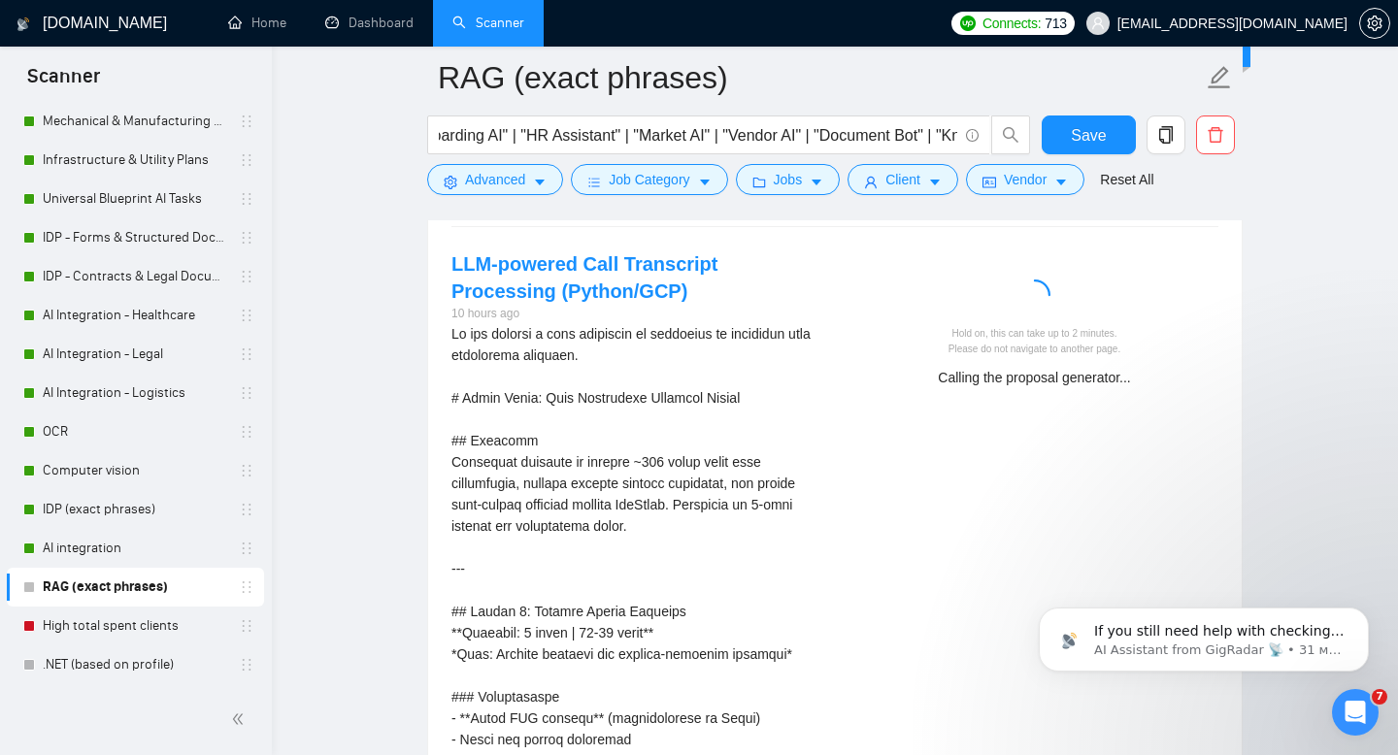
scroll to position [3940, 0]
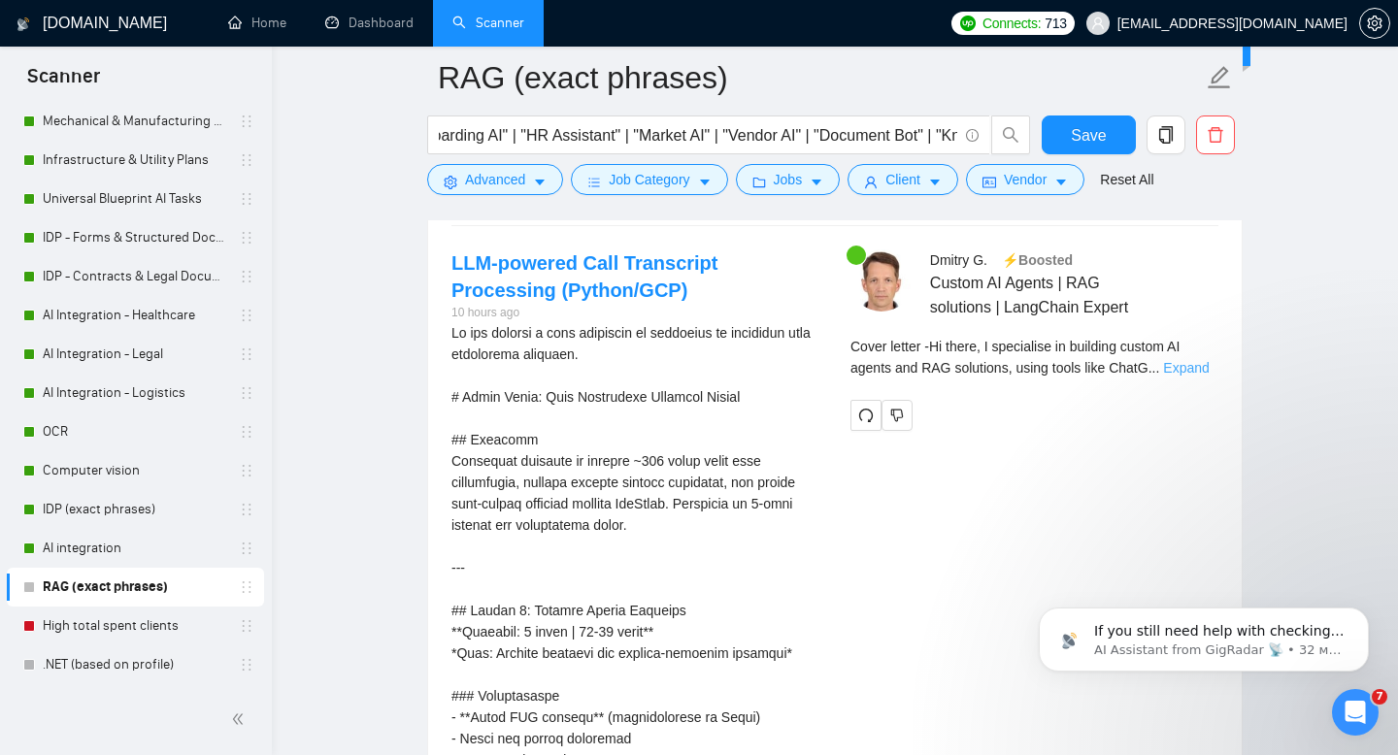
click at [1193, 371] on link "Expand" at bounding box center [1186, 368] width 46 height 16
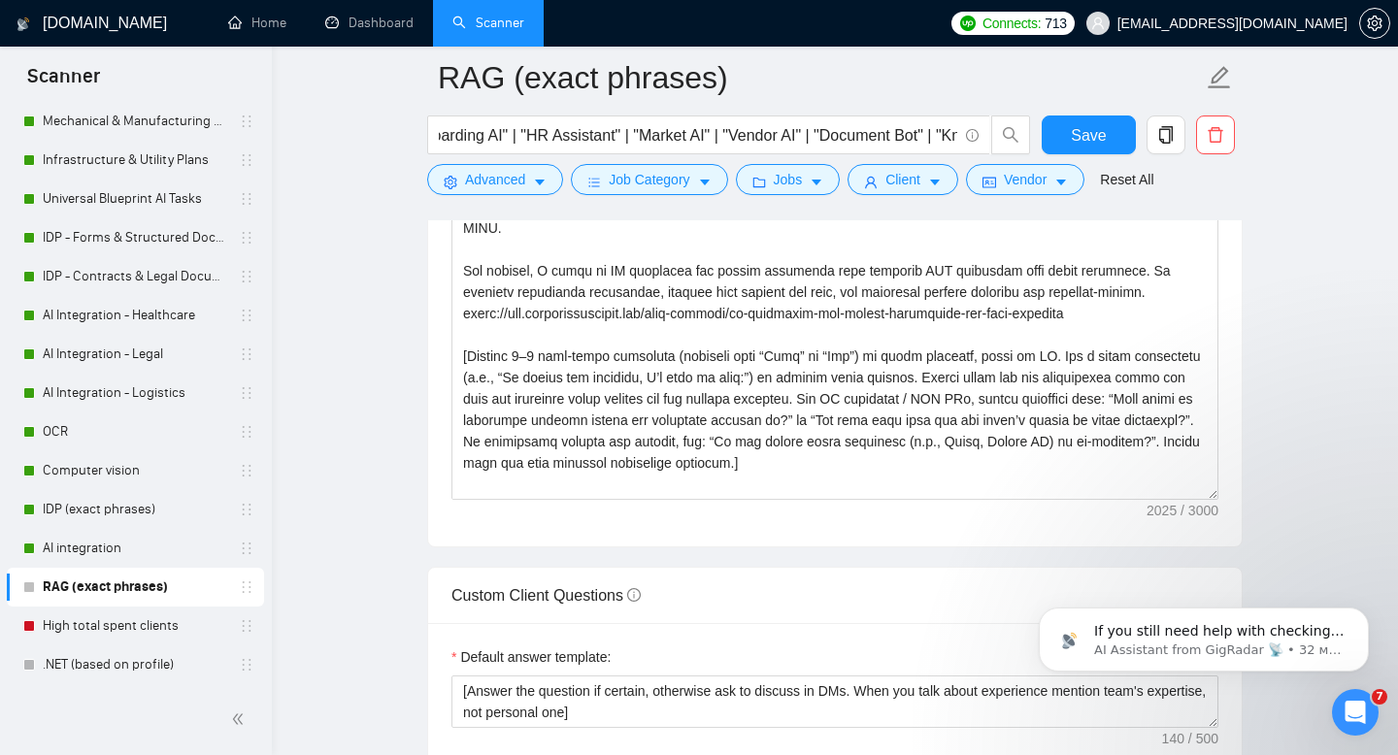
scroll to position [2410, 0]
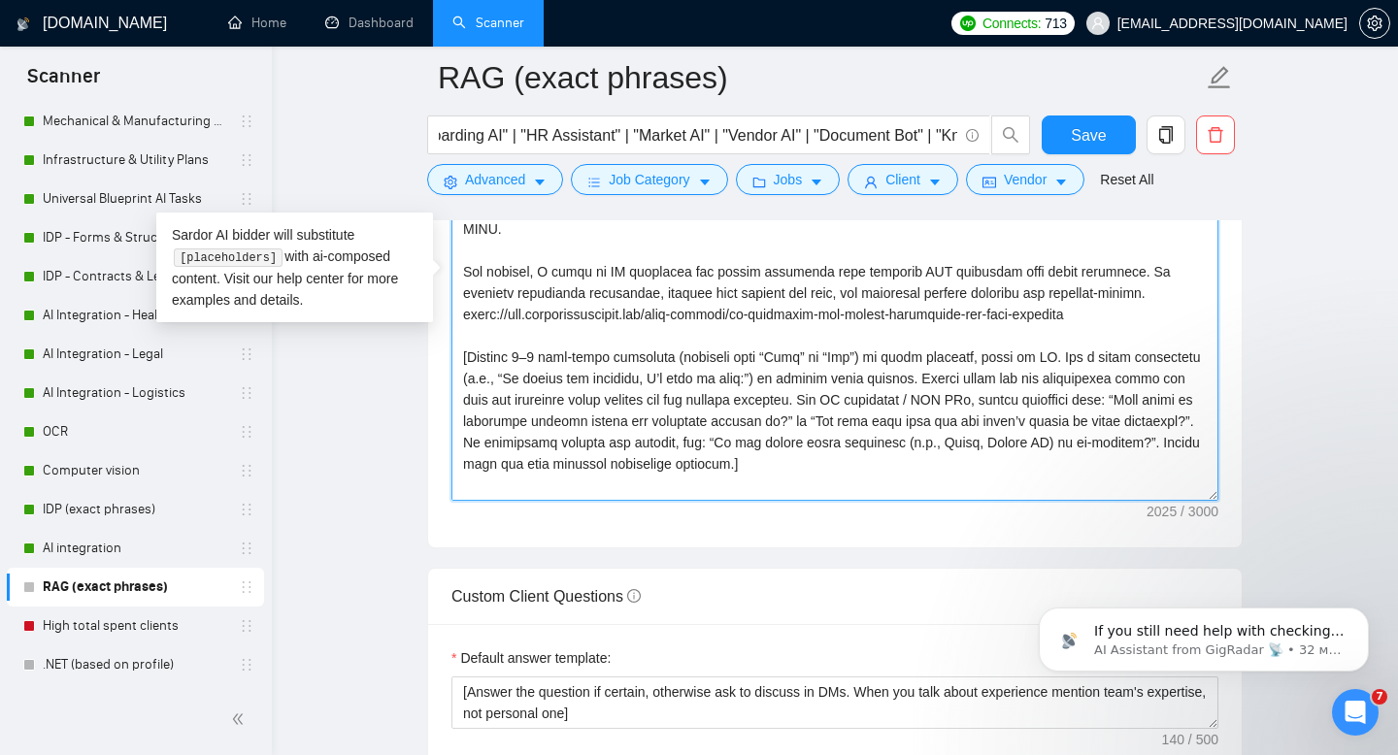
drag, startPoint x: 894, startPoint y: 443, endPoint x: 465, endPoint y: 335, distance: 442.4
click at [463, 335] on textarea "Cover letter template:" at bounding box center [834, 282] width 767 height 437
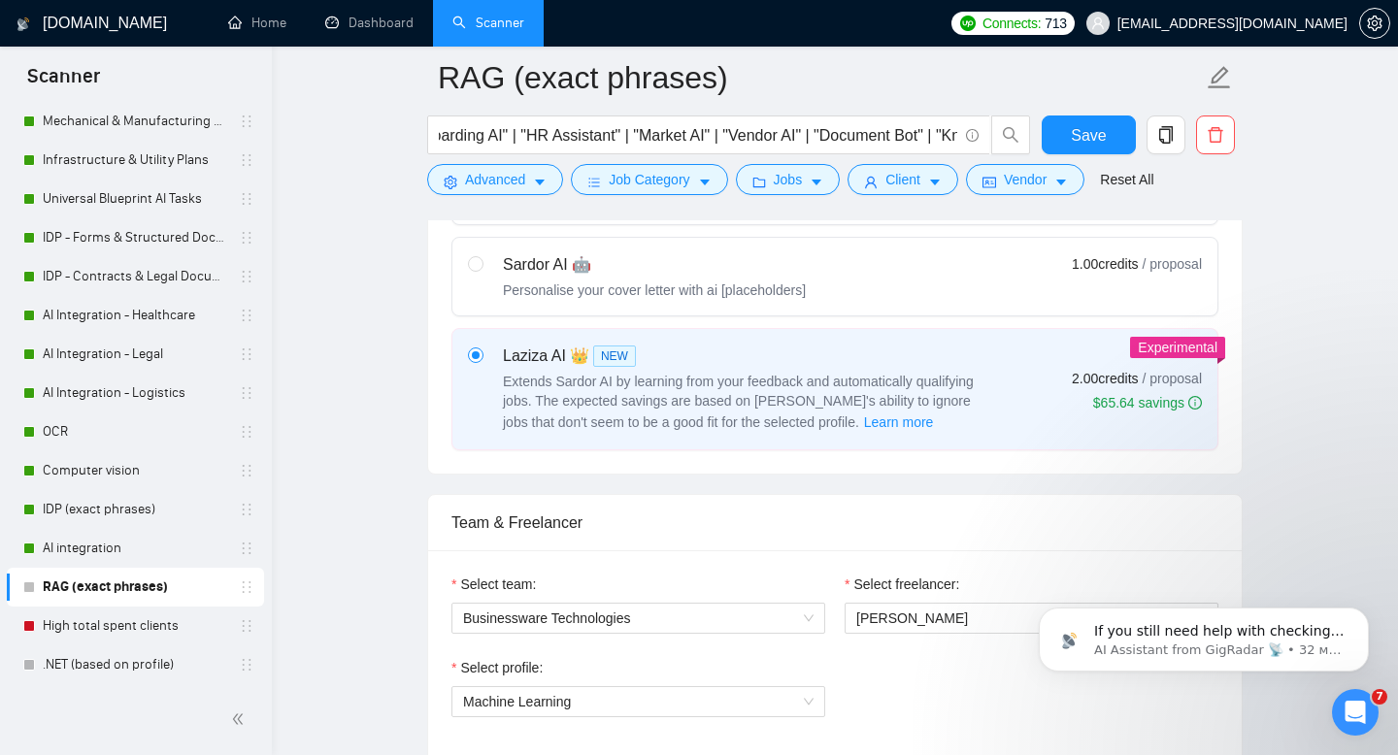
scroll to position [698, 0]
type textarea "[Lorem ips dolors ametc adipi elit se doeiusm temp in utlabore; etdo, mag a eni…"
click at [480, 268] on input "radio" at bounding box center [475, 265] width 14 height 14
radio input "true"
radio input "false"
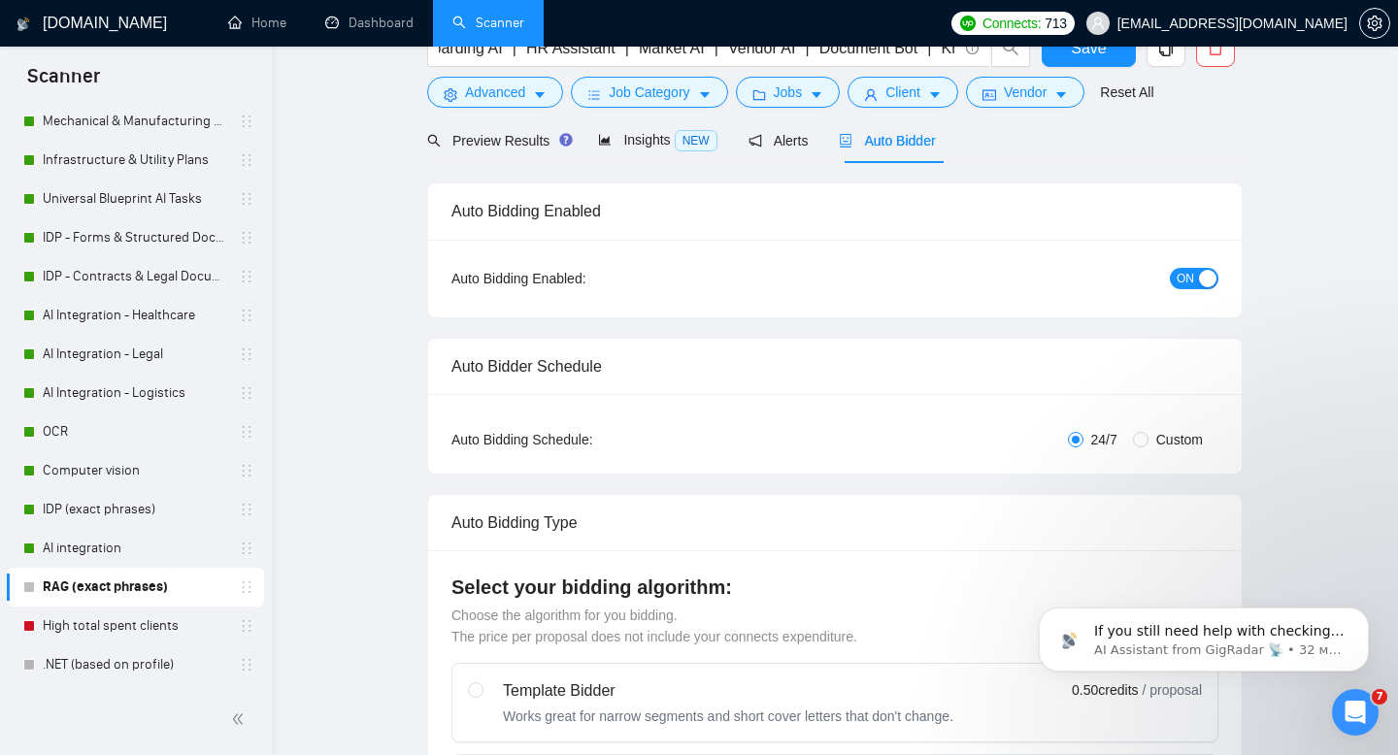
scroll to position [0, 0]
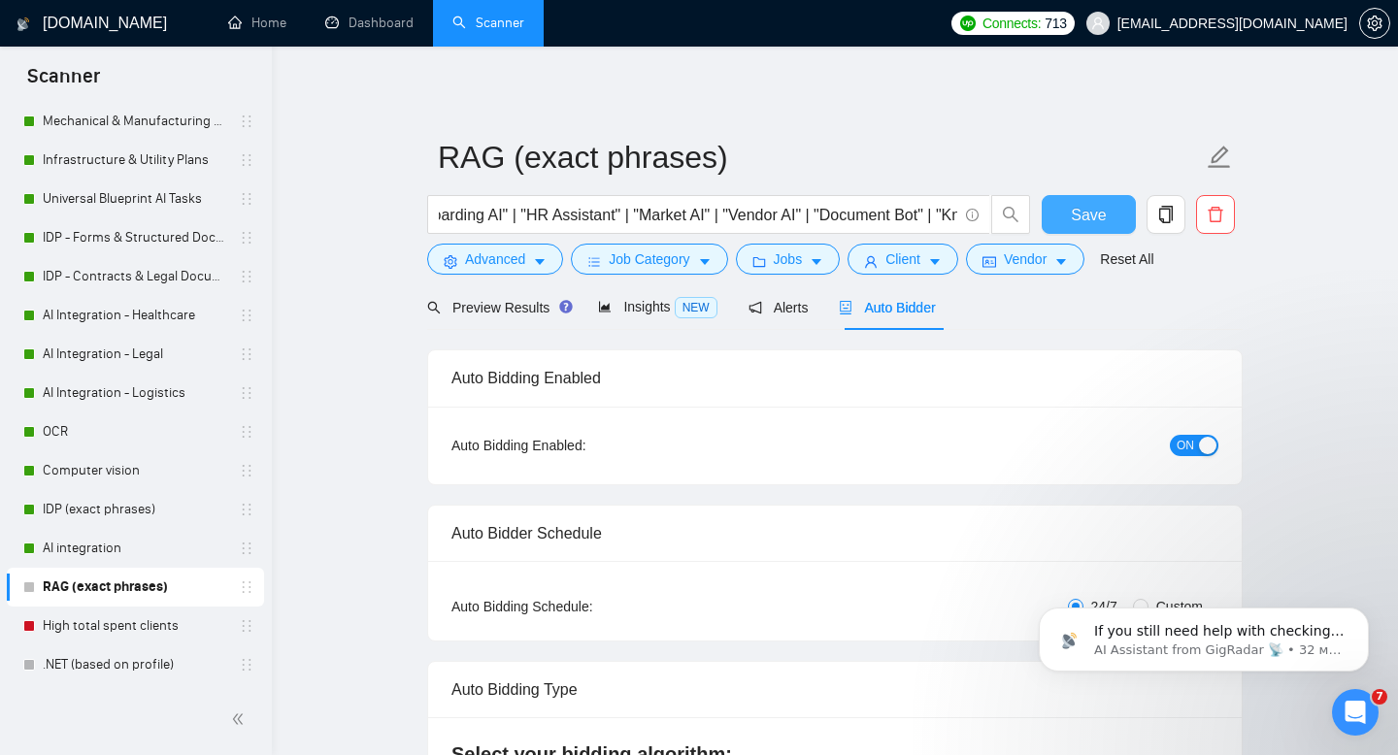
click at [1092, 213] on span "Save" at bounding box center [1088, 215] width 35 height 24
click at [635, 308] on span "Insights NEW" at bounding box center [657, 307] width 118 height 16
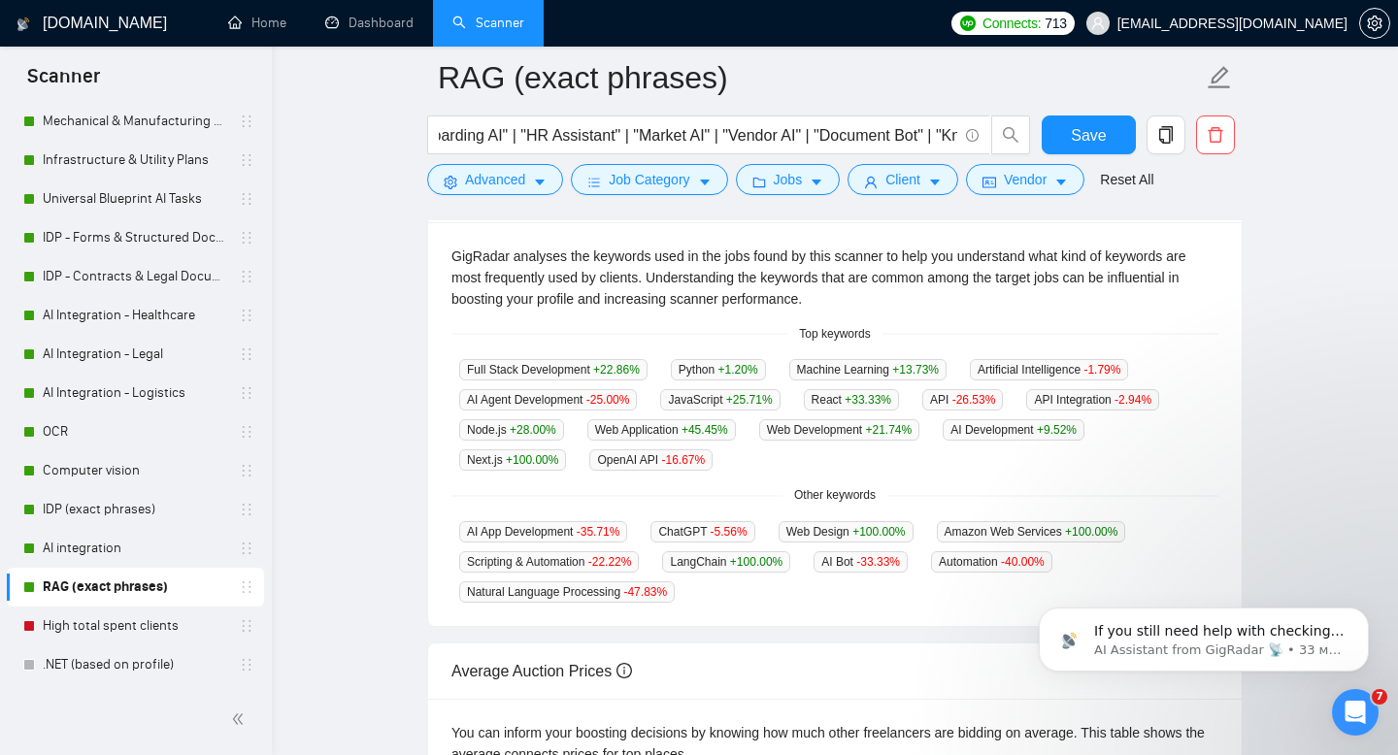
scroll to position [248, 0]
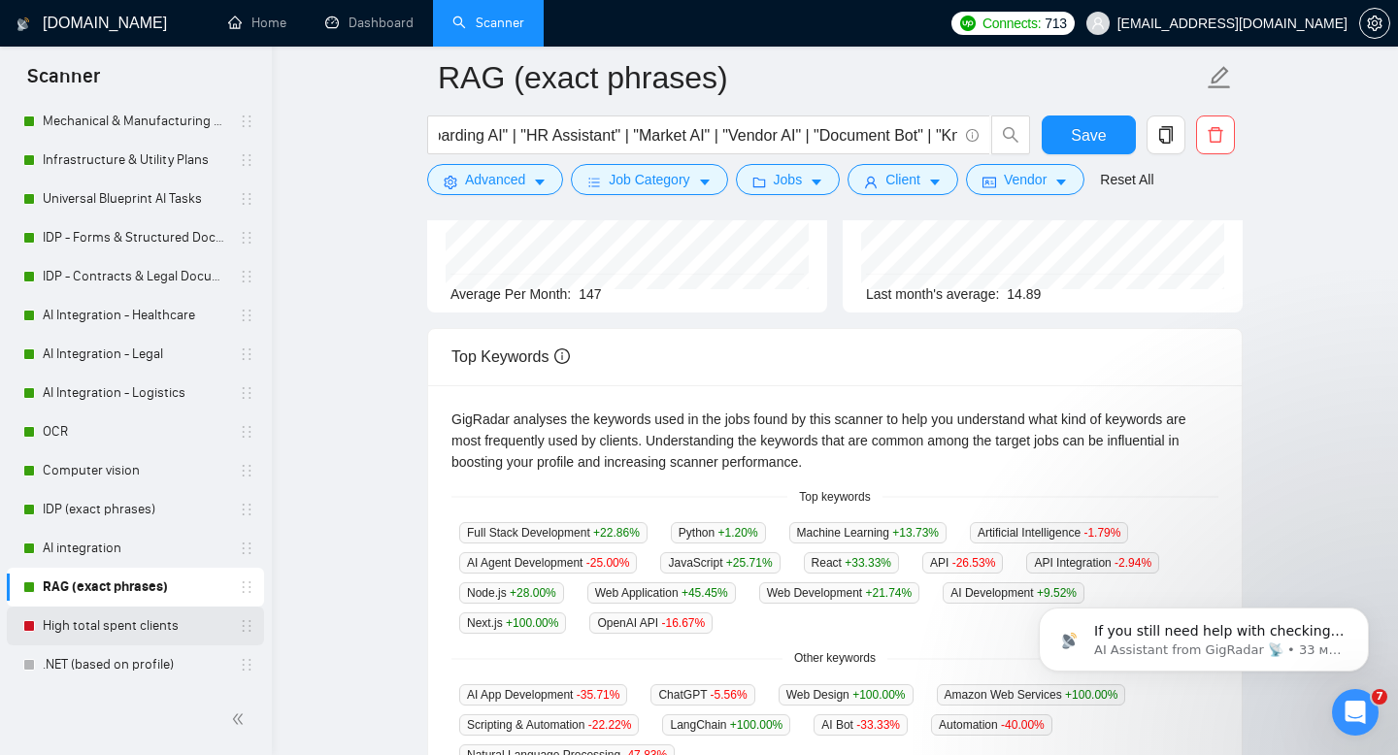
click at [67, 628] on link "High total spent clients" at bounding box center [135, 626] width 184 height 39
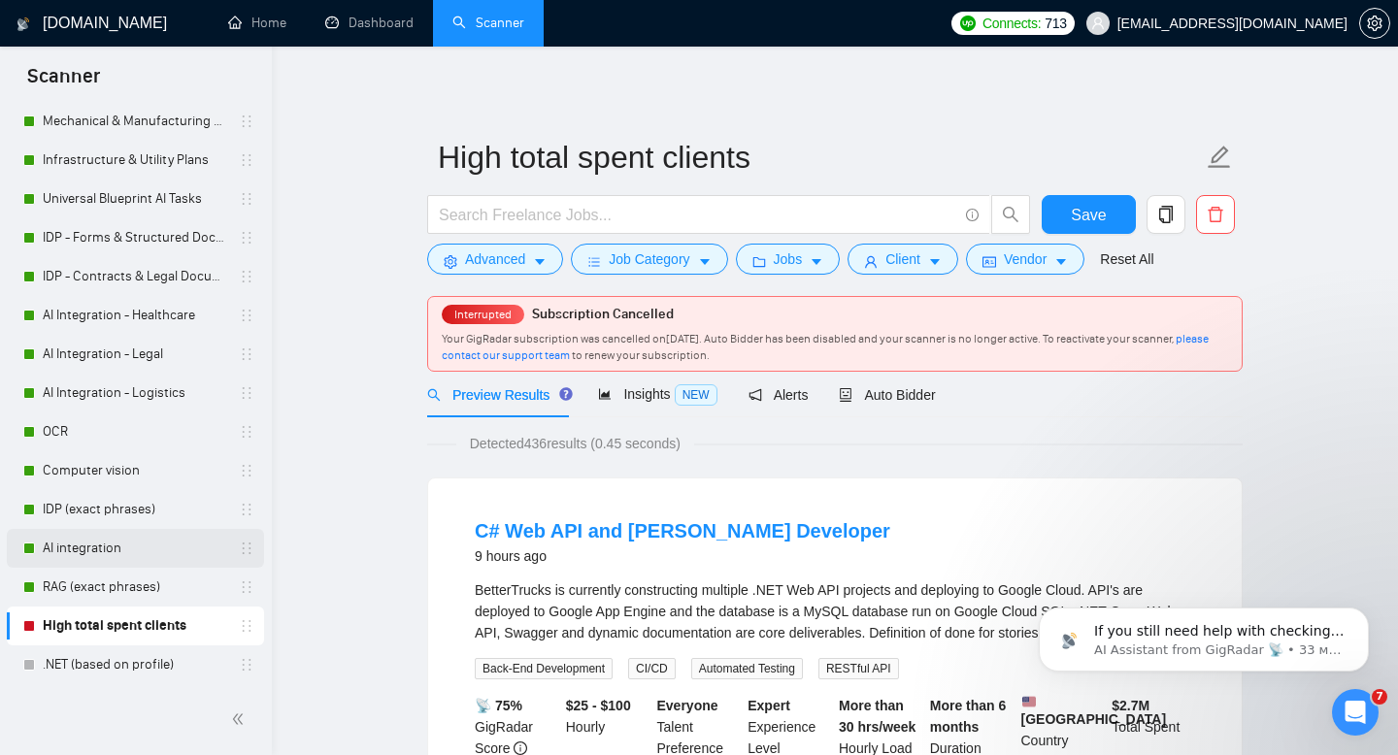
click at [91, 547] on link "AI integration" at bounding box center [135, 548] width 184 height 39
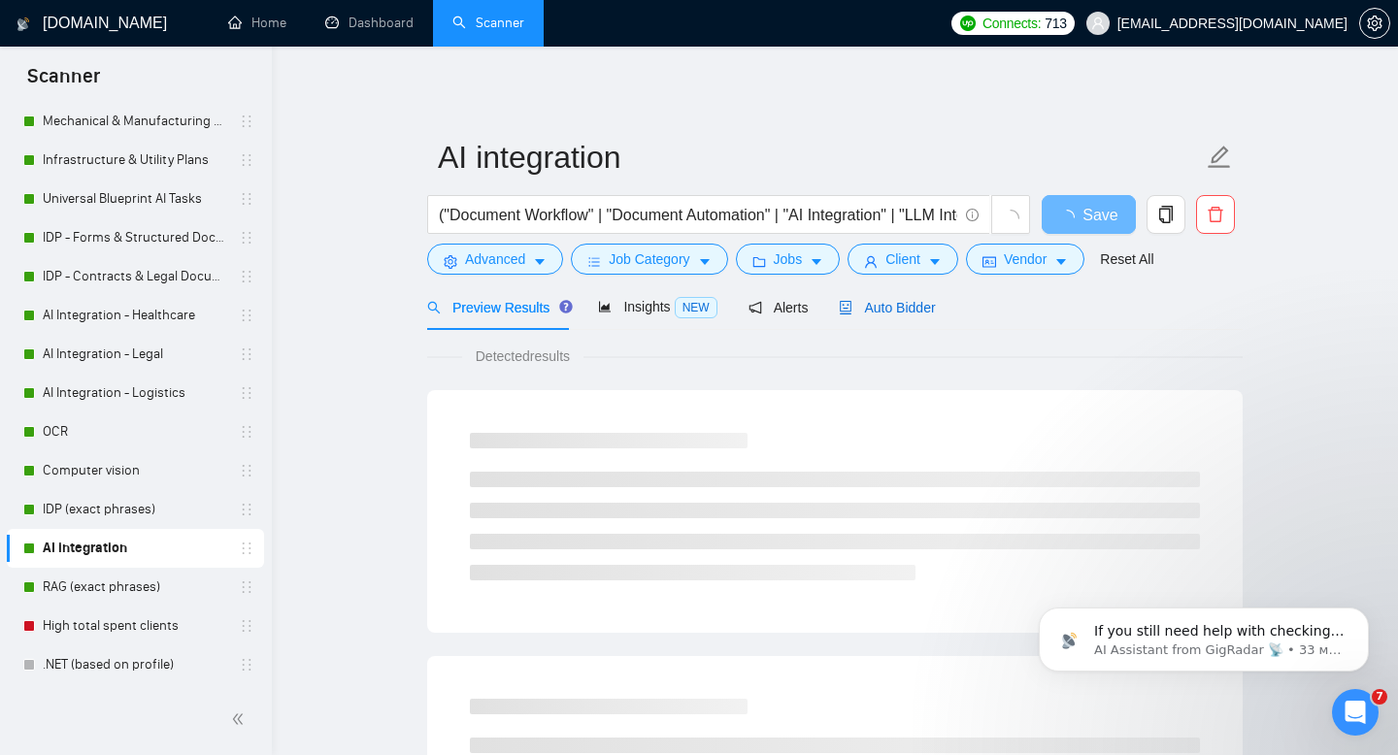
click at [891, 298] on div "Auto Bidder" at bounding box center [887, 307] width 96 height 21
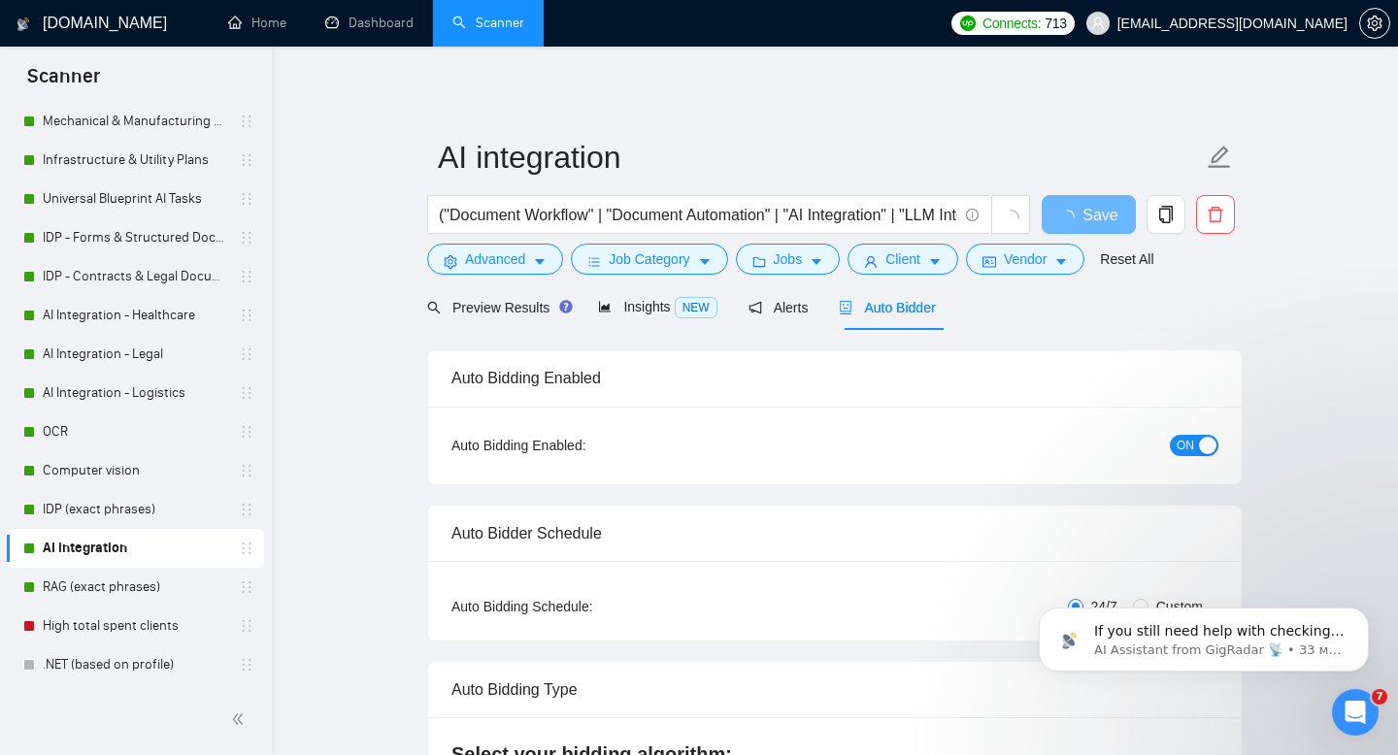
checkbox input "true"
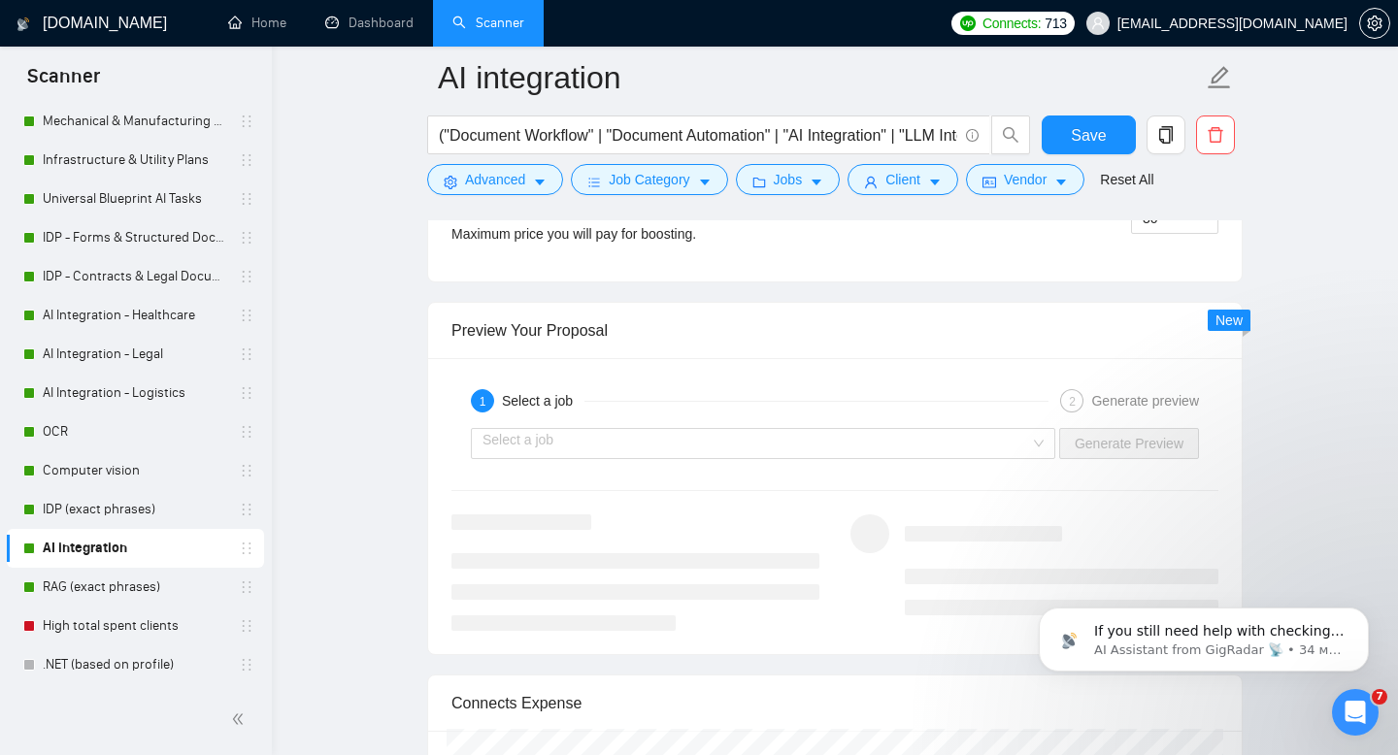
scroll to position [3641, 0]
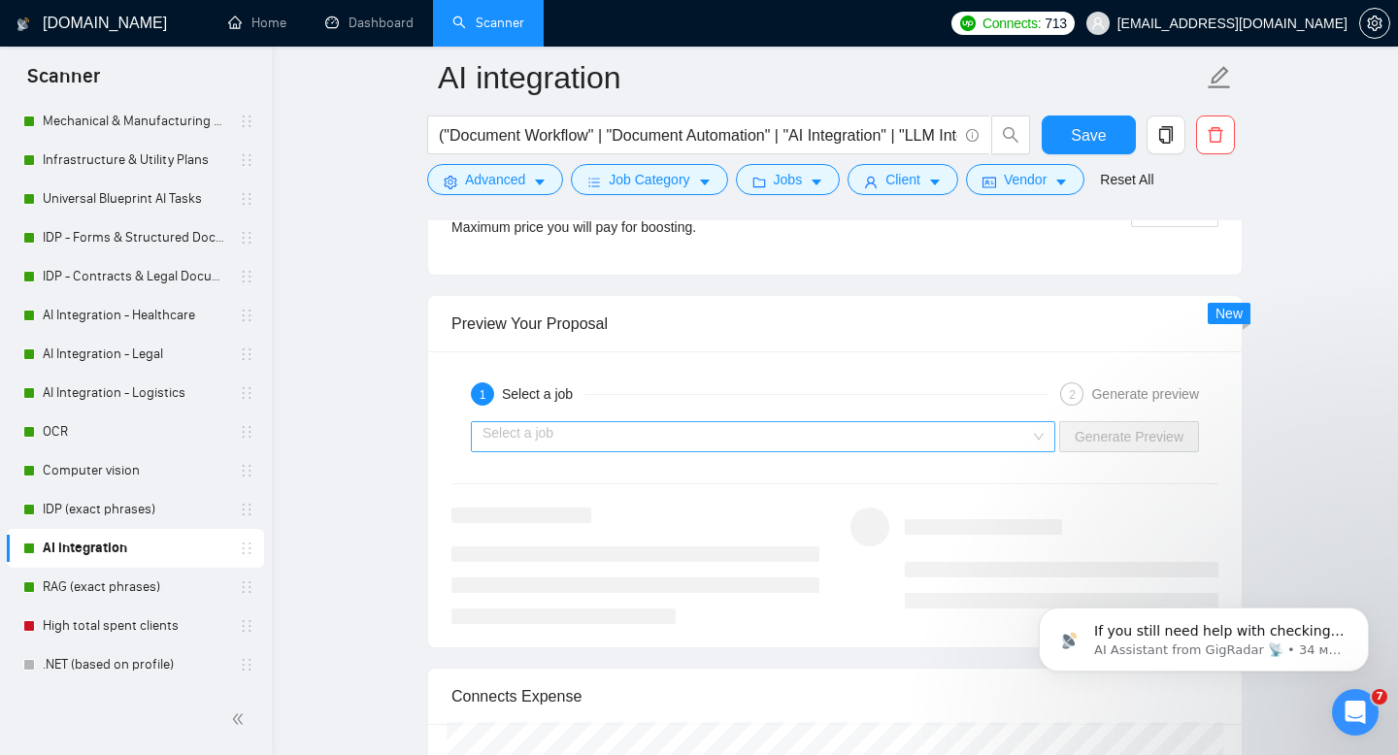
click at [831, 436] on input "search" at bounding box center [755, 436] width 547 height 29
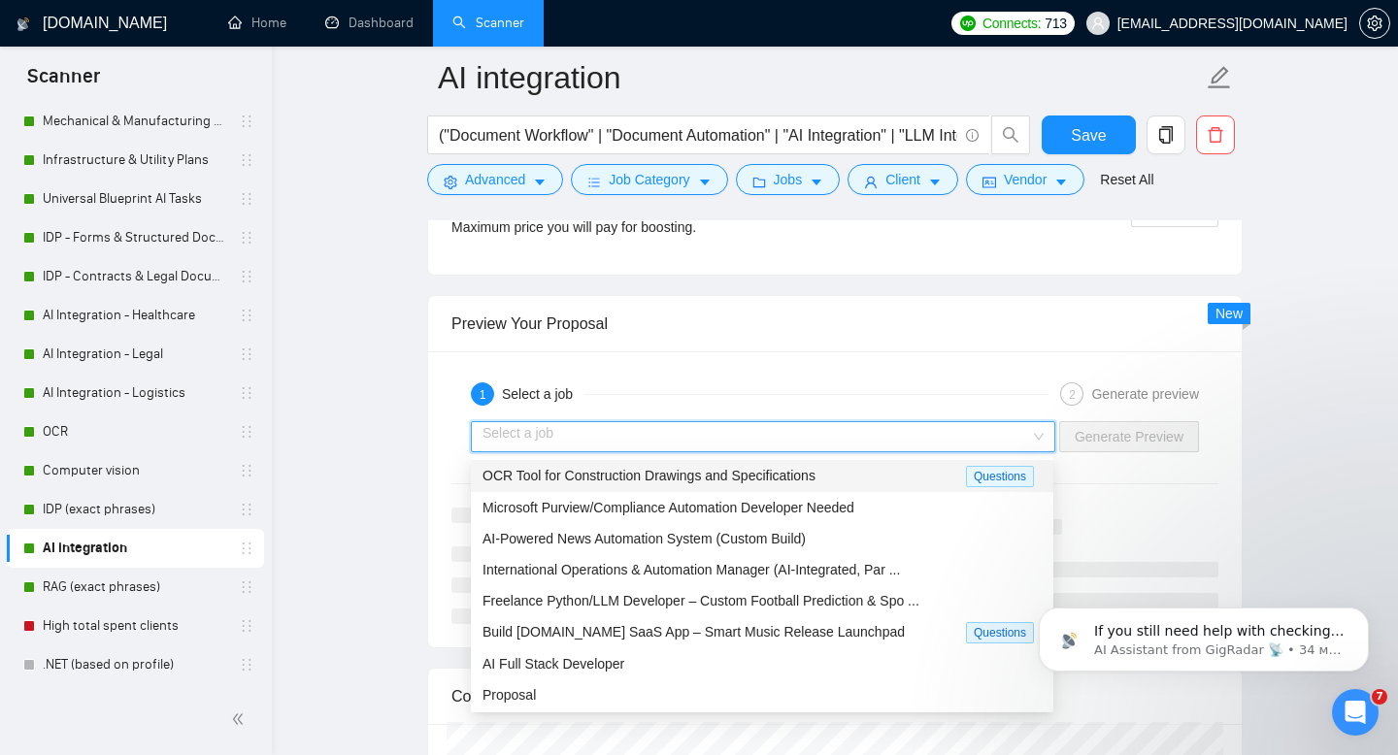
click at [680, 480] on span "OCR Tool for Construction Drawings and Specifications" at bounding box center [648, 476] width 333 height 16
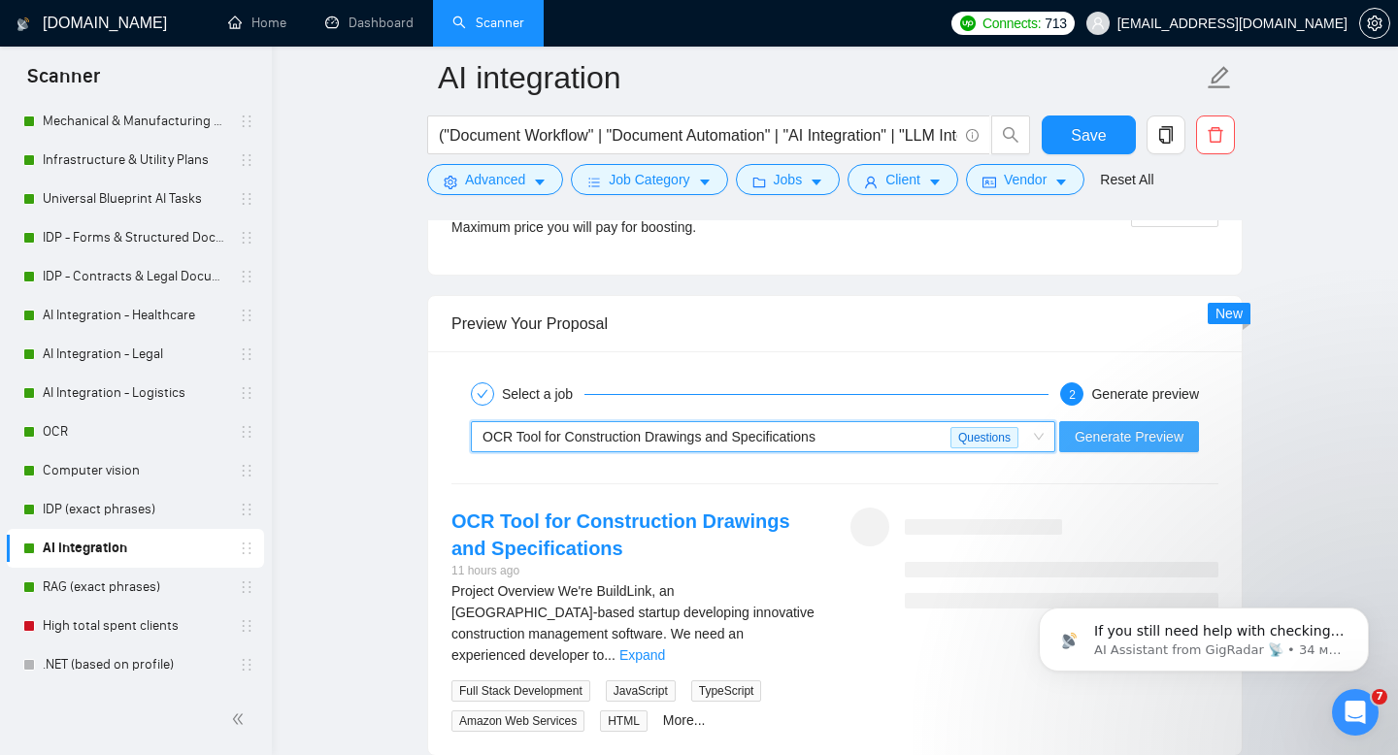
click at [1096, 437] on span "Generate Preview" at bounding box center [1129, 436] width 109 height 21
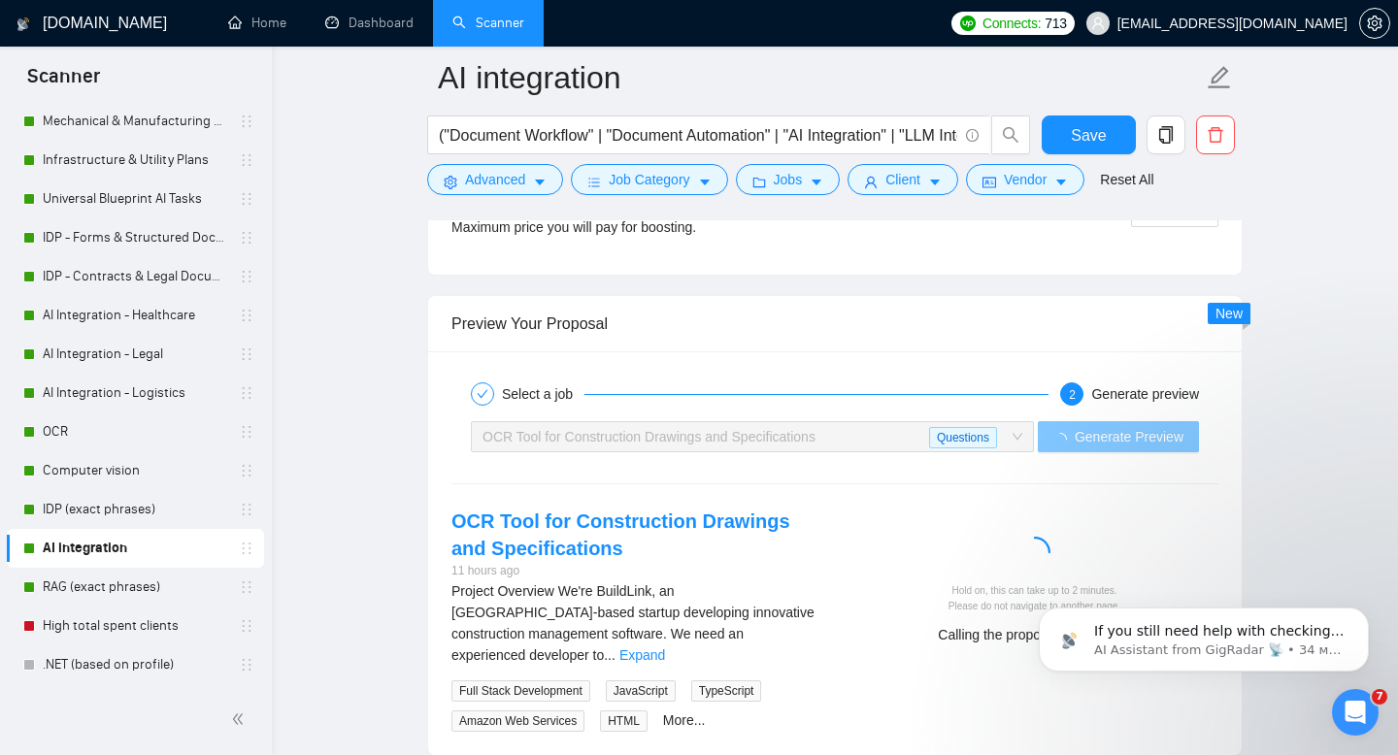
scroll to position [3785, 0]
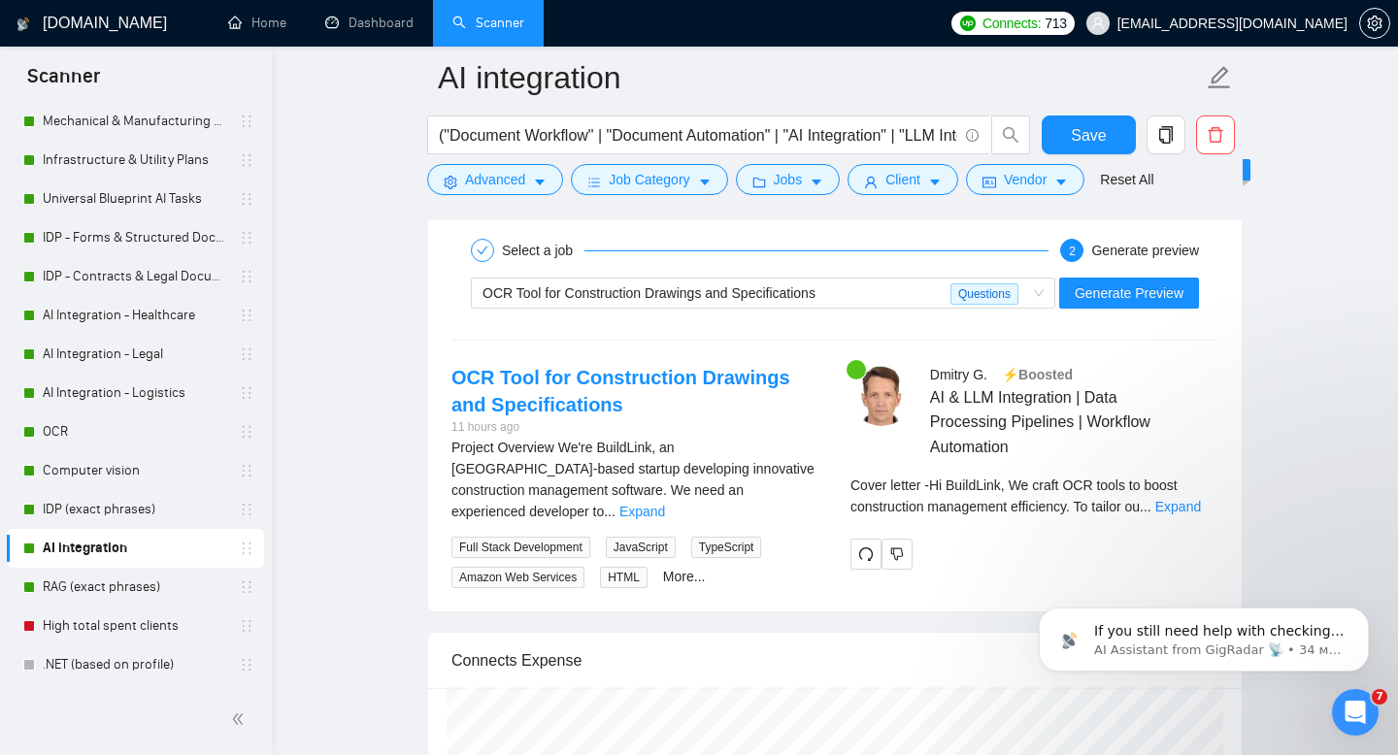
click at [1186, 506] on div "If you still need help with checking your active scanners or anything else, I’m…" at bounding box center [1203, 550] width 357 height 243
click at [1177, 506] on div "If you still need help with checking your active scanners or anything else, I’m…" at bounding box center [1203, 550] width 357 height 243
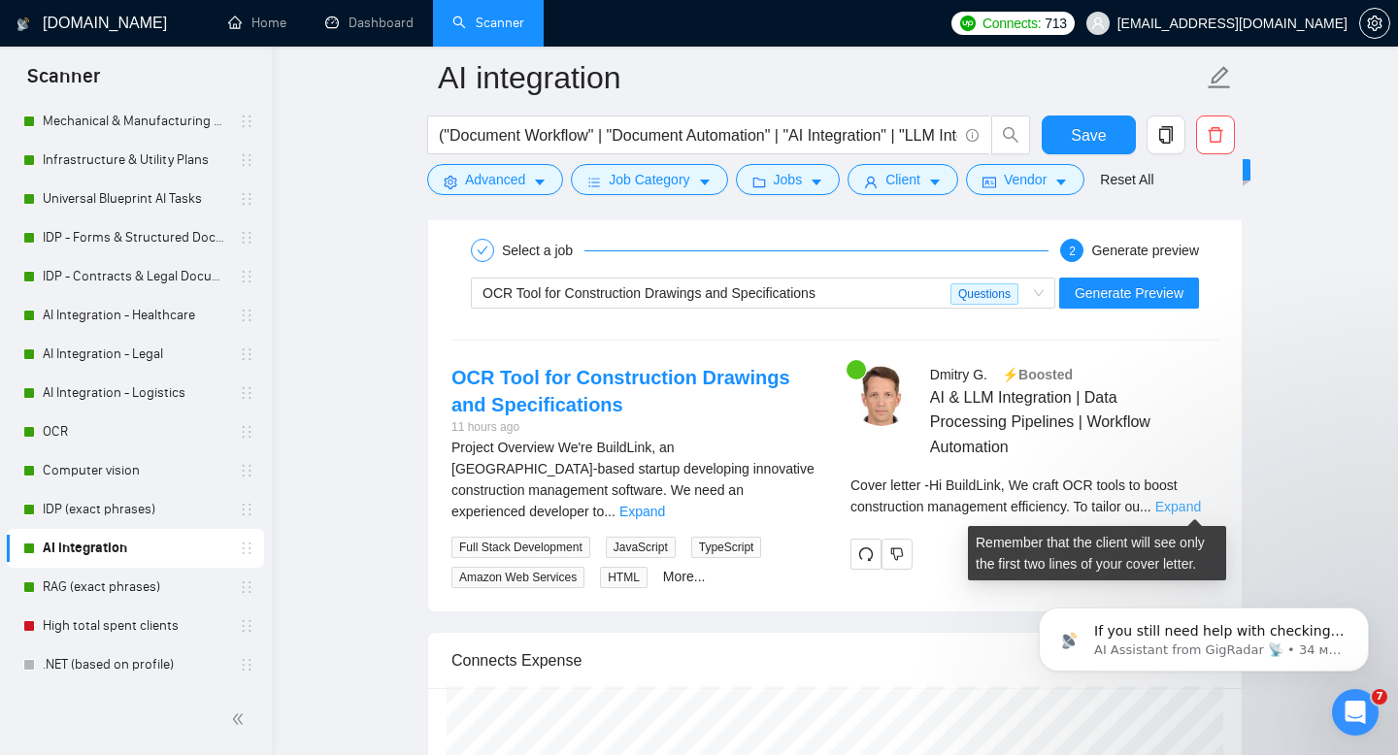
click at [1191, 509] on link "Expand" at bounding box center [1178, 507] width 46 height 16
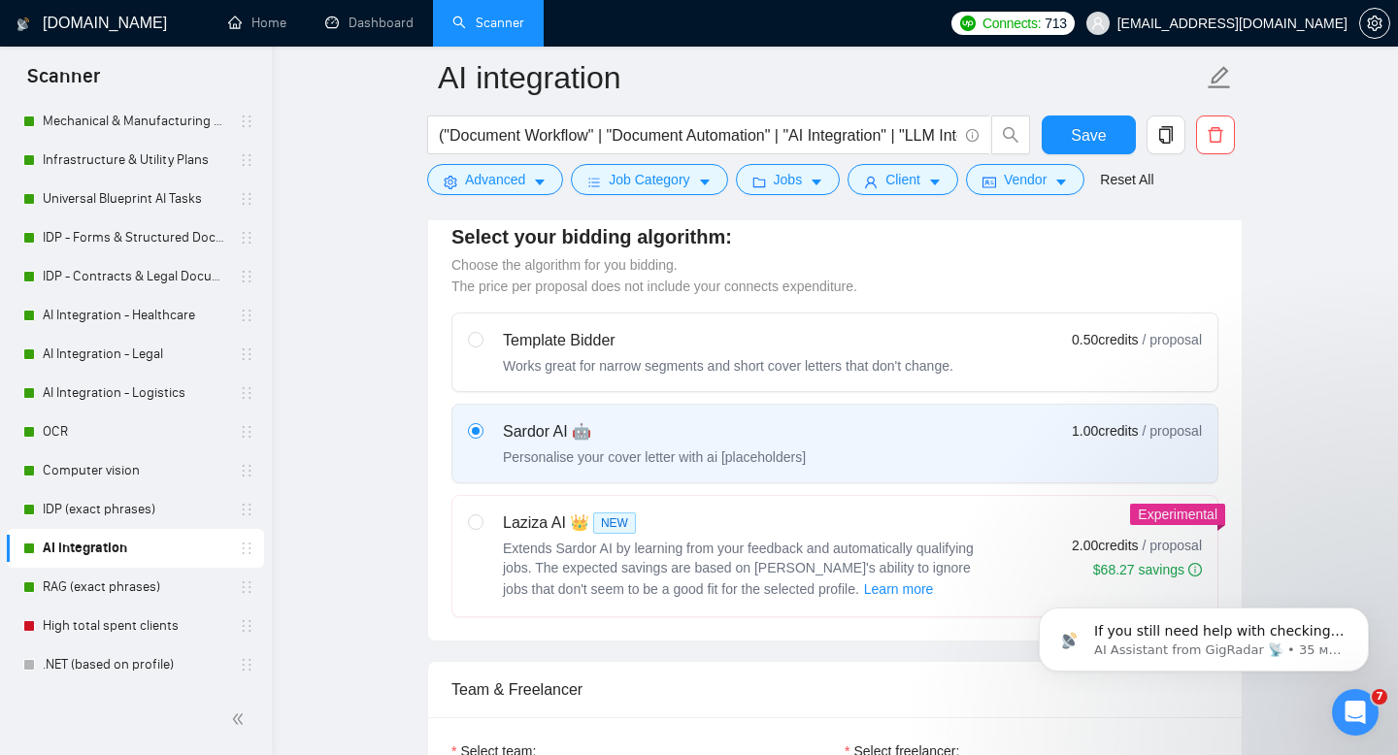
scroll to position [522, 0]
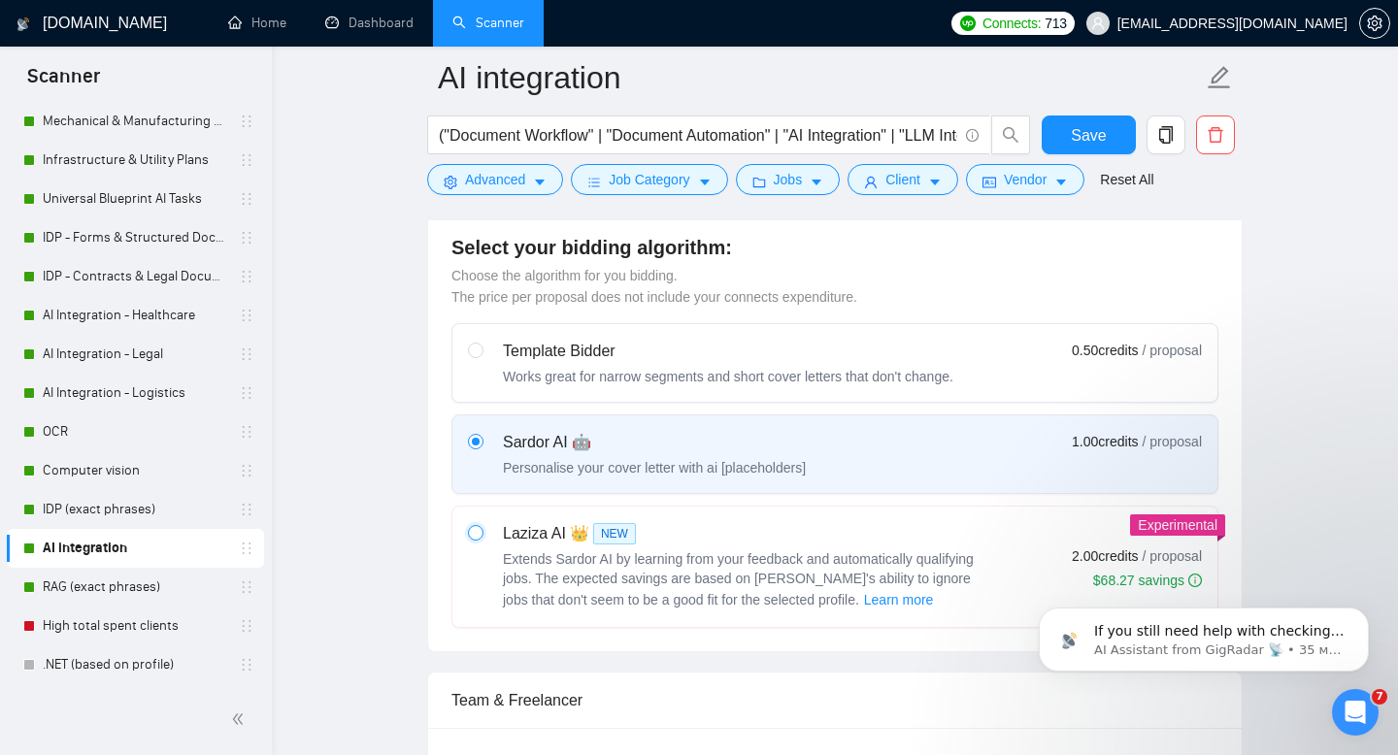
click at [475, 536] on input "radio" at bounding box center [475, 532] width 14 height 14
radio input "true"
radio input "false"
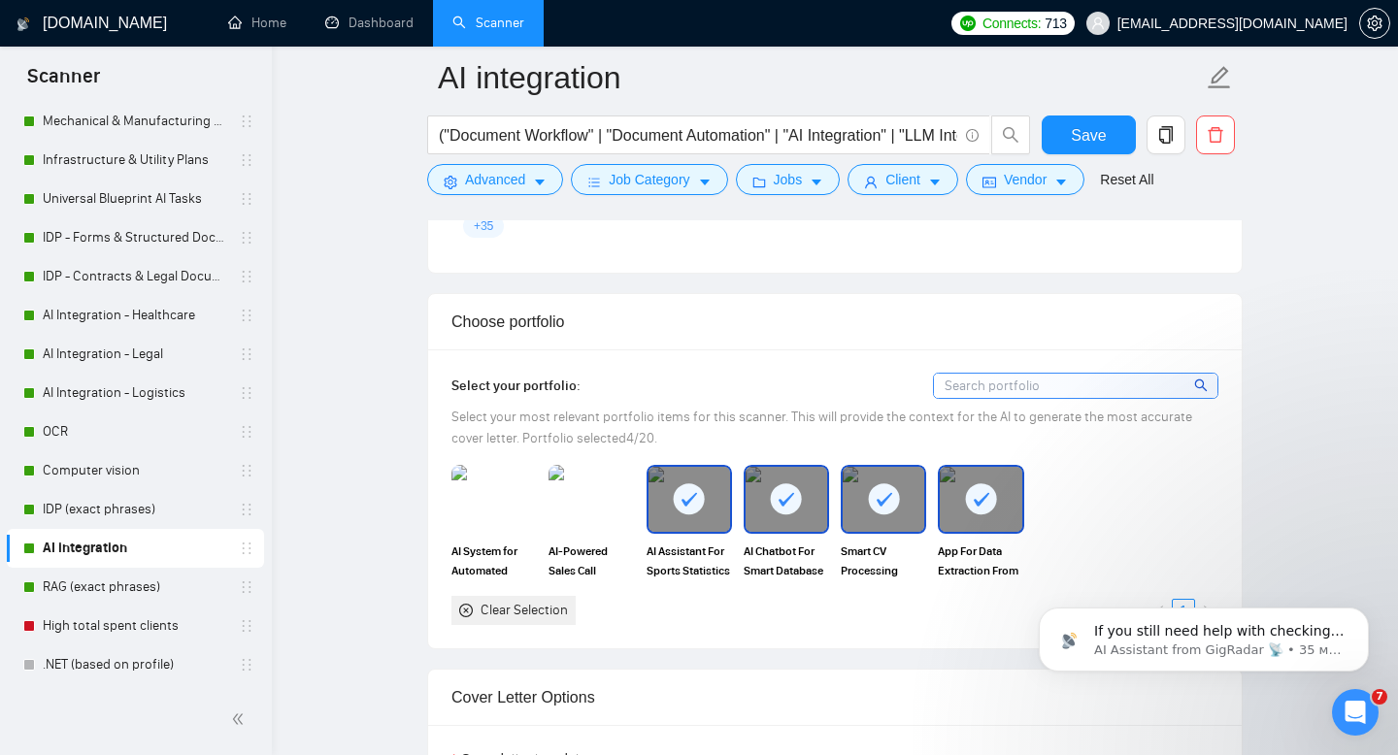
scroll to position [1252, 0]
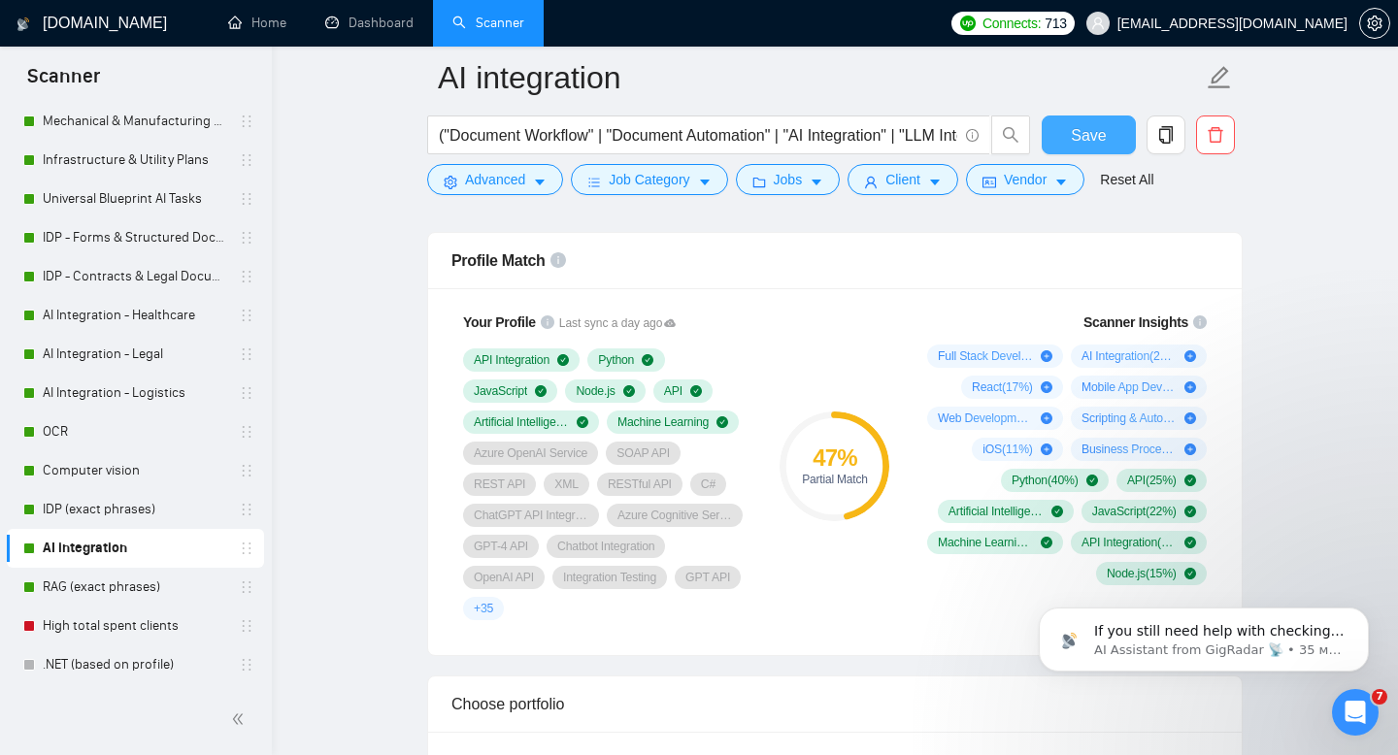
click at [1091, 127] on span "Save" at bounding box center [1088, 135] width 35 height 24
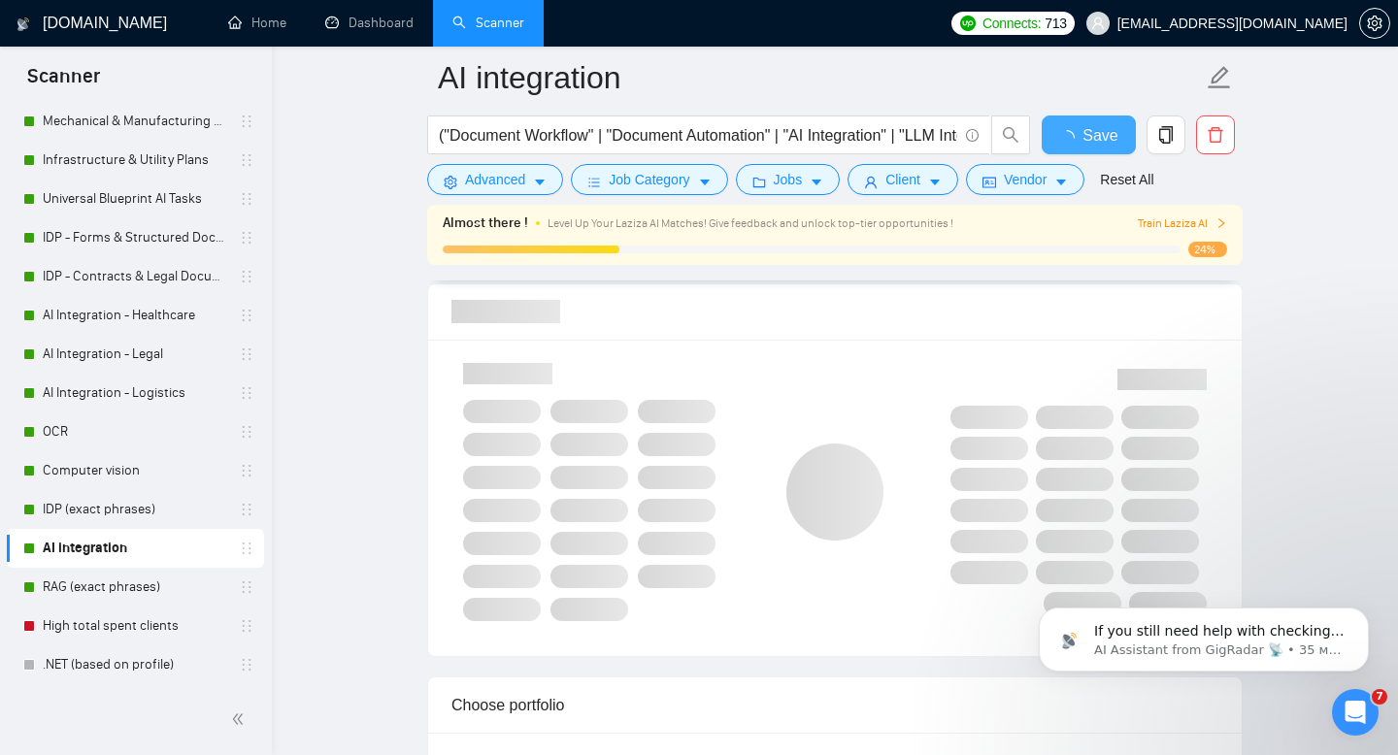
checkbox input "true"
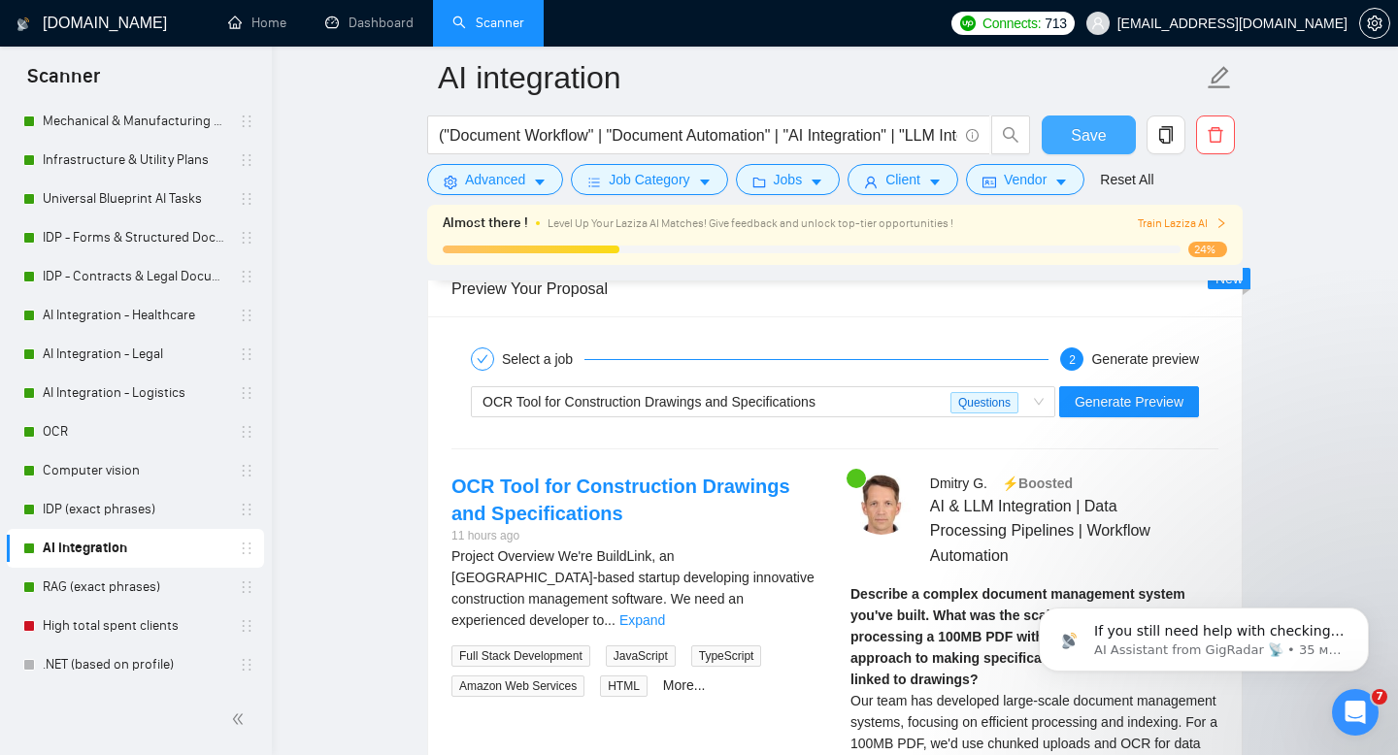
scroll to position [3769, 0]
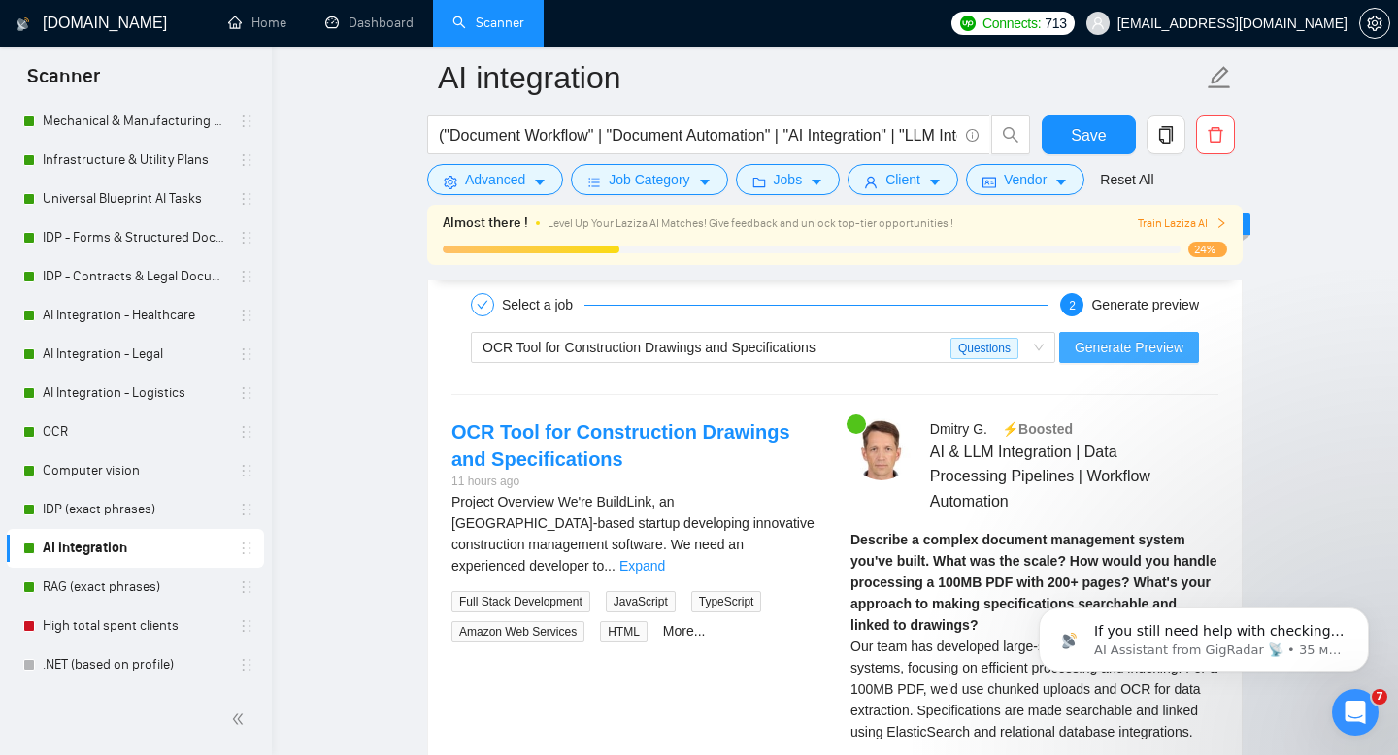
click at [1140, 354] on span "Generate Preview" at bounding box center [1129, 347] width 109 height 21
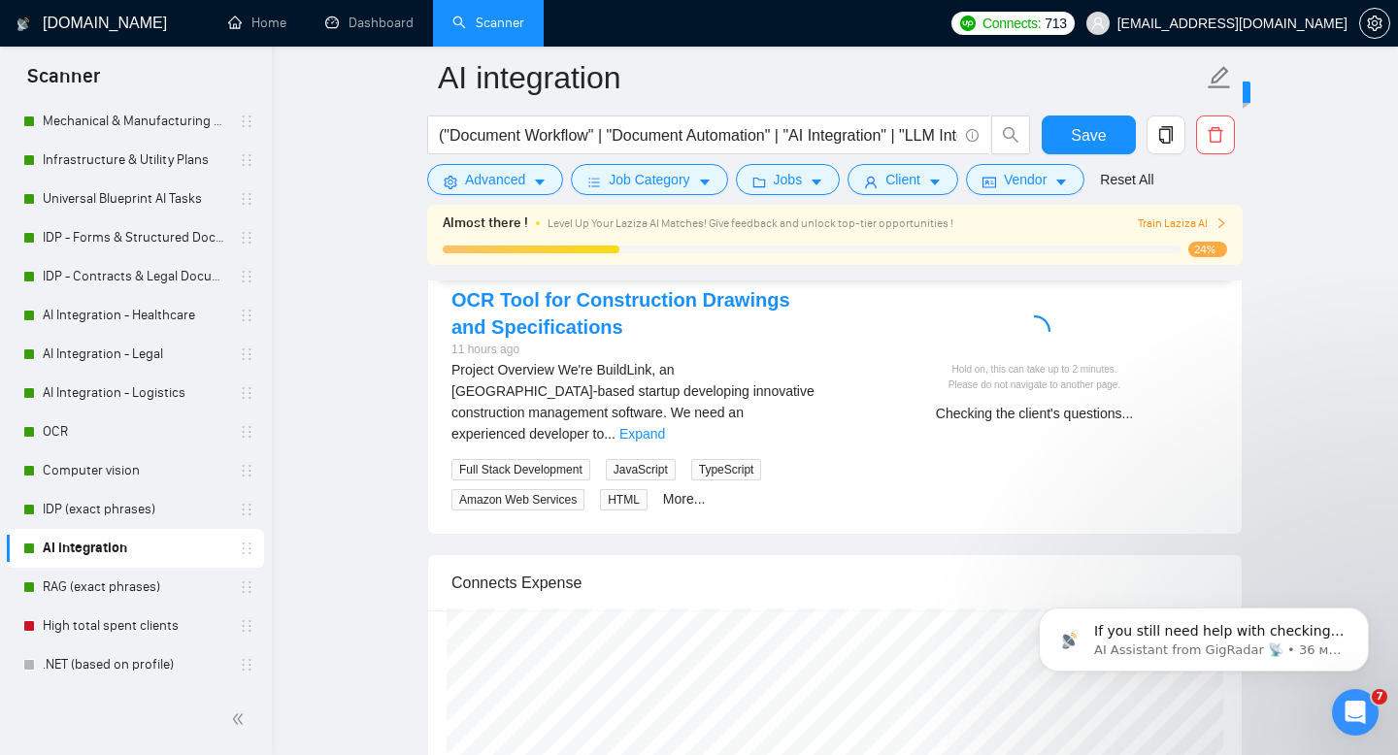
scroll to position [1420, 0]
